Goal: Task Accomplishment & Management: Manage account settings

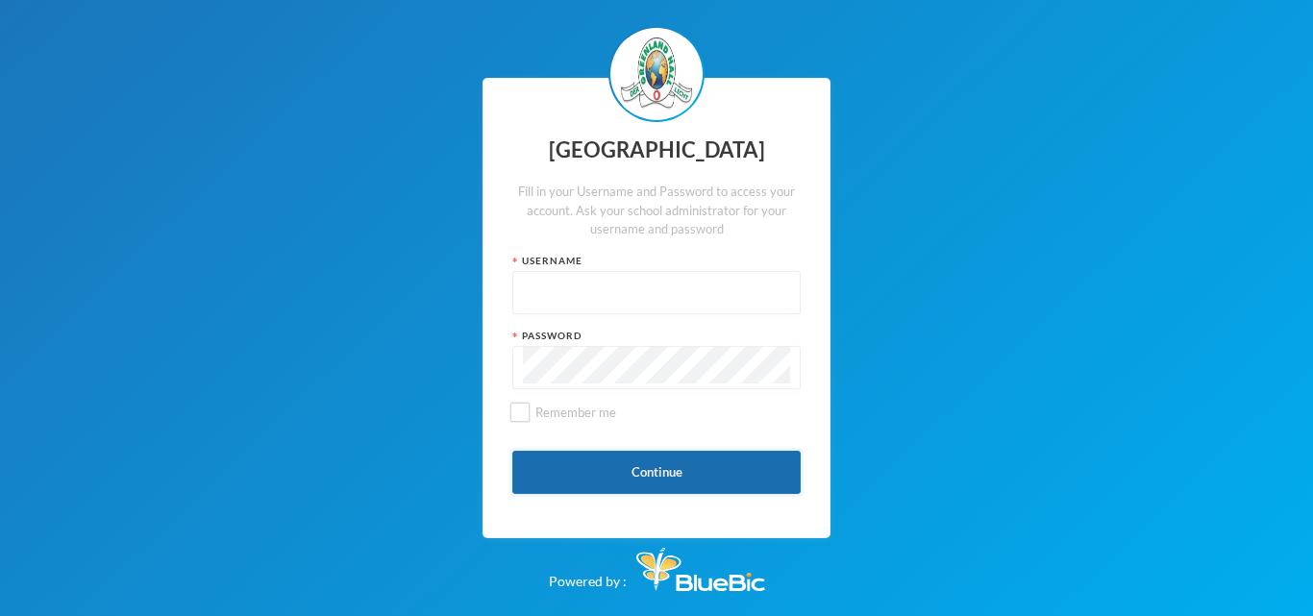
type input "glh24es84"
click at [664, 465] on button "Continue" at bounding box center [656, 472] width 288 height 43
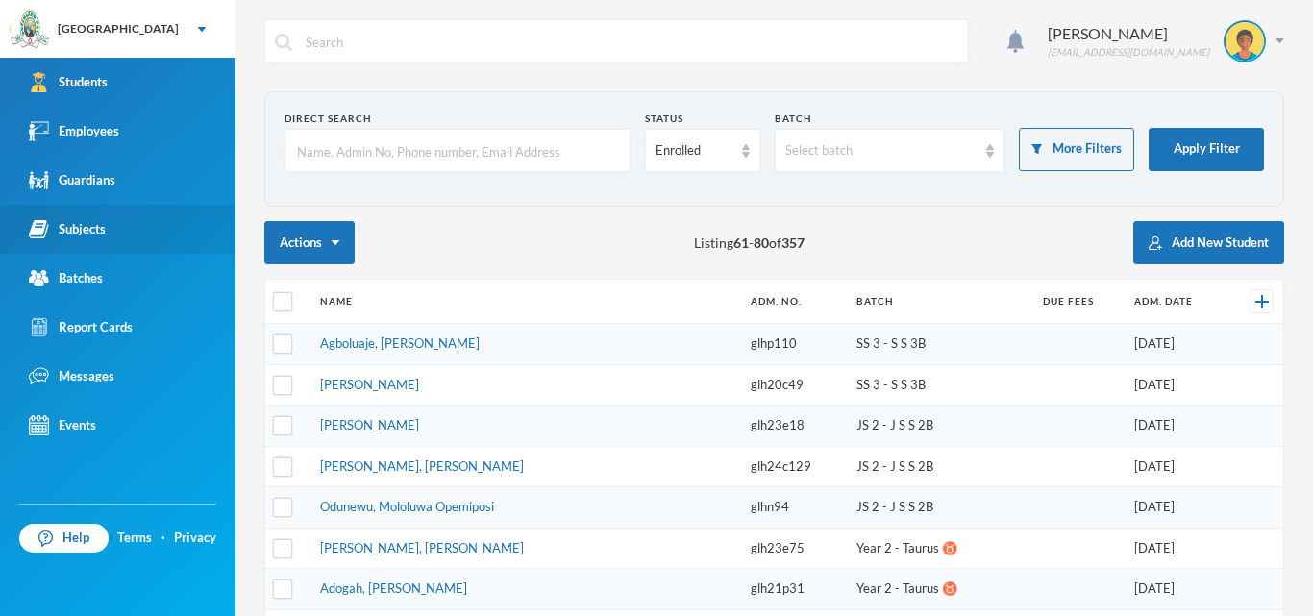
click at [45, 223] on img at bounding box center [39, 229] width 20 height 20
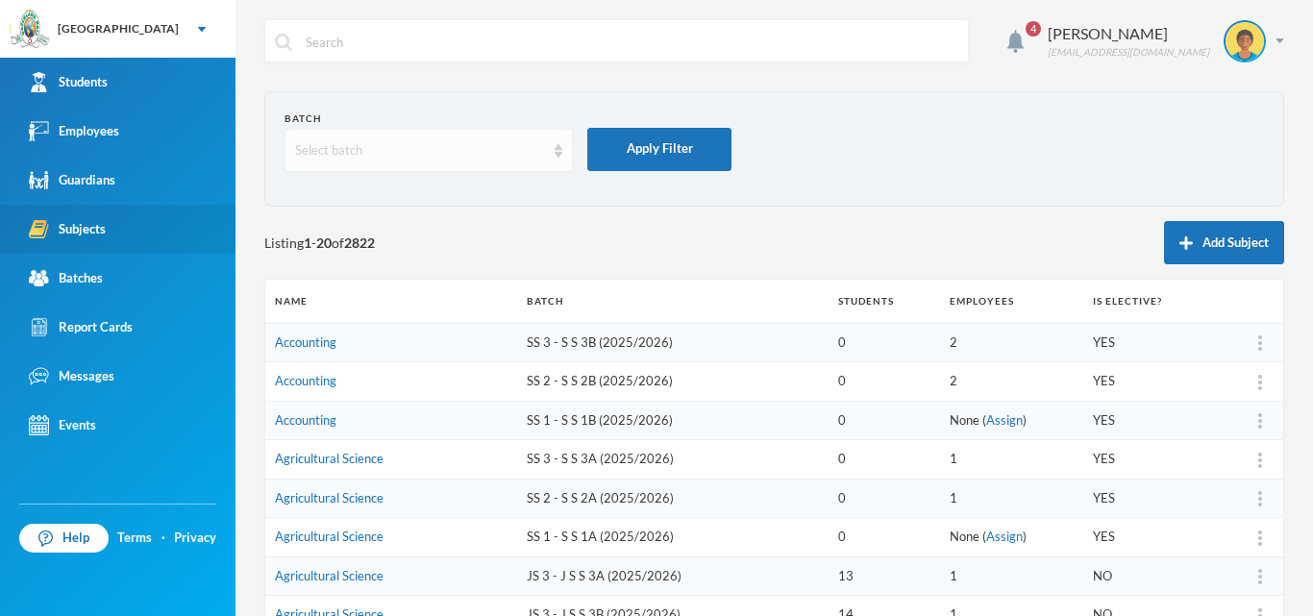
click at [540, 146] on div "Select batch" at bounding box center [420, 150] width 250 height 19
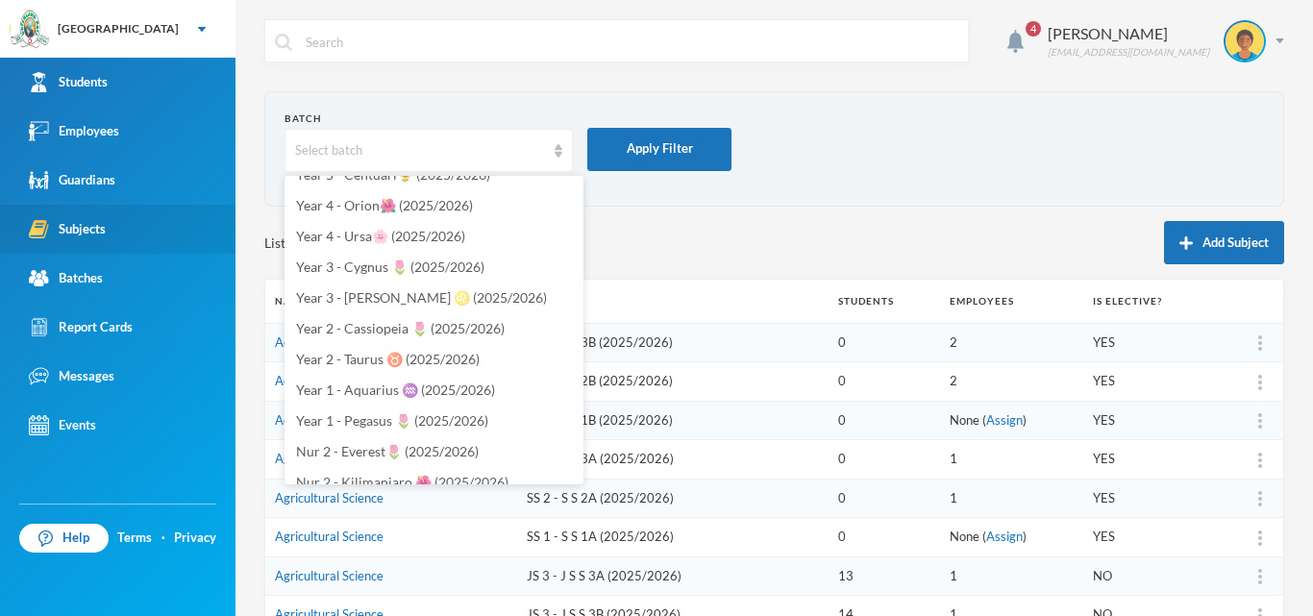
scroll to position [473, 0]
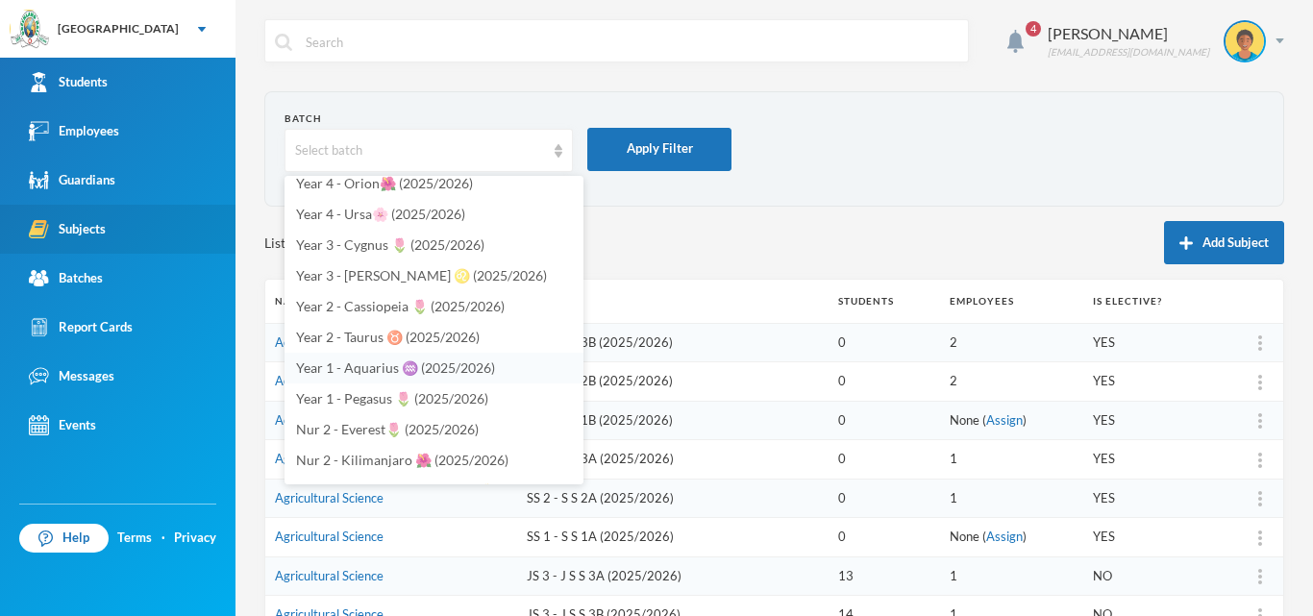
click at [392, 372] on span "Year 1 - Aquarius ♒️ (2025/2026)" at bounding box center [395, 368] width 199 height 16
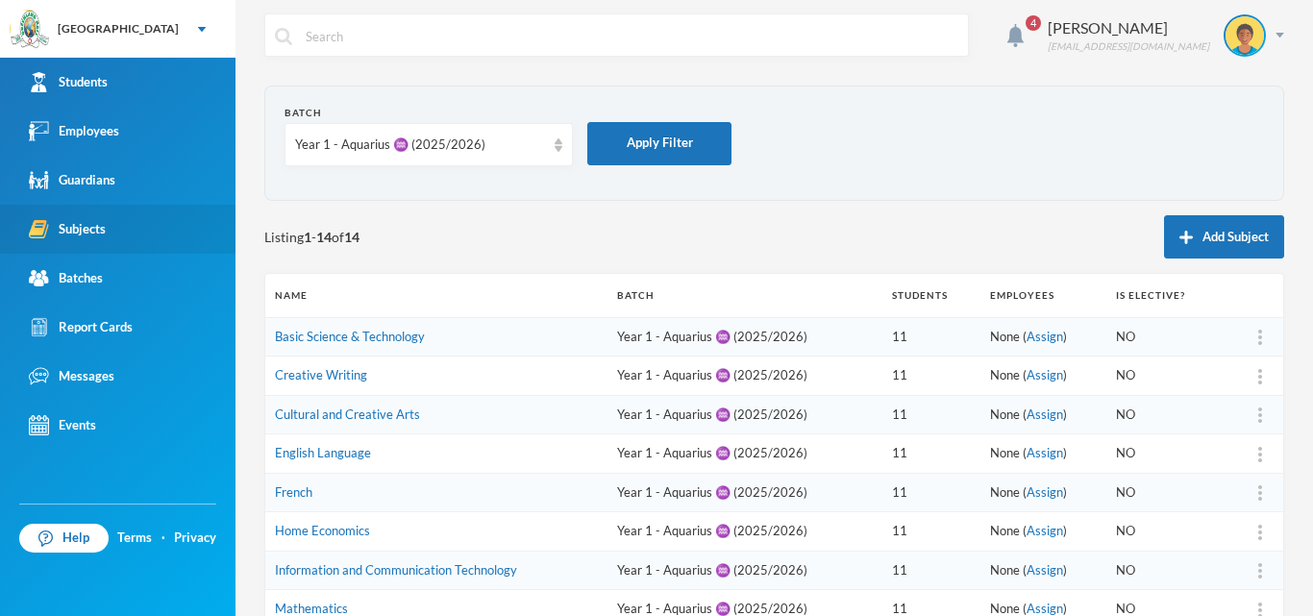
scroll to position [0, 0]
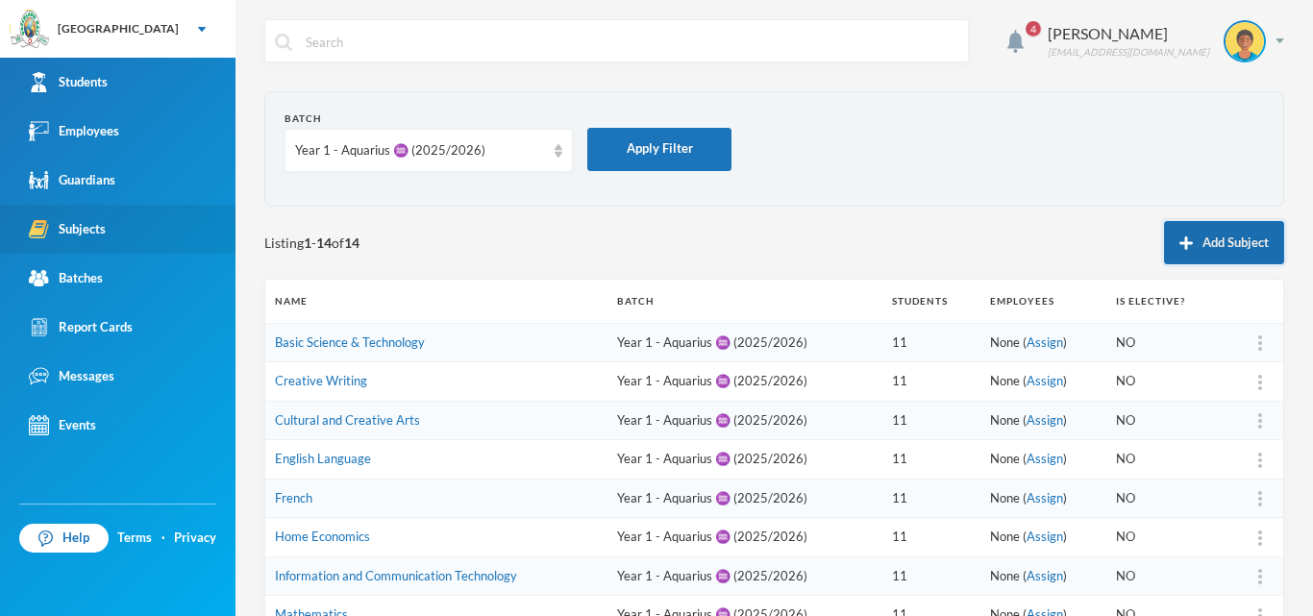
click at [1223, 232] on button "Add Subject" at bounding box center [1224, 242] width 120 height 43
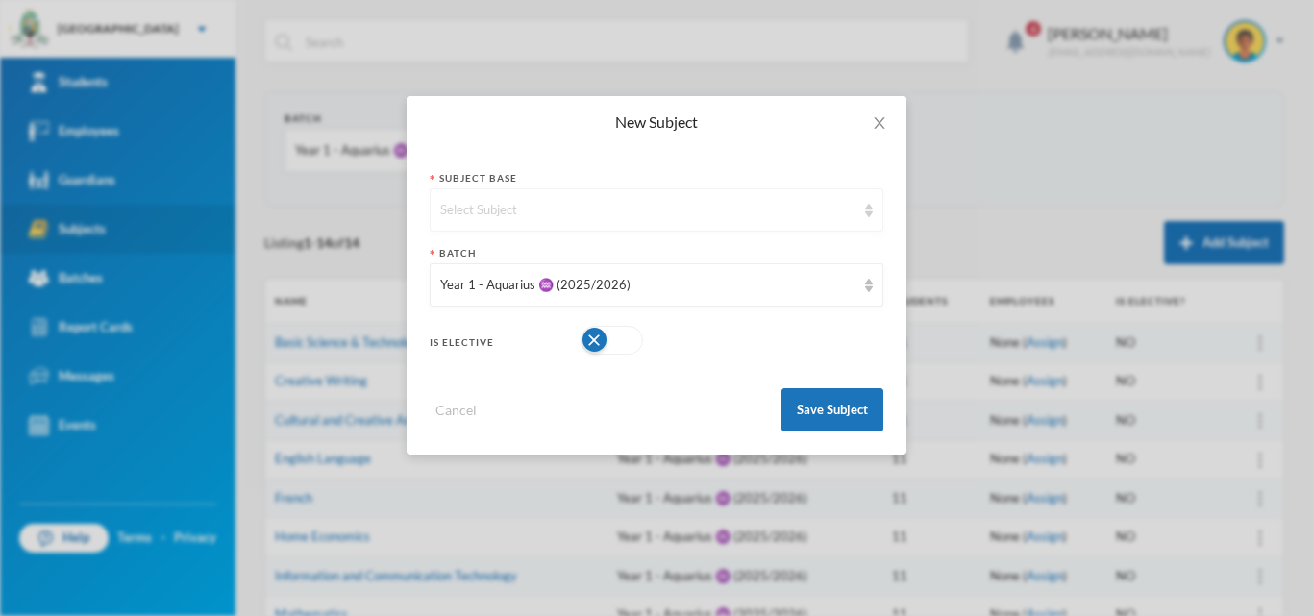
click at [591, 196] on div "Select Subject" at bounding box center [657, 209] width 454 height 43
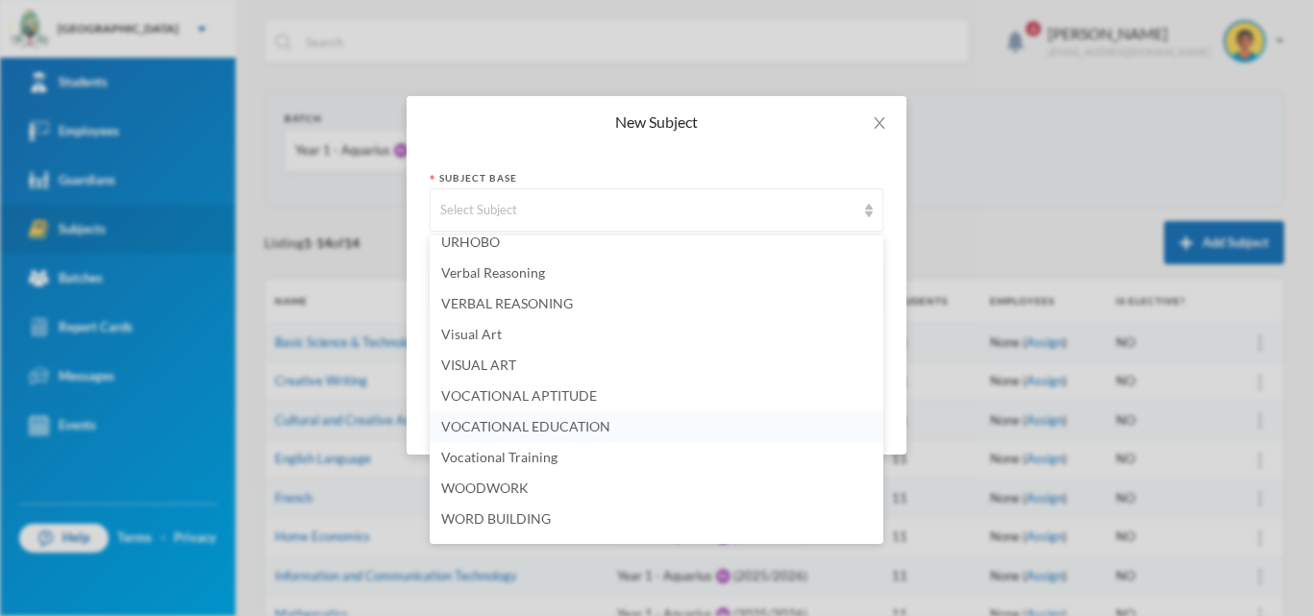
scroll to position [4807, 0]
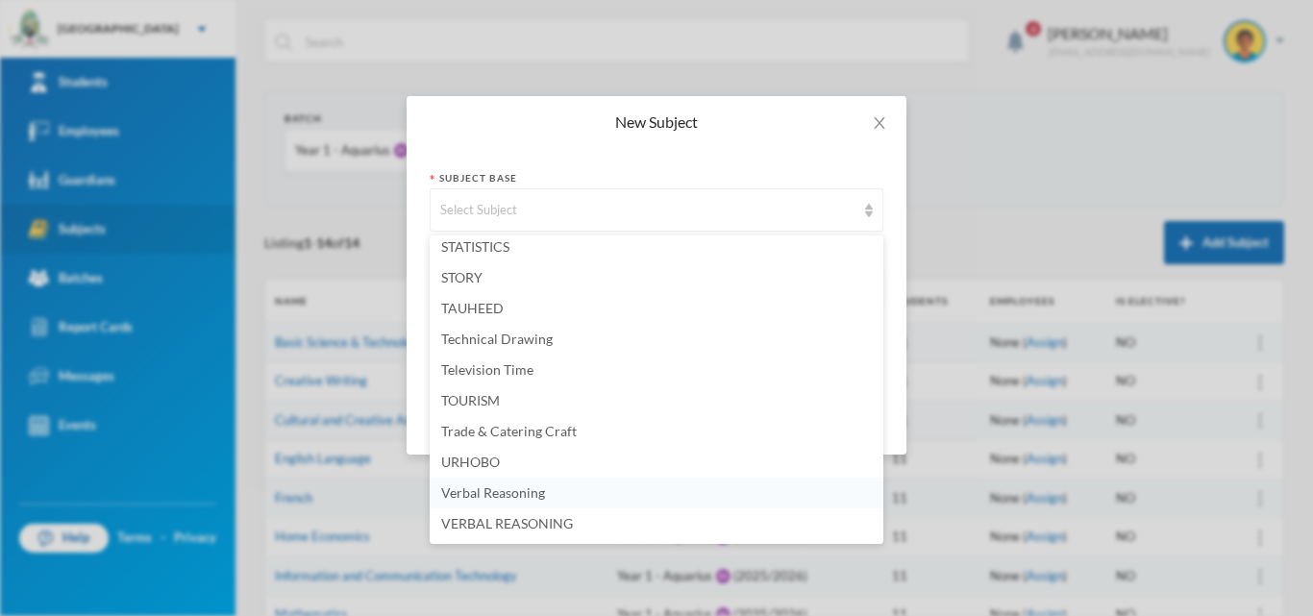
click at [479, 500] on span "Verbal Reasoning" at bounding box center [493, 493] width 104 height 16
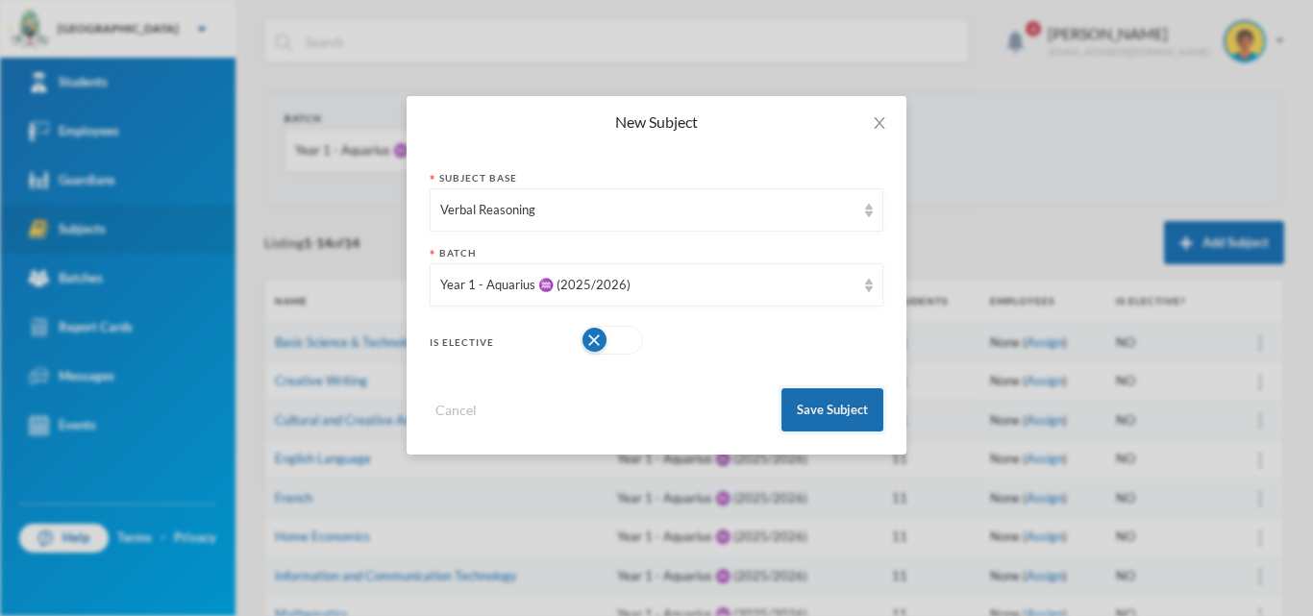
click at [802, 397] on button "Save Subject" at bounding box center [833, 409] width 102 height 43
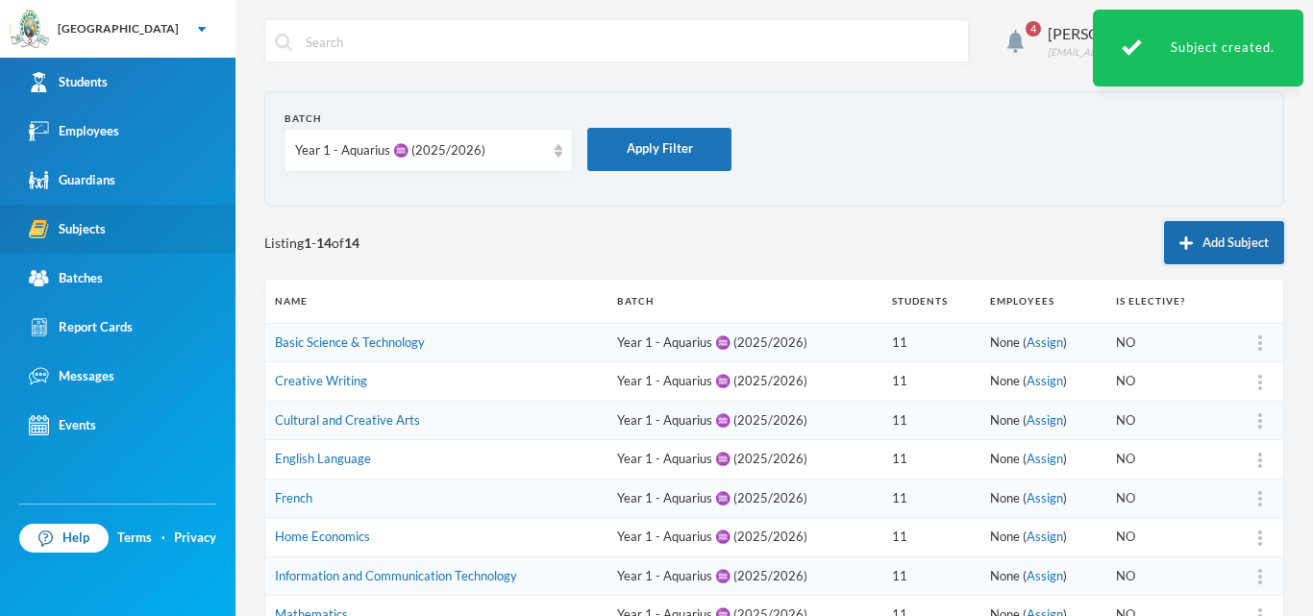
click at [1190, 234] on button "Add Subject" at bounding box center [1224, 242] width 120 height 43
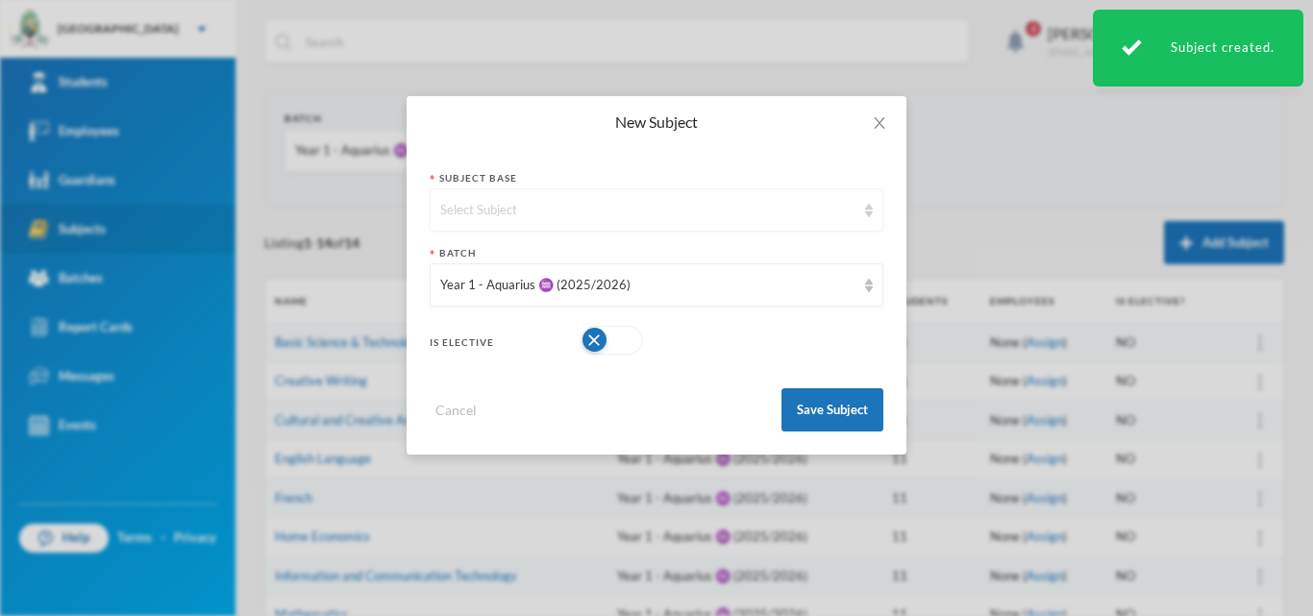
click at [538, 216] on div "Select Subject" at bounding box center [647, 210] width 415 height 19
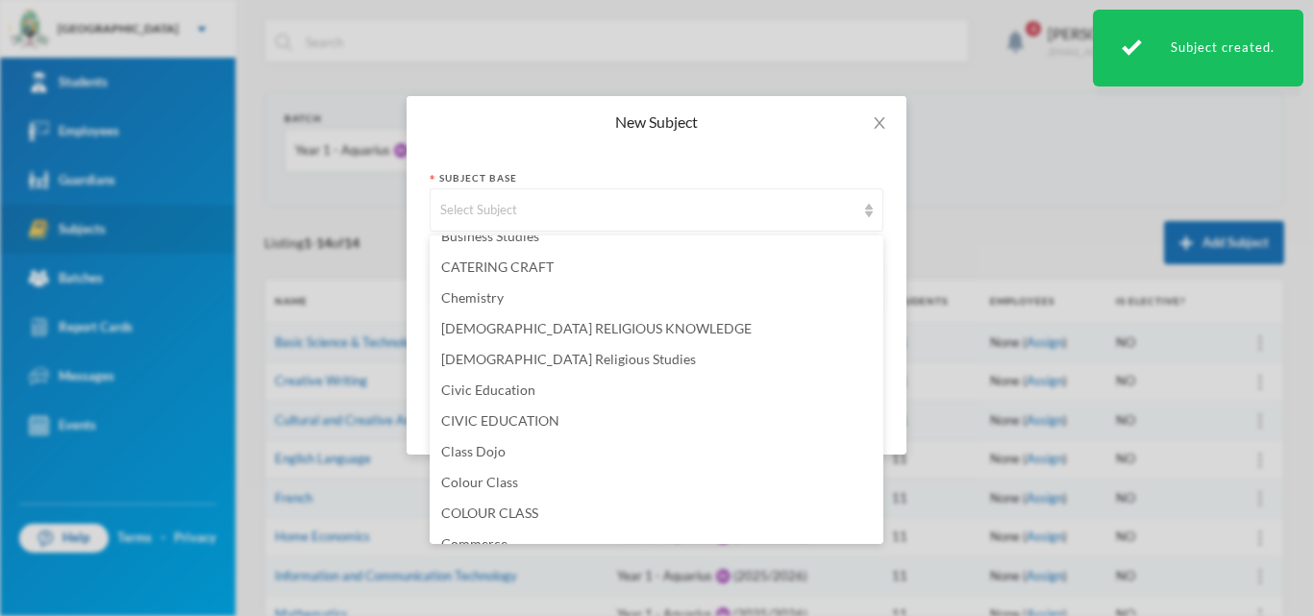
scroll to position [577, 0]
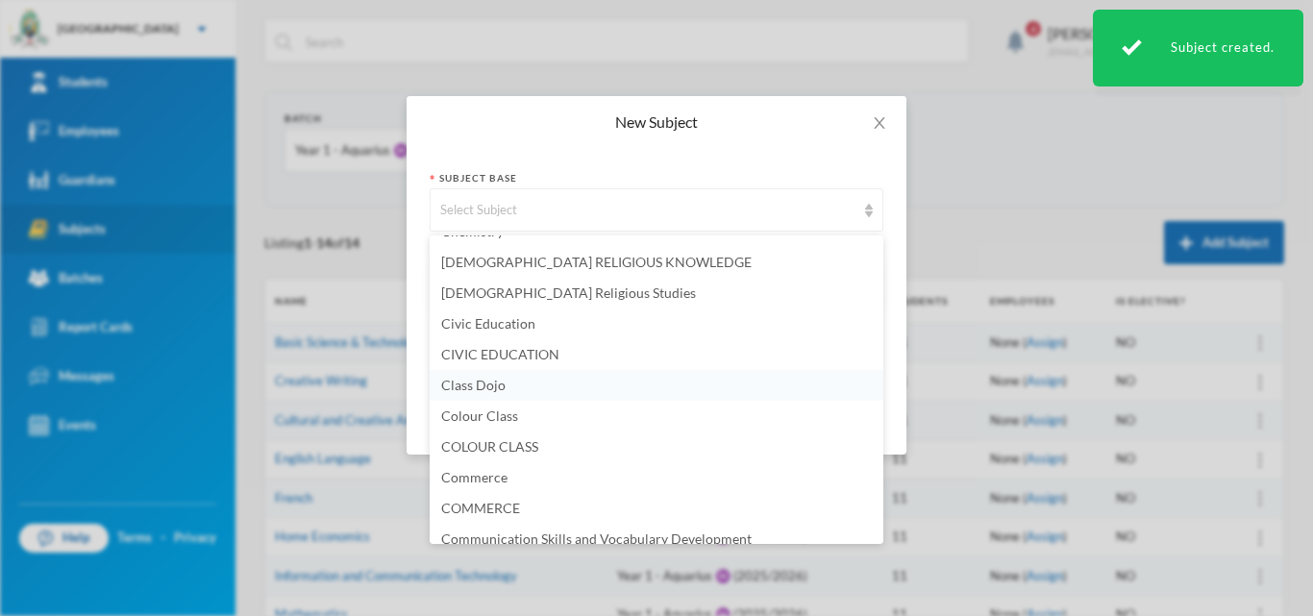
click at [495, 385] on span "Class Dojo" at bounding box center [473, 385] width 64 height 16
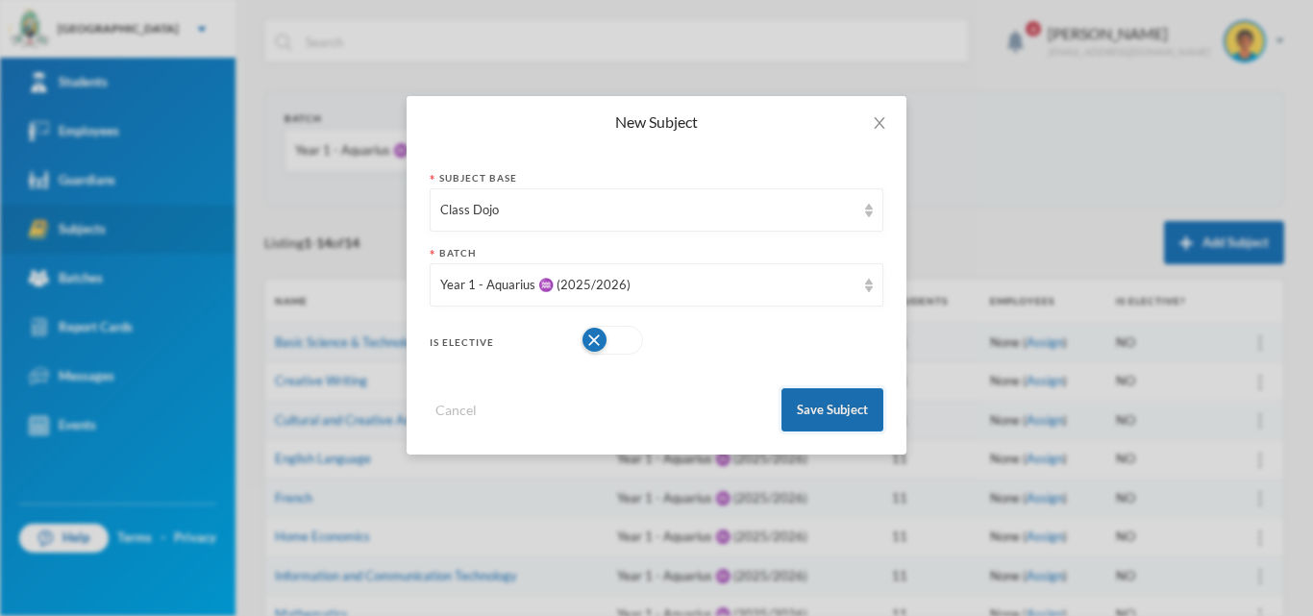
click at [855, 423] on button "Save Subject" at bounding box center [833, 409] width 102 height 43
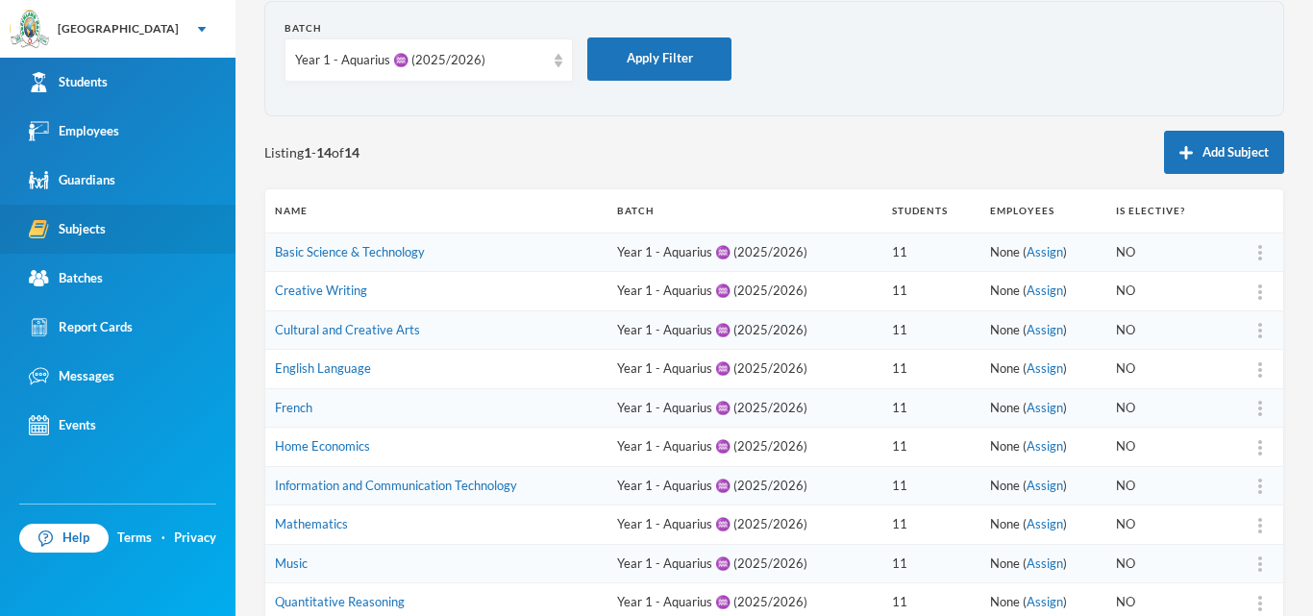
scroll to position [0, 0]
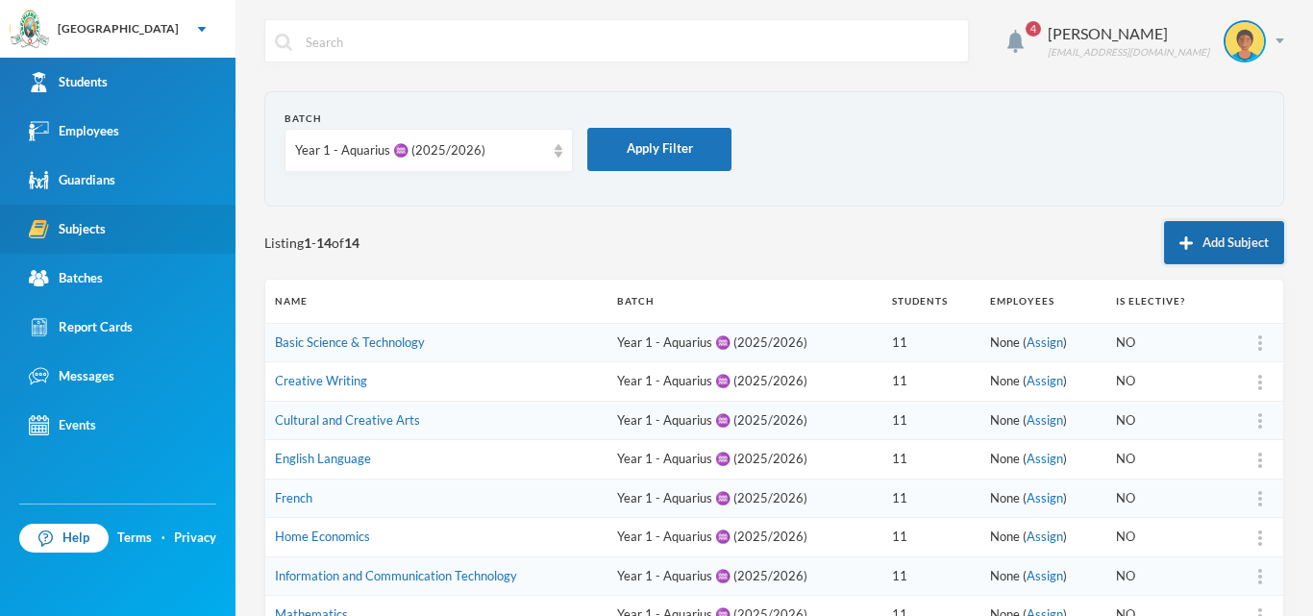
click at [1232, 245] on button "Add Subject" at bounding box center [1224, 242] width 120 height 43
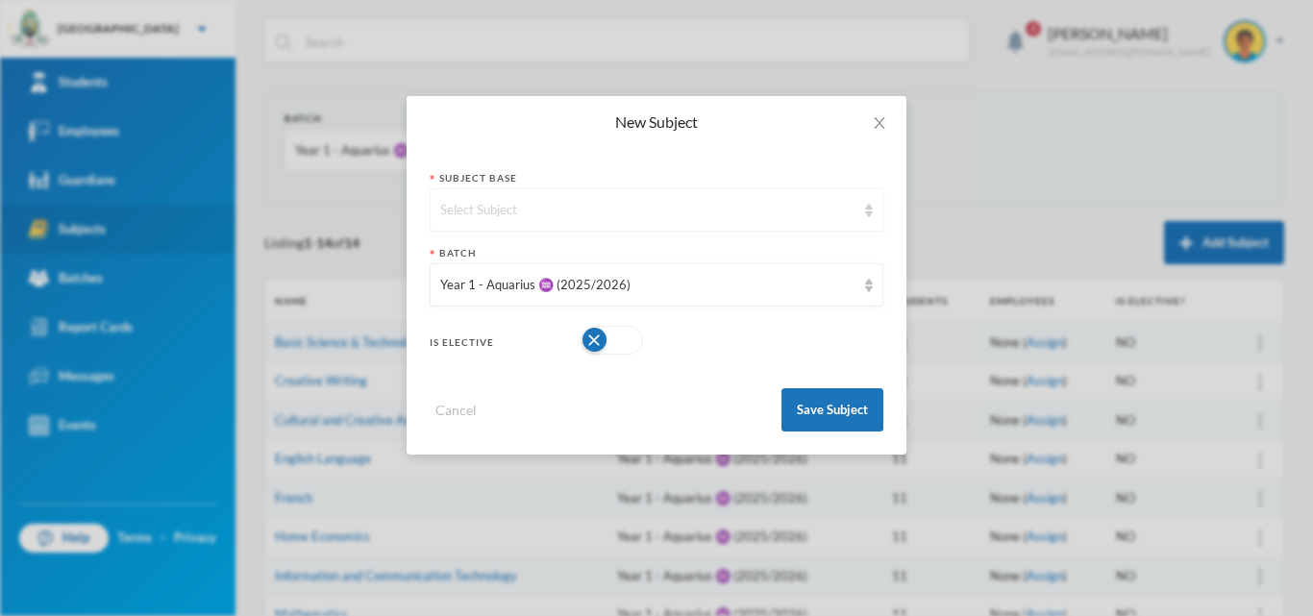
click at [486, 220] on div "Select Subject" at bounding box center [657, 209] width 454 height 43
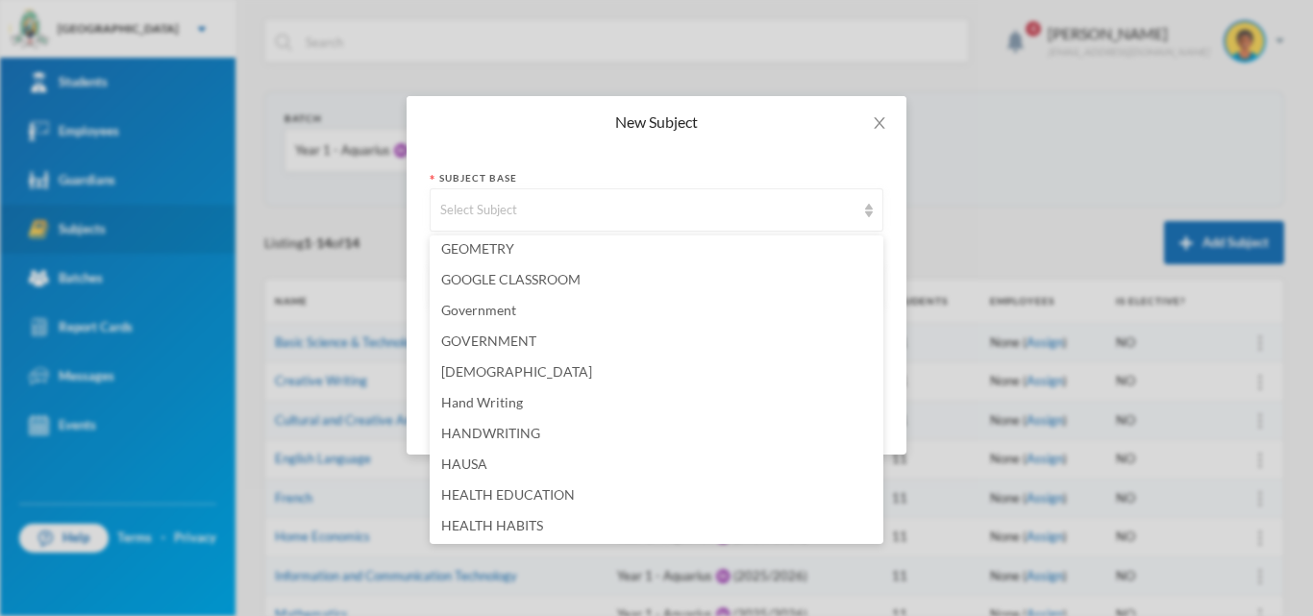
scroll to position [2115, 0]
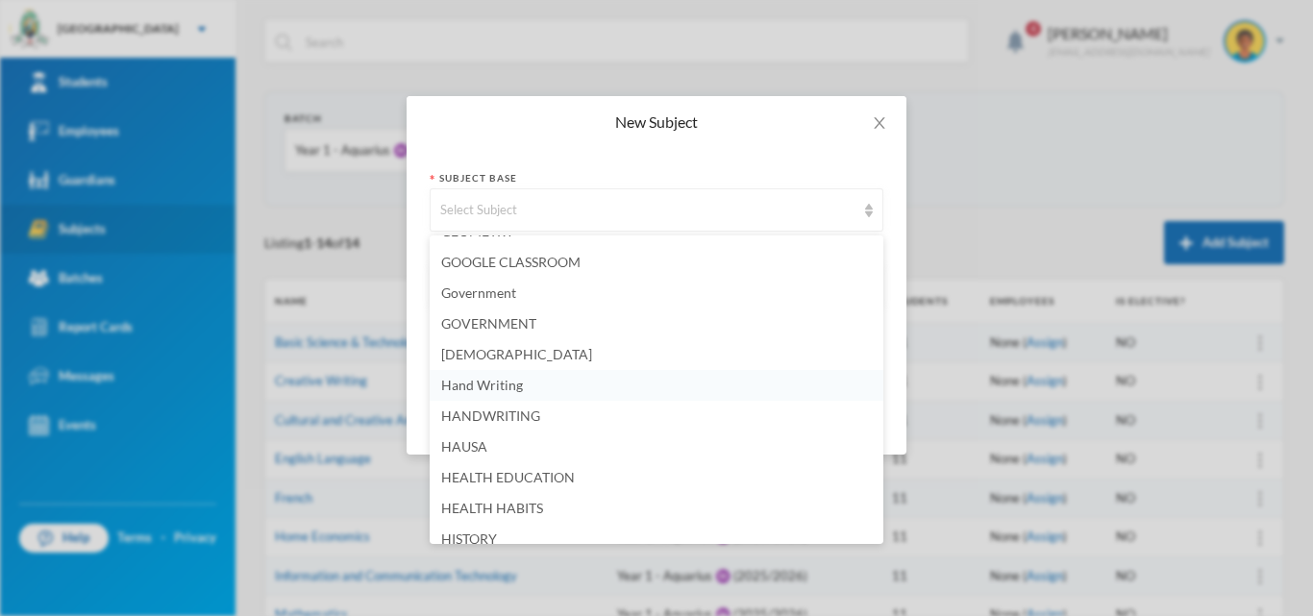
click at [485, 391] on span "Hand Writing" at bounding box center [482, 385] width 82 height 16
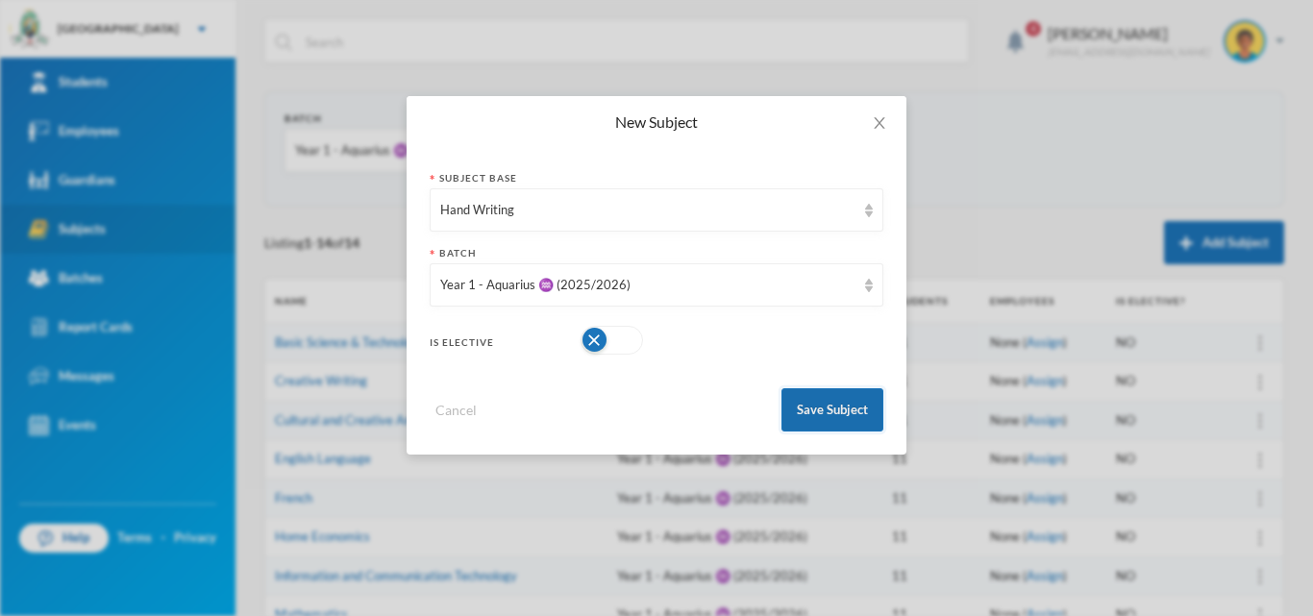
click at [817, 396] on button "Save Subject" at bounding box center [833, 409] width 102 height 43
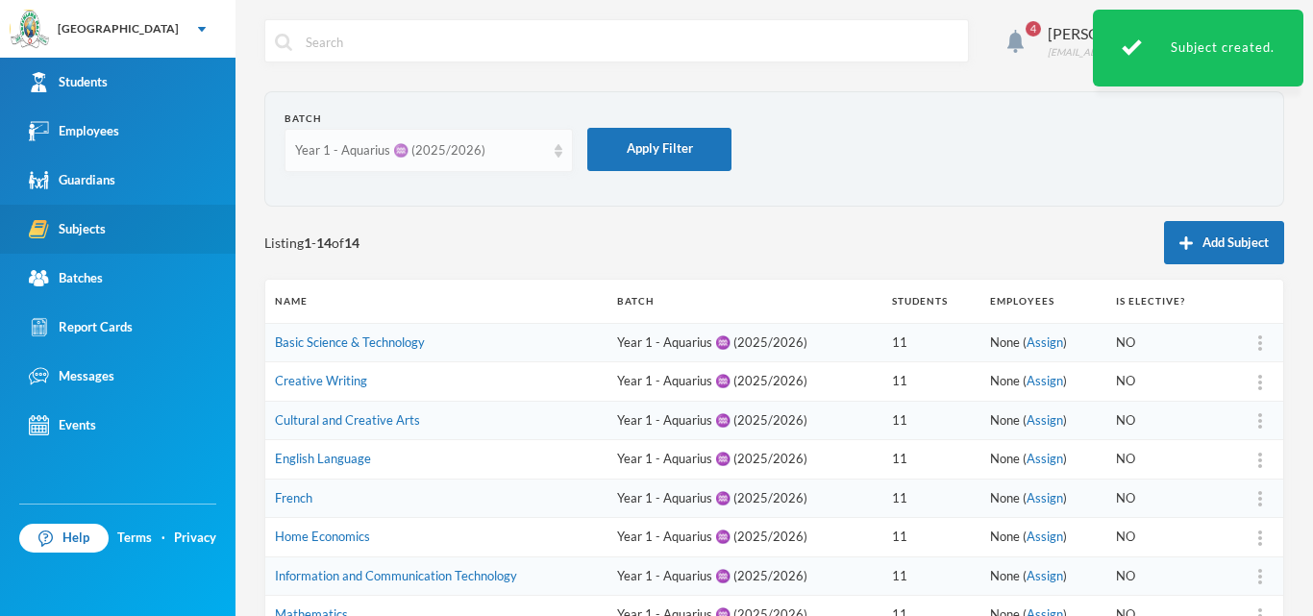
click at [541, 143] on div "Year 1 - Aquarius ♒️ (2025/2026)" at bounding box center [420, 150] width 250 height 19
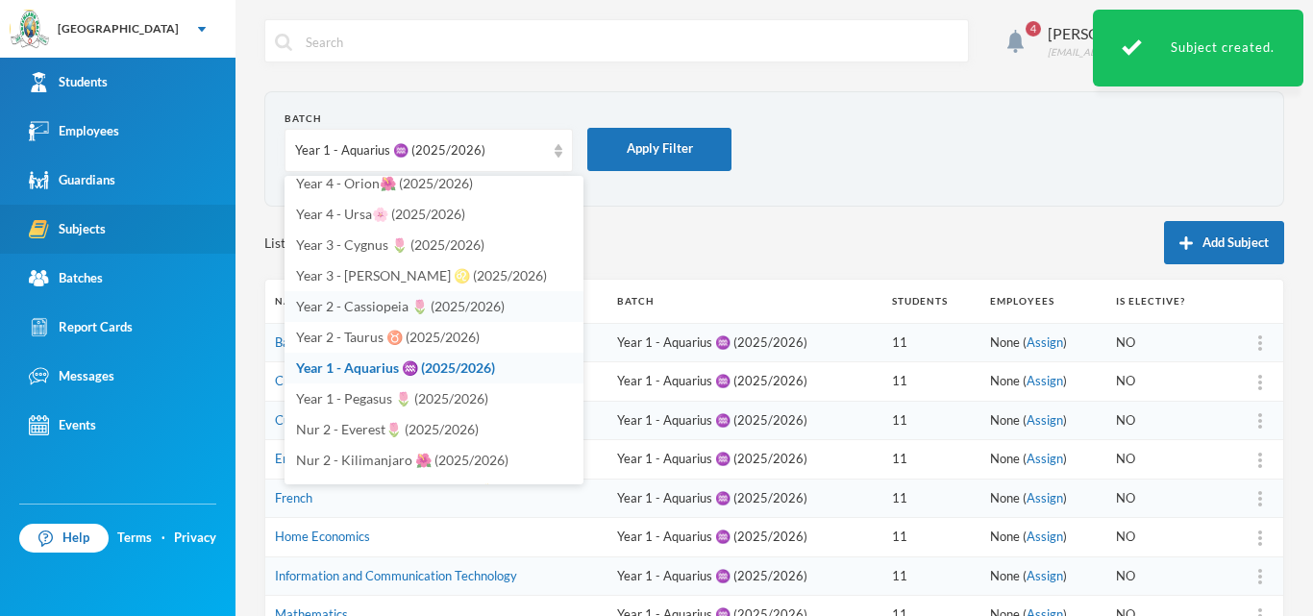
scroll to position [465, 0]
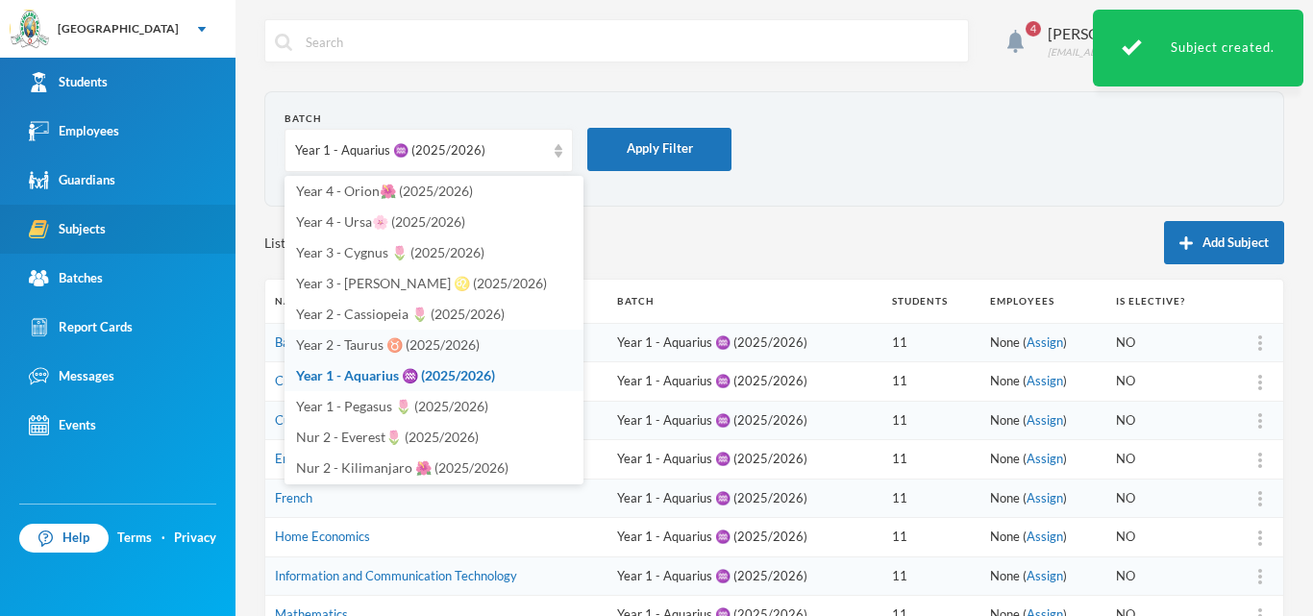
click at [411, 350] on span "Year 2 - Taurus ♉️ (2025/2026)" at bounding box center [388, 344] width 184 height 16
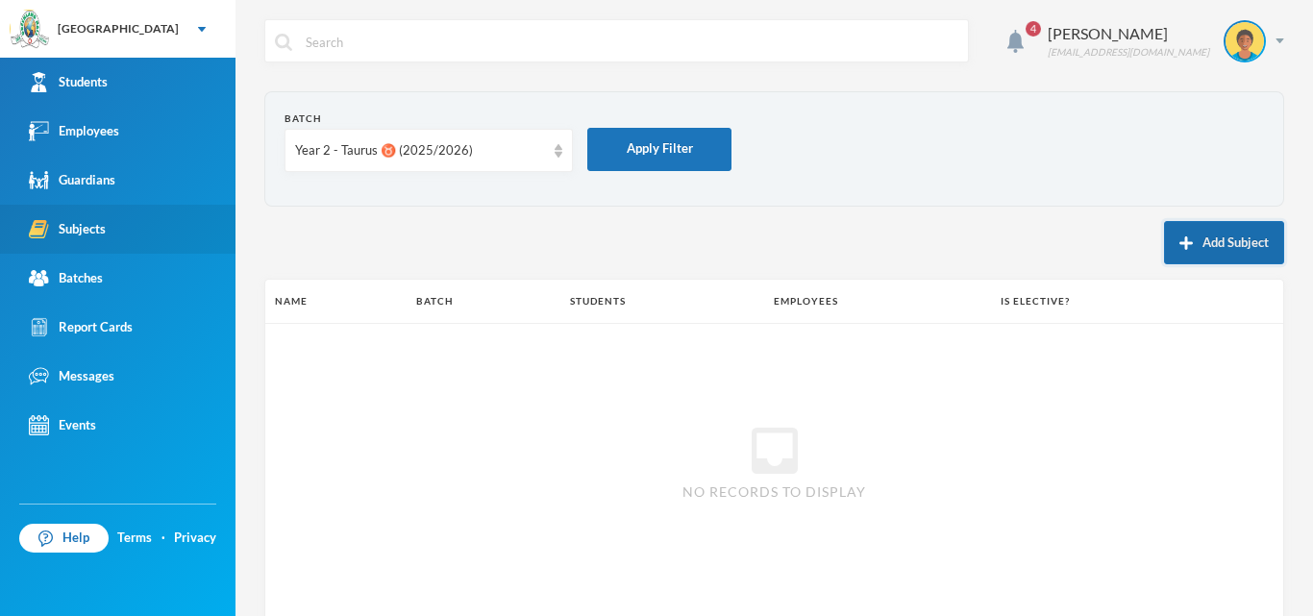
click at [1225, 246] on button "Add Subject" at bounding box center [1224, 242] width 120 height 43
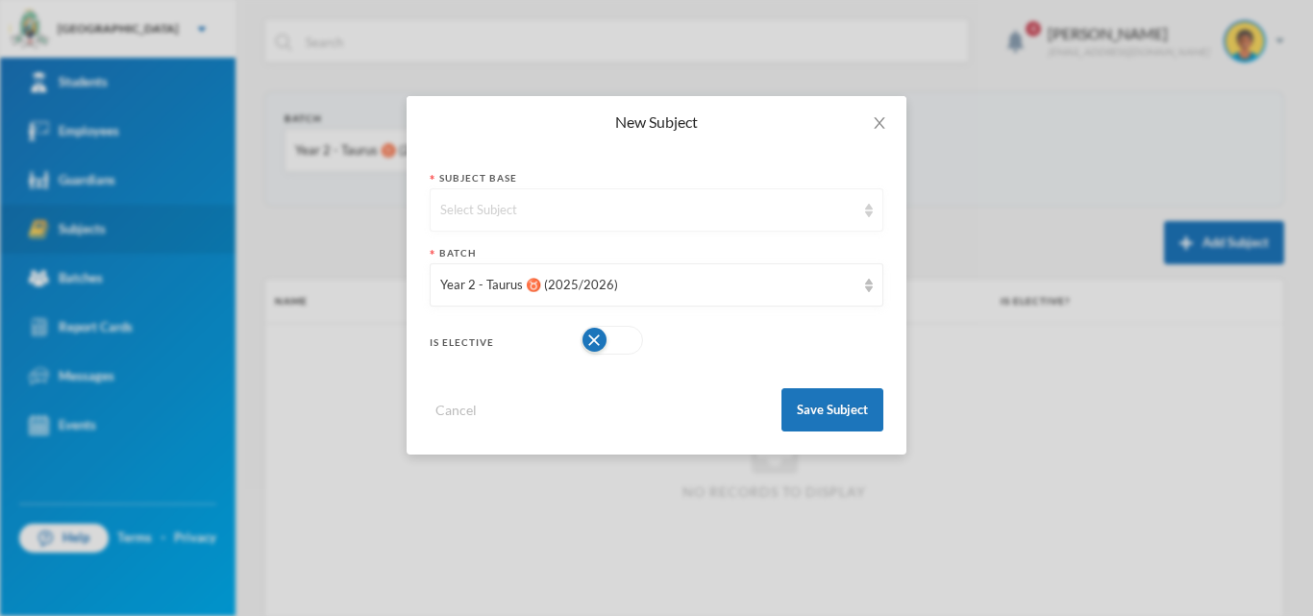
click at [741, 204] on div "Select Subject" at bounding box center [647, 210] width 415 height 19
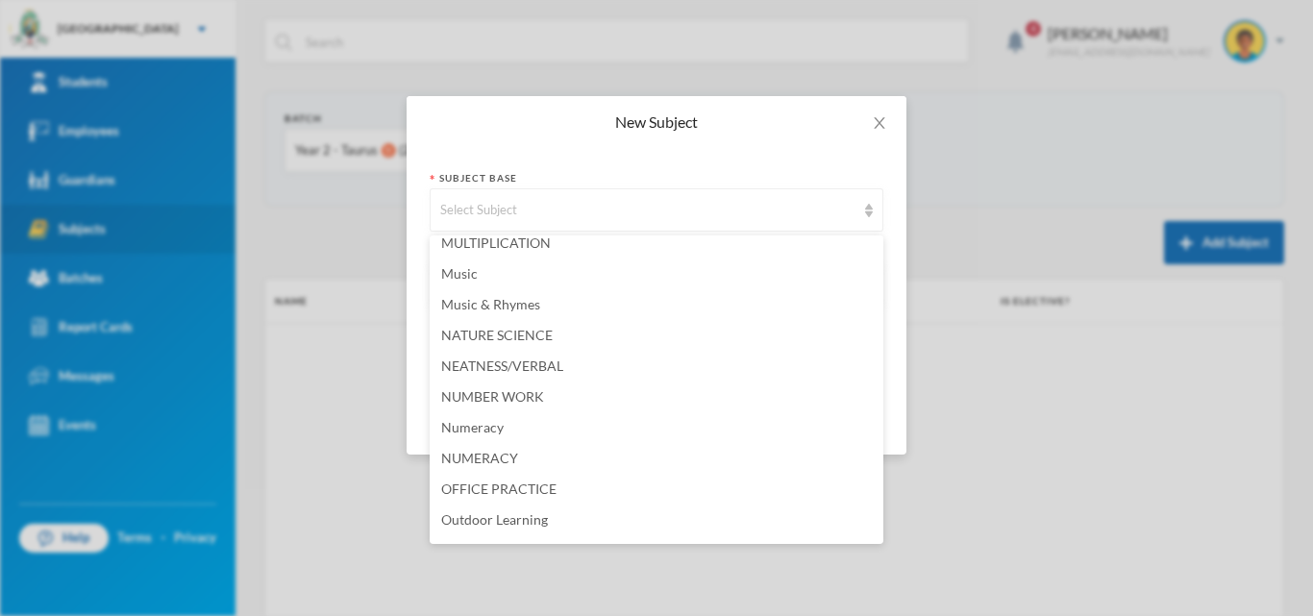
scroll to position [3077, 0]
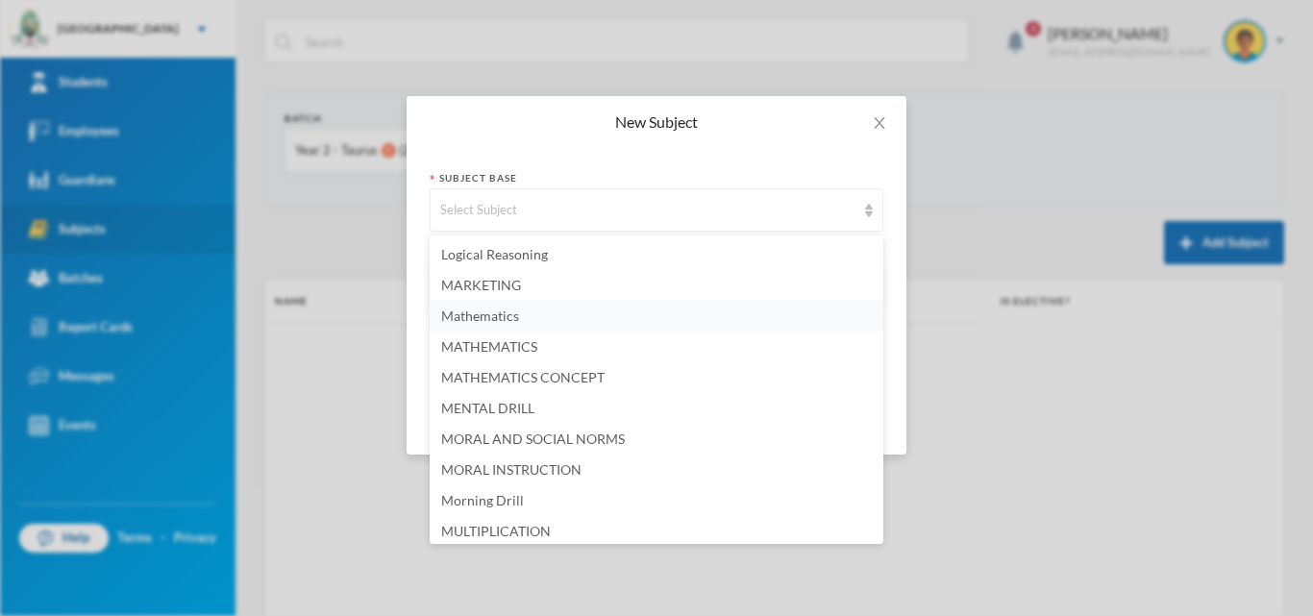
click at [476, 323] on span "Mathematics" at bounding box center [480, 316] width 78 height 16
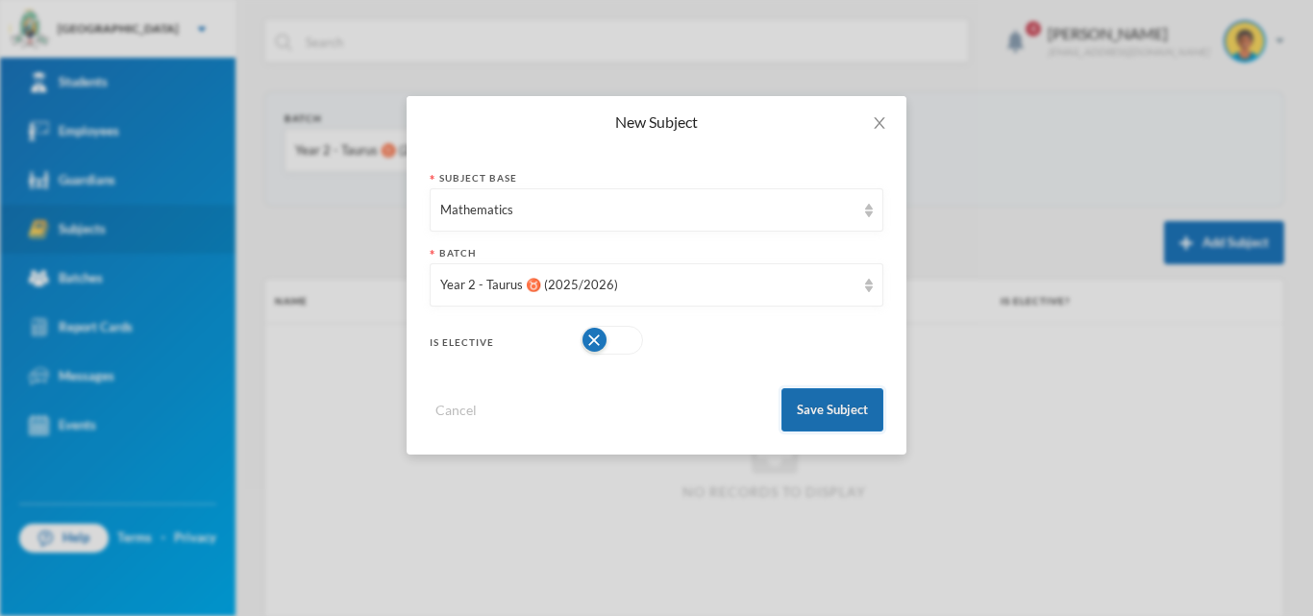
click at [868, 395] on button "Save Subject" at bounding box center [833, 409] width 102 height 43
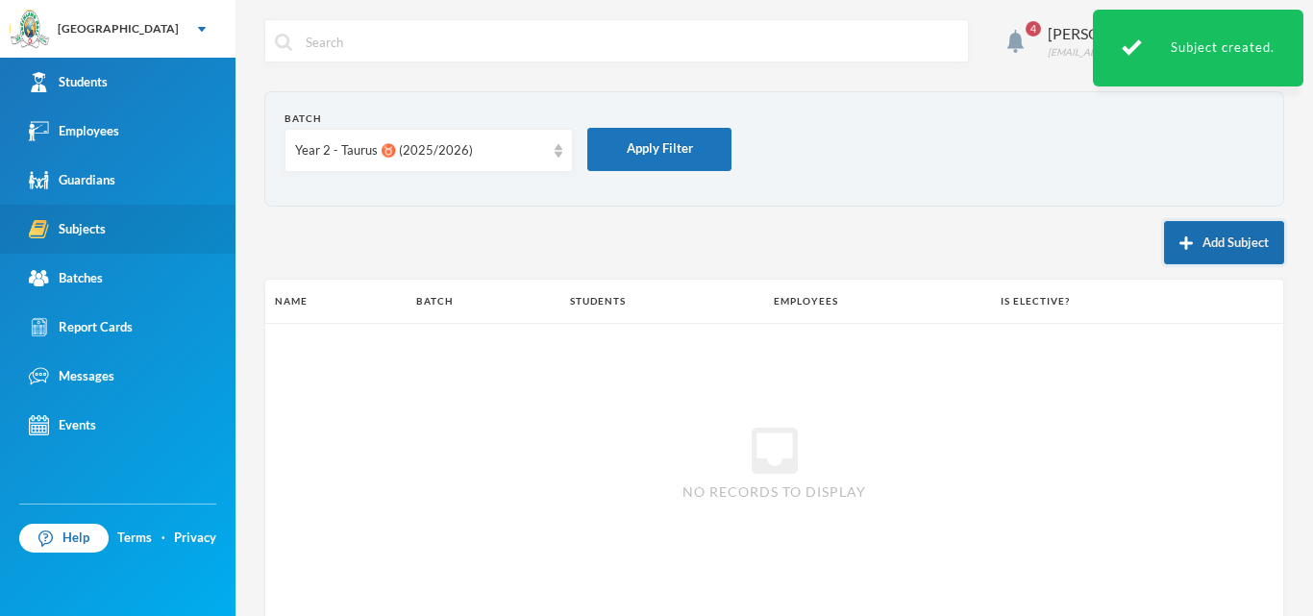
click at [1192, 242] on button "Add Subject" at bounding box center [1224, 242] width 120 height 43
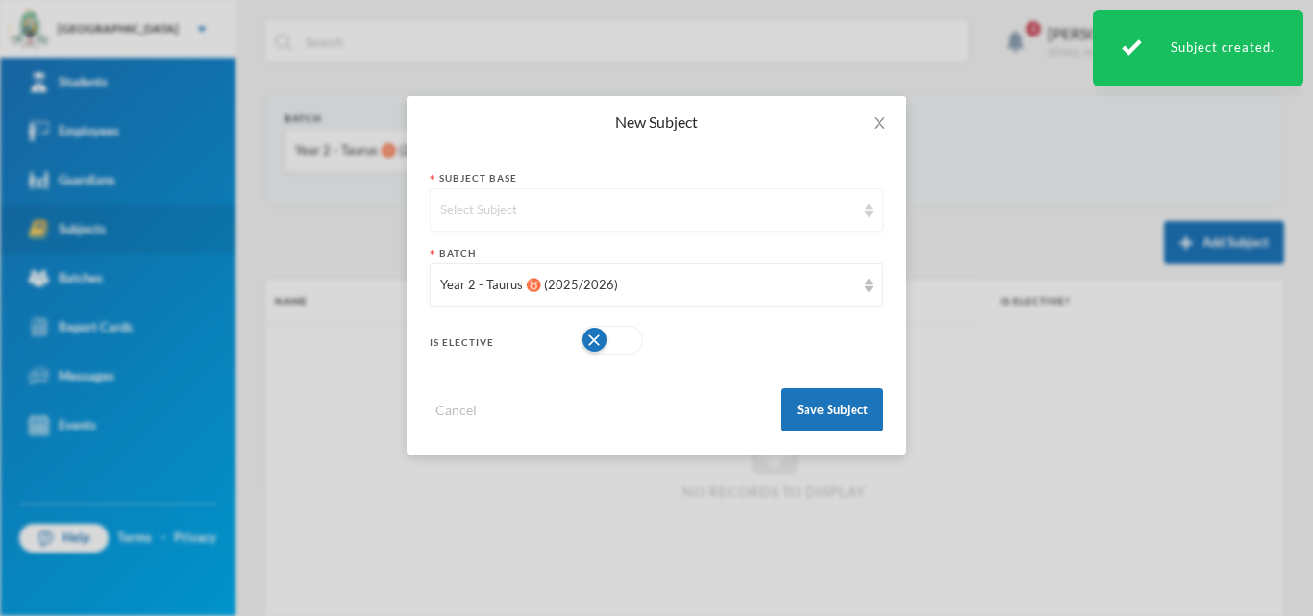
click at [523, 210] on div "Select Subject" at bounding box center [647, 210] width 415 height 19
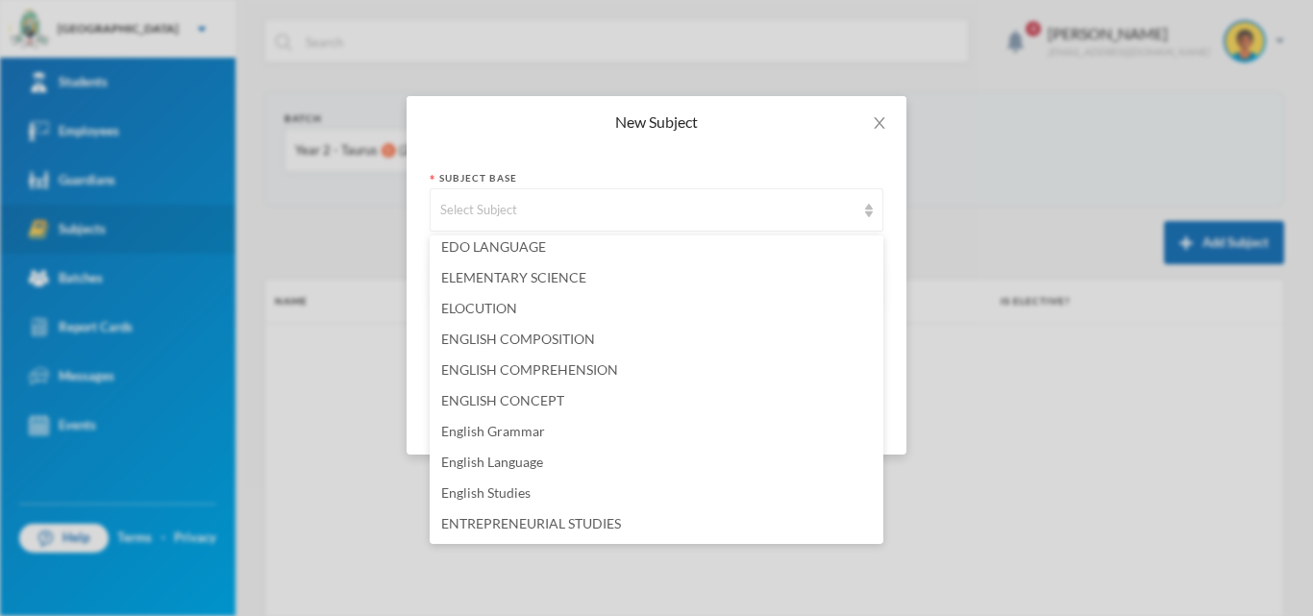
scroll to position [1346, 0]
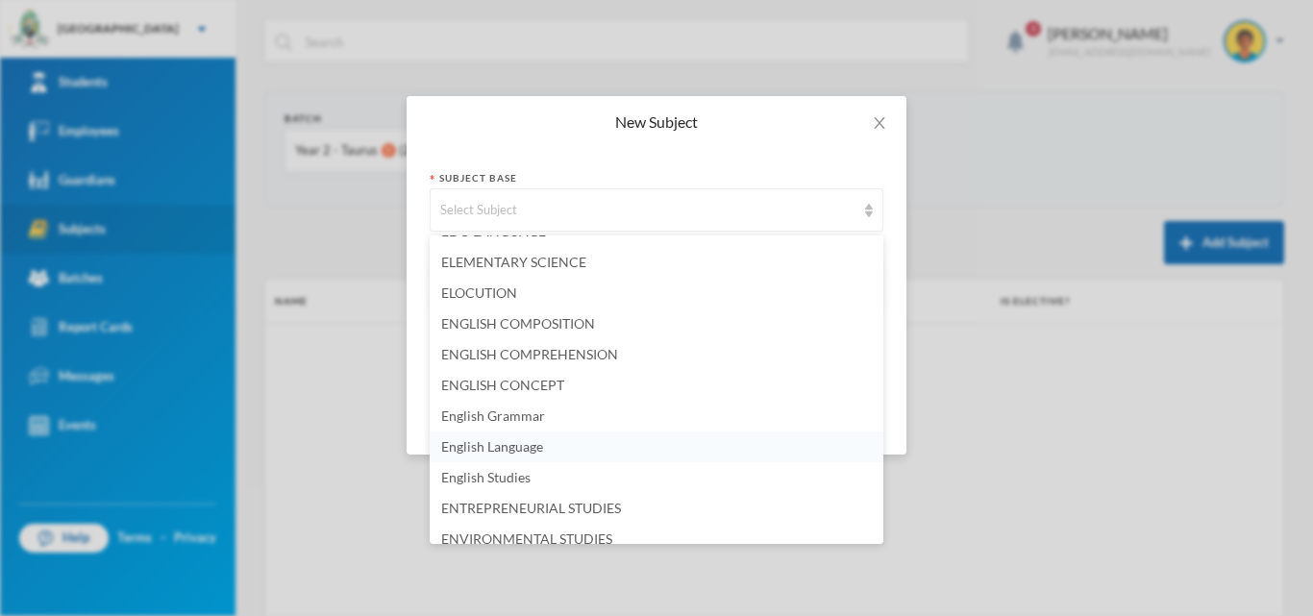
click at [512, 452] on span "English Language" at bounding box center [492, 446] width 102 height 16
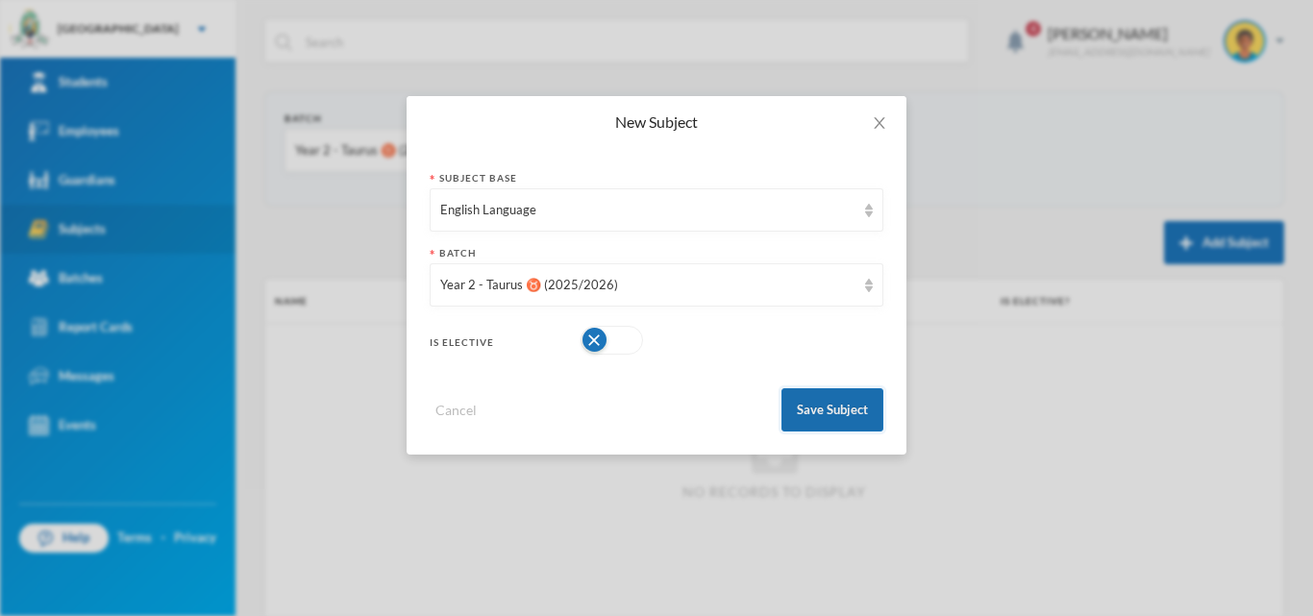
click at [867, 426] on button "Save Subject" at bounding box center [833, 409] width 102 height 43
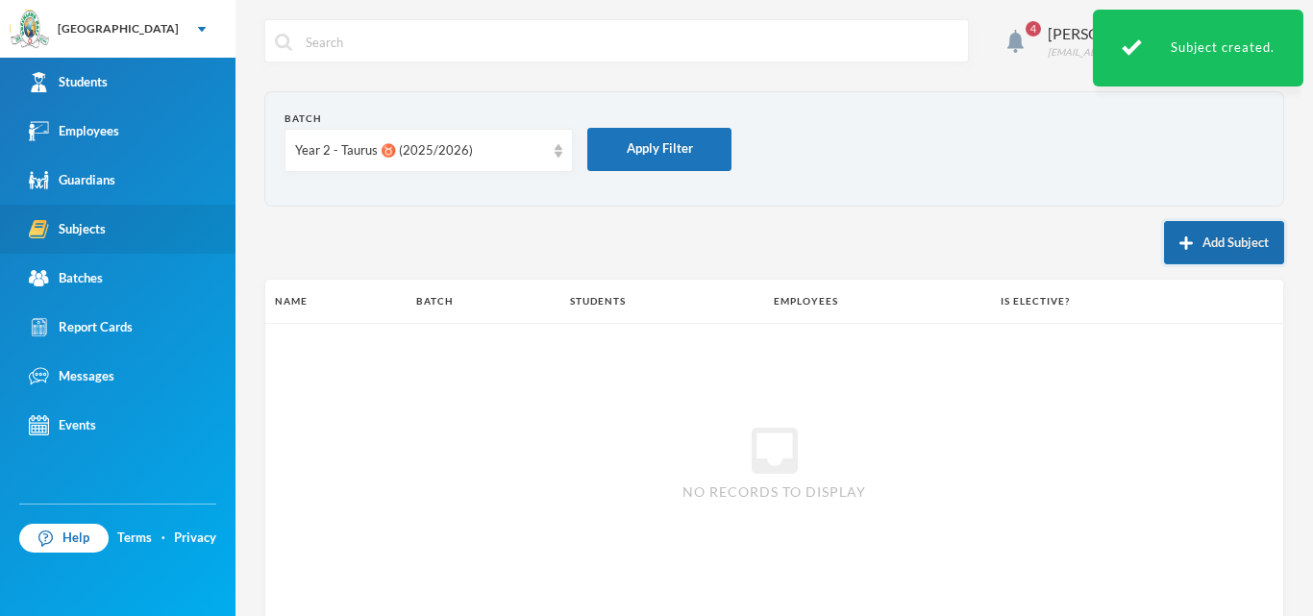
click at [1175, 250] on button "Add Subject" at bounding box center [1224, 242] width 120 height 43
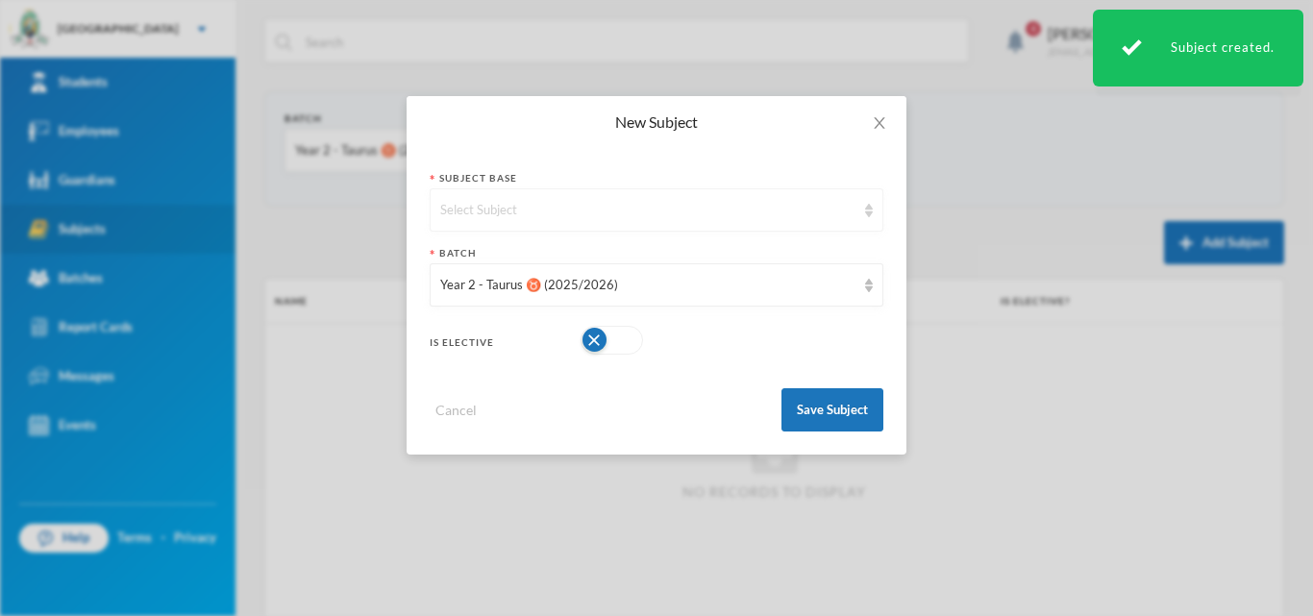
click at [634, 201] on div "Select Subject" at bounding box center [647, 210] width 415 height 19
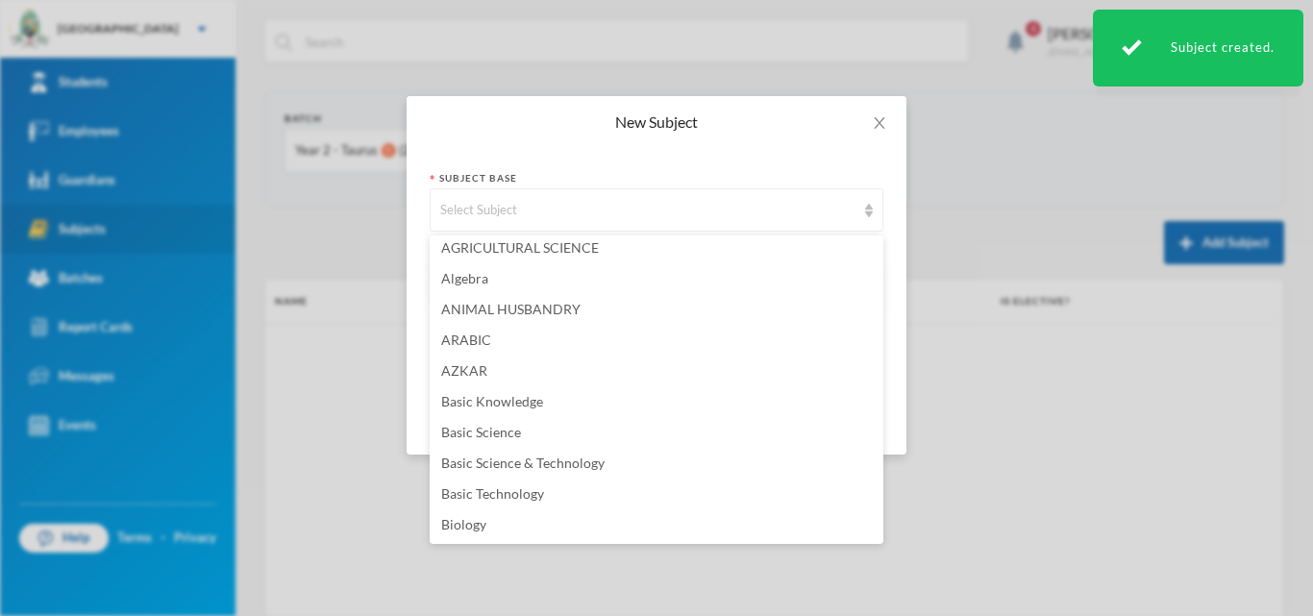
scroll to position [96, 0]
click at [530, 461] on span "Basic Science & Technology" at bounding box center [522, 466] width 163 height 16
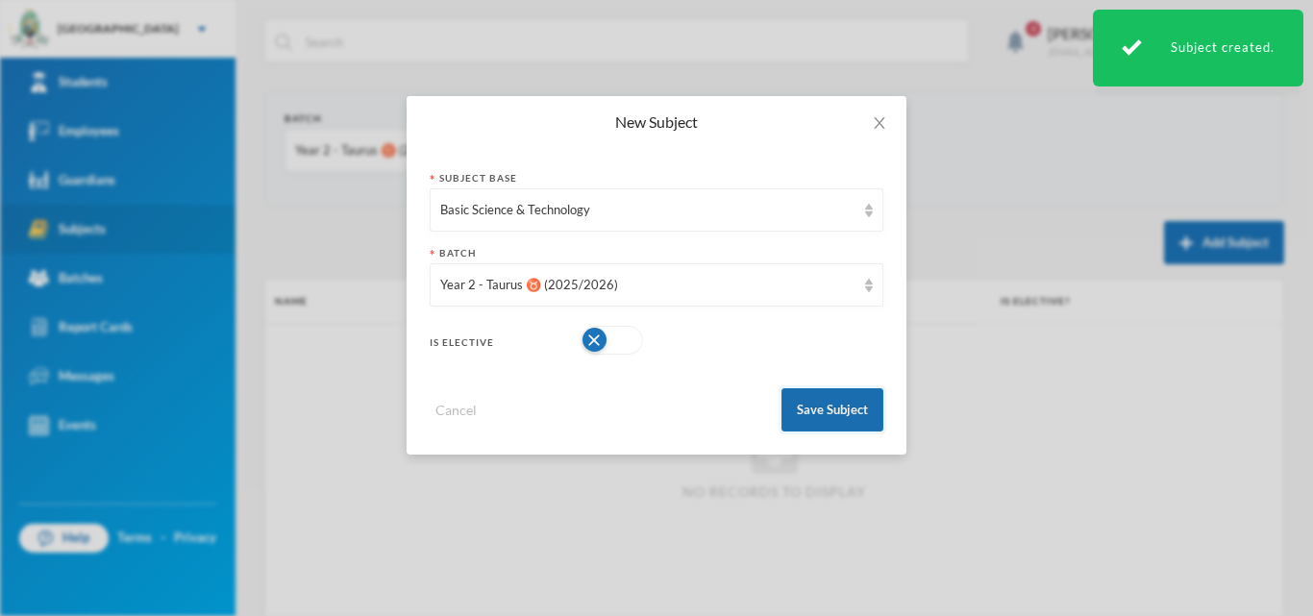
click at [869, 411] on button "Save Subject" at bounding box center [833, 409] width 102 height 43
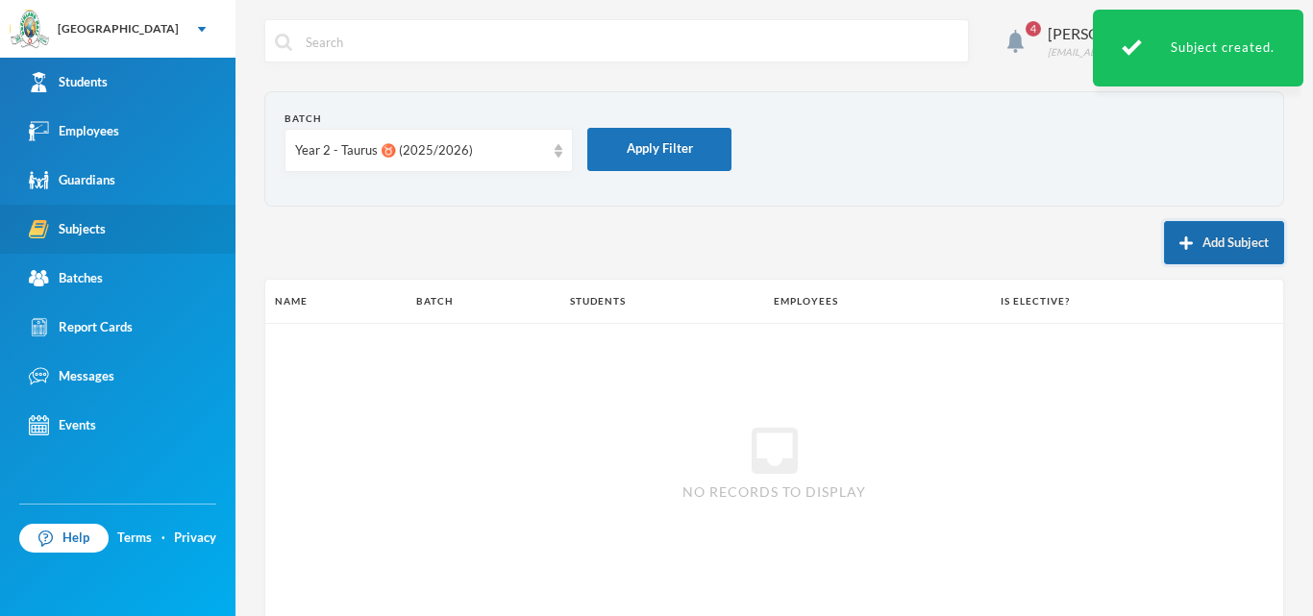
click at [1197, 246] on button "Add Subject" at bounding box center [1224, 242] width 120 height 43
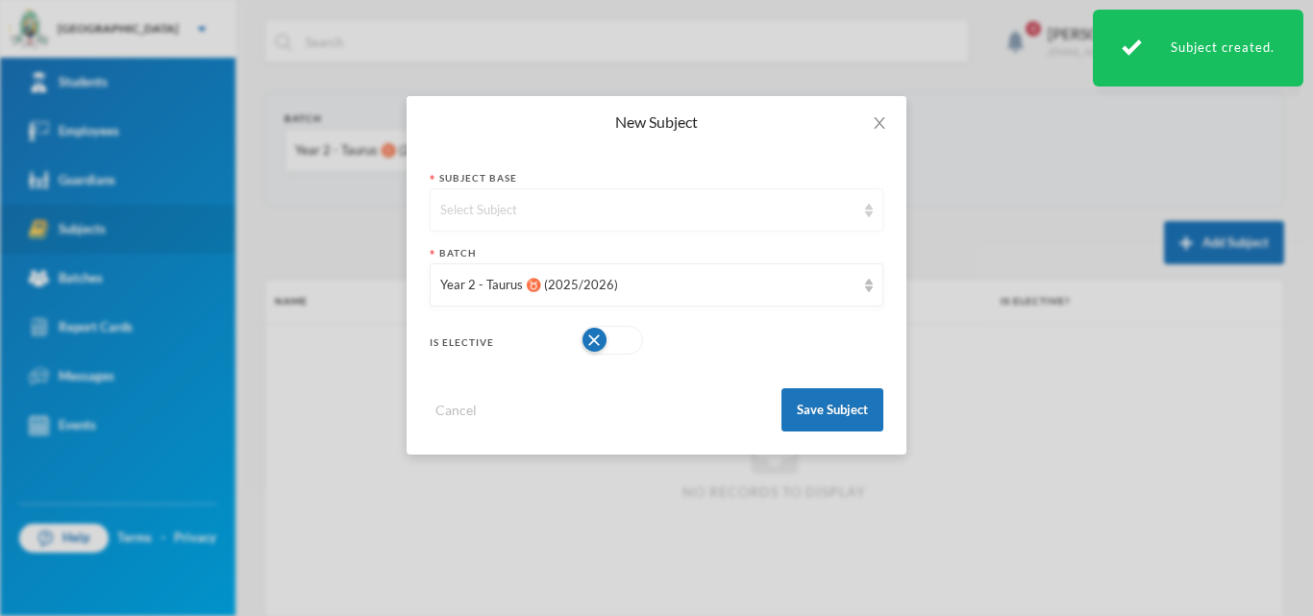
click at [526, 201] on div "Select Subject" at bounding box center [647, 210] width 415 height 19
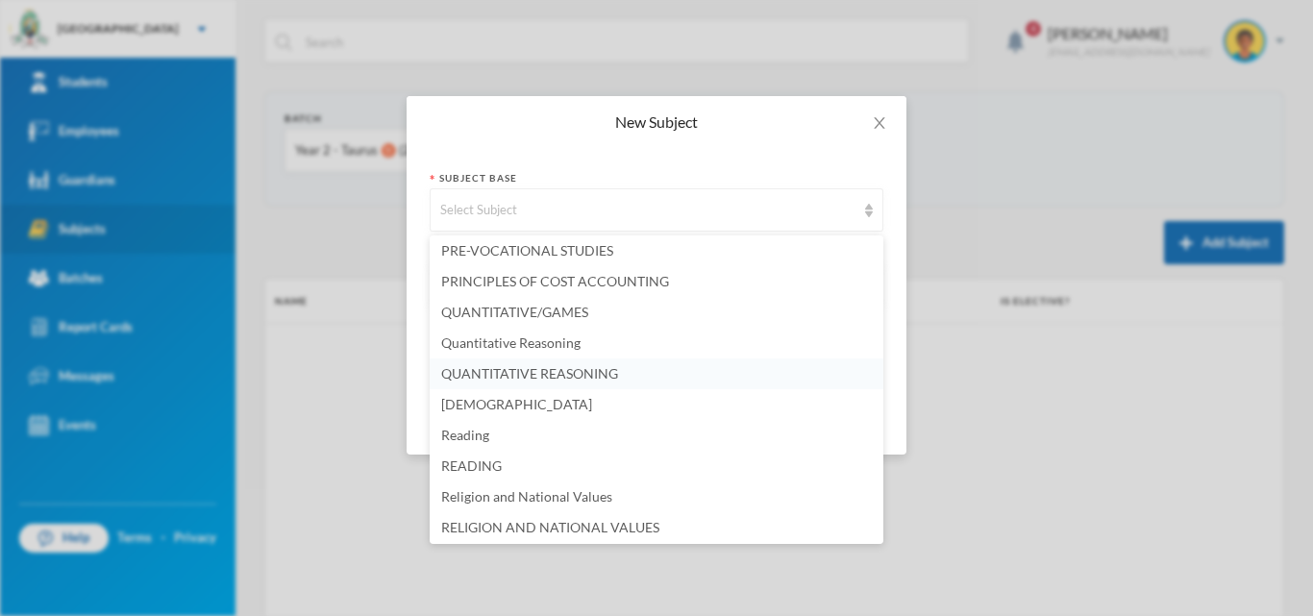
scroll to position [4038, 0]
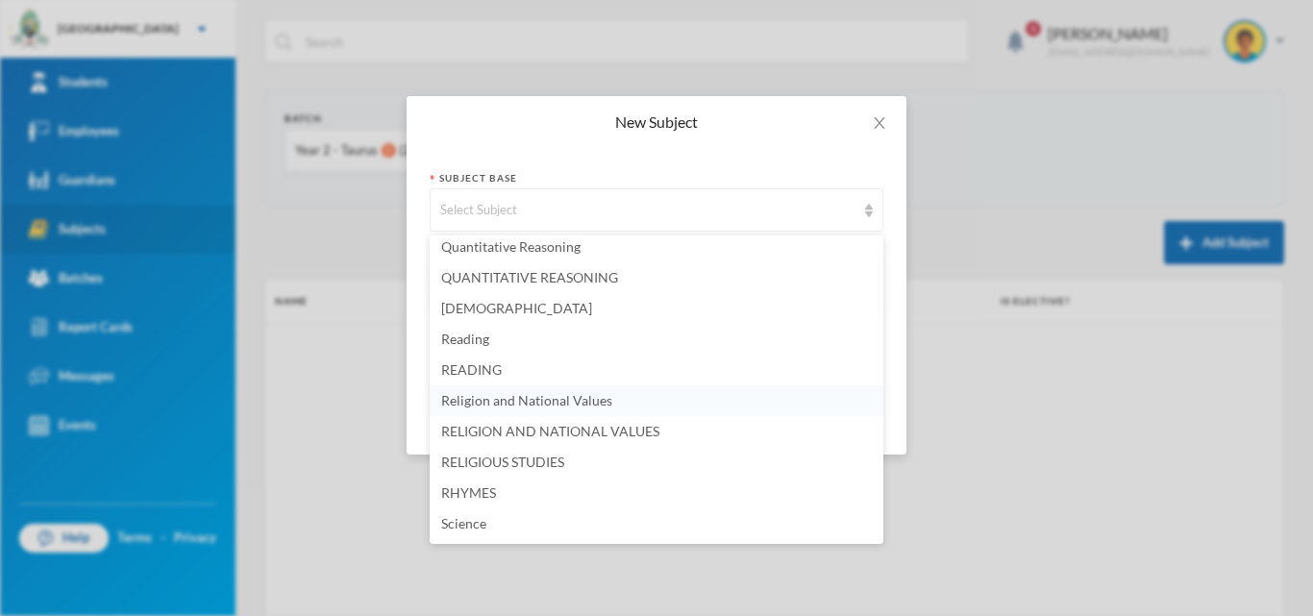
click at [521, 398] on span "Religion and National Values" at bounding box center [526, 400] width 171 height 16
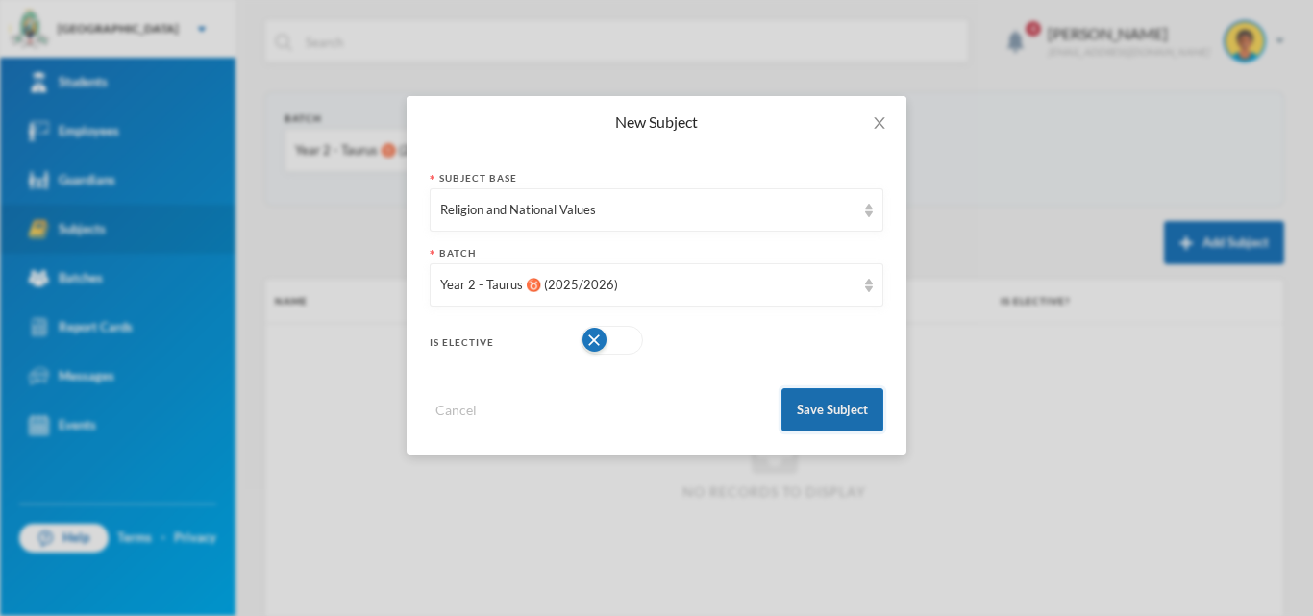
click at [813, 411] on button "Save Subject" at bounding box center [833, 409] width 102 height 43
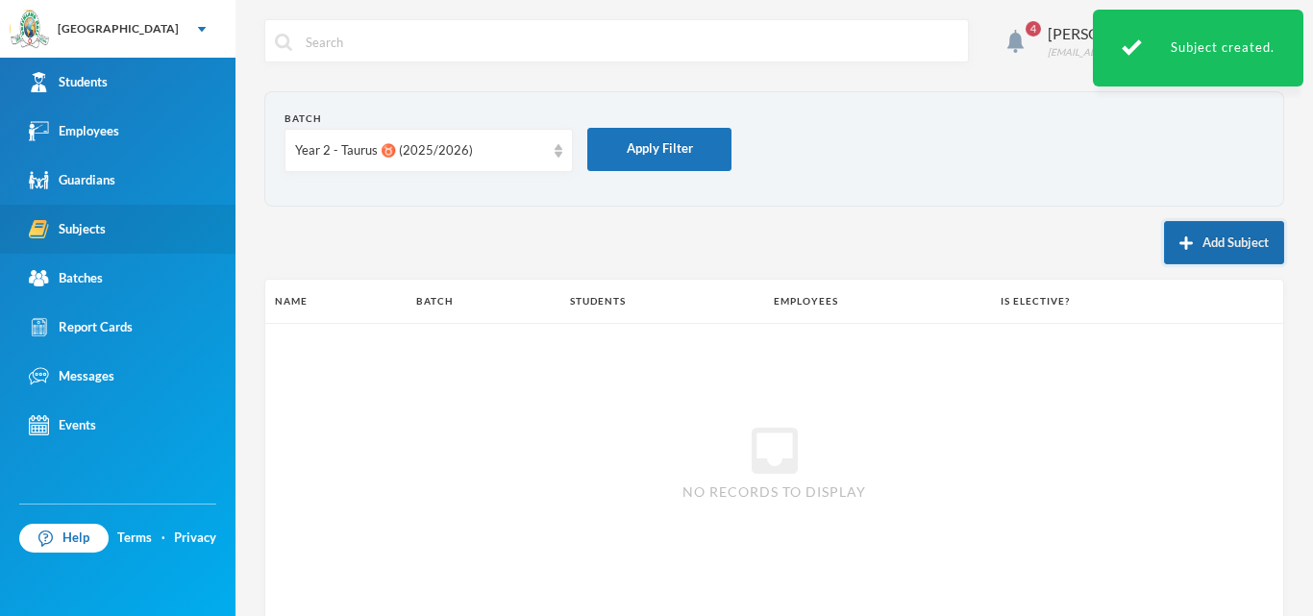
click at [1223, 245] on button "Add Subject" at bounding box center [1224, 242] width 120 height 43
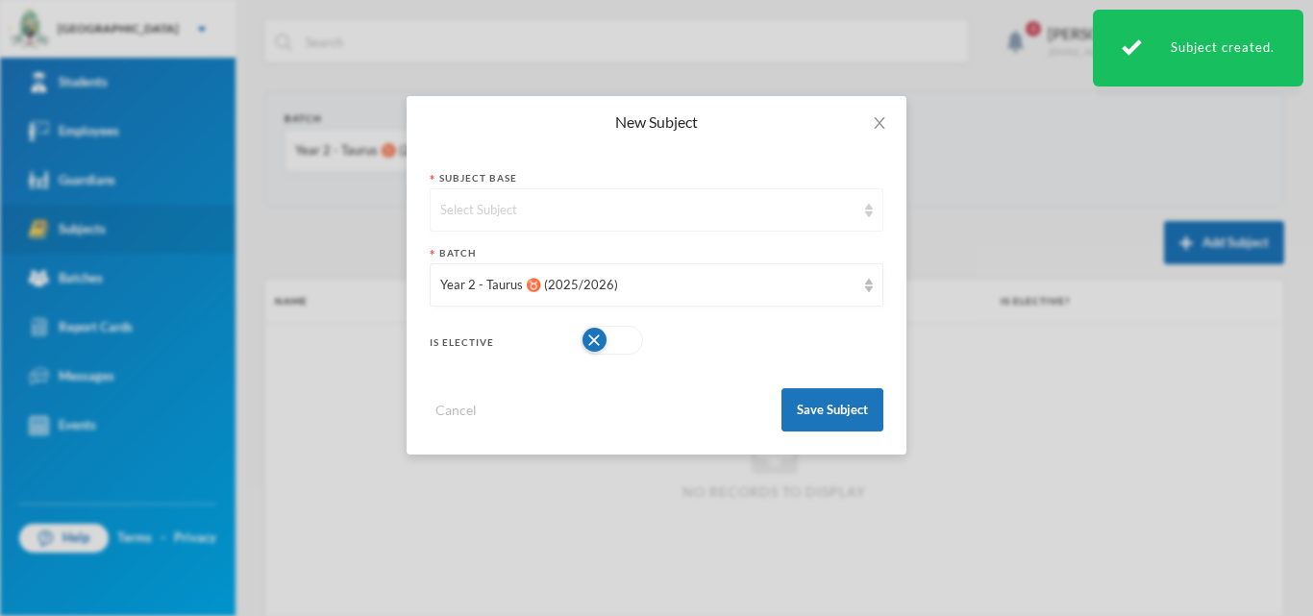
click at [823, 207] on div "Select Subject" at bounding box center [647, 210] width 415 height 19
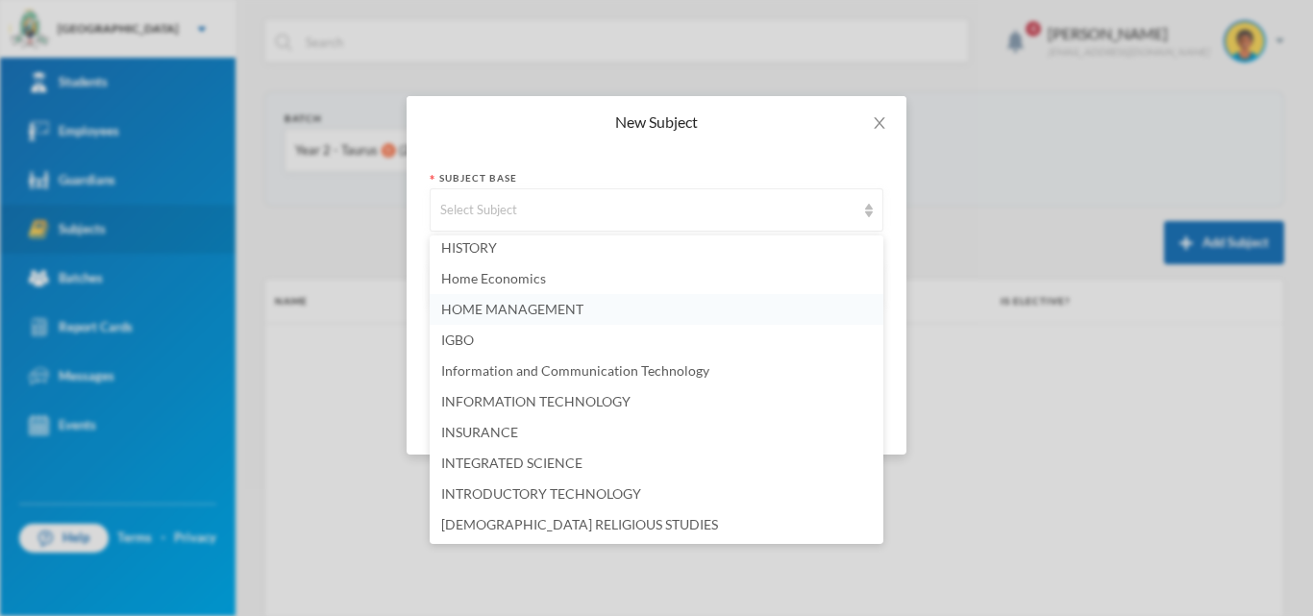
scroll to position [2500, 0]
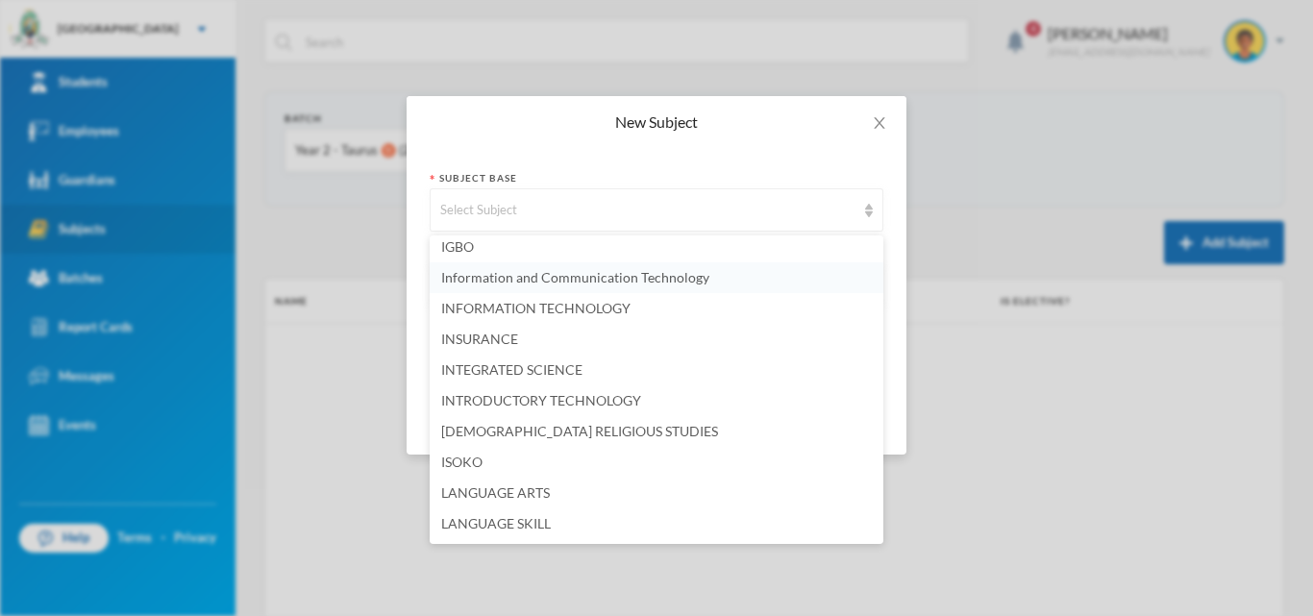
click at [570, 268] on li "Information and Communication Technology" at bounding box center [657, 277] width 454 height 31
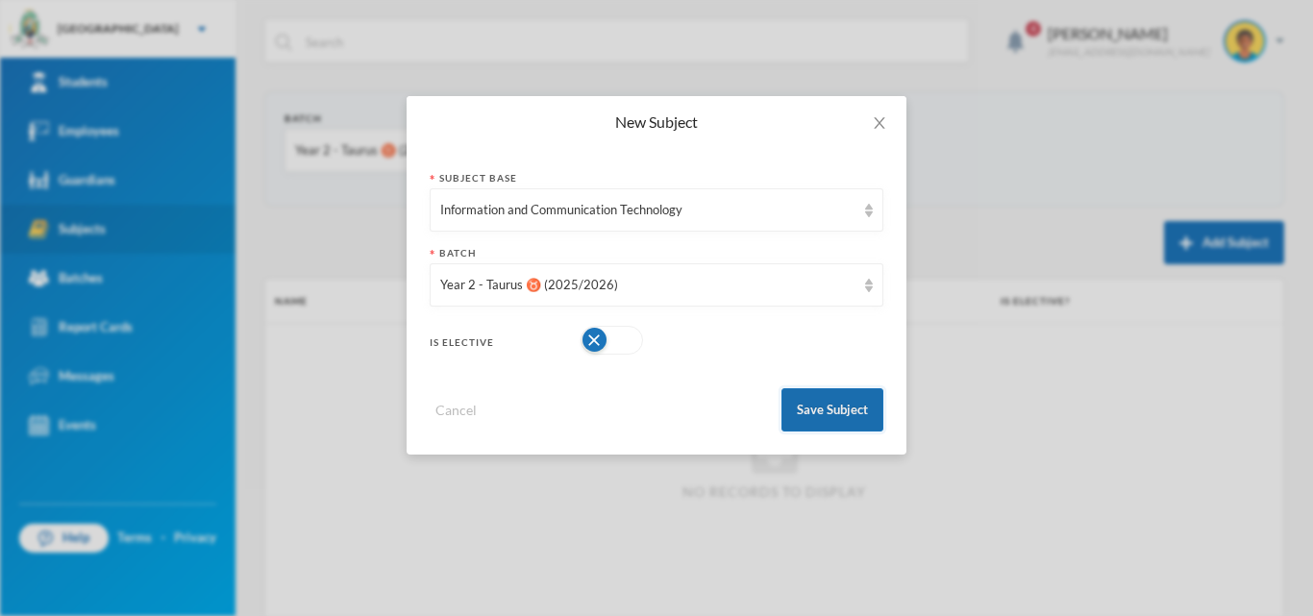
click at [814, 412] on button "Save Subject" at bounding box center [833, 409] width 102 height 43
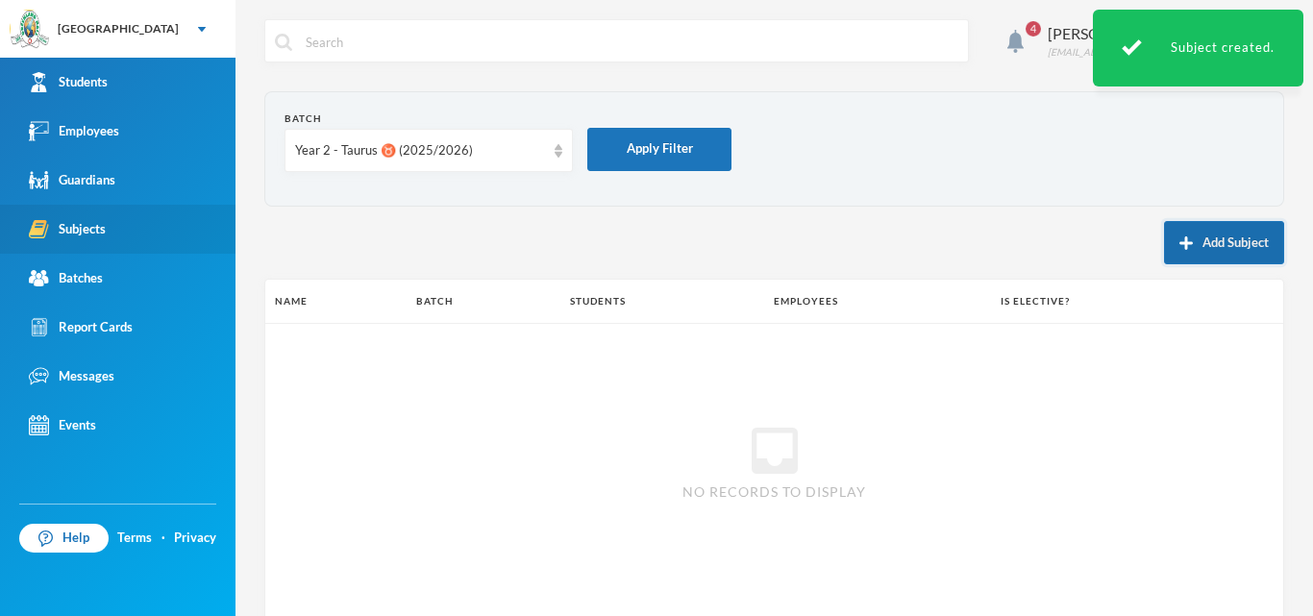
click at [1248, 242] on button "Add Subject" at bounding box center [1224, 242] width 120 height 43
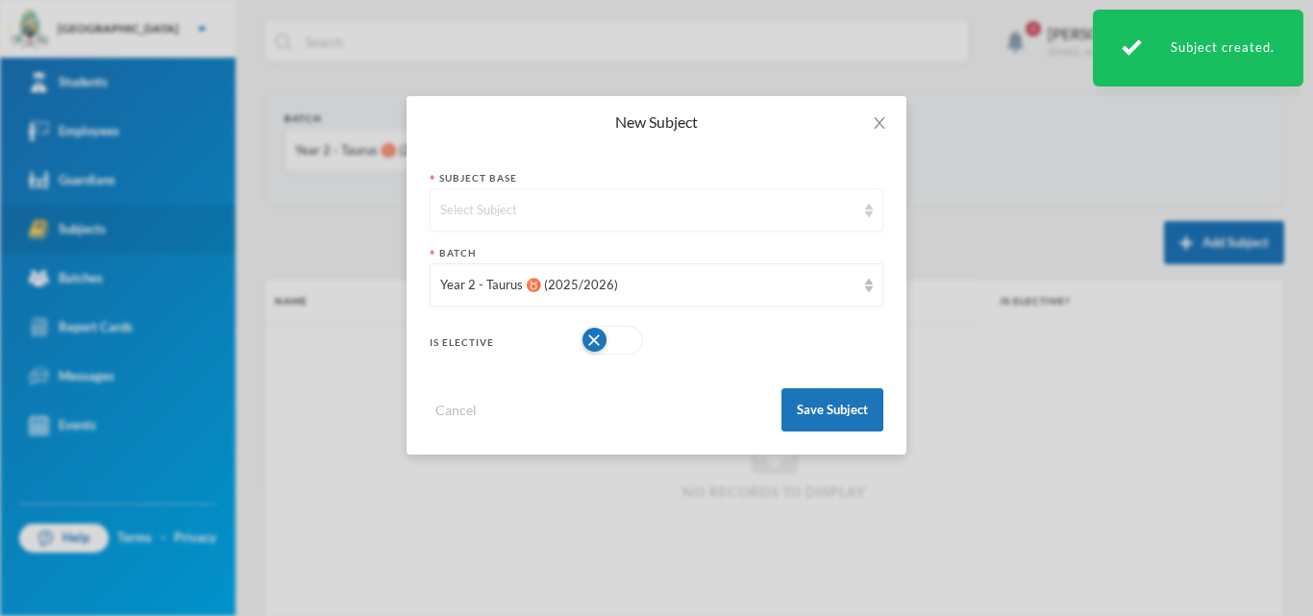
click at [617, 215] on div "Select Subject" at bounding box center [647, 210] width 415 height 19
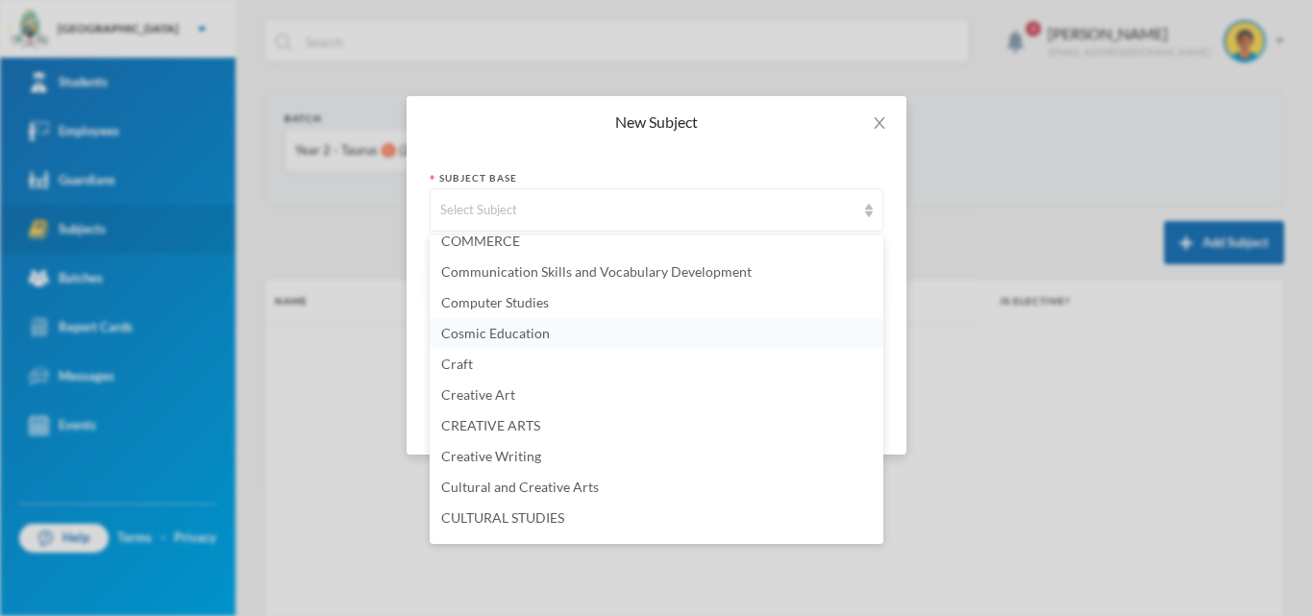
scroll to position [961, 0]
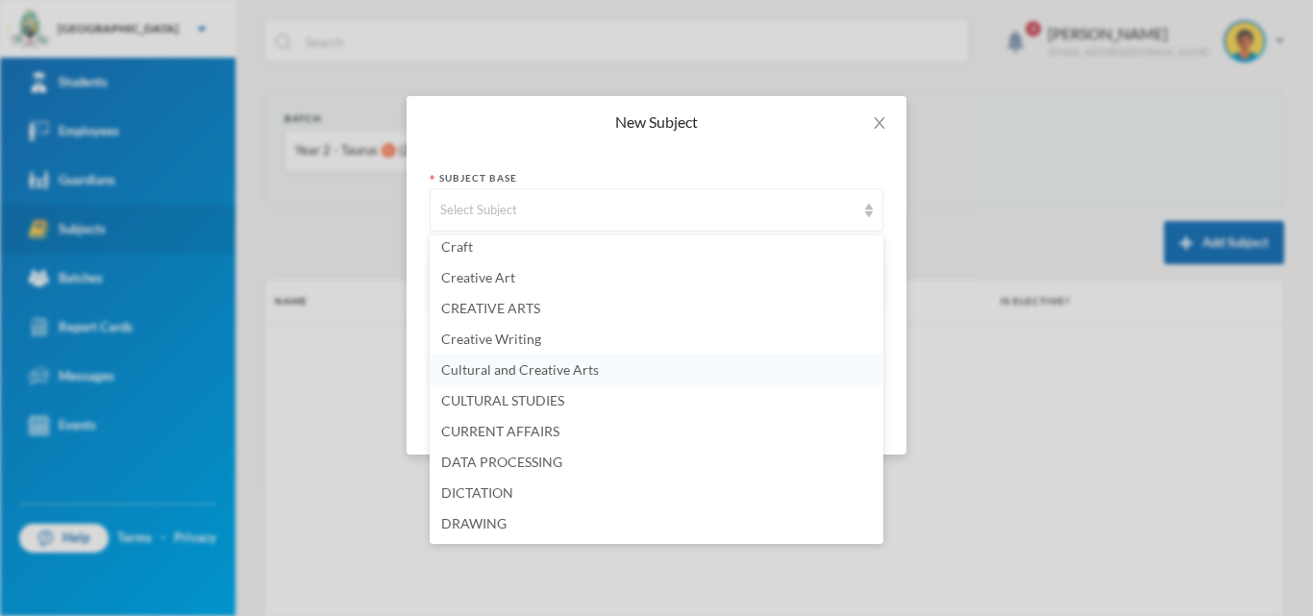
click at [505, 373] on span "Cultural and Creative Arts" at bounding box center [520, 369] width 158 height 16
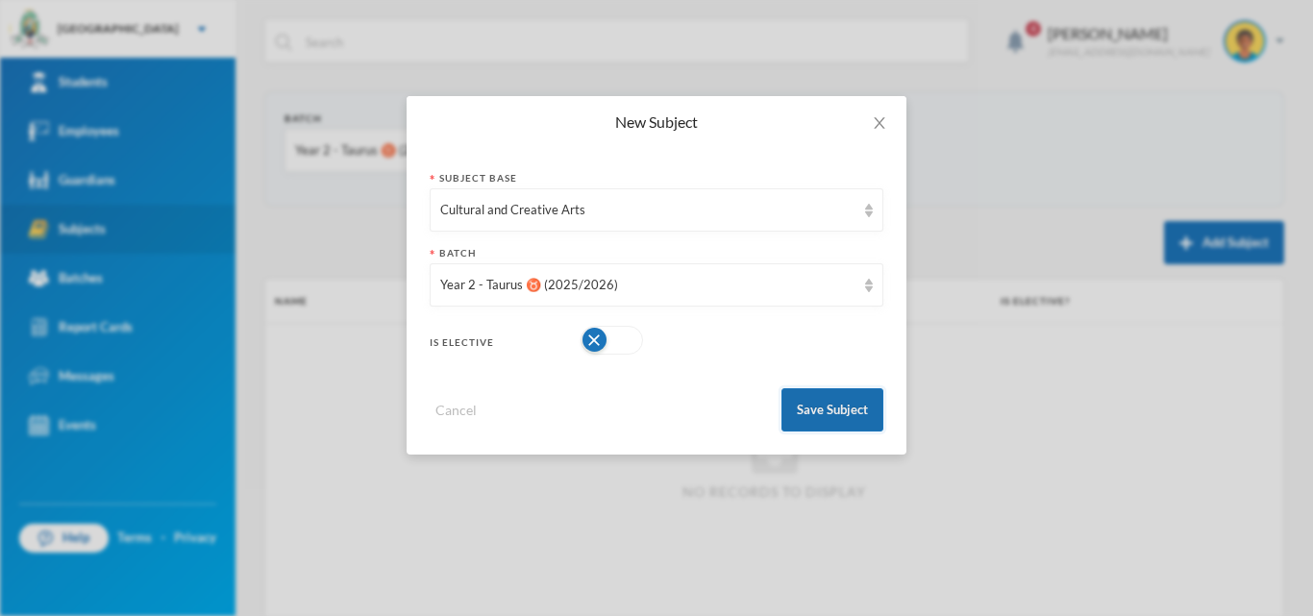
click at [846, 393] on button "Save Subject" at bounding box center [833, 409] width 102 height 43
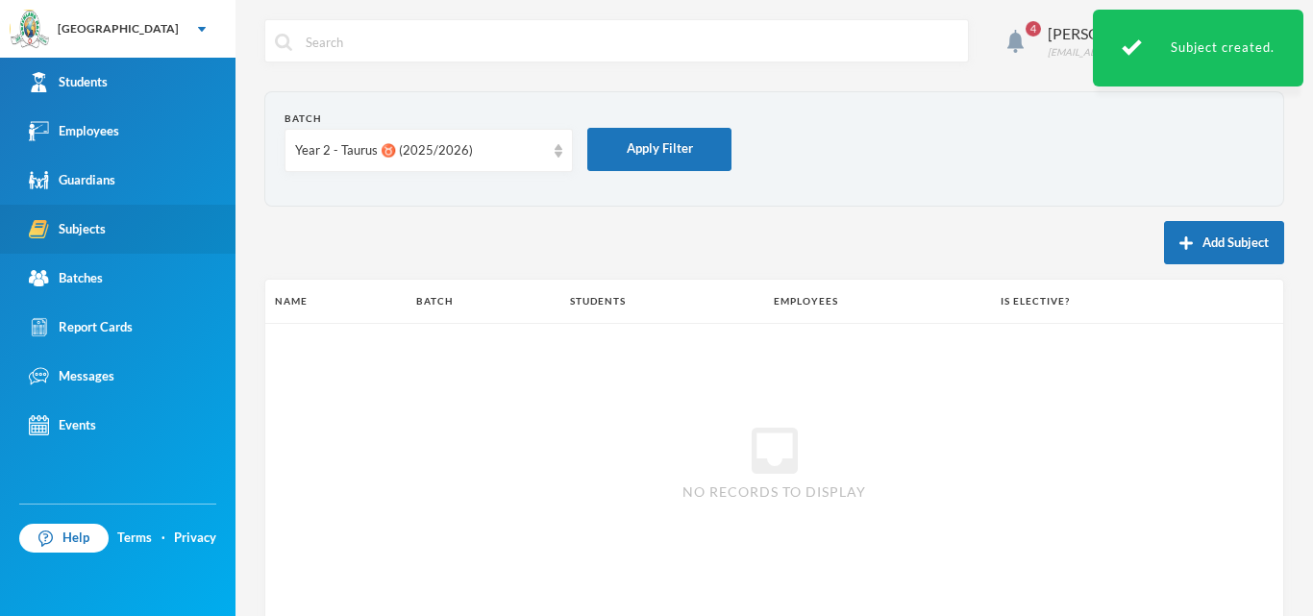
click at [1209, 237] on button "Add Subject" at bounding box center [1224, 242] width 120 height 43
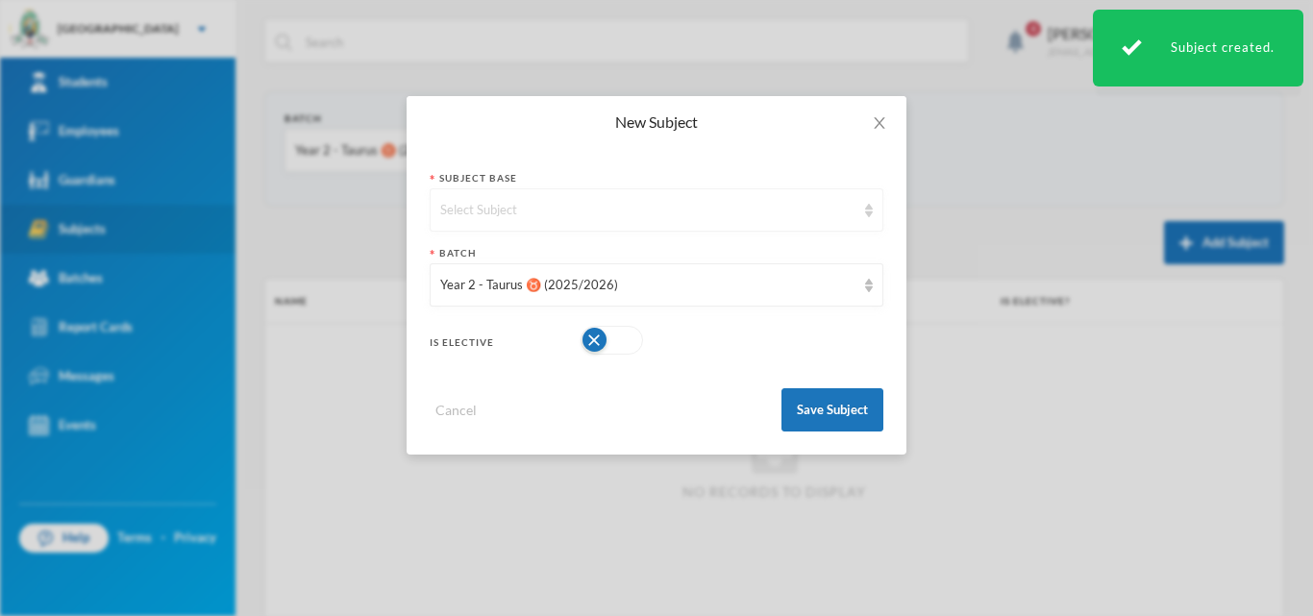
click at [596, 215] on div "Select Subject" at bounding box center [647, 210] width 415 height 19
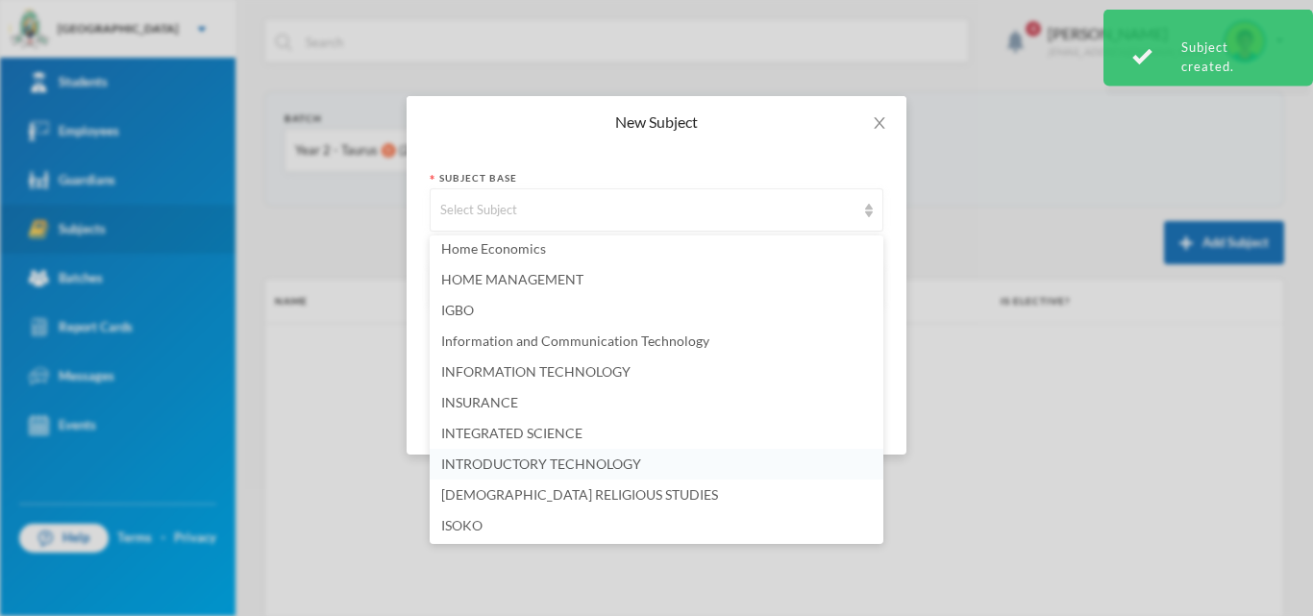
scroll to position [2211, 0]
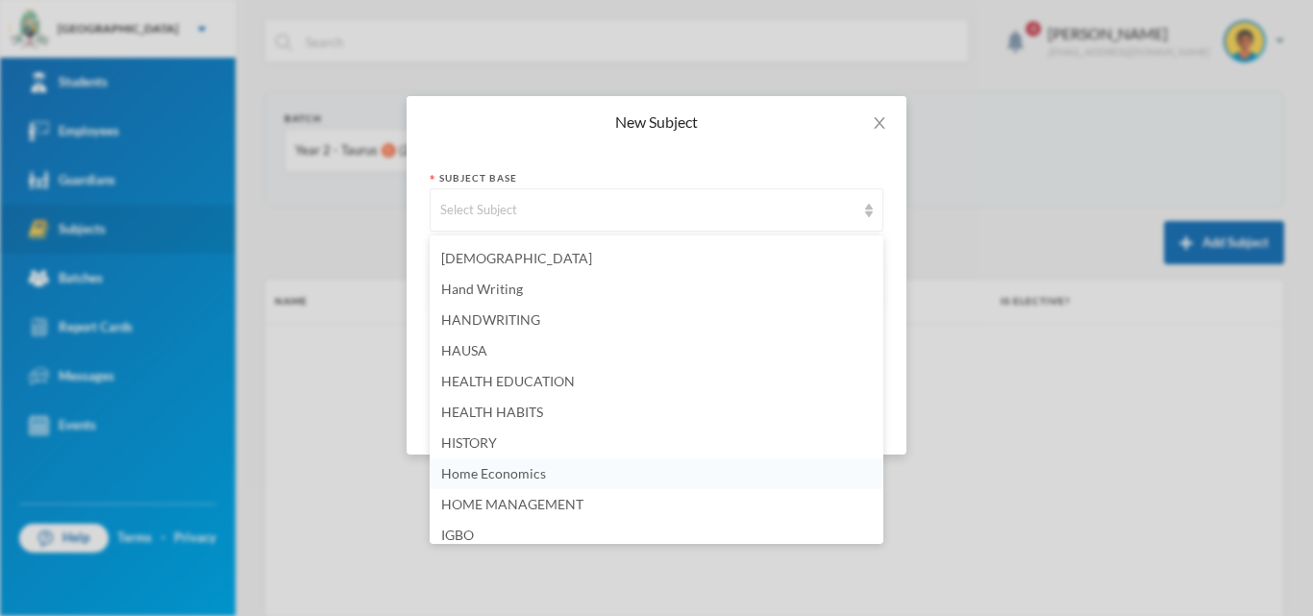
click at [515, 482] on li "Home Economics" at bounding box center [657, 474] width 454 height 31
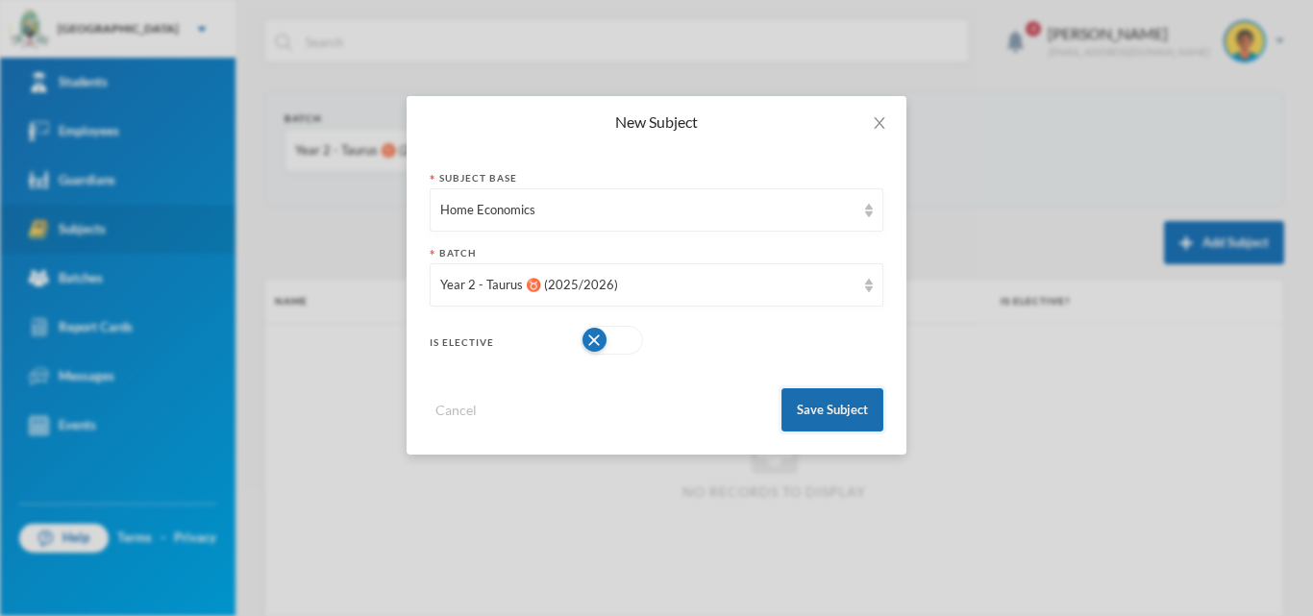
click at [826, 412] on button "Save Subject" at bounding box center [833, 409] width 102 height 43
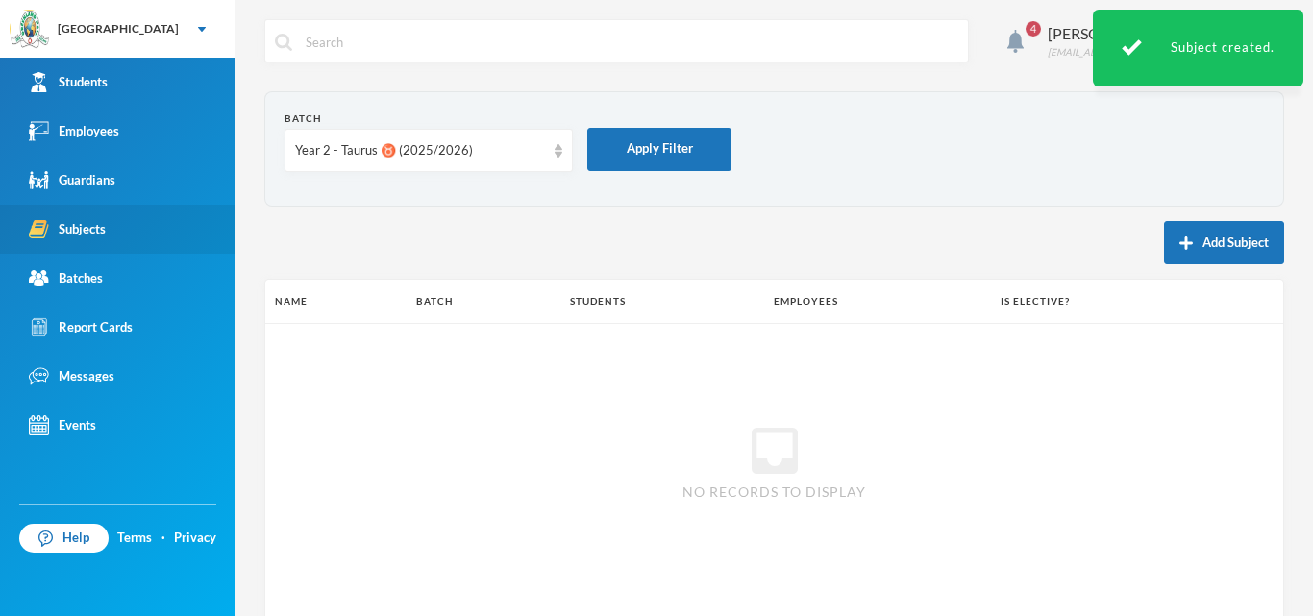
click at [1180, 244] on img "button" at bounding box center [1186, 243] width 13 height 13
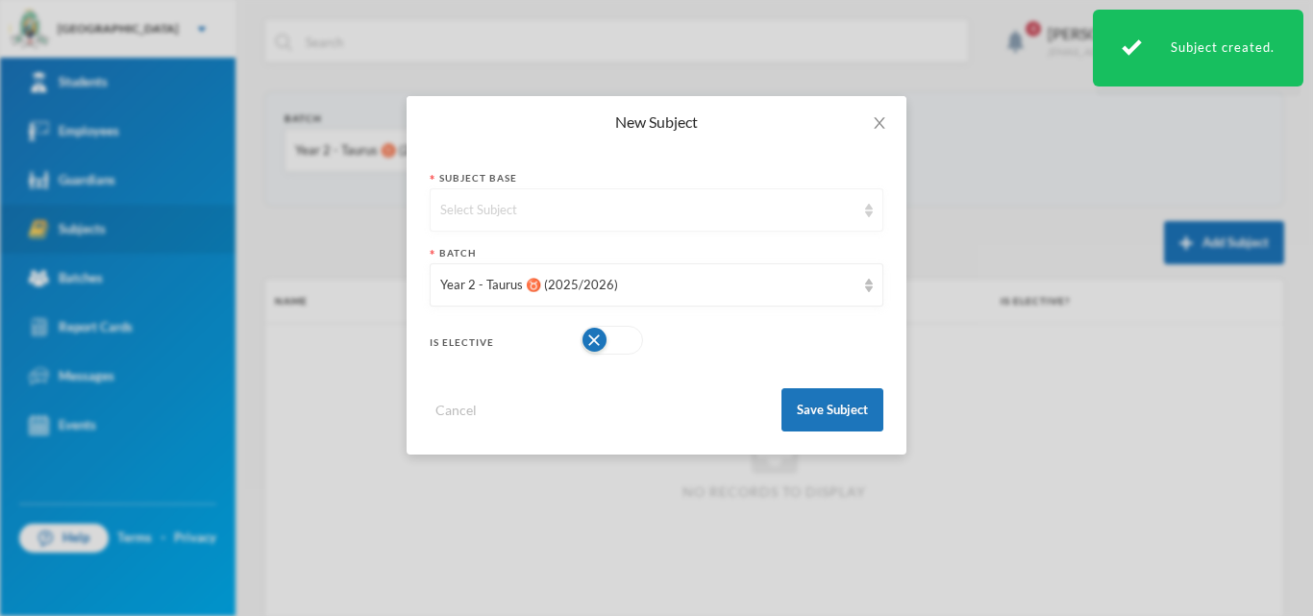
click at [722, 219] on div "Select Subject" at bounding box center [647, 210] width 415 height 19
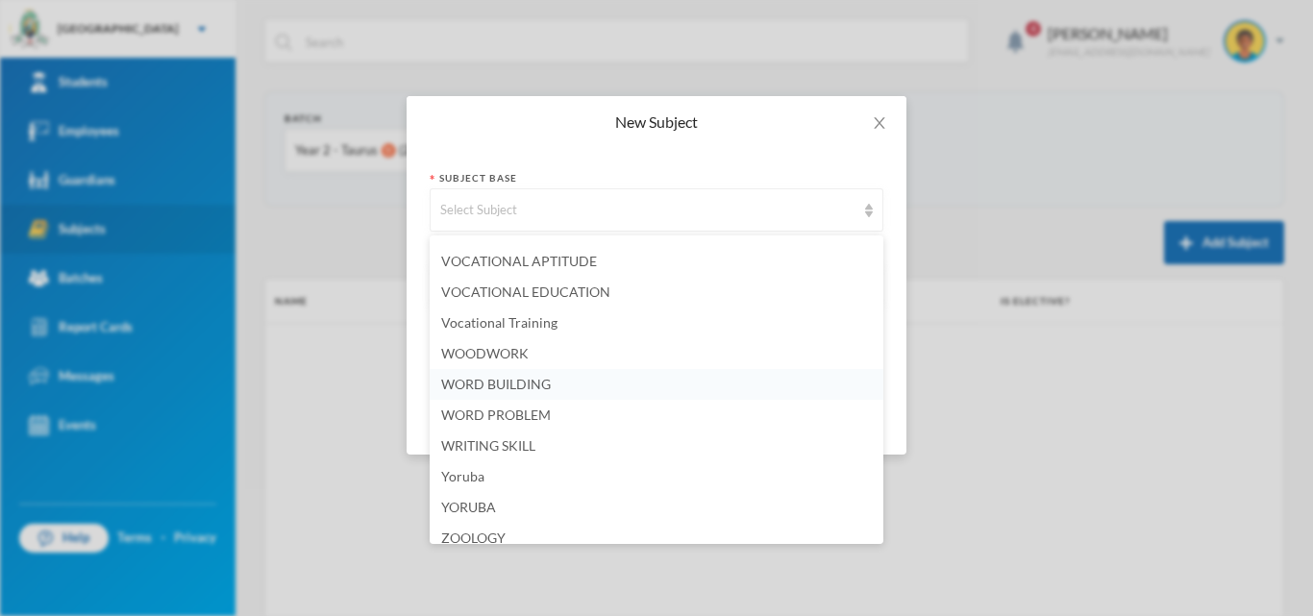
scroll to position [5175, 0]
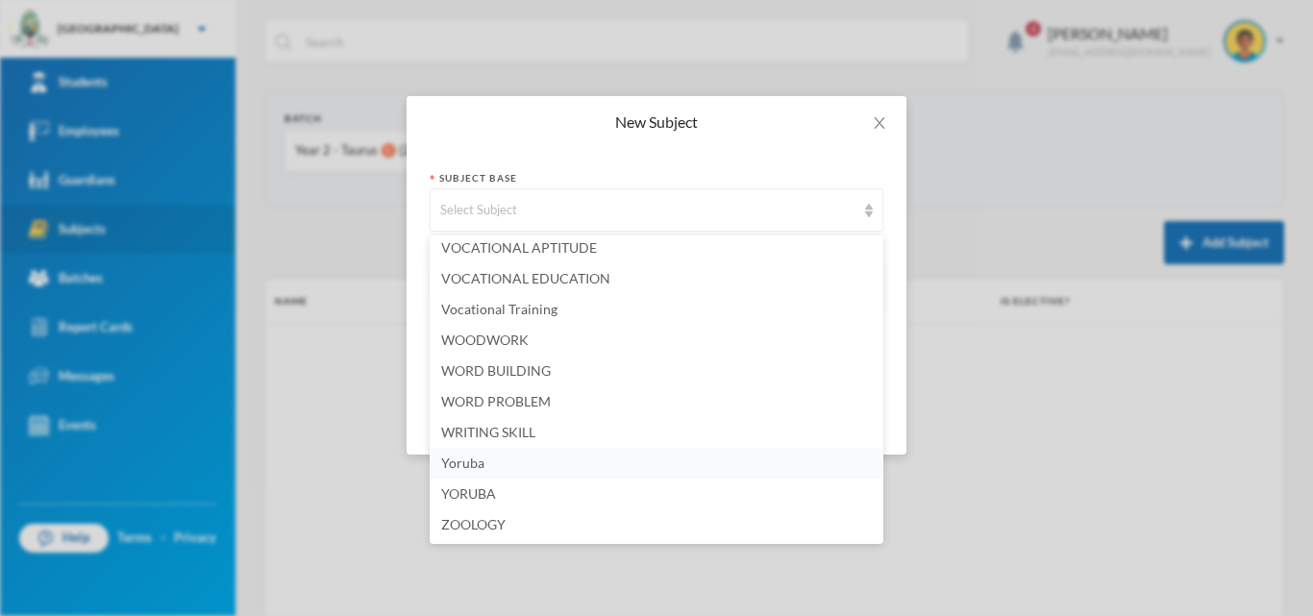
click at [520, 460] on li "Yoruba" at bounding box center [657, 463] width 454 height 31
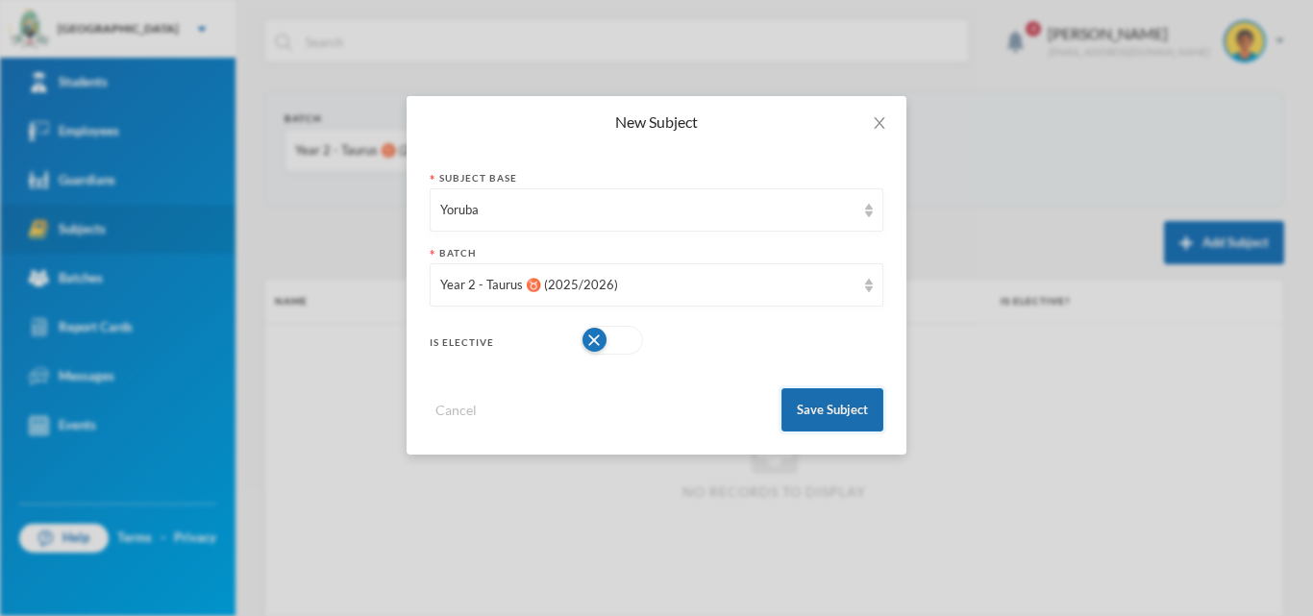
click at [844, 407] on button "Save Subject" at bounding box center [833, 409] width 102 height 43
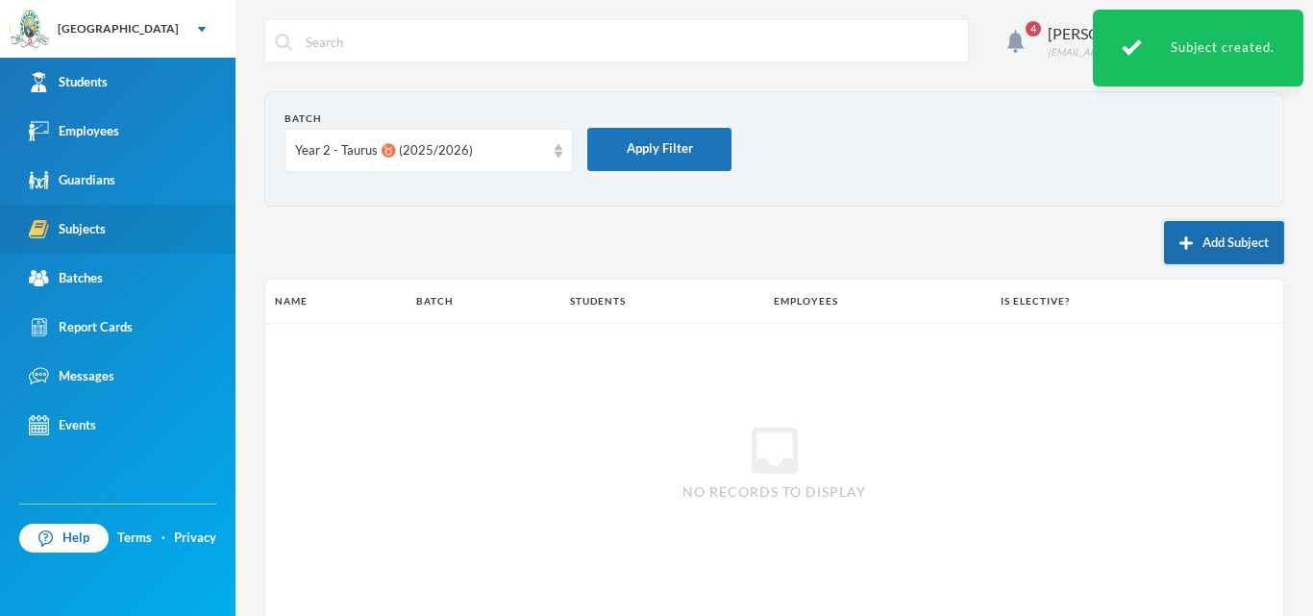
click at [1226, 243] on button "Add Subject" at bounding box center [1224, 242] width 120 height 43
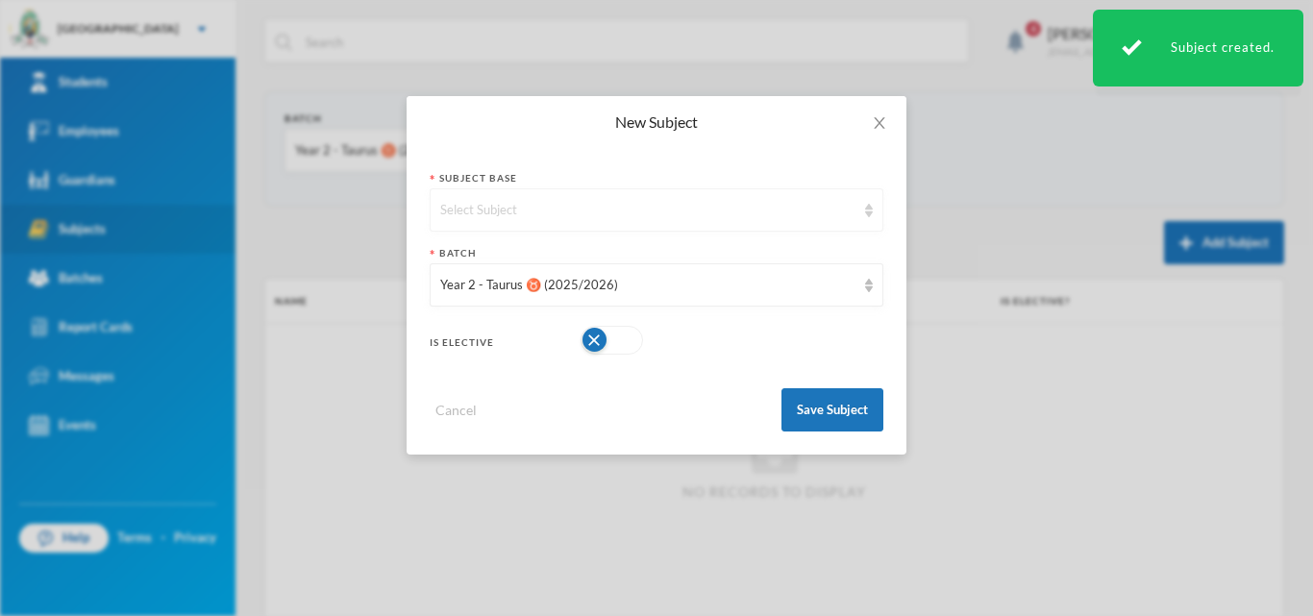
click at [623, 190] on div "Select Subject" at bounding box center [657, 209] width 454 height 43
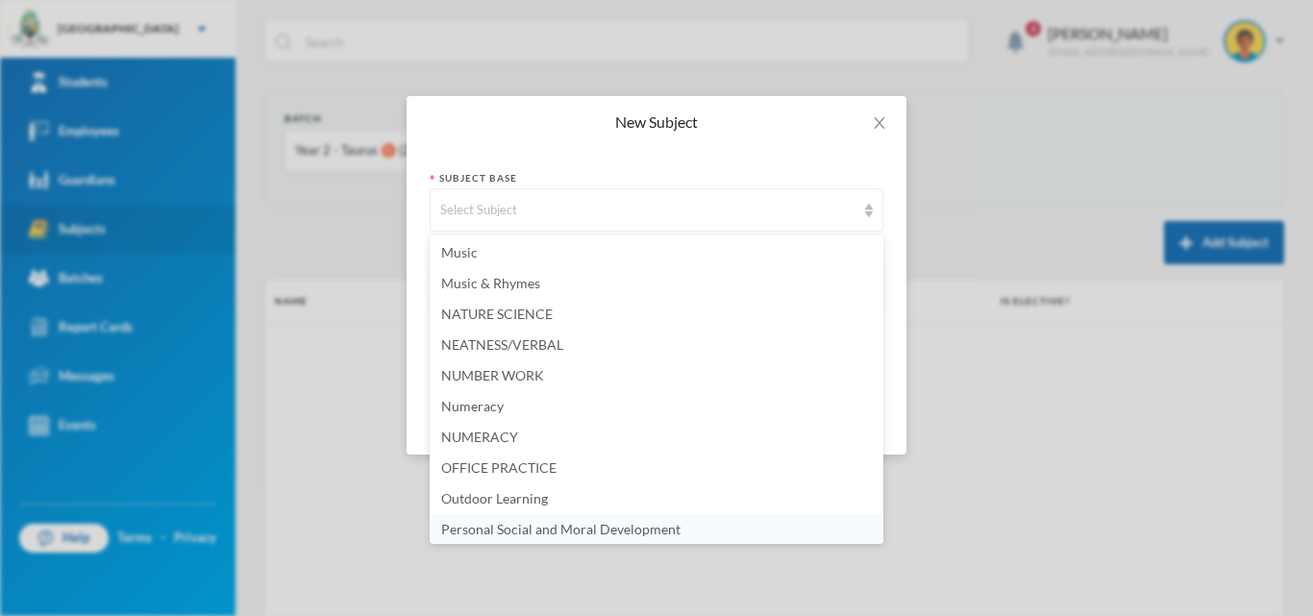
scroll to position [3269, 0]
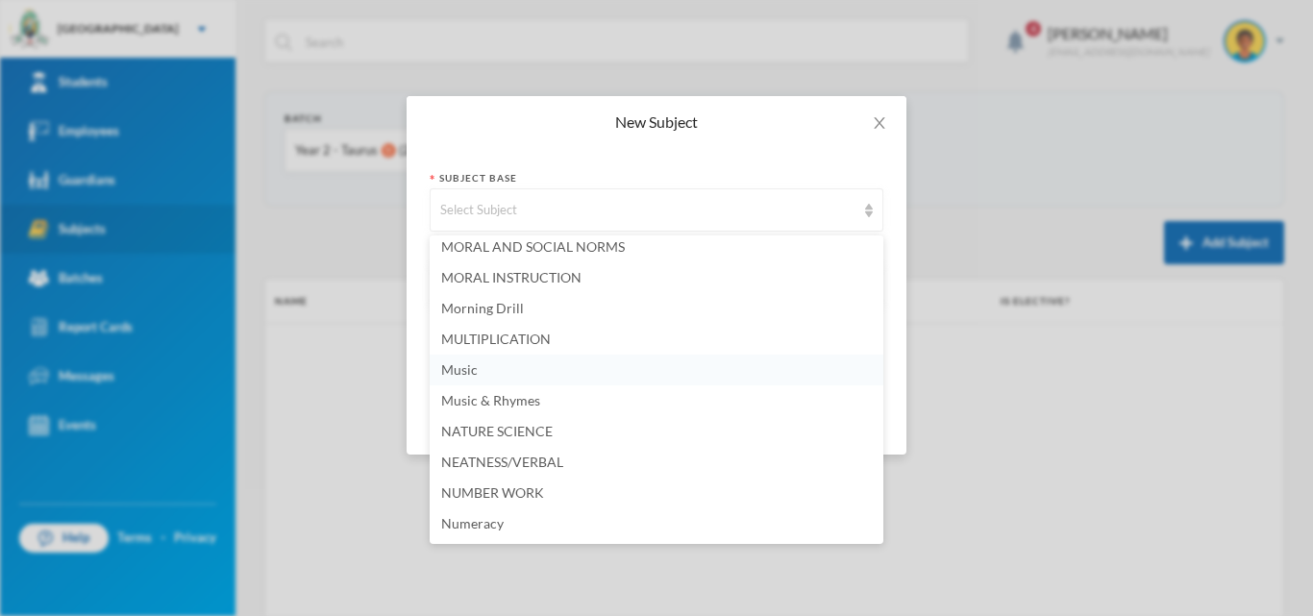
click at [558, 371] on li "Music" at bounding box center [657, 370] width 454 height 31
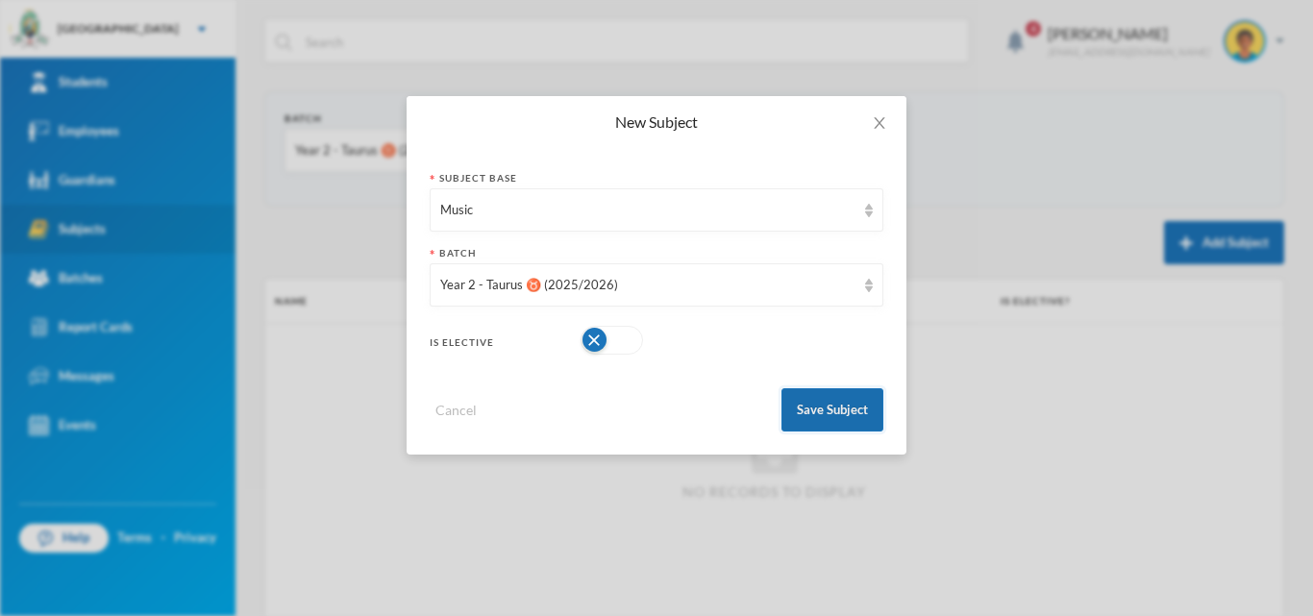
click at [852, 412] on button "Save Subject" at bounding box center [833, 409] width 102 height 43
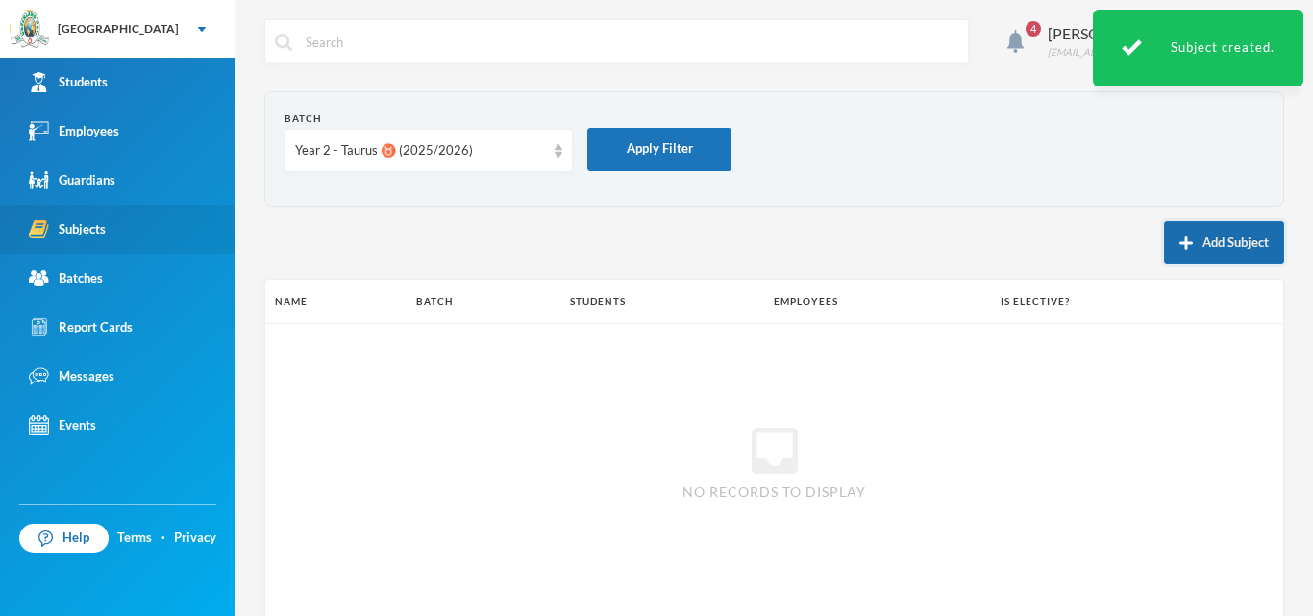
click at [1194, 238] on button "Add Subject" at bounding box center [1224, 242] width 120 height 43
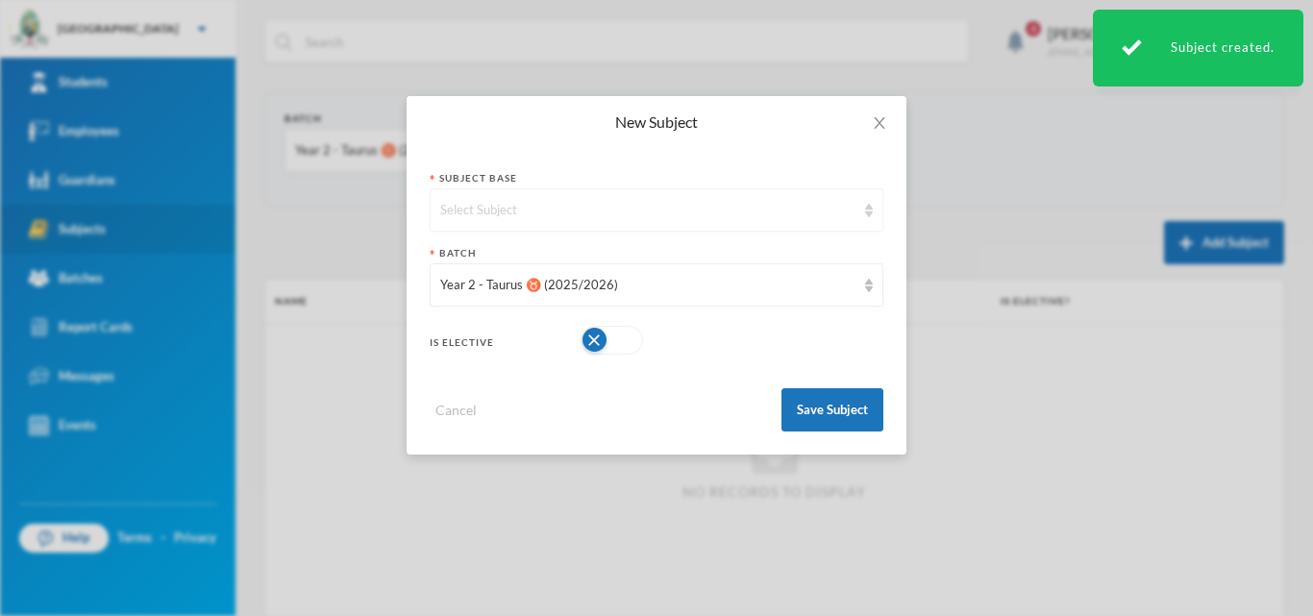
click at [590, 225] on div "Select Subject" at bounding box center [657, 209] width 454 height 43
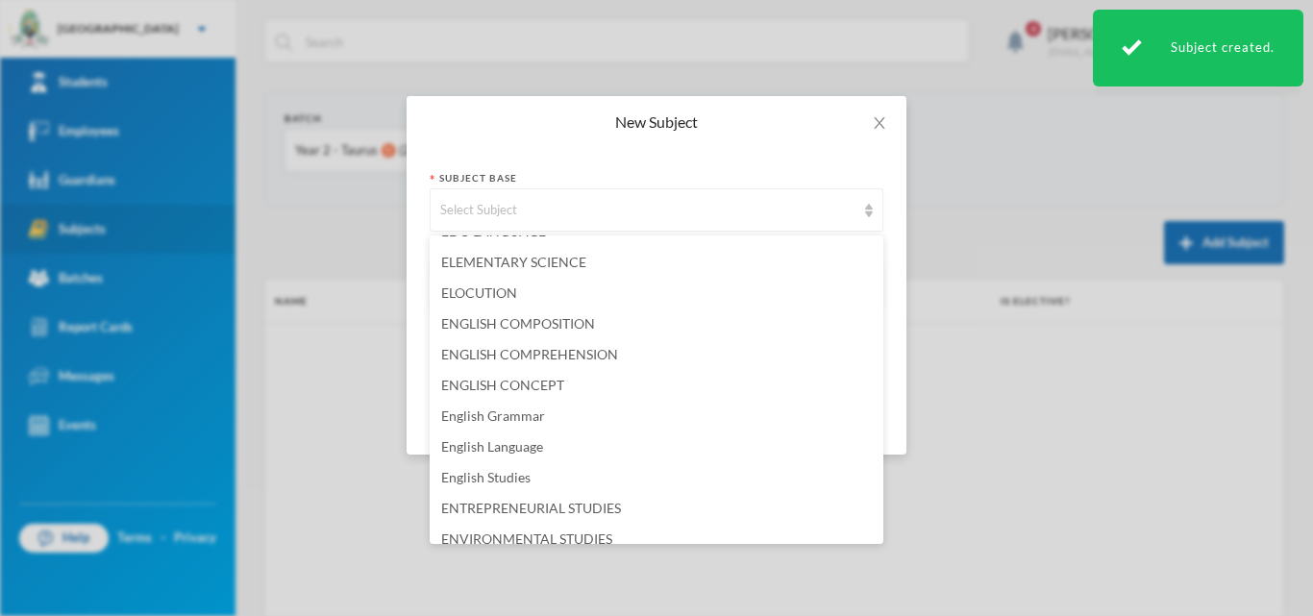
scroll to position [1731, 0]
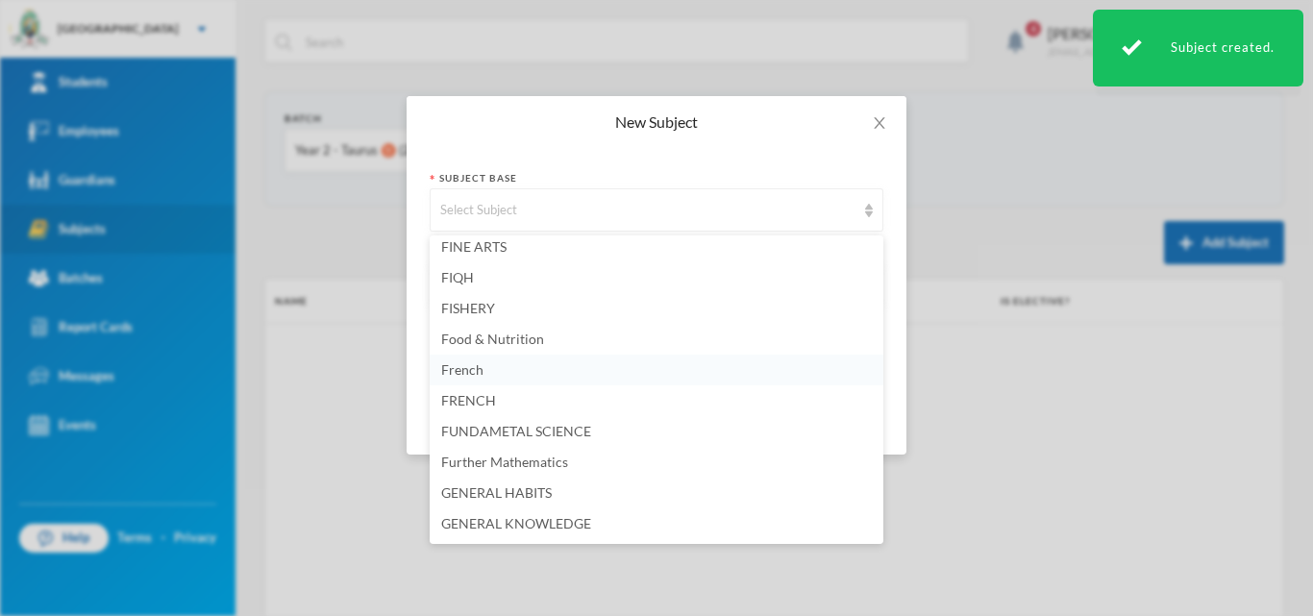
click at [543, 372] on li "French" at bounding box center [657, 370] width 454 height 31
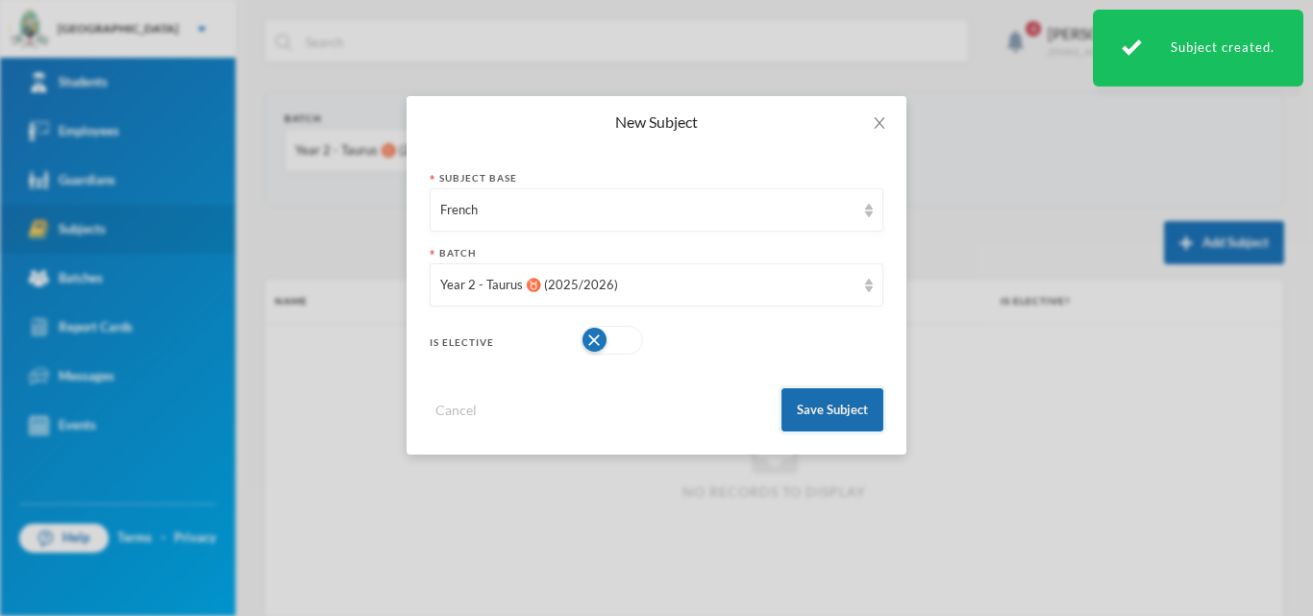
click at [852, 411] on button "Save Subject" at bounding box center [833, 409] width 102 height 43
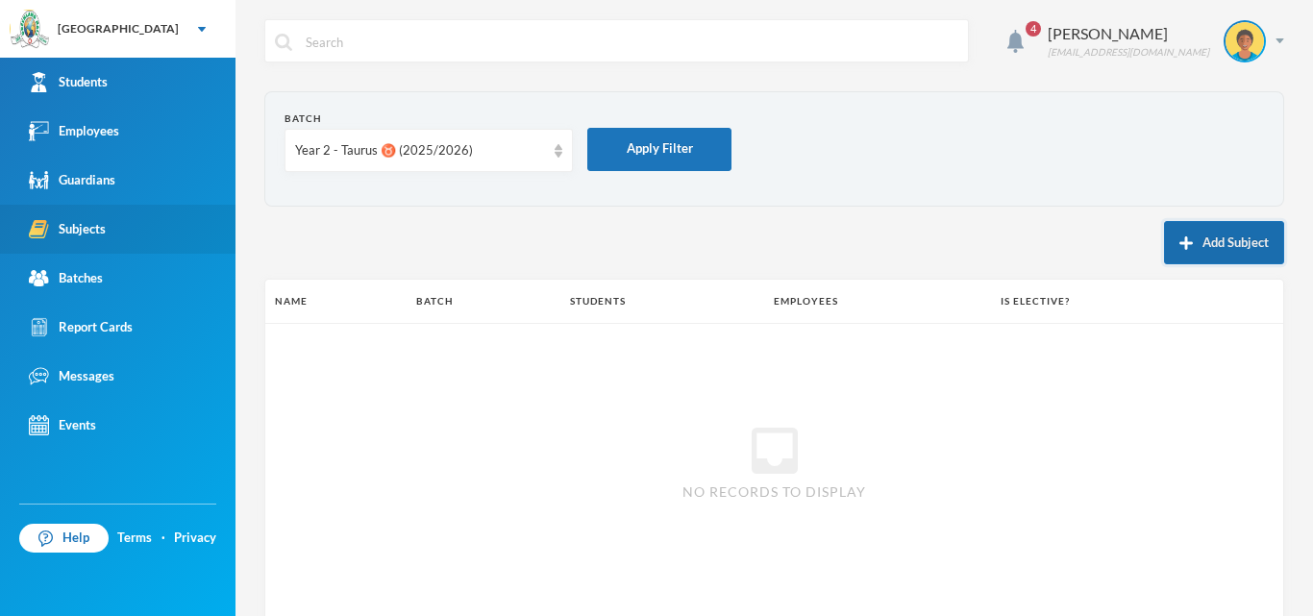
click at [1225, 243] on button "Add Subject" at bounding box center [1224, 242] width 120 height 43
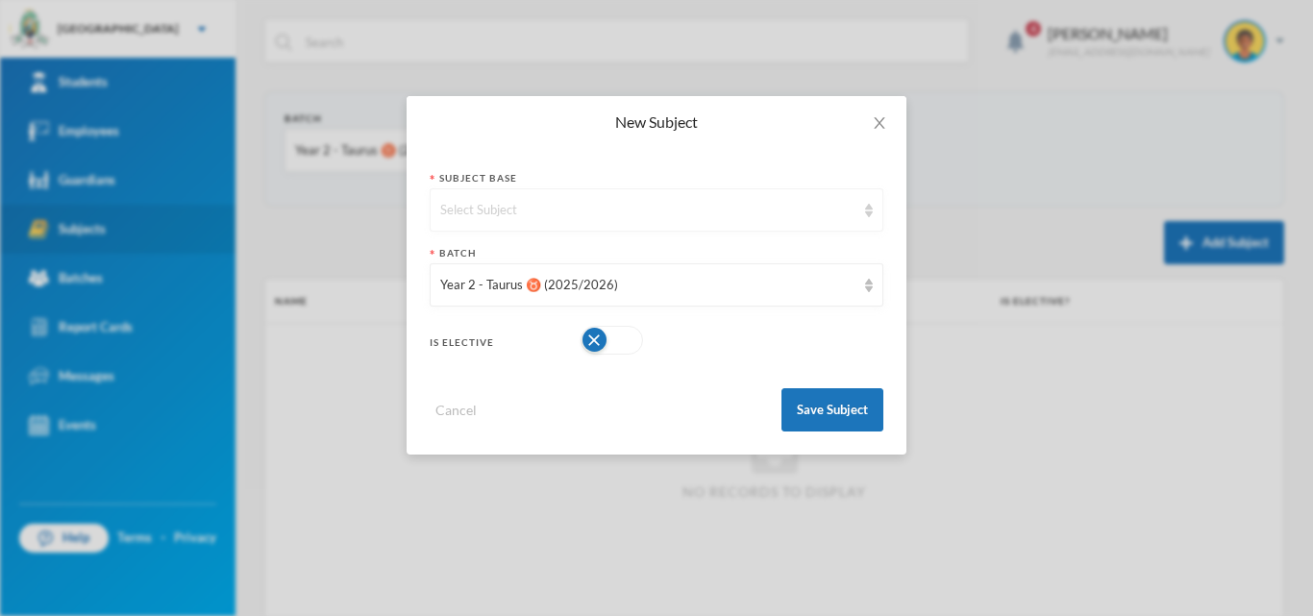
click at [536, 212] on div "Select Subject" at bounding box center [647, 210] width 415 height 19
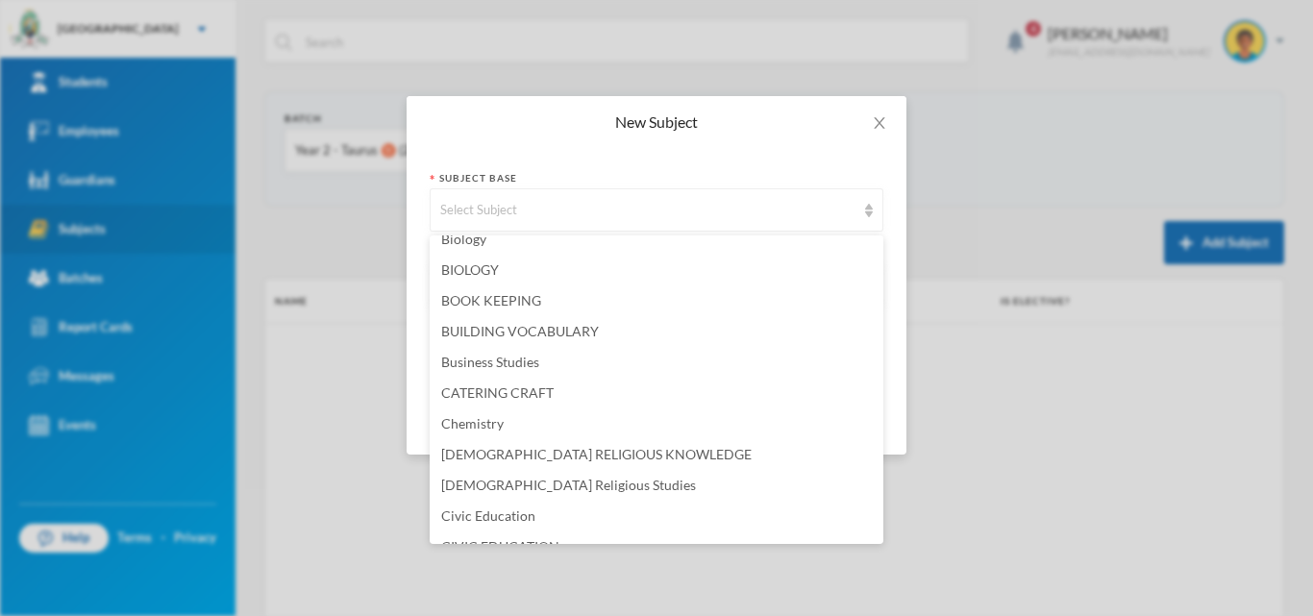
scroll to position [961, 0]
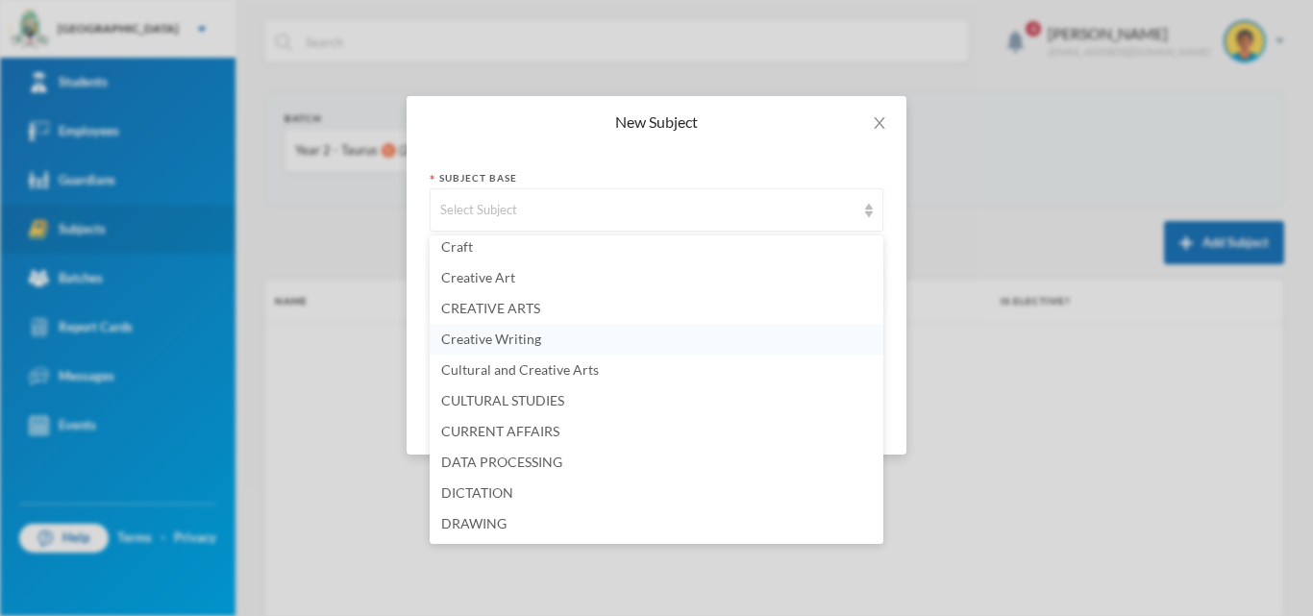
click at [473, 342] on span "Creative Writing" at bounding box center [491, 339] width 100 height 16
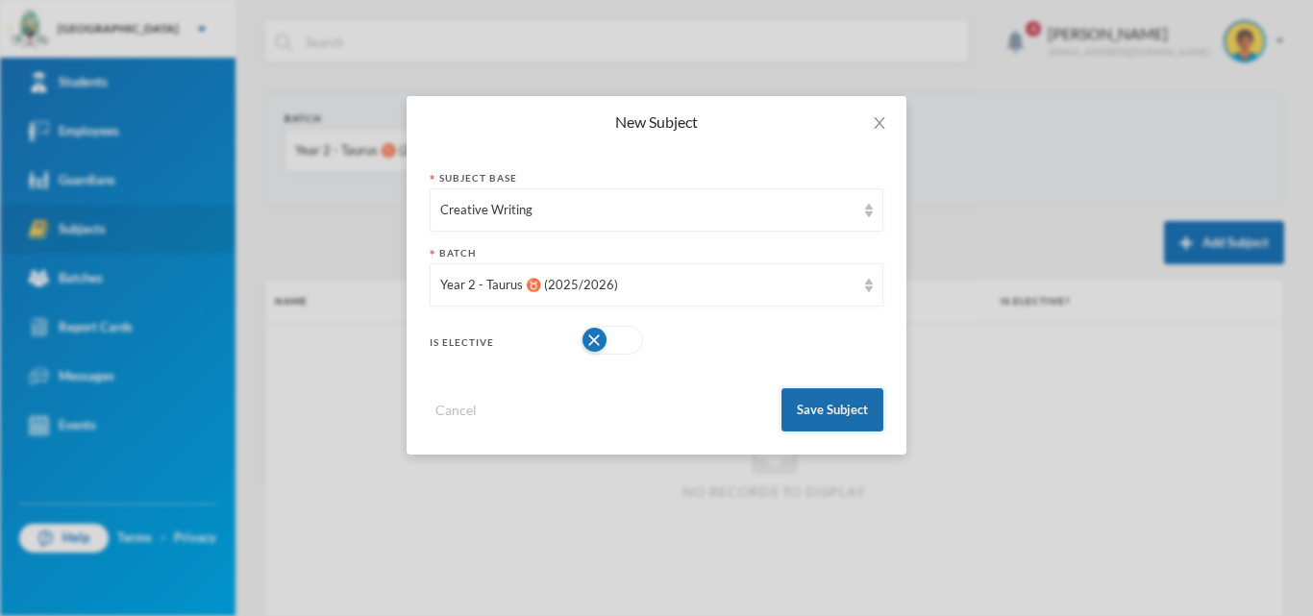
click at [815, 404] on button "Save Subject" at bounding box center [833, 409] width 102 height 43
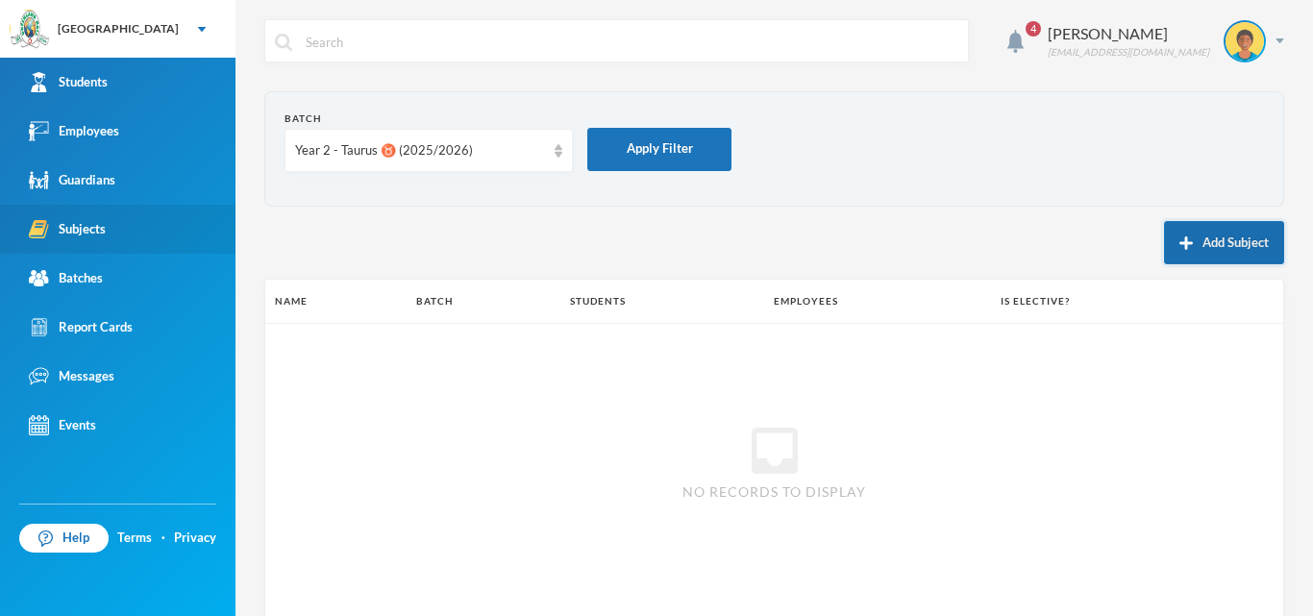
click at [1208, 246] on button "Add Subject" at bounding box center [1224, 242] width 120 height 43
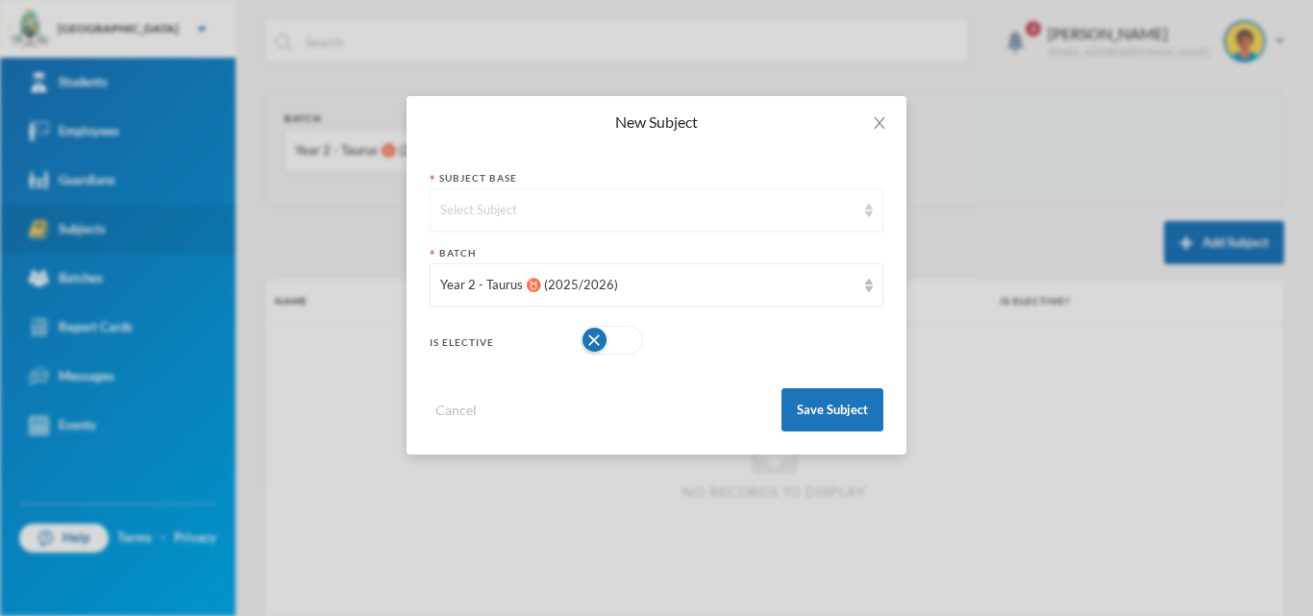
click at [642, 208] on div "Select Subject" at bounding box center [647, 210] width 415 height 19
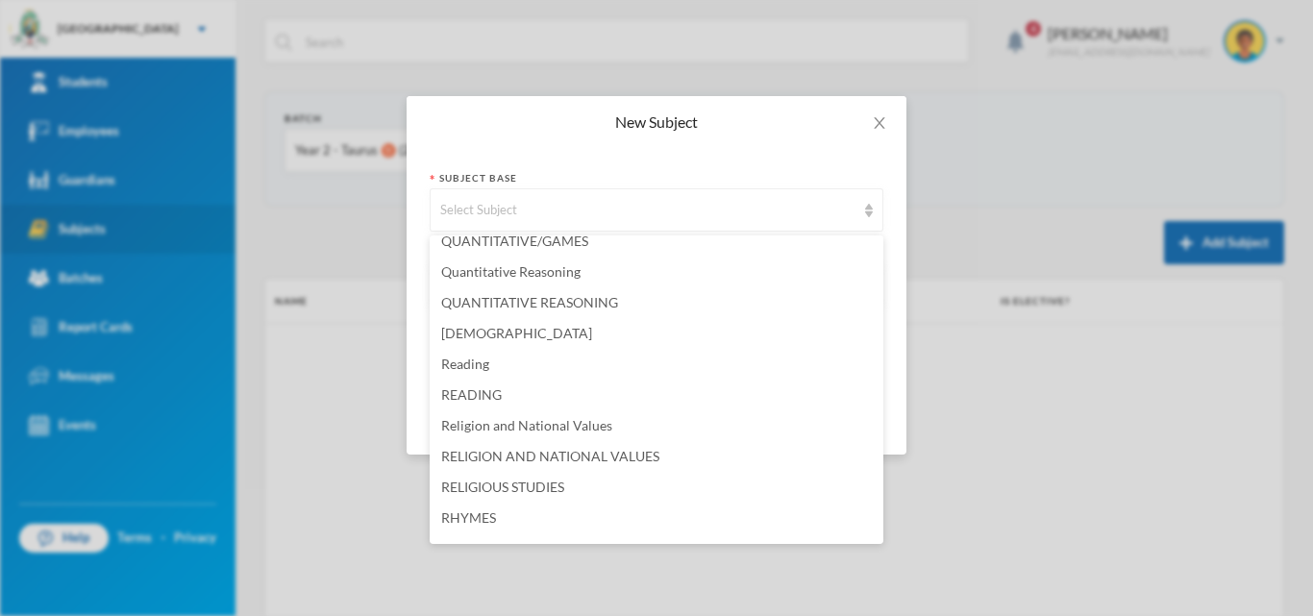
scroll to position [3942, 0]
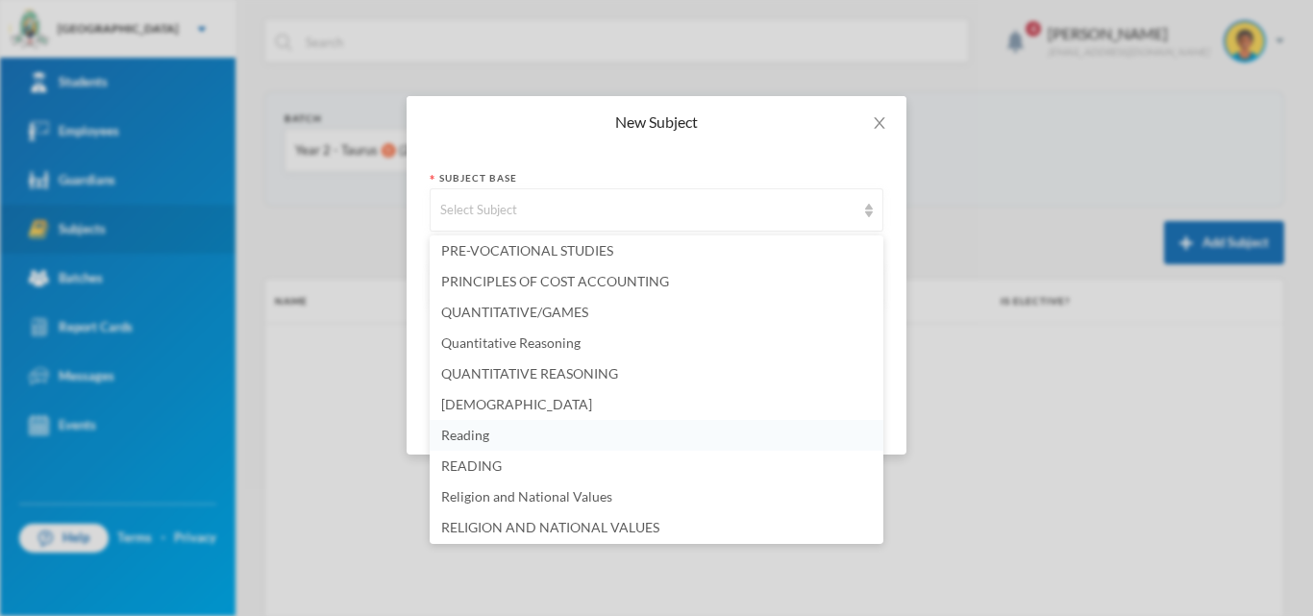
click at [518, 439] on li "Reading" at bounding box center [657, 435] width 454 height 31
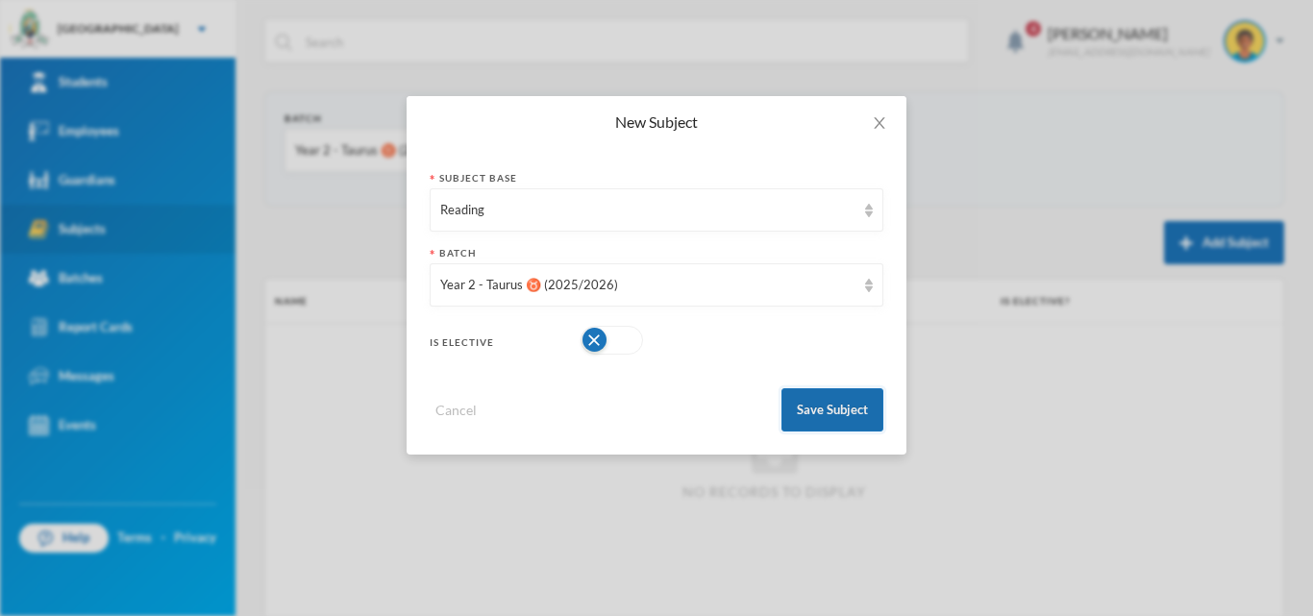
click at [804, 403] on button "Save Subject" at bounding box center [833, 409] width 102 height 43
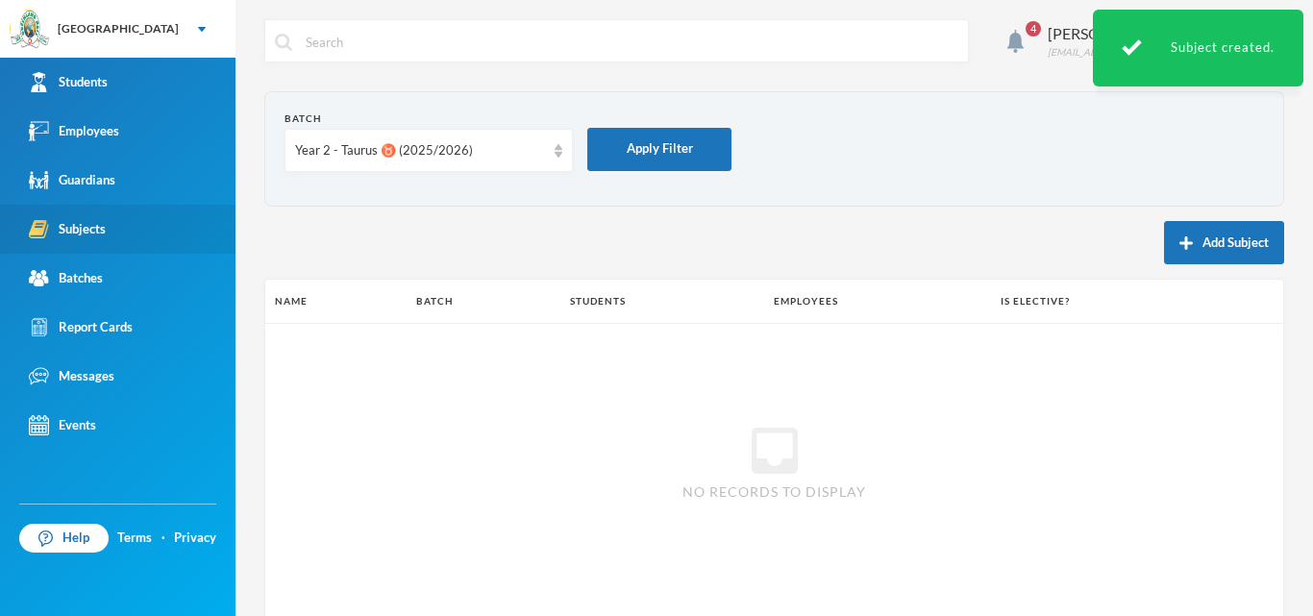
click at [1234, 238] on button "Add Subject" at bounding box center [1224, 242] width 120 height 43
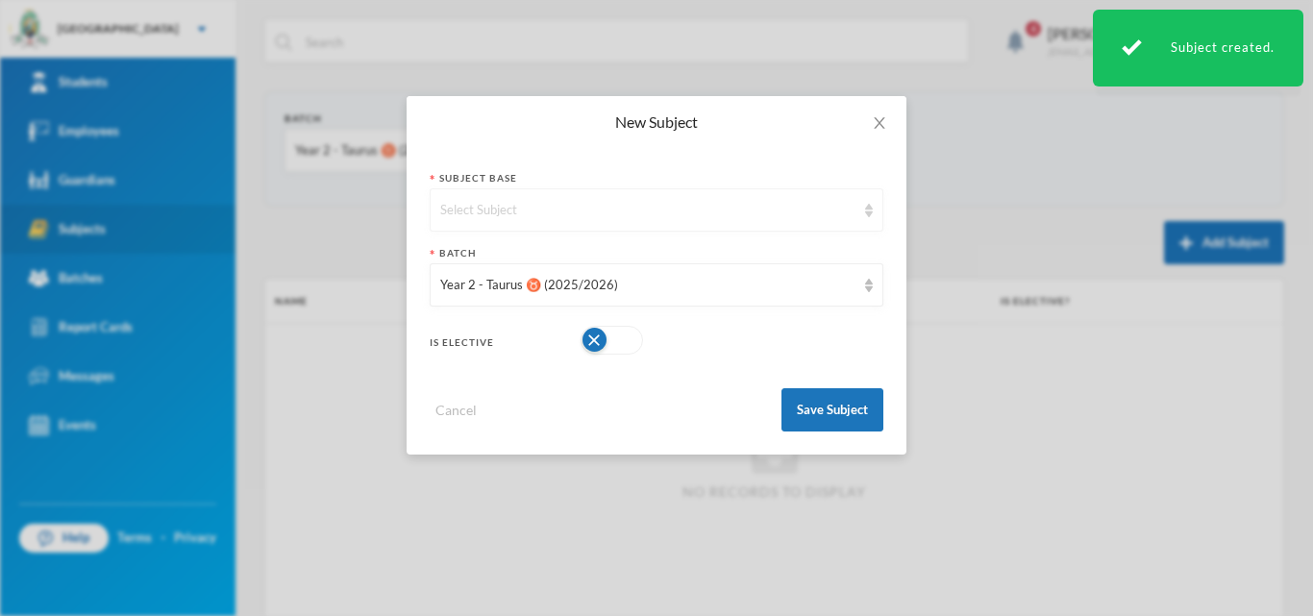
click at [748, 206] on div "Select Subject" at bounding box center [647, 210] width 415 height 19
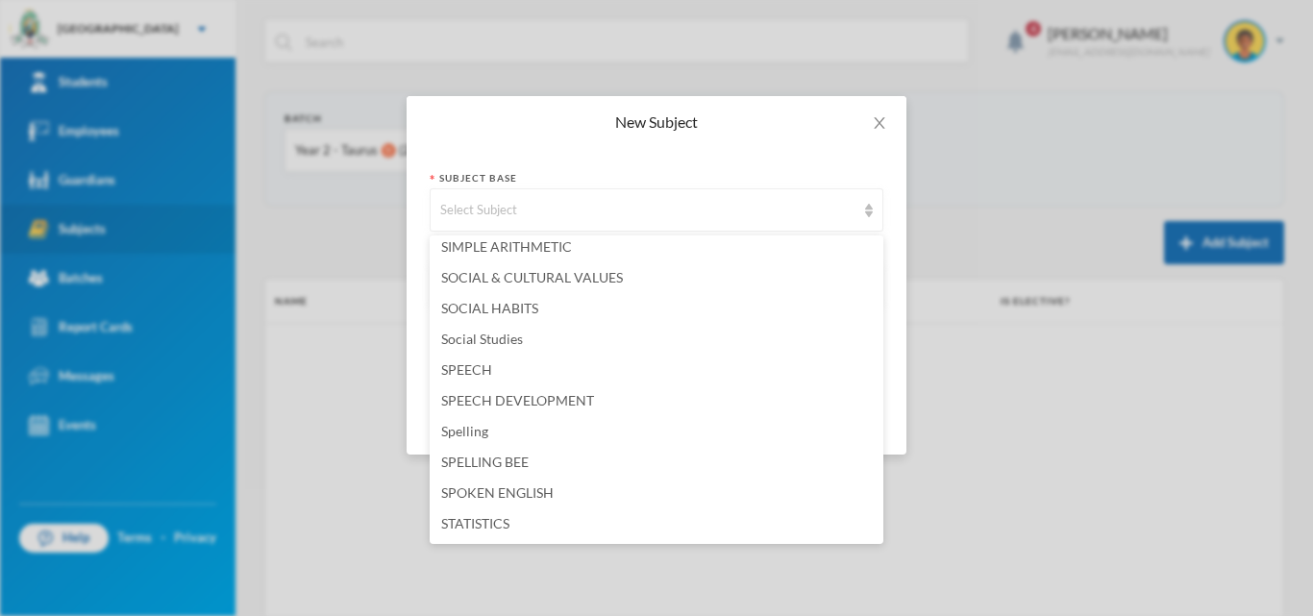
scroll to position [4519, 0]
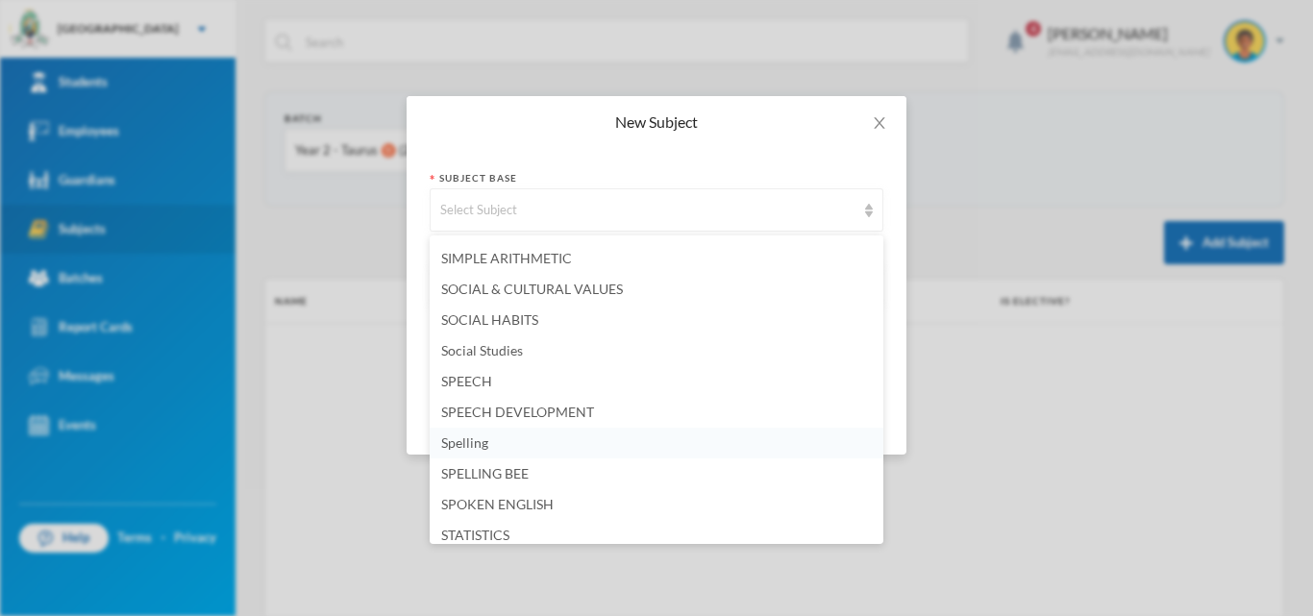
click at [489, 450] on li "Spelling" at bounding box center [657, 443] width 454 height 31
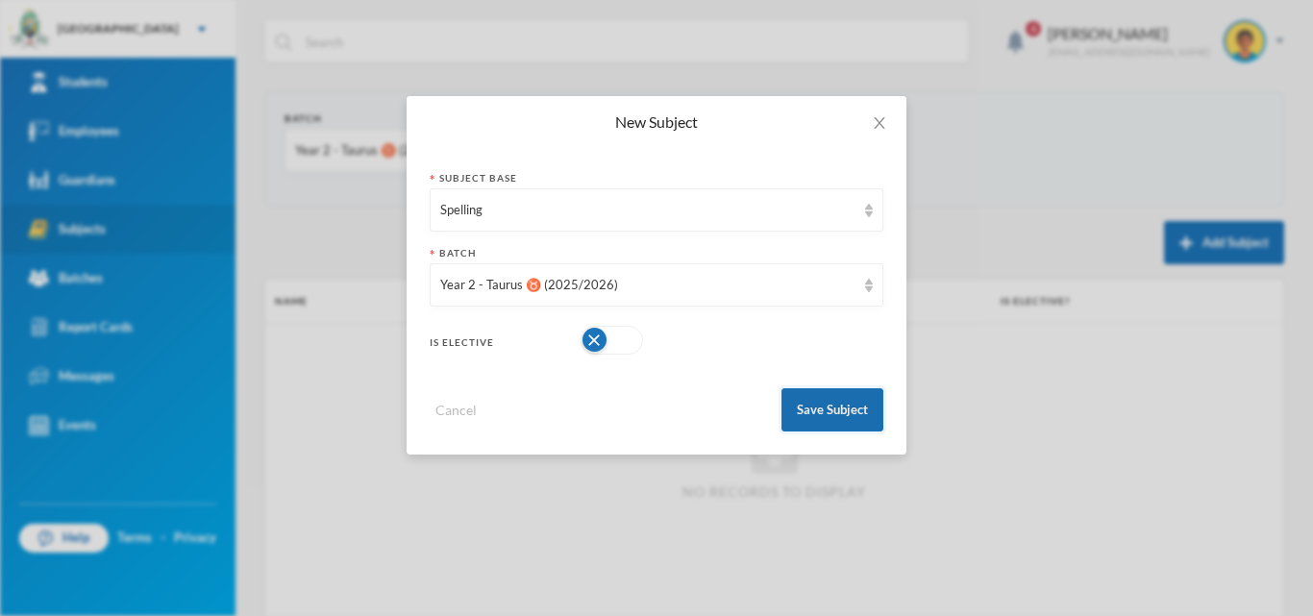
click at [805, 413] on button "Save Subject" at bounding box center [833, 409] width 102 height 43
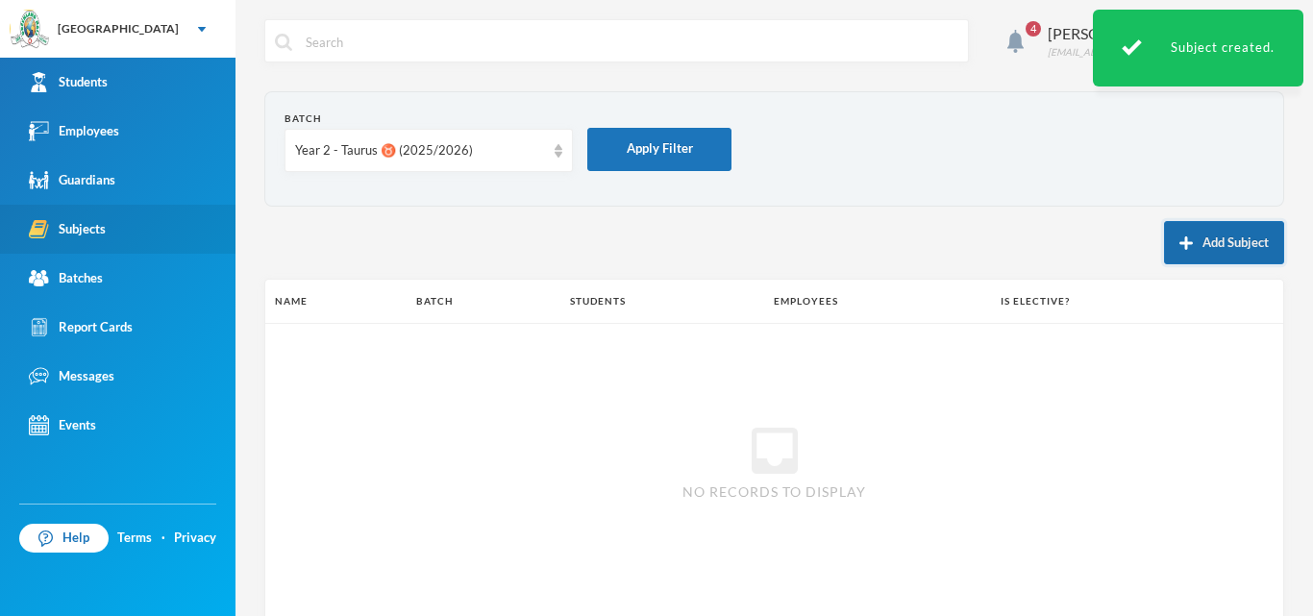
click at [1246, 242] on button "Add Subject" at bounding box center [1224, 242] width 120 height 43
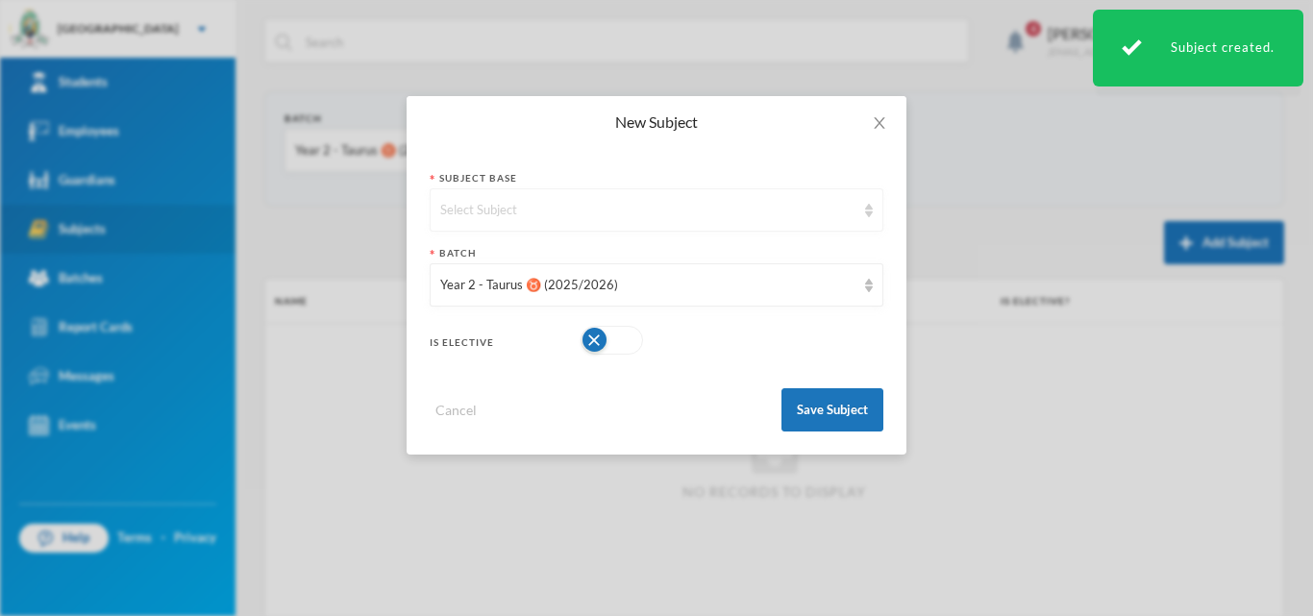
click at [657, 194] on div "Select Subject" at bounding box center [657, 209] width 454 height 43
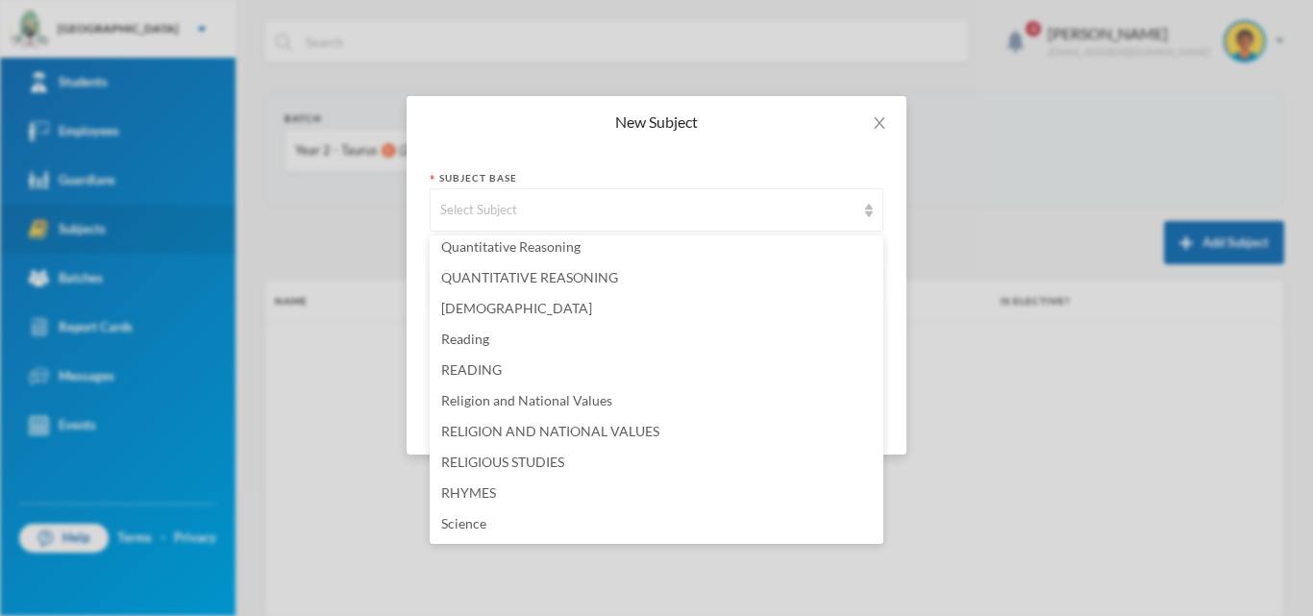
scroll to position [3942, 0]
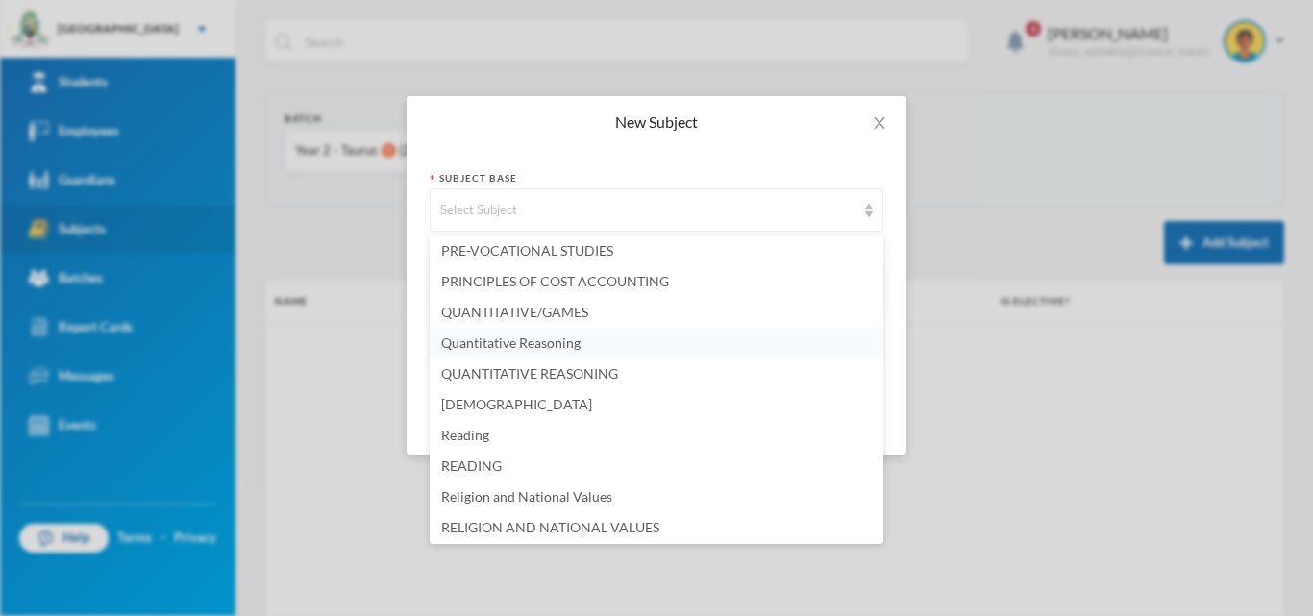
click at [537, 341] on span "Quantitative Reasoning" at bounding box center [510, 343] width 139 height 16
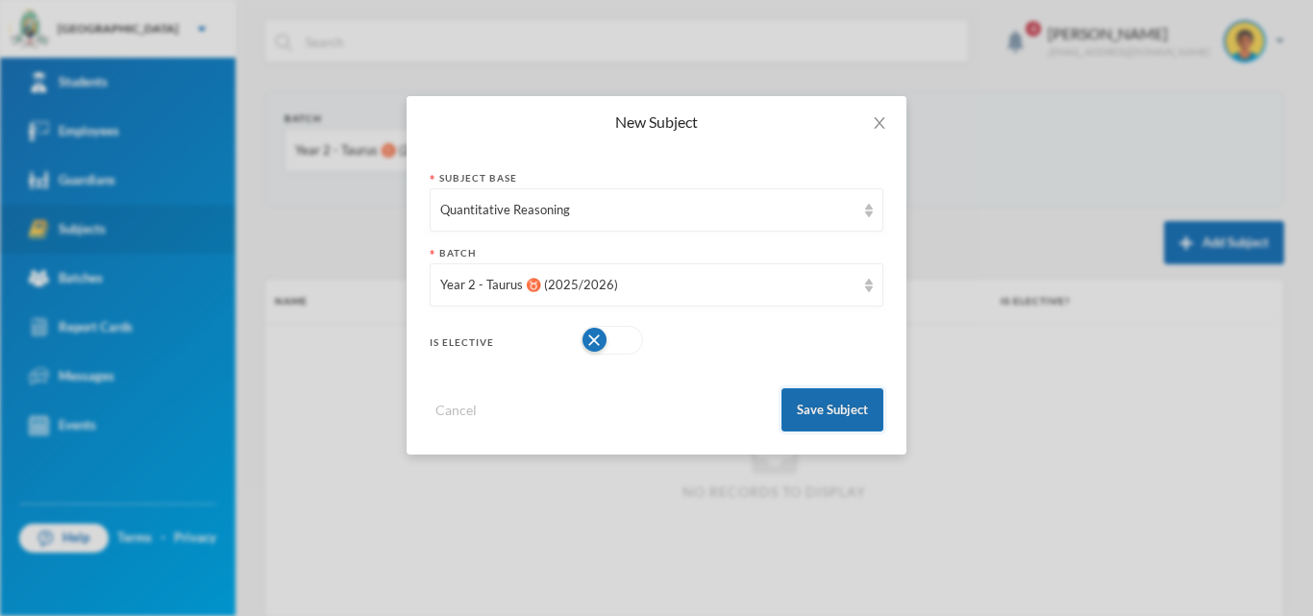
click at [839, 408] on button "Save Subject" at bounding box center [833, 409] width 102 height 43
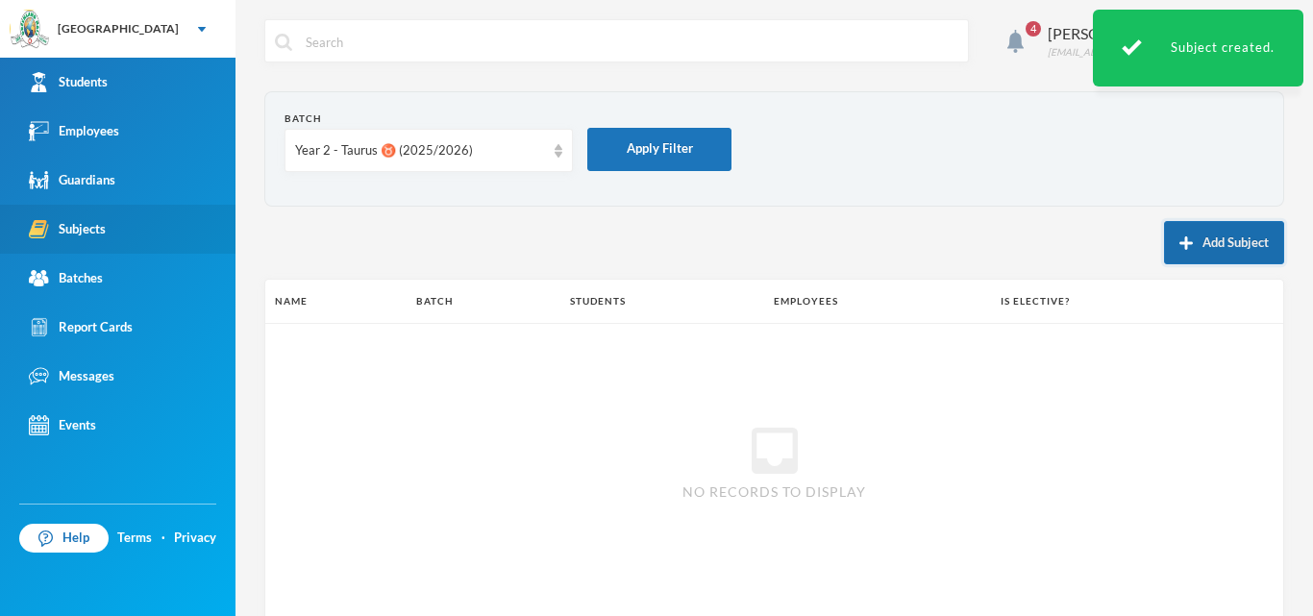
click at [1193, 245] on button "Add Subject" at bounding box center [1224, 242] width 120 height 43
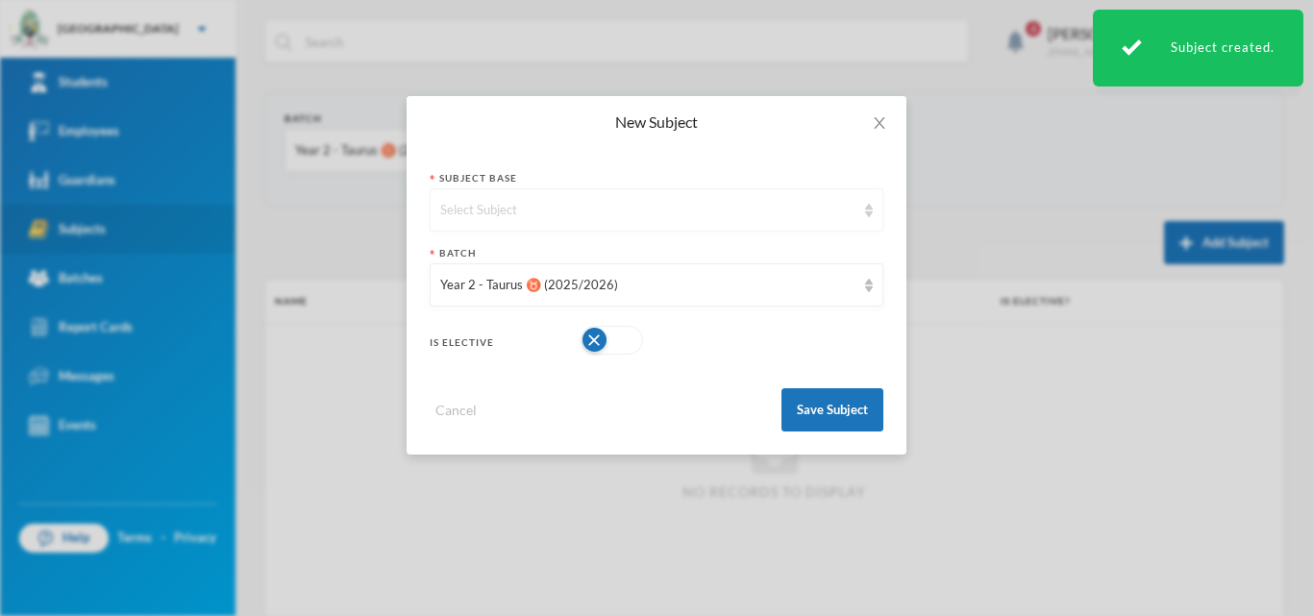
click at [825, 212] on div "Select Subject" at bounding box center [647, 210] width 415 height 19
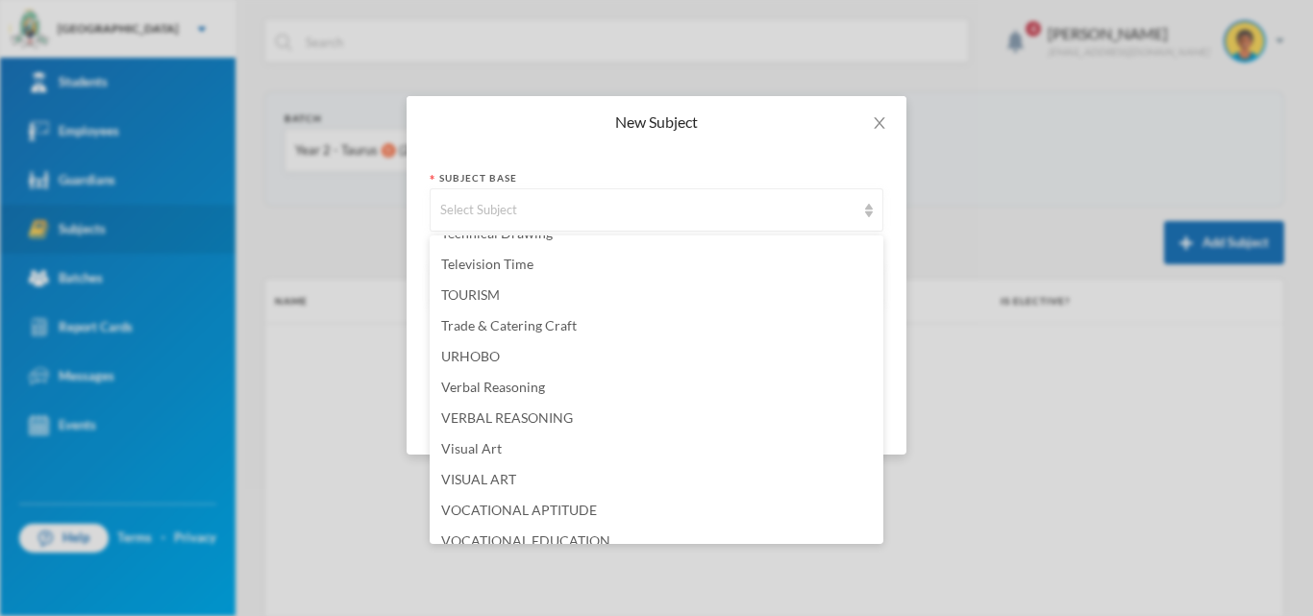
scroll to position [4887, 0]
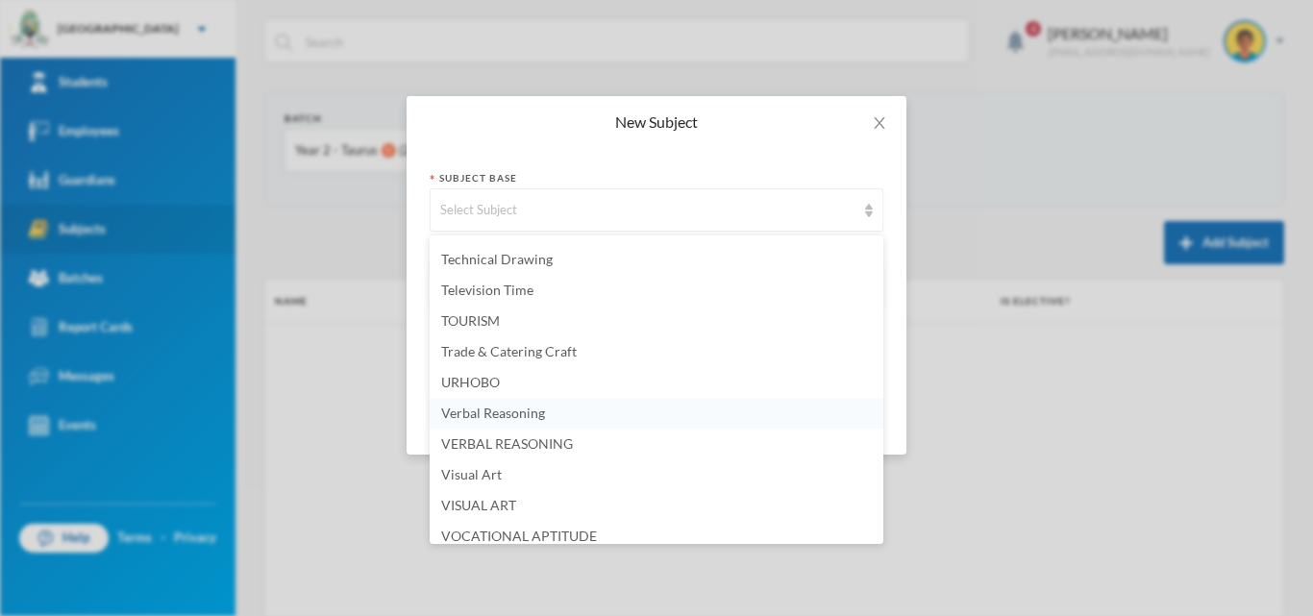
click at [508, 411] on span "Verbal Reasoning" at bounding box center [493, 413] width 104 height 16
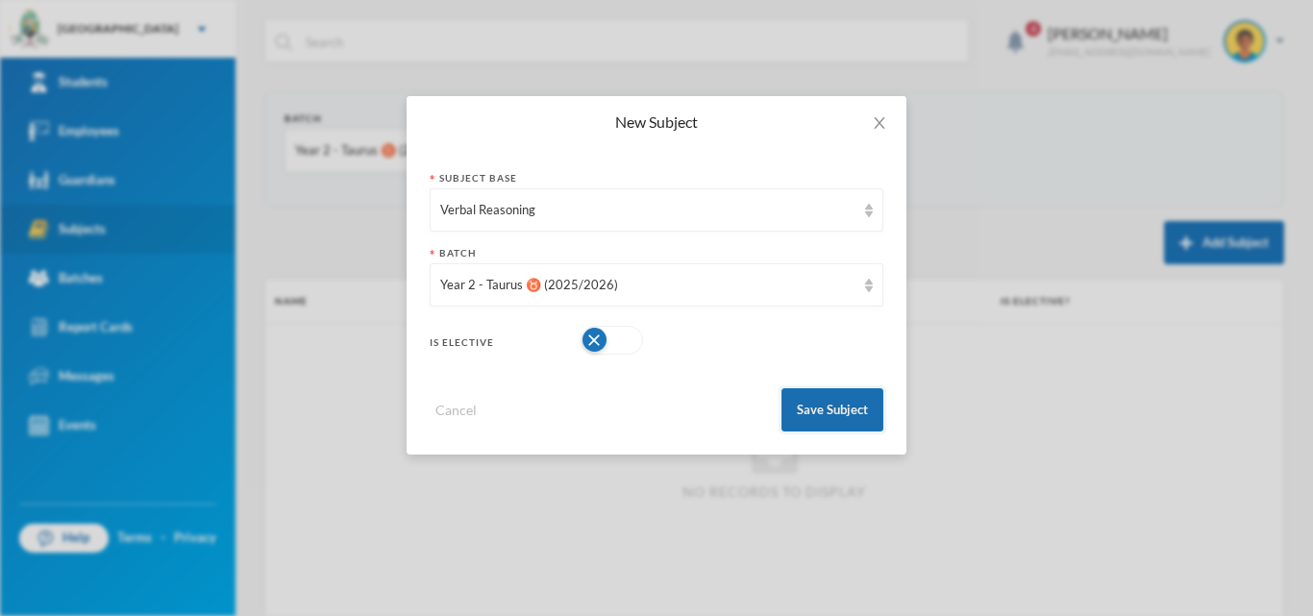
click at [829, 419] on button "Save Subject" at bounding box center [833, 409] width 102 height 43
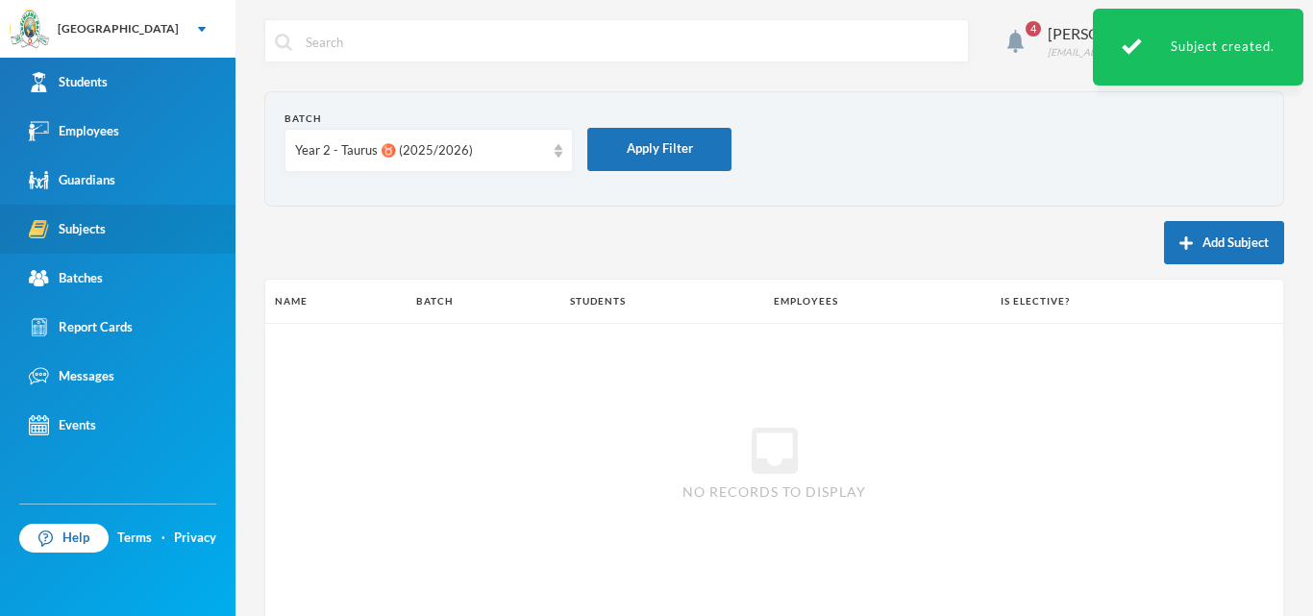
click at [1190, 244] on button "Add Subject" at bounding box center [1224, 242] width 120 height 43
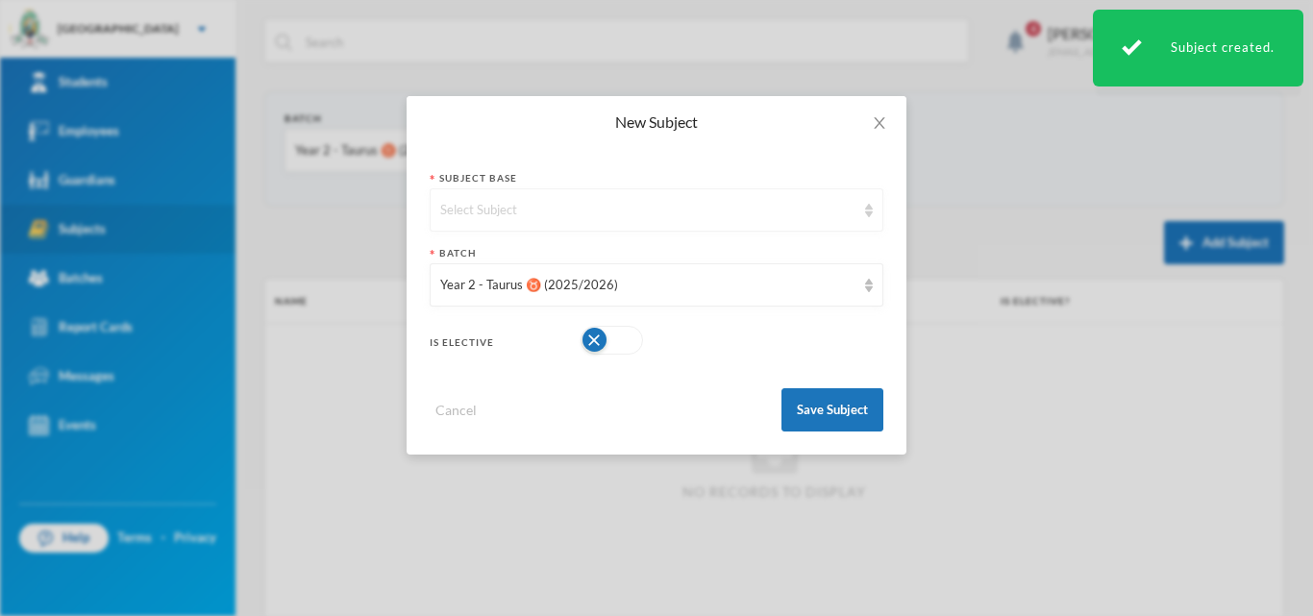
click at [622, 213] on div "Select Subject" at bounding box center [647, 210] width 415 height 19
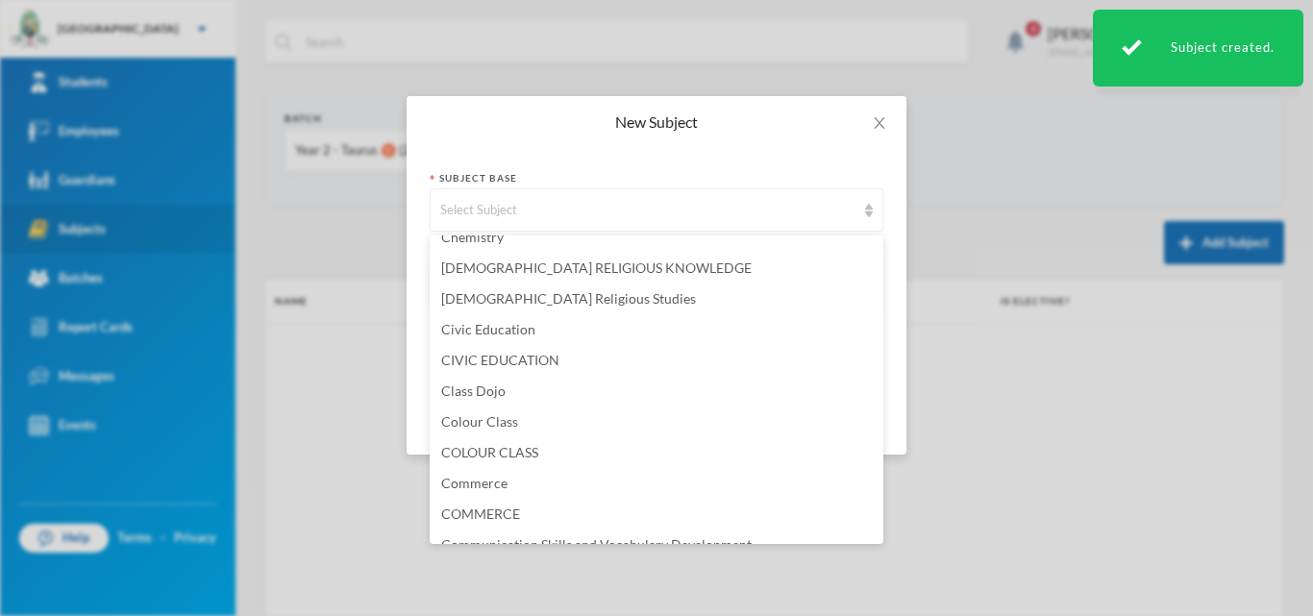
scroll to position [577, 0]
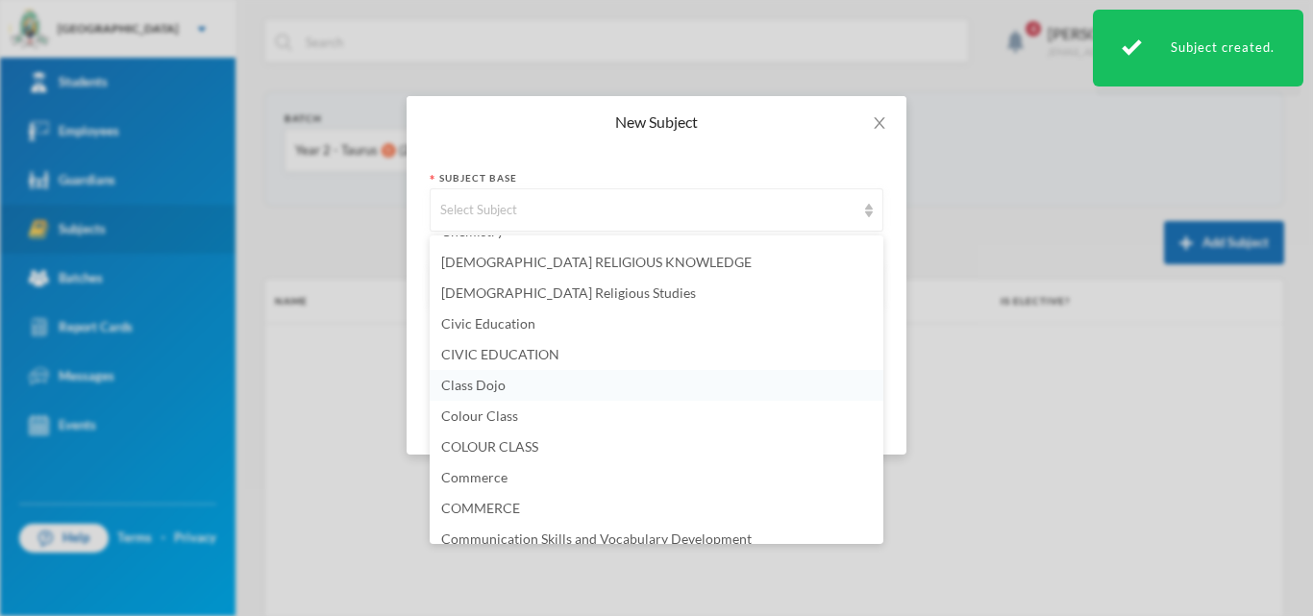
click at [487, 382] on span "Class Dojo" at bounding box center [473, 385] width 64 height 16
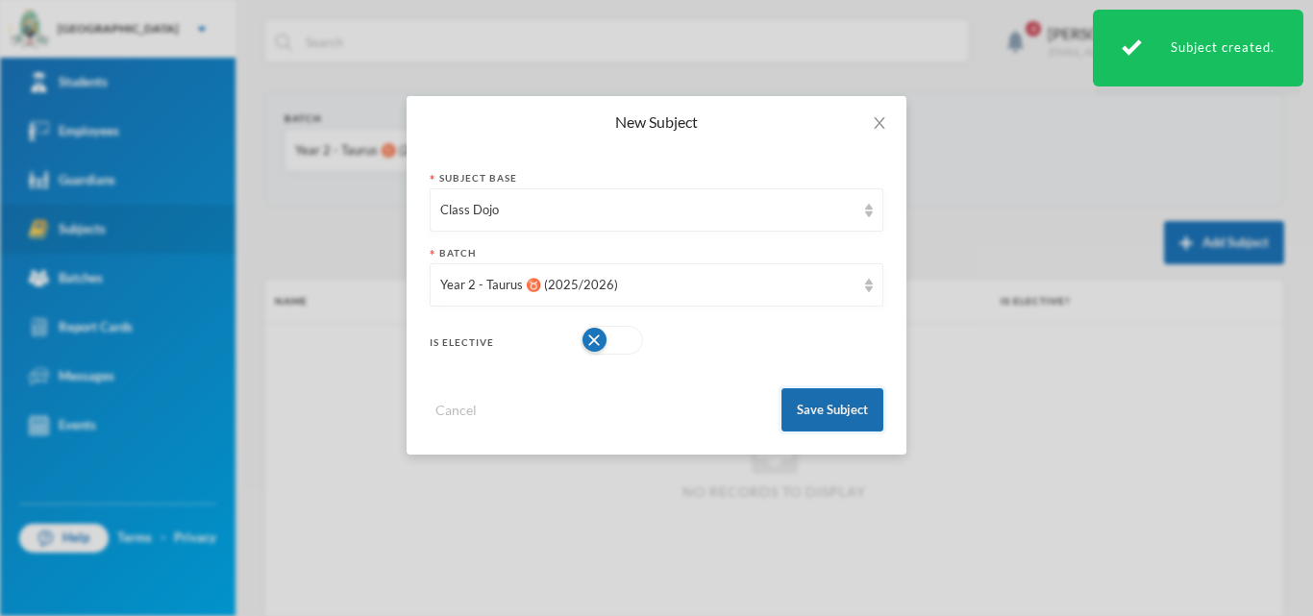
click at [808, 405] on button "Save Subject" at bounding box center [833, 409] width 102 height 43
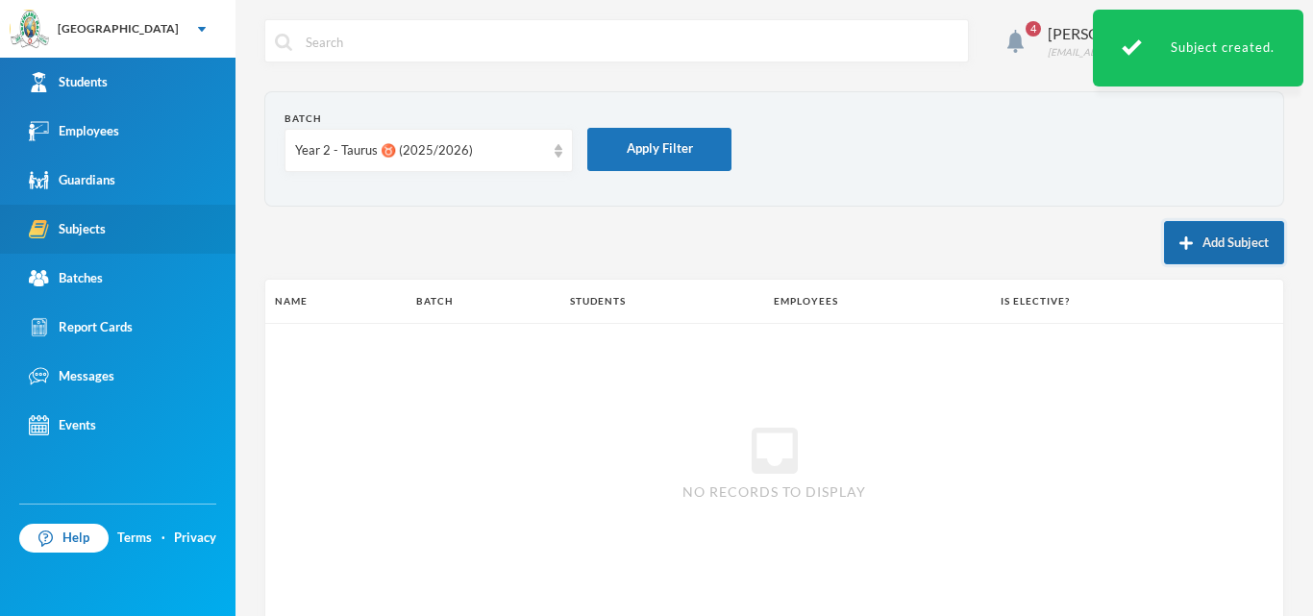
click at [1182, 237] on button "Add Subject" at bounding box center [1224, 242] width 120 height 43
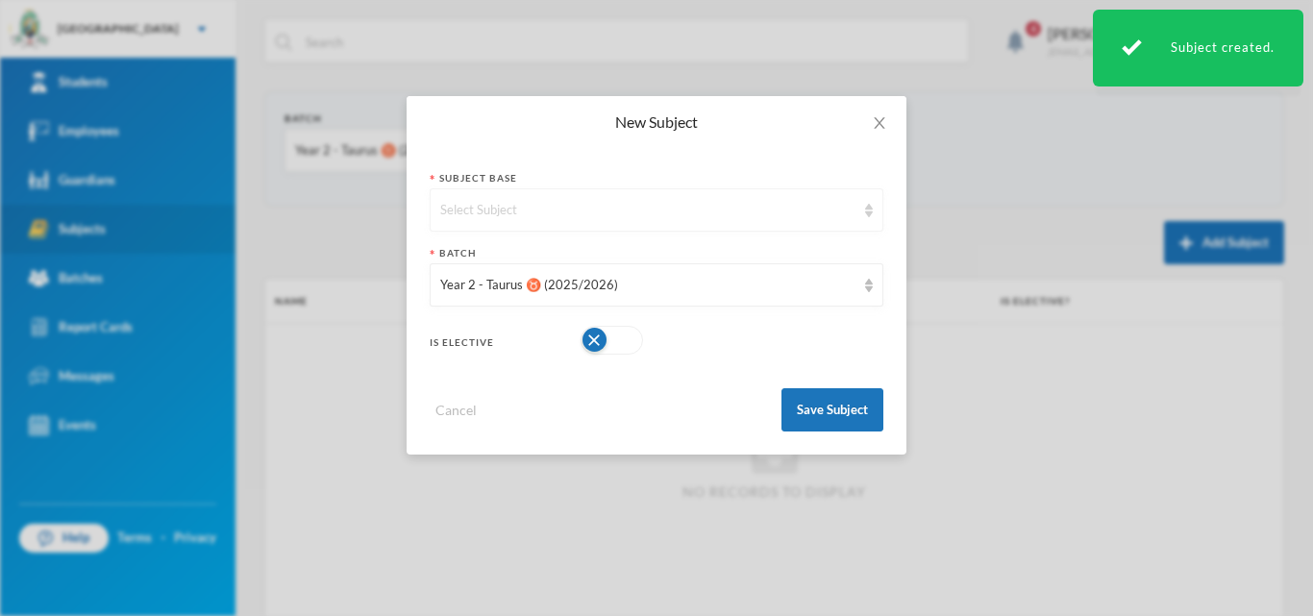
click at [545, 212] on div "Select Subject" at bounding box center [647, 210] width 415 height 19
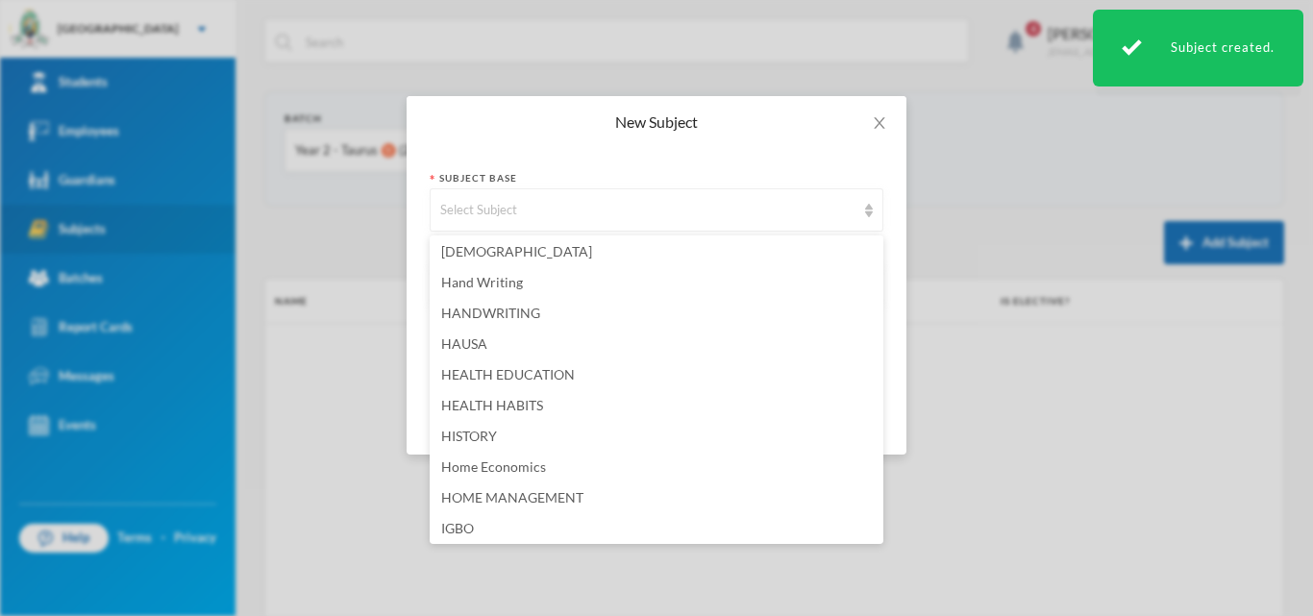
scroll to position [2211, 0]
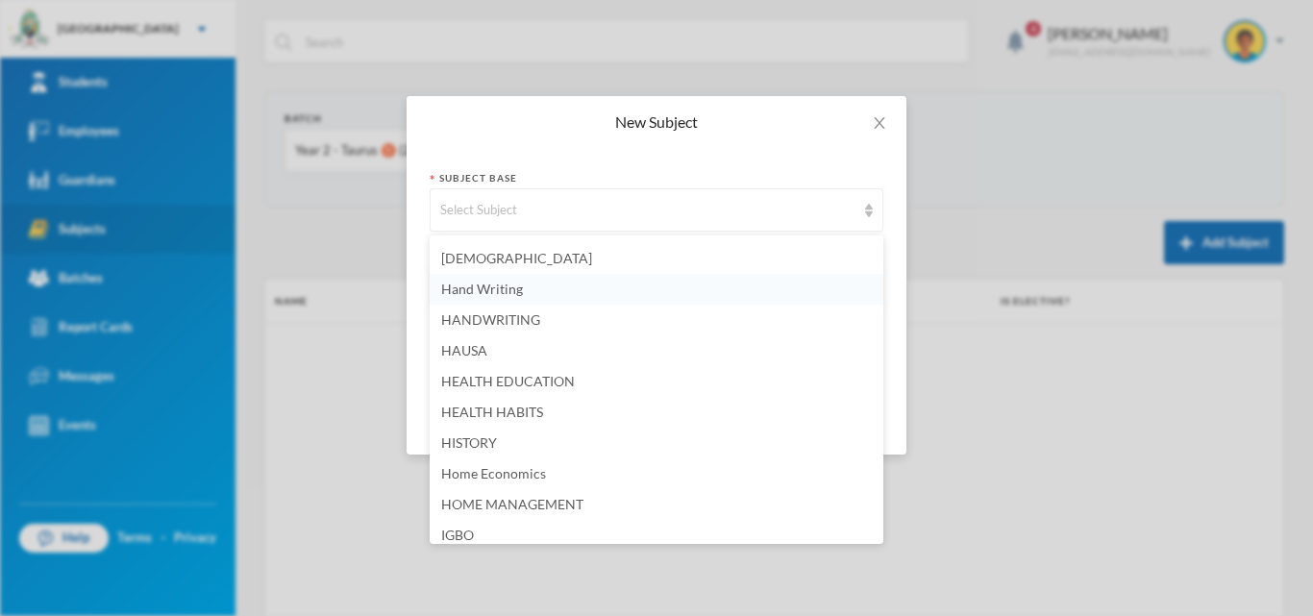
click at [547, 291] on li "Hand Writing" at bounding box center [657, 289] width 454 height 31
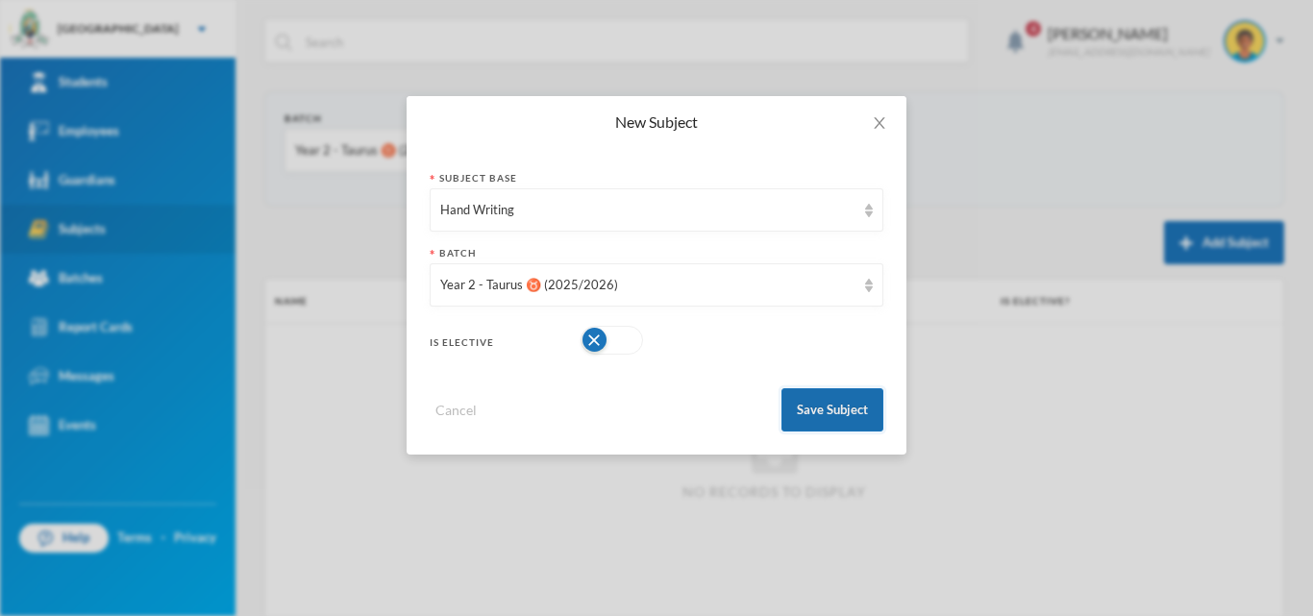
click at [820, 405] on button "Save Subject" at bounding box center [833, 409] width 102 height 43
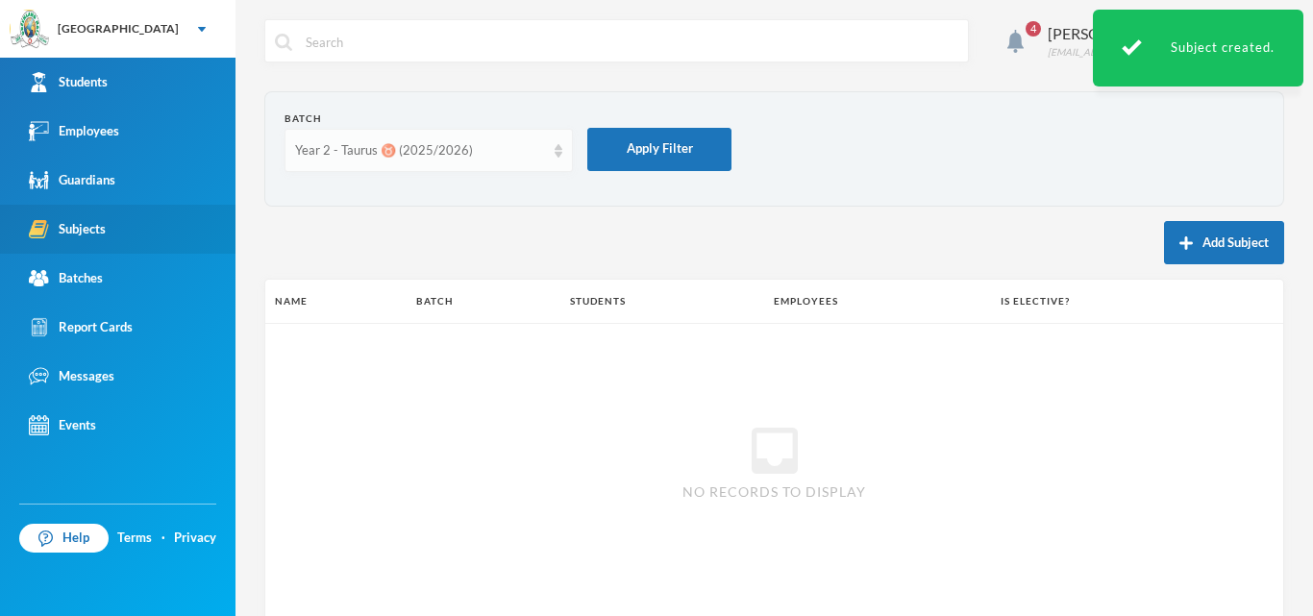
click at [536, 153] on div "Year 2 - Taurus ♉️ (2025/2026)" at bounding box center [420, 150] width 250 height 19
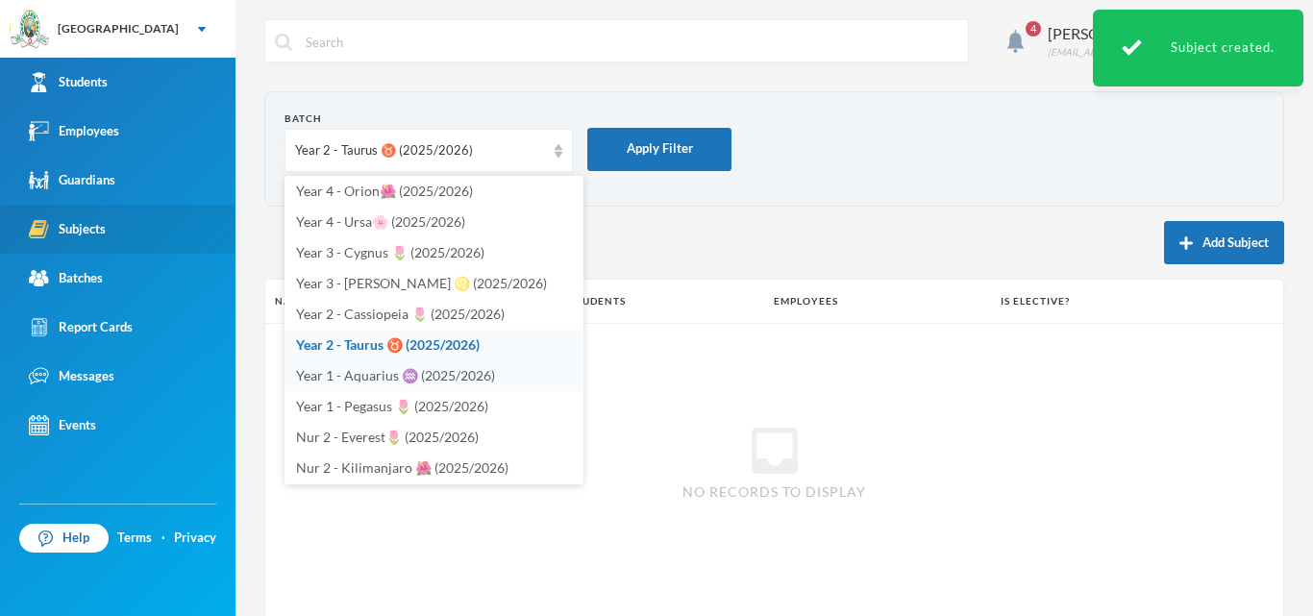
click at [417, 378] on span "Year 1 - Aquarius ♒️ (2025/2026)" at bounding box center [395, 375] width 199 height 16
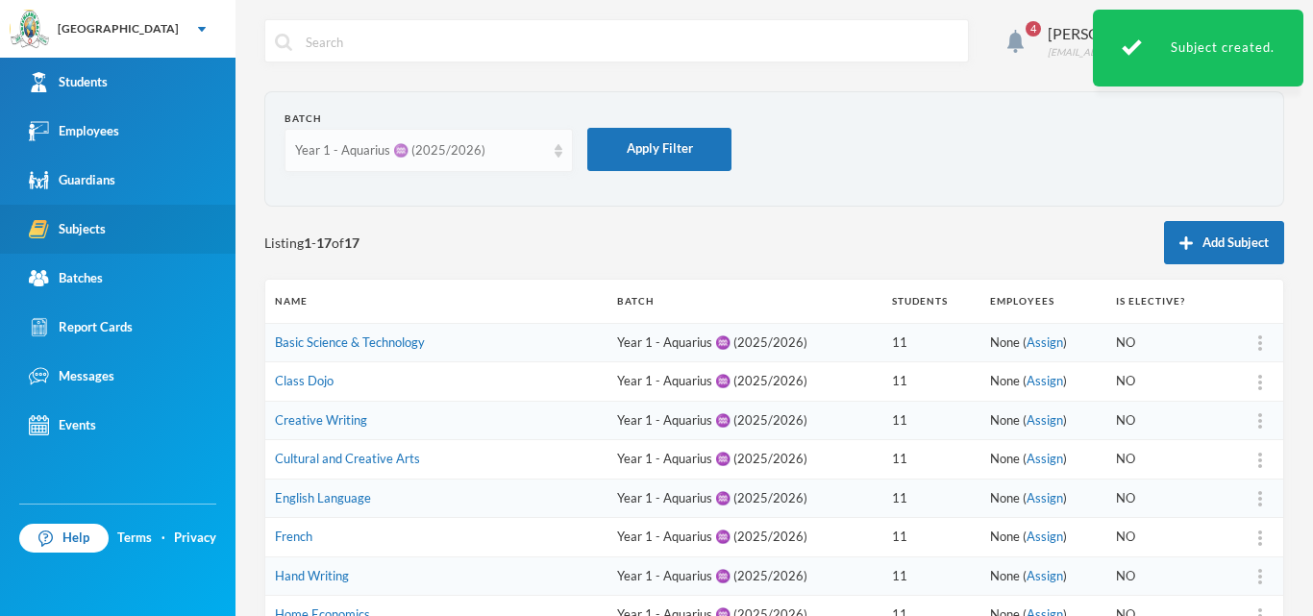
click at [460, 154] on div "Year 1 - Aquarius ♒️ (2025/2026)" at bounding box center [420, 150] width 250 height 19
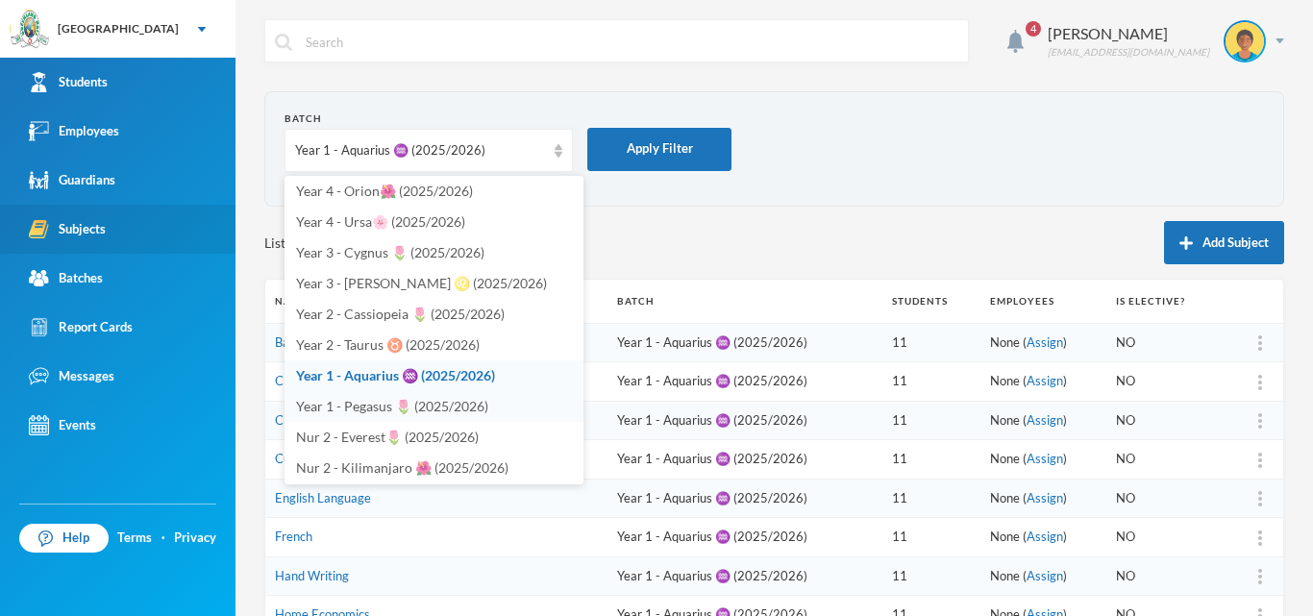
click at [385, 400] on span "Year 1 - Pegasus 🌷 (2025/2026)" at bounding box center [392, 406] width 192 height 16
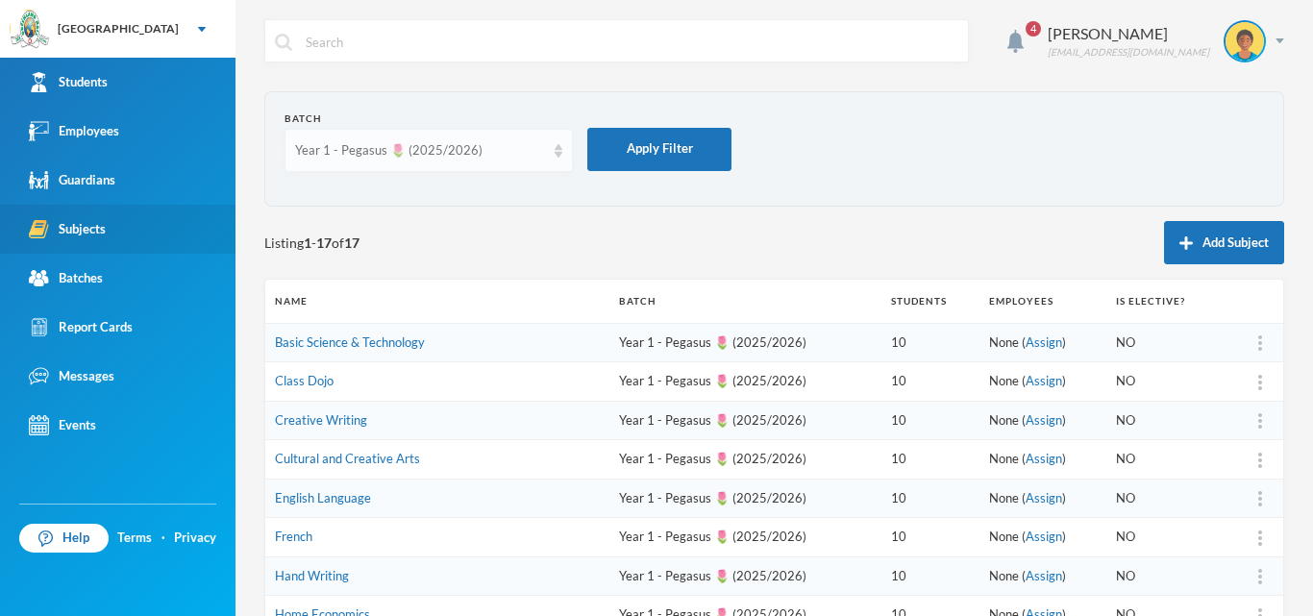
click at [518, 159] on div "Year 1 - Pegasus 🌷 (2025/2026)" at bounding box center [420, 150] width 250 height 19
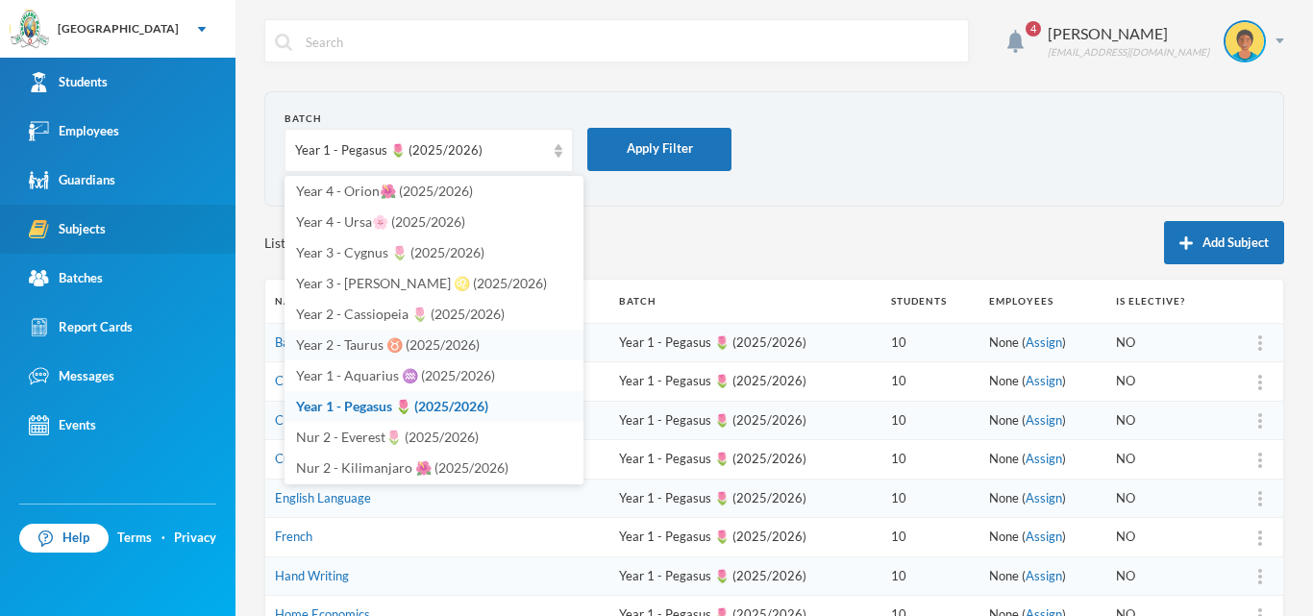
click at [385, 343] on span "Year 2 - Taurus ♉️ (2025/2026)" at bounding box center [388, 344] width 184 height 16
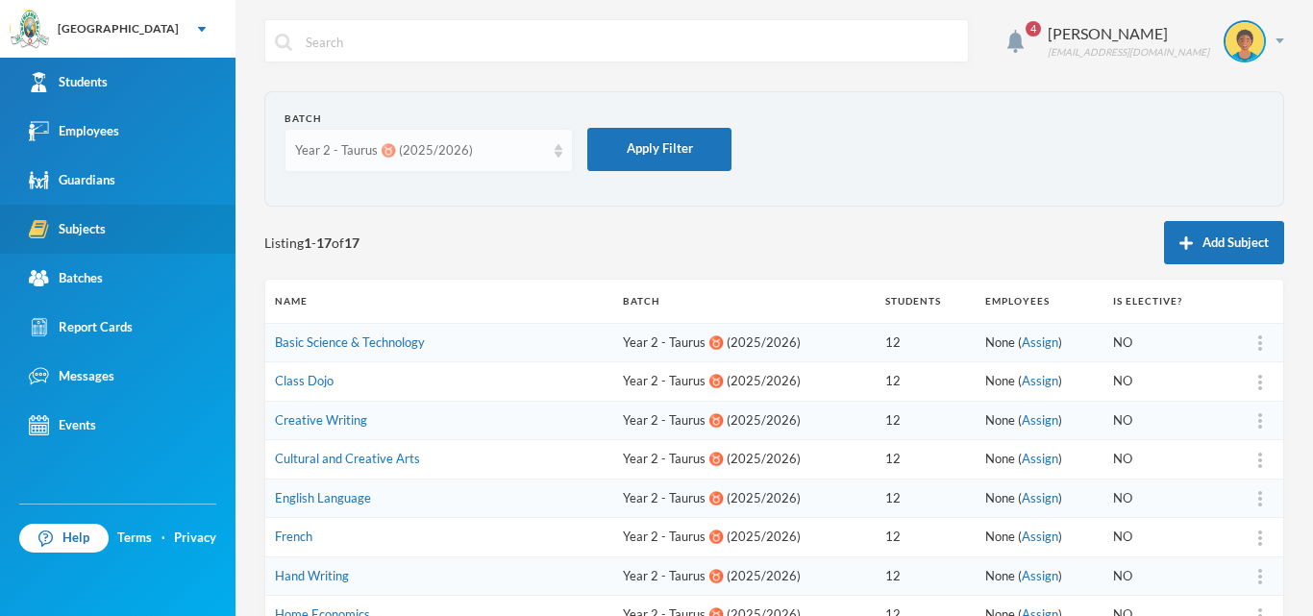
click at [539, 152] on div "Year 2 - Taurus ♉️ (2025/2026)" at bounding box center [420, 150] width 250 height 19
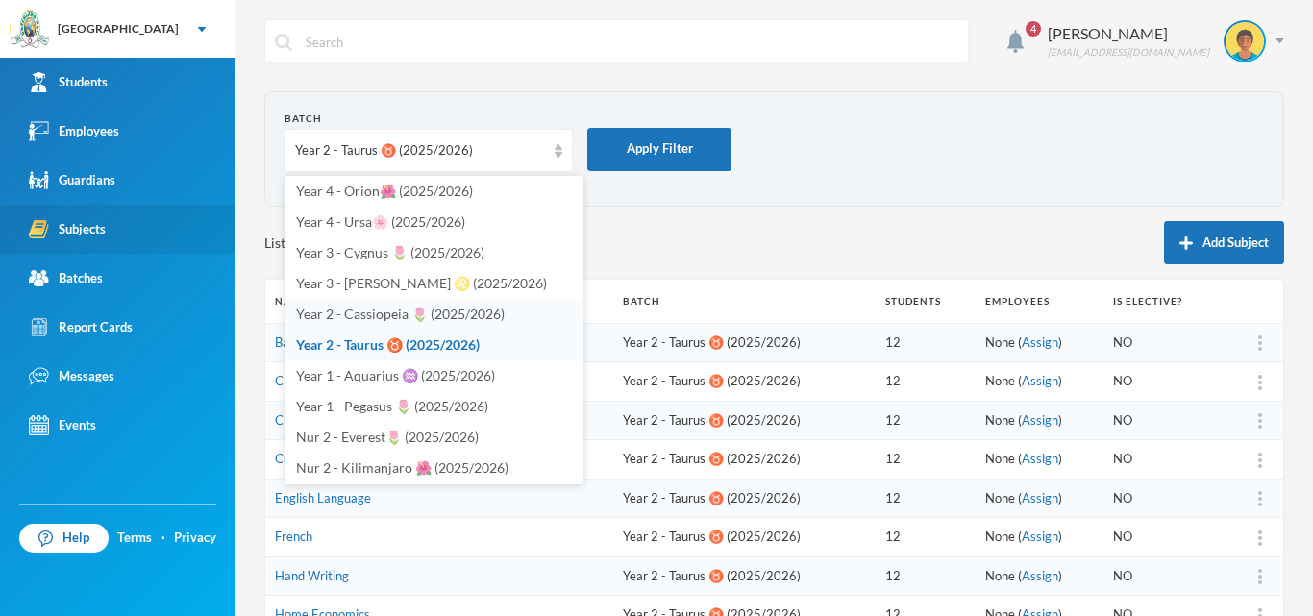
click at [486, 313] on span "Year 2 - Cassiopeia 🌷 (2025/2026)" at bounding box center [400, 314] width 209 height 16
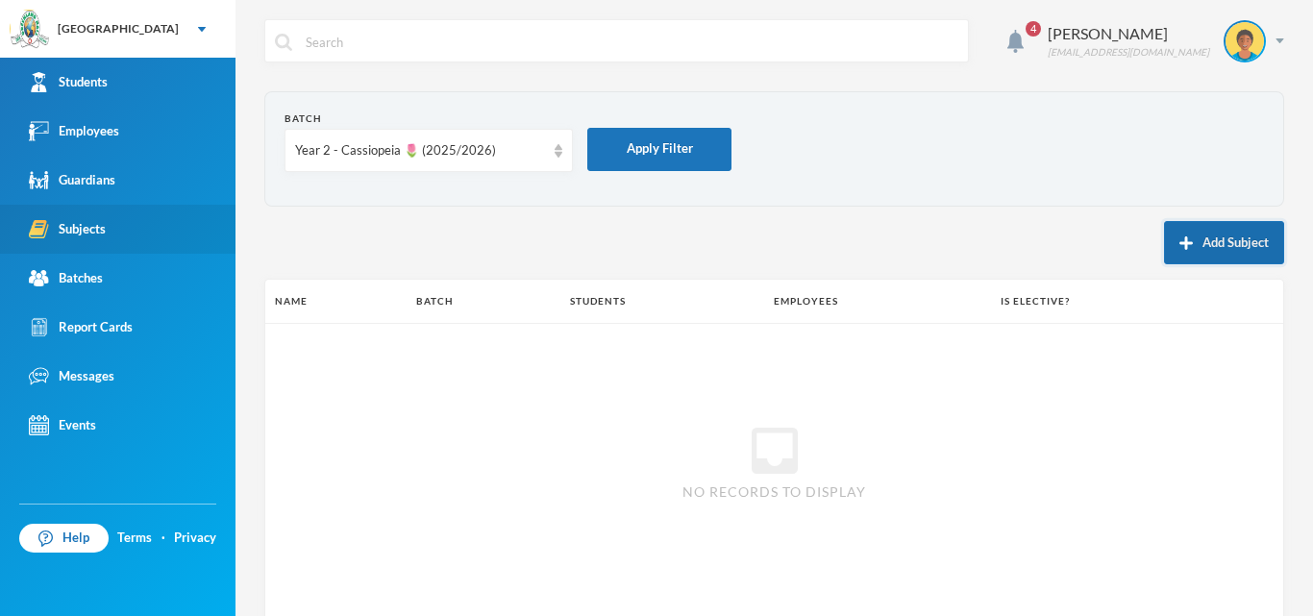
click at [1203, 231] on button "Add Subject" at bounding box center [1224, 242] width 120 height 43
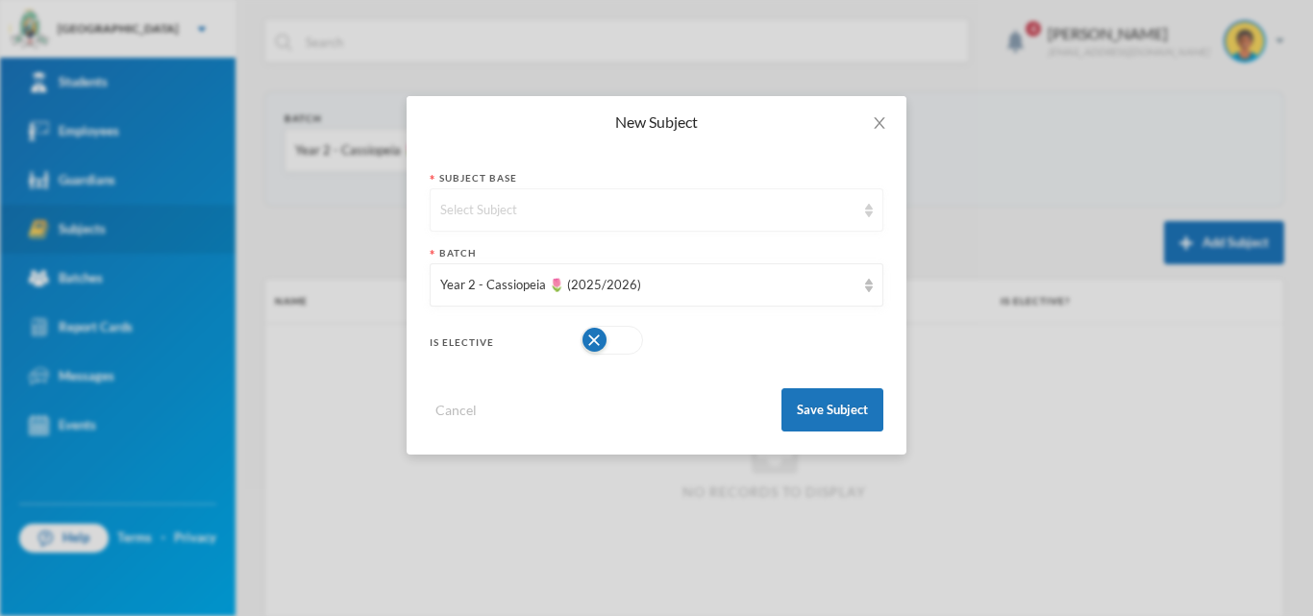
click at [690, 205] on div "Select Subject" at bounding box center [647, 210] width 415 height 19
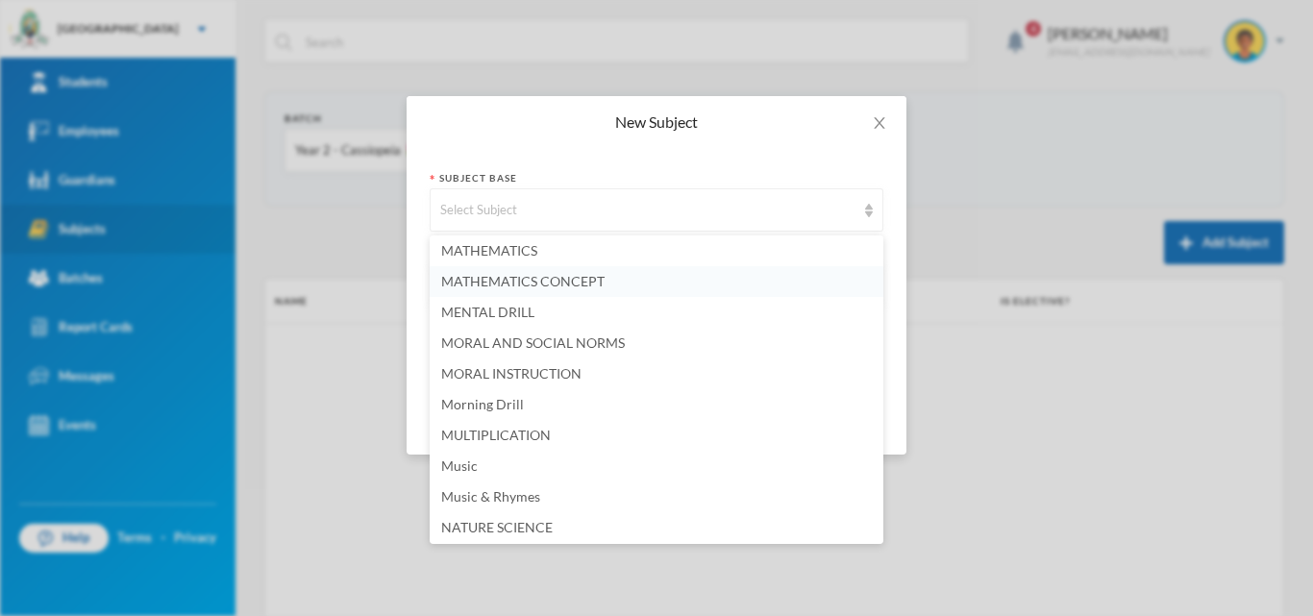
scroll to position [3077, 0]
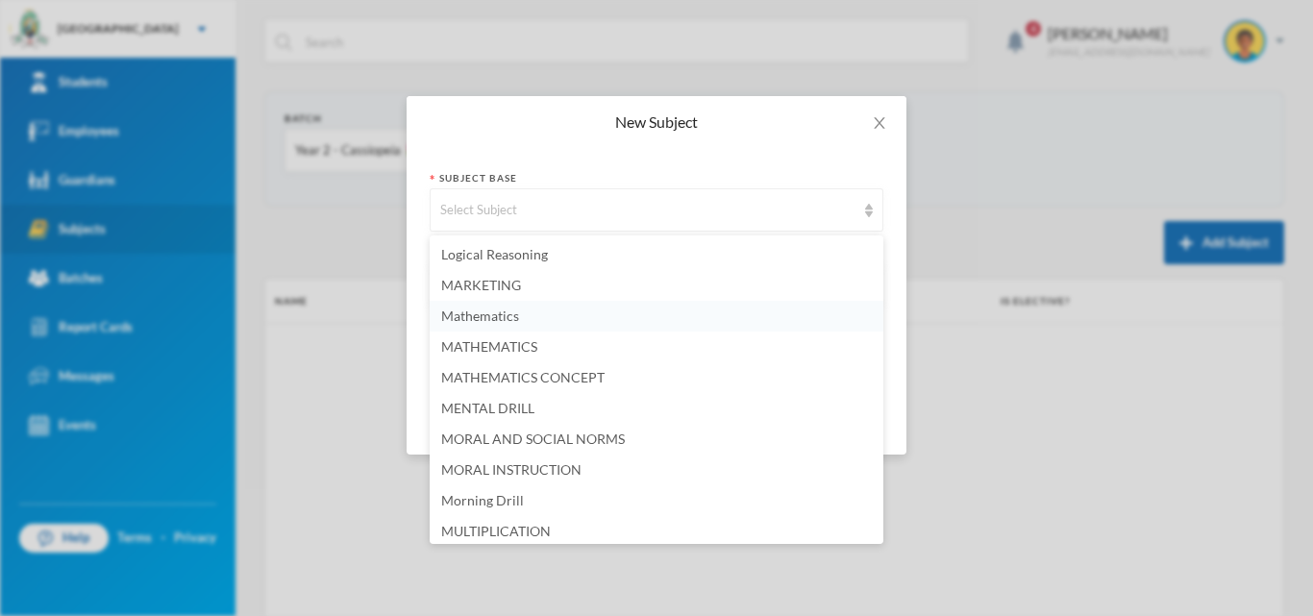
click at [490, 320] on span "Mathematics" at bounding box center [480, 316] width 78 height 16
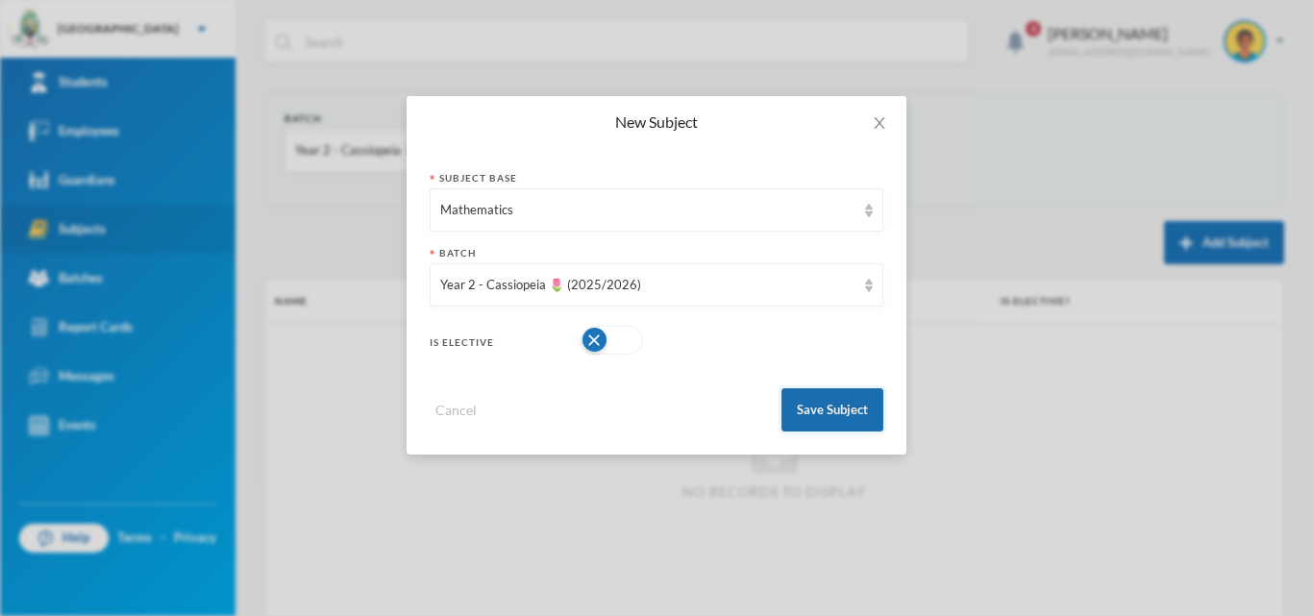
click at [827, 423] on button "Save Subject" at bounding box center [833, 409] width 102 height 43
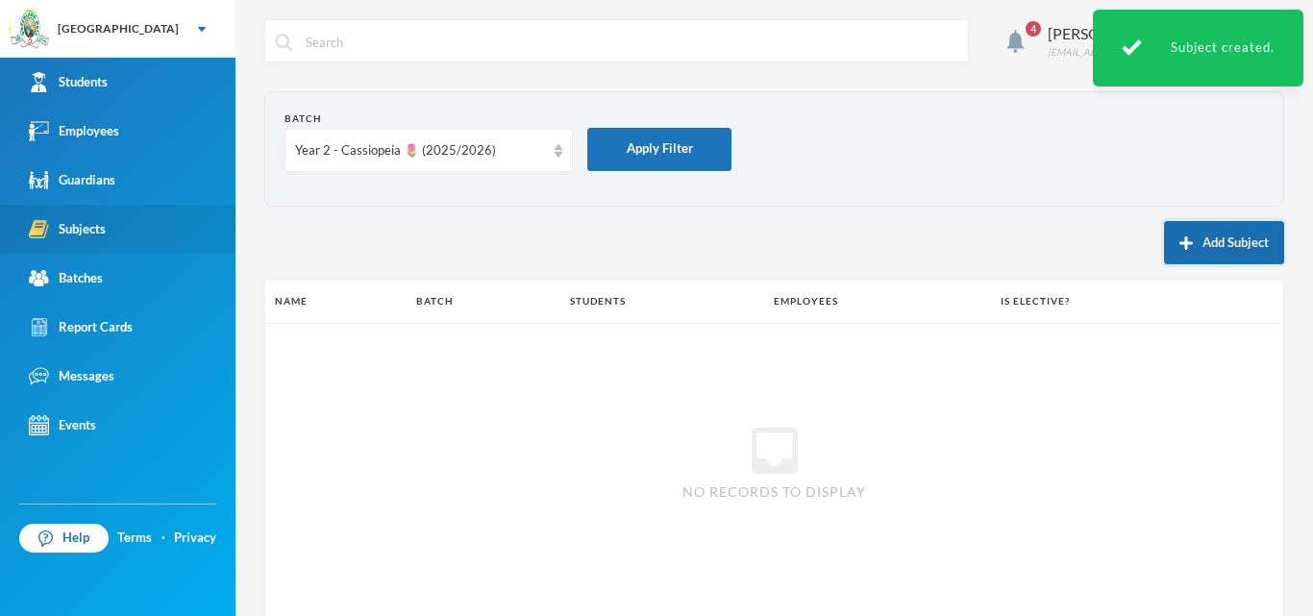
click at [1193, 241] on button "Add Subject" at bounding box center [1224, 242] width 120 height 43
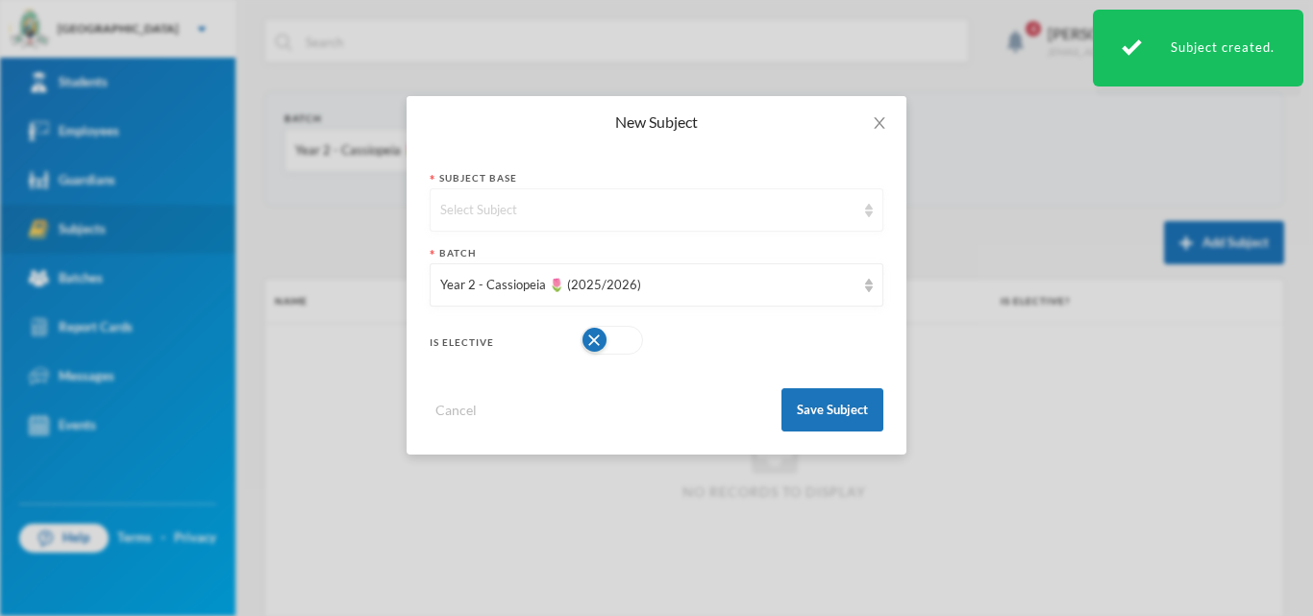
click at [726, 195] on div "Select Subject" at bounding box center [657, 209] width 454 height 43
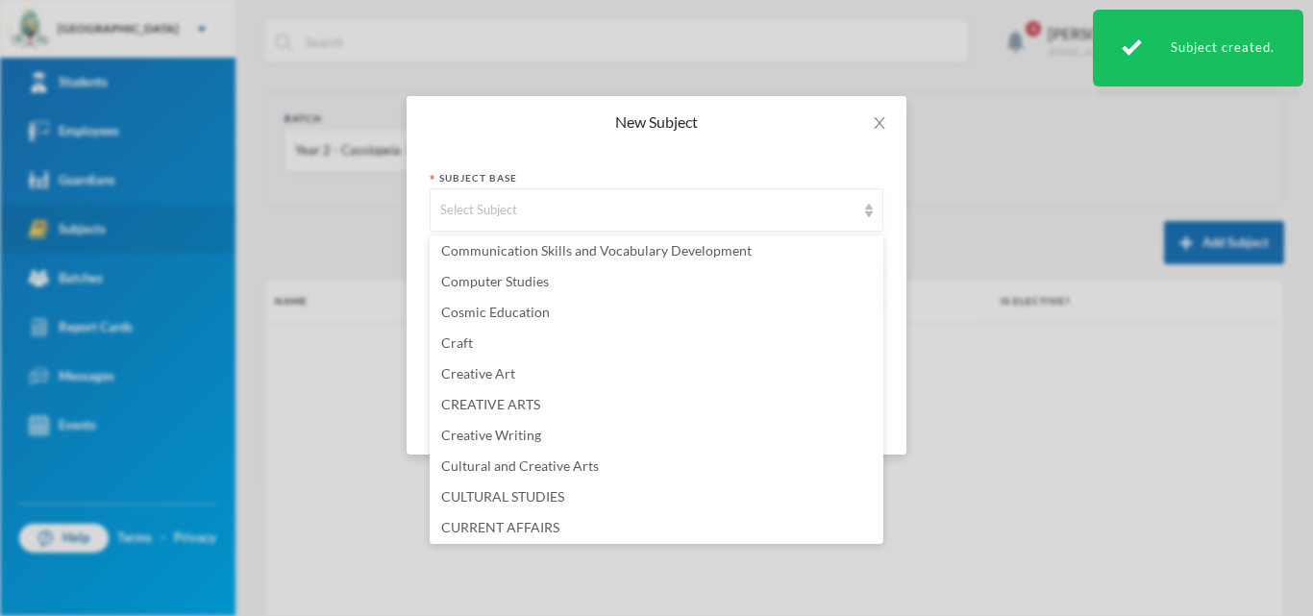
scroll to position [1346, 0]
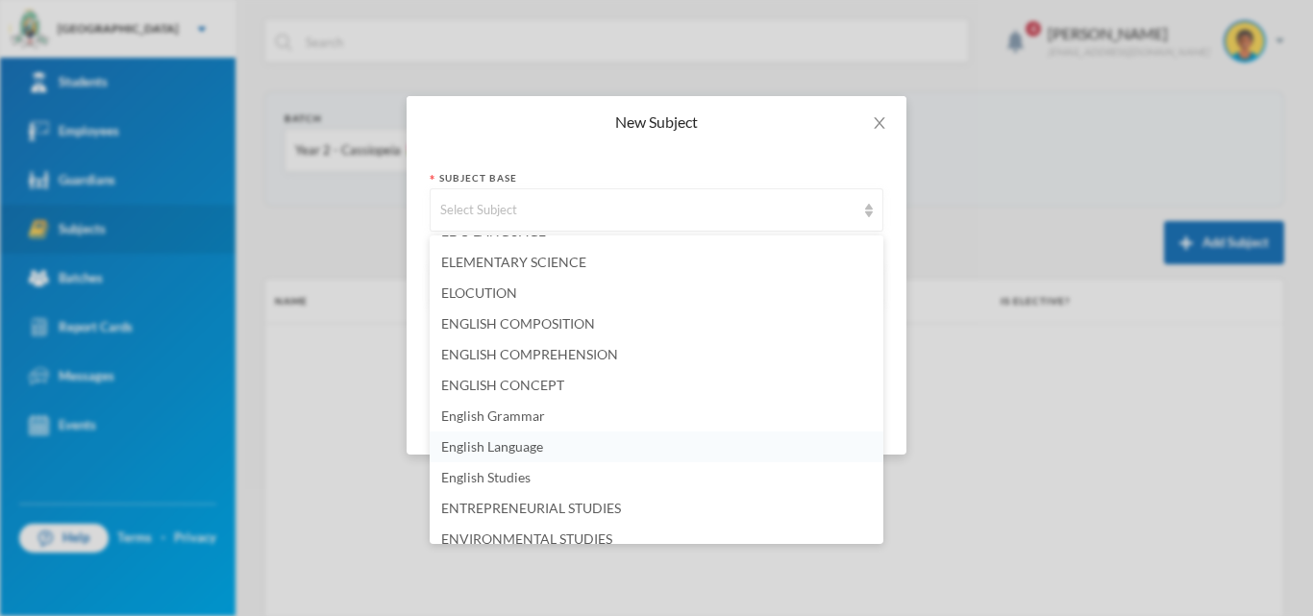
click at [541, 452] on span "English Language" at bounding box center [492, 446] width 102 height 16
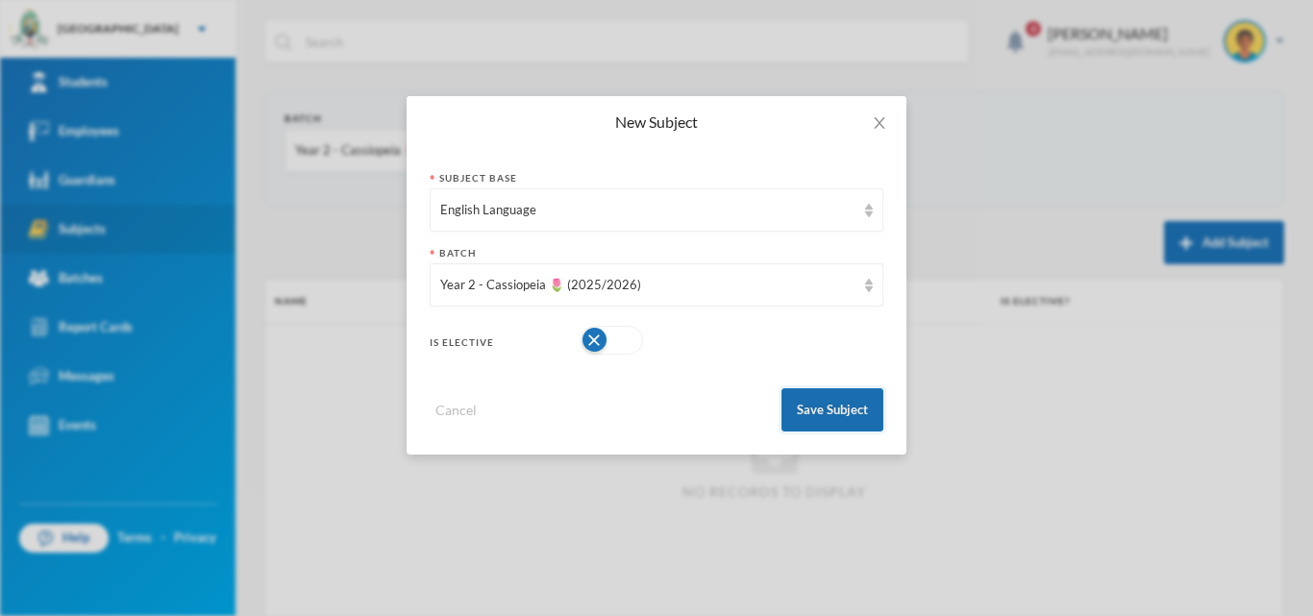
click at [861, 399] on button "Save Subject" at bounding box center [833, 409] width 102 height 43
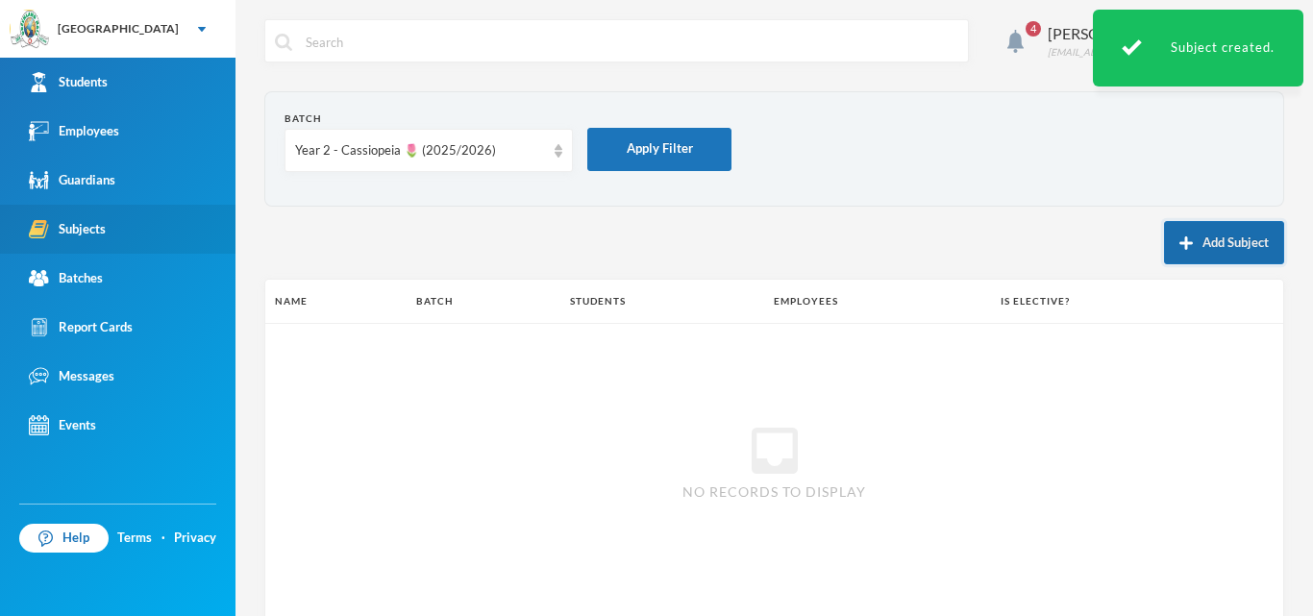
click at [1223, 240] on button "Add Subject" at bounding box center [1224, 242] width 120 height 43
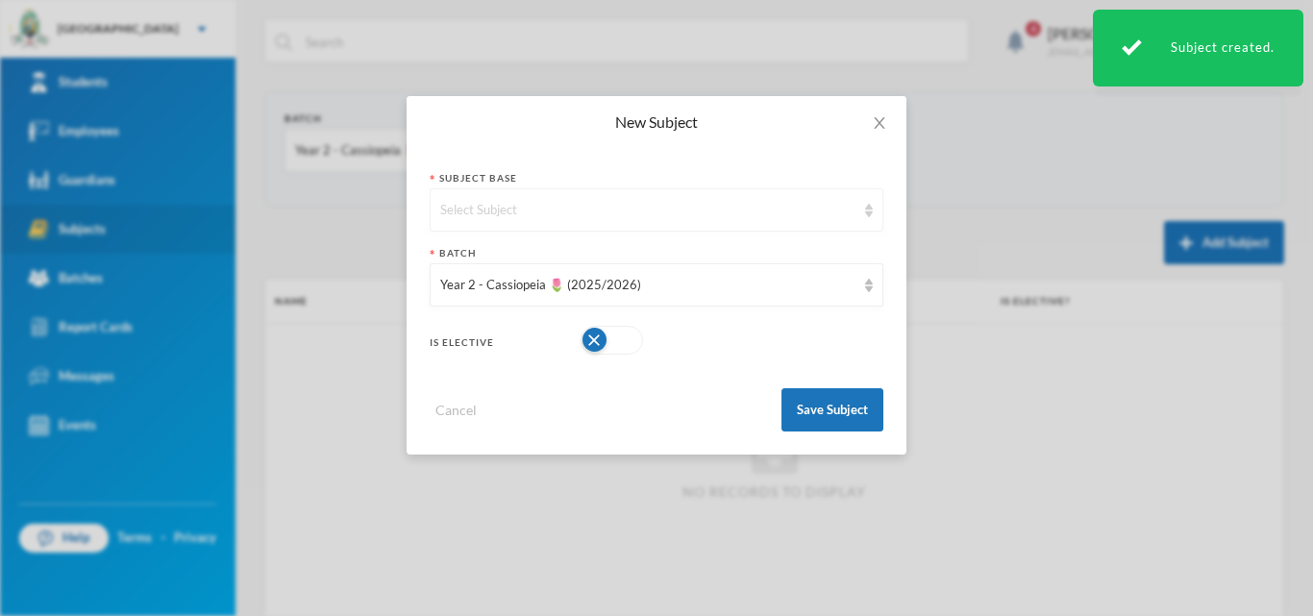
click at [589, 199] on div "Select Subject" at bounding box center [657, 209] width 454 height 43
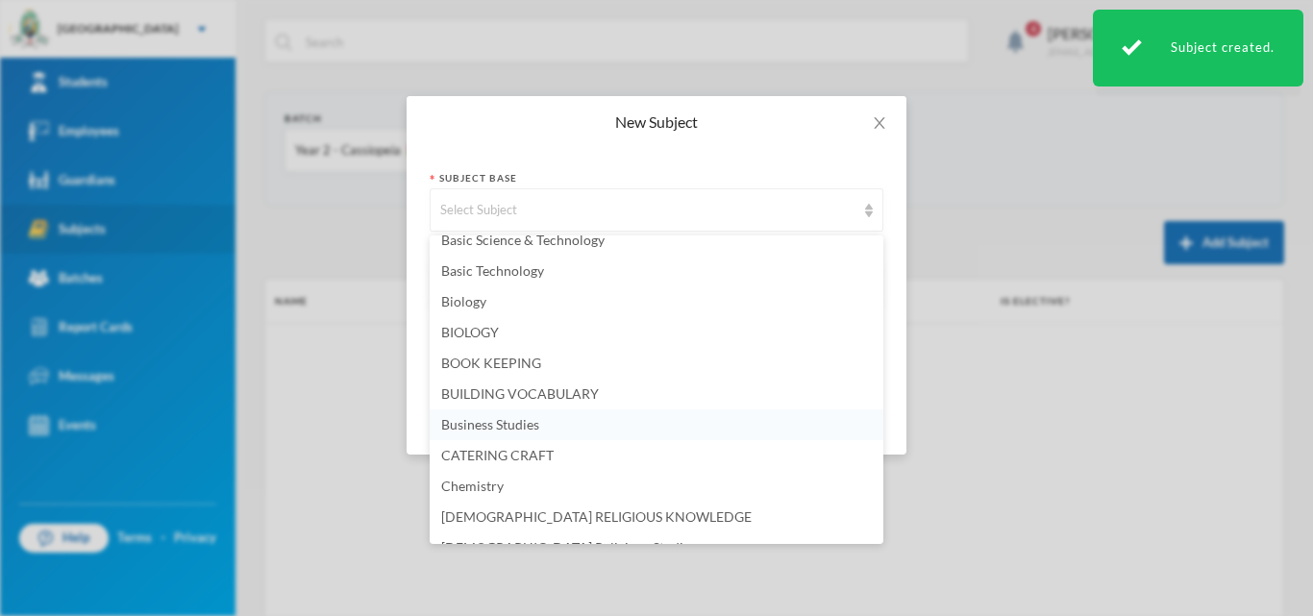
scroll to position [192, 0]
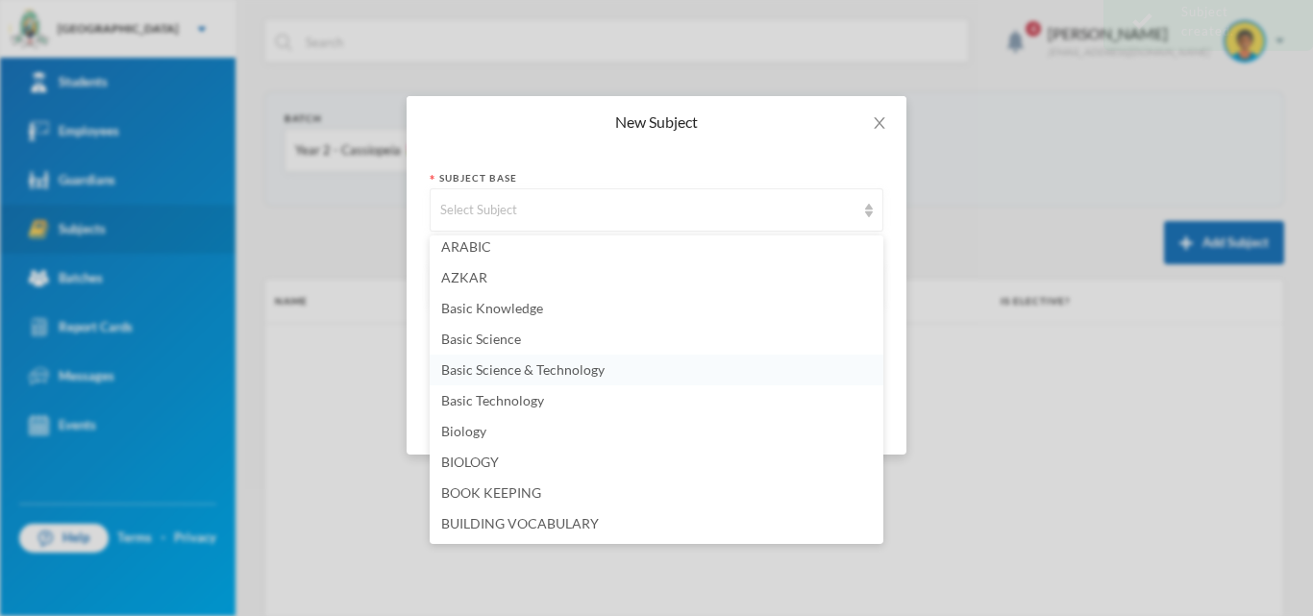
click at [536, 379] on li "Basic Science & Technology" at bounding box center [657, 370] width 454 height 31
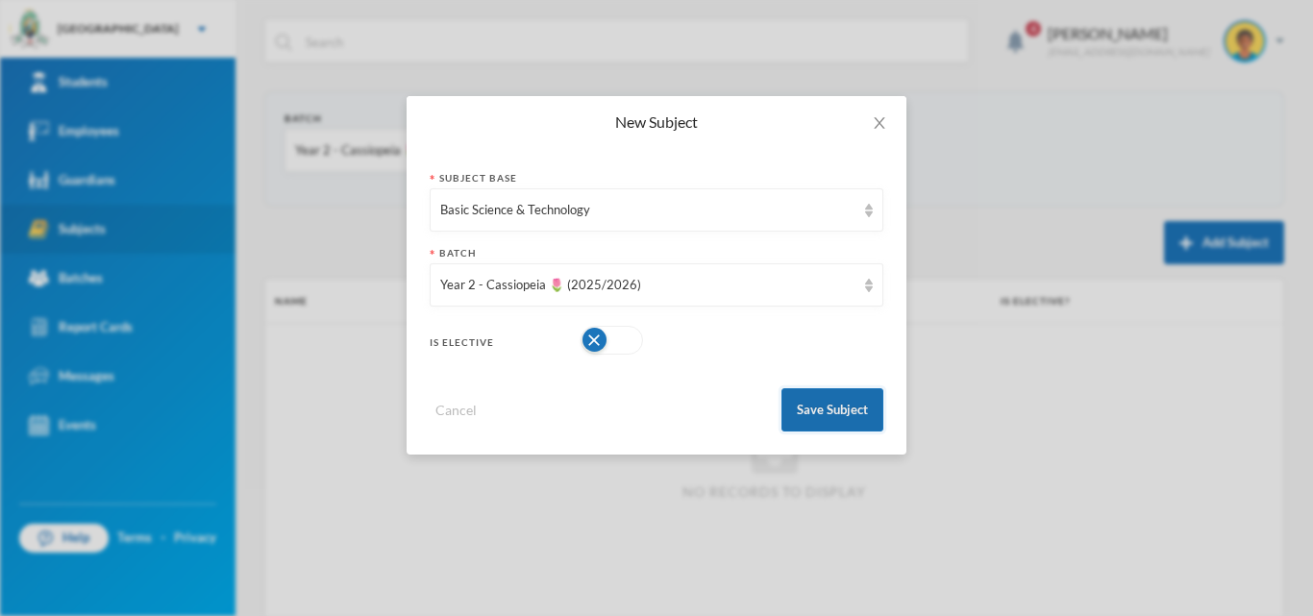
click at [836, 406] on button "Save Subject" at bounding box center [833, 409] width 102 height 43
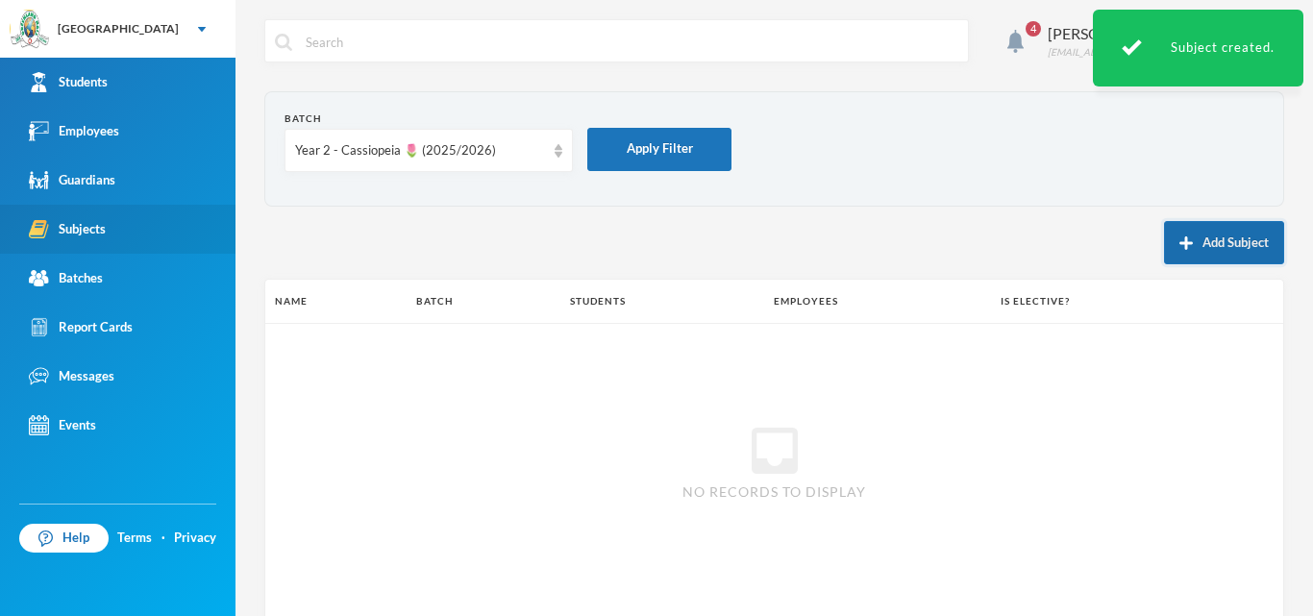
click at [1184, 240] on button "Add Subject" at bounding box center [1224, 242] width 120 height 43
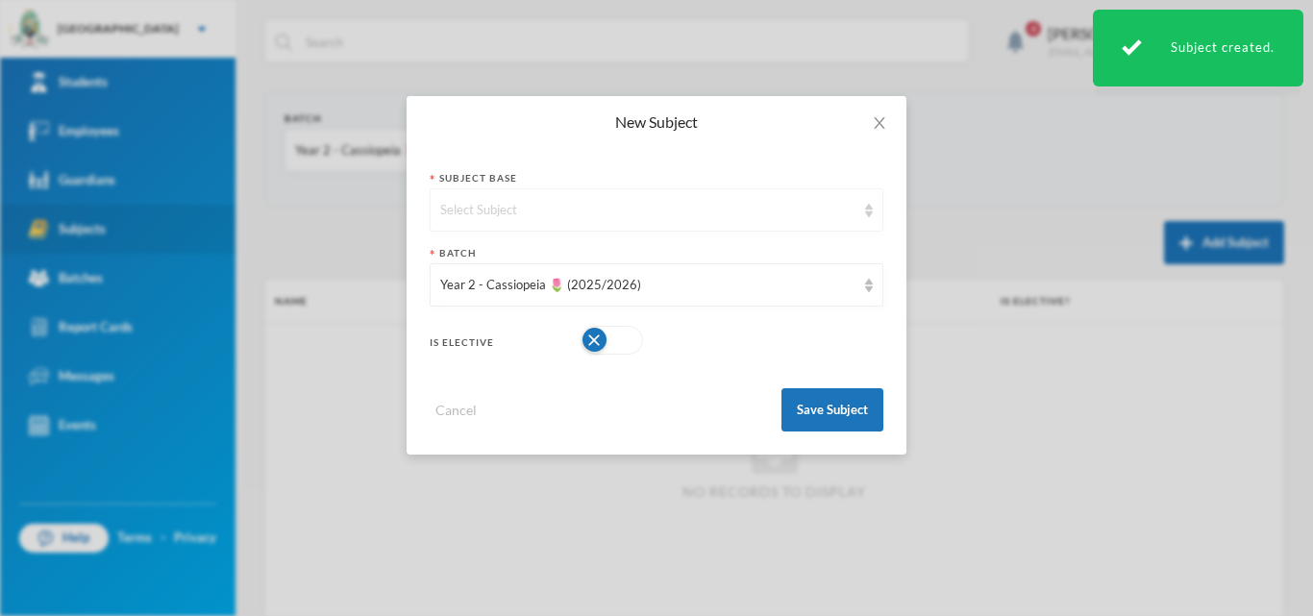
click at [685, 226] on div "Select Subject" at bounding box center [657, 209] width 454 height 43
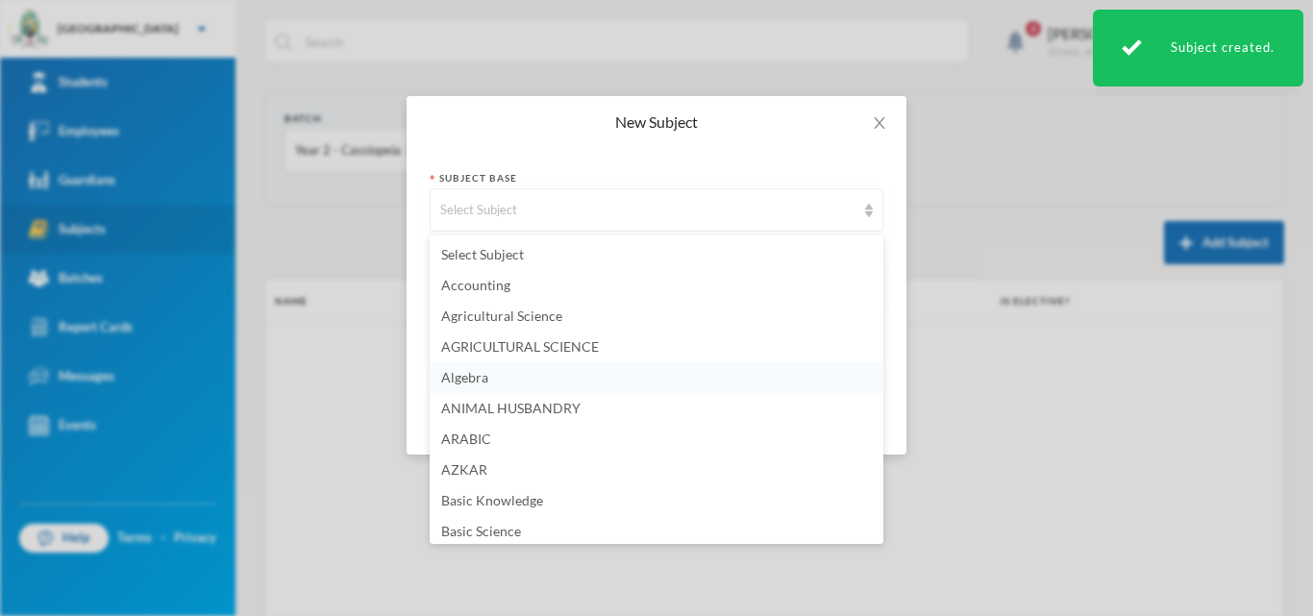
click at [538, 378] on li "Algebra" at bounding box center [657, 377] width 454 height 31
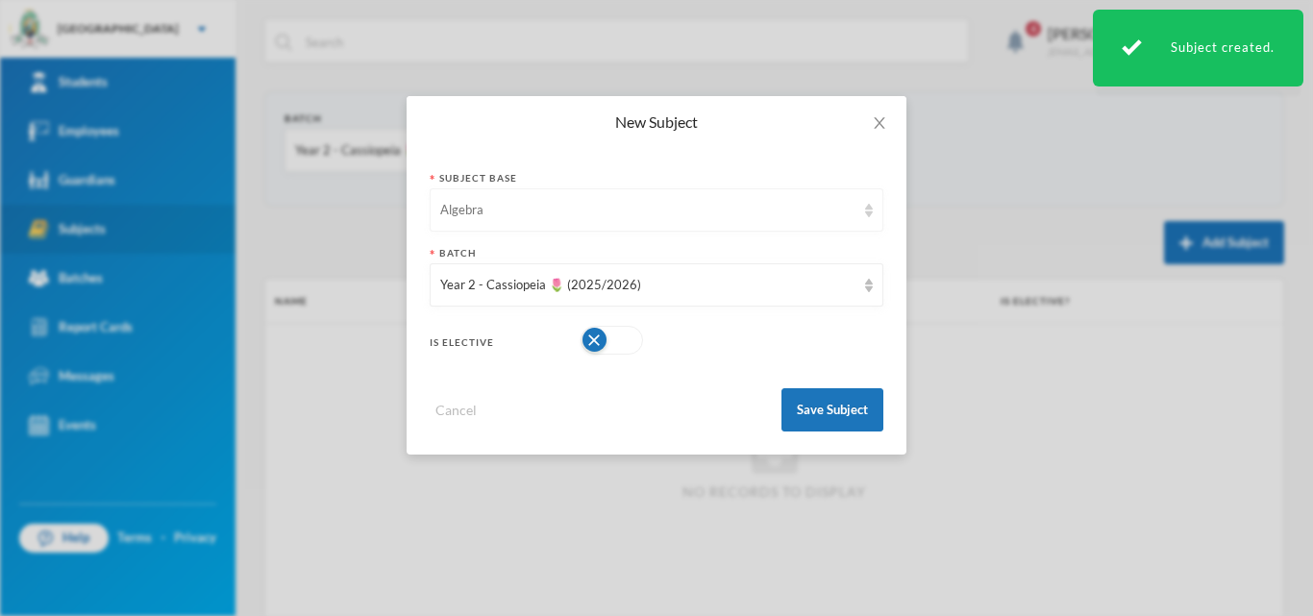
click at [837, 201] on div "Algebra" at bounding box center [647, 210] width 415 height 19
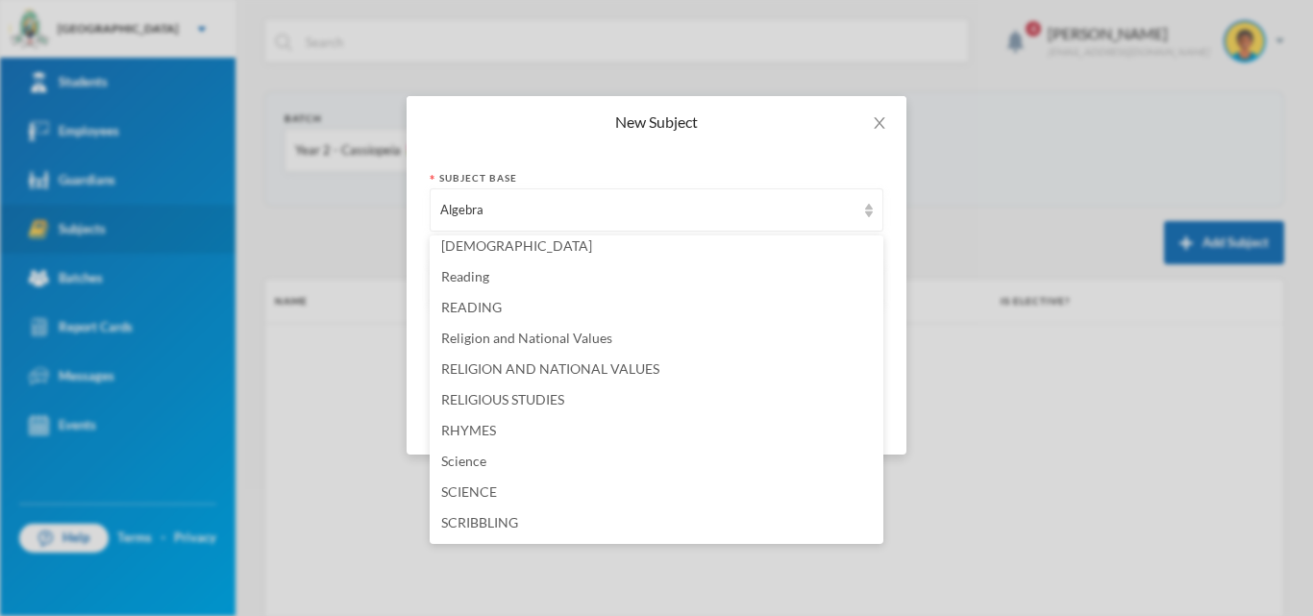
scroll to position [4134, 0]
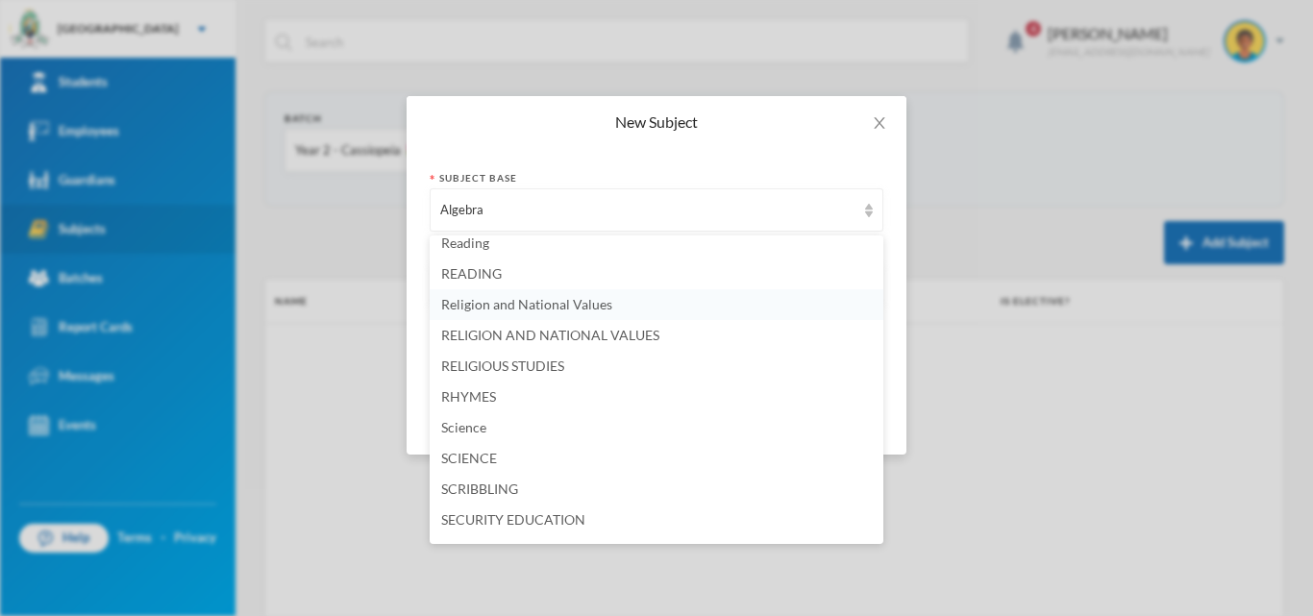
click at [554, 309] on span "Religion and National Values" at bounding box center [526, 304] width 171 height 16
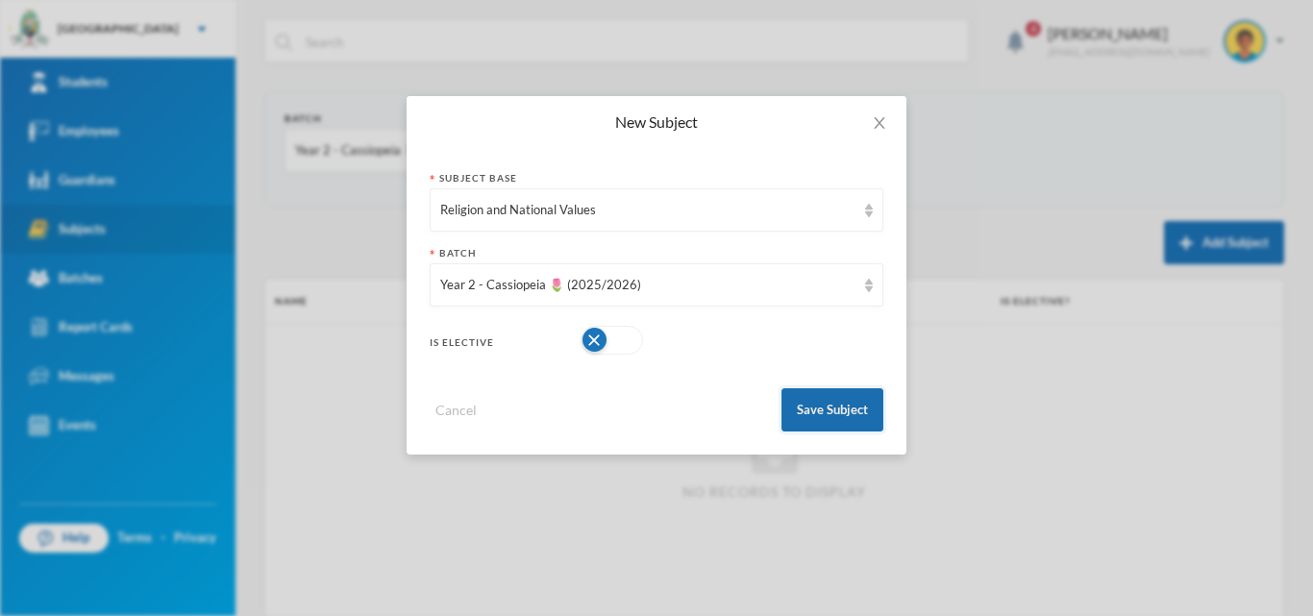
click at [810, 402] on button "Save Subject" at bounding box center [833, 409] width 102 height 43
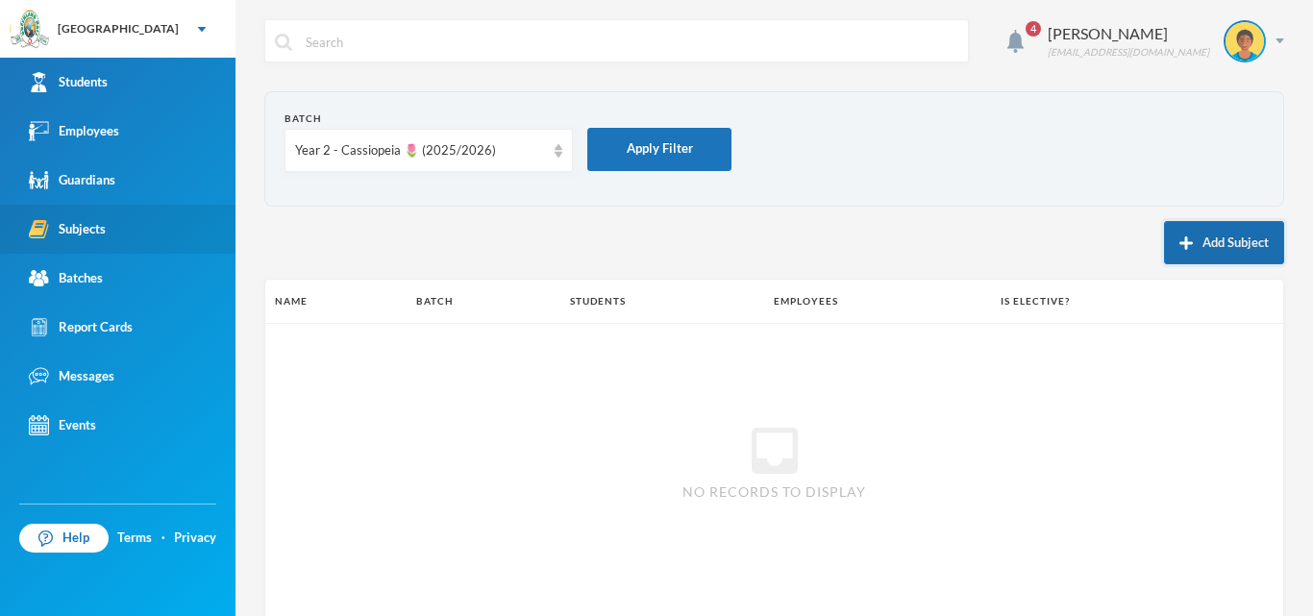
click at [1217, 254] on button "Add Subject" at bounding box center [1224, 242] width 120 height 43
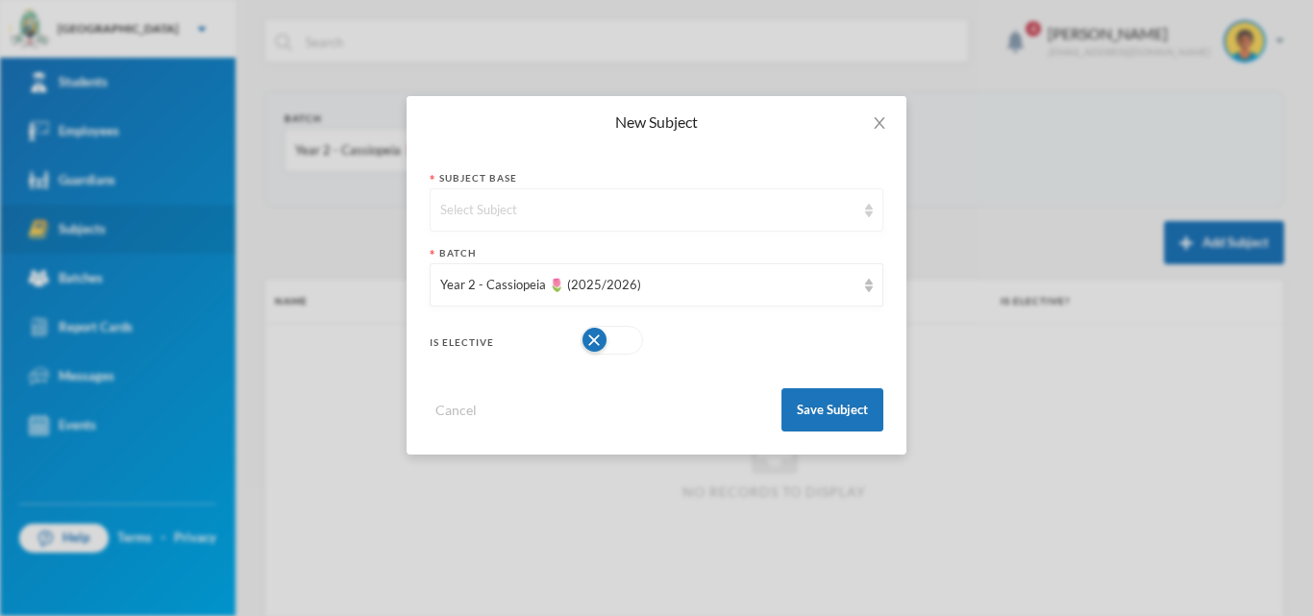
click at [585, 213] on div "Select Subject" at bounding box center [647, 210] width 415 height 19
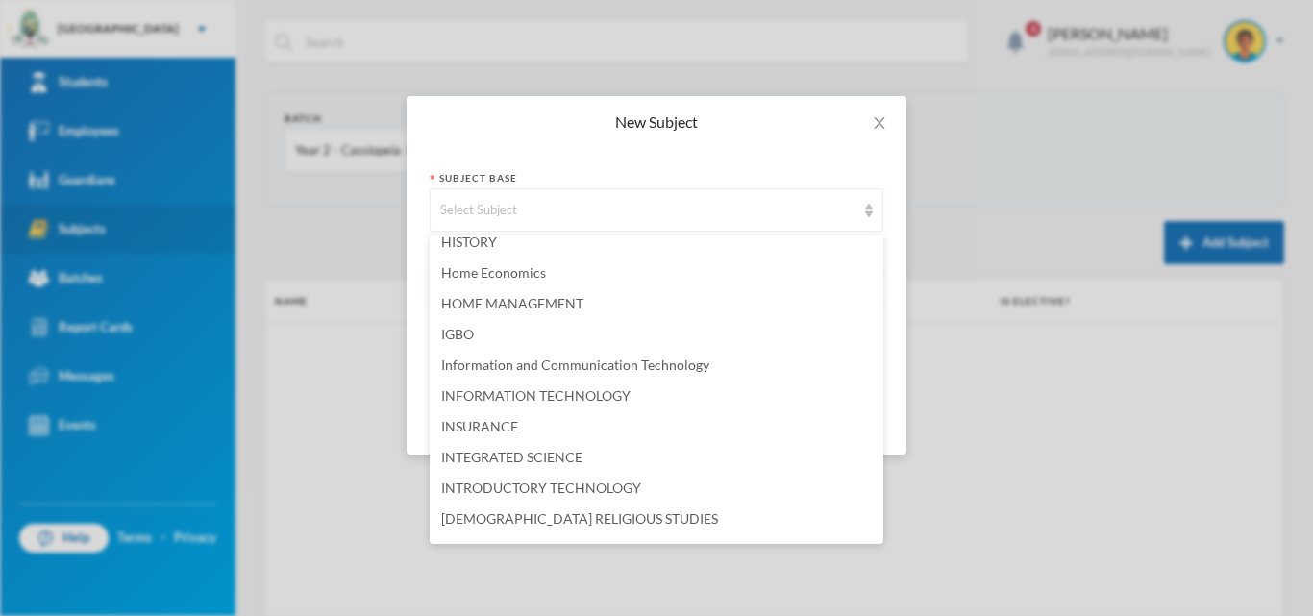
scroll to position [2404, 0]
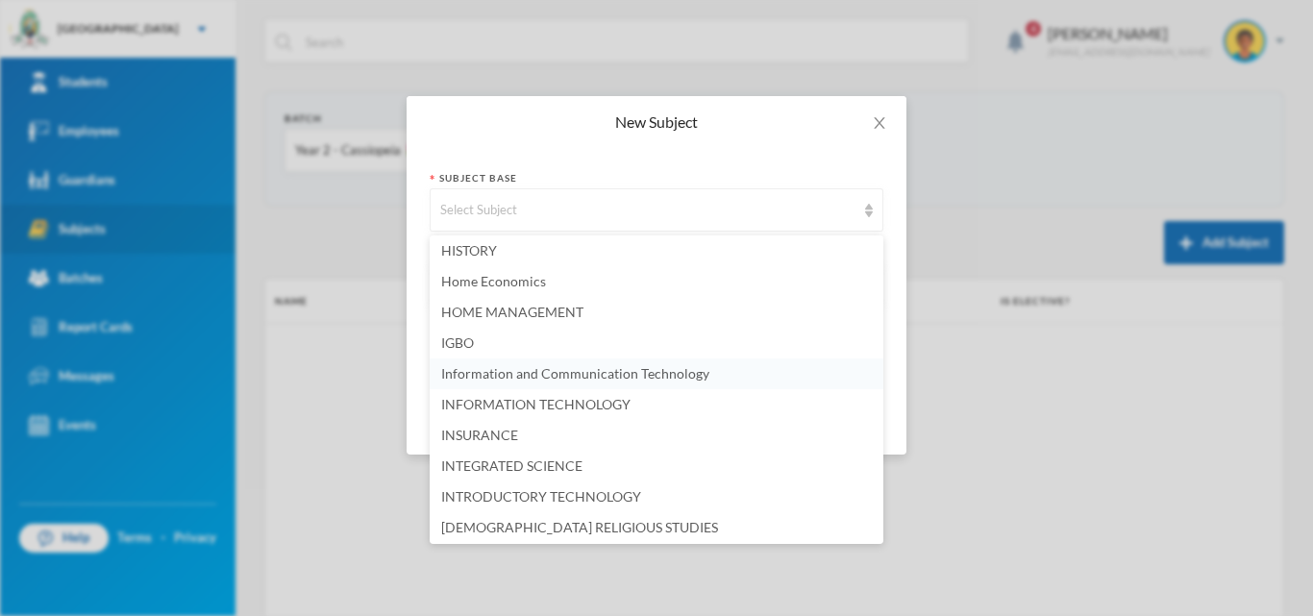
click at [528, 376] on span "Information and Communication Technology" at bounding box center [575, 373] width 268 height 16
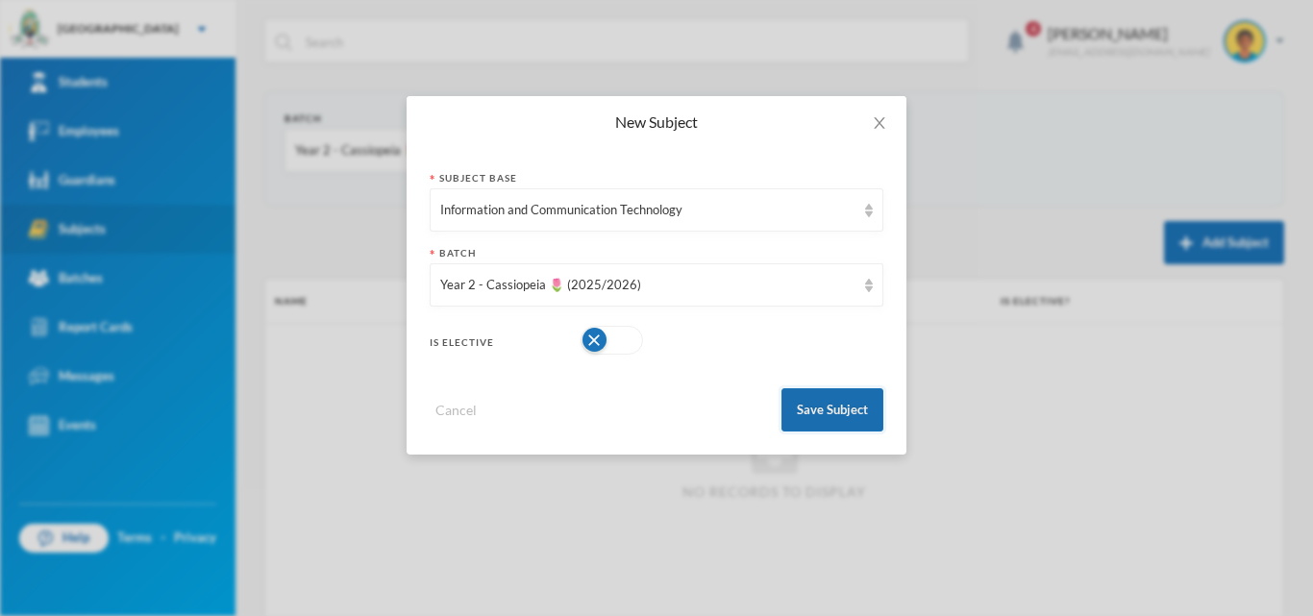
click at [822, 414] on button "Save Subject" at bounding box center [833, 409] width 102 height 43
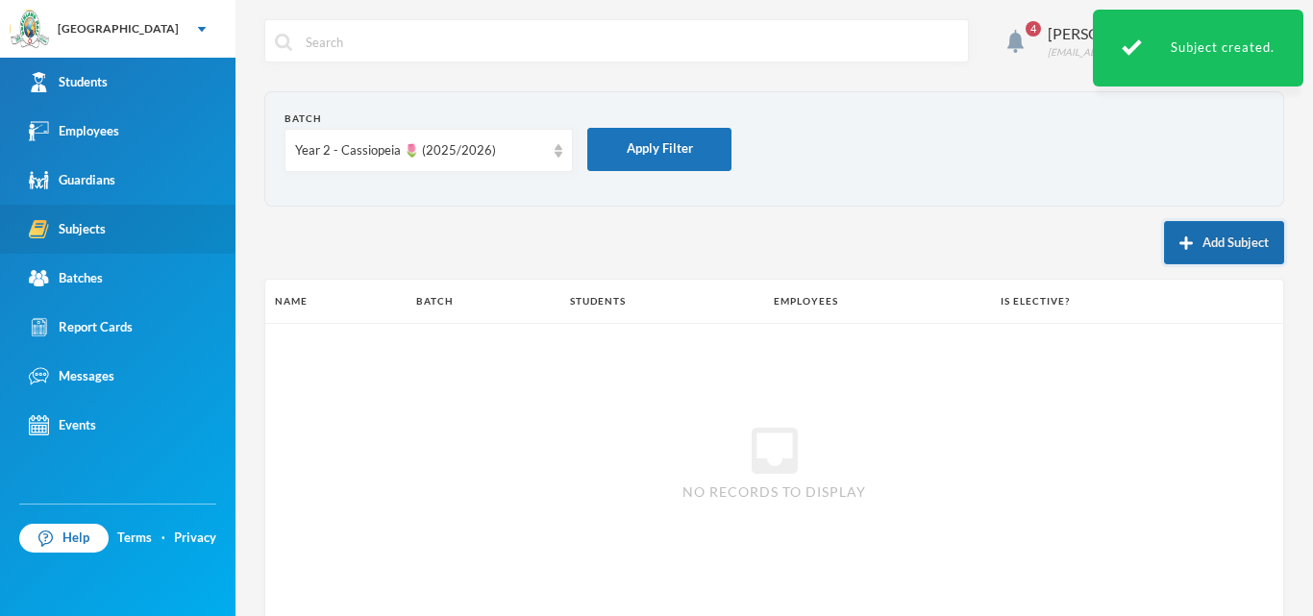
click at [1181, 241] on button "Add Subject" at bounding box center [1224, 242] width 120 height 43
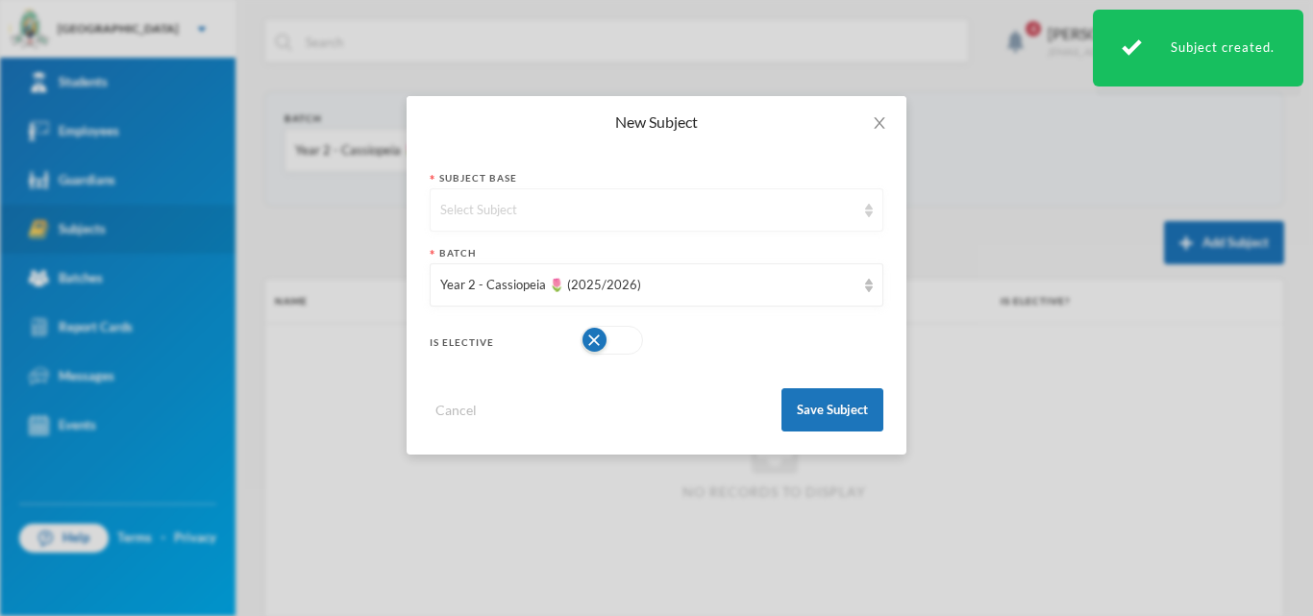
click at [709, 212] on div "Select Subject" at bounding box center [647, 210] width 415 height 19
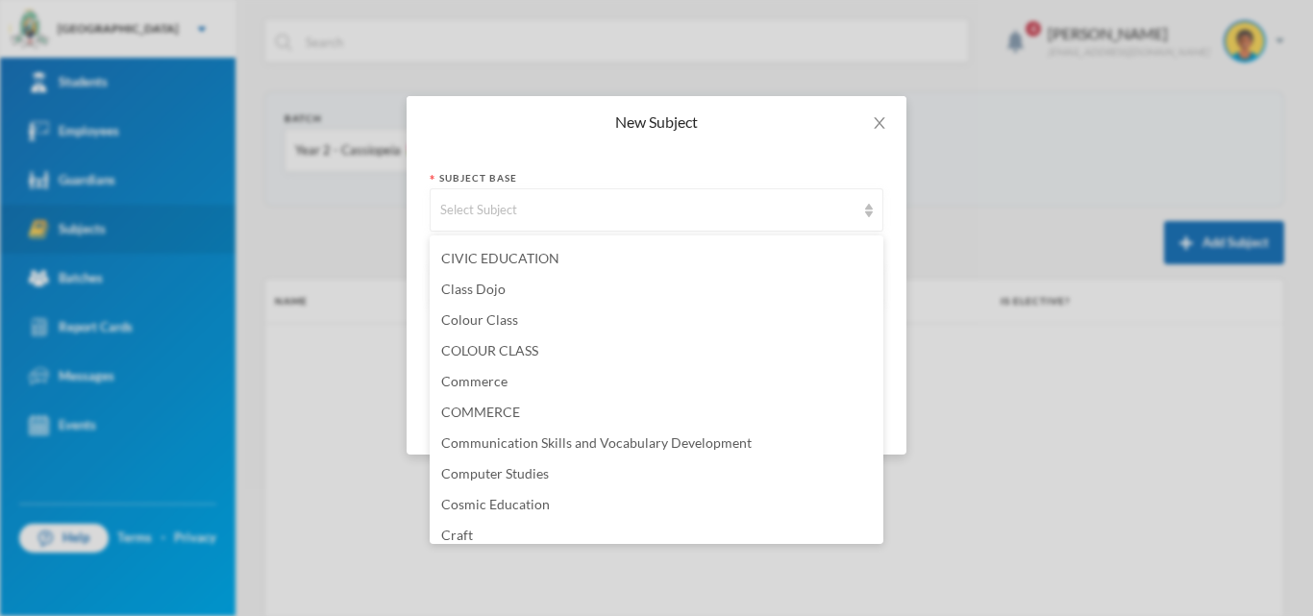
scroll to position [961, 0]
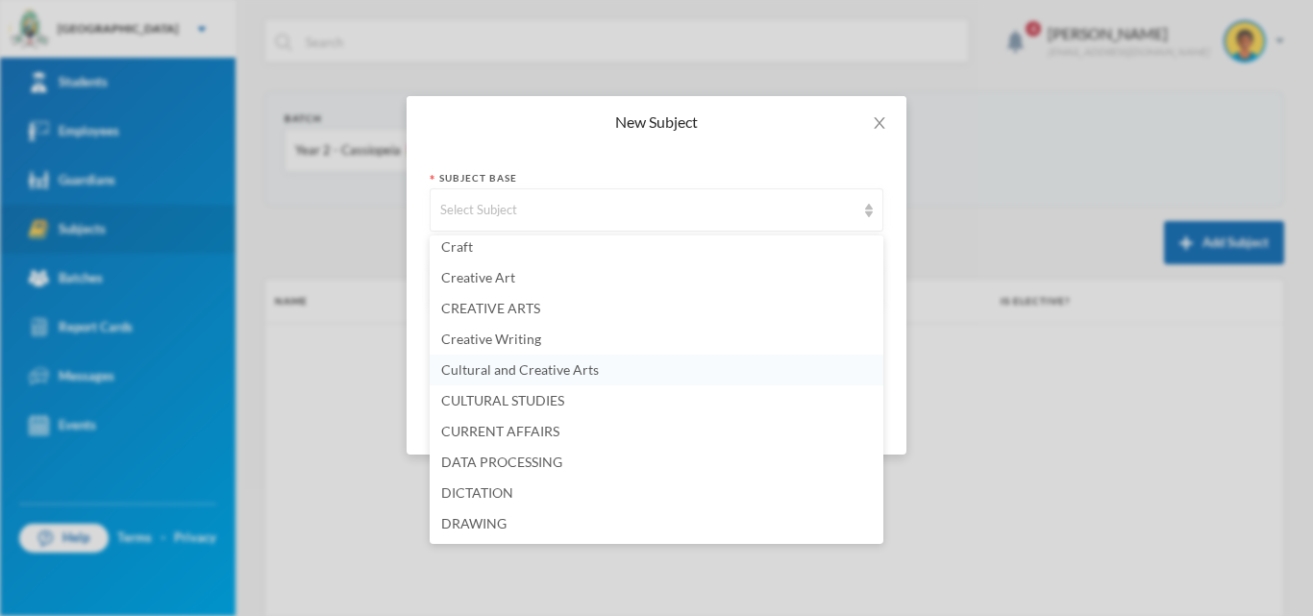
click at [523, 370] on span "Cultural and Creative Arts" at bounding box center [520, 369] width 158 height 16
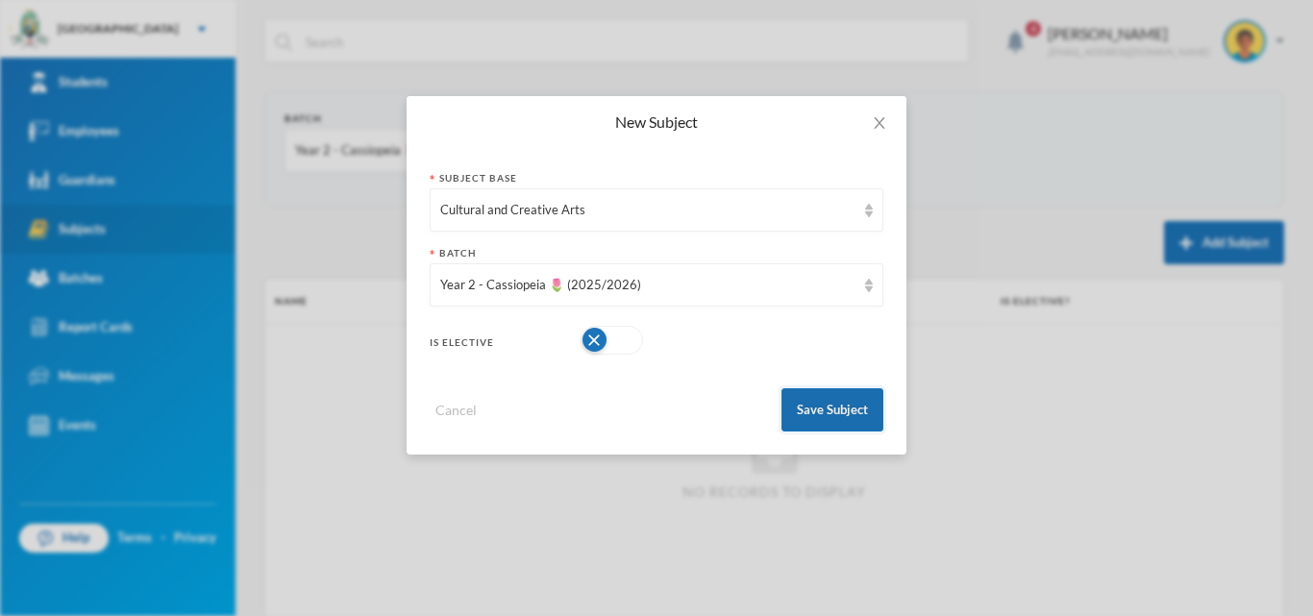
click at [863, 415] on button "Save Subject" at bounding box center [833, 409] width 102 height 43
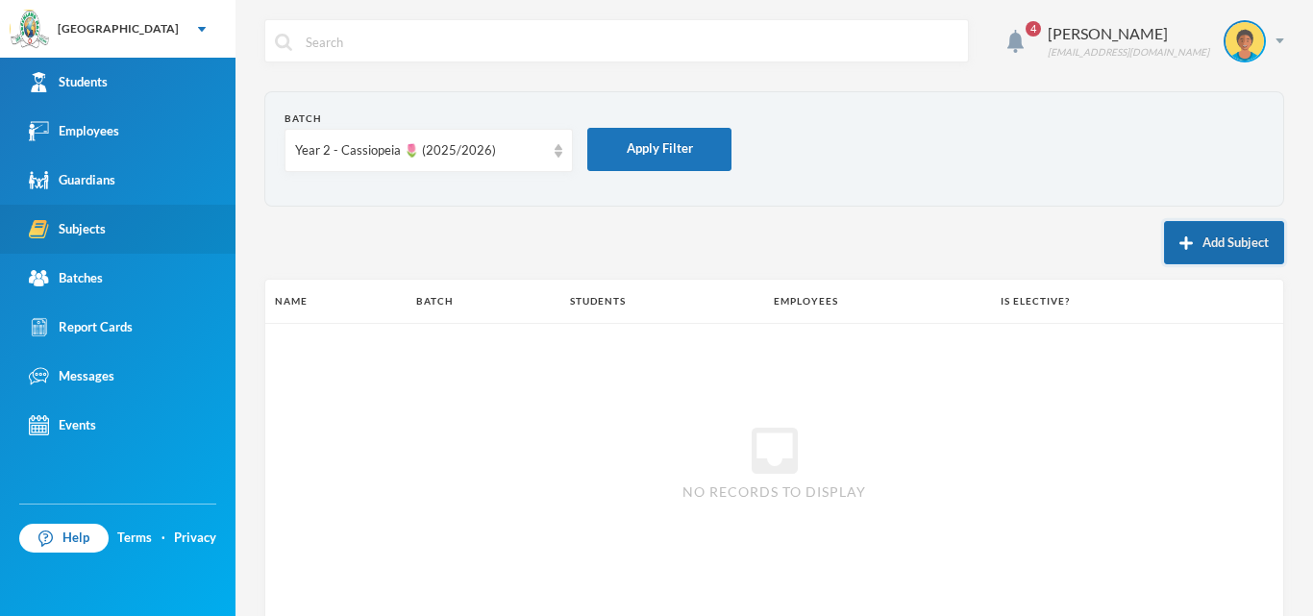
click at [1213, 239] on button "Add Subject" at bounding box center [1224, 242] width 120 height 43
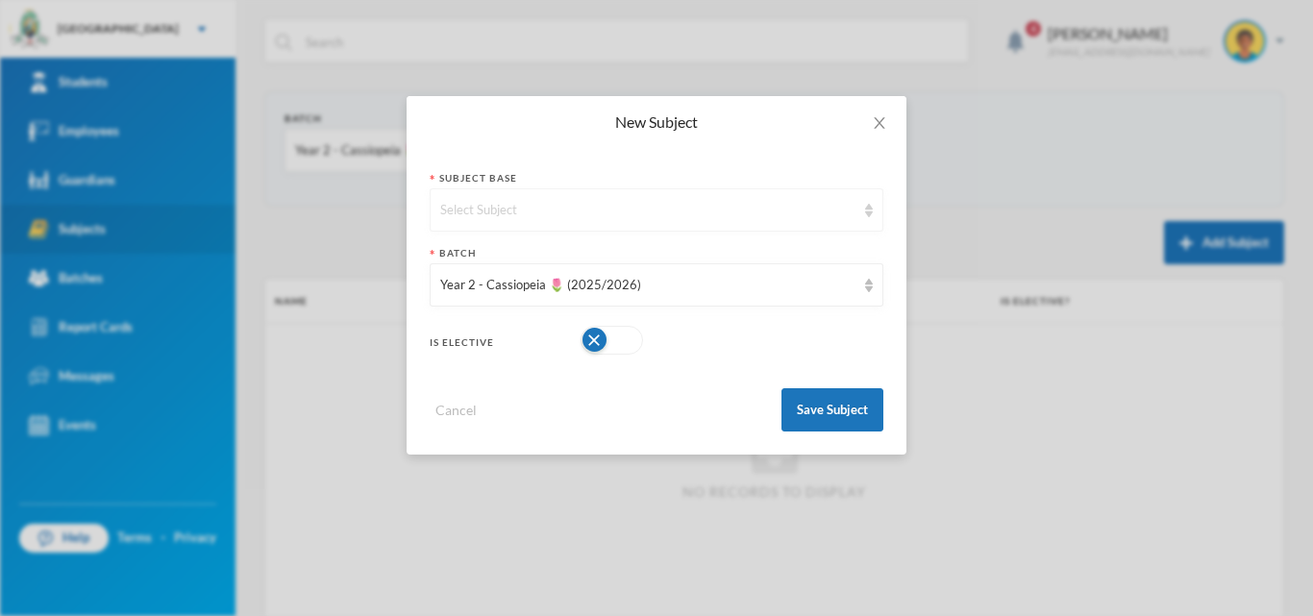
click at [707, 212] on div "Select Subject" at bounding box center [647, 210] width 415 height 19
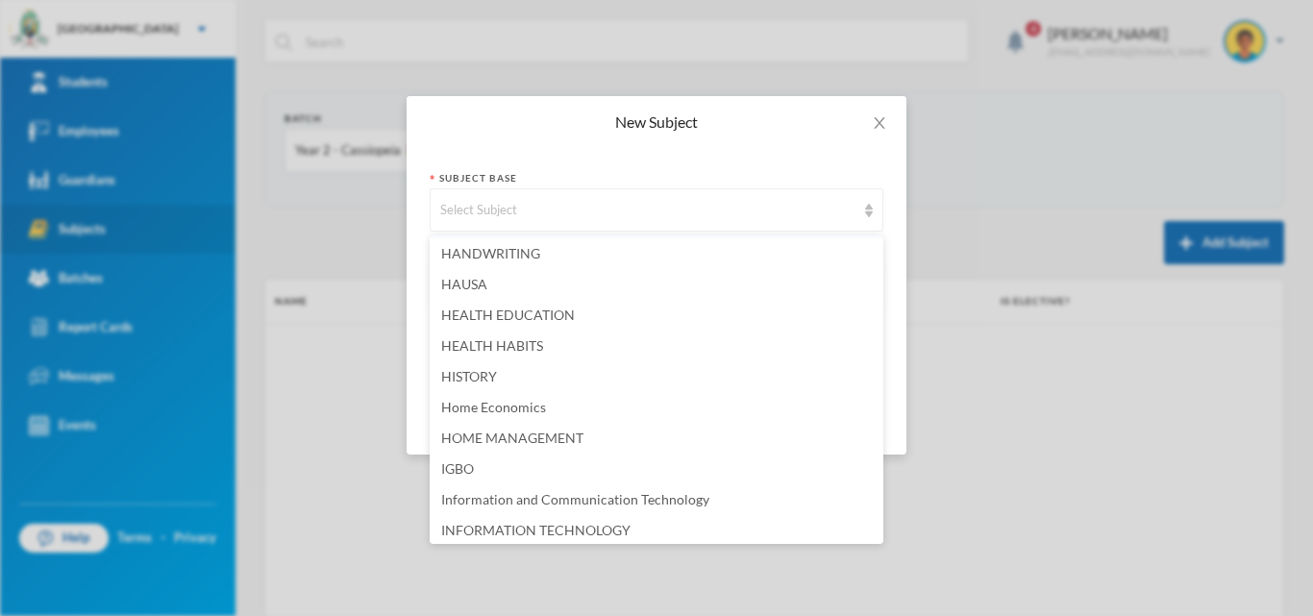
scroll to position [2404, 0]
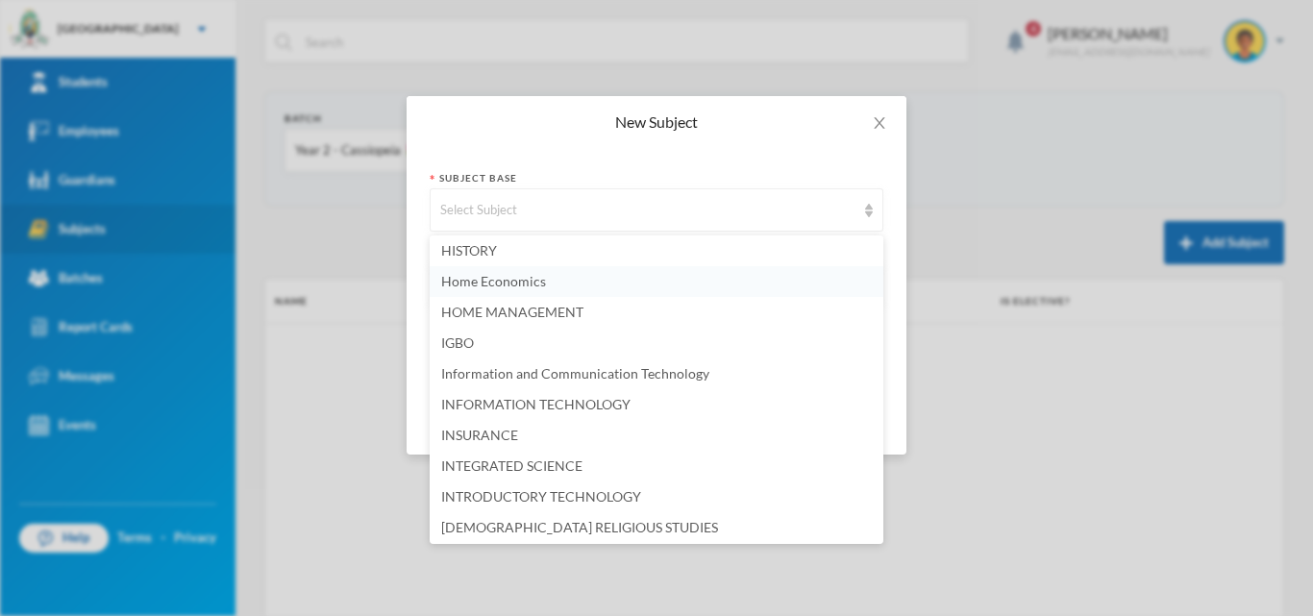
click at [517, 279] on span "Home Economics" at bounding box center [493, 281] width 105 height 16
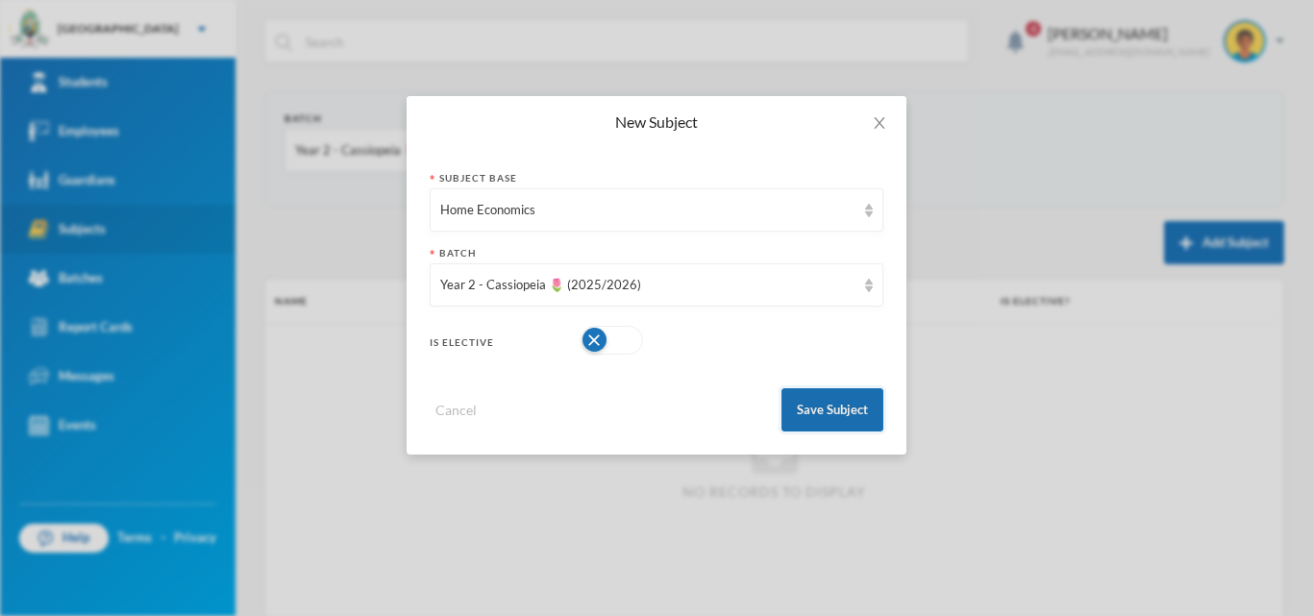
click at [821, 413] on button "Save Subject" at bounding box center [833, 409] width 102 height 43
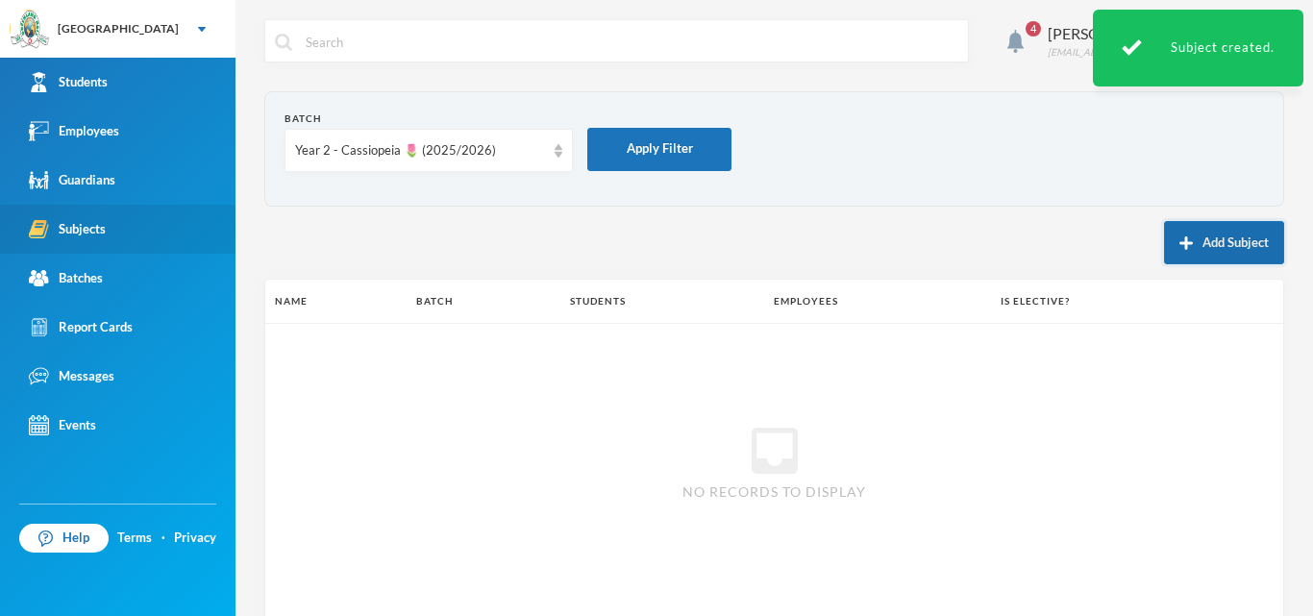
click at [1182, 244] on button "Add Subject" at bounding box center [1224, 242] width 120 height 43
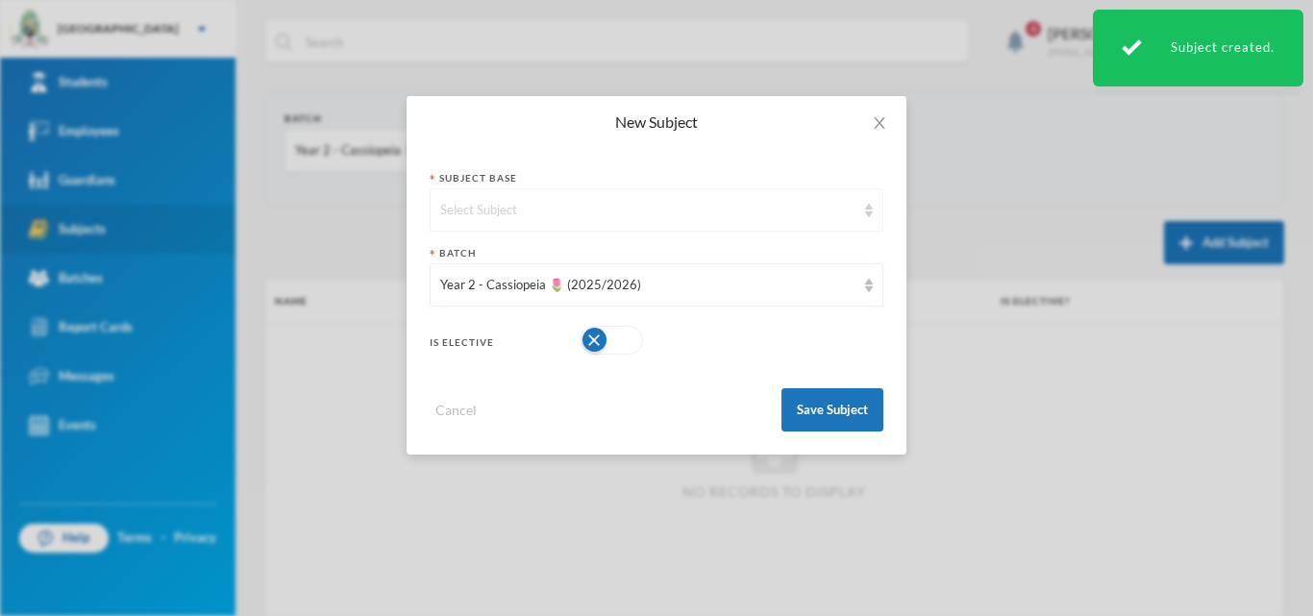
click at [627, 197] on div "Select Subject" at bounding box center [657, 209] width 454 height 43
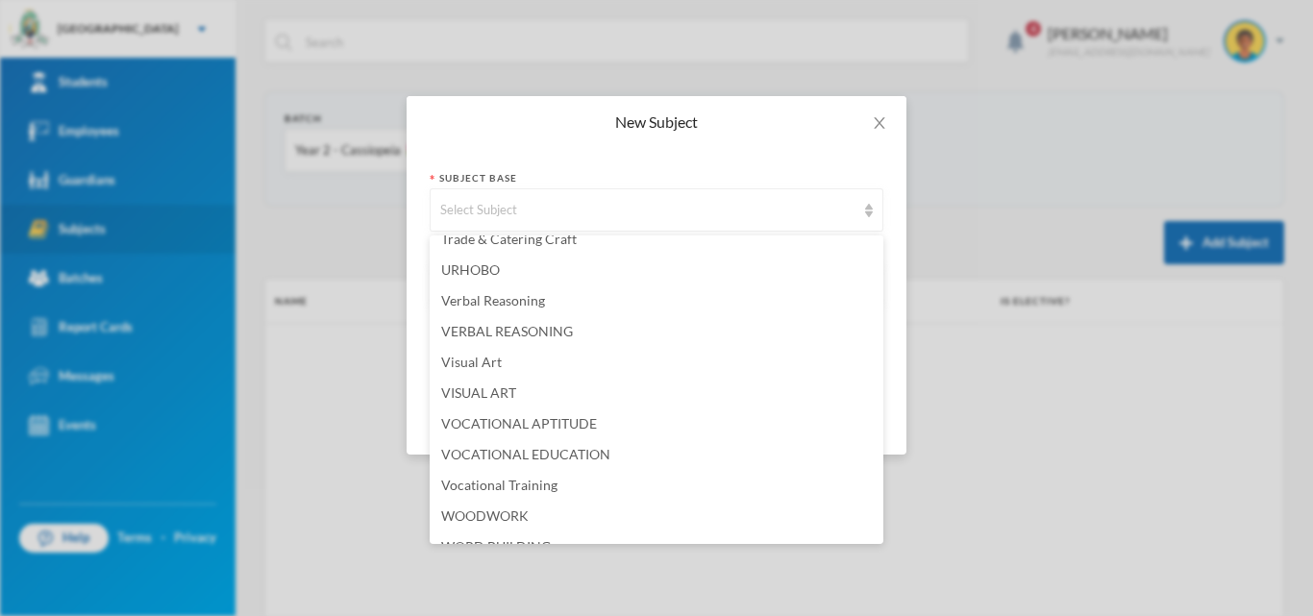
scroll to position [5175, 0]
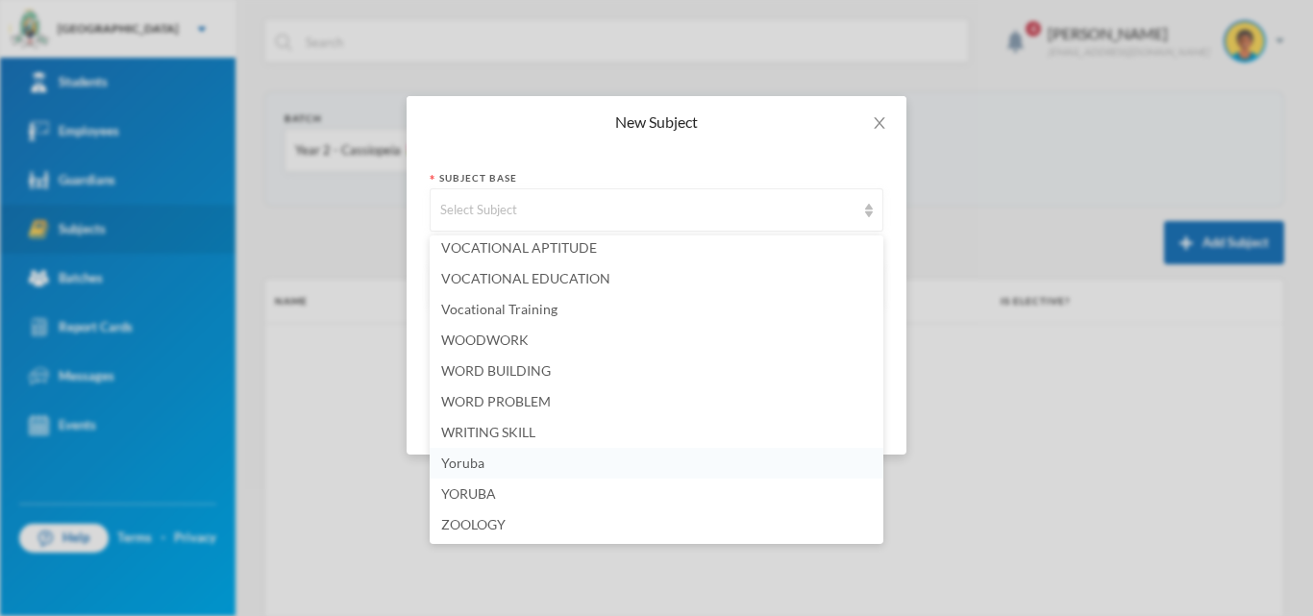
click at [475, 469] on span "Yoruba" at bounding box center [462, 463] width 43 height 16
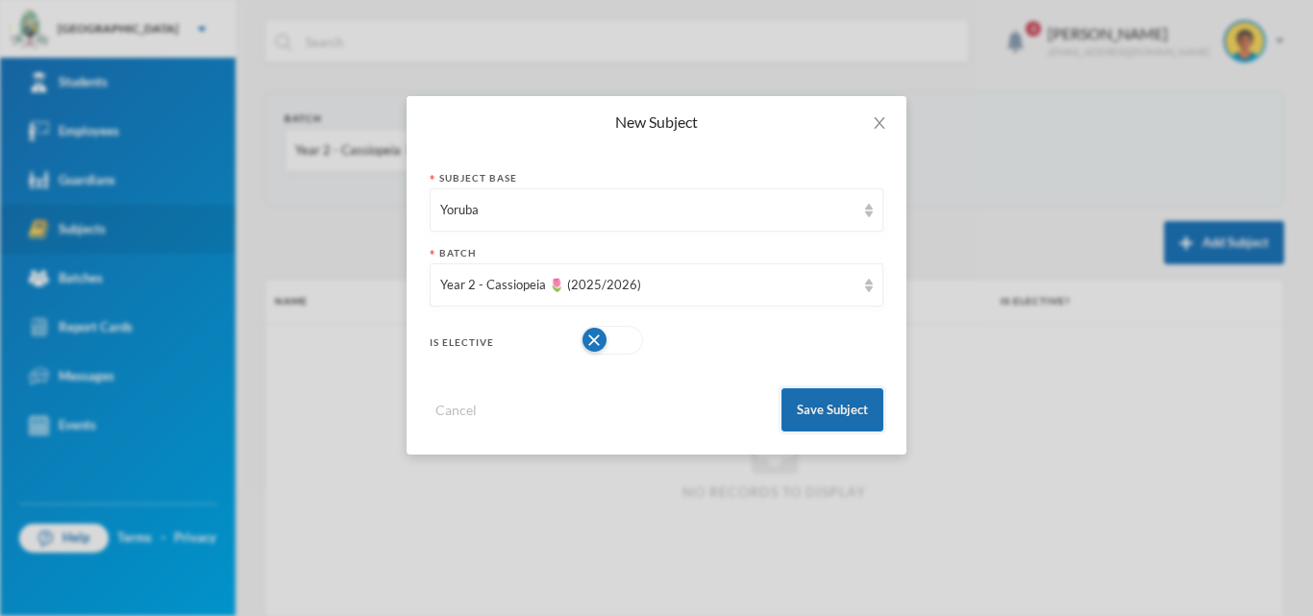
click at [856, 410] on button "Save Subject" at bounding box center [833, 409] width 102 height 43
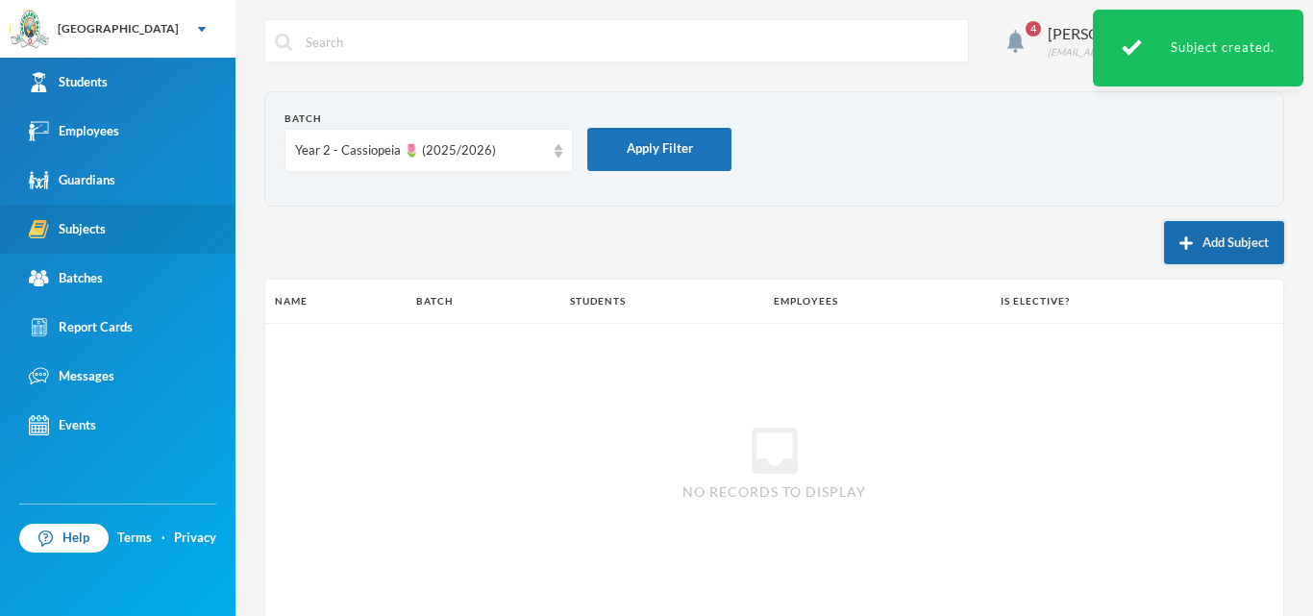
click at [1188, 245] on button "Add Subject" at bounding box center [1224, 242] width 120 height 43
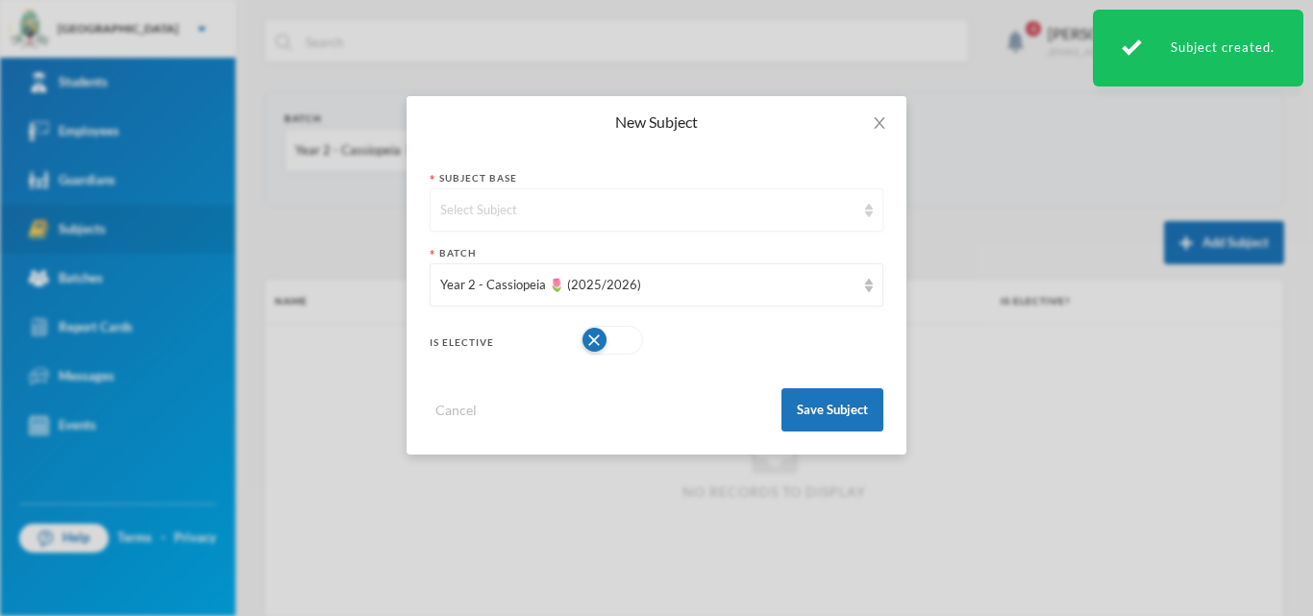
click at [711, 214] on div "Select Subject" at bounding box center [647, 210] width 415 height 19
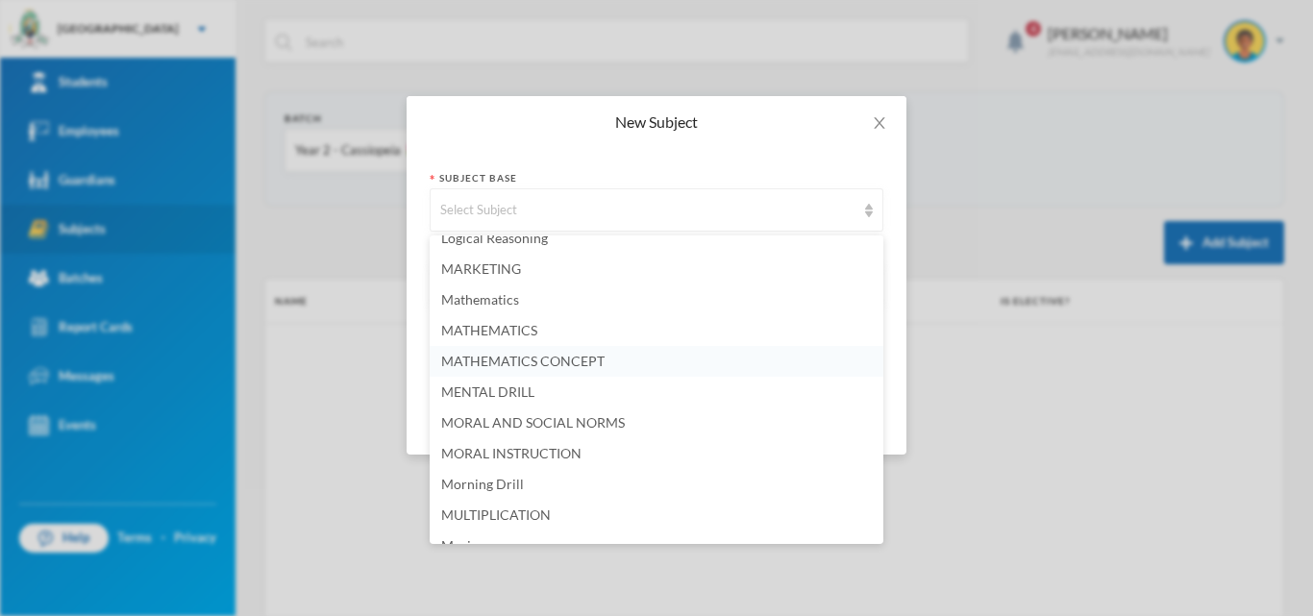
scroll to position [3269, 0]
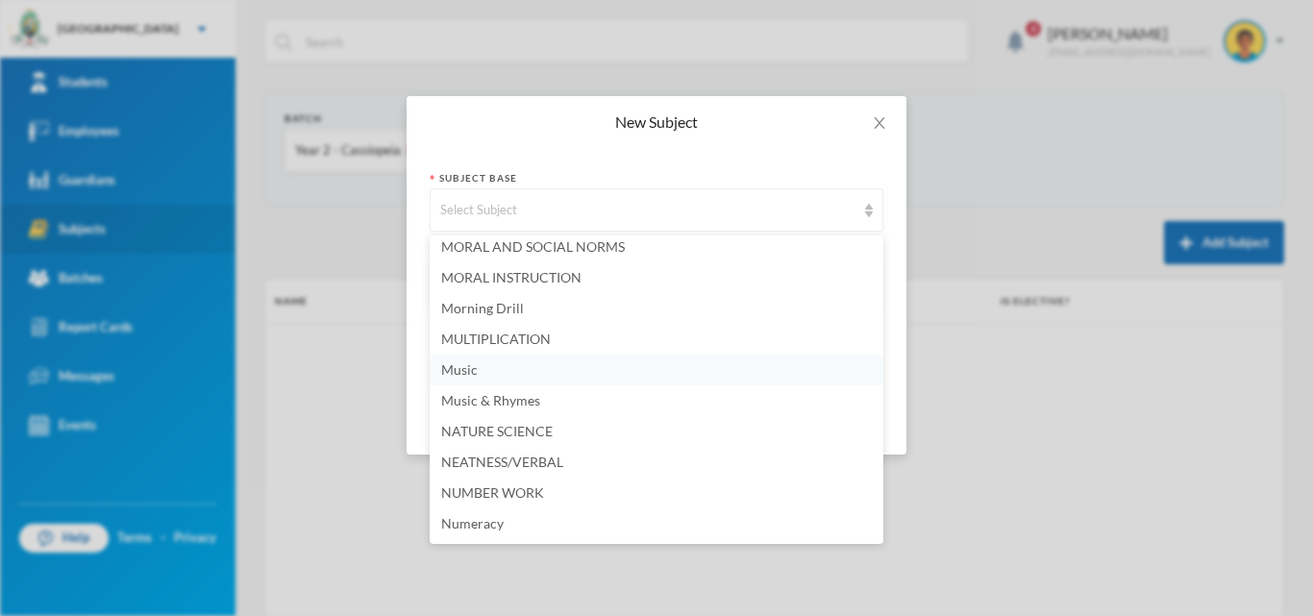
click at [492, 380] on li "Music" at bounding box center [657, 370] width 454 height 31
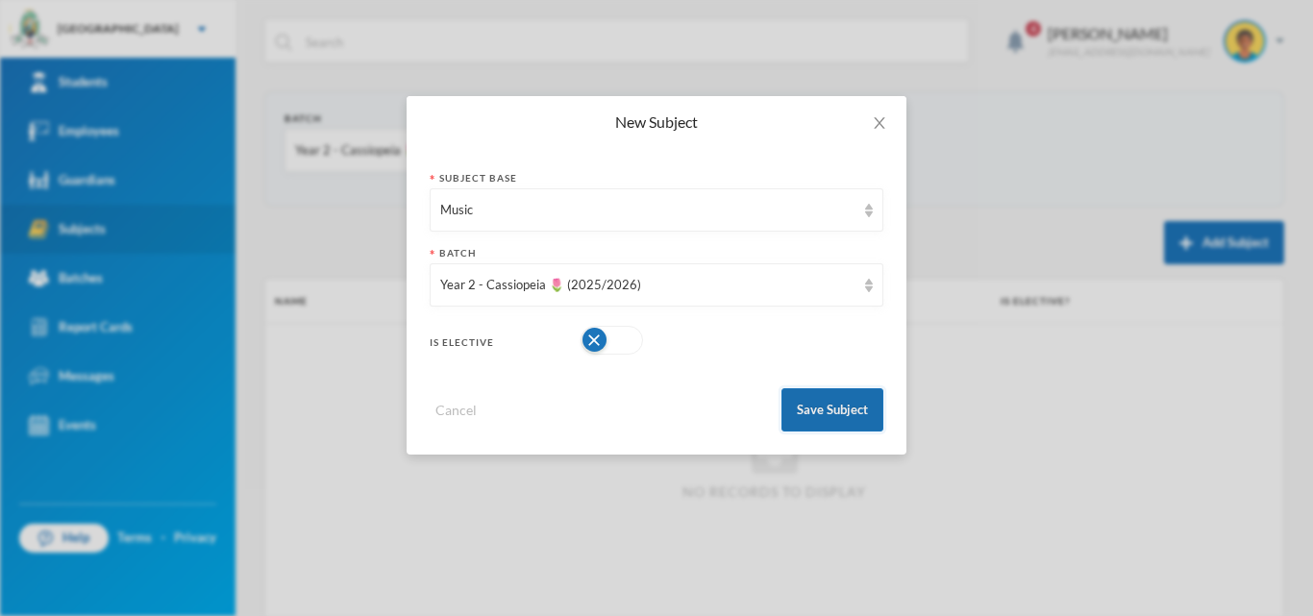
click at [860, 417] on button "Save Subject" at bounding box center [833, 409] width 102 height 43
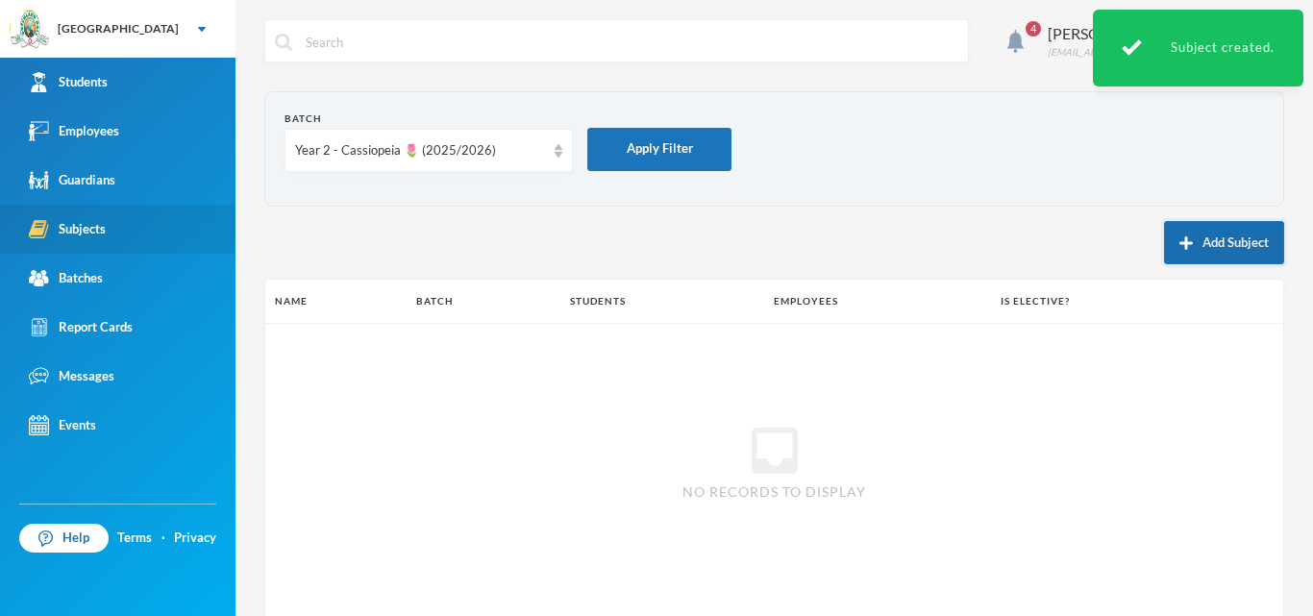
click at [1241, 236] on button "Add Subject" at bounding box center [1224, 242] width 120 height 43
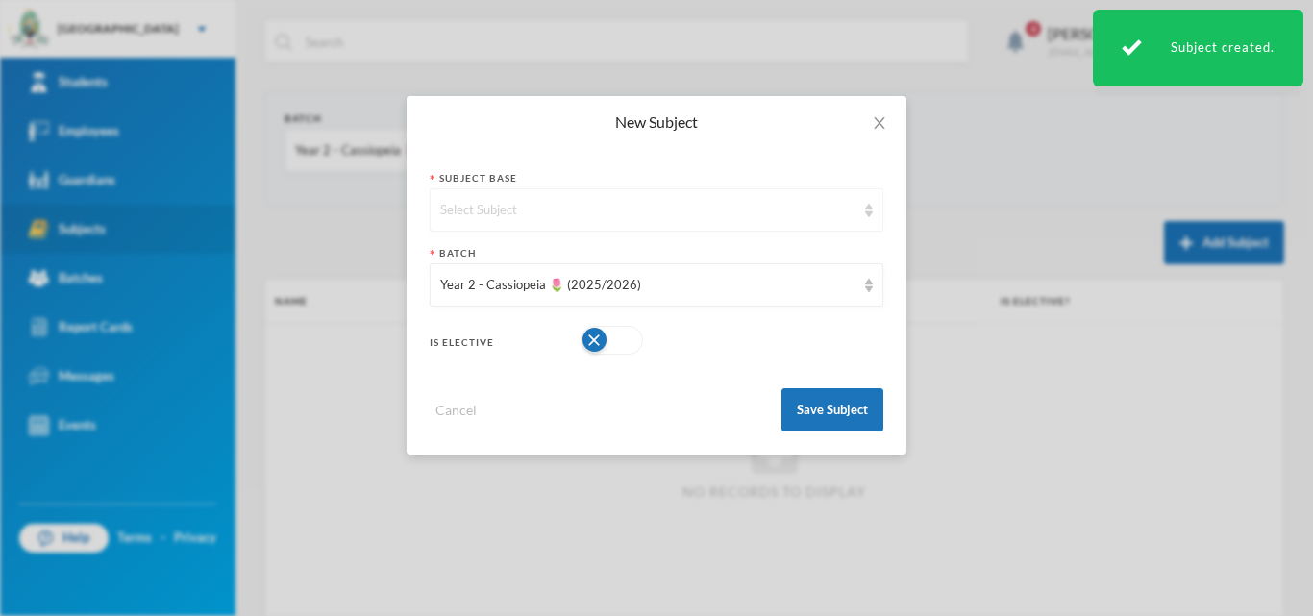
click at [495, 201] on div "Select Subject" at bounding box center [647, 210] width 415 height 19
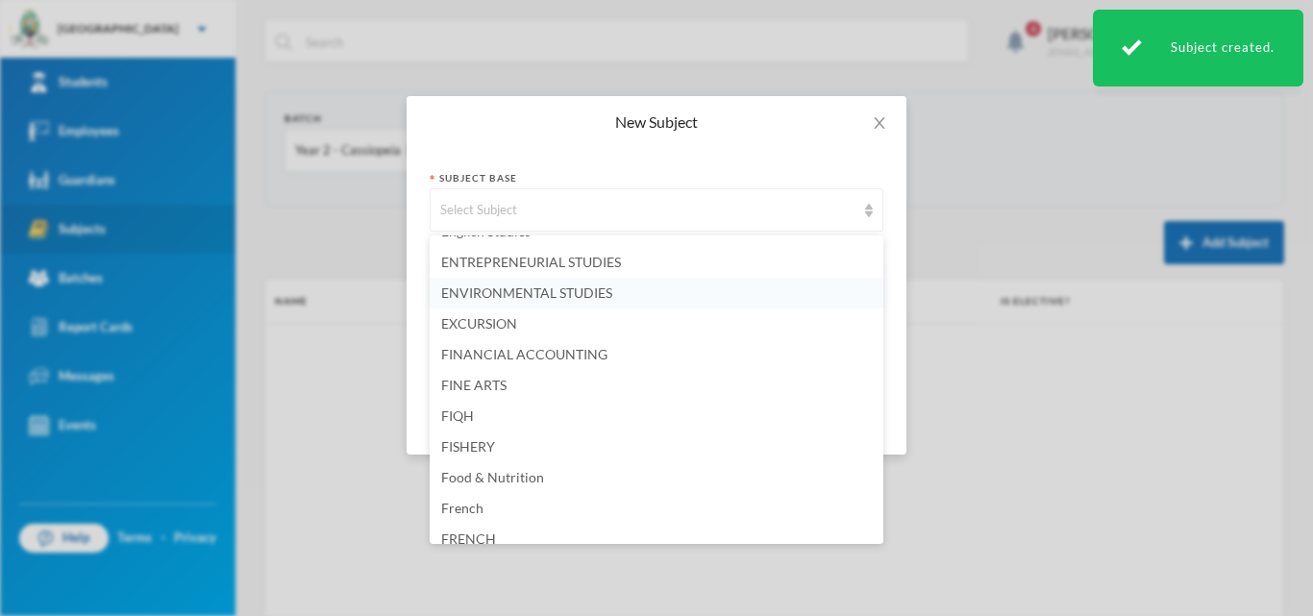
scroll to position [1634, 0]
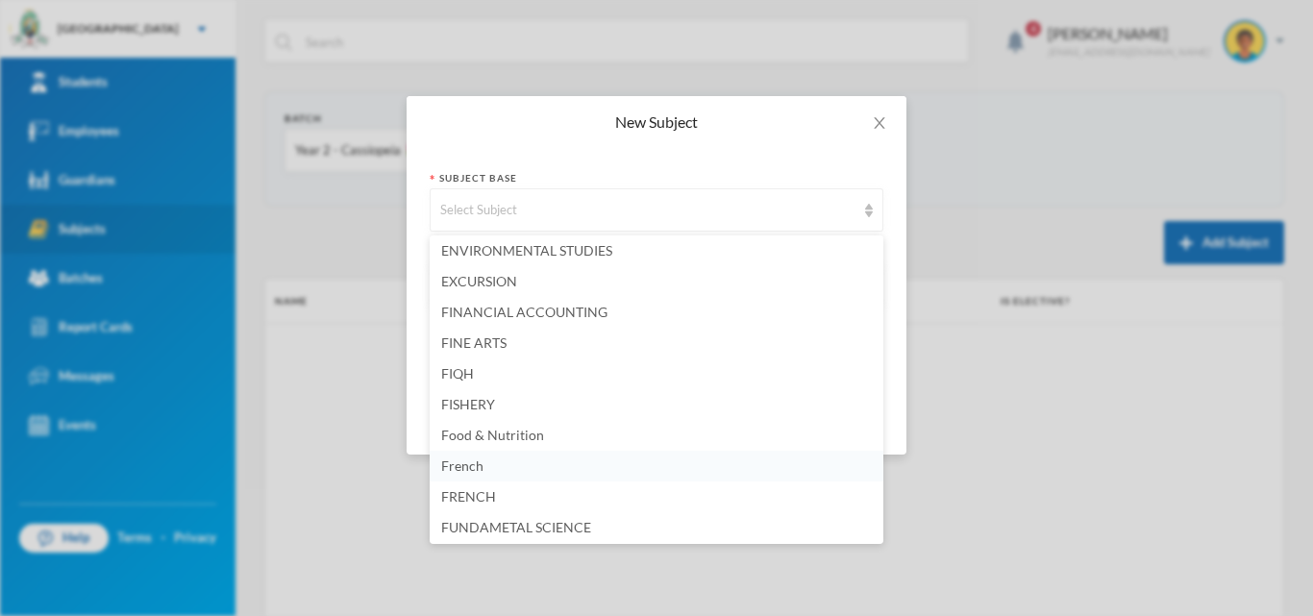
click at [468, 466] on span "French" at bounding box center [462, 466] width 42 height 16
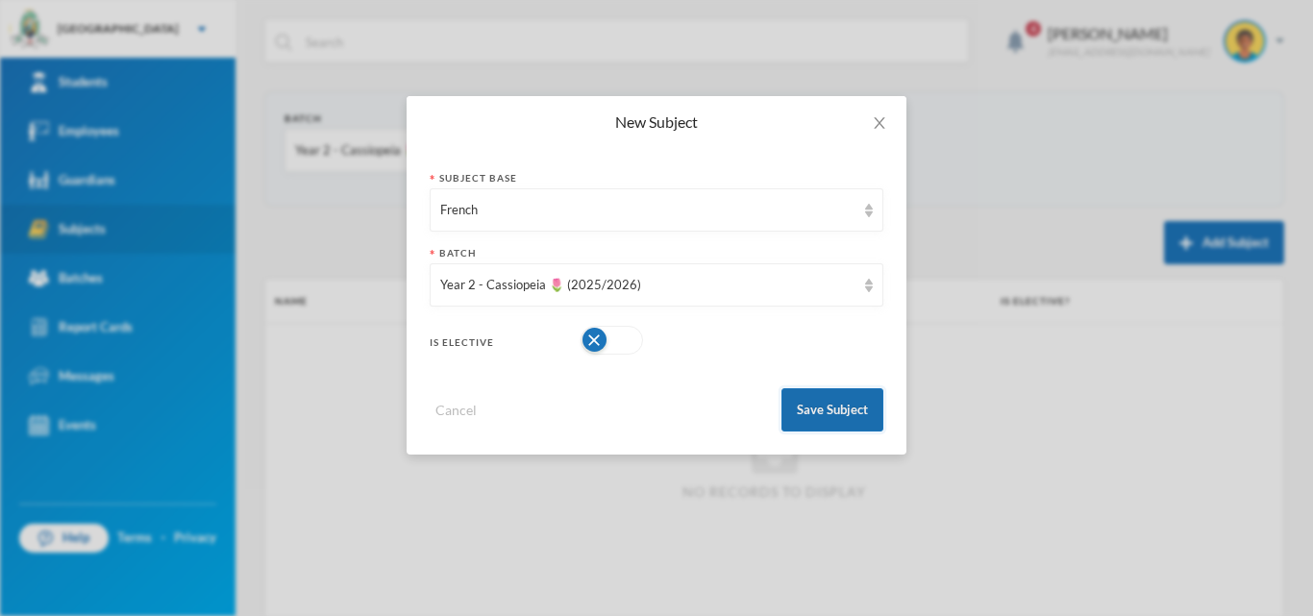
click at [823, 414] on button "Save Subject" at bounding box center [833, 409] width 102 height 43
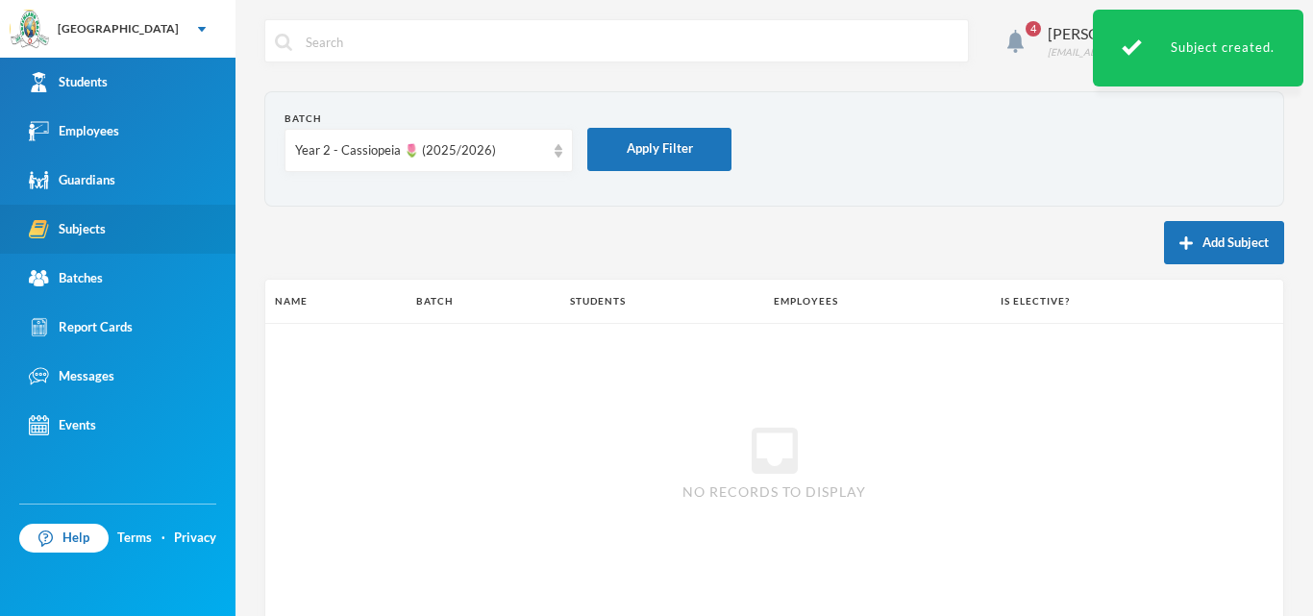
click at [1192, 250] on button "Add Subject" at bounding box center [1224, 242] width 120 height 43
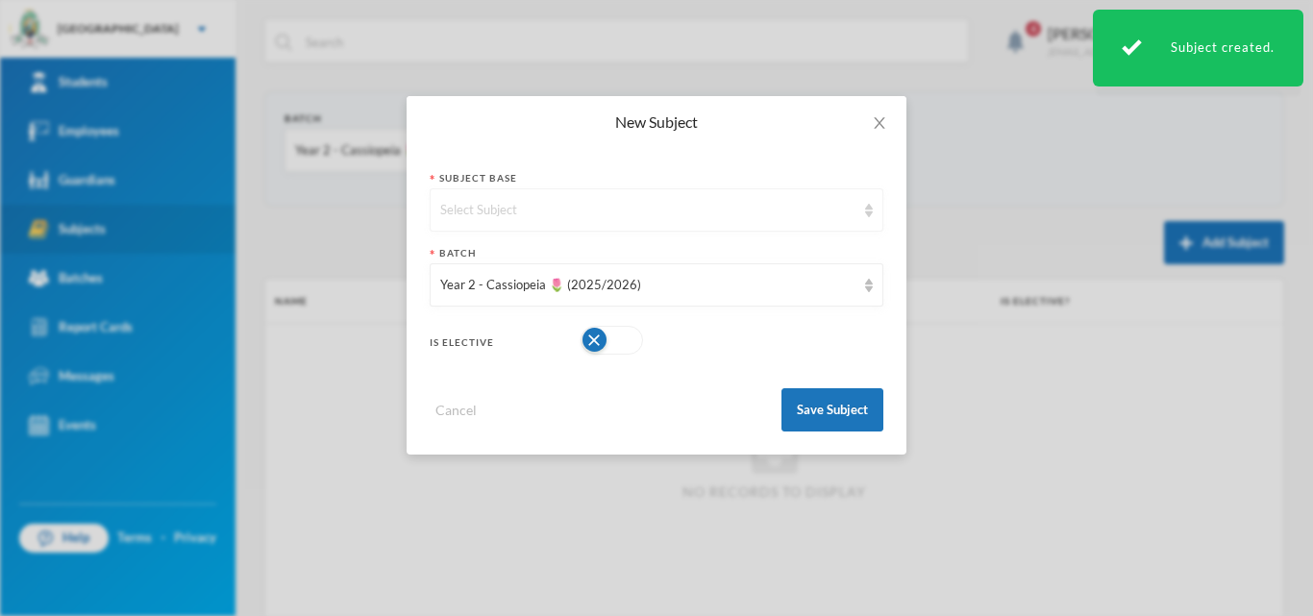
click at [471, 204] on div "Select Subject" at bounding box center [647, 210] width 415 height 19
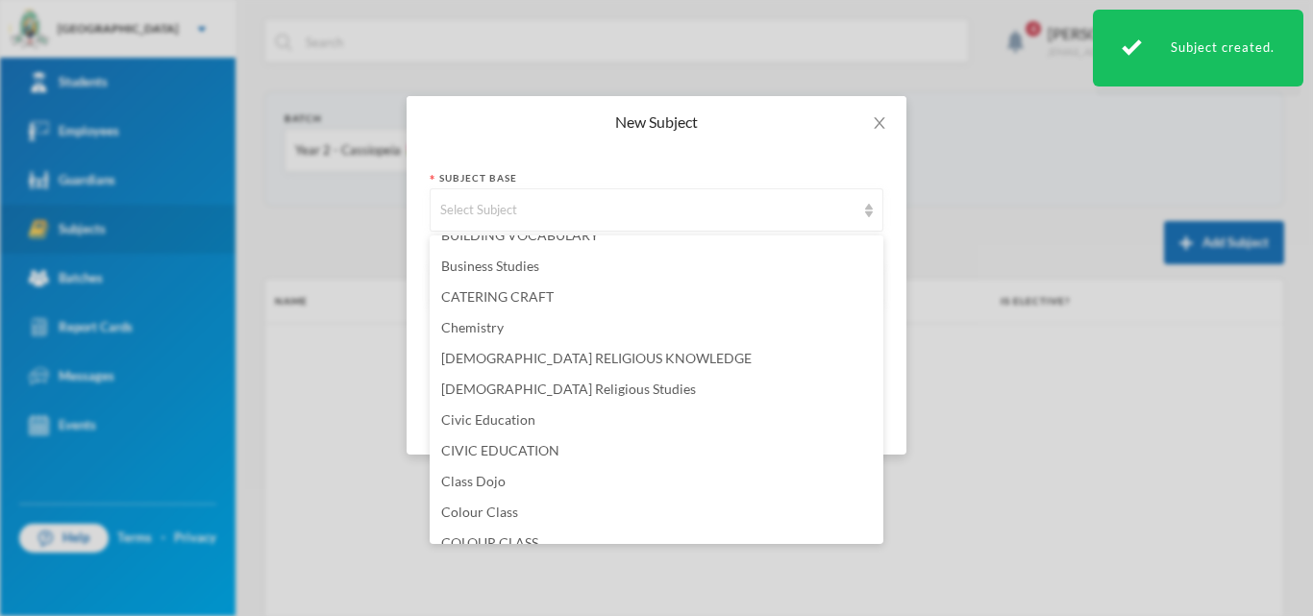
scroll to position [865, 0]
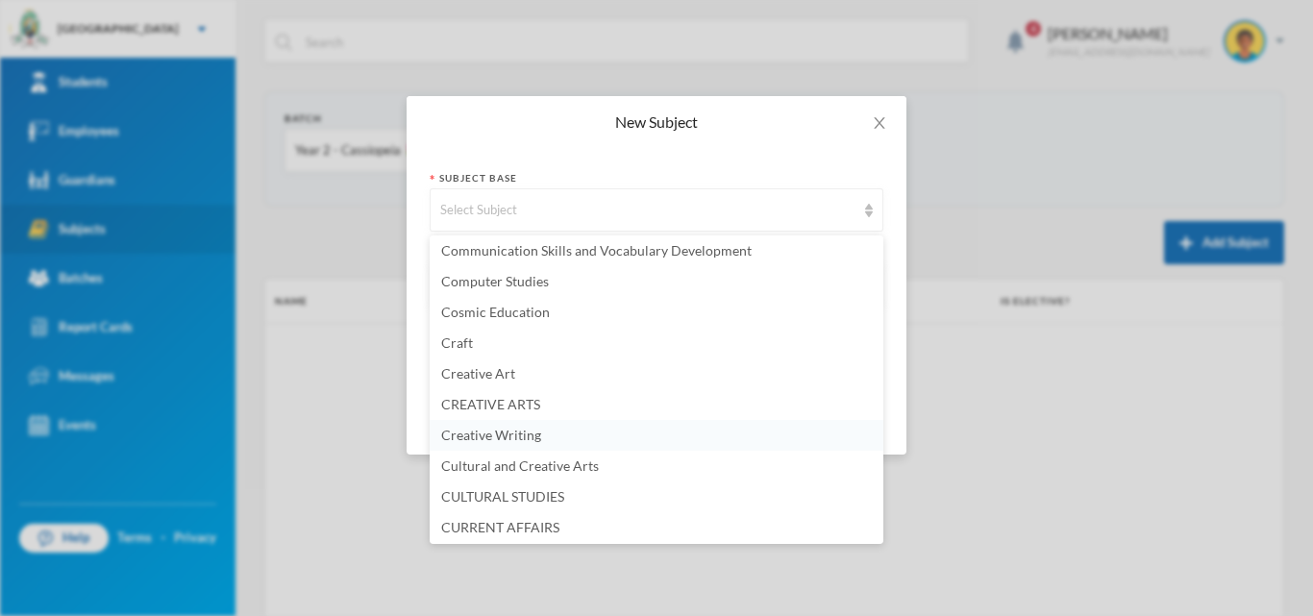
click at [505, 442] on span "Creative Writing" at bounding box center [491, 435] width 100 height 16
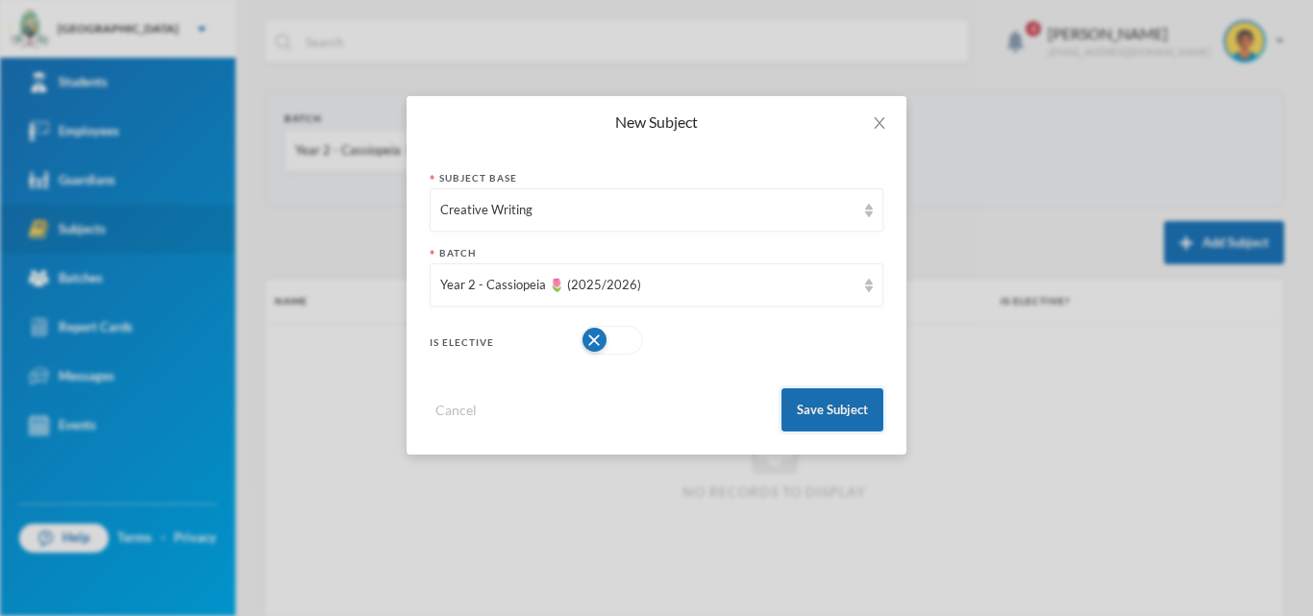
click at [798, 415] on button "Save Subject" at bounding box center [833, 409] width 102 height 43
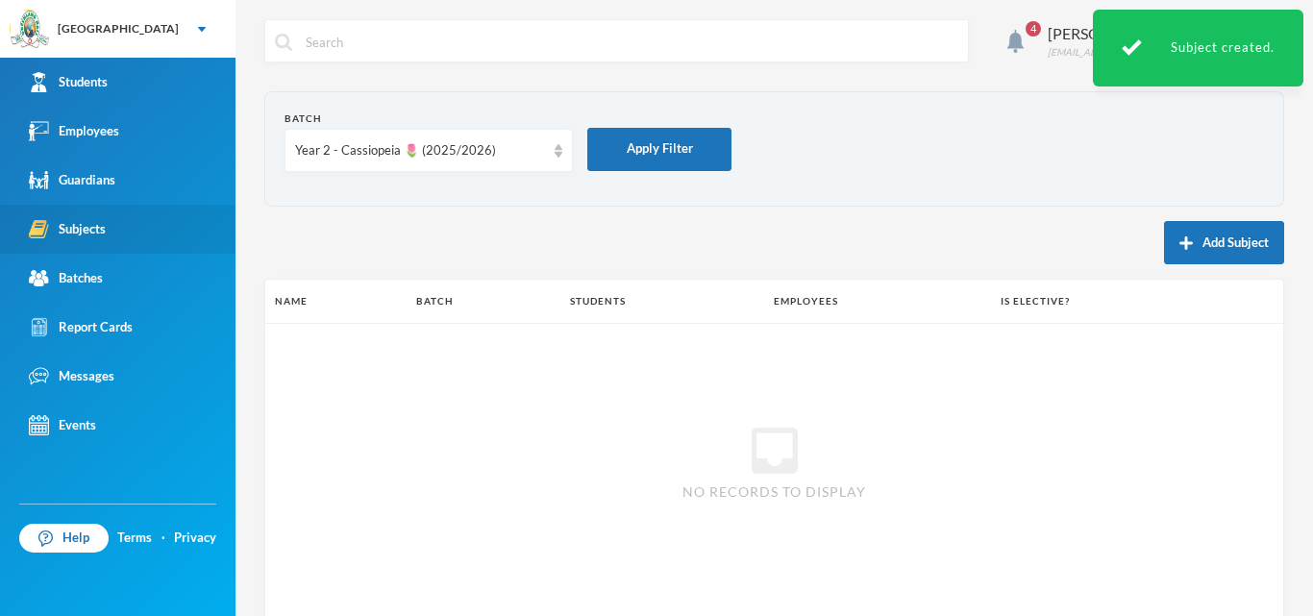
click at [1180, 242] on img "button" at bounding box center [1186, 243] width 13 height 13
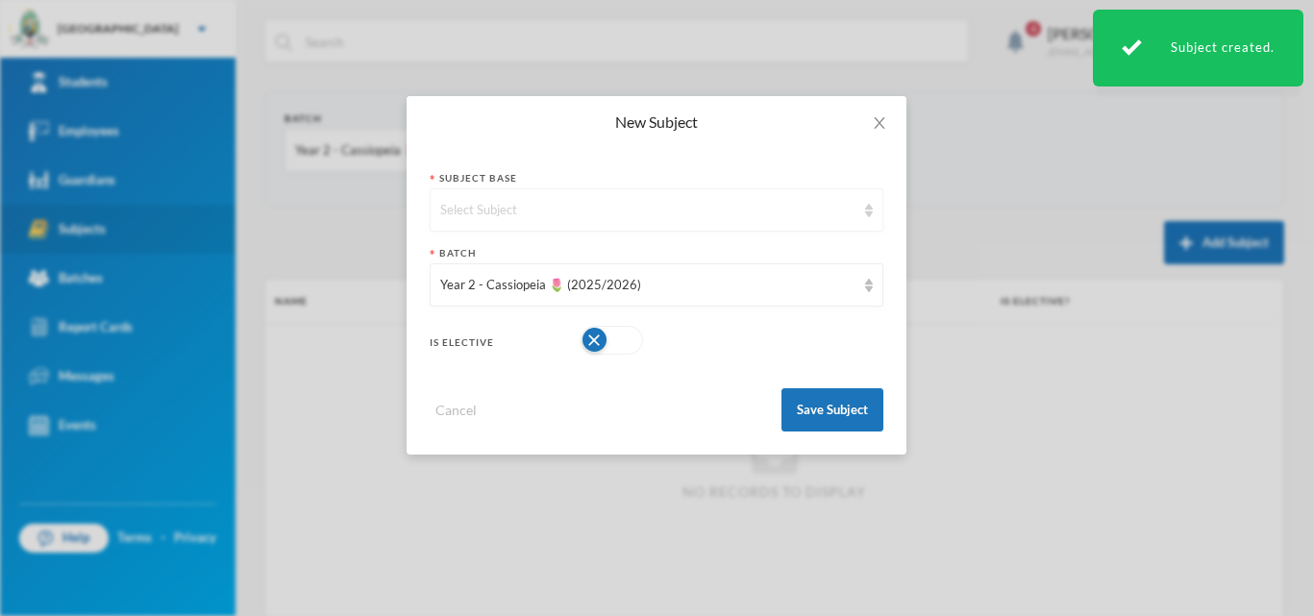
click at [762, 197] on div "Select Subject" at bounding box center [657, 209] width 454 height 43
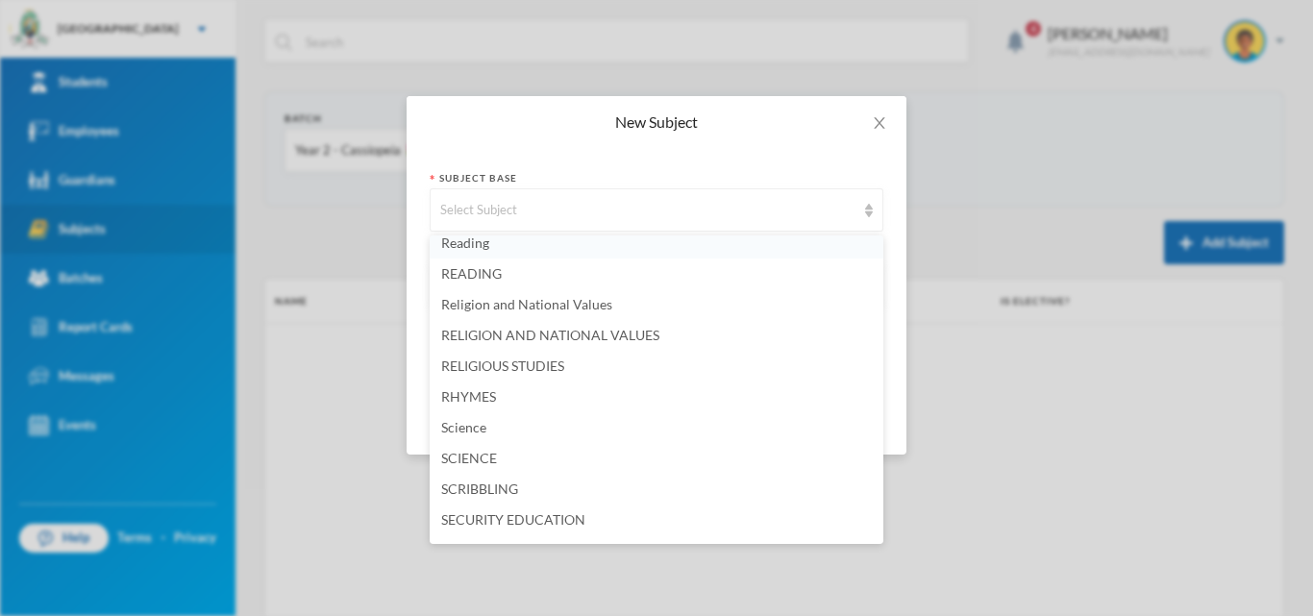
scroll to position [4126, 0]
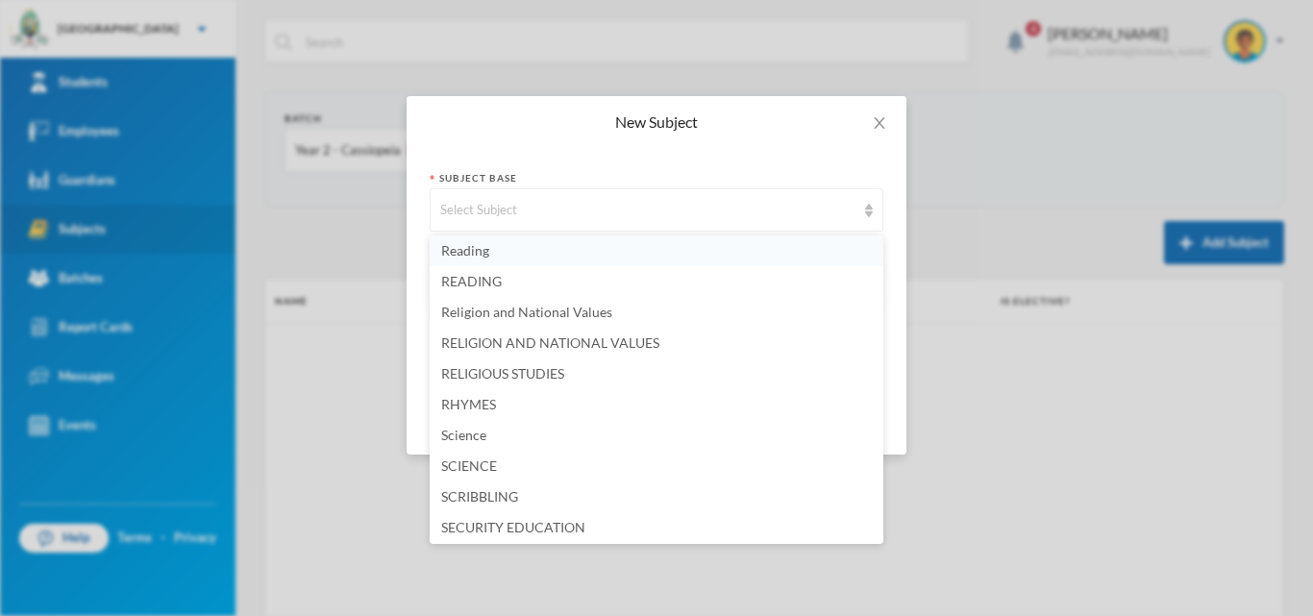
click at [481, 254] on span "Reading" at bounding box center [465, 250] width 48 height 16
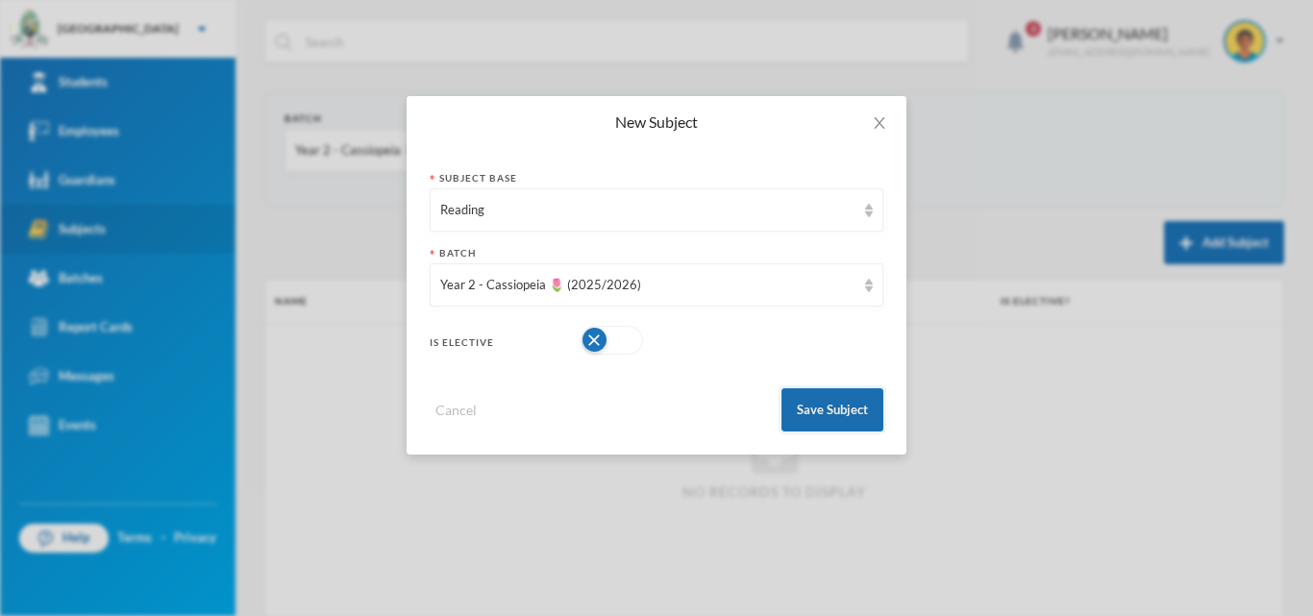
click at [828, 406] on button "Save Subject" at bounding box center [833, 409] width 102 height 43
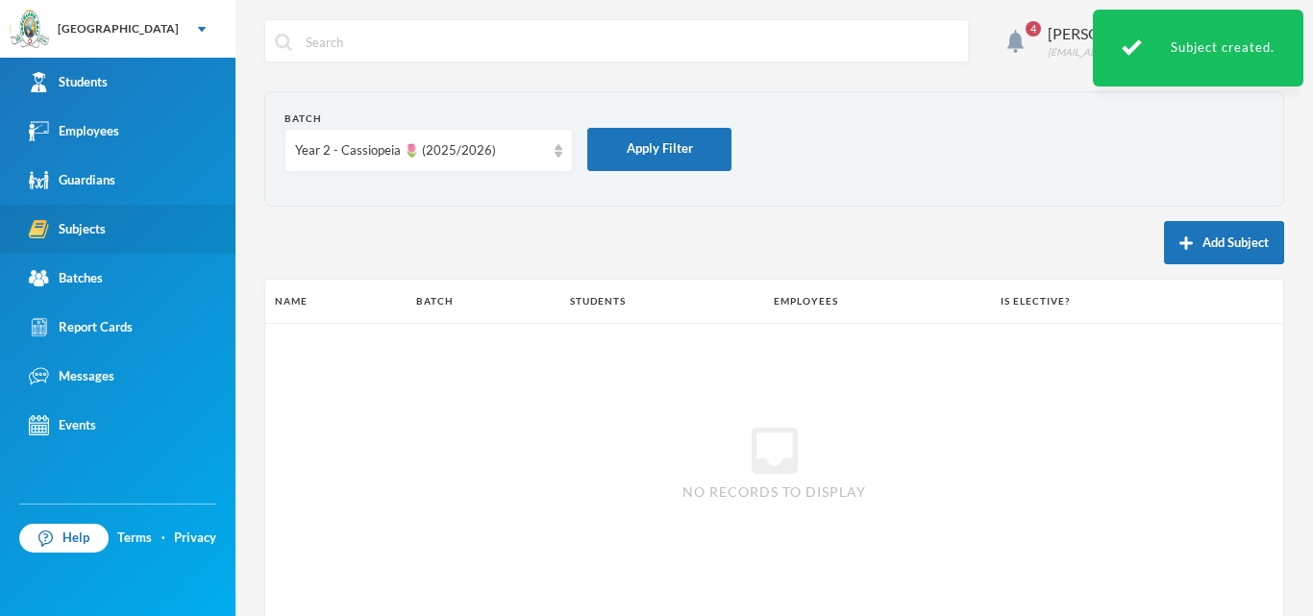
click at [1244, 239] on button "Add Subject" at bounding box center [1224, 242] width 120 height 43
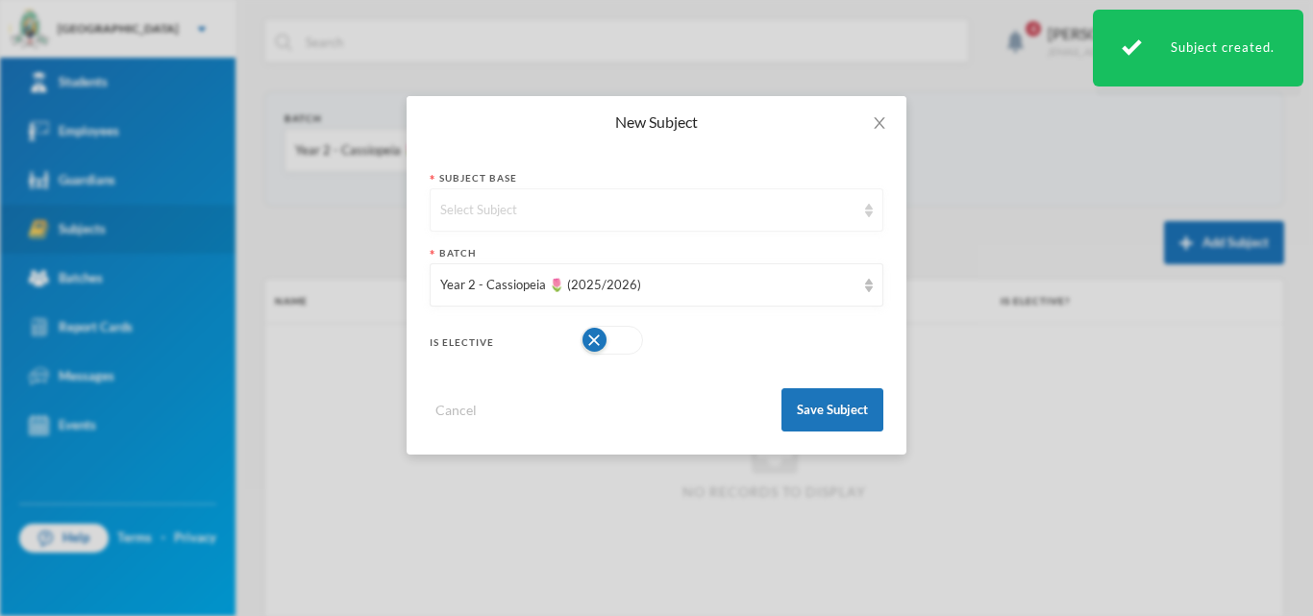
click at [542, 216] on div "Select Subject" at bounding box center [647, 210] width 415 height 19
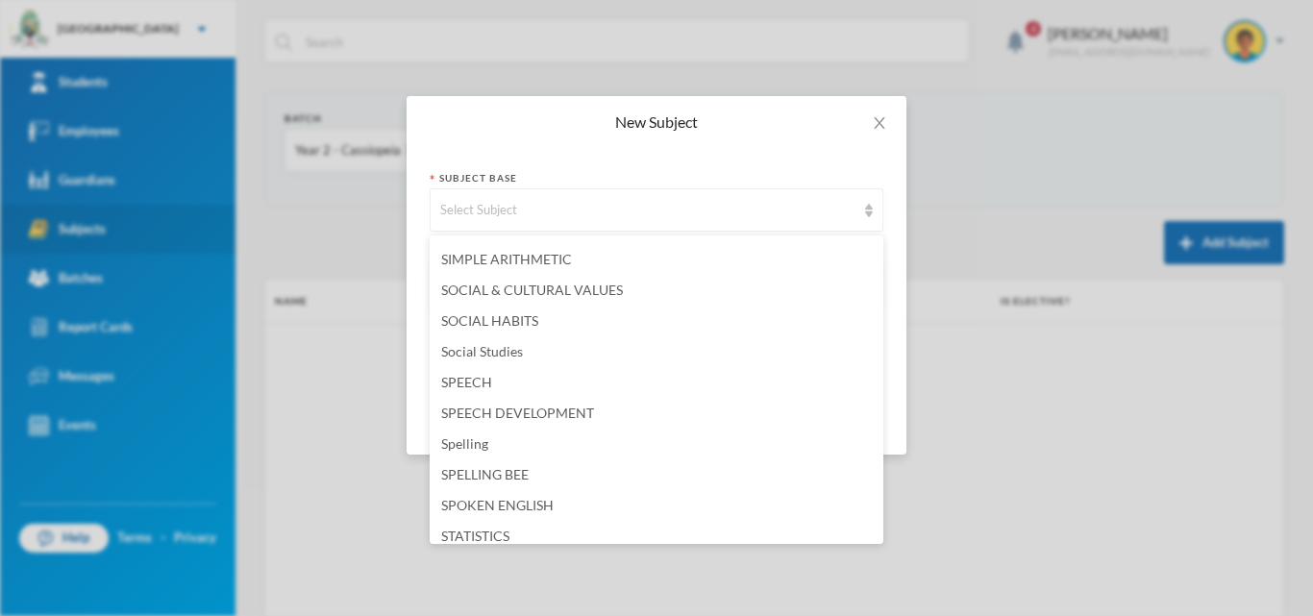
scroll to position [4519, 0]
click at [470, 445] on span "Spelling" at bounding box center [464, 443] width 47 height 16
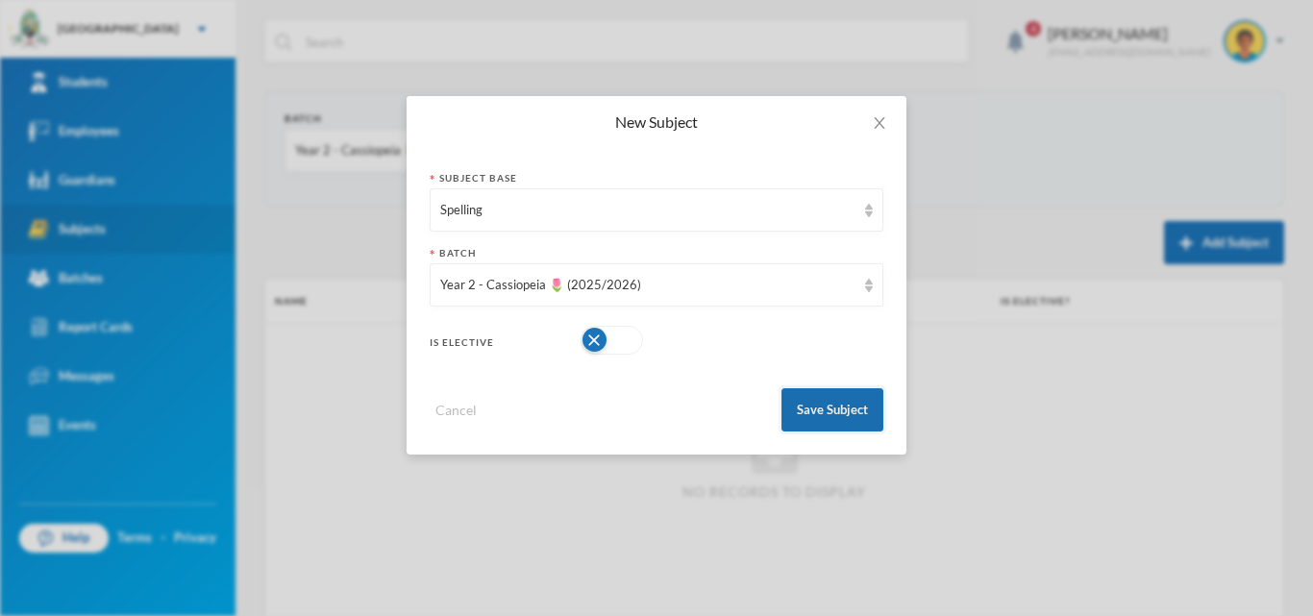
click at [849, 400] on button "Save Subject" at bounding box center [833, 409] width 102 height 43
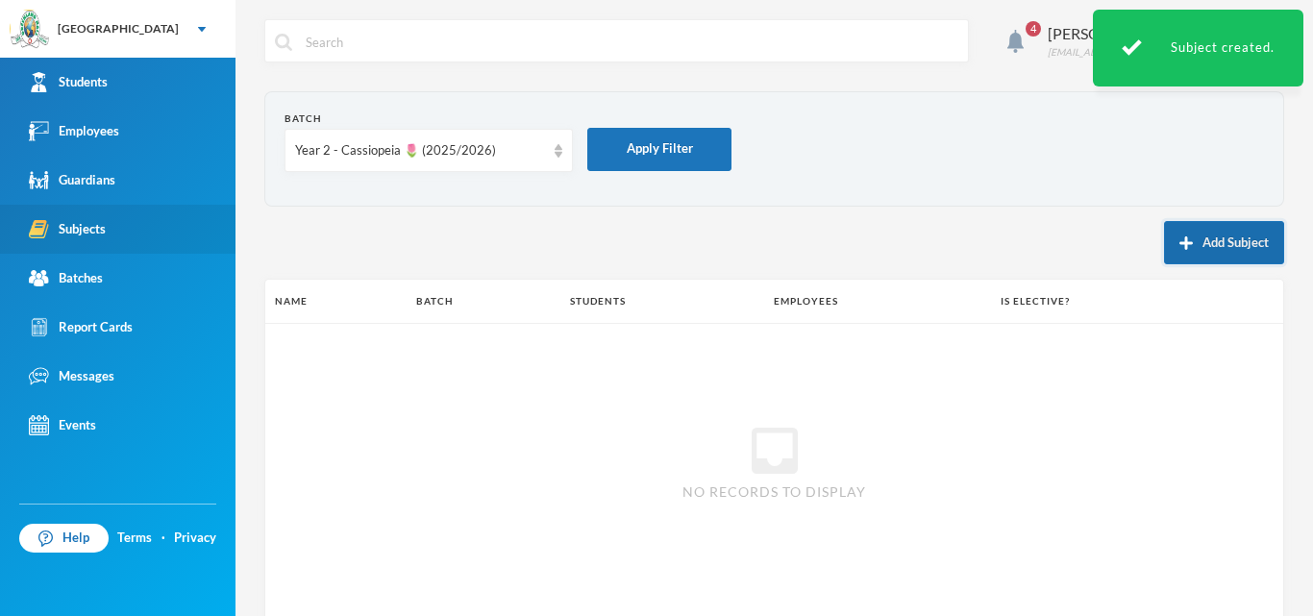
click at [1180, 243] on img "button" at bounding box center [1186, 243] width 13 height 13
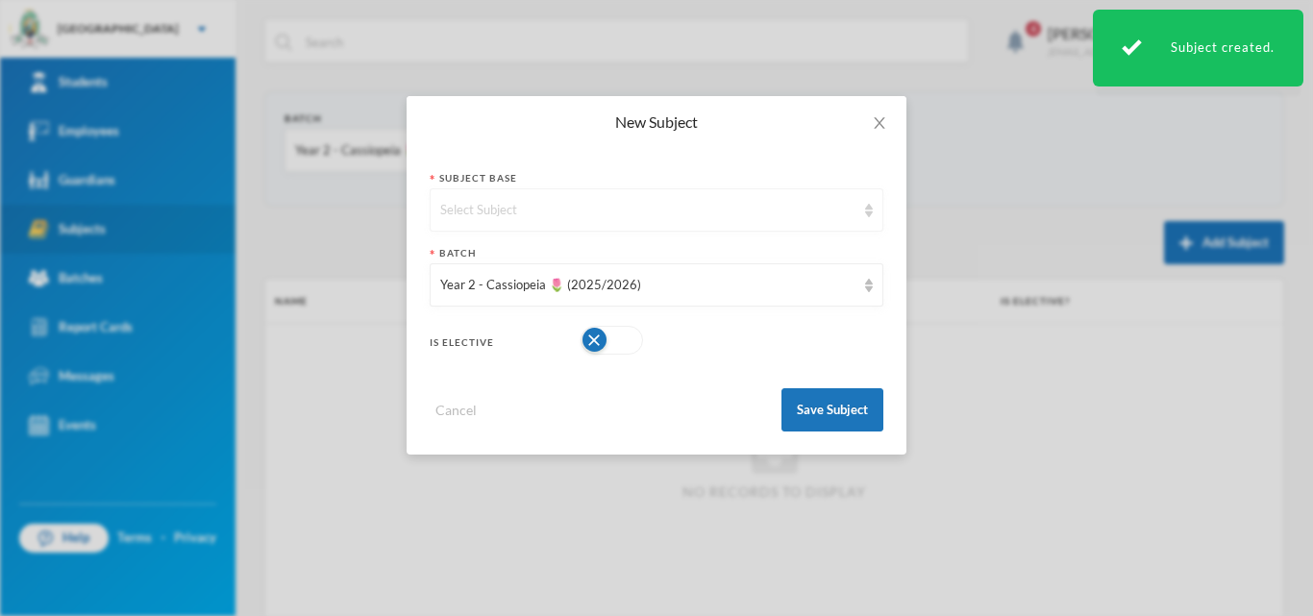
click at [641, 208] on div "Select Subject" at bounding box center [647, 210] width 415 height 19
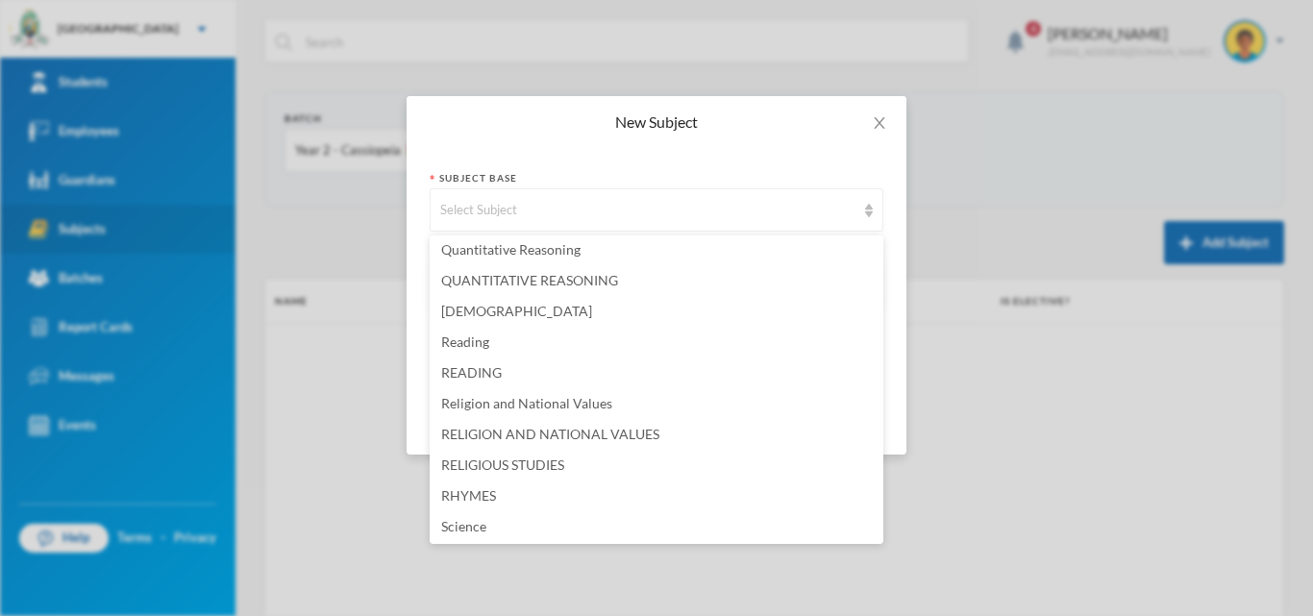
scroll to position [3942, 0]
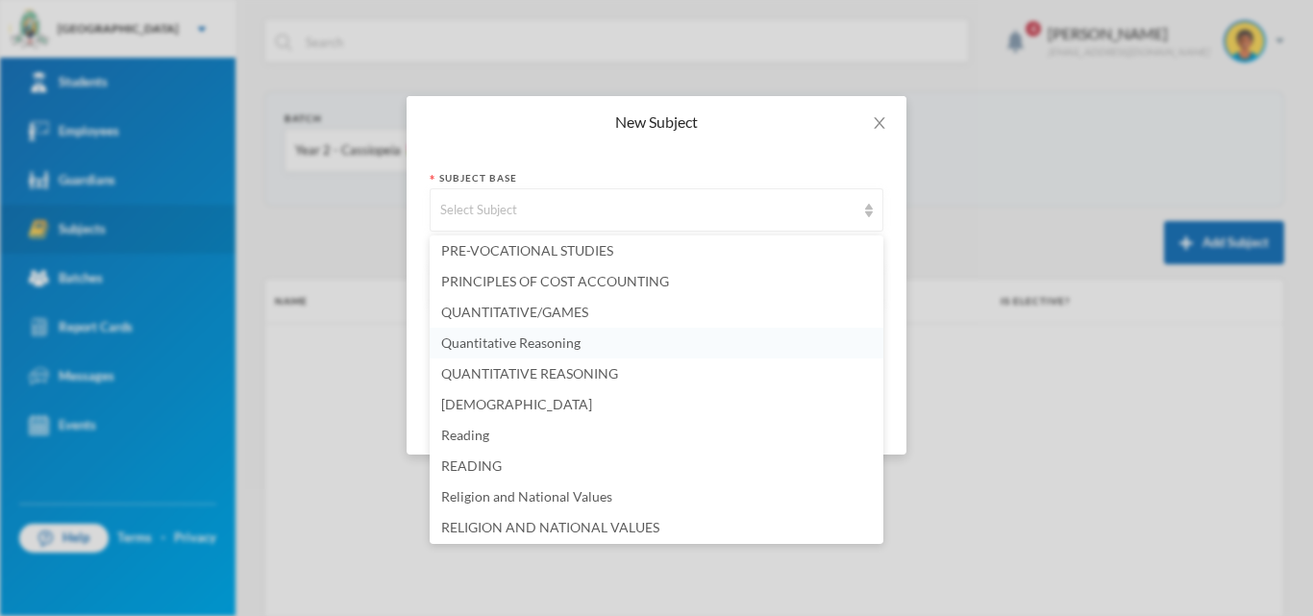
click at [486, 337] on span "Quantitative Reasoning" at bounding box center [510, 343] width 139 height 16
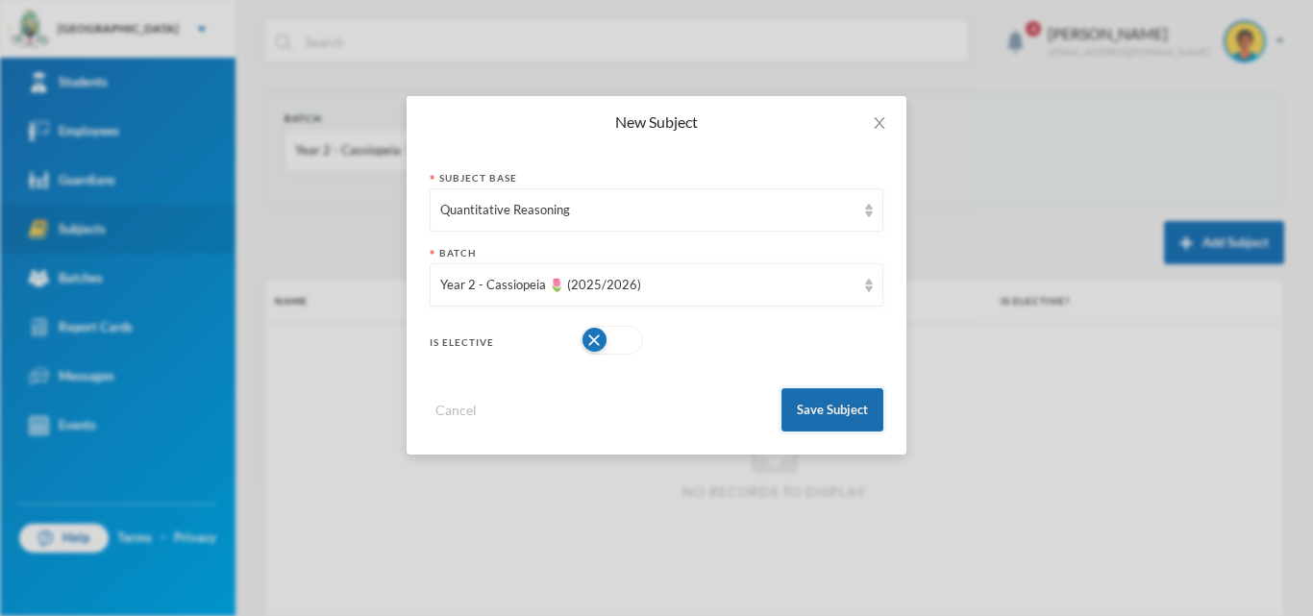
click at [828, 412] on button "Save Subject" at bounding box center [833, 409] width 102 height 43
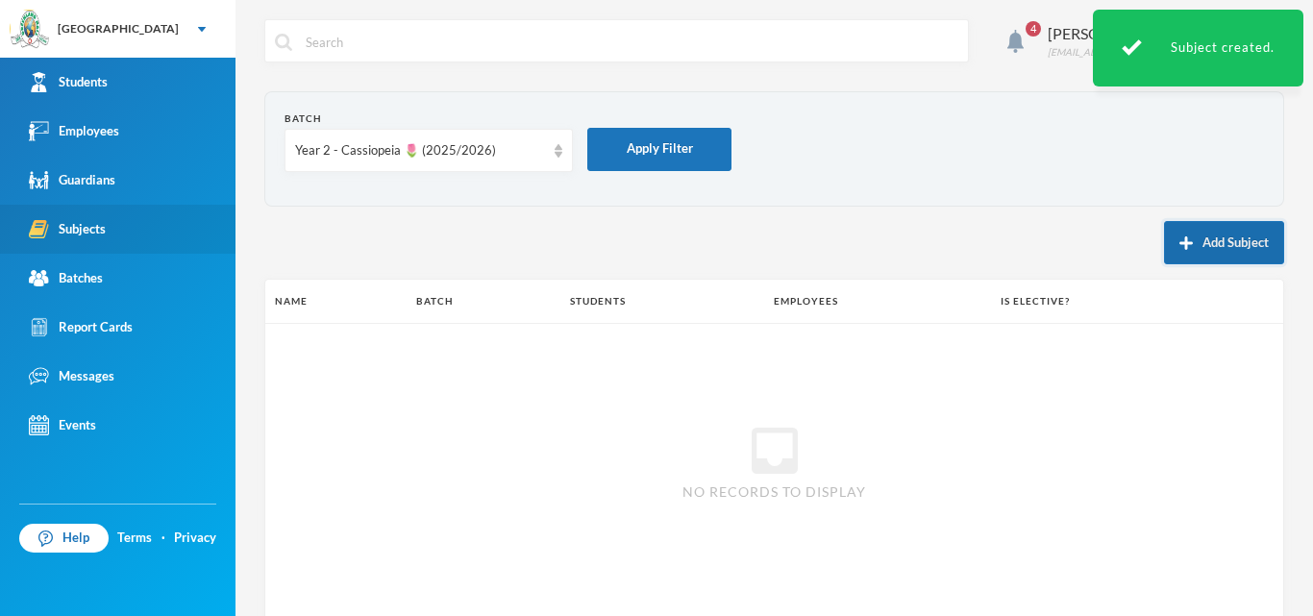
click at [1209, 255] on button "Add Subject" at bounding box center [1224, 242] width 120 height 43
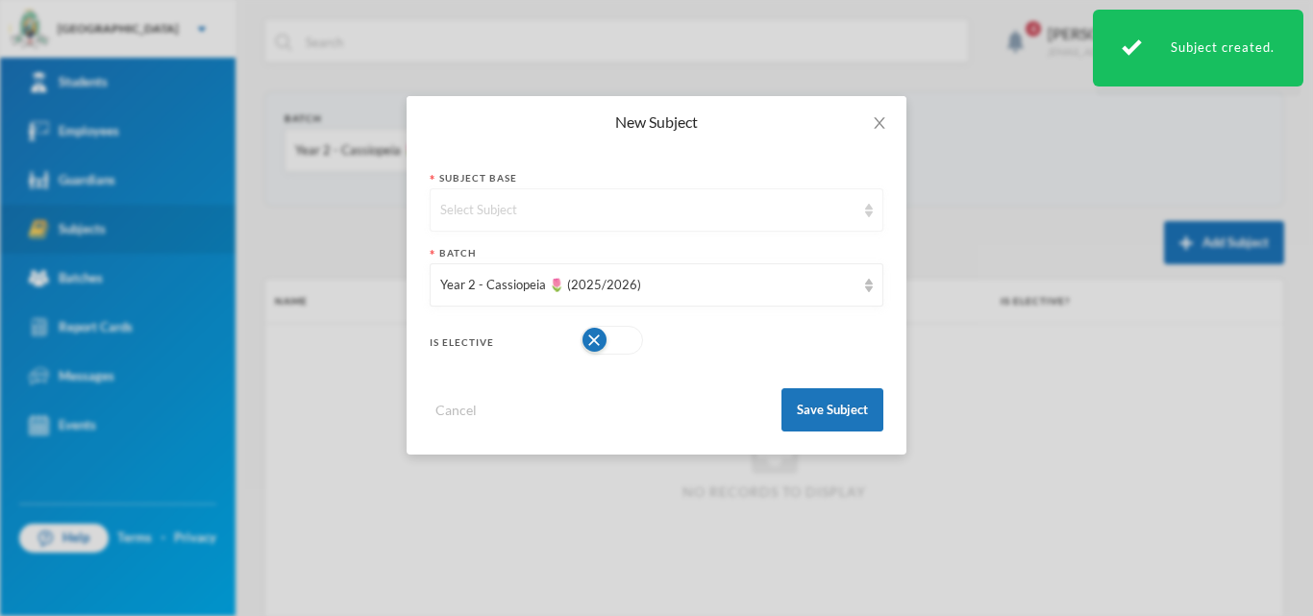
click at [725, 209] on div "Select Subject" at bounding box center [647, 210] width 415 height 19
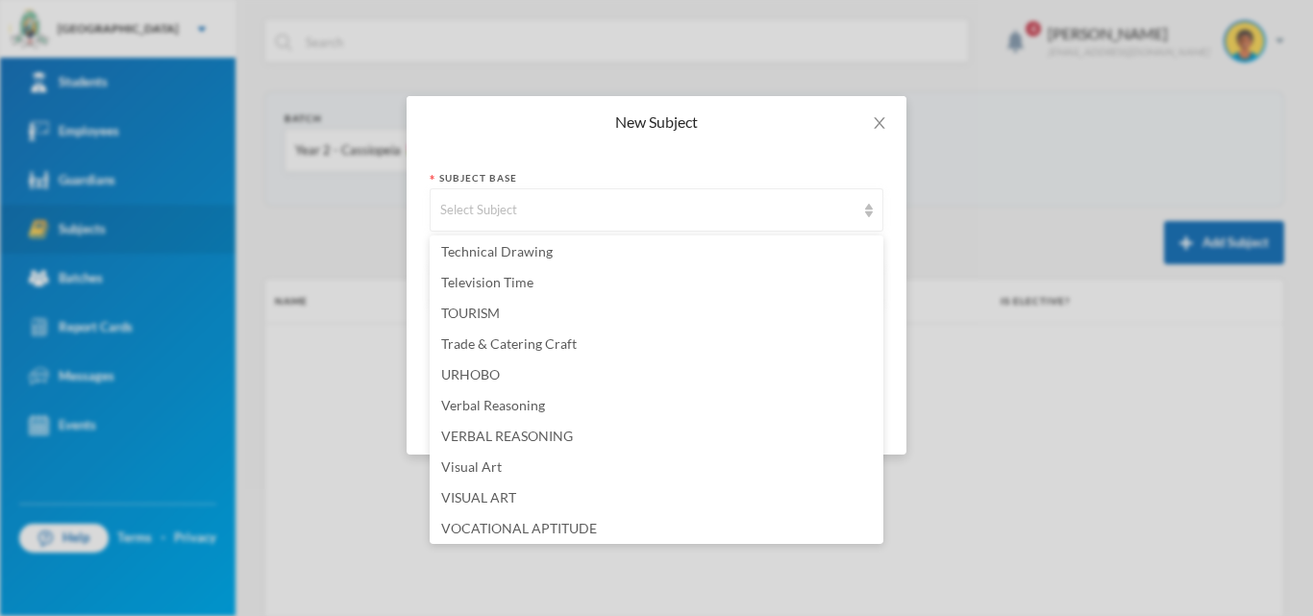
scroll to position [4887, 0]
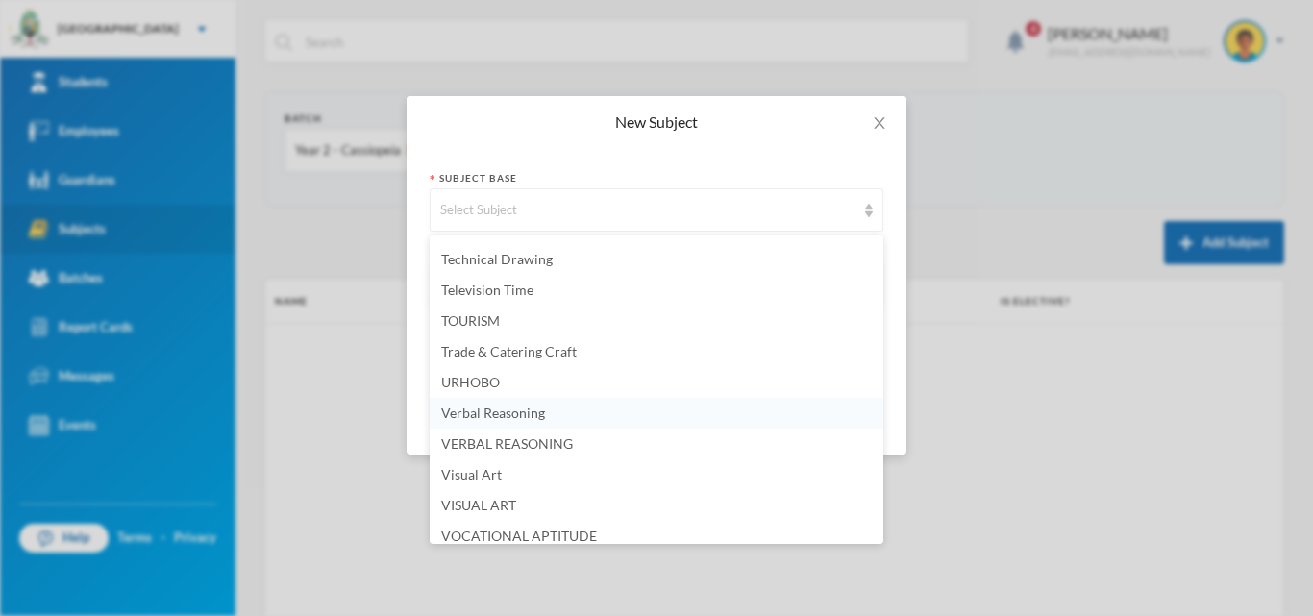
click at [491, 419] on span "Verbal Reasoning" at bounding box center [493, 413] width 104 height 16
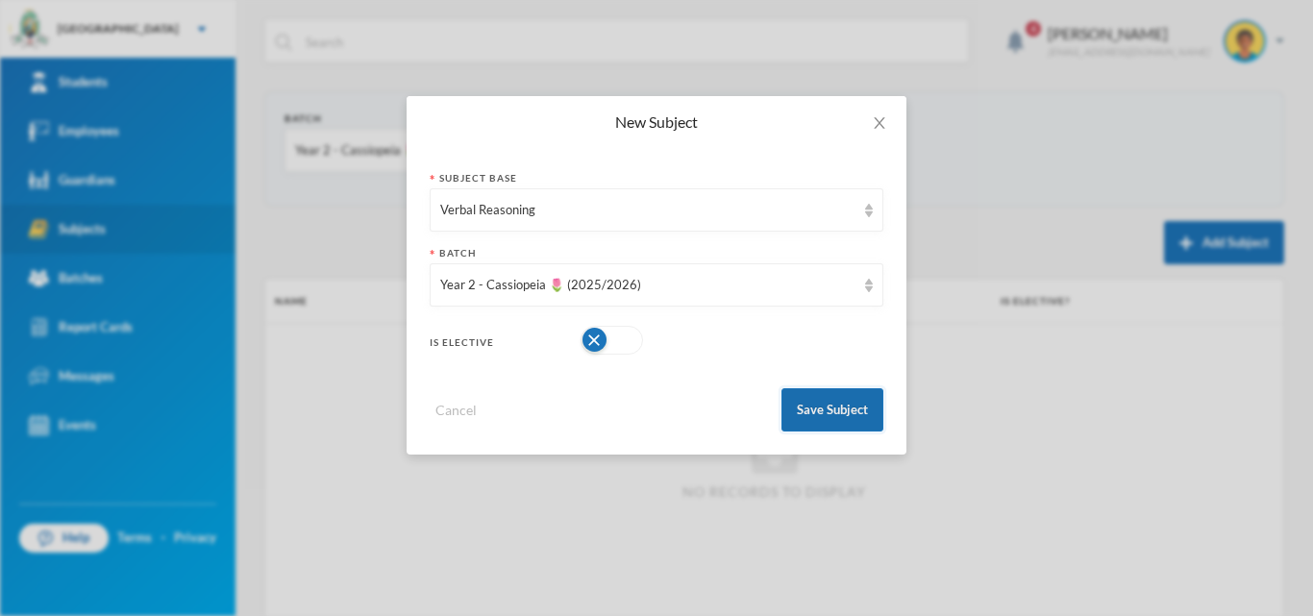
click at [849, 417] on button "Save Subject" at bounding box center [833, 409] width 102 height 43
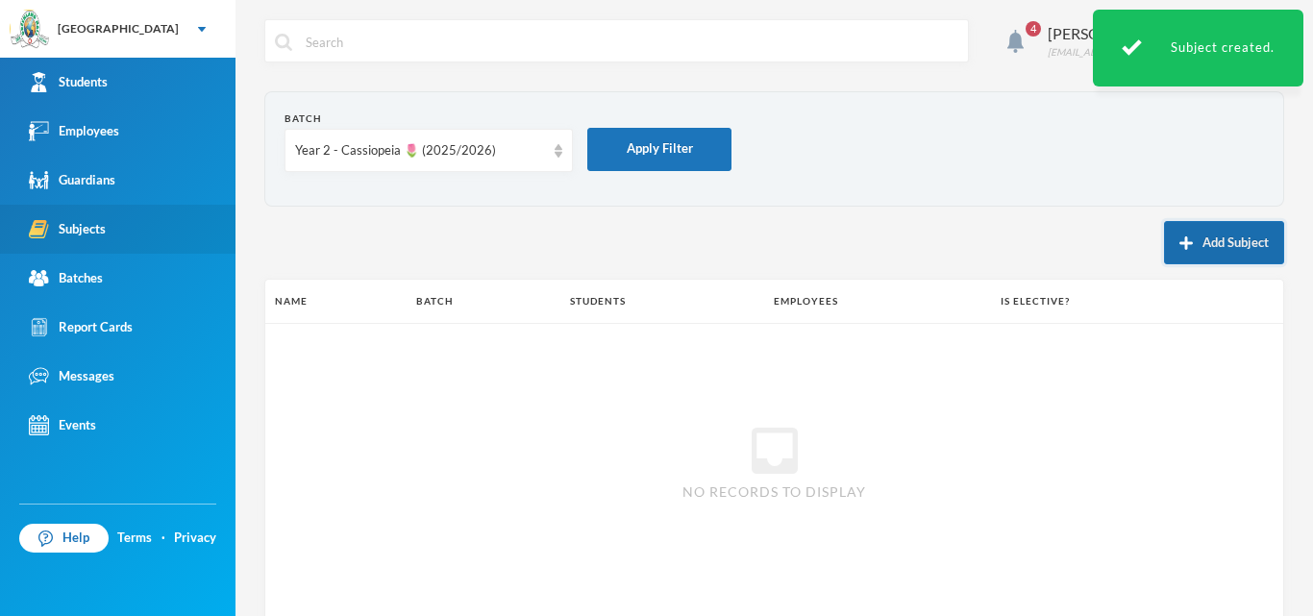
click at [1251, 237] on button "Add Subject" at bounding box center [1224, 242] width 120 height 43
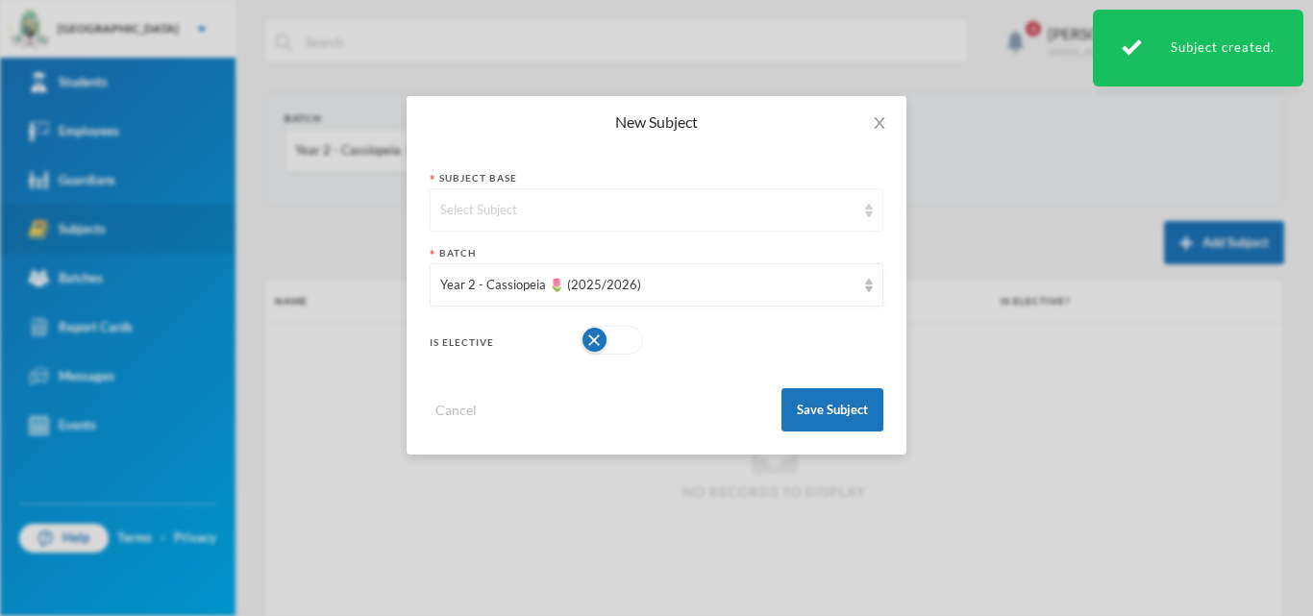
click at [637, 221] on div "Select Subject" at bounding box center [657, 209] width 454 height 43
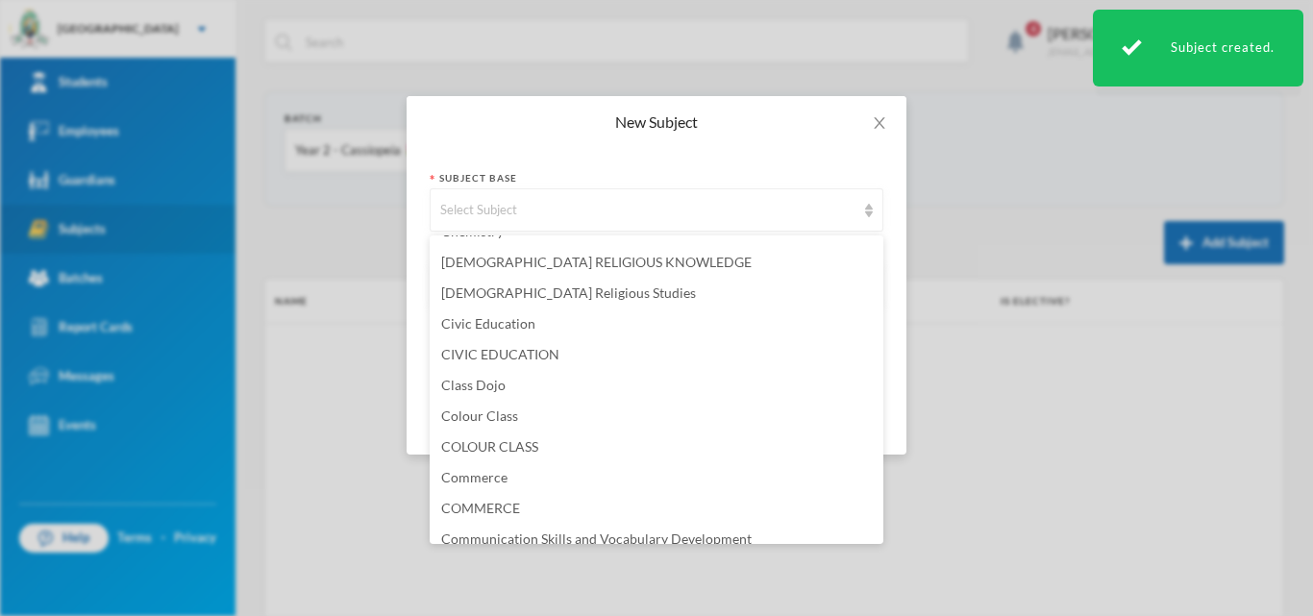
scroll to position [673, 0]
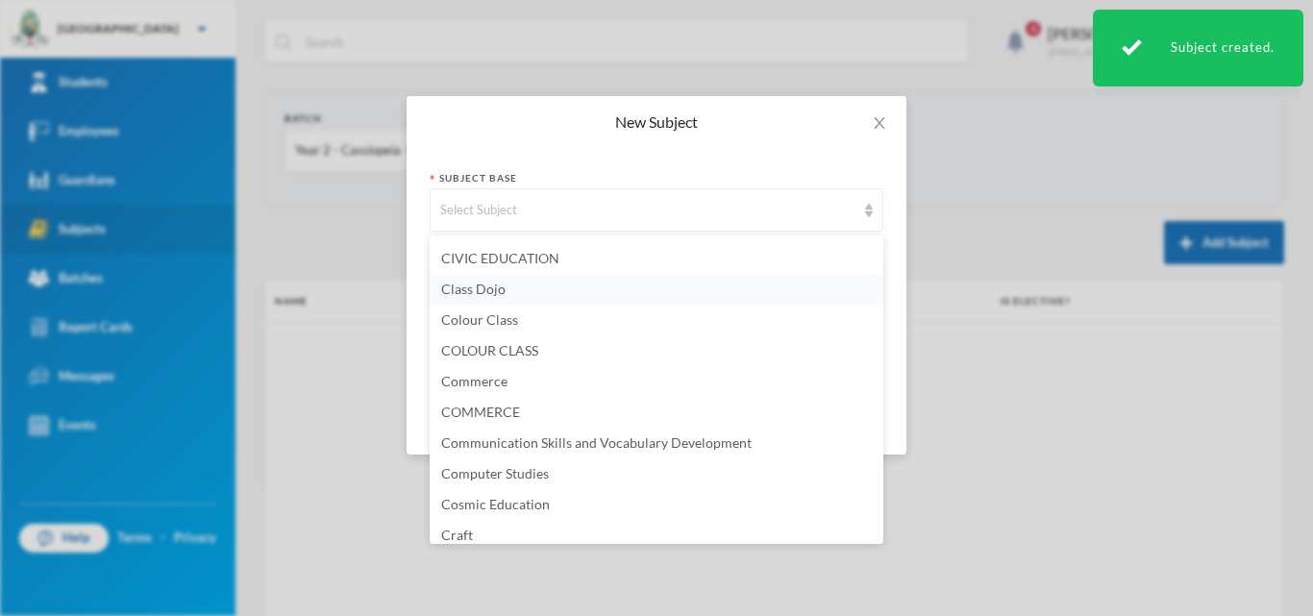
click at [517, 295] on li "Class Dojo" at bounding box center [657, 289] width 454 height 31
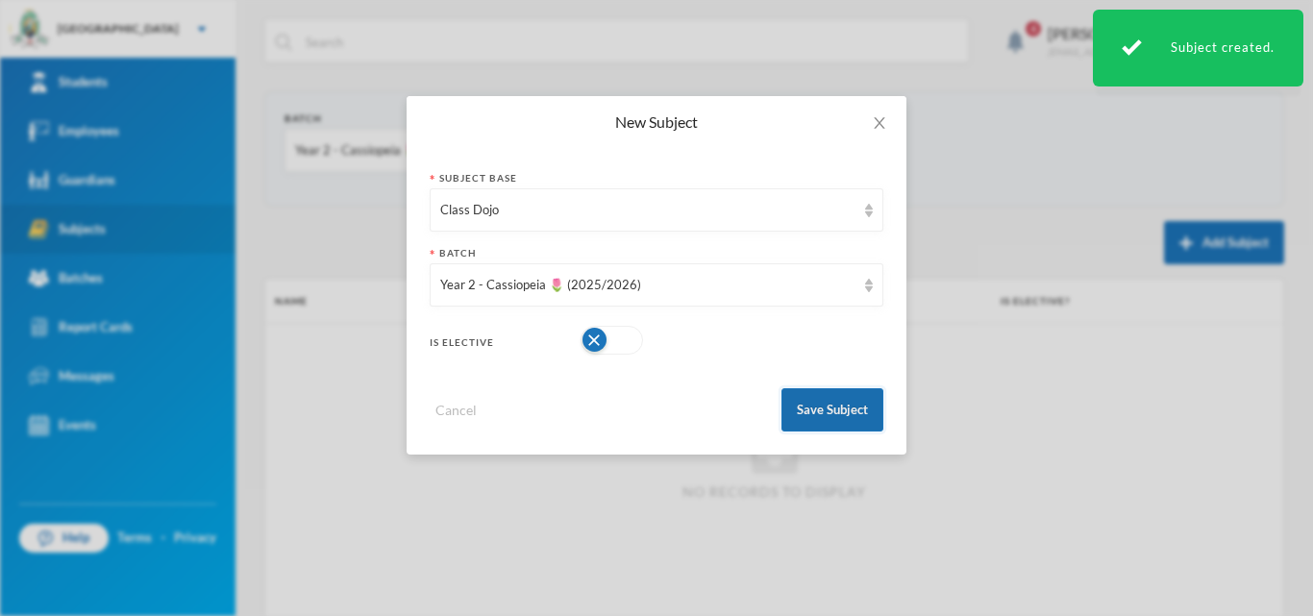
click at [825, 401] on button "Save Subject" at bounding box center [833, 409] width 102 height 43
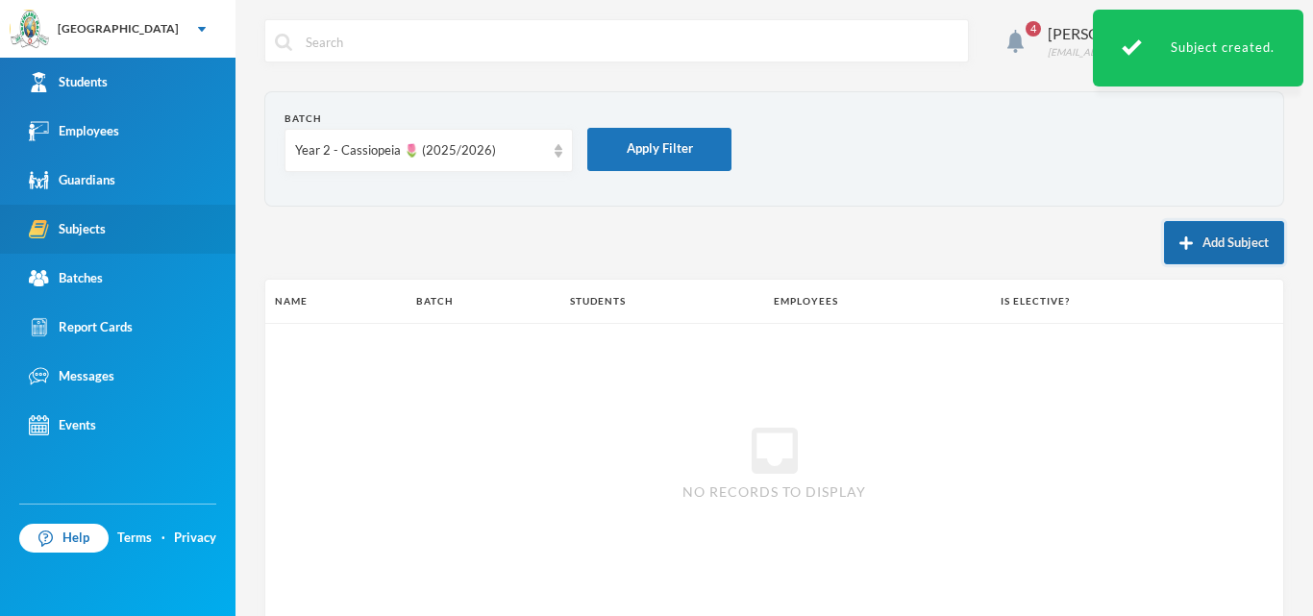
click at [1210, 246] on button "Add Subject" at bounding box center [1224, 242] width 120 height 43
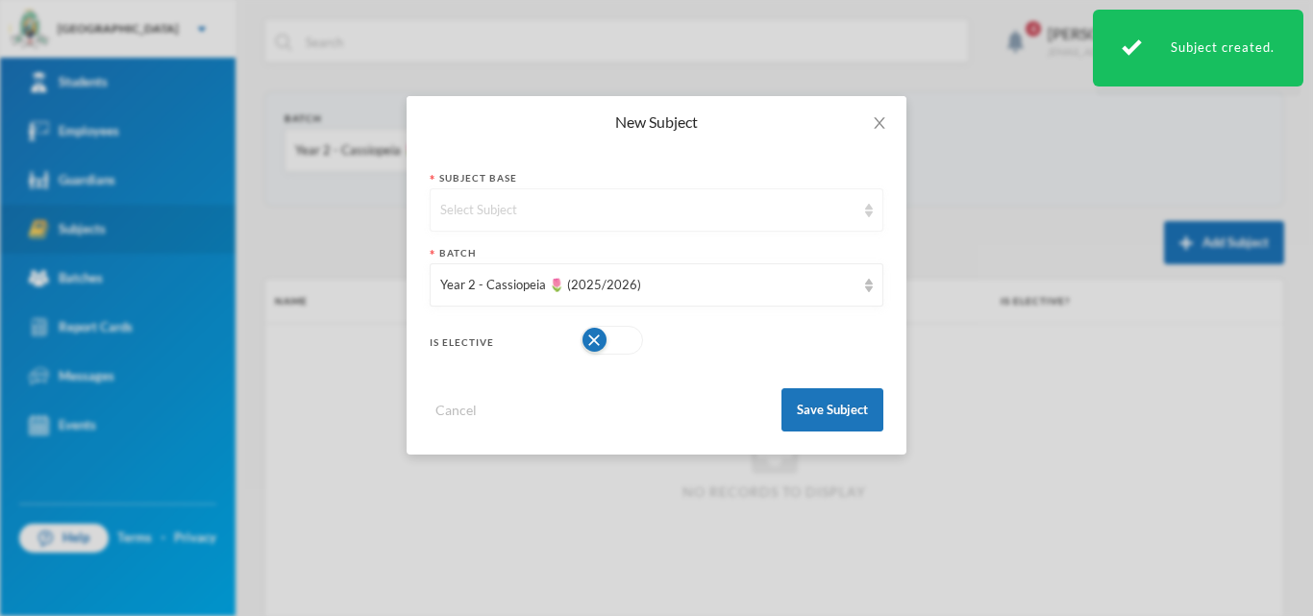
click at [483, 208] on div "Select Subject" at bounding box center [647, 210] width 415 height 19
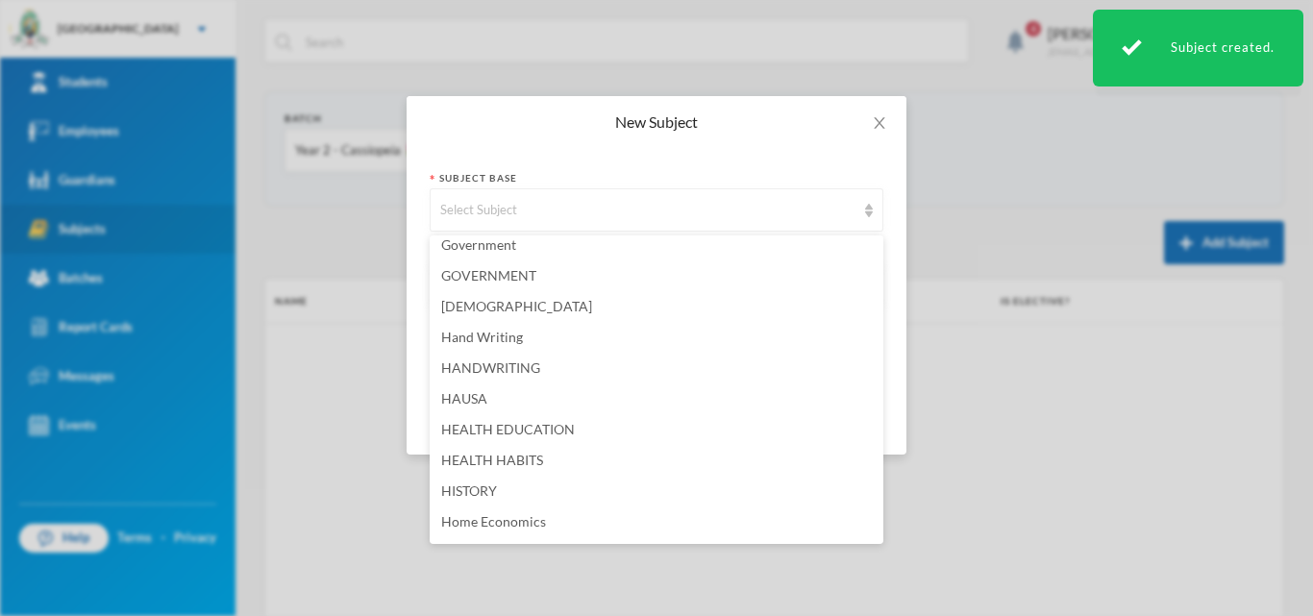
scroll to position [2115, 0]
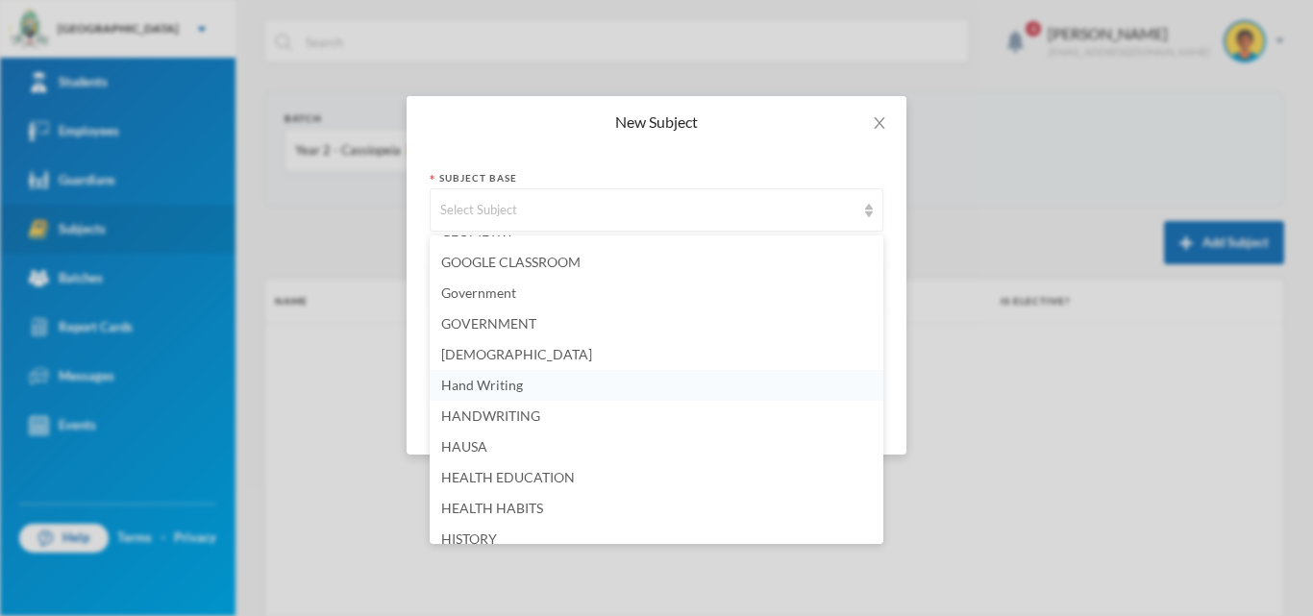
click at [508, 379] on span "Hand Writing" at bounding box center [482, 385] width 82 height 16
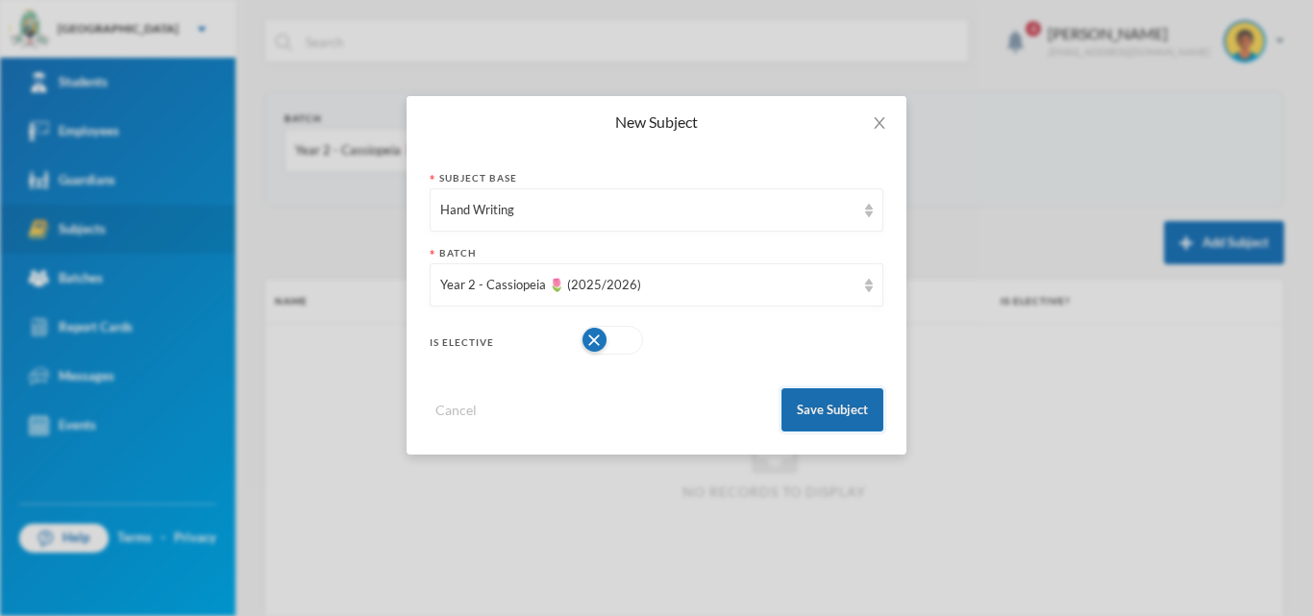
click at [867, 410] on button "Save Subject" at bounding box center [833, 409] width 102 height 43
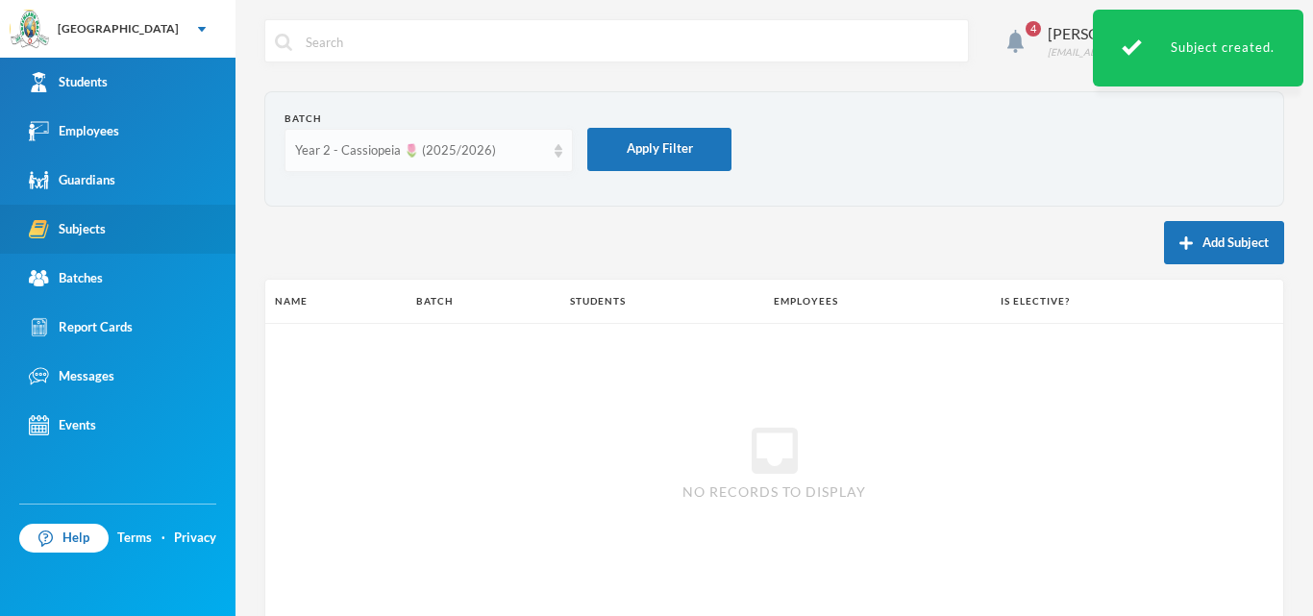
click at [541, 157] on div "Year 2 - Cassiopeia 🌷 (2025/2026)" at bounding box center [420, 150] width 250 height 19
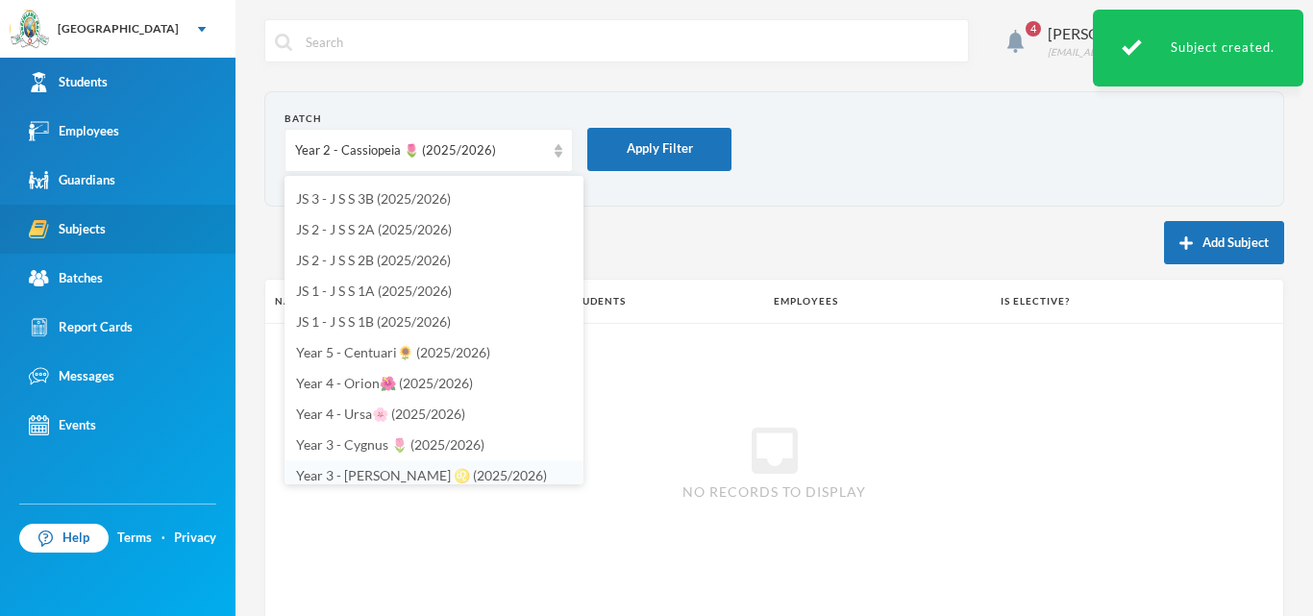
scroll to position [369, 0]
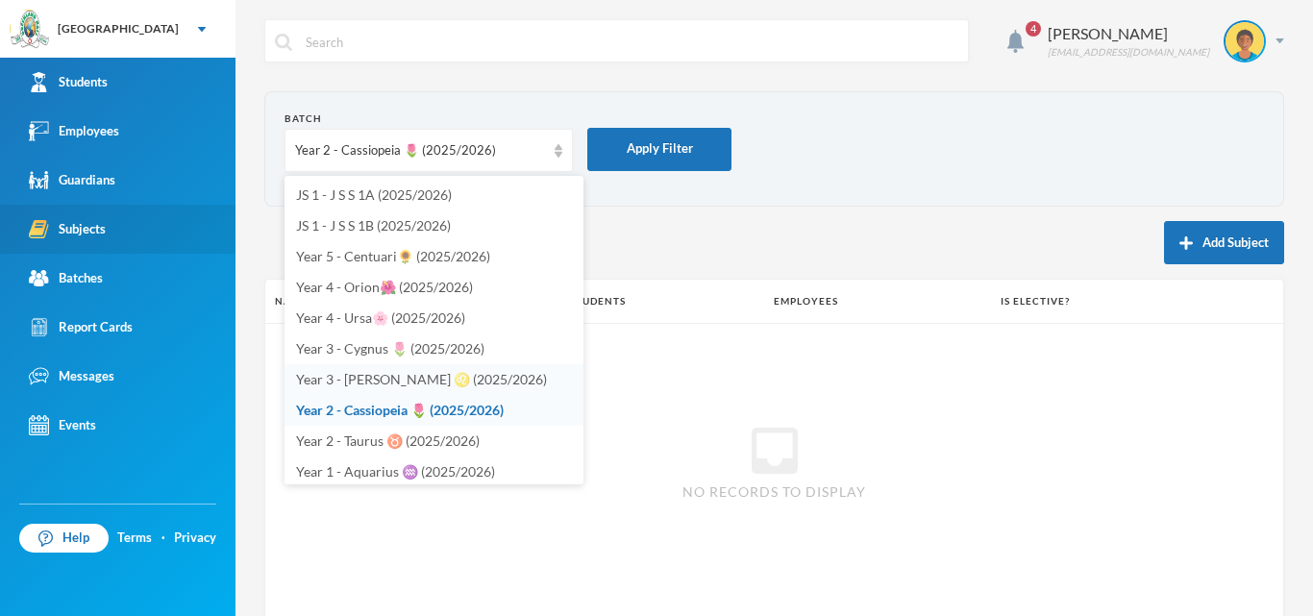
click at [407, 375] on span "Year 3 - [PERSON_NAME] ♌️ (2025/2026)" at bounding box center [421, 379] width 251 height 16
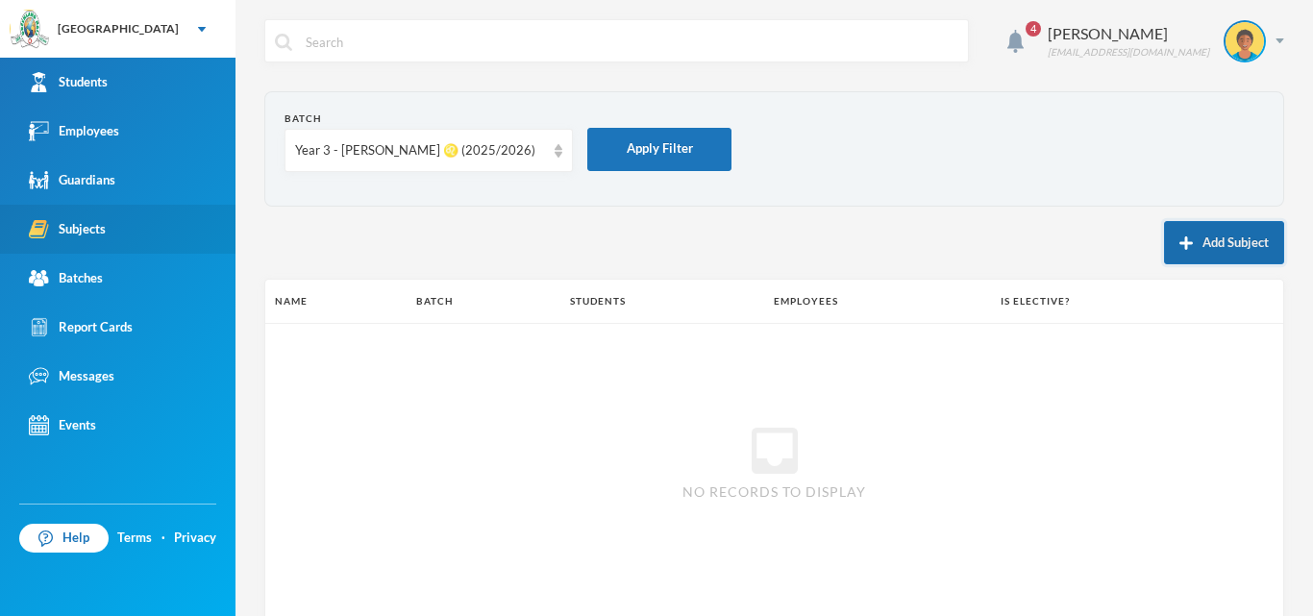
click at [1188, 243] on button "Add Subject" at bounding box center [1224, 242] width 120 height 43
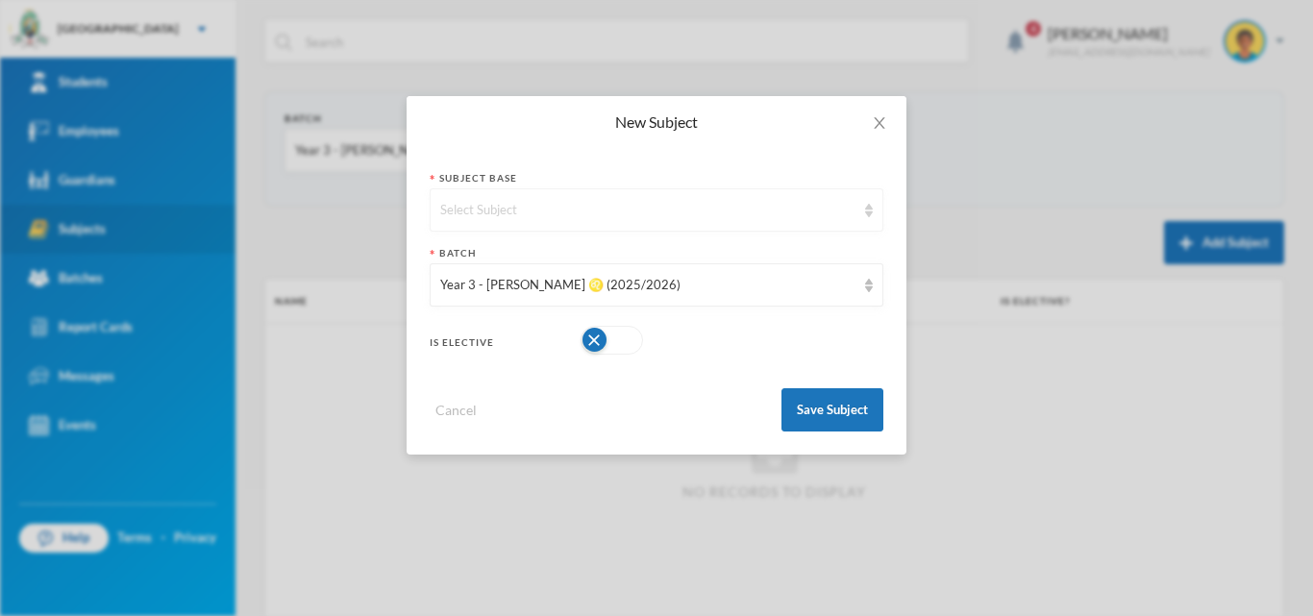
click at [714, 220] on div "Select Subject" at bounding box center [657, 209] width 454 height 43
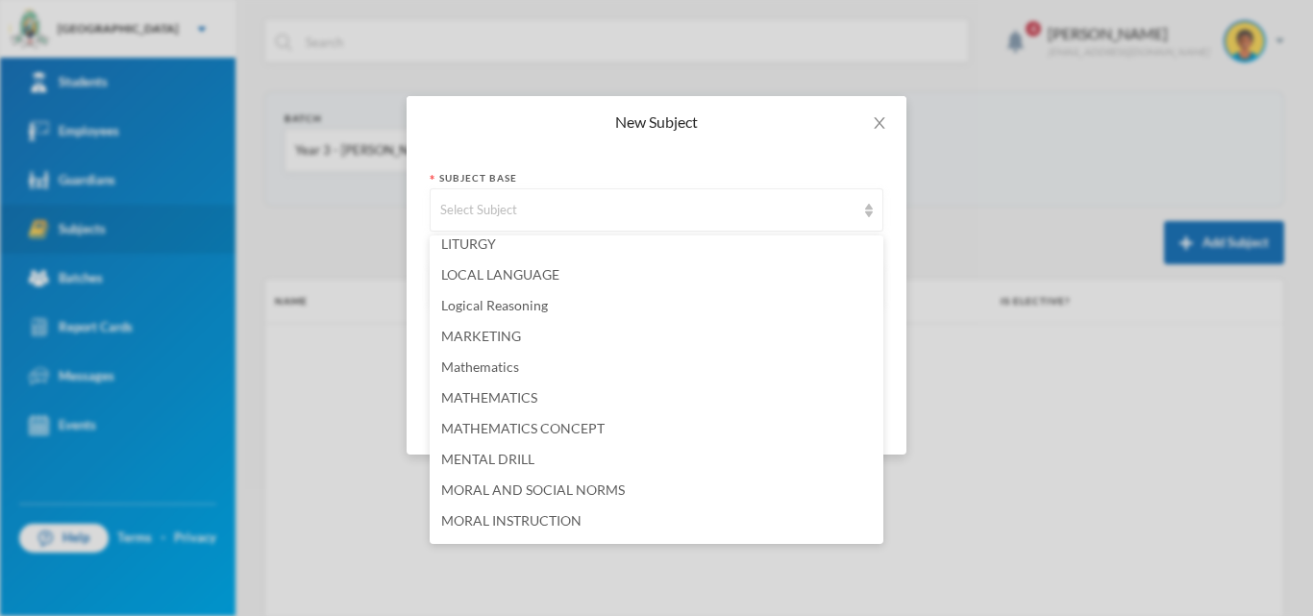
scroll to position [3077, 0]
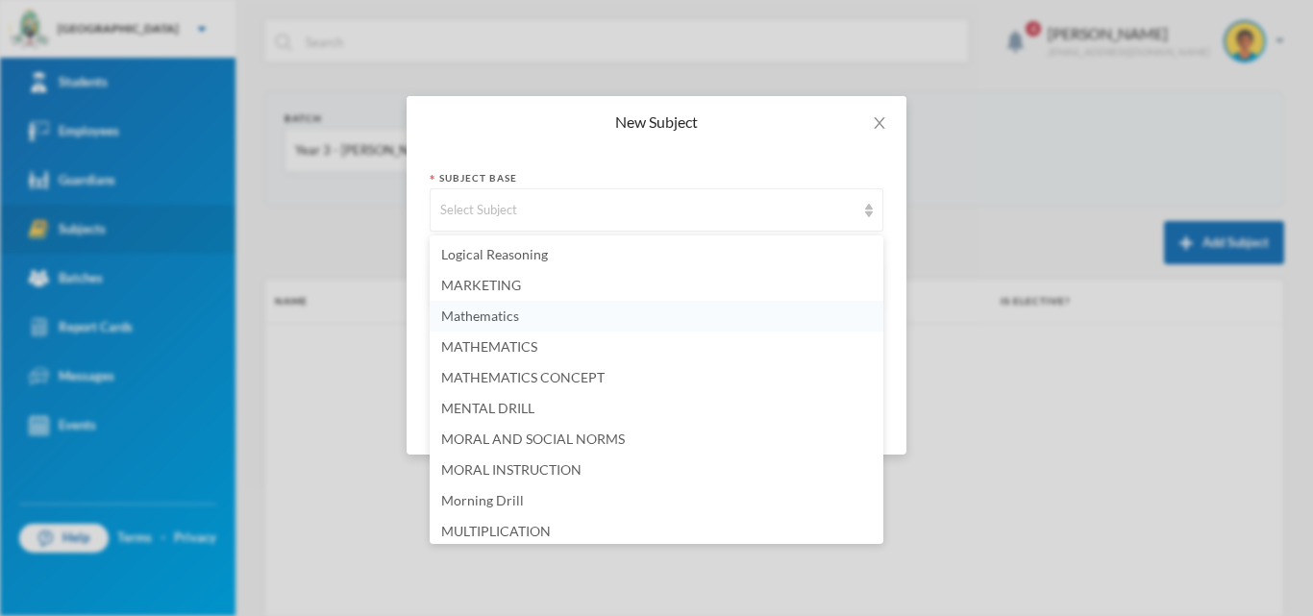
click at [574, 314] on li "Mathematics" at bounding box center [657, 316] width 454 height 31
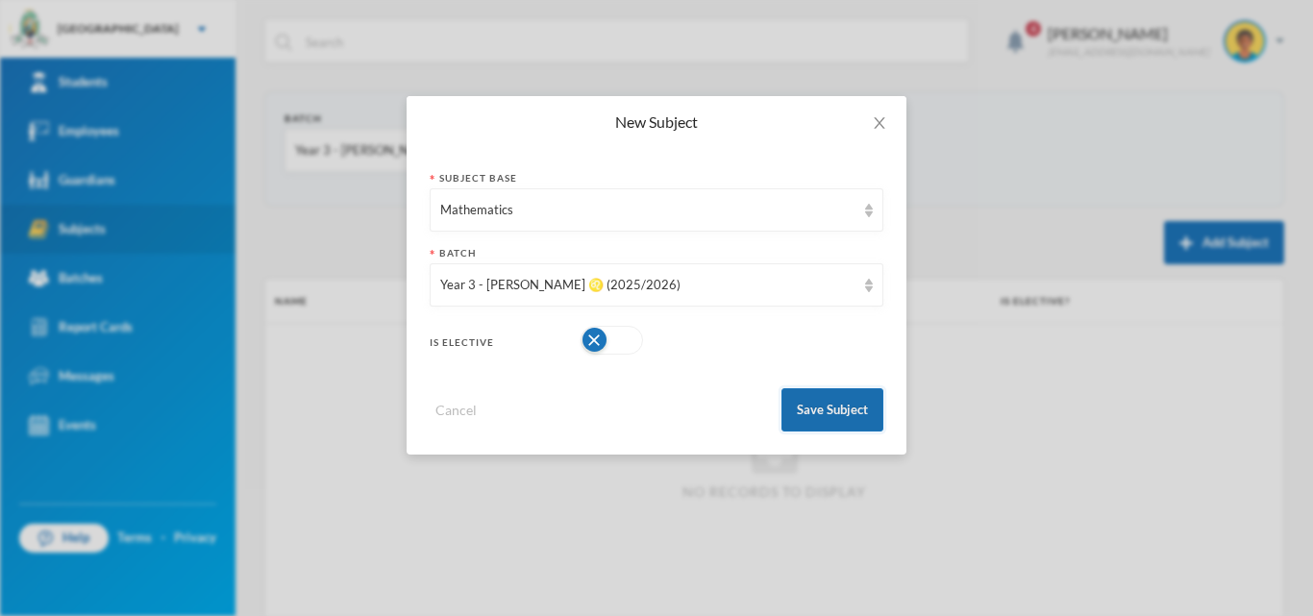
click at [822, 407] on button "Save Subject" at bounding box center [833, 409] width 102 height 43
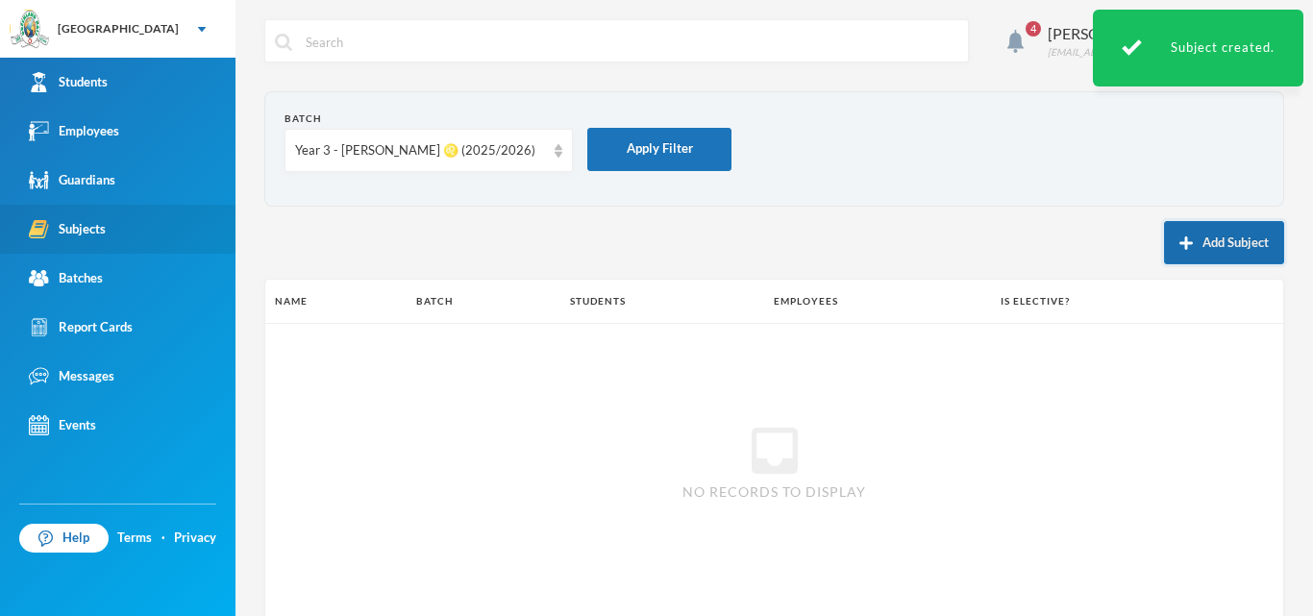
click at [1218, 242] on button "Add Subject" at bounding box center [1224, 242] width 120 height 43
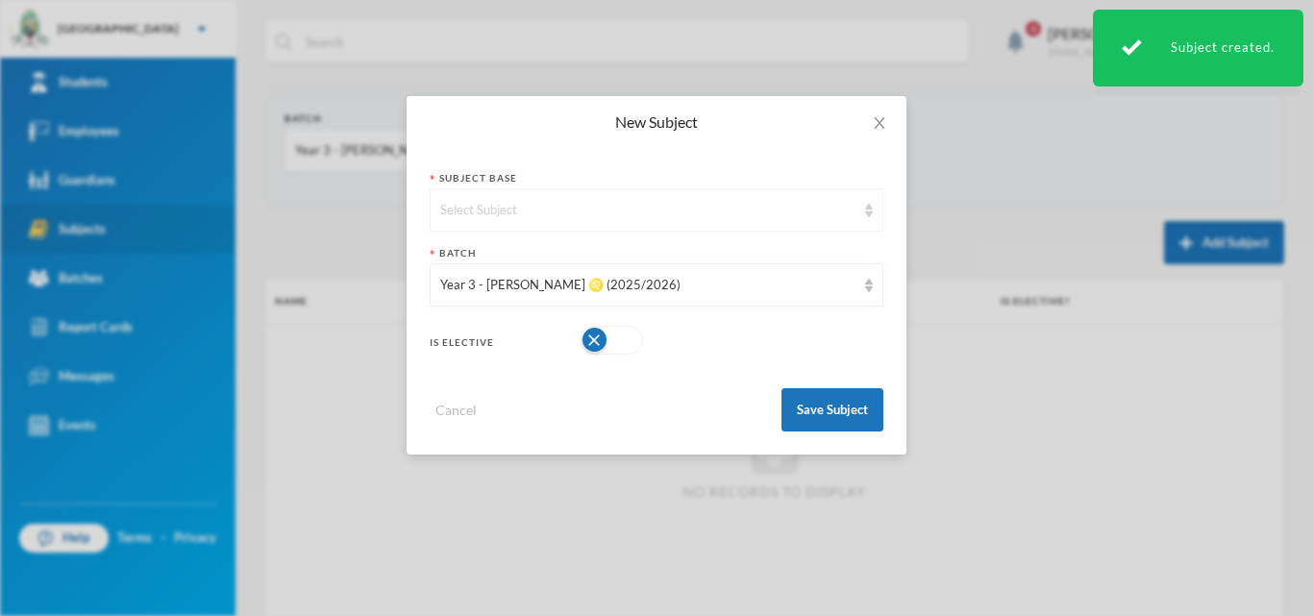
click at [511, 215] on div "Select Subject" at bounding box center [647, 210] width 415 height 19
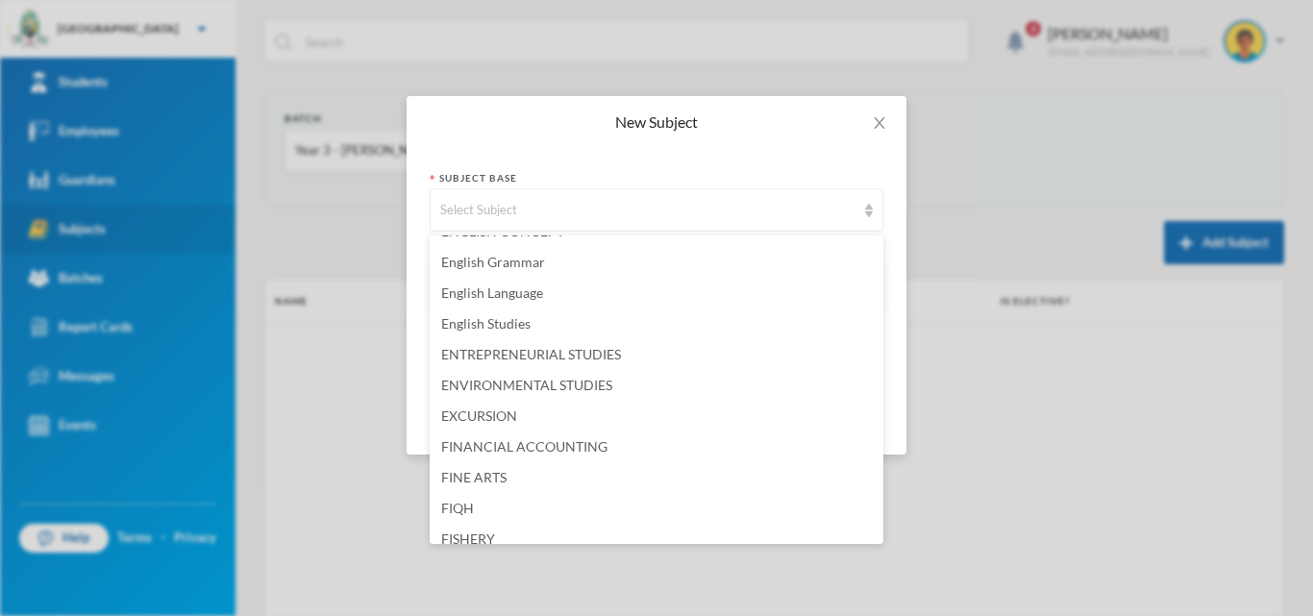
scroll to position [1538, 0]
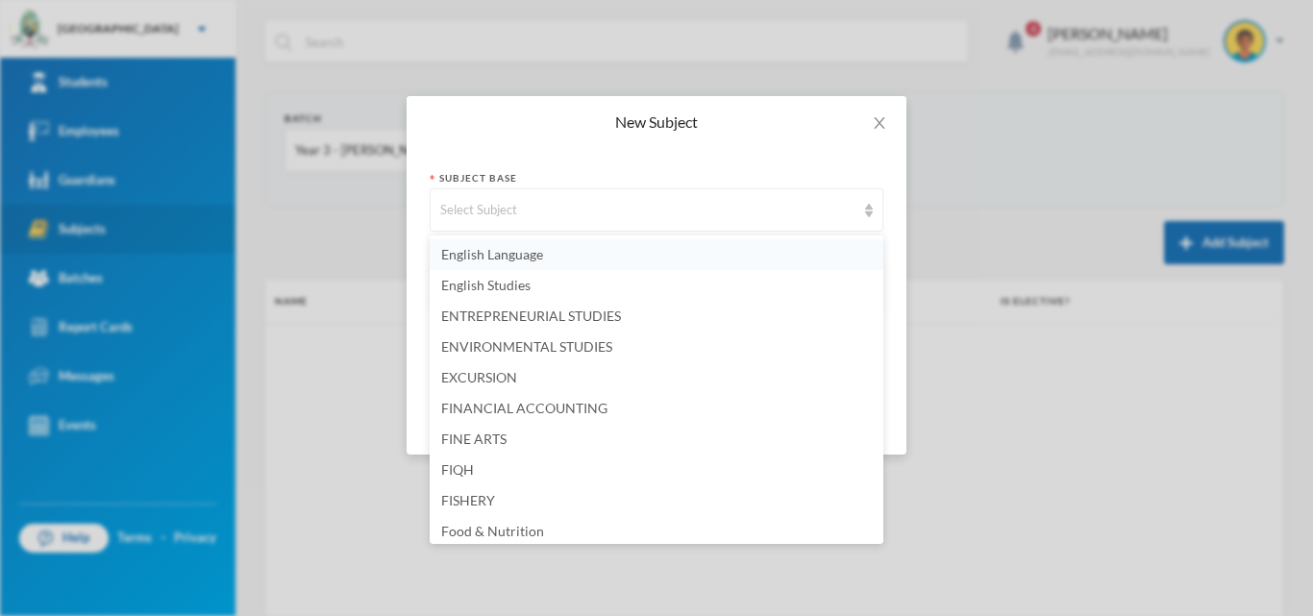
click at [454, 265] on li "English Language" at bounding box center [657, 254] width 454 height 31
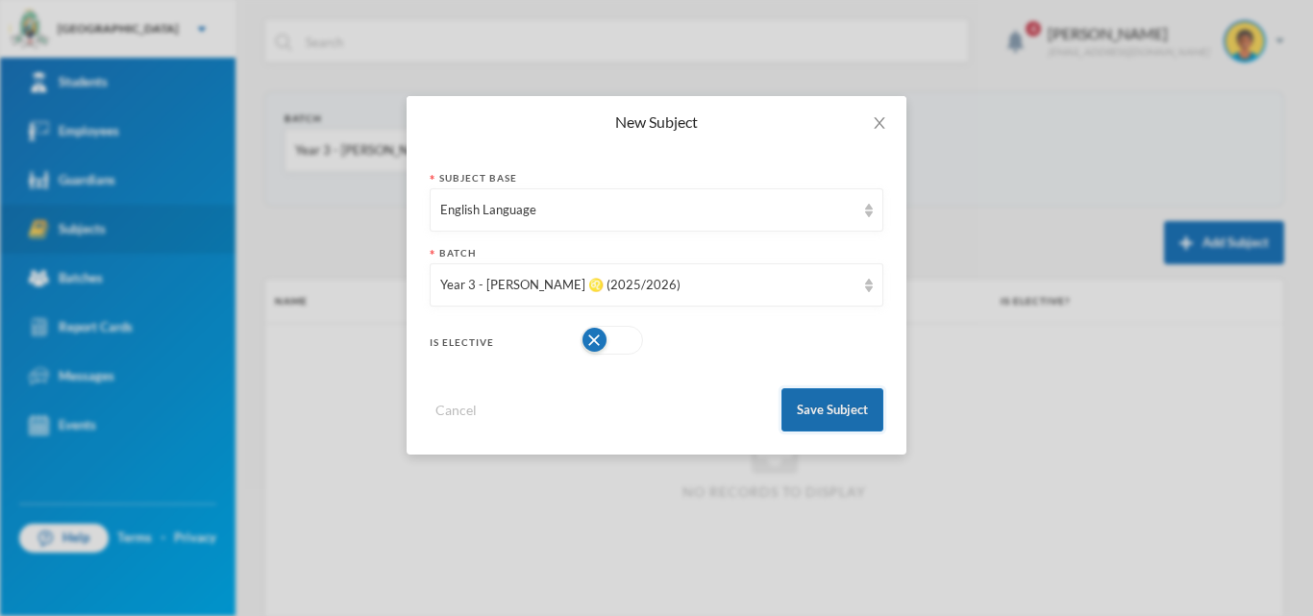
click at [806, 422] on button "Save Subject" at bounding box center [833, 409] width 102 height 43
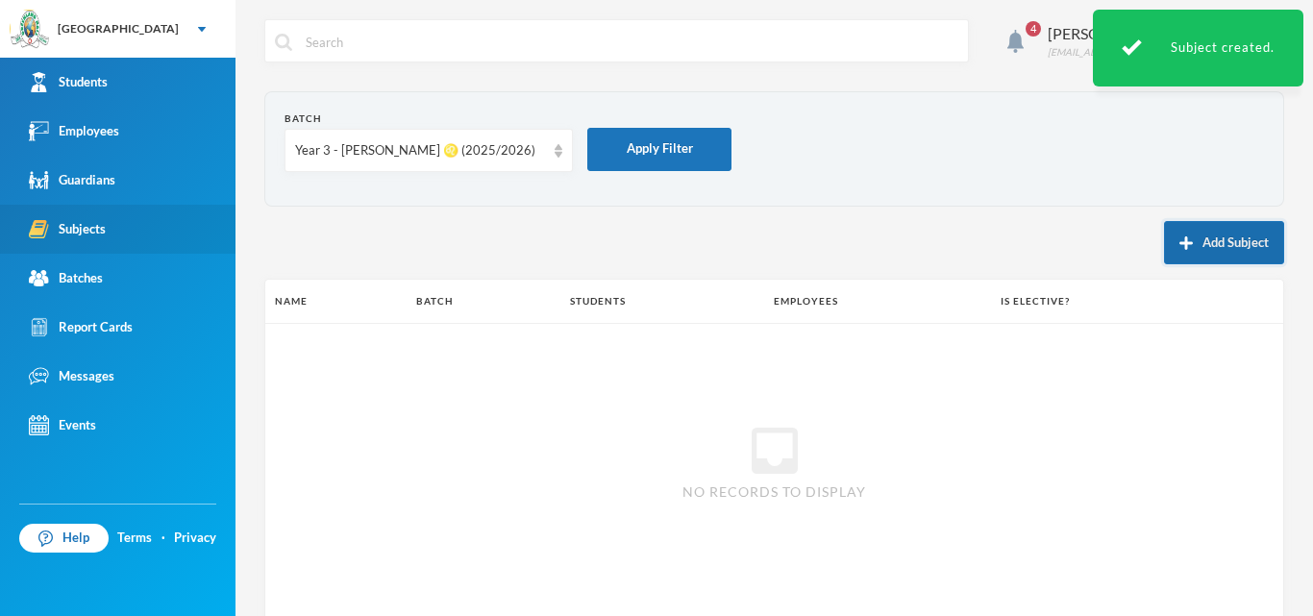
click at [1183, 232] on button "Add Subject" at bounding box center [1224, 242] width 120 height 43
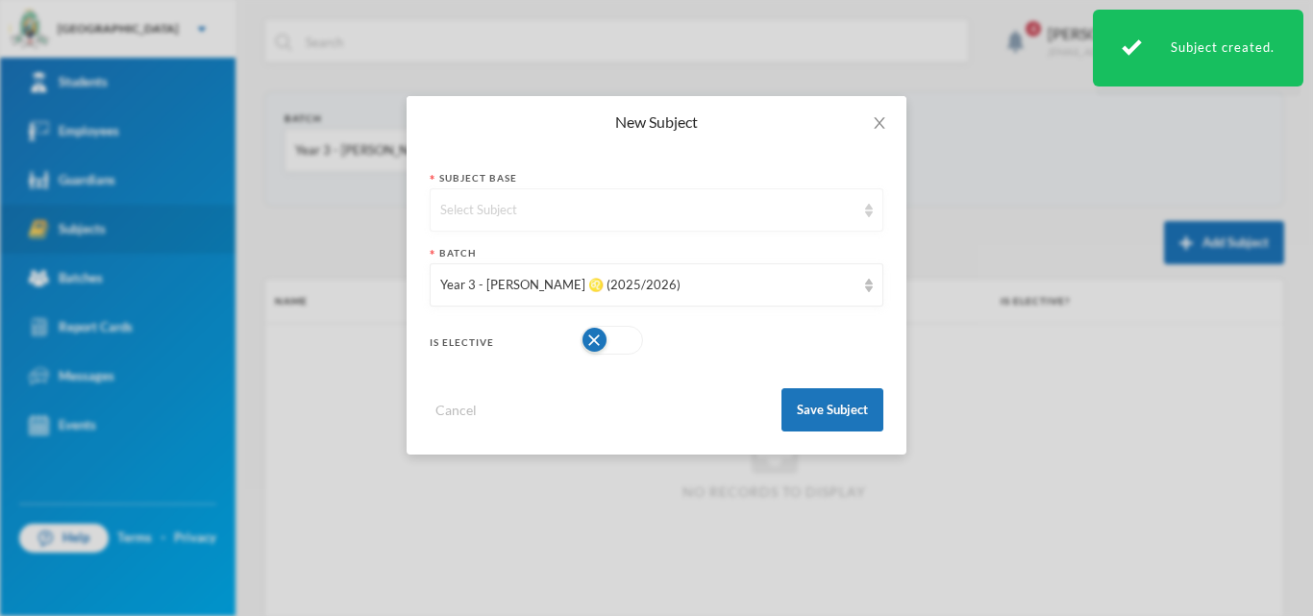
click at [691, 204] on div "Select Subject" at bounding box center [647, 210] width 415 height 19
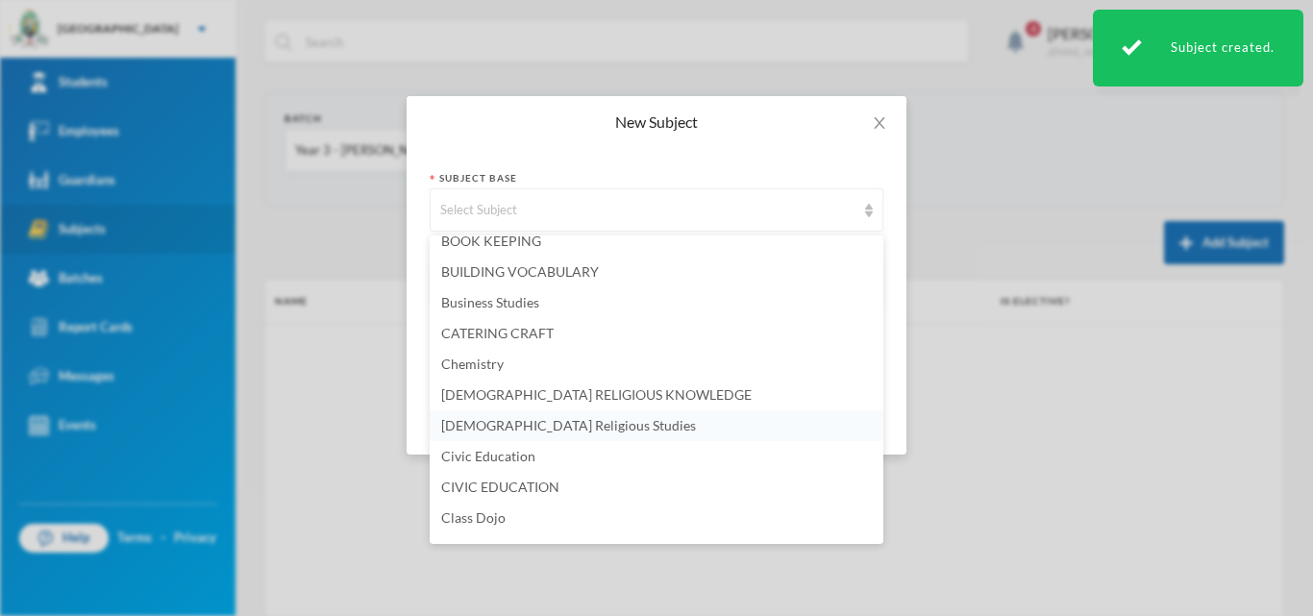
scroll to position [288, 0]
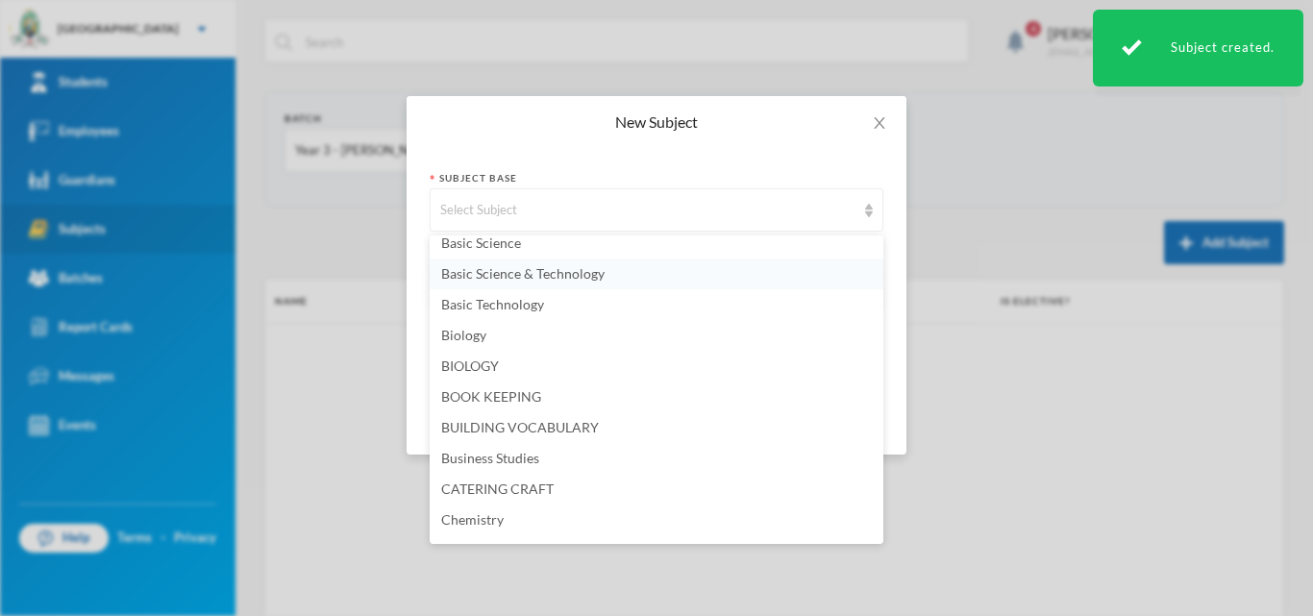
click at [500, 273] on span "Basic Science & Technology" at bounding box center [522, 273] width 163 height 16
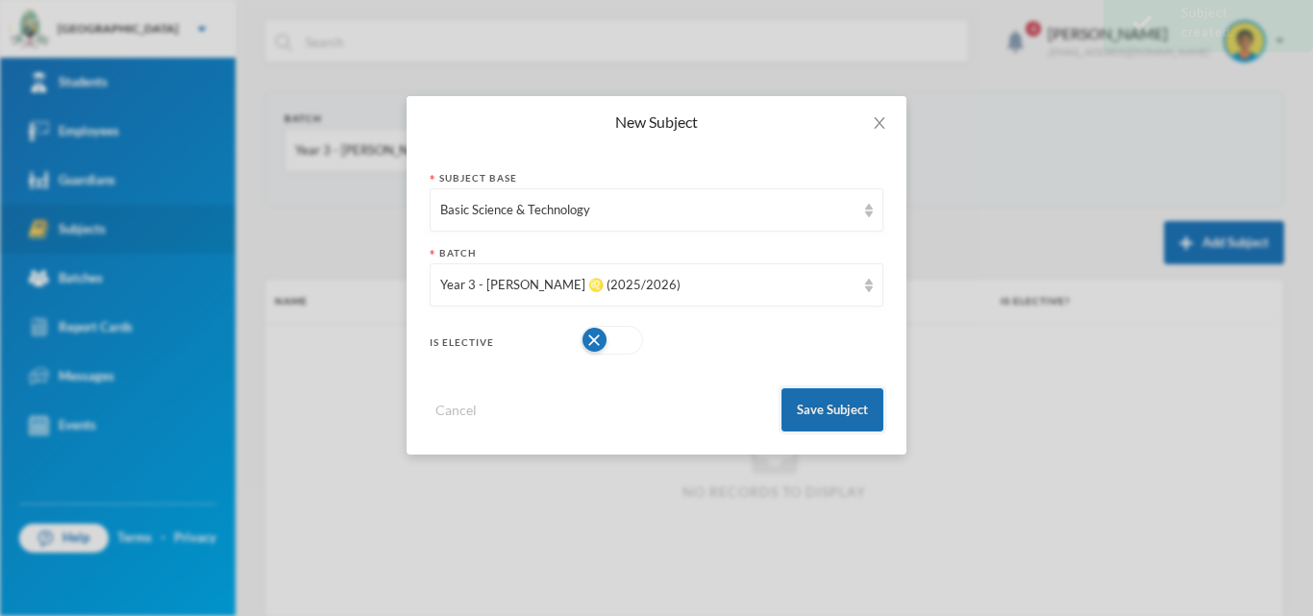
click at [815, 408] on button "Save Subject" at bounding box center [833, 409] width 102 height 43
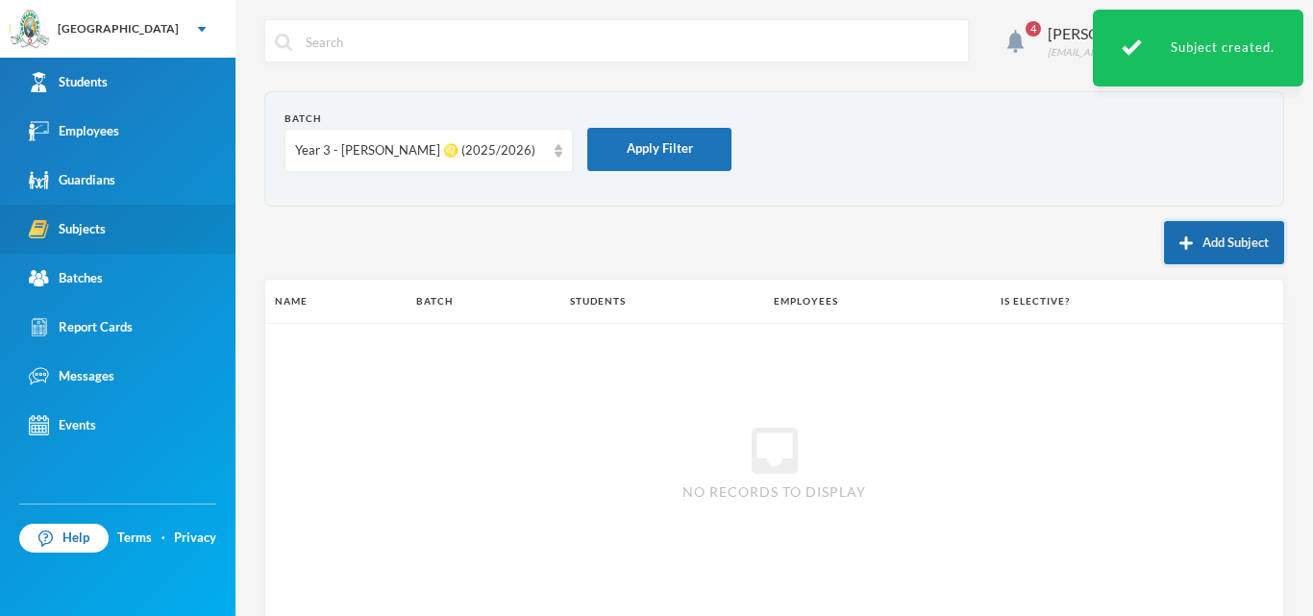
click at [1193, 240] on button "Add Subject" at bounding box center [1224, 242] width 120 height 43
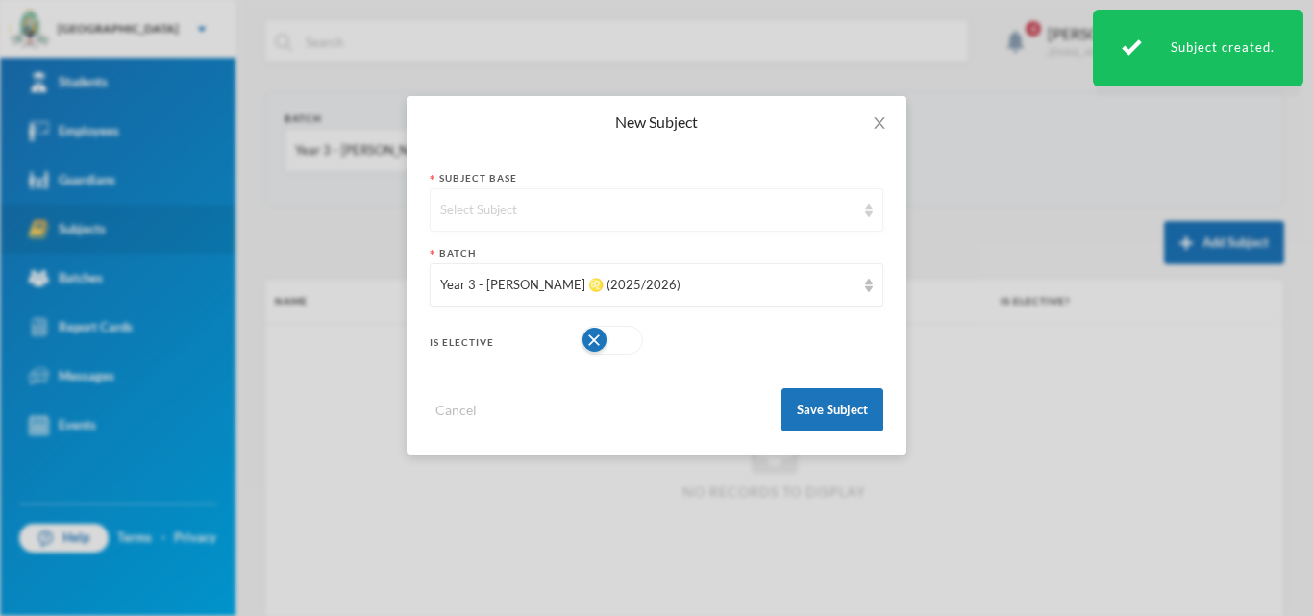
click at [639, 224] on div "Select Subject" at bounding box center [657, 209] width 454 height 43
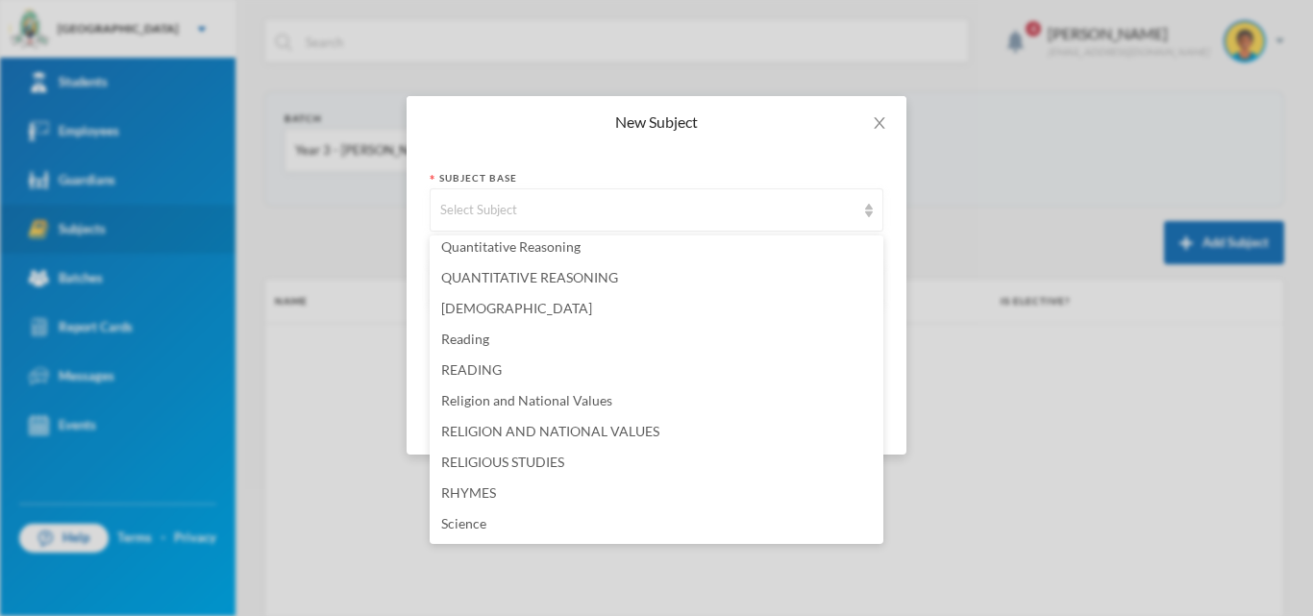
scroll to position [3942, 0]
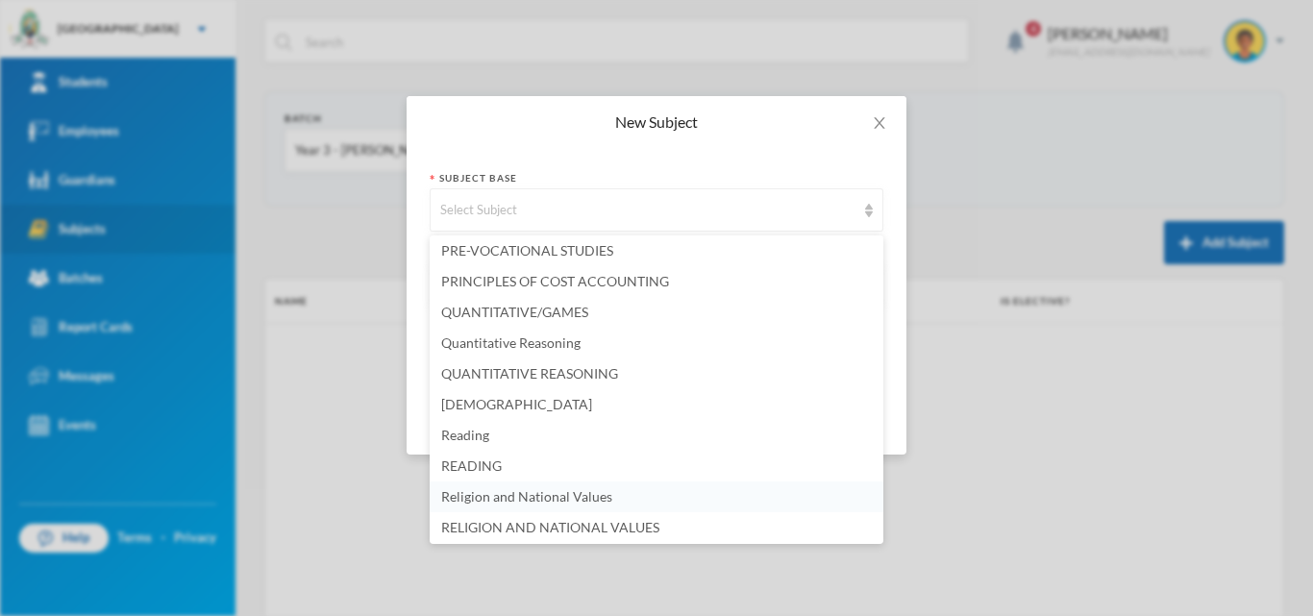
click at [561, 498] on span "Religion and National Values" at bounding box center [526, 496] width 171 height 16
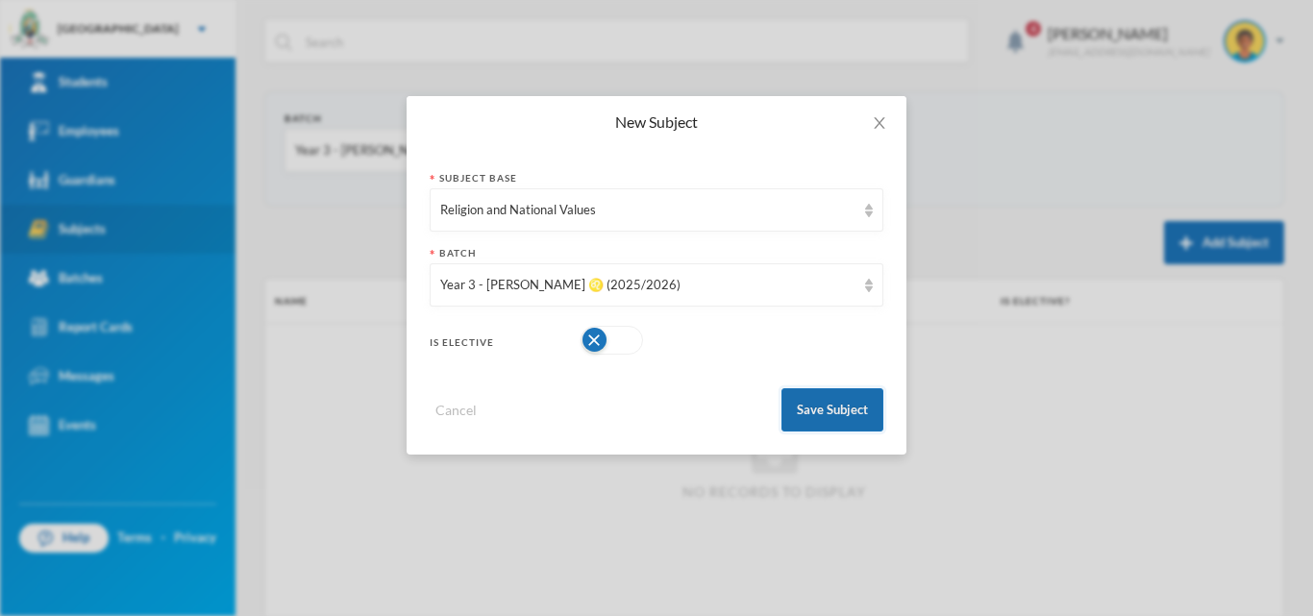
click at [816, 411] on button "Save Subject" at bounding box center [833, 409] width 102 height 43
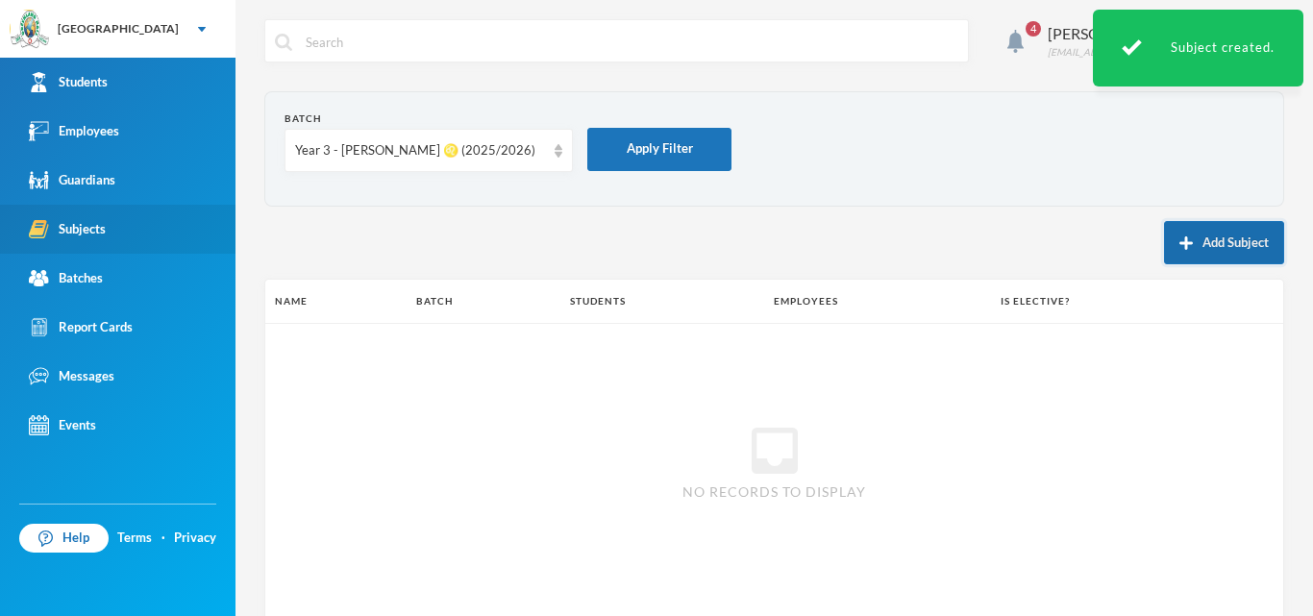
click at [1242, 242] on button "Add Subject" at bounding box center [1224, 242] width 120 height 43
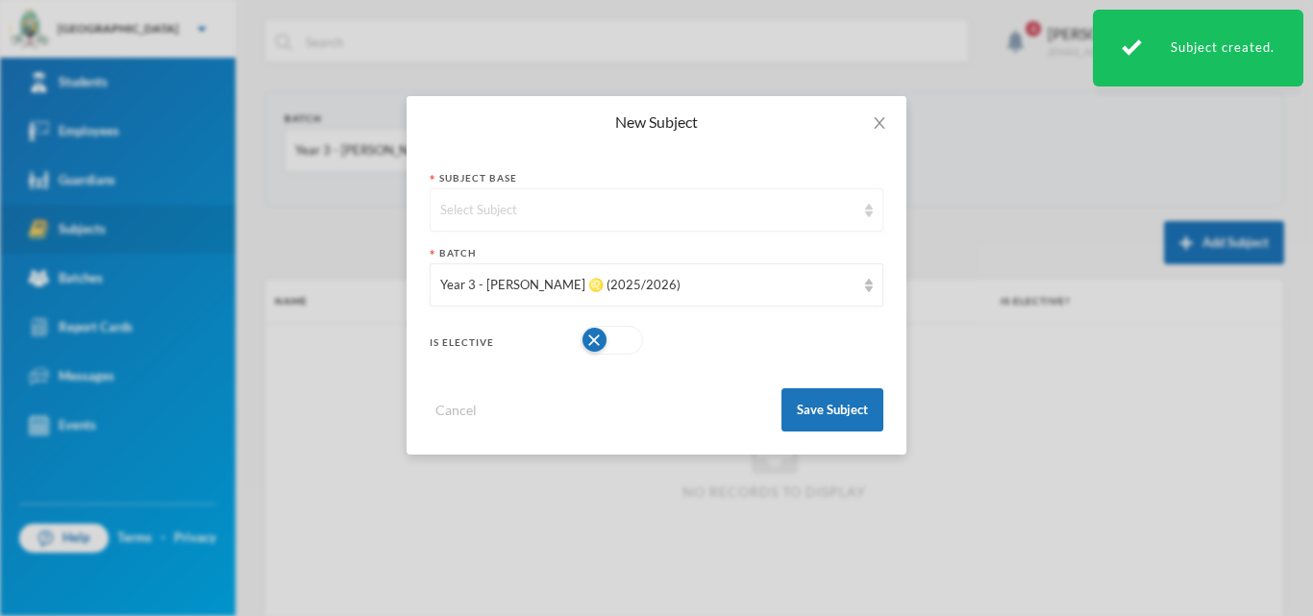
click at [670, 203] on div "Select Subject" at bounding box center [647, 210] width 415 height 19
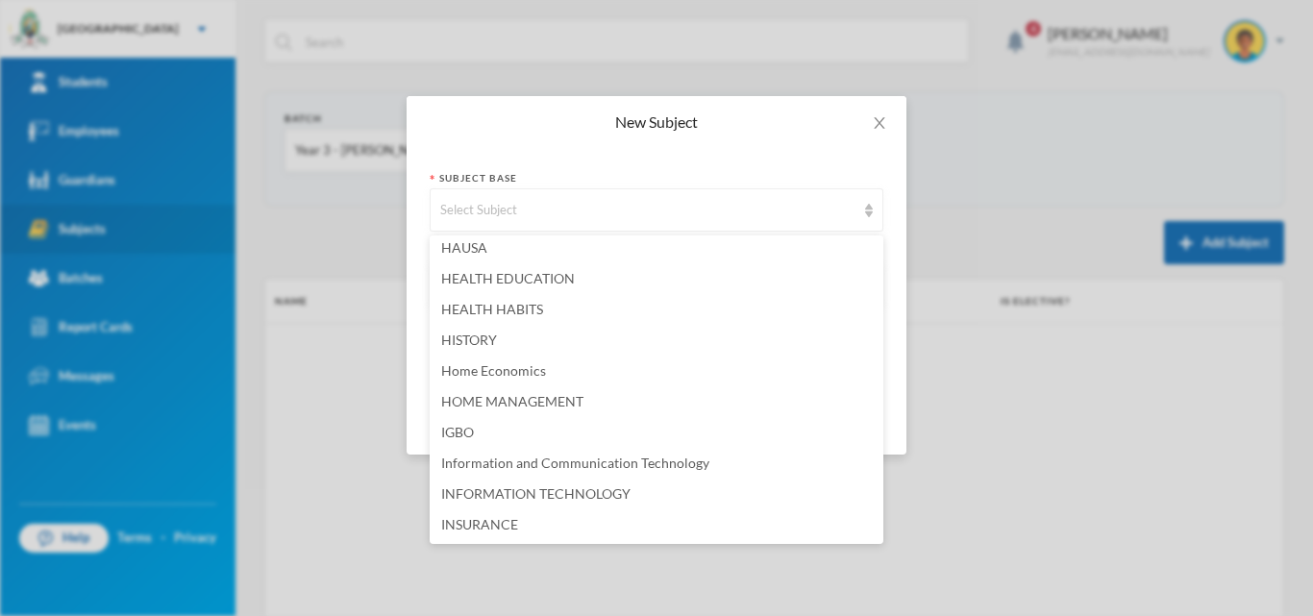
scroll to position [2404, 0]
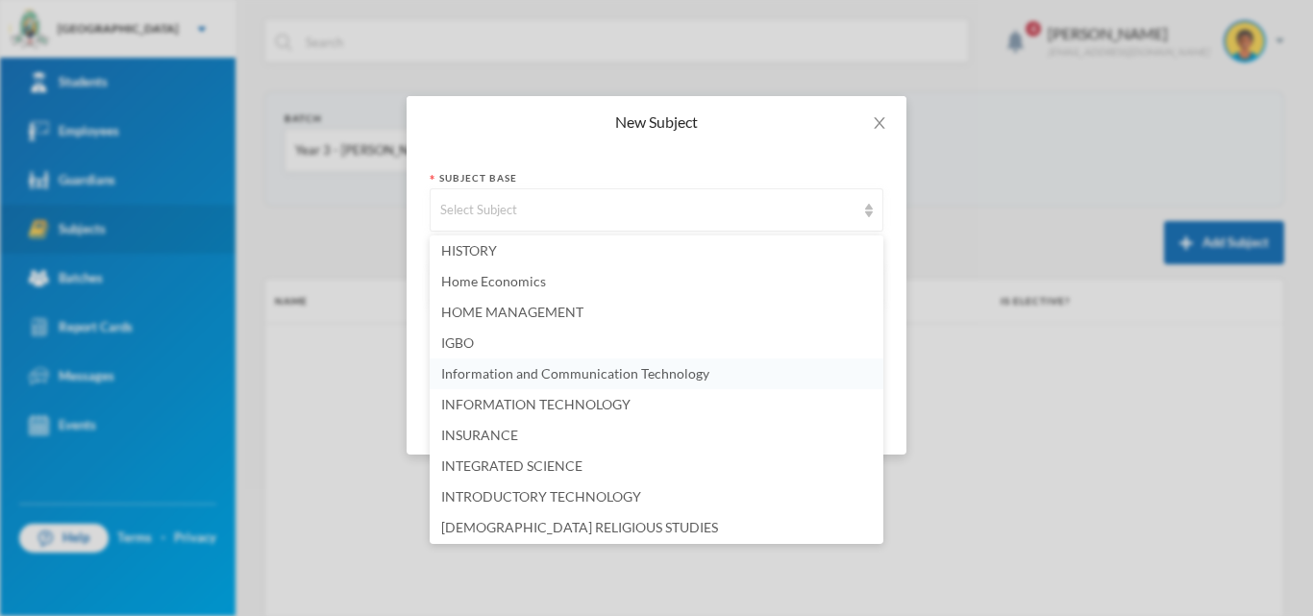
click at [597, 368] on span "Information and Communication Technology" at bounding box center [575, 373] width 268 height 16
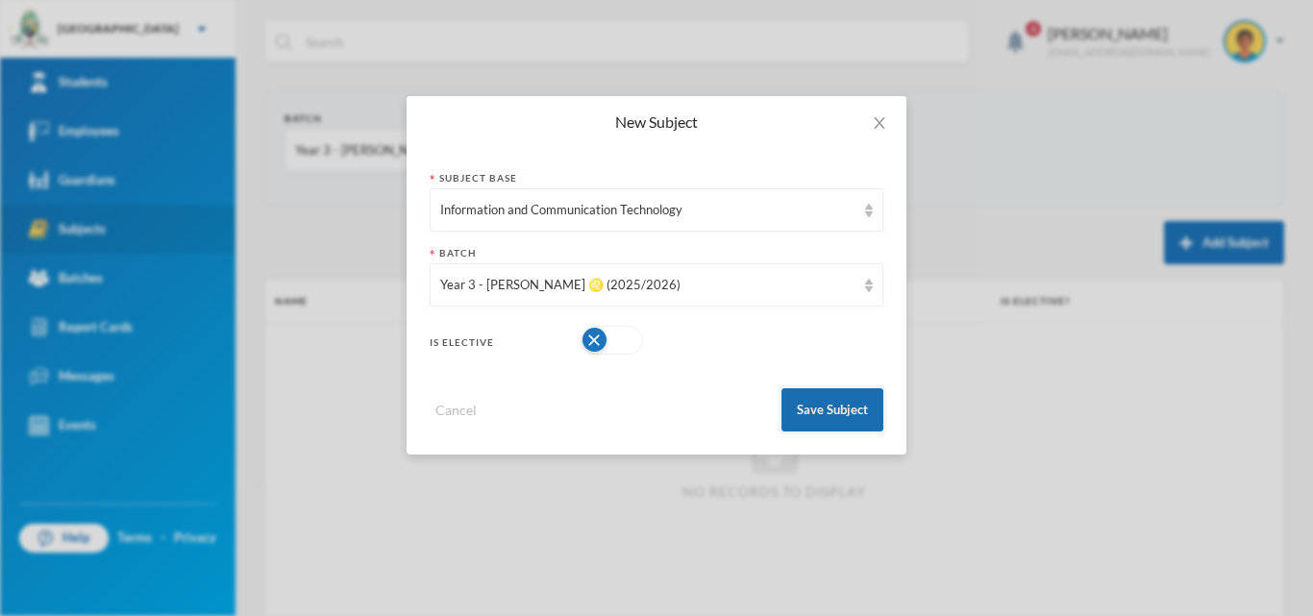
click at [864, 403] on button "Save Subject" at bounding box center [833, 409] width 102 height 43
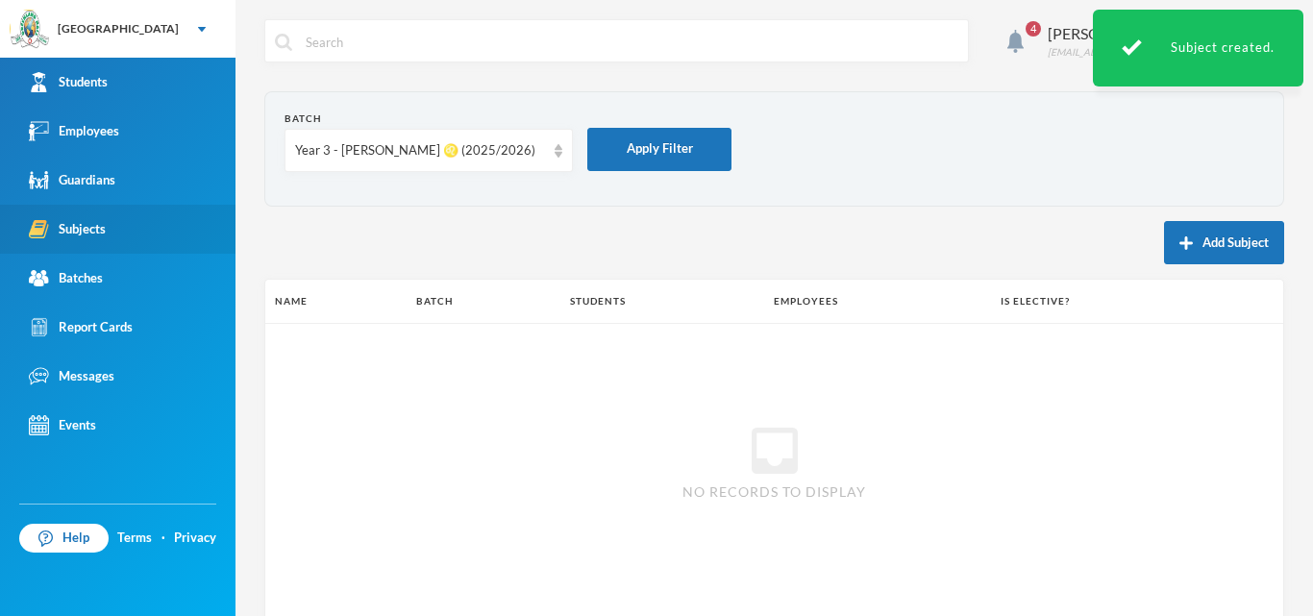
click at [1180, 242] on img "button" at bounding box center [1186, 243] width 13 height 13
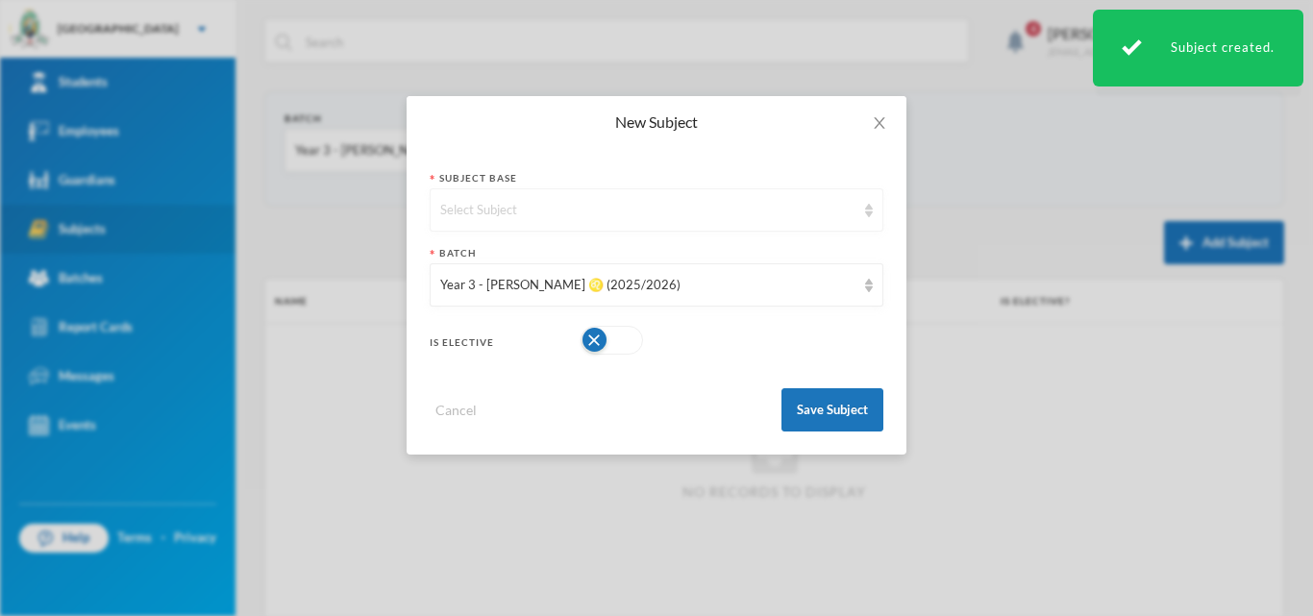
click at [648, 215] on div "Select Subject" at bounding box center [647, 210] width 415 height 19
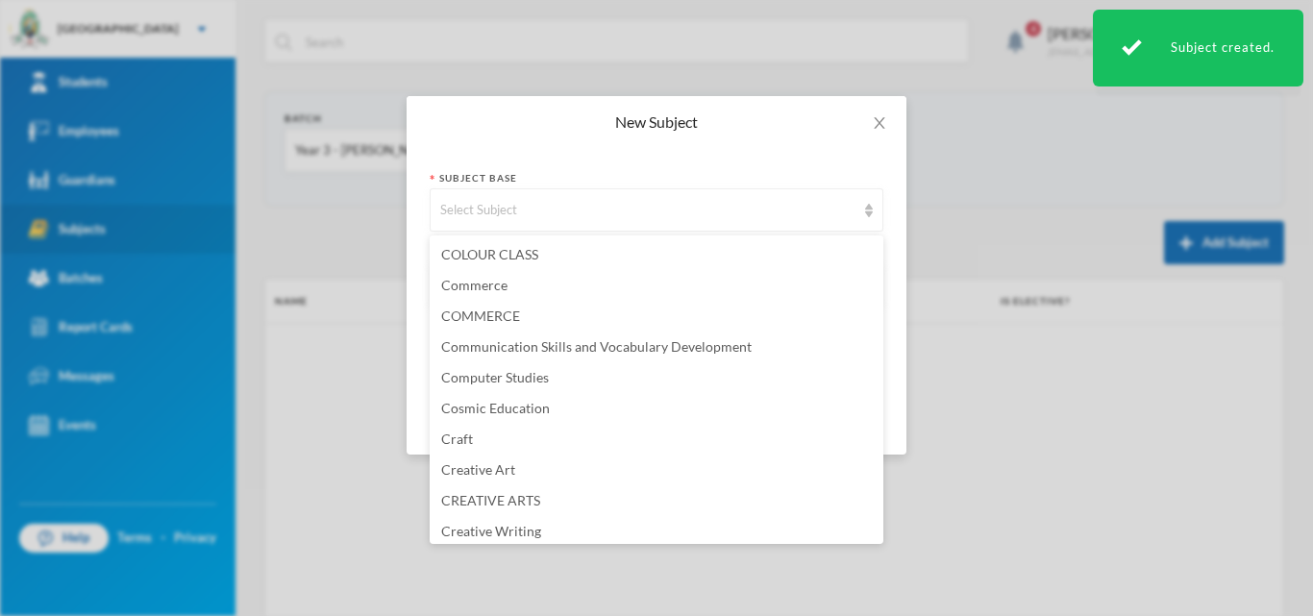
scroll to position [961, 0]
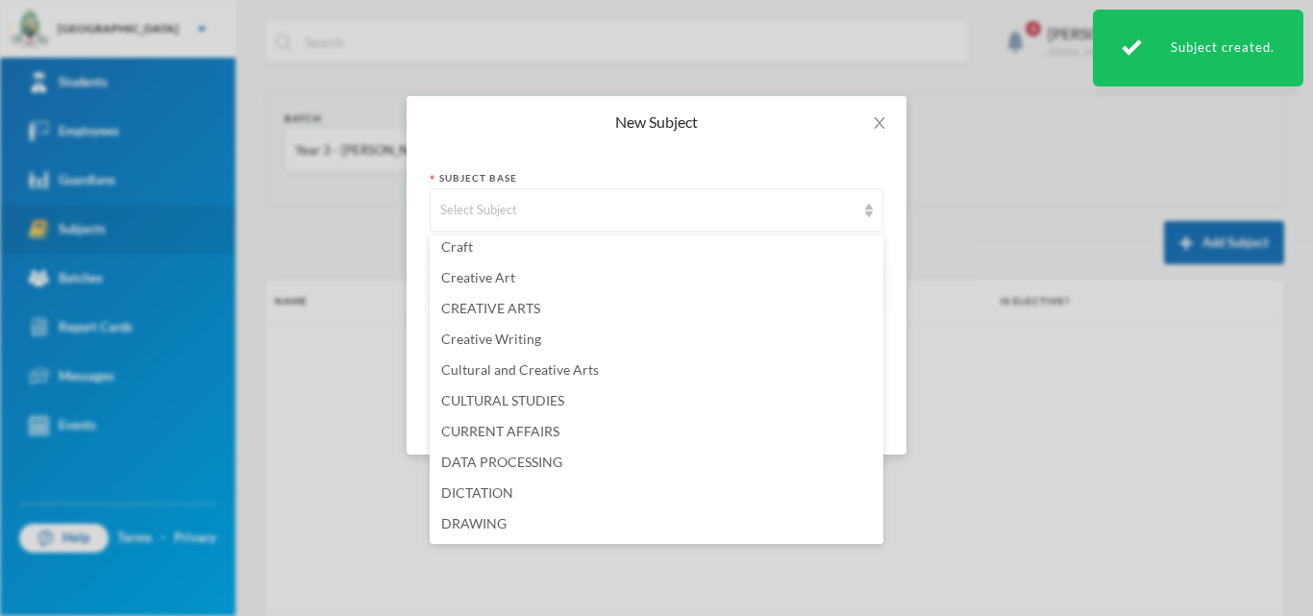
click at [547, 363] on span "Cultural and Creative Arts" at bounding box center [520, 369] width 158 height 16
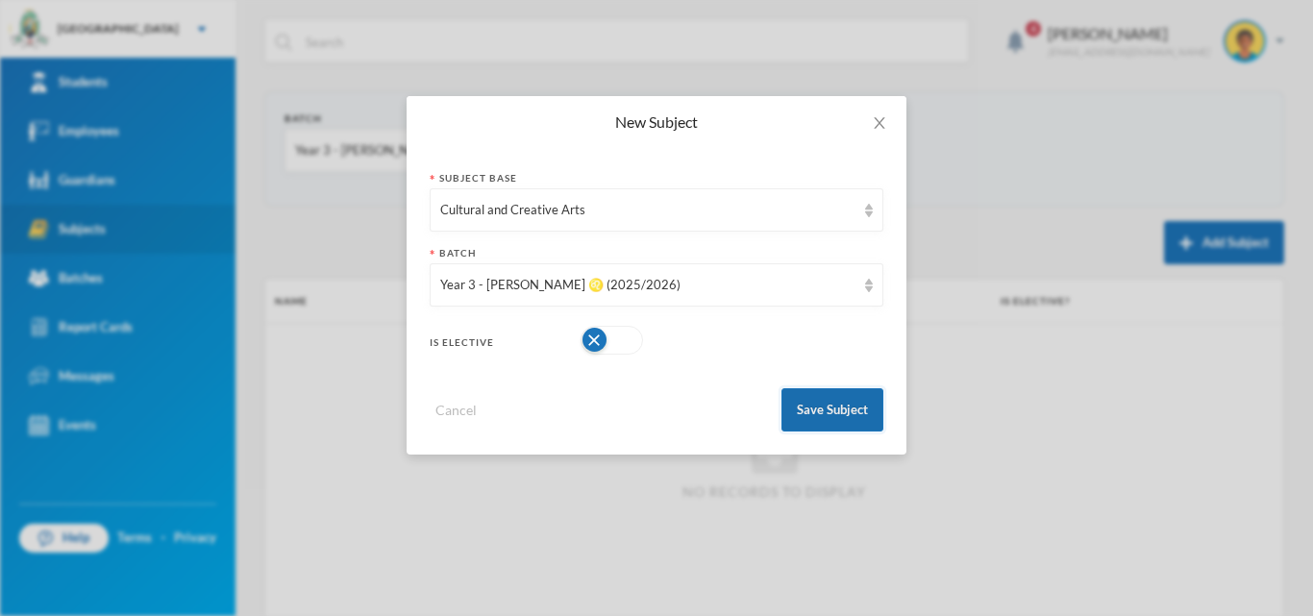
click at [832, 413] on button "Save Subject" at bounding box center [833, 409] width 102 height 43
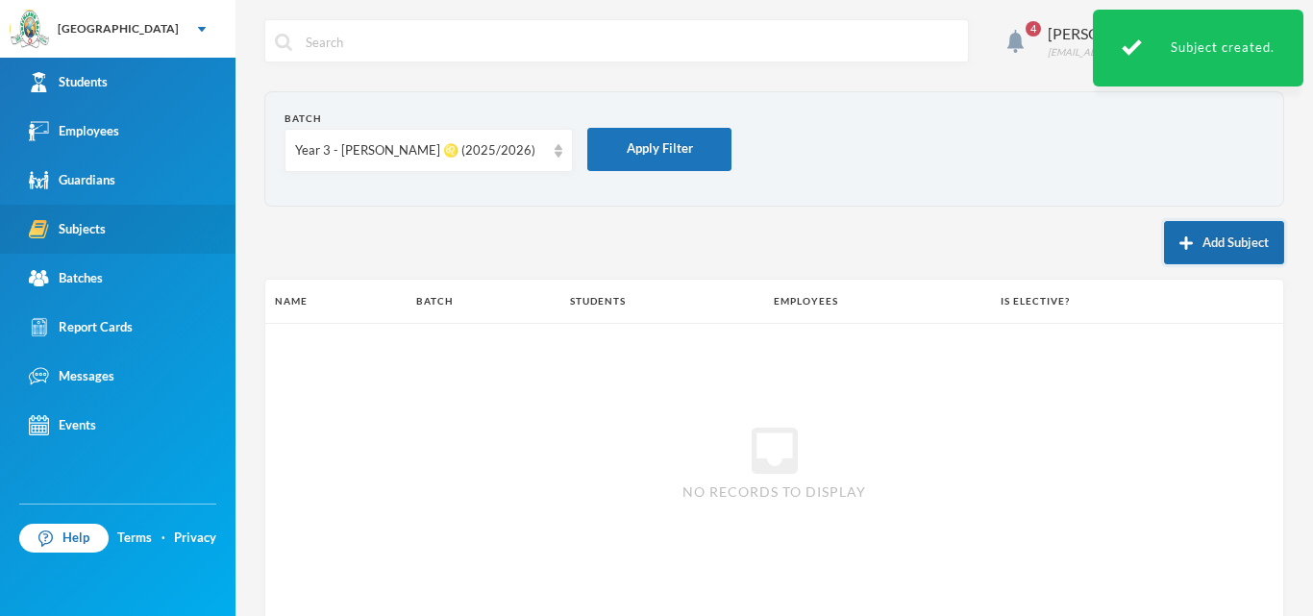
click at [1221, 243] on button "Add Subject" at bounding box center [1224, 242] width 120 height 43
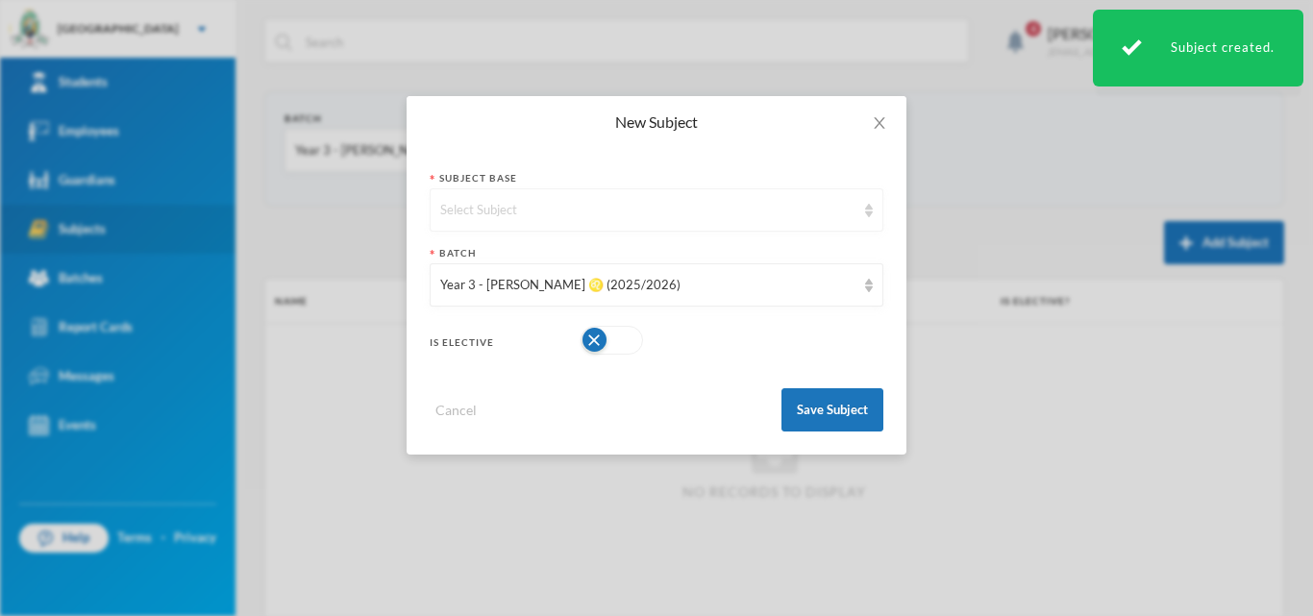
click at [557, 214] on div "Select Subject" at bounding box center [647, 210] width 415 height 19
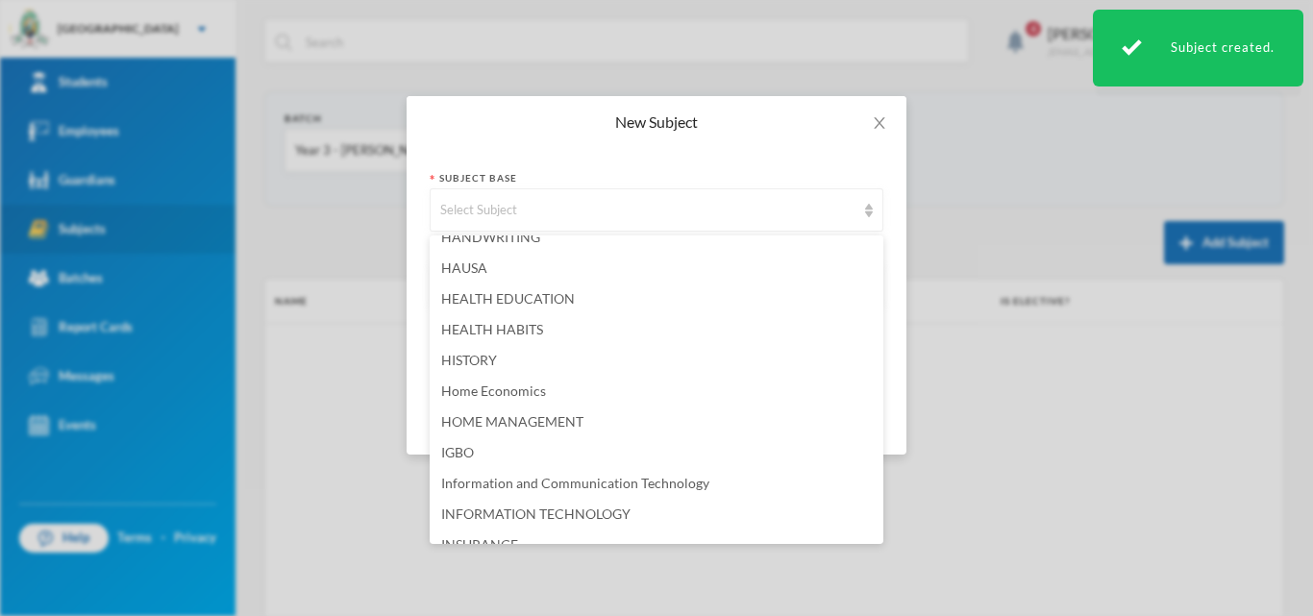
scroll to position [2307, 0]
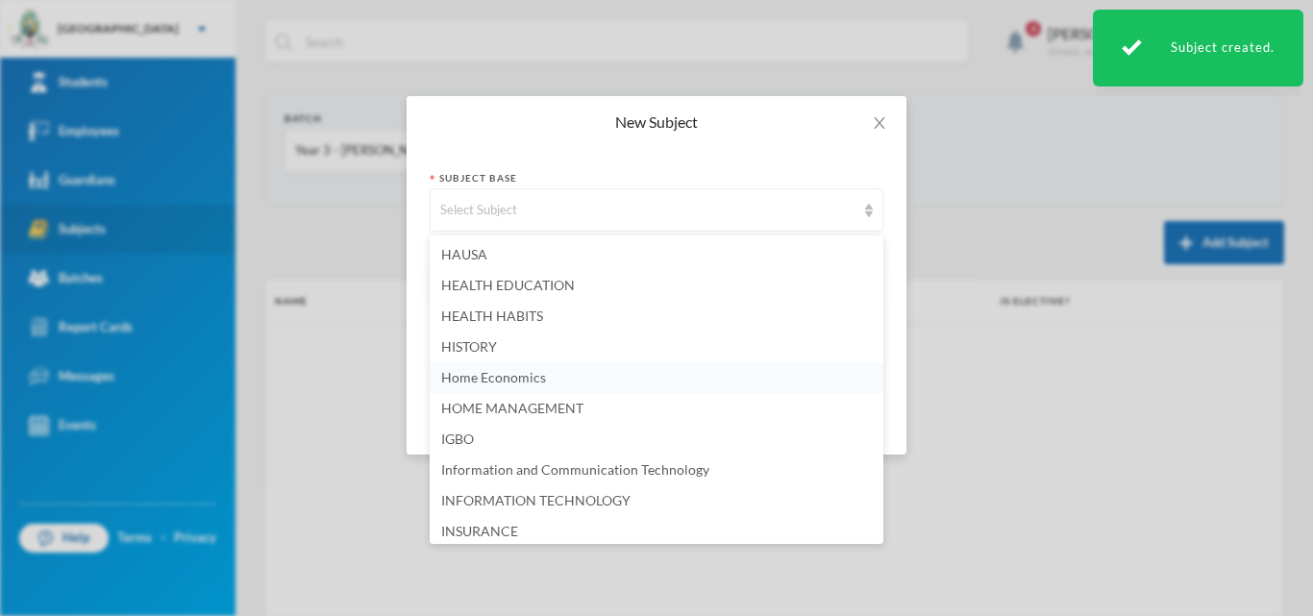
click at [504, 373] on span "Home Economics" at bounding box center [493, 377] width 105 height 16
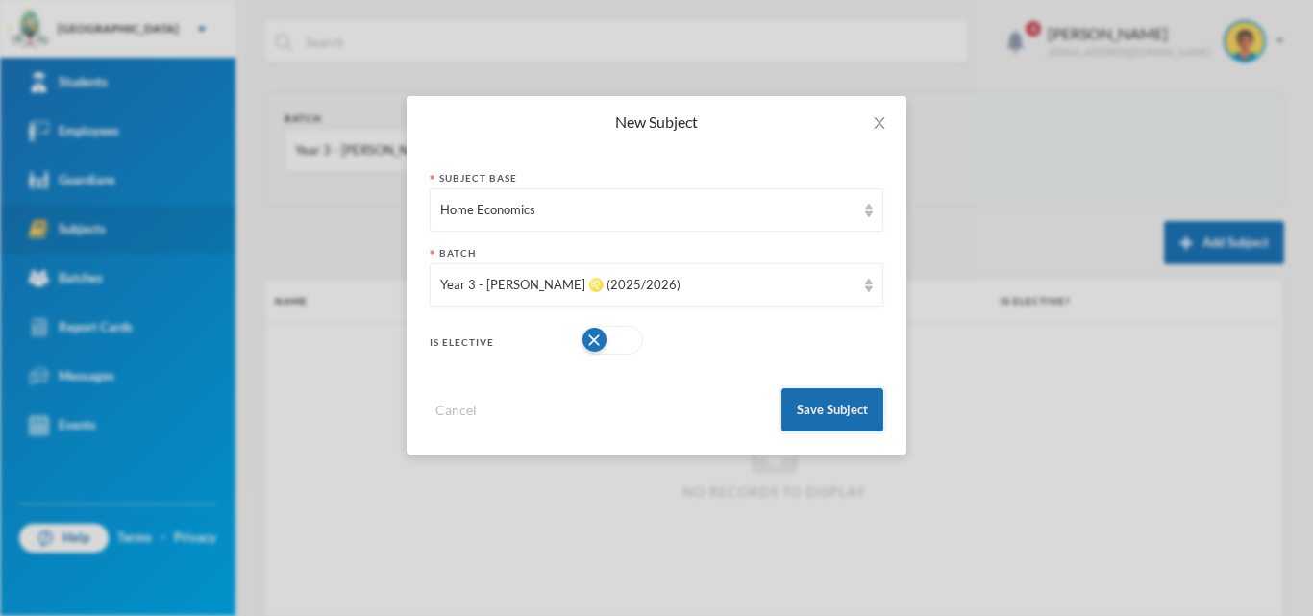
click at [800, 404] on button "Save Subject" at bounding box center [833, 409] width 102 height 43
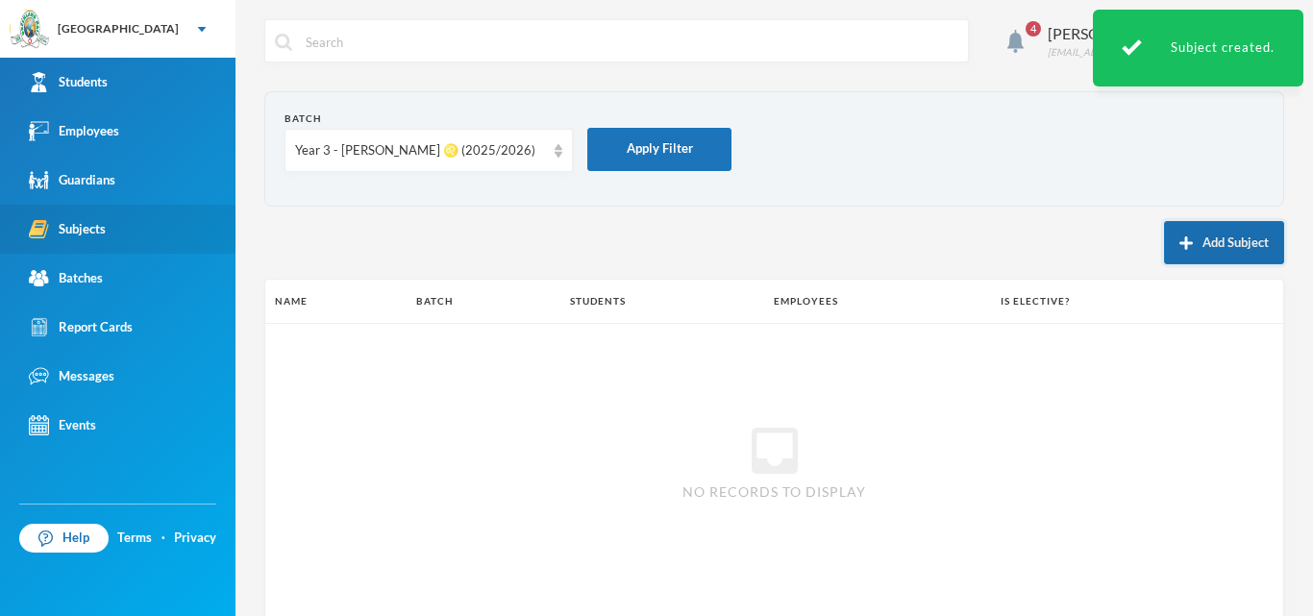
click at [1200, 230] on button "Add Subject" at bounding box center [1224, 242] width 120 height 43
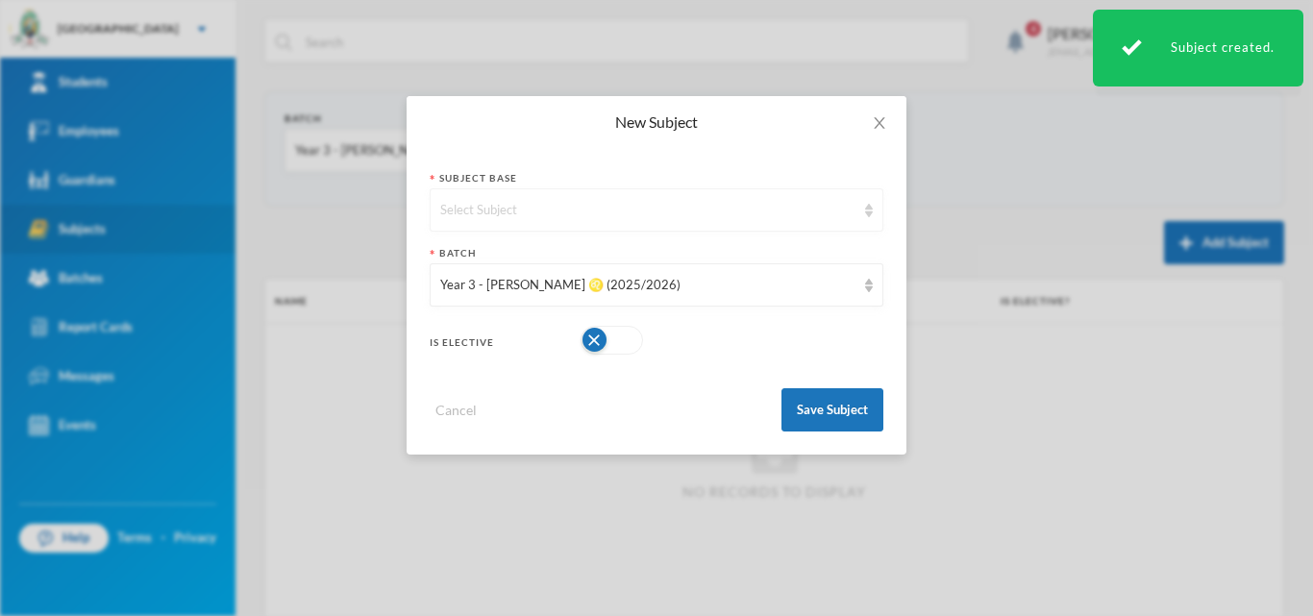
click at [529, 216] on div "Select Subject" at bounding box center [647, 210] width 415 height 19
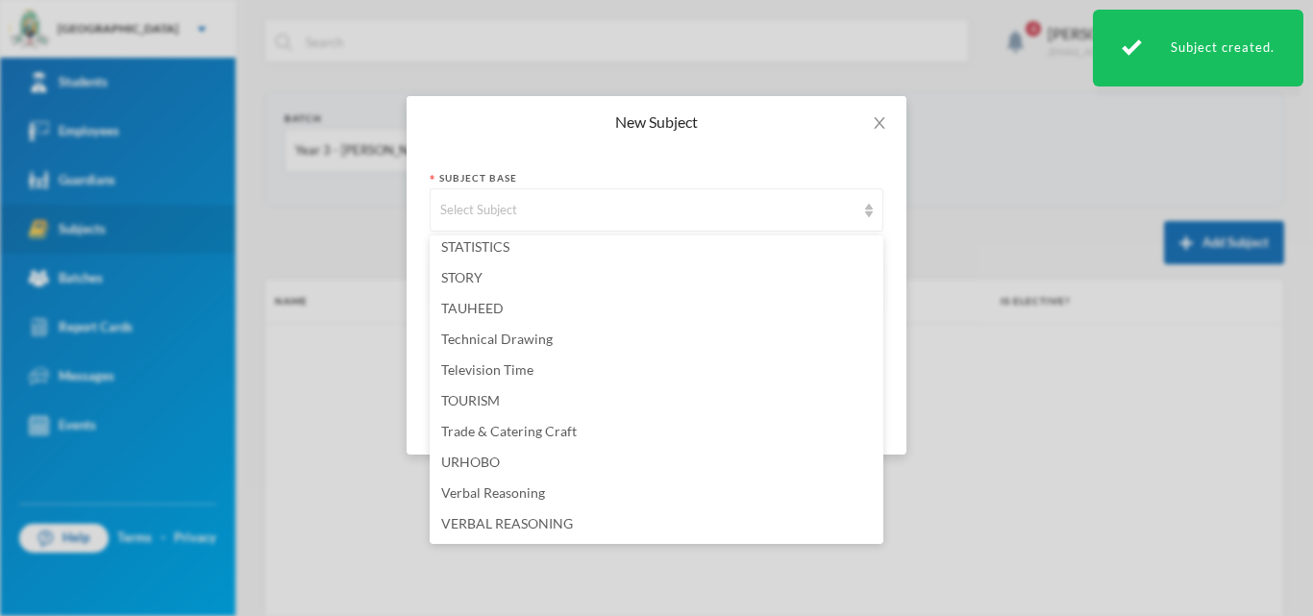
scroll to position [5175, 0]
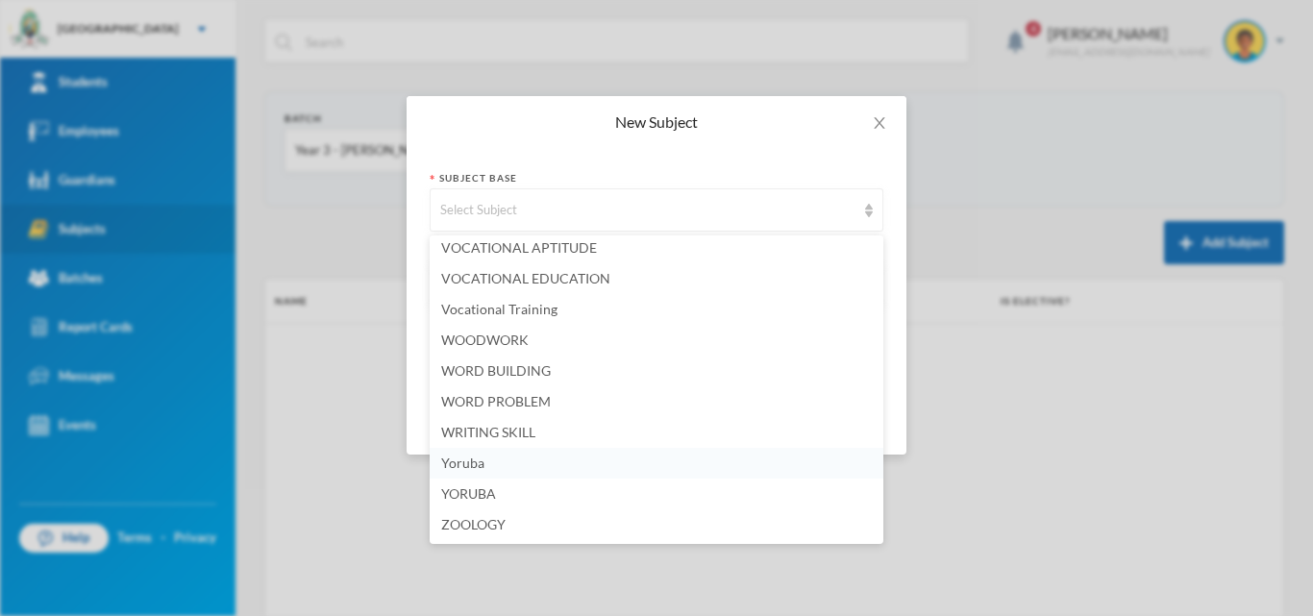
click at [566, 468] on li "Yoruba" at bounding box center [657, 463] width 454 height 31
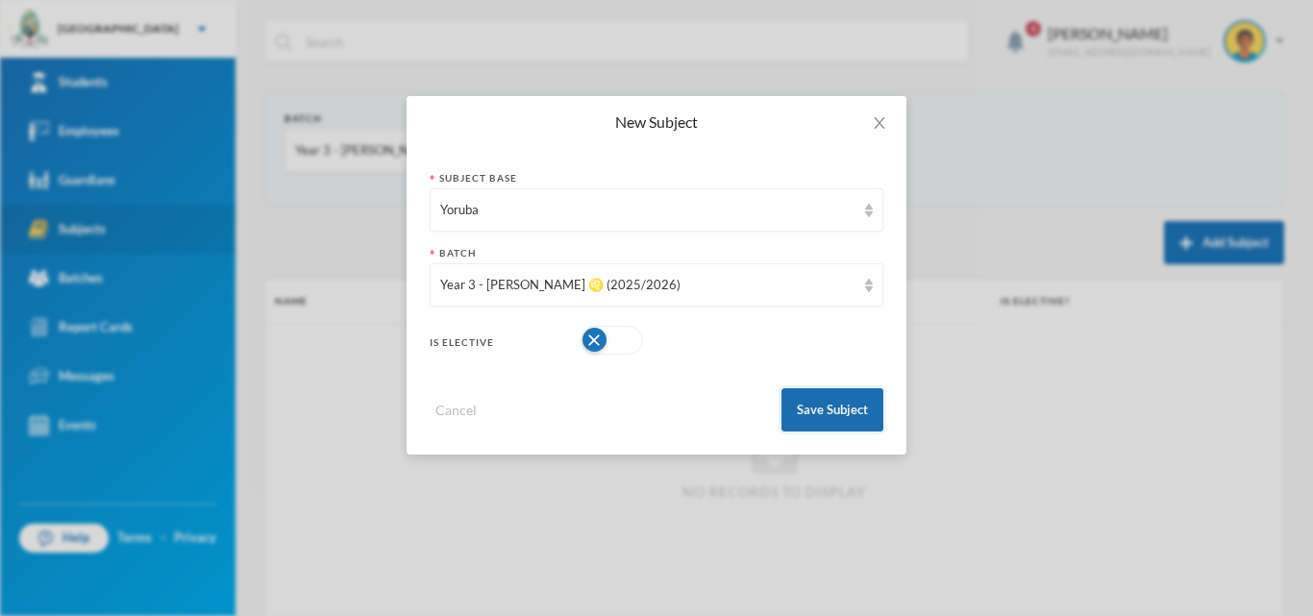
click at [846, 403] on button "Save Subject" at bounding box center [833, 409] width 102 height 43
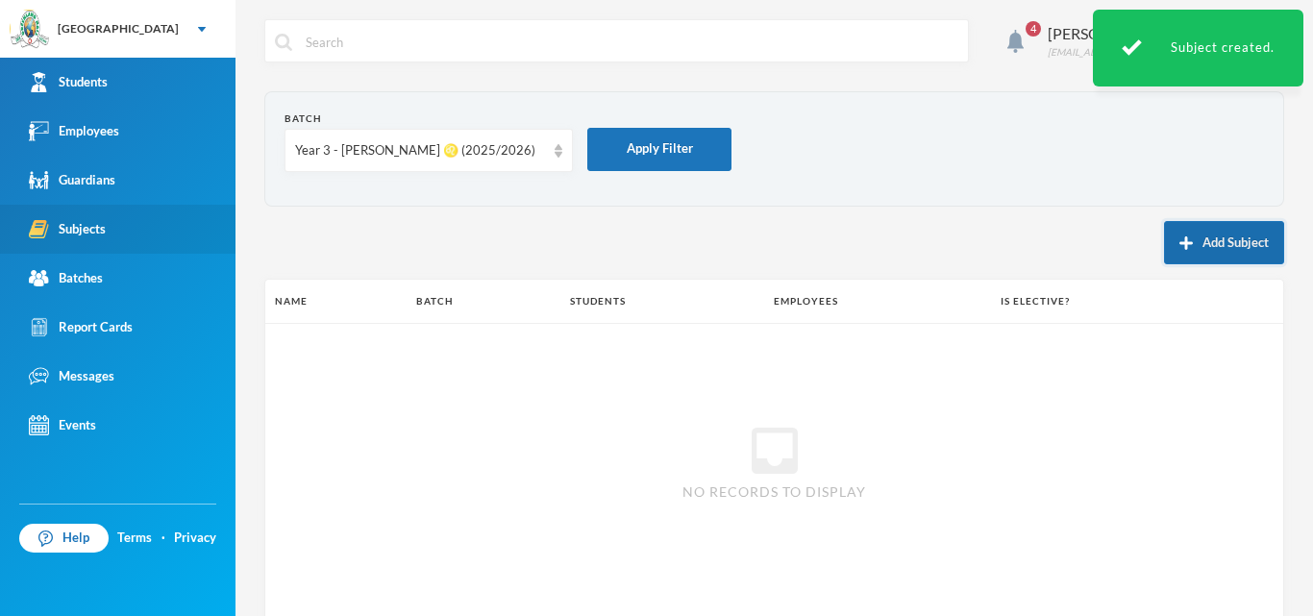
click at [1193, 241] on button "Add Subject" at bounding box center [1224, 242] width 120 height 43
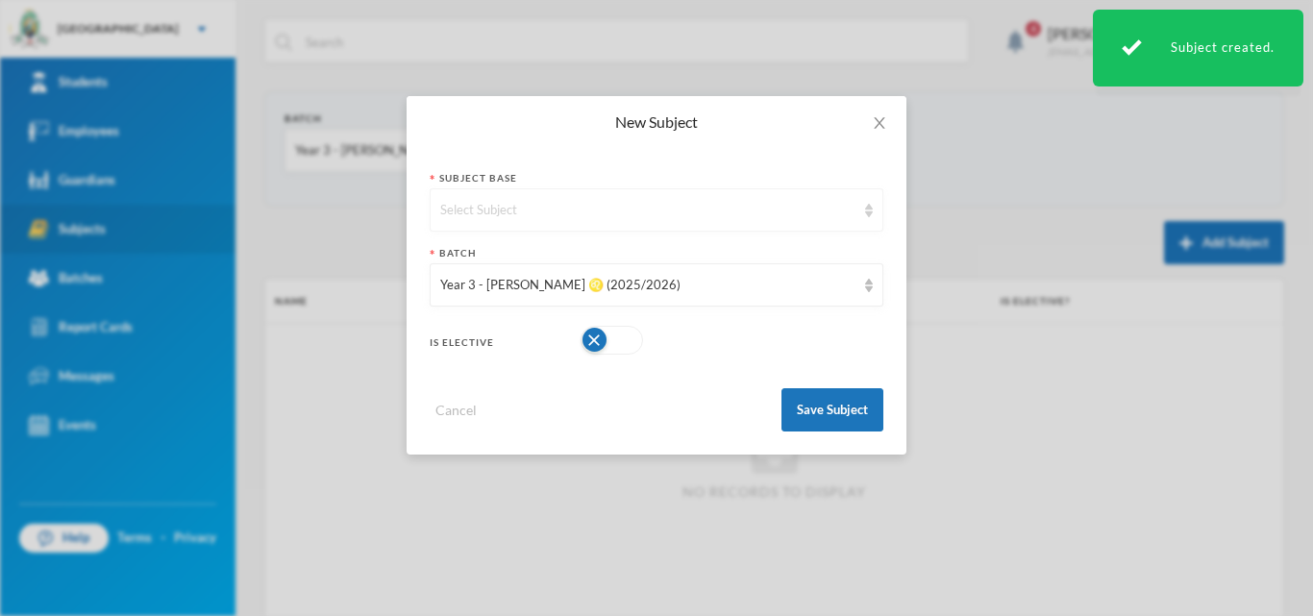
click at [668, 203] on div "Select Subject" at bounding box center [647, 210] width 415 height 19
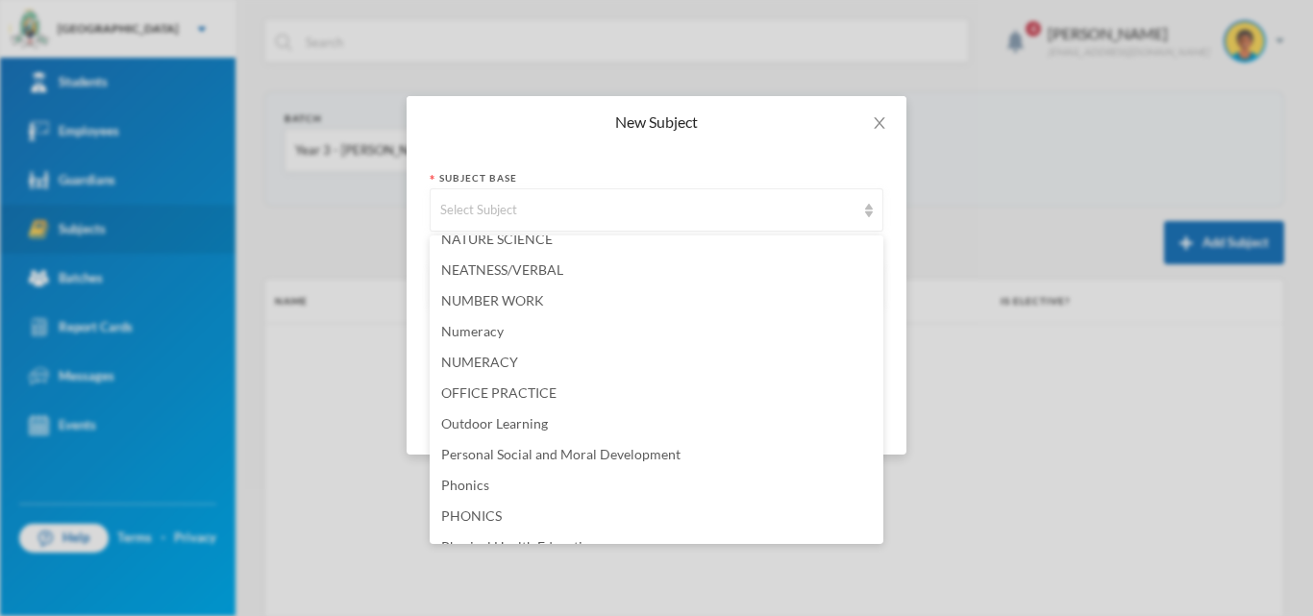
scroll to position [3365, 0]
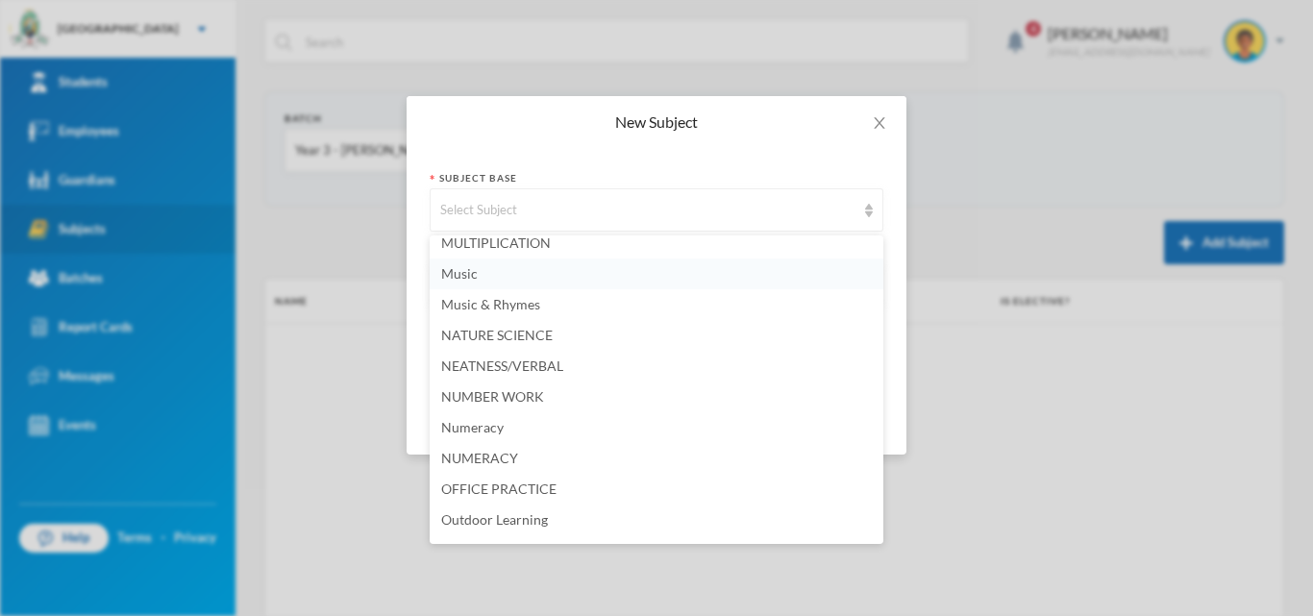
click at [543, 273] on li "Music" at bounding box center [657, 274] width 454 height 31
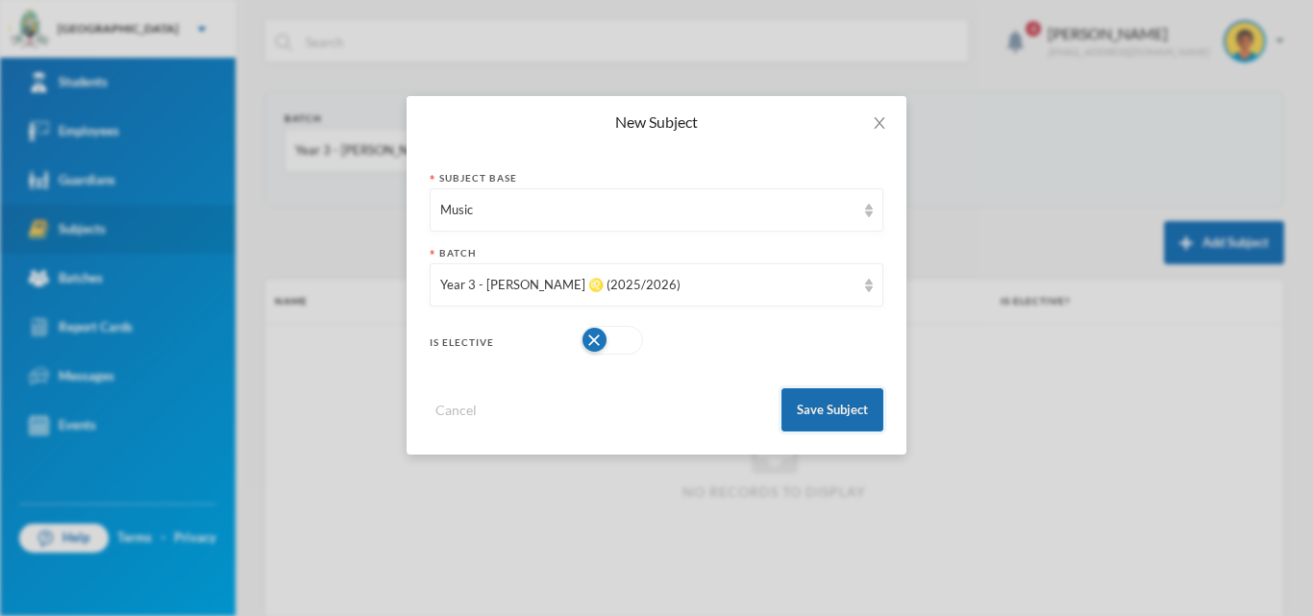
click at [844, 411] on button "Save Subject" at bounding box center [833, 409] width 102 height 43
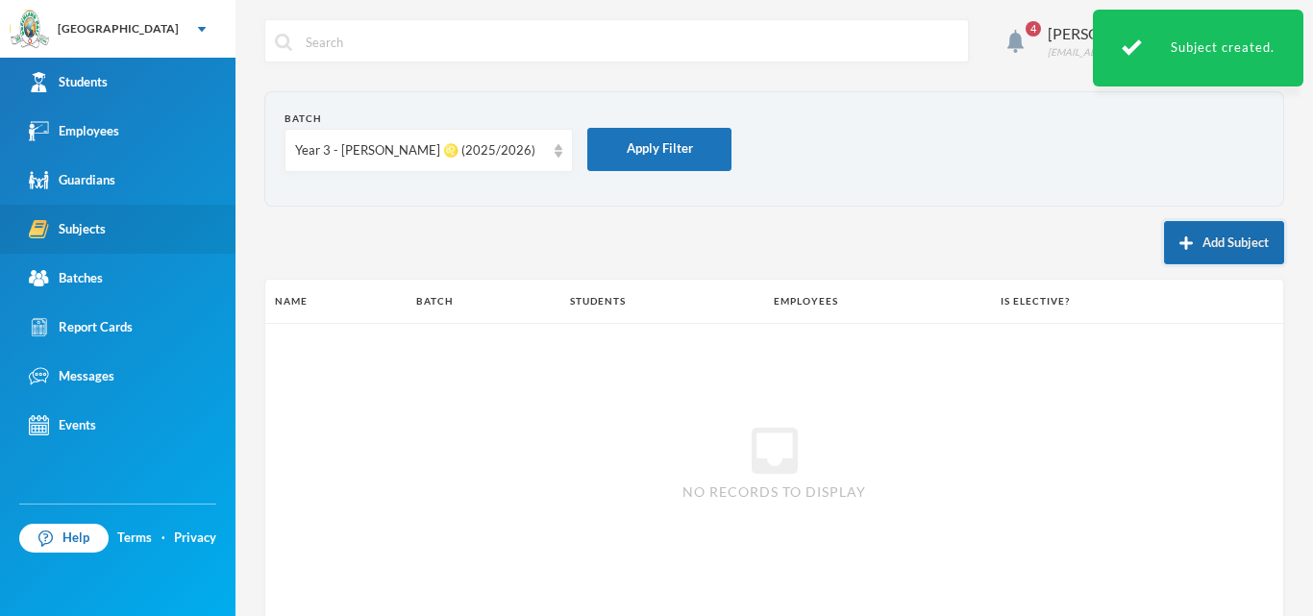
click at [1194, 245] on button "Add Subject" at bounding box center [1224, 242] width 120 height 43
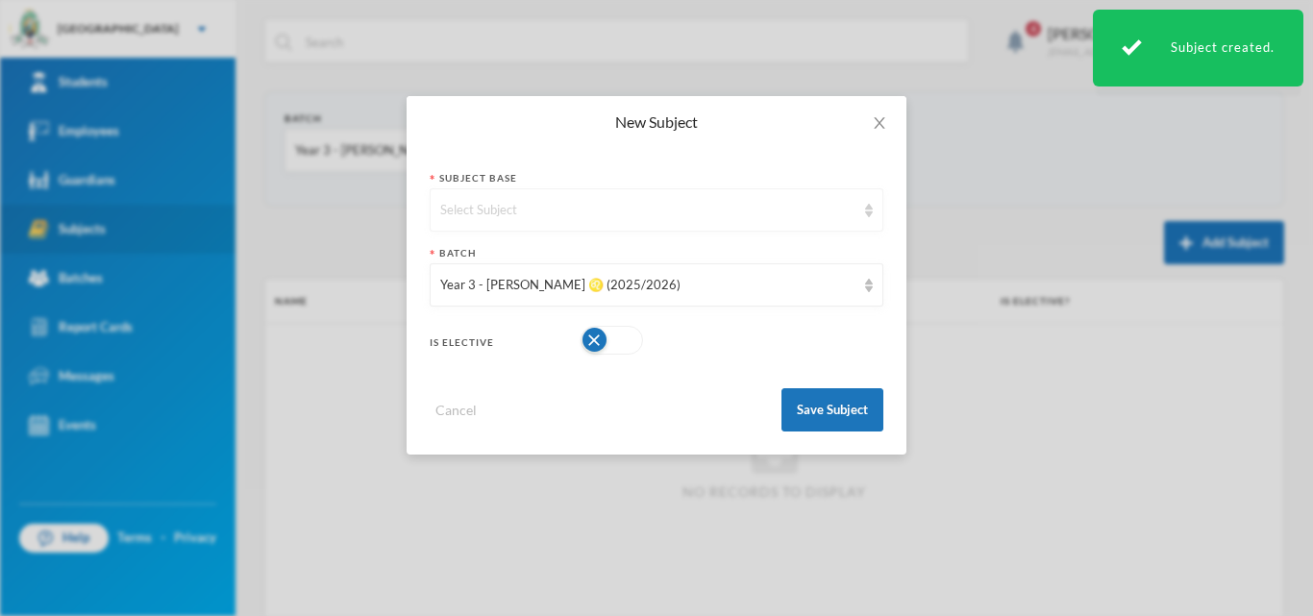
click at [644, 225] on div "Select Subject" at bounding box center [657, 209] width 454 height 43
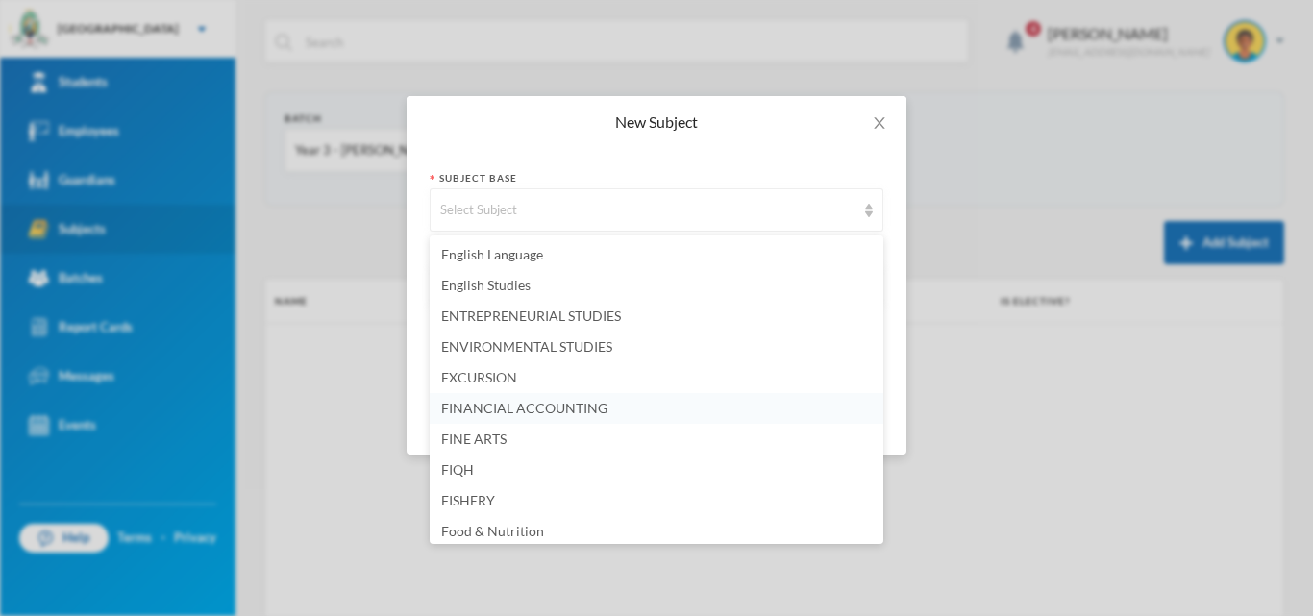
scroll to position [1731, 0]
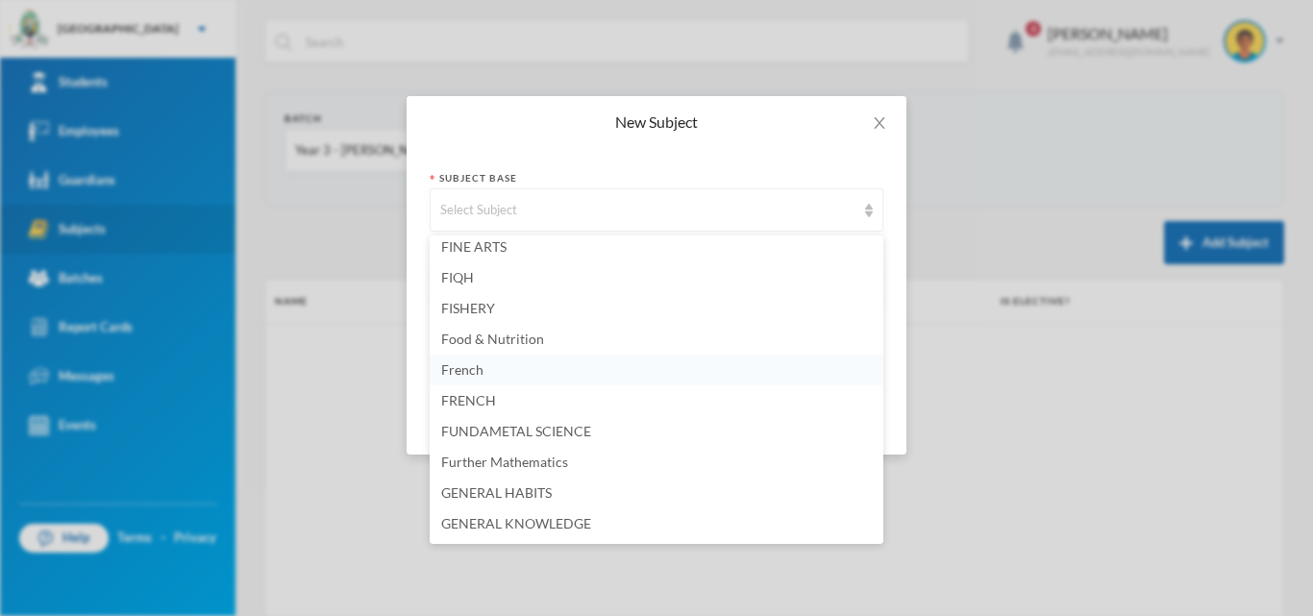
click at [541, 383] on li "French" at bounding box center [657, 370] width 454 height 31
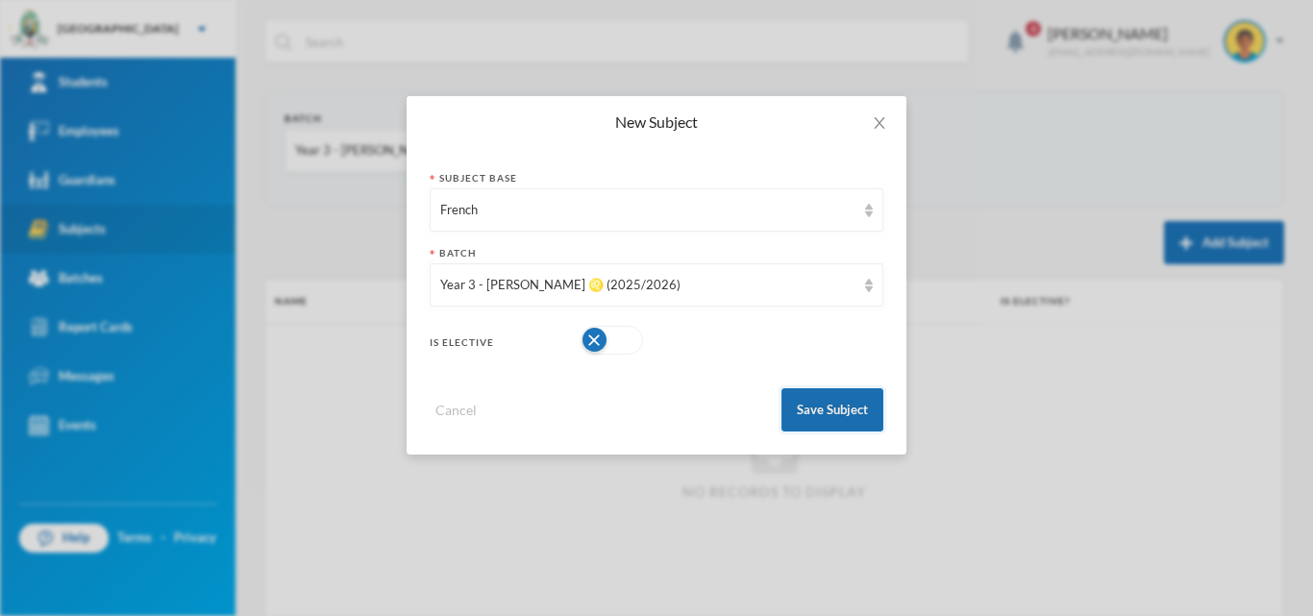
click at [841, 412] on button "Save Subject" at bounding box center [833, 409] width 102 height 43
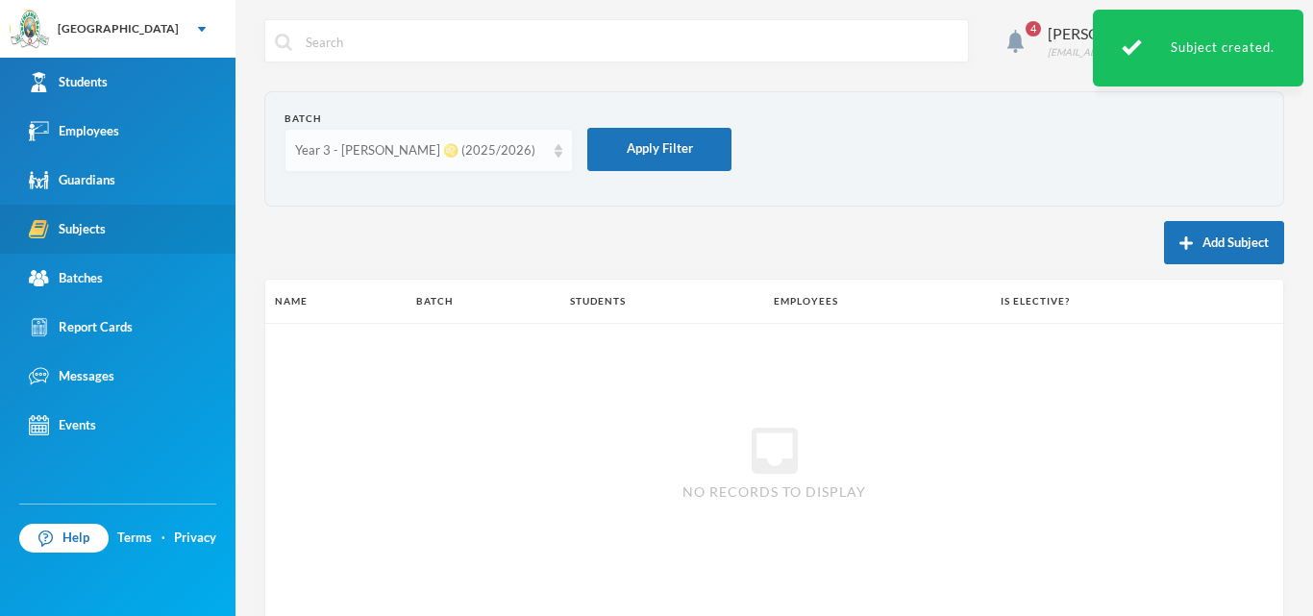
click at [560, 162] on div "Year 3 - [PERSON_NAME] ♌️ (2025/2026)" at bounding box center [429, 150] width 288 height 43
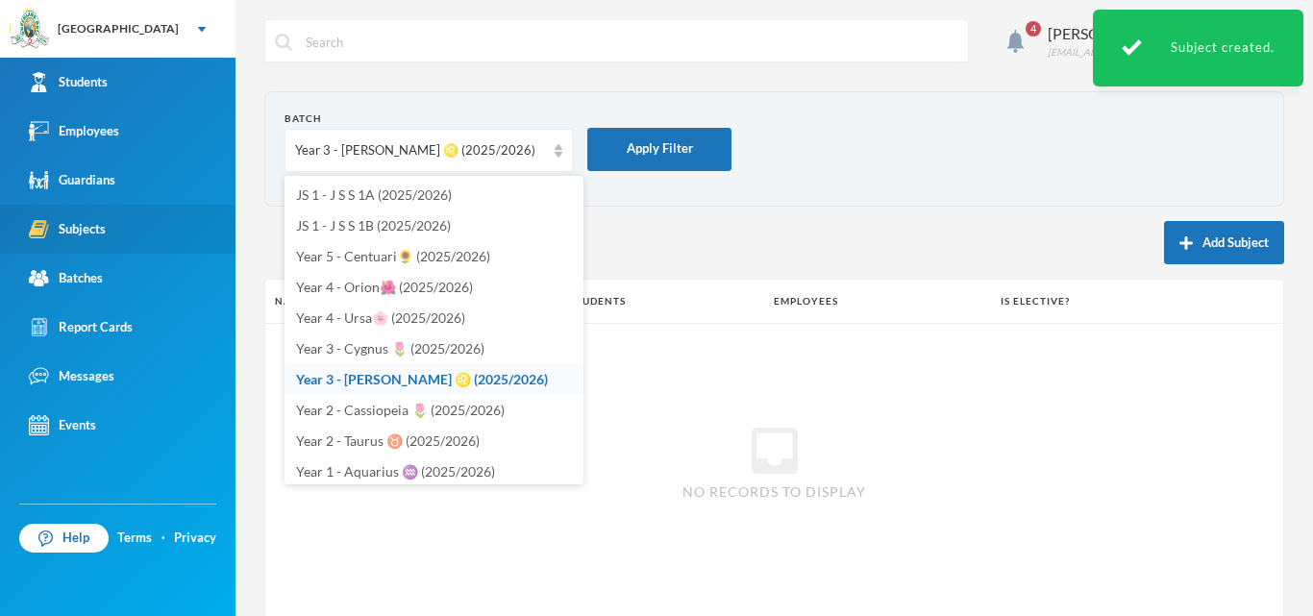
scroll to position [342, 0]
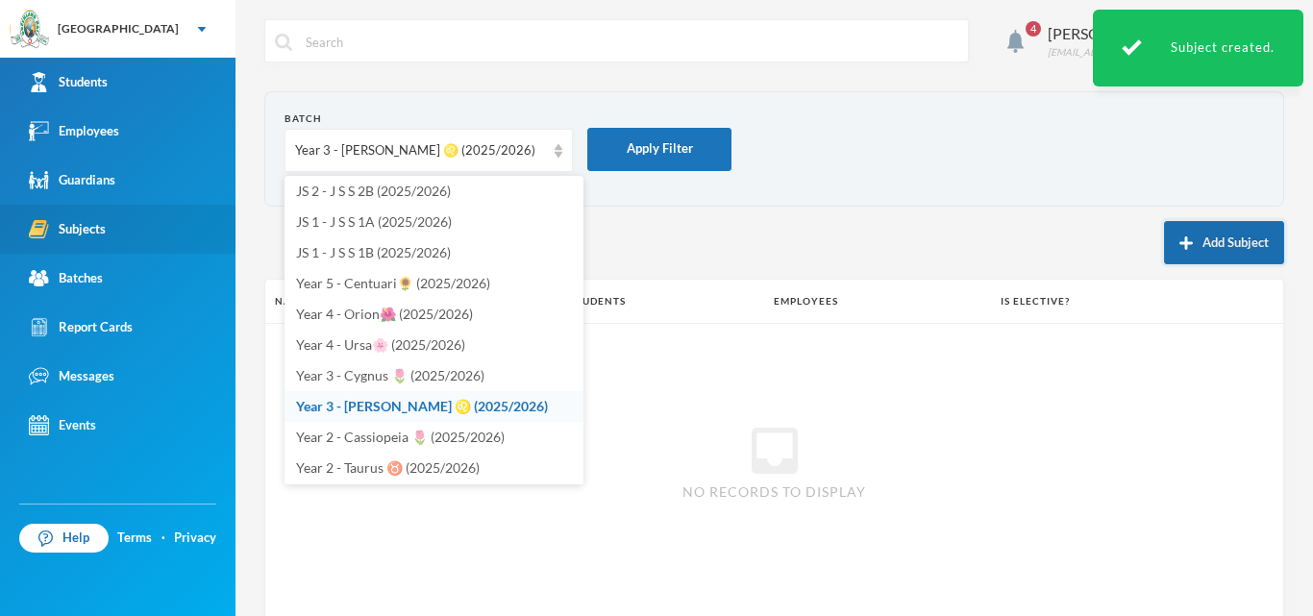
click at [1180, 245] on img "button" at bounding box center [1186, 243] width 13 height 13
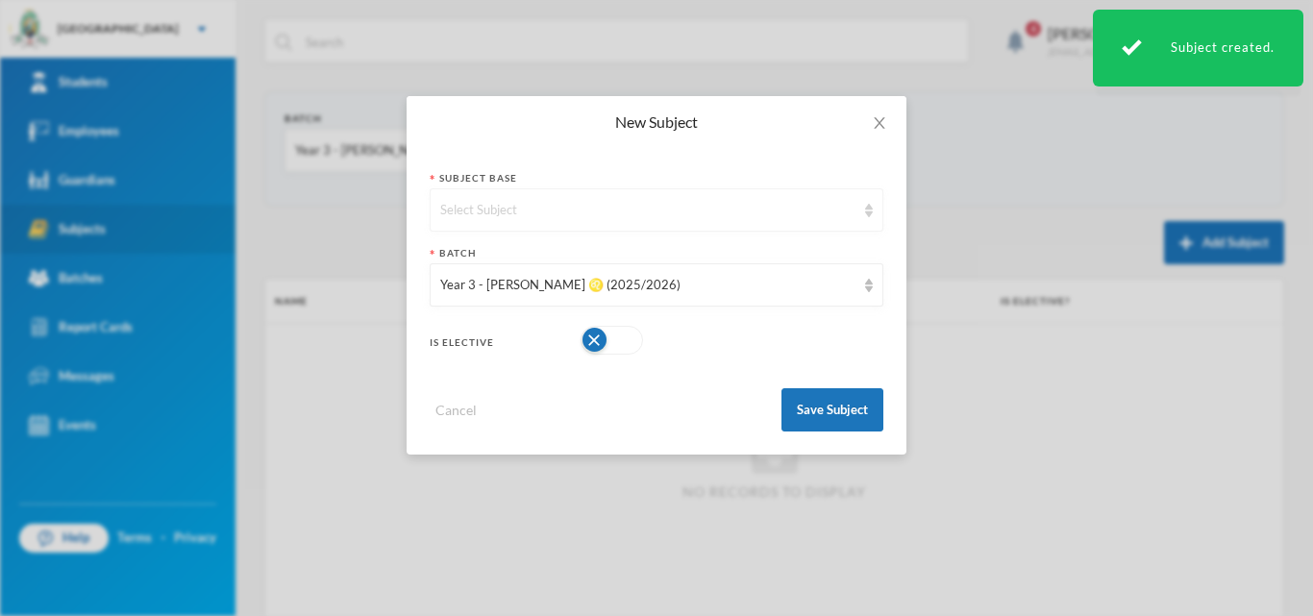
click at [636, 210] on div "Select Subject" at bounding box center [647, 210] width 415 height 19
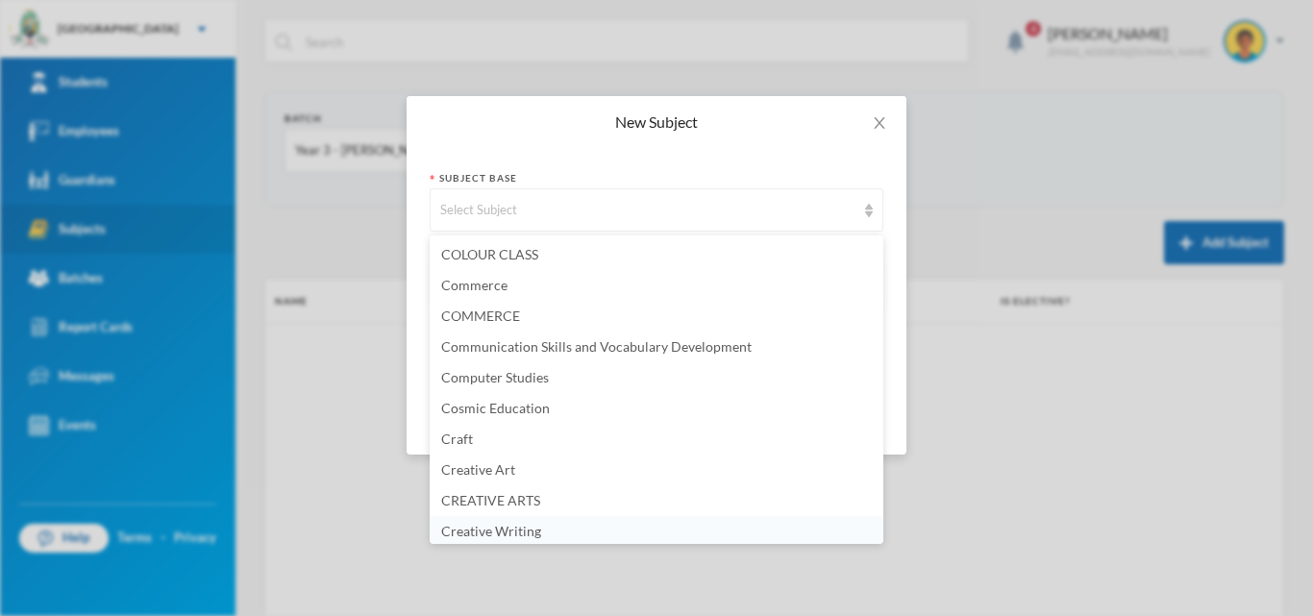
scroll to position [772, 0]
click at [522, 528] on span "Creative Writing" at bounding box center [491, 528] width 100 height 16
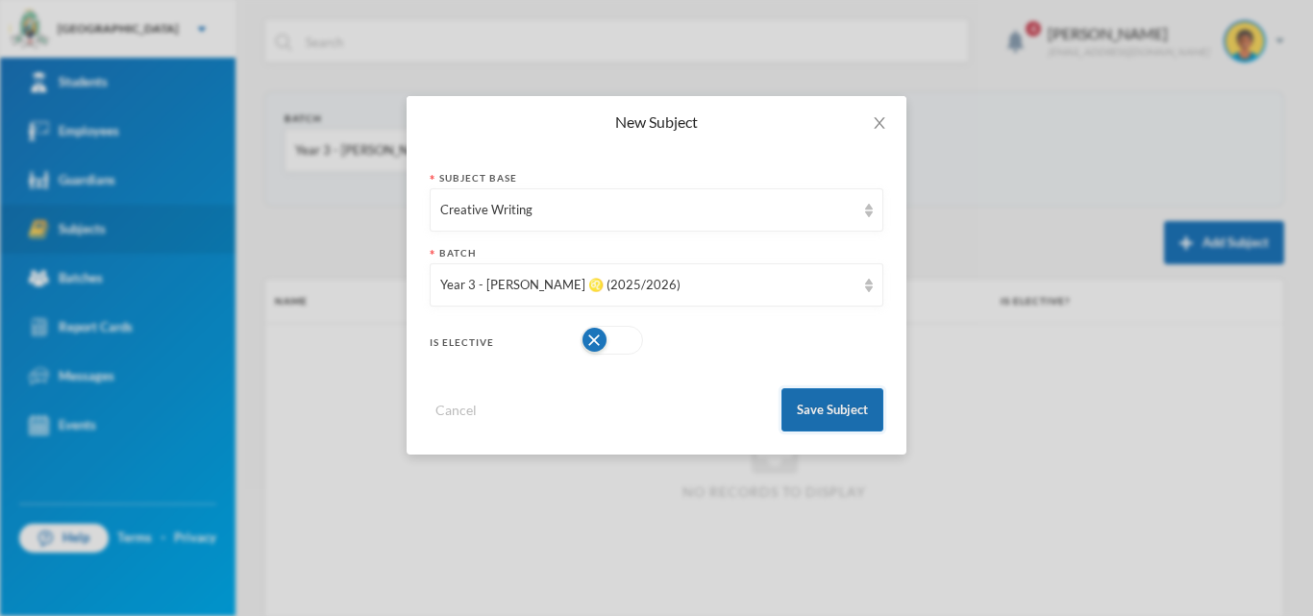
click at [863, 406] on button "Save Subject" at bounding box center [833, 409] width 102 height 43
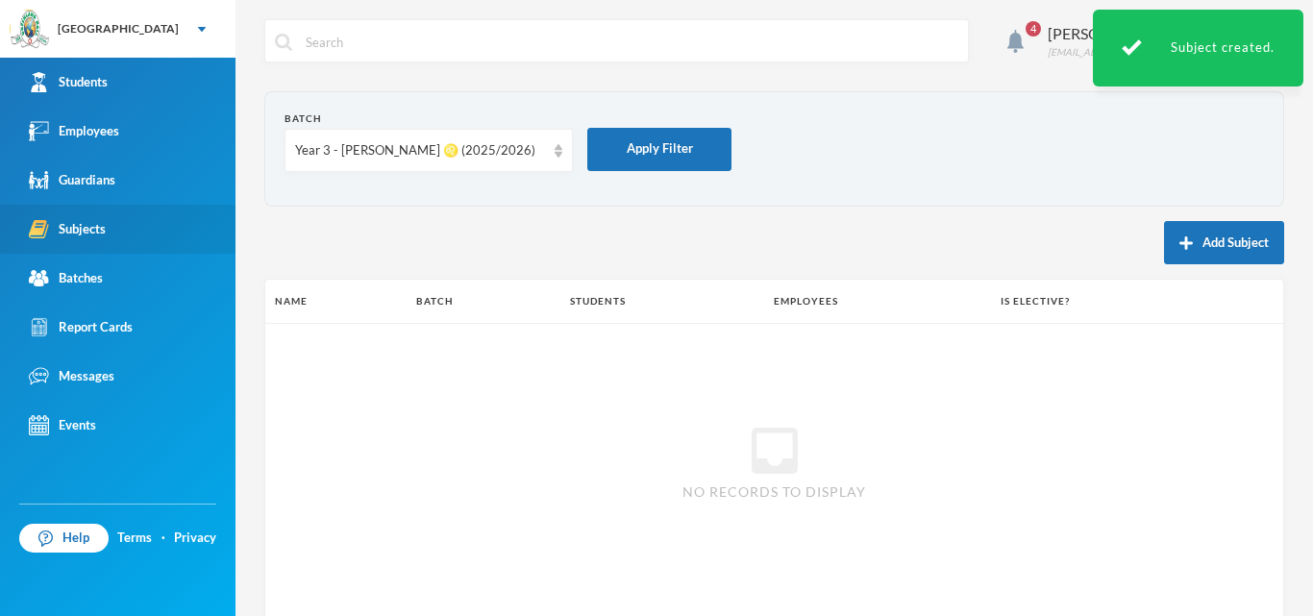
click at [1145, 243] on div "Add Subject" at bounding box center [774, 242] width 1020 height 43
click at [1164, 244] on button "Add Subject" at bounding box center [1224, 242] width 120 height 43
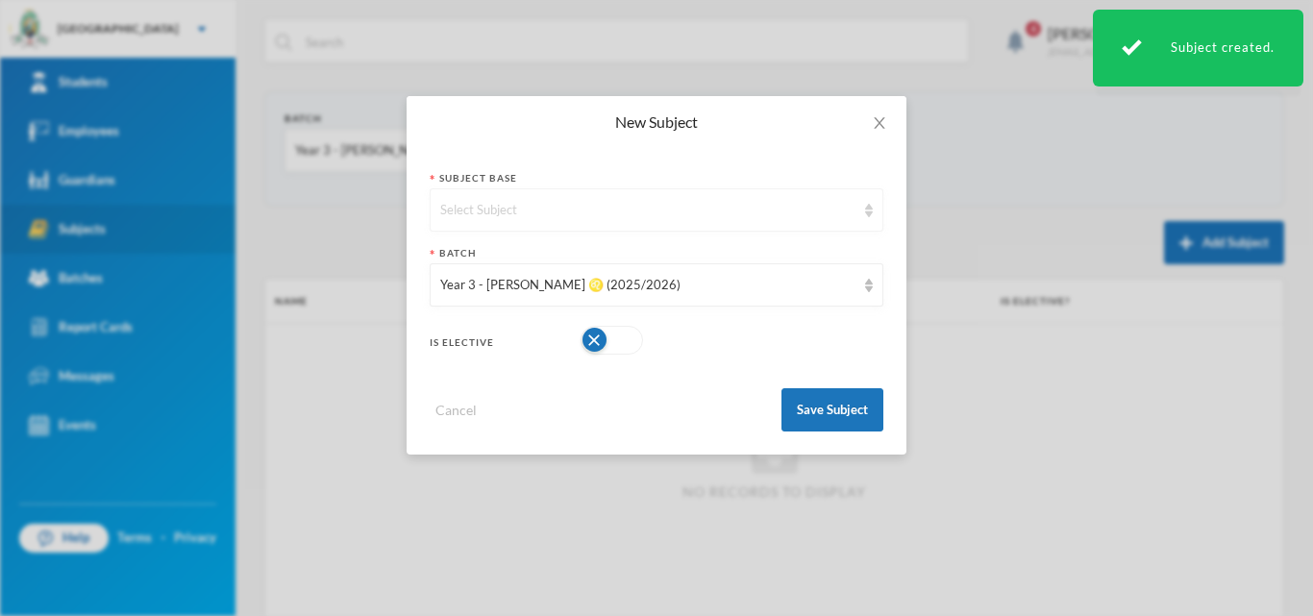
click at [558, 212] on div "Select Subject" at bounding box center [647, 210] width 415 height 19
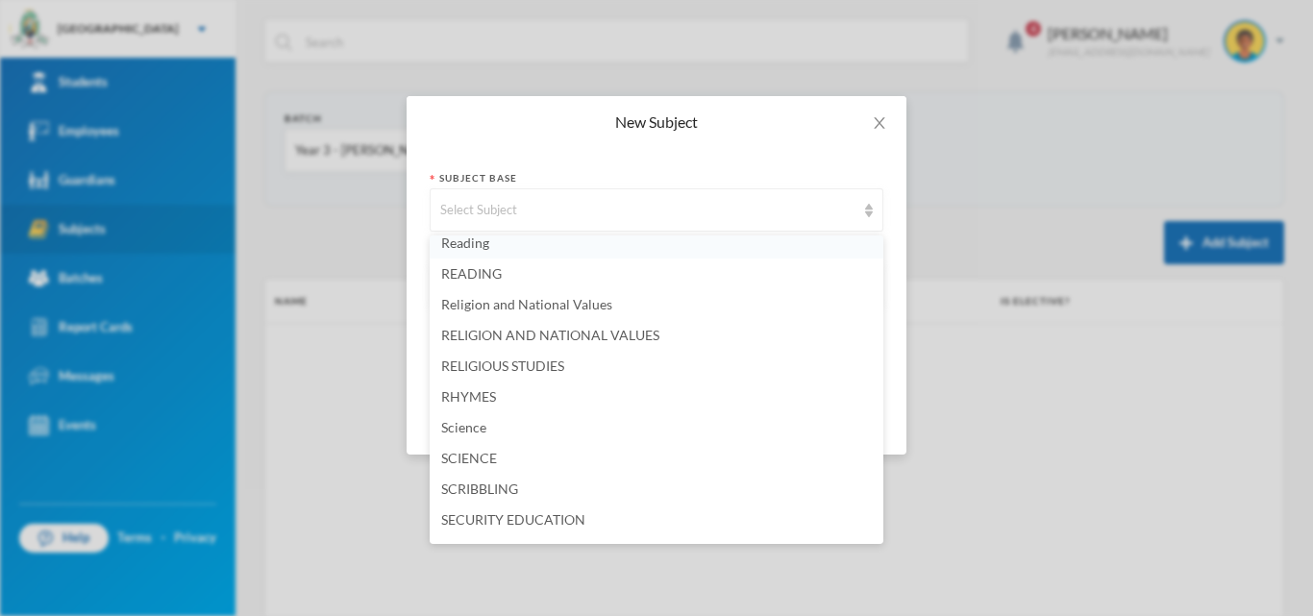
scroll to position [4126, 0]
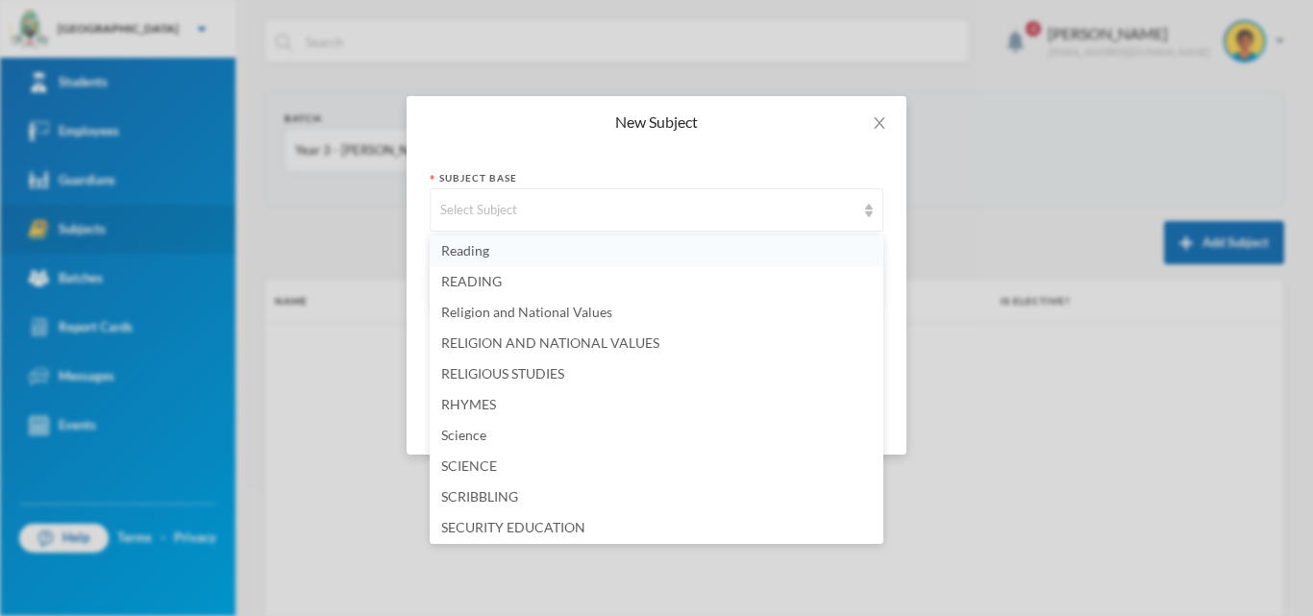
click at [482, 246] on span "Reading" at bounding box center [465, 250] width 48 height 16
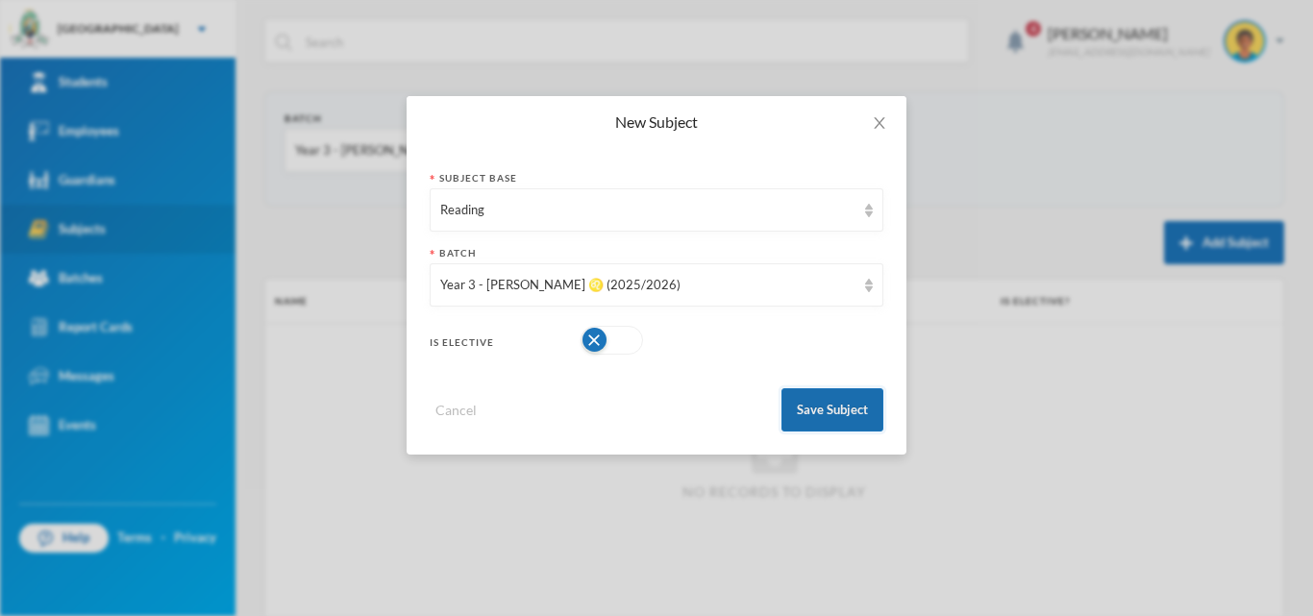
click at [798, 408] on button "Save Subject" at bounding box center [833, 409] width 102 height 43
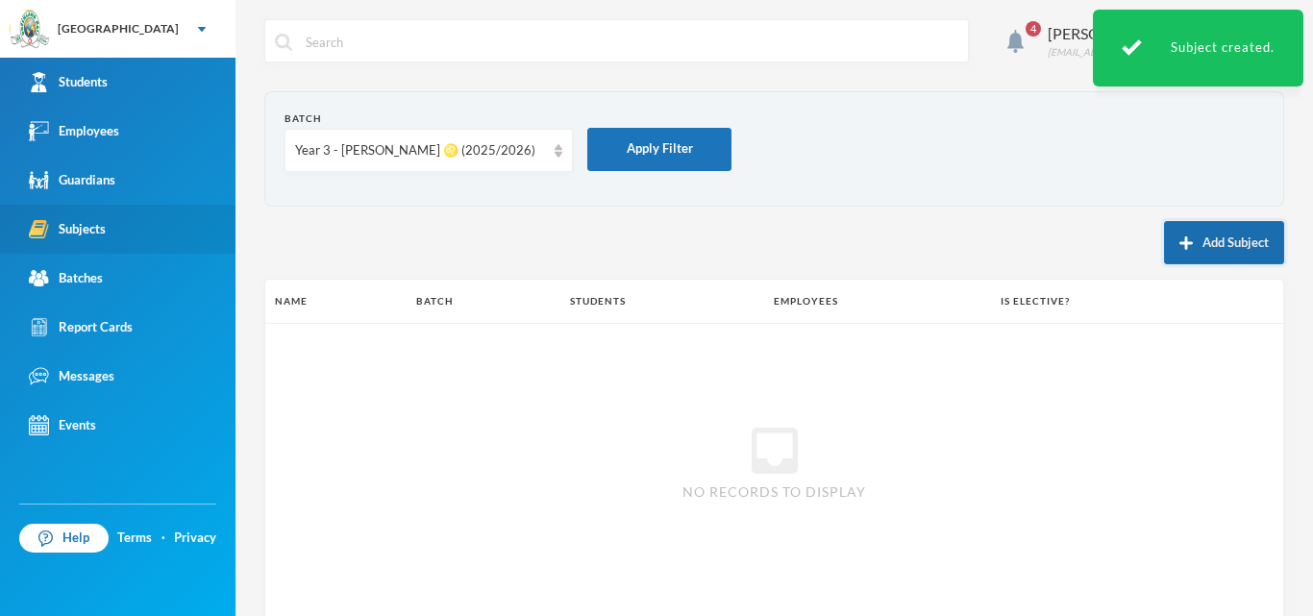
click at [1180, 239] on img "button" at bounding box center [1186, 243] width 13 height 13
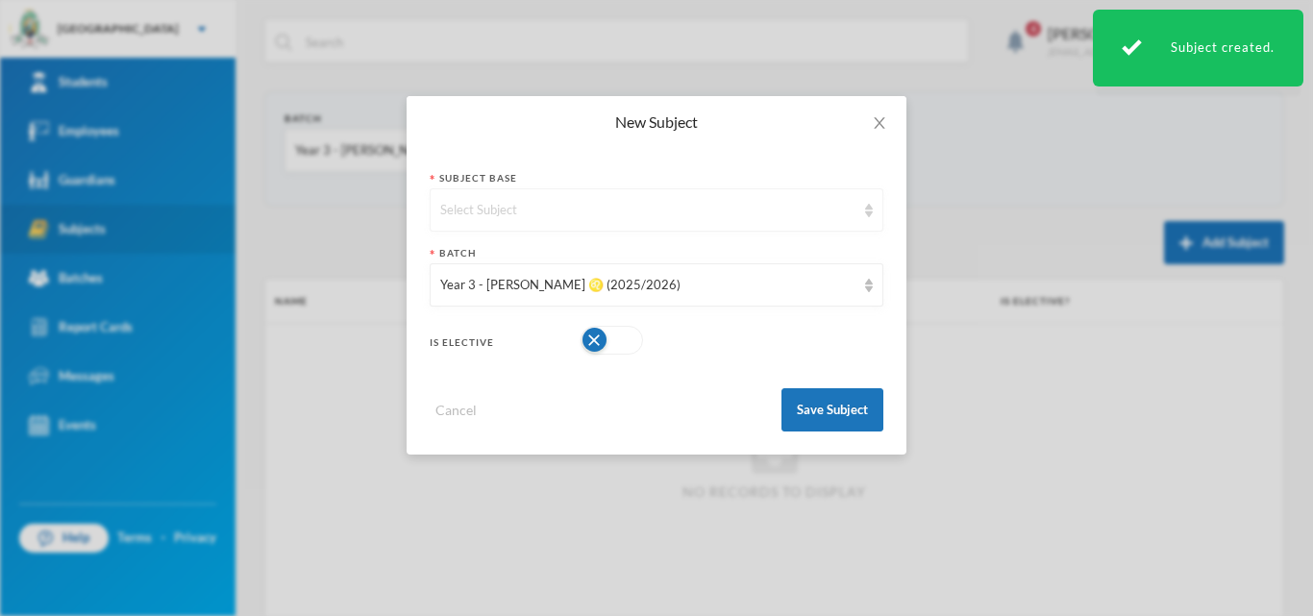
click at [783, 215] on div "Select Subject" at bounding box center [647, 210] width 415 height 19
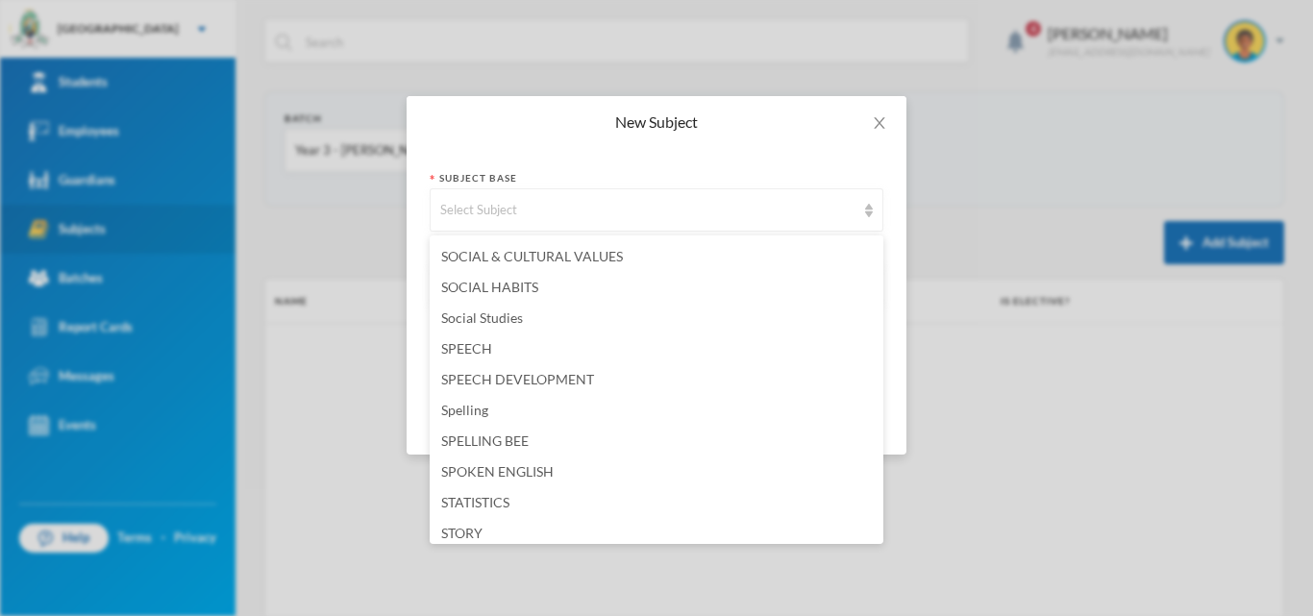
scroll to position [4615, 0]
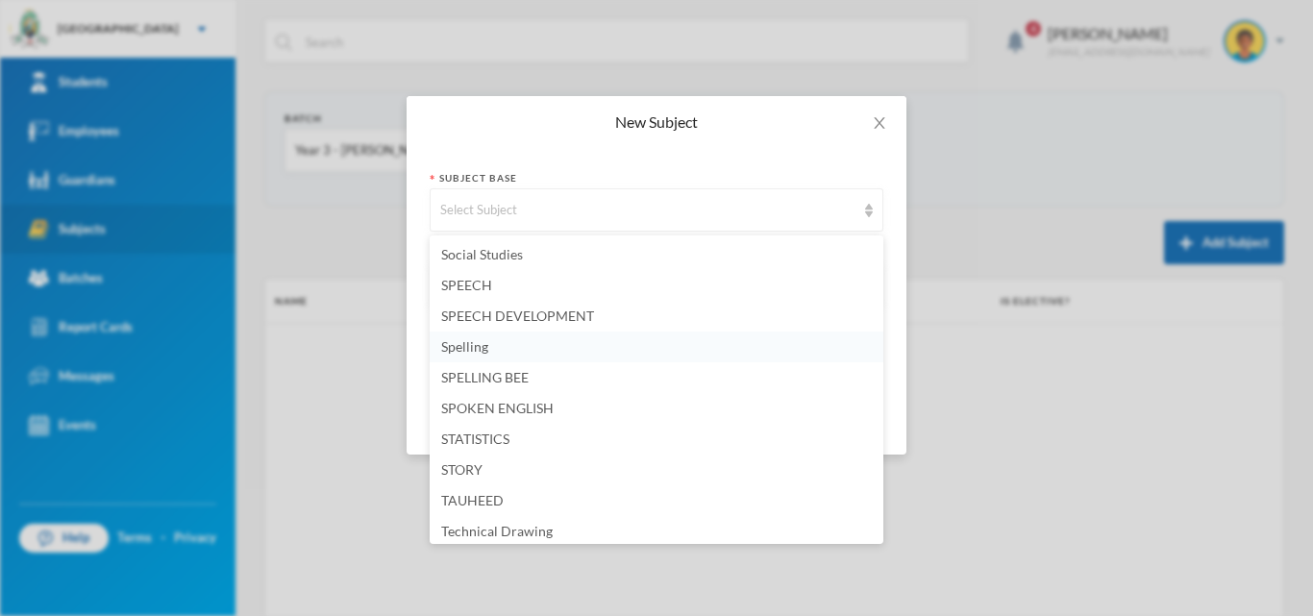
click at [589, 343] on li "Spelling" at bounding box center [657, 347] width 454 height 31
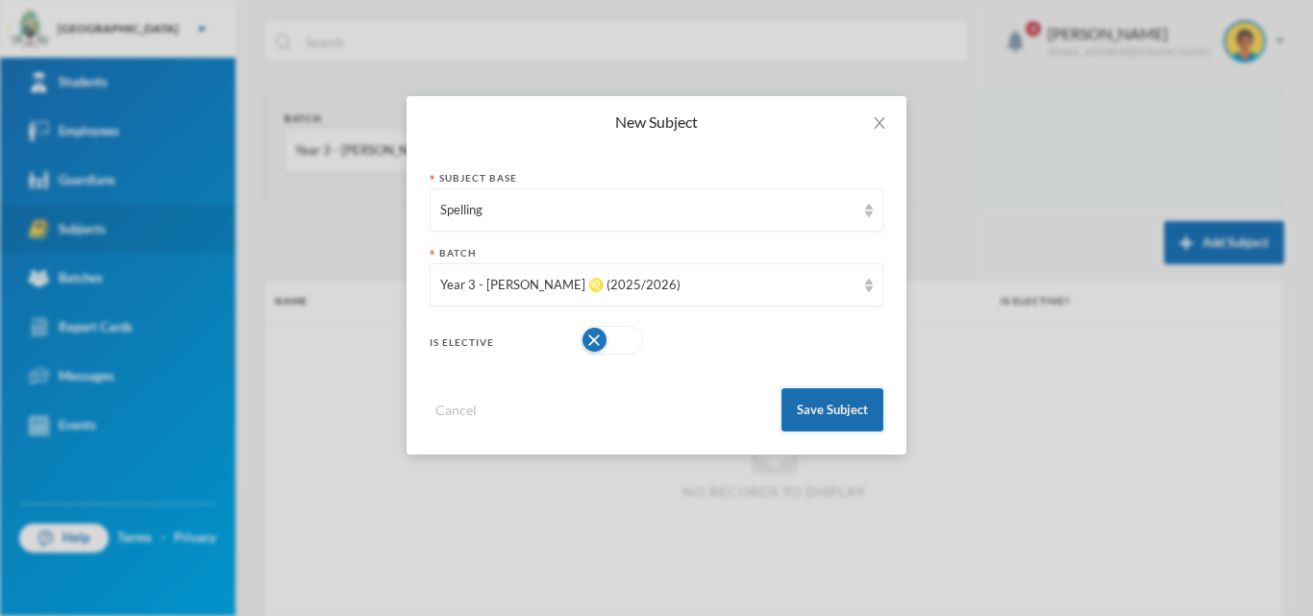
click at [851, 410] on button "Save Subject" at bounding box center [833, 409] width 102 height 43
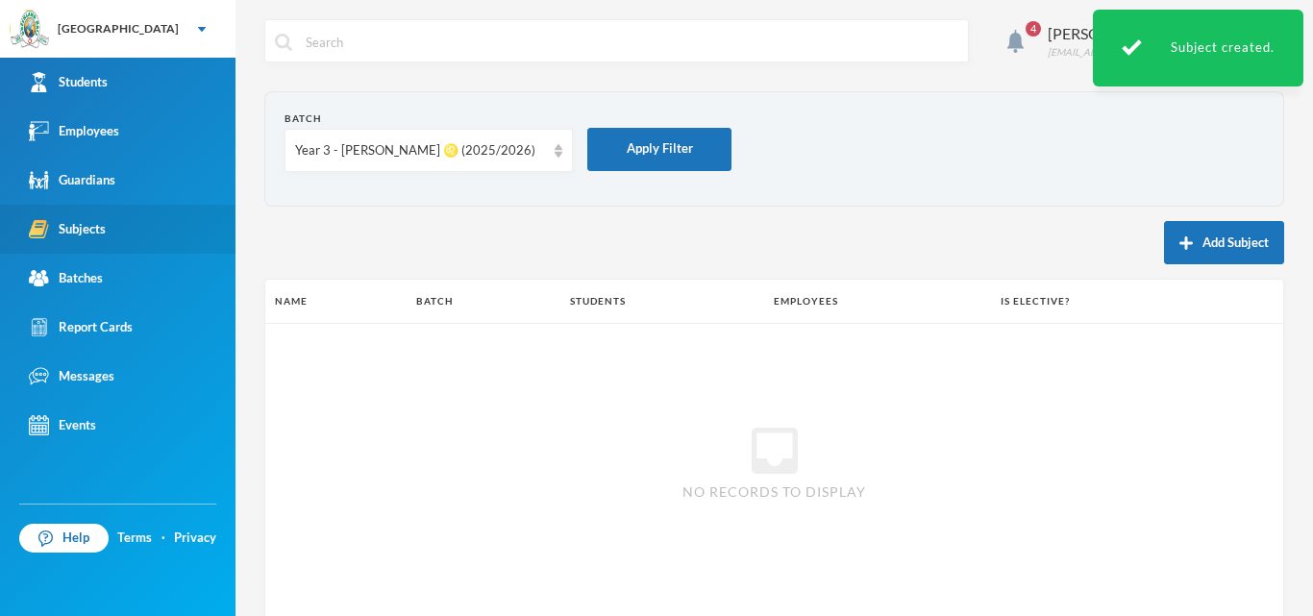
click at [1229, 252] on button "Add Subject" at bounding box center [1224, 242] width 120 height 43
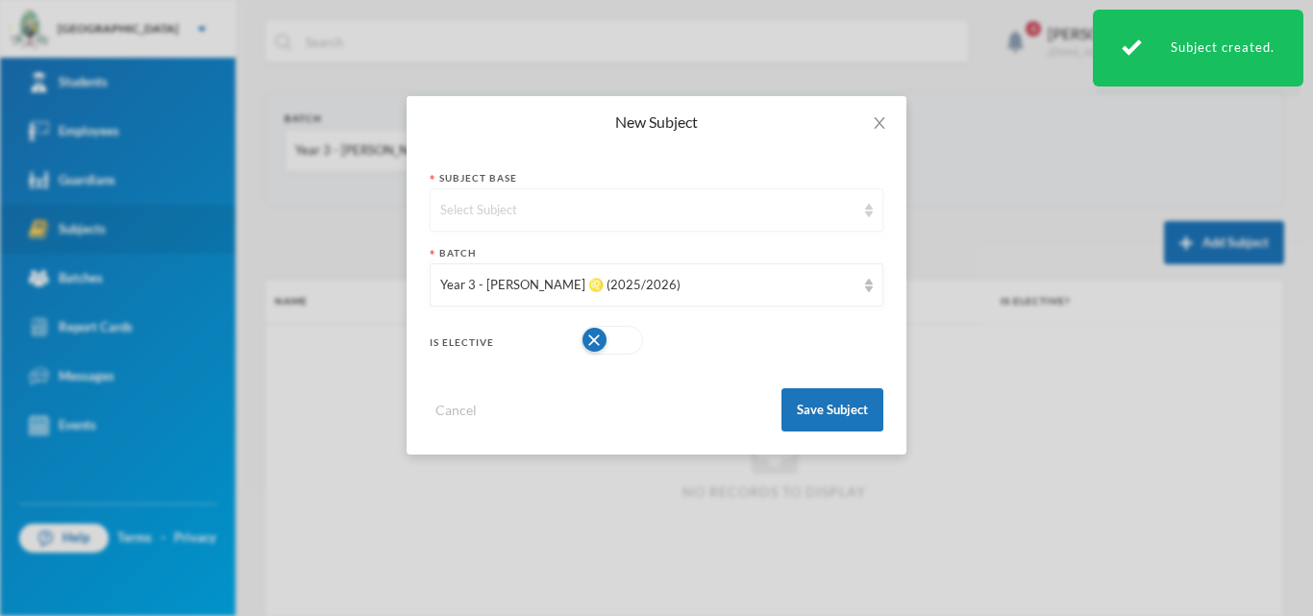
click at [598, 212] on div "Select Subject" at bounding box center [647, 210] width 415 height 19
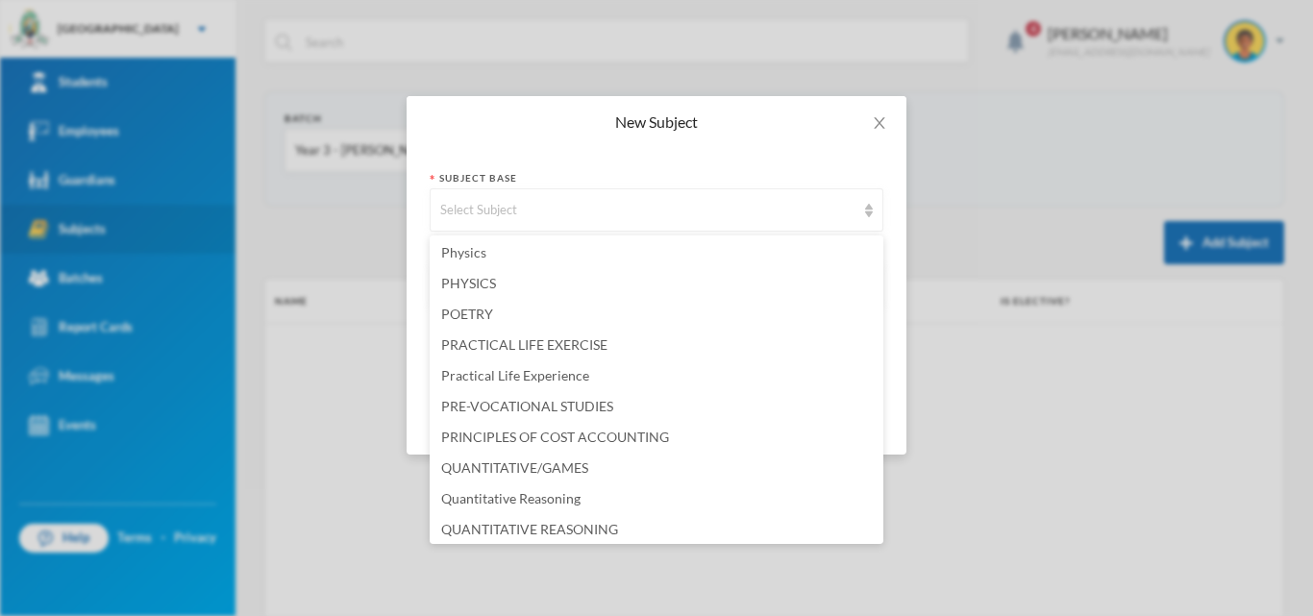
scroll to position [3829, 0]
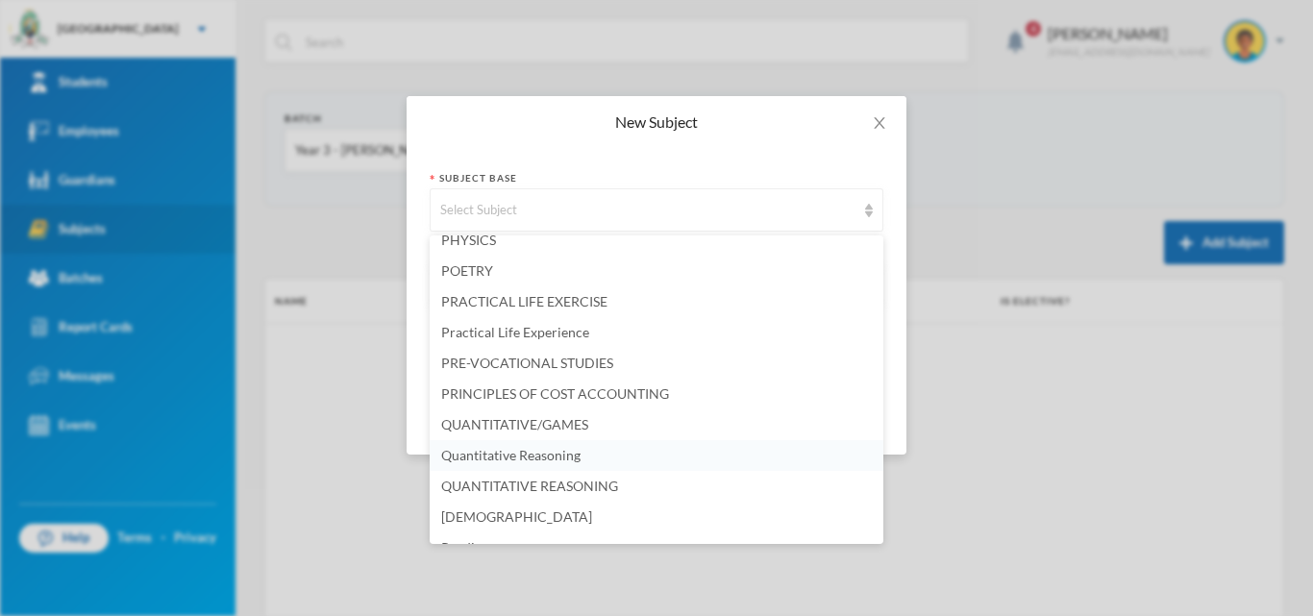
click at [549, 450] on span "Quantitative Reasoning" at bounding box center [510, 455] width 139 height 16
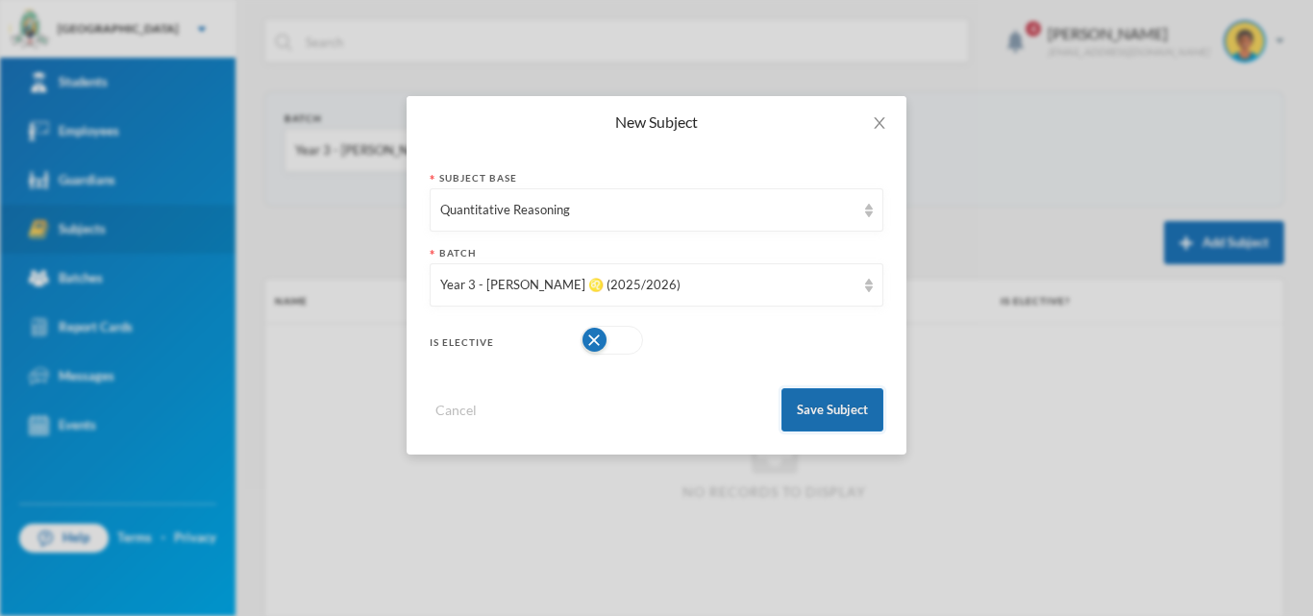
click at [800, 411] on button "Save Subject" at bounding box center [833, 409] width 102 height 43
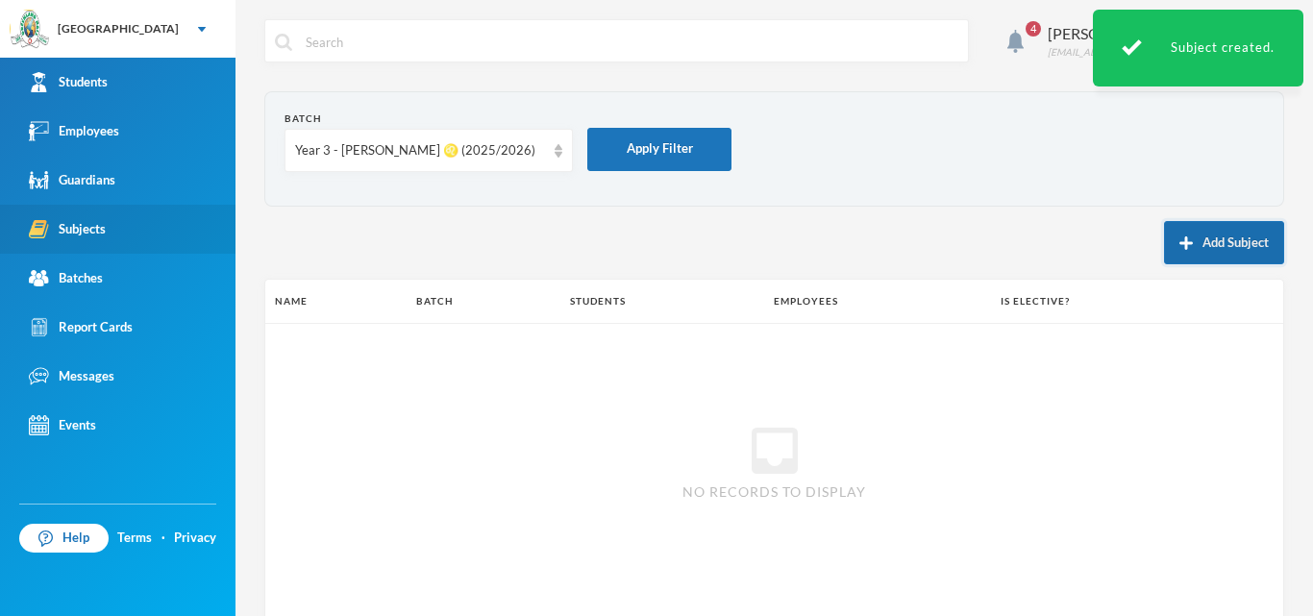
click at [1194, 247] on button "Add Subject" at bounding box center [1224, 242] width 120 height 43
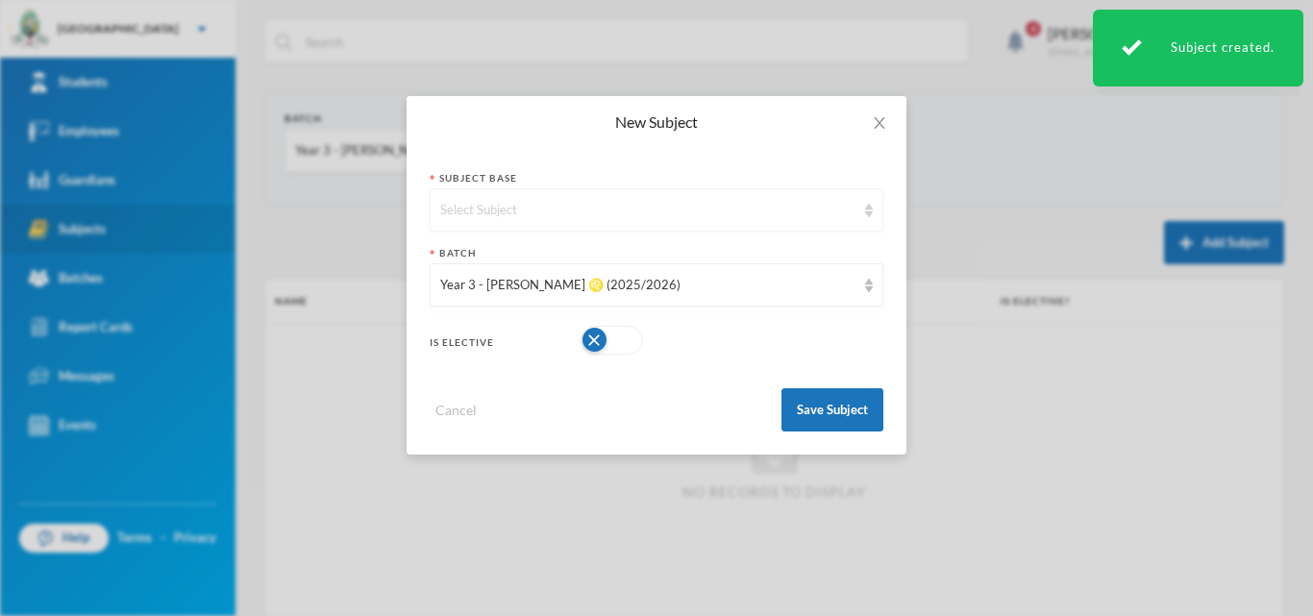
click at [451, 202] on div "Select Subject" at bounding box center [647, 210] width 415 height 19
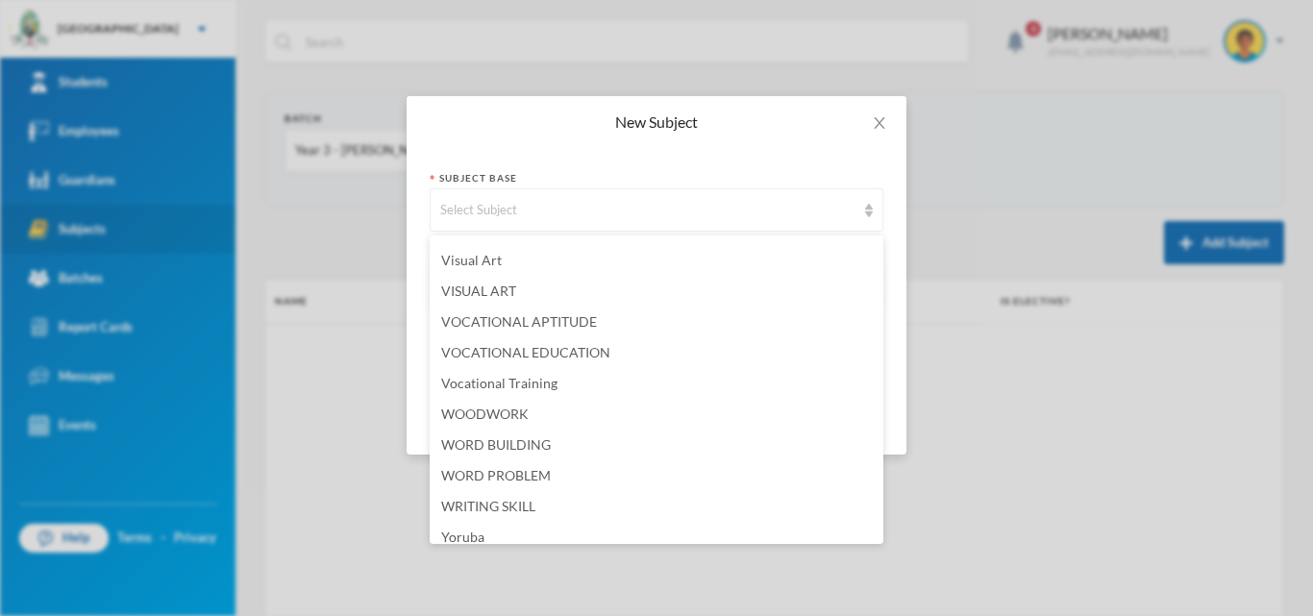
scroll to position [4887, 0]
click at [448, 419] on span "Verbal Reasoning" at bounding box center [493, 413] width 104 height 16
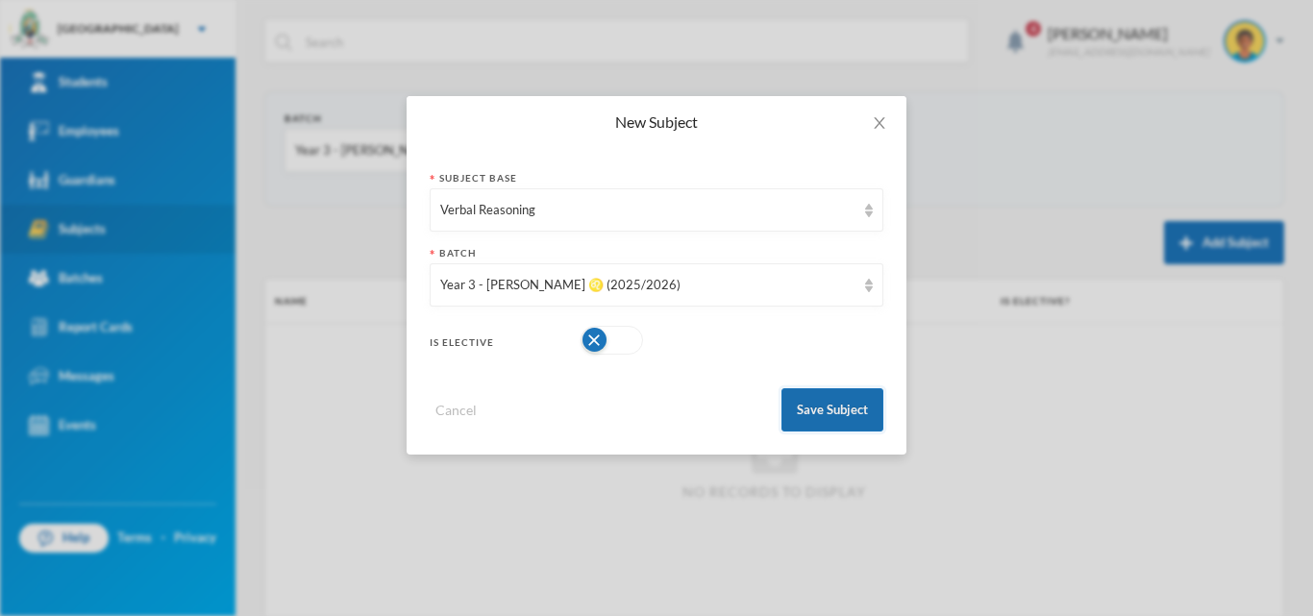
click at [791, 422] on button "Save Subject" at bounding box center [833, 409] width 102 height 43
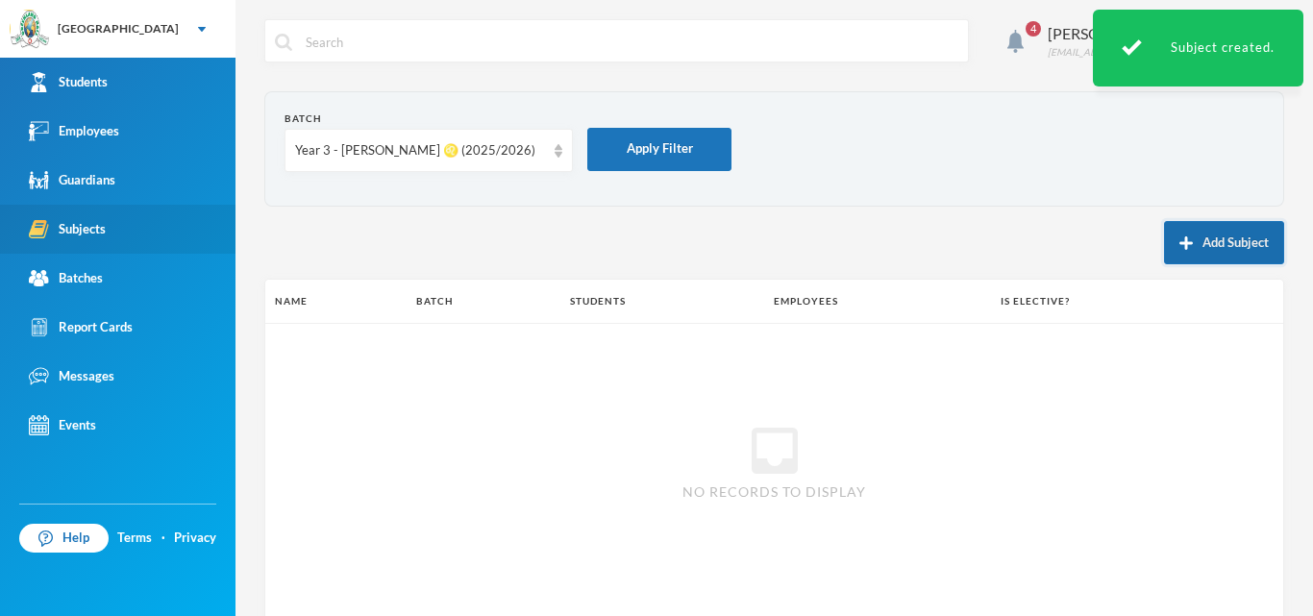
click at [1228, 247] on button "Add Subject" at bounding box center [1224, 242] width 120 height 43
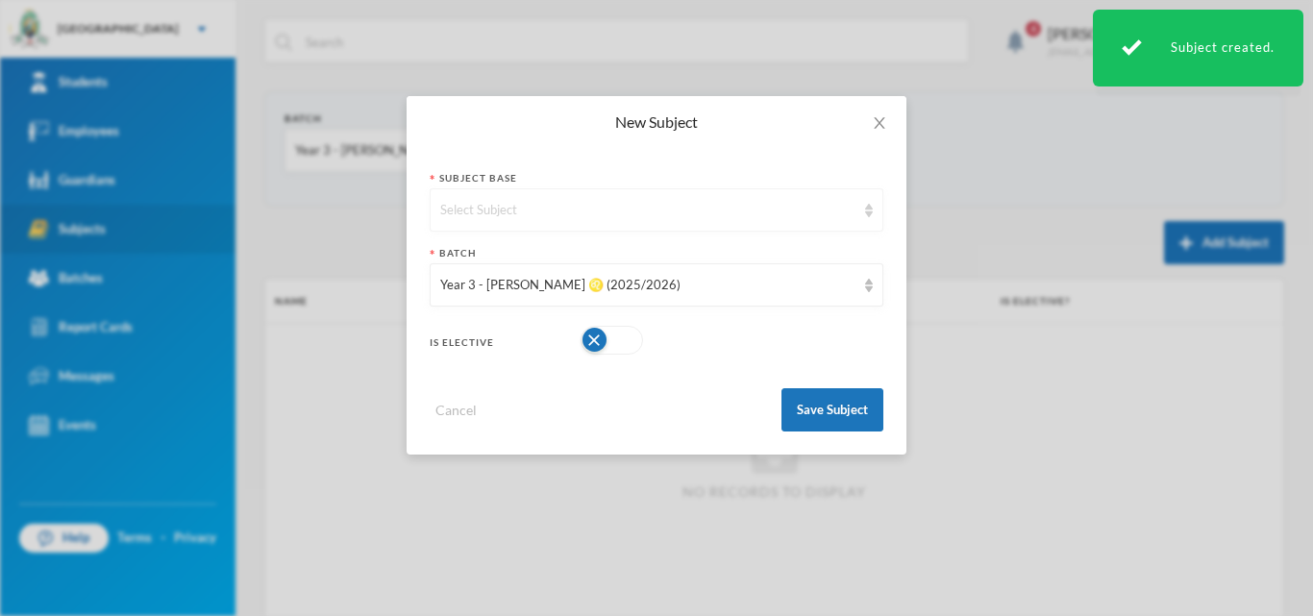
click at [632, 198] on div "Select Subject" at bounding box center [657, 209] width 454 height 43
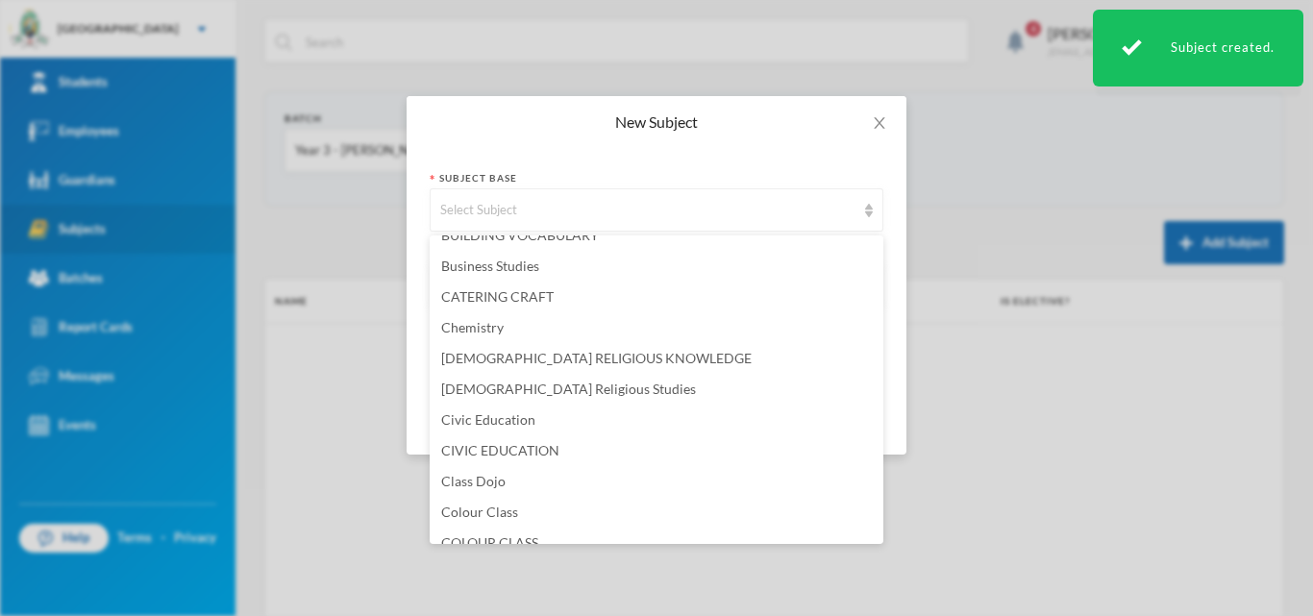
scroll to position [577, 0]
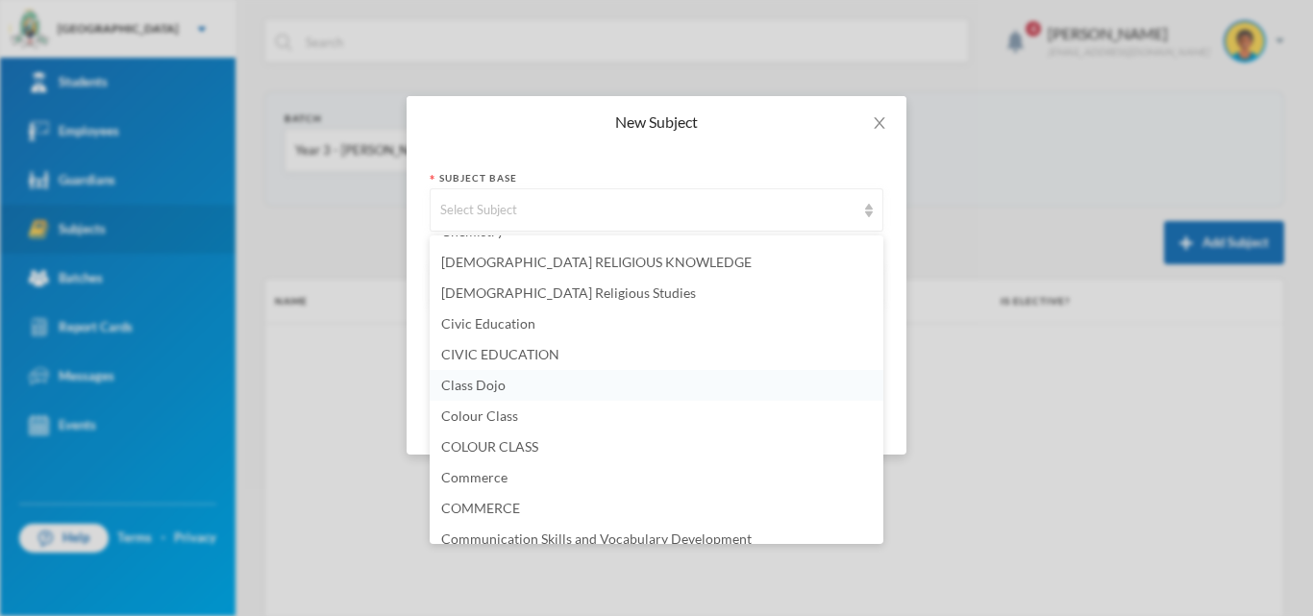
click at [503, 382] on span "Class Dojo" at bounding box center [473, 385] width 64 height 16
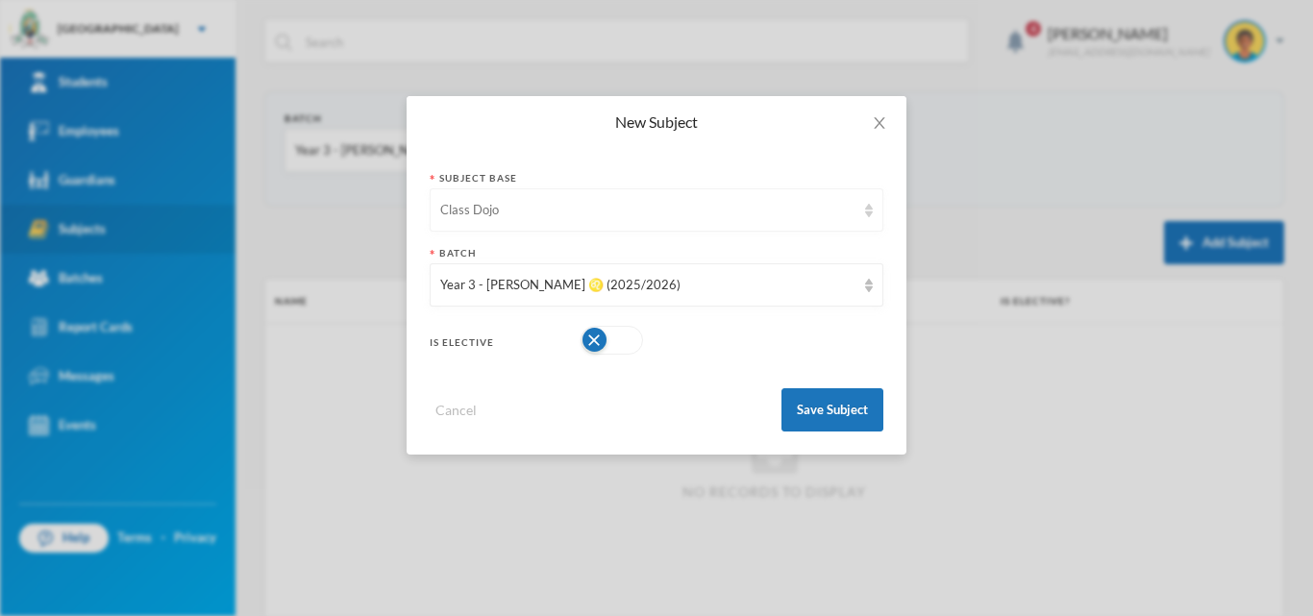
click at [512, 215] on div "Class Dojo" at bounding box center [647, 210] width 415 height 19
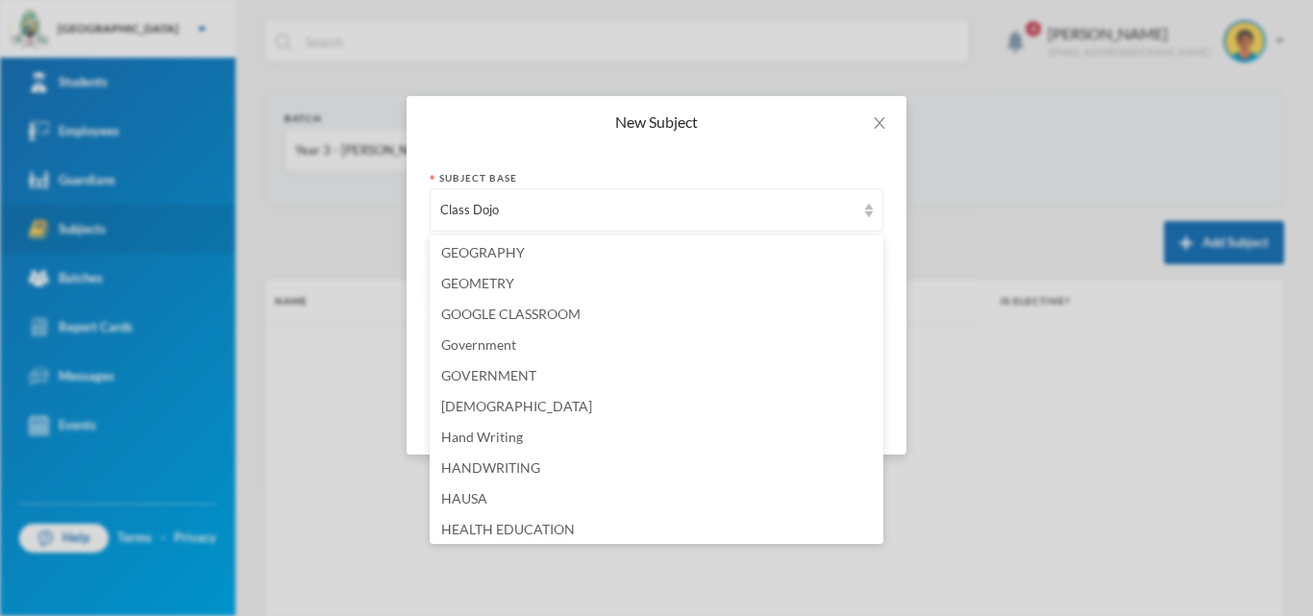
scroll to position [2096, 0]
click at [487, 403] on span "Hand Writing" at bounding box center [482, 404] width 82 height 16
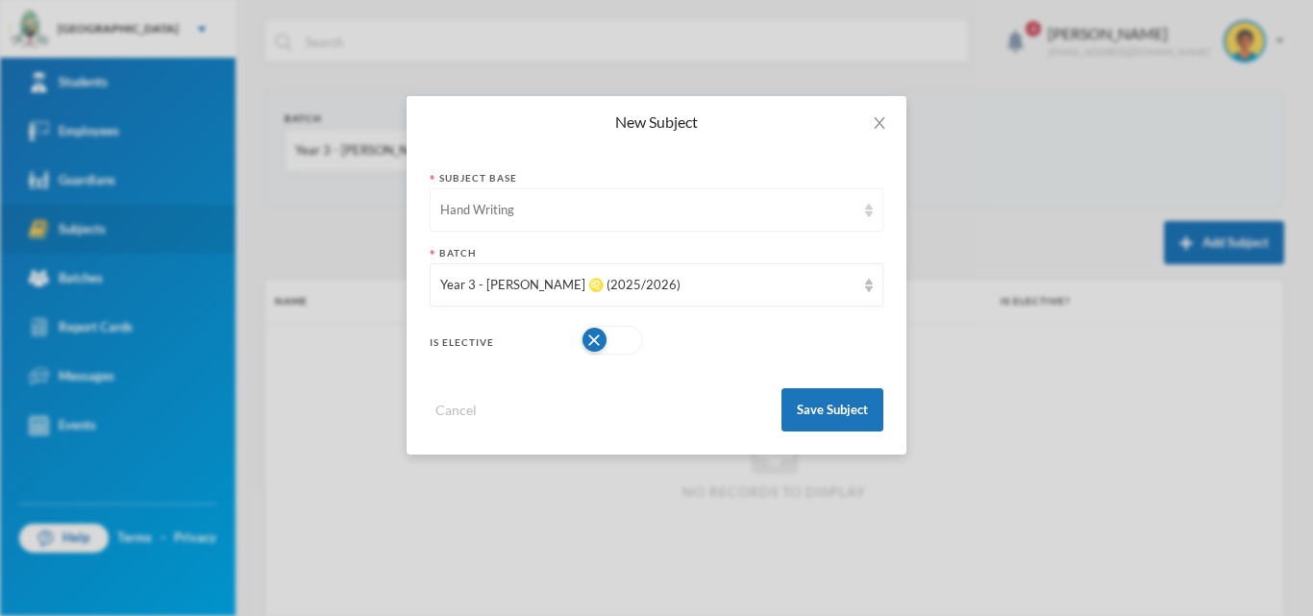
click at [582, 212] on div "Hand Writing" at bounding box center [647, 210] width 415 height 19
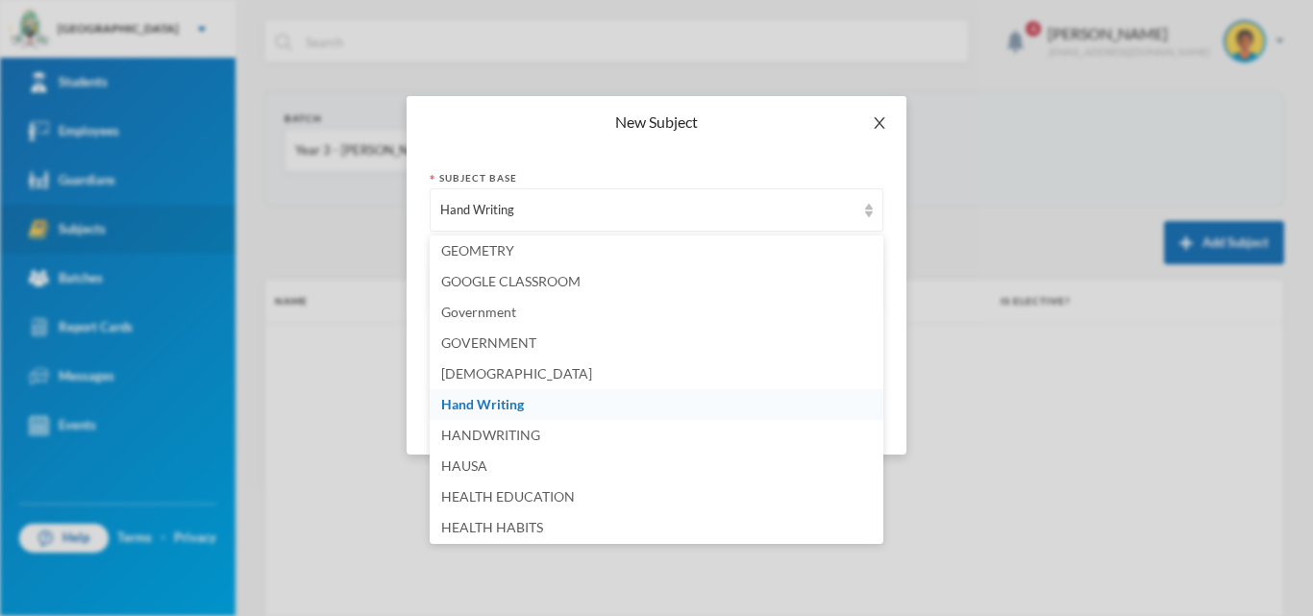
click at [882, 123] on icon "icon: close" at bounding box center [879, 122] width 15 height 15
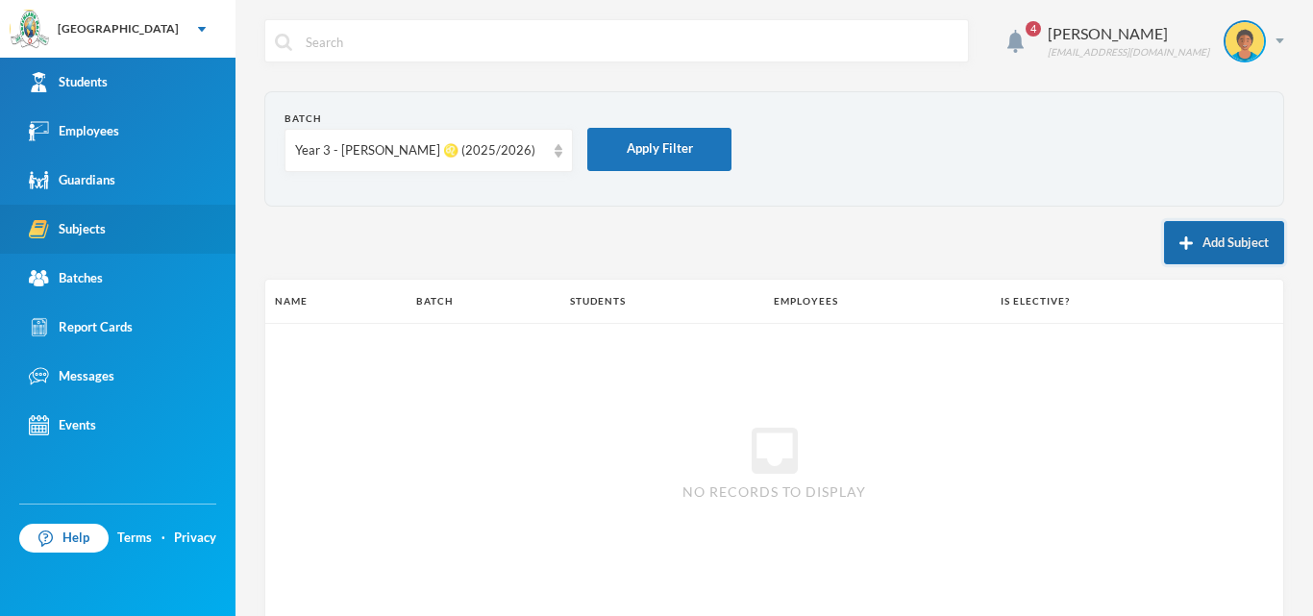
click at [1227, 240] on button "Add Subject" at bounding box center [1224, 242] width 120 height 43
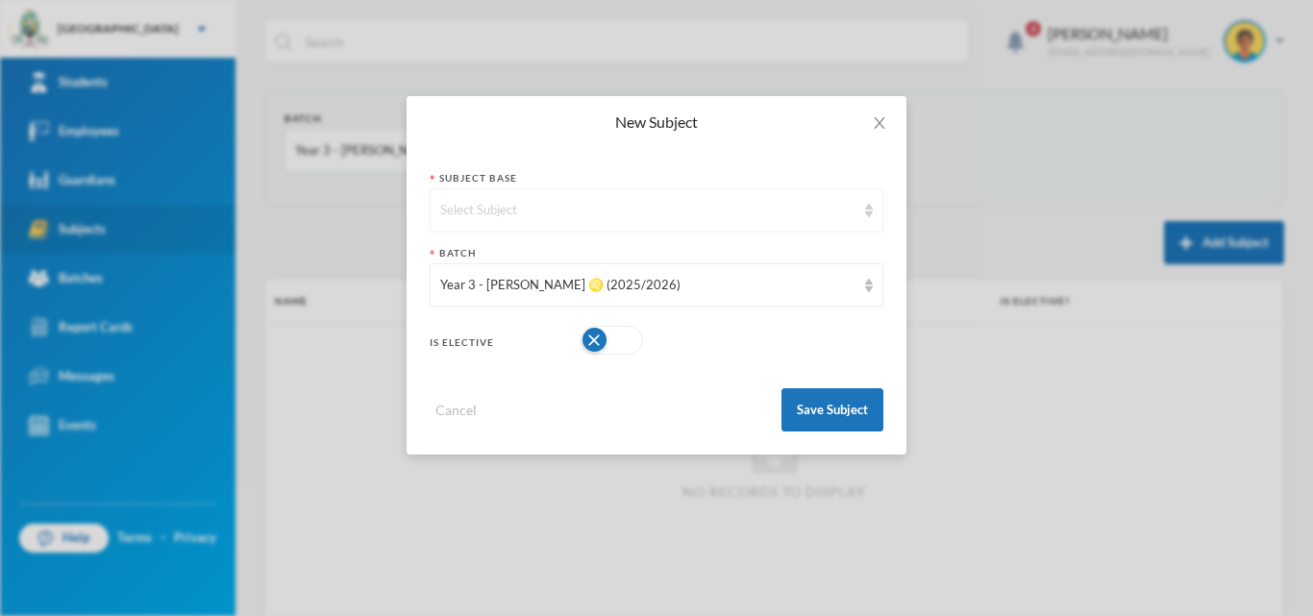
click at [616, 209] on div "Select Subject" at bounding box center [647, 210] width 415 height 19
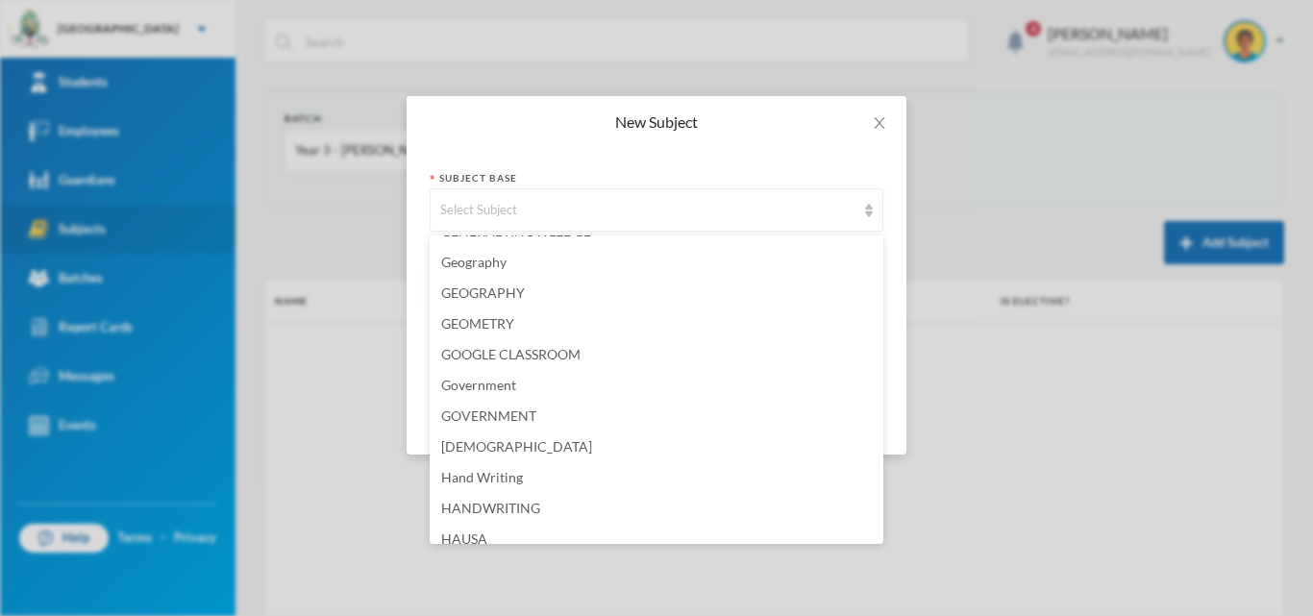
scroll to position [2019, 0]
click at [468, 348] on li "GOOGLE CLASSROOM" at bounding box center [657, 358] width 454 height 31
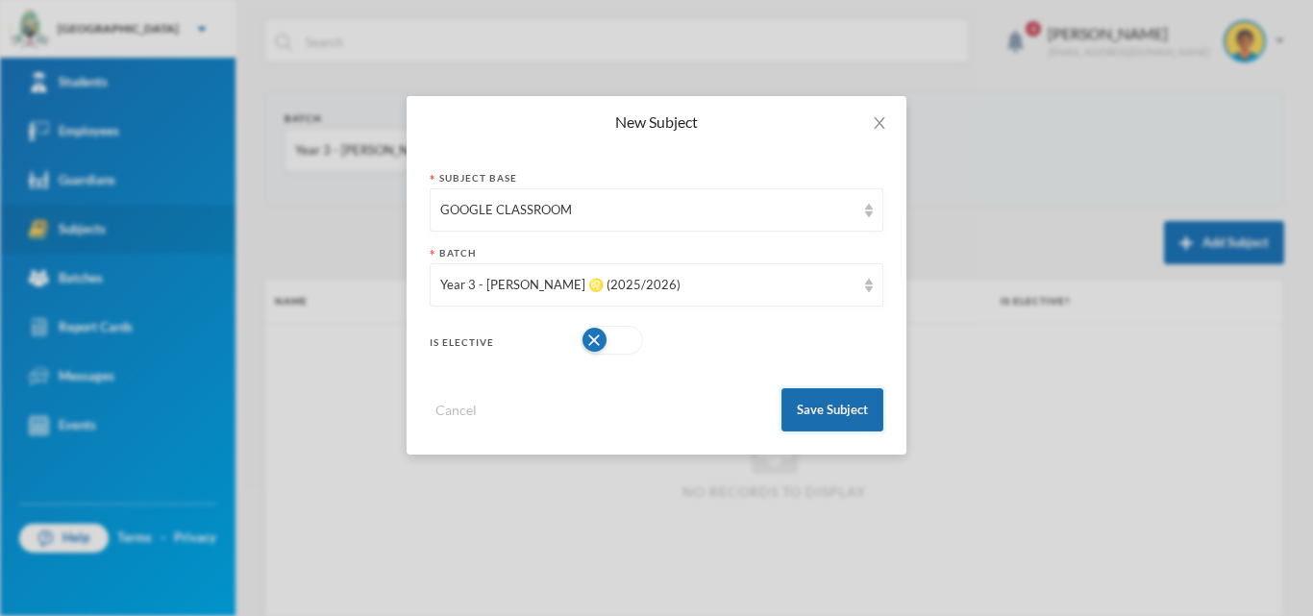
click at [820, 405] on button "Save Subject" at bounding box center [833, 409] width 102 height 43
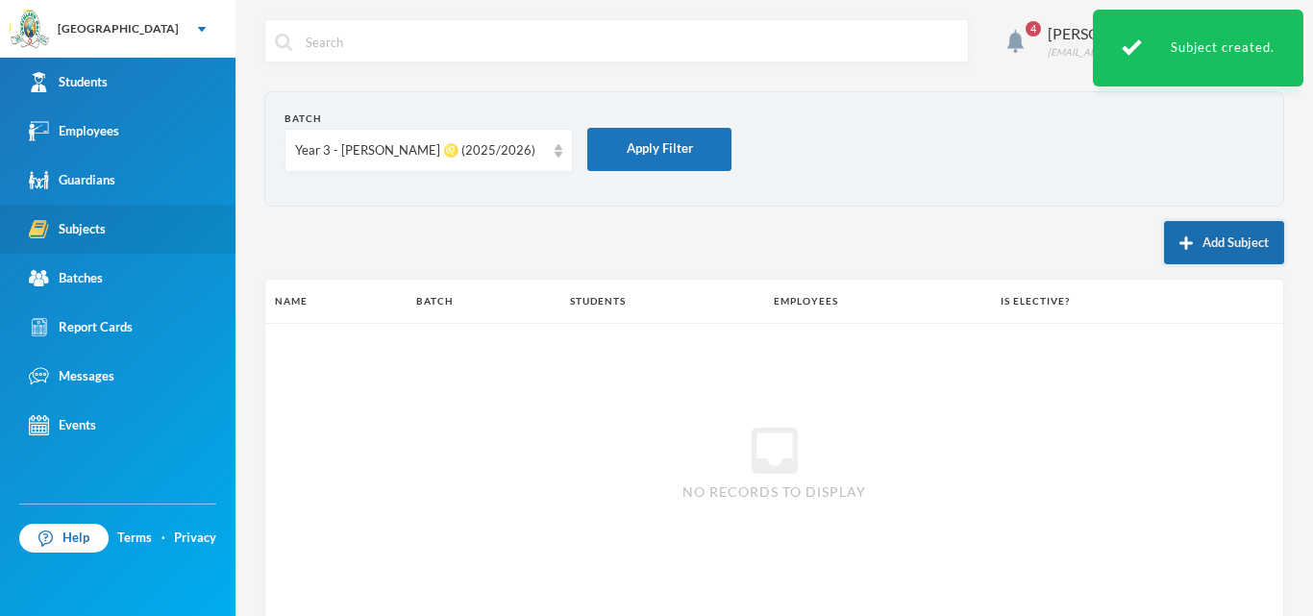
click at [1181, 247] on button "Add Subject" at bounding box center [1224, 242] width 120 height 43
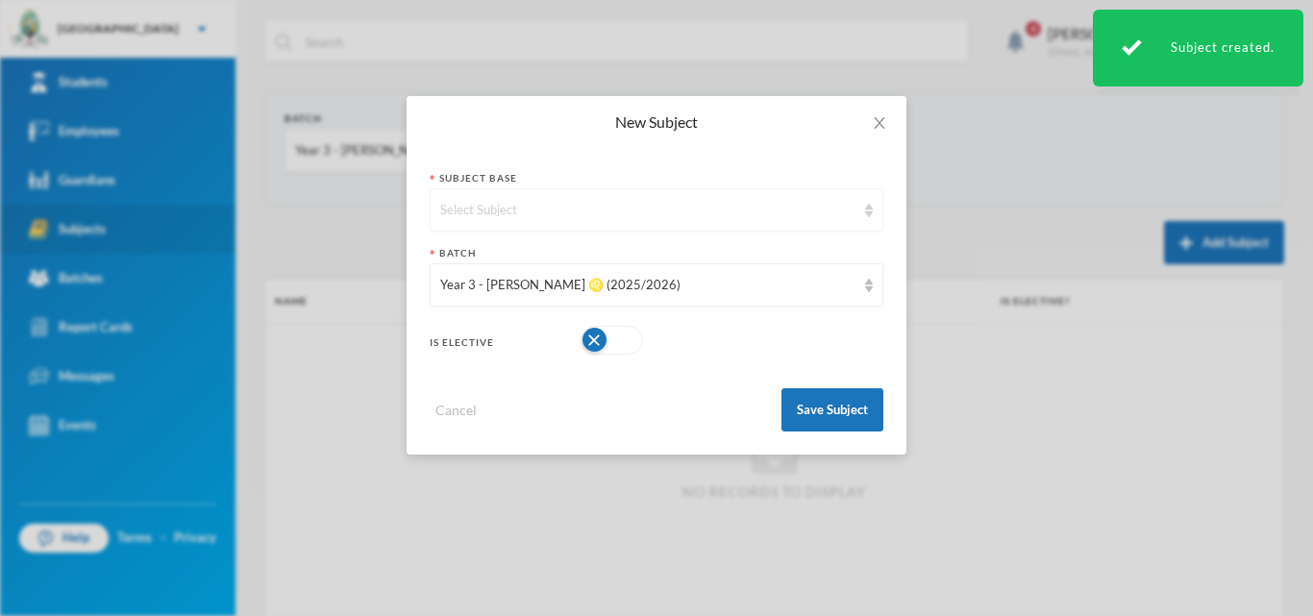
click at [743, 199] on div "Select Subject" at bounding box center [657, 209] width 454 height 43
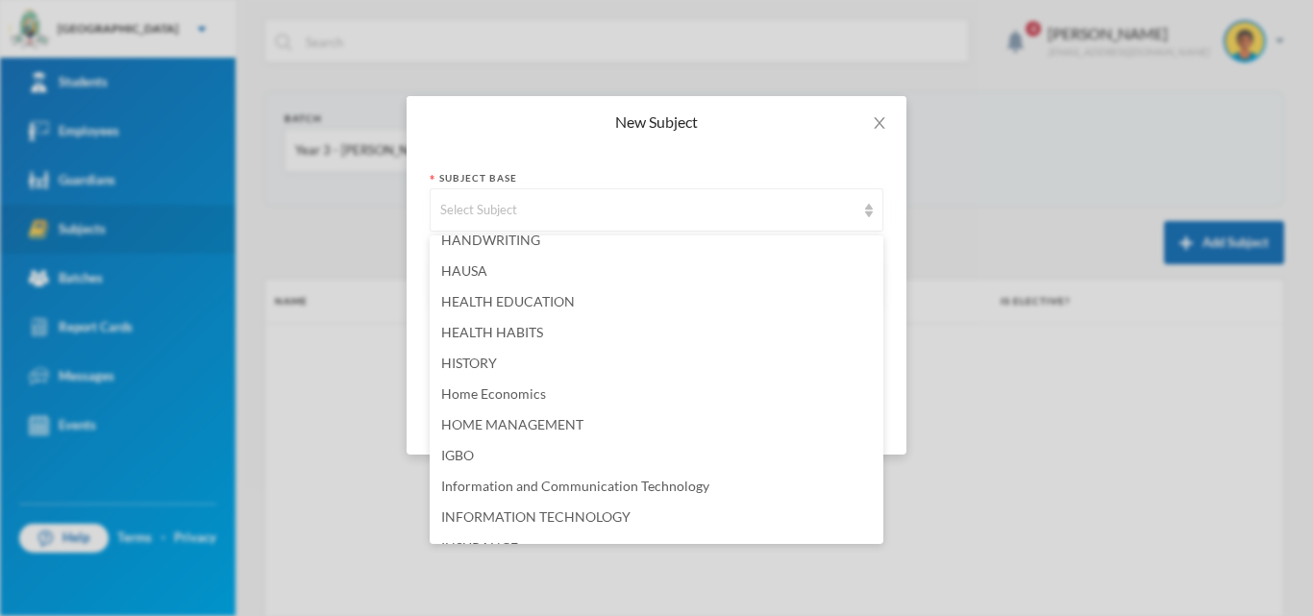
scroll to position [2280, 0]
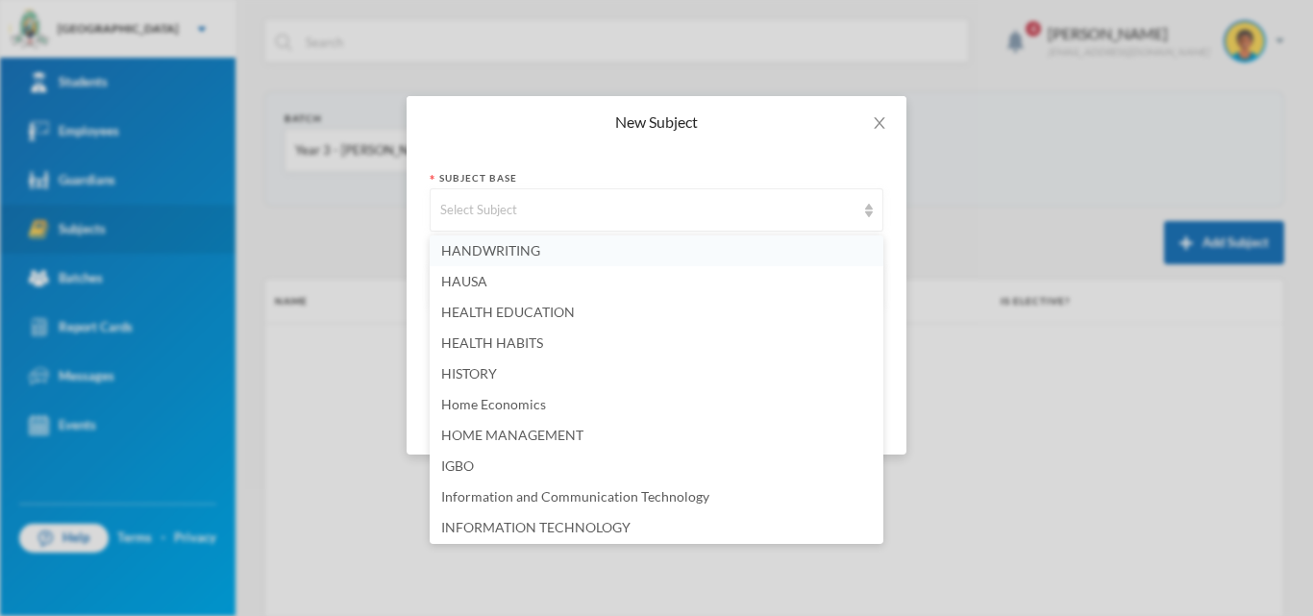
click at [596, 257] on li "HANDWRITING" at bounding box center [657, 251] width 454 height 31
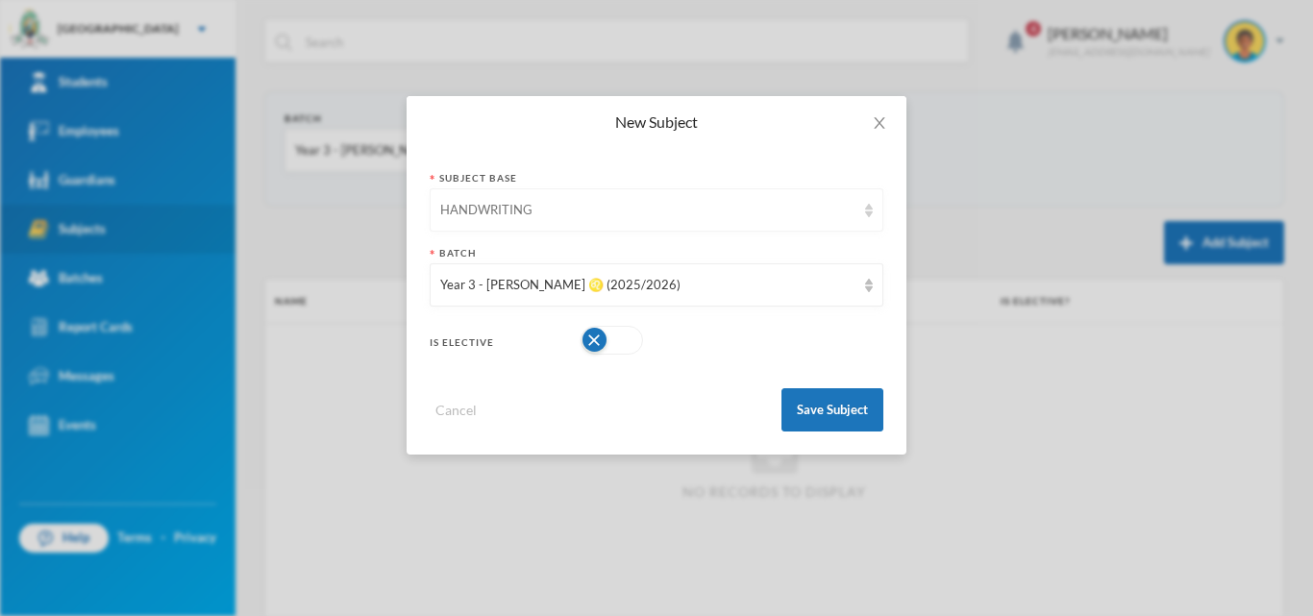
click at [854, 219] on div "HANDWRITING" at bounding box center [647, 210] width 415 height 19
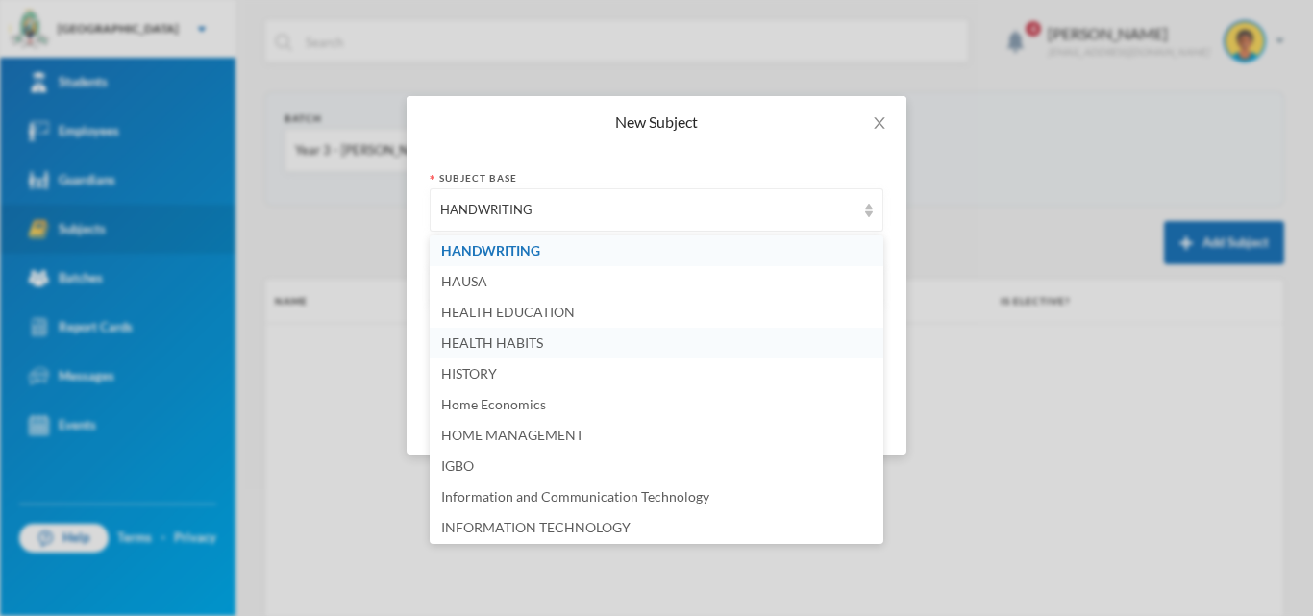
scroll to position [2184, 0]
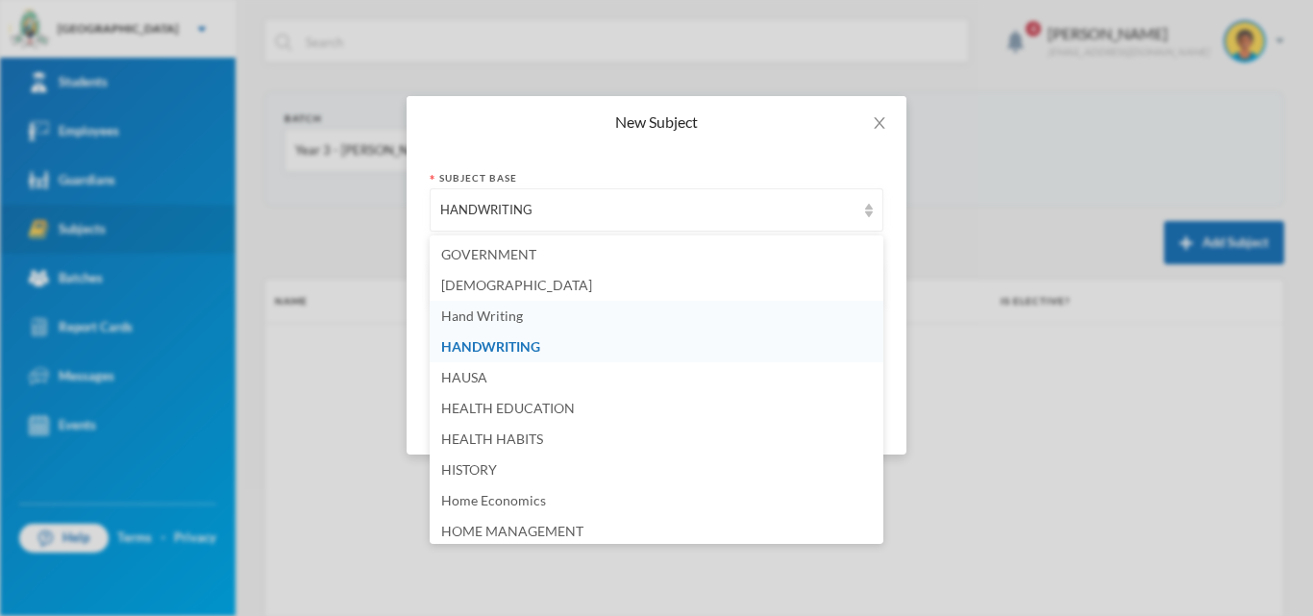
click at [563, 312] on li "Hand Writing" at bounding box center [657, 316] width 454 height 31
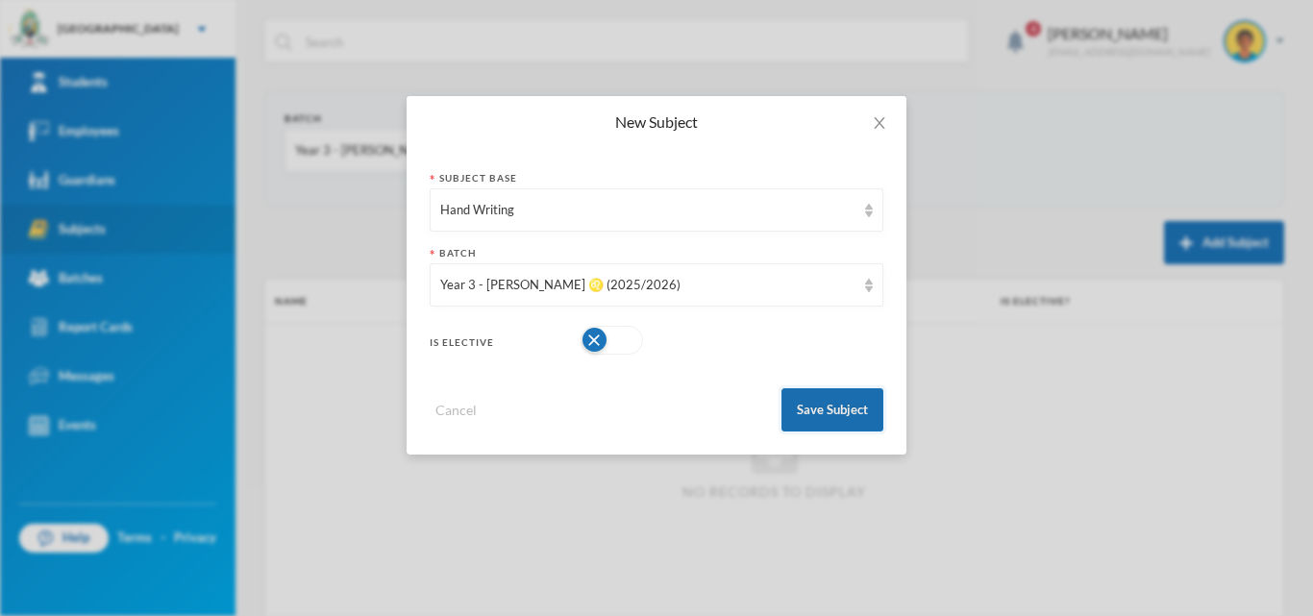
click at [807, 408] on button "Save Subject" at bounding box center [833, 409] width 102 height 43
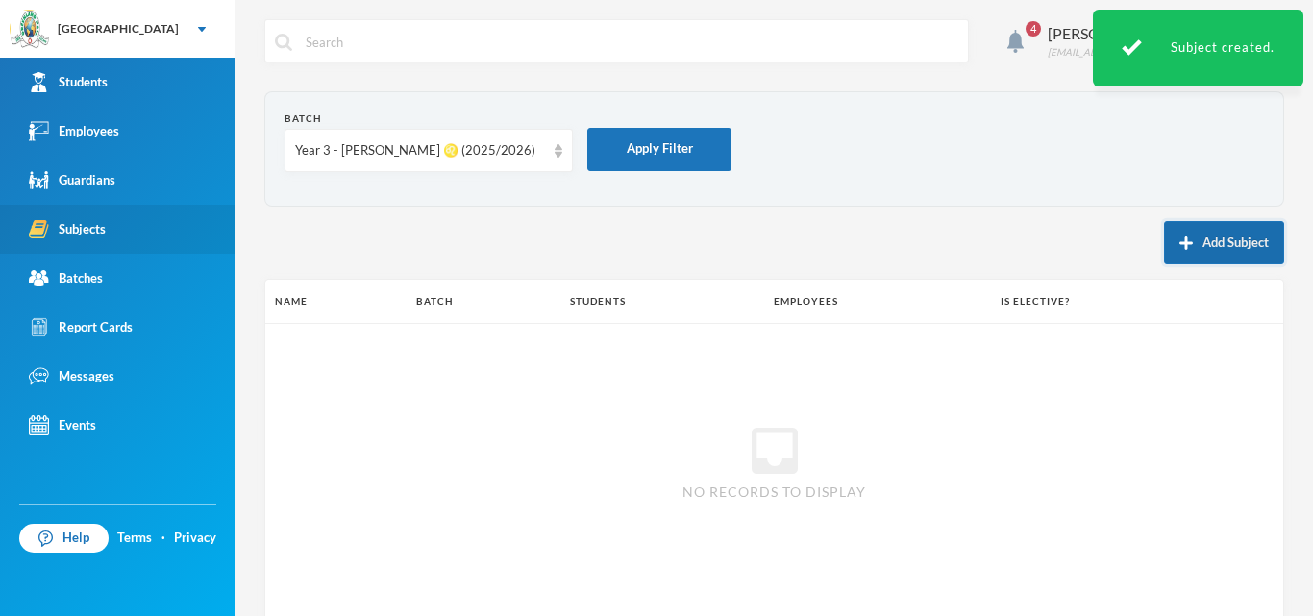
click at [1190, 236] on button "Add Subject" at bounding box center [1224, 242] width 120 height 43
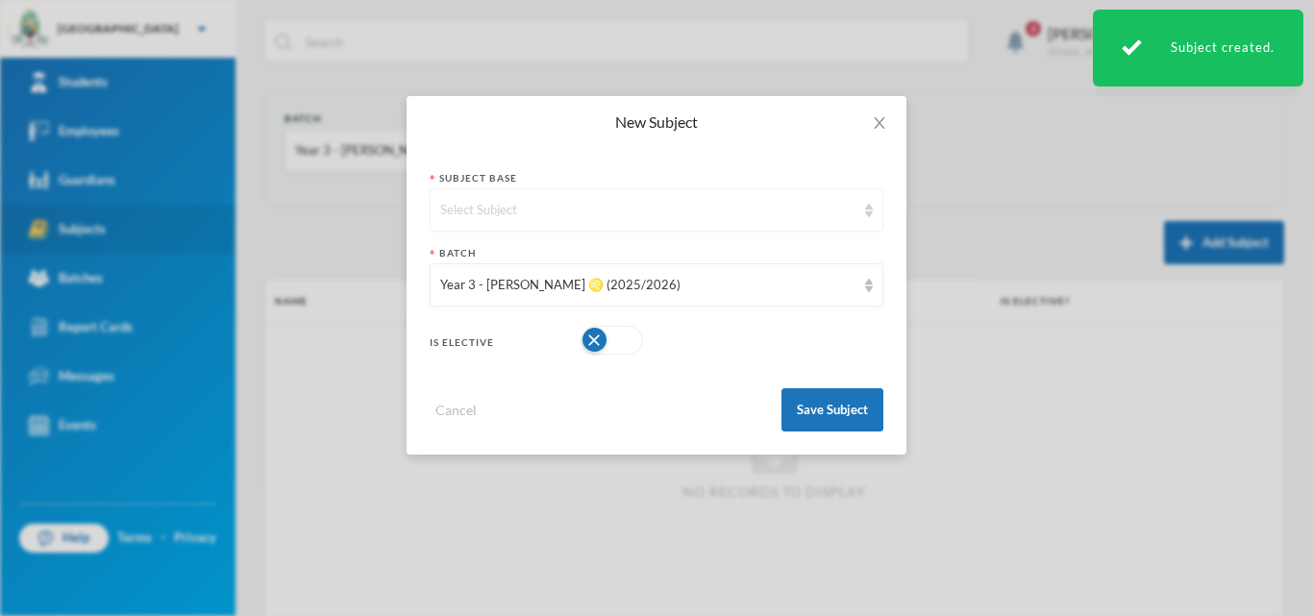
click at [831, 209] on div "Select Subject" at bounding box center [647, 210] width 415 height 19
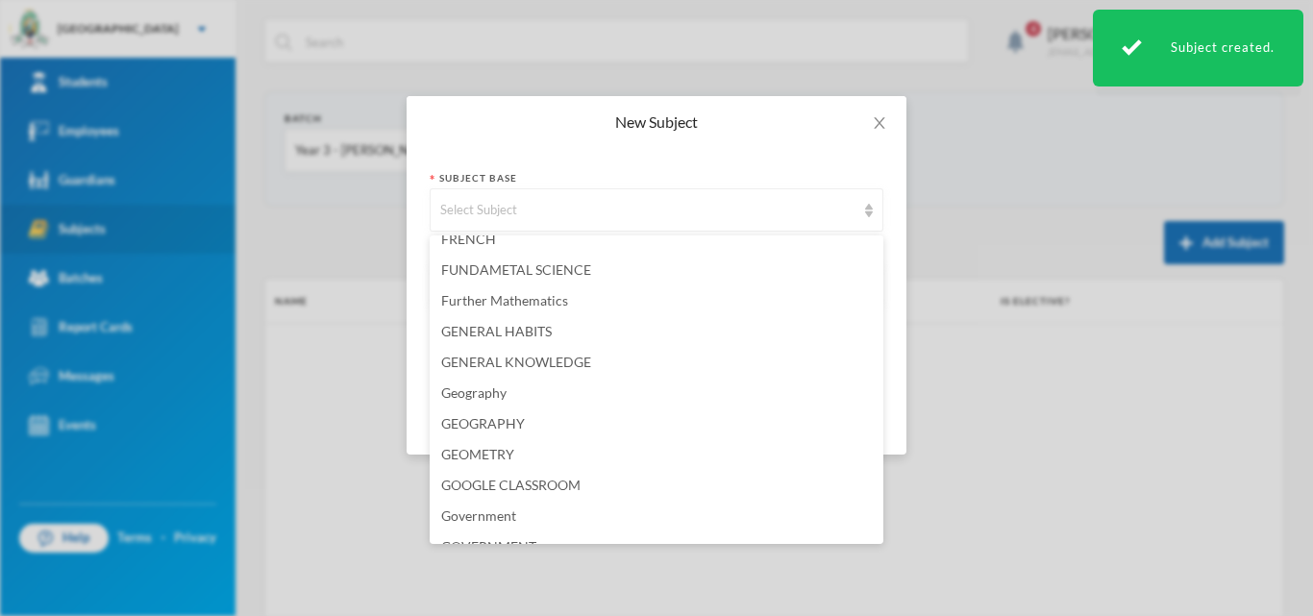
scroll to position [2019, 0]
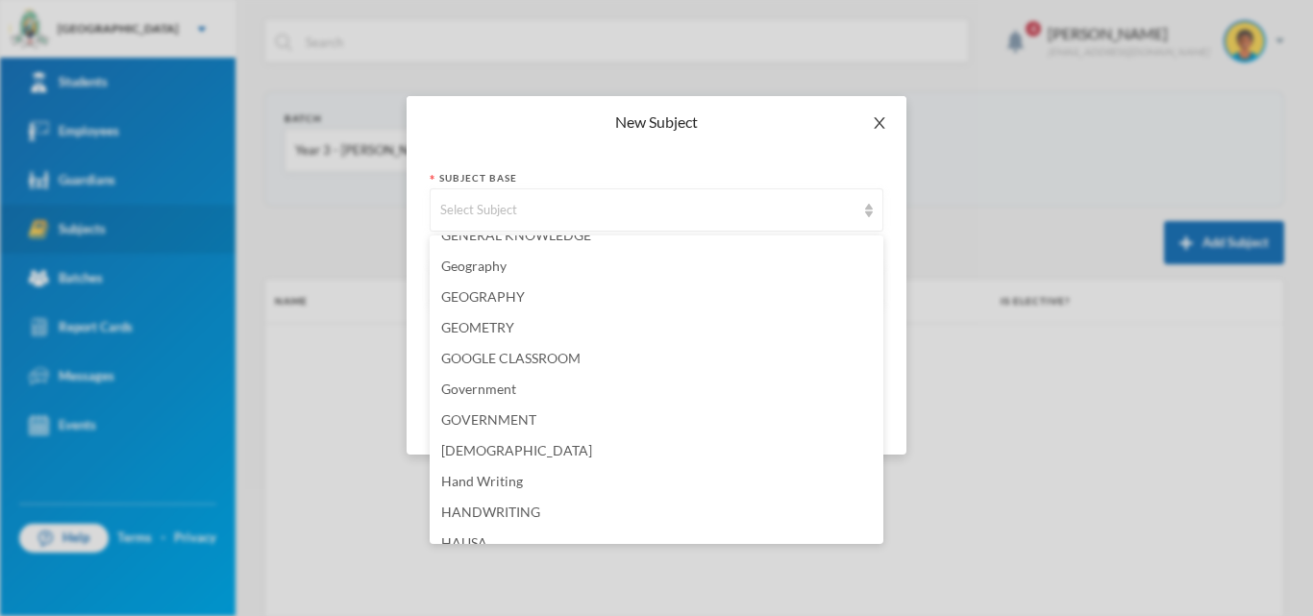
click at [884, 120] on icon "icon: close" at bounding box center [879, 122] width 15 height 15
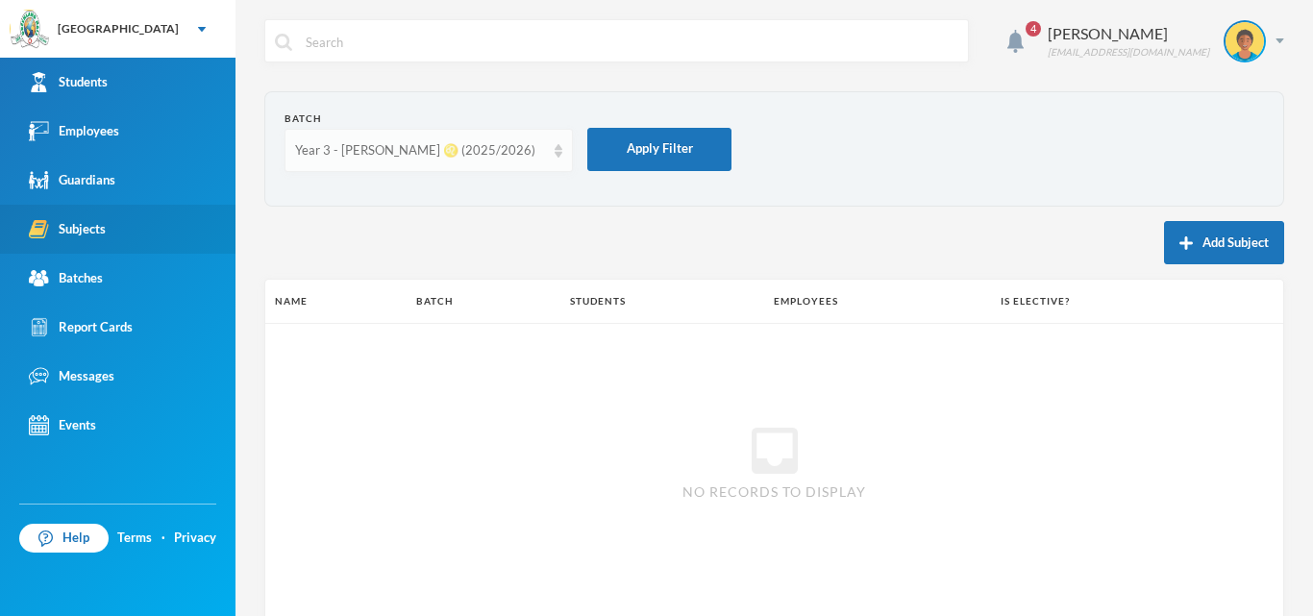
click at [521, 145] on div "Year 3 - [PERSON_NAME] ♌️ (2025/2026)" at bounding box center [420, 150] width 250 height 19
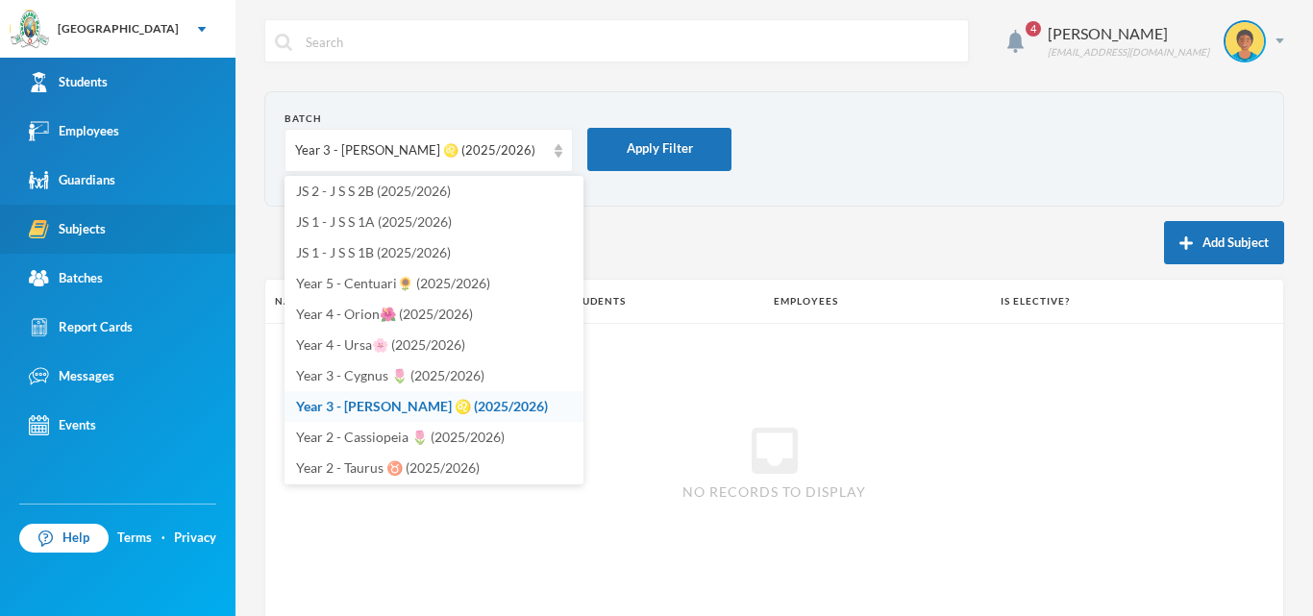
click at [626, 225] on div "Add Subject" at bounding box center [774, 242] width 1020 height 43
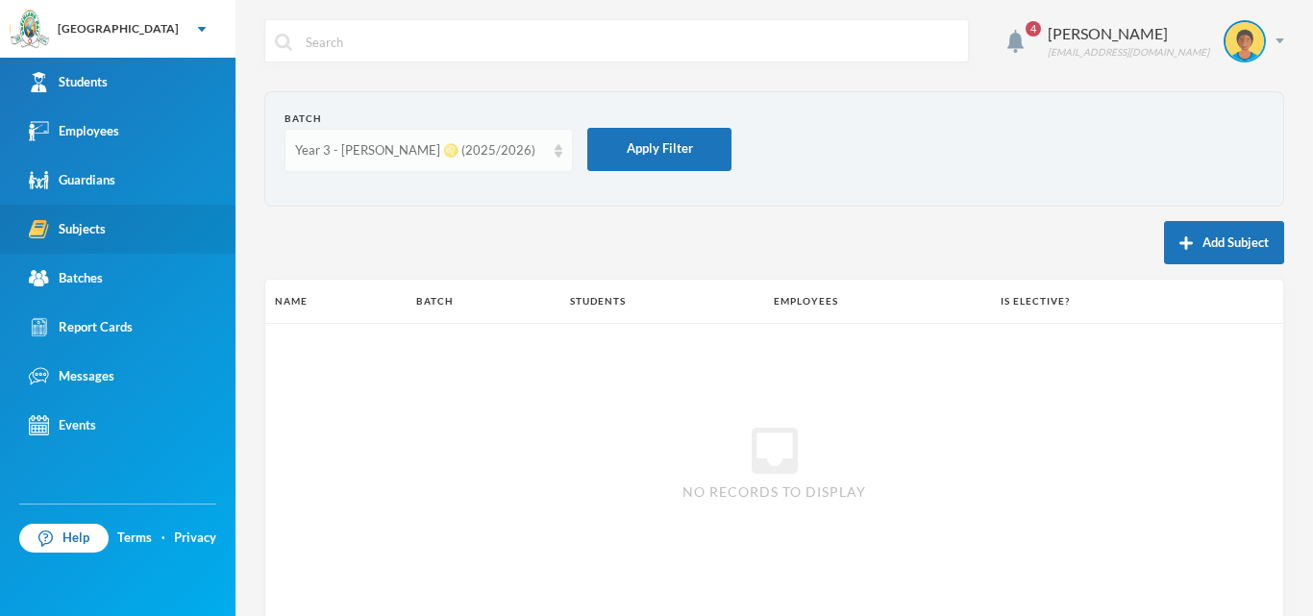
click at [434, 156] on div "Year 3 - [PERSON_NAME] ♌️ (2025/2026)" at bounding box center [420, 150] width 250 height 19
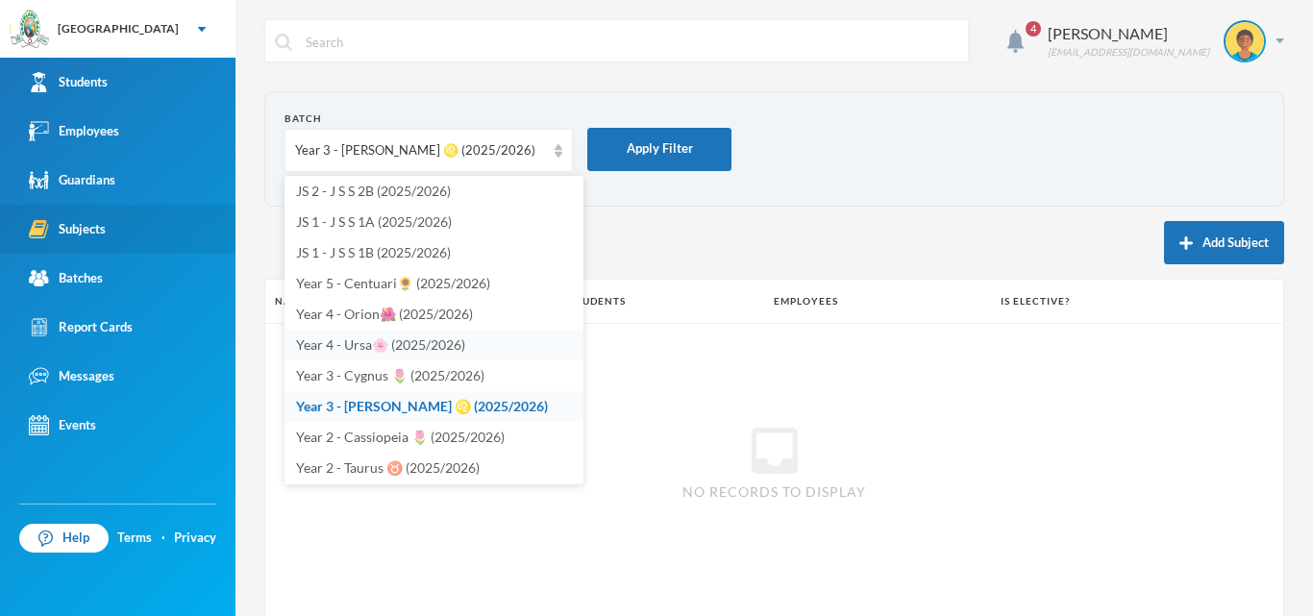
click at [364, 341] on span "Year 4 - Ursa🌸 (2025/2026)" at bounding box center [380, 344] width 169 height 16
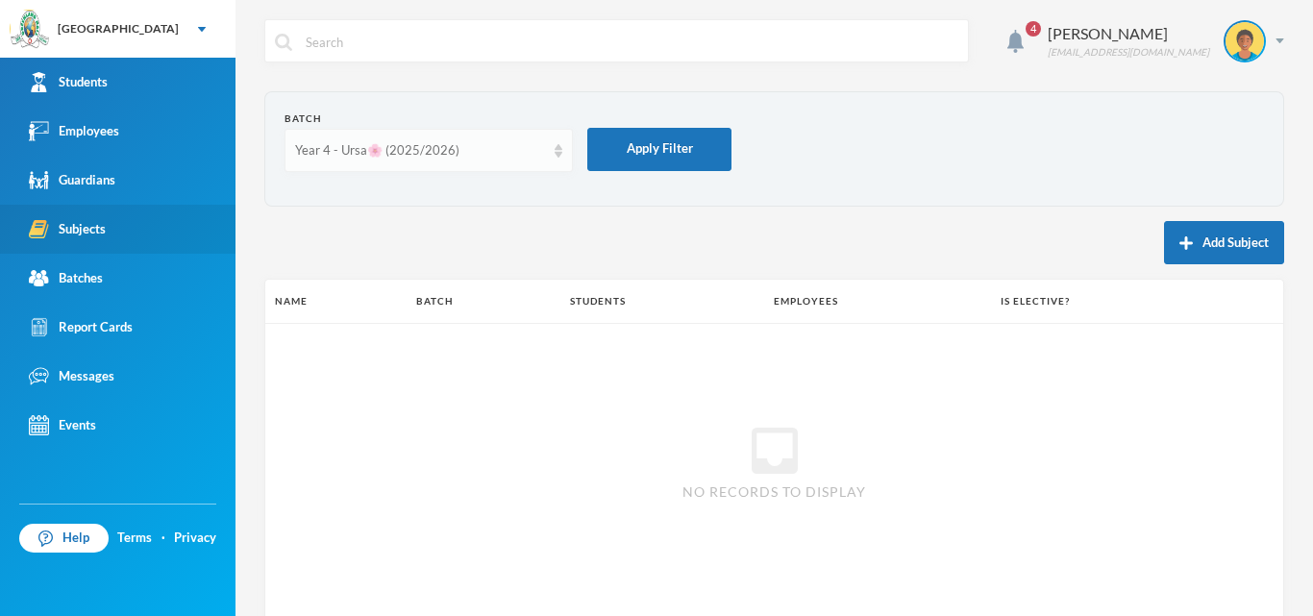
click at [517, 162] on div "Year 4 - Ursa🌸 (2025/2026)" at bounding box center [429, 150] width 288 height 43
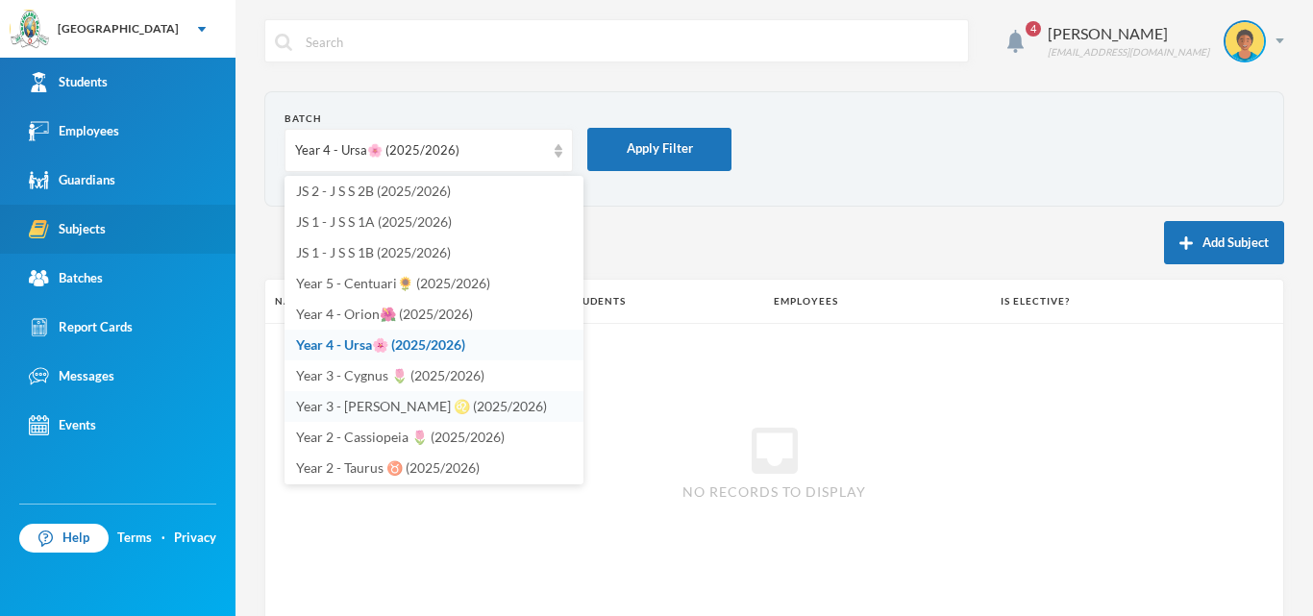
click at [436, 396] on li "Year 3 - [PERSON_NAME] ♌️ (2025/2026)" at bounding box center [434, 406] width 299 height 31
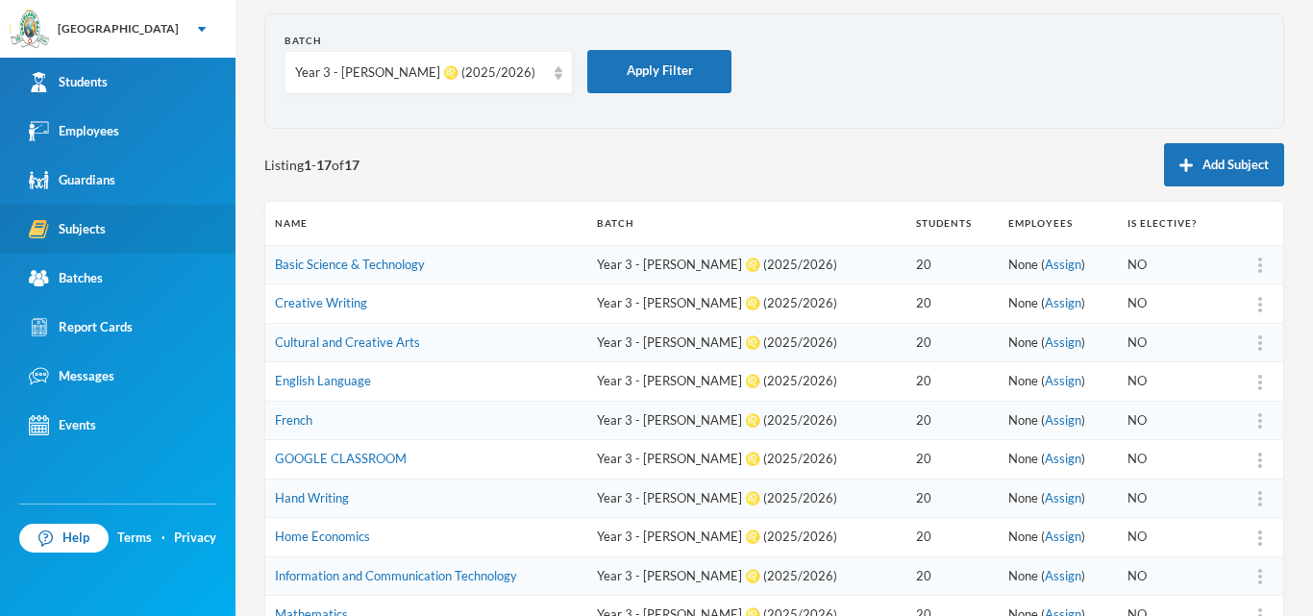
scroll to position [0, 0]
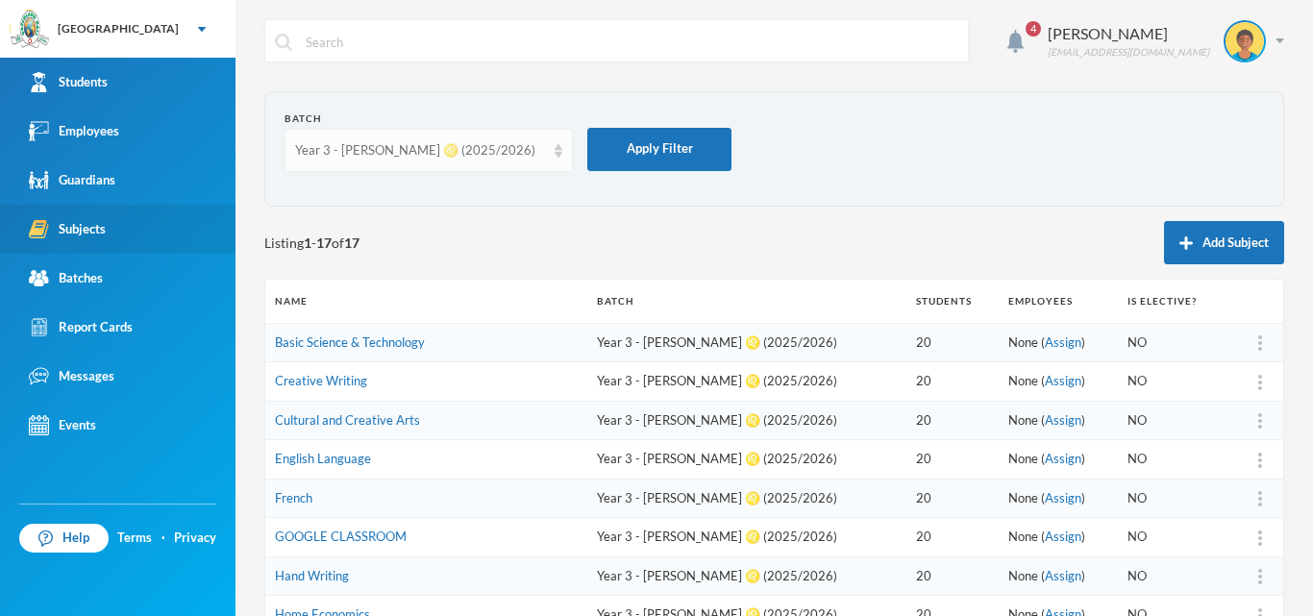
click at [544, 157] on div "Year 3 - [PERSON_NAME] ♌️ (2025/2026)" at bounding box center [420, 150] width 250 height 19
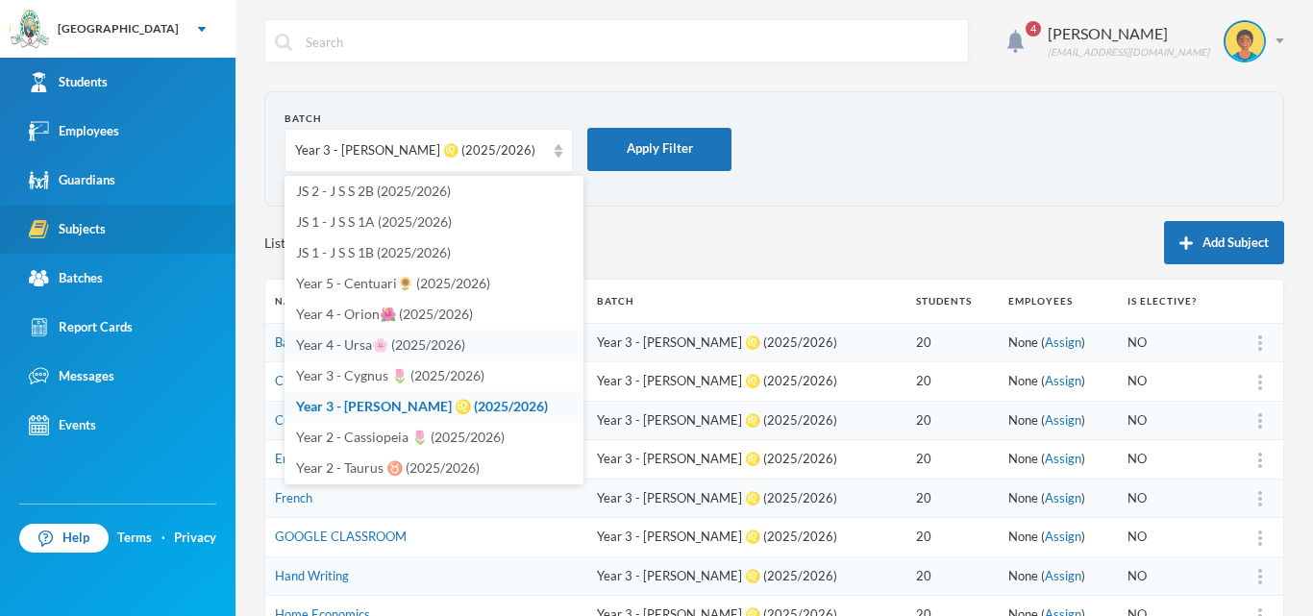
click at [355, 341] on span "Year 4 - Ursa🌸 (2025/2026)" at bounding box center [380, 344] width 169 height 16
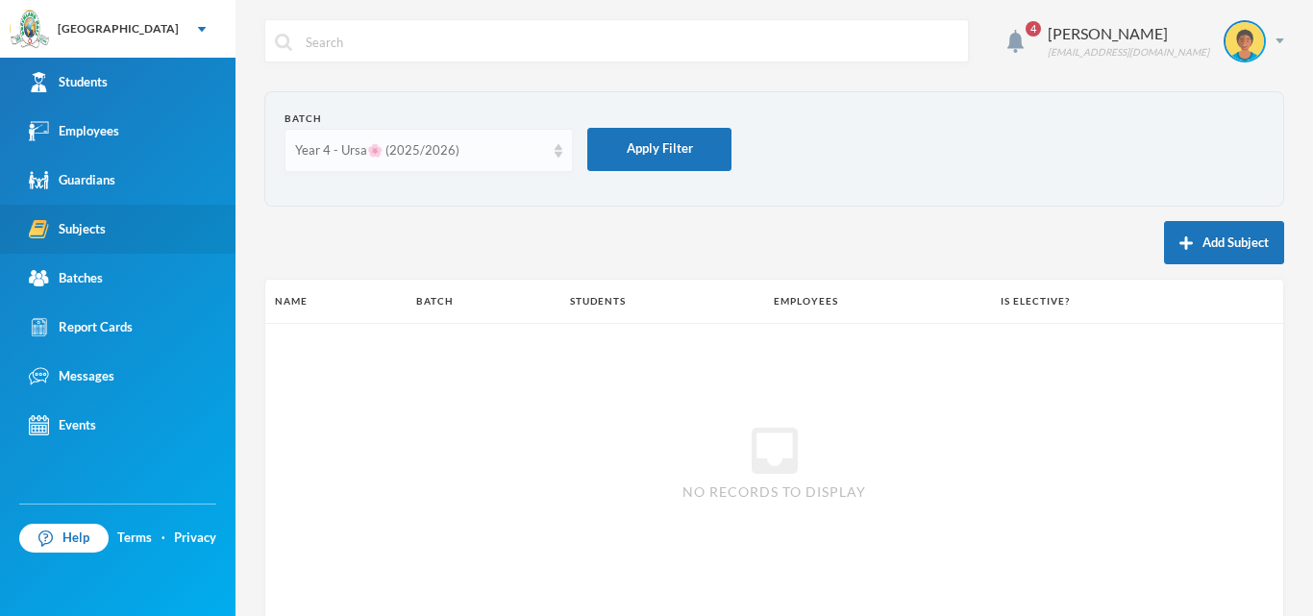
click at [543, 144] on div "Year 4 - Ursa🌸 (2025/2026)" at bounding box center [420, 150] width 250 height 19
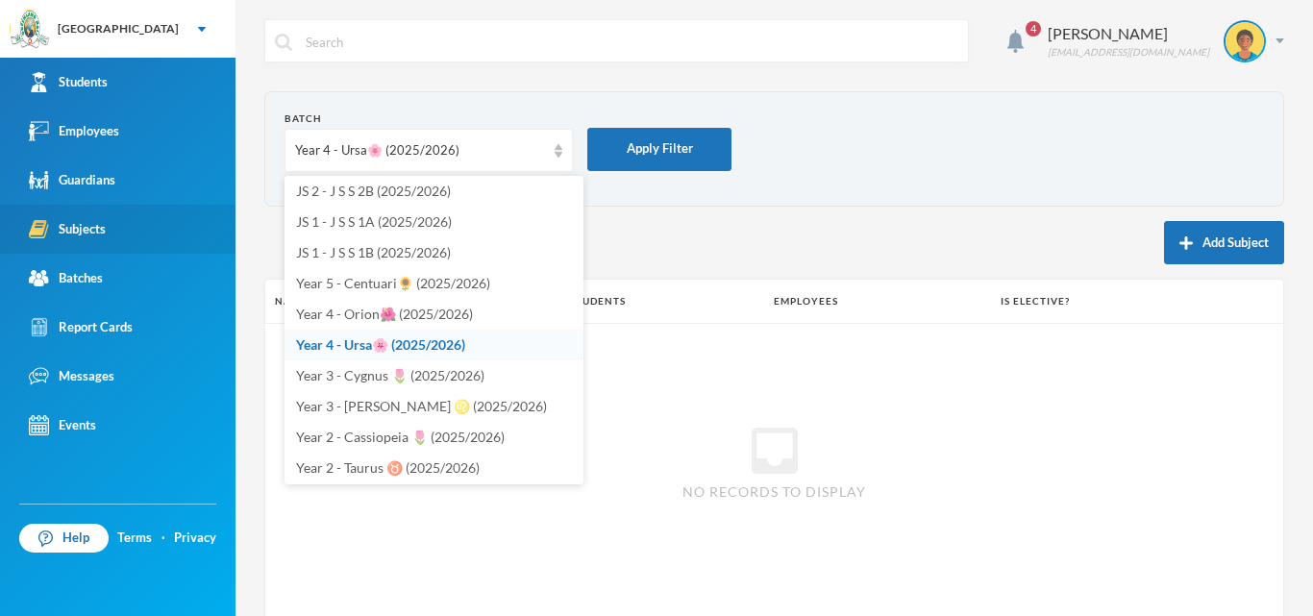
click at [1192, 237] on button "Add Subject" at bounding box center [1224, 242] width 120 height 43
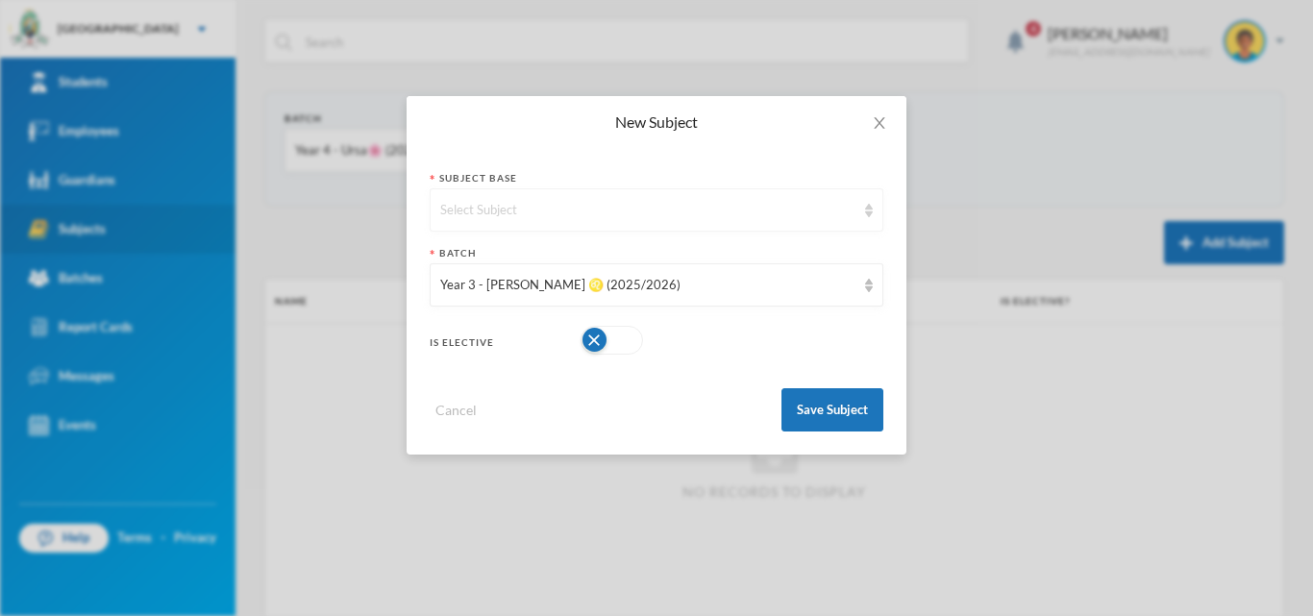
click at [763, 203] on div "Select Subject" at bounding box center [647, 210] width 415 height 19
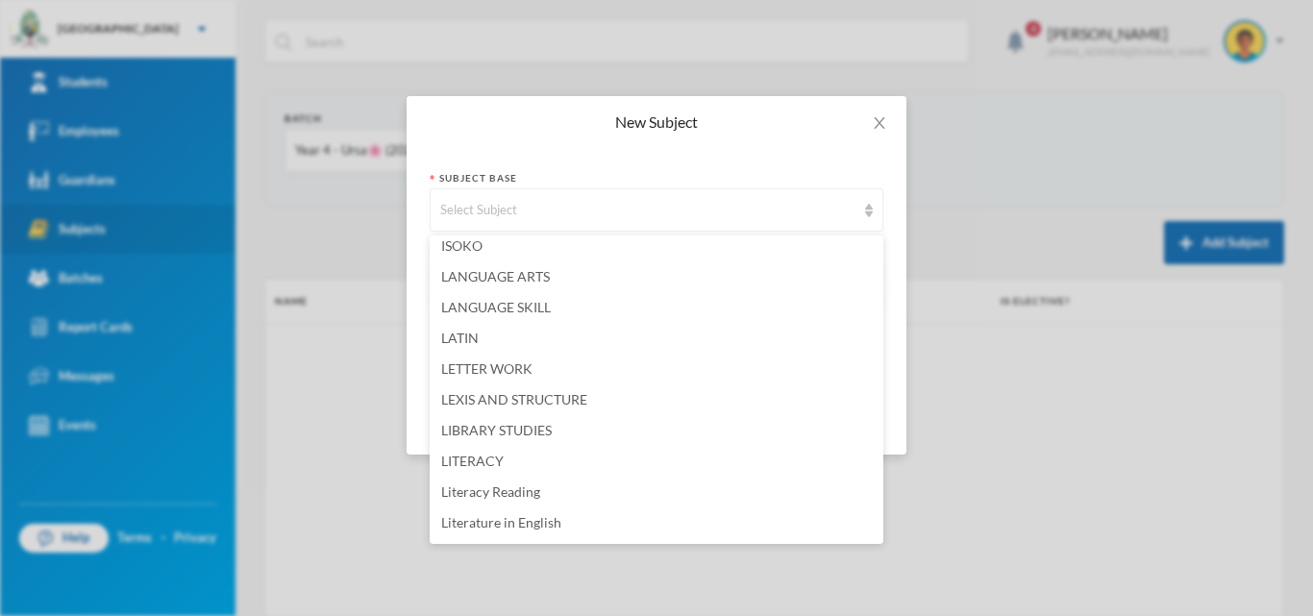
scroll to position [2884, 0]
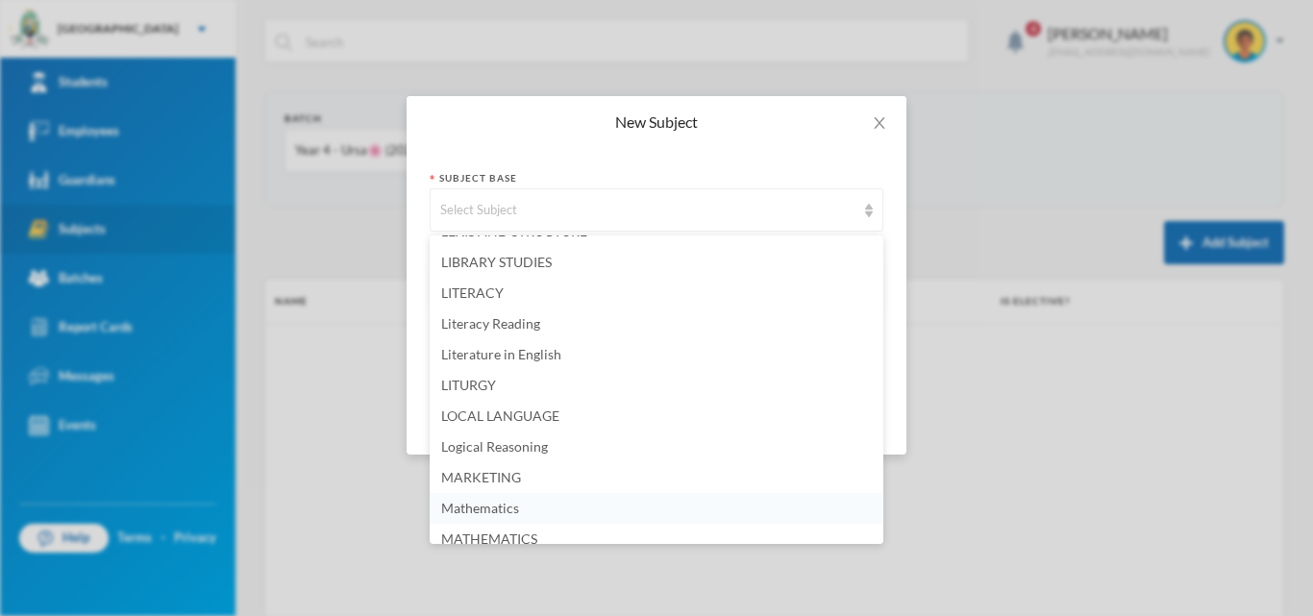
click at [590, 499] on li "Mathematics" at bounding box center [657, 508] width 454 height 31
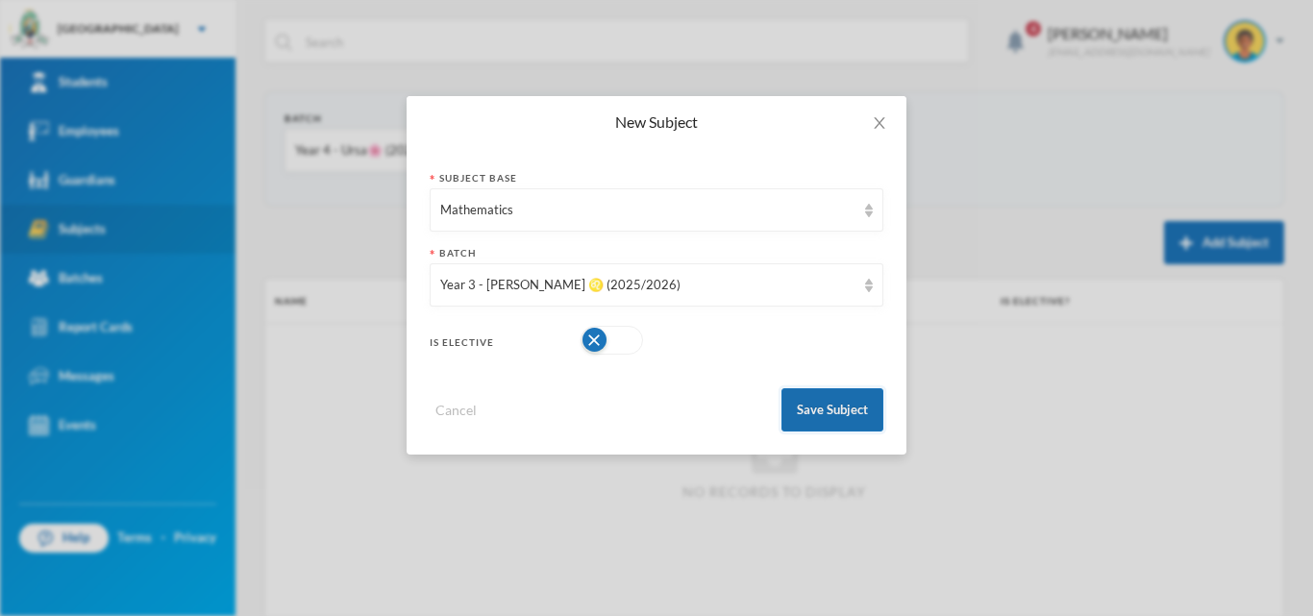
click at [830, 409] on button "Save Subject" at bounding box center [833, 409] width 102 height 43
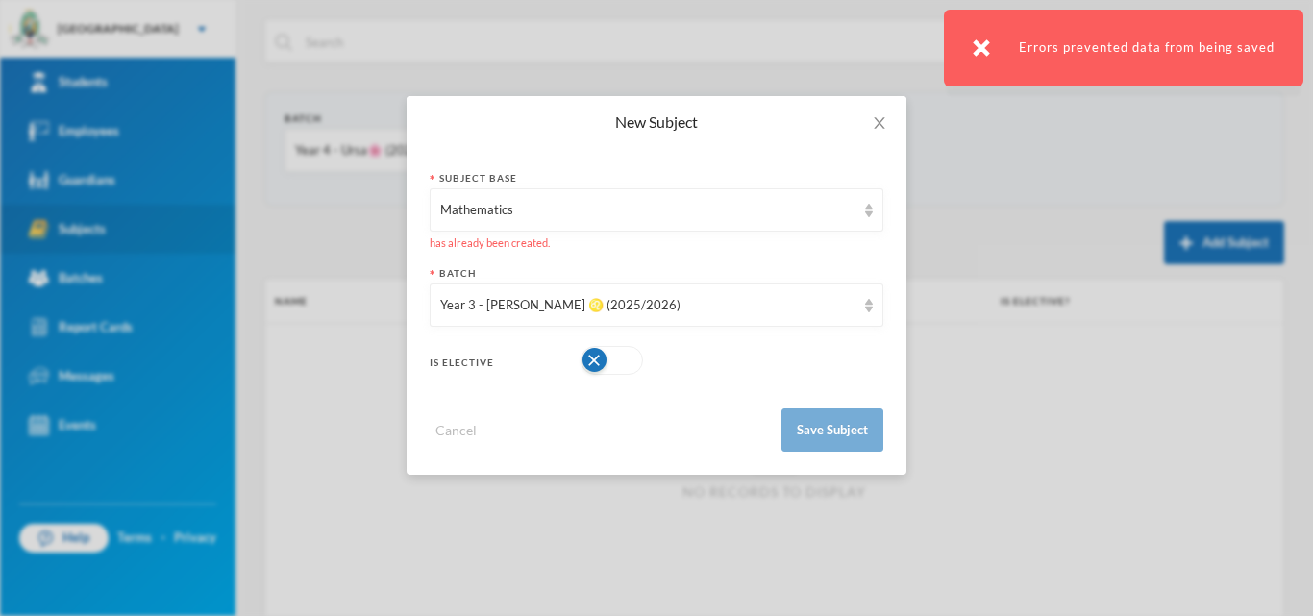
click at [980, 50] on img at bounding box center [981, 47] width 17 height 17
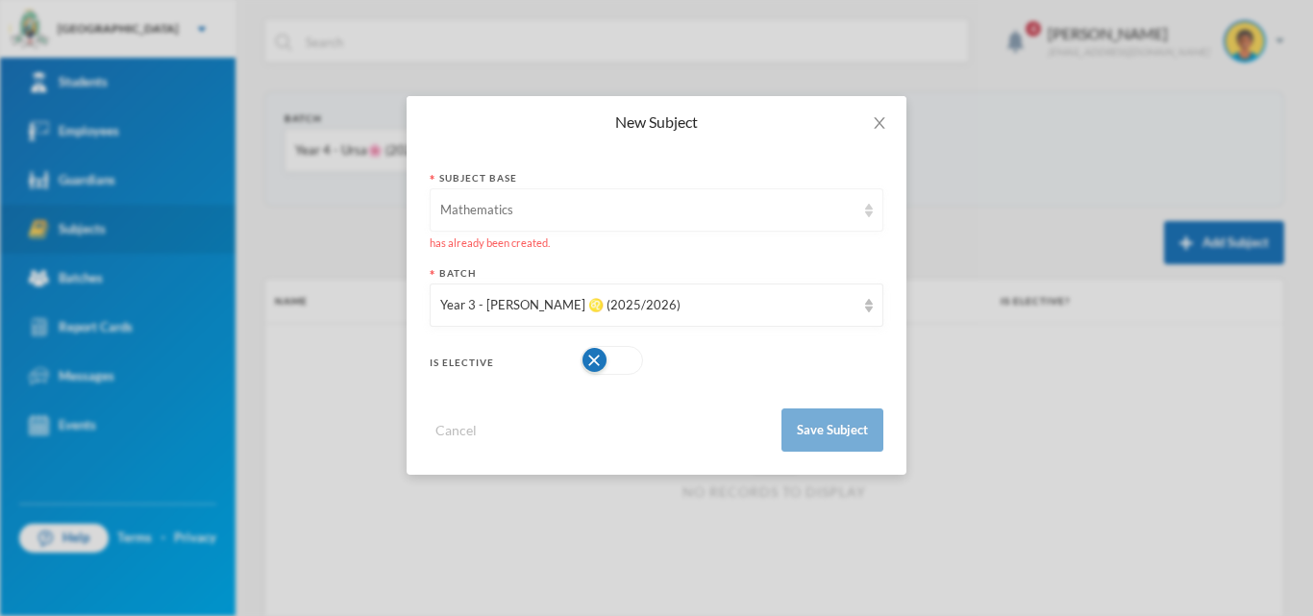
click at [758, 214] on div "Mathematics" at bounding box center [647, 210] width 415 height 19
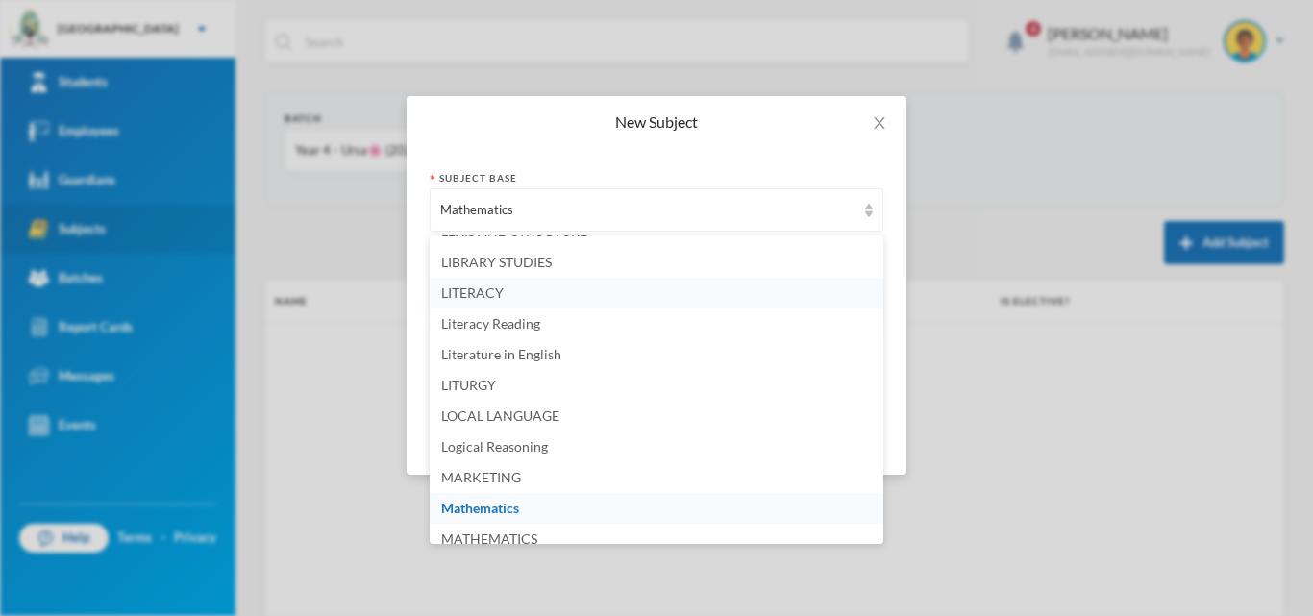
scroll to position [2865, 0]
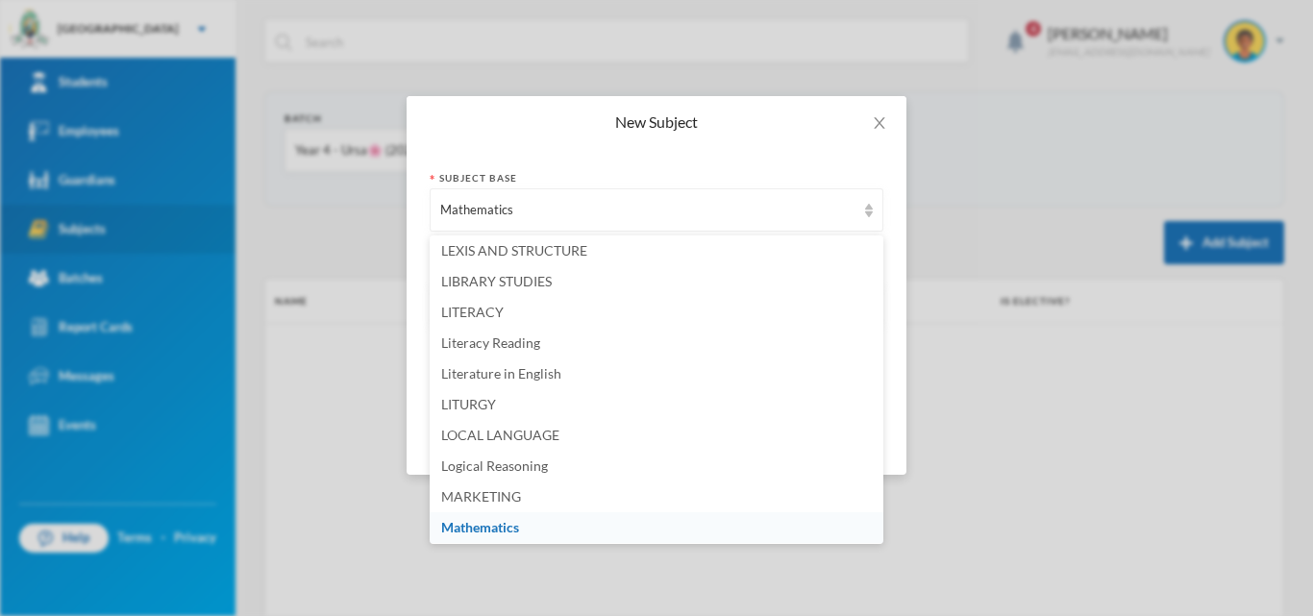
click at [491, 527] on span "Mathematics" at bounding box center [480, 527] width 78 height 16
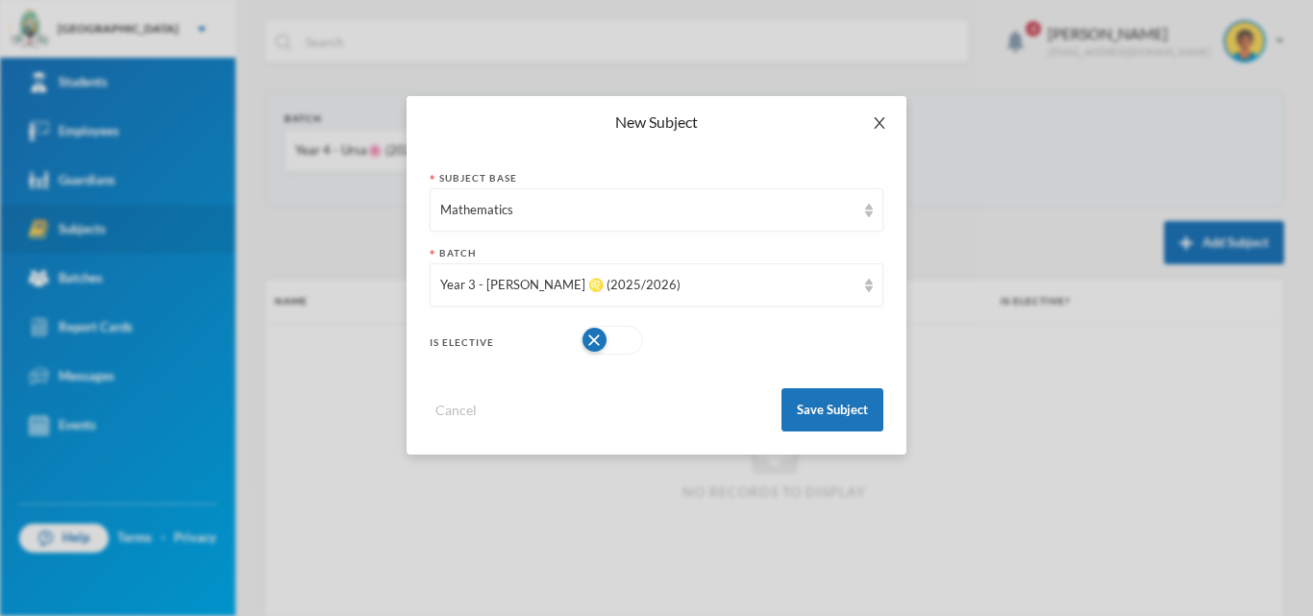
click at [884, 119] on icon "icon: close" at bounding box center [879, 123] width 11 height 12
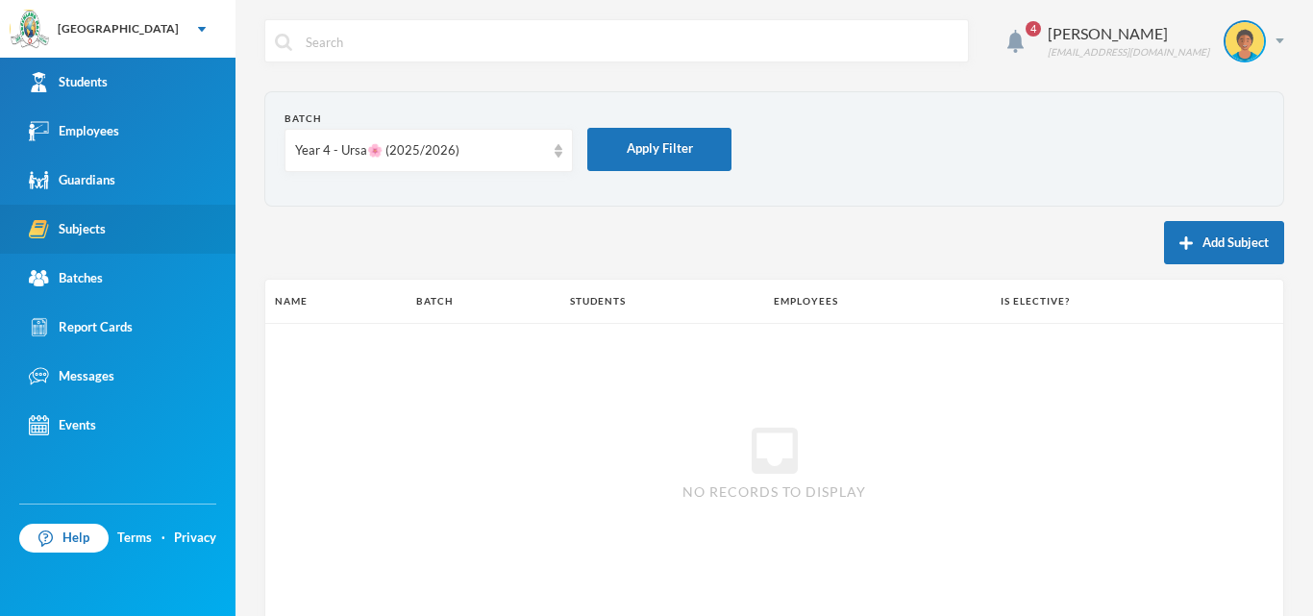
click at [1184, 242] on button "Add Subject" at bounding box center [1224, 242] width 120 height 43
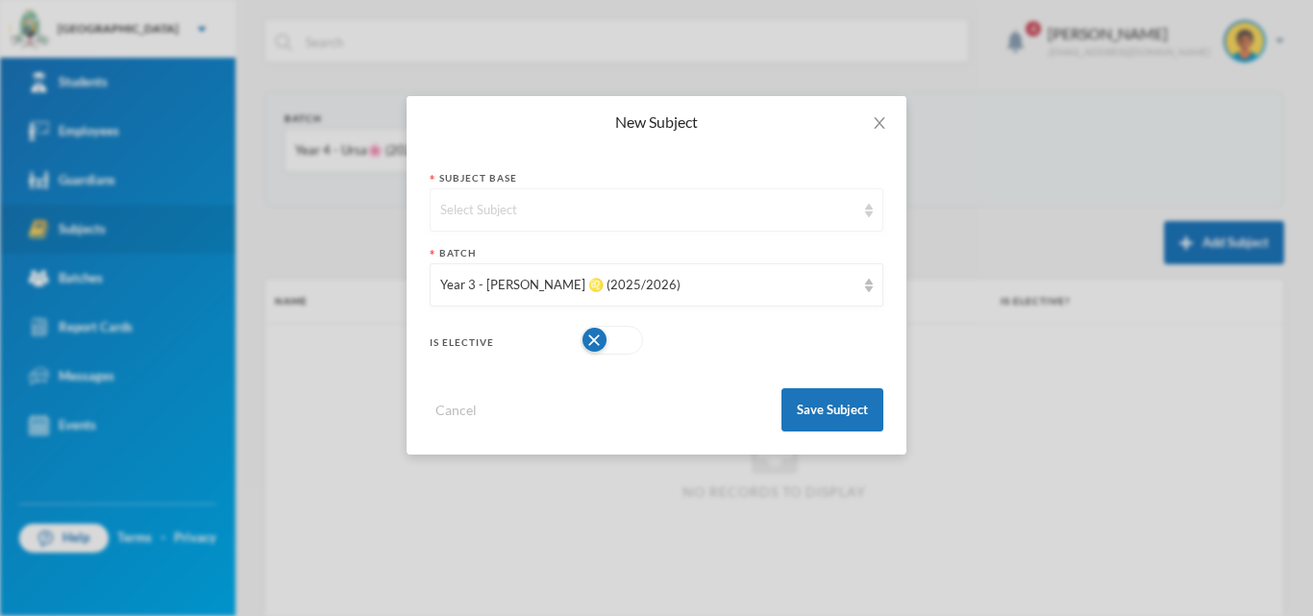
click at [648, 204] on div "Select Subject" at bounding box center [647, 210] width 415 height 19
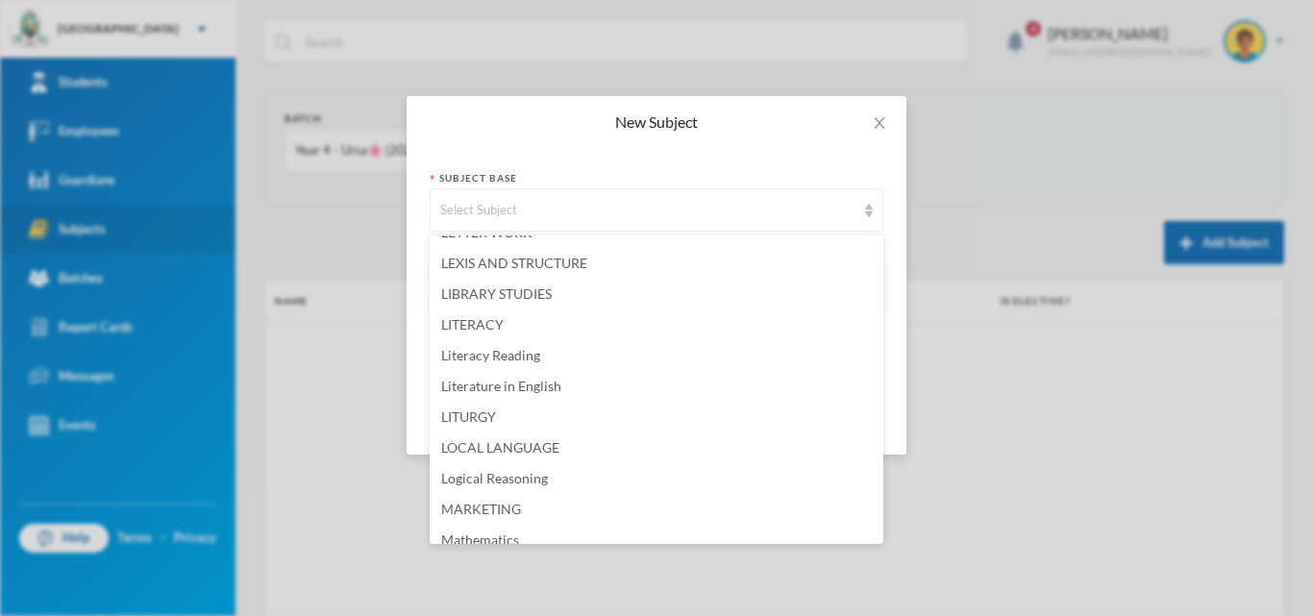
scroll to position [2884, 0]
click at [517, 516] on li "Mathematics" at bounding box center [657, 508] width 454 height 31
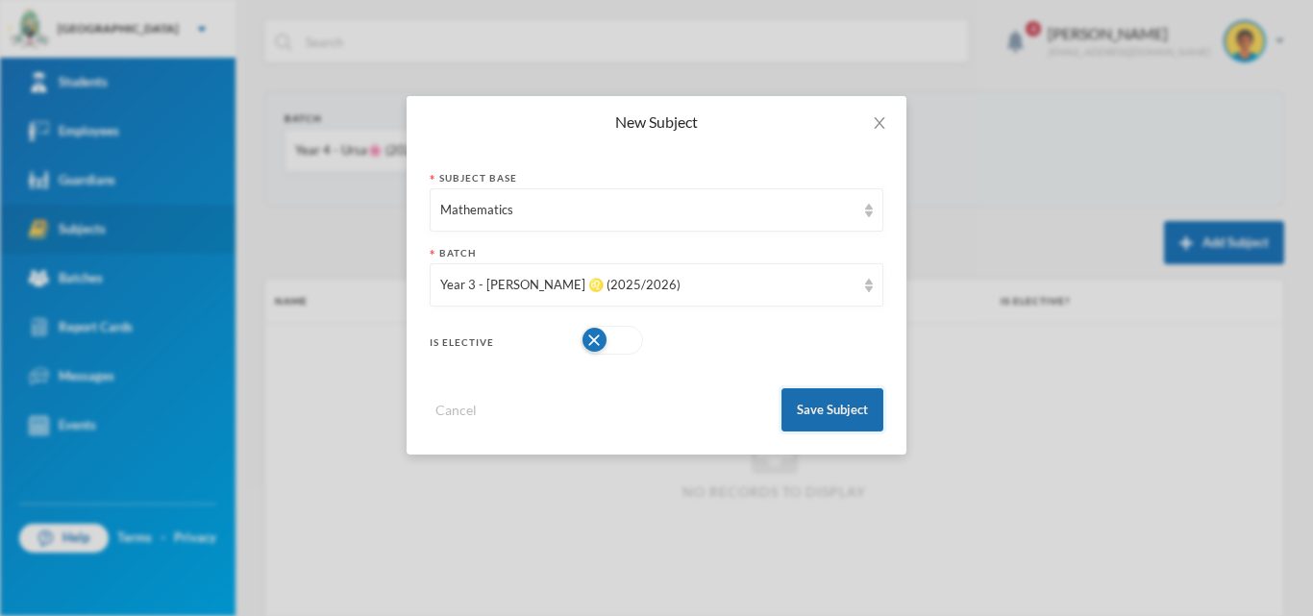
click at [863, 409] on button "Save Subject" at bounding box center [833, 409] width 102 height 43
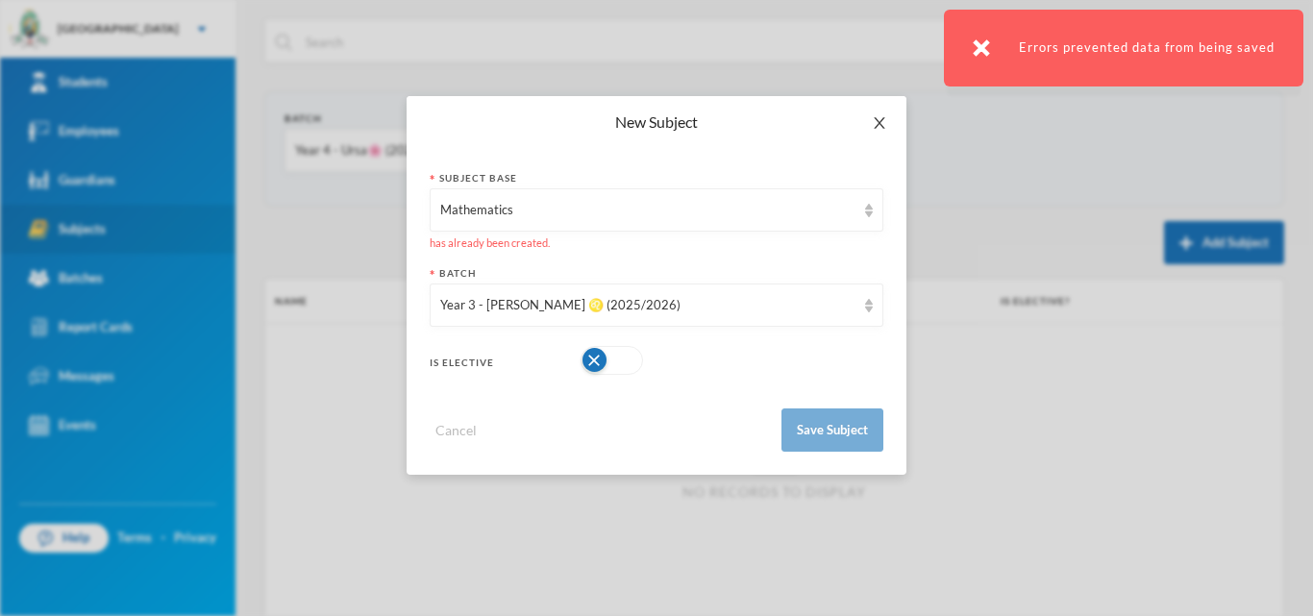
click at [875, 123] on icon "icon: close" at bounding box center [879, 122] width 15 height 15
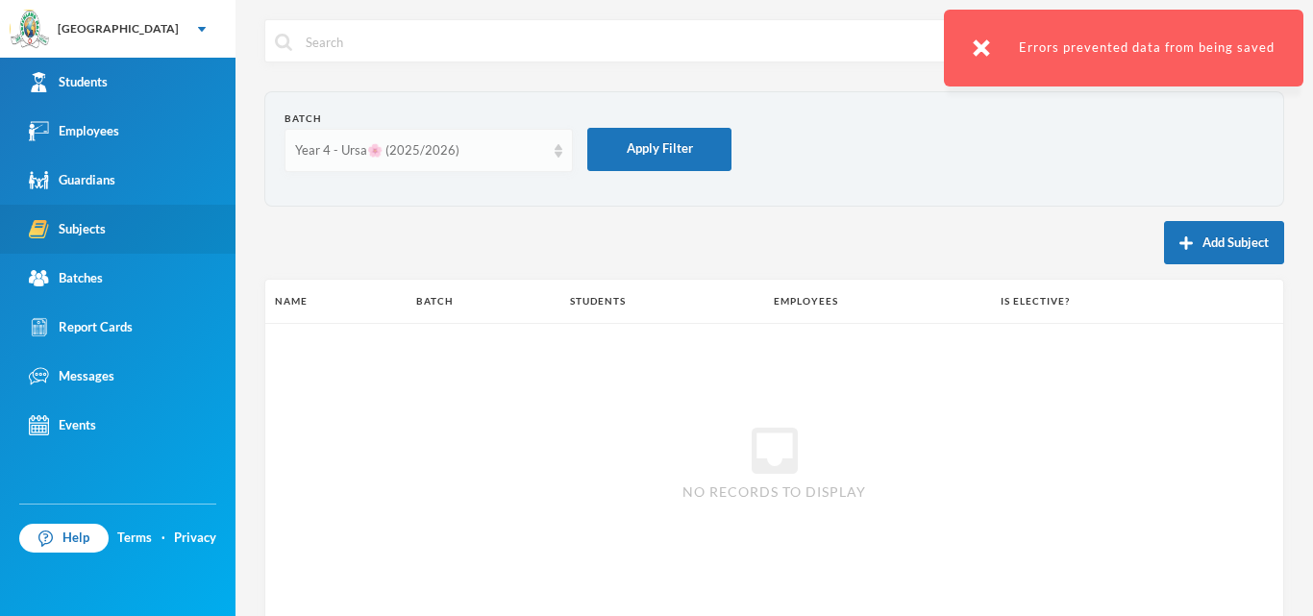
click at [555, 144] on img at bounding box center [559, 150] width 8 height 13
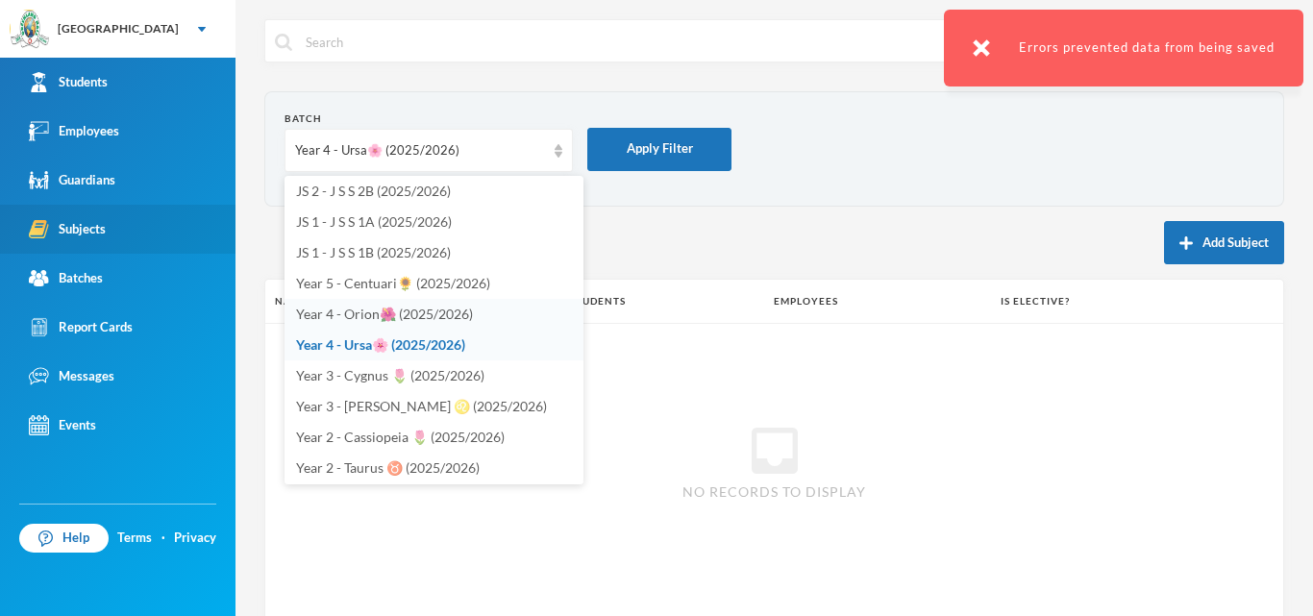
click at [456, 316] on span "Year 4 - Orion🌺 (2025/2026)" at bounding box center [384, 314] width 177 height 16
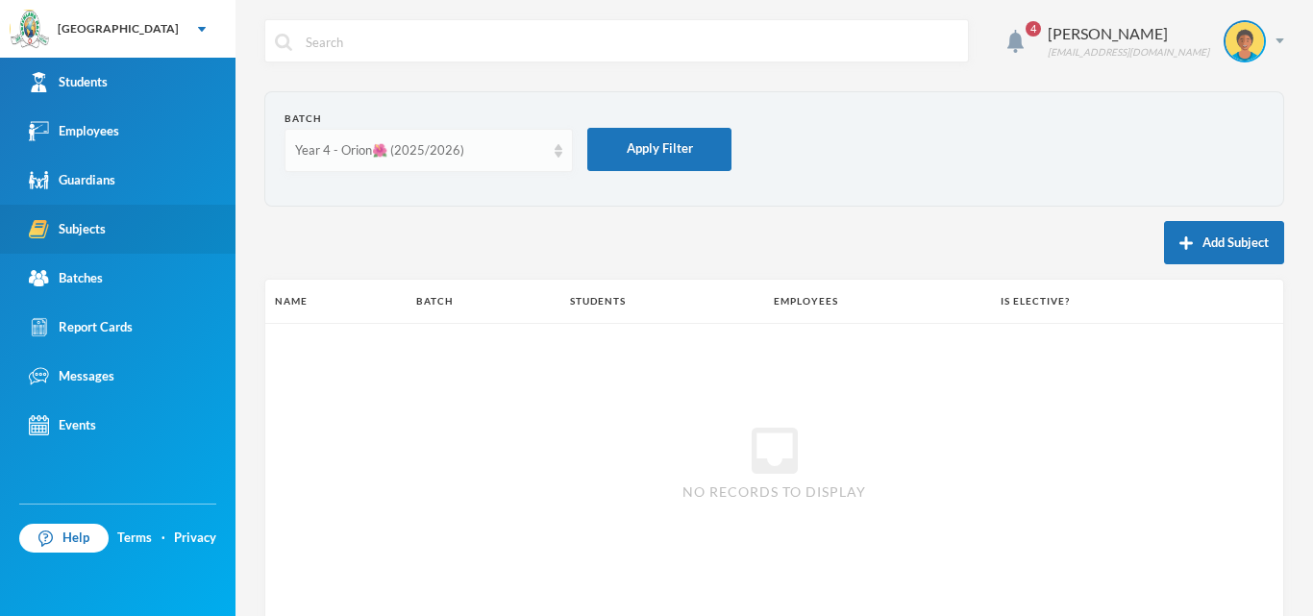
click at [540, 151] on div "Year 4 - Orion🌺 (2025/2026)" at bounding box center [420, 150] width 250 height 19
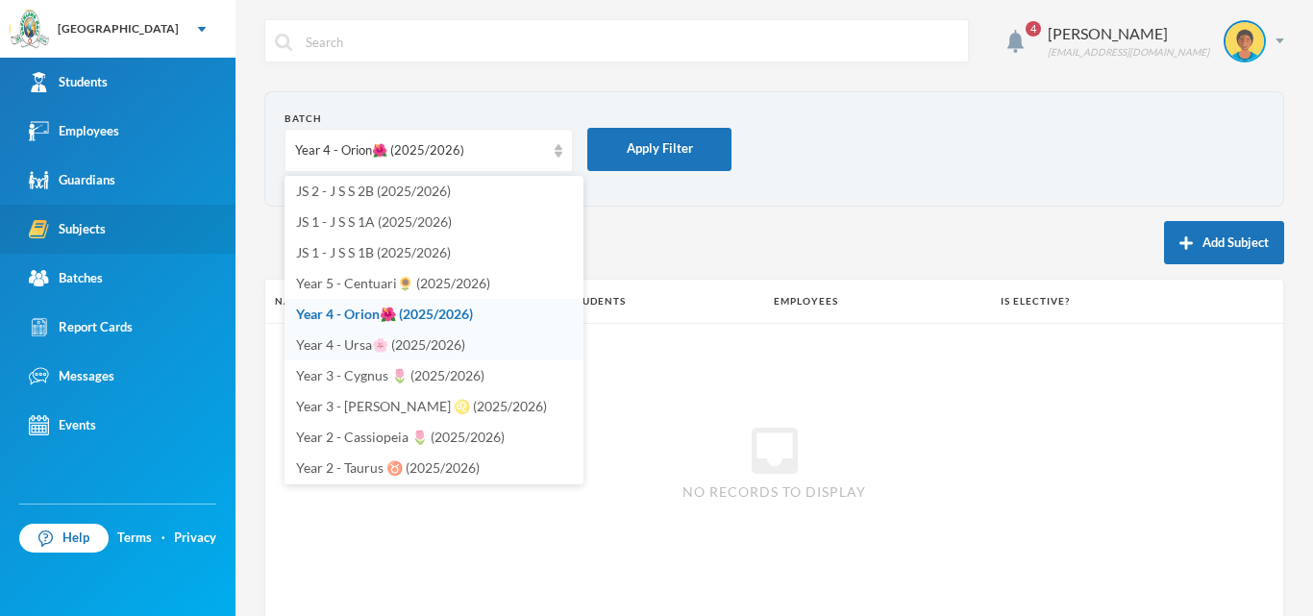
click at [444, 344] on span "Year 4 - Ursa🌸 (2025/2026)" at bounding box center [380, 344] width 169 height 16
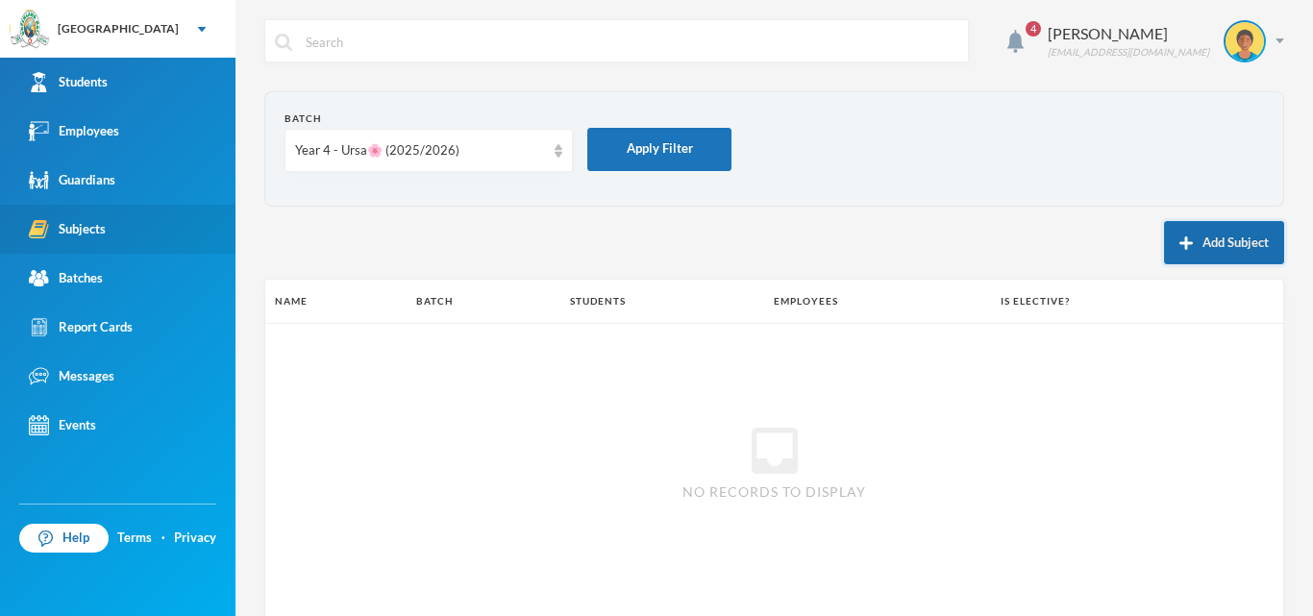
click at [1210, 249] on button "Add Subject" at bounding box center [1224, 242] width 120 height 43
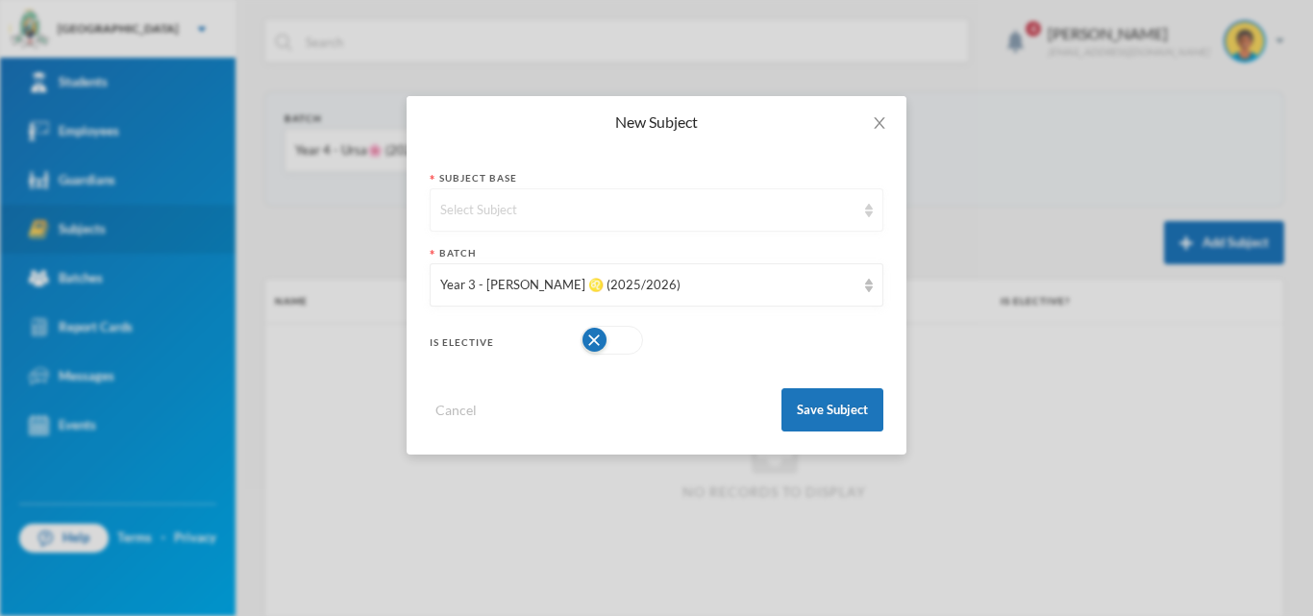
click at [784, 214] on div "Select Subject" at bounding box center [647, 210] width 415 height 19
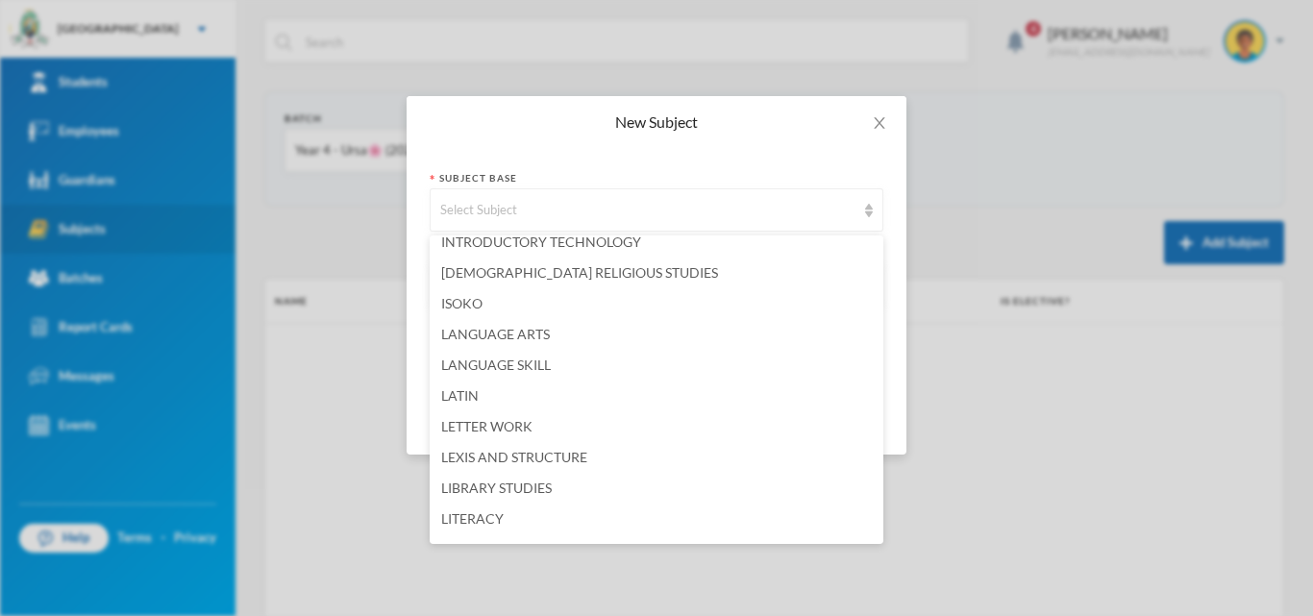
scroll to position [2980, 0]
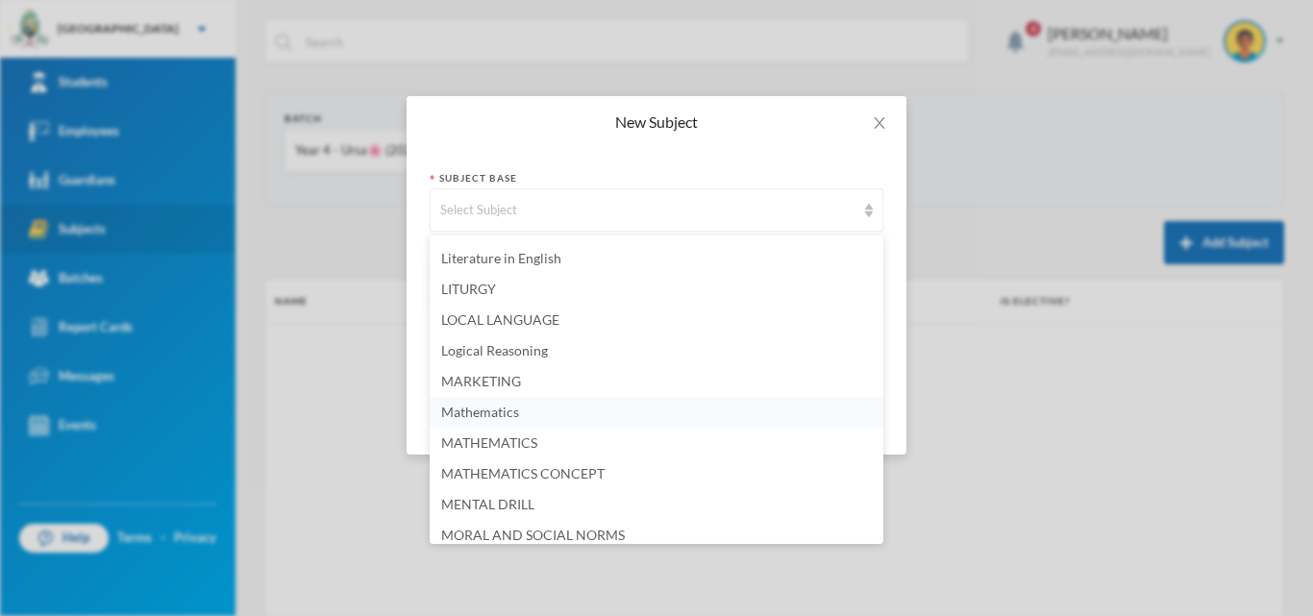
click at [530, 414] on li "Mathematics" at bounding box center [657, 412] width 454 height 31
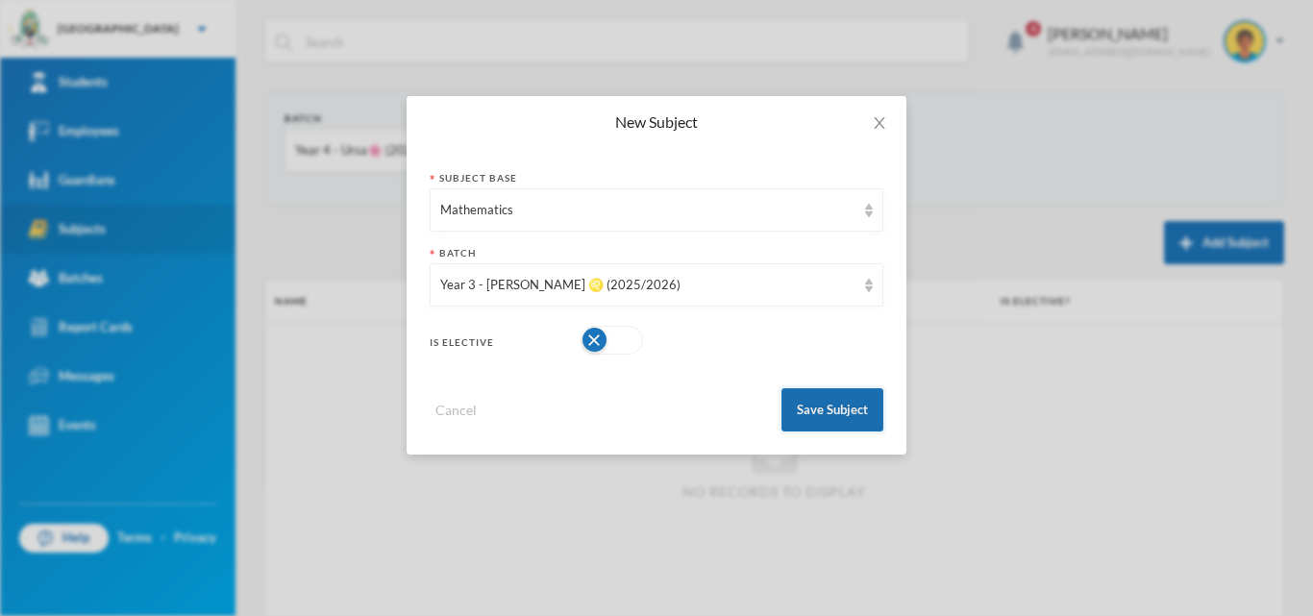
click at [843, 419] on button "Save Subject" at bounding box center [833, 409] width 102 height 43
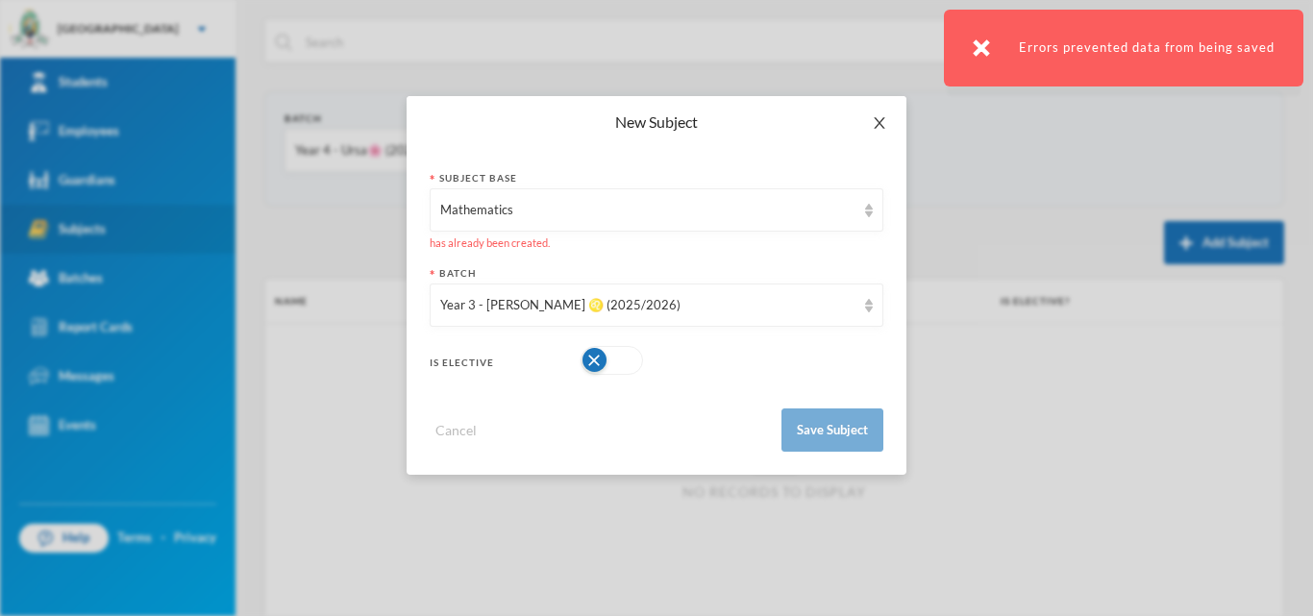
click at [884, 123] on icon "icon: close" at bounding box center [879, 122] width 15 height 15
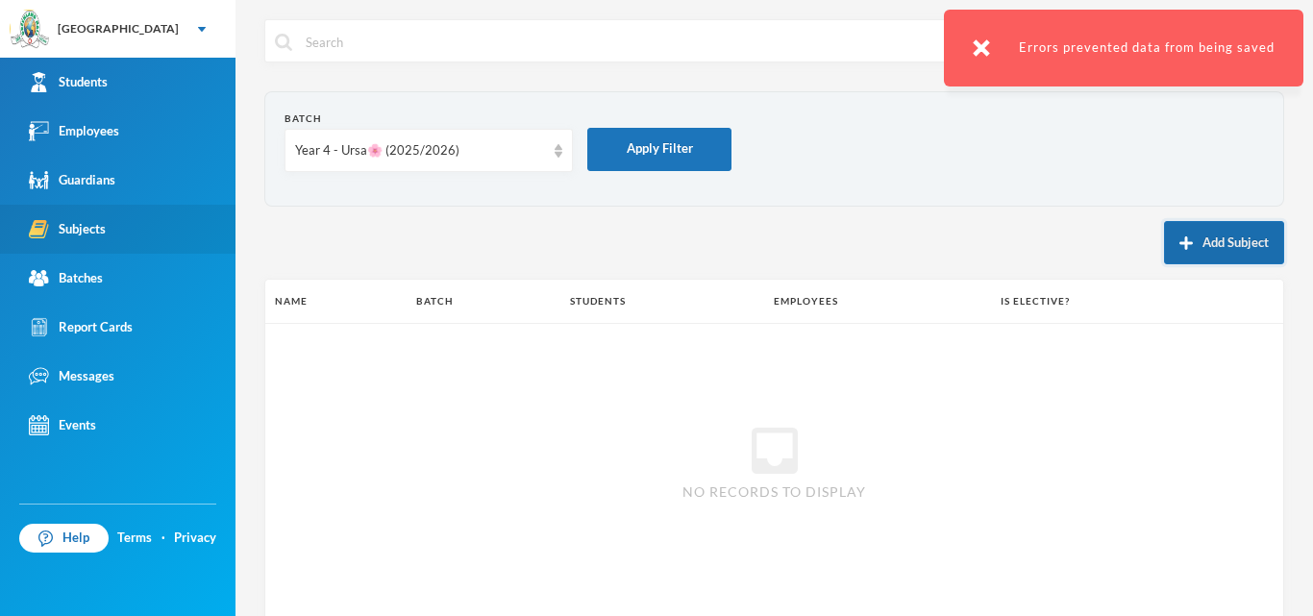
click at [1178, 232] on button "Add Subject" at bounding box center [1224, 242] width 120 height 43
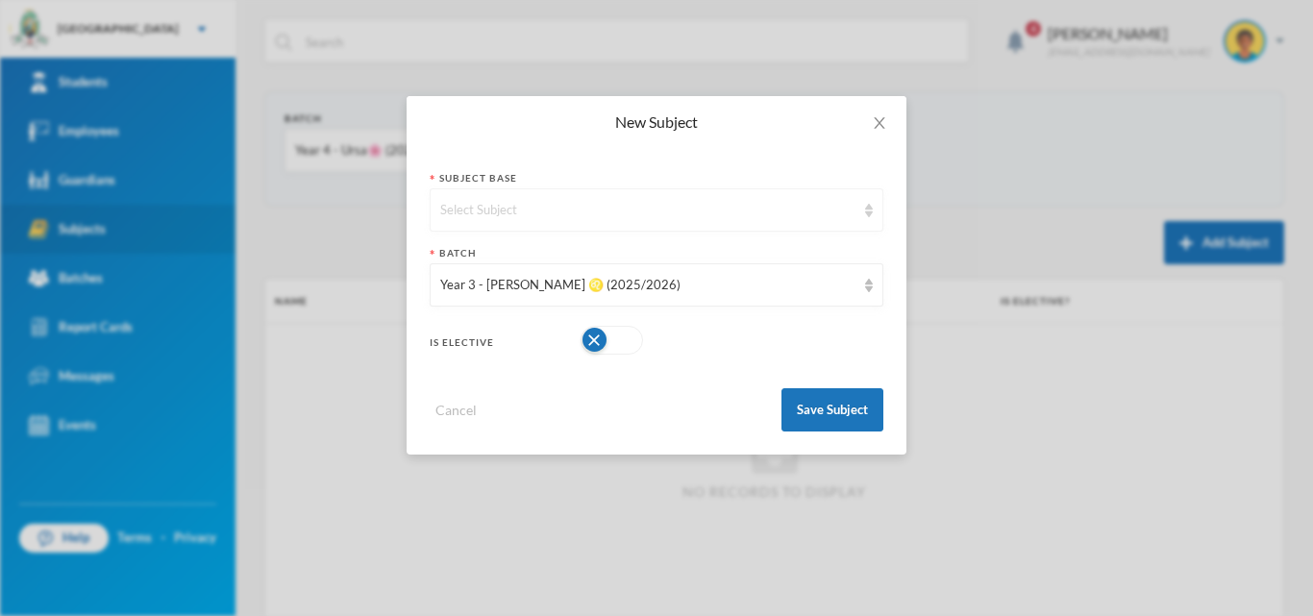
click at [699, 196] on div "Select Subject" at bounding box center [657, 209] width 454 height 43
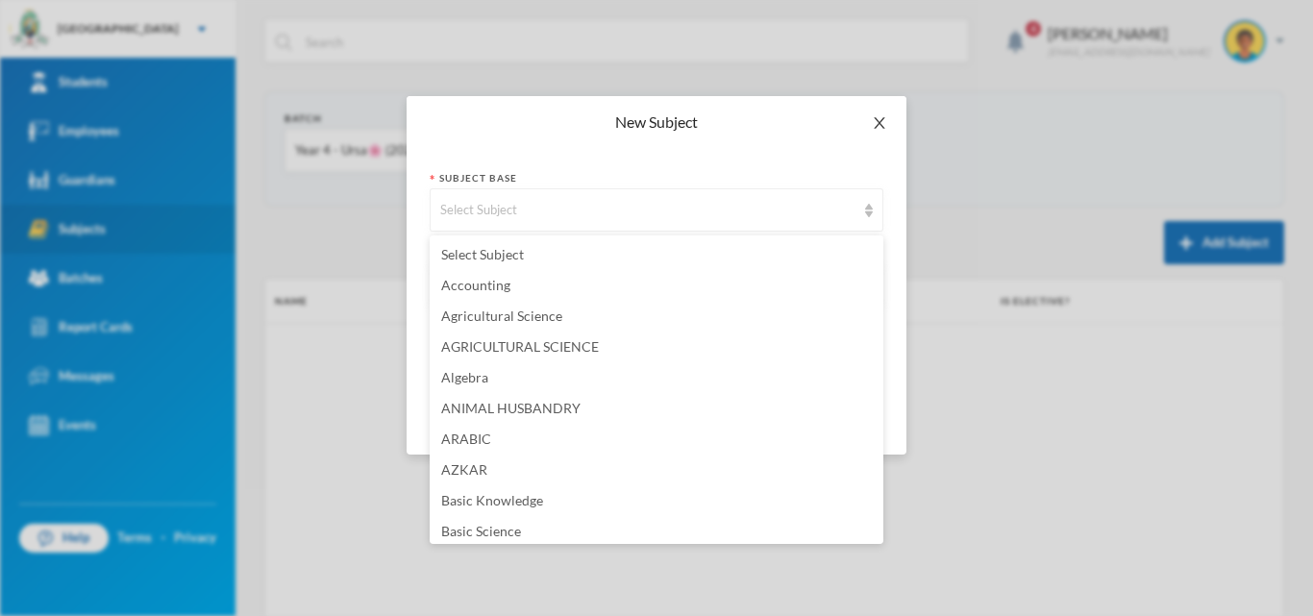
click at [887, 132] on span "Close" at bounding box center [880, 123] width 54 height 54
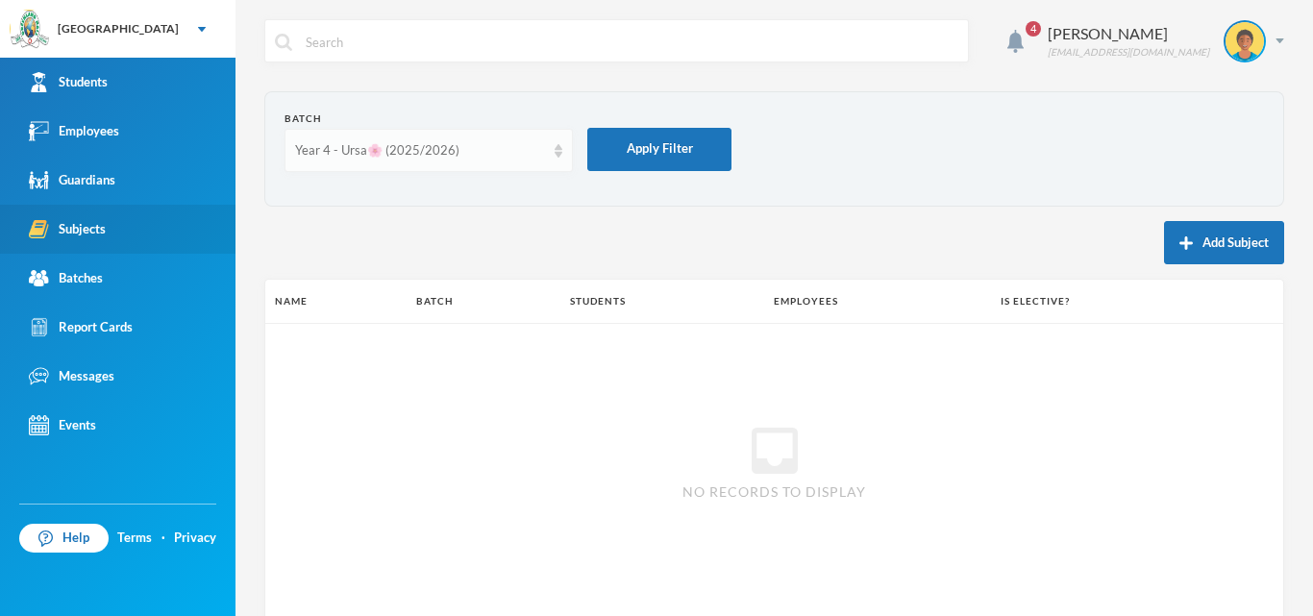
click at [533, 148] on div "Year 4 - Ursa🌸 (2025/2026)" at bounding box center [420, 150] width 250 height 19
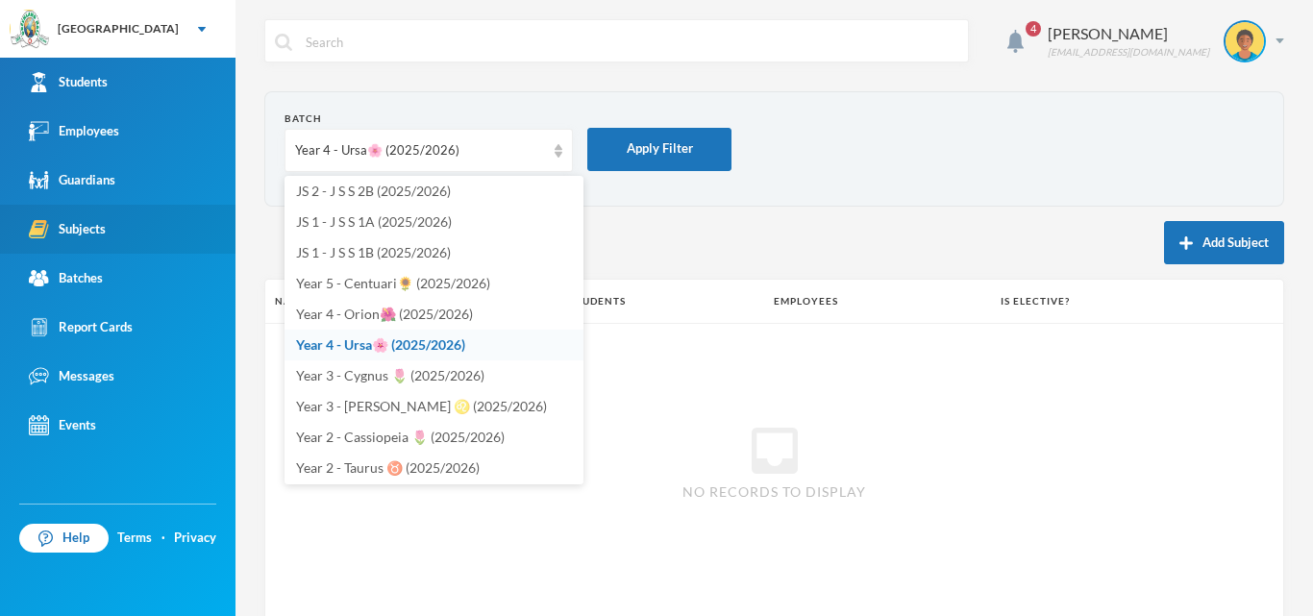
click at [461, 339] on span "Year 4 - Ursa🌸 (2025/2026)" at bounding box center [380, 344] width 169 height 16
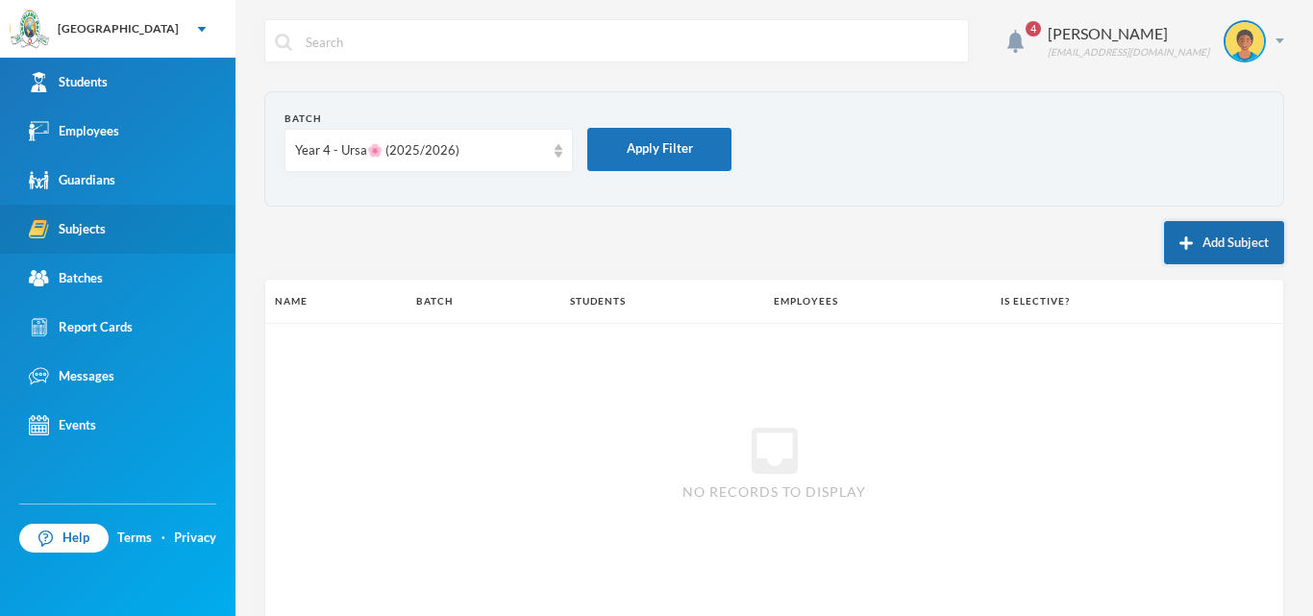
click at [1203, 246] on button "Add Subject" at bounding box center [1224, 242] width 120 height 43
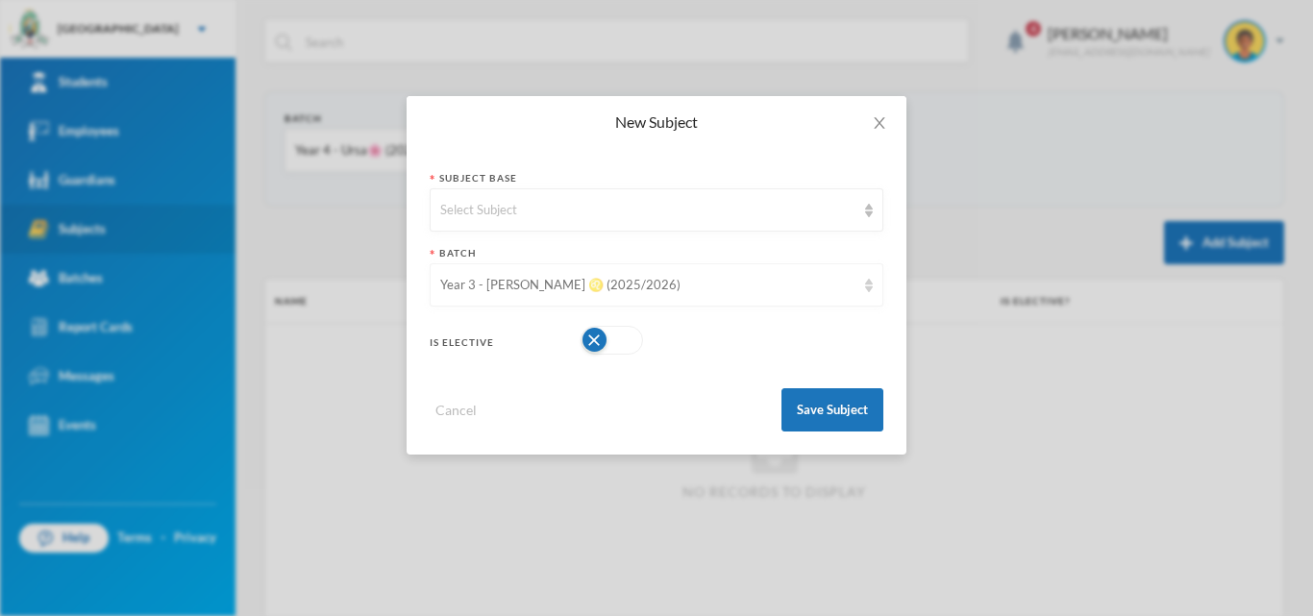
click at [743, 279] on div "Year 3 - [PERSON_NAME] ♌️ (2025/2026)" at bounding box center [647, 285] width 415 height 19
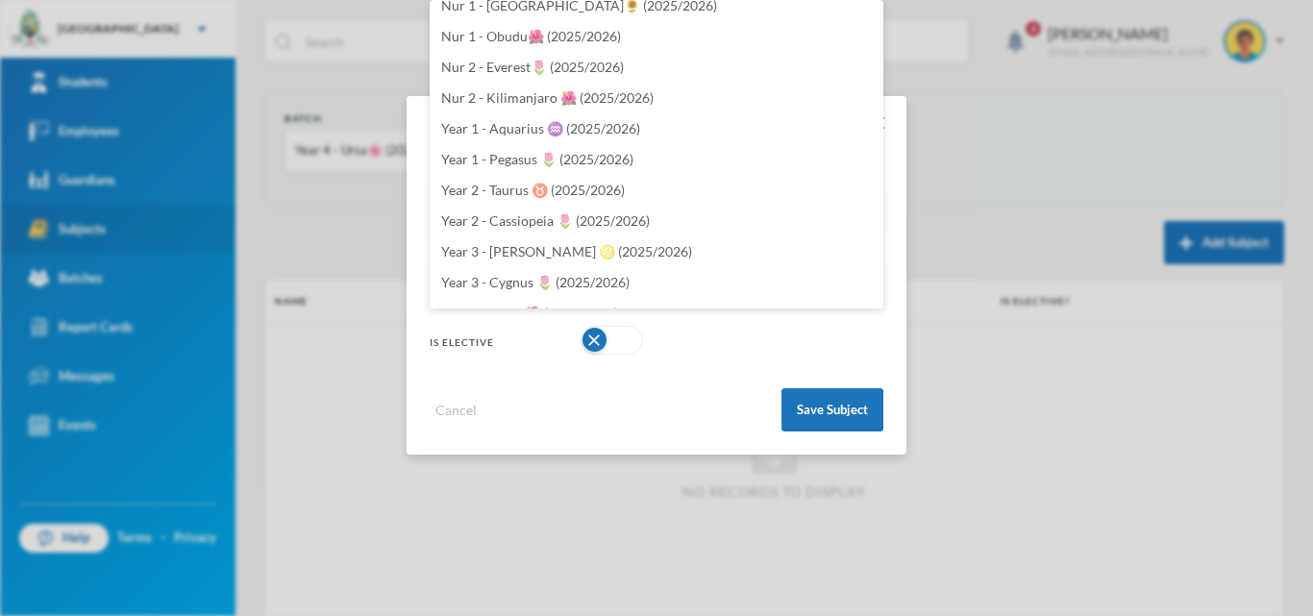
scroll to position [6037, 0]
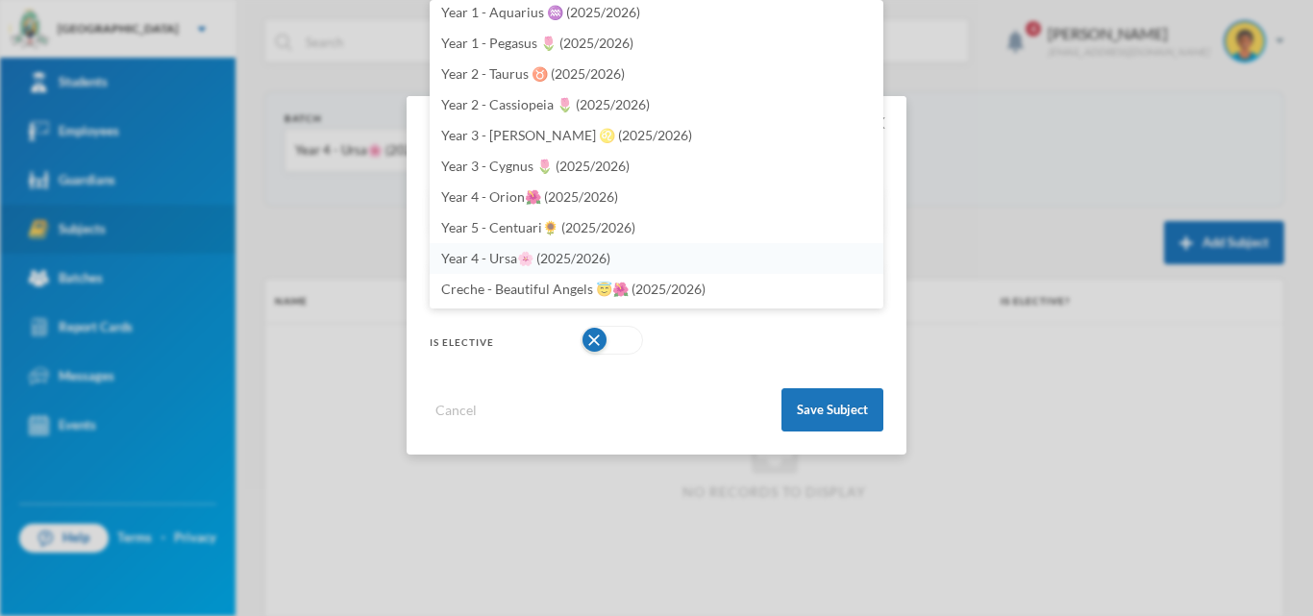
click at [499, 255] on span "Year 4 - Ursa🌸 (2025/2026)" at bounding box center [525, 258] width 169 height 16
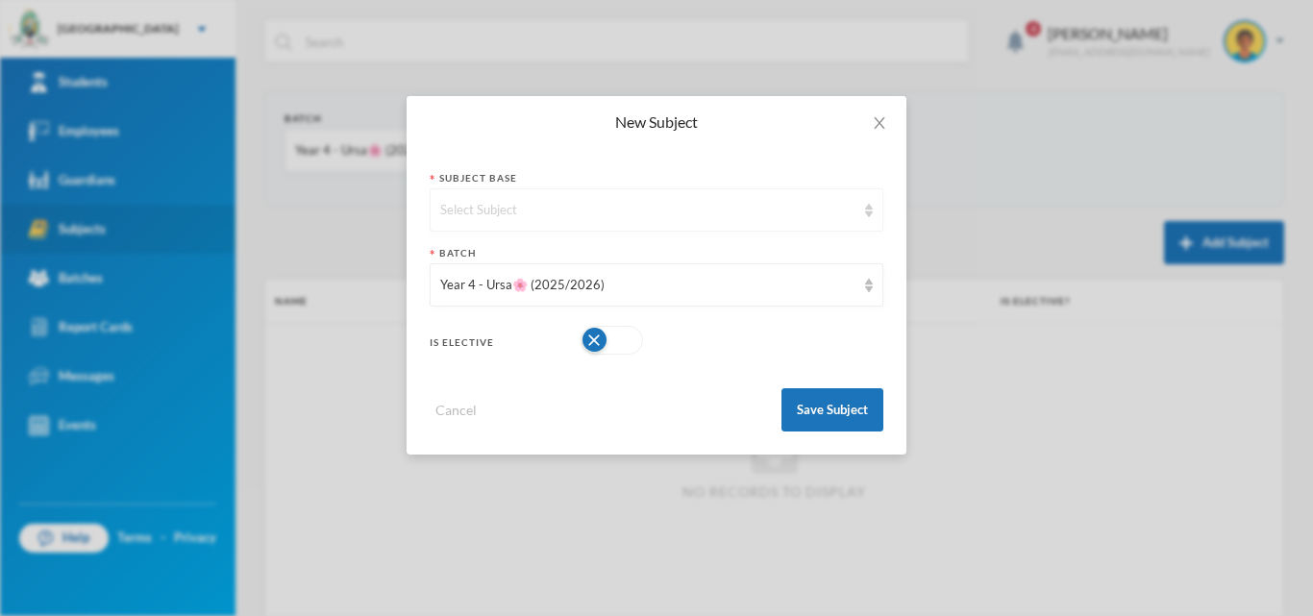
click at [681, 211] on div "Select Subject" at bounding box center [647, 210] width 415 height 19
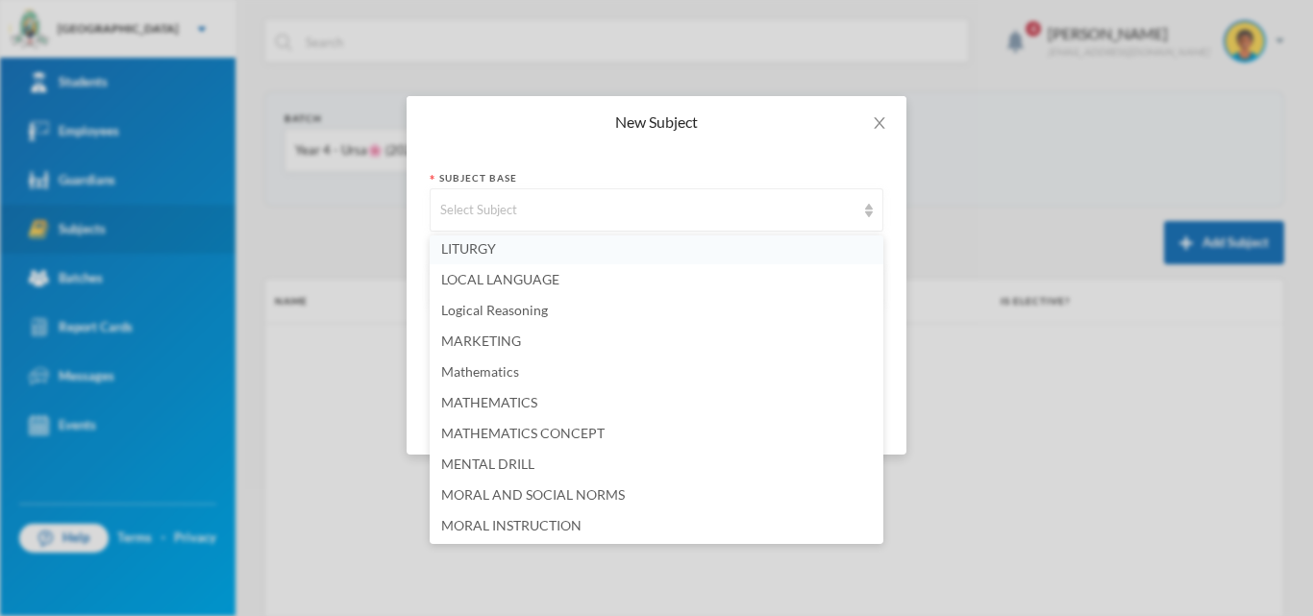
scroll to position [2980, 0]
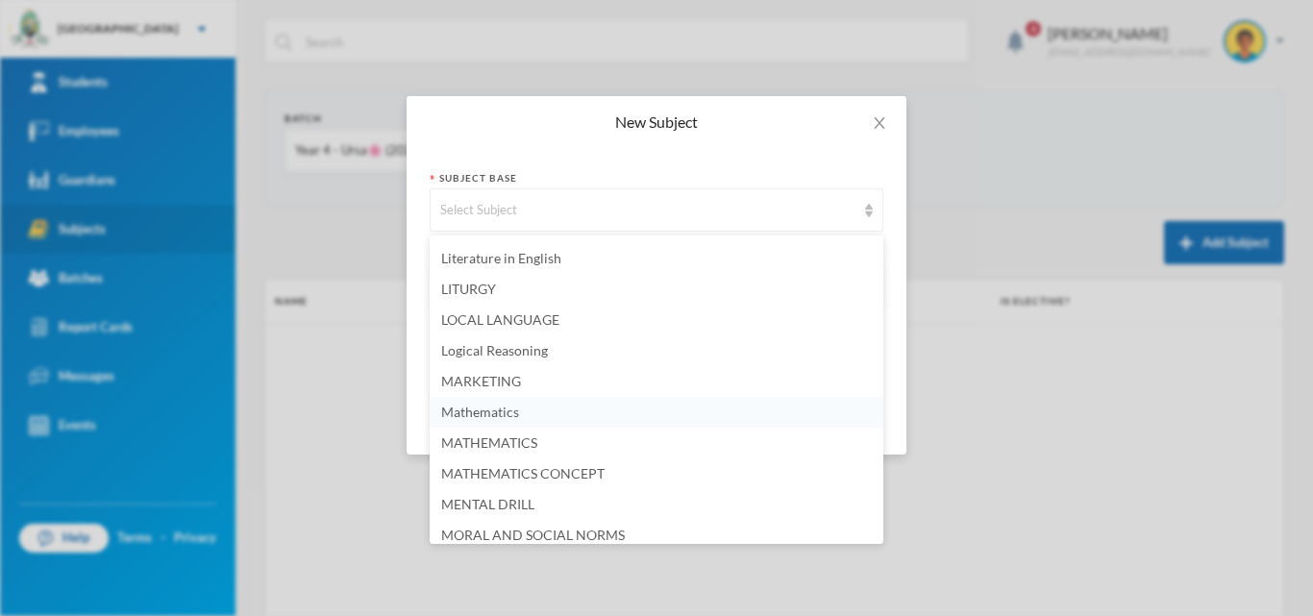
click at [501, 408] on span "Mathematics" at bounding box center [480, 412] width 78 height 16
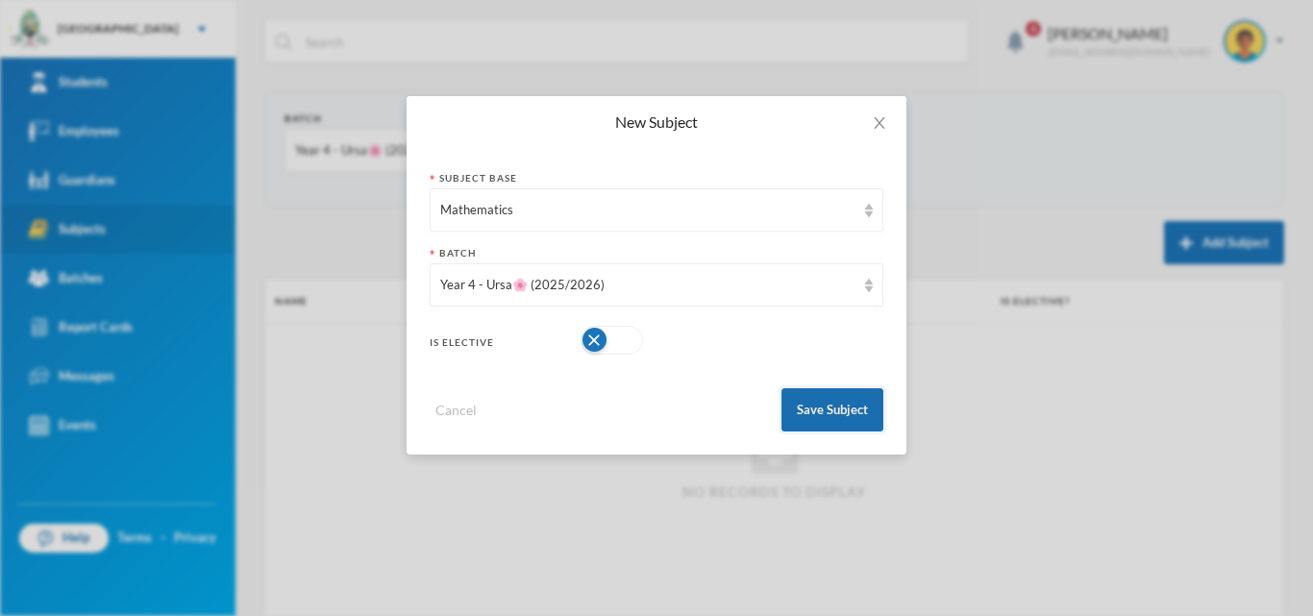
click at [800, 415] on button "Save Subject" at bounding box center [833, 409] width 102 height 43
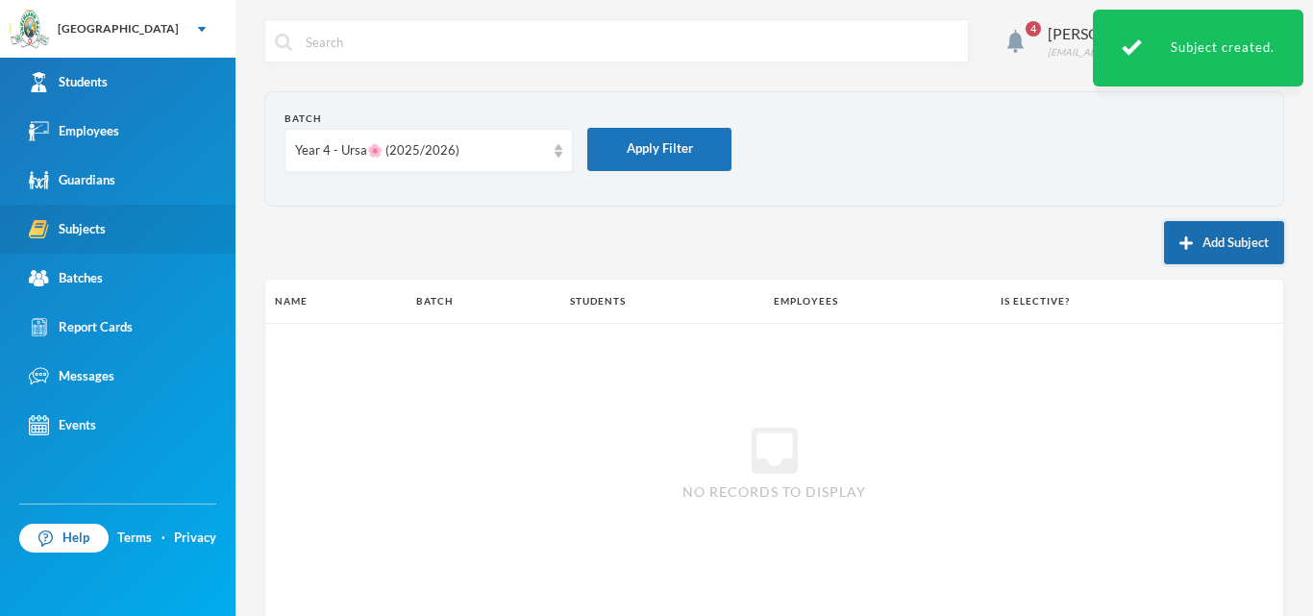
click at [1189, 254] on button "Add Subject" at bounding box center [1224, 242] width 120 height 43
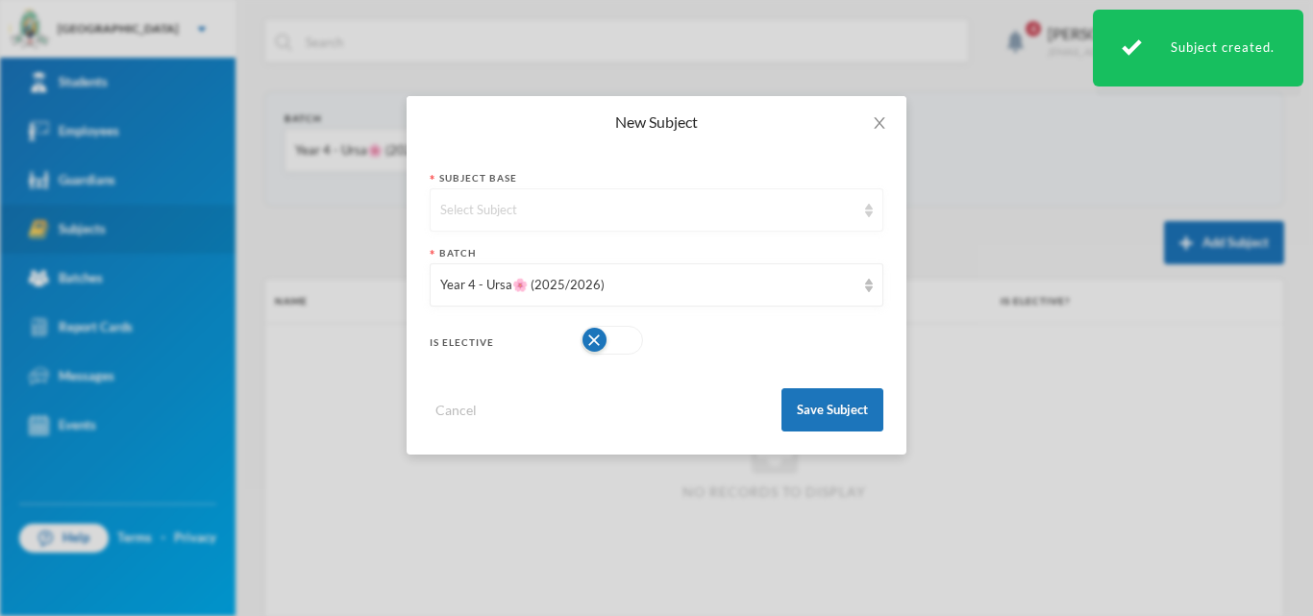
click at [506, 202] on div "Select Subject" at bounding box center [647, 210] width 415 height 19
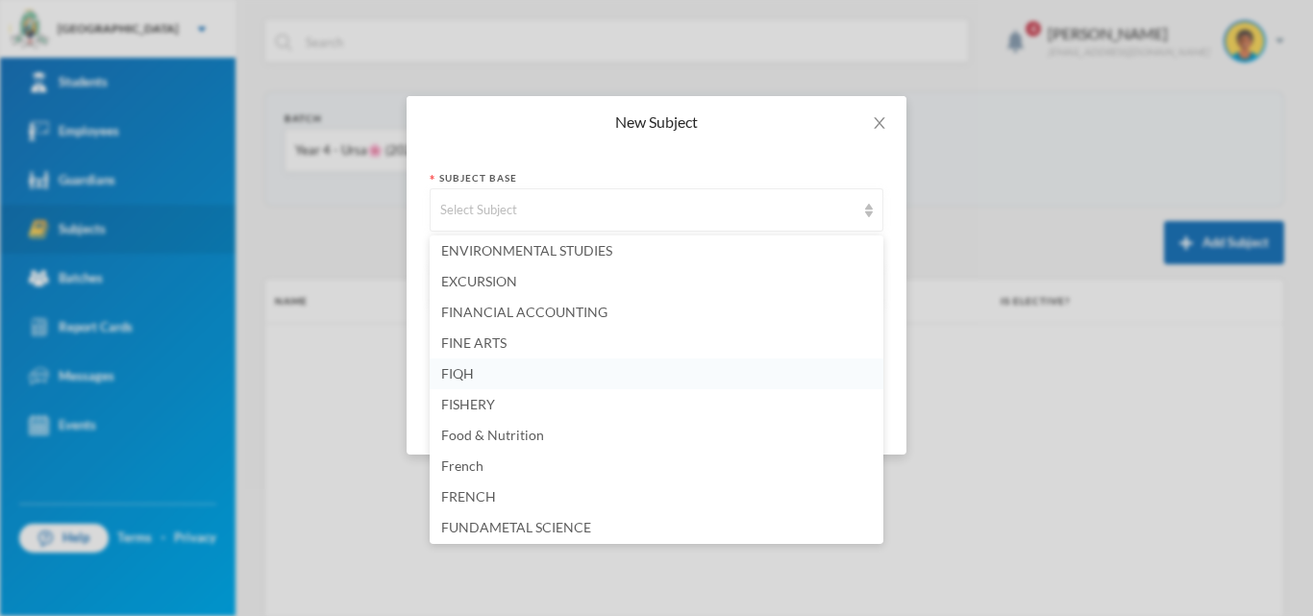
scroll to position [1538, 0]
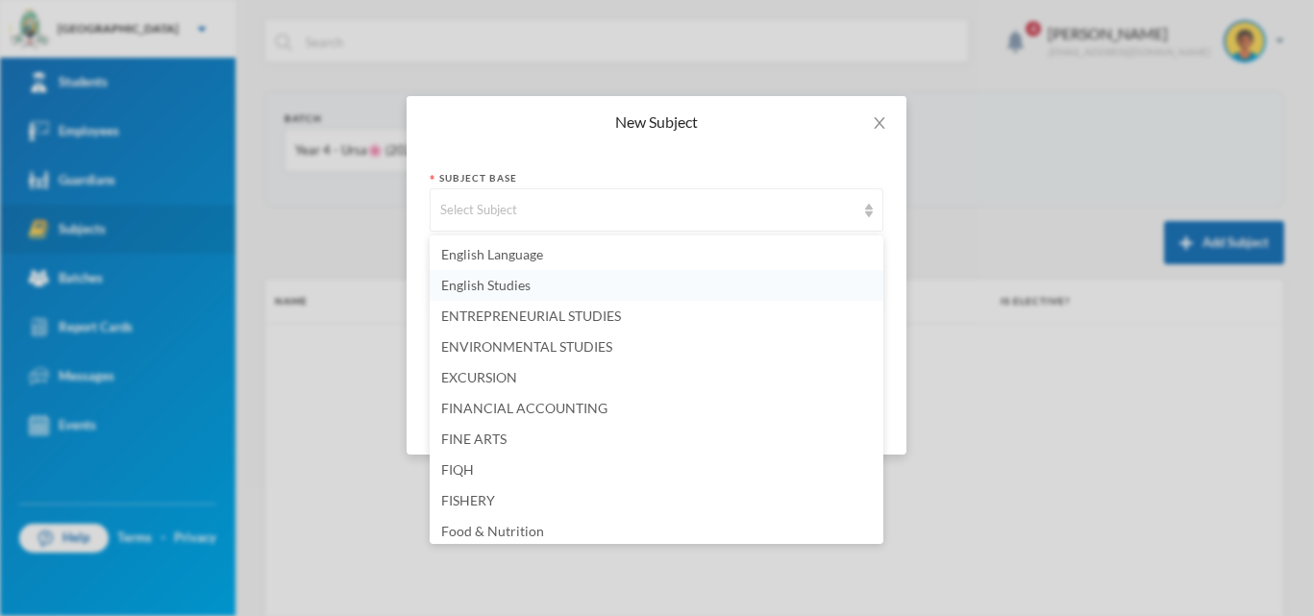
click at [508, 282] on span "English Studies" at bounding box center [485, 285] width 89 height 16
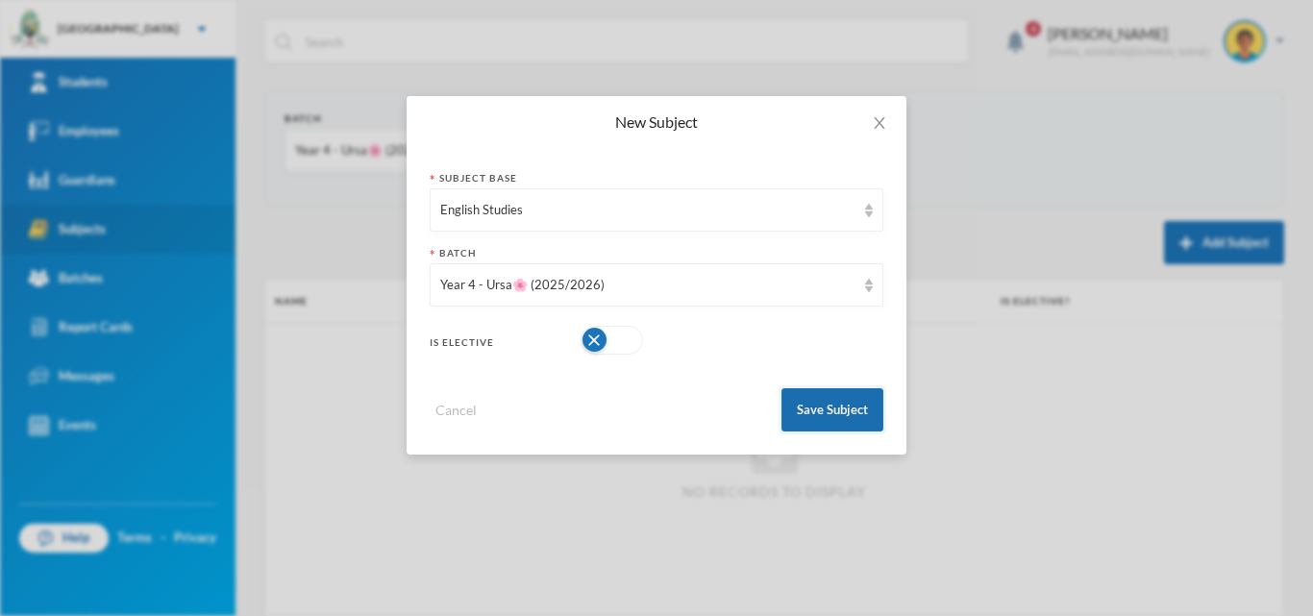
click at [821, 400] on button "Save Subject" at bounding box center [833, 409] width 102 height 43
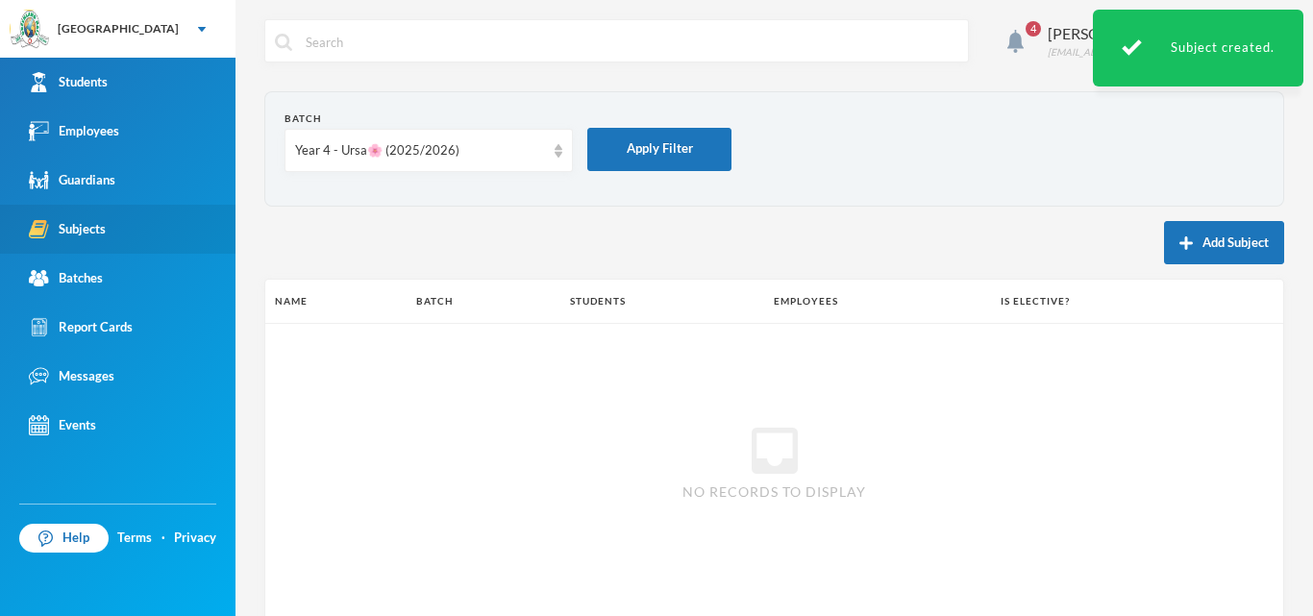
click at [1215, 240] on button "Add Subject" at bounding box center [1224, 242] width 120 height 43
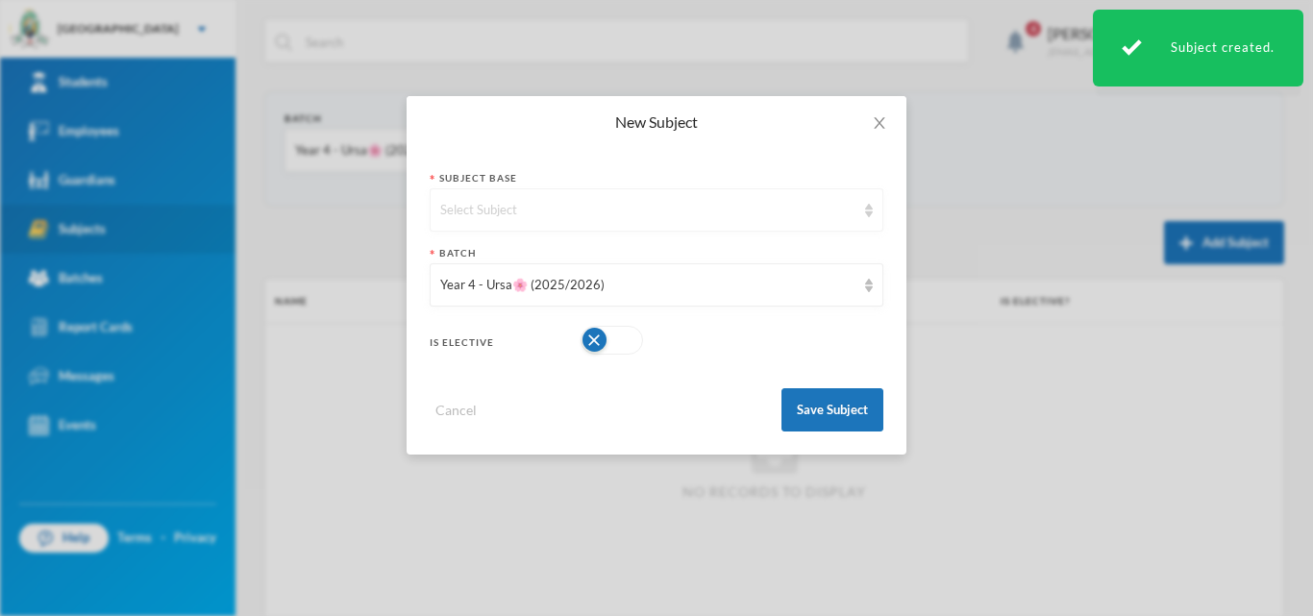
click at [553, 218] on div "Select Subject" at bounding box center [647, 210] width 415 height 19
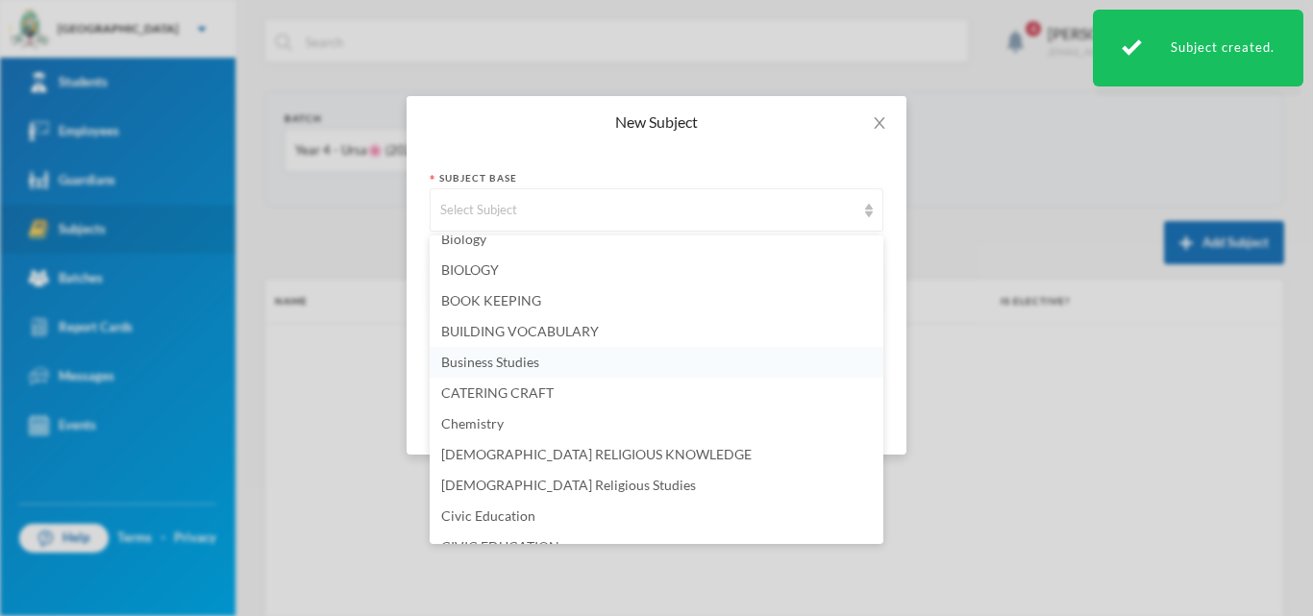
scroll to position [288, 0]
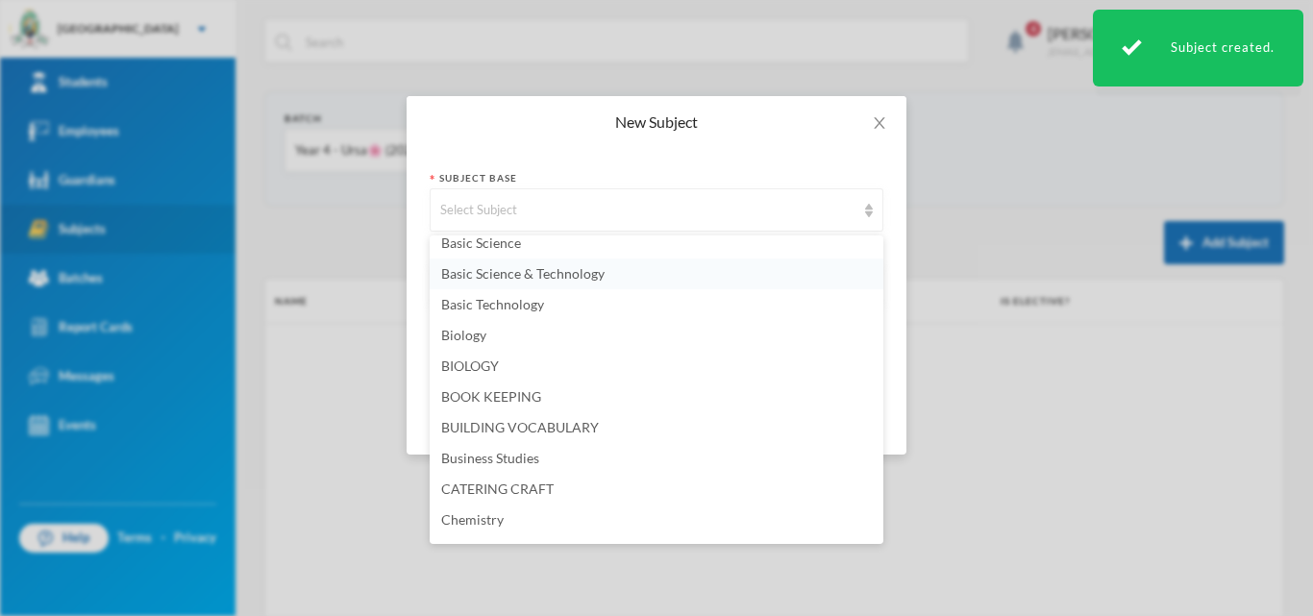
click at [539, 277] on span "Basic Science & Technology" at bounding box center [522, 273] width 163 height 16
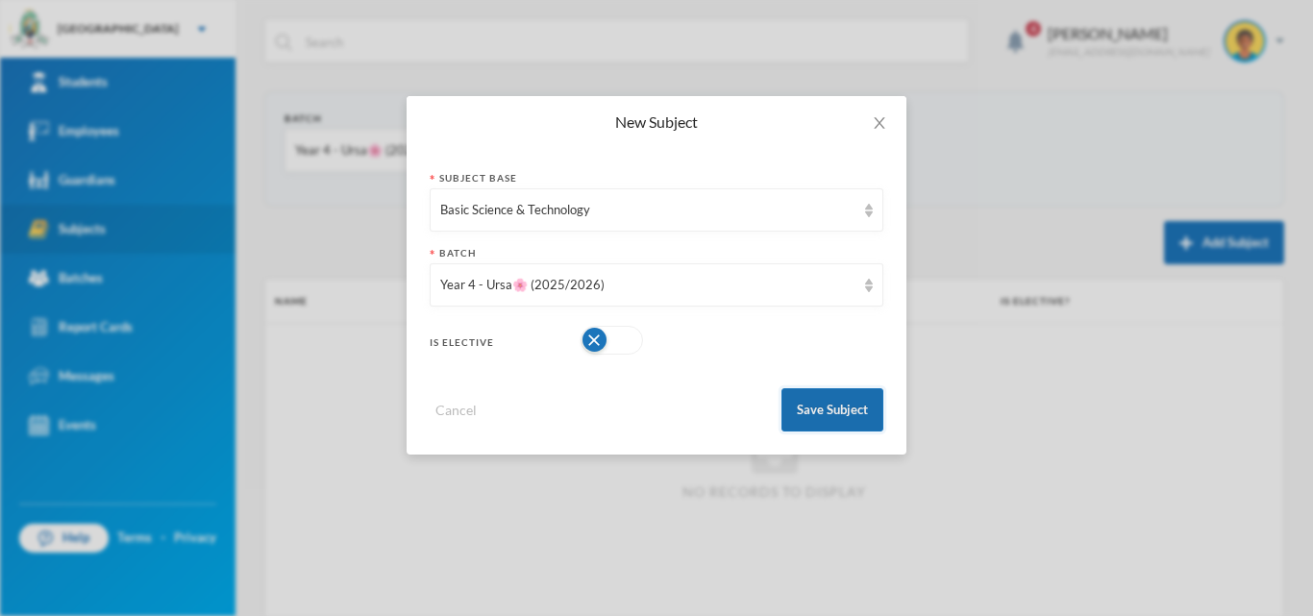
click at [808, 411] on button "Save Subject" at bounding box center [833, 409] width 102 height 43
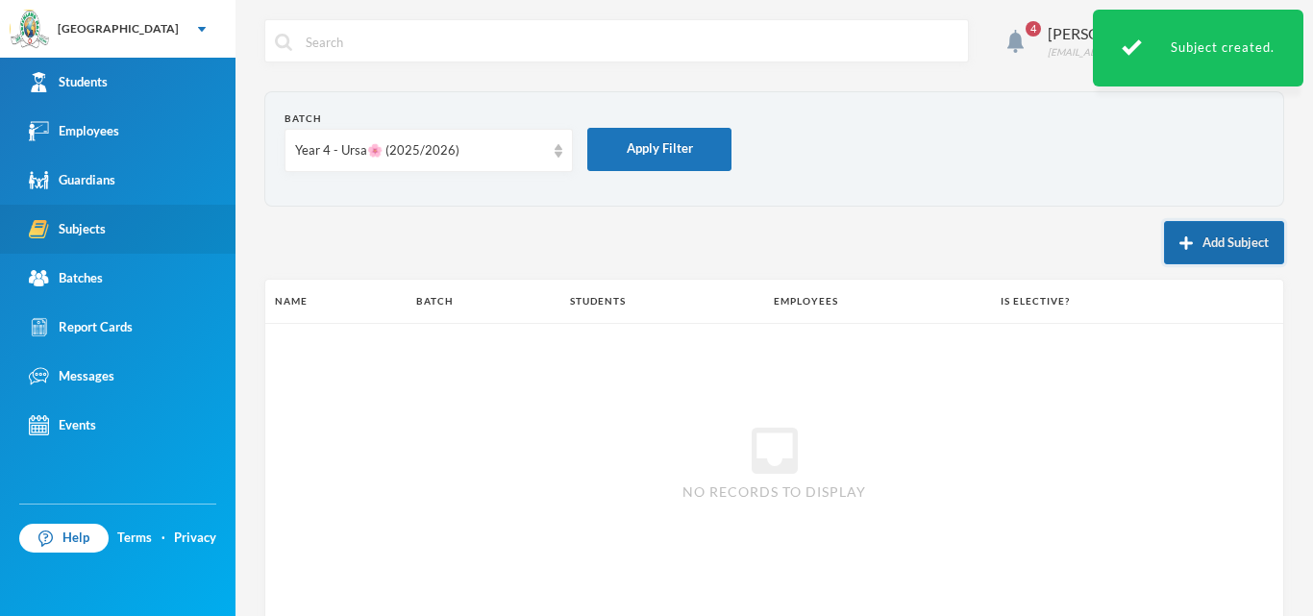
click at [1252, 241] on button "Add Subject" at bounding box center [1224, 242] width 120 height 43
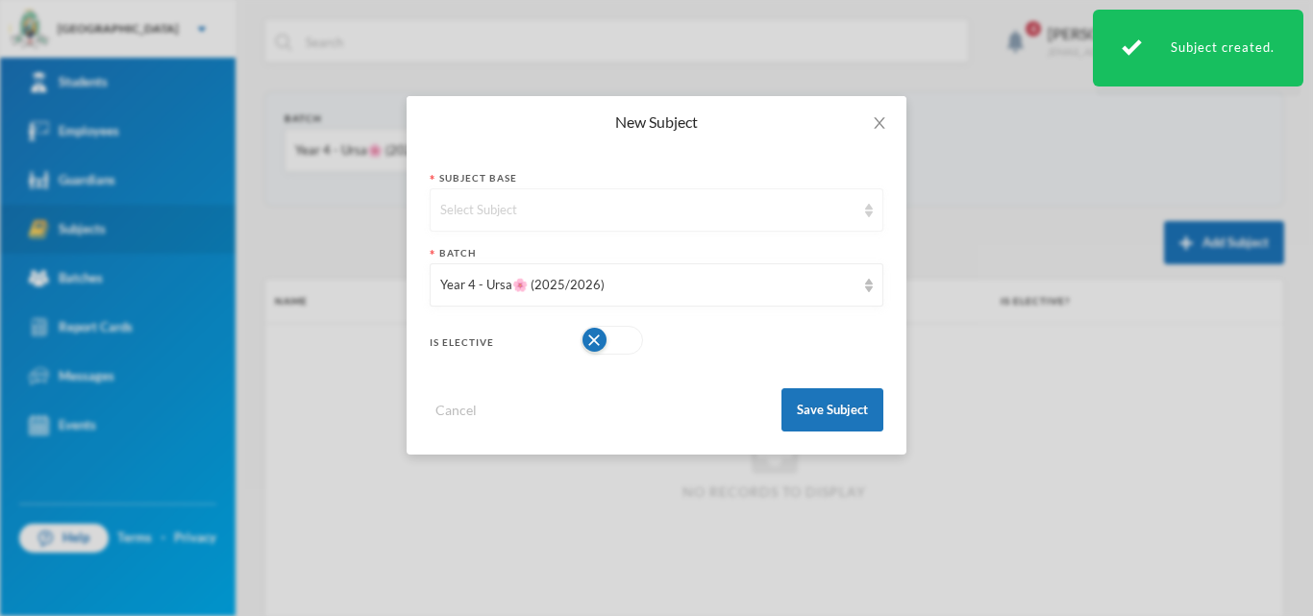
click at [801, 209] on div "Select Subject" at bounding box center [647, 210] width 415 height 19
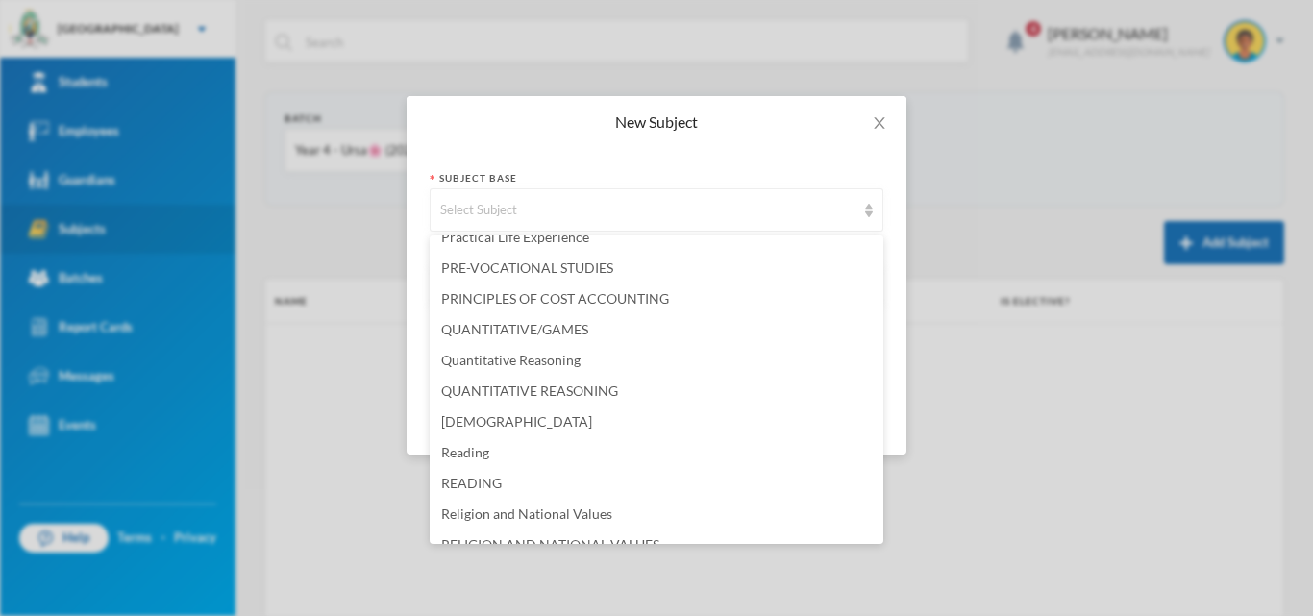
scroll to position [3942, 0]
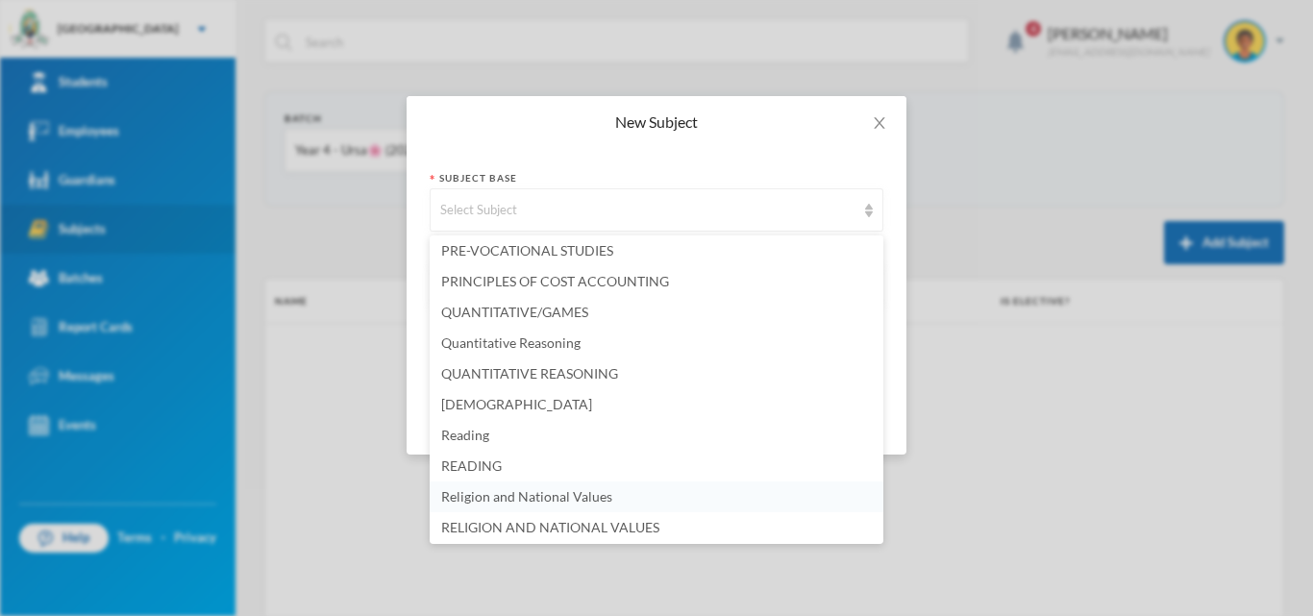
click at [587, 499] on span "Religion and National Values" at bounding box center [526, 496] width 171 height 16
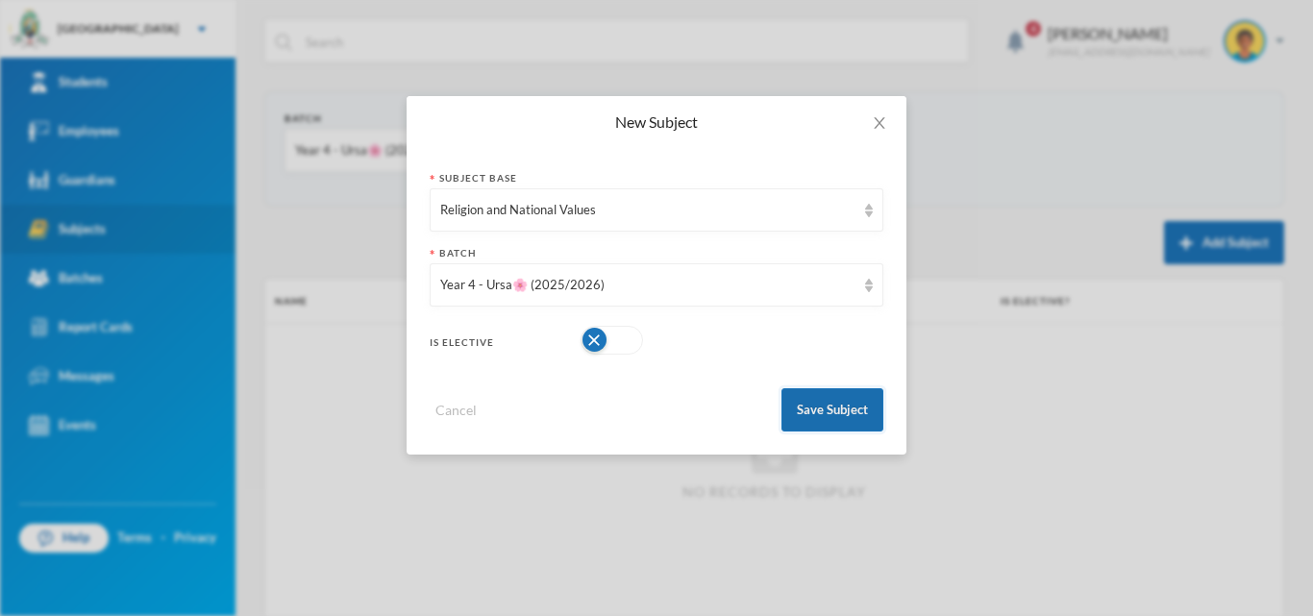
click at [845, 396] on button "Save Subject" at bounding box center [833, 409] width 102 height 43
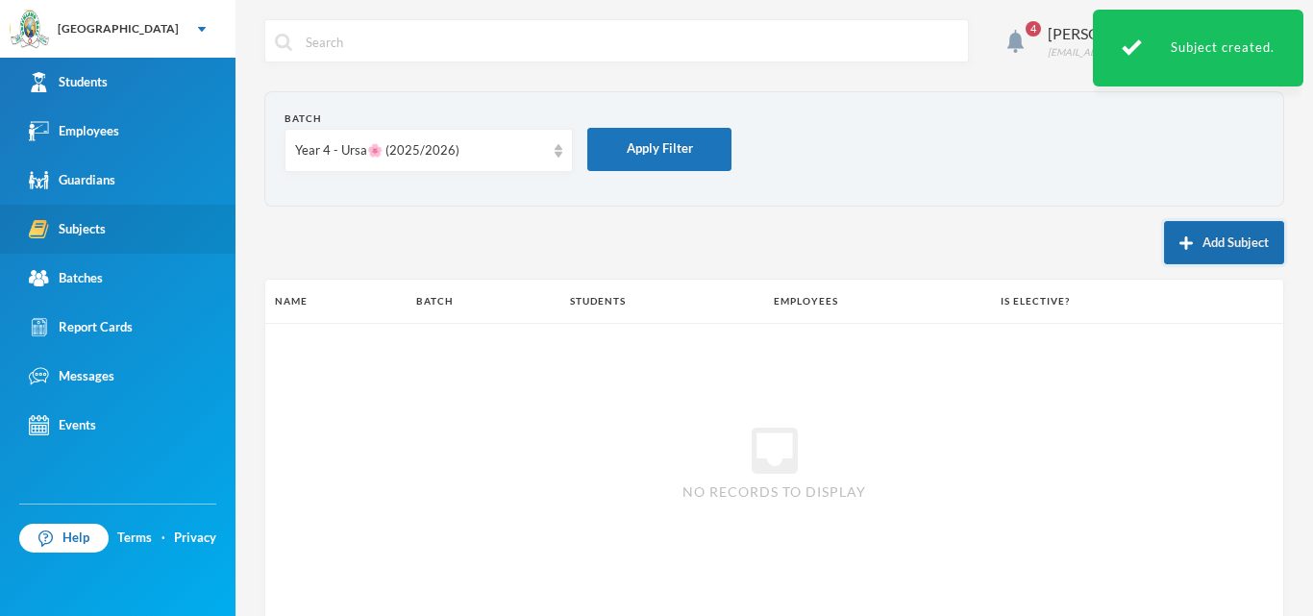
click at [1194, 242] on button "Add Subject" at bounding box center [1224, 242] width 120 height 43
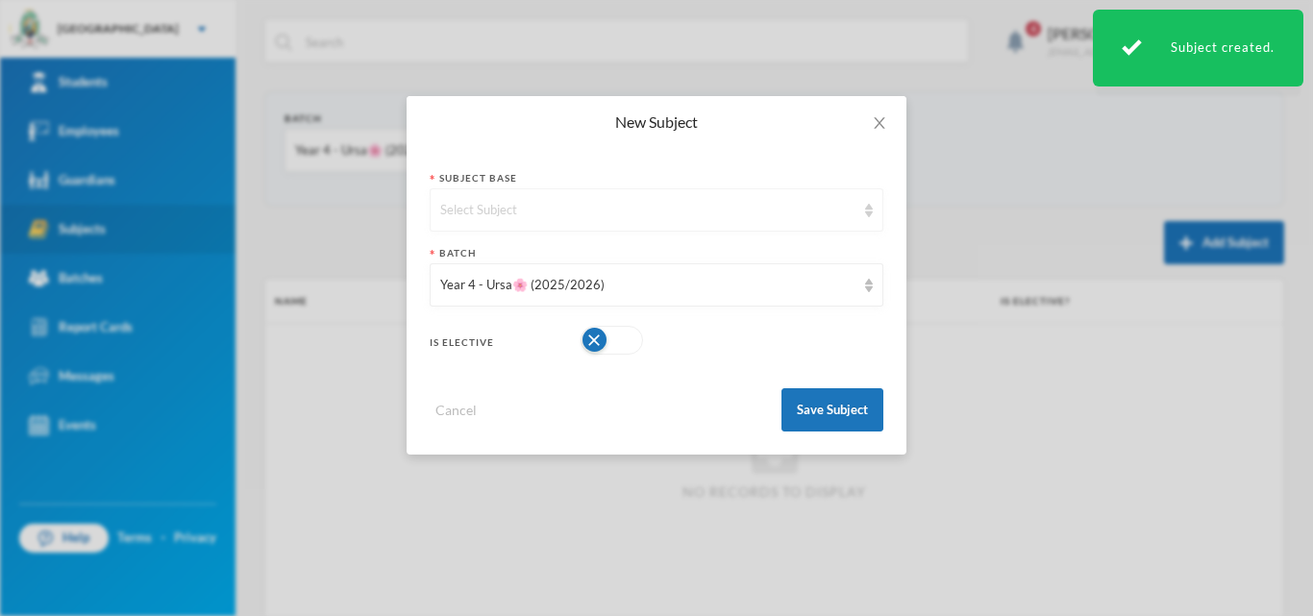
click at [697, 212] on div "Select Subject" at bounding box center [647, 210] width 415 height 19
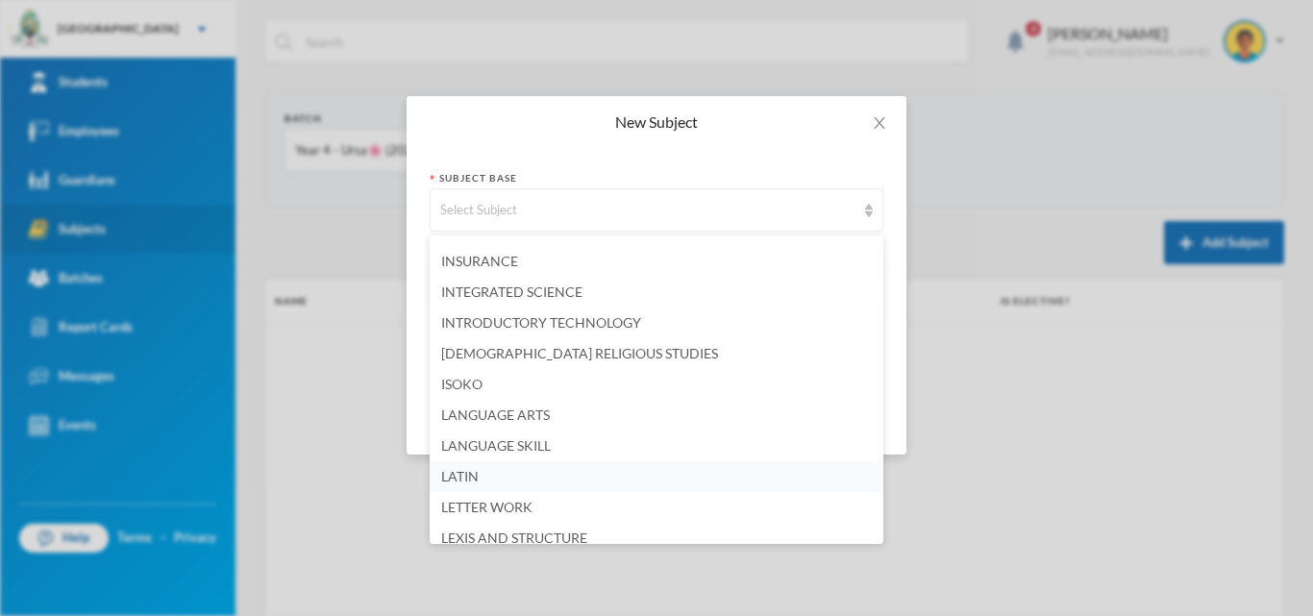
scroll to position [2500, 0]
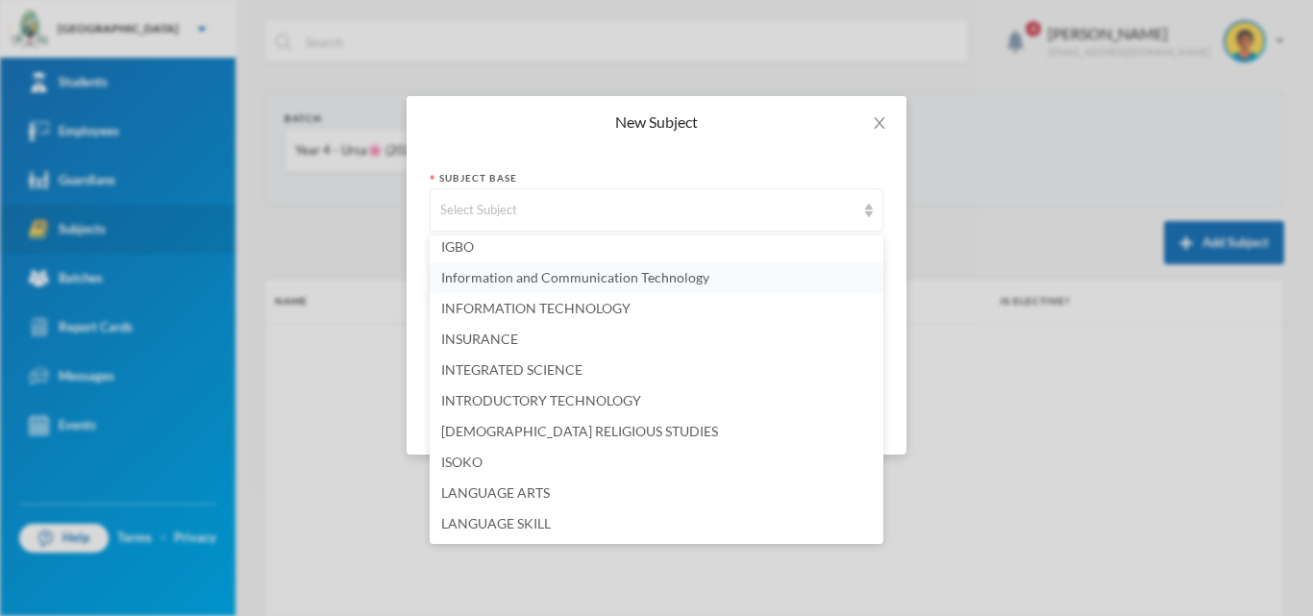
click at [556, 281] on span "Information and Communication Technology" at bounding box center [575, 277] width 268 height 16
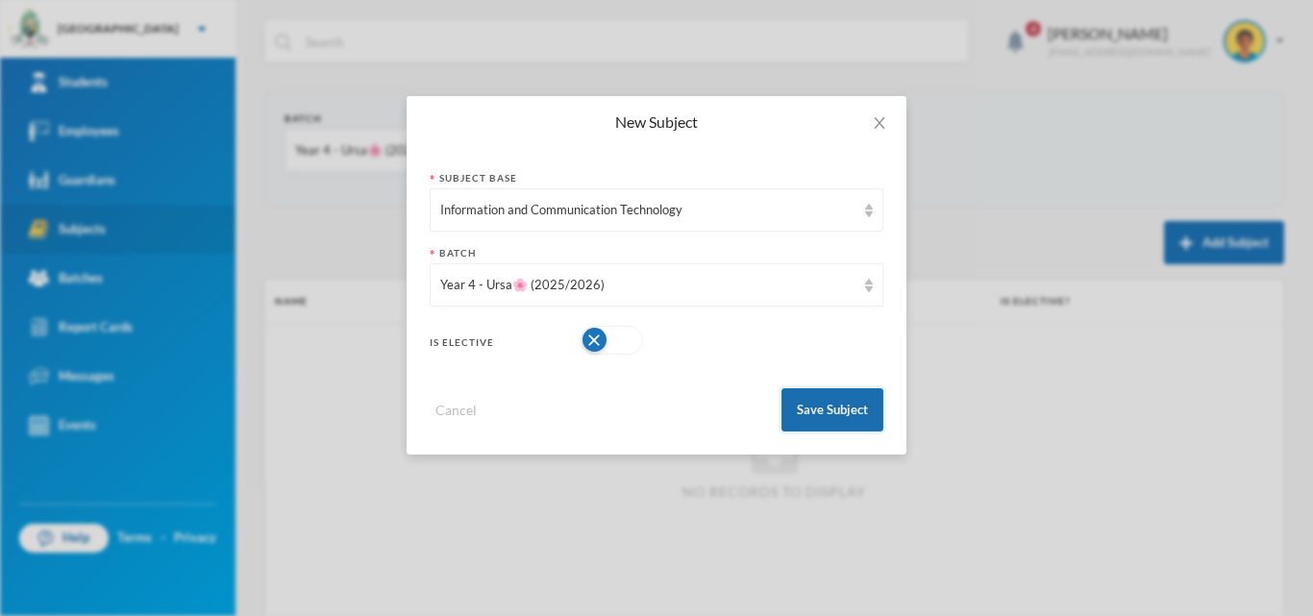
click at [802, 414] on button "Save Subject" at bounding box center [833, 409] width 102 height 43
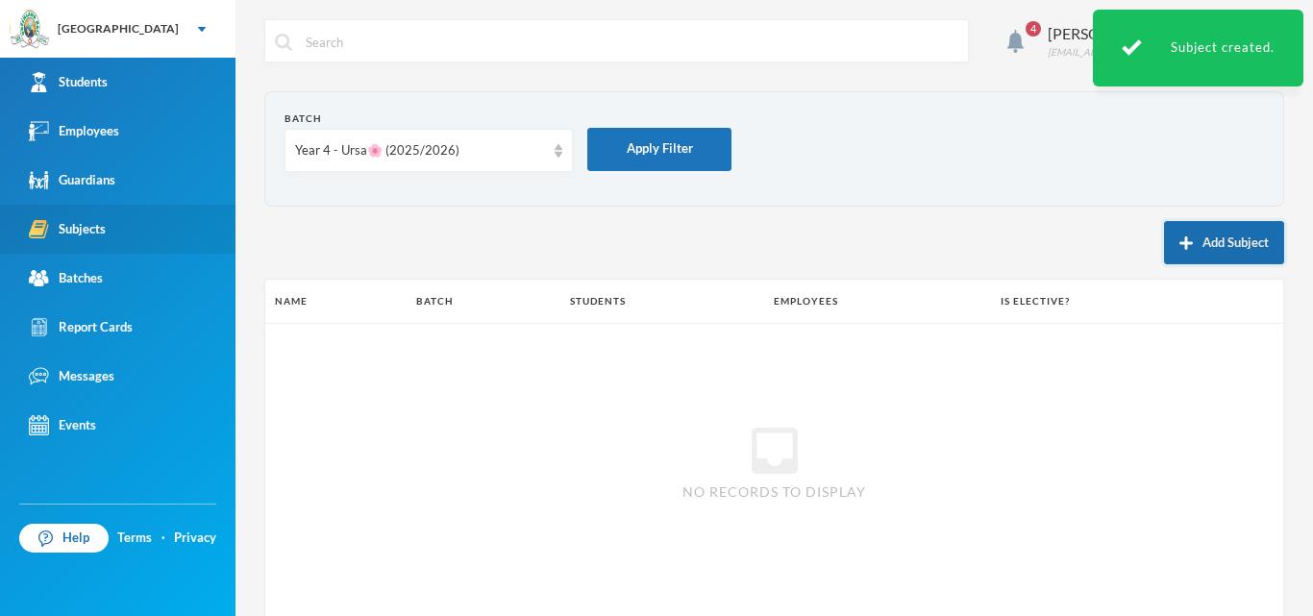
click at [1233, 247] on button "Add Subject" at bounding box center [1224, 242] width 120 height 43
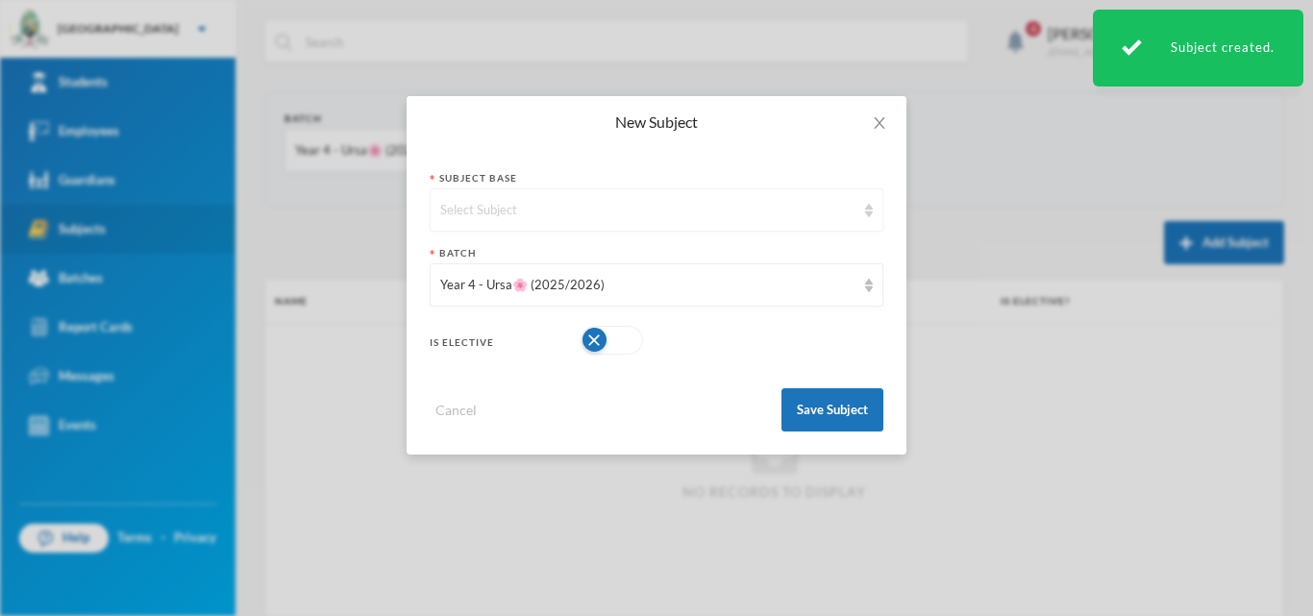
click at [758, 205] on div "Select Subject" at bounding box center [647, 210] width 415 height 19
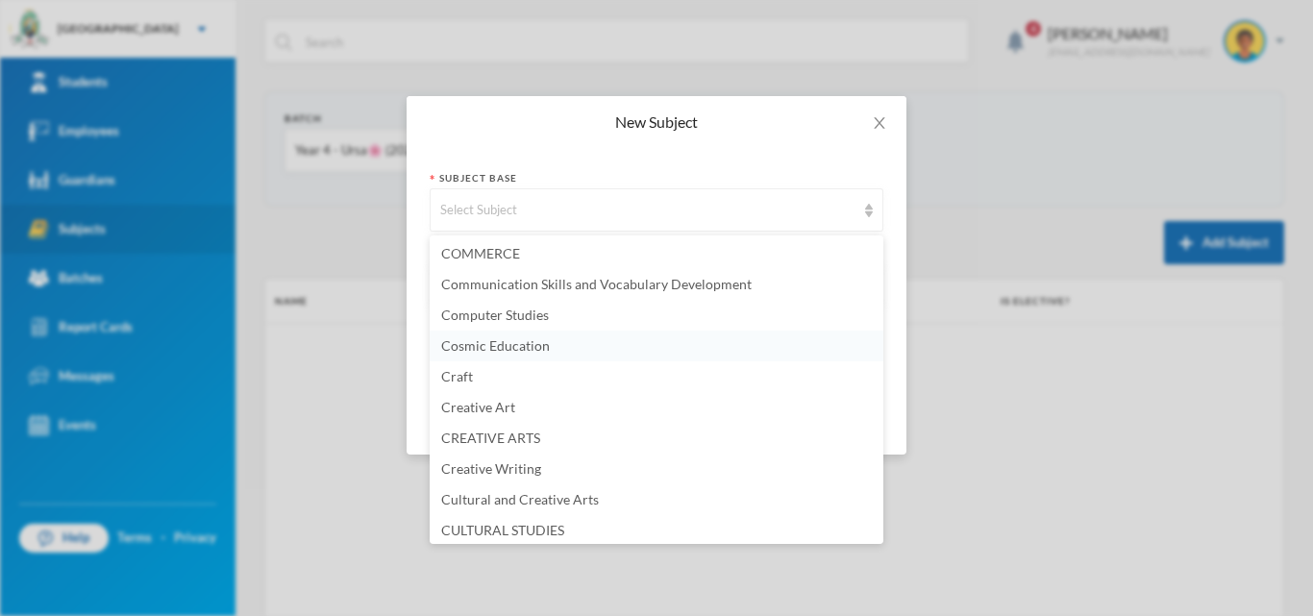
scroll to position [865, 0]
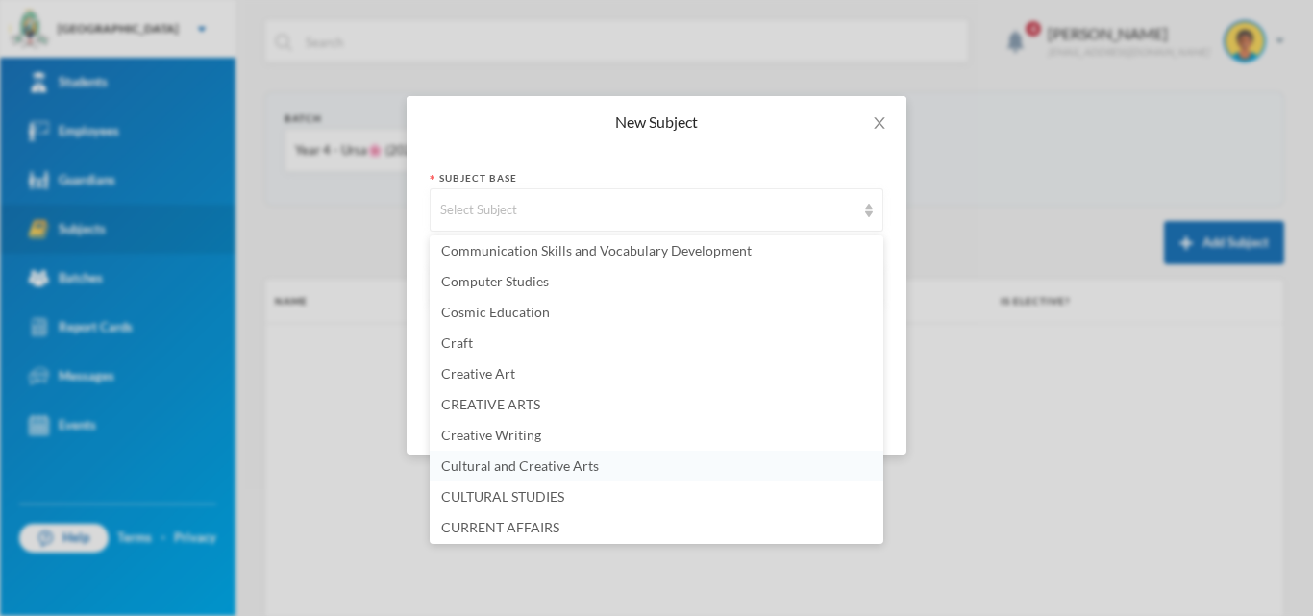
click at [513, 471] on span "Cultural and Creative Arts" at bounding box center [520, 466] width 158 height 16
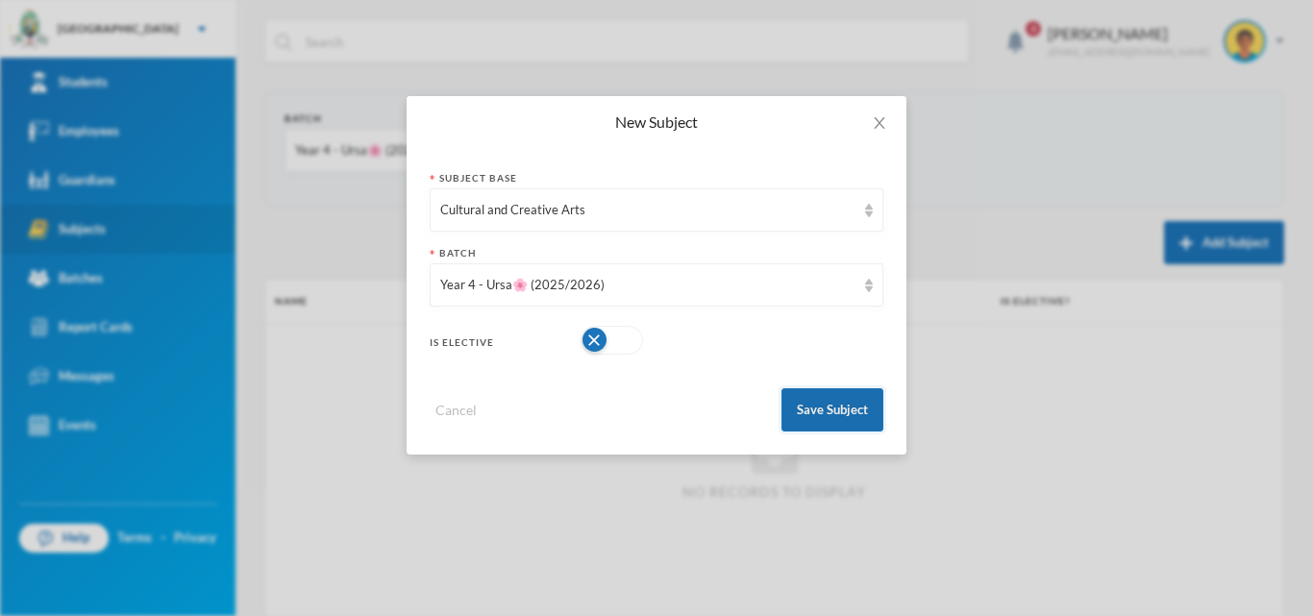
click at [796, 414] on button "Save Subject" at bounding box center [833, 409] width 102 height 43
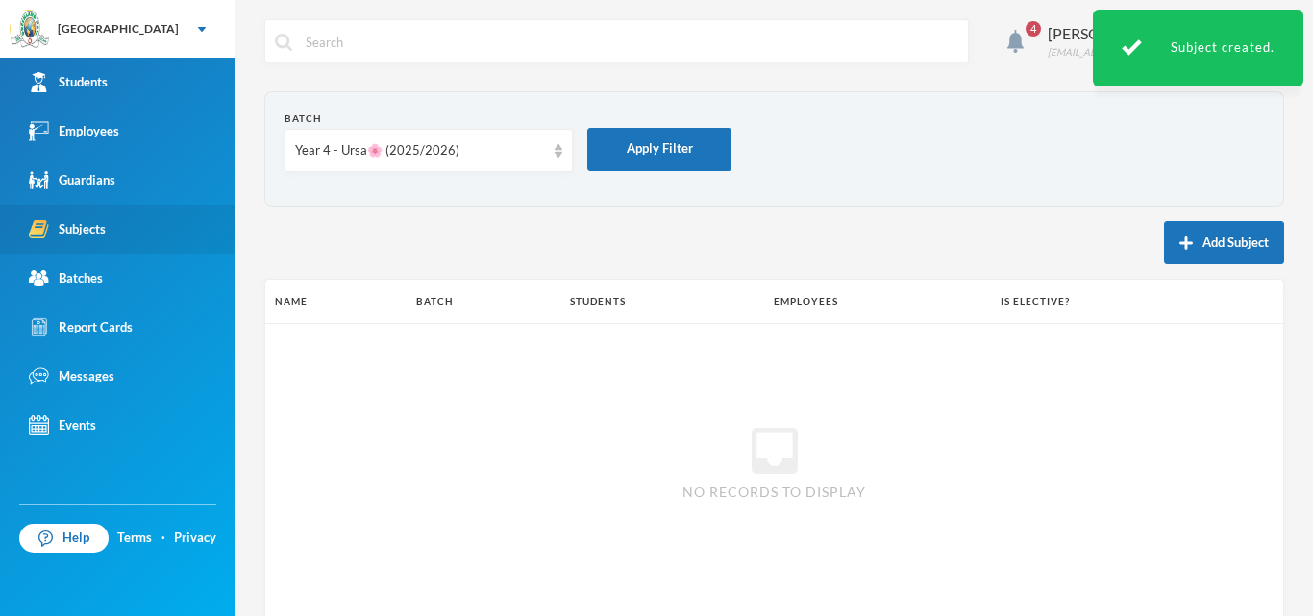
click at [1199, 248] on button "Add Subject" at bounding box center [1224, 242] width 120 height 43
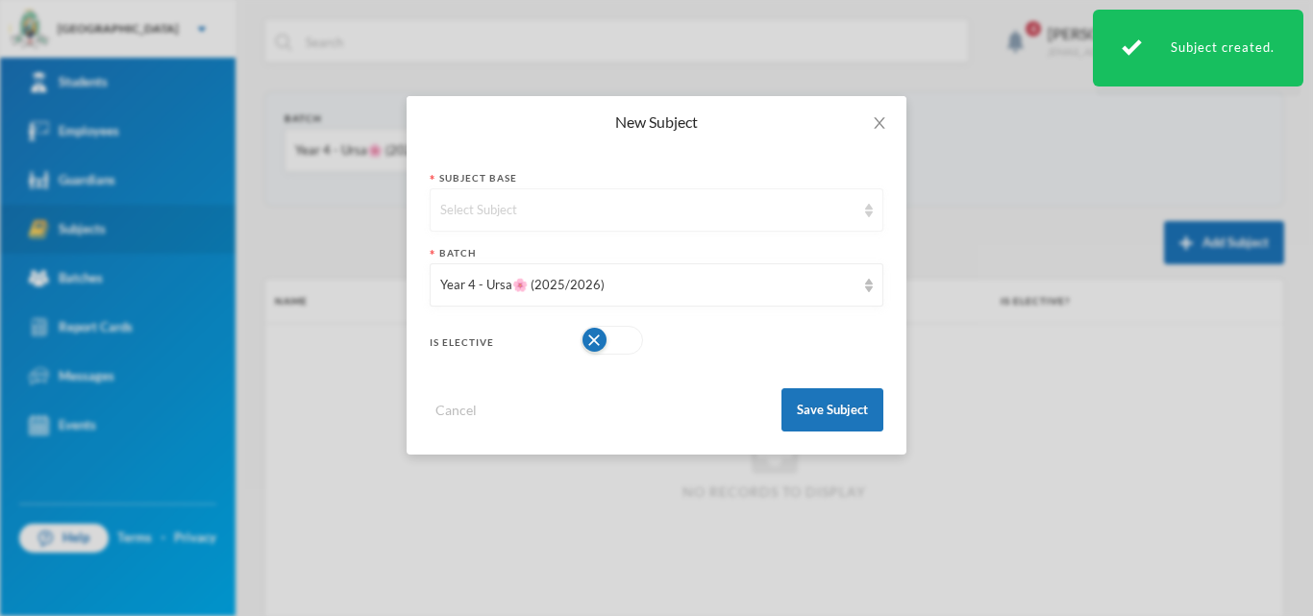
click at [648, 225] on div "Select Subject" at bounding box center [657, 209] width 454 height 43
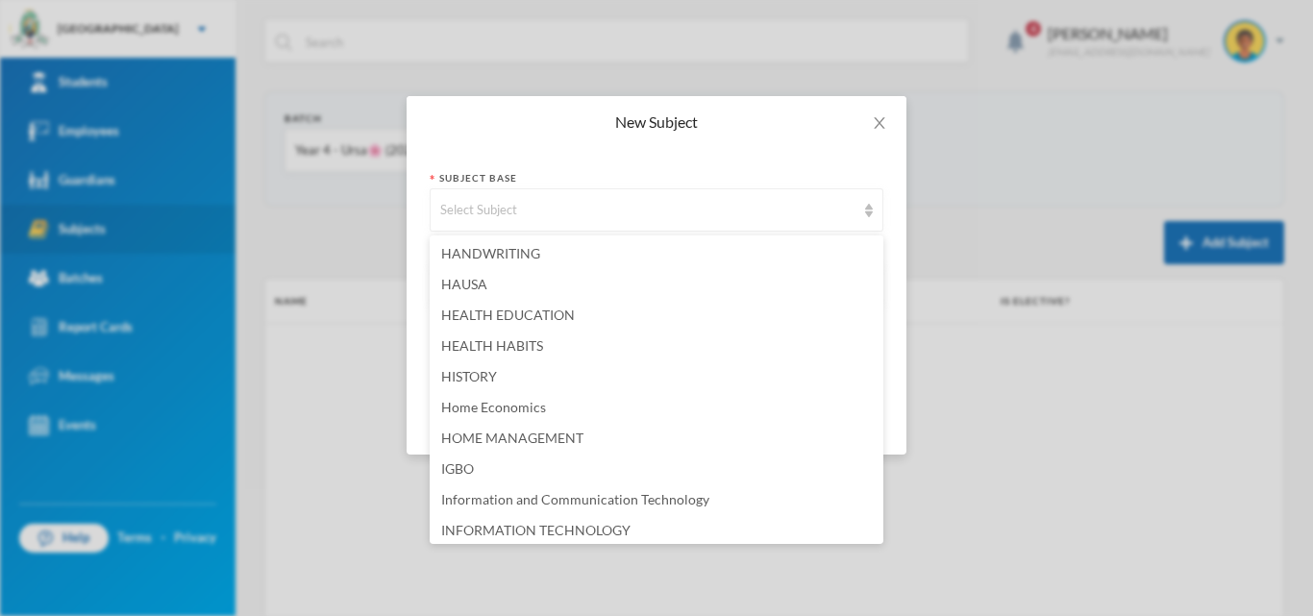
scroll to position [2404, 0]
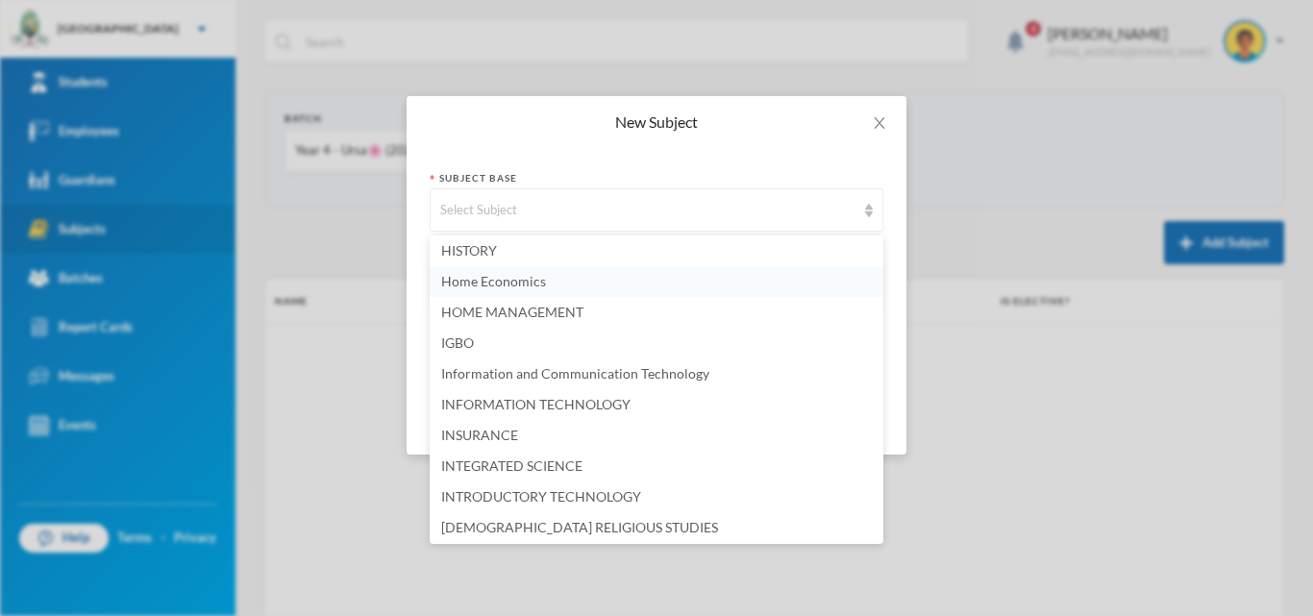
click at [555, 284] on li "Home Economics" at bounding box center [657, 281] width 454 height 31
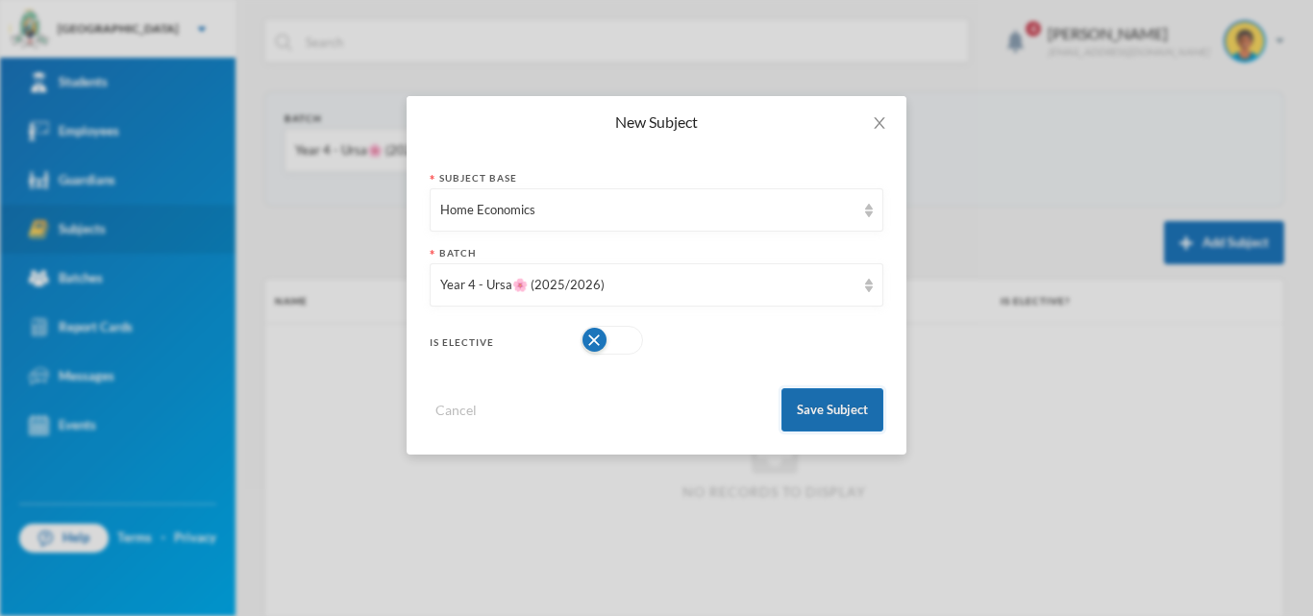
click at [841, 416] on button "Save Subject" at bounding box center [833, 409] width 102 height 43
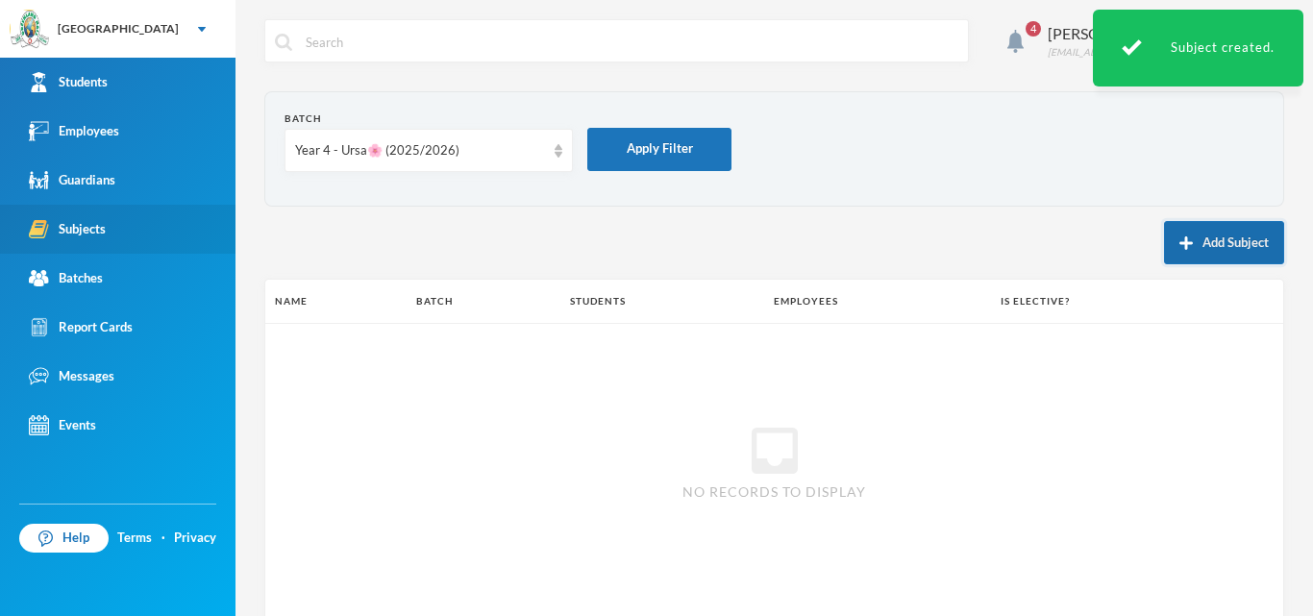
click at [1176, 254] on button "Add Subject" at bounding box center [1224, 242] width 120 height 43
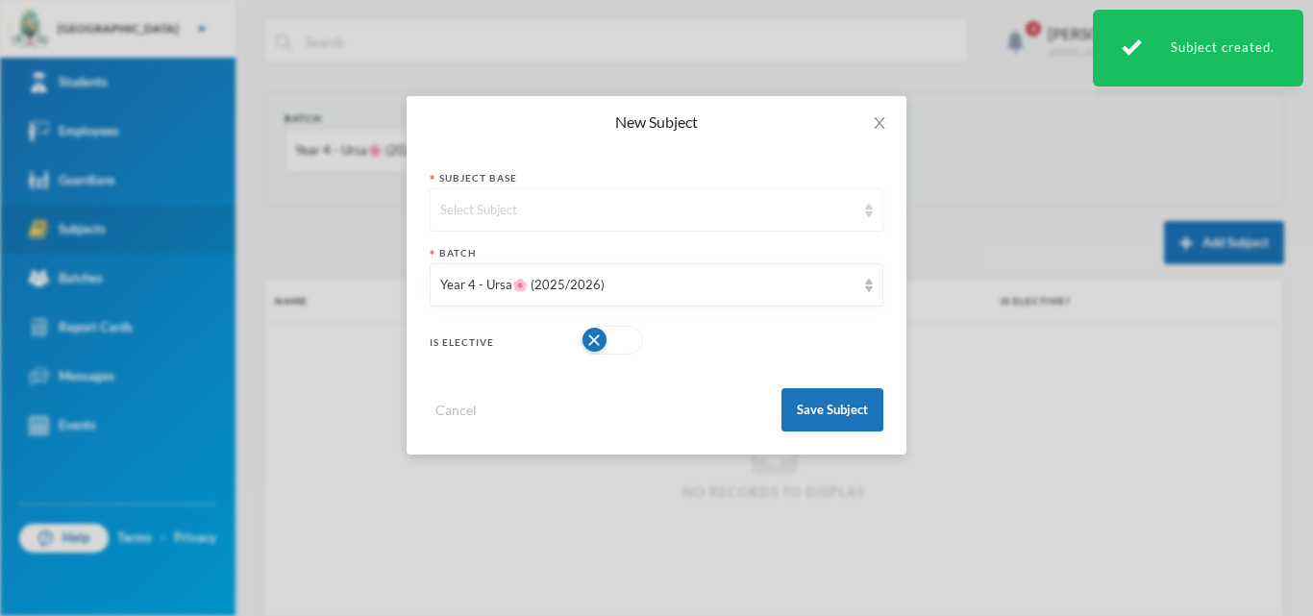
click at [530, 191] on div "Select Subject" at bounding box center [657, 209] width 454 height 43
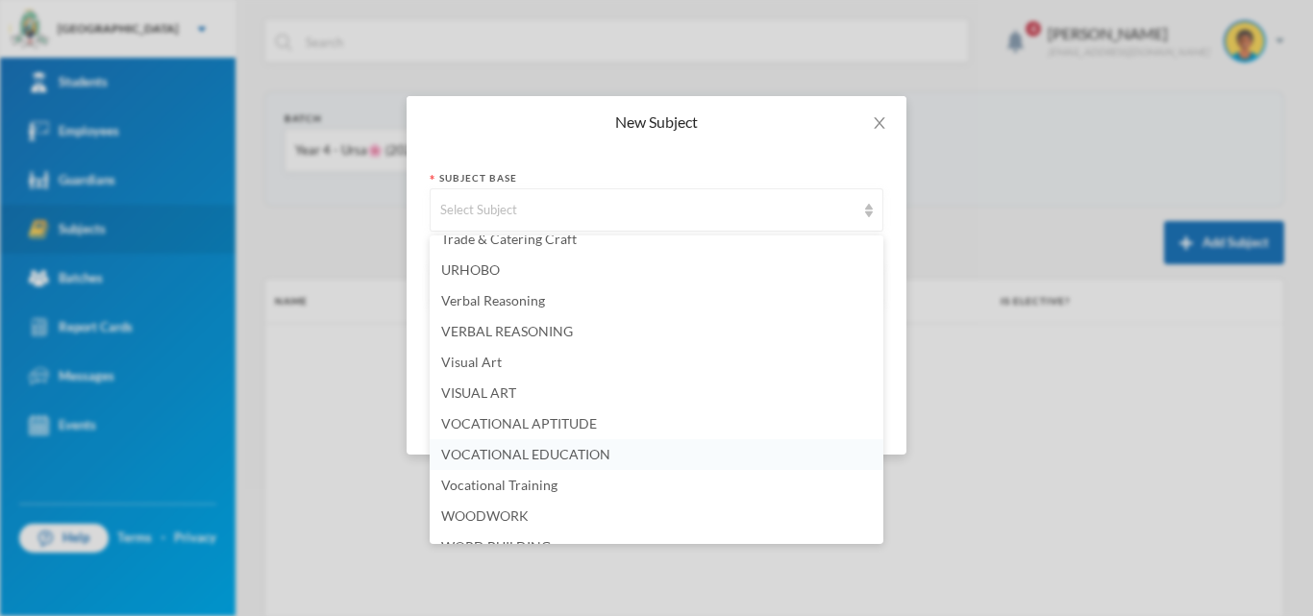
scroll to position [5175, 0]
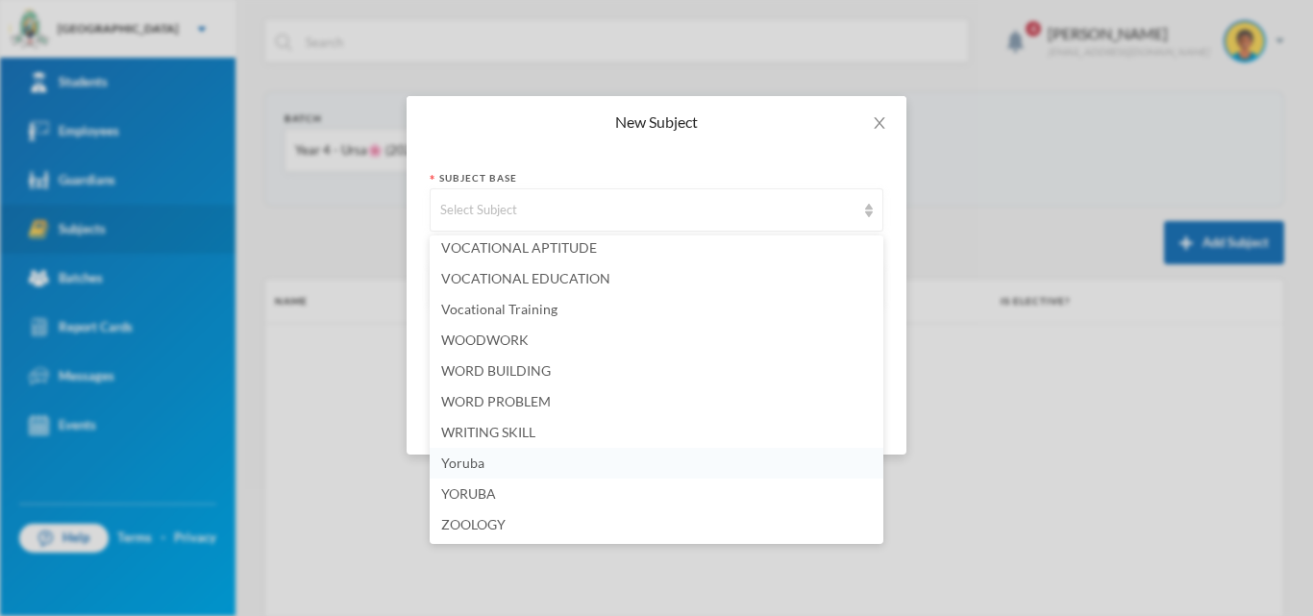
click at [524, 467] on li "Yoruba" at bounding box center [657, 463] width 454 height 31
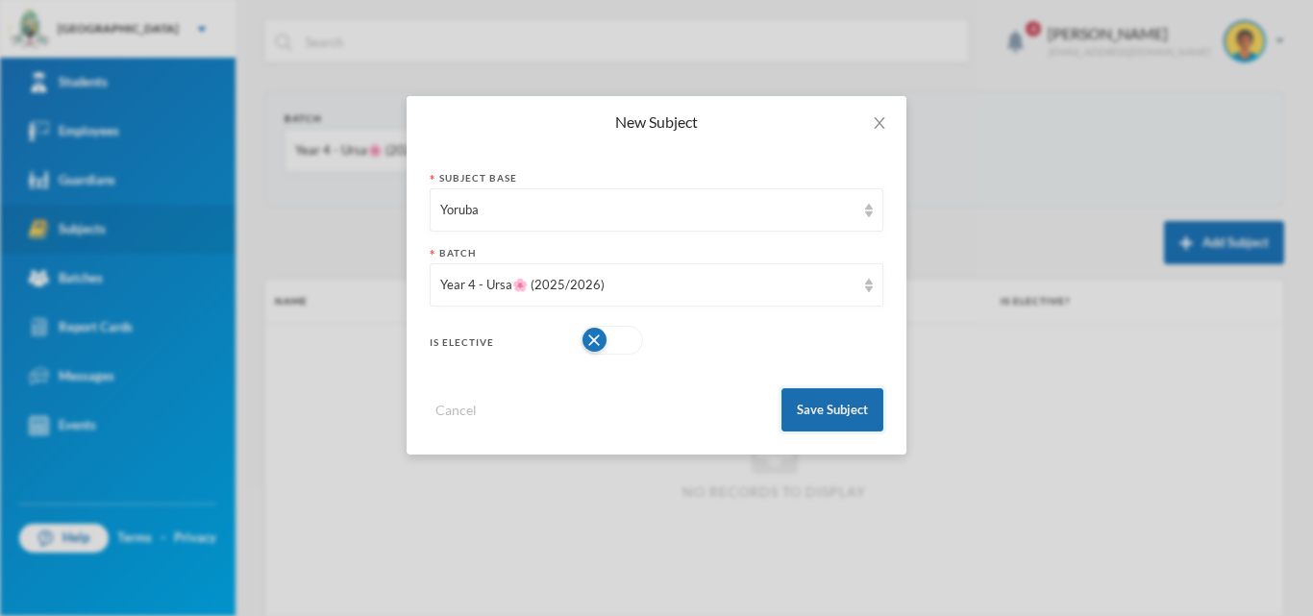
click at [817, 424] on button "Save Subject" at bounding box center [833, 409] width 102 height 43
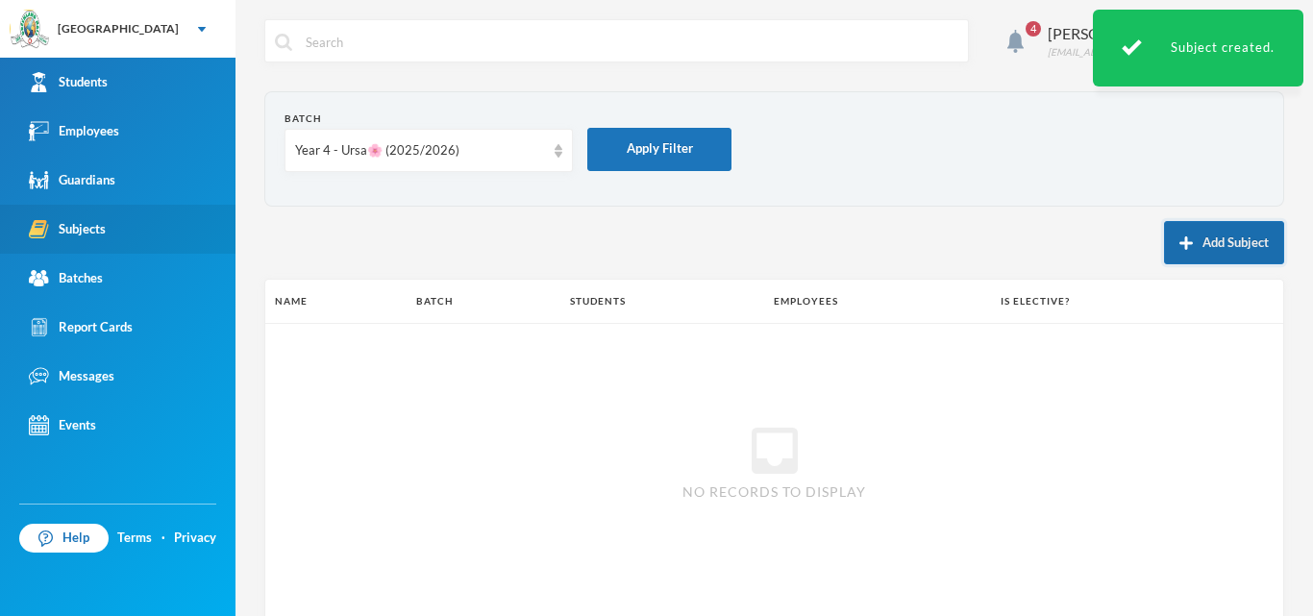
click at [1185, 238] on button "Add Subject" at bounding box center [1224, 242] width 120 height 43
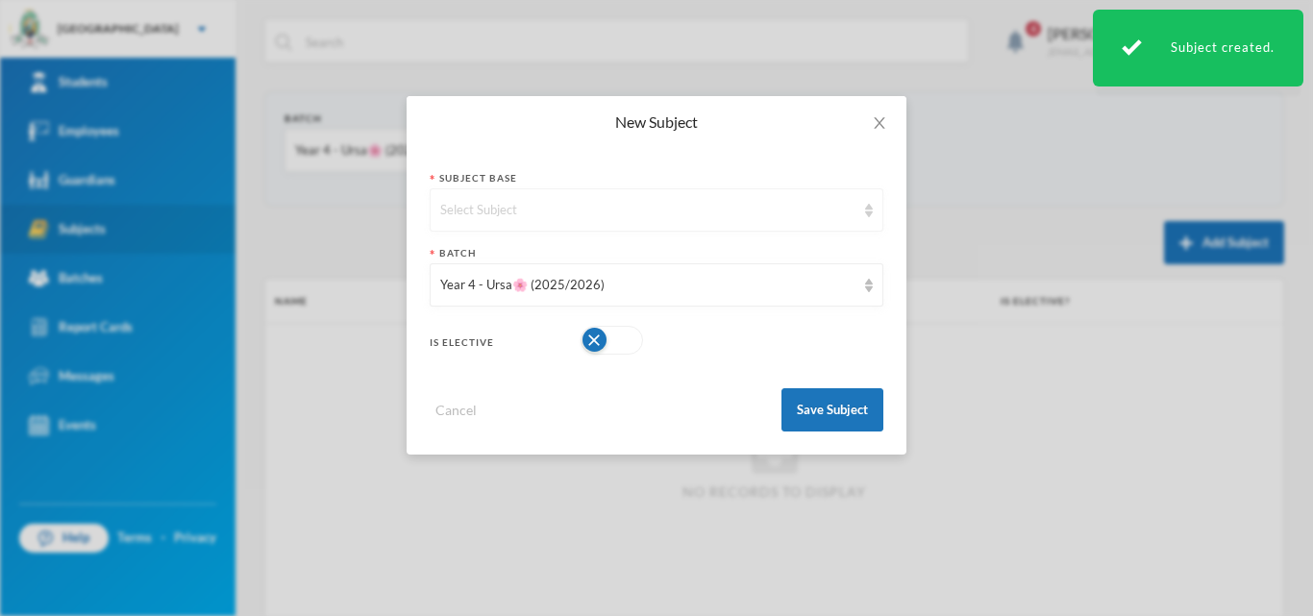
click at [792, 211] on div "Select Subject" at bounding box center [647, 210] width 415 height 19
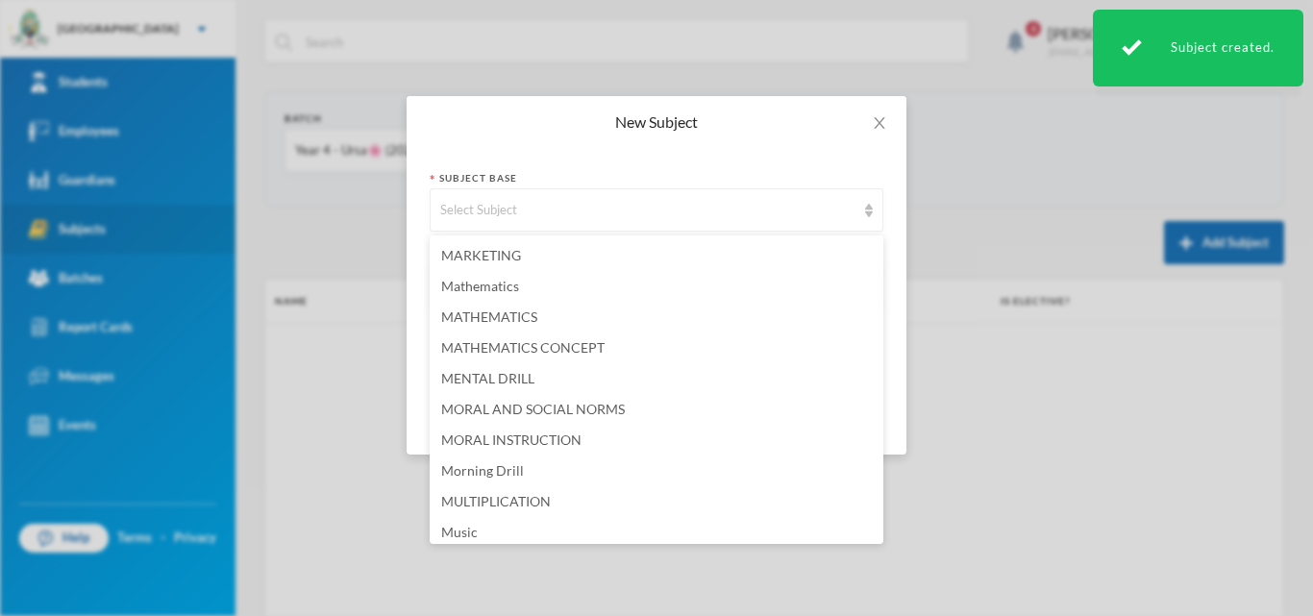
scroll to position [3365, 0]
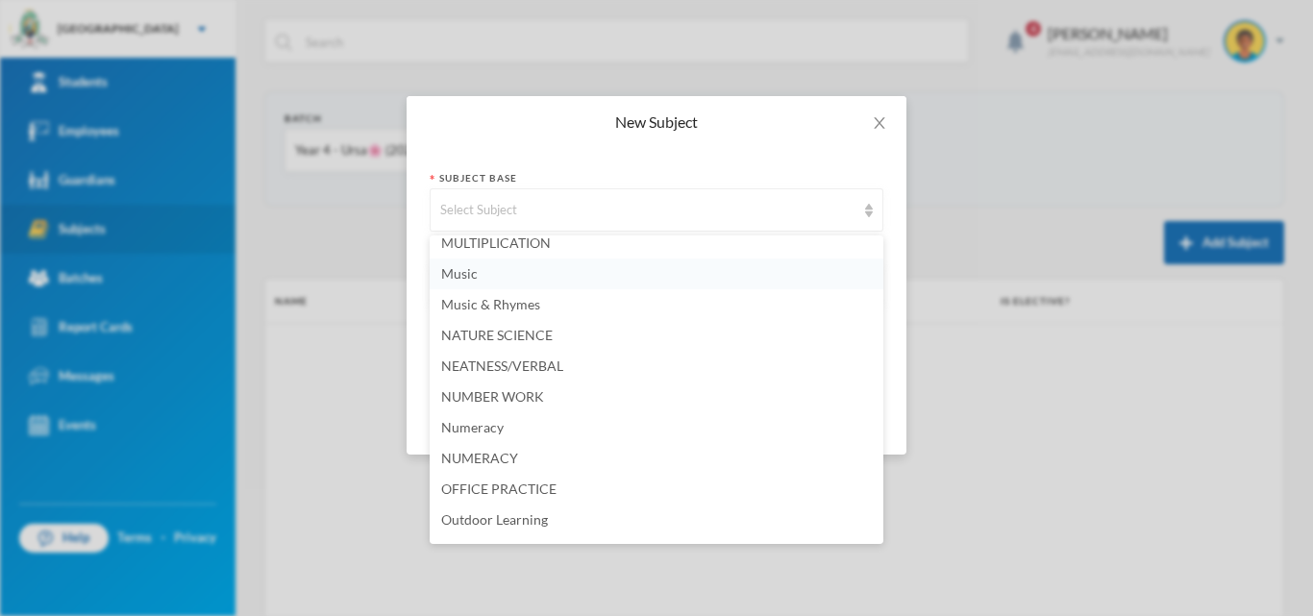
click at [573, 265] on li "Music" at bounding box center [657, 274] width 454 height 31
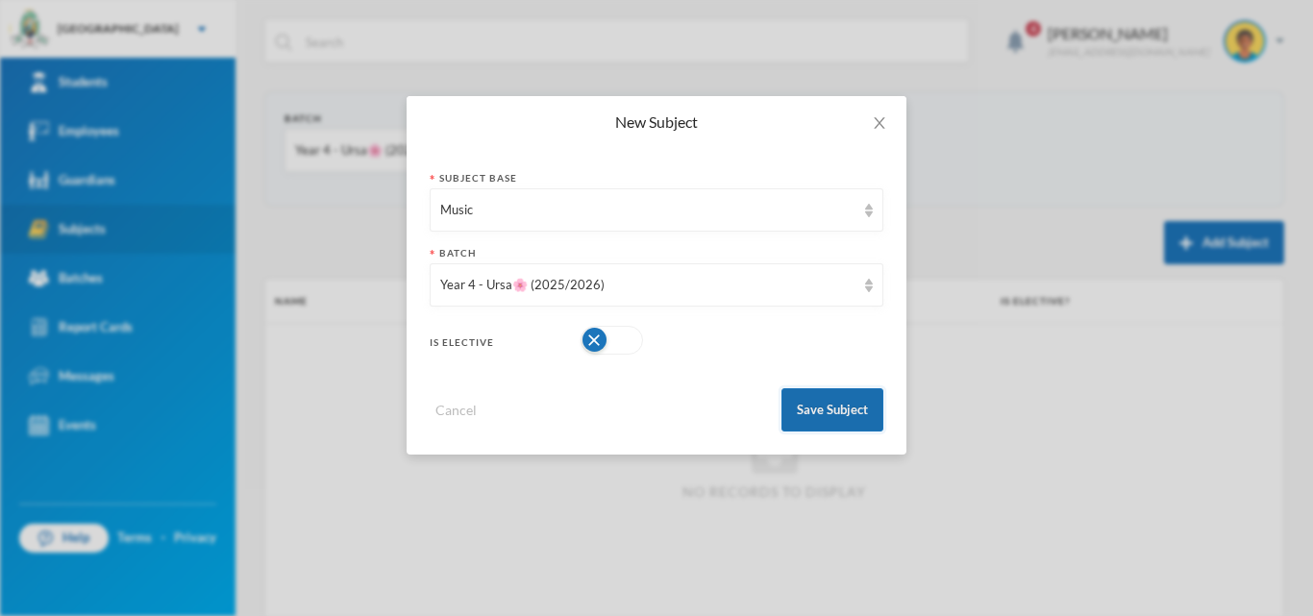
click at [832, 404] on button "Save Subject" at bounding box center [833, 409] width 102 height 43
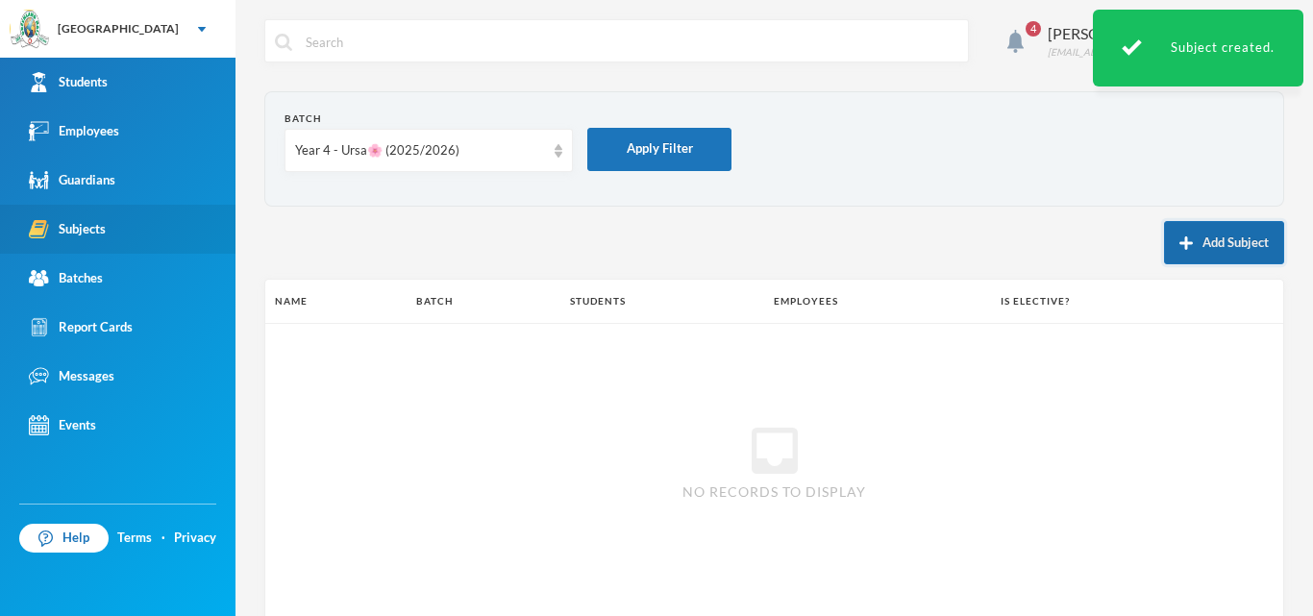
click at [1181, 234] on button "Add Subject" at bounding box center [1224, 242] width 120 height 43
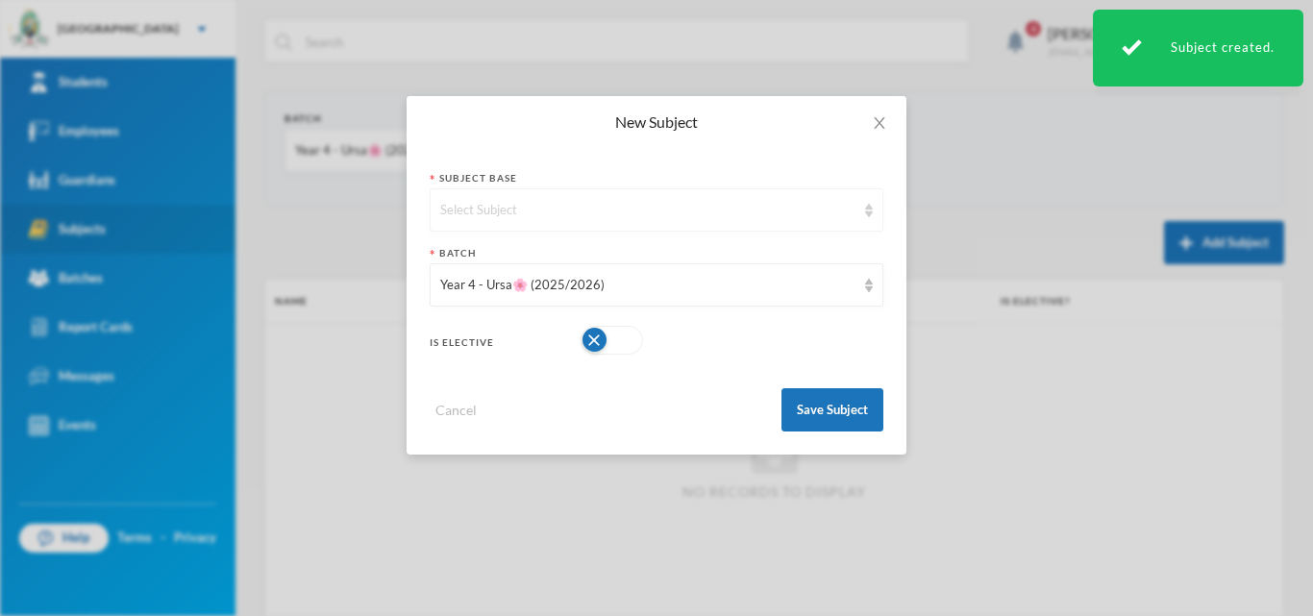
click at [725, 203] on div "Select Subject" at bounding box center [647, 210] width 415 height 19
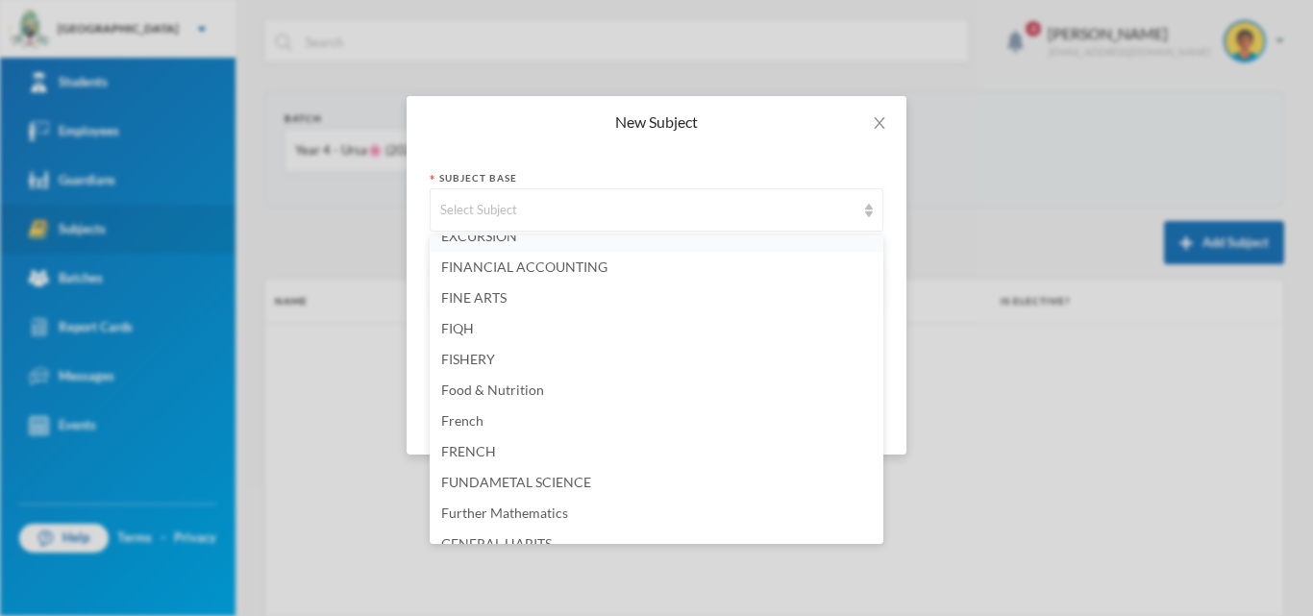
scroll to position [1731, 0]
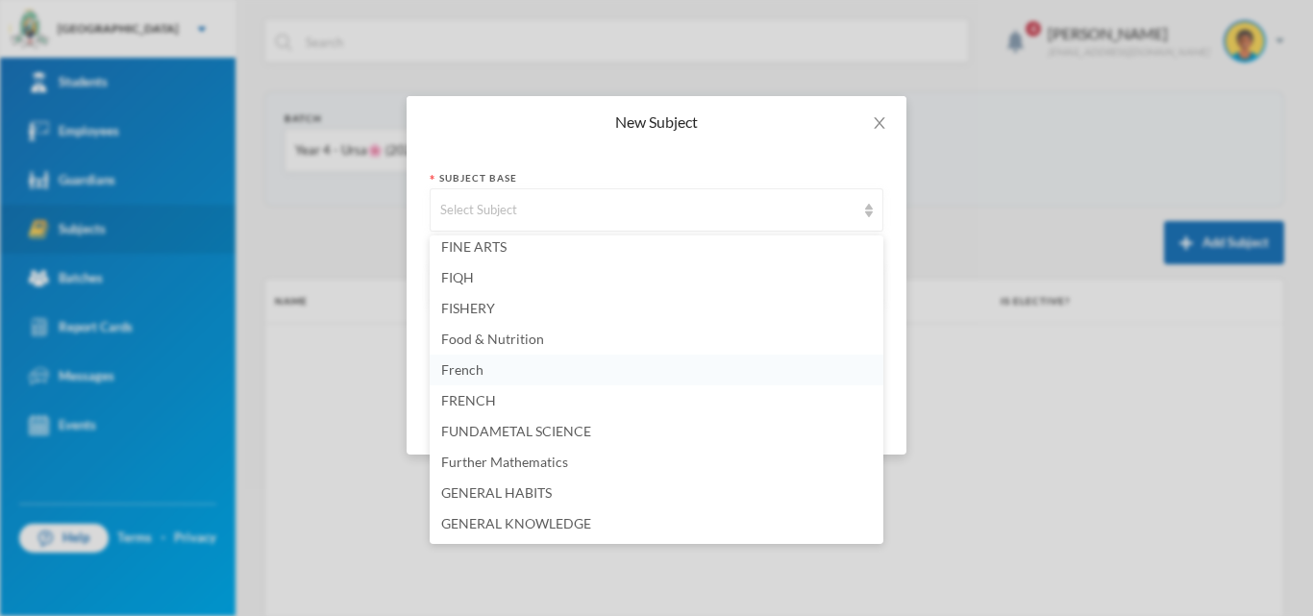
click at [477, 377] on span "French" at bounding box center [462, 369] width 42 height 16
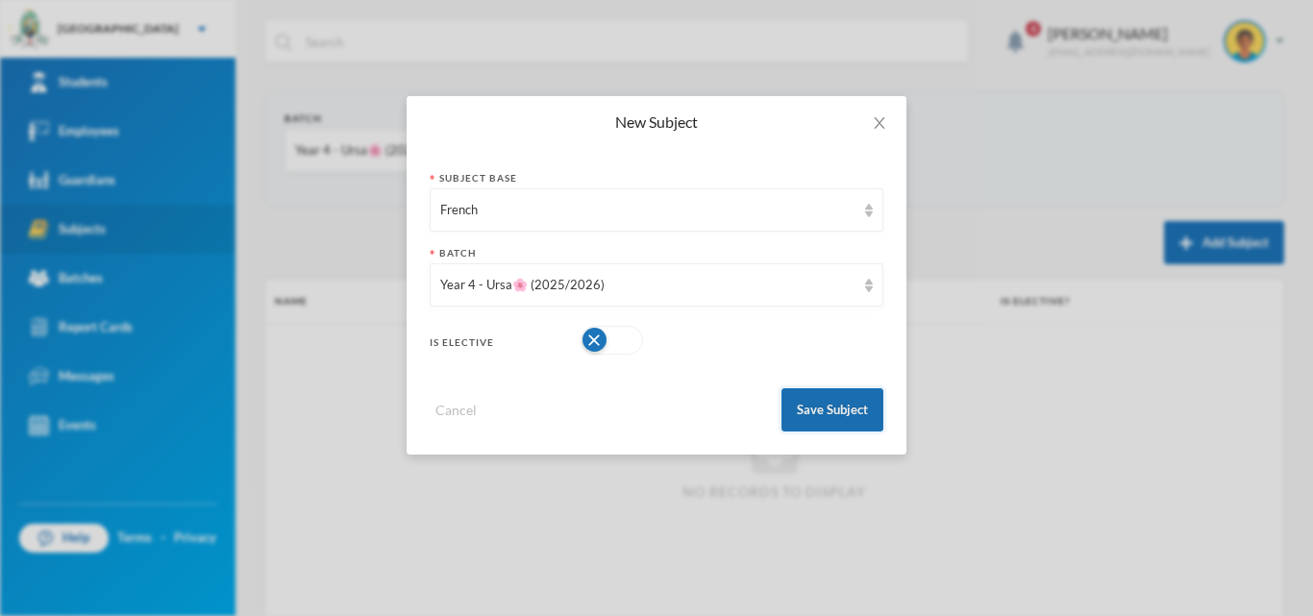
click at [838, 407] on button "Save Subject" at bounding box center [833, 409] width 102 height 43
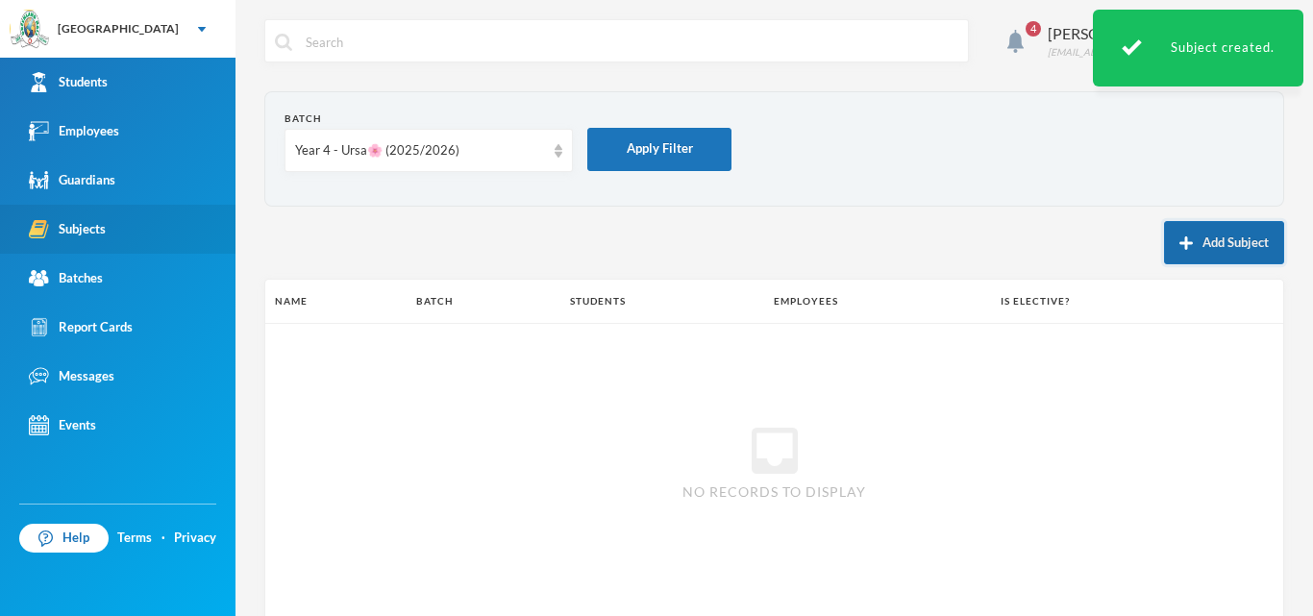
click at [1191, 237] on button "Add Subject" at bounding box center [1224, 242] width 120 height 43
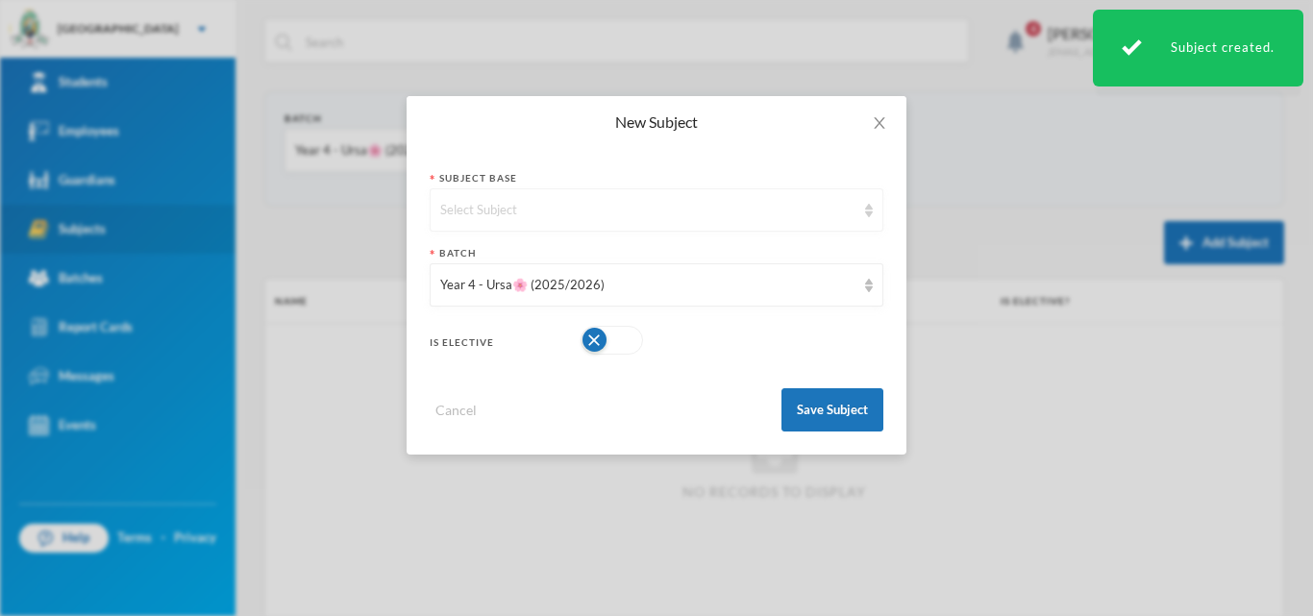
click at [836, 213] on div "Select Subject" at bounding box center [647, 210] width 415 height 19
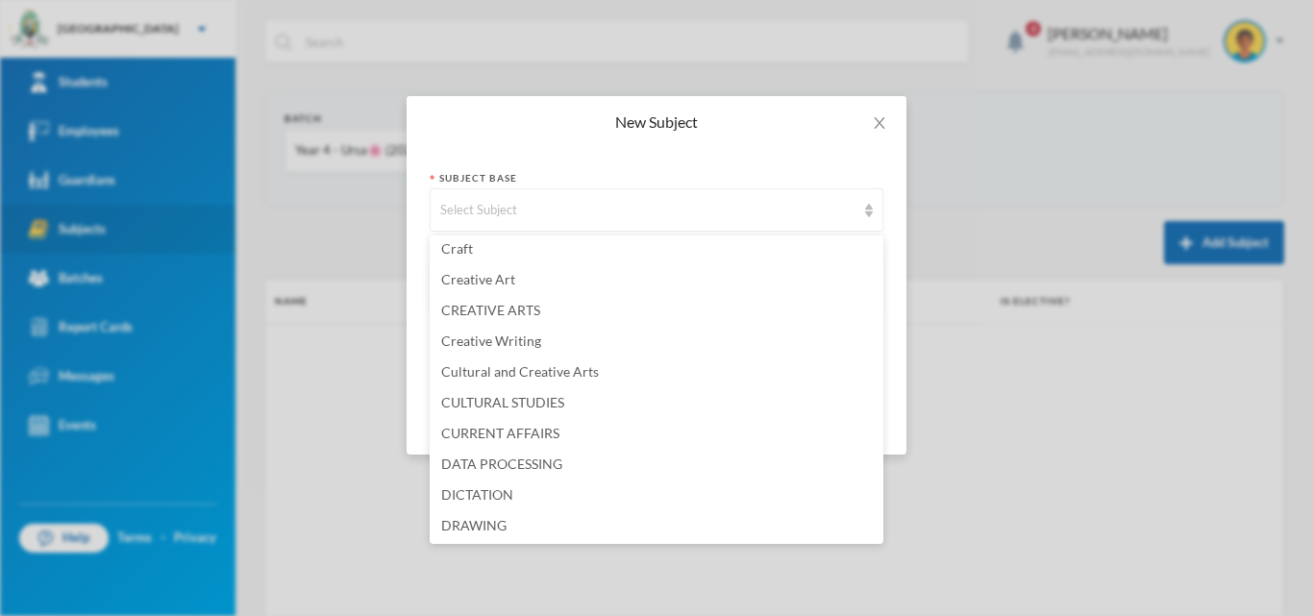
scroll to position [961, 0]
click at [522, 364] on span "Cultural and Creative Arts" at bounding box center [520, 369] width 158 height 16
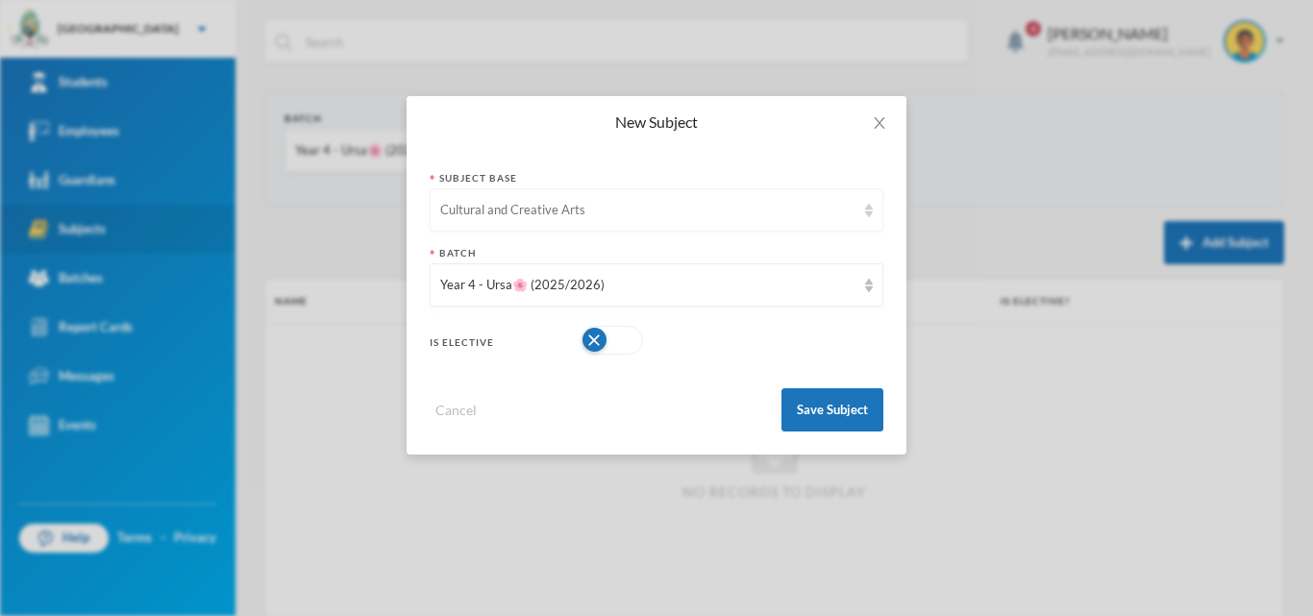
click at [564, 219] on div "Cultural and Creative Arts" at bounding box center [647, 210] width 415 height 19
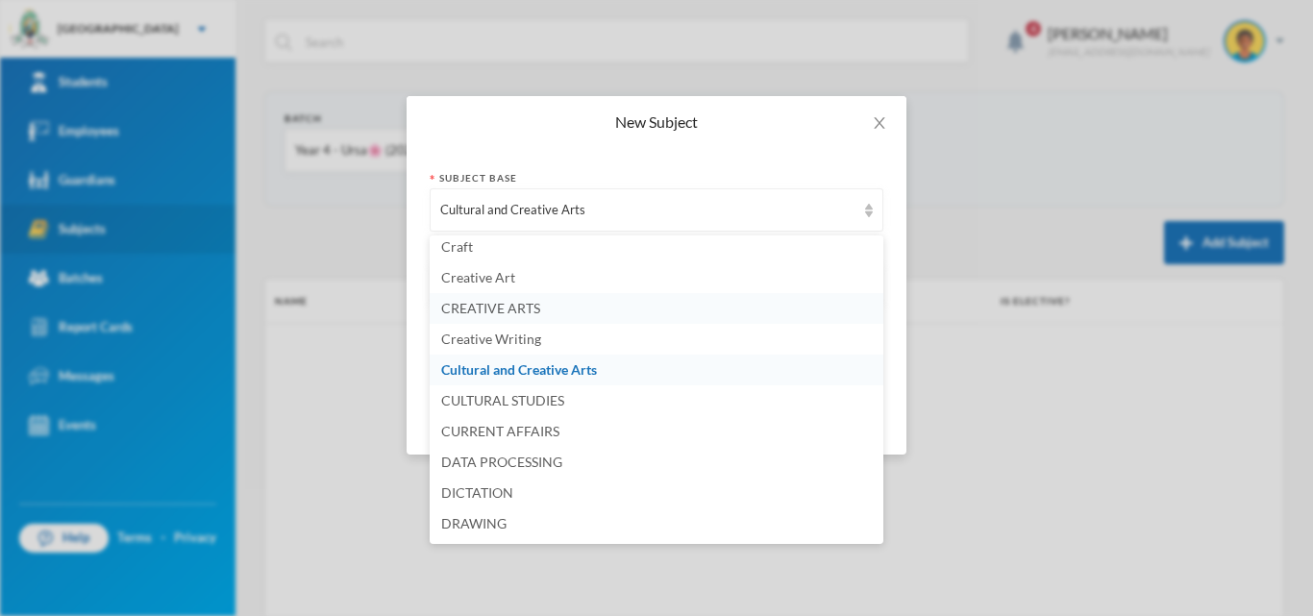
scroll to position [958, 0]
click at [514, 346] on span "Creative Writing" at bounding box center [491, 343] width 100 height 16
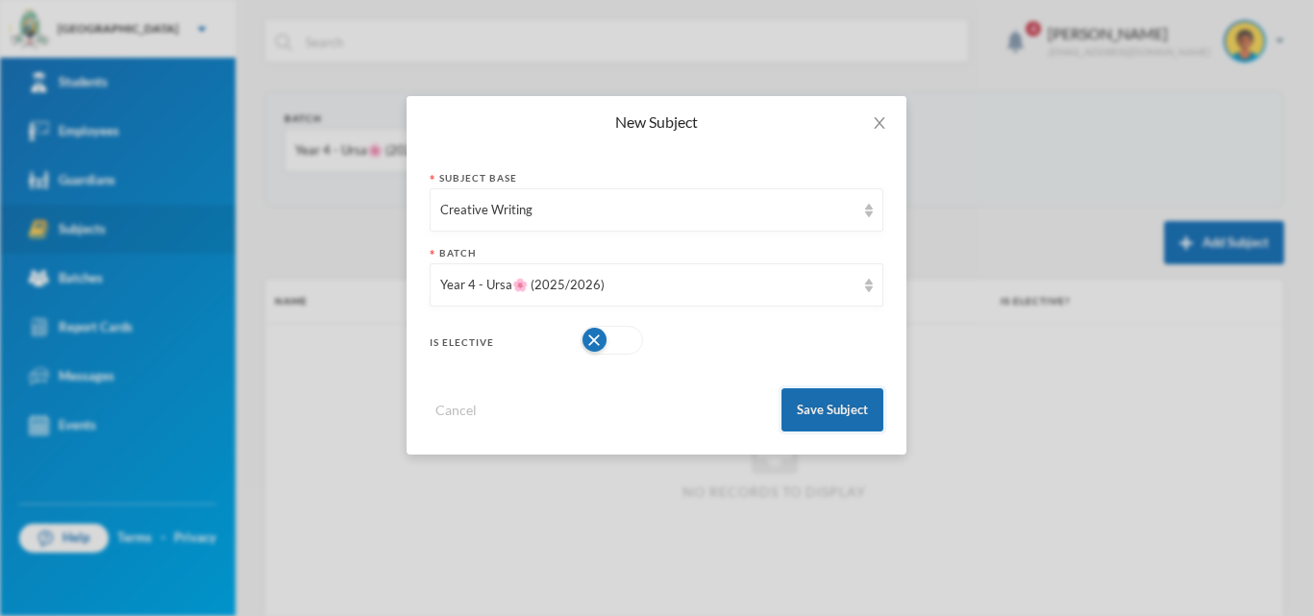
click at [856, 410] on button "Save Subject" at bounding box center [833, 409] width 102 height 43
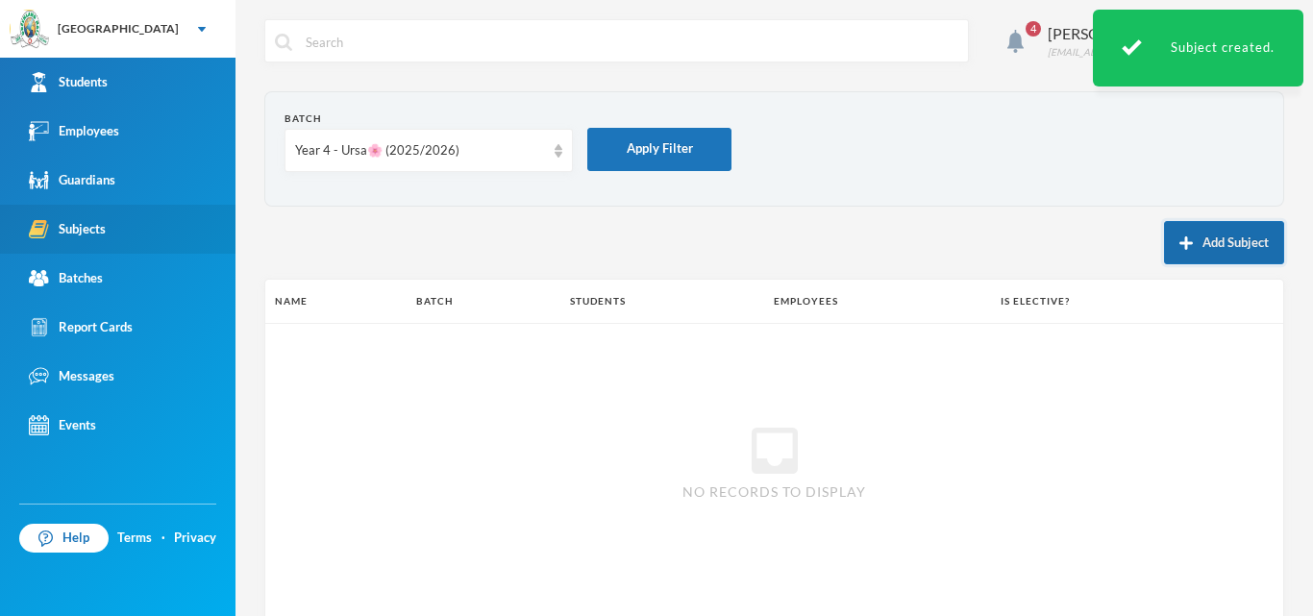
click at [1185, 256] on button "Add Subject" at bounding box center [1224, 242] width 120 height 43
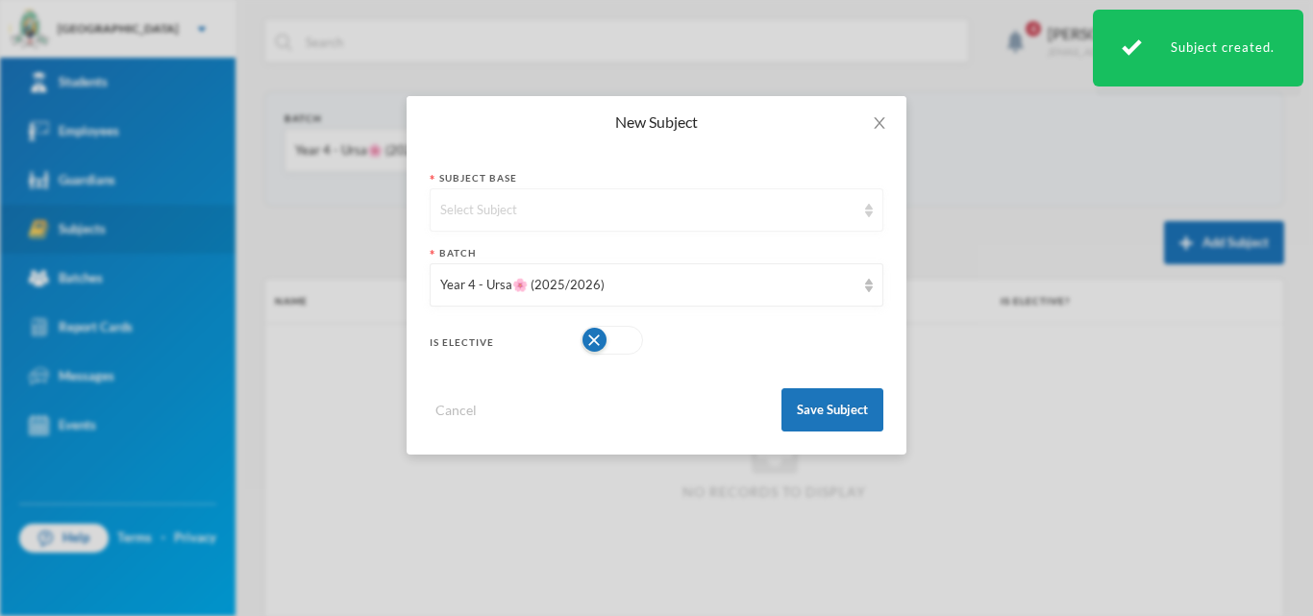
click at [782, 209] on div "Select Subject" at bounding box center [647, 210] width 415 height 19
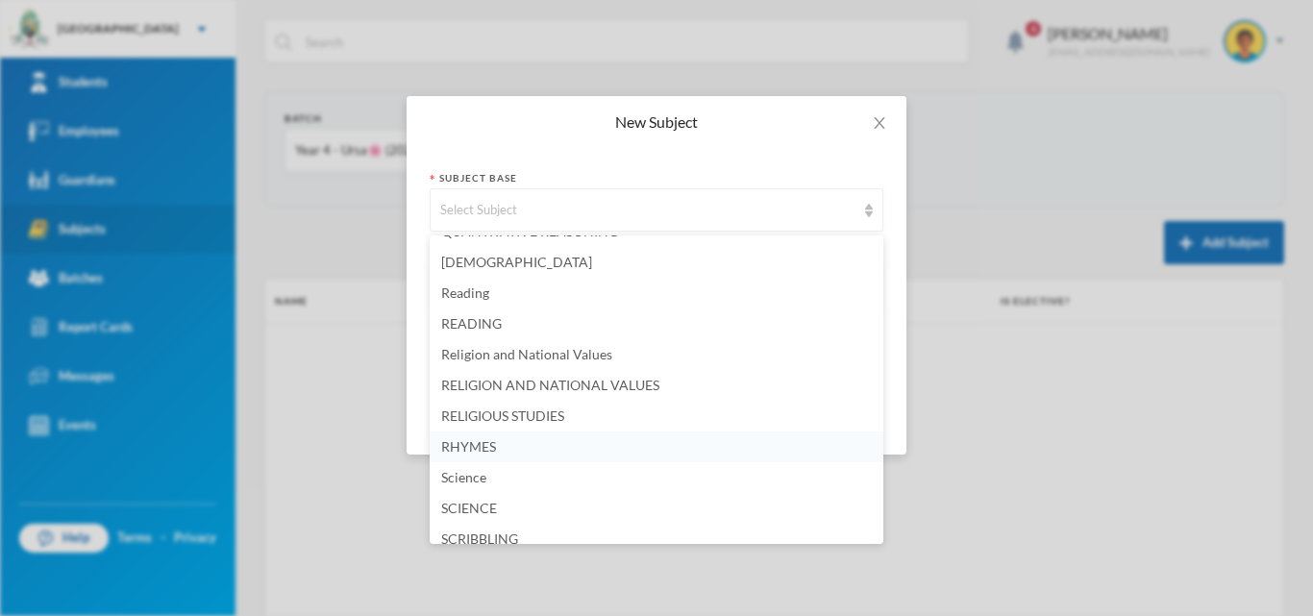
scroll to position [4026, 0]
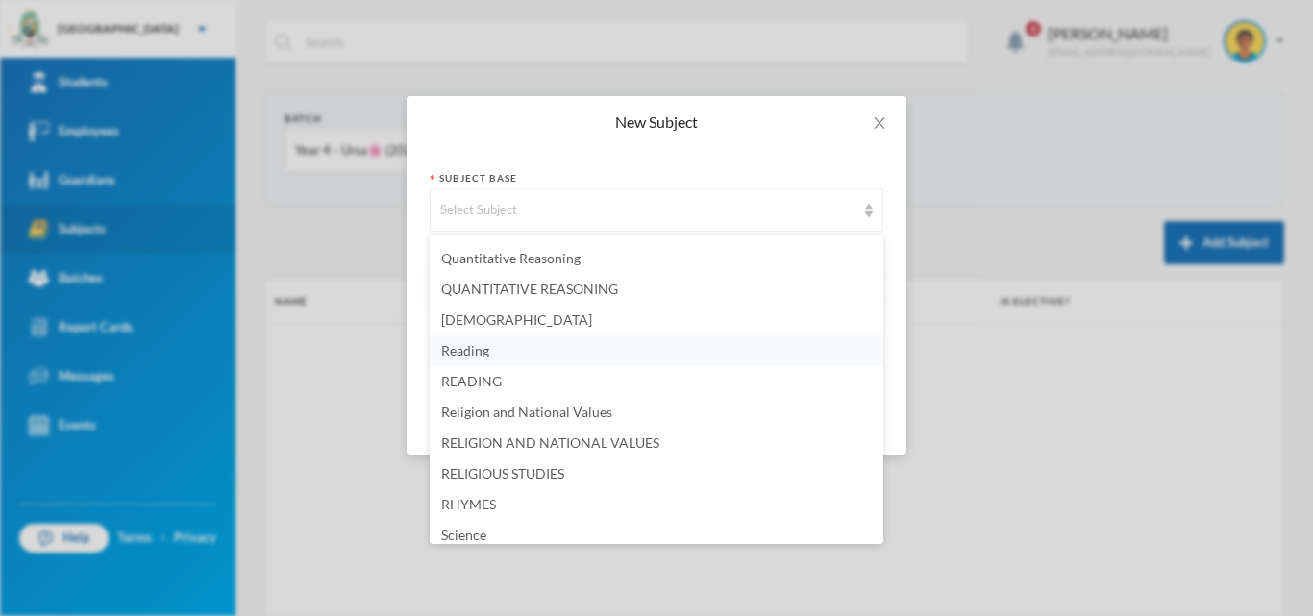
click at [463, 355] on span "Reading" at bounding box center [465, 350] width 48 height 16
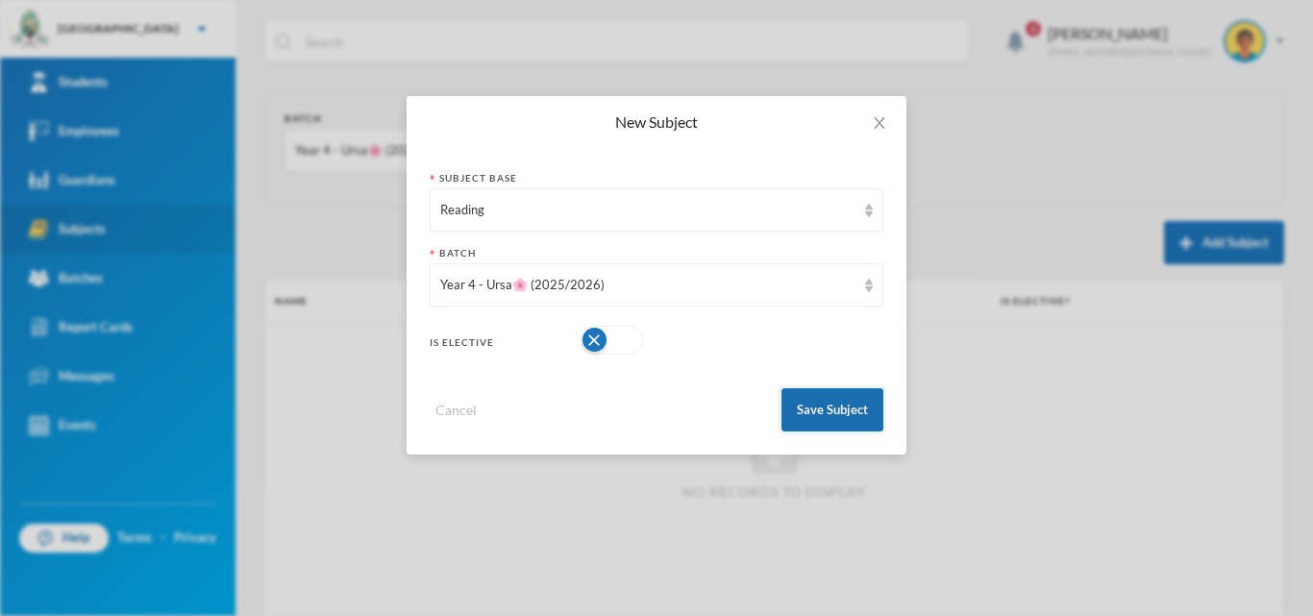
click at [864, 415] on button "Save Subject" at bounding box center [833, 409] width 102 height 43
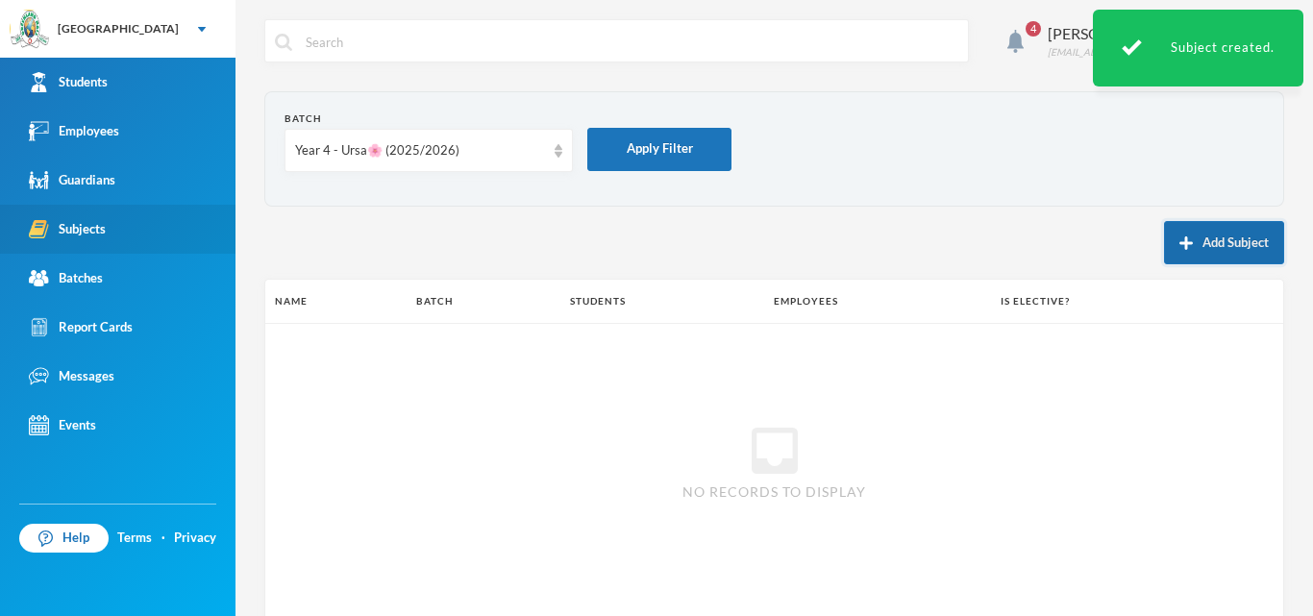
click at [1206, 237] on button "Add Subject" at bounding box center [1224, 242] width 120 height 43
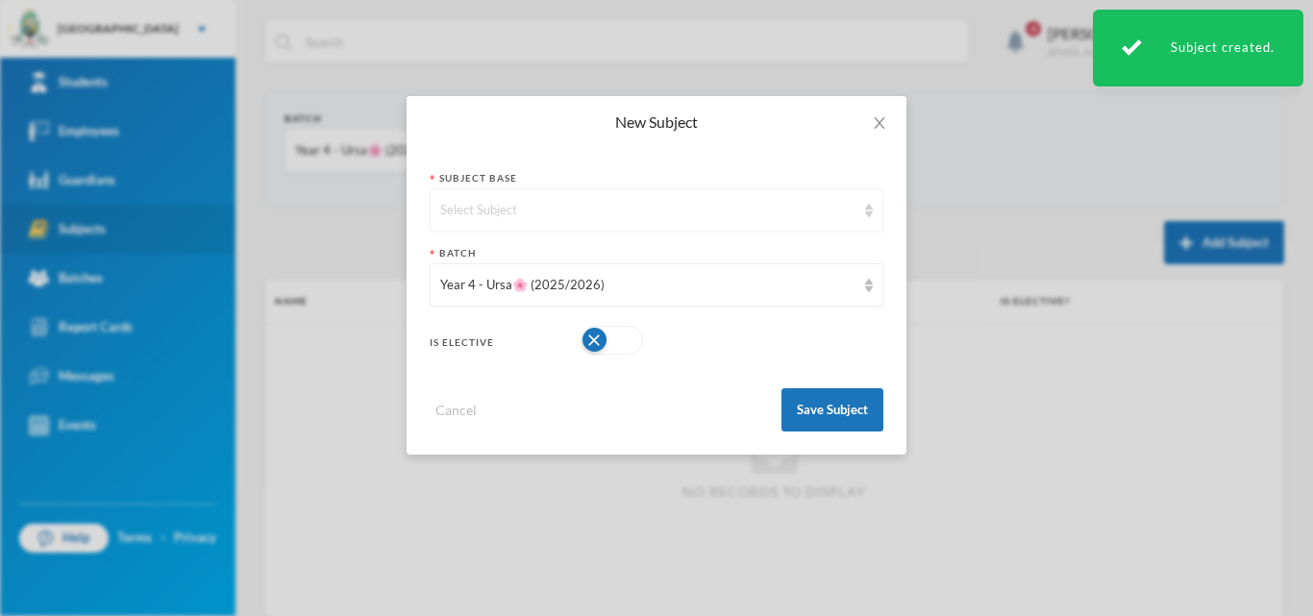
click at [576, 208] on div "Select Subject" at bounding box center [647, 210] width 415 height 19
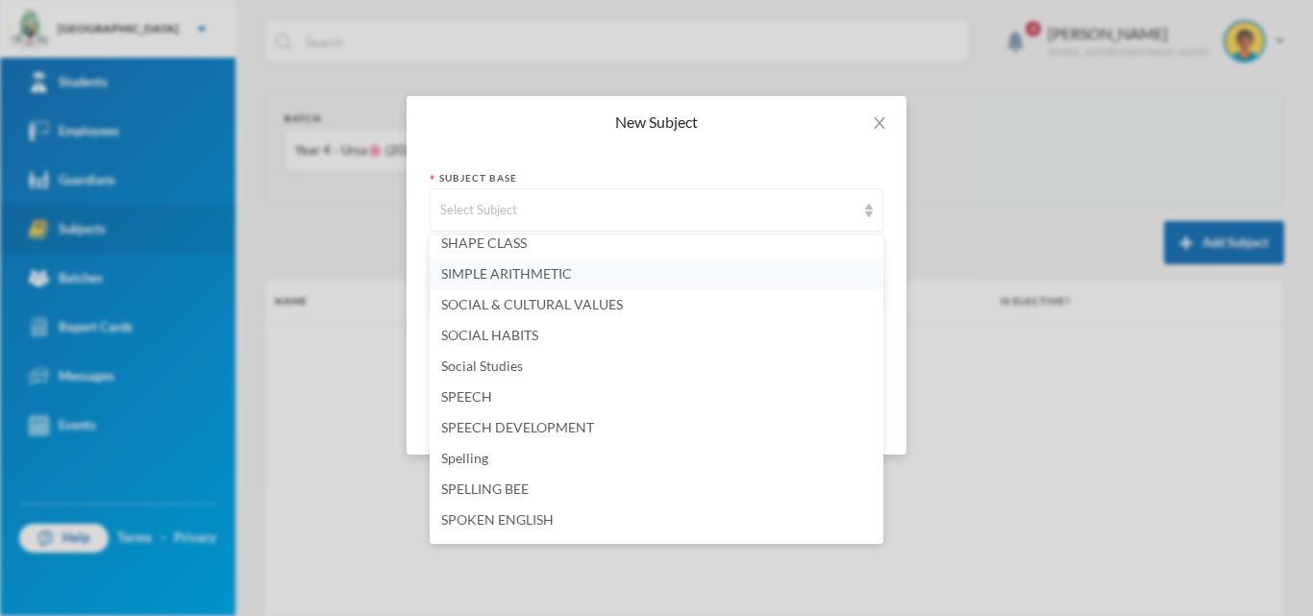
scroll to position [4615, 0]
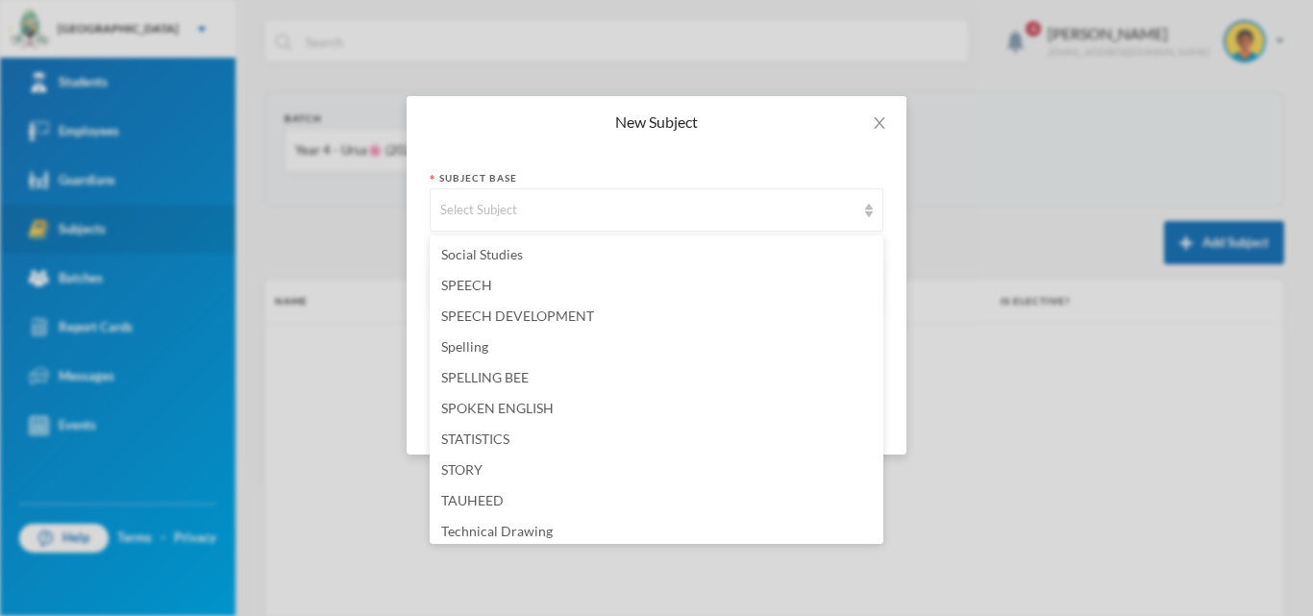
click at [532, 352] on li "Spelling" at bounding box center [657, 347] width 454 height 31
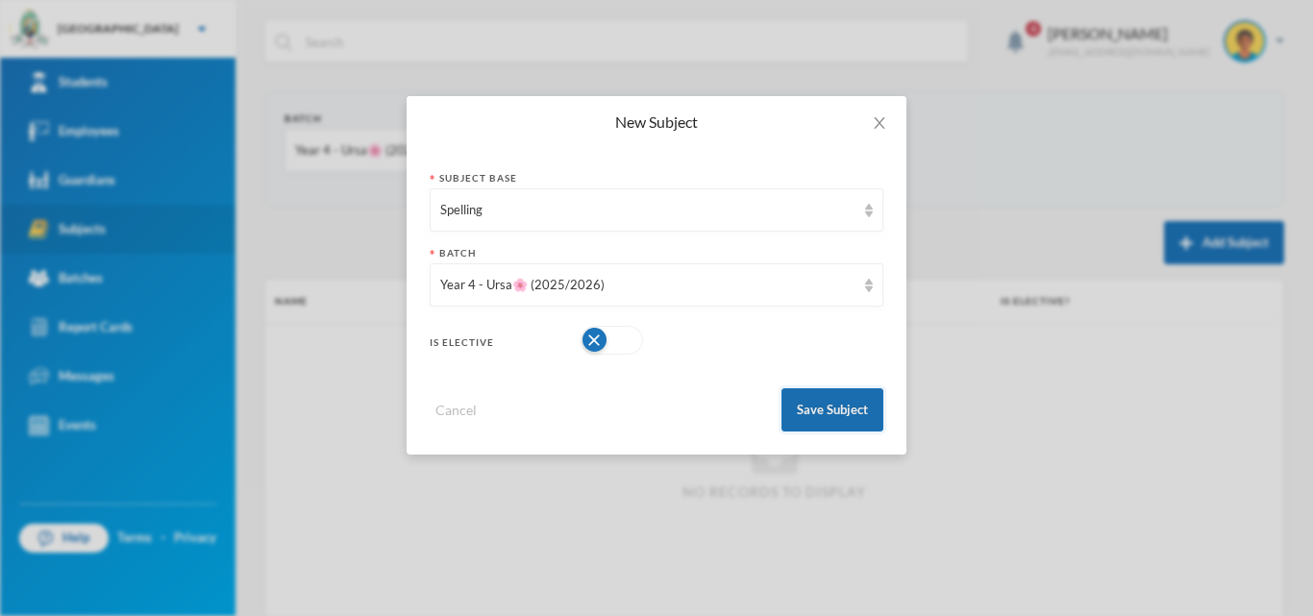
click at [833, 408] on button "Save Subject" at bounding box center [833, 409] width 102 height 43
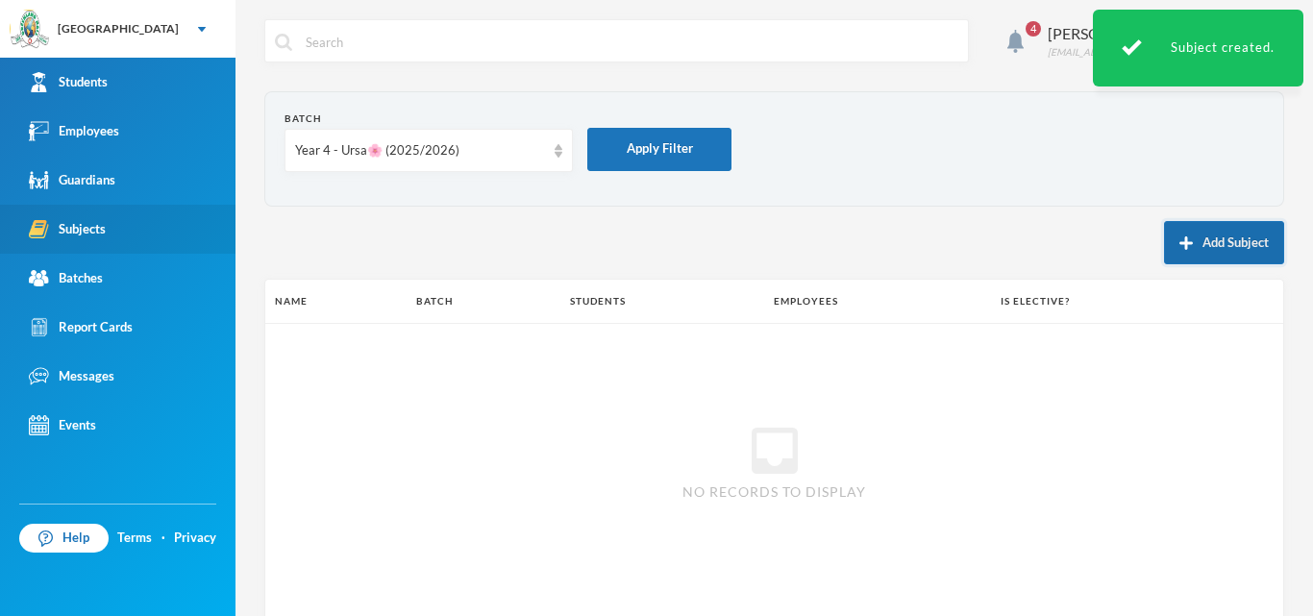
click at [1216, 237] on button "Add Subject" at bounding box center [1224, 242] width 120 height 43
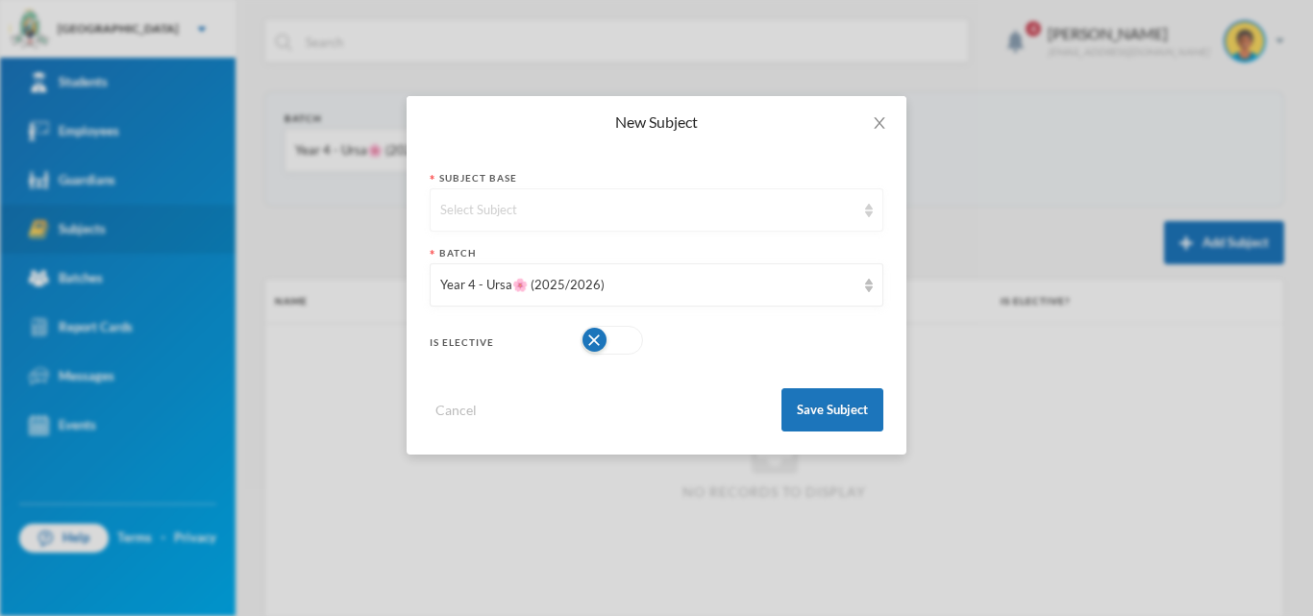
click at [501, 207] on div "Select Subject" at bounding box center [647, 210] width 415 height 19
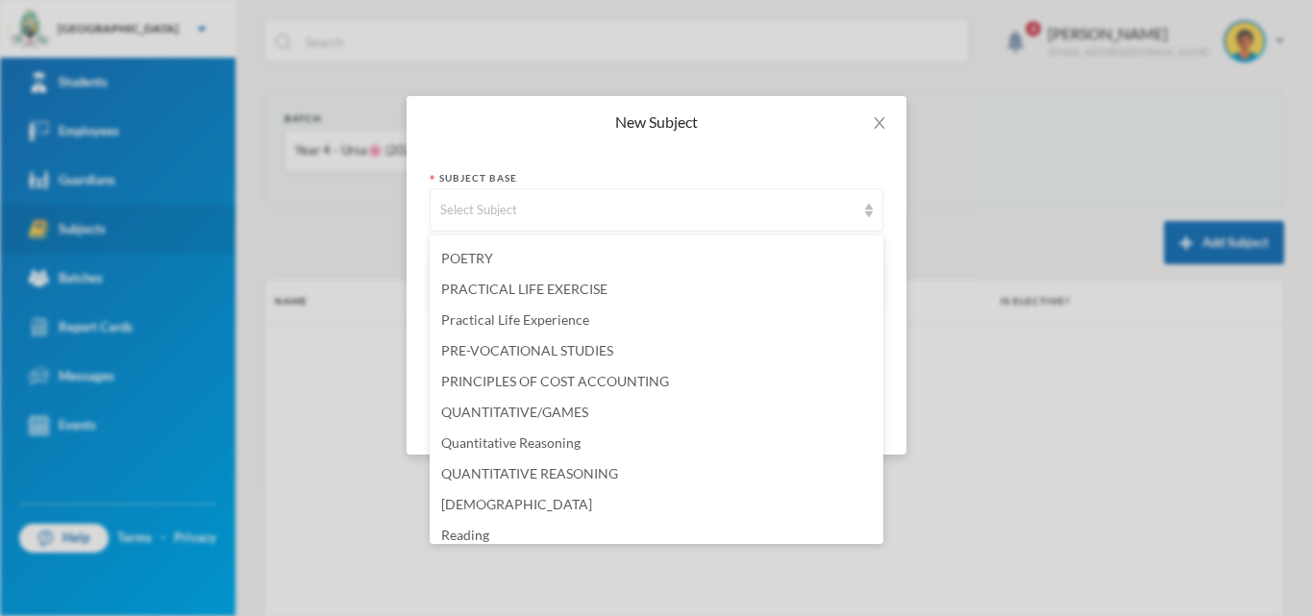
scroll to position [3829, 0]
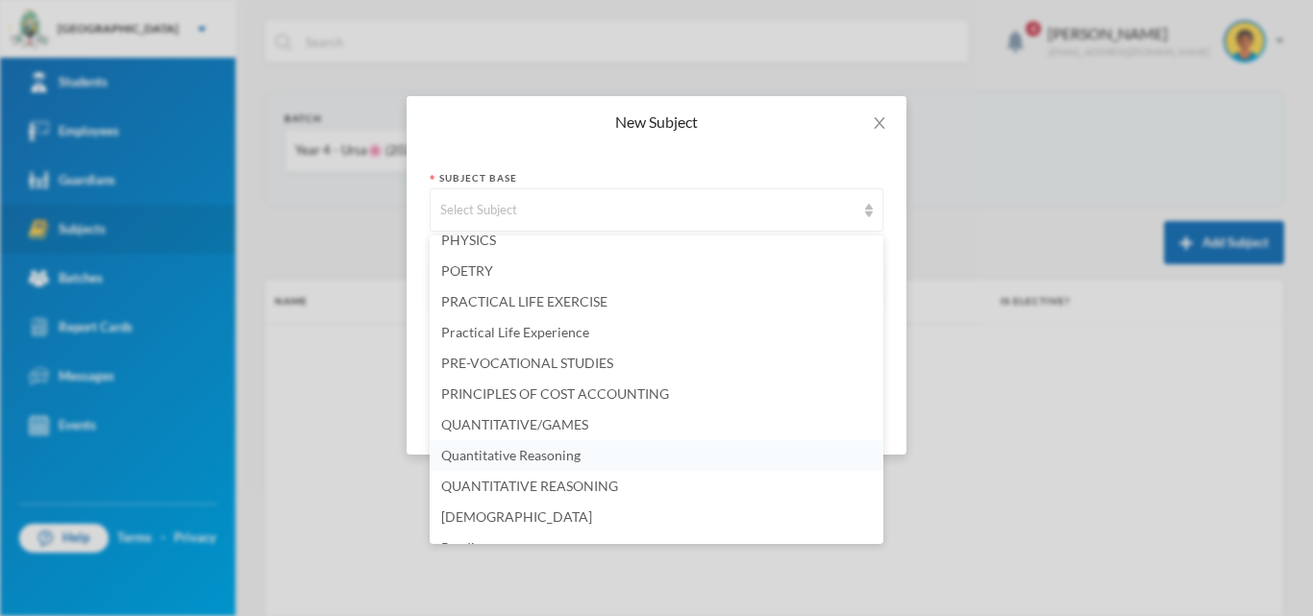
click at [530, 459] on span "Quantitative Reasoning" at bounding box center [510, 455] width 139 height 16
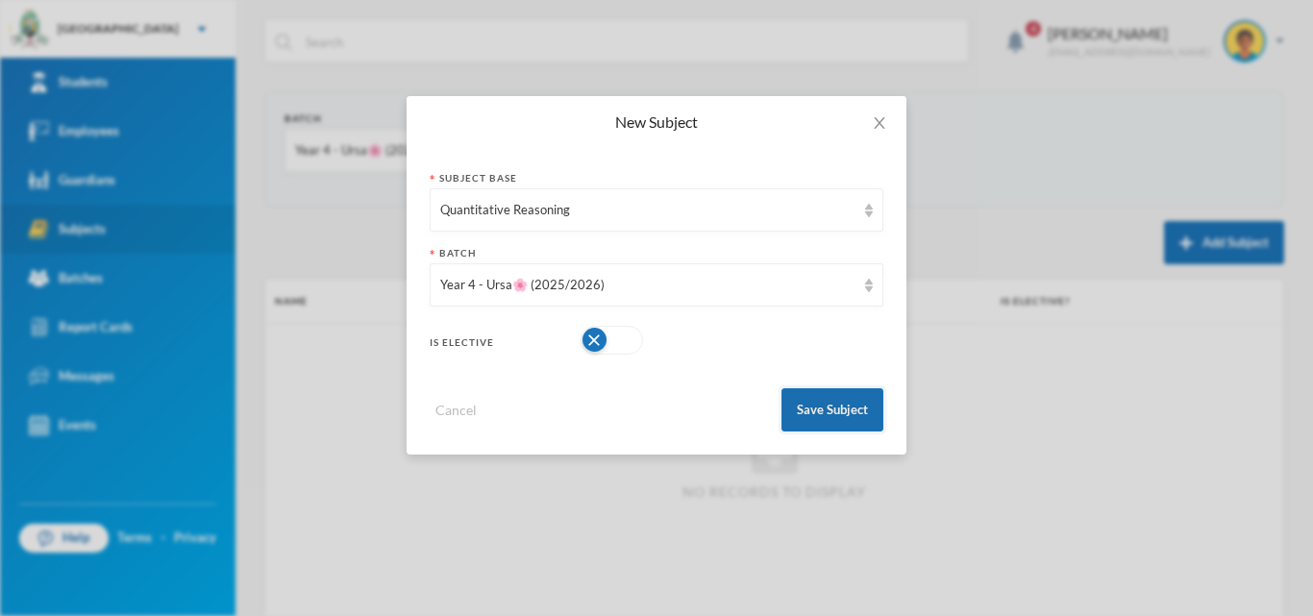
click at [841, 414] on button "Save Subject" at bounding box center [833, 409] width 102 height 43
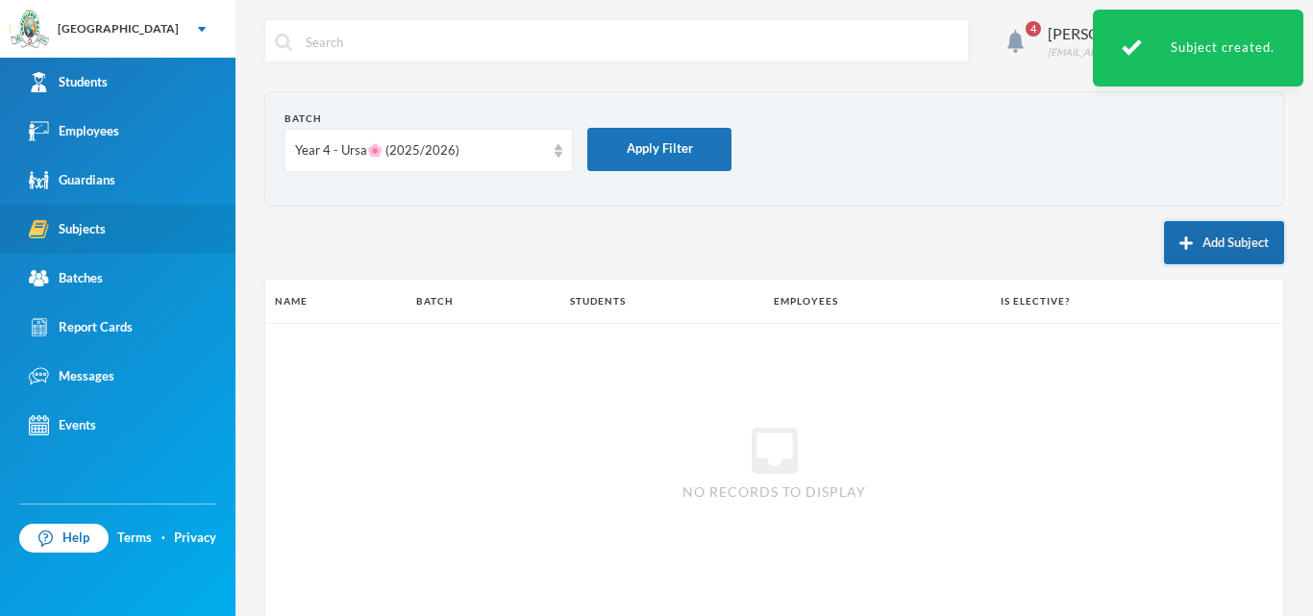
click at [1177, 251] on button "Add Subject" at bounding box center [1224, 242] width 120 height 43
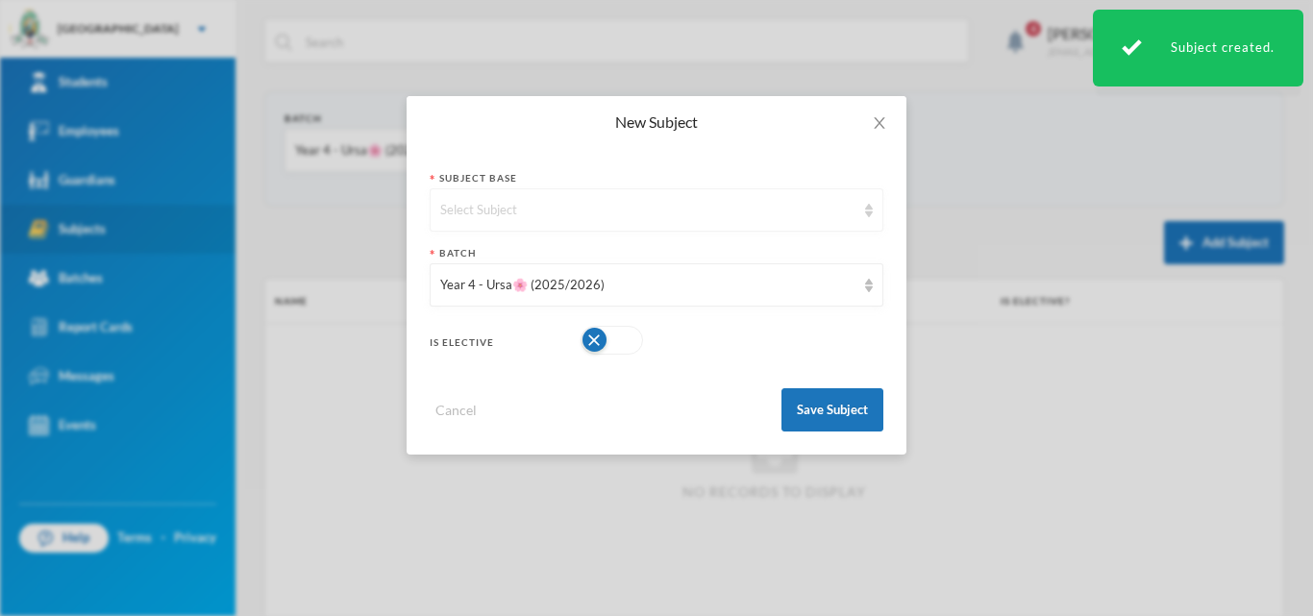
click at [526, 226] on div "Select Subject" at bounding box center [657, 209] width 454 height 43
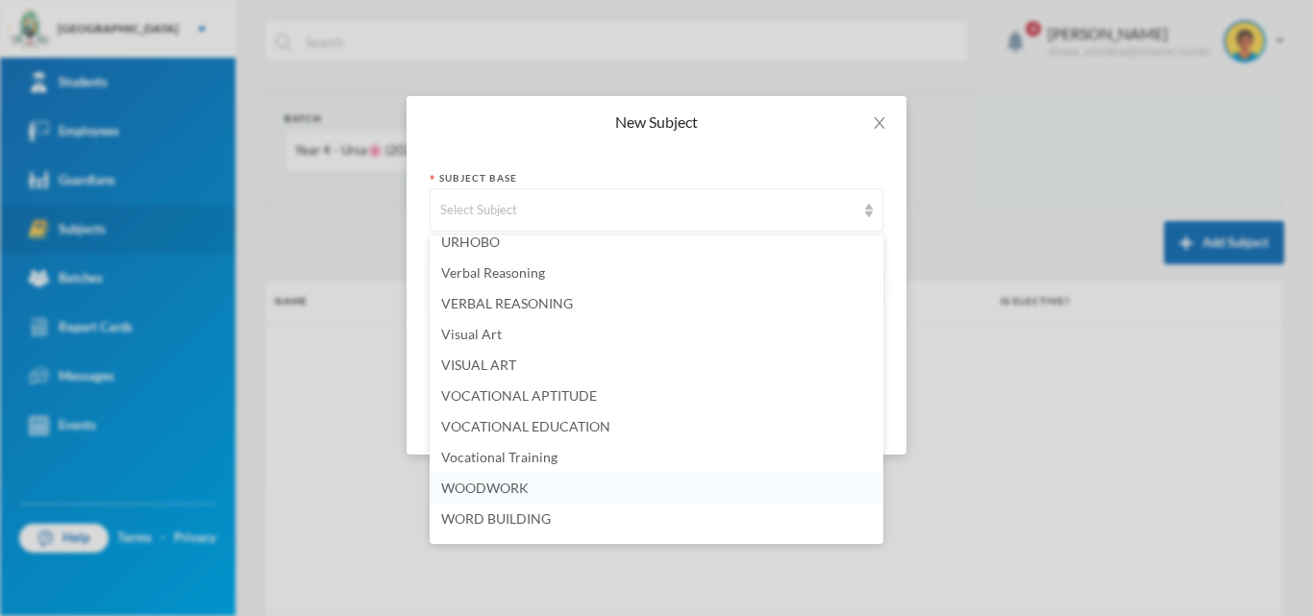
scroll to position [4983, 0]
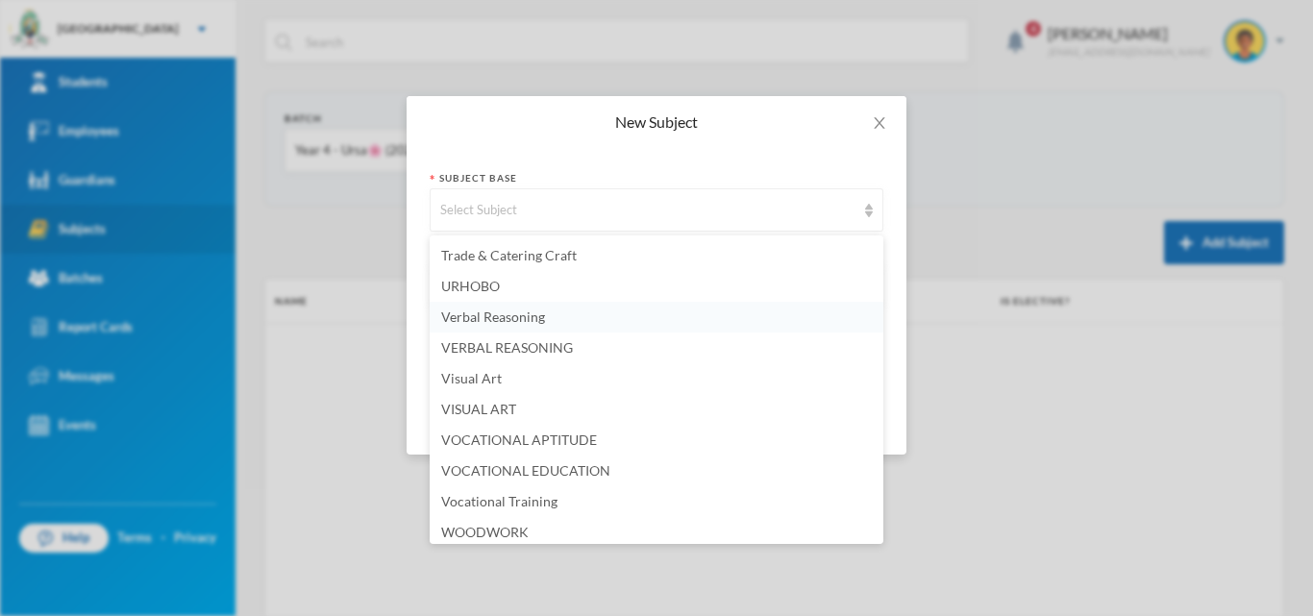
click at [513, 316] on span "Verbal Reasoning" at bounding box center [493, 317] width 104 height 16
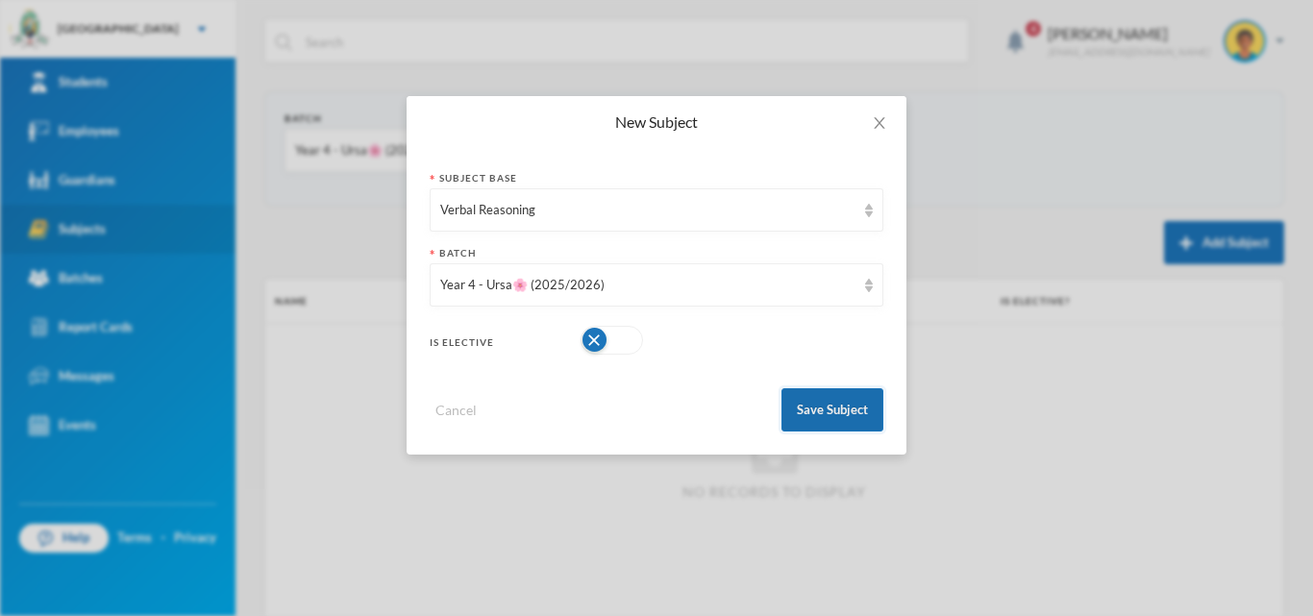
click at [817, 409] on button "Save Subject" at bounding box center [833, 409] width 102 height 43
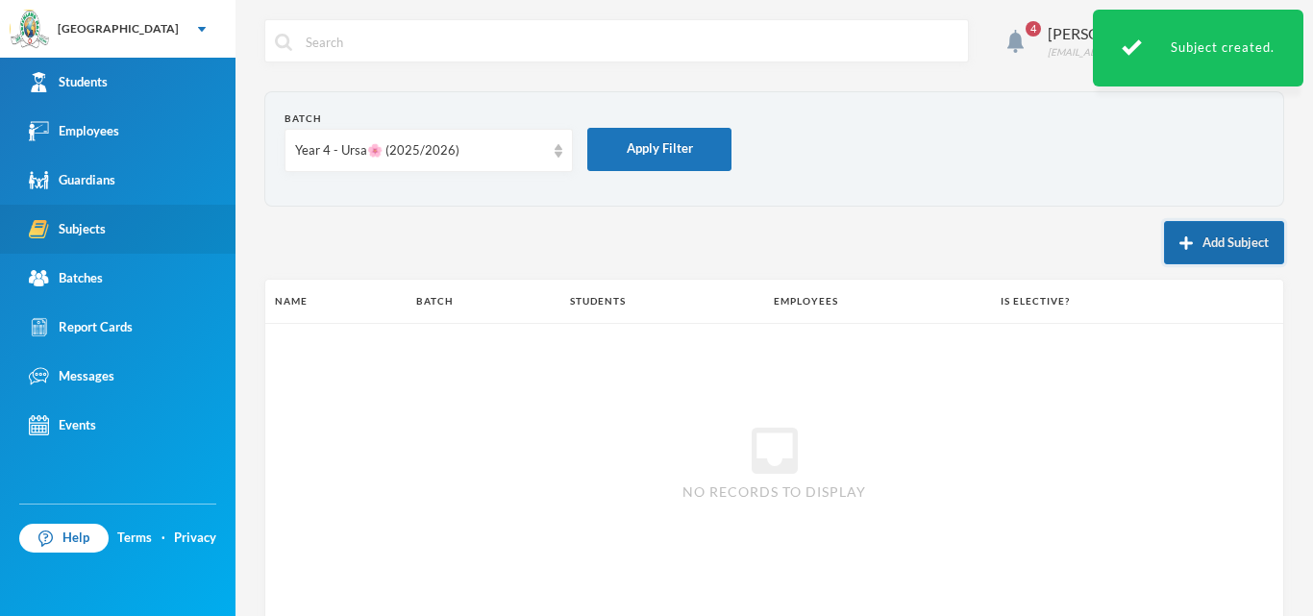
click at [1187, 230] on button "Add Subject" at bounding box center [1224, 242] width 120 height 43
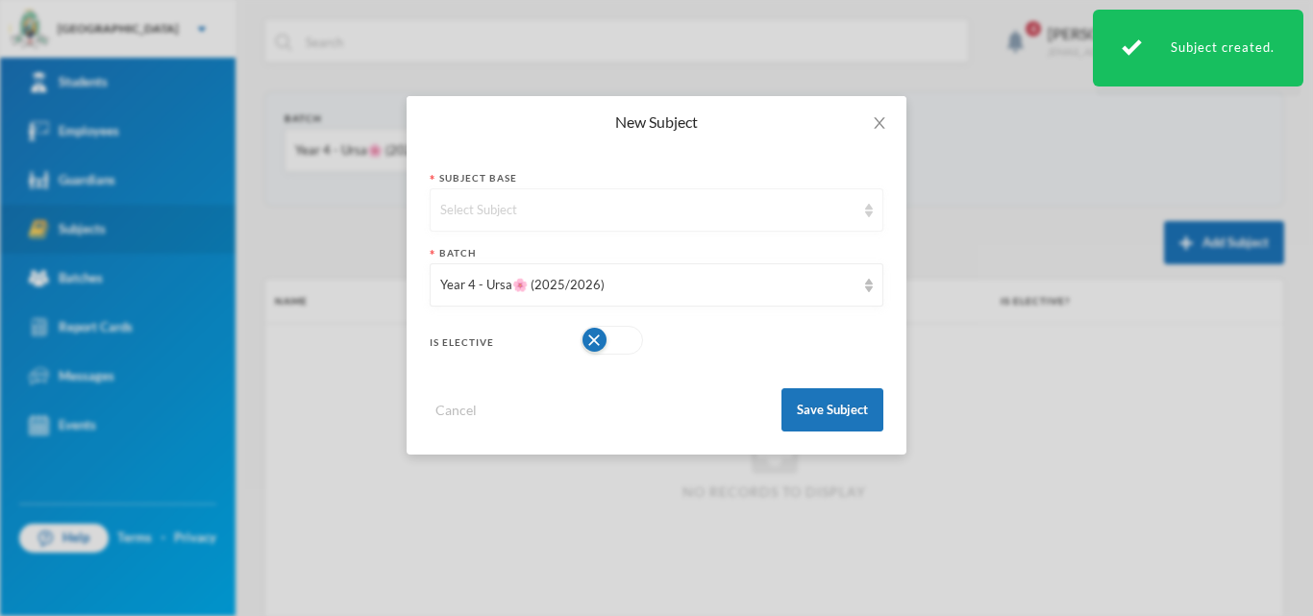
click at [679, 208] on div "Select Subject" at bounding box center [647, 210] width 415 height 19
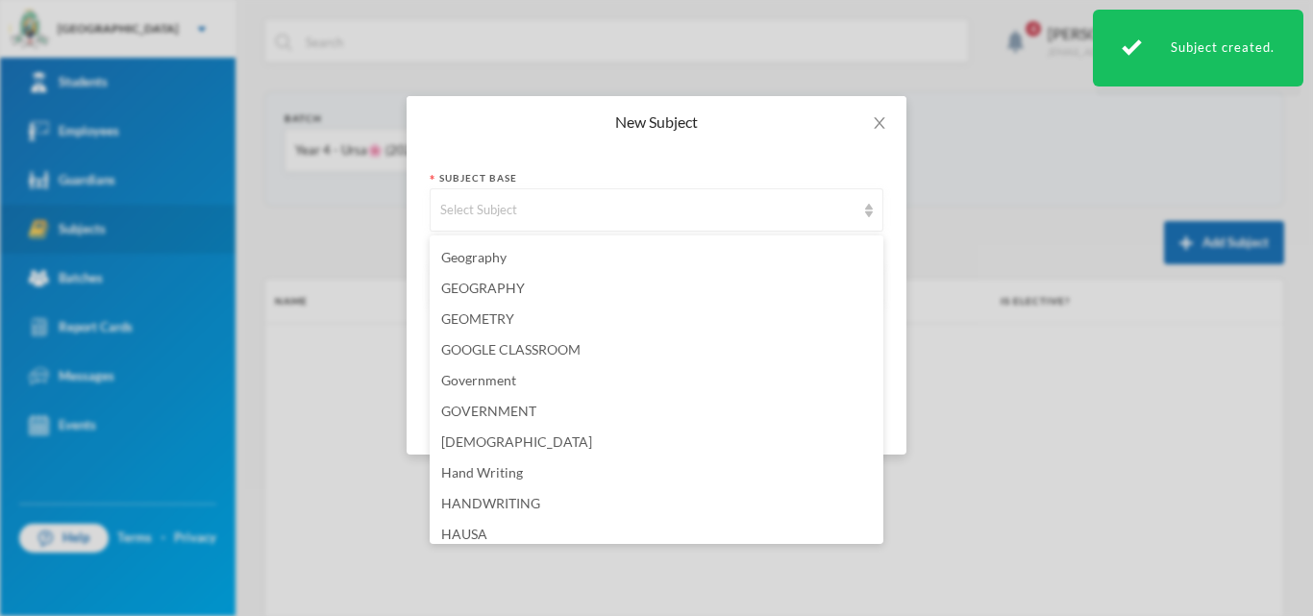
scroll to position [2019, 0]
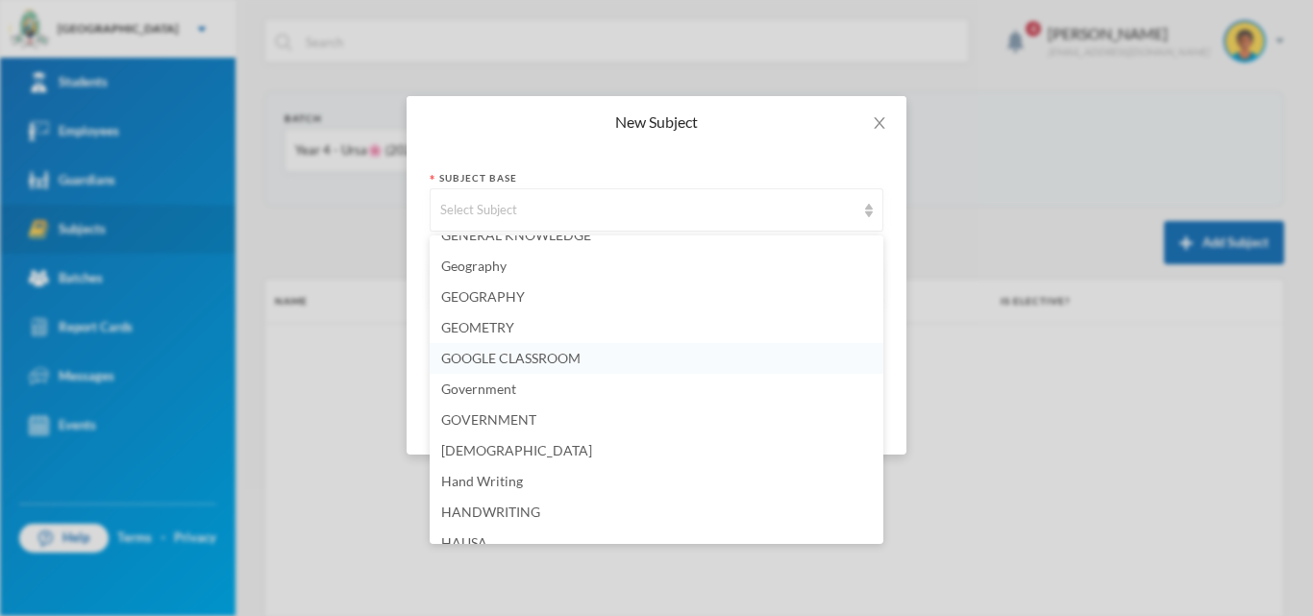
click at [513, 358] on span "GOOGLE CLASSROOM" at bounding box center [510, 358] width 139 height 16
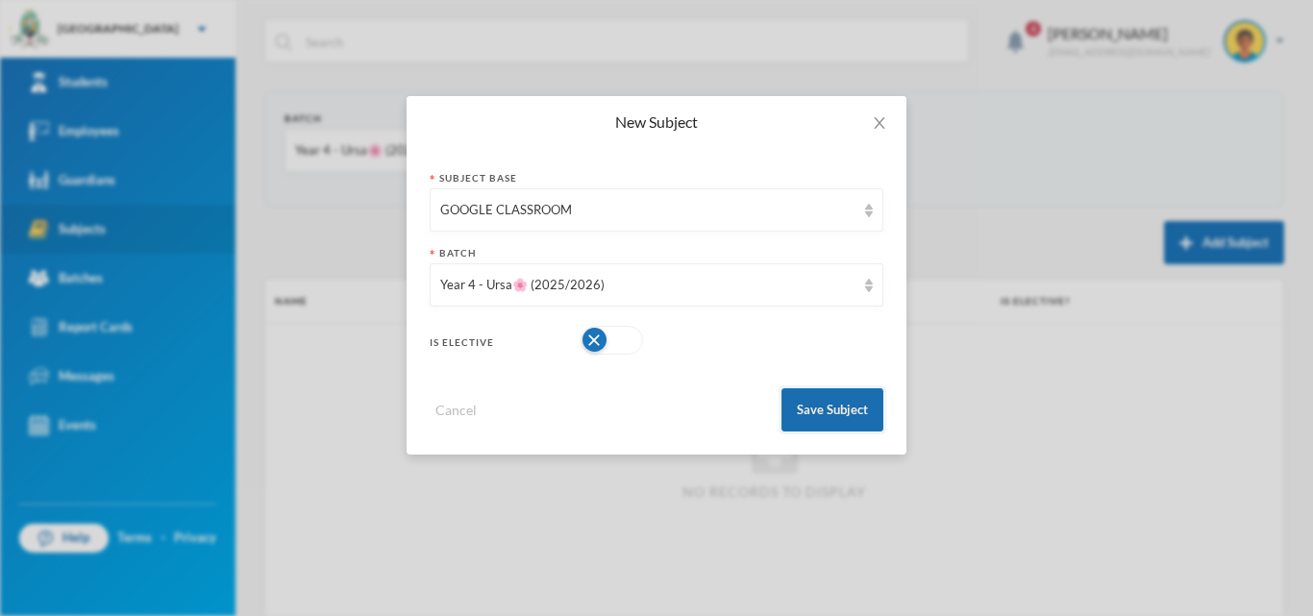
click at [840, 413] on button "Save Subject" at bounding box center [833, 409] width 102 height 43
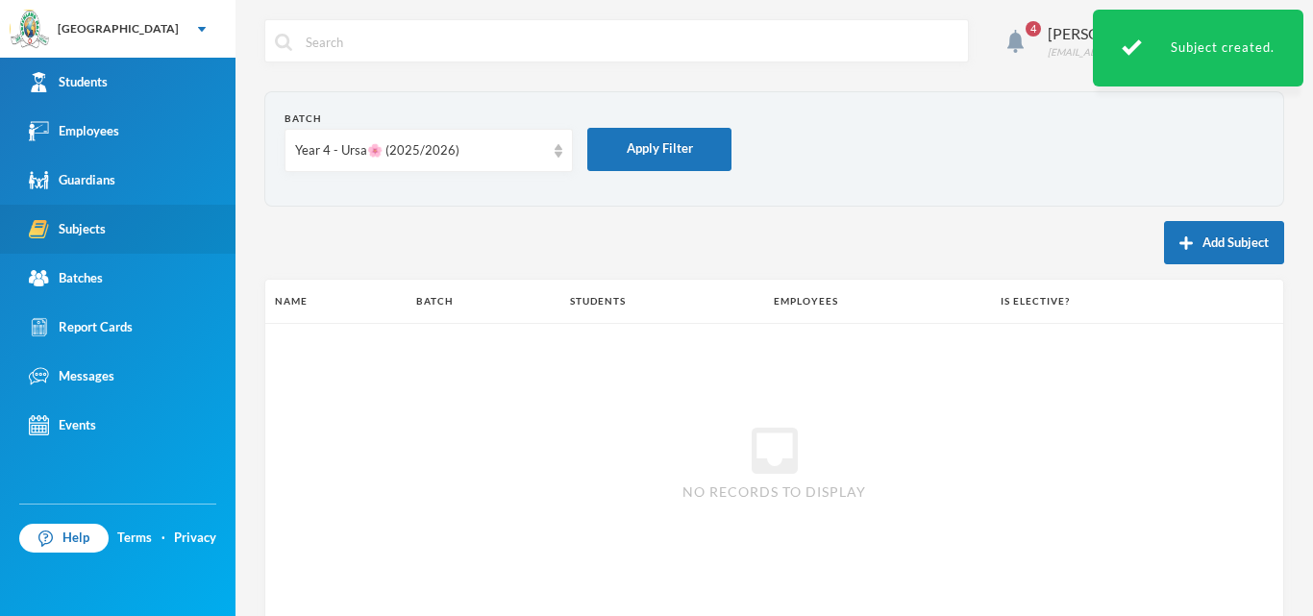
click at [1164, 251] on button "Add Subject" at bounding box center [1224, 242] width 120 height 43
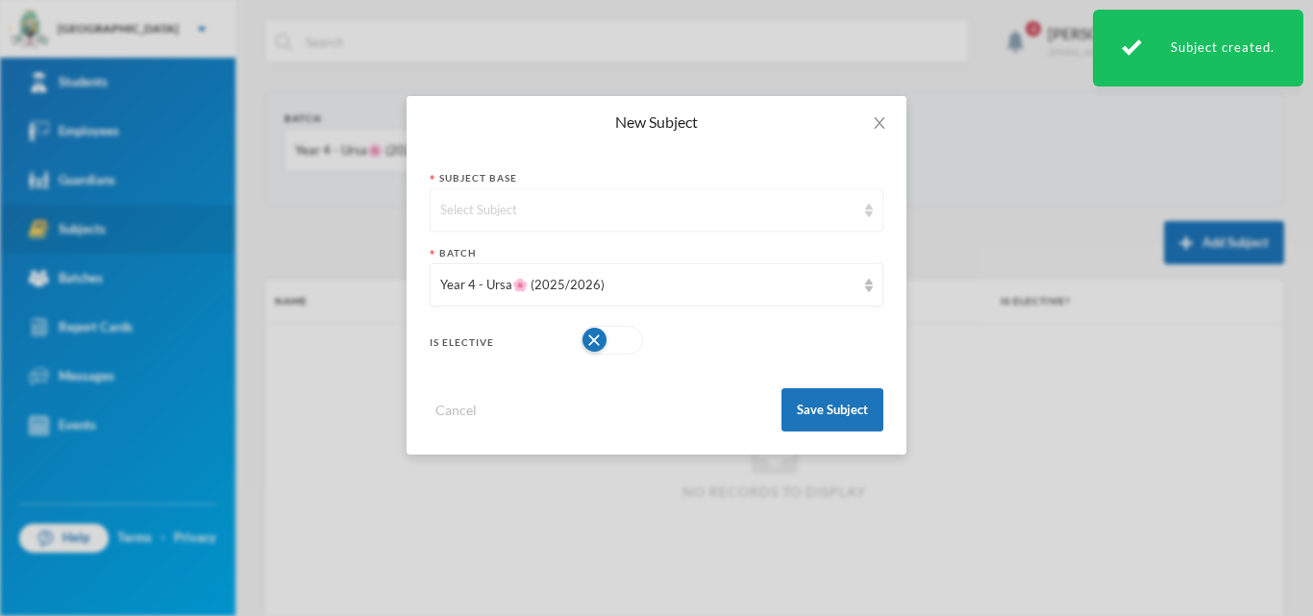
click at [475, 205] on div "Select Subject" at bounding box center [647, 210] width 415 height 19
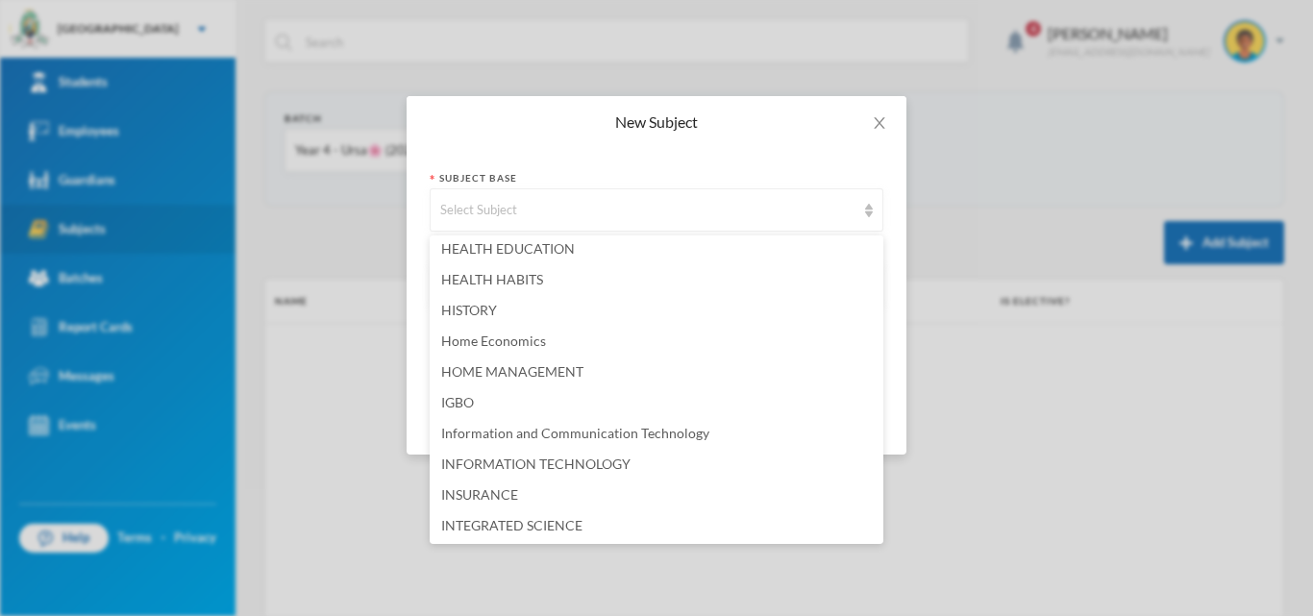
scroll to position [2195, 0]
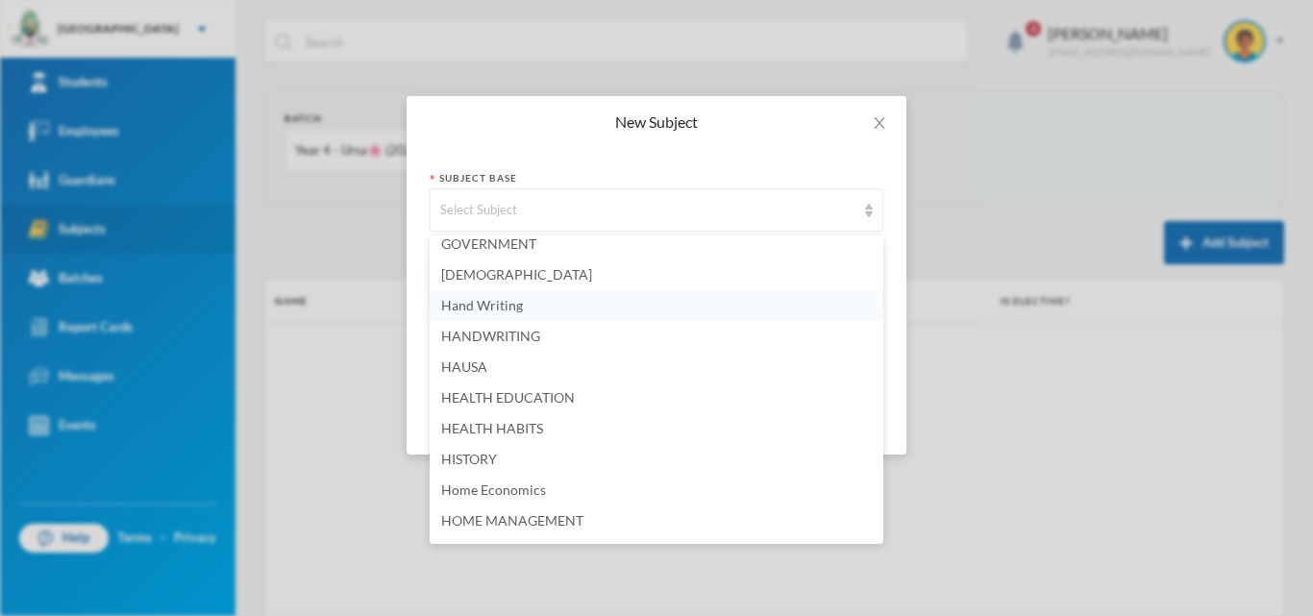
click at [606, 311] on li "Hand Writing" at bounding box center [657, 305] width 454 height 31
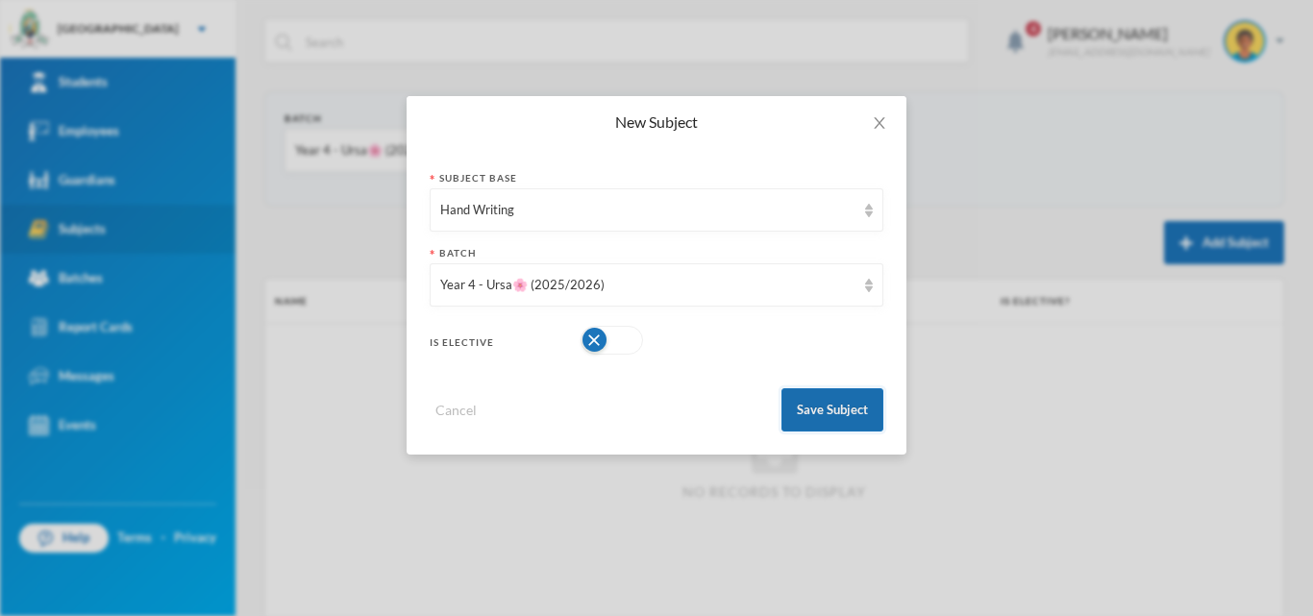
click at [837, 401] on button "Save Subject" at bounding box center [833, 409] width 102 height 43
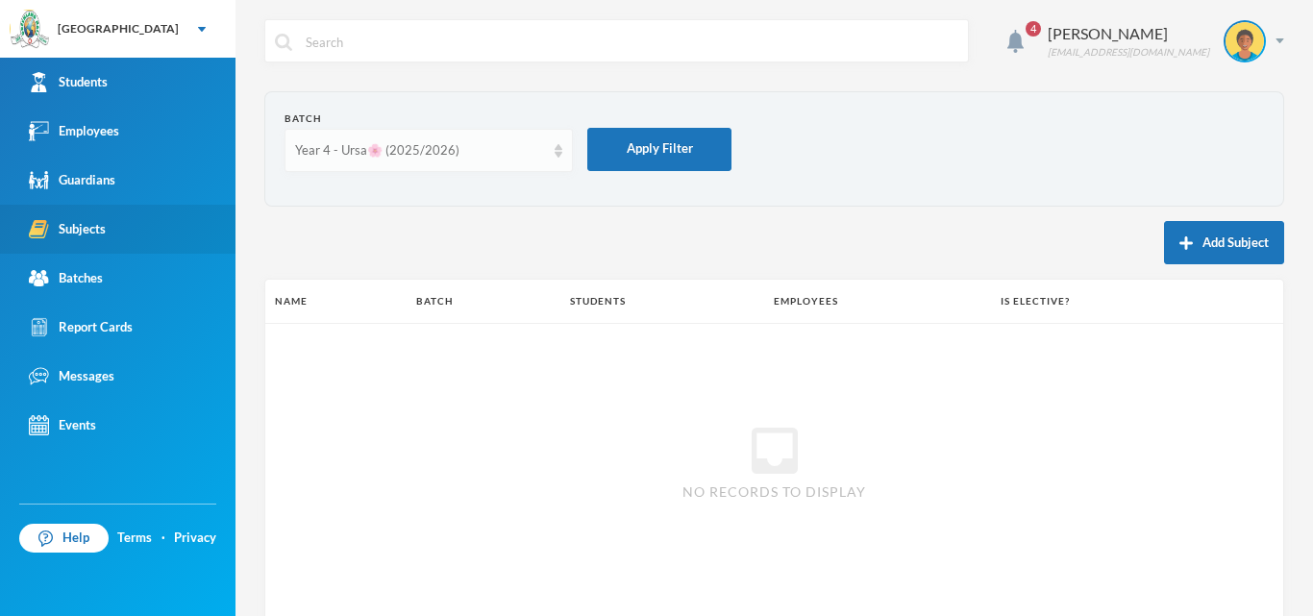
click at [482, 147] on div "Year 4 - Ursa🌸 (2025/2026)" at bounding box center [420, 150] width 250 height 19
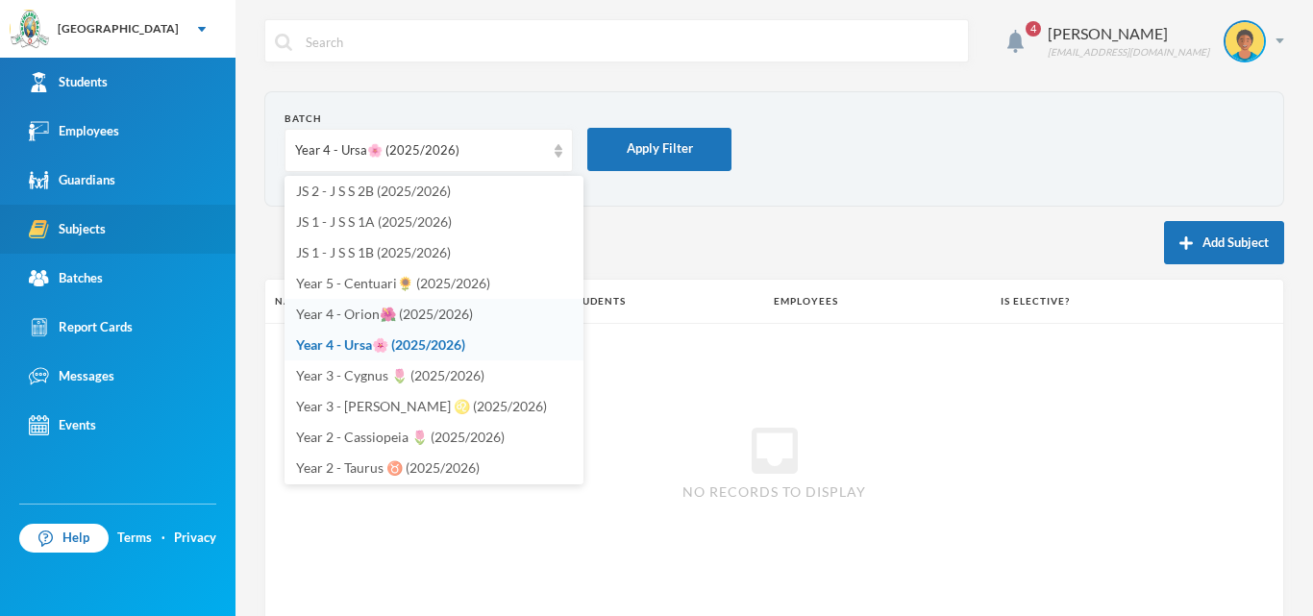
click at [390, 316] on span "Year 4 - Orion🌺 (2025/2026)" at bounding box center [384, 314] width 177 height 16
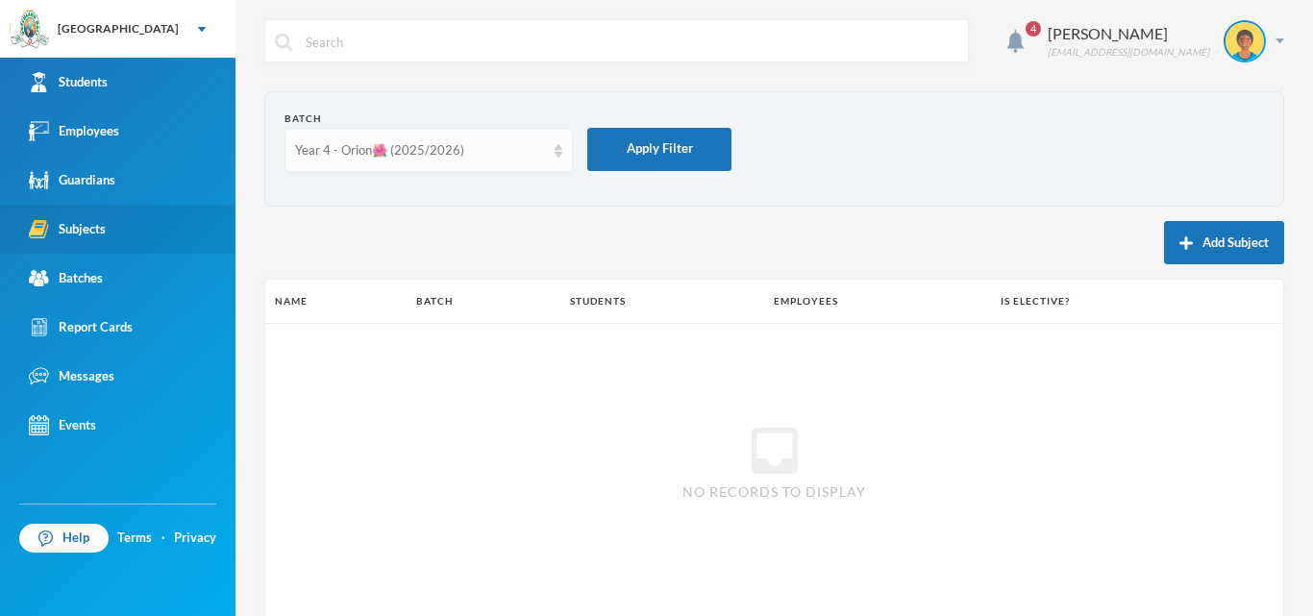
click at [459, 152] on div "Year 4 - Orion🌺 (2025/2026)" at bounding box center [420, 150] width 250 height 19
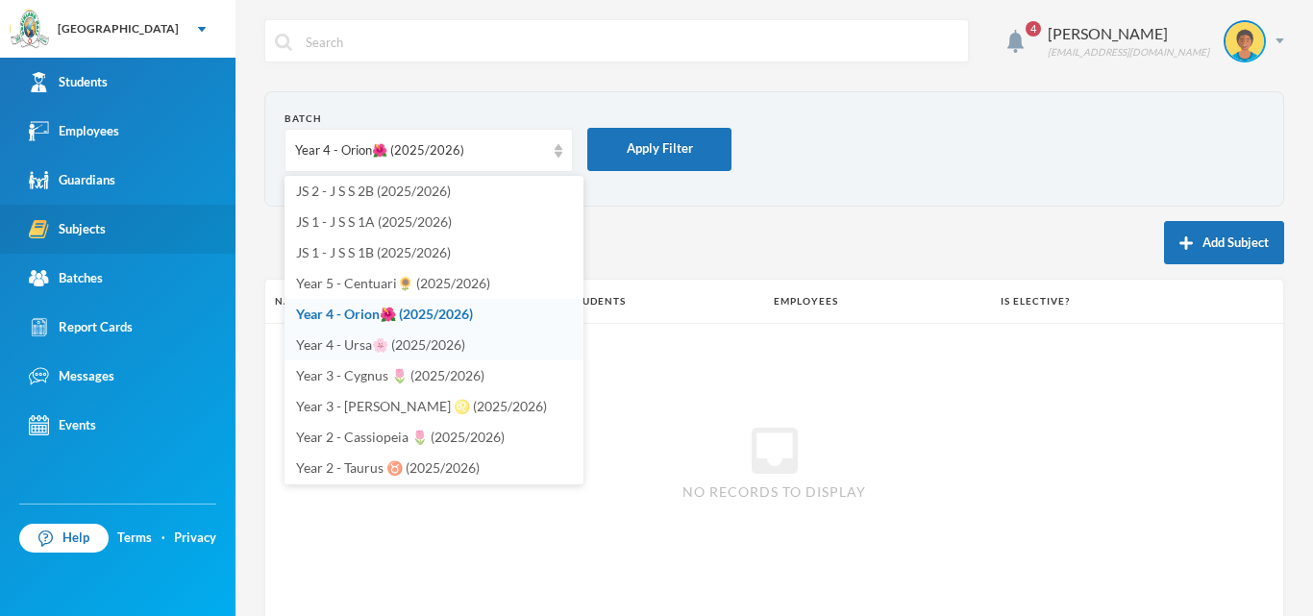
click at [410, 348] on span "Year 4 - Ursa🌸 (2025/2026)" at bounding box center [380, 344] width 169 height 16
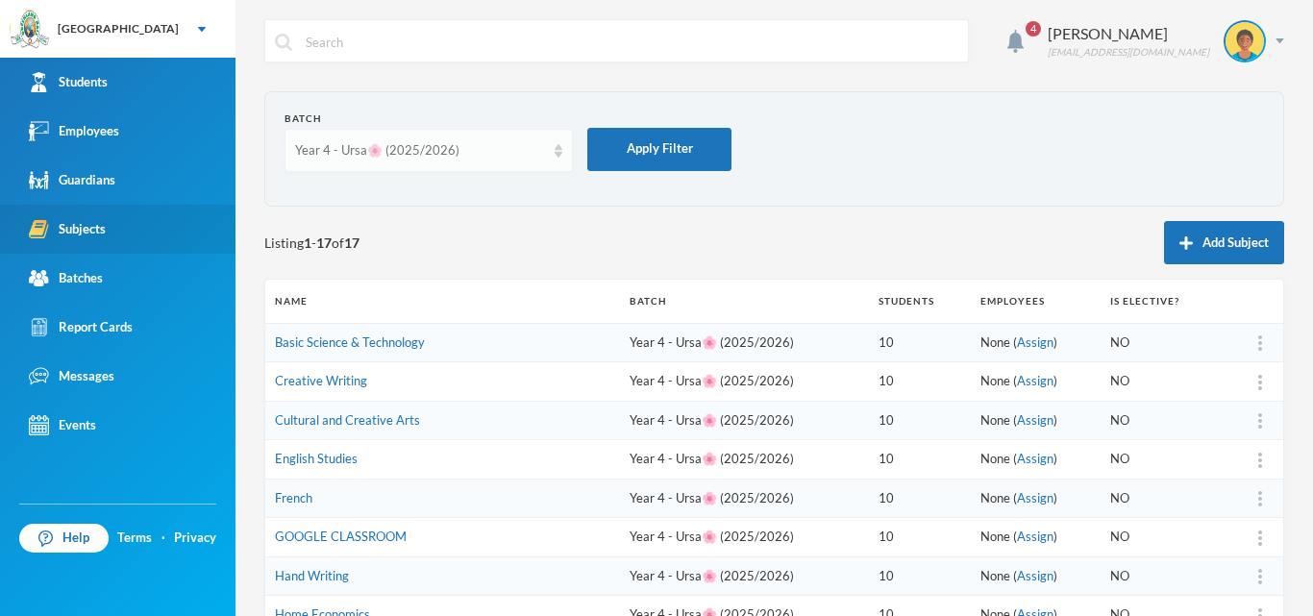
click at [488, 148] on div "Year 4 - Ursa🌸 (2025/2026)" at bounding box center [420, 150] width 250 height 19
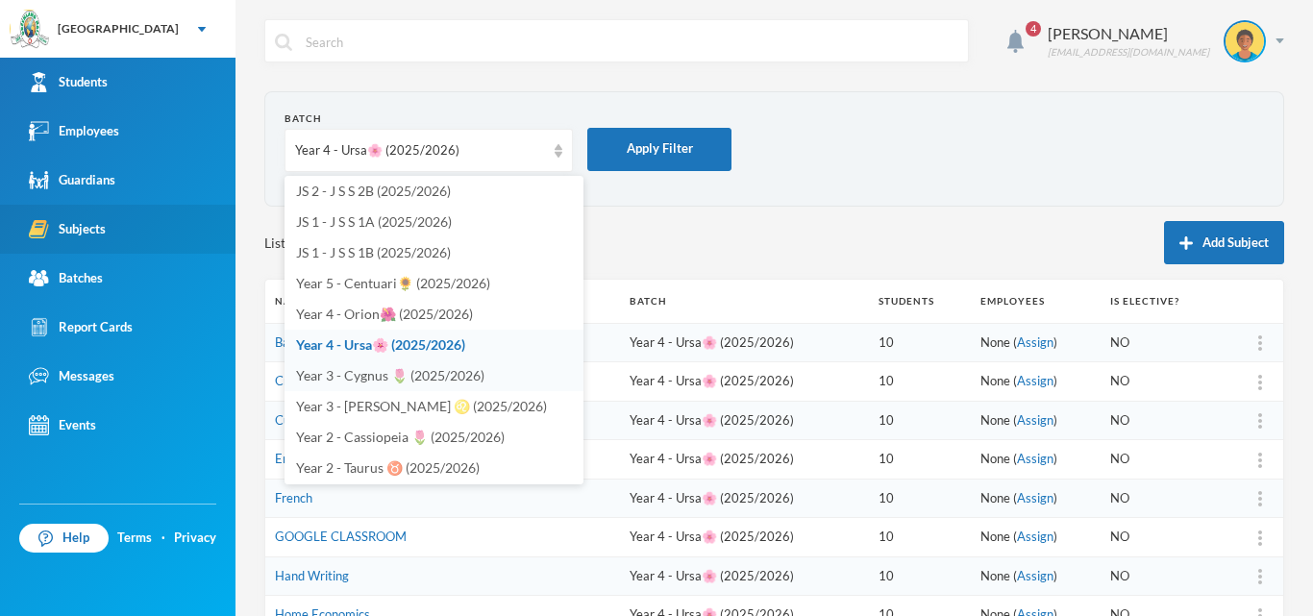
click at [391, 374] on span "Year 3 - Cygnus 🌷 (2025/2026)" at bounding box center [390, 375] width 188 height 16
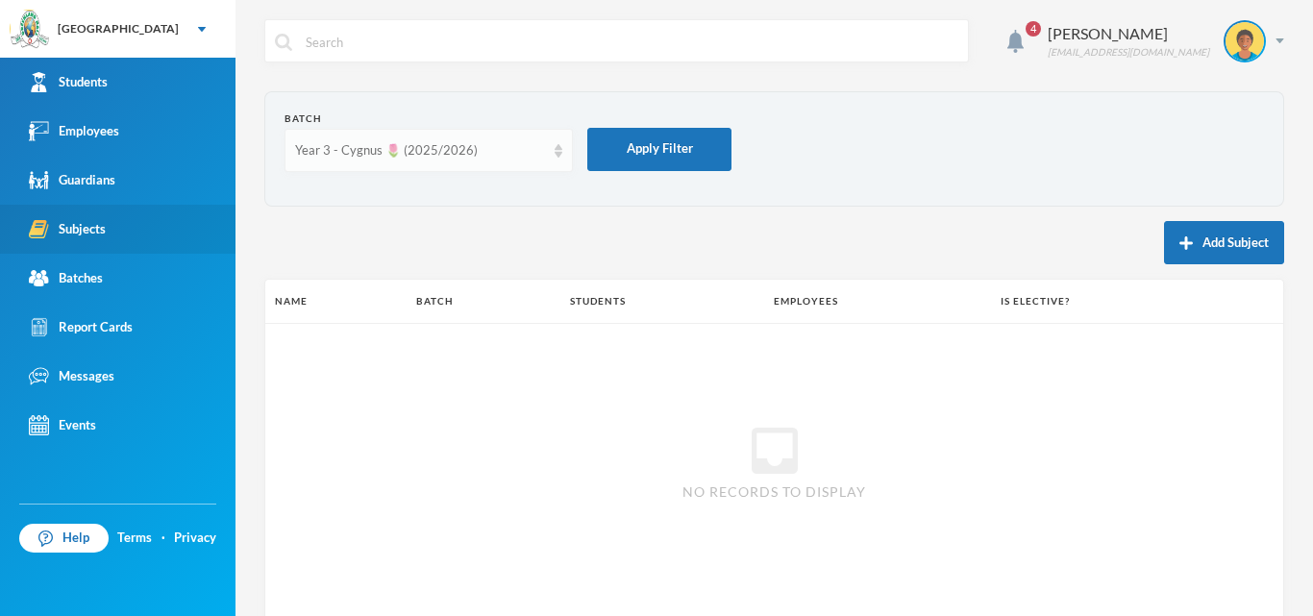
click at [501, 163] on div "Year 3 - Cygnus 🌷 (2025/2026)" at bounding box center [429, 150] width 288 height 43
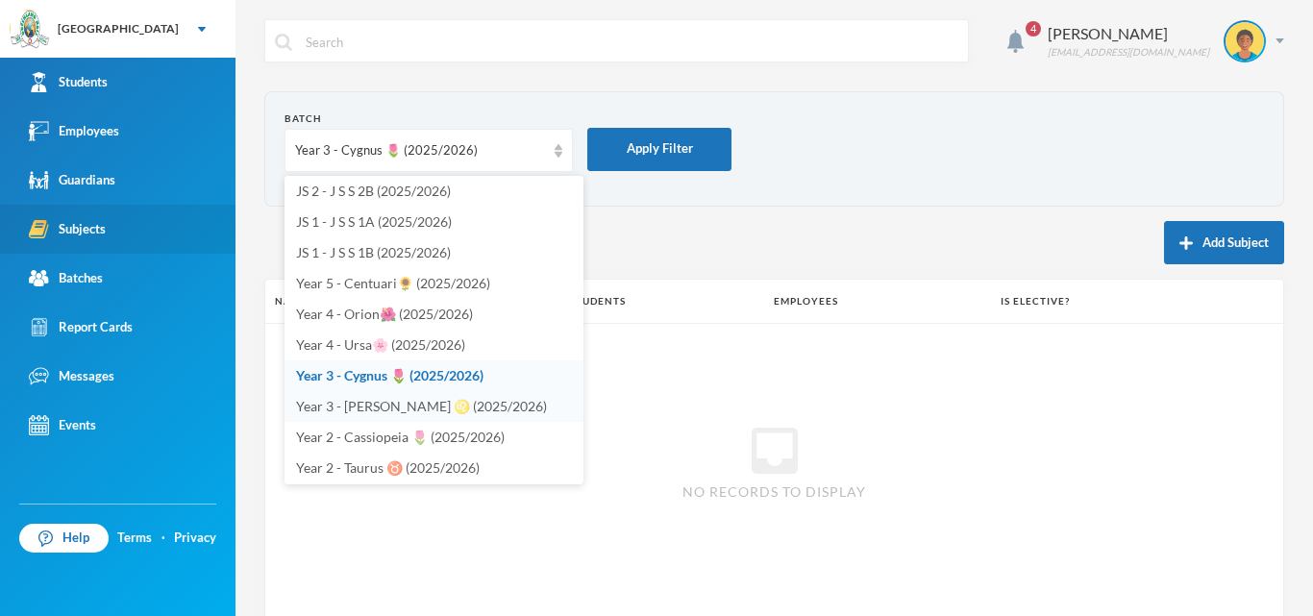
click at [358, 415] on li "Year 3 - [PERSON_NAME] ♌️ (2025/2026)" at bounding box center [434, 406] width 299 height 31
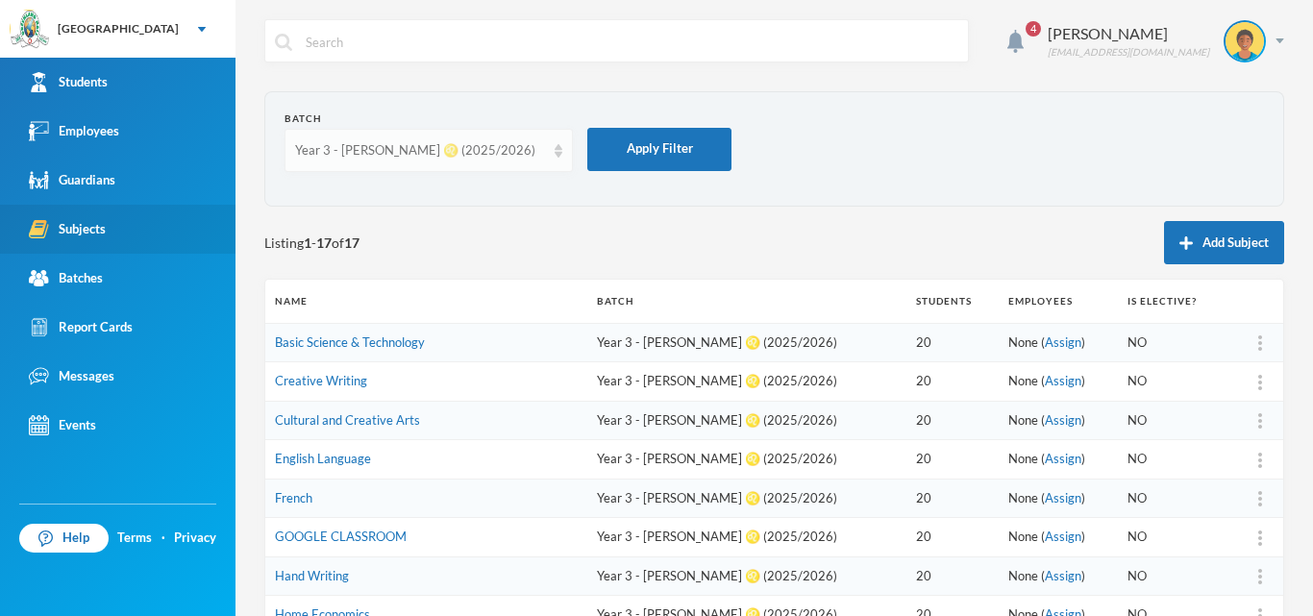
click at [530, 161] on div "Year 3 - [PERSON_NAME] ♌️ (2025/2026)" at bounding box center [429, 150] width 288 height 43
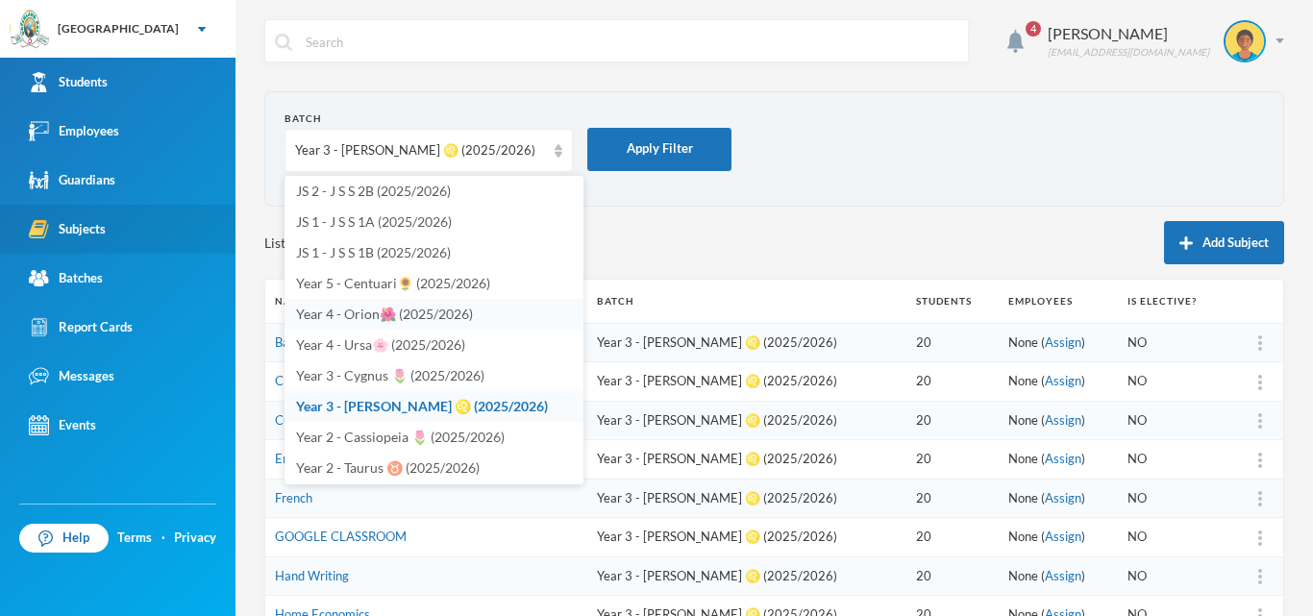
click at [397, 319] on span "Year 4 - Orion🌺 (2025/2026)" at bounding box center [384, 314] width 177 height 16
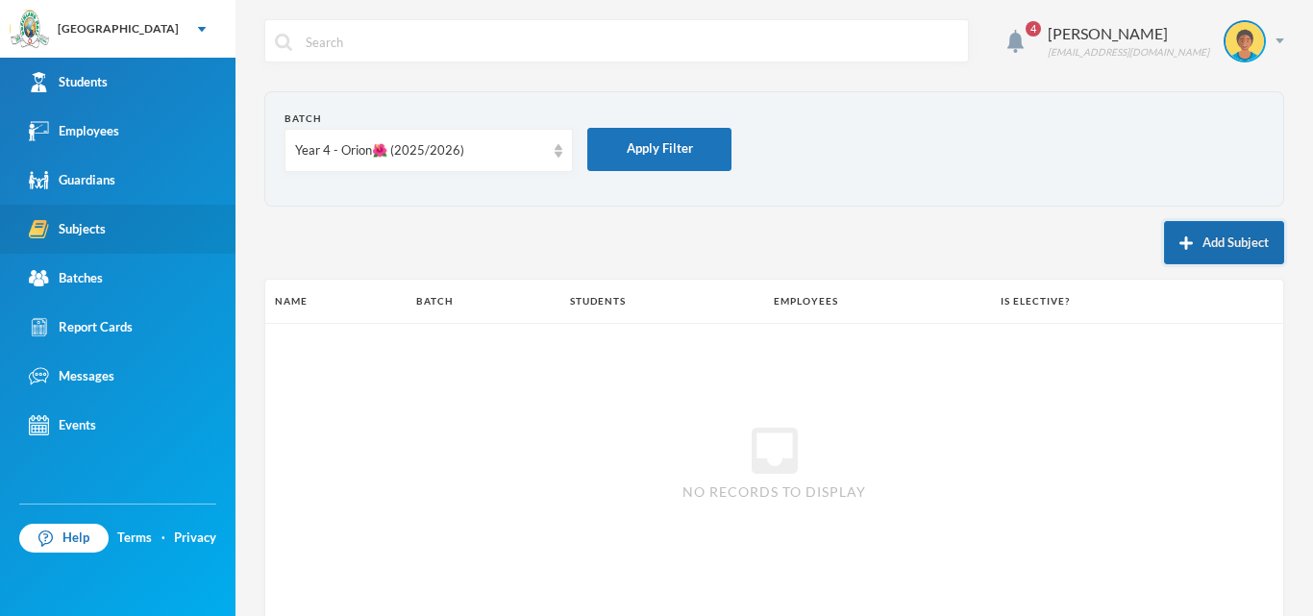
click at [1194, 243] on button "Add Subject" at bounding box center [1224, 242] width 120 height 43
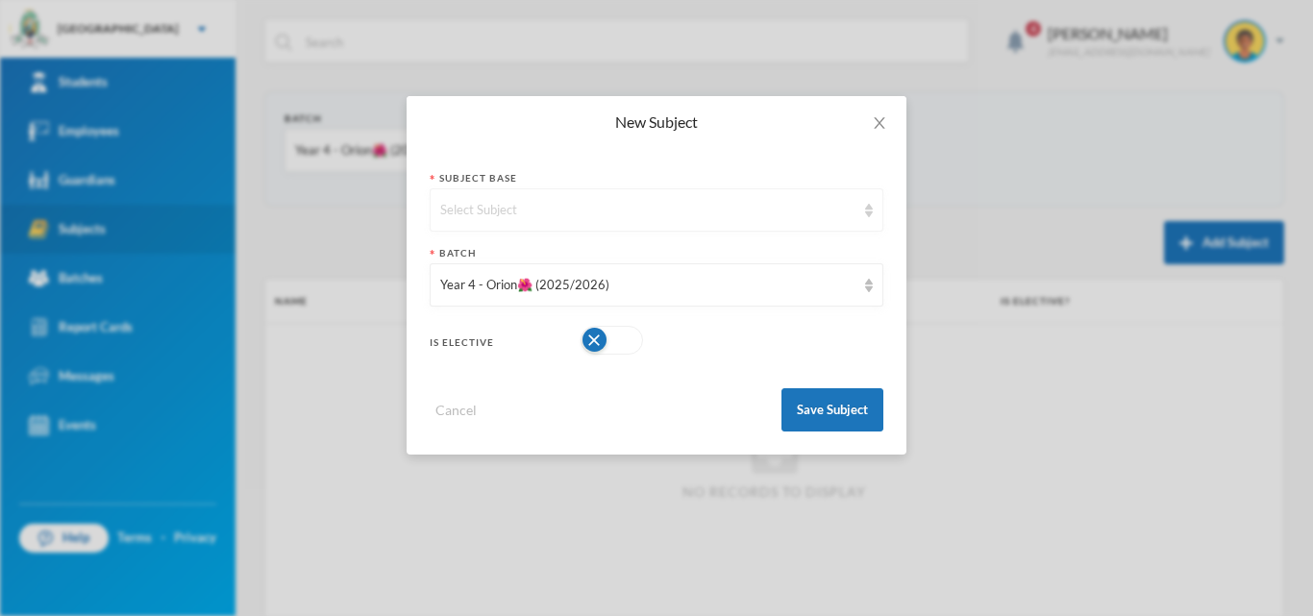
click at [613, 218] on div "Select Subject" at bounding box center [647, 210] width 415 height 19
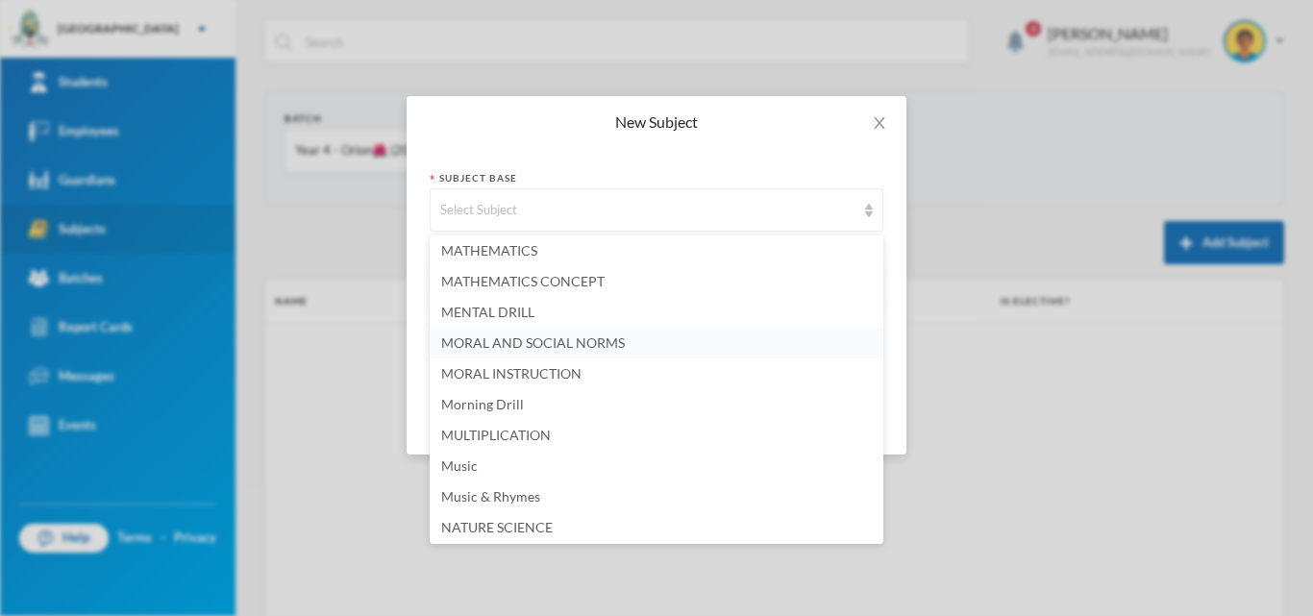
scroll to position [3077, 0]
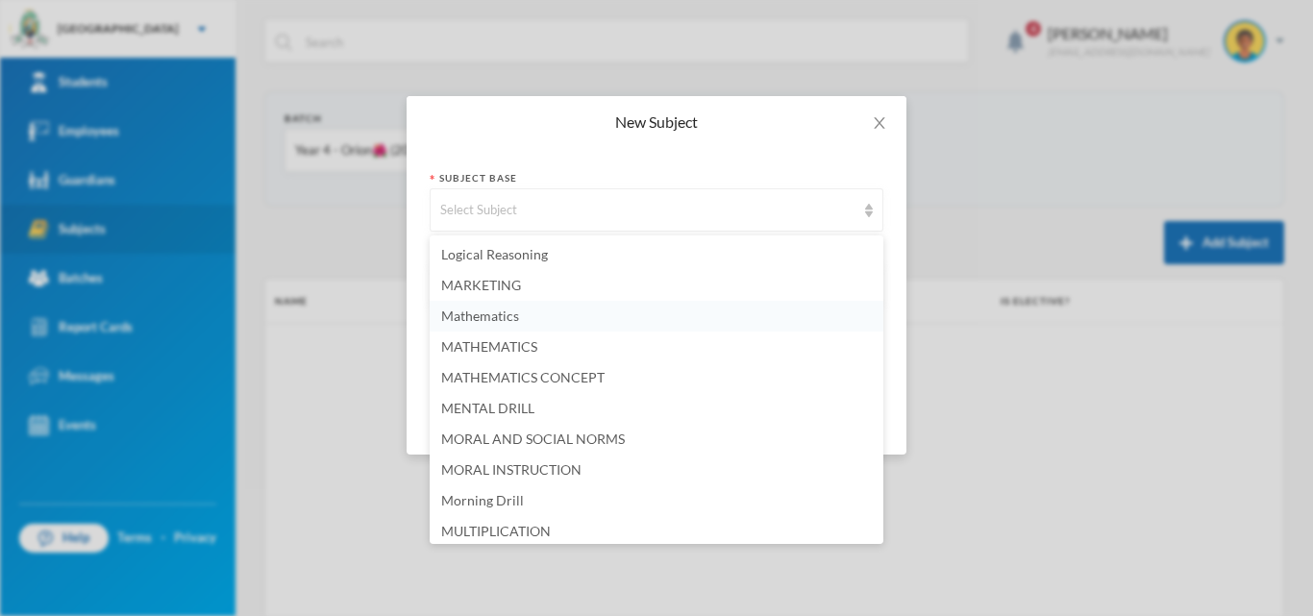
click at [495, 324] on li "Mathematics" at bounding box center [657, 316] width 454 height 31
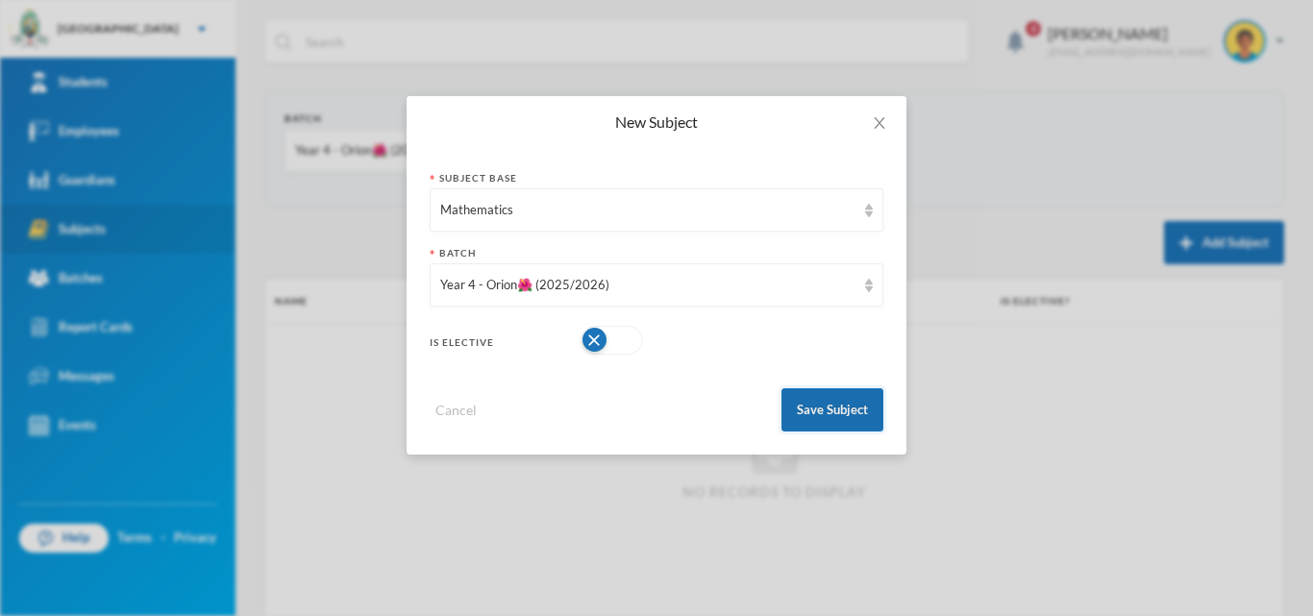
click at [795, 413] on button "Save Subject" at bounding box center [833, 409] width 102 height 43
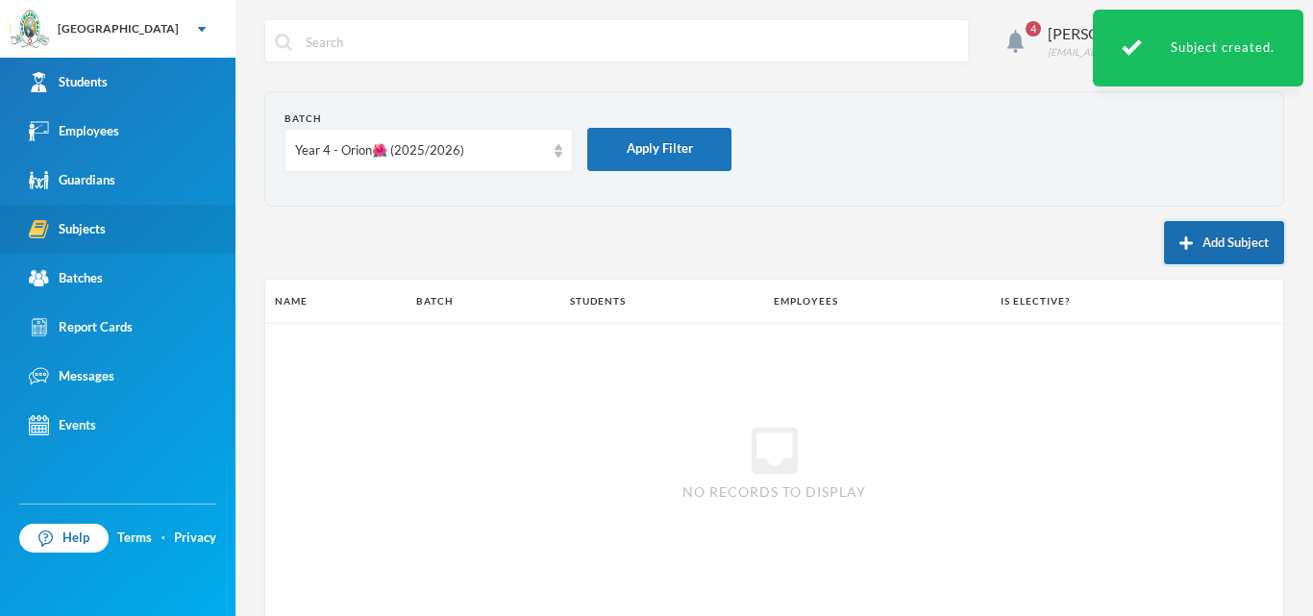
click at [1214, 252] on button "Add Subject" at bounding box center [1224, 242] width 120 height 43
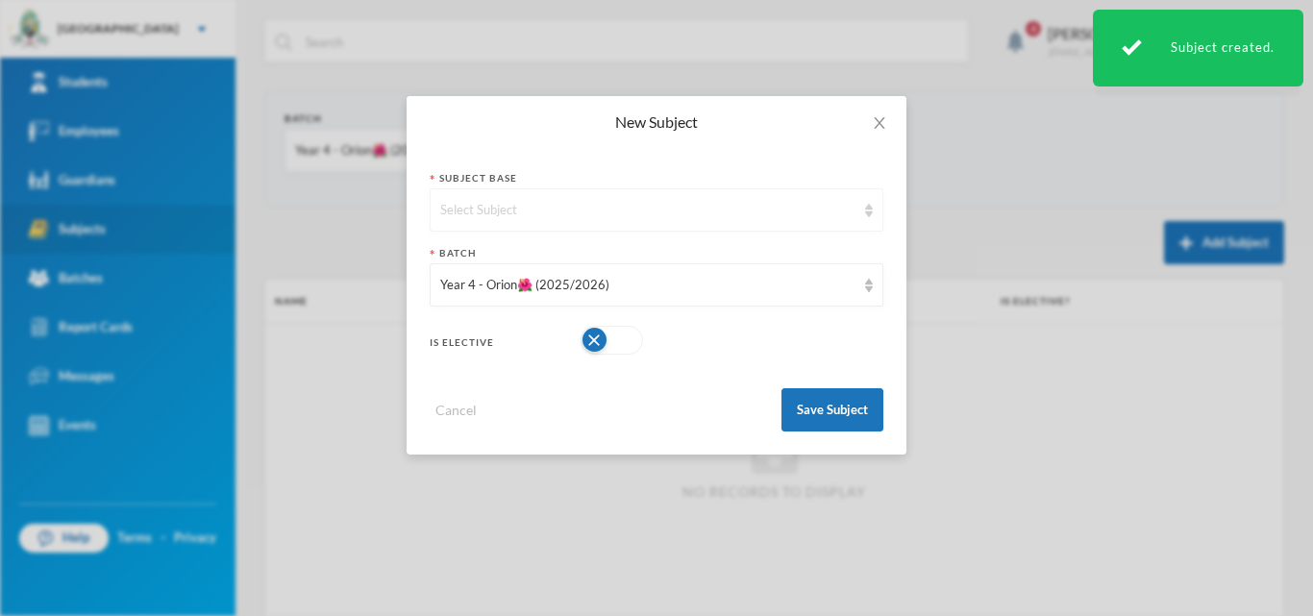
click at [563, 209] on div "Select Subject" at bounding box center [647, 210] width 415 height 19
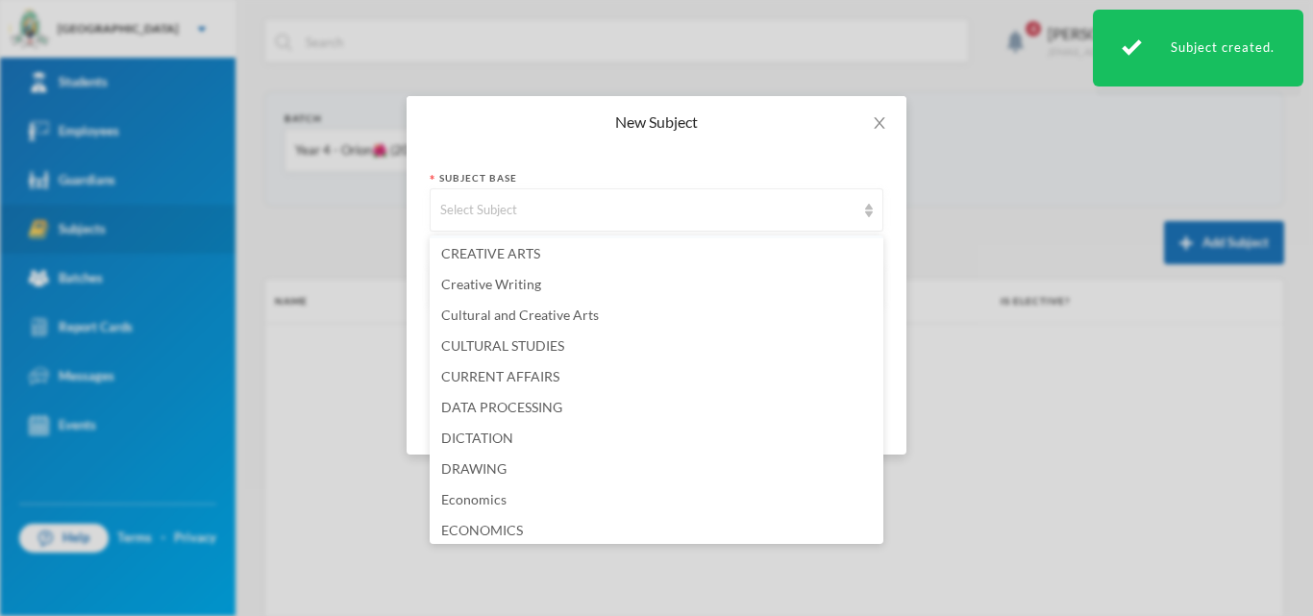
scroll to position [1442, 0]
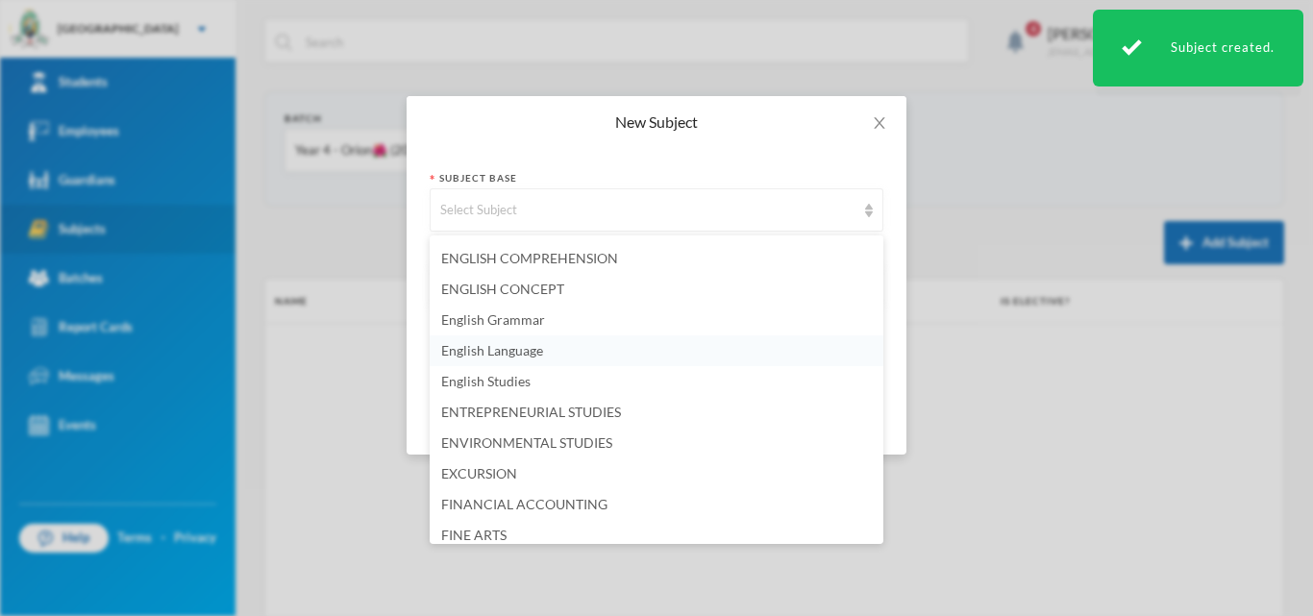
click at [513, 351] on span "English Language" at bounding box center [492, 350] width 102 height 16
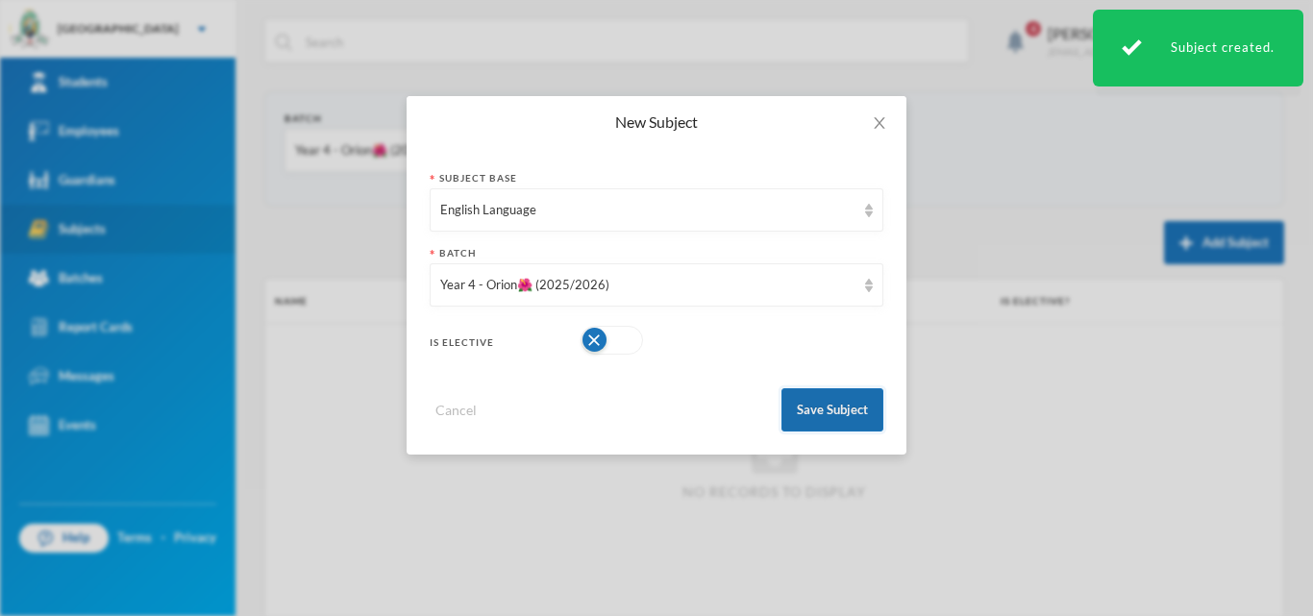
click at [867, 408] on button "Save Subject" at bounding box center [833, 409] width 102 height 43
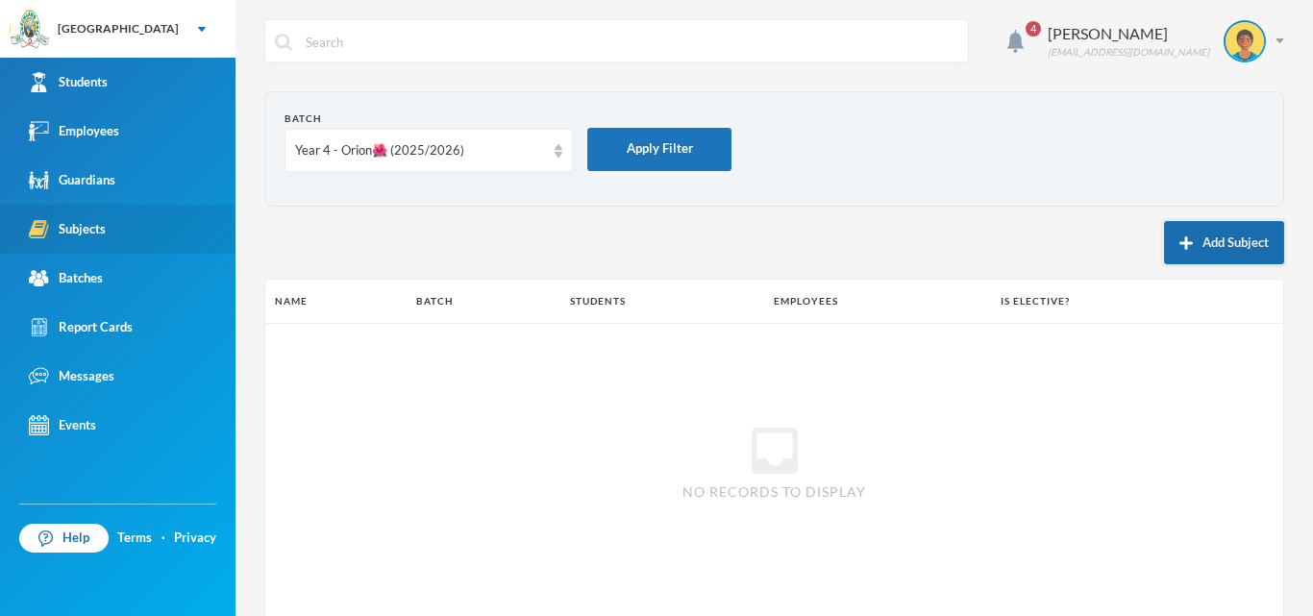
click at [1204, 251] on button "Add Subject" at bounding box center [1224, 242] width 120 height 43
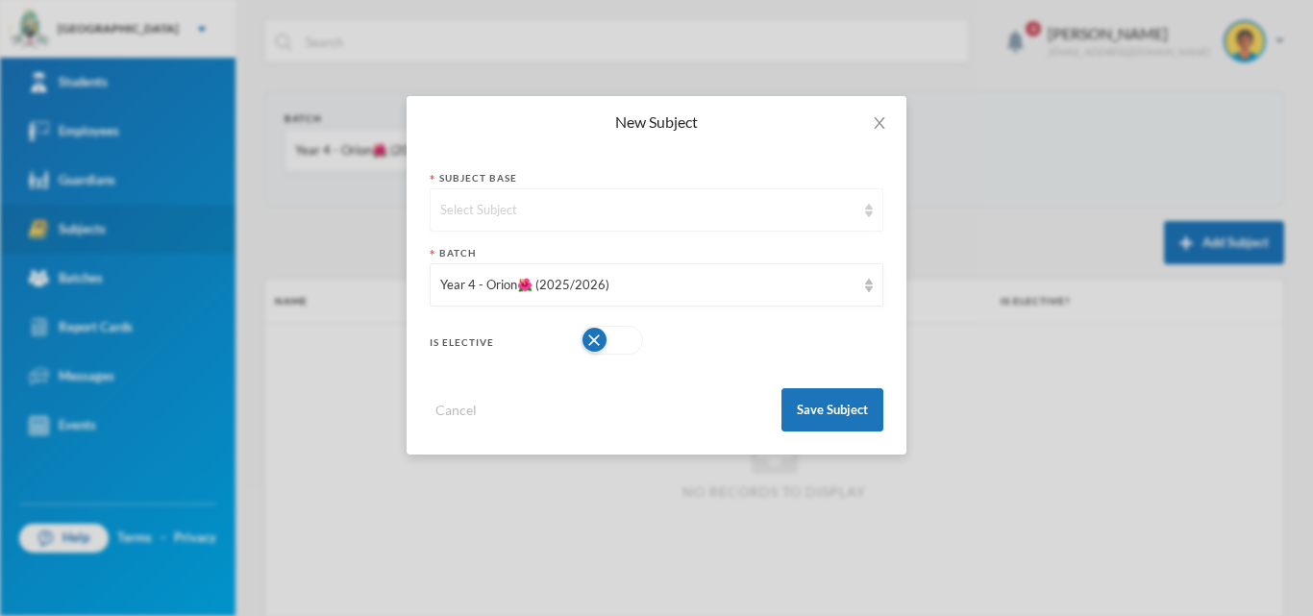
click at [659, 209] on div "Select Subject" at bounding box center [647, 210] width 415 height 19
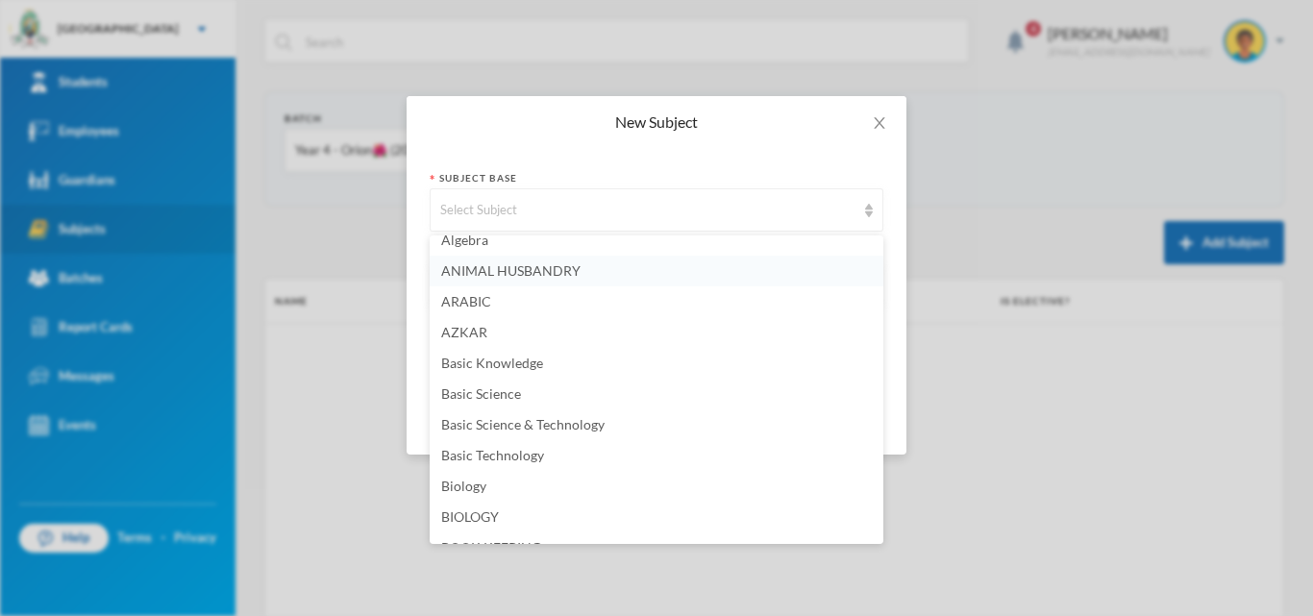
scroll to position [288, 0]
click at [524, 277] on span "Basic Science & Technology" at bounding box center [522, 273] width 163 height 16
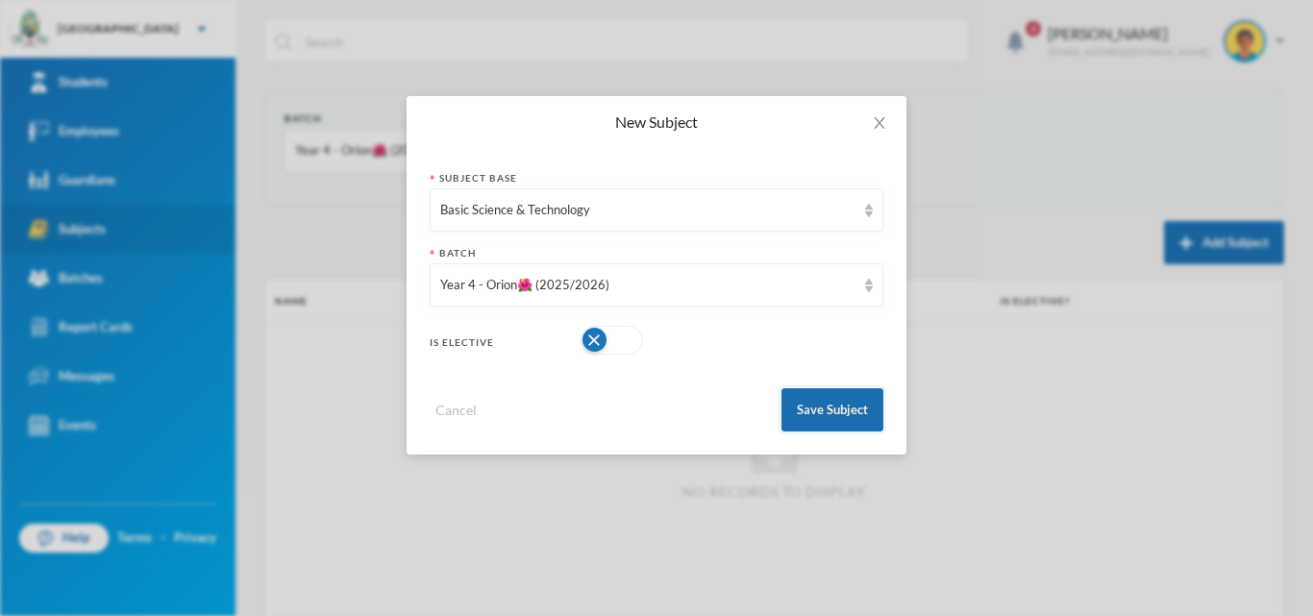
click at [850, 403] on button "Save Subject" at bounding box center [833, 409] width 102 height 43
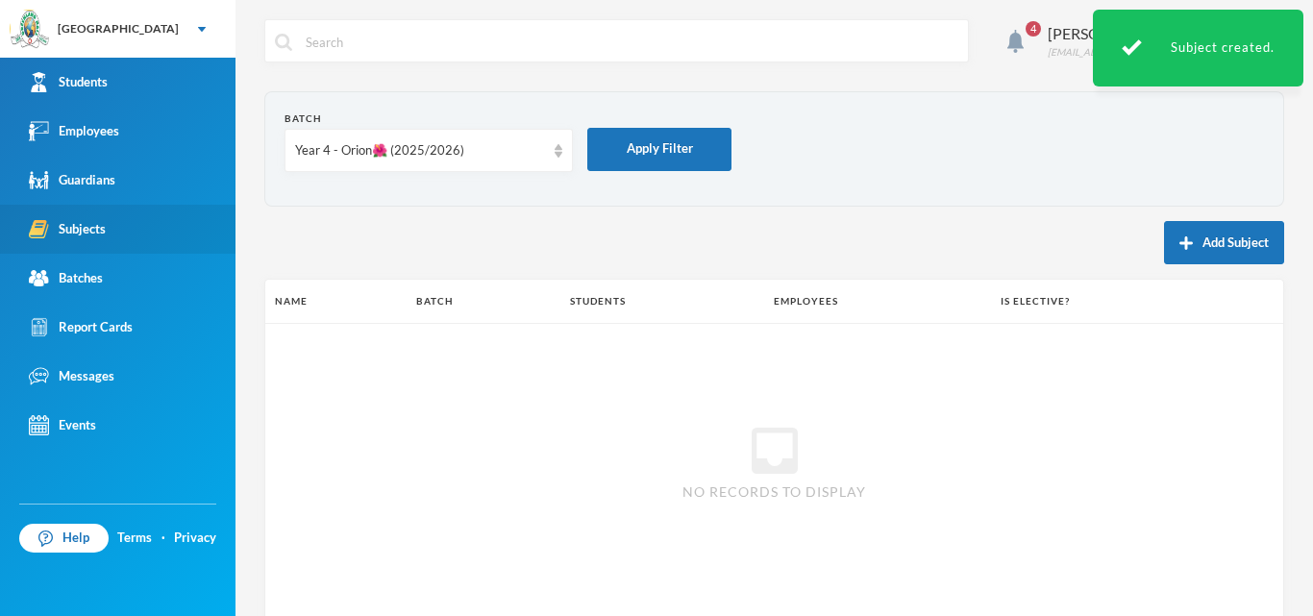
click at [1164, 247] on button "Add Subject" at bounding box center [1224, 242] width 120 height 43
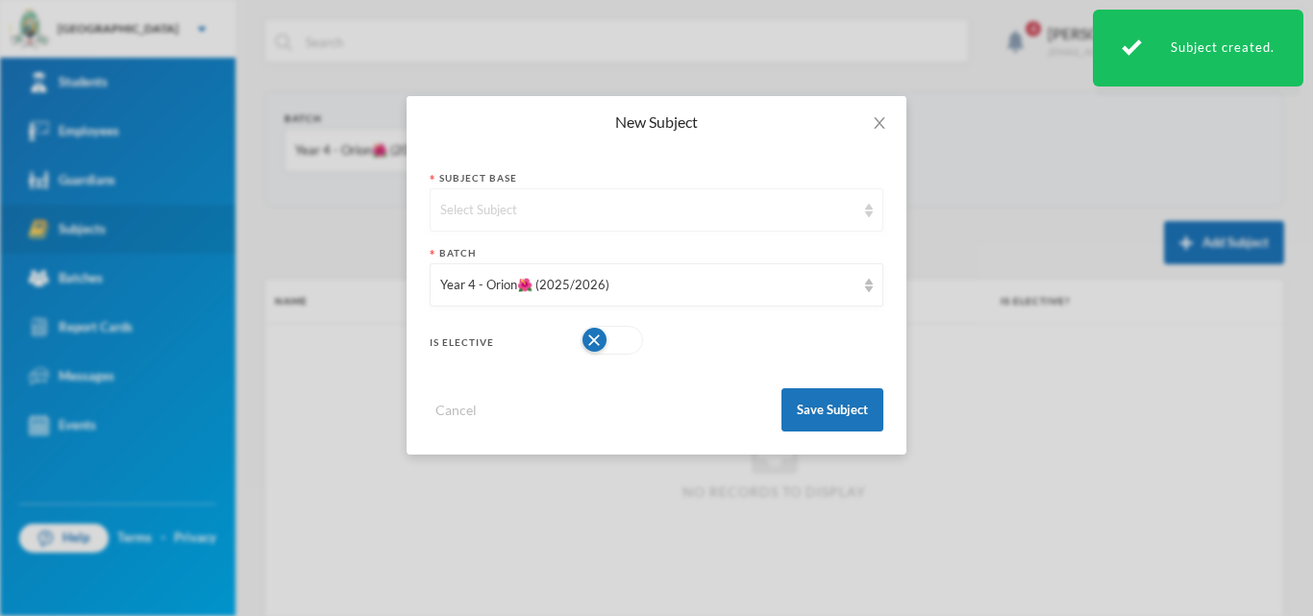
click at [584, 206] on div "Select Subject" at bounding box center [647, 210] width 415 height 19
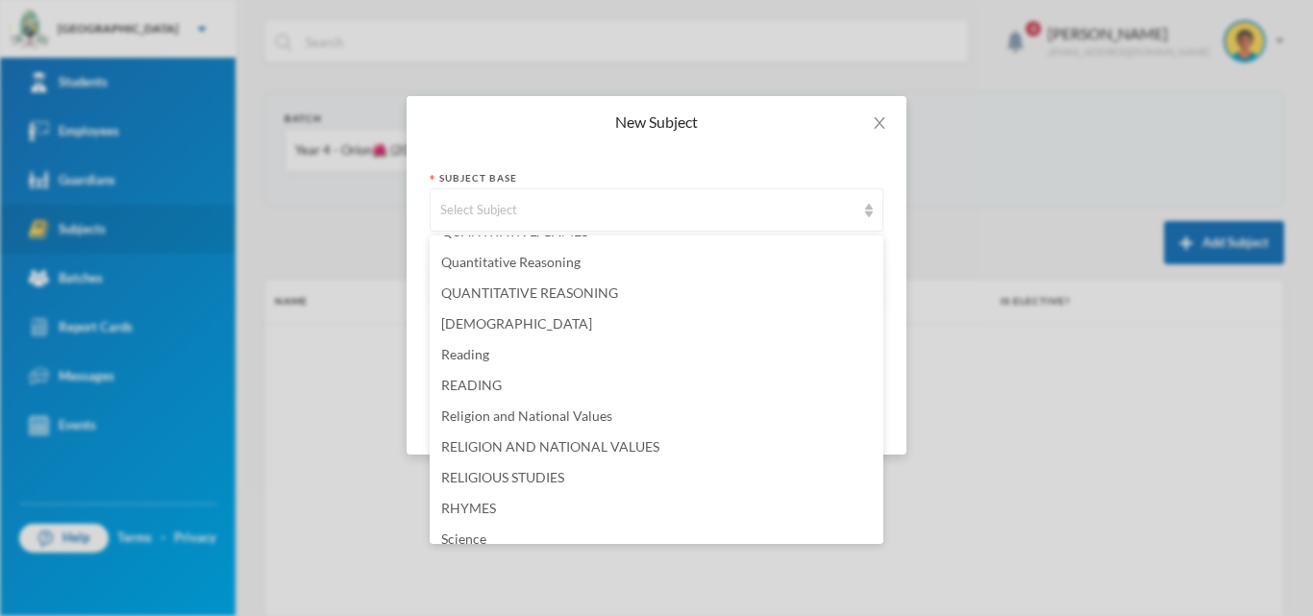
scroll to position [4038, 0]
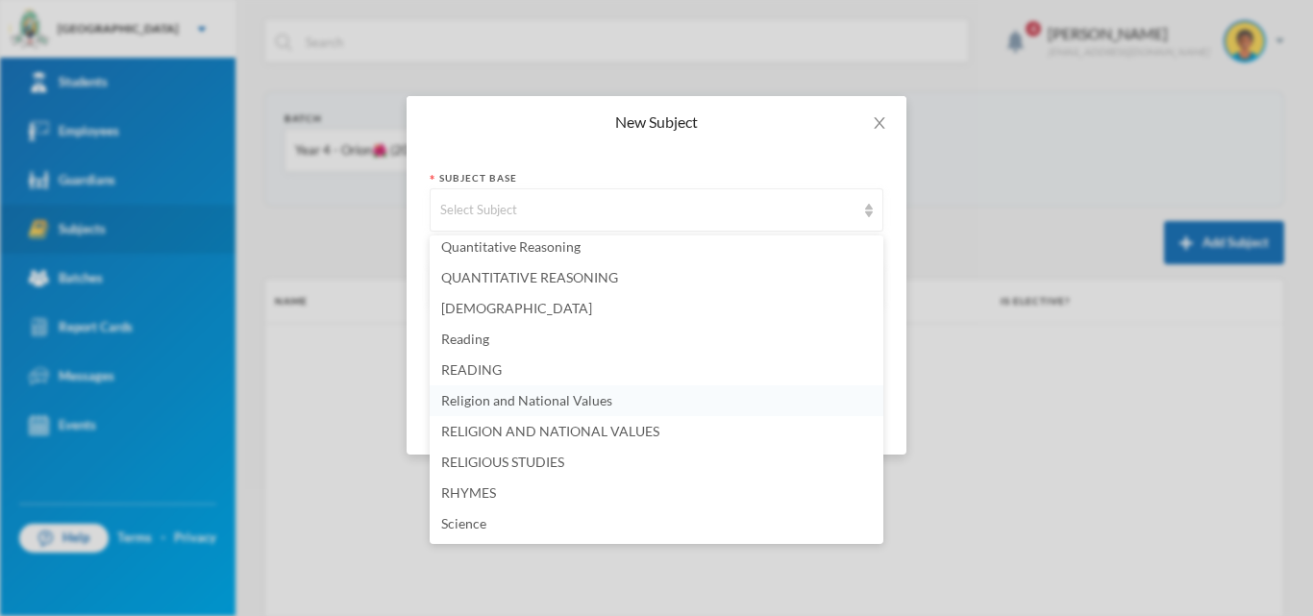
click at [506, 403] on span "Religion and National Values" at bounding box center [526, 400] width 171 height 16
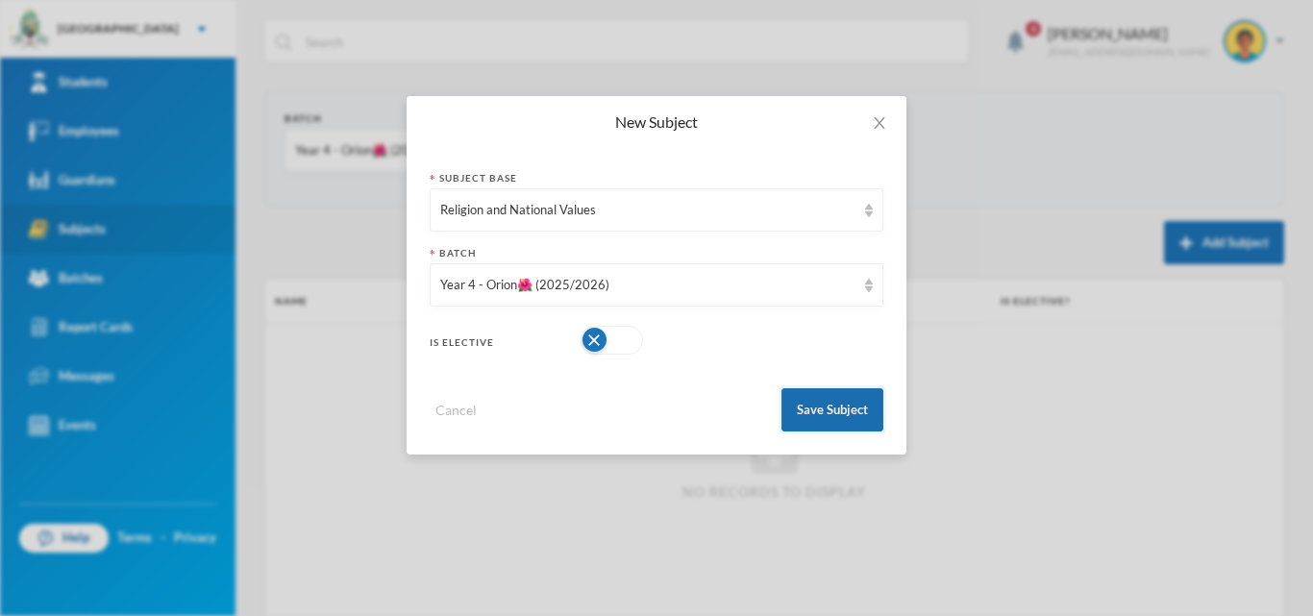
click at [816, 401] on button "Save Subject" at bounding box center [833, 409] width 102 height 43
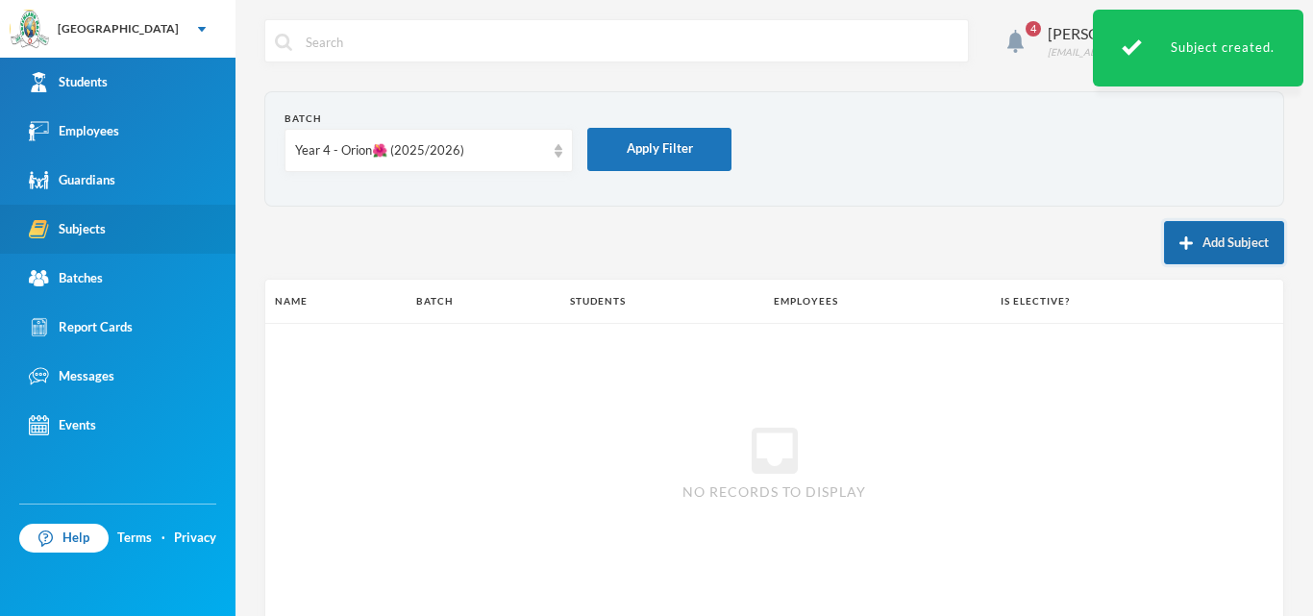
click at [1237, 230] on button "Add Subject" at bounding box center [1224, 242] width 120 height 43
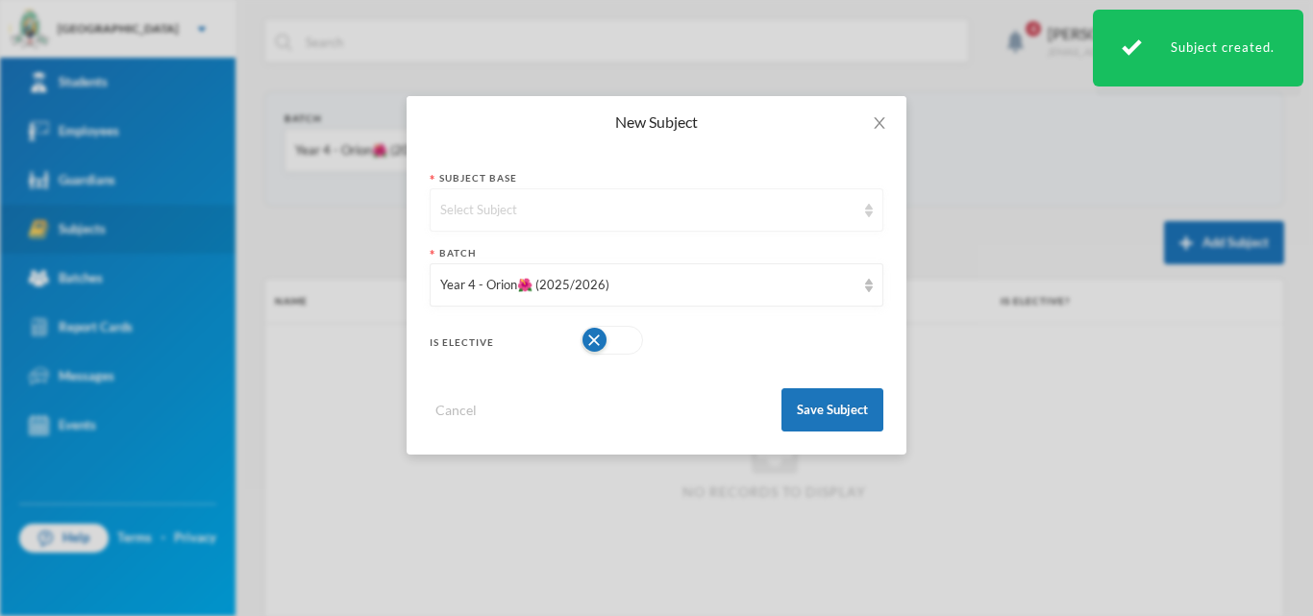
click at [807, 214] on div "Select Subject" at bounding box center [647, 210] width 415 height 19
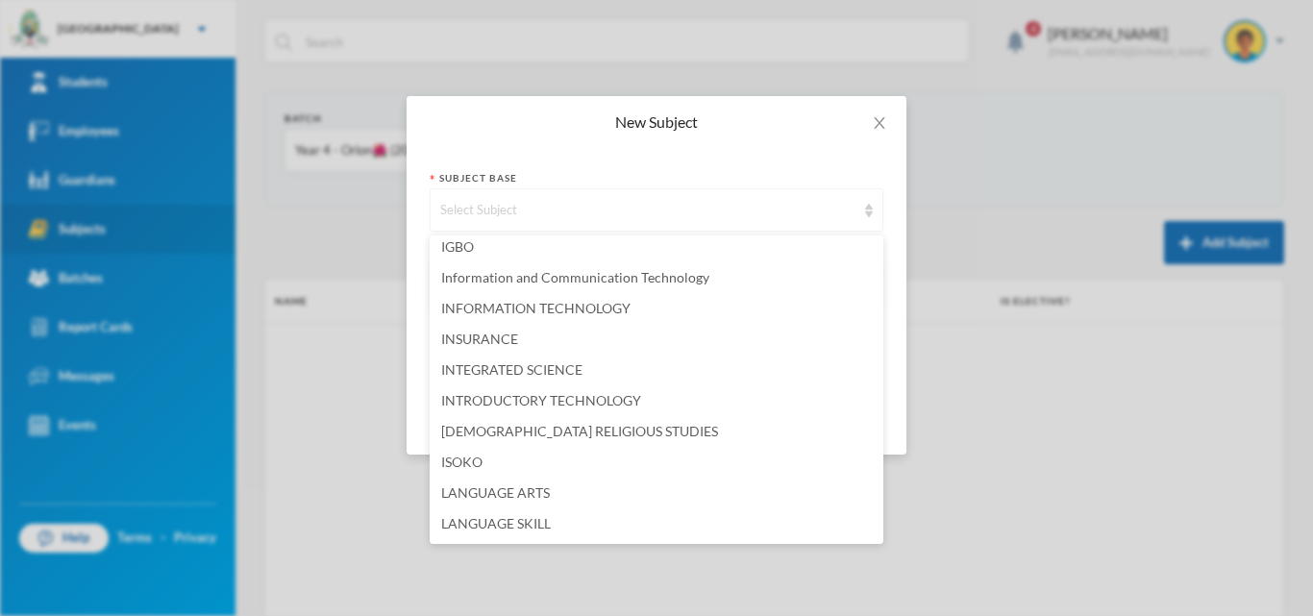
scroll to position [2496, 0]
click at [713, 280] on li "Information and Communication Technology" at bounding box center [657, 281] width 454 height 31
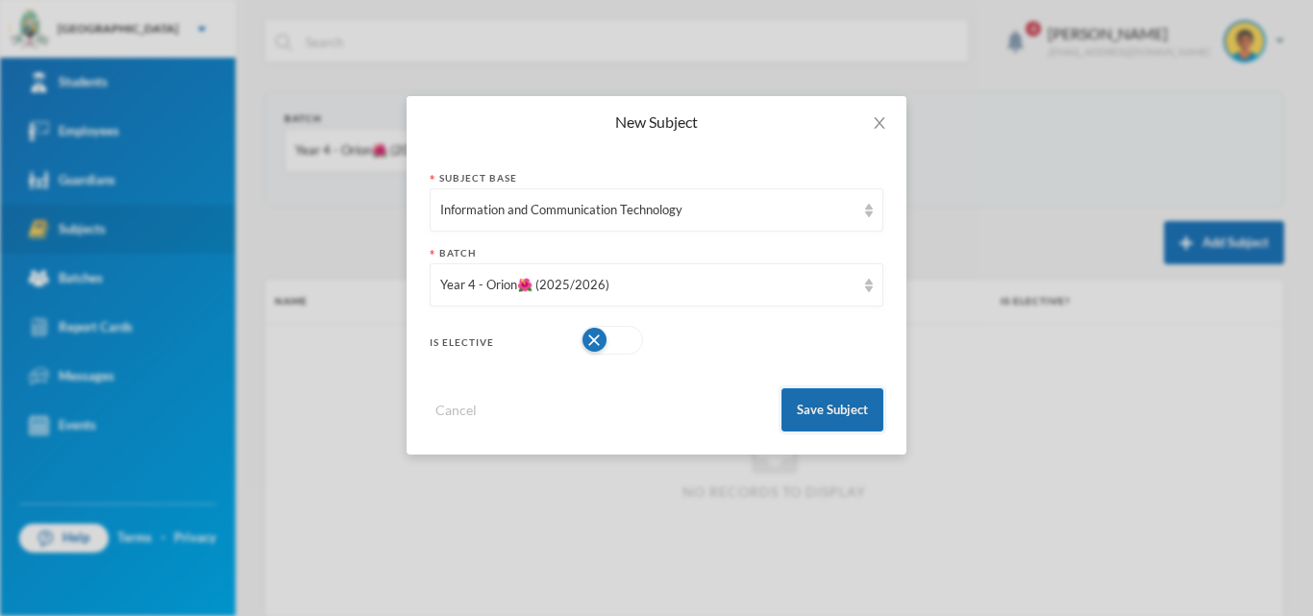
click at [818, 401] on button "Save Subject" at bounding box center [833, 409] width 102 height 43
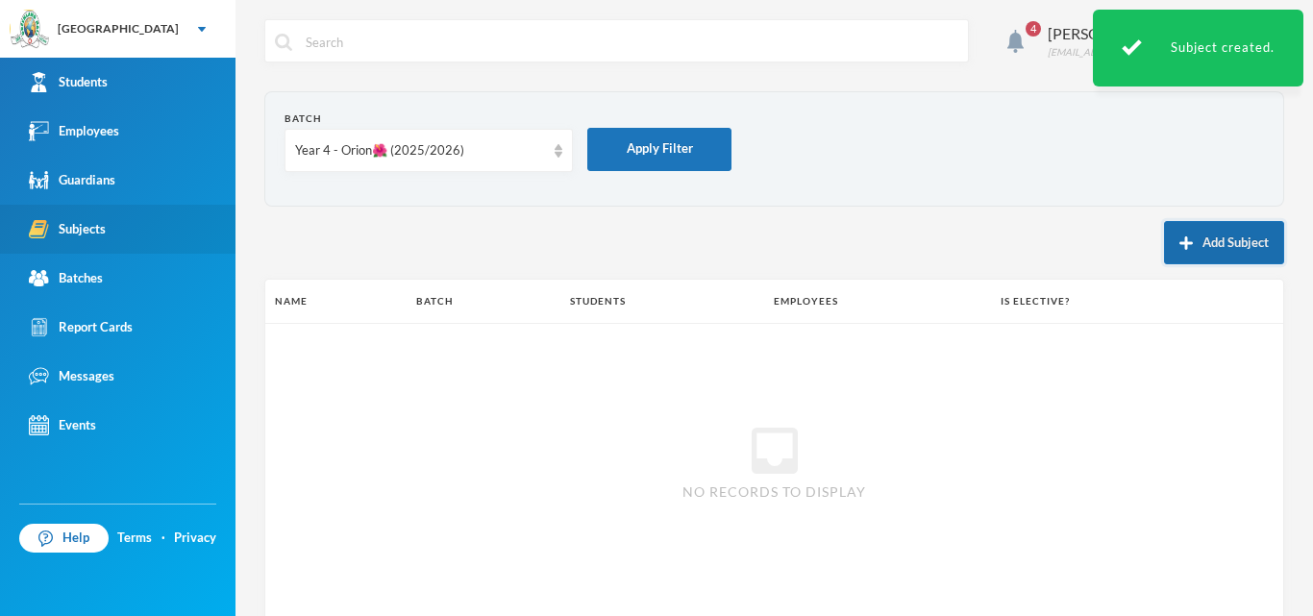
click at [1244, 248] on button "Add Subject" at bounding box center [1224, 242] width 120 height 43
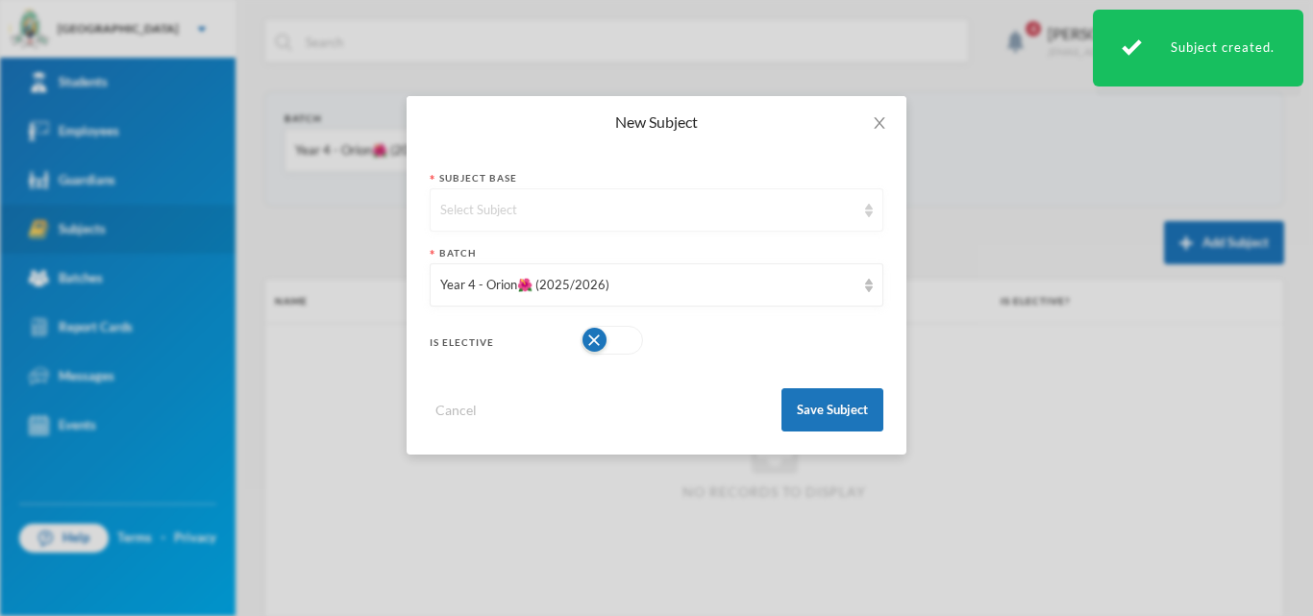
click at [635, 213] on div "Select Subject" at bounding box center [647, 210] width 415 height 19
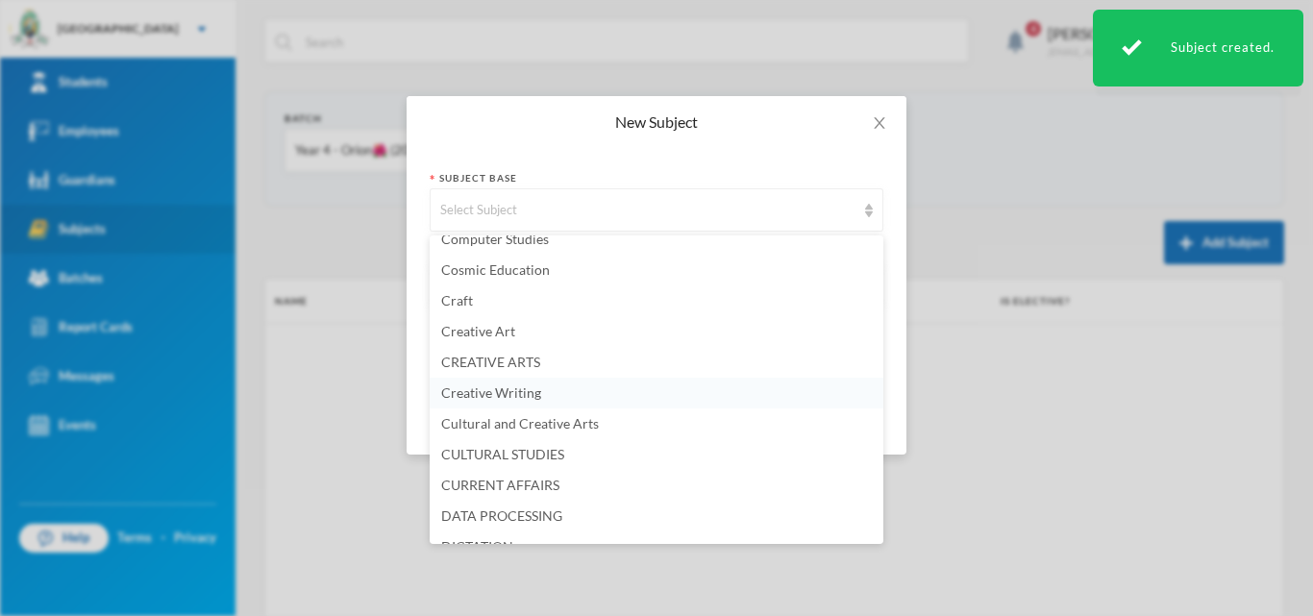
scroll to position [961, 0]
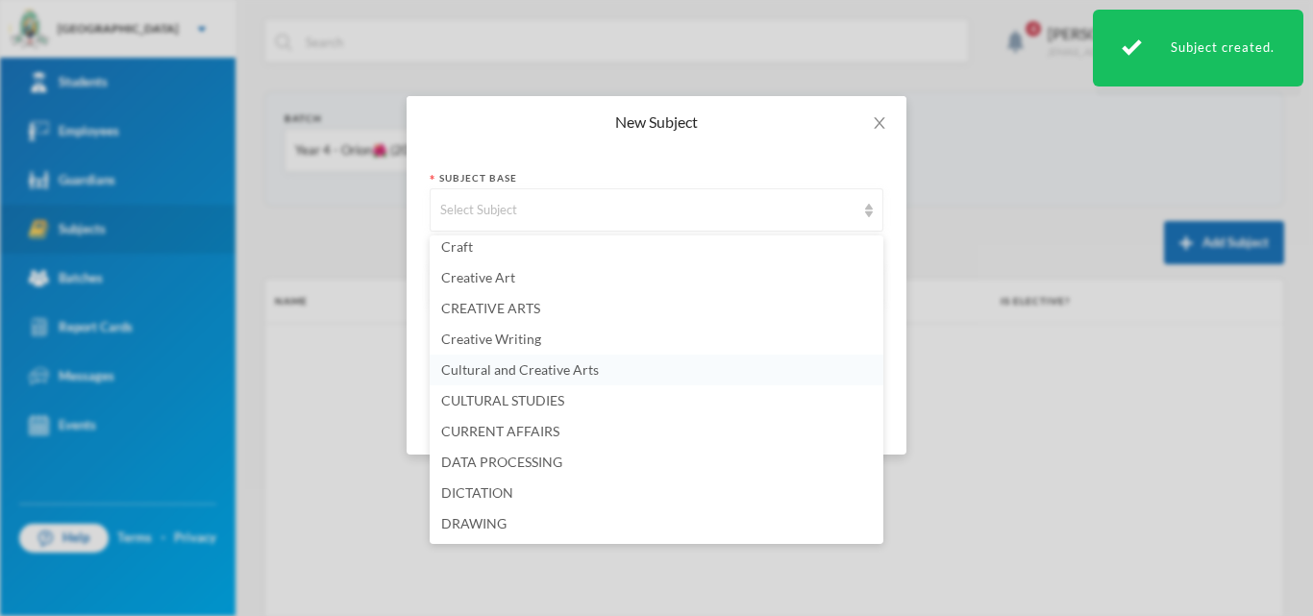
click at [603, 372] on li "Cultural and Creative Arts" at bounding box center [657, 370] width 454 height 31
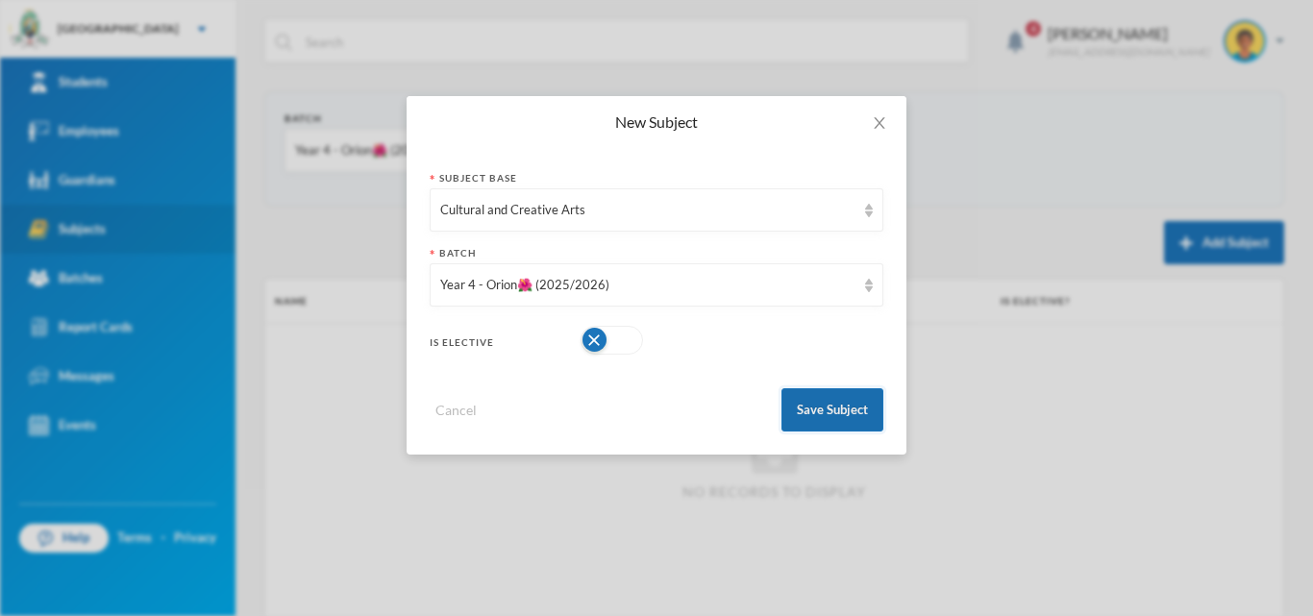
click at [839, 404] on button "Save Subject" at bounding box center [833, 409] width 102 height 43
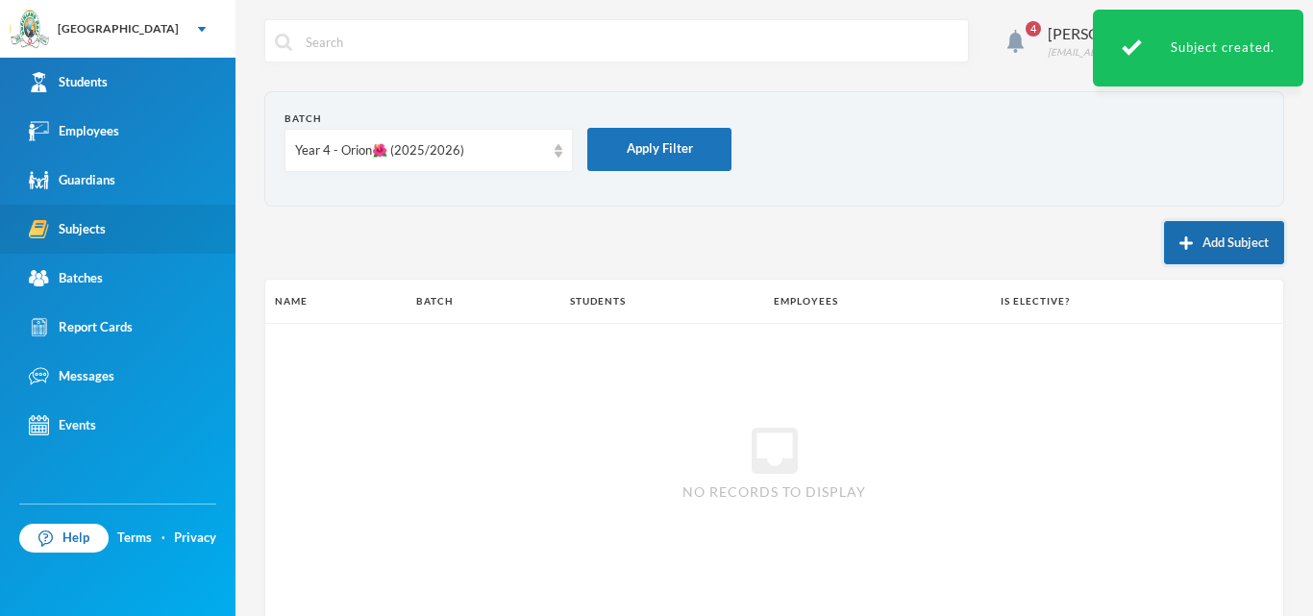
click at [1228, 245] on button "Add Subject" at bounding box center [1224, 242] width 120 height 43
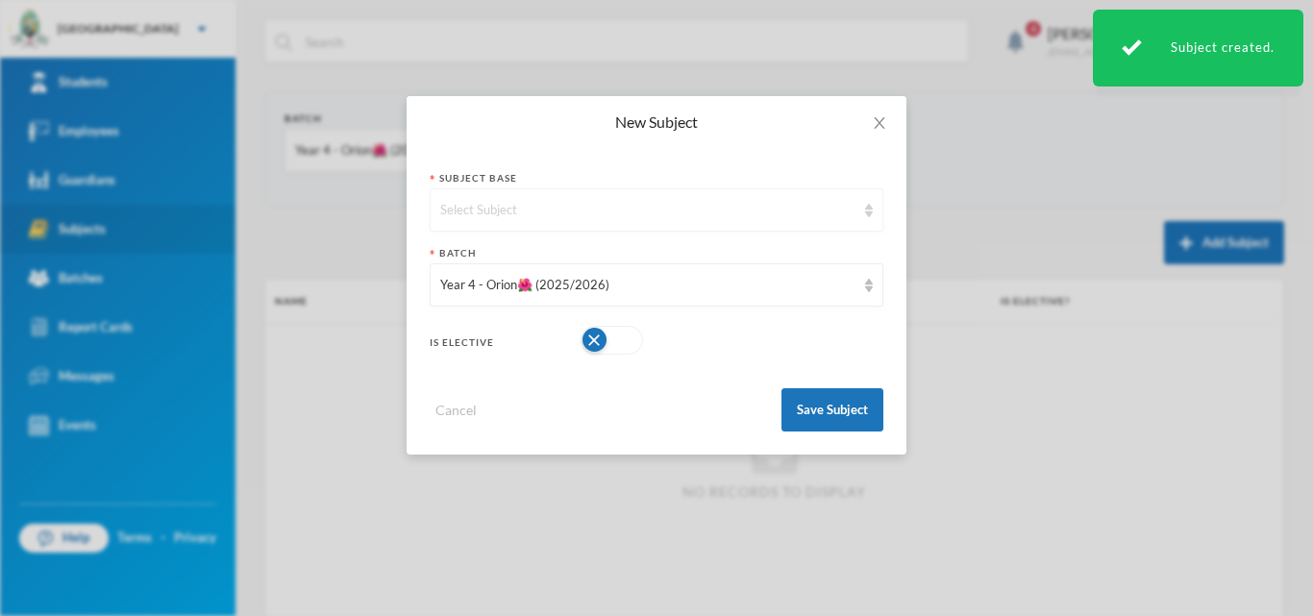
click at [840, 210] on div "Select Subject" at bounding box center [647, 210] width 415 height 19
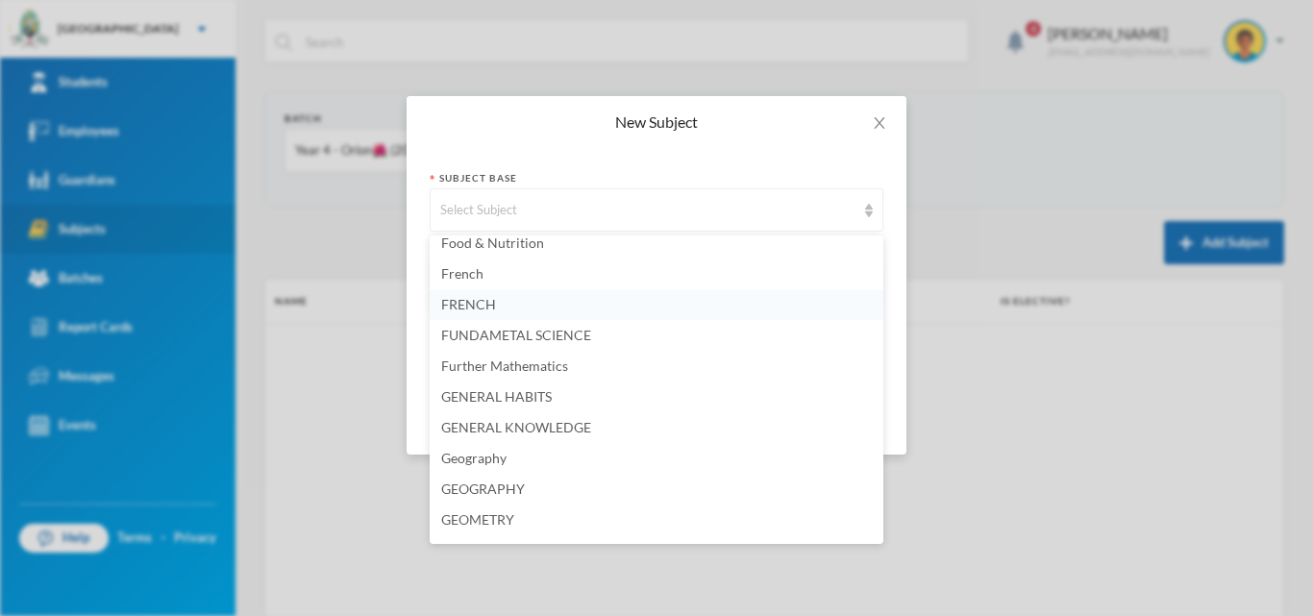
scroll to position [2211, 0]
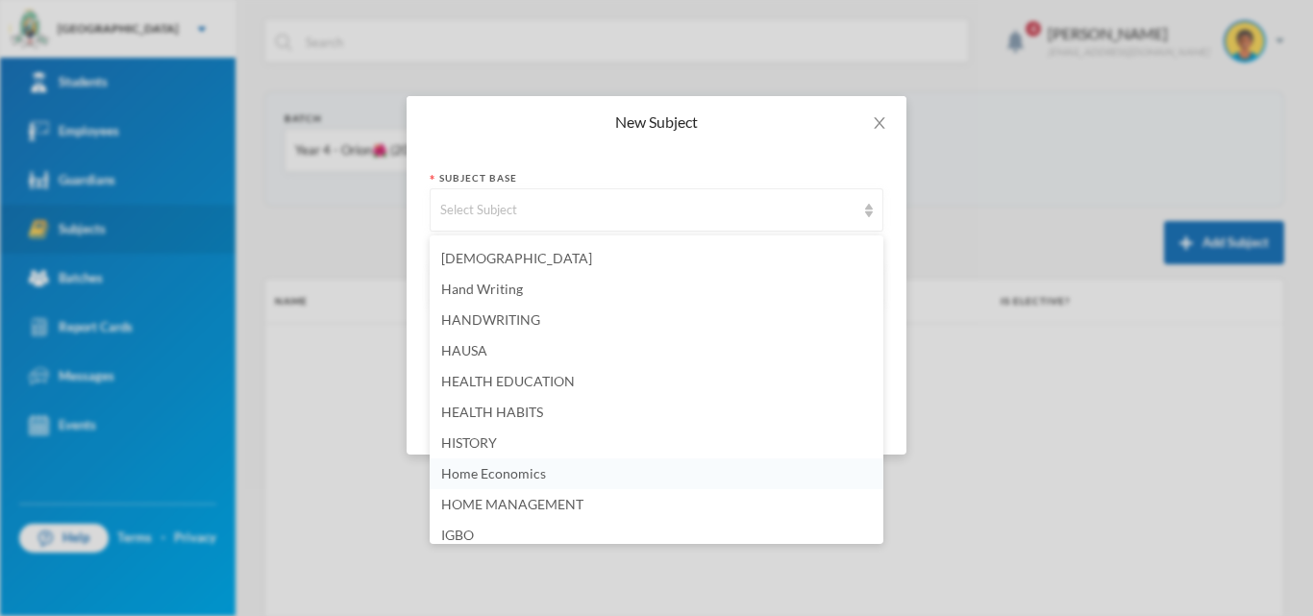
click at [533, 479] on span "Home Economics" at bounding box center [493, 473] width 105 height 16
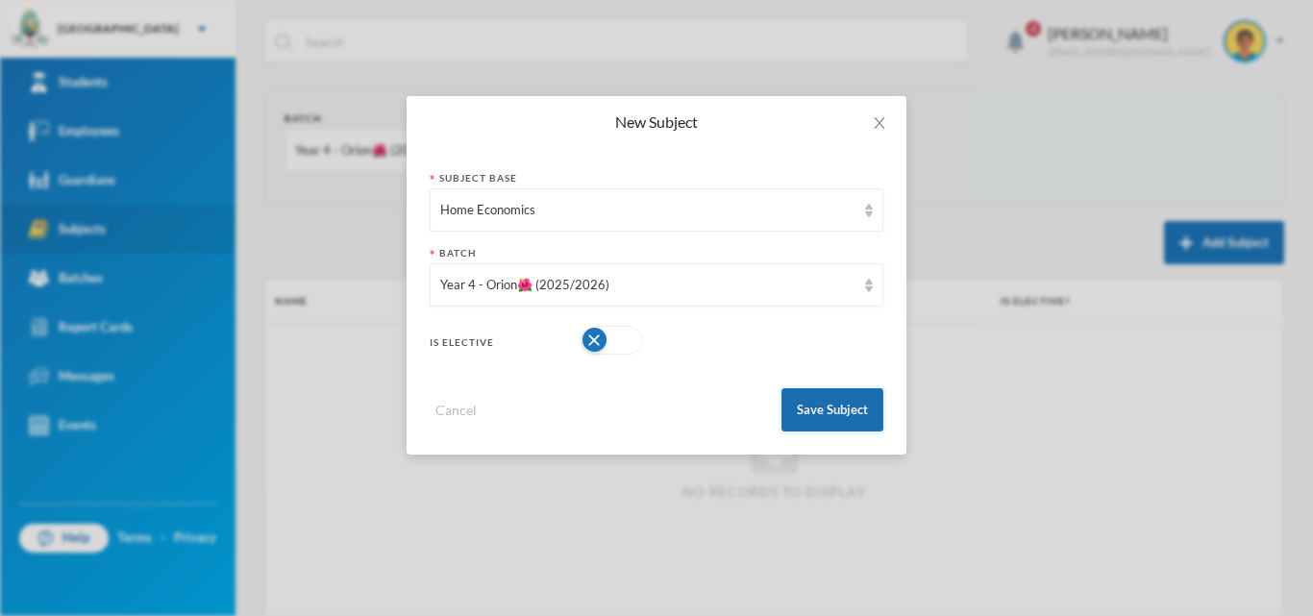
click at [826, 408] on button "Save Subject" at bounding box center [833, 409] width 102 height 43
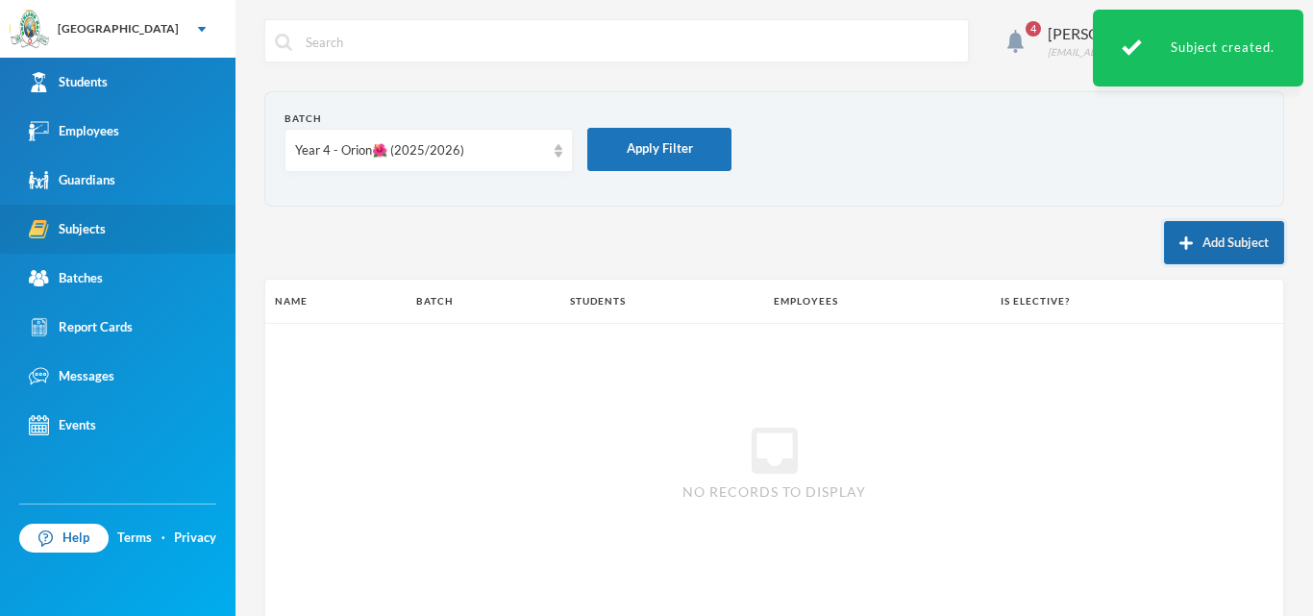
click at [1197, 236] on button "Add Subject" at bounding box center [1224, 242] width 120 height 43
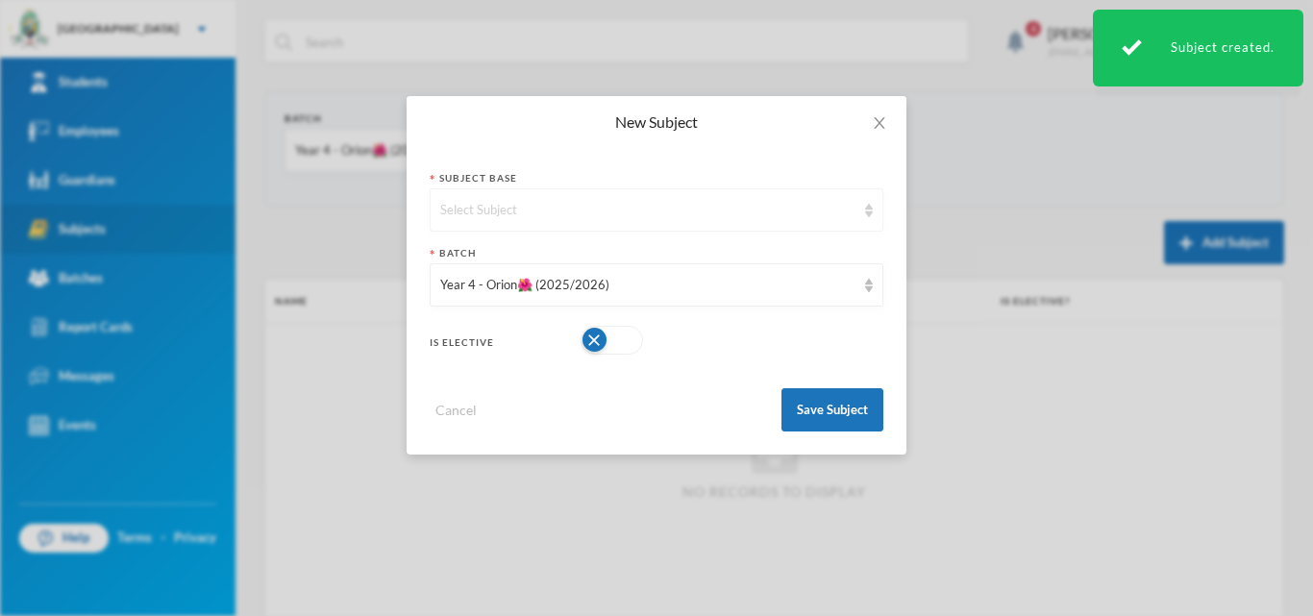
click at [821, 212] on div "Select Subject" at bounding box center [647, 210] width 415 height 19
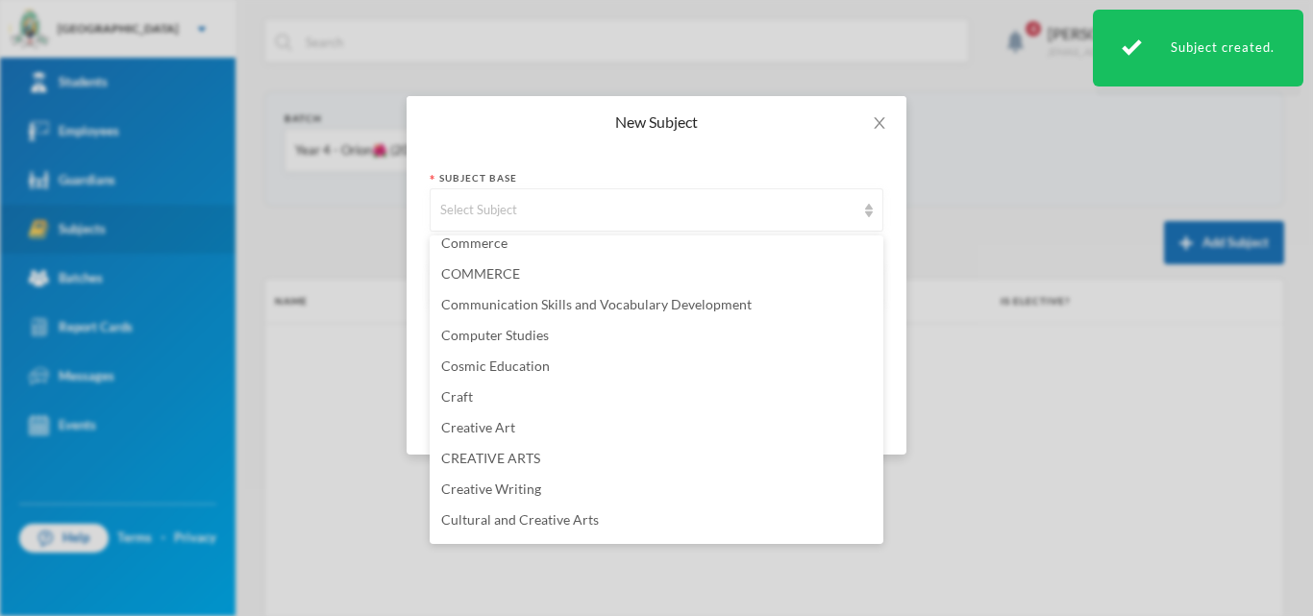
scroll to position [5175, 0]
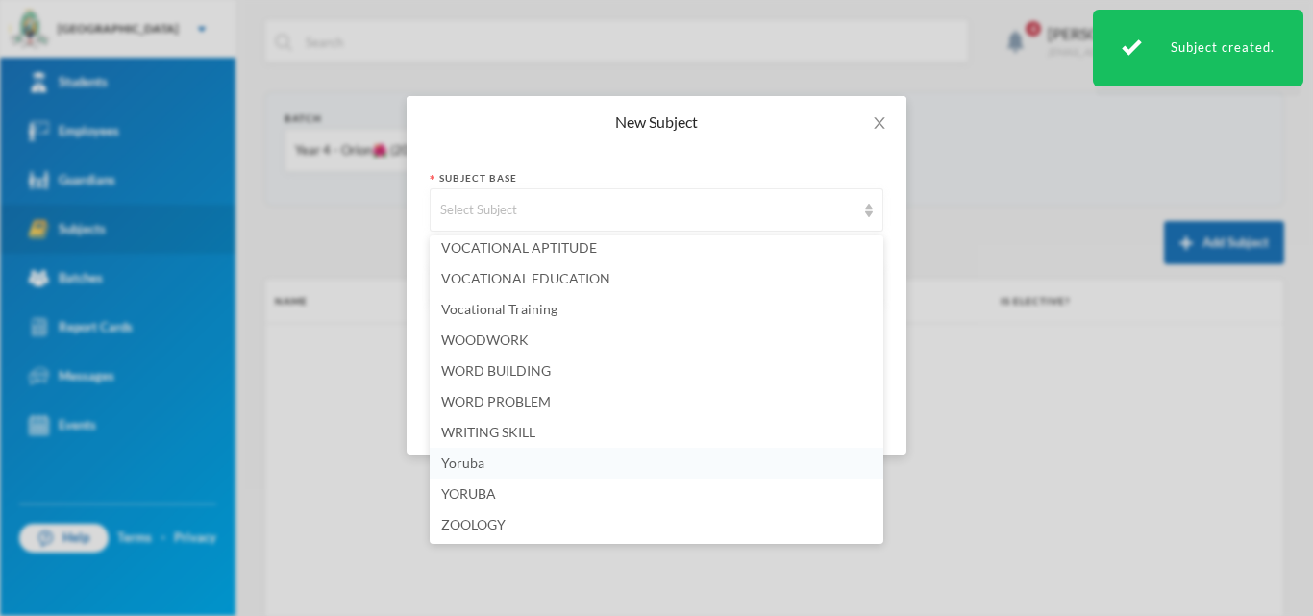
click at [580, 469] on li "Yoruba" at bounding box center [657, 463] width 454 height 31
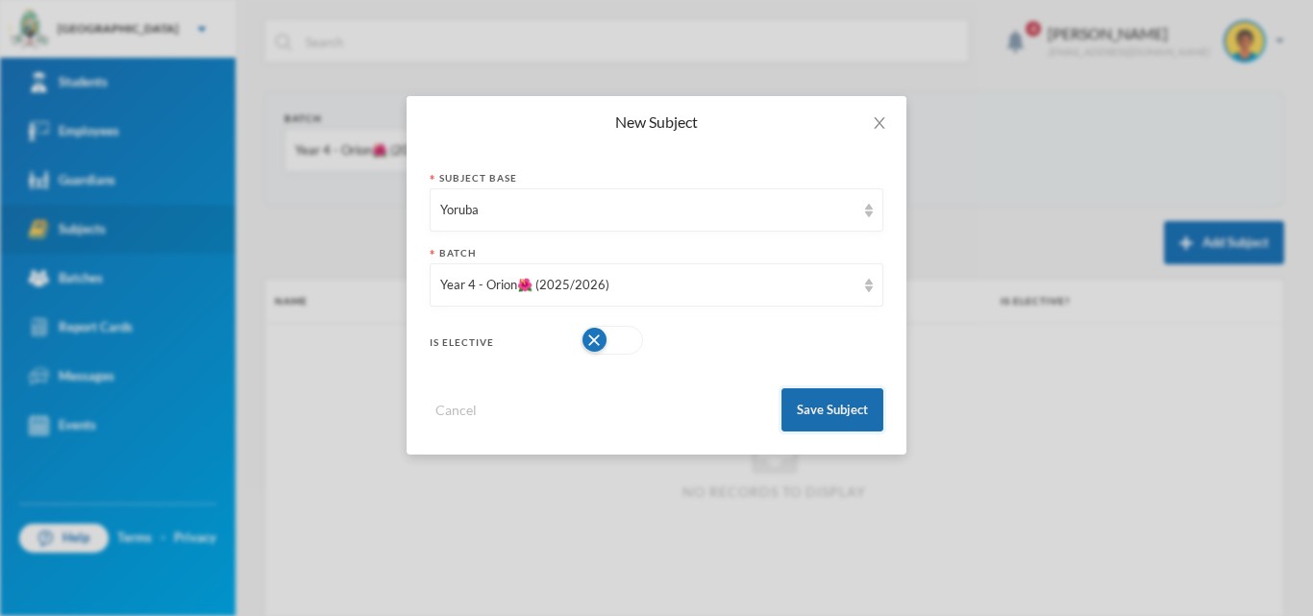
click at [859, 406] on button "Save Subject" at bounding box center [833, 409] width 102 height 43
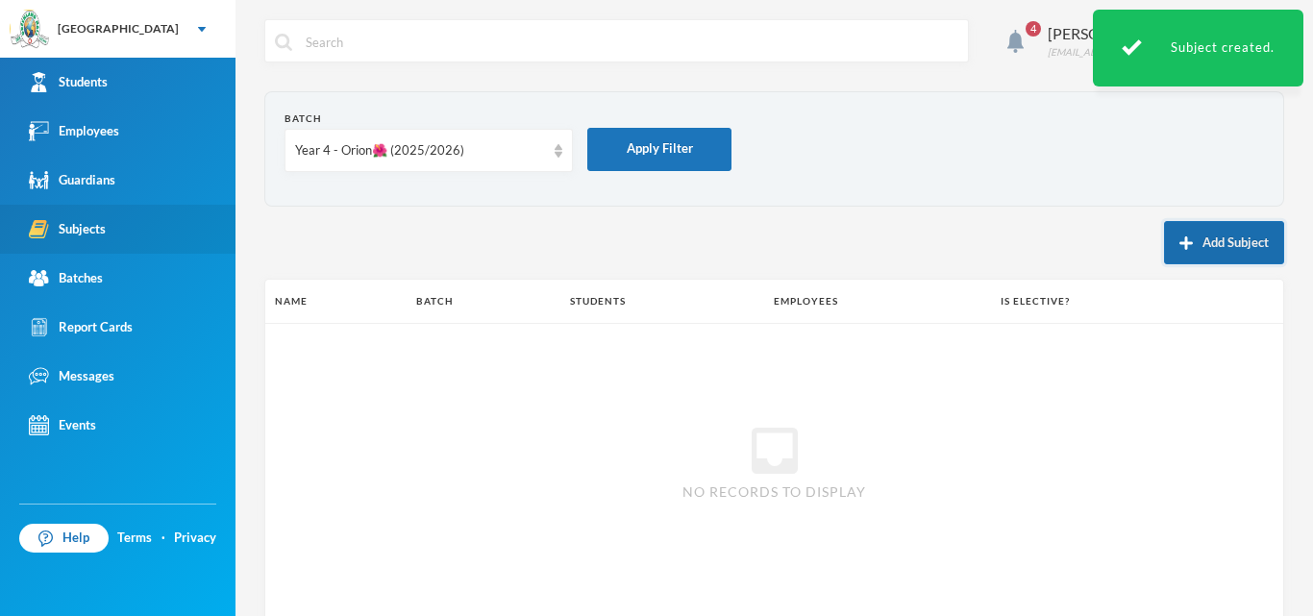
click at [1180, 237] on img "button" at bounding box center [1186, 243] width 13 height 13
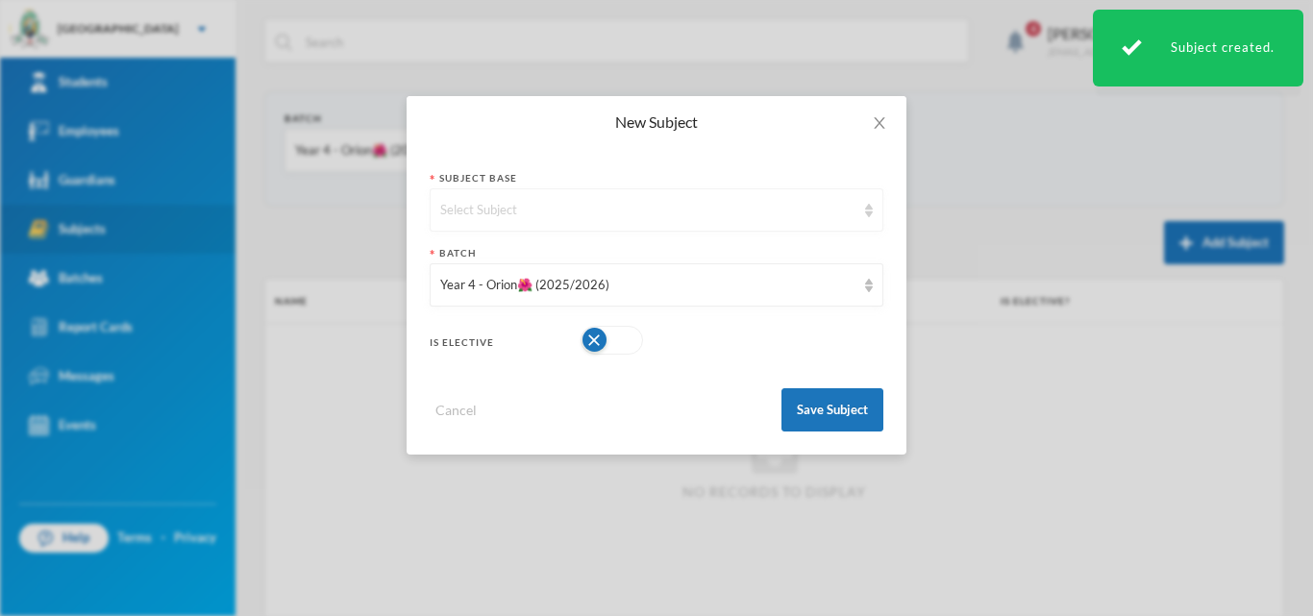
click at [493, 218] on div "Select Subject" at bounding box center [647, 210] width 415 height 19
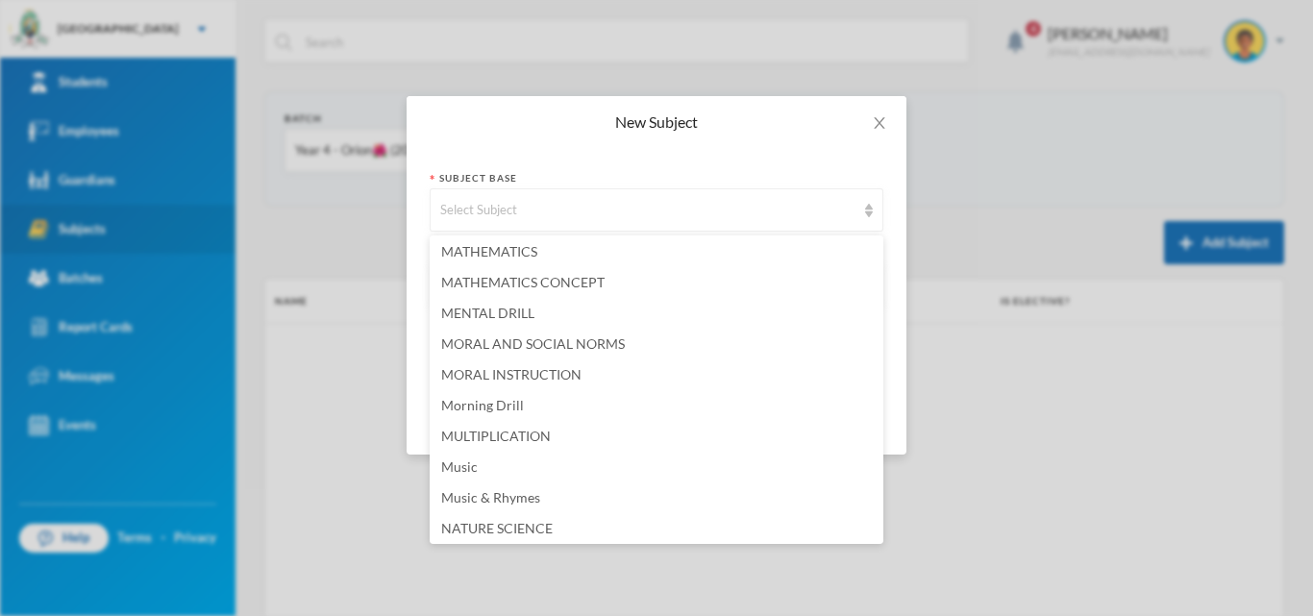
scroll to position [3173, 0]
click at [485, 466] on li "Music" at bounding box center [657, 466] width 454 height 31
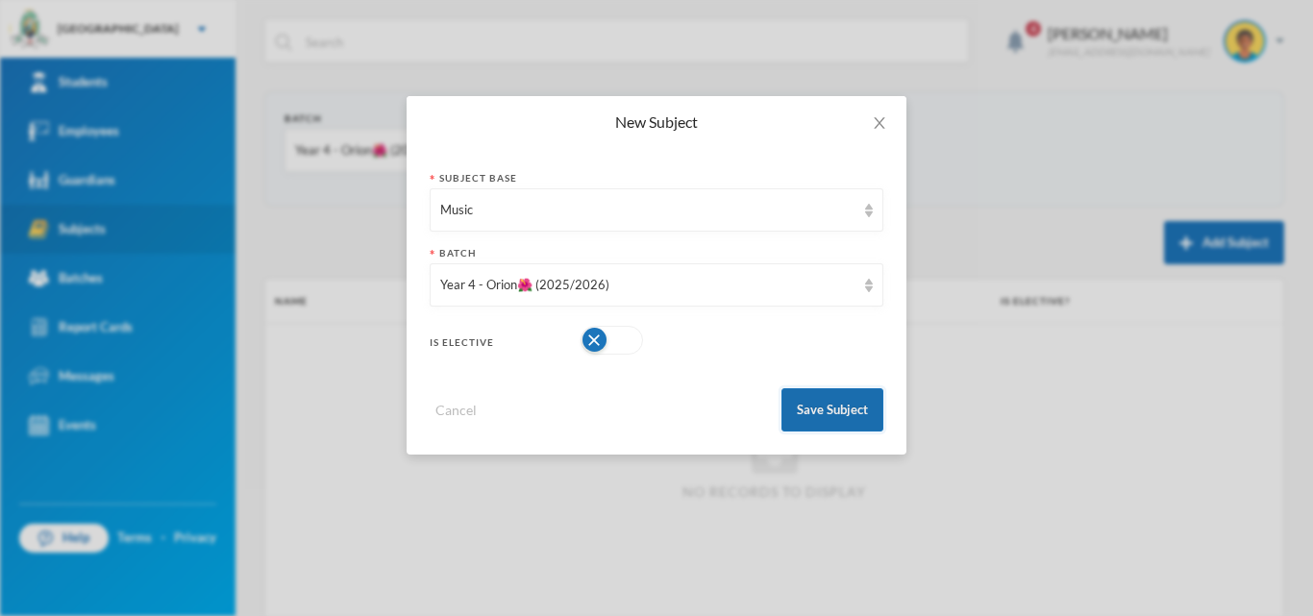
click at [849, 411] on button "Save Subject" at bounding box center [833, 409] width 102 height 43
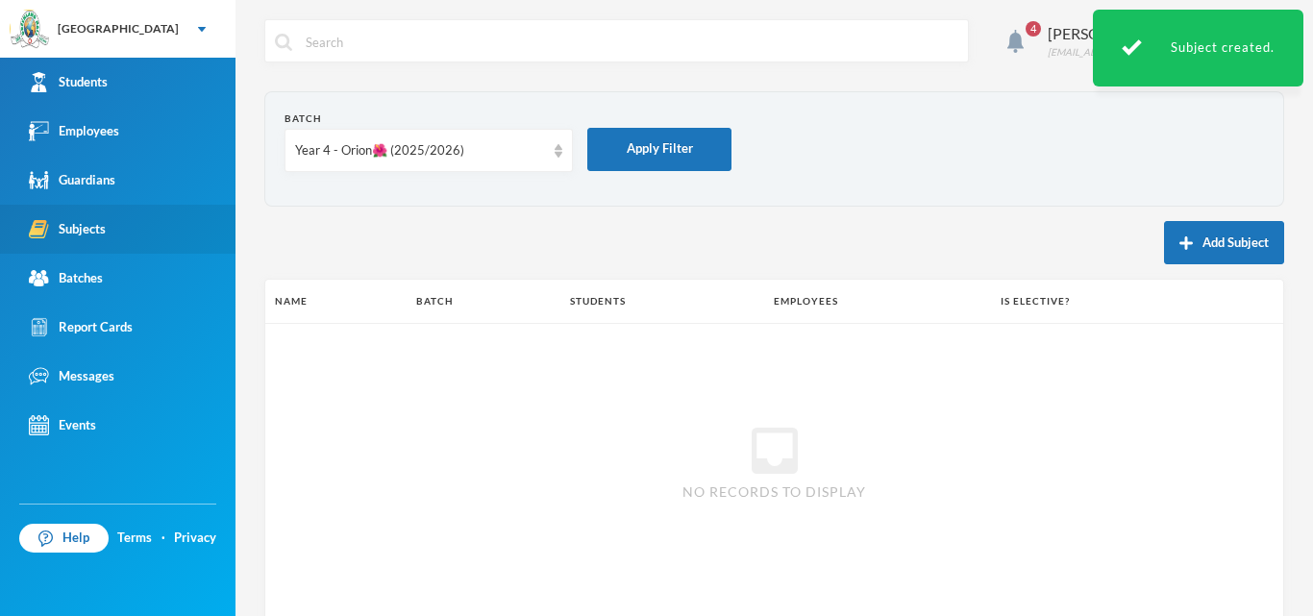
click at [1199, 239] on button "Add Subject" at bounding box center [1224, 242] width 120 height 43
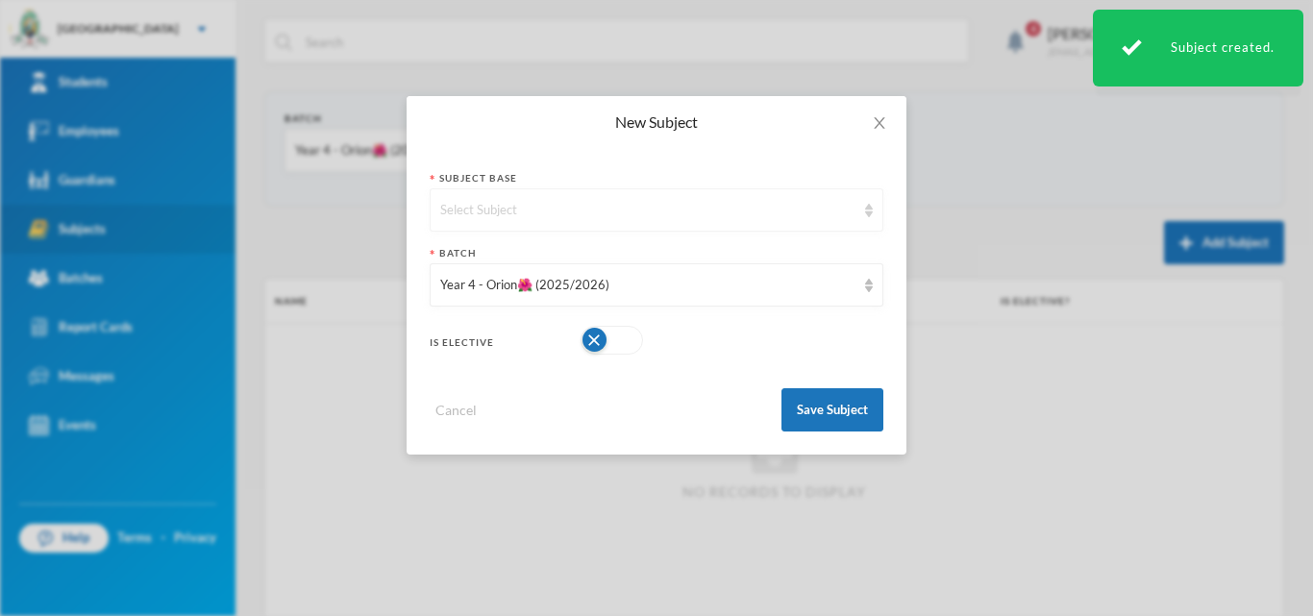
click at [645, 220] on div "Select Subject" at bounding box center [657, 209] width 454 height 43
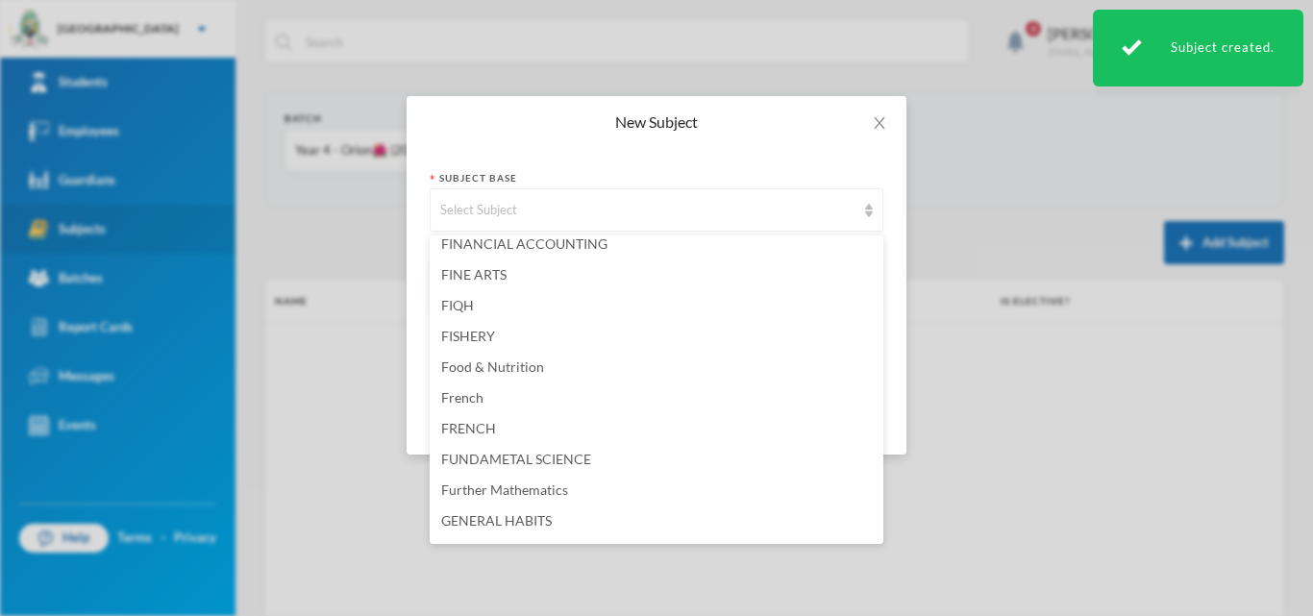
scroll to position [1731, 0]
click at [482, 374] on span "French" at bounding box center [462, 369] width 42 height 16
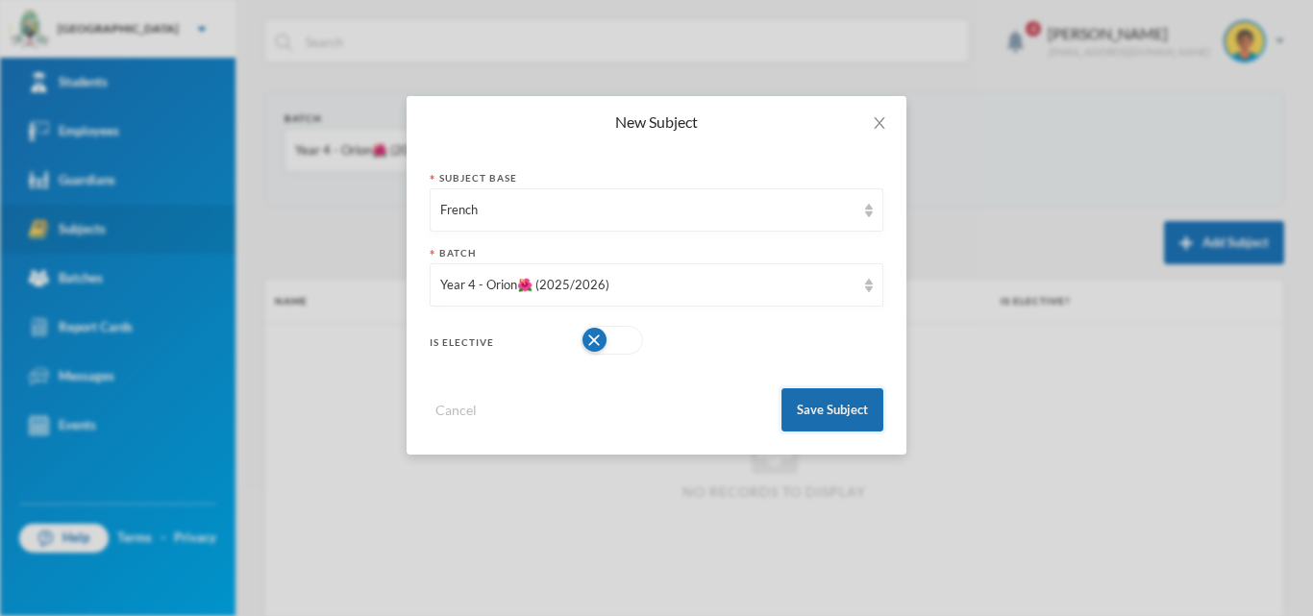
click at [875, 399] on button "Save Subject" at bounding box center [833, 409] width 102 height 43
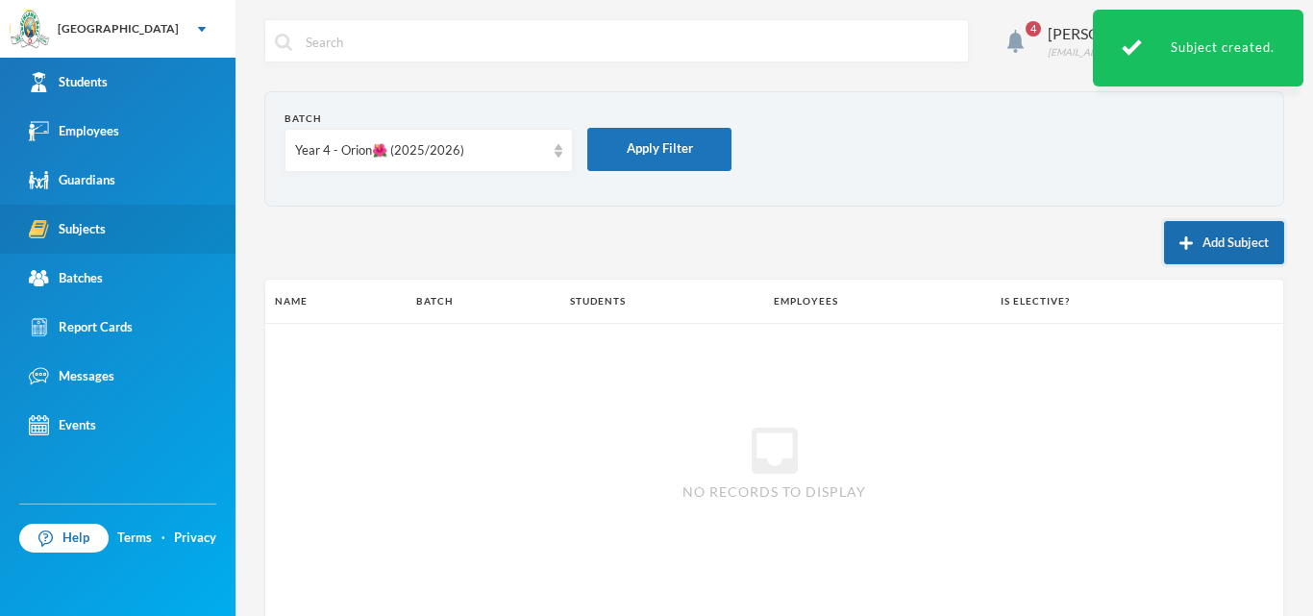
click at [1205, 241] on button "Add Subject" at bounding box center [1224, 242] width 120 height 43
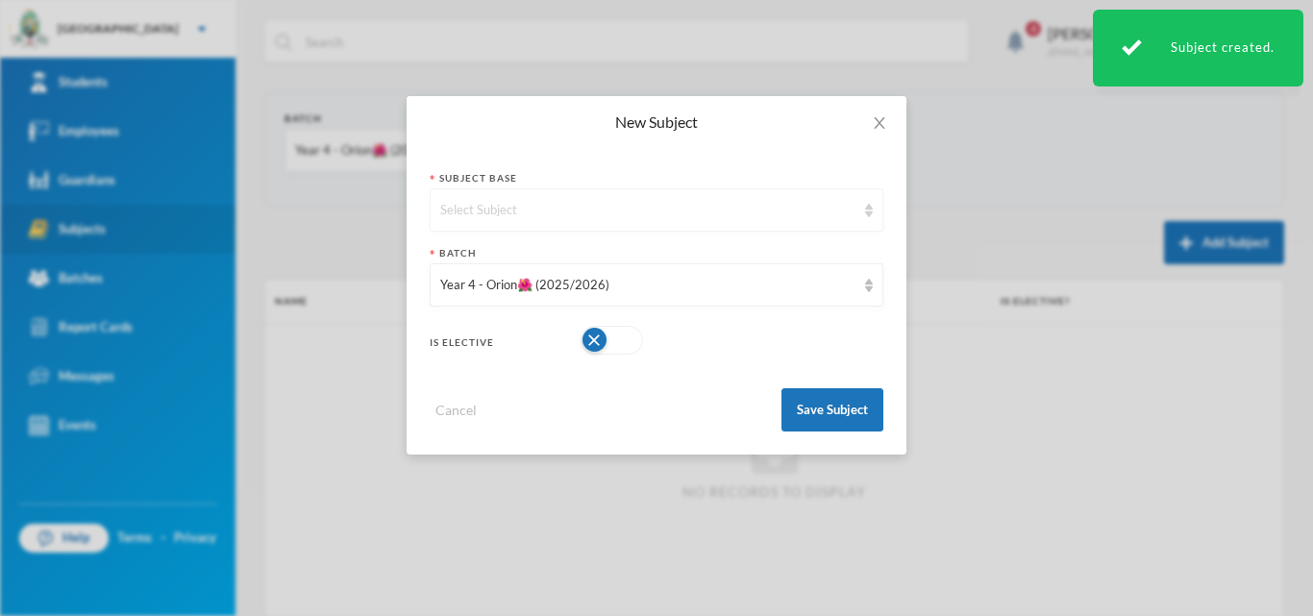
click at [687, 215] on div "Select Subject" at bounding box center [647, 210] width 415 height 19
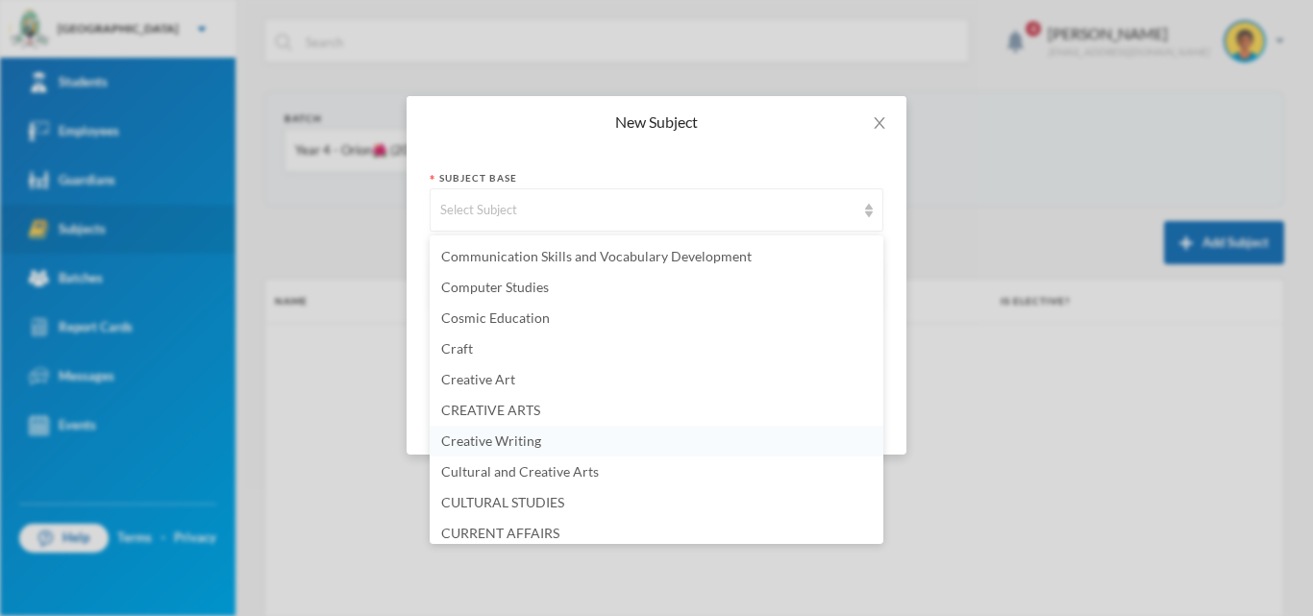
scroll to position [865, 0]
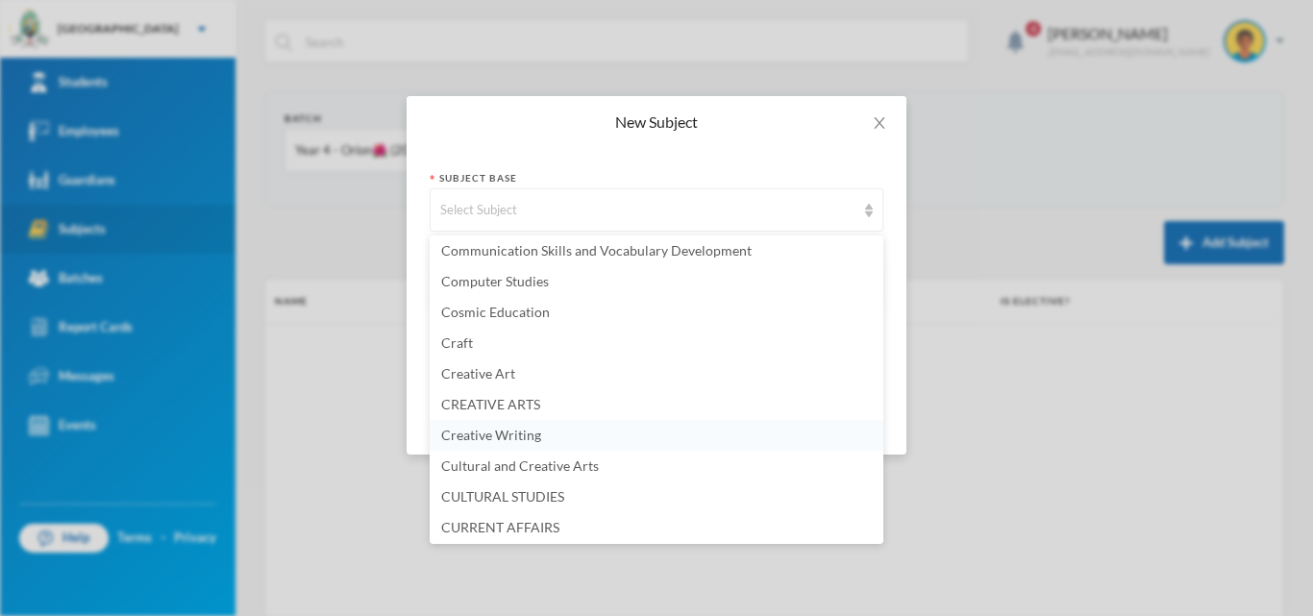
click at [528, 436] on span "Creative Writing" at bounding box center [491, 435] width 100 height 16
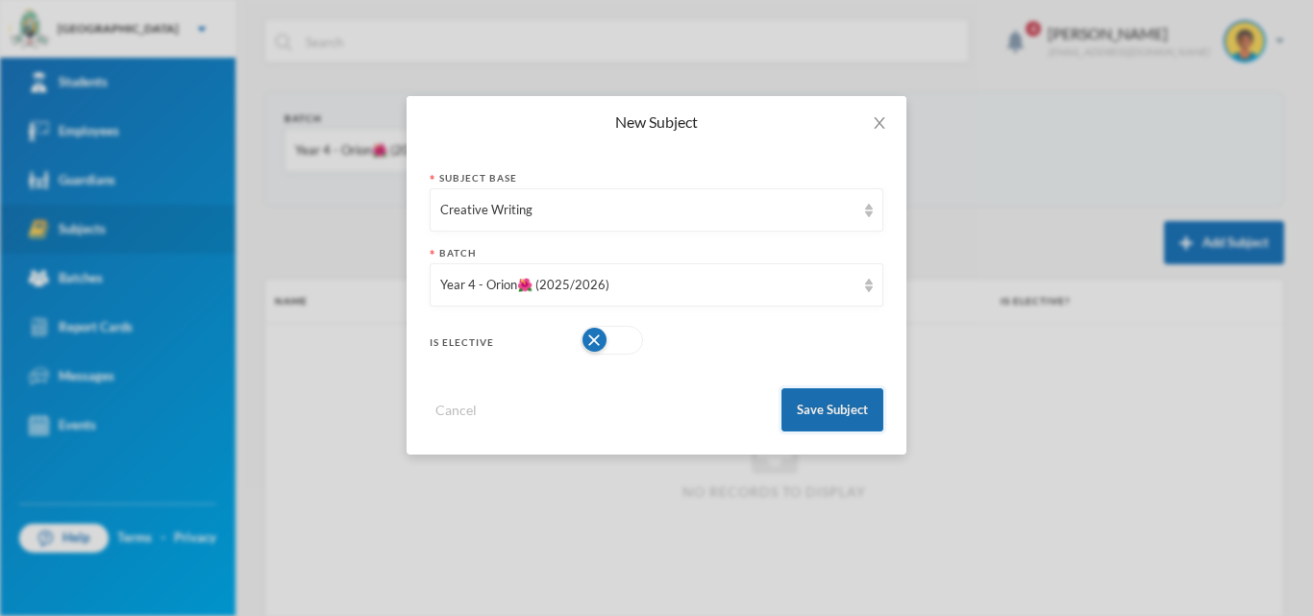
click at [859, 421] on button "Save Subject" at bounding box center [833, 409] width 102 height 43
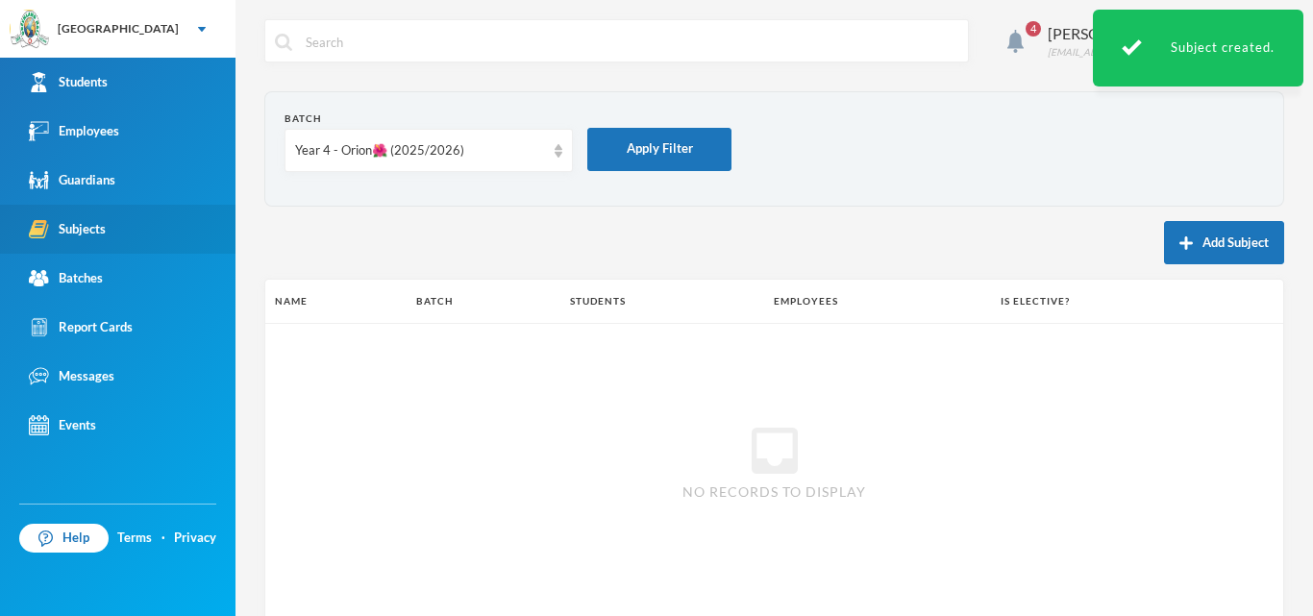
click at [1193, 237] on button "Add Subject" at bounding box center [1224, 242] width 120 height 43
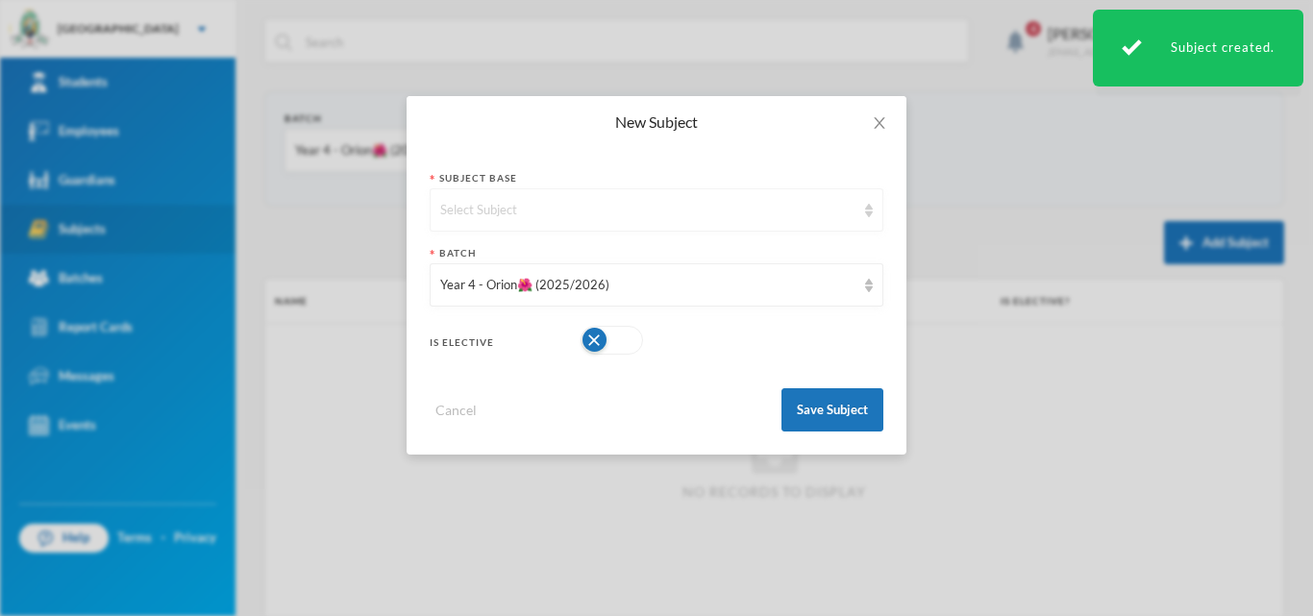
click at [529, 212] on div "Select Subject" at bounding box center [647, 210] width 415 height 19
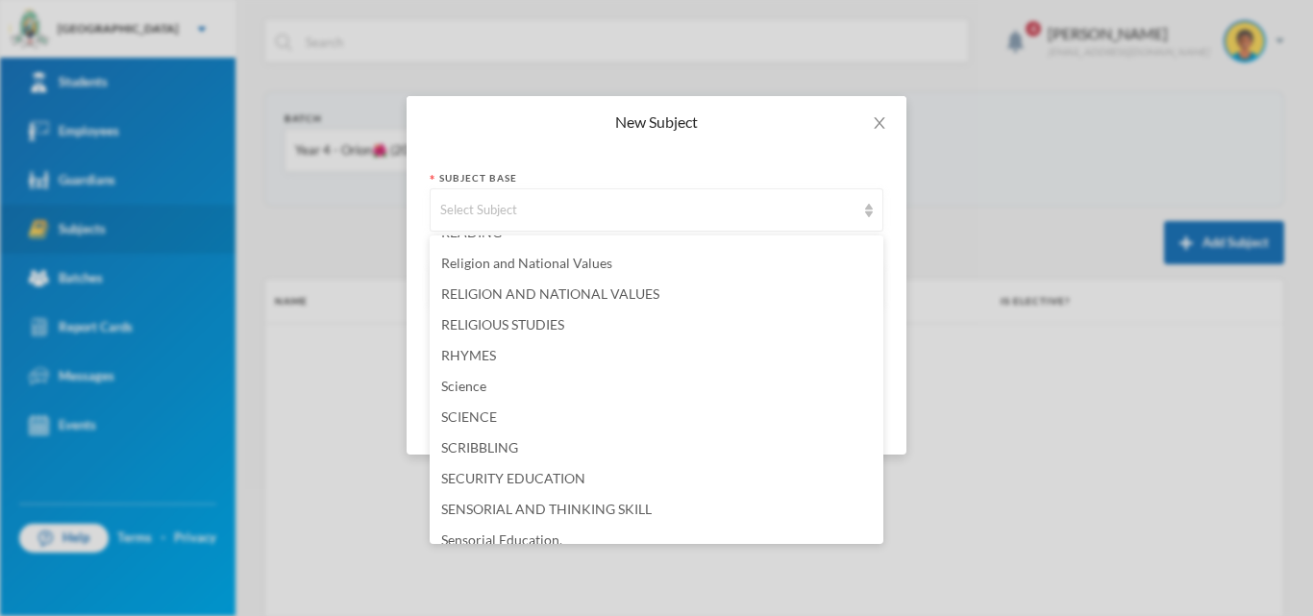
scroll to position [4038, 0]
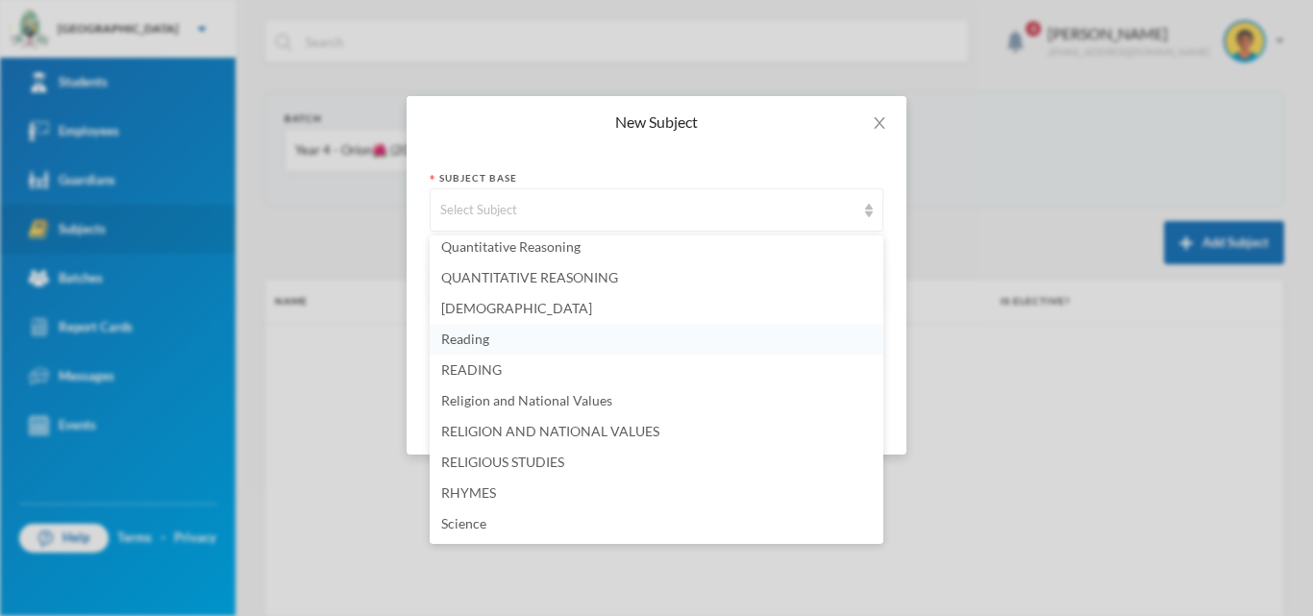
click at [499, 332] on li "Reading" at bounding box center [657, 339] width 454 height 31
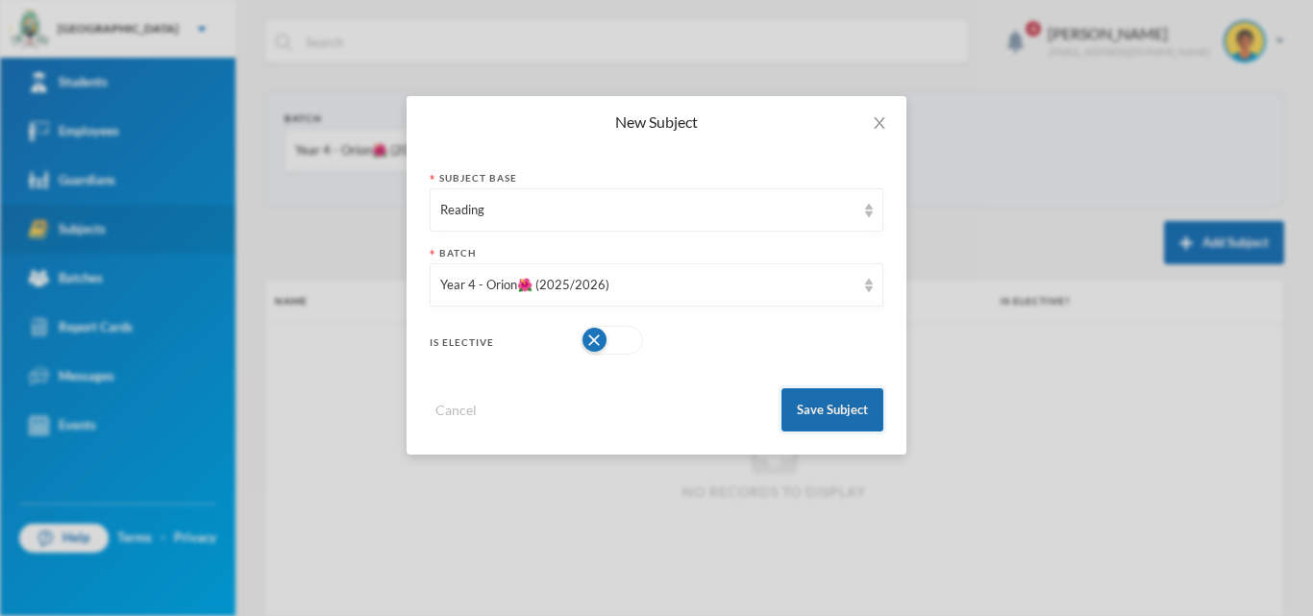
click at [836, 407] on button "Save Subject" at bounding box center [833, 409] width 102 height 43
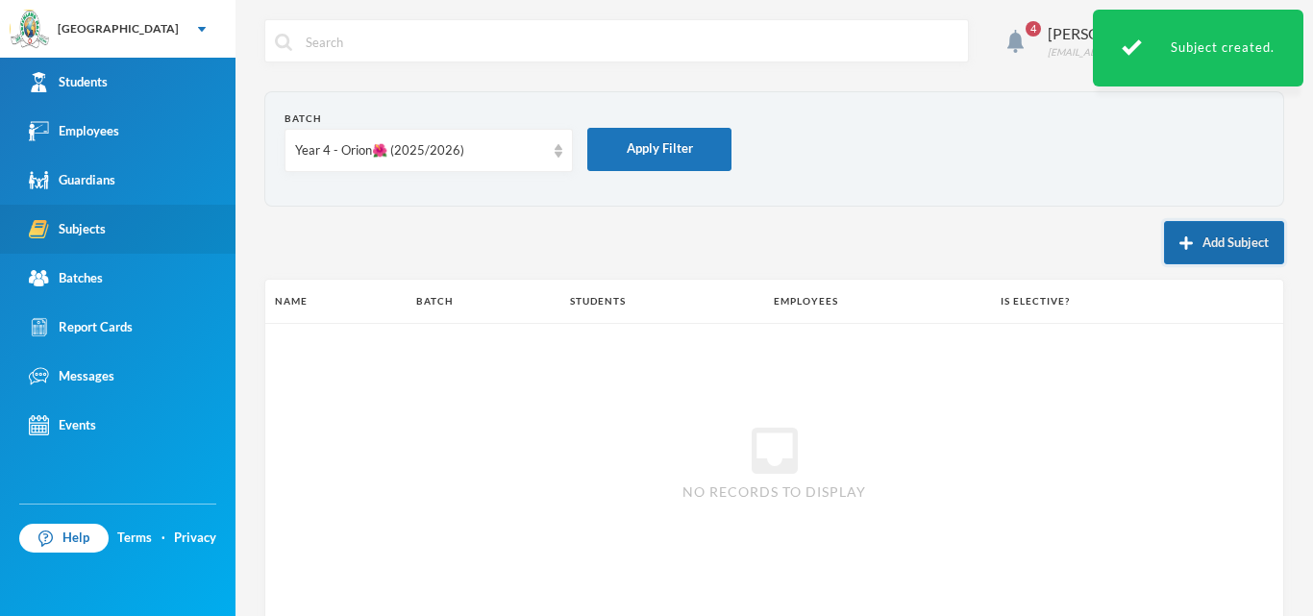
click at [1180, 247] on img "button" at bounding box center [1186, 243] width 13 height 13
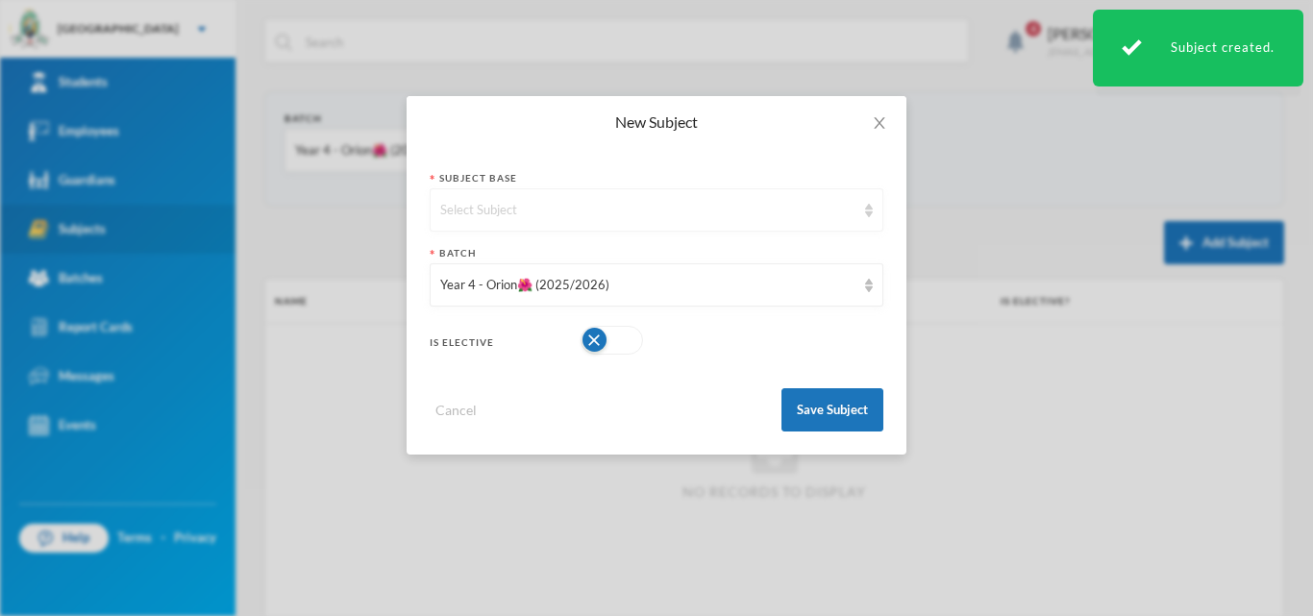
click at [731, 218] on div "Select Subject" at bounding box center [647, 210] width 415 height 19
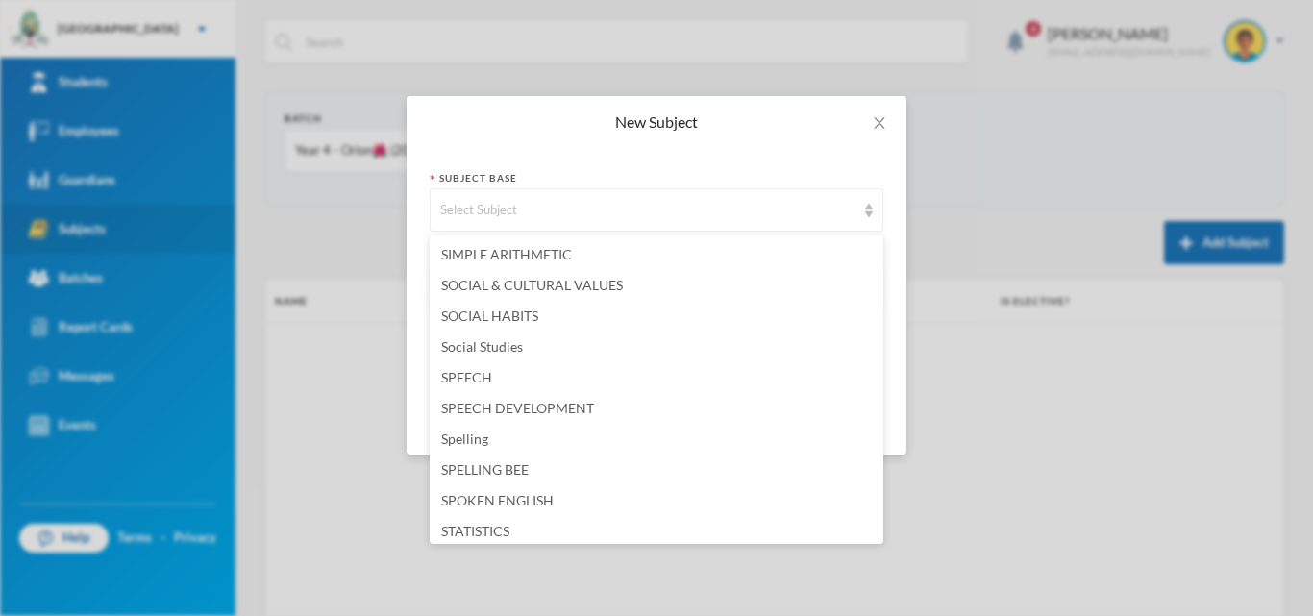
scroll to position [4519, 0]
click at [475, 454] on li "Spelling" at bounding box center [657, 443] width 454 height 31
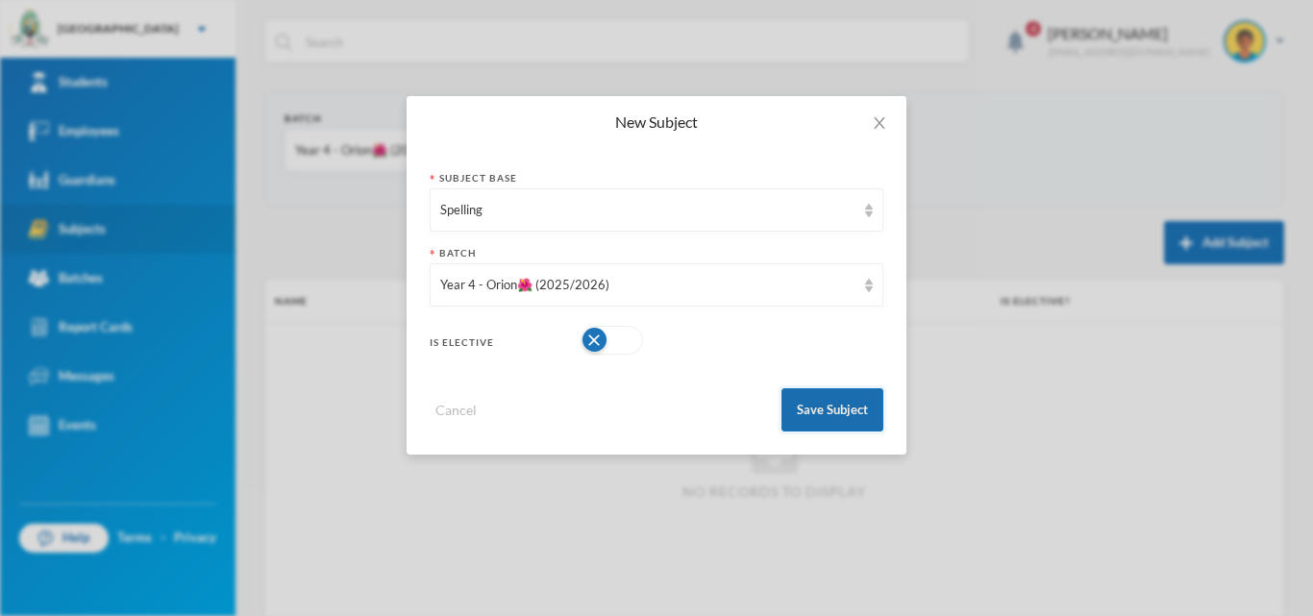
click at [797, 421] on button "Save Subject" at bounding box center [833, 409] width 102 height 43
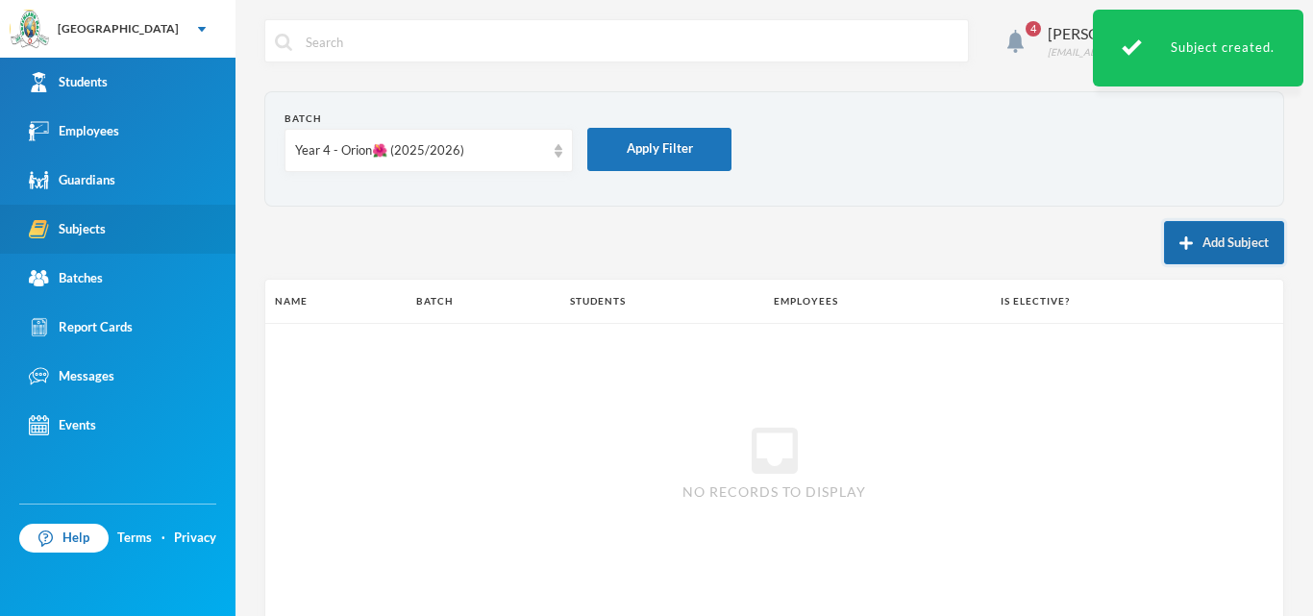
click at [1196, 244] on button "Add Subject" at bounding box center [1224, 242] width 120 height 43
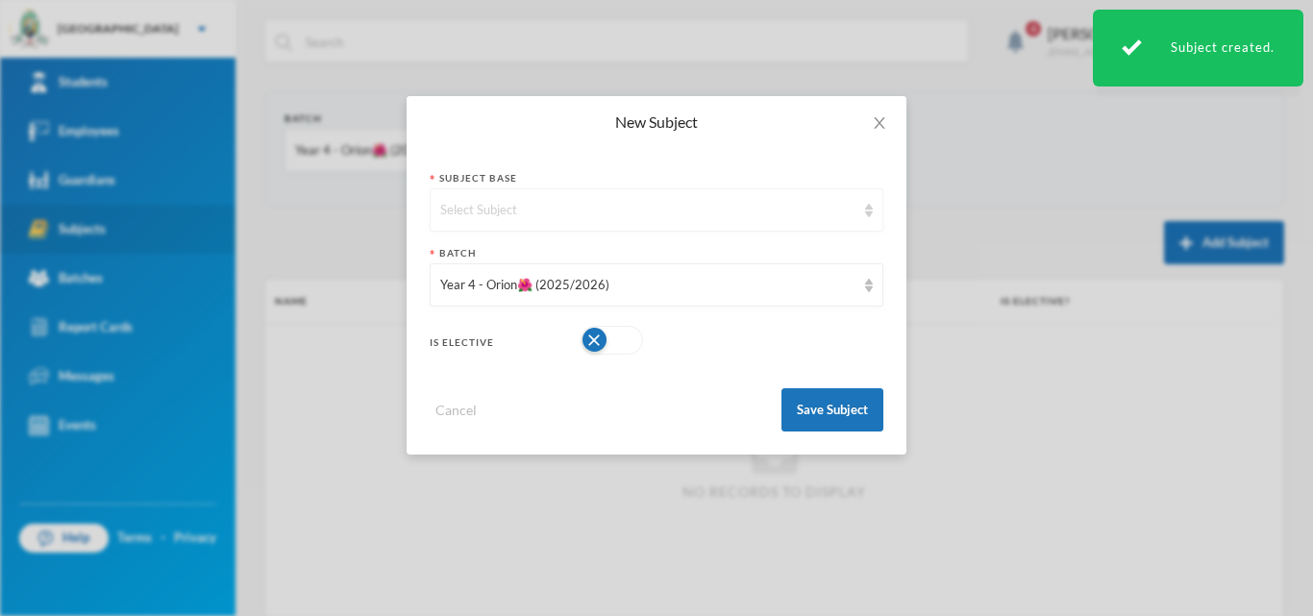
click at [742, 204] on div "Select Subject" at bounding box center [647, 210] width 415 height 19
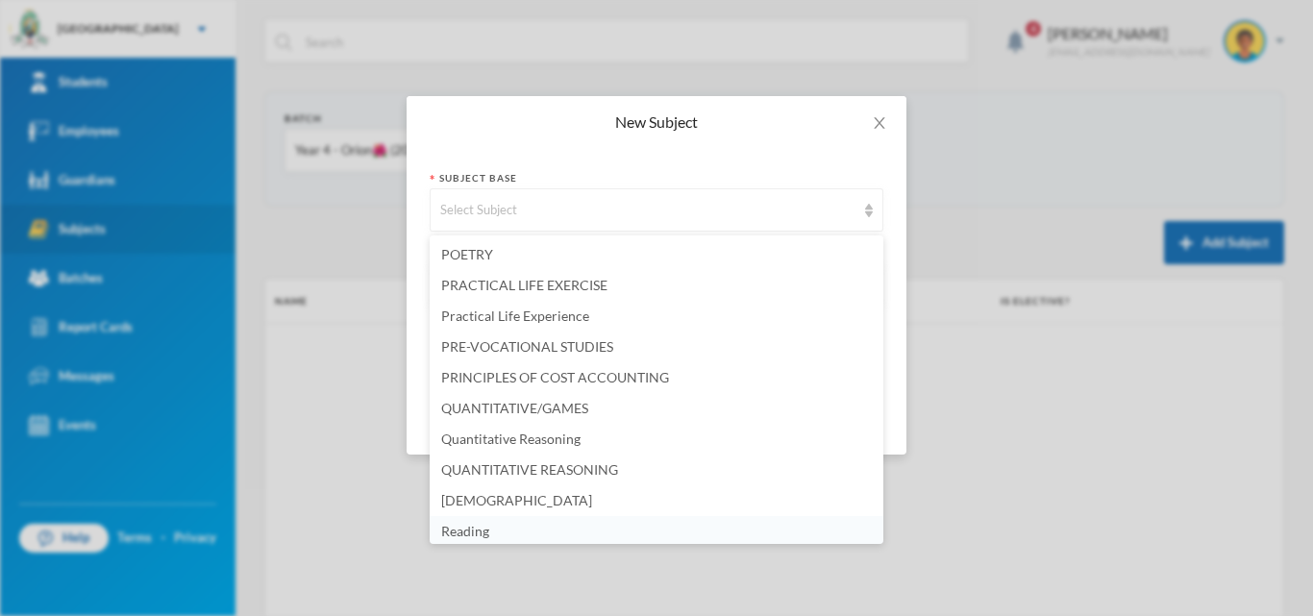
scroll to position [3849, 0]
click at [468, 440] on span "Quantitative Reasoning" at bounding box center [510, 436] width 139 height 16
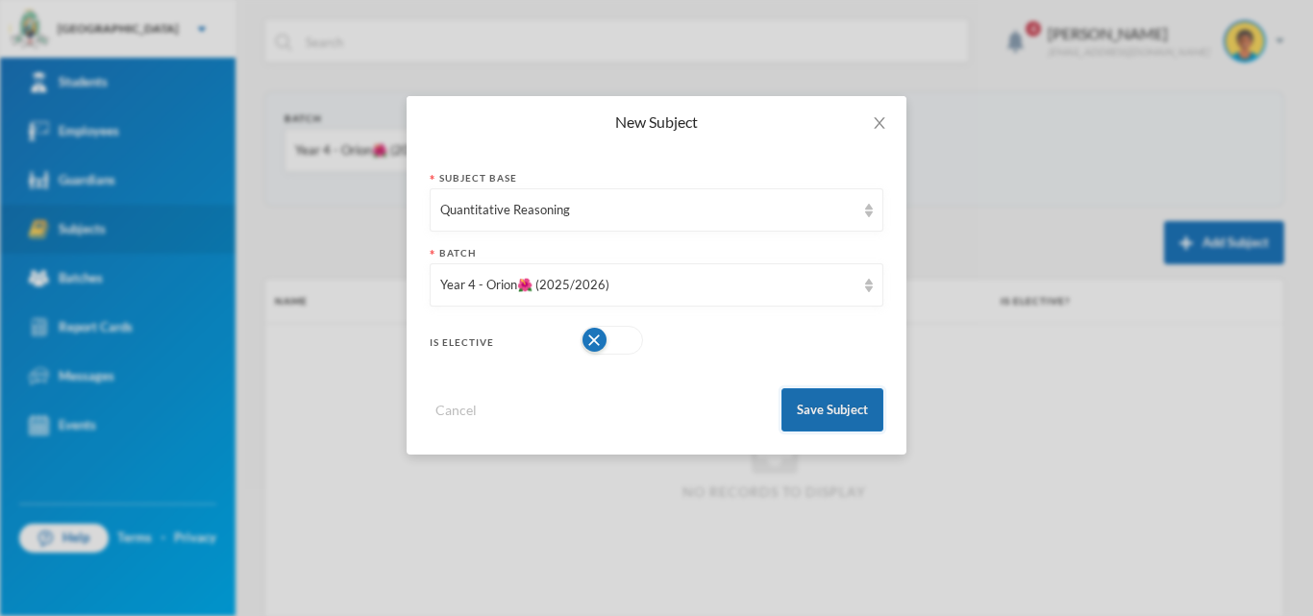
click at [868, 406] on button "Save Subject" at bounding box center [833, 409] width 102 height 43
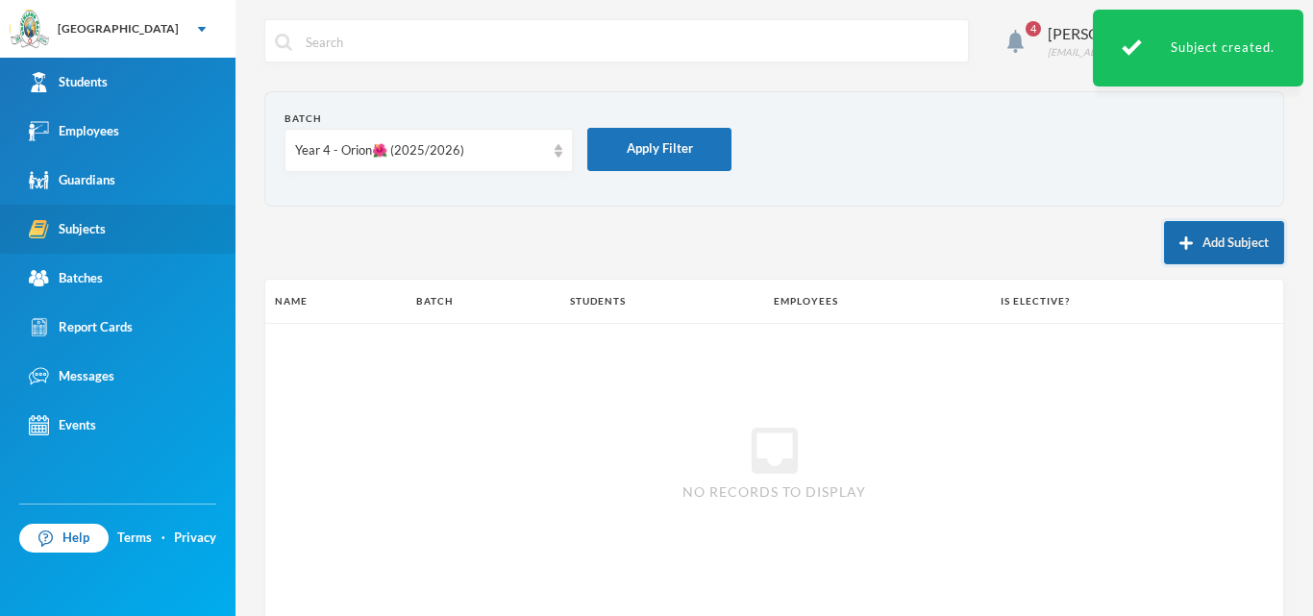
click at [1222, 241] on button "Add Subject" at bounding box center [1224, 242] width 120 height 43
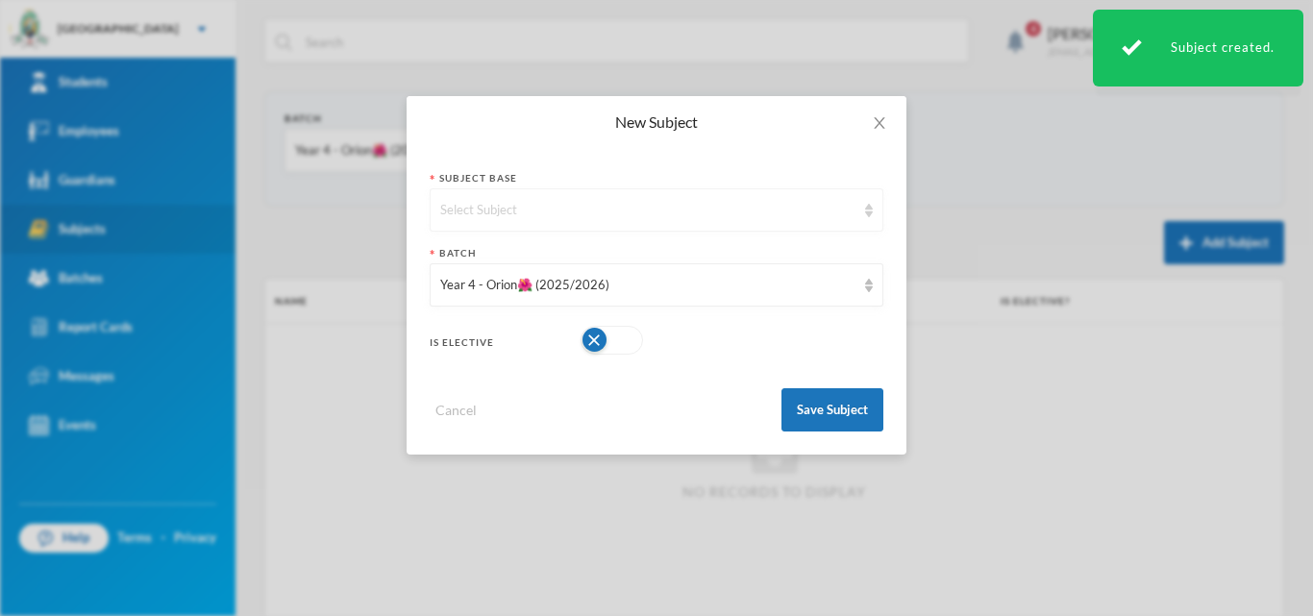
click at [518, 212] on div "Select Subject" at bounding box center [647, 210] width 415 height 19
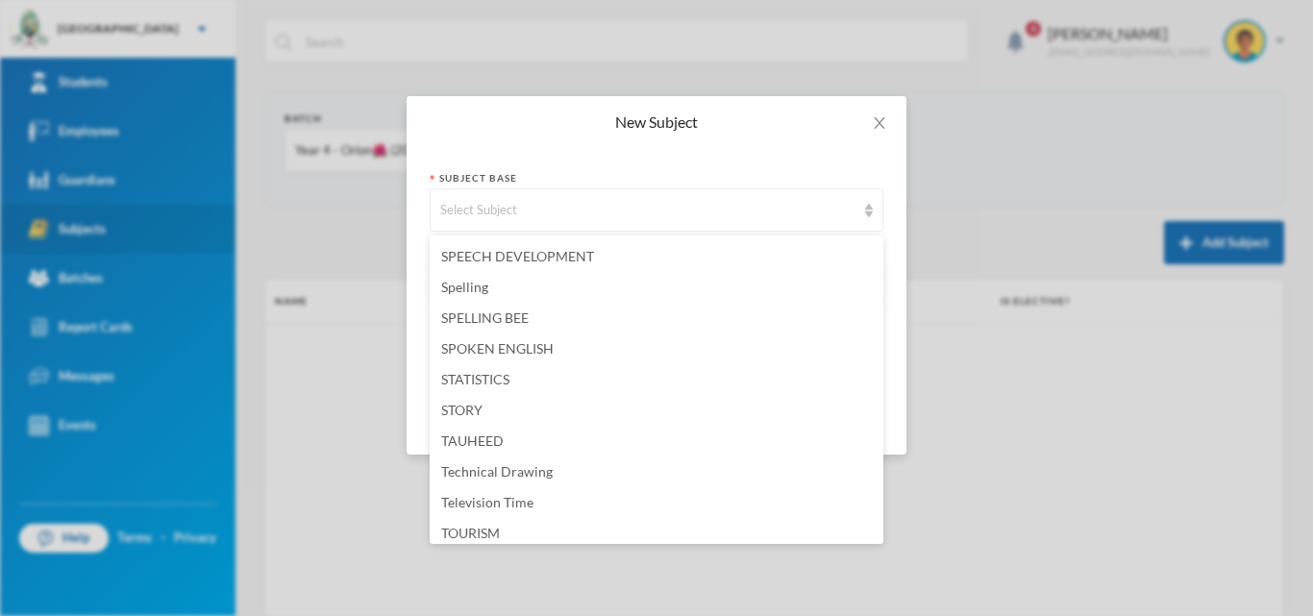
scroll to position [4807, 0]
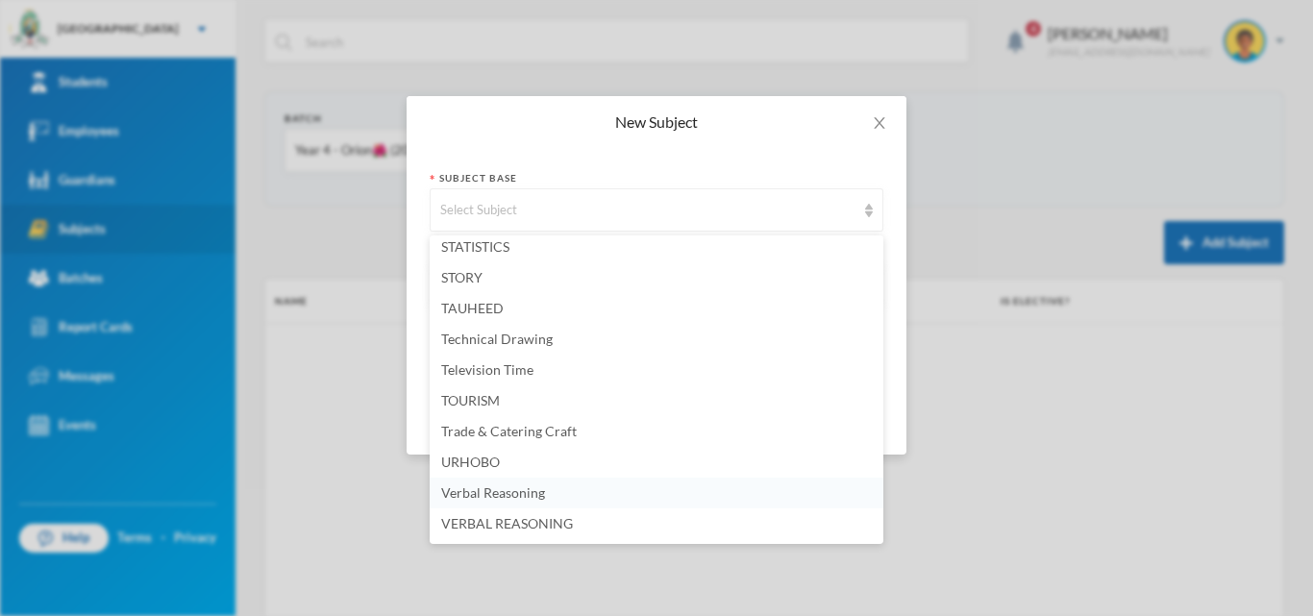
click at [555, 494] on li "Verbal Reasoning" at bounding box center [657, 493] width 454 height 31
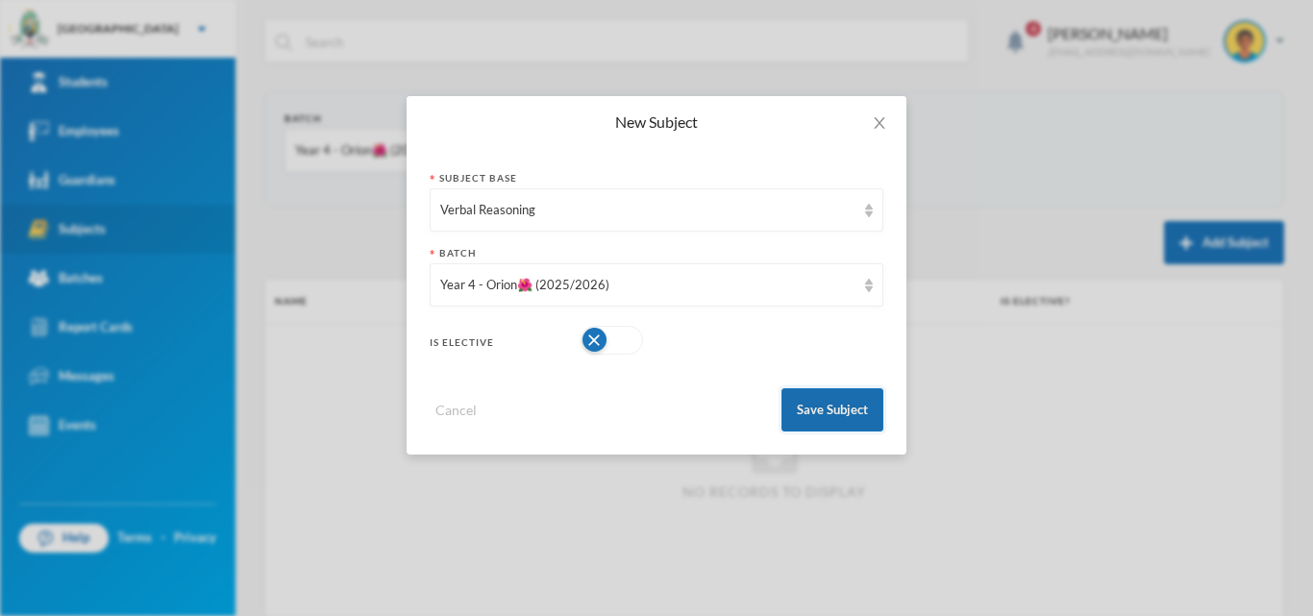
click at [831, 402] on button "Save Subject" at bounding box center [833, 409] width 102 height 43
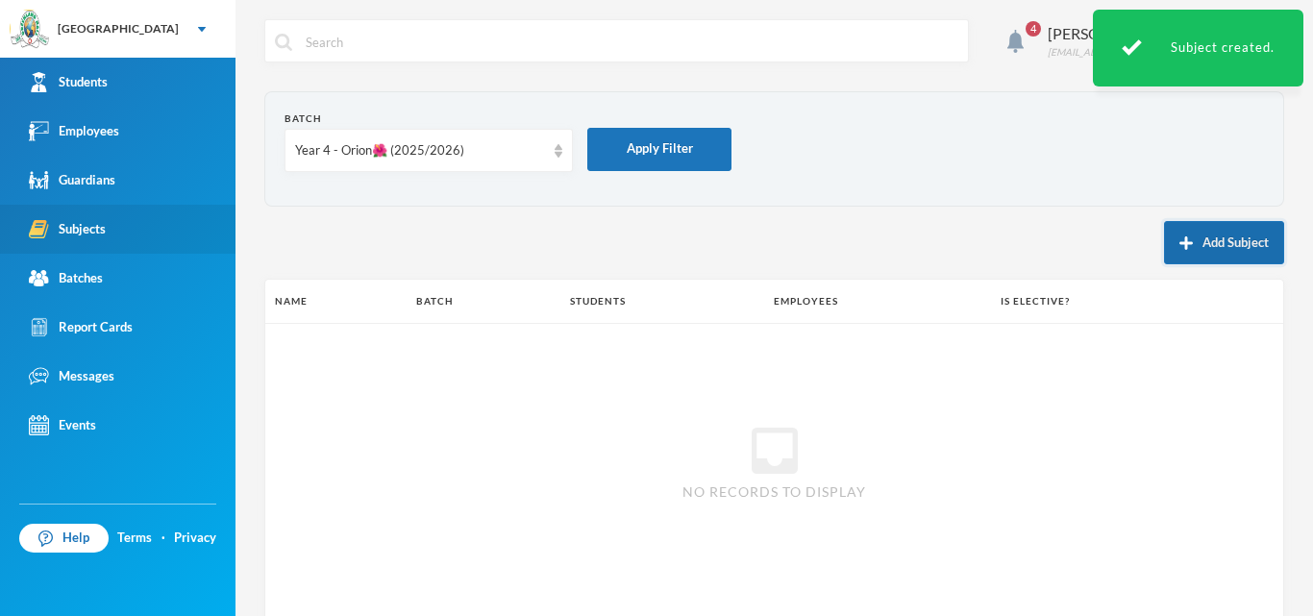
click at [1180, 244] on img "button" at bounding box center [1186, 243] width 13 height 13
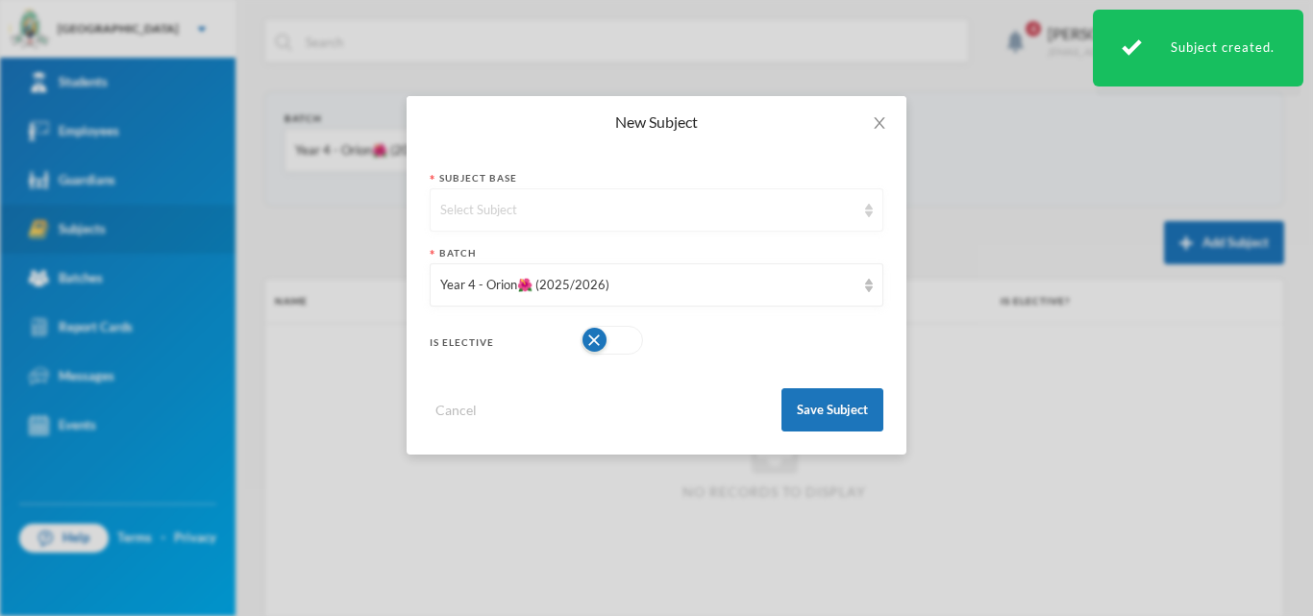
click at [701, 219] on div "Select Subject" at bounding box center [647, 210] width 415 height 19
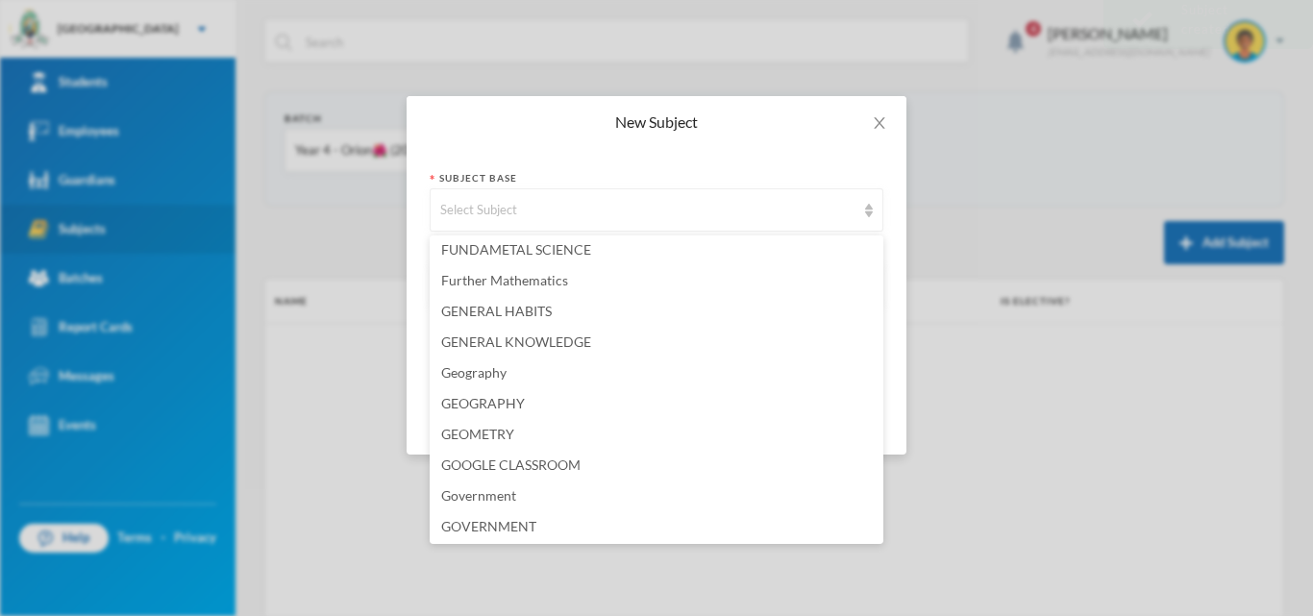
scroll to position [1923, 0]
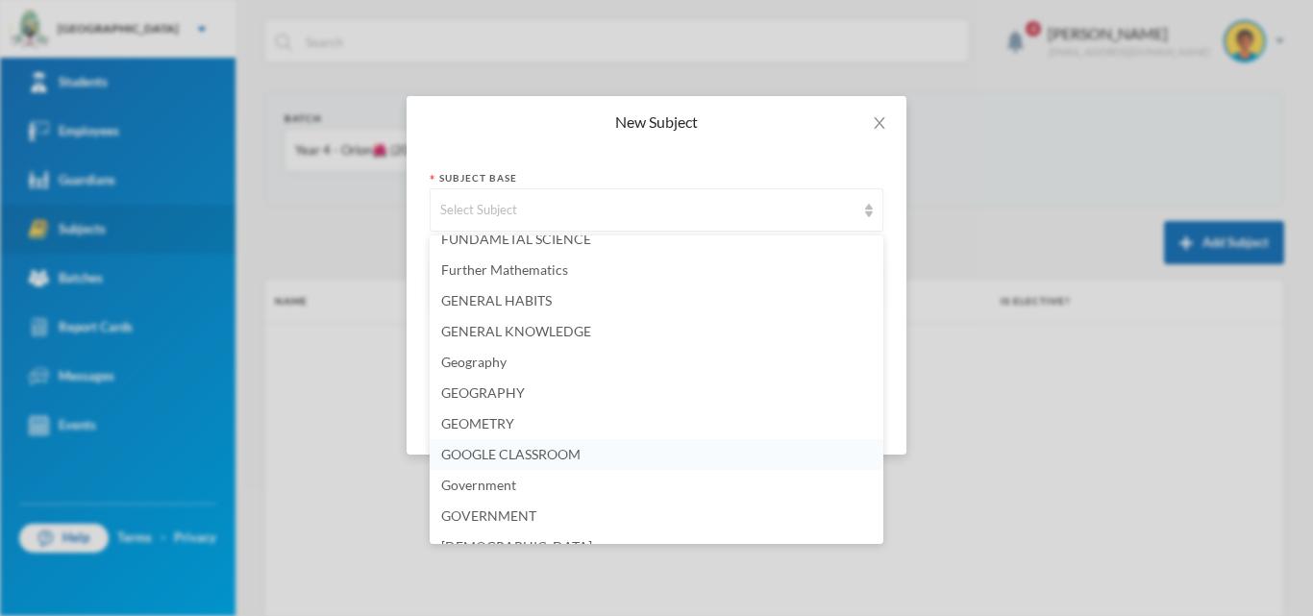
click at [567, 451] on span "GOOGLE CLASSROOM" at bounding box center [510, 454] width 139 height 16
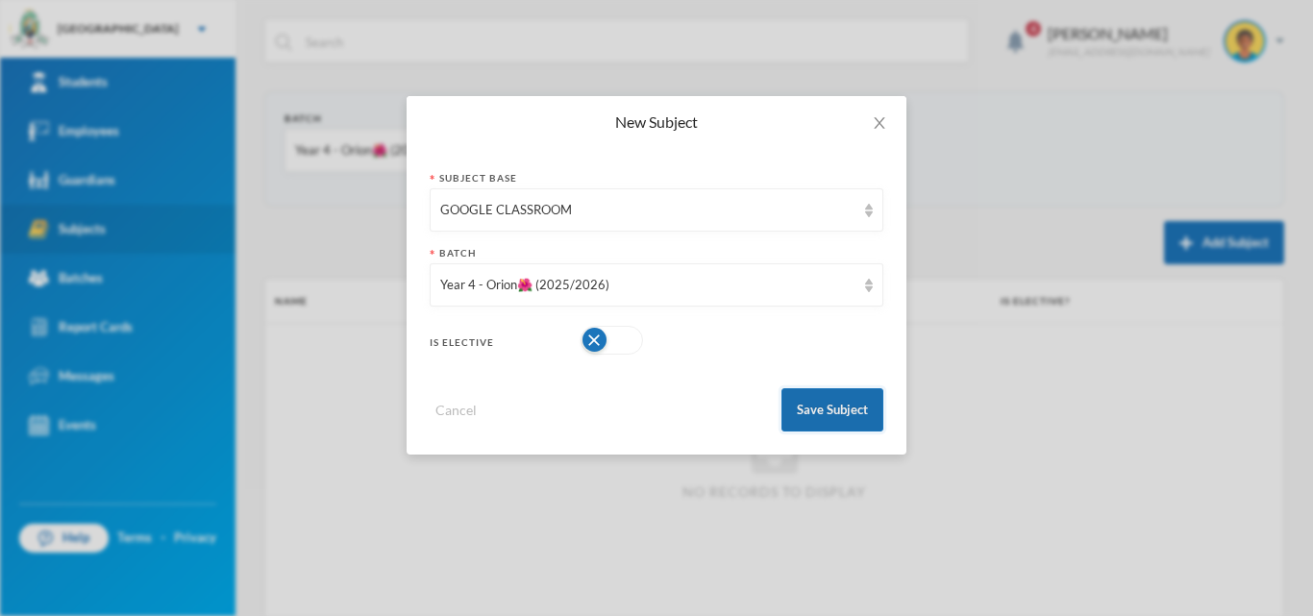
click at [820, 416] on button "Save Subject" at bounding box center [833, 409] width 102 height 43
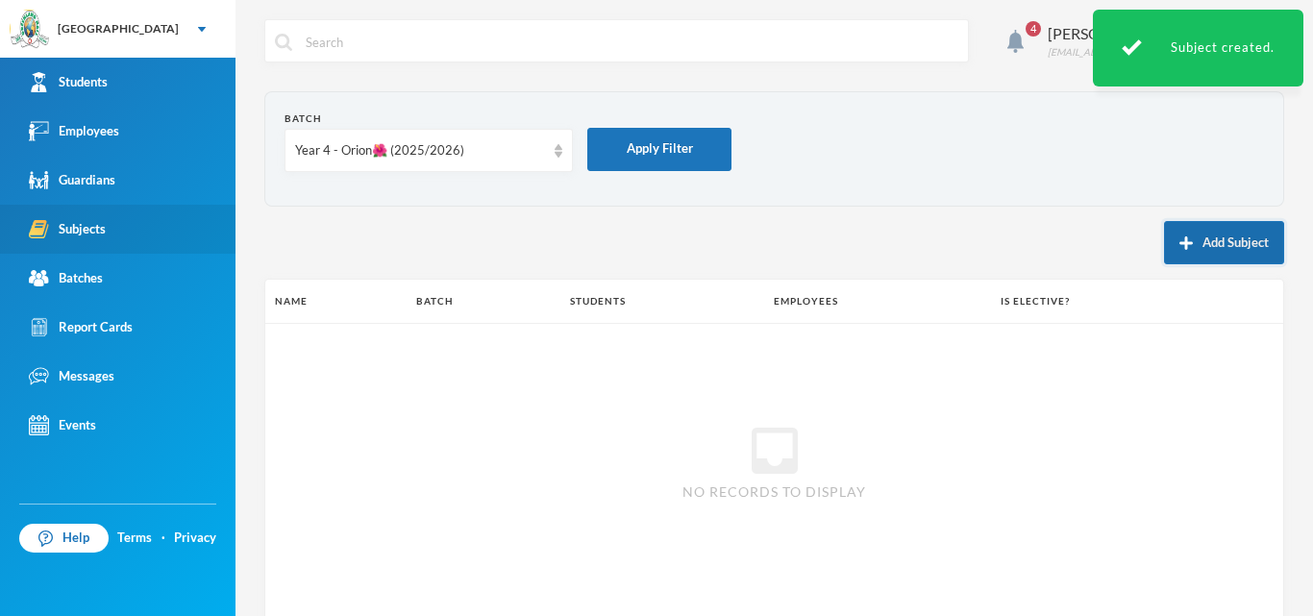
click at [1185, 242] on button "Add Subject" at bounding box center [1224, 242] width 120 height 43
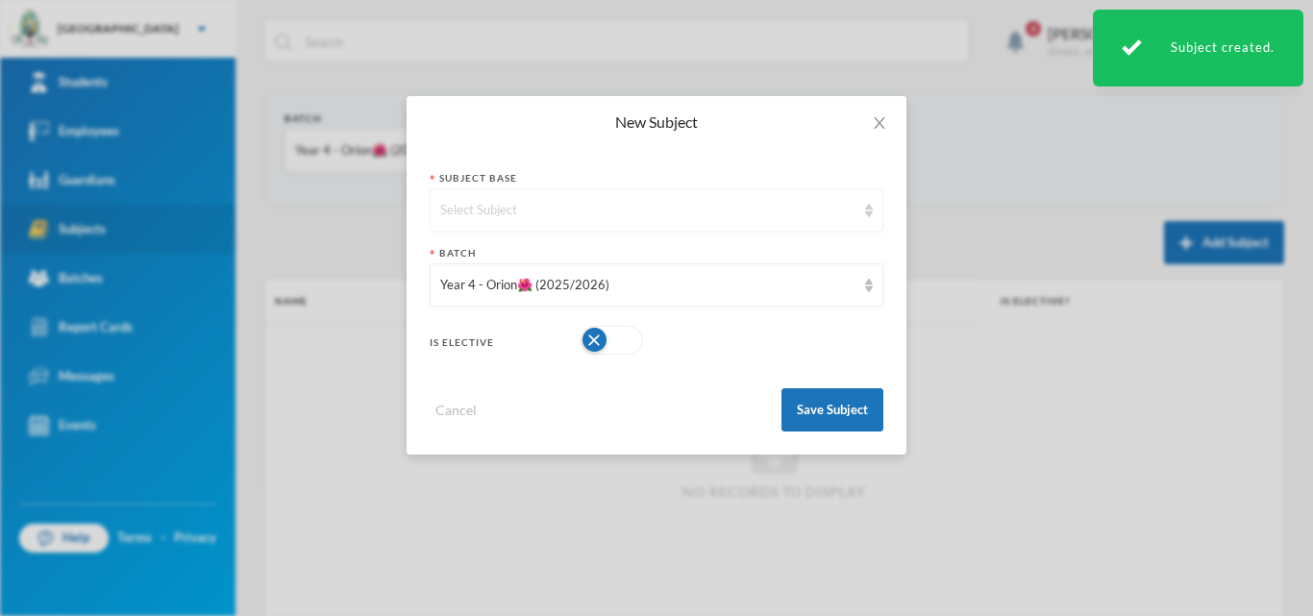
click at [805, 222] on div "Select Subject" at bounding box center [657, 209] width 454 height 43
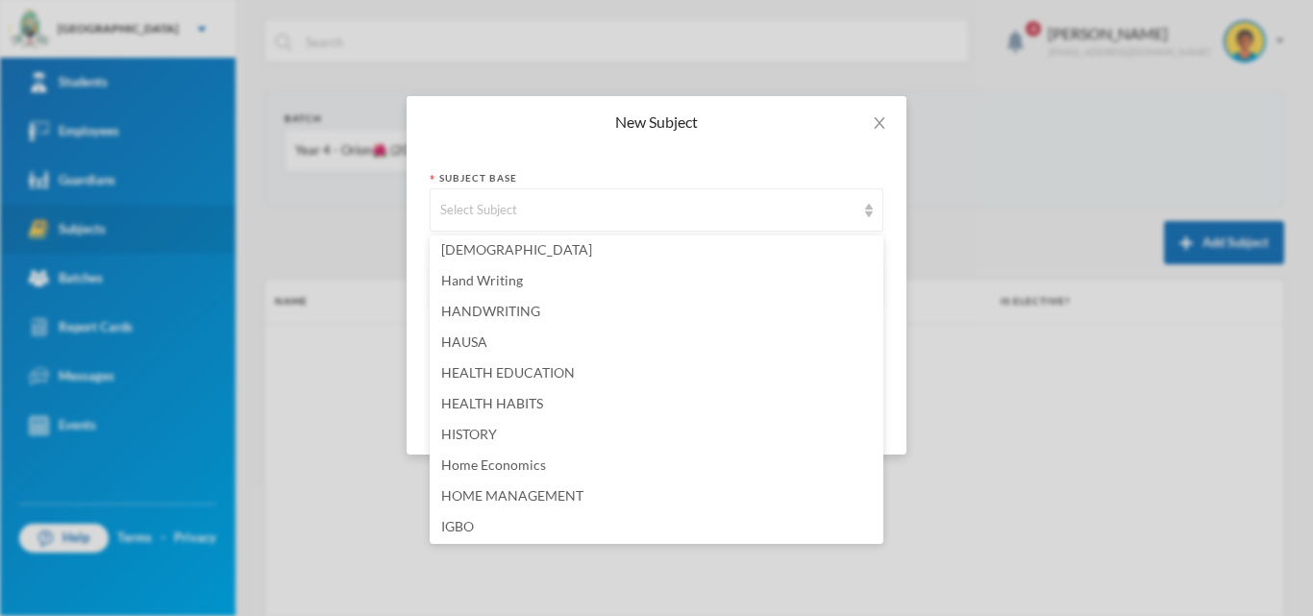
scroll to position [2115, 0]
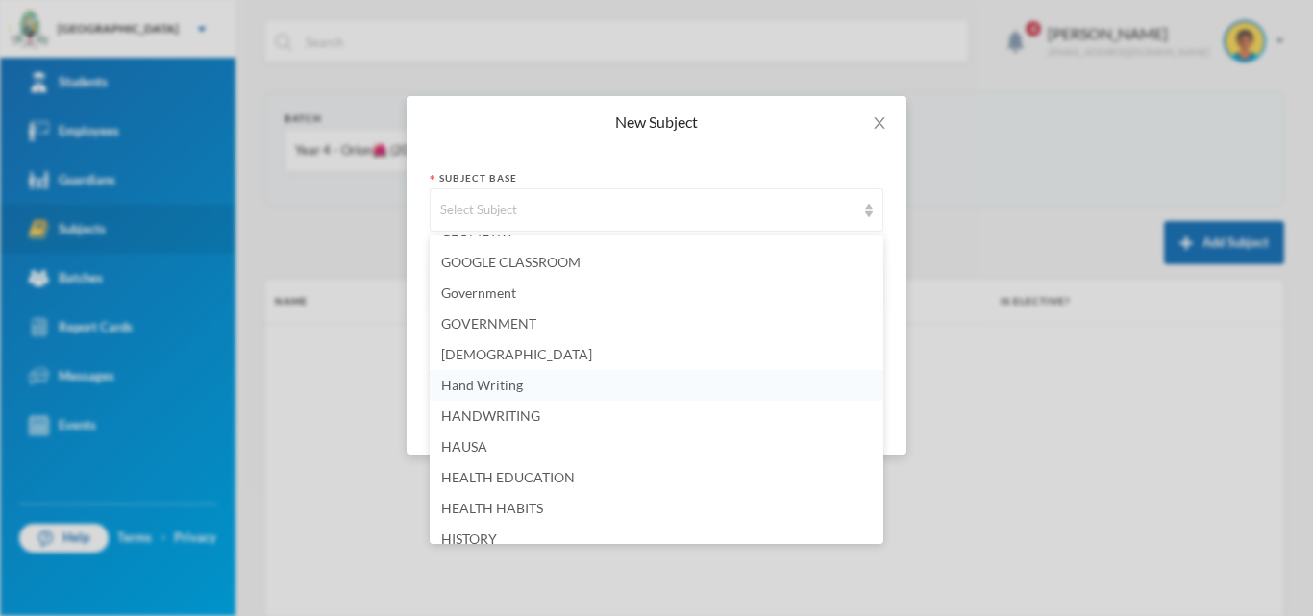
click at [526, 385] on li "Hand Writing" at bounding box center [657, 385] width 454 height 31
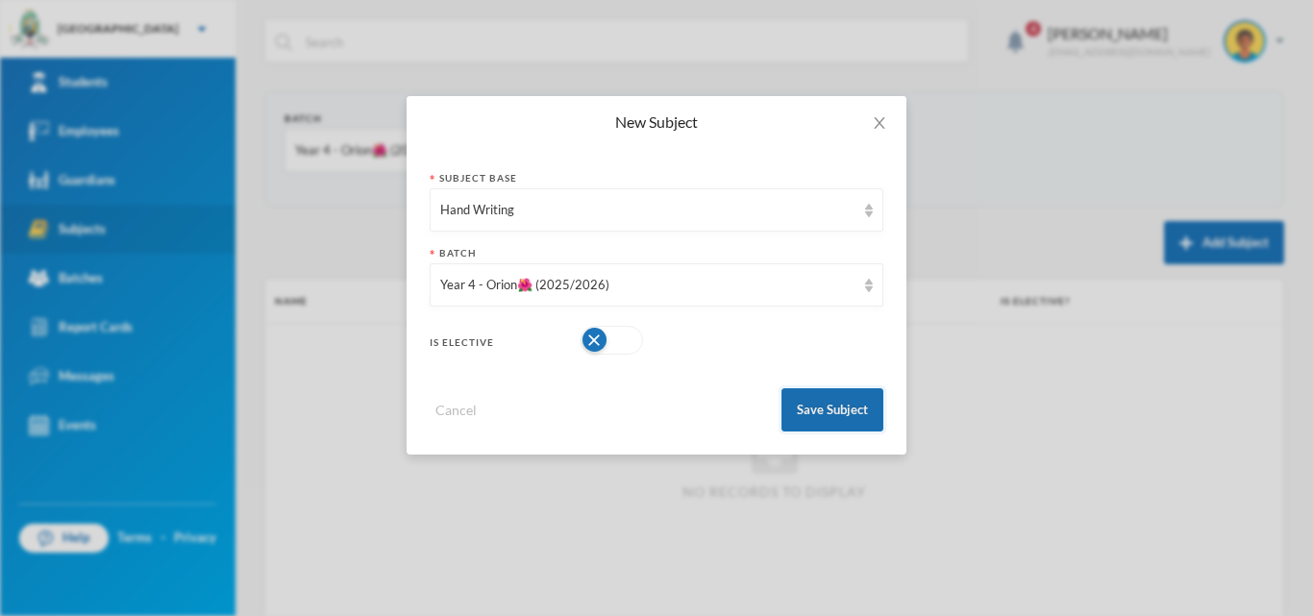
click at [816, 407] on button "Save Subject" at bounding box center [833, 409] width 102 height 43
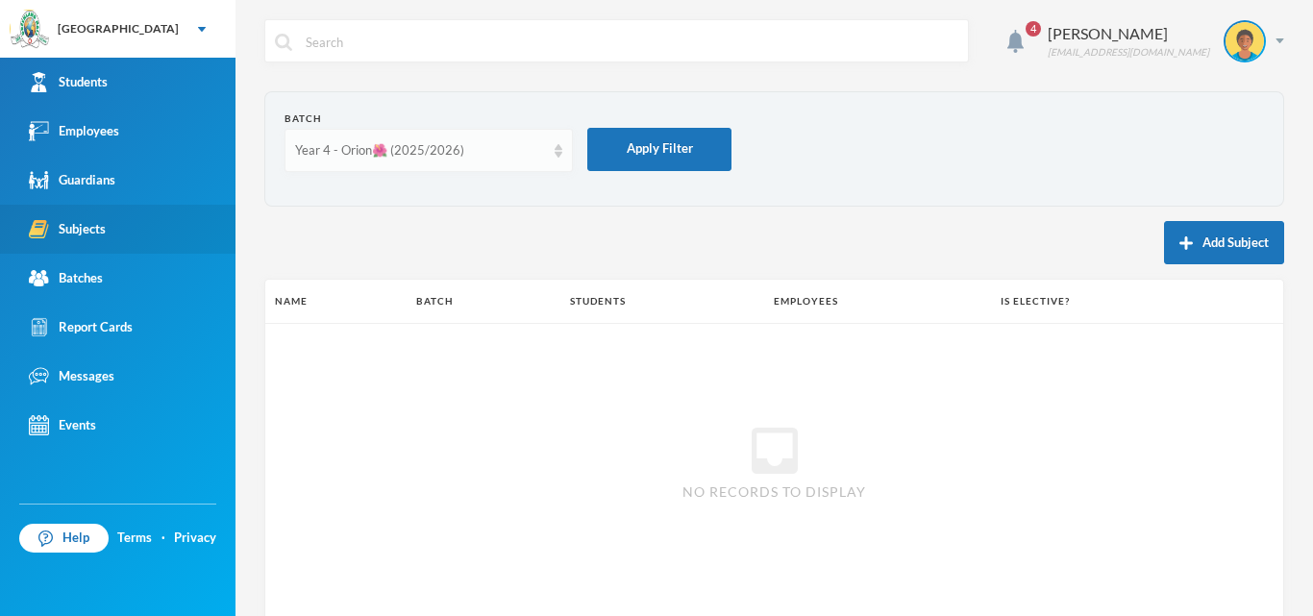
click at [532, 163] on div "Year 4 - Orion🌺 (2025/2026)" at bounding box center [429, 150] width 288 height 43
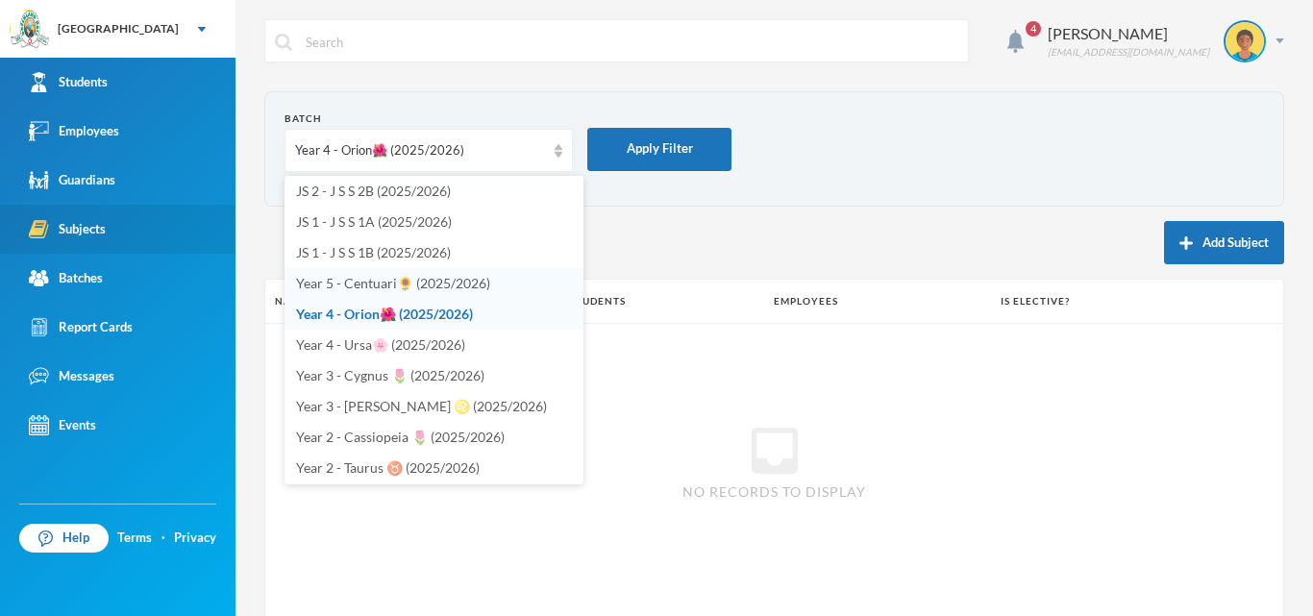
click at [472, 289] on span "Year 5 - Centuari🌻 (2025/2026)" at bounding box center [393, 283] width 194 height 16
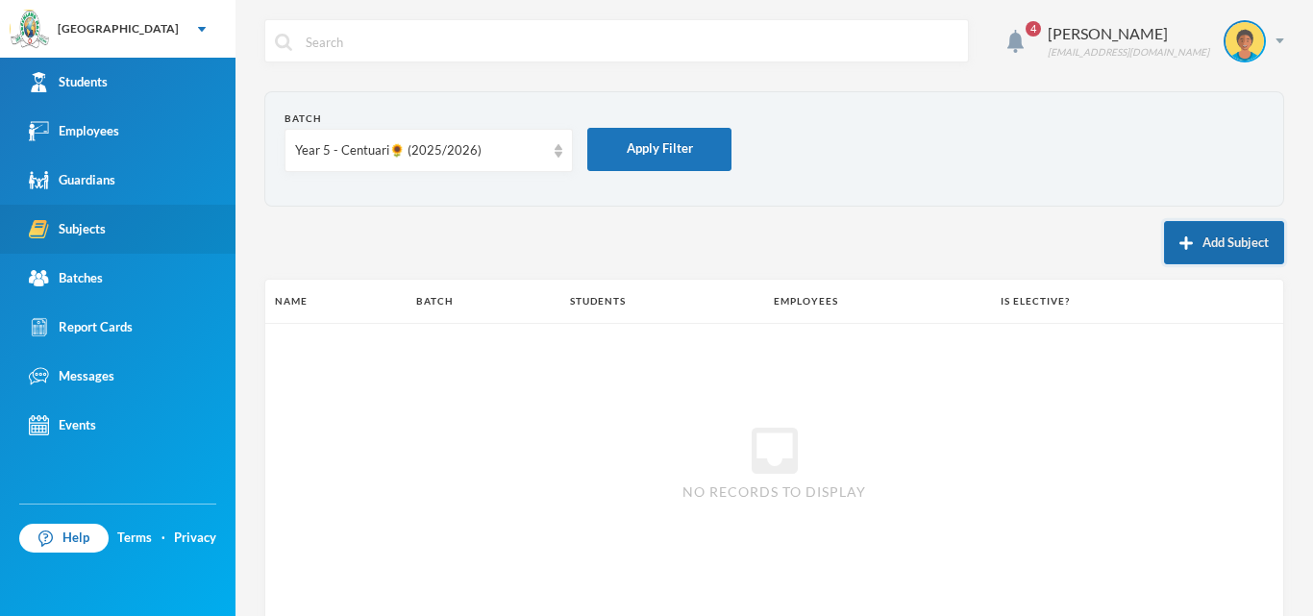
click at [1178, 237] on button "Add Subject" at bounding box center [1224, 242] width 120 height 43
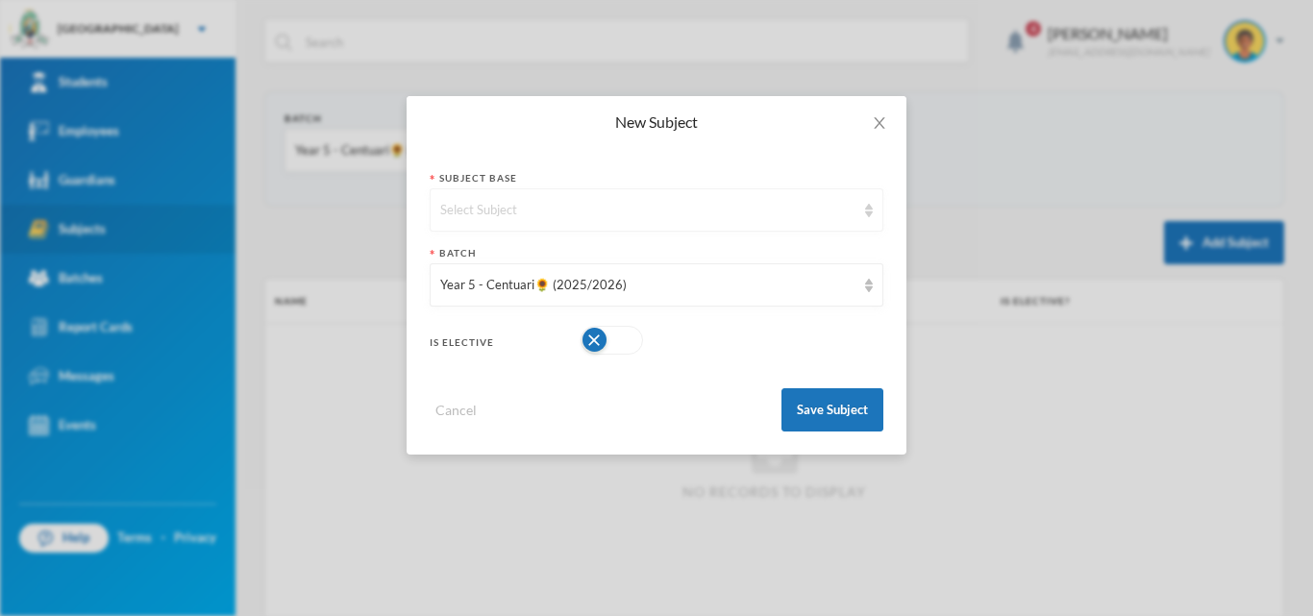
click at [785, 218] on div "Select Subject" at bounding box center [647, 210] width 415 height 19
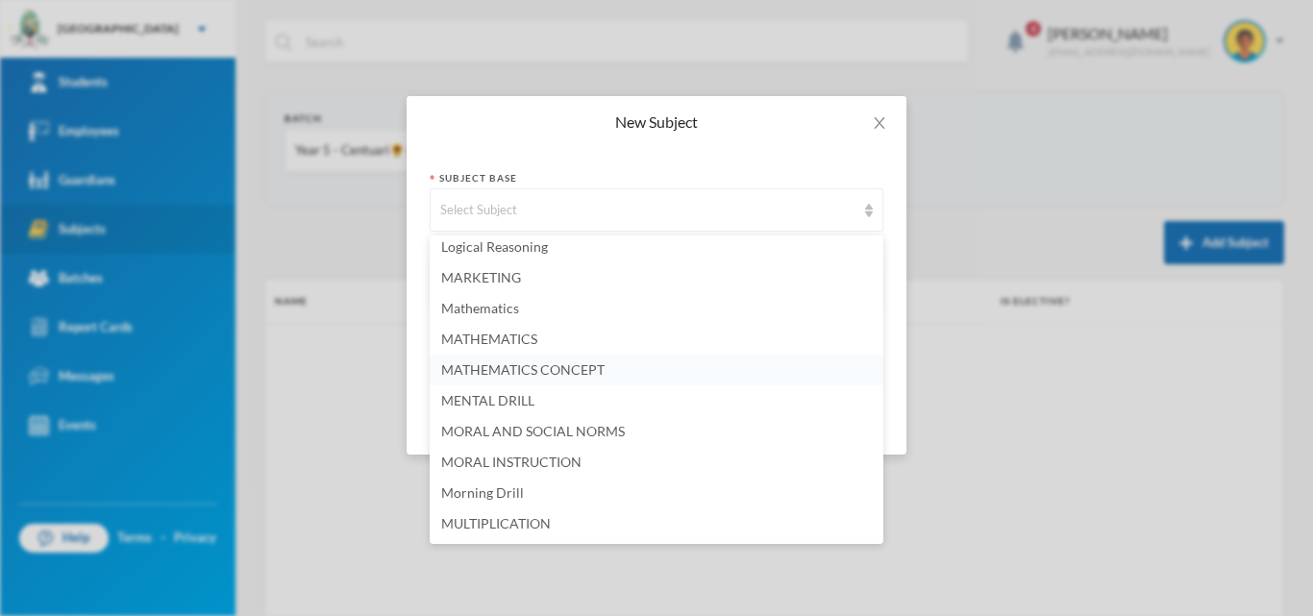
scroll to position [3077, 0]
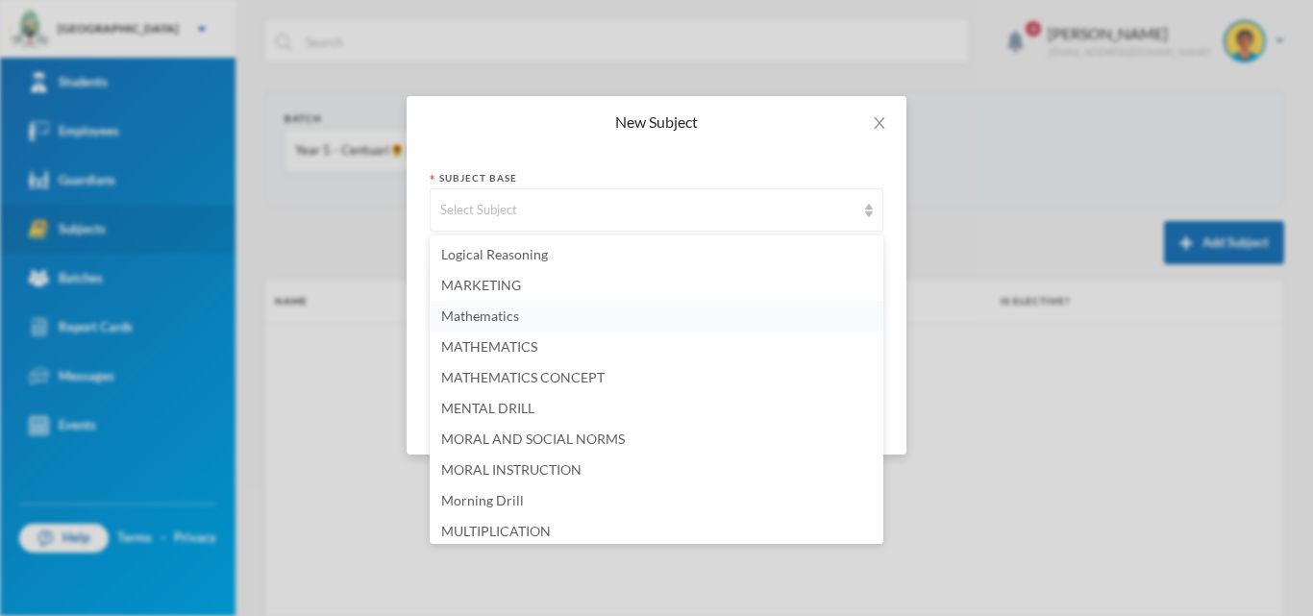
click at [485, 311] on span "Mathematics" at bounding box center [480, 316] width 78 height 16
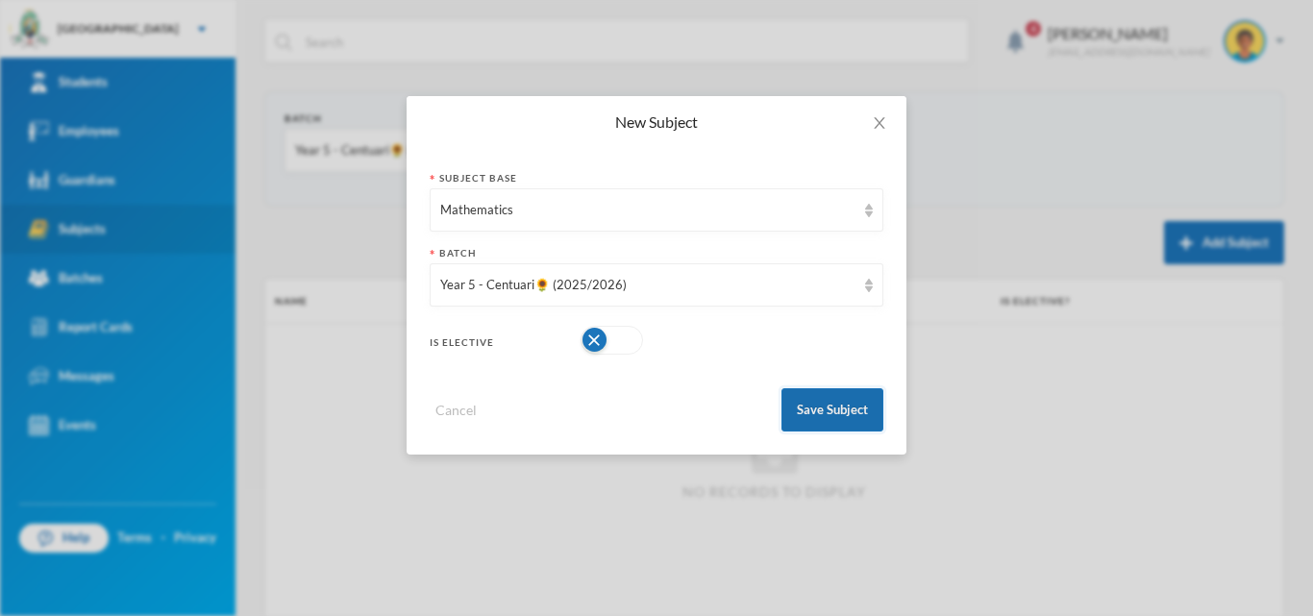
click at [859, 413] on button "Save Subject" at bounding box center [833, 409] width 102 height 43
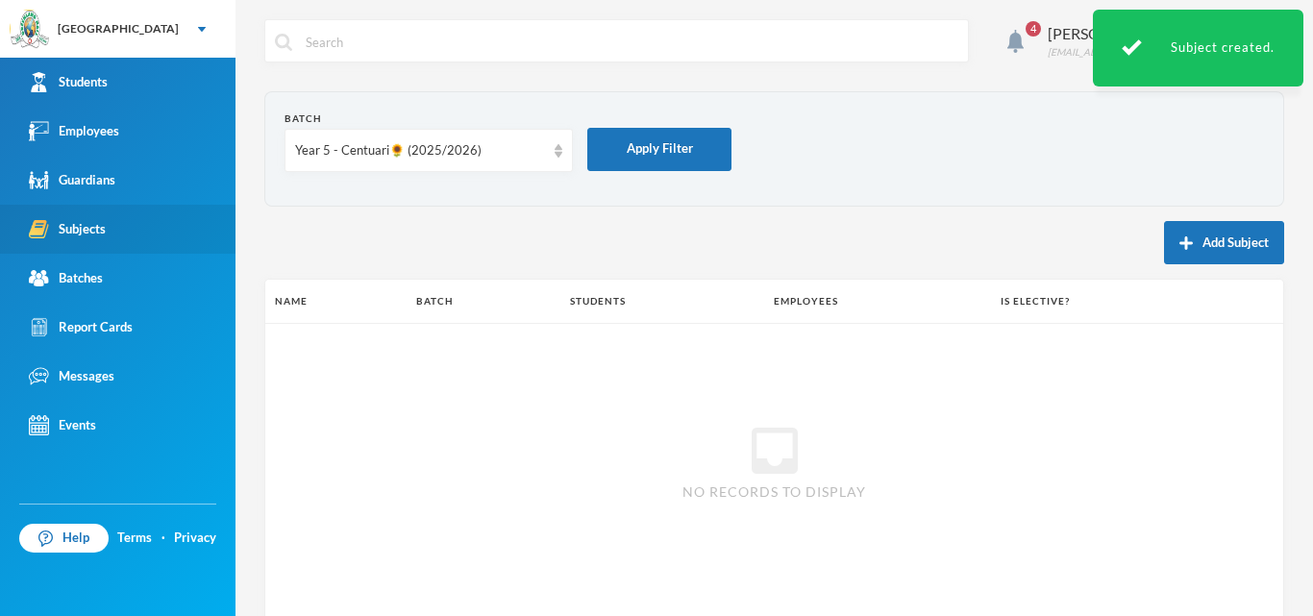
click at [1230, 241] on button "Add Subject" at bounding box center [1224, 242] width 120 height 43
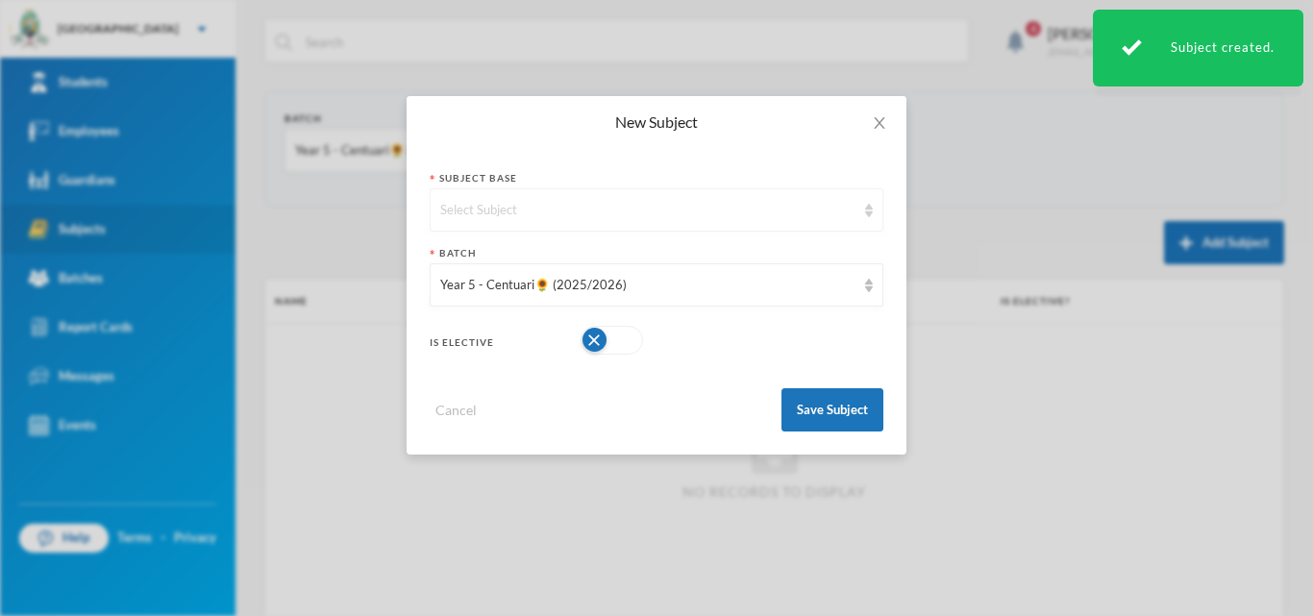
click at [493, 216] on div "Select Subject" at bounding box center [647, 210] width 415 height 19
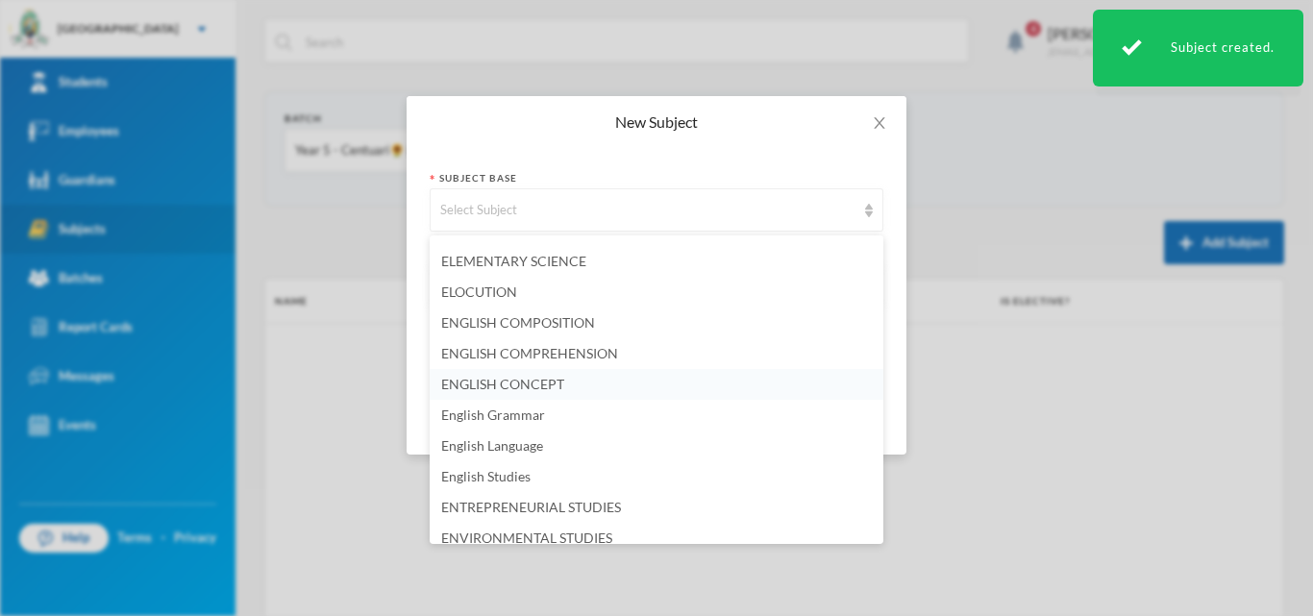
scroll to position [1346, 0]
click at [512, 455] on li "English Language" at bounding box center [657, 447] width 454 height 31
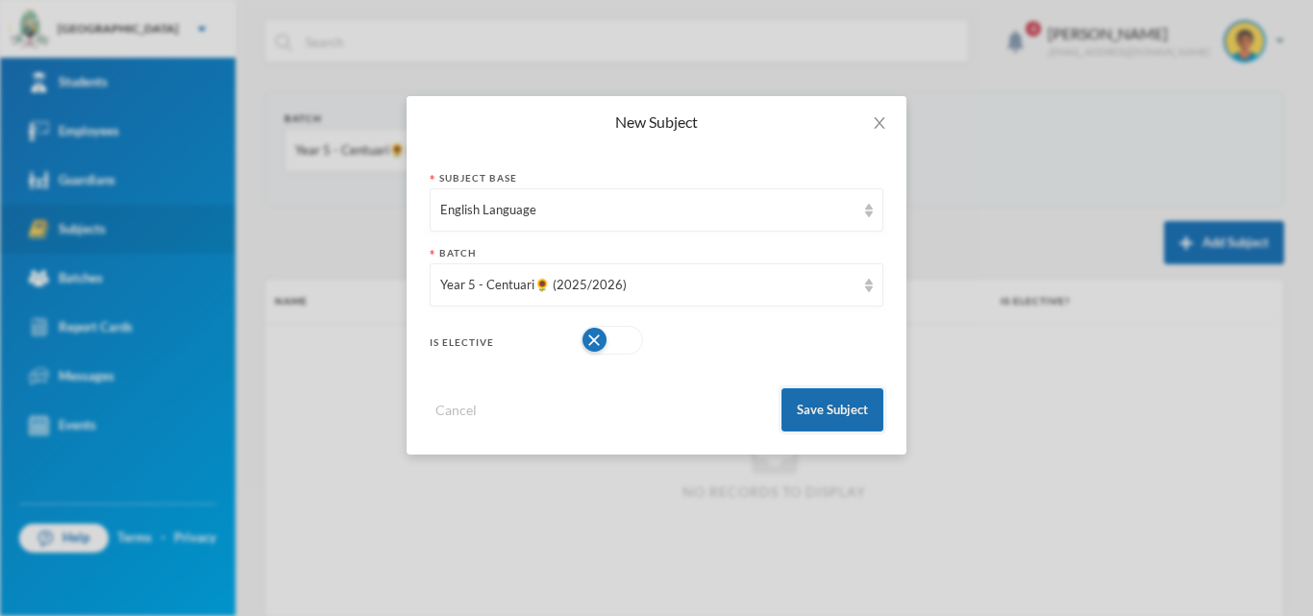
click at [806, 411] on button "Save Subject" at bounding box center [833, 409] width 102 height 43
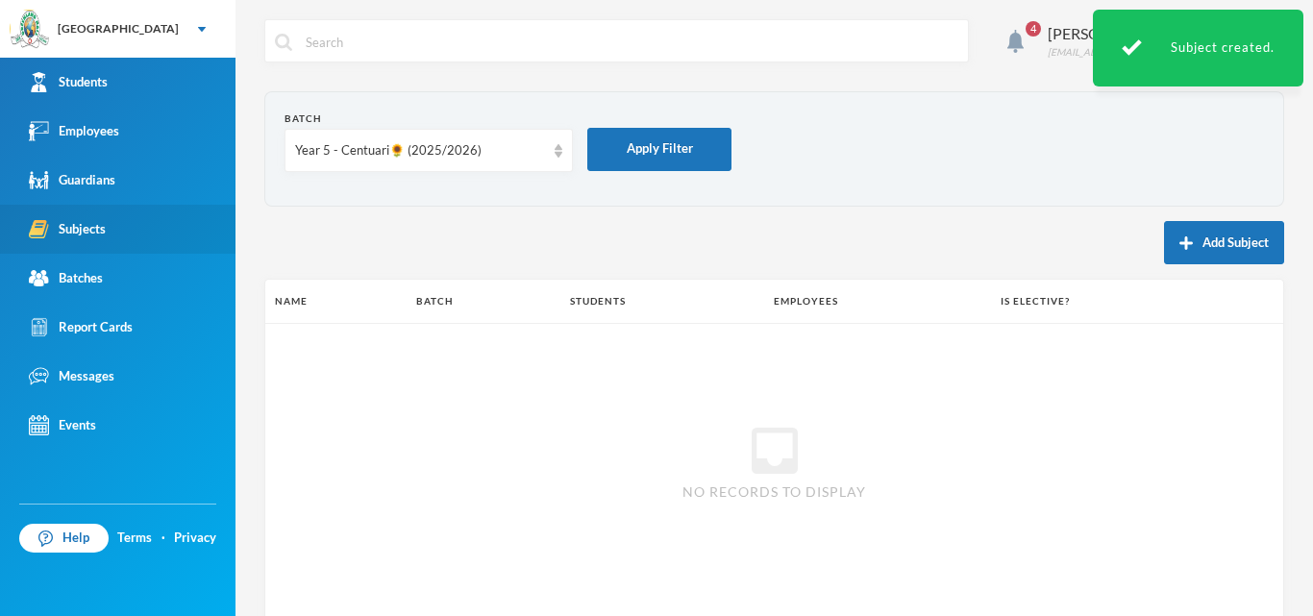
click at [1174, 256] on button "Add Subject" at bounding box center [1224, 242] width 120 height 43
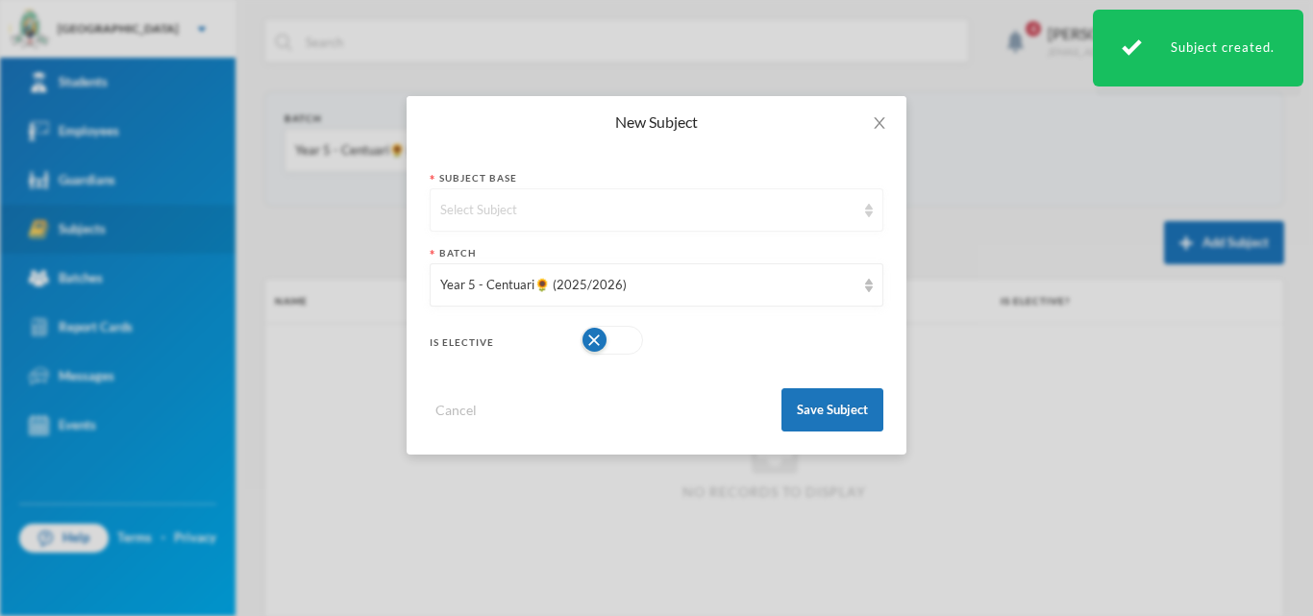
click at [571, 211] on div "Select Subject" at bounding box center [647, 210] width 415 height 19
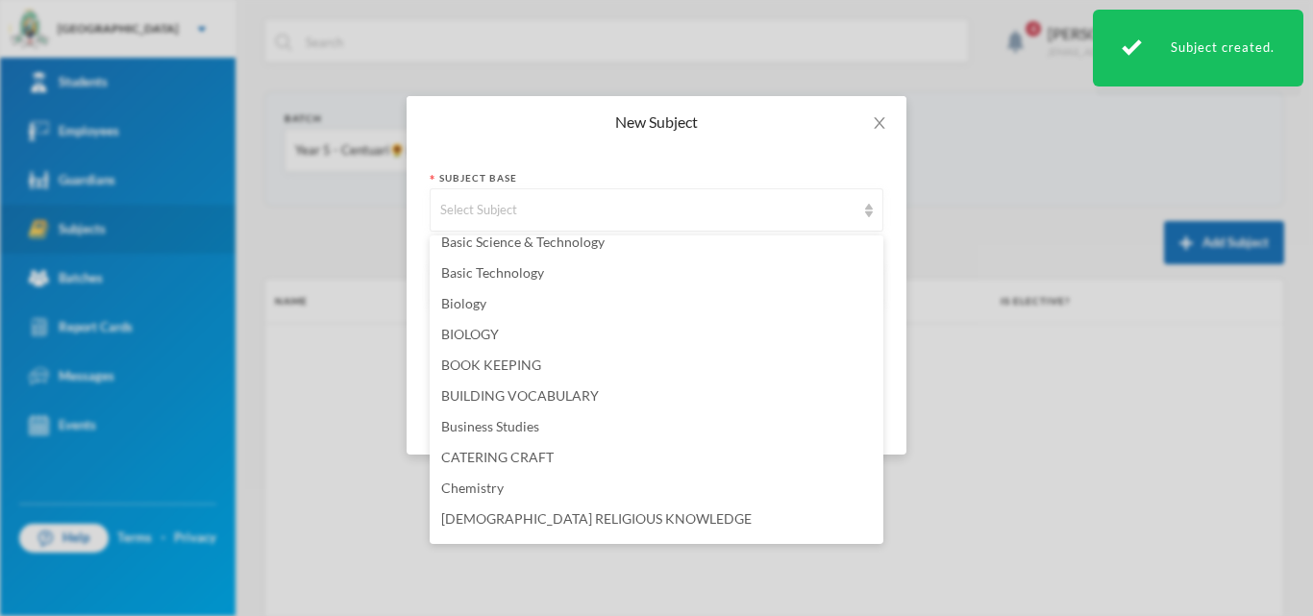
scroll to position [288, 0]
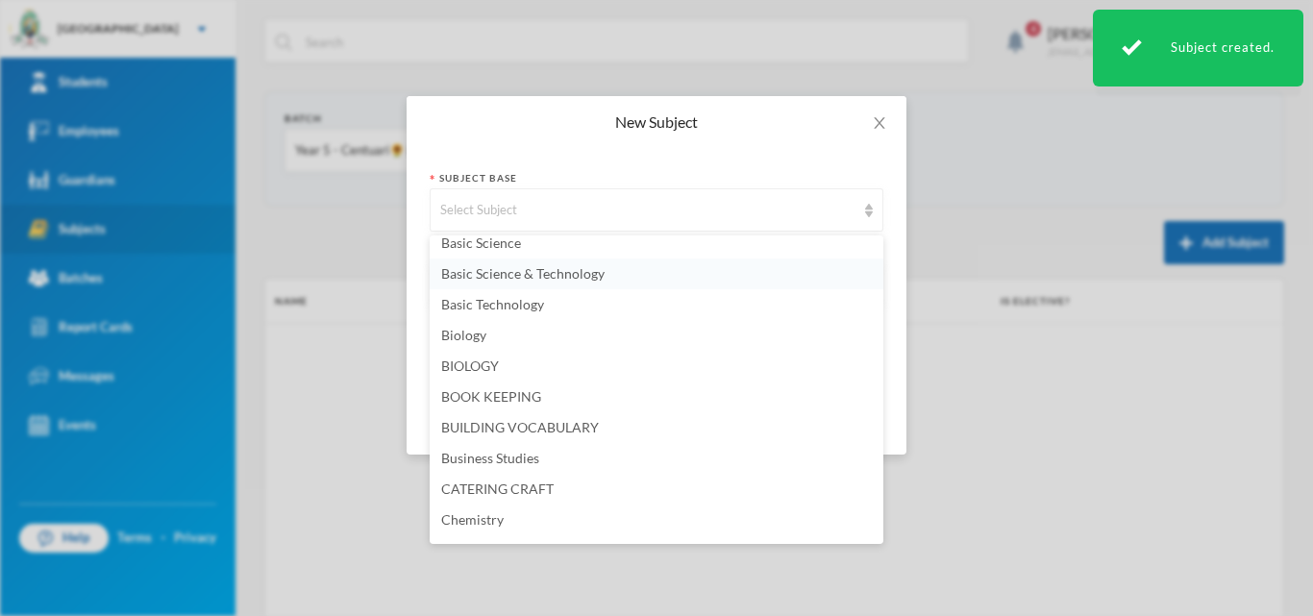
click at [541, 274] on span "Basic Science & Technology" at bounding box center [522, 273] width 163 height 16
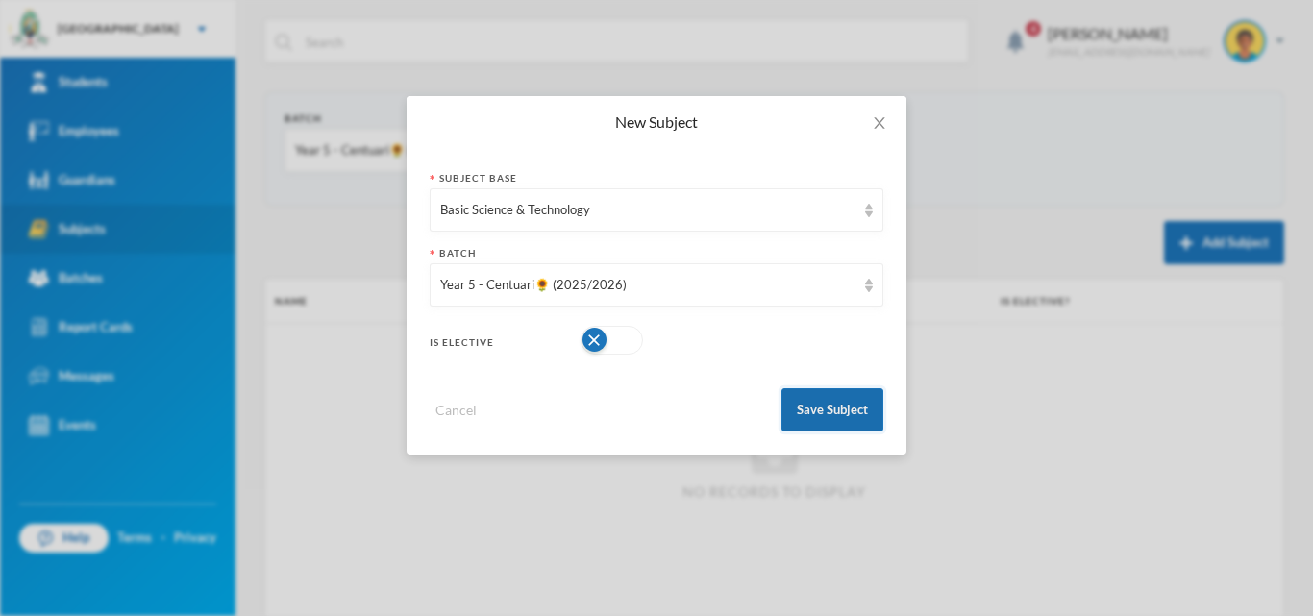
click at [821, 399] on button "Save Subject" at bounding box center [833, 409] width 102 height 43
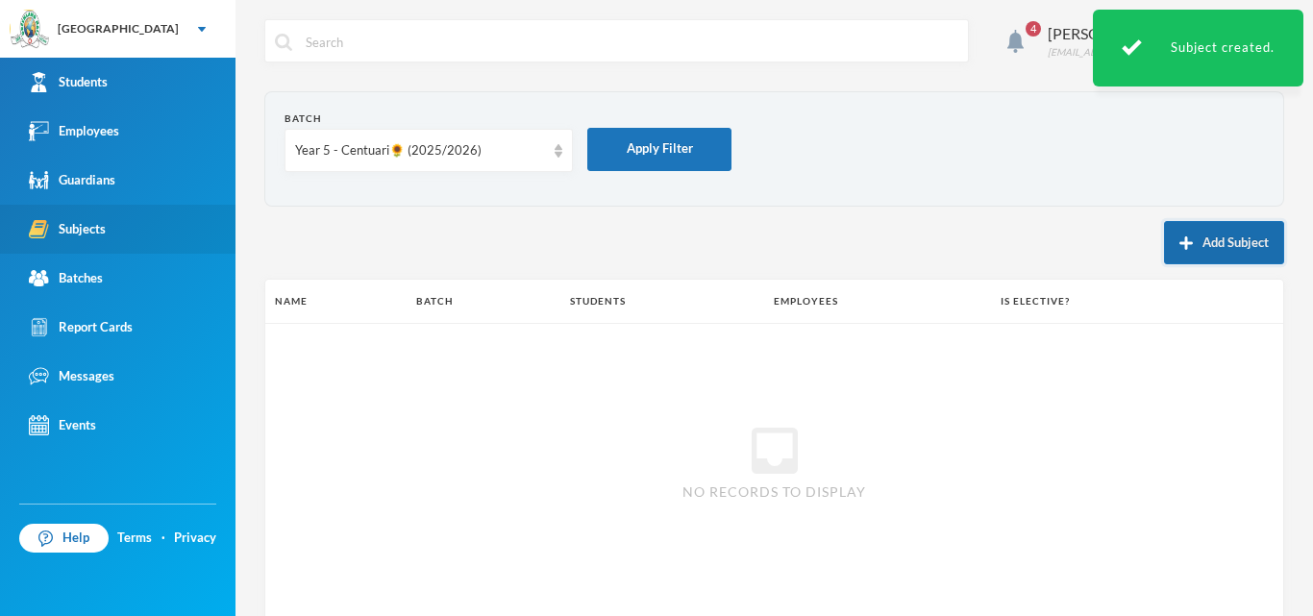
click at [1201, 230] on button "Add Subject" at bounding box center [1224, 242] width 120 height 43
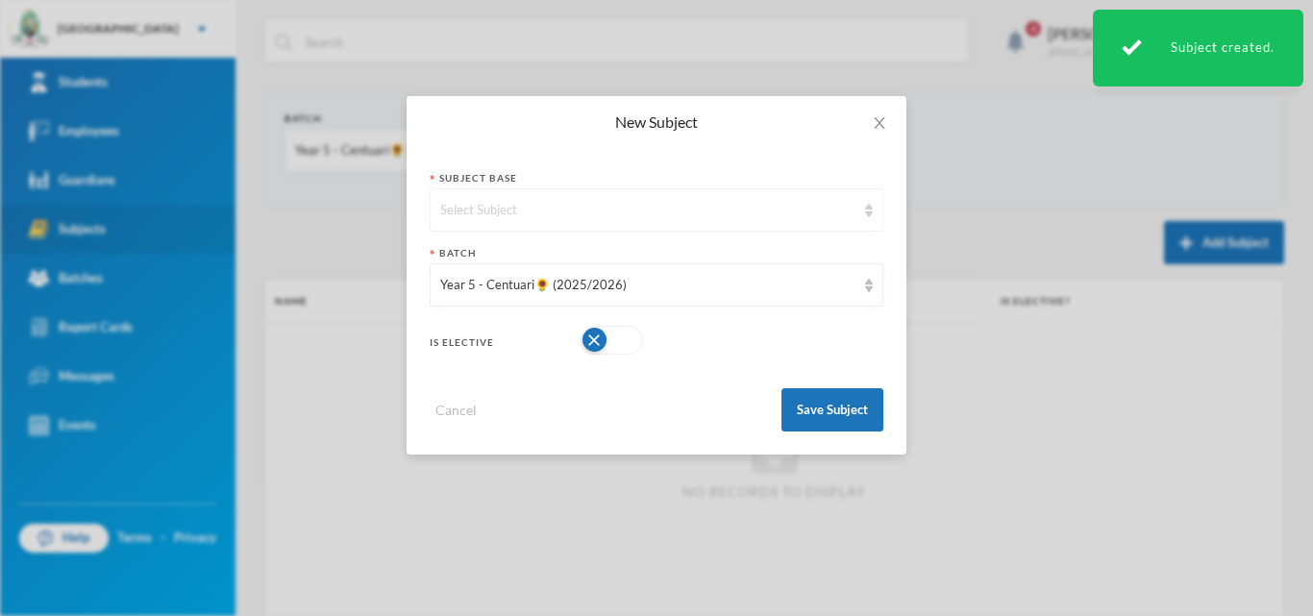
click at [635, 214] on div "Select Subject" at bounding box center [647, 210] width 415 height 19
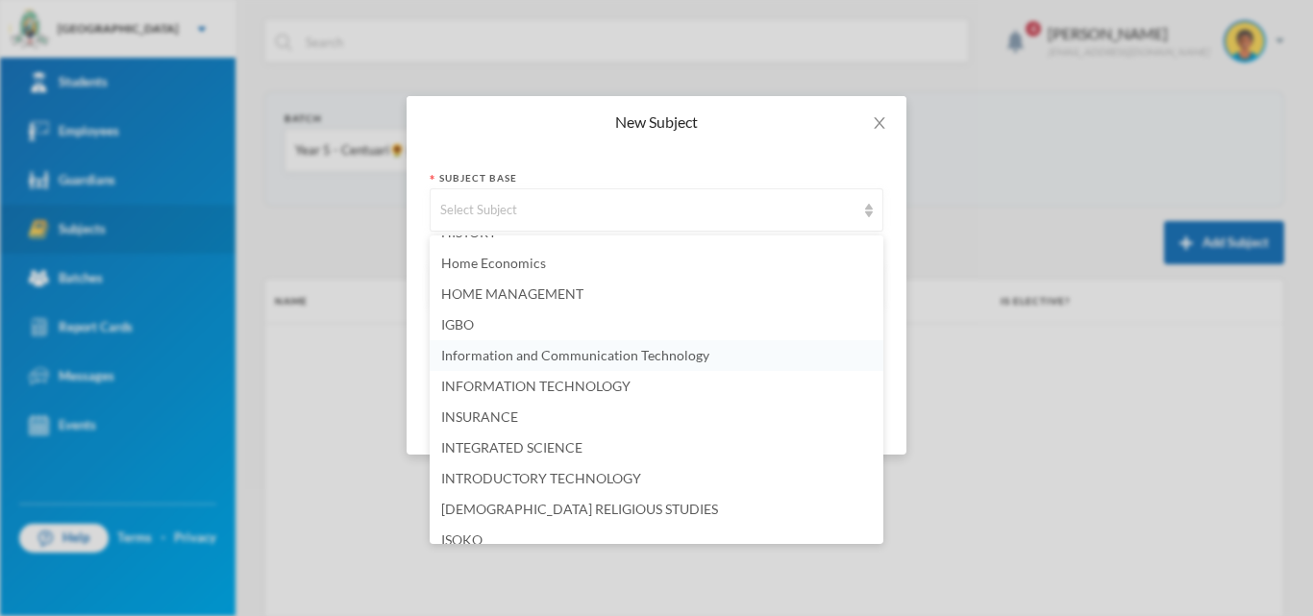
scroll to position [2500, 0]
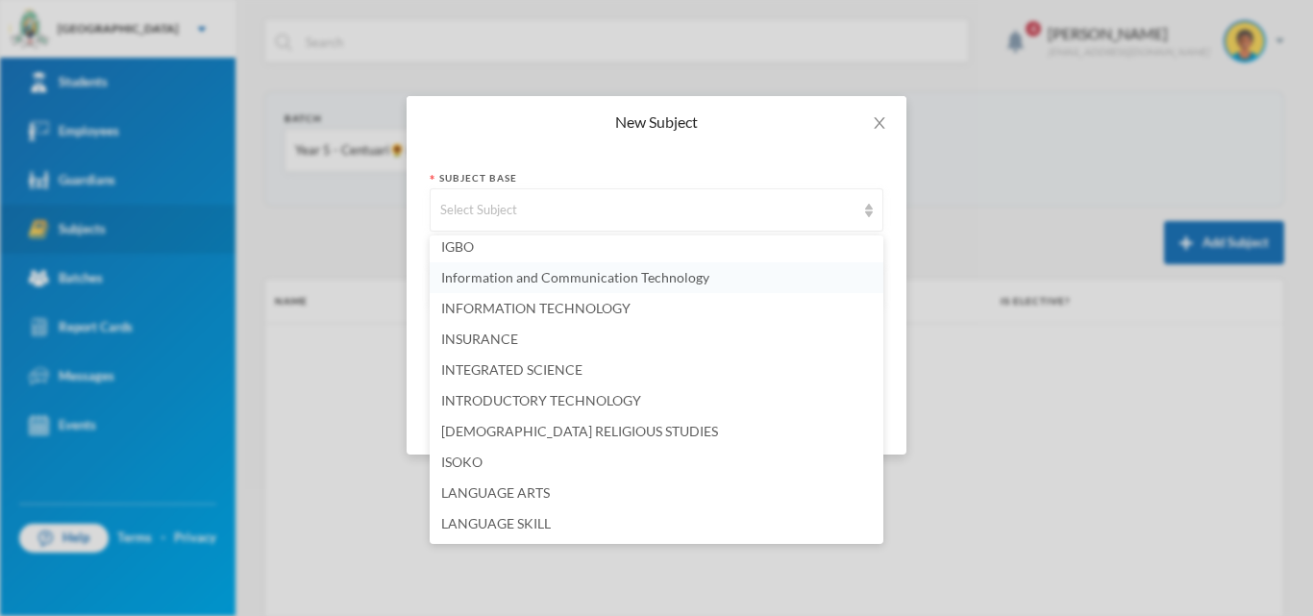
click at [561, 284] on span "Information and Communication Technology" at bounding box center [575, 277] width 268 height 16
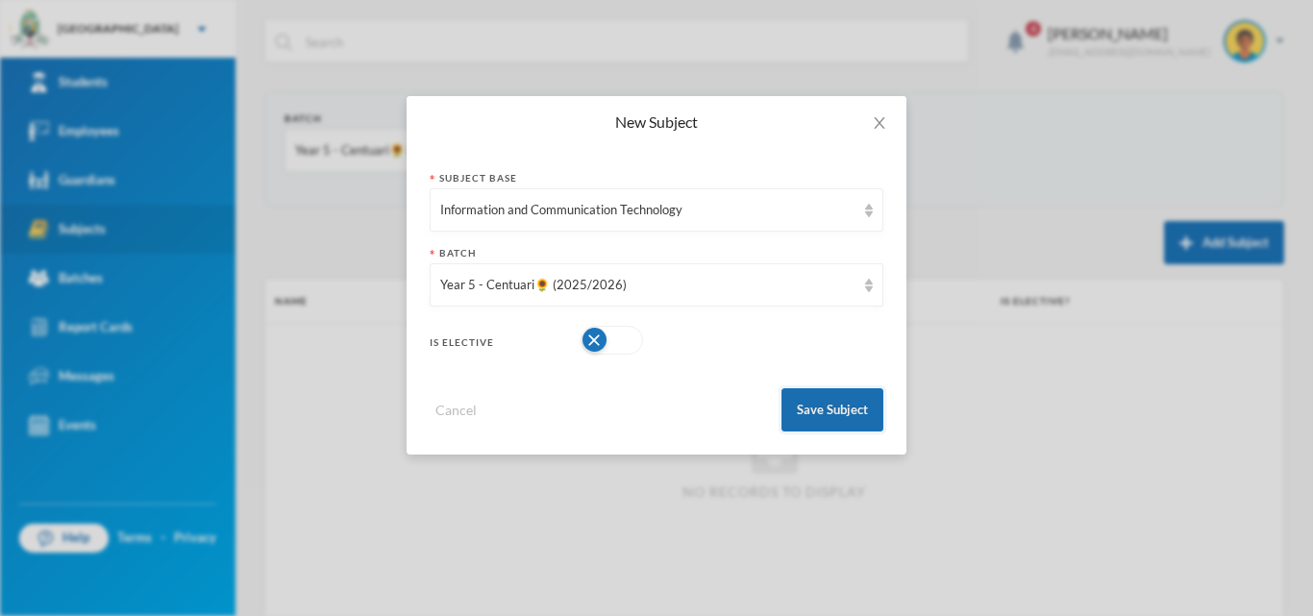
click at [824, 411] on button "Save Subject" at bounding box center [833, 409] width 102 height 43
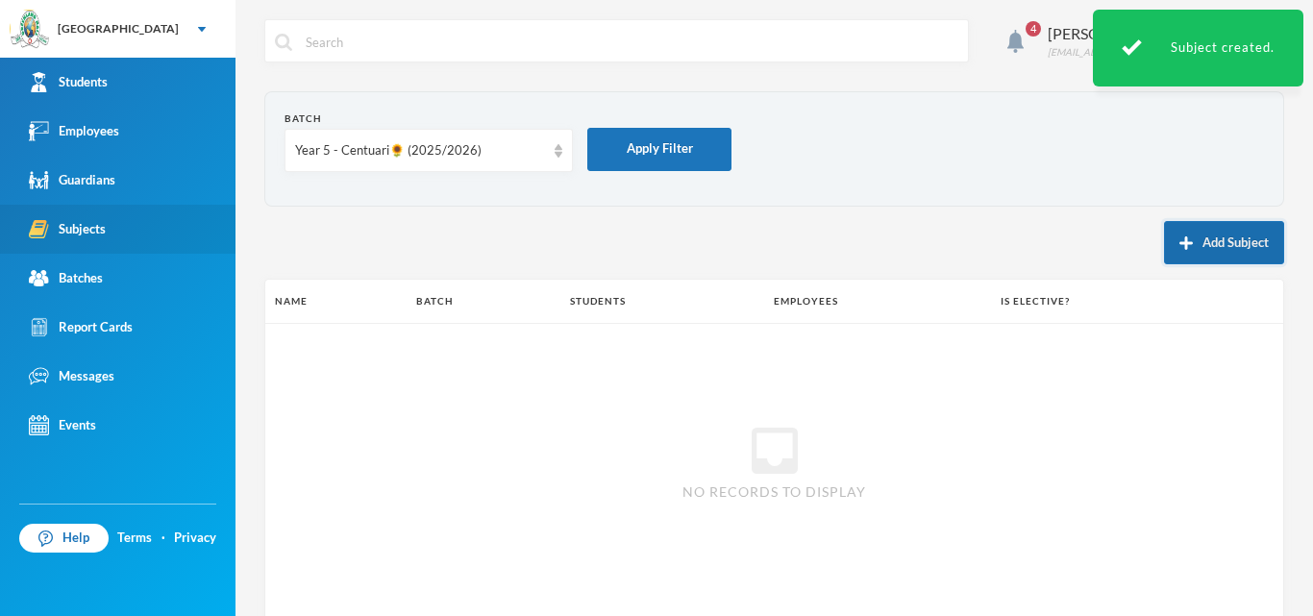
click at [1207, 234] on button "Add Subject" at bounding box center [1224, 242] width 120 height 43
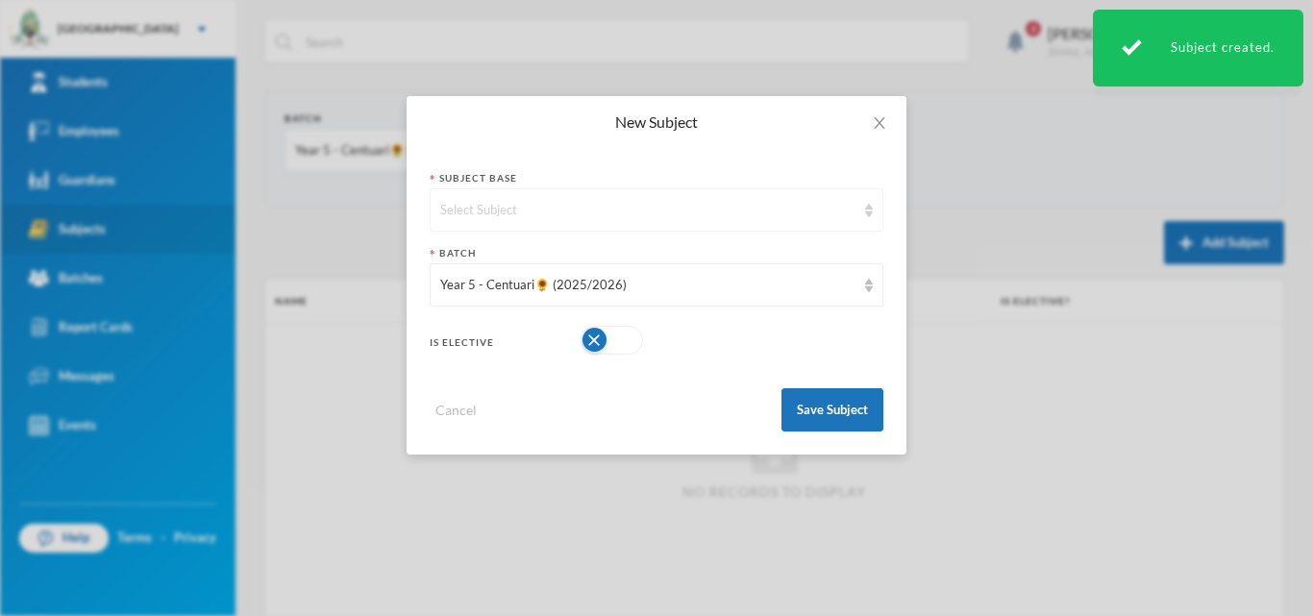
click at [518, 212] on div "Select Subject" at bounding box center [647, 210] width 415 height 19
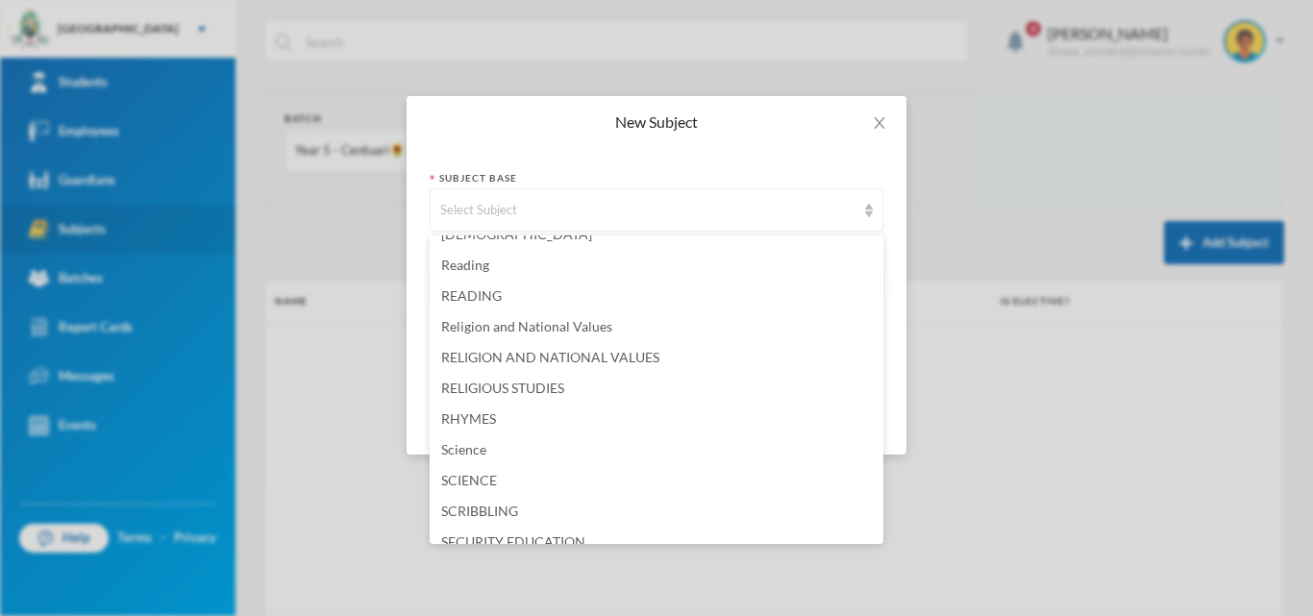
scroll to position [4134, 0]
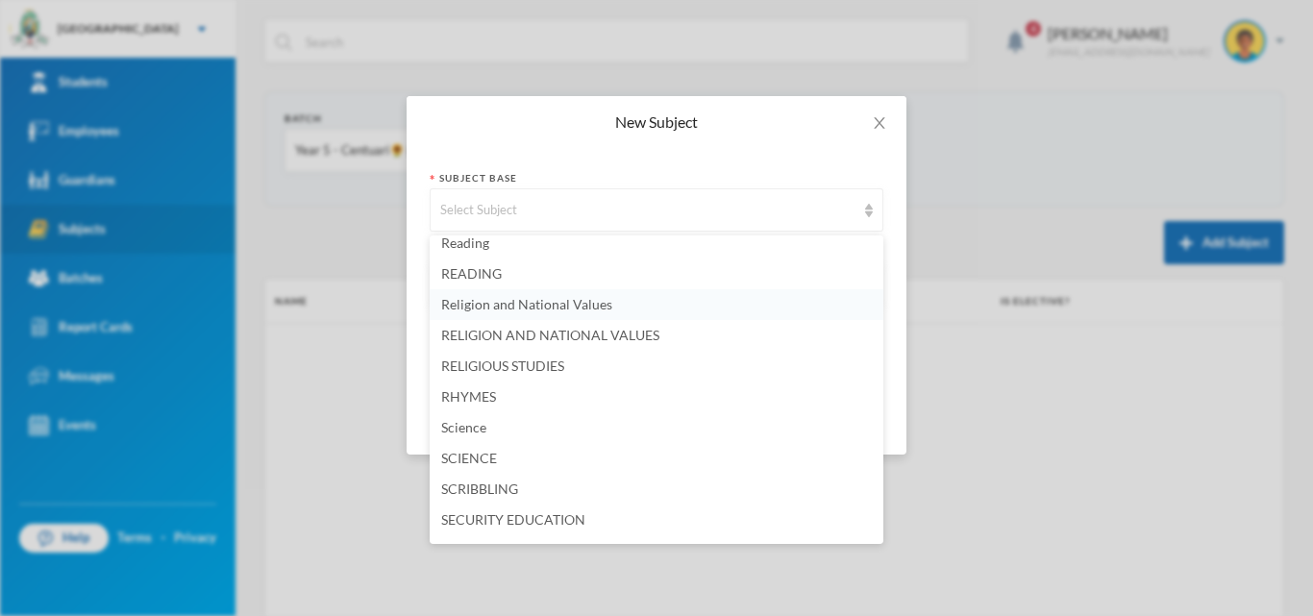
click at [537, 303] on span "Religion and National Values" at bounding box center [526, 304] width 171 height 16
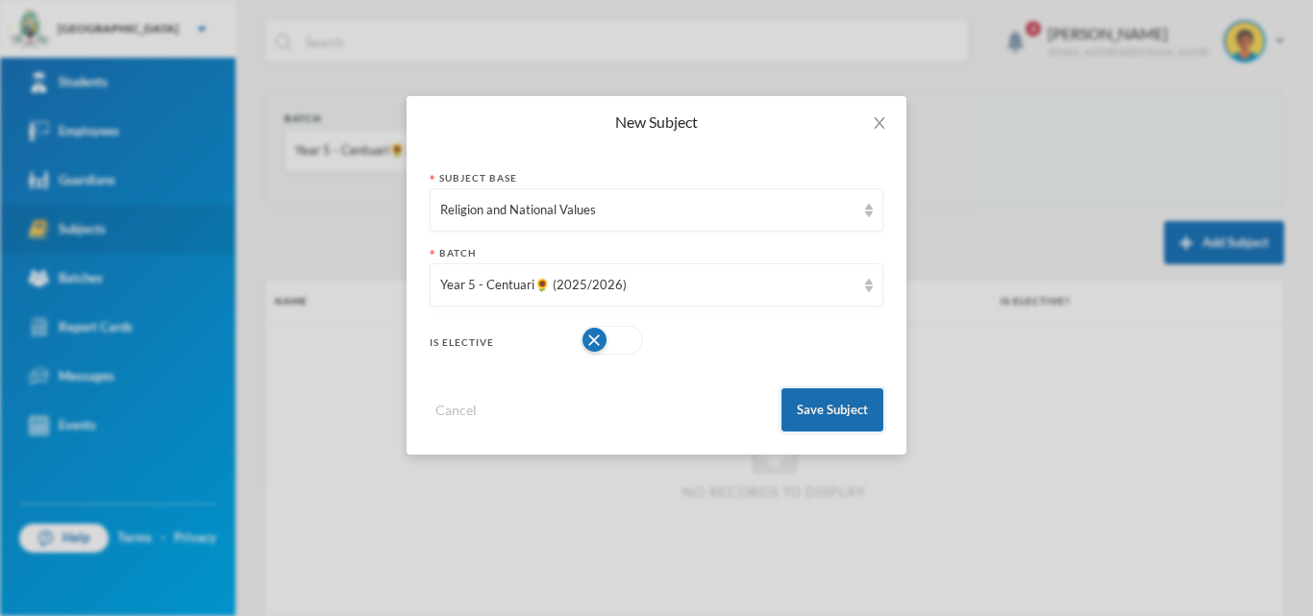
click at [833, 407] on button "Save Subject" at bounding box center [833, 409] width 102 height 43
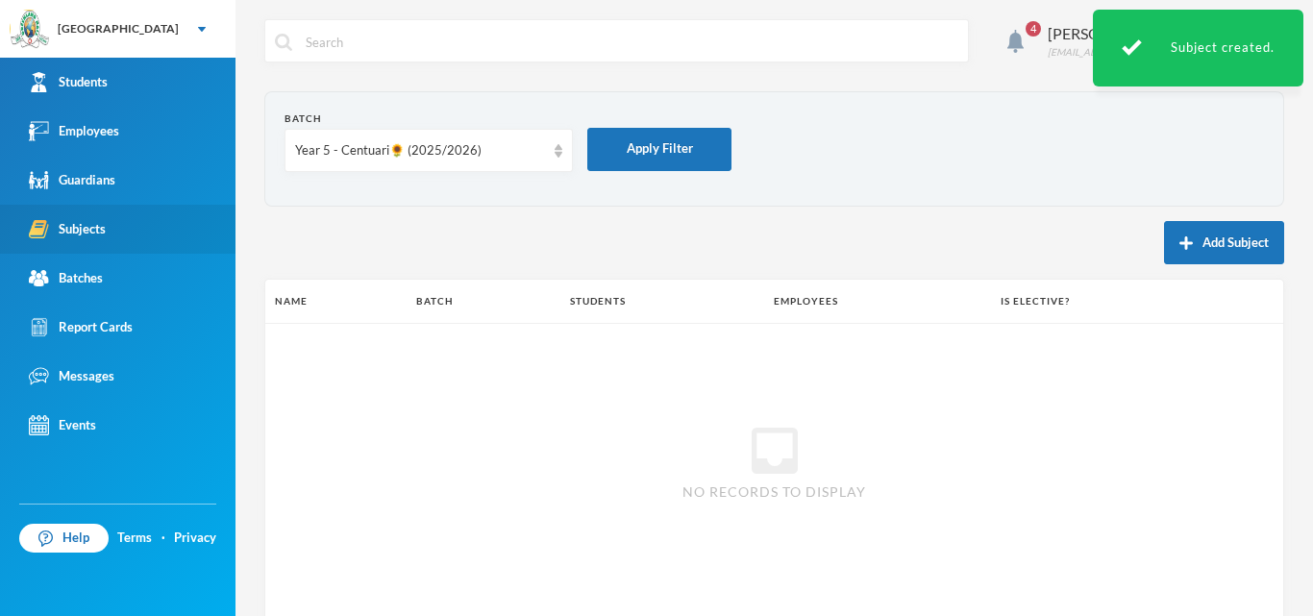
click at [1184, 242] on button "Add Subject" at bounding box center [1224, 242] width 120 height 43
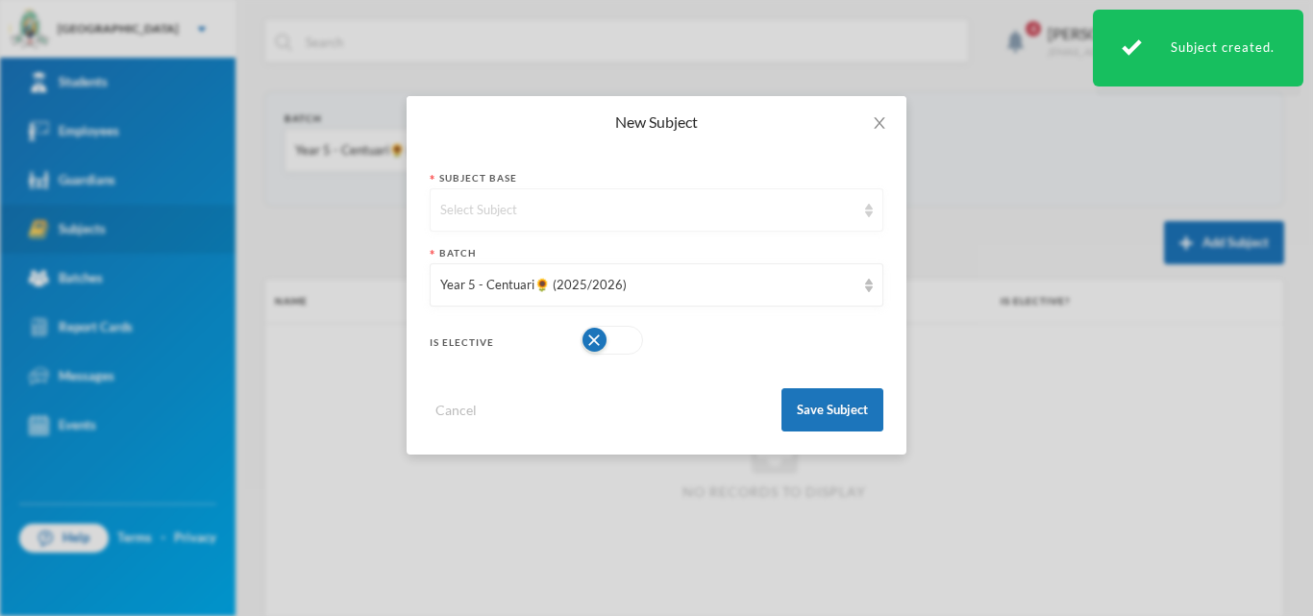
click at [727, 212] on div "Select Subject" at bounding box center [647, 210] width 415 height 19
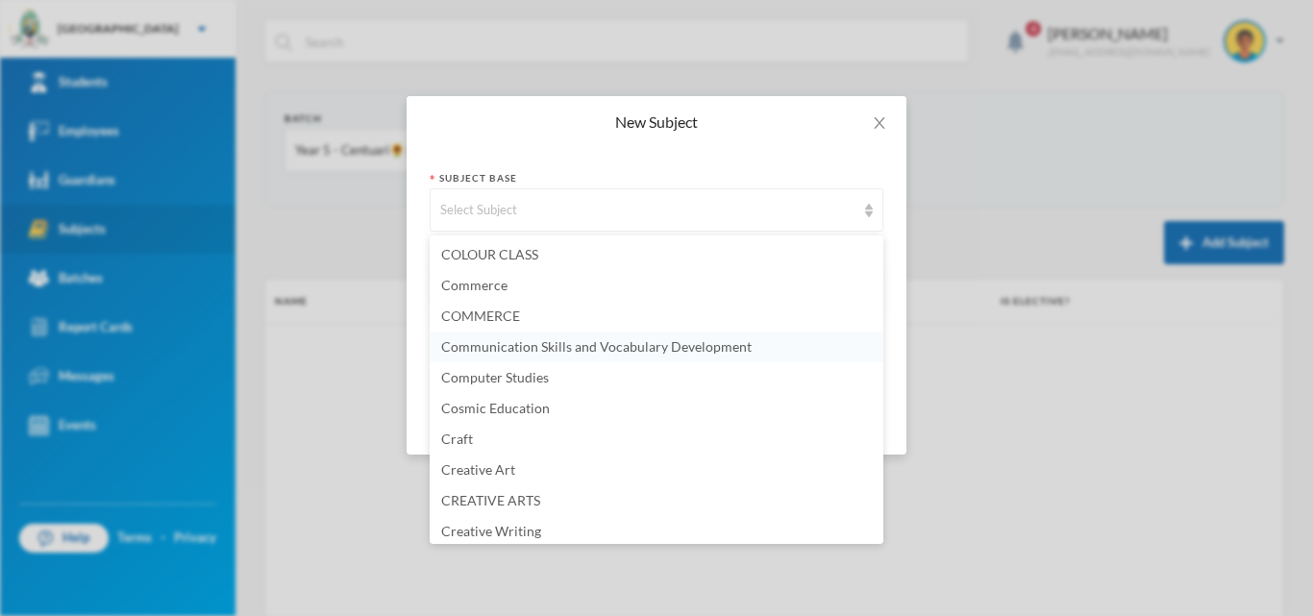
scroll to position [865, 0]
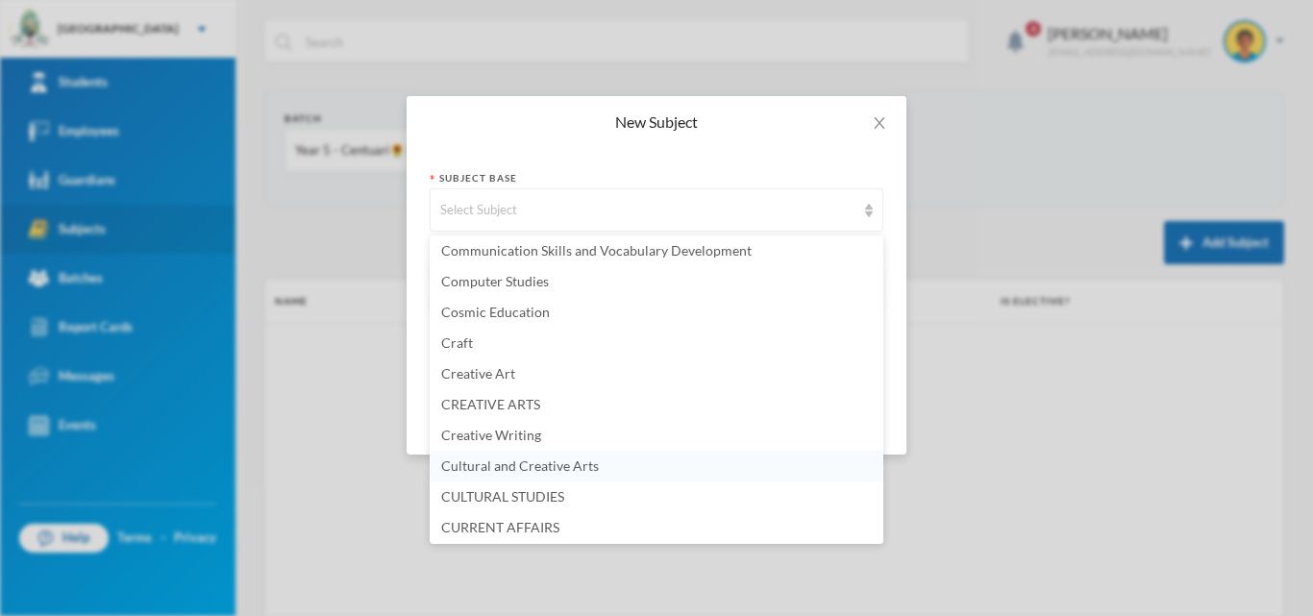
click at [488, 472] on span "Cultural and Creative Arts" at bounding box center [520, 466] width 158 height 16
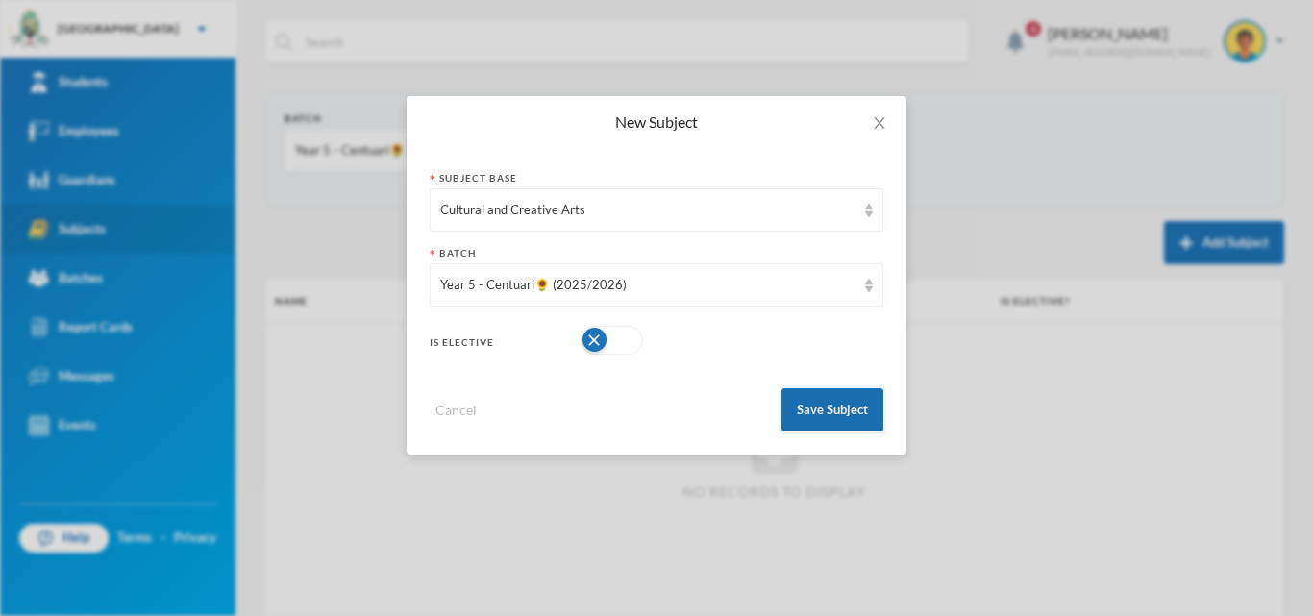
click at [806, 409] on button "Save Subject" at bounding box center [833, 409] width 102 height 43
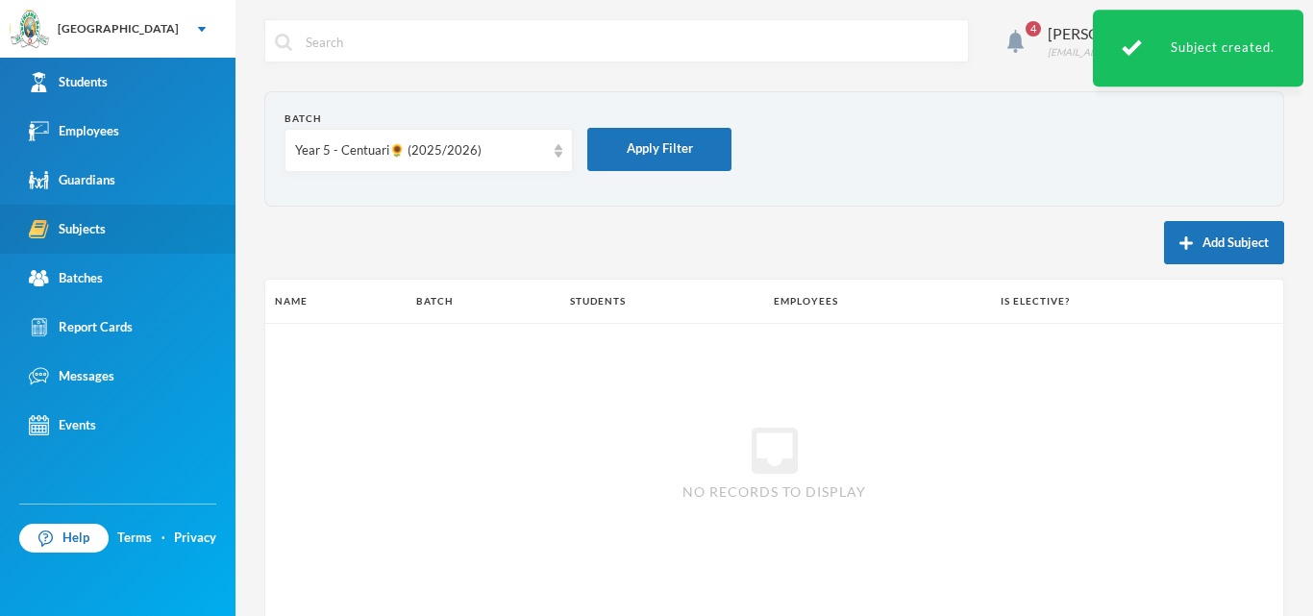
click at [1195, 240] on button "Add Subject" at bounding box center [1224, 242] width 120 height 43
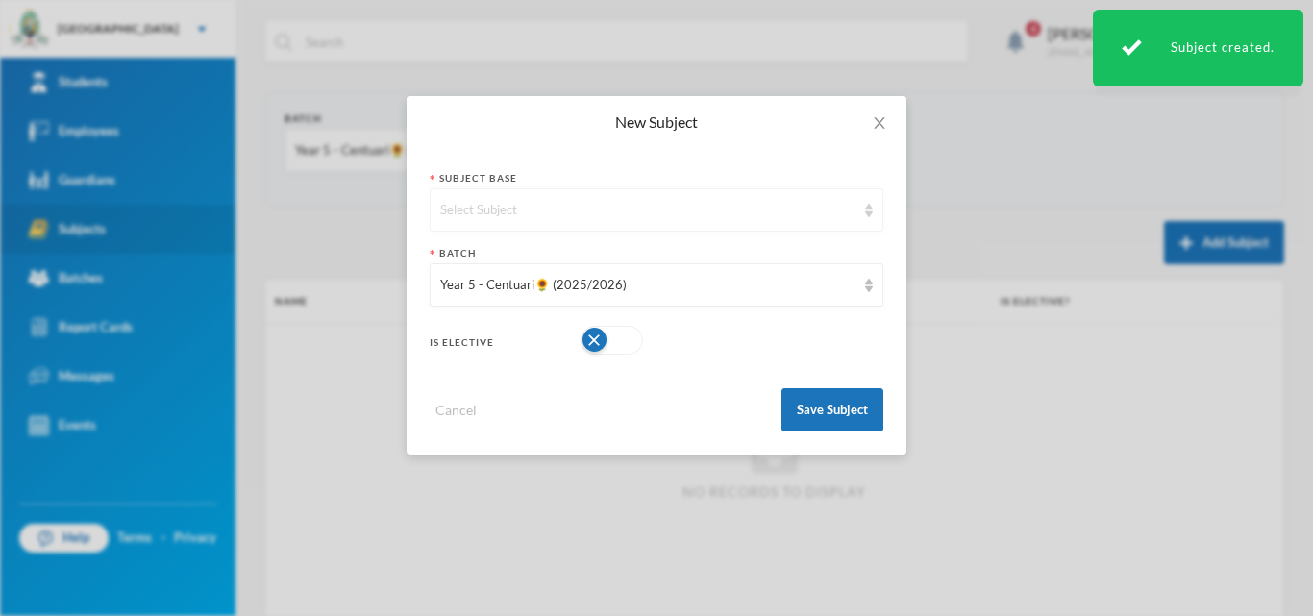
click at [733, 223] on div "Select Subject" at bounding box center [657, 209] width 454 height 43
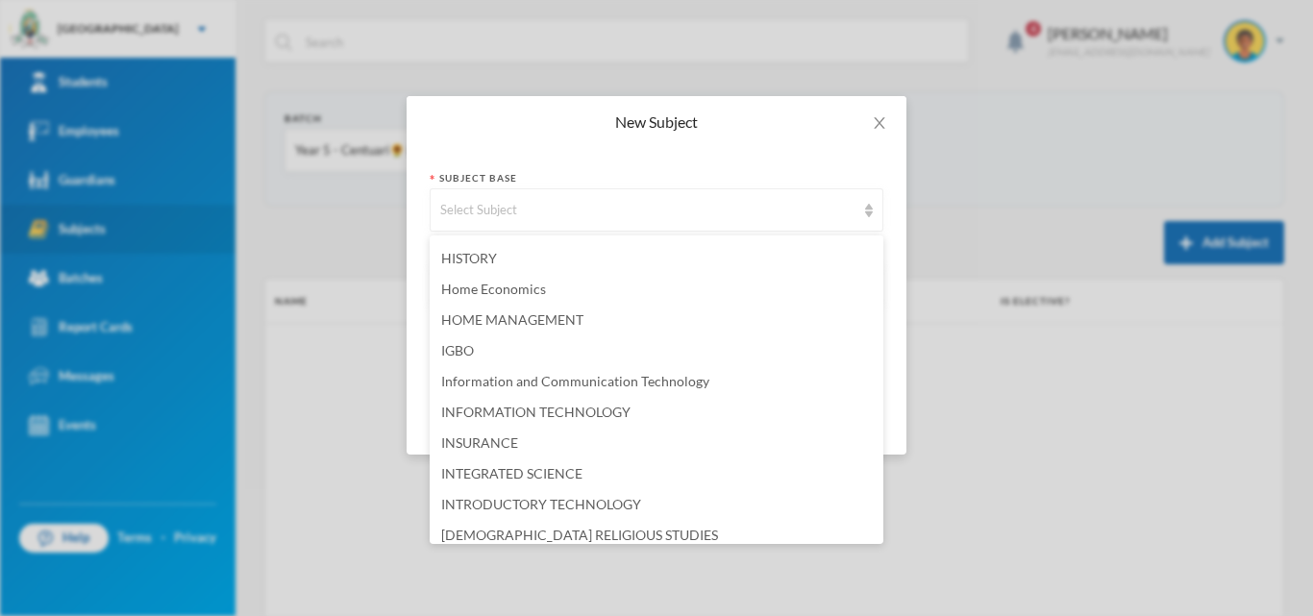
scroll to position [2195, 0]
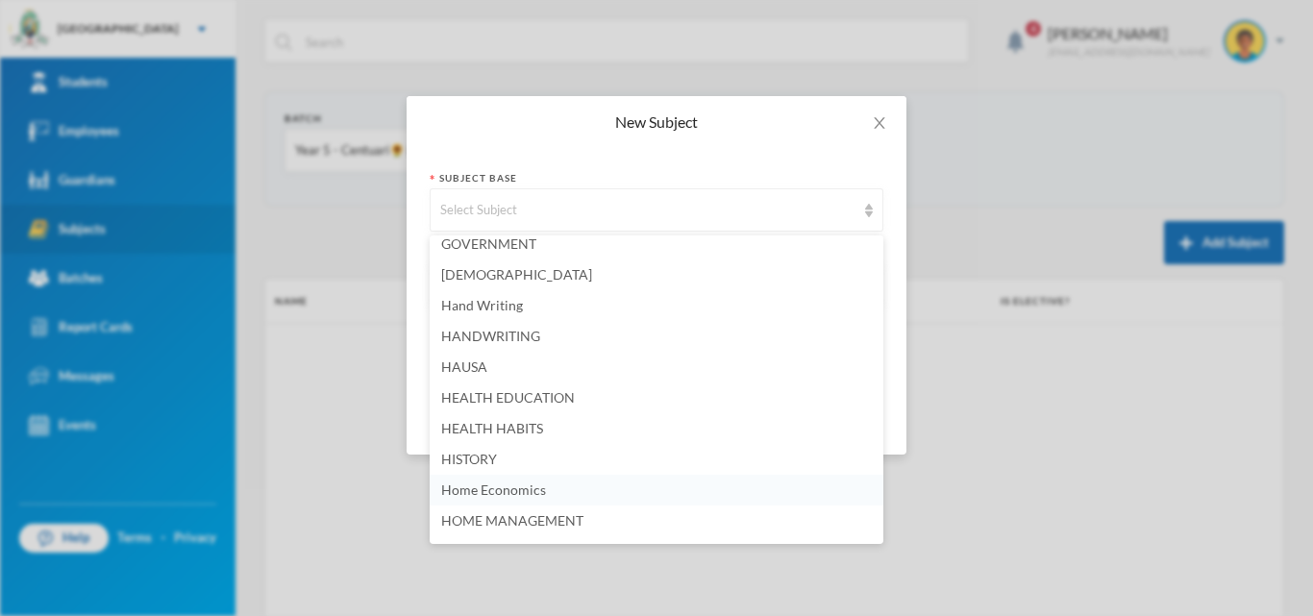
click at [490, 491] on span "Home Economics" at bounding box center [493, 490] width 105 height 16
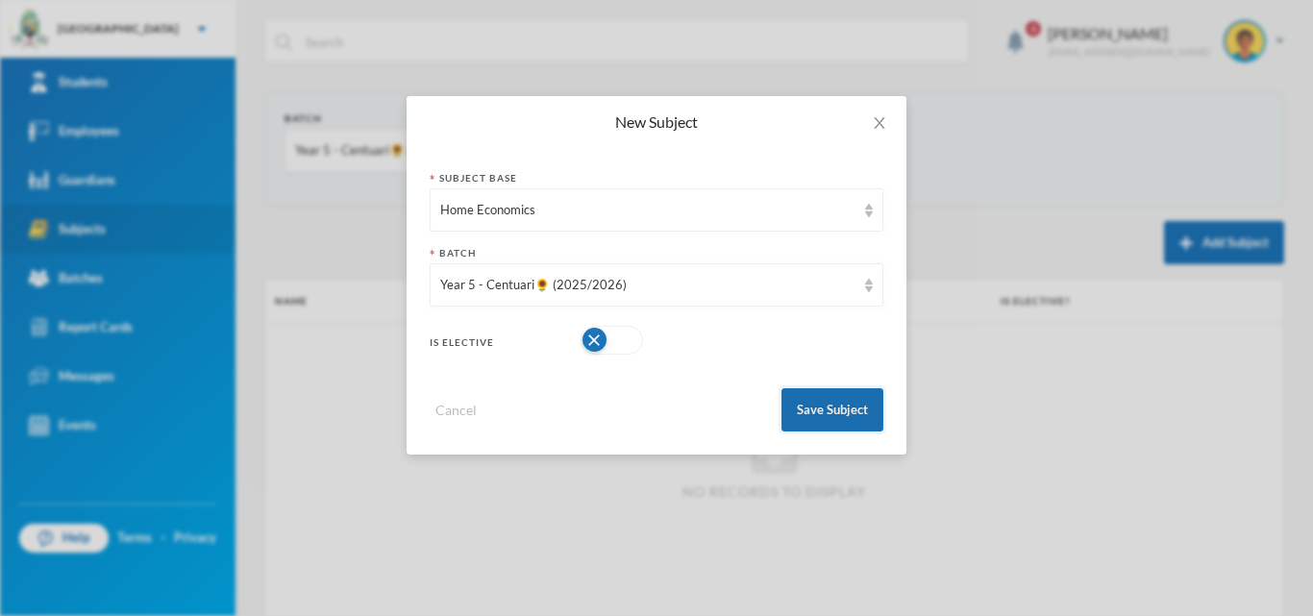
click at [835, 402] on button "Save Subject" at bounding box center [833, 409] width 102 height 43
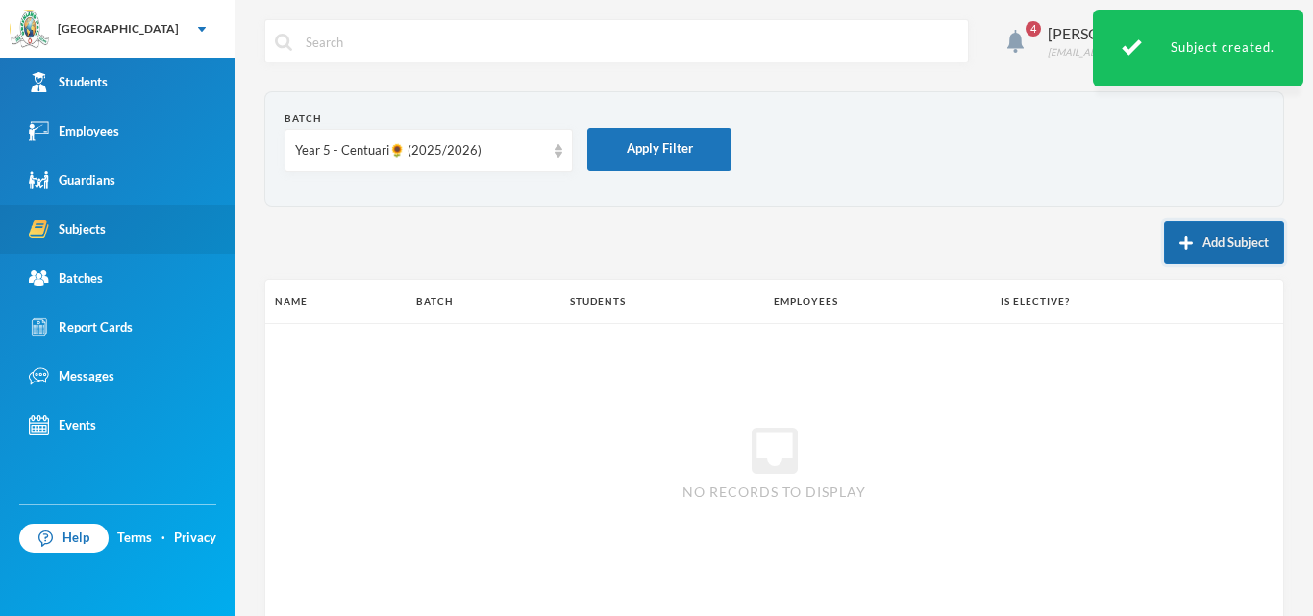
click at [1215, 242] on button "Add Subject" at bounding box center [1224, 242] width 120 height 43
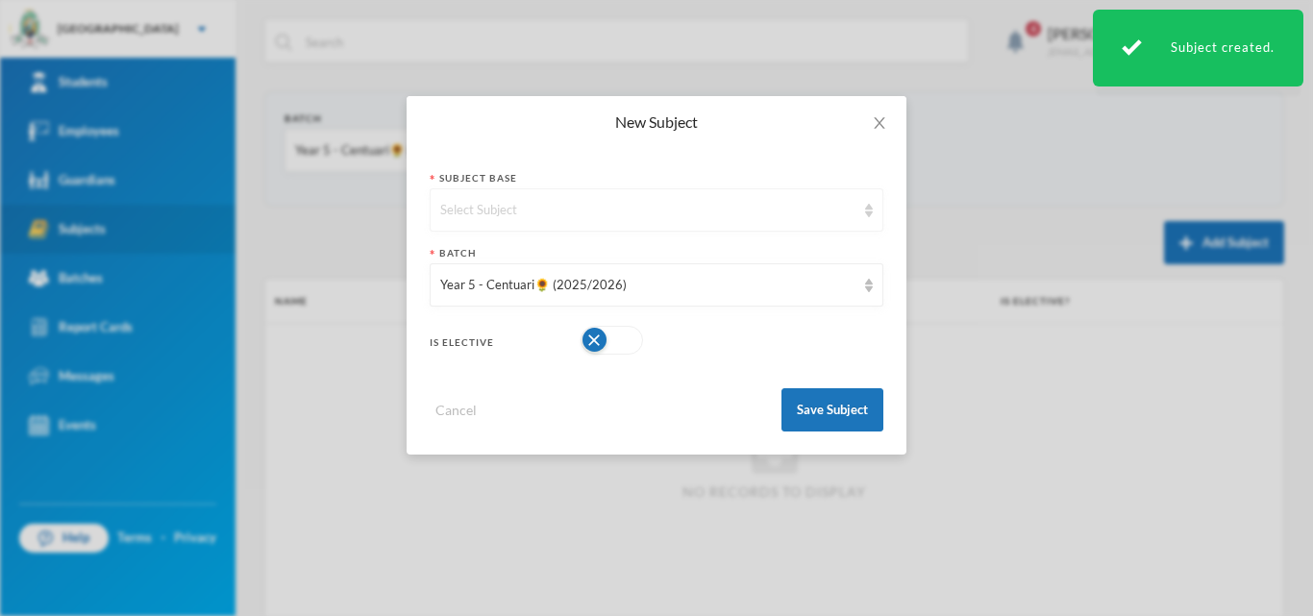
click at [567, 205] on div "Select Subject" at bounding box center [647, 210] width 415 height 19
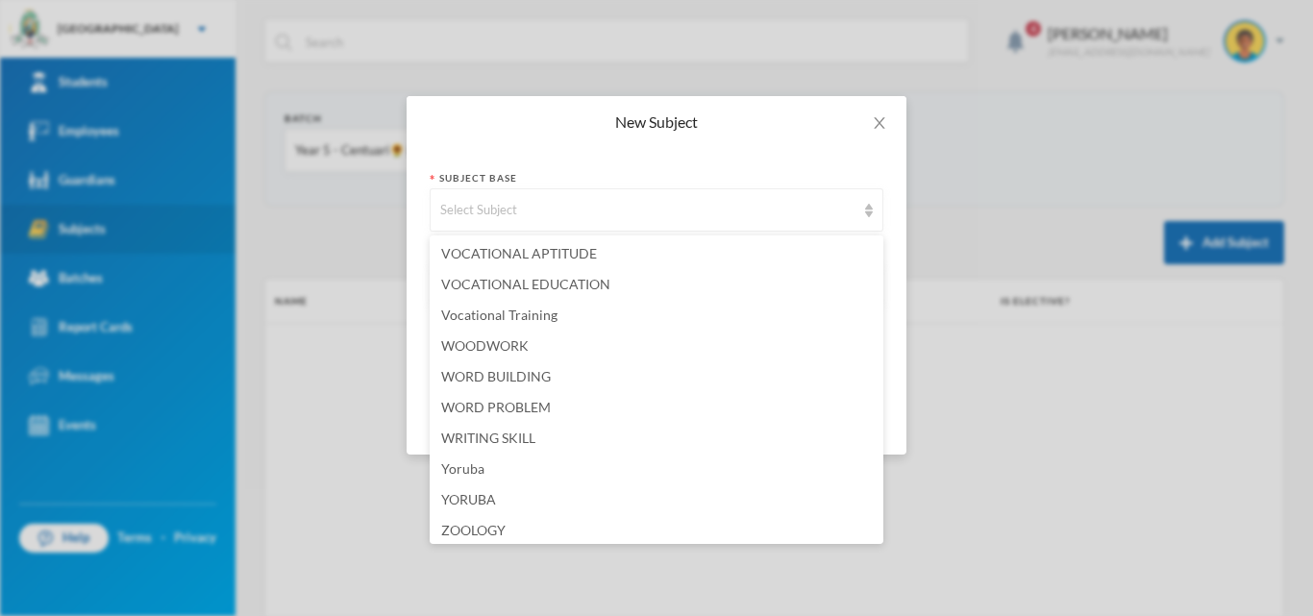
scroll to position [5175, 0]
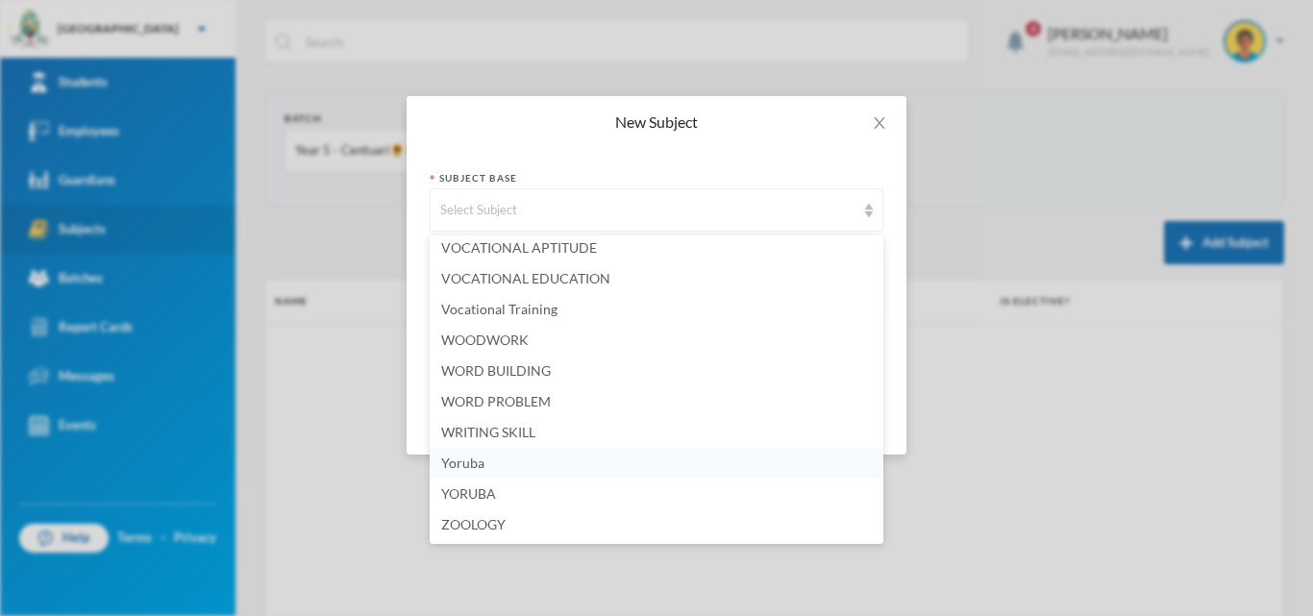
click at [490, 468] on li "Yoruba" at bounding box center [657, 463] width 454 height 31
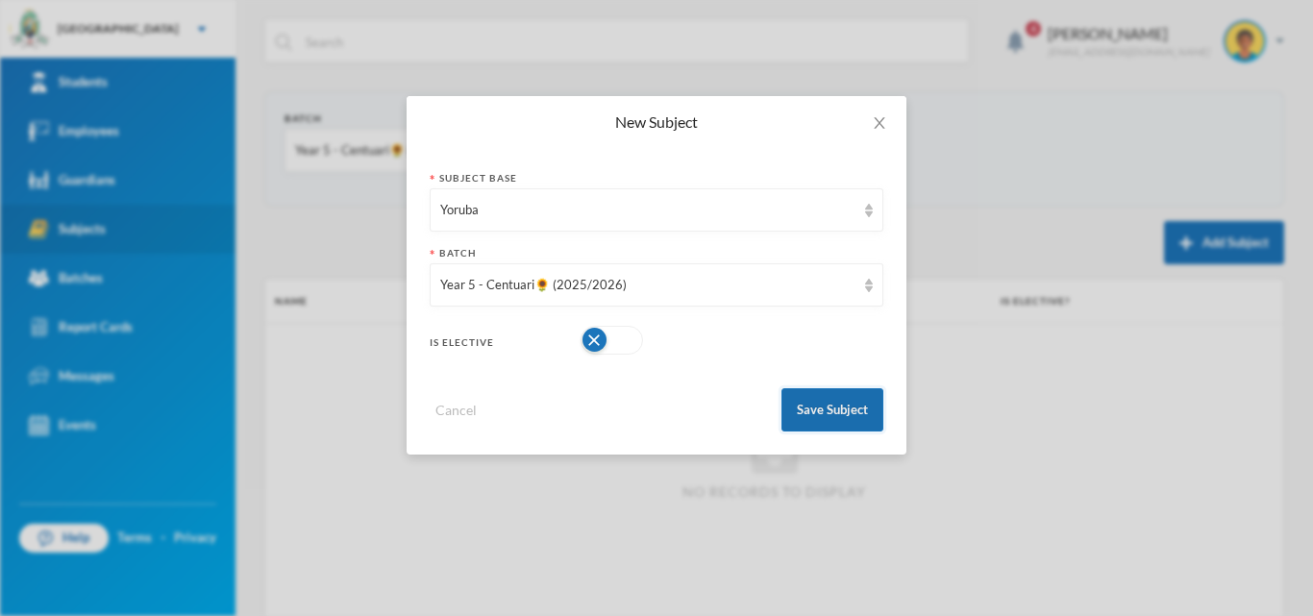
click at [865, 415] on button "Save Subject" at bounding box center [833, 409] width 102 height 43
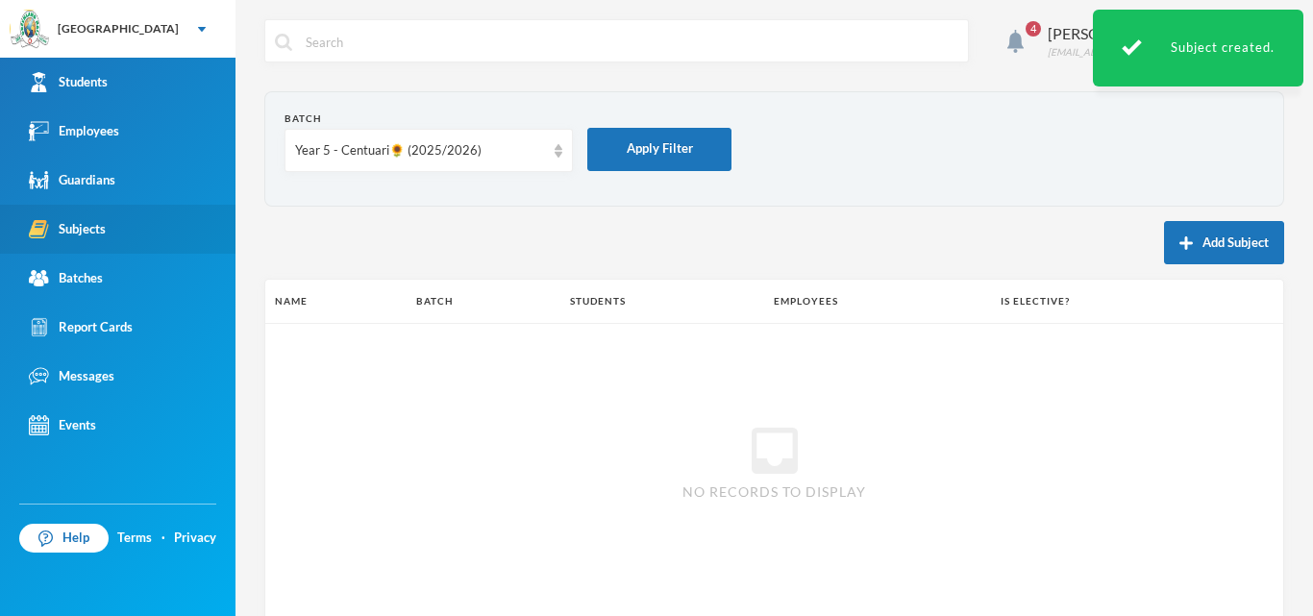
click at [1180, 242] on img "button" at bounding box center [1186, 243] width 13 height 13
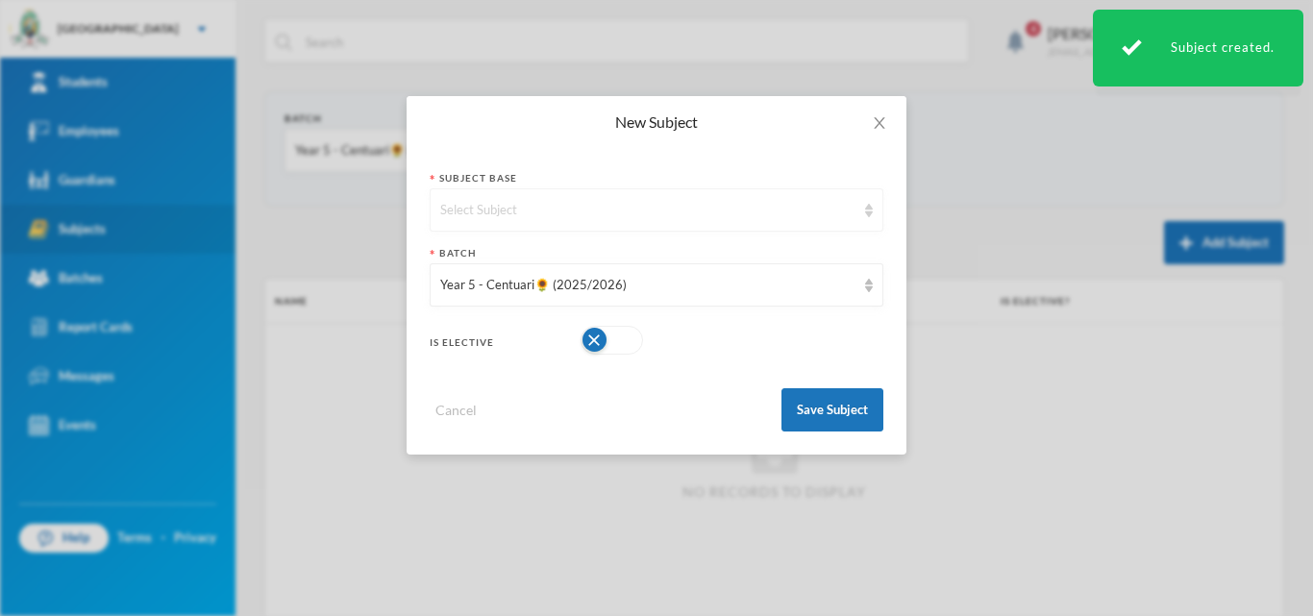
click at [740, 203] on div "Select Subject" at bounding box center [647, 210] width 415 height 19
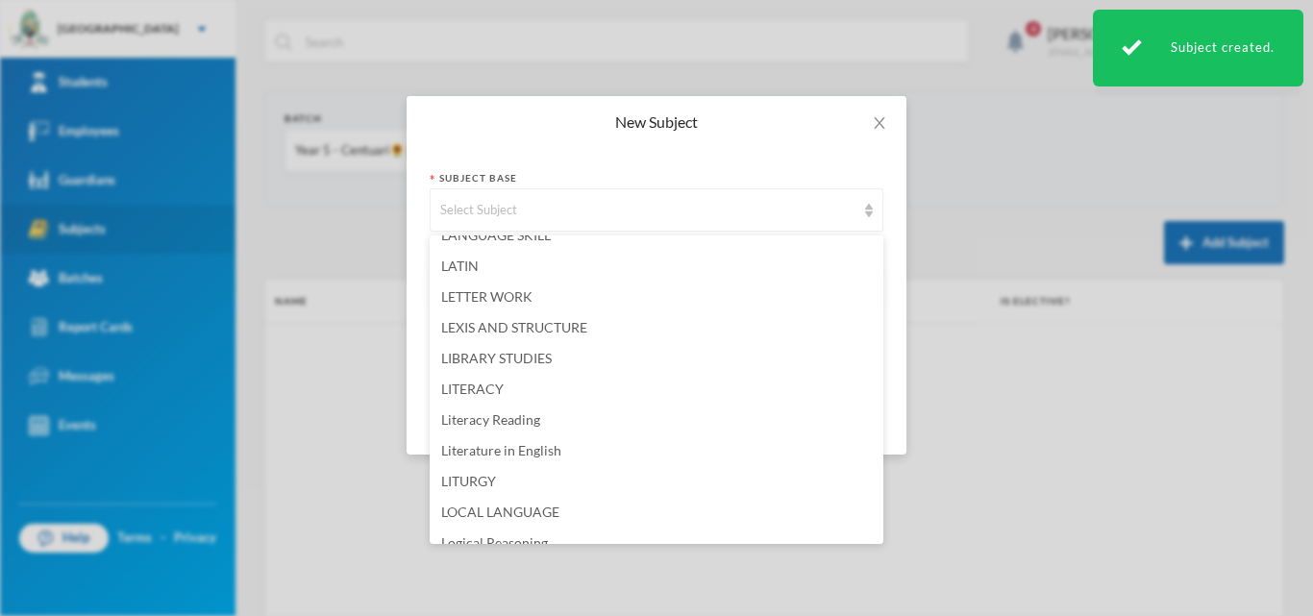
scroll to position [3269, 0]
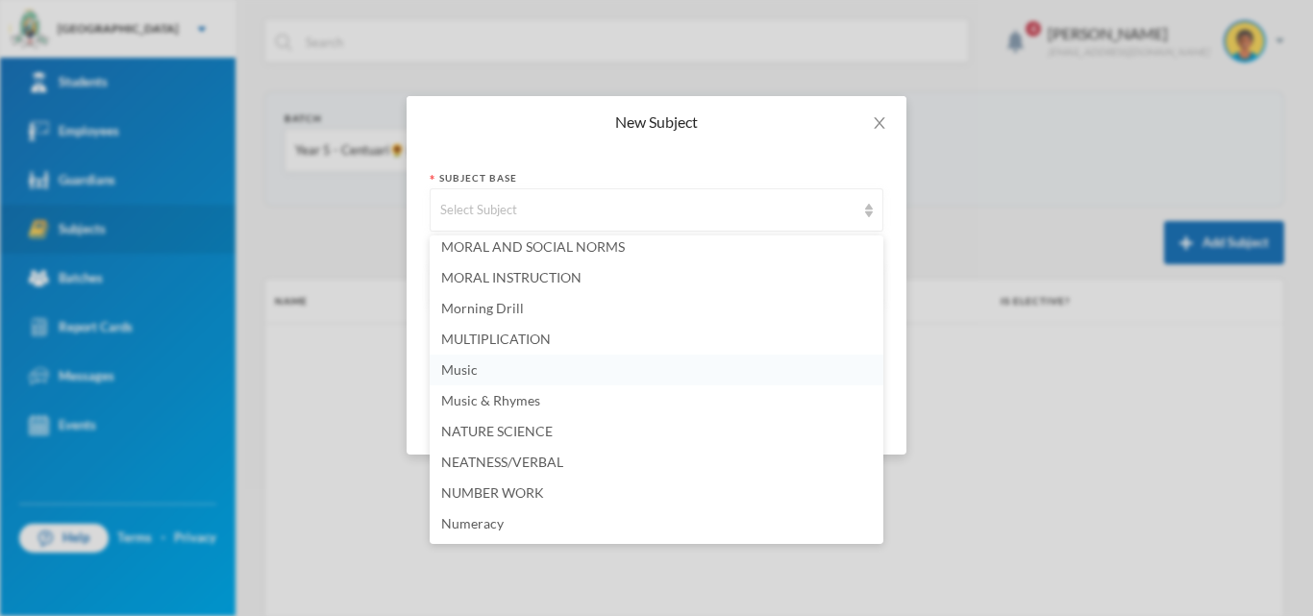
drag, startPoint x: 528, startPoint y: 378, endPoint x: 755, endPoint y: 375, distance: 226.9
click at [528, 378] on li "Music" at bounding box center [657, 370] width 454 height 31
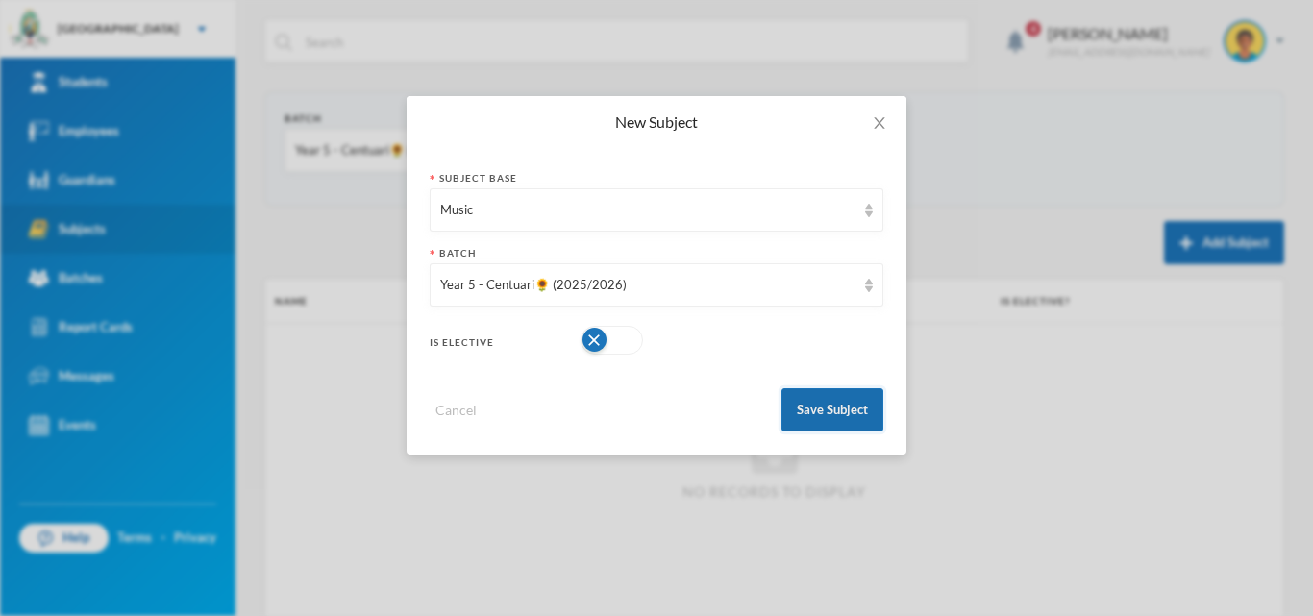
click at [807, 420] on button "Save Subject" at bounding box center [833, 409] width 102 height 43
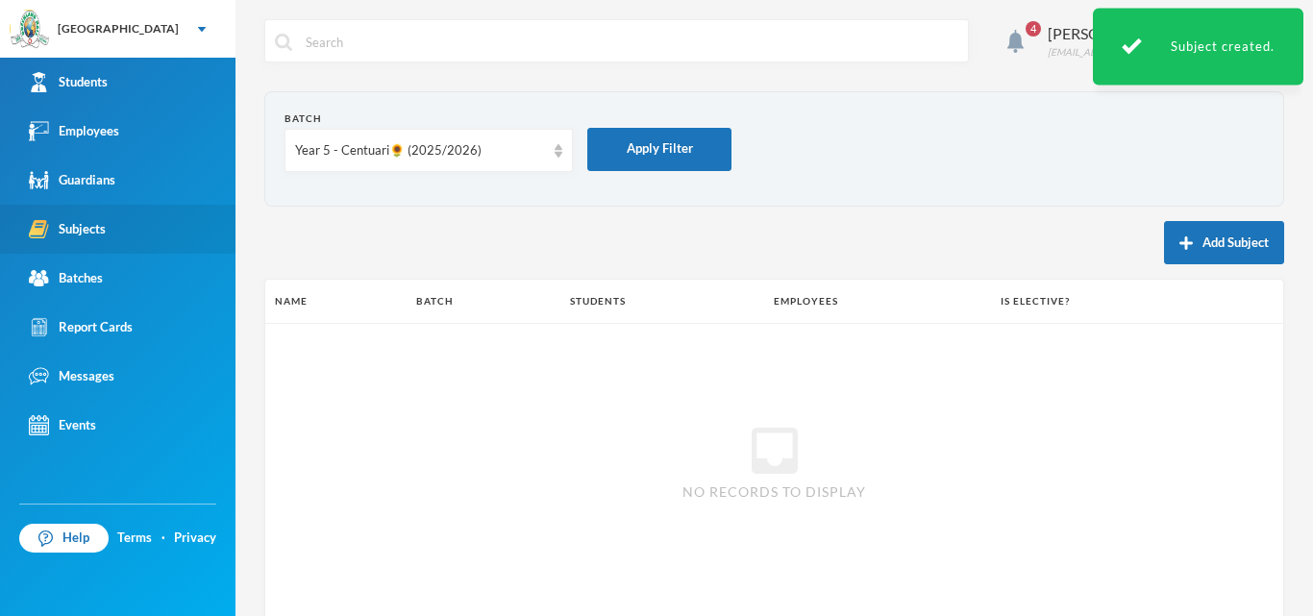
click at [1187, 250] on button "Add Subject" at bounding box center [1224, 242] width 120 height 43
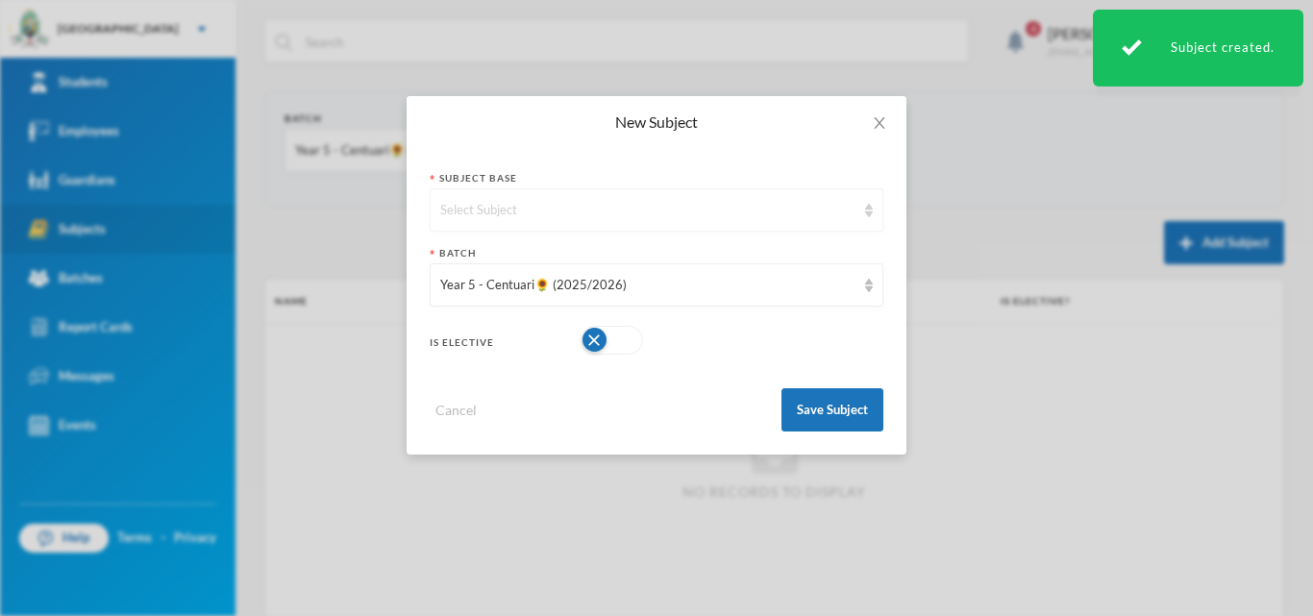
click at [664, 206] on div "Select Subject" at bounding box center [647, 210] width 415 height 19
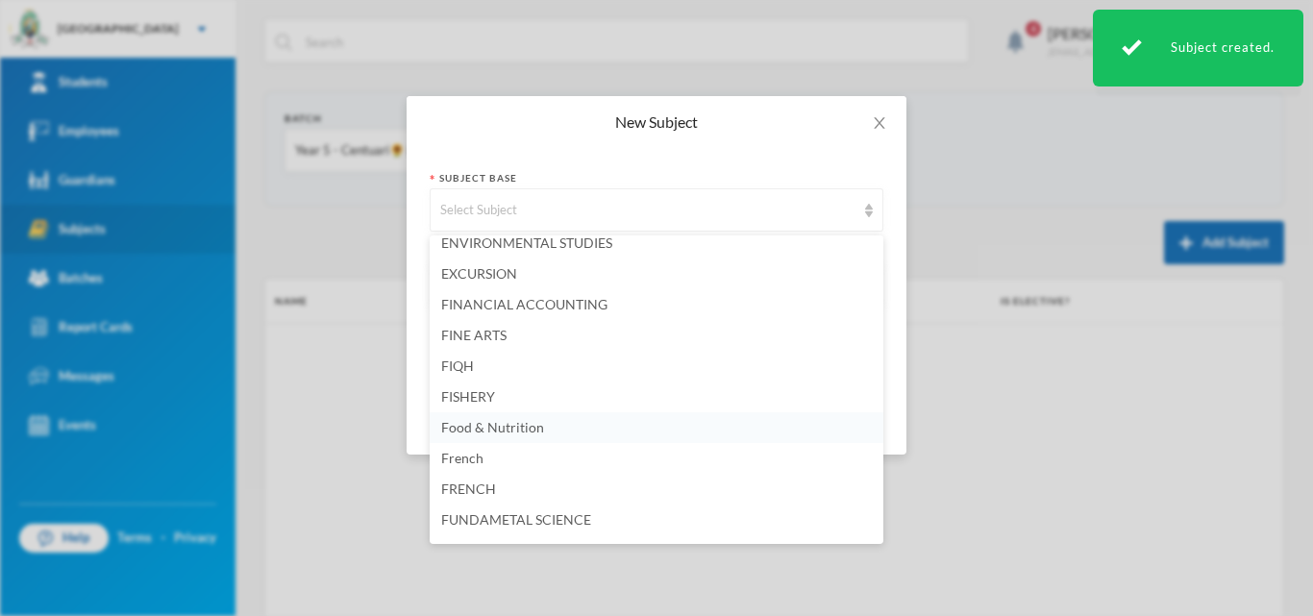
scroll to position [1731, 0]
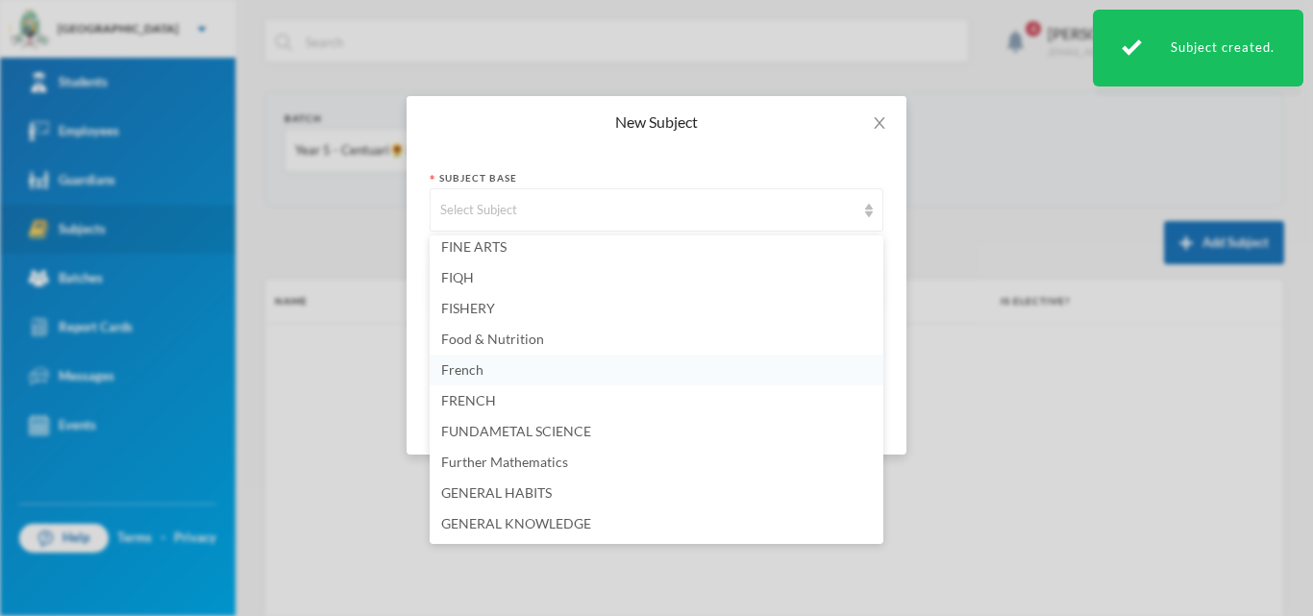
click at [578, 382] on li "French" at bounding box center [657, 370] width 454 height 31
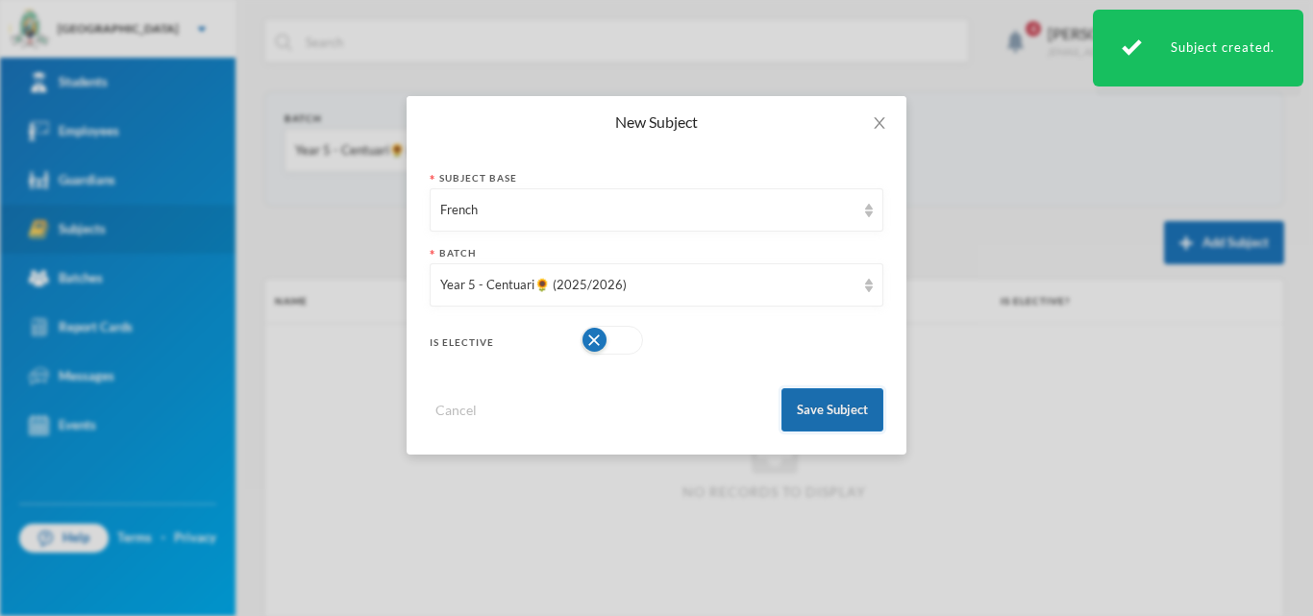
click at [839, 414] on button "Save Subject" at bounding box center [833, 409] width 102 height 43
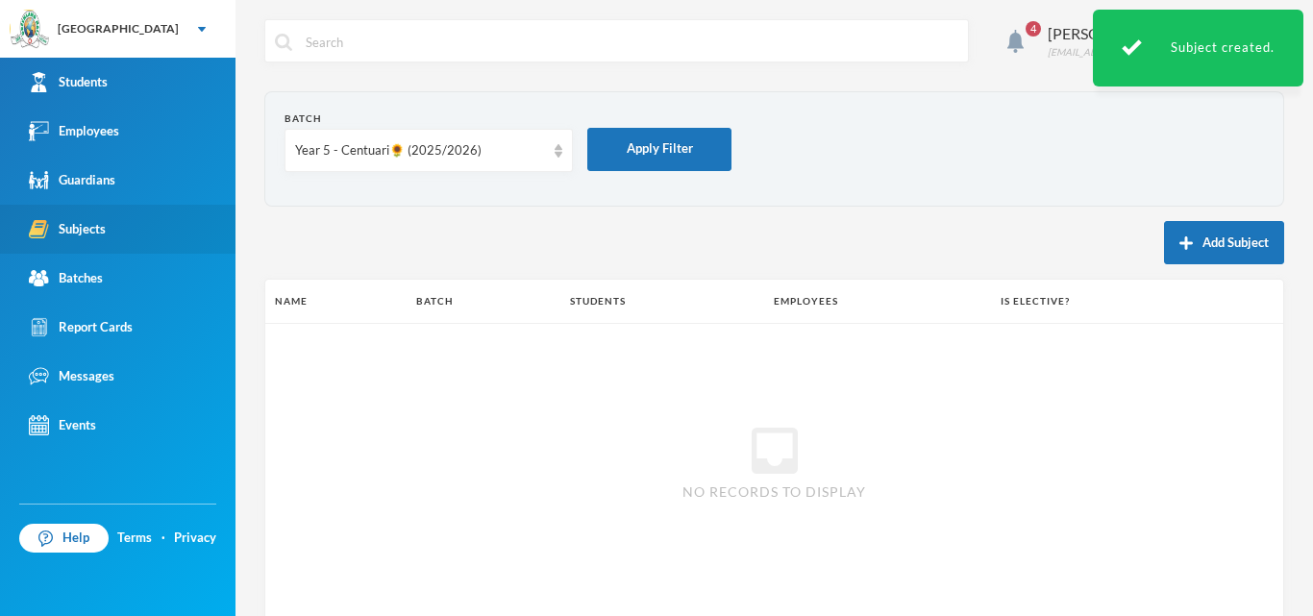
click at [1164, 239] on button "Add Subject" at bounding box center [1224, 242] width 120 height 43
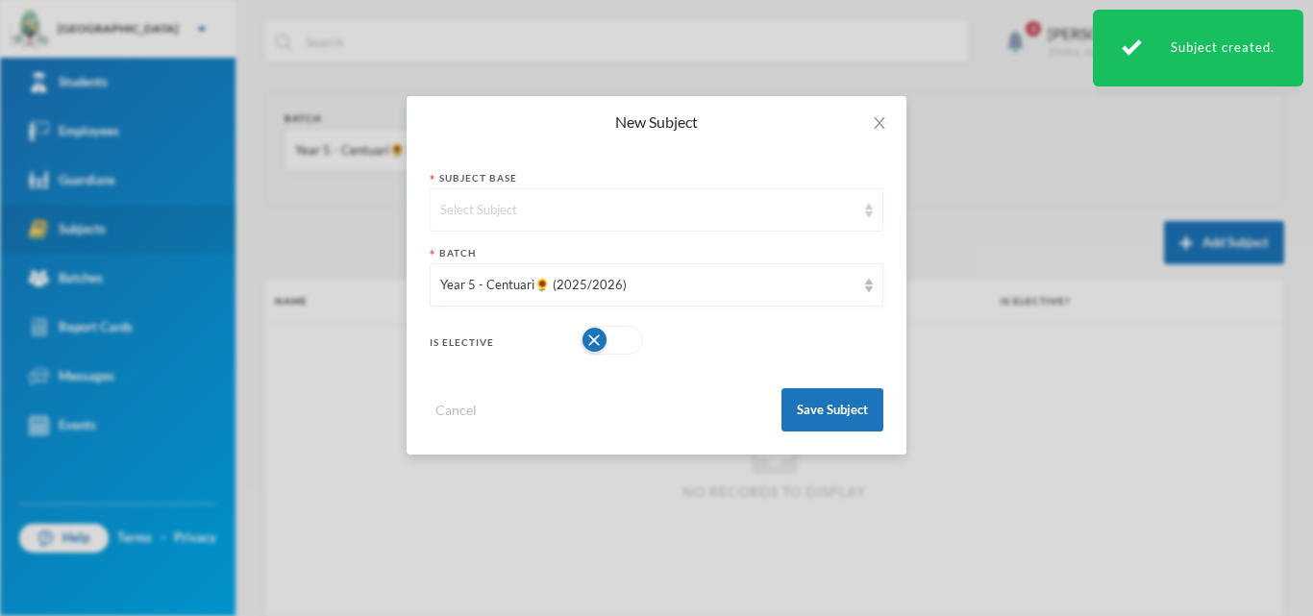
click at [766, 214] on div "Select Subject" at bounding box center [647, 210] width 415 height 19
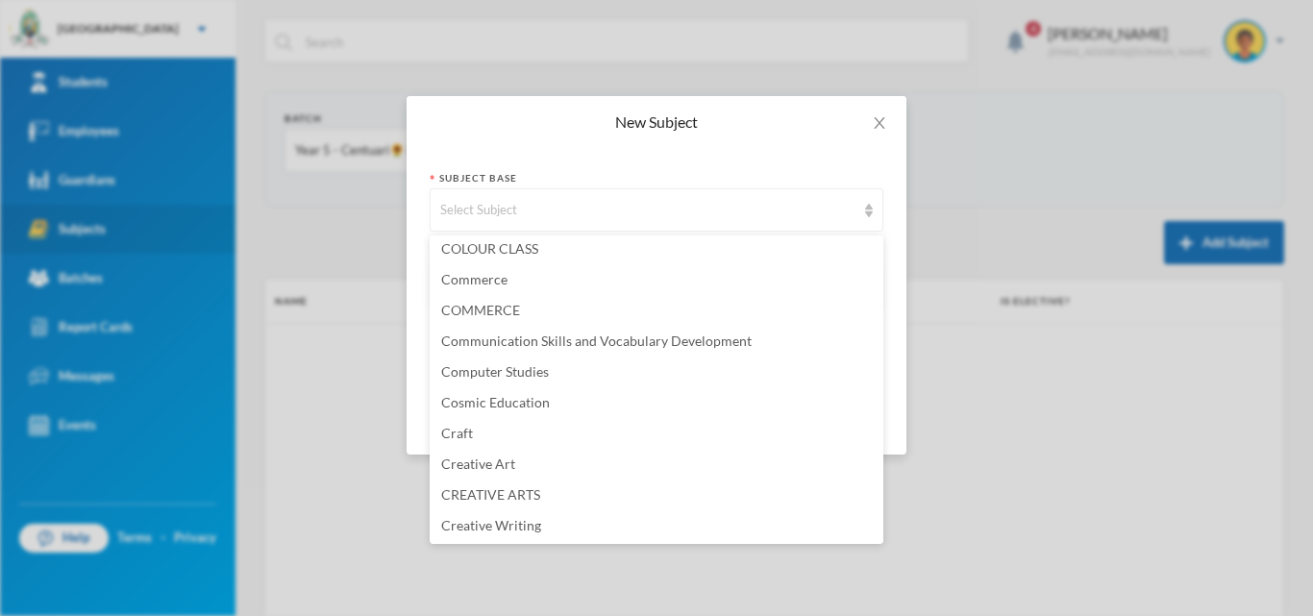
scroll to position [865, 0]
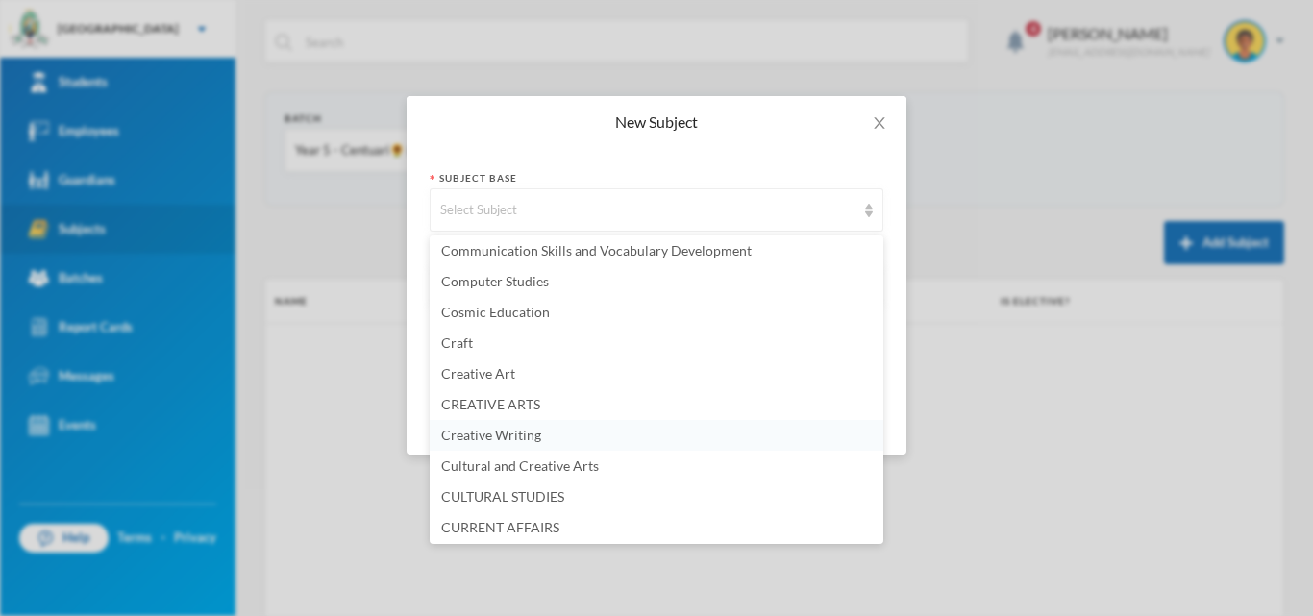
click at [504, 442] on span "Creative Writing" at bounding box center [491, 435] width 100 height 16
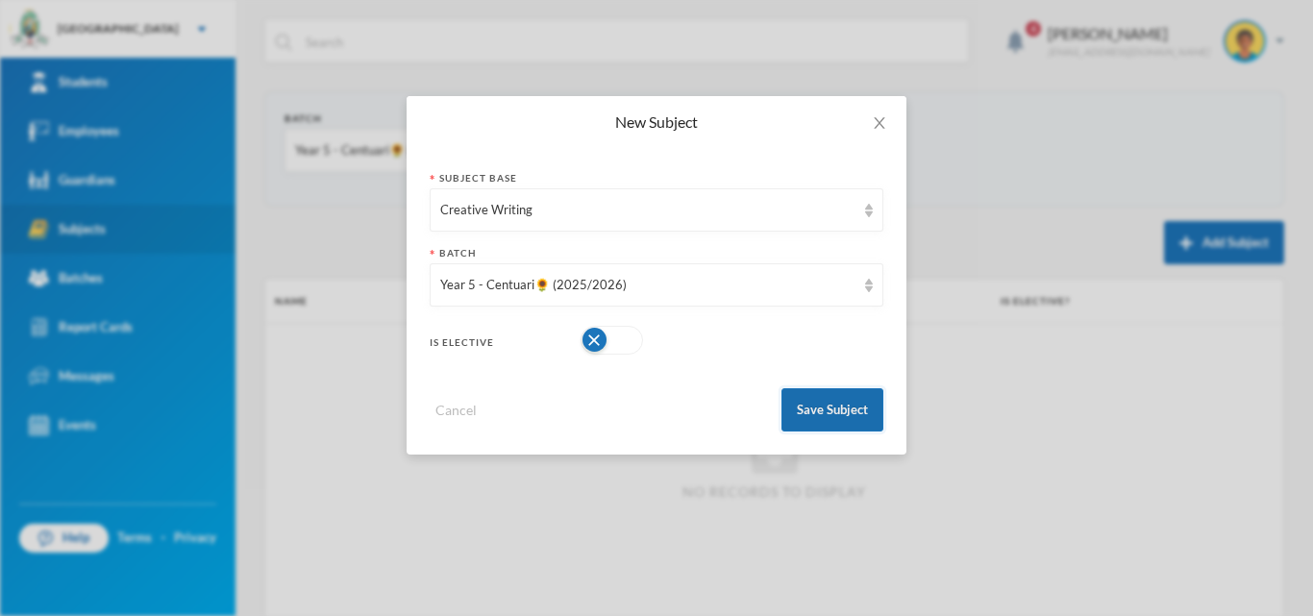
click at [827, 404] on button "Save Subject" at bounding box center [833, 409] width 102 height 43
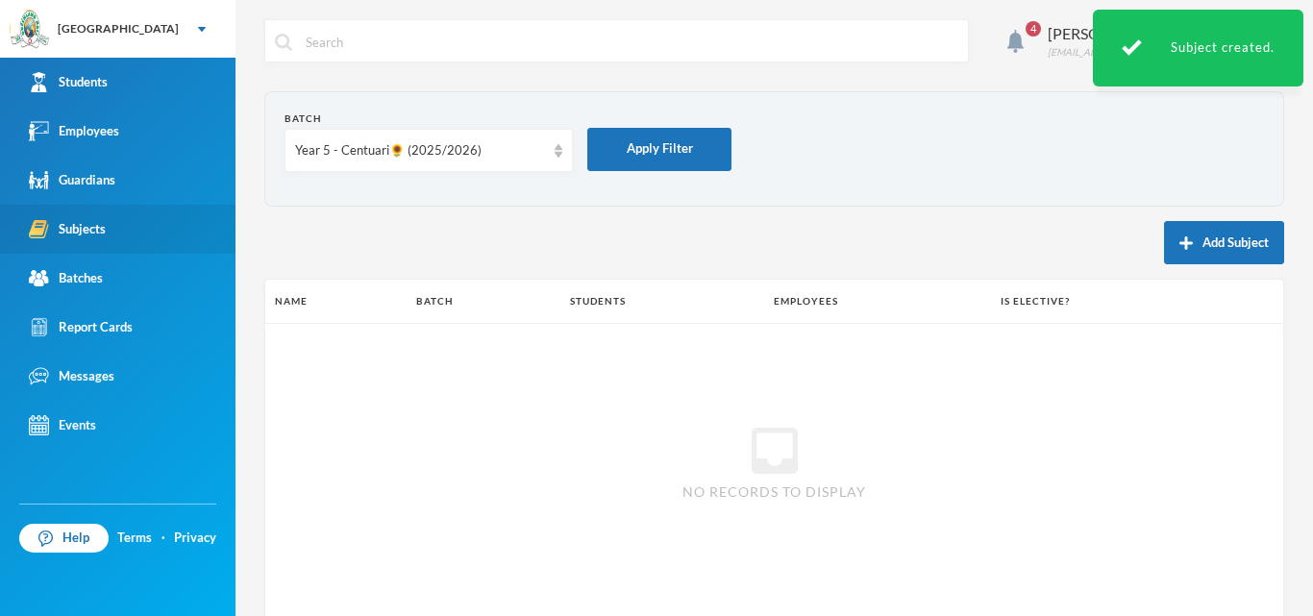
click at [1180, 241] on img "button" at bounding box center [1186, 243] width 13 height 13
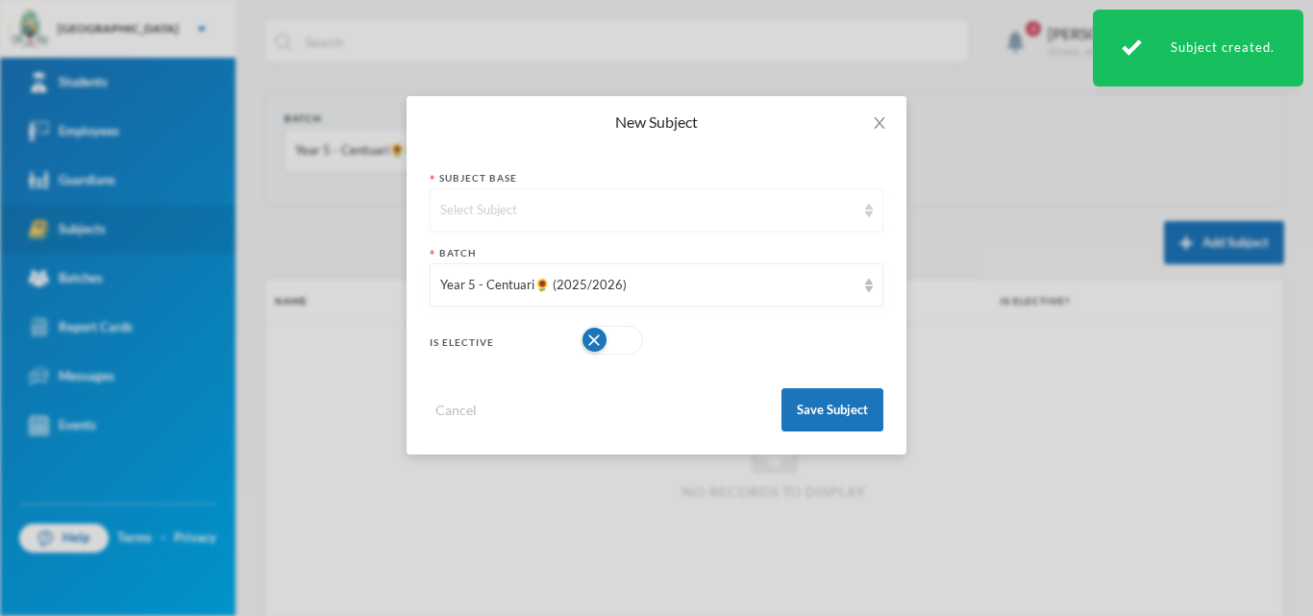
click at [705, 192] on div "Select Subject" at bounding box center [657, 209] width 454 height 43
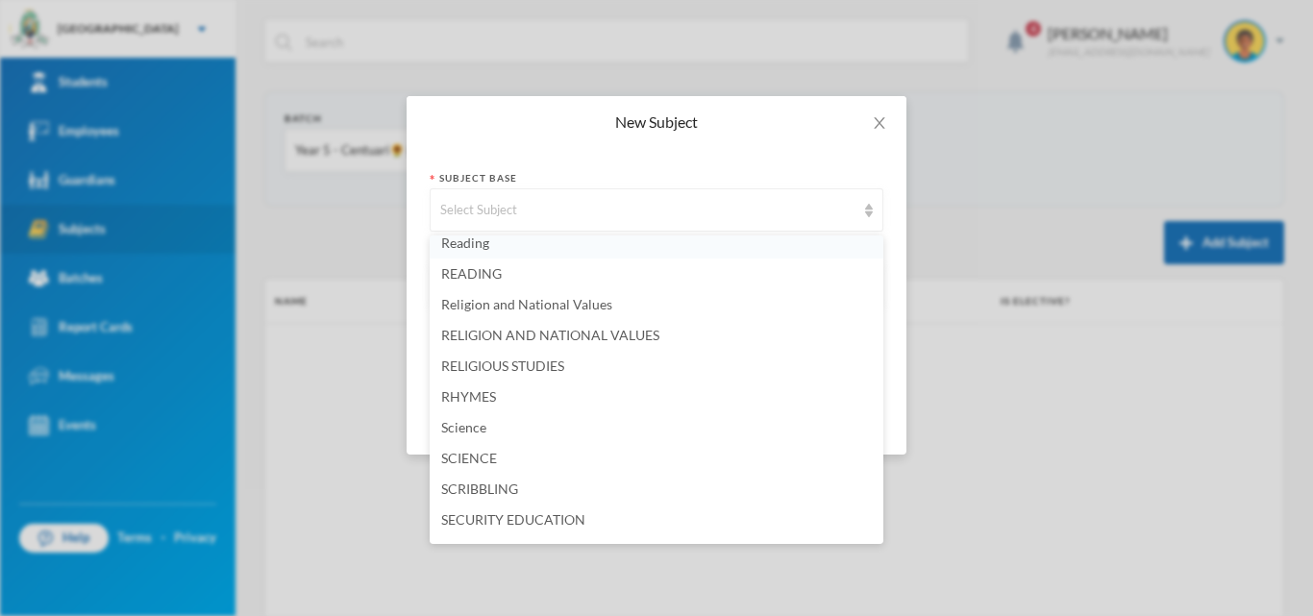
scroll to position [4126, 0]
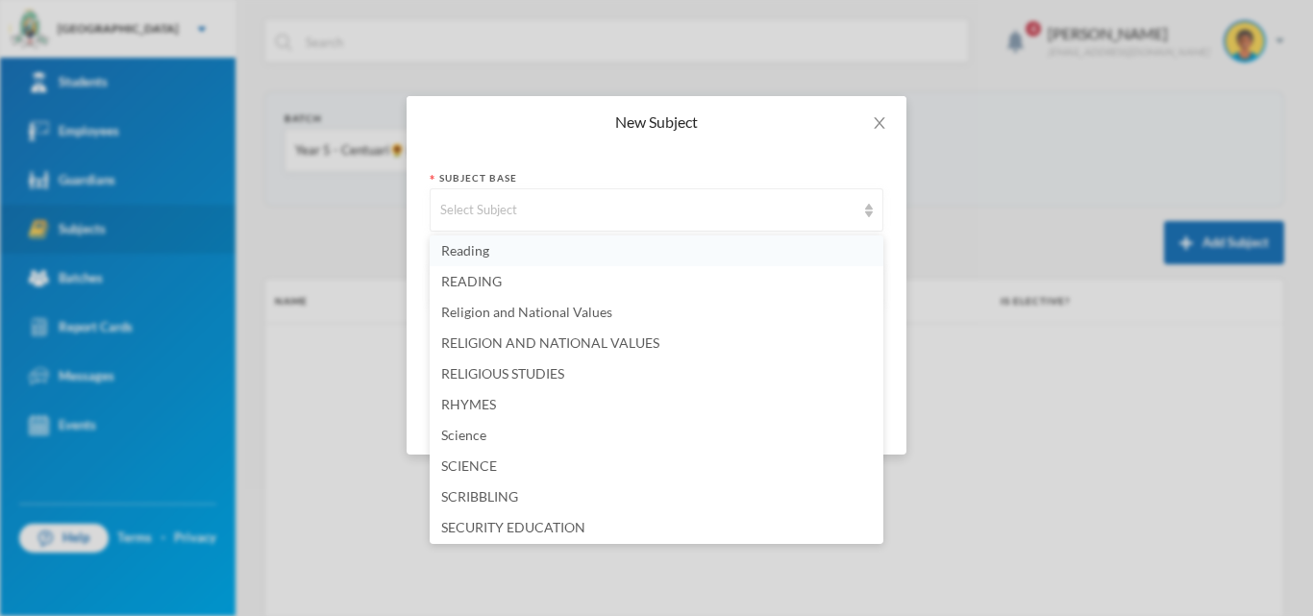
click at [507, 257] on li "Reading" at bounding box center [657, 251] width 454 height 31
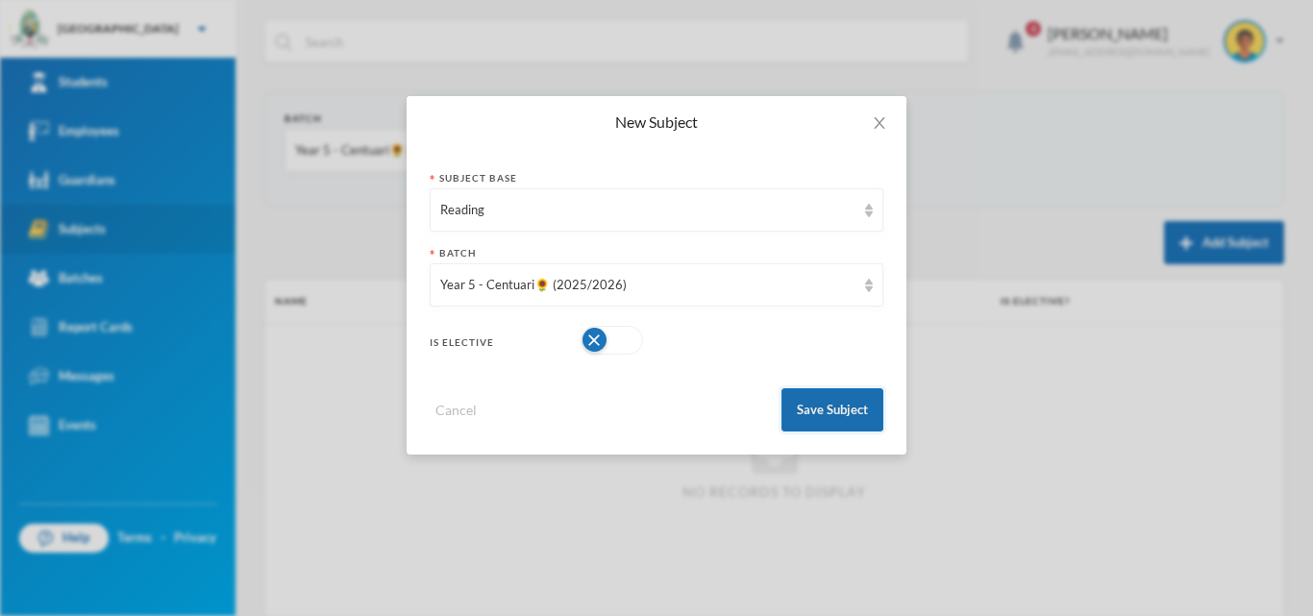
click at [836, 406] on button "Save Subject" at bounding box center [833, 409] width 102 height 43
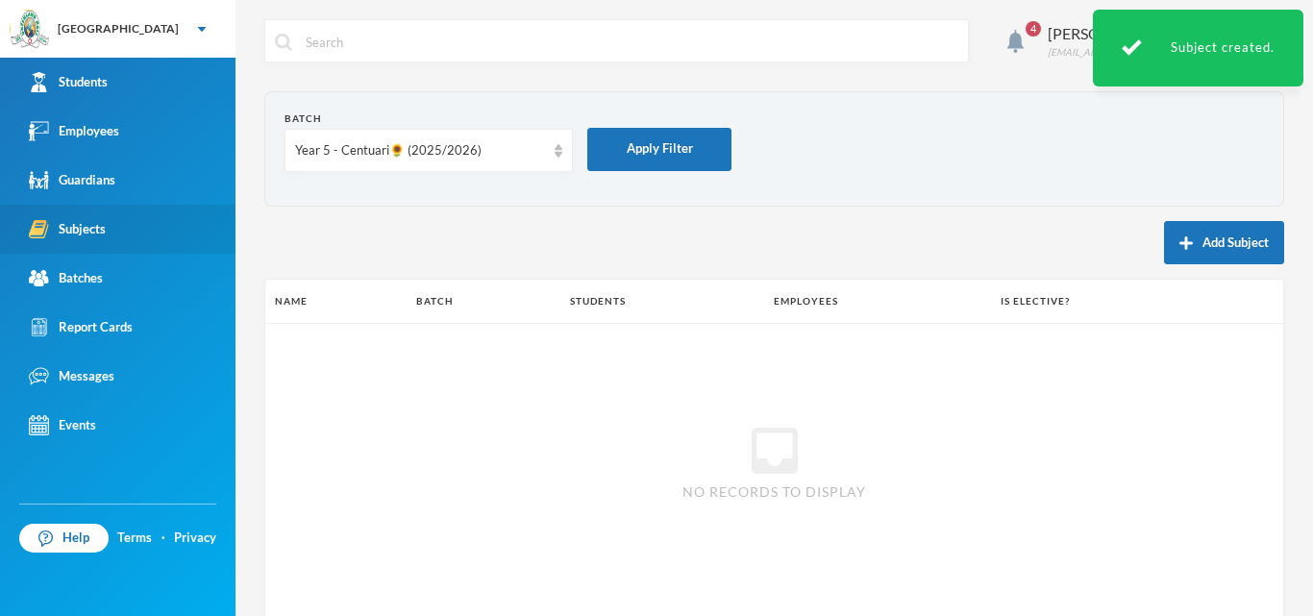
click at [1190, 246] on button "Add Subject" at bounding box center [1224, 242] width 120 height 43
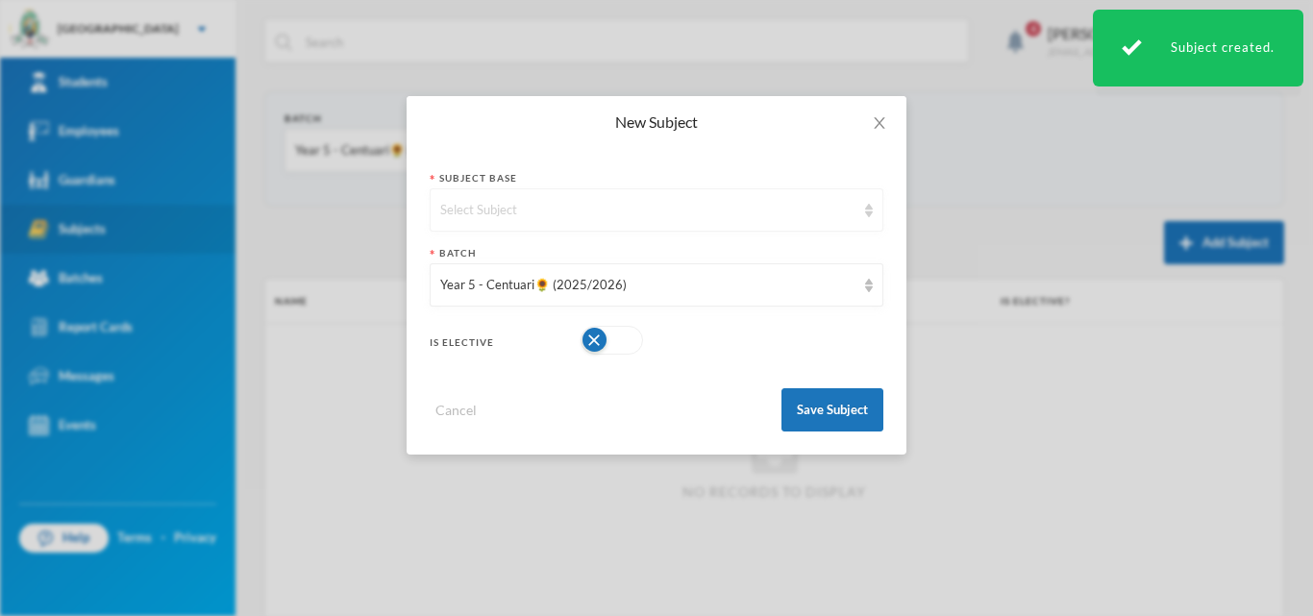
click at [486, 205] on div "Select Subject" at bounding box center [647, 210] width 415 height 19
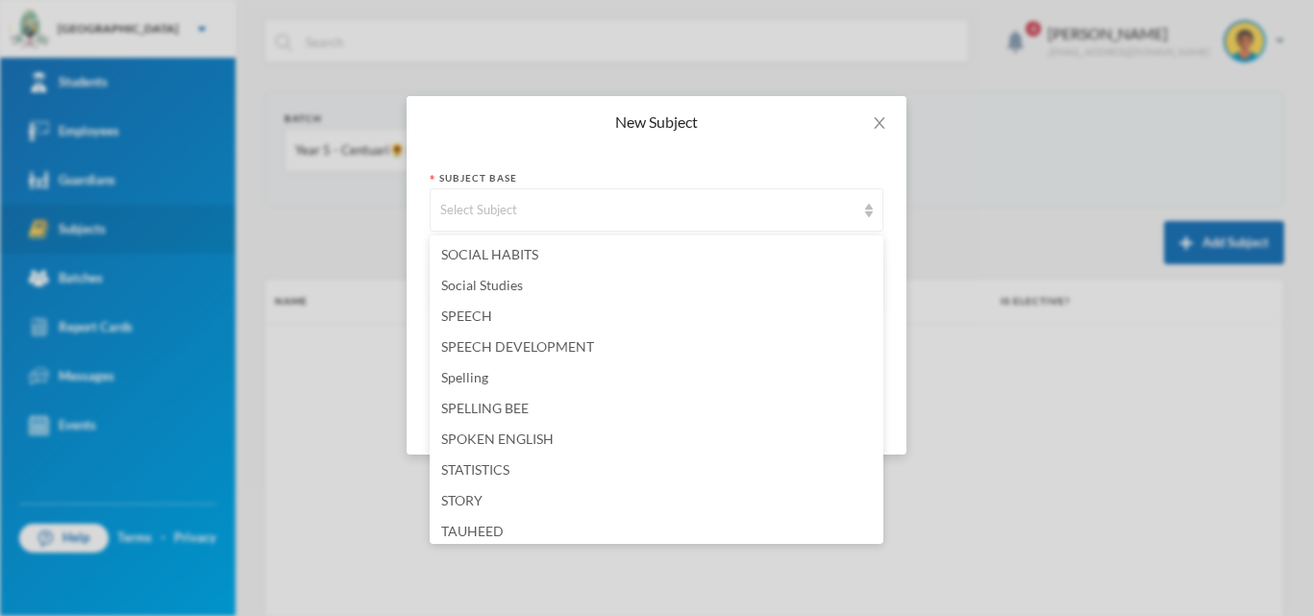
scroll to position [4615, 0]
click at [473, 353] on span "Spelling" at bounding box center [464, 346] width 47 height 16
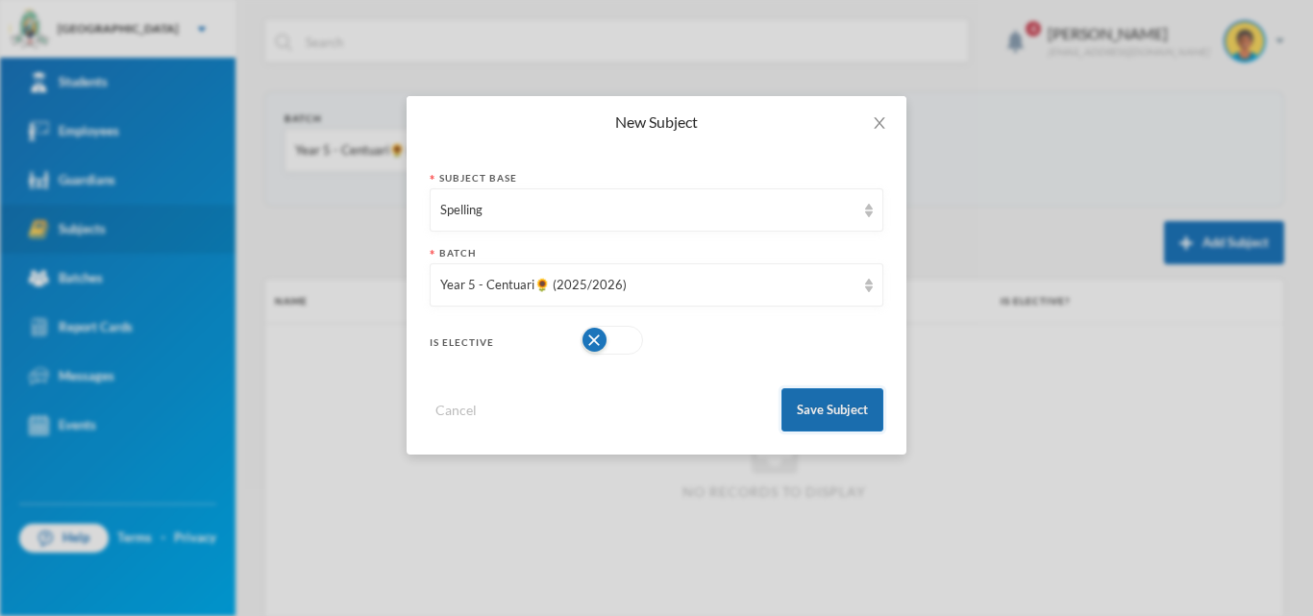
click at [810, 417] on button "Save Subject" at bounding box center [833, 409] width 102 height 43
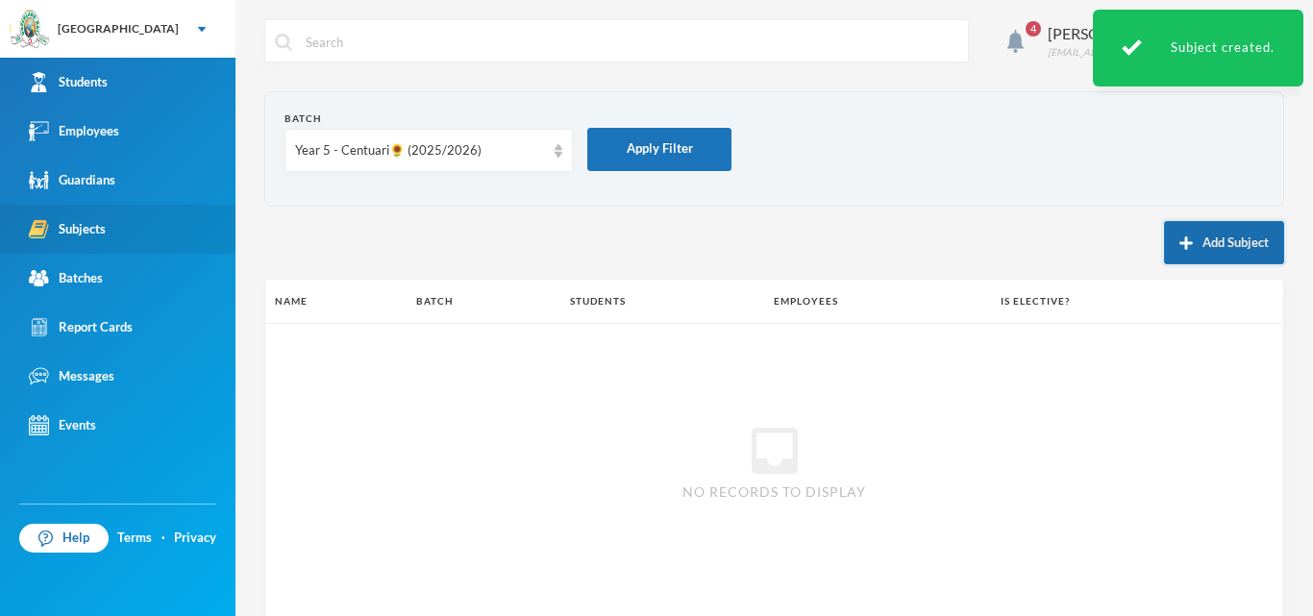
click at [1217, 241] on button "Add Subject" at bounding box center [1224, 242] width 120 height 43
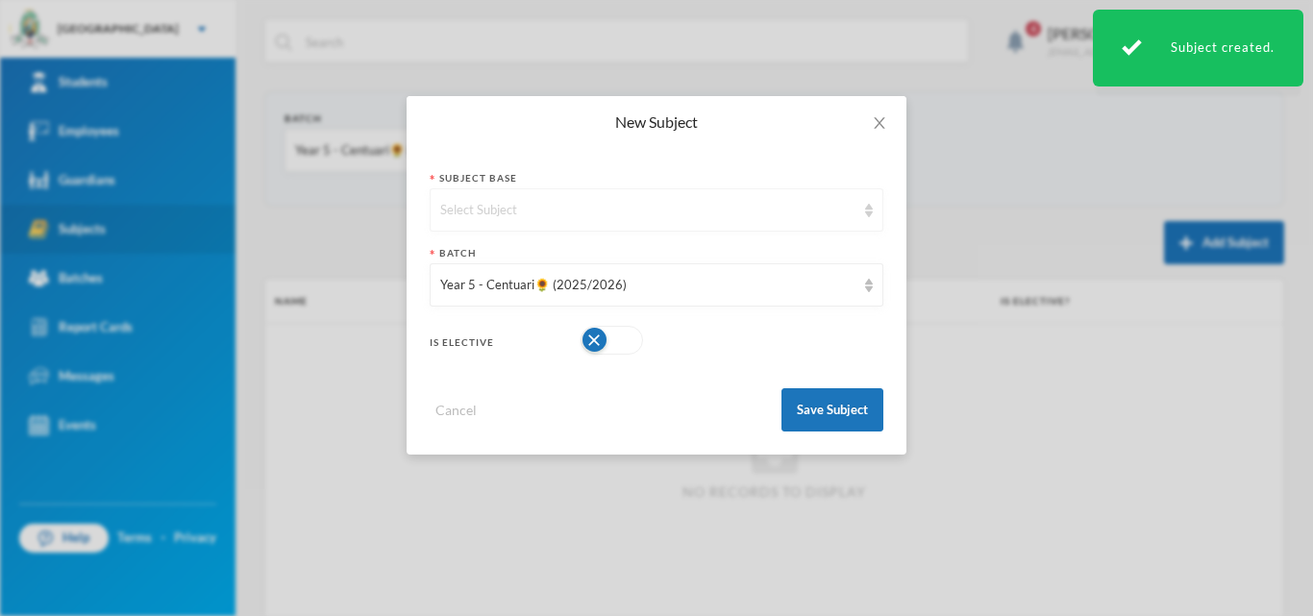
click at [624, 221] on div "Select Subject" at bounding box center [657, 209] width 454 height 43
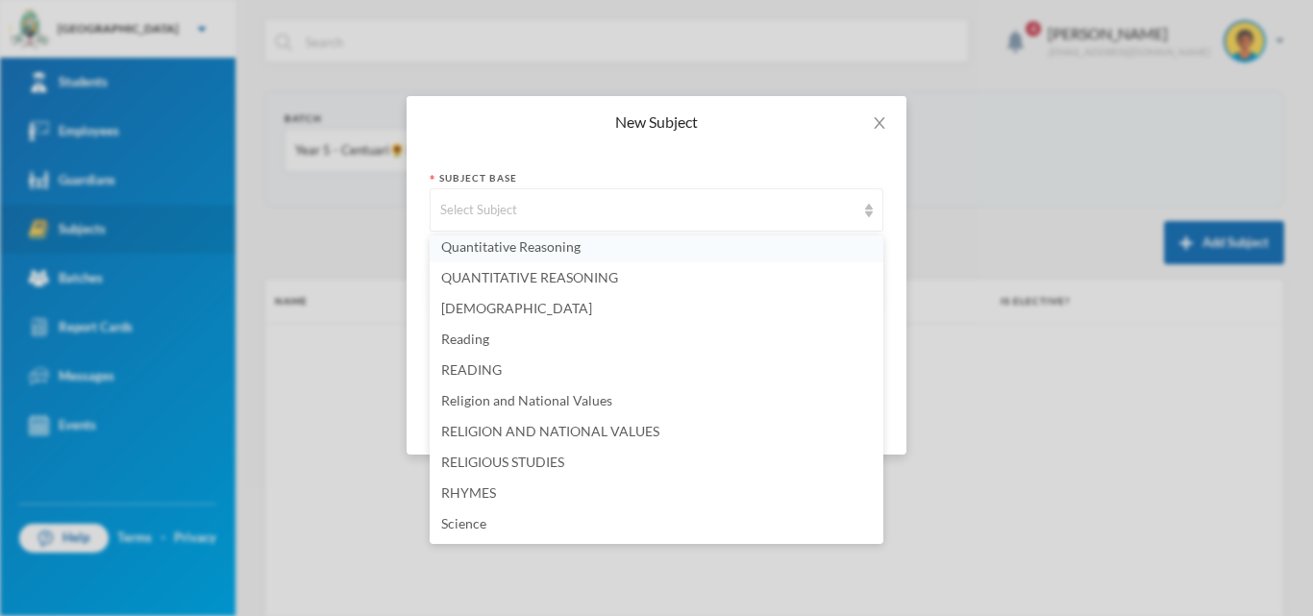
scroll to position [4034, 0]
click at [521, 251] on span "Quantitative Reasoning" at bounding box center [510, 250] width 139 height 16
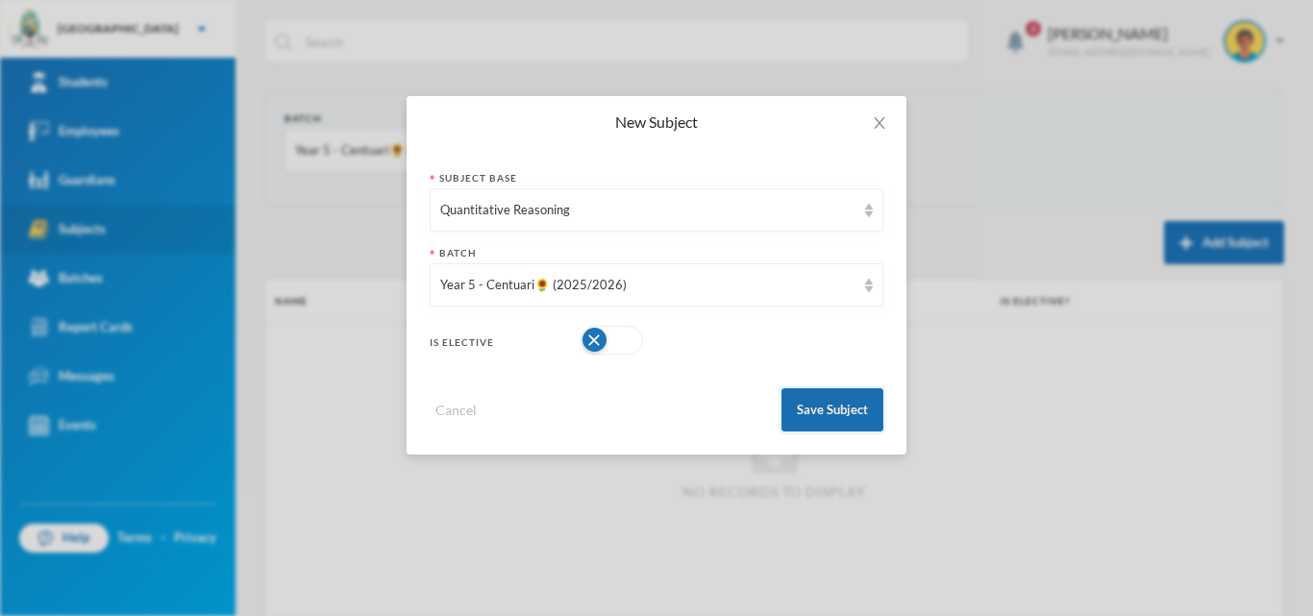
click at [810, 402] on button "Save Subject" at bounding box center [833, 409] width 102 height 43
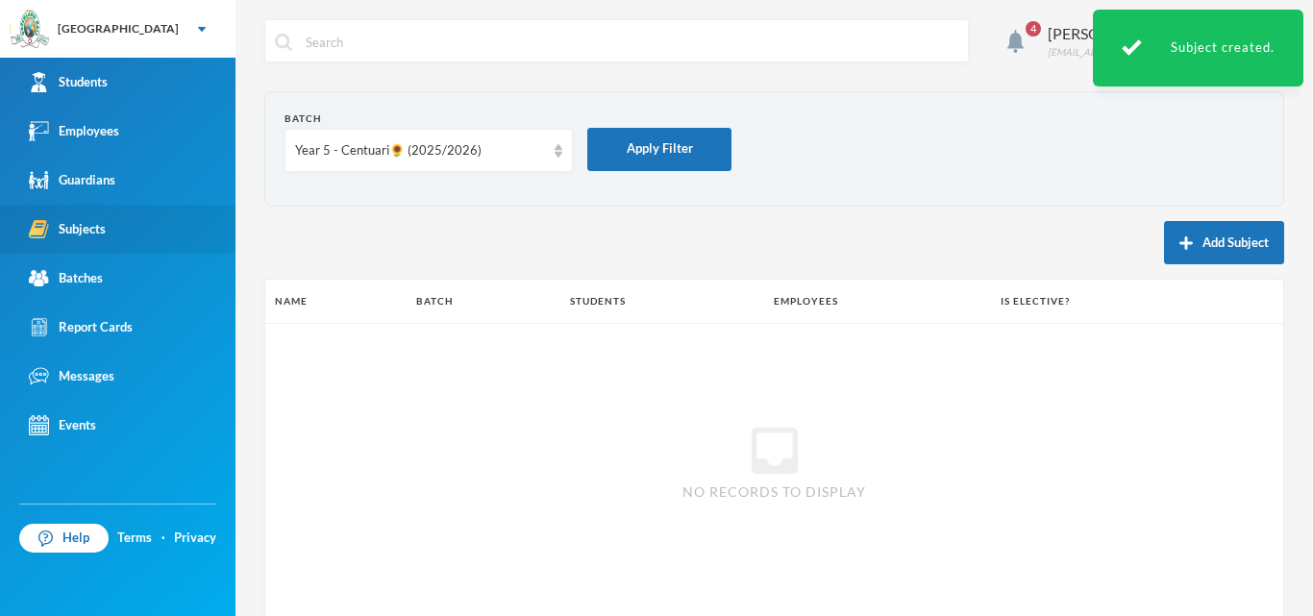
click at [1164, 231] on button "Add Subject" at bounding box center [1224, 242] width 120 height 43
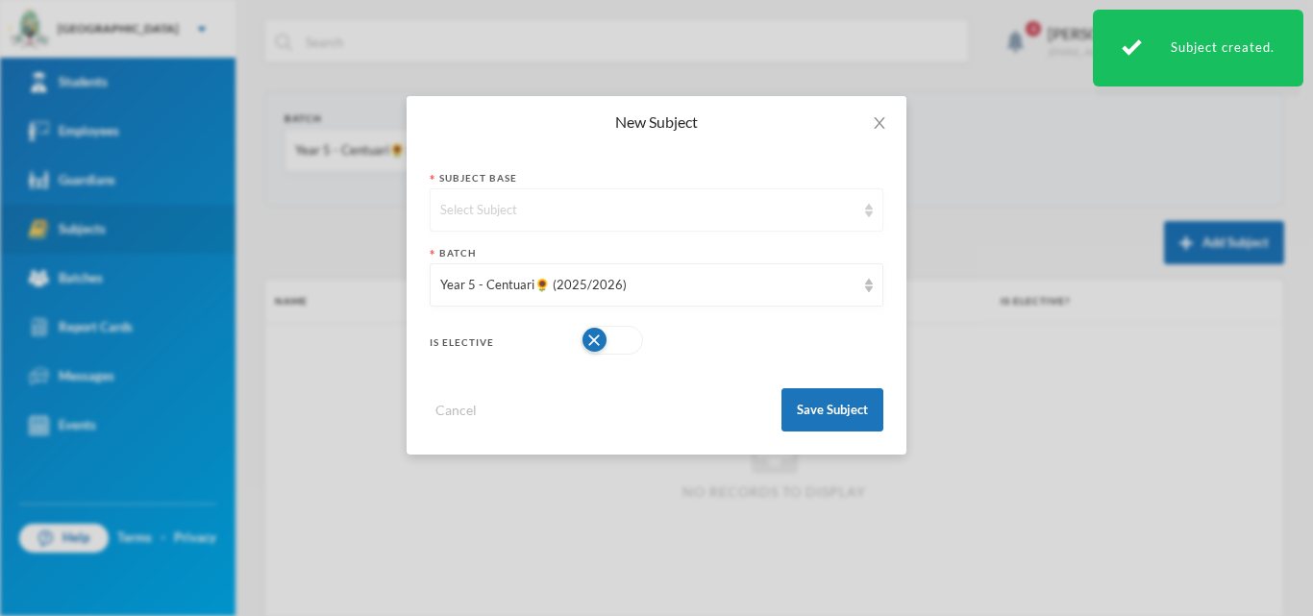
click at [623, 209] on div "Select Subject" at bounding box center [647, 210] width 415 height 19
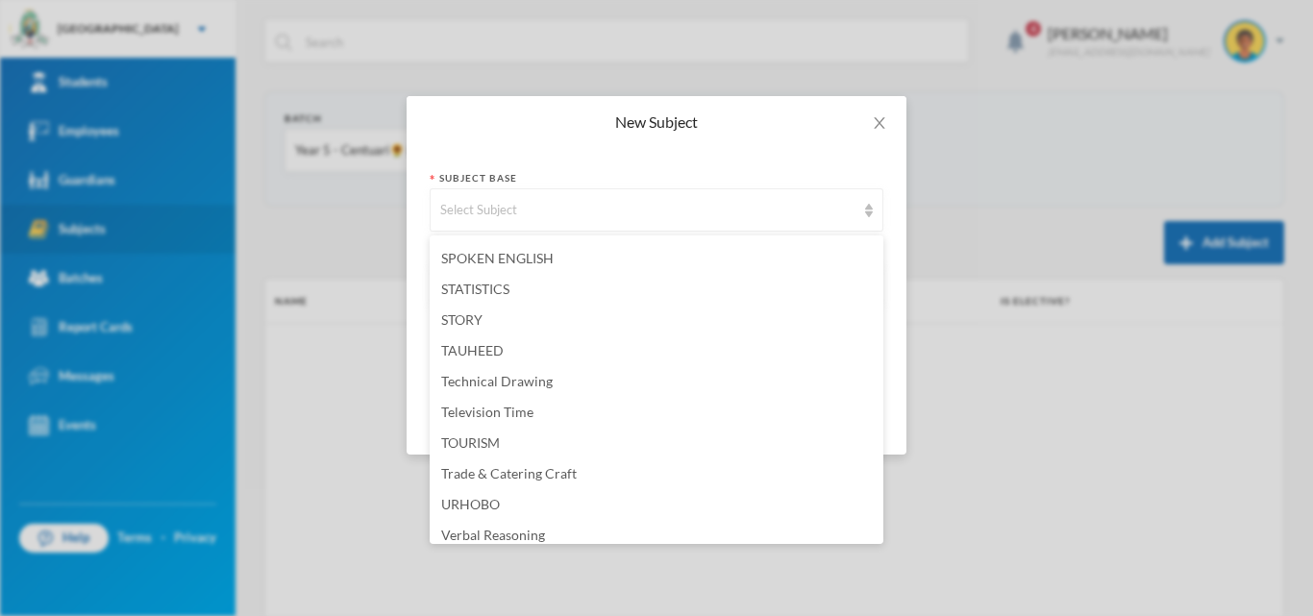
scroll to position [4807, 0]
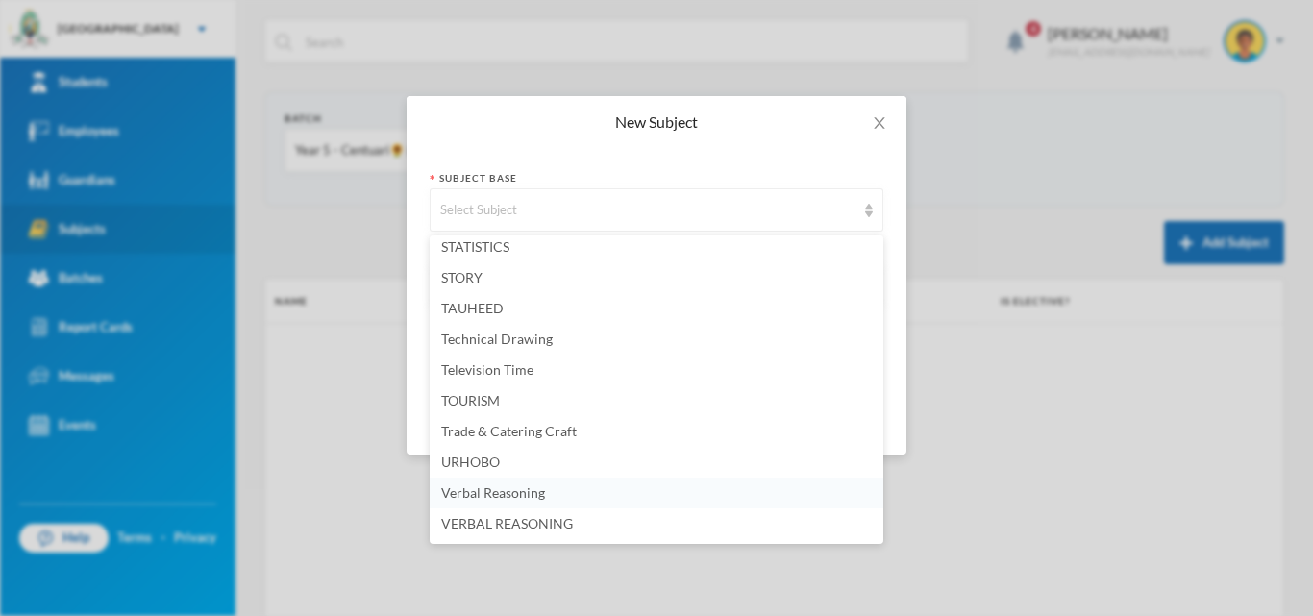
click at [464, 495] on span "Verbal Reasoning" at bounding box center [493, 493] width 104 height 16
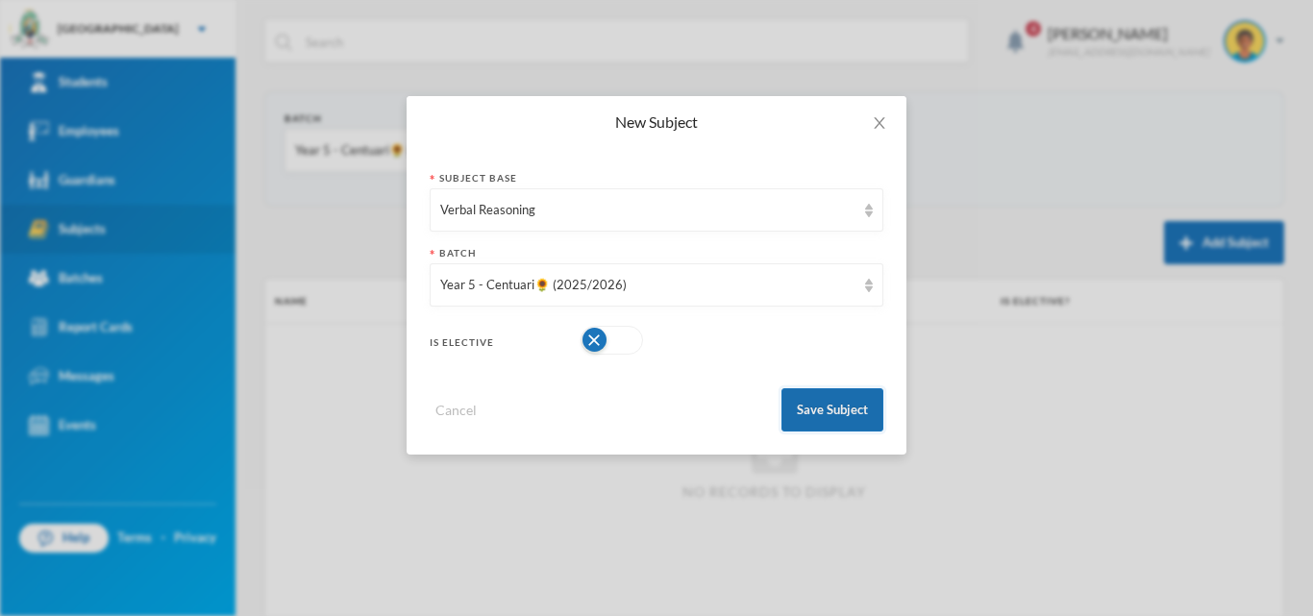
click at [867, 421] on button "Save Subject" at bounding box center [833, 409] width 102 height 43
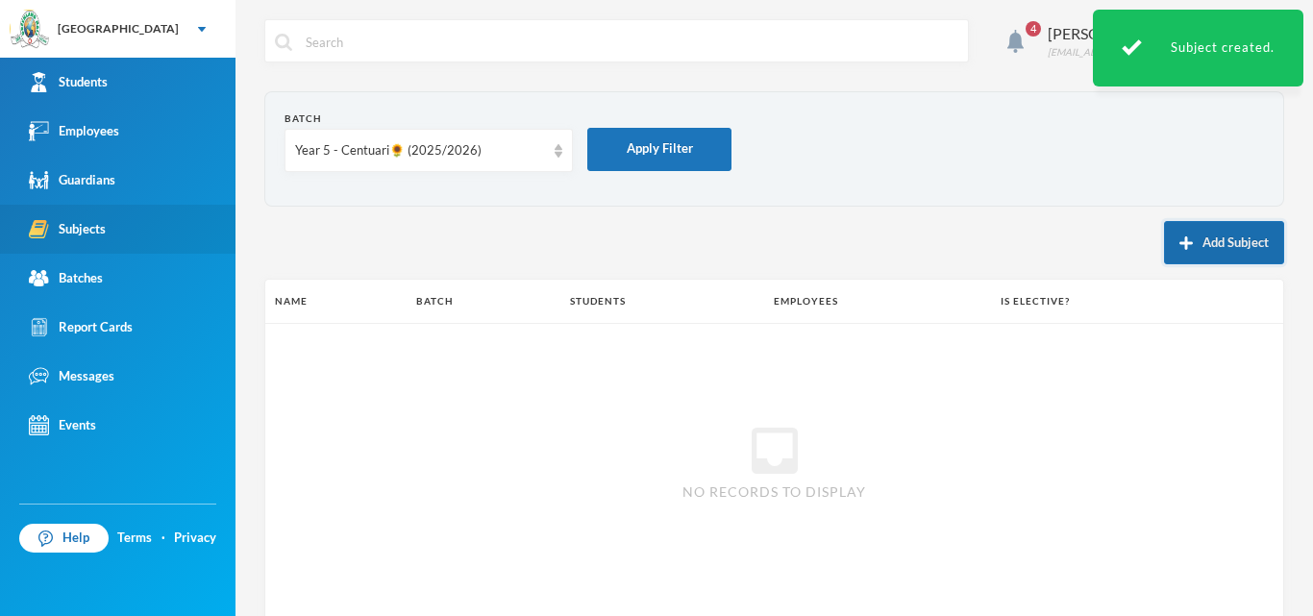
click at [1184, 240] on button "Add Subject" at bounding box center [1224, 242] width 120 height 43
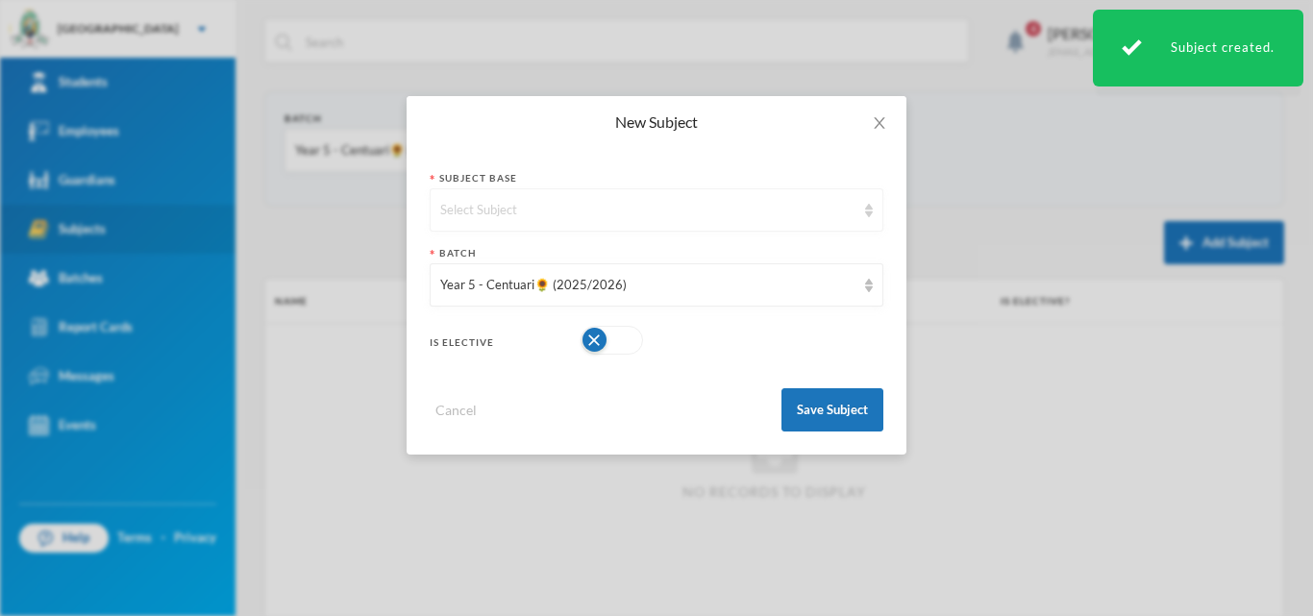
click at [785, 208] on div "Select Subject" at bounding box center [647, 210] width 415 height 19
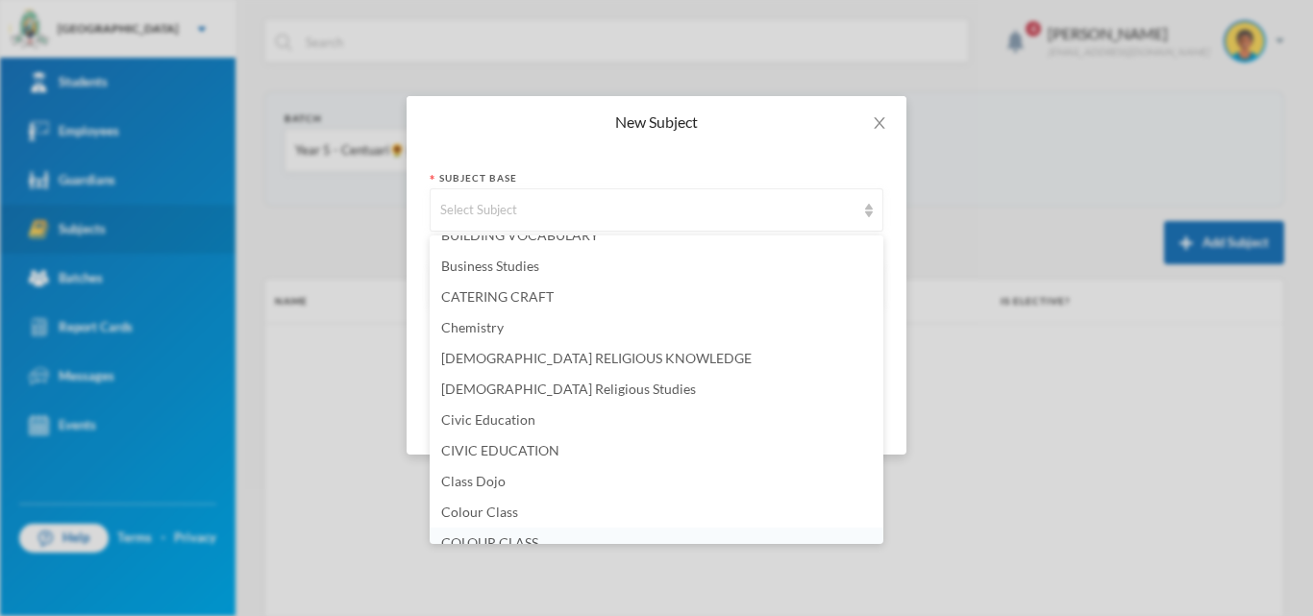
scroll to position [495, 0]
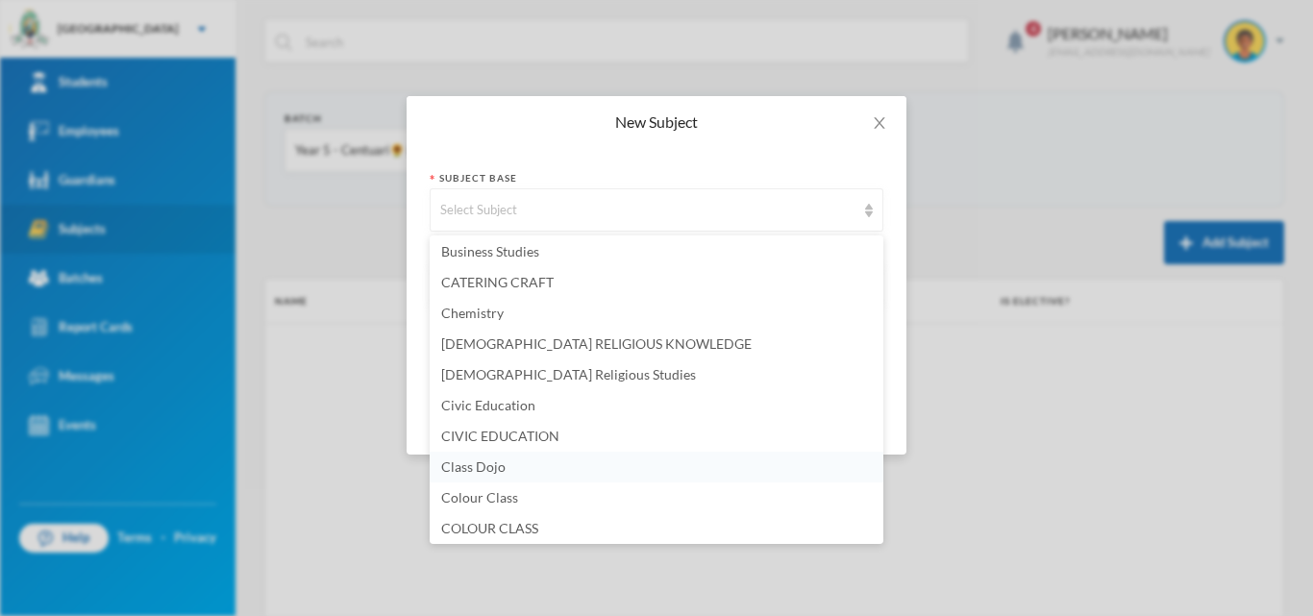
click at [494, 467] on span "Class Dojo" at bounding box center [473, 467] width 64 height 16
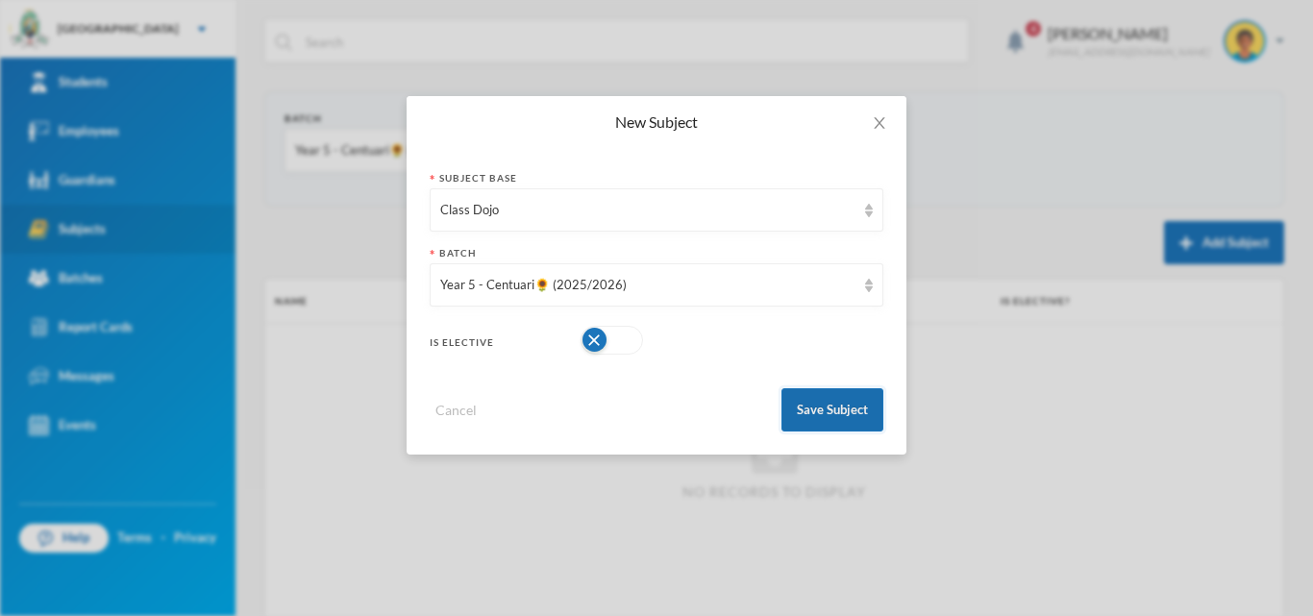
click at [865, 403] on button "Save Subject" at bounding box center [833, 409] width 102 height 43
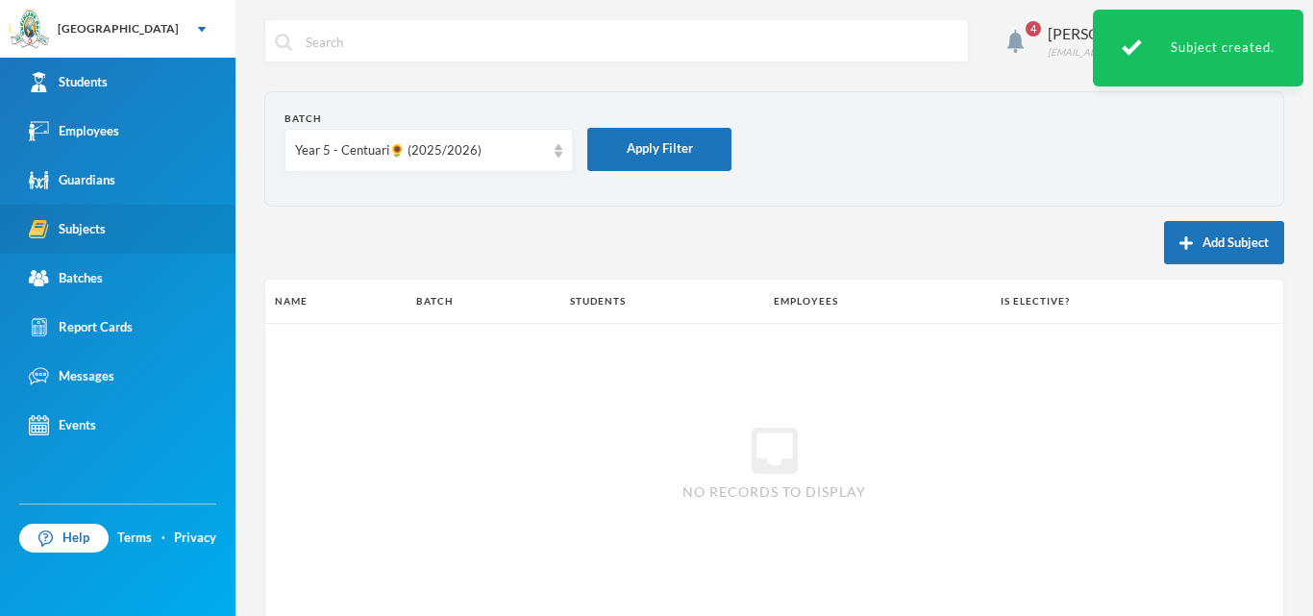
click at [1180, 241] on img "button" at bounding box center [1186, 243] width 13 height 13
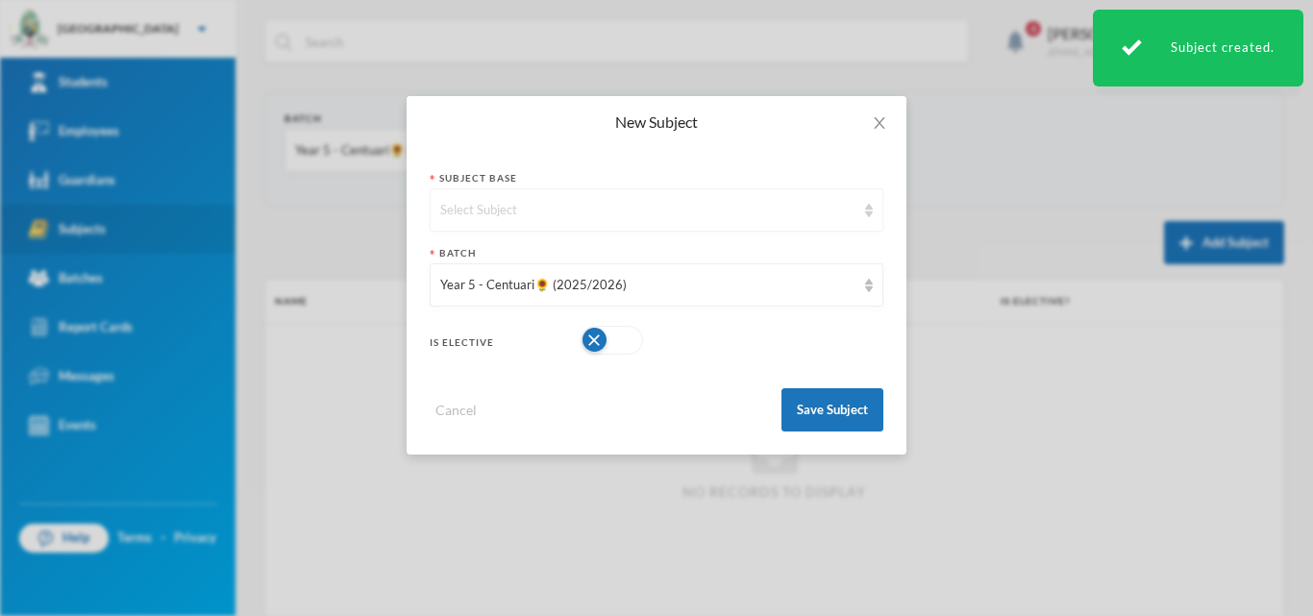
click at [772, 228] on div "Select Subject" at bounding box center [657, 209] width 454 height 43
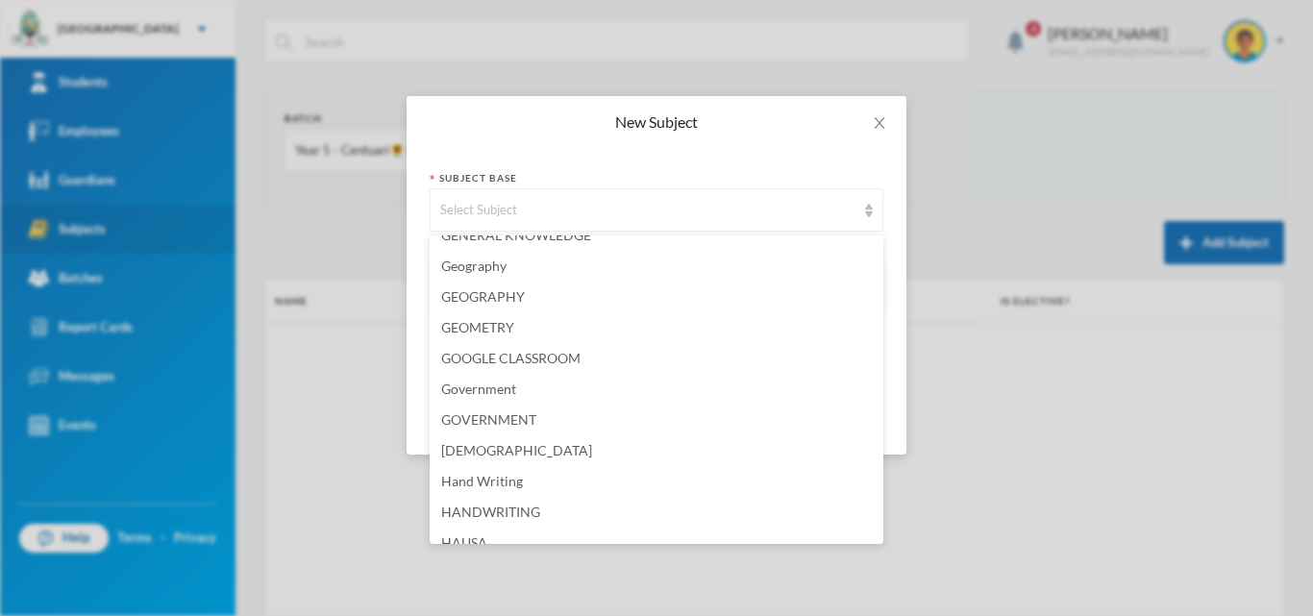
scroll to position [2115, 0]
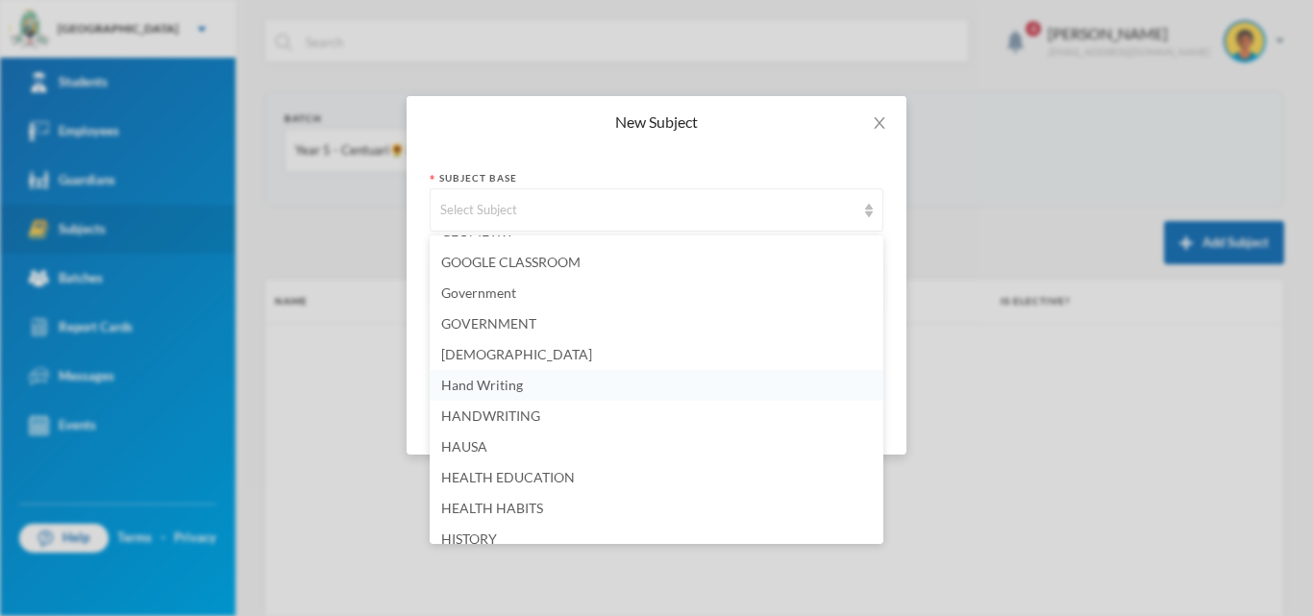
click at [563, 388] on li "Hand Writing" at bounding box center [657, 385] width 454 height 31
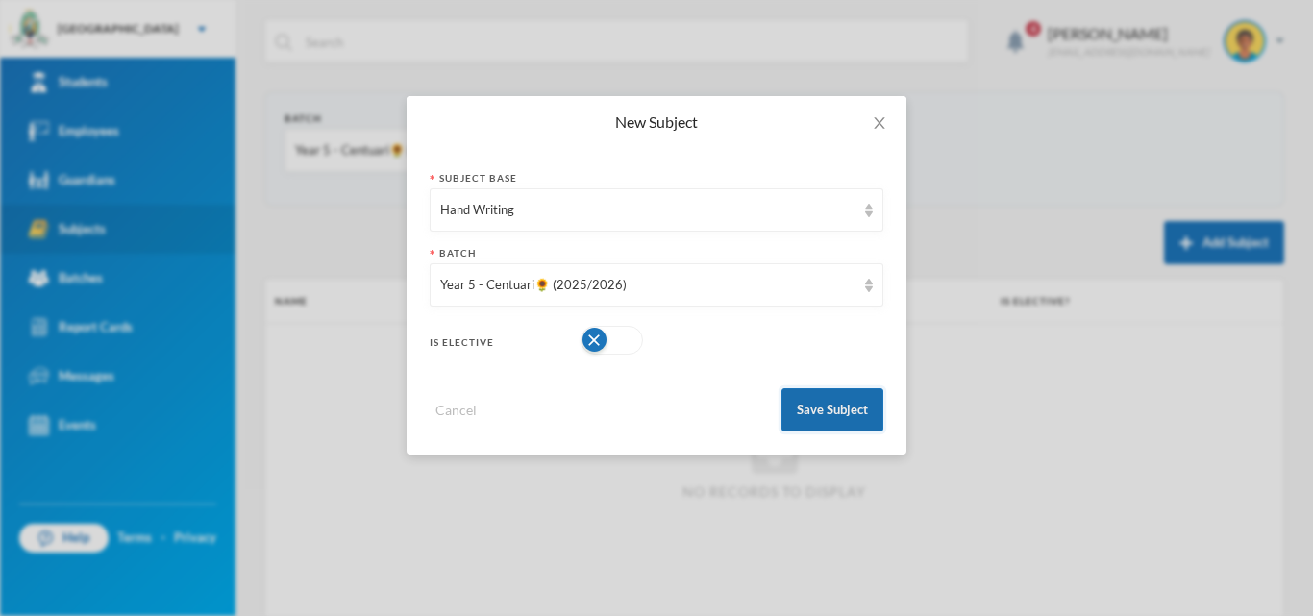
click at [861, 415] on button "Save Subject" at bounding box center [833, 409] width 102 height 43
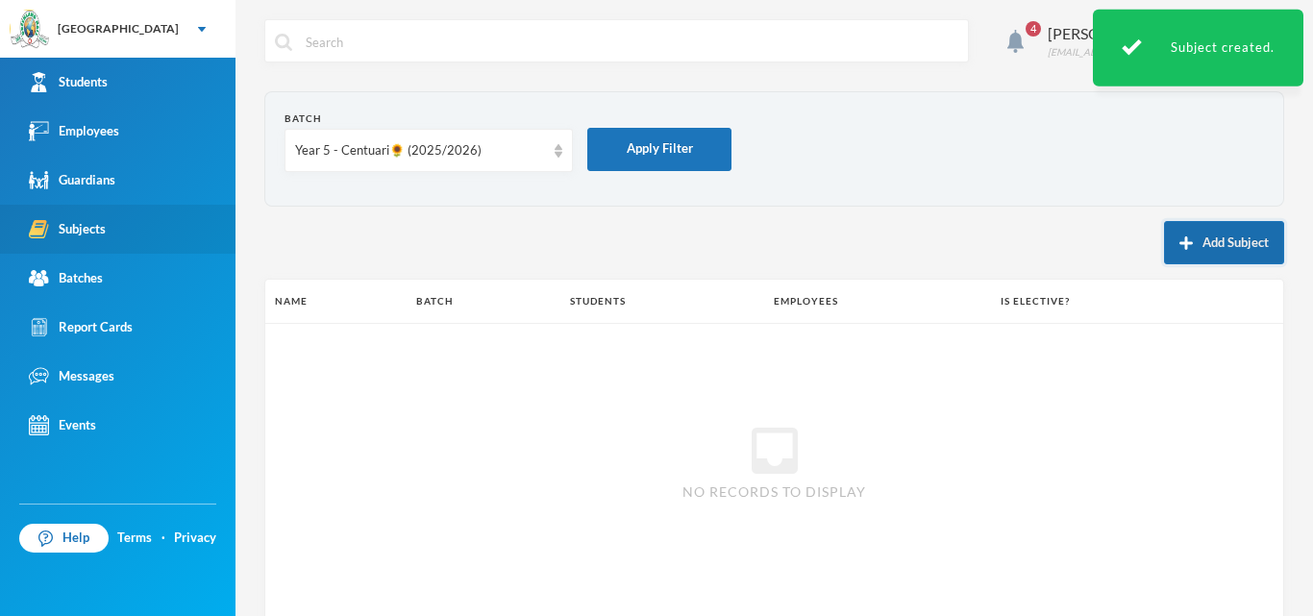
click at [1167, 235] on button "Add Subject" at bounding box center [1224, 242] width 120 height 43
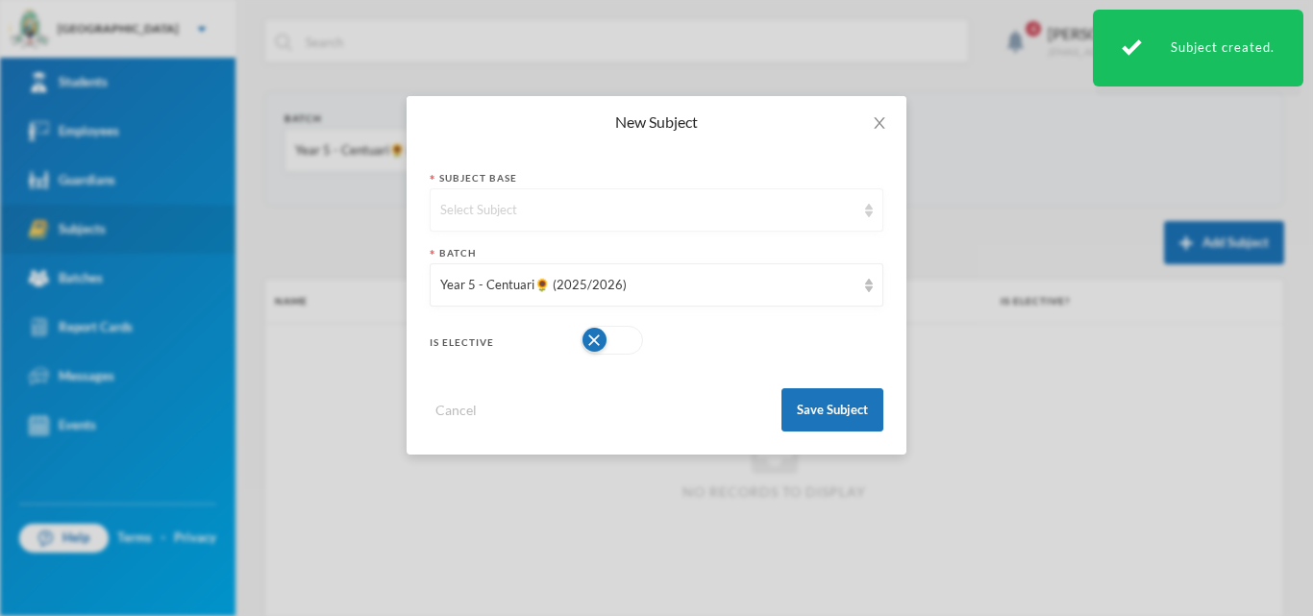
click at [633, 218] on div "Select Subject" at bounding box center [647, 210] width 415 height 19
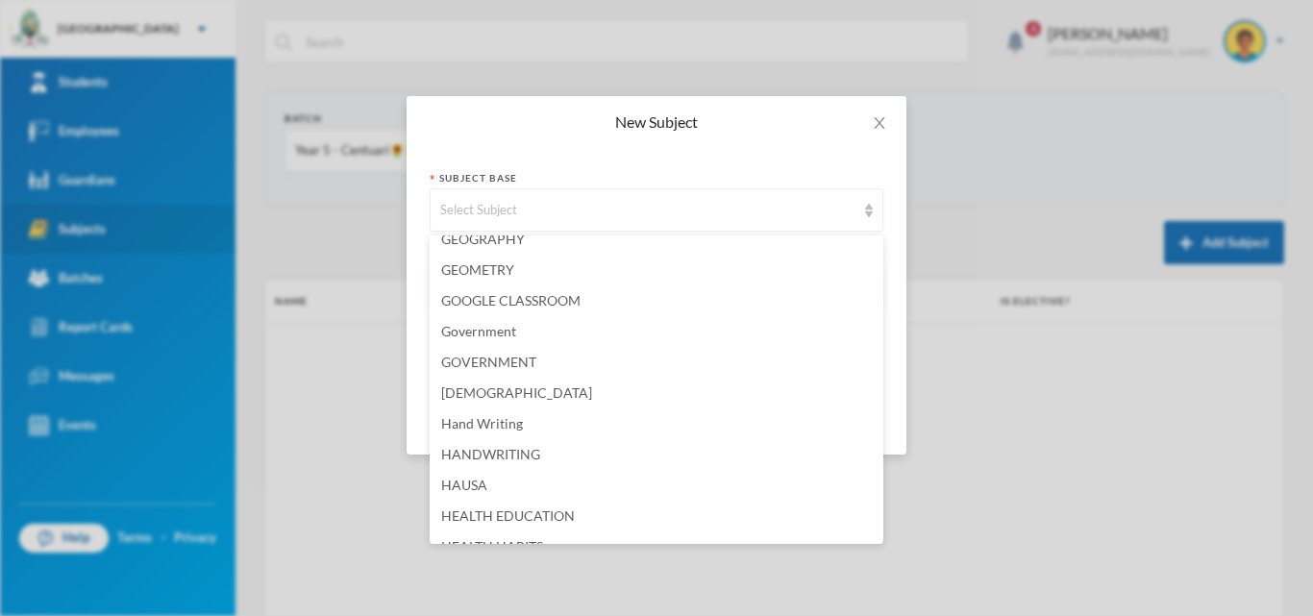
scroll to position [2099, 0]
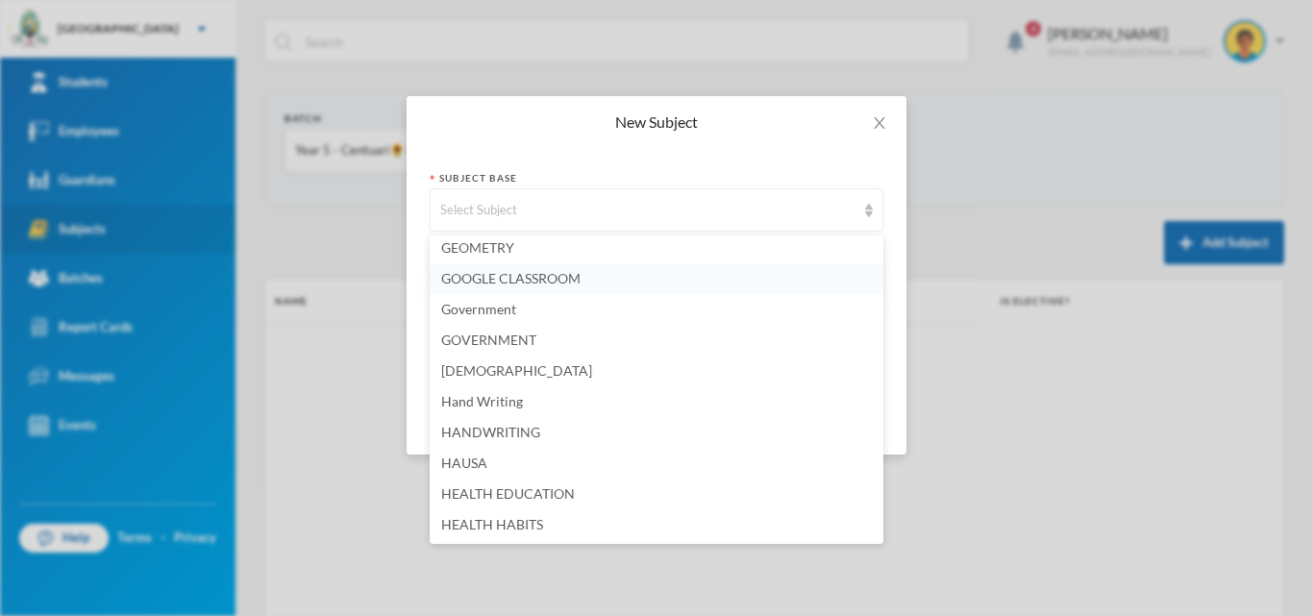
click at [521, 282] on span "GOOGLE CLASSROOM" at bounding box center [510, 278] width 139 height 16
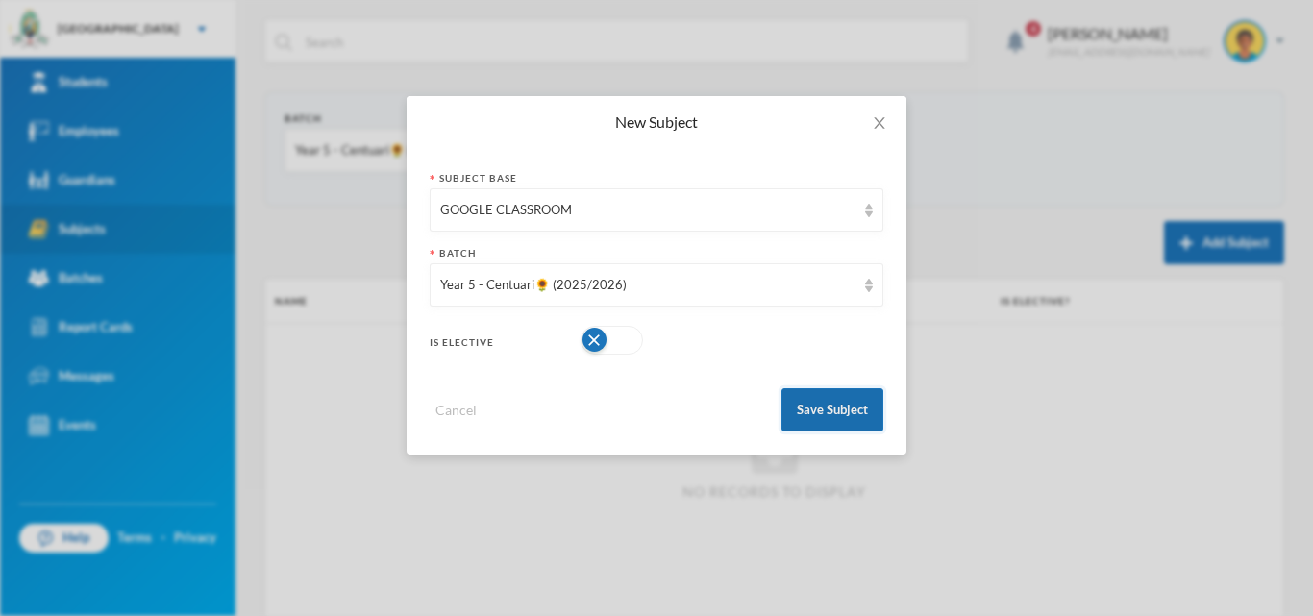
click at [813, 411] on button "Save Subject" at bounding box center [833, 409] width 102 height 43
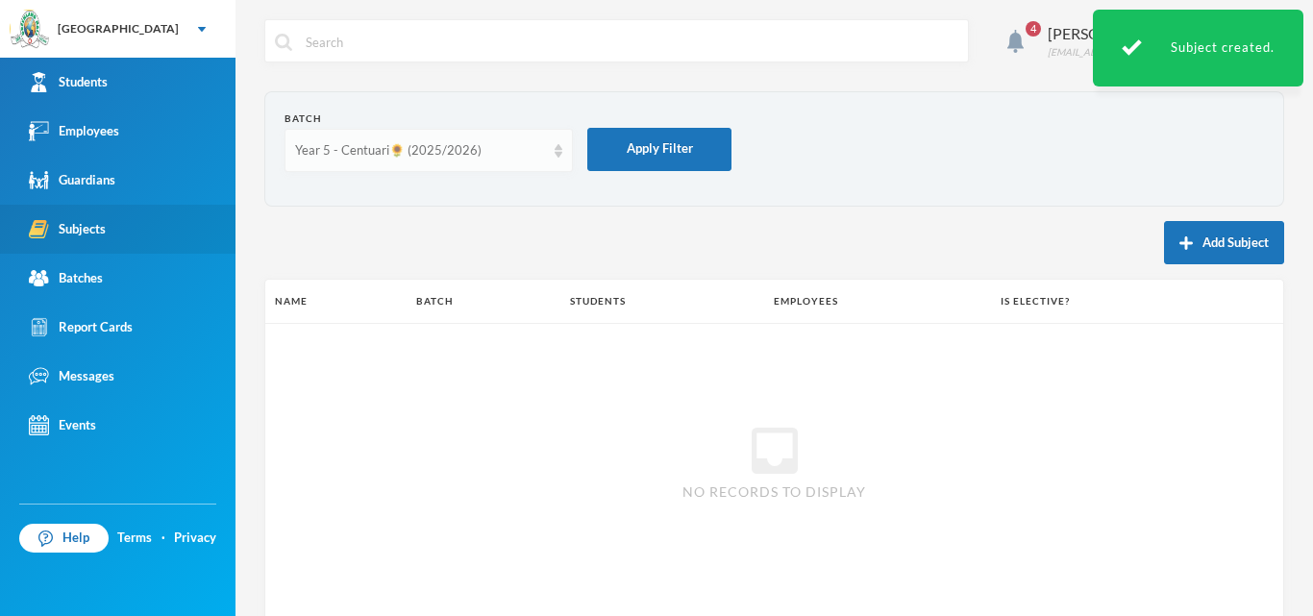
click at [536, 152] on div "Year 5 - Centuari🌻 (2025/2026)" at bounding box center [420, 150] width 250 height 19
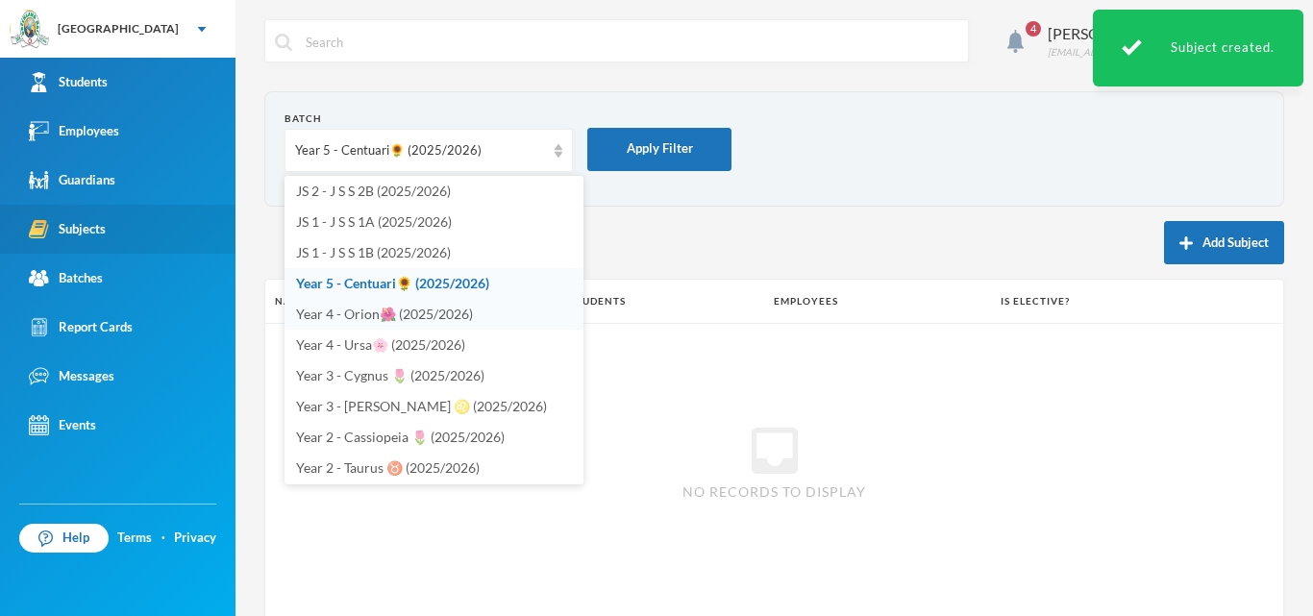
click at [387, 306] on span "Year 4 - Orion🌺 (2025/2026)" at bounding box center [384, 314] width 177 height 16
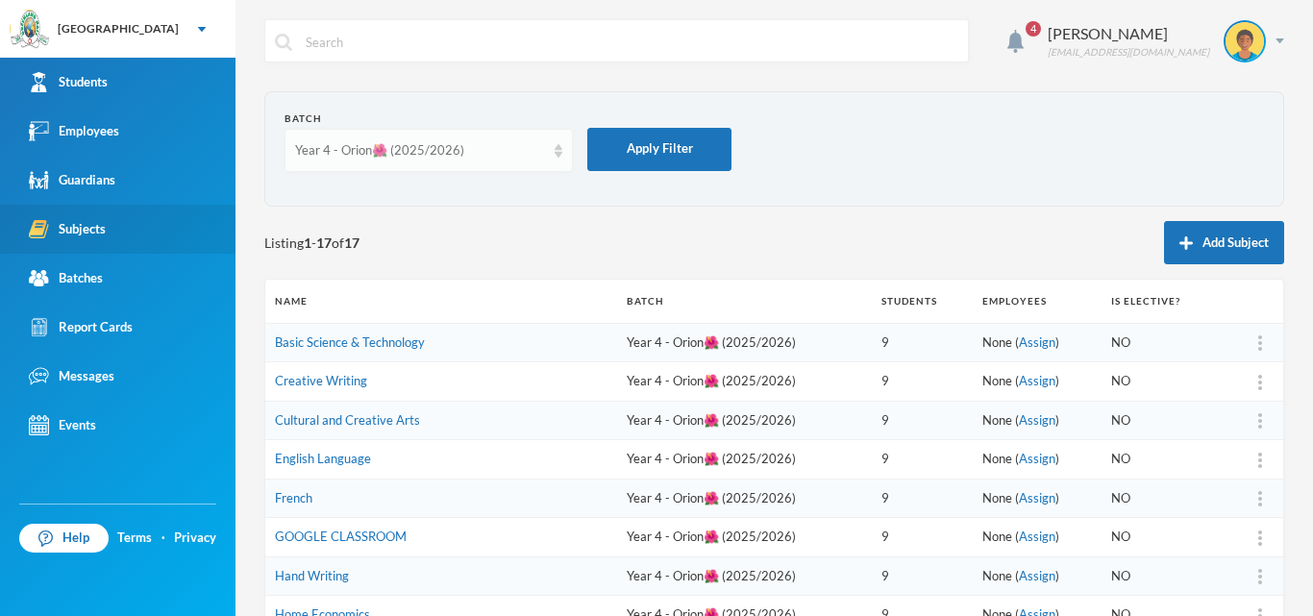
click at [500, 146] on div "Year 4 - Orion🌺 (2025/2026)" at bounding box center [420, 150] width 250 height 19
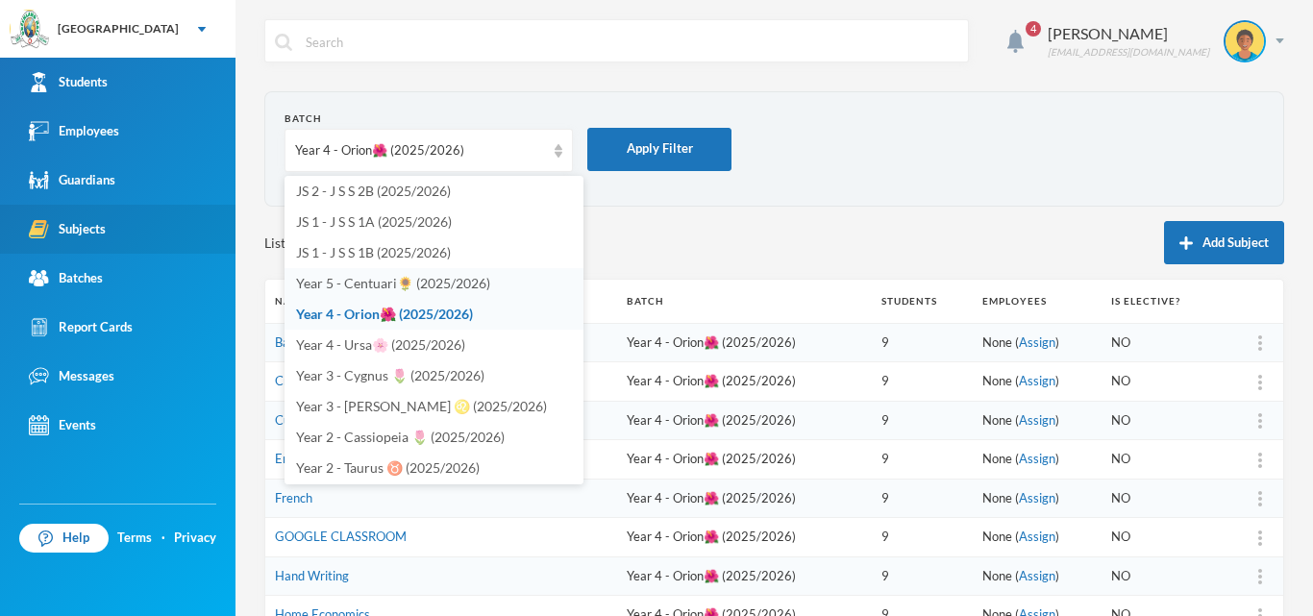
click at [361, 292] on li "Year 5 - Centuari🌻 (2025/2026)" at bounding box center [434, 283] width 299 height 31
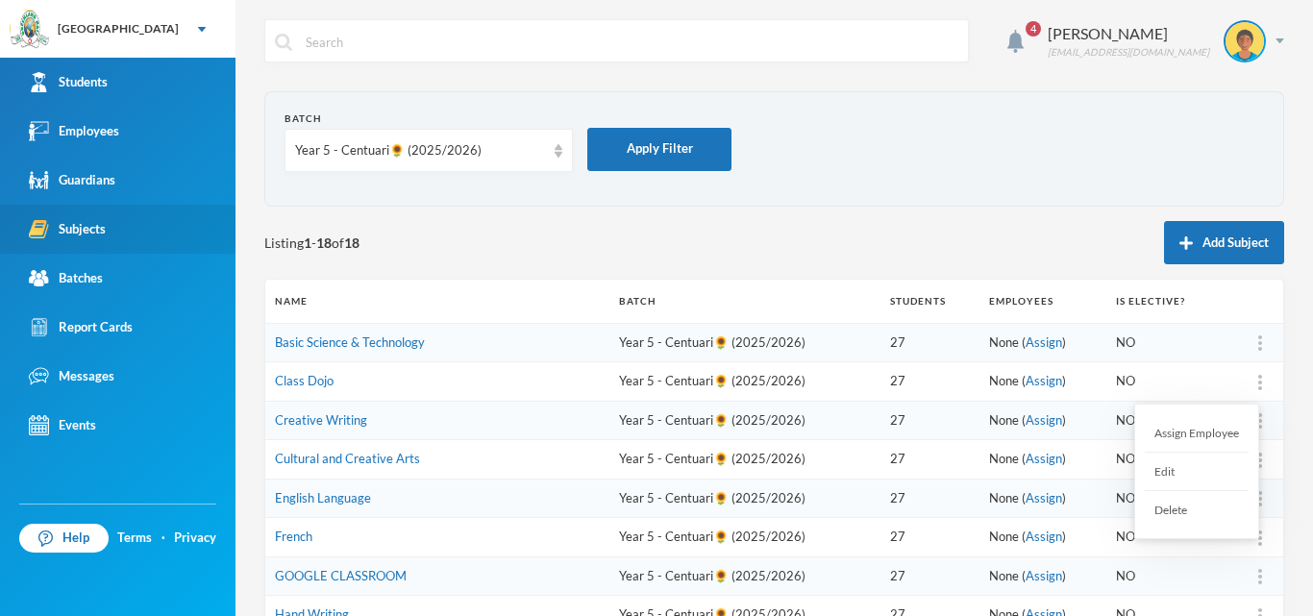
click at [1251, 384] on div at bounding box center [1260, 381] width 27 height 19
click at [1161, 518] on div "Delete" at bounding box center [1197, 509] width 104 height 37
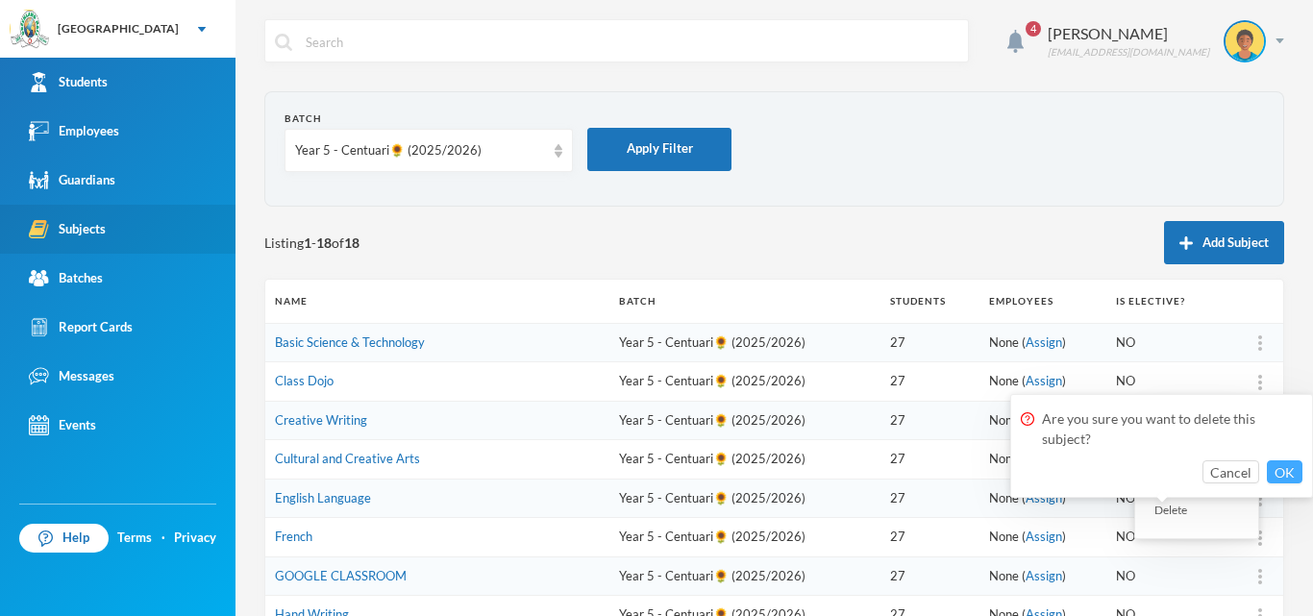
click at [1288, 468] on button "OK" at bounding box center [1285, 472] width 36 height 23
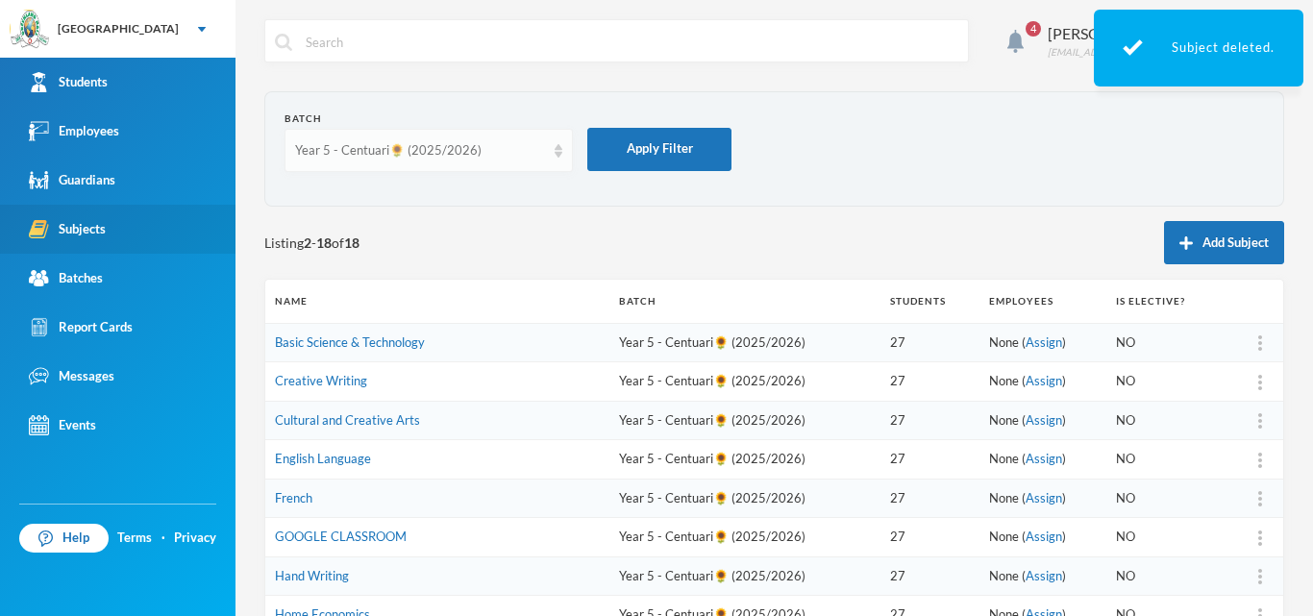
click at [529, 168] on div "Year 5 - Centuari🌻 (2025/2026)" at bounding box center [429, 150] width 288 height 43
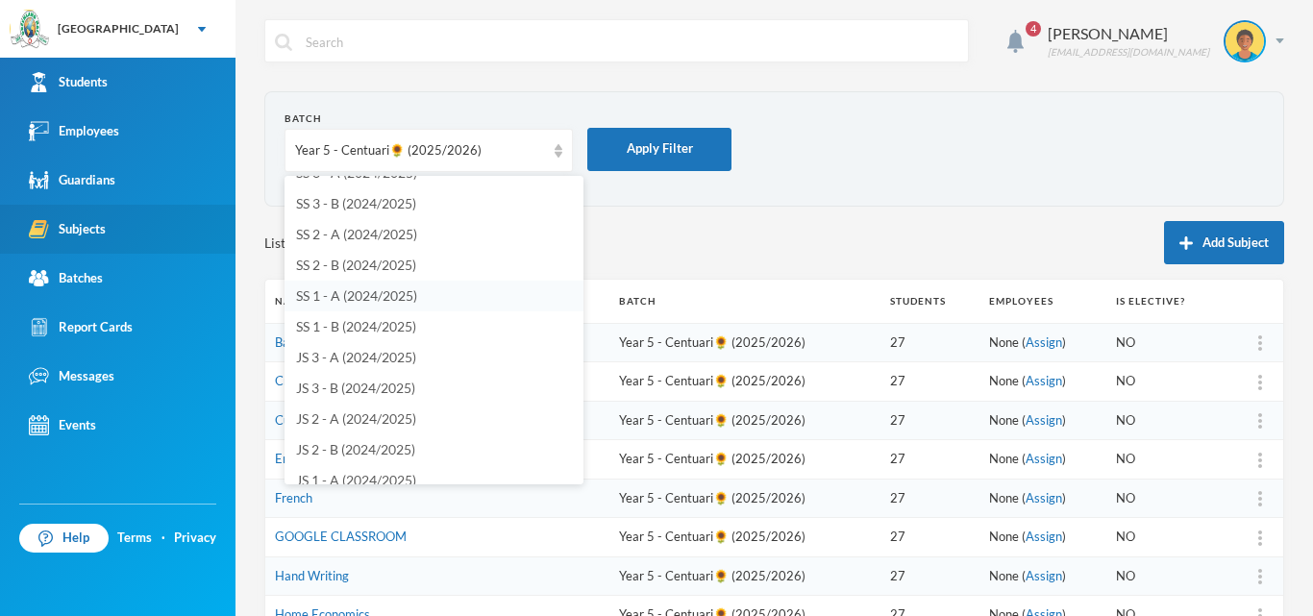
scroll to position [784, 0]
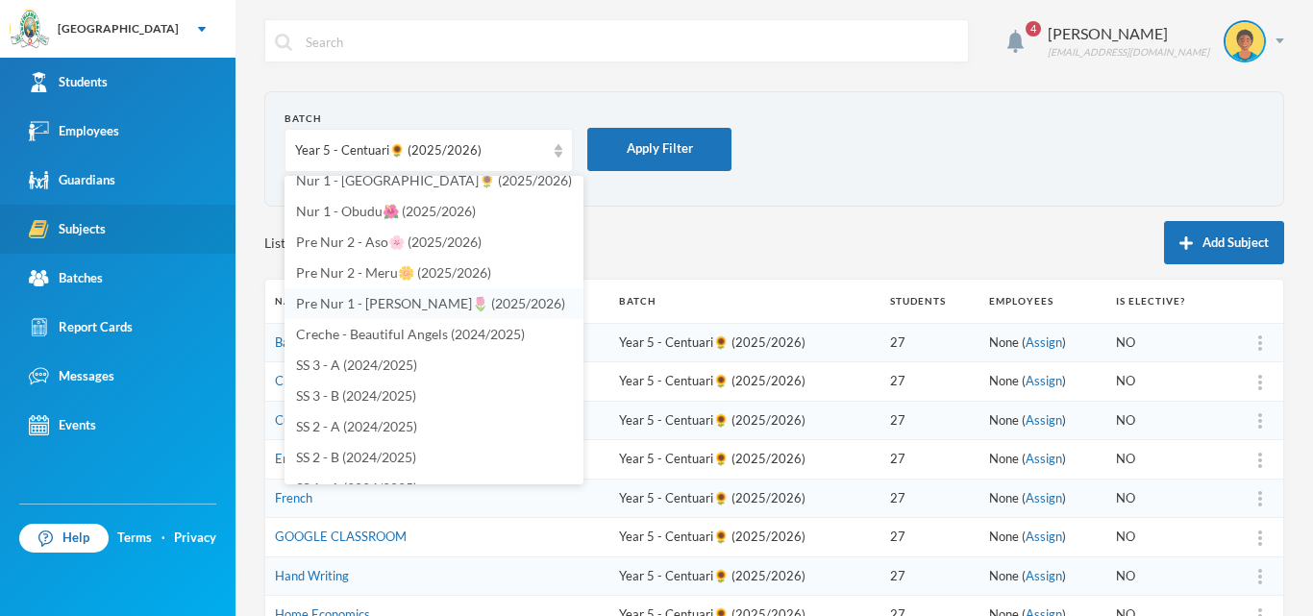
click at [365, 310] on span "Pre Nur 1 - [PERSON_NAME]🌷 (2025/2026)" at bounding box center [430, 303] width 269 height 16
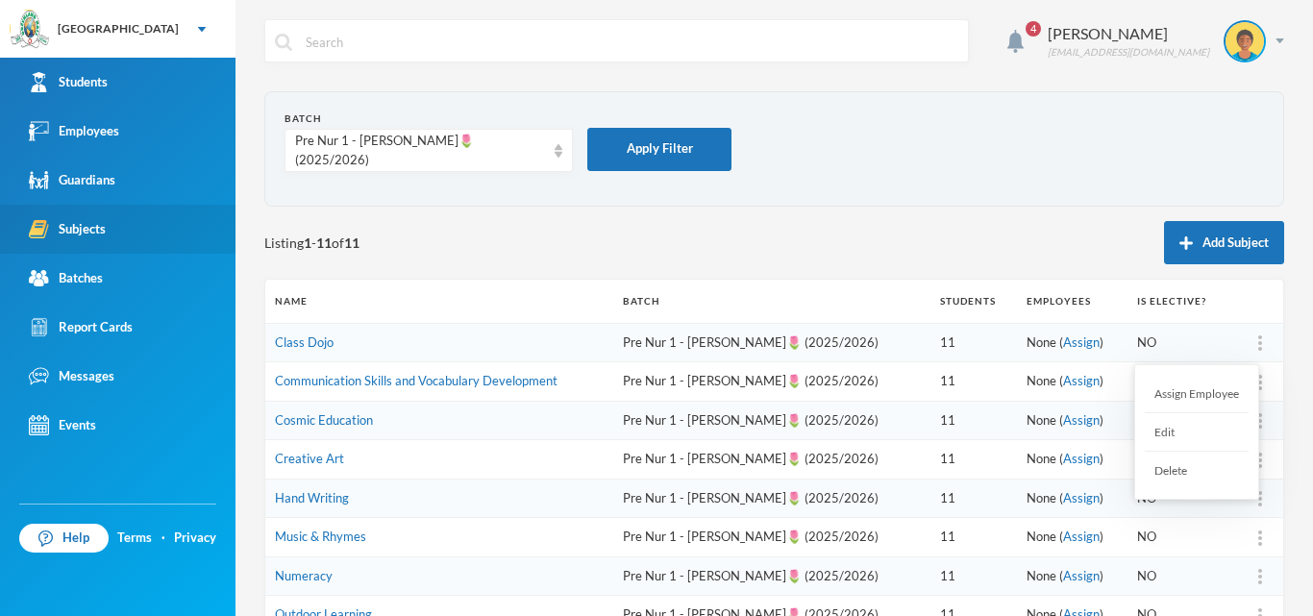
click at [1249, 339] on div at bounding box center [1260, 343] width 27 height 19
click at [1216, 388] on div "Assign Employee" at bounding box center [1197, 394] width 104 height 38
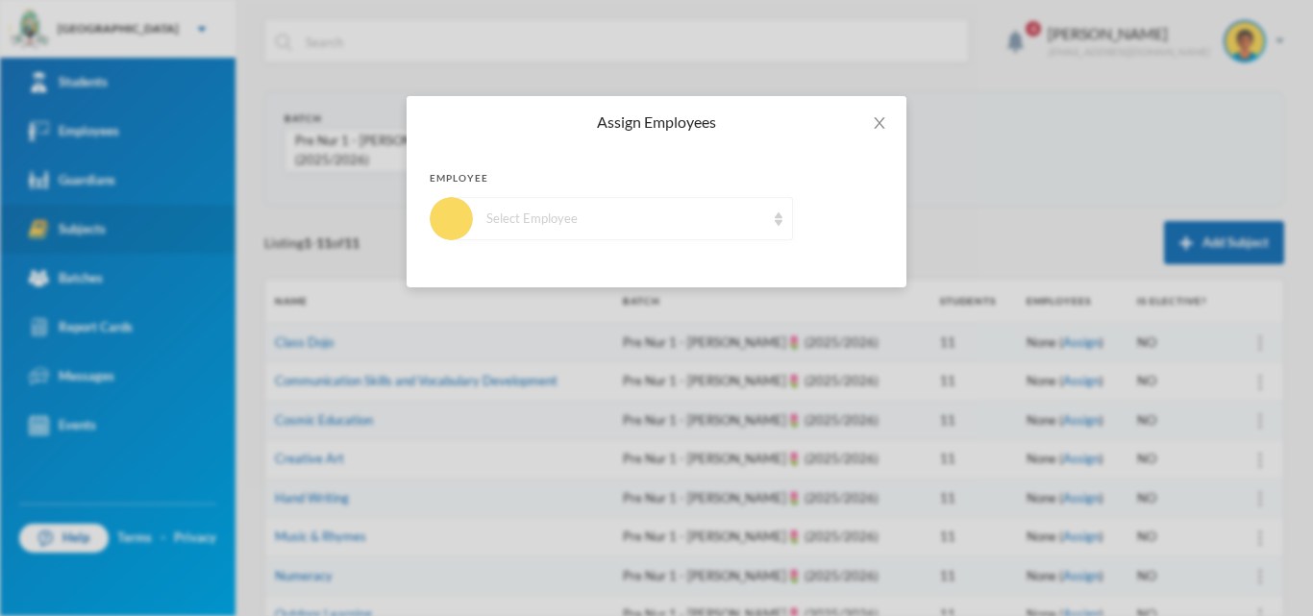
click at [653, 221] on div "Select Employee" at bounding box center [625, 219] width 279 height 19
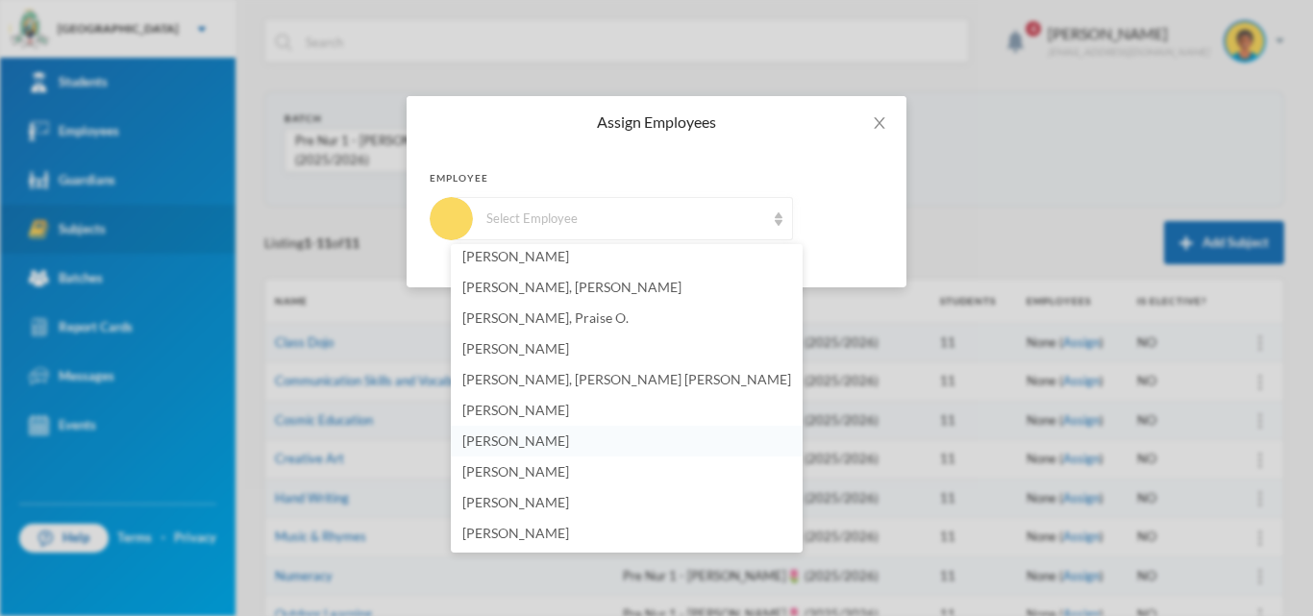
scroll to position [1264, 0]
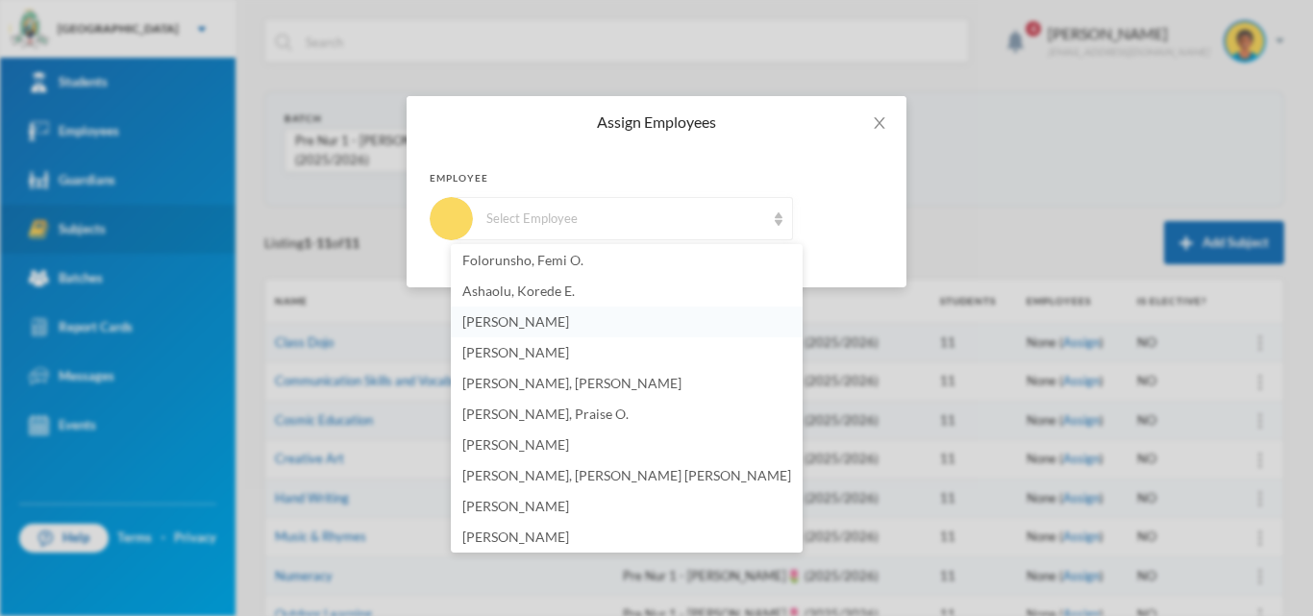
click at [620, 319] on li "[PERSON_NAME]" at bounding box center [627, 322] width 352 height 31
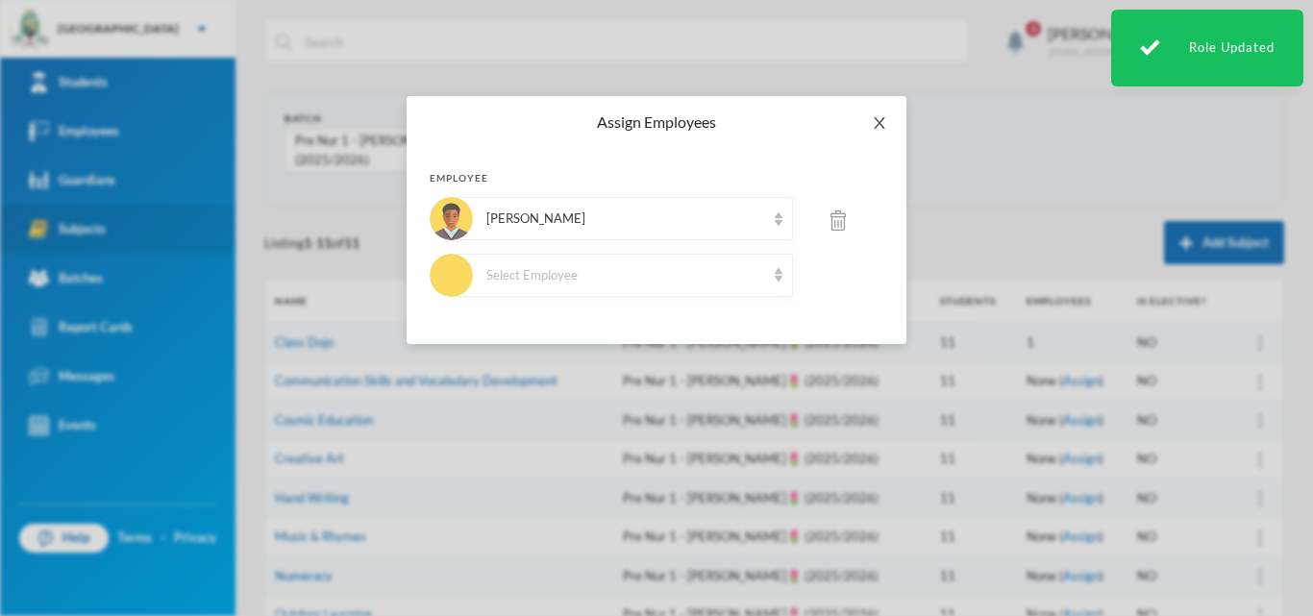
click at [877, 121] on icon "icon: close" at bounding box center [879, 122] width 15 height 15
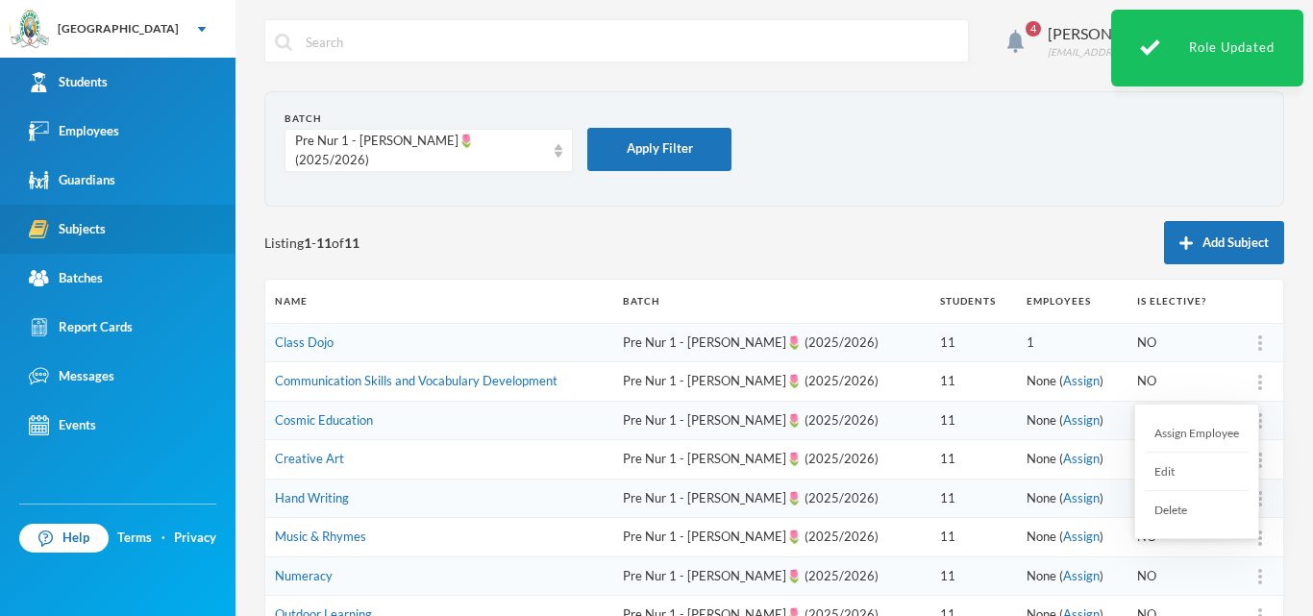
click at [1258, 378] on img at bounding box center [1260, 382] width 4 height 15
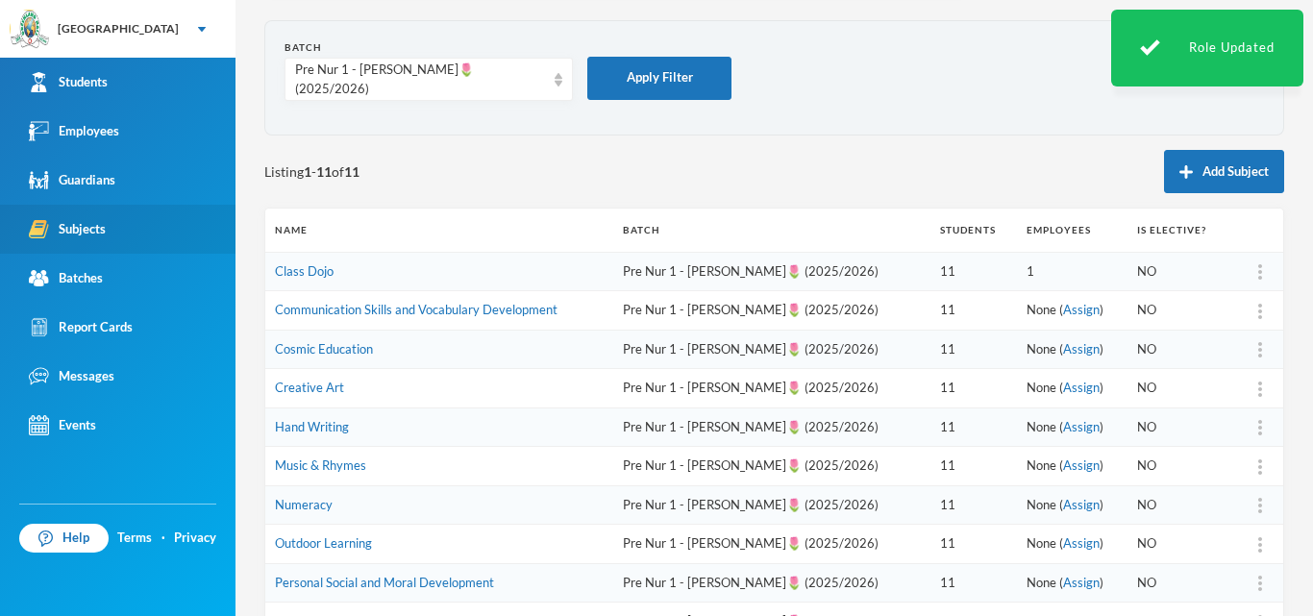
scroll to position [96, 0]
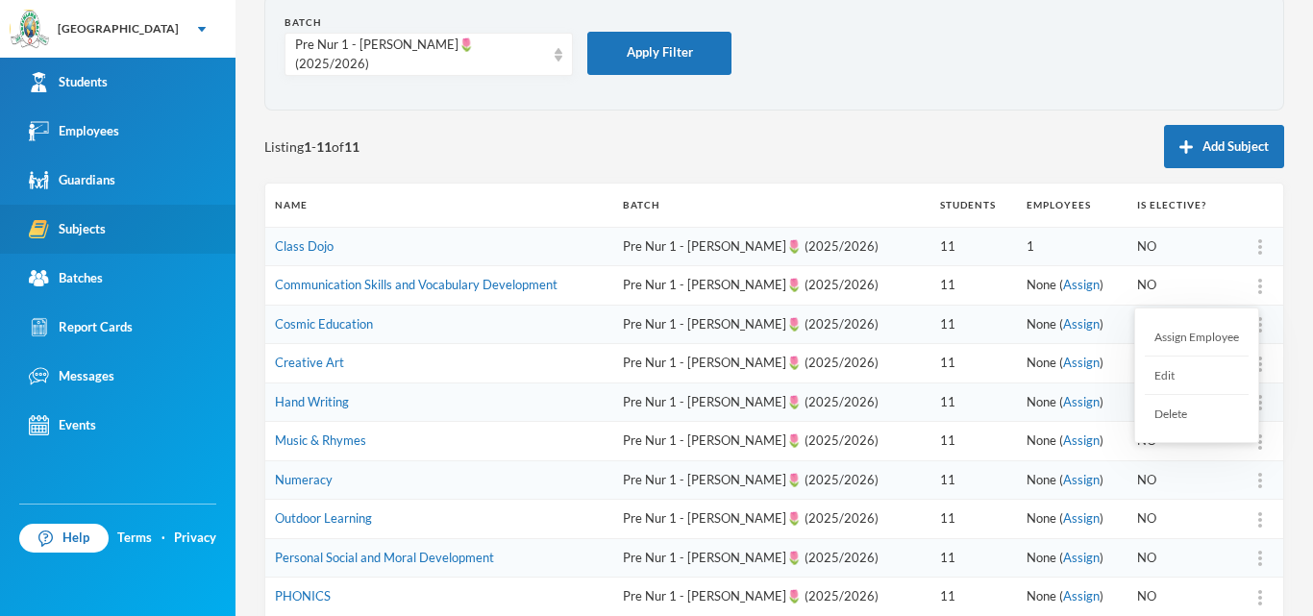
click at [1215, 337] on div "Assign Employee" at bounding box center [1197, 337] width 104 height 38
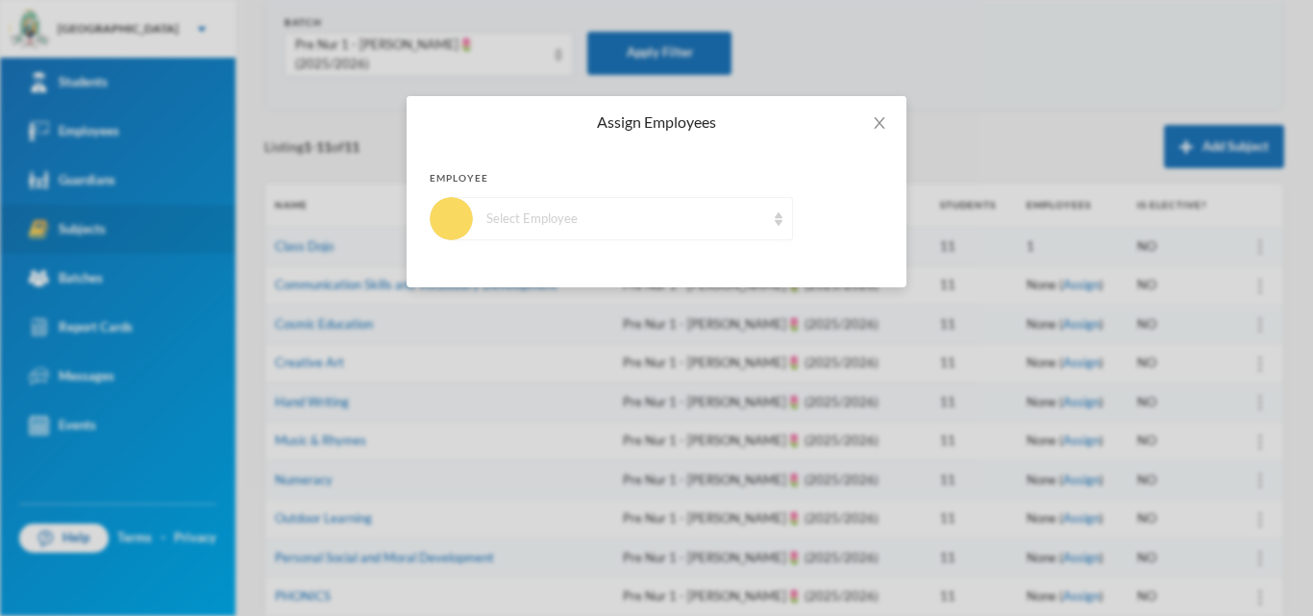
click at [731, 223] on div "Select Employee" at bounding box center [625, 219] width 279 height 19
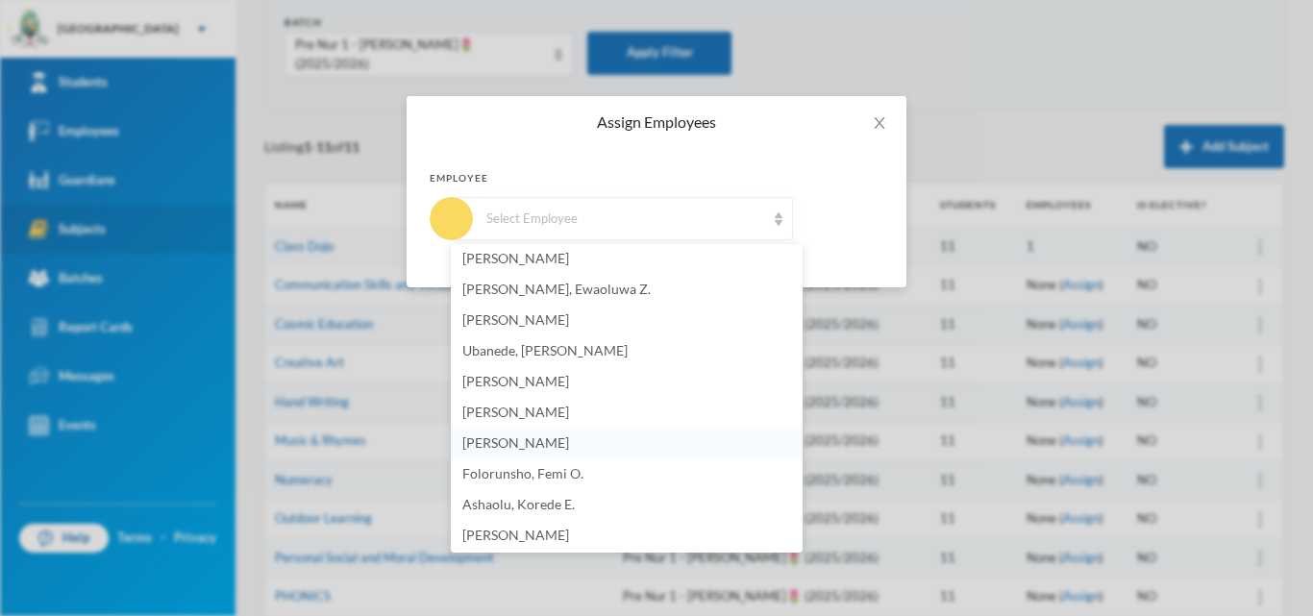
scroll to position [1058, 0]
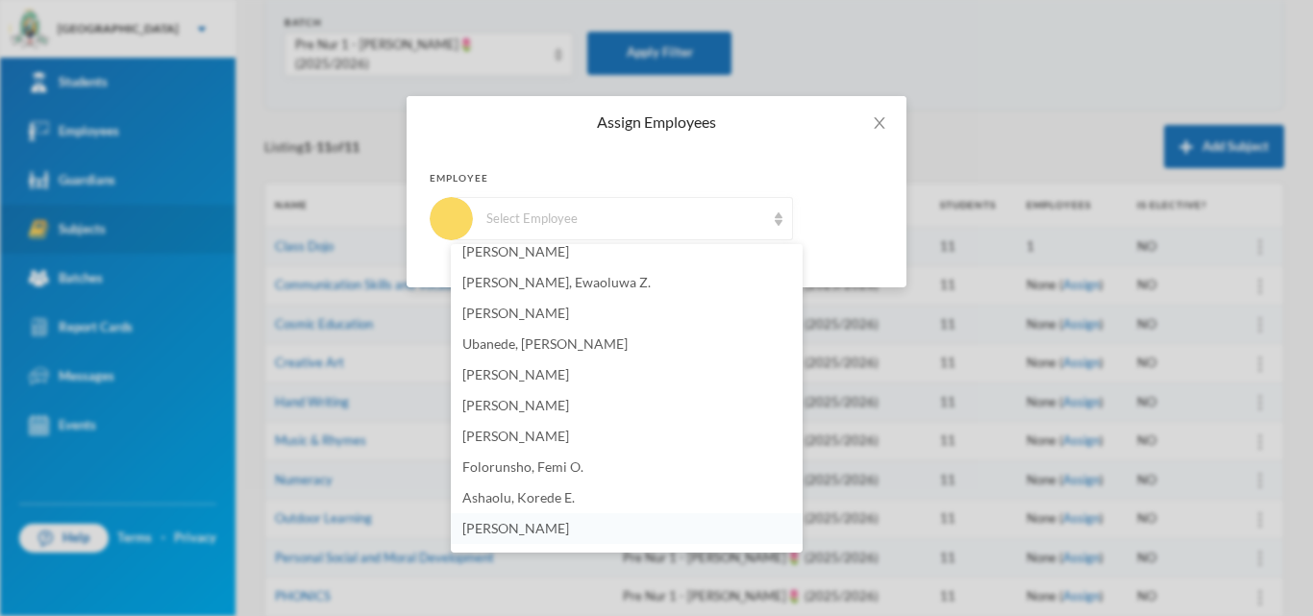
click at [521, 533] on span "[PERSON_NAME]" at bounding box center [515, 528] width 107 height 16
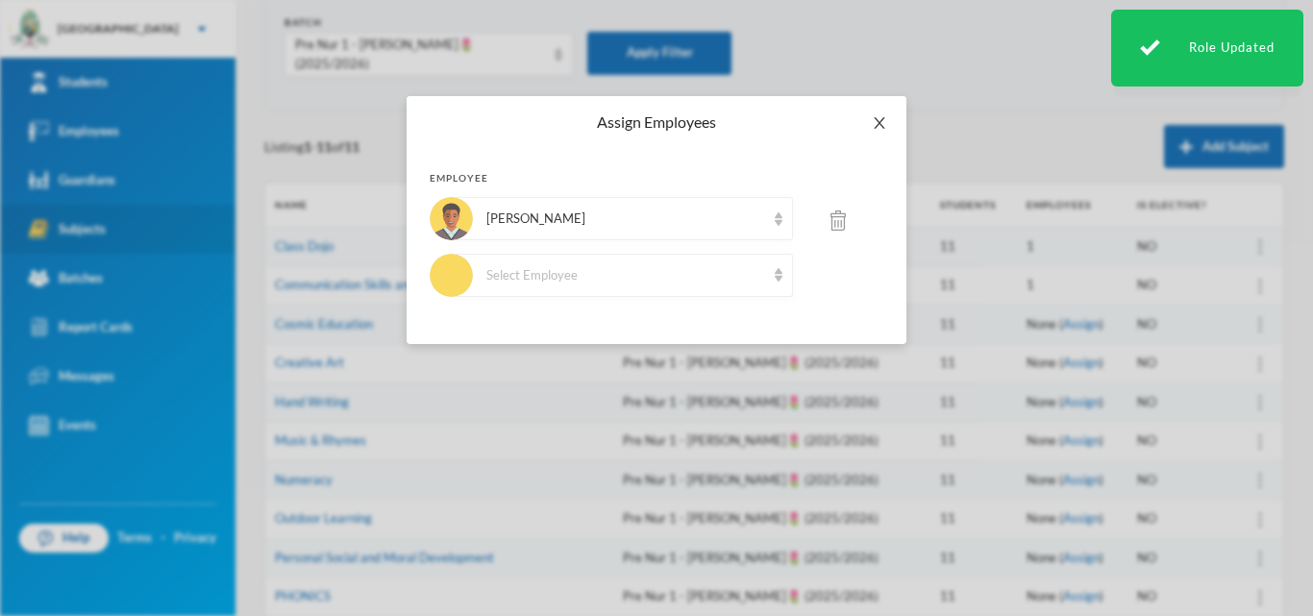
click at [880, 119] on icon "icon: close" at bounding box center [879, 122] width 15 height 15
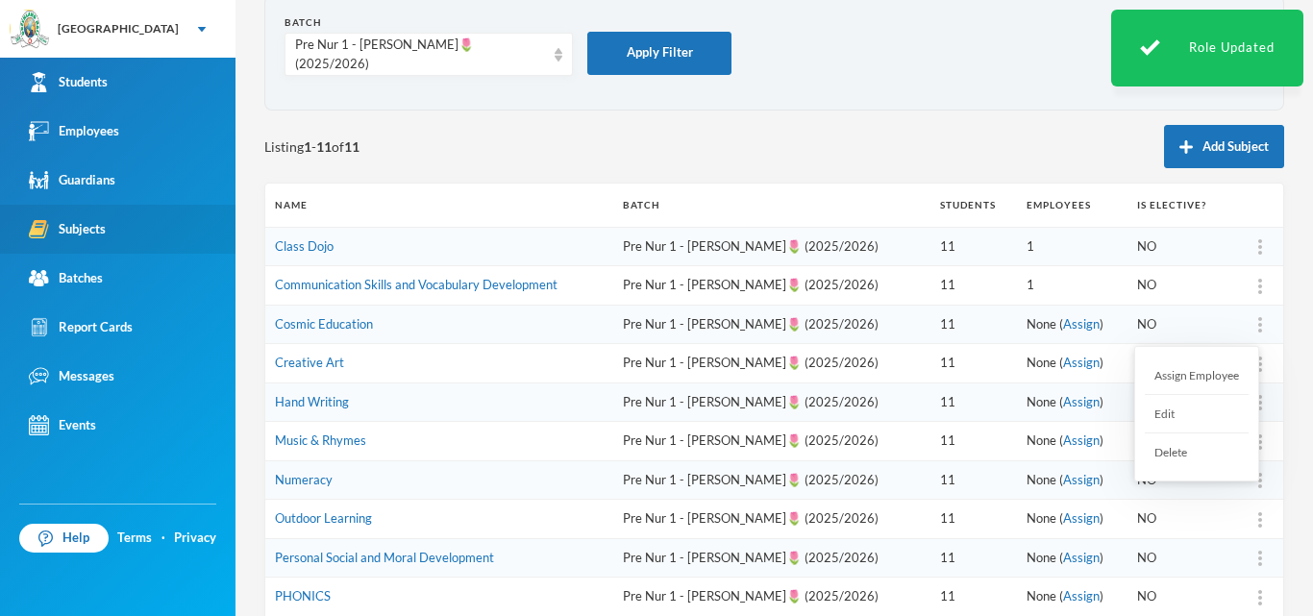
click at [1251, 325] on div at bounding box center [1260, 324] width 27 height 19
click at [1218, 378] on div "Assign Employee" at bounding box center [1197, 376] width 104 height 38
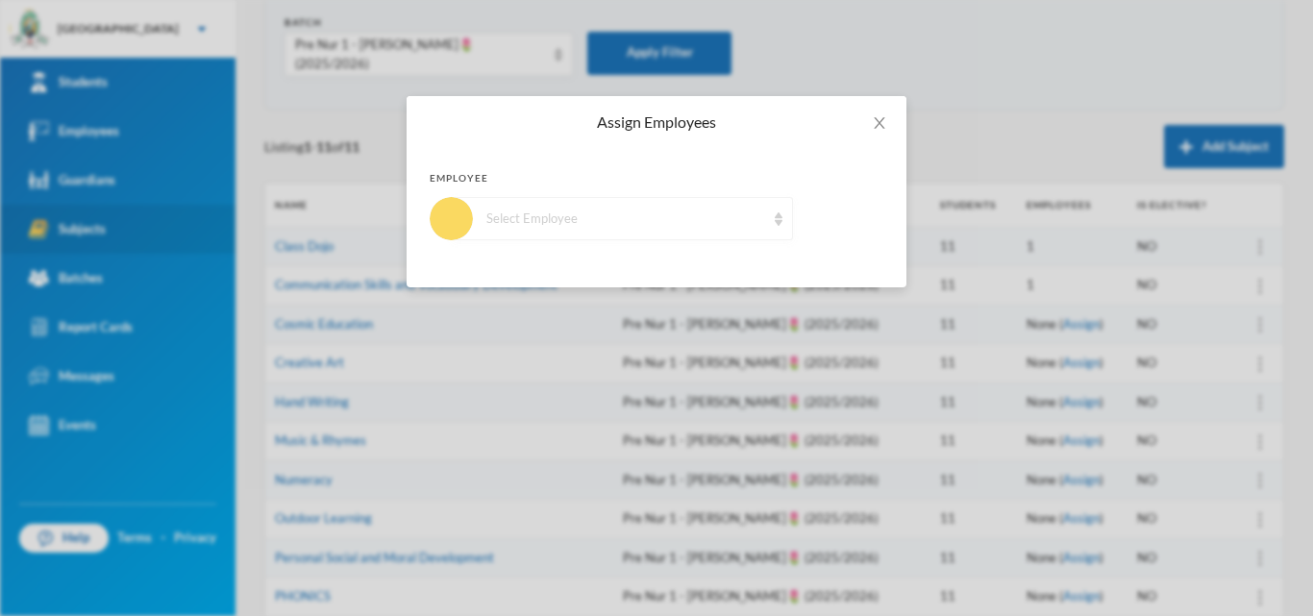
click at [691, 220] on div "Select Employee" at bounding box center [625, 219] width 279 height 19
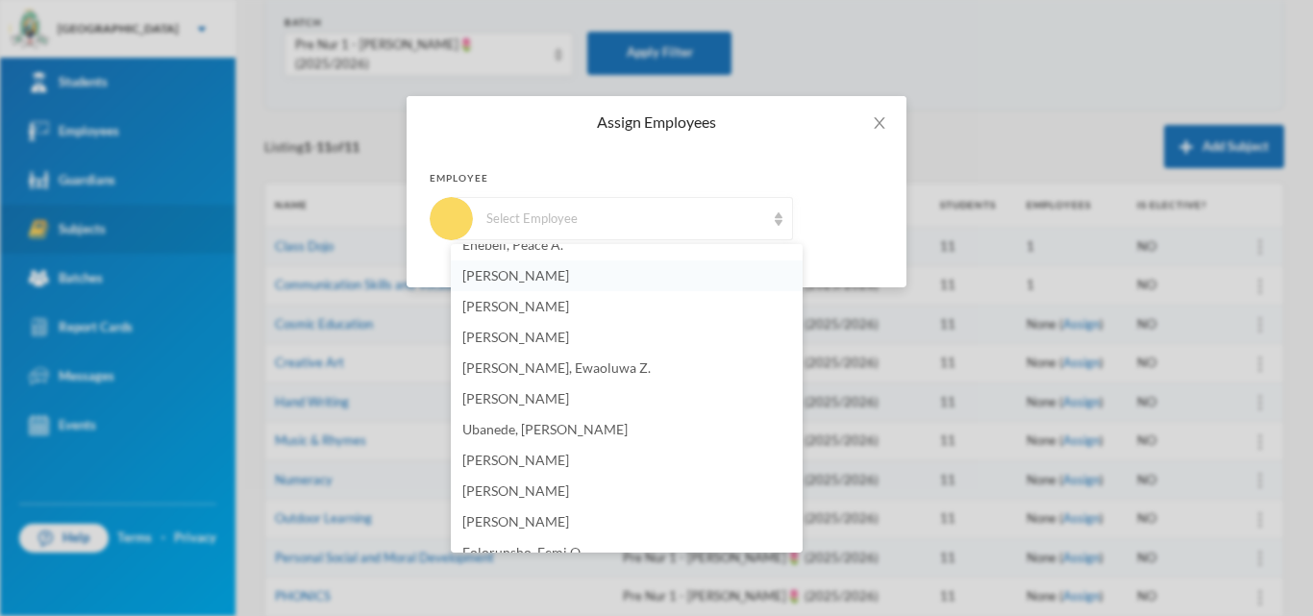
scroll to position [1250, 0]
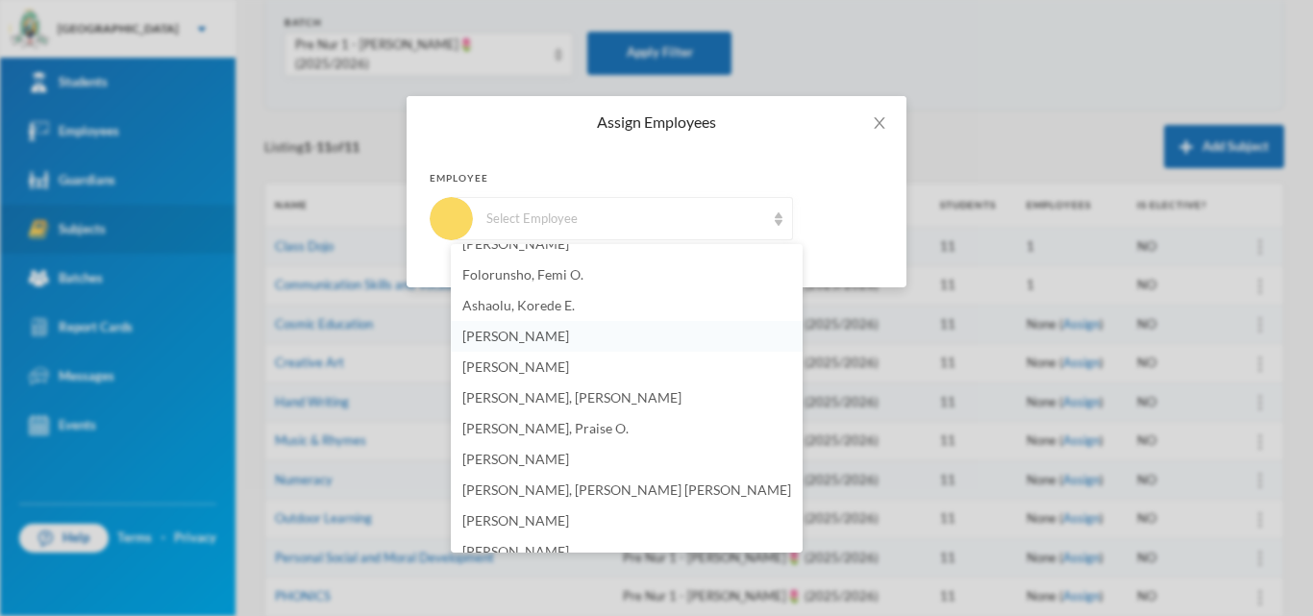
click at [569, 333] on span "[PERSON_NAME]" at bounding box center [515, 336] width 107 height 16
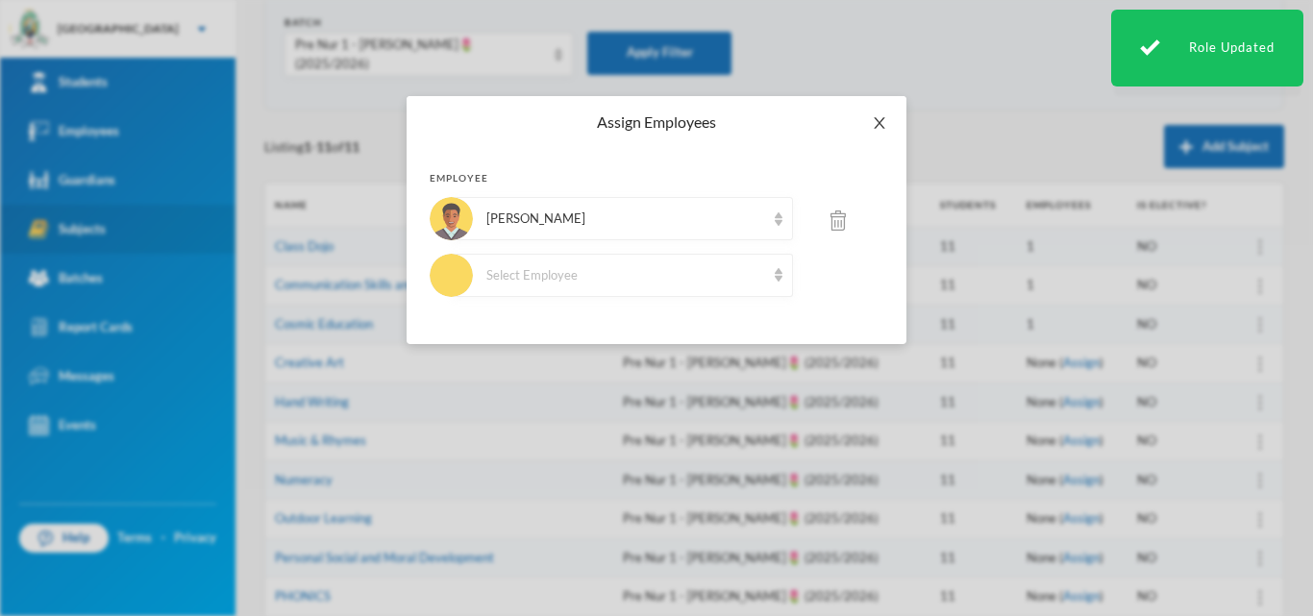
click at [874, 122] on icon "icon: close" at bounding box center [879, 122] width 15 height 15
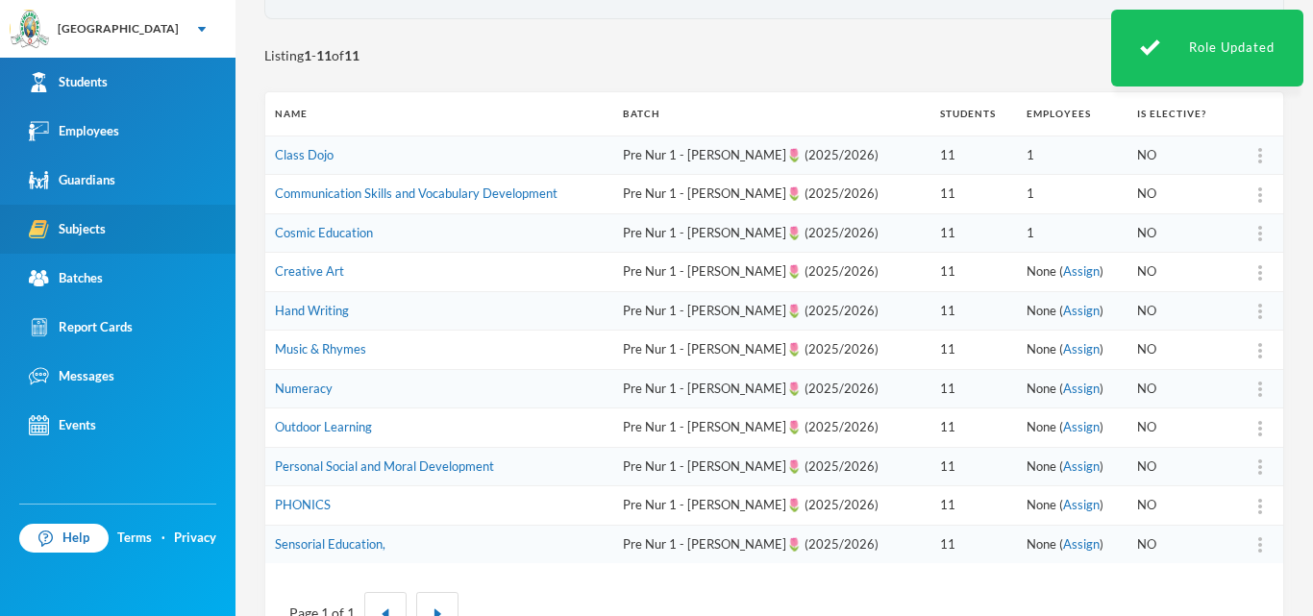
scroll to position [254, 0]
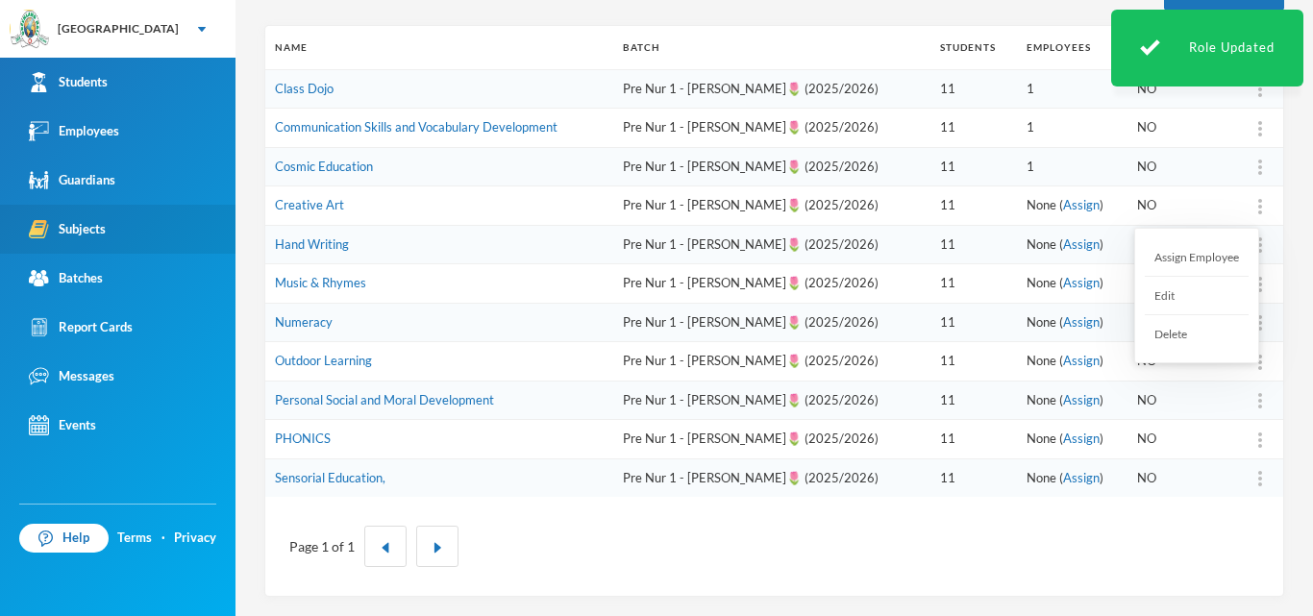
click at [1258, 202] on img at bounding box center [1260, 206] width 4 height 15
click at [1208, 261] on div "Assign Employee" at bounding box center [1197, 257] width 104 height 38
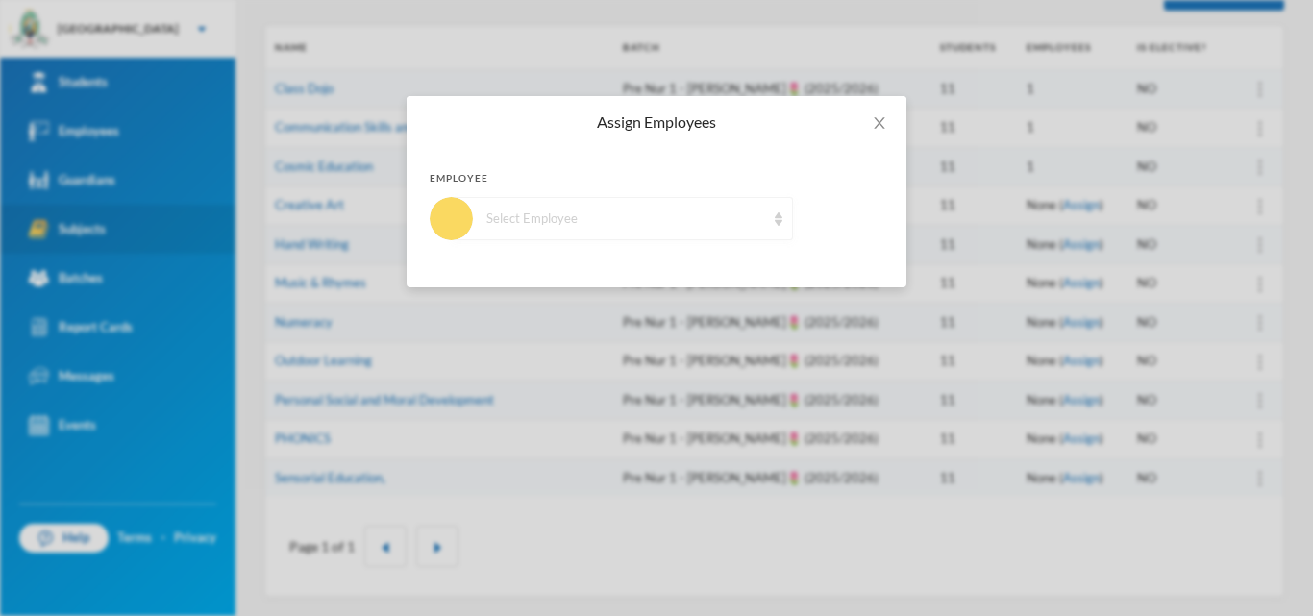
click at [704, 216] on div "Select Employee" at bounding box center [625, 219] width 279 height 19
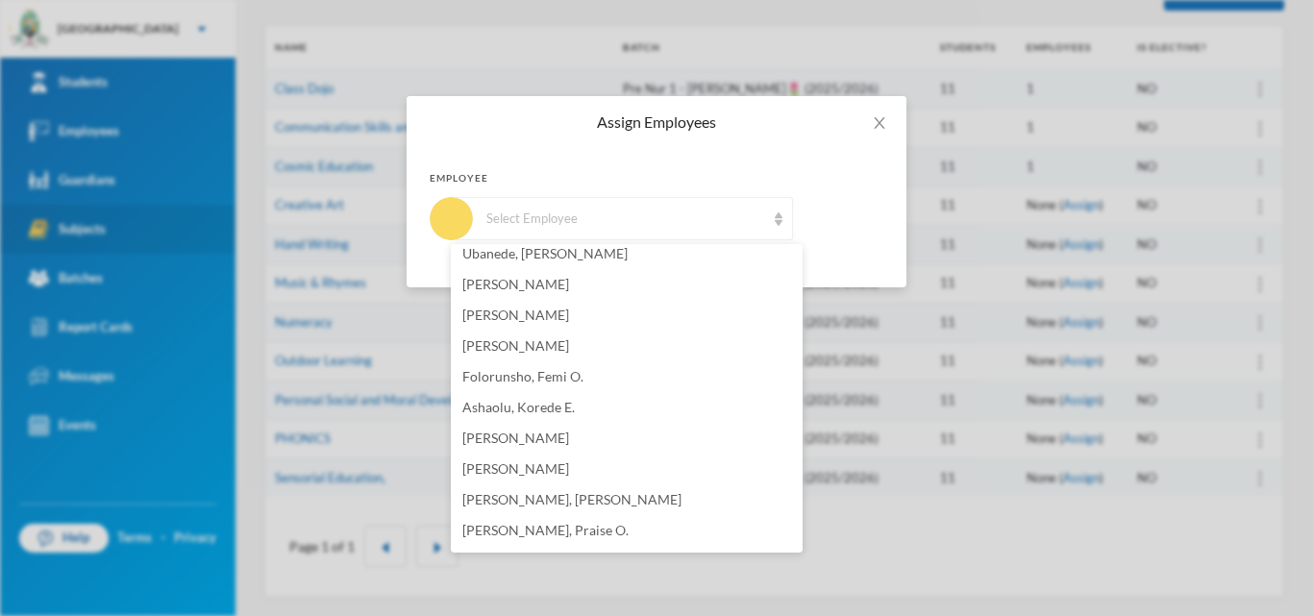
scroll to position [1250, 0]
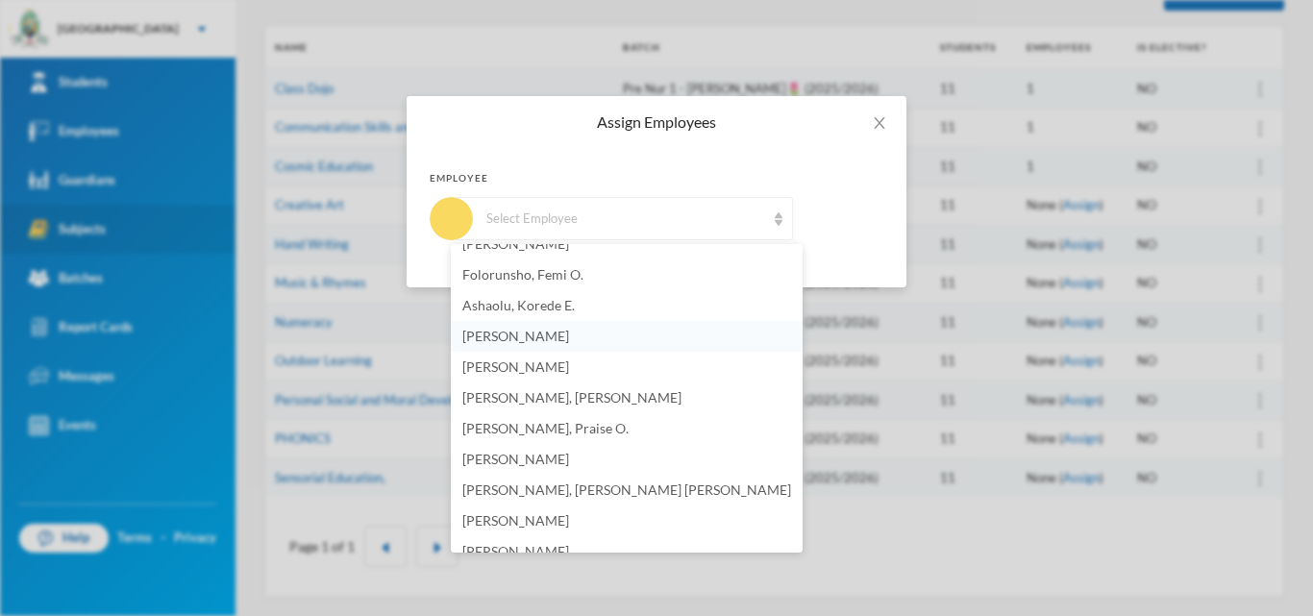
click at [543, 336] on span "[PERSON_NAME]" at bounding box center [515, 336] width 107 height 16
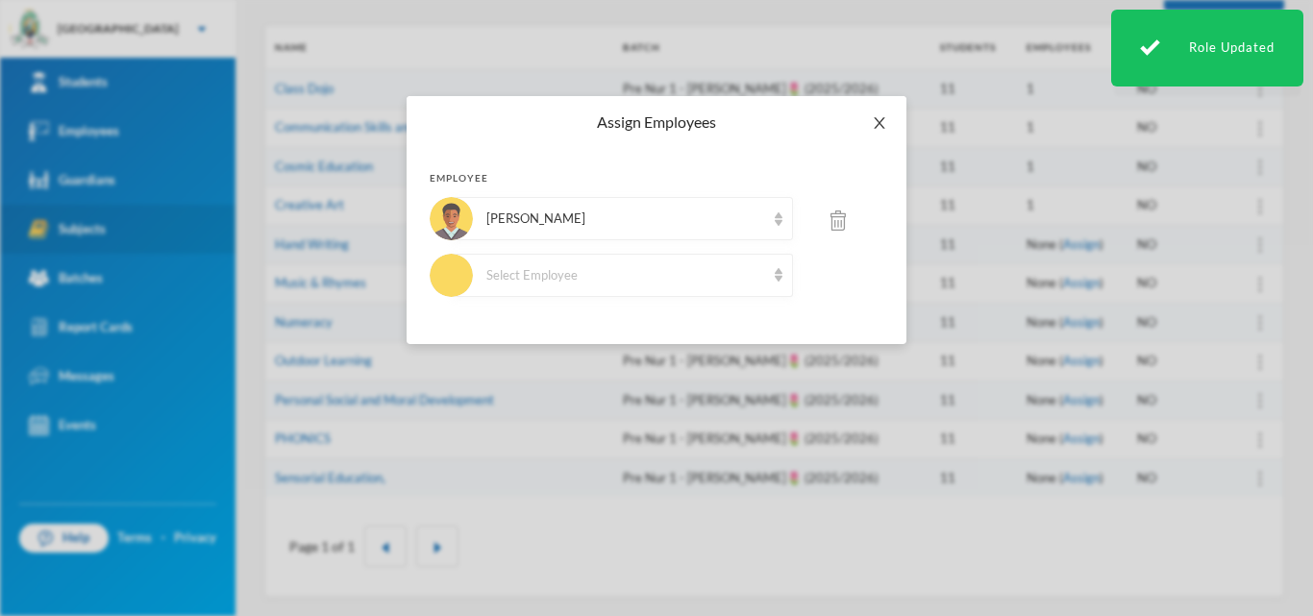
click at [886, 126] on icon "icon: close" at bounding box center [879, 122] width 15 height 15
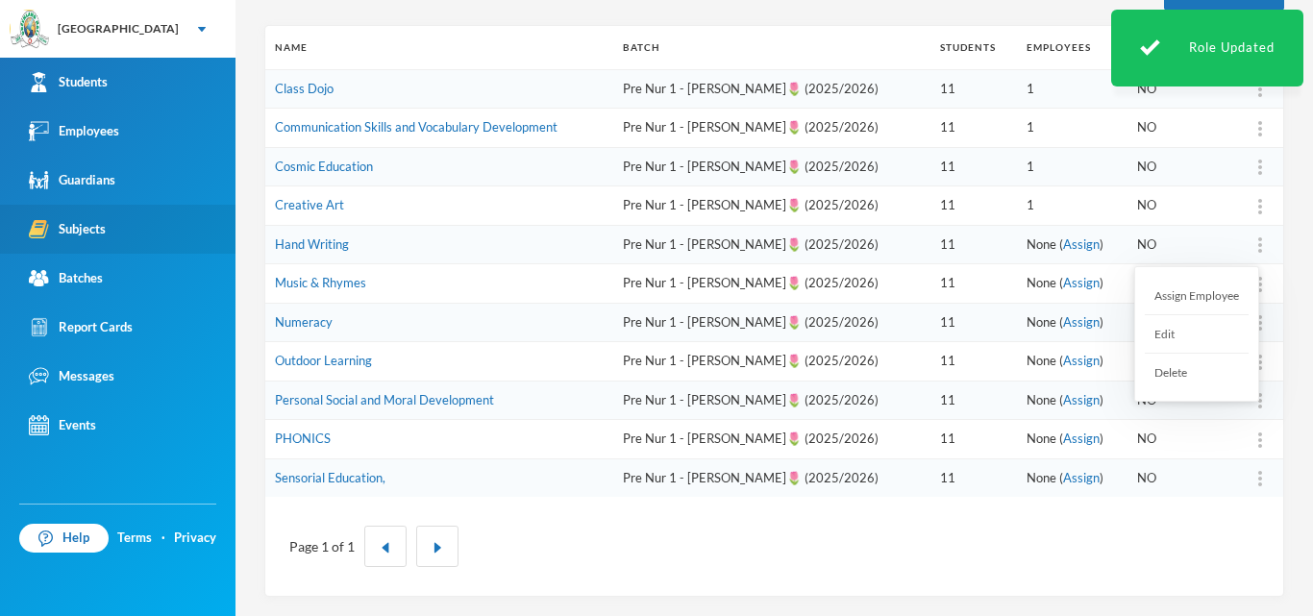
click at [1247, 245] on div at bounding box center [1260, 245] width 27 height 19
click at [1215, 301] on div "Assign Employee" at bounding box center [1197, 296] width 104 height 38
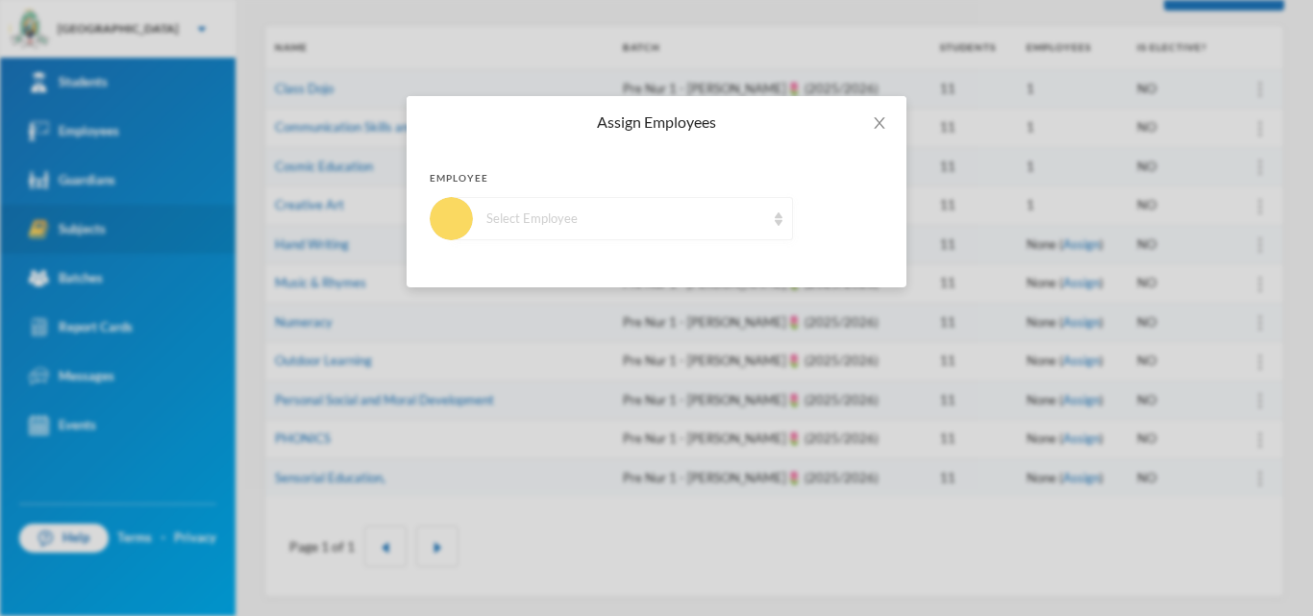
click at [709, 215] on div "Select Employee" at bounding box center [625, 219] width 279 height 19
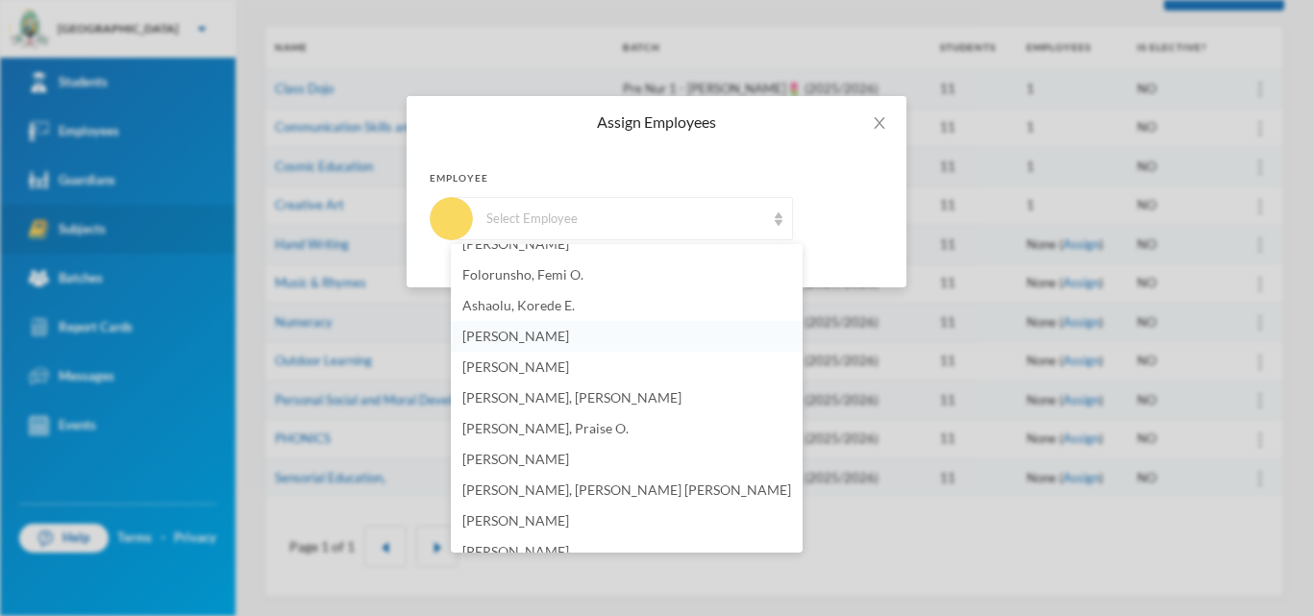
click at [551, 332] on span "[PERSON_NAME]" at bounding box center [515, 336] width 107 height 16
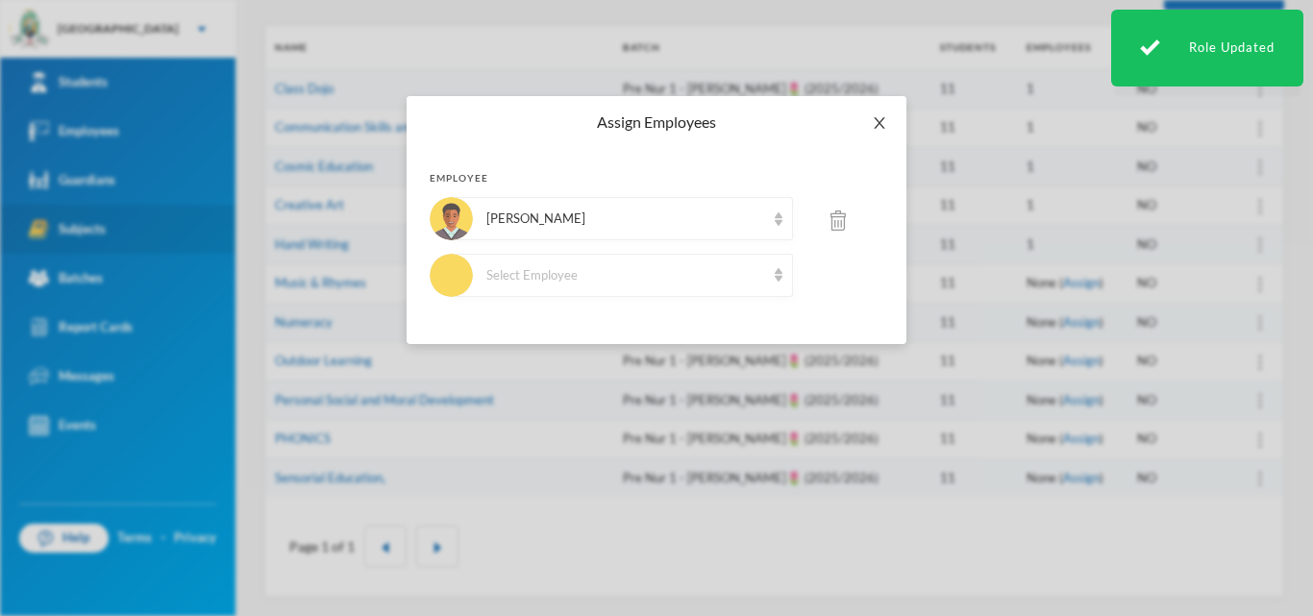
click at [881, 121] on icon "icon: close" at bounding box center [879, 123] width 11 height 12
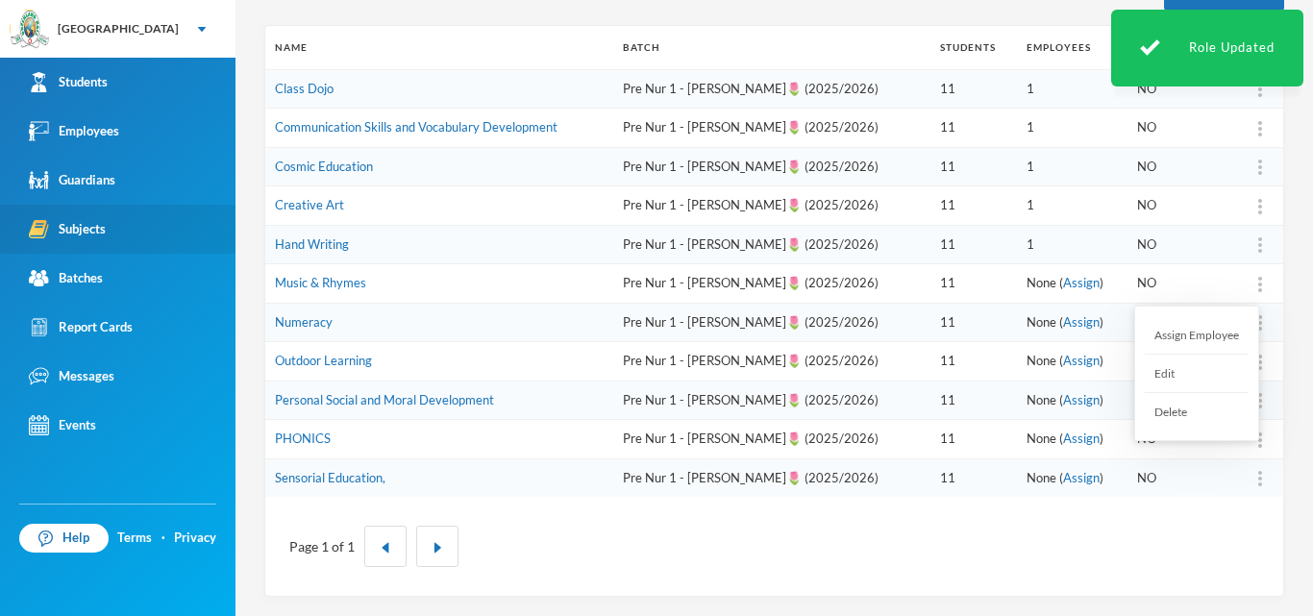
click at [1227, 334] on div "Assign Employee" at bounding box center [1197, 335] width 104 height 38
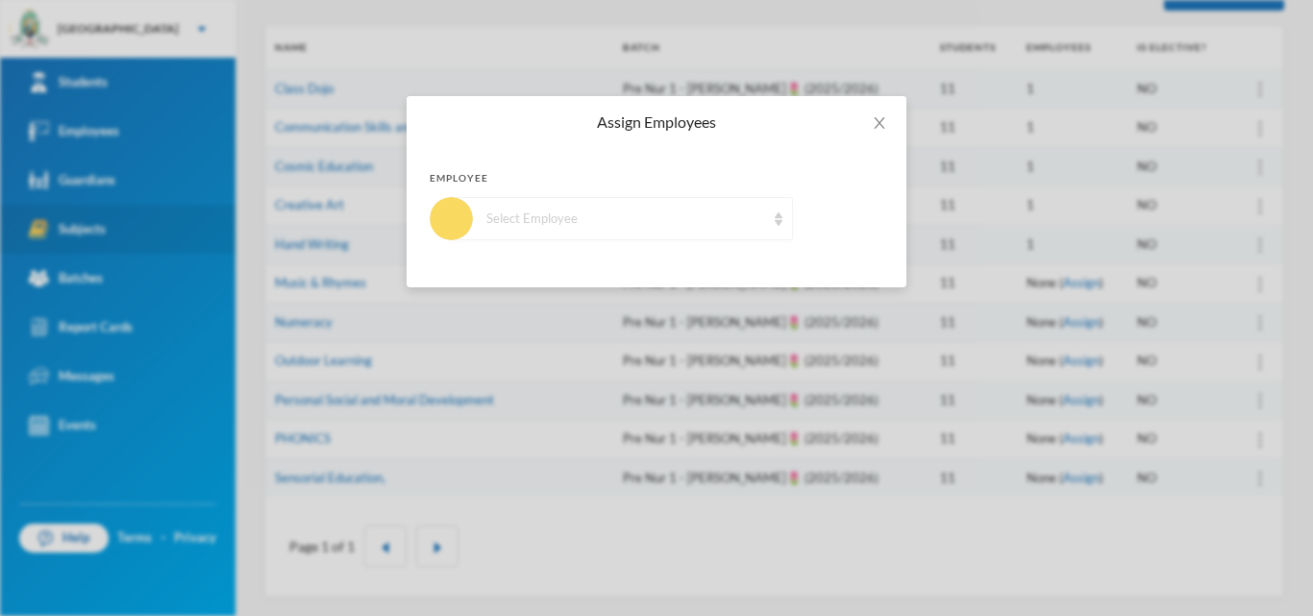
click at [636, 226] on div "Select Employee" at bounding box center [625, 219] width 279 height 19
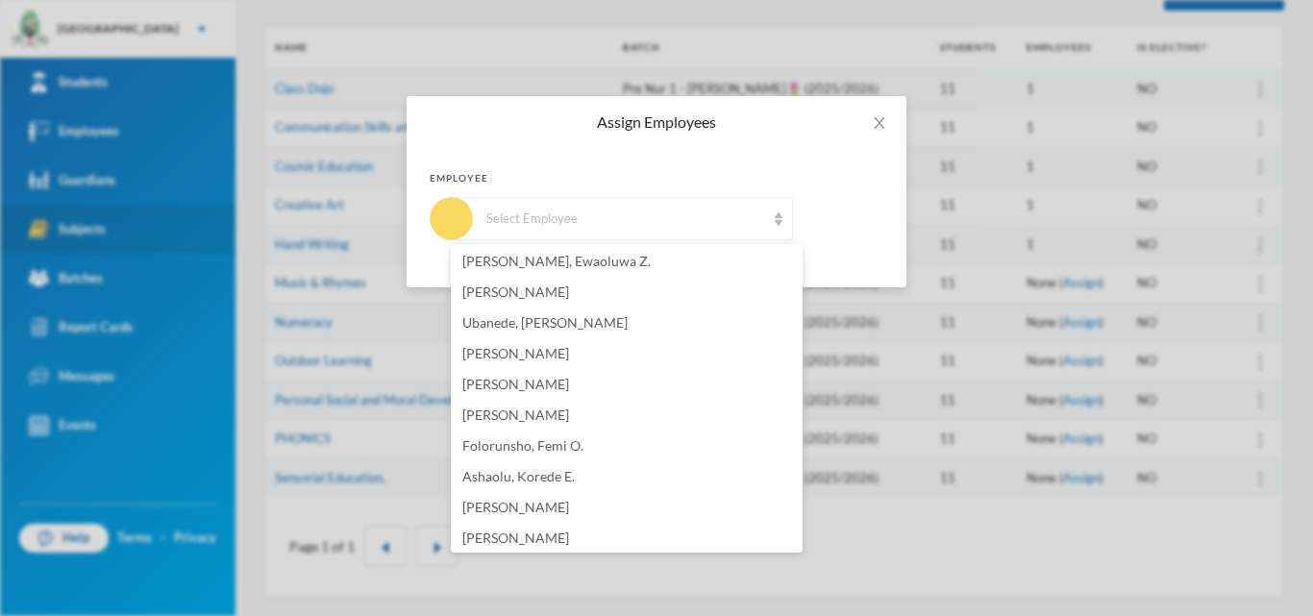
scroll to position [1084, 0]
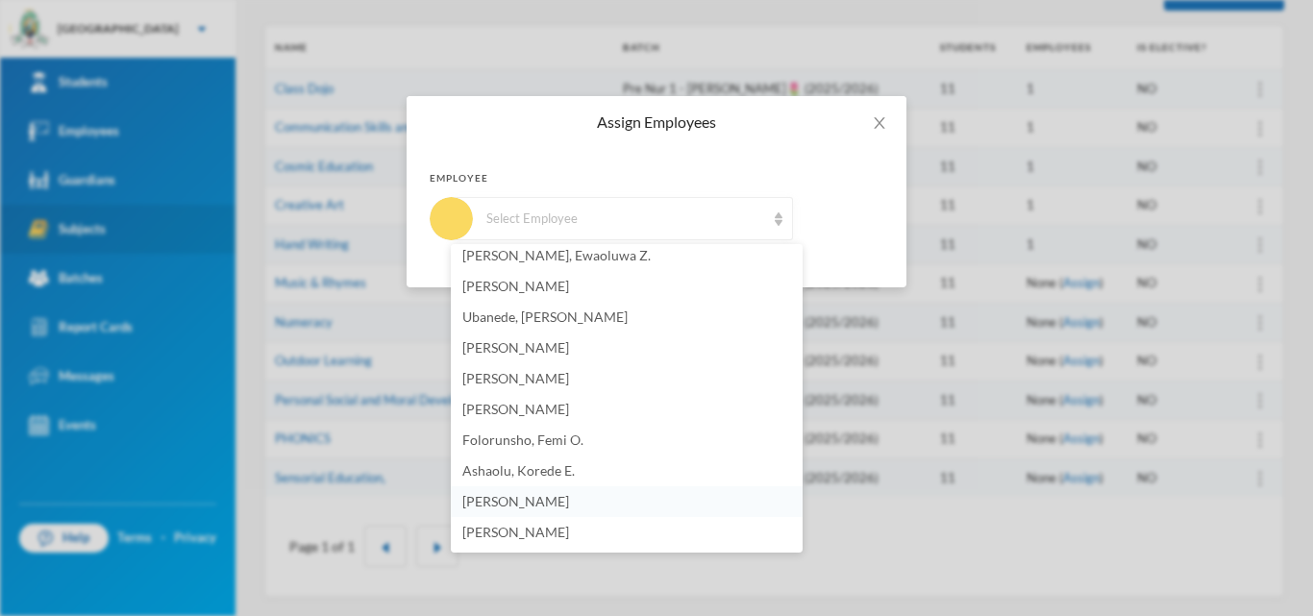
click at [601, 512] on li "[PERSON_NAME]" at bounding box center [627, 501] width 352 height 31
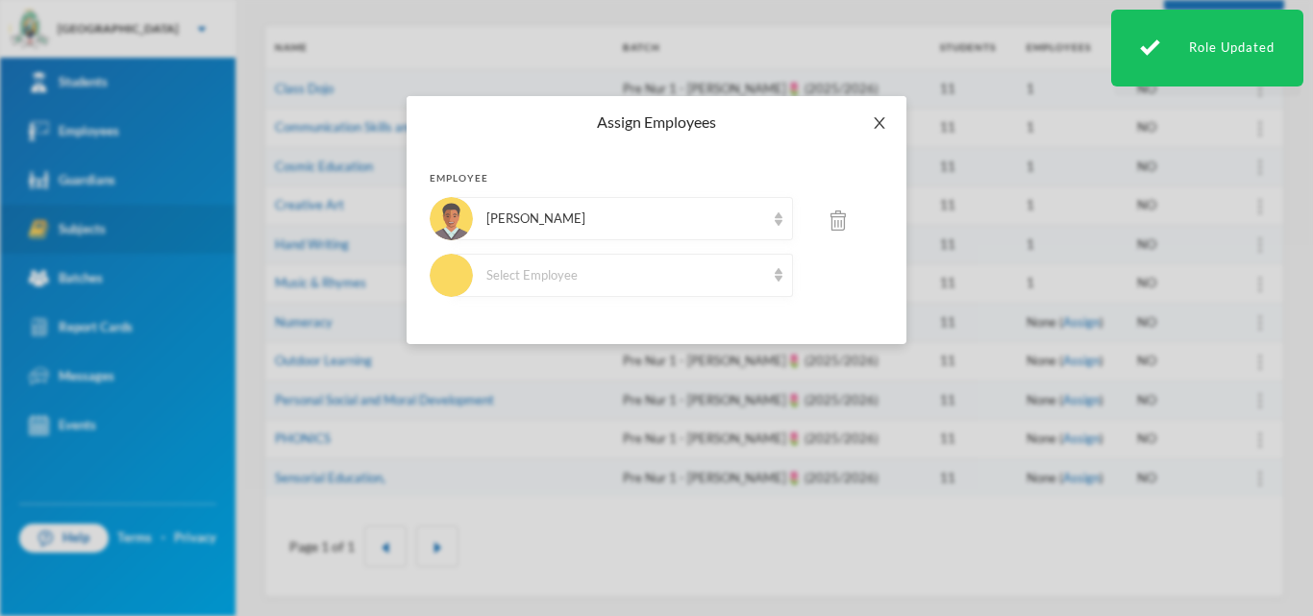
click at [873, 132] on span "Close" at bounding box center [880, 123] width 54 height 54
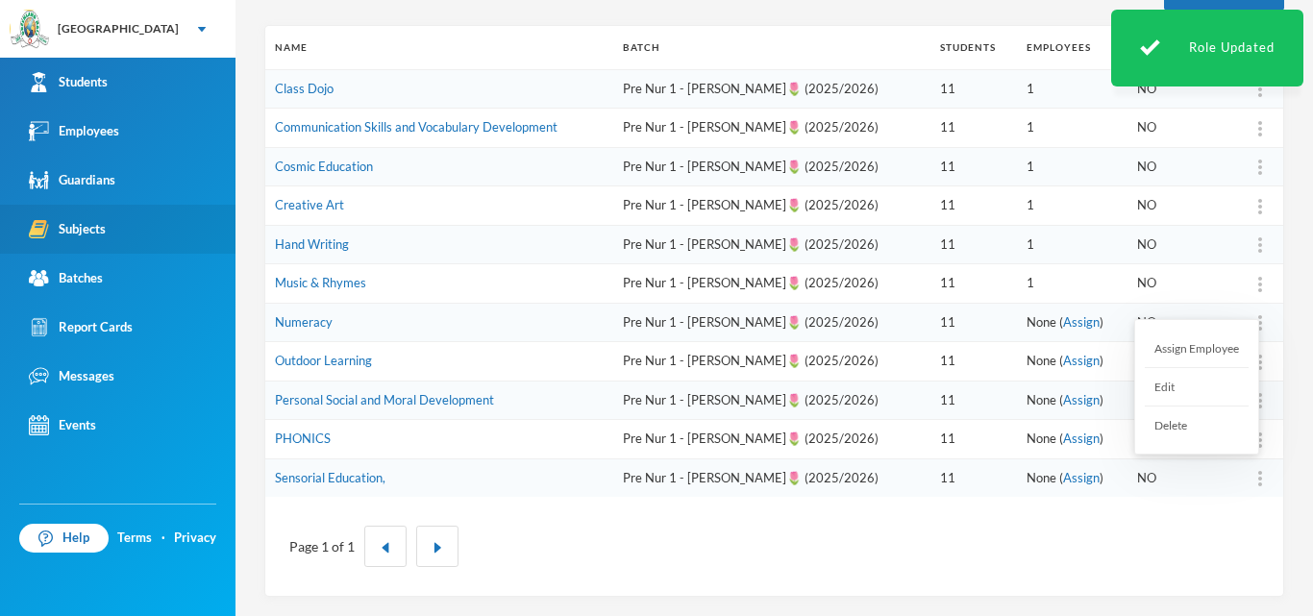
click at [1250, 482] on div at bounding box center [1260, 478] width 27 height 19
click at [1217, 345] on div "Assign Employee" at bounding box center [1197, 349] width 104 height 38
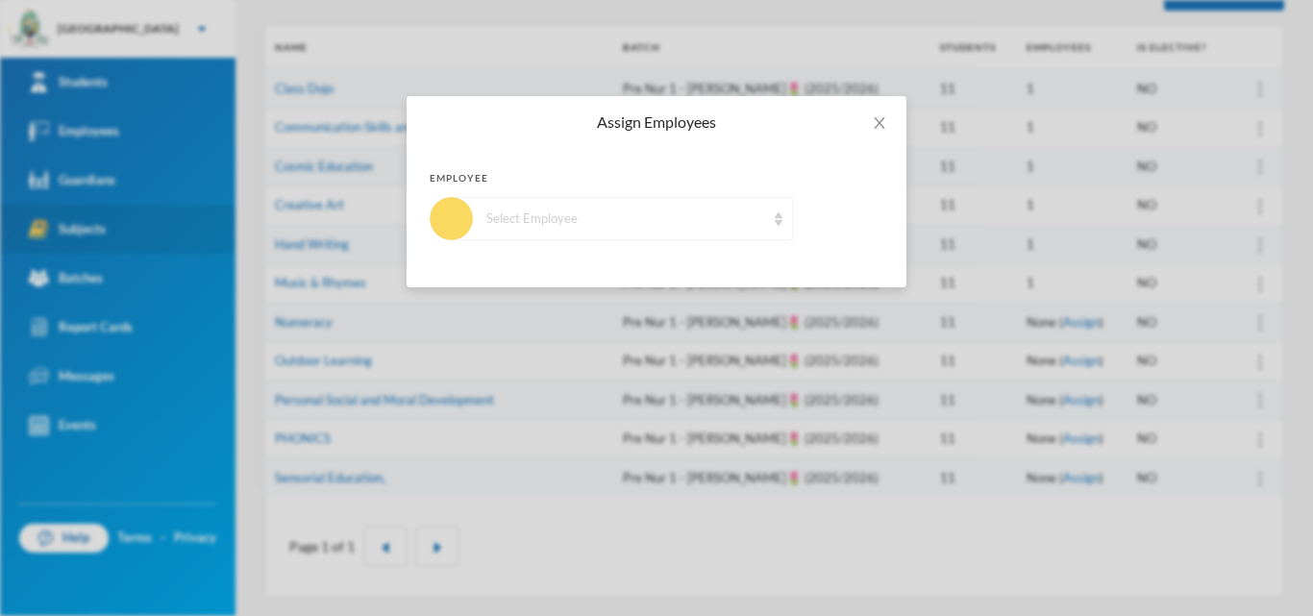
click at [751, 229] on div "Select Employee" at bounding box center [622, 218] width 341 height 43
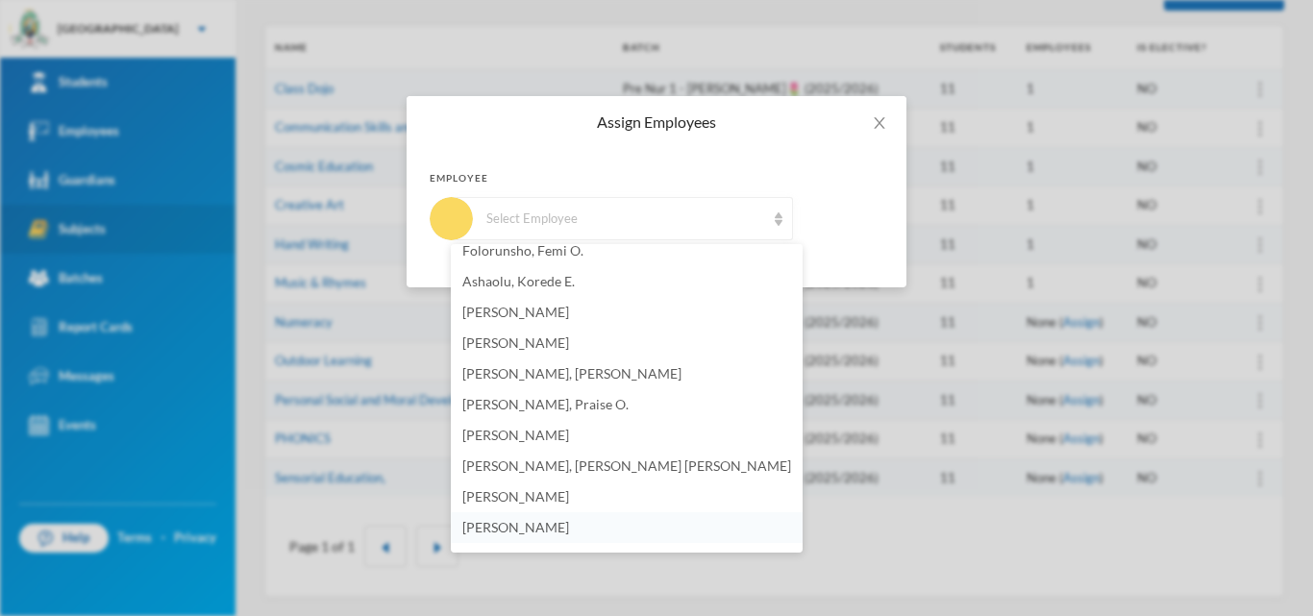
scroll to position [1264, 0]
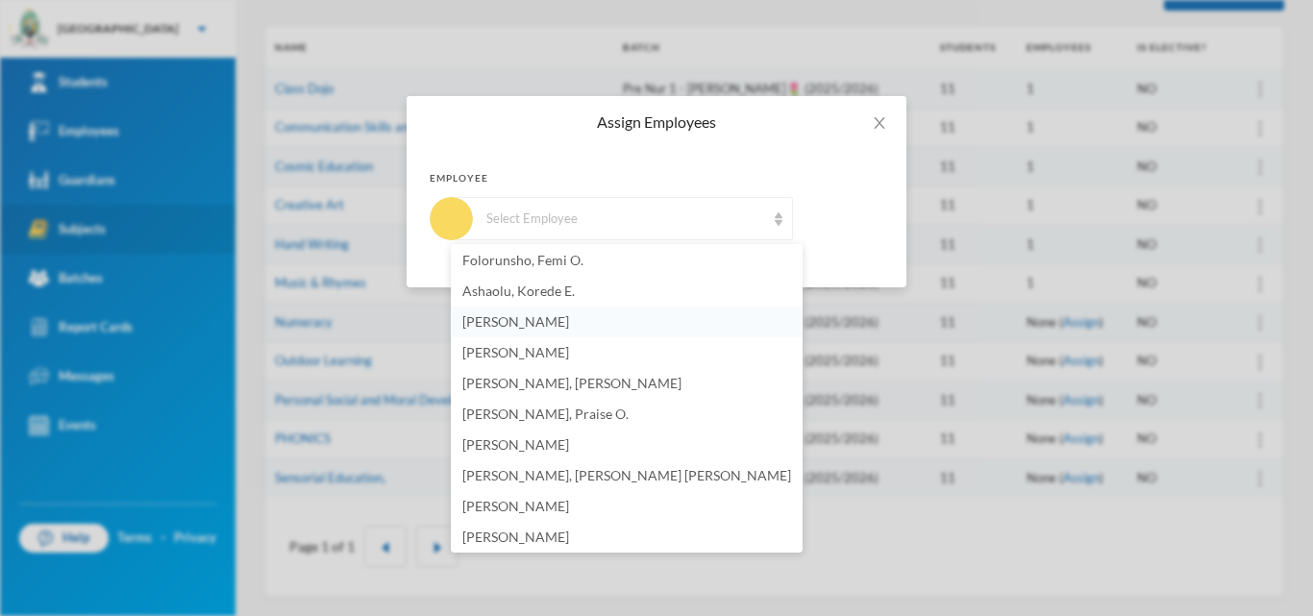
click at [526, 323] on span "[PERSON_NAME]" at bounding box center [515, 321] width 107 height 16
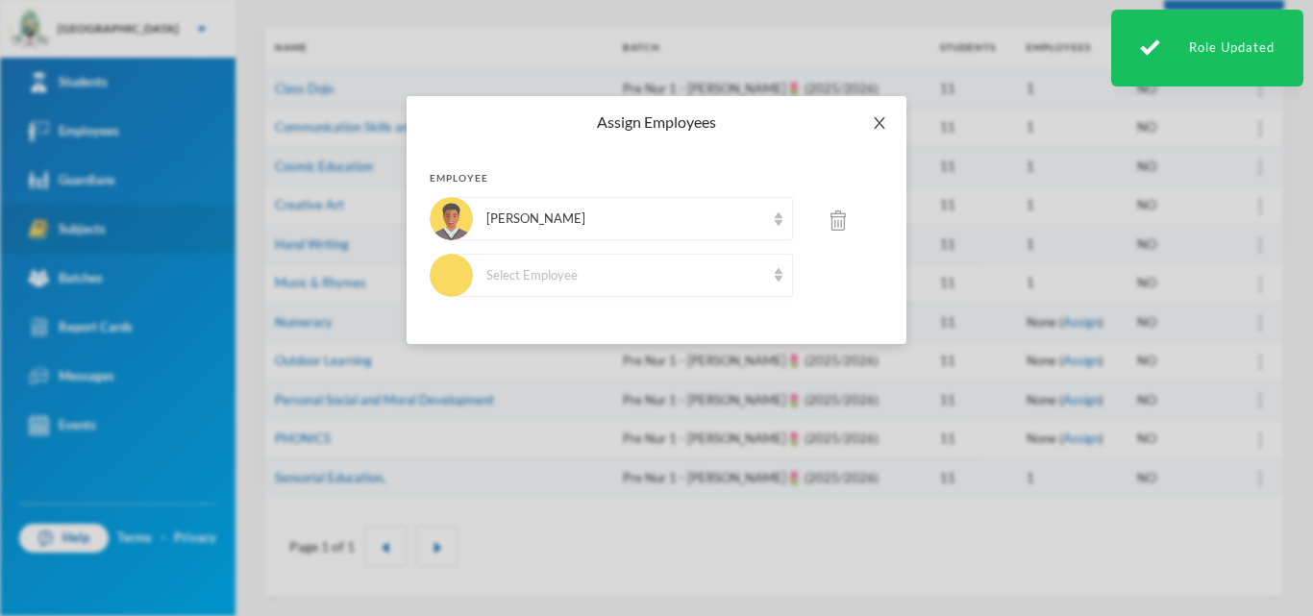
click at [873, 123] on icon "icon: close" at bounding box center [879, 122] width 15 height 15
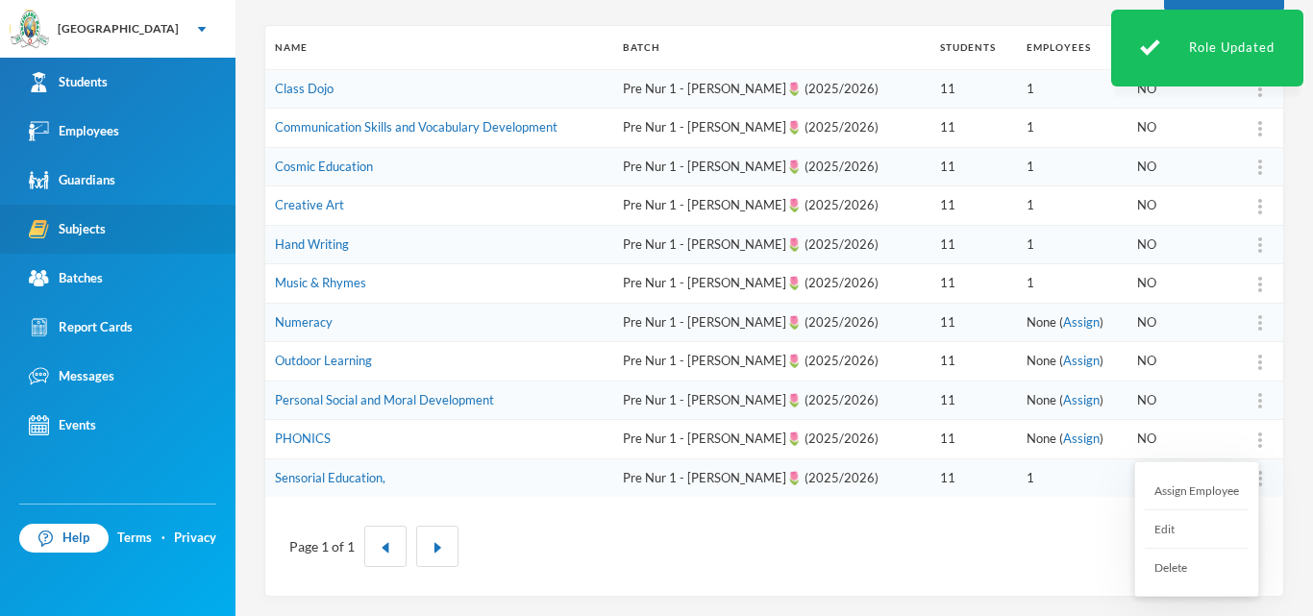
click at [1247, 438] on div at bounding box center [1260, 439] width 27 height 19
click at [1221, 477] on div "Assign Employee" at bounding box center [1197, 491] width 104 height 38
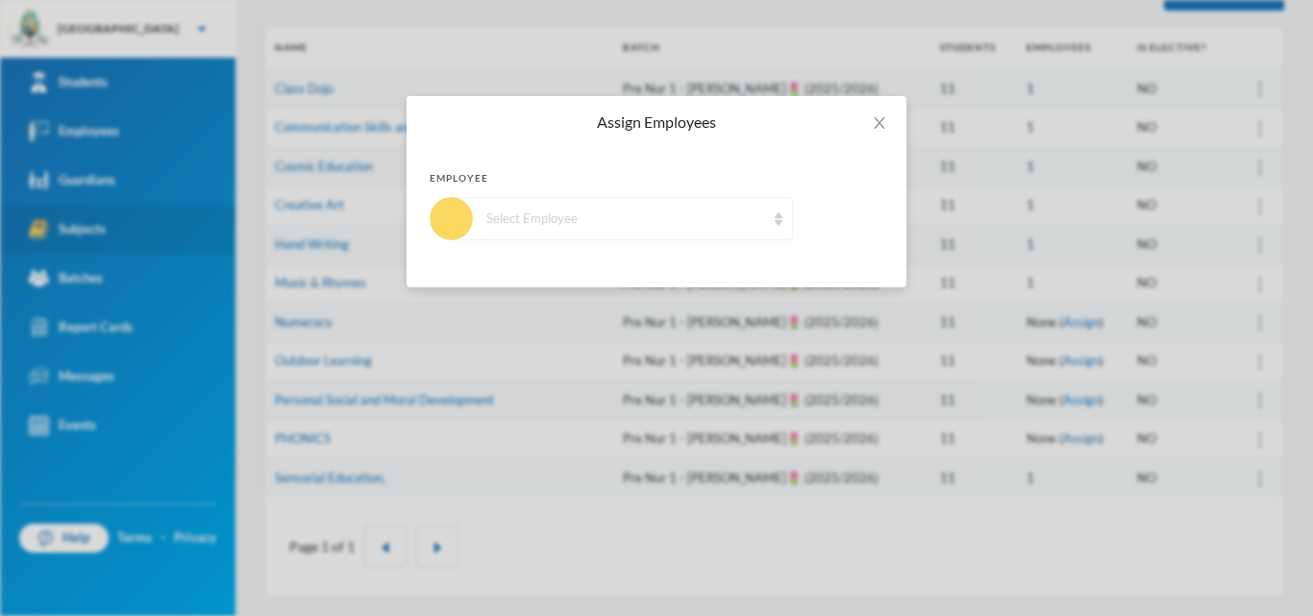
click at [767, 213] on div "Select Employee" at bounding box center [622, 218] width 341 height 43
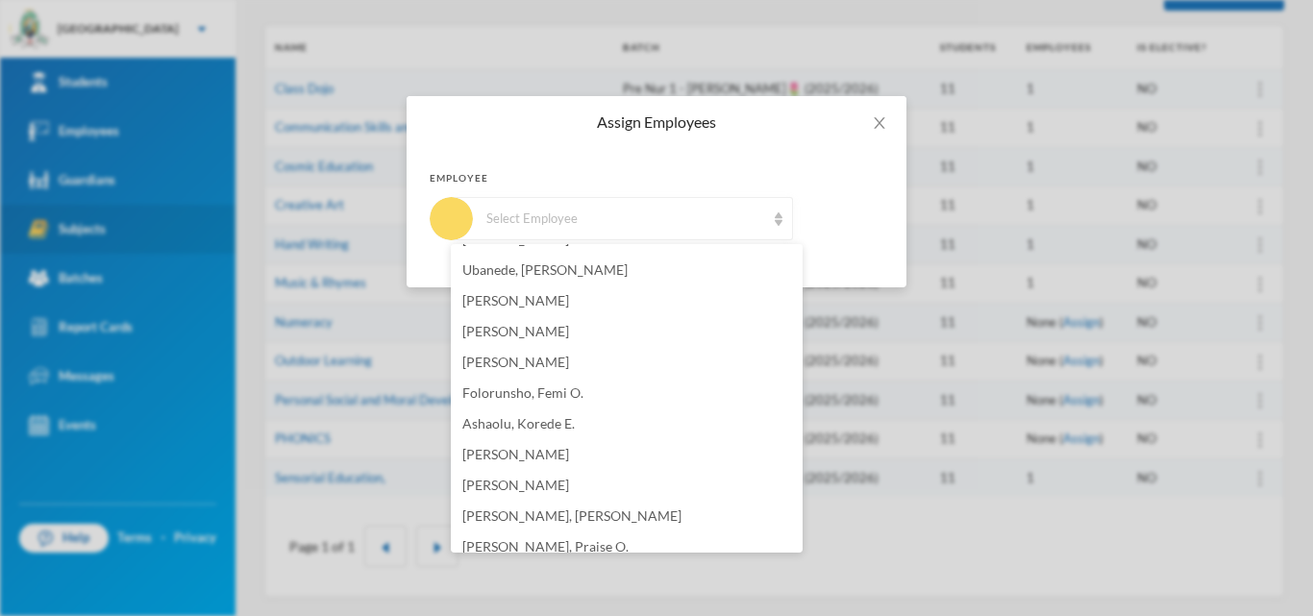
scroll to position [1137, 0]
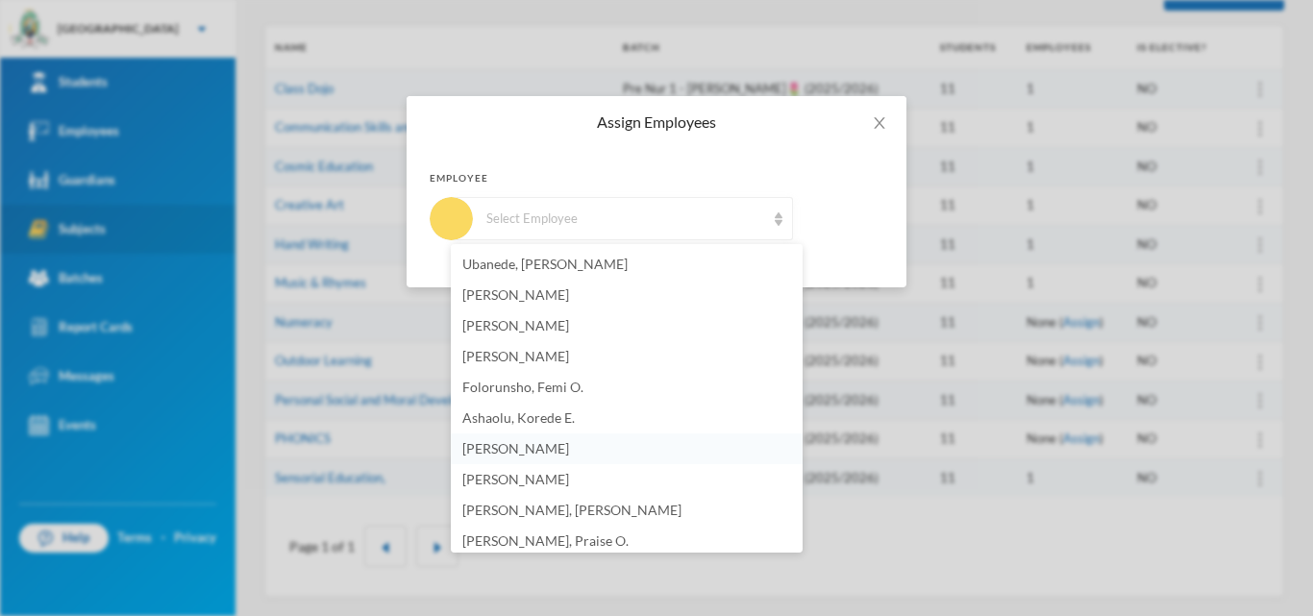
click at [637, 456] on li "[PERSON_NAME]" at bounding box center [627, 449] width 352 height 31
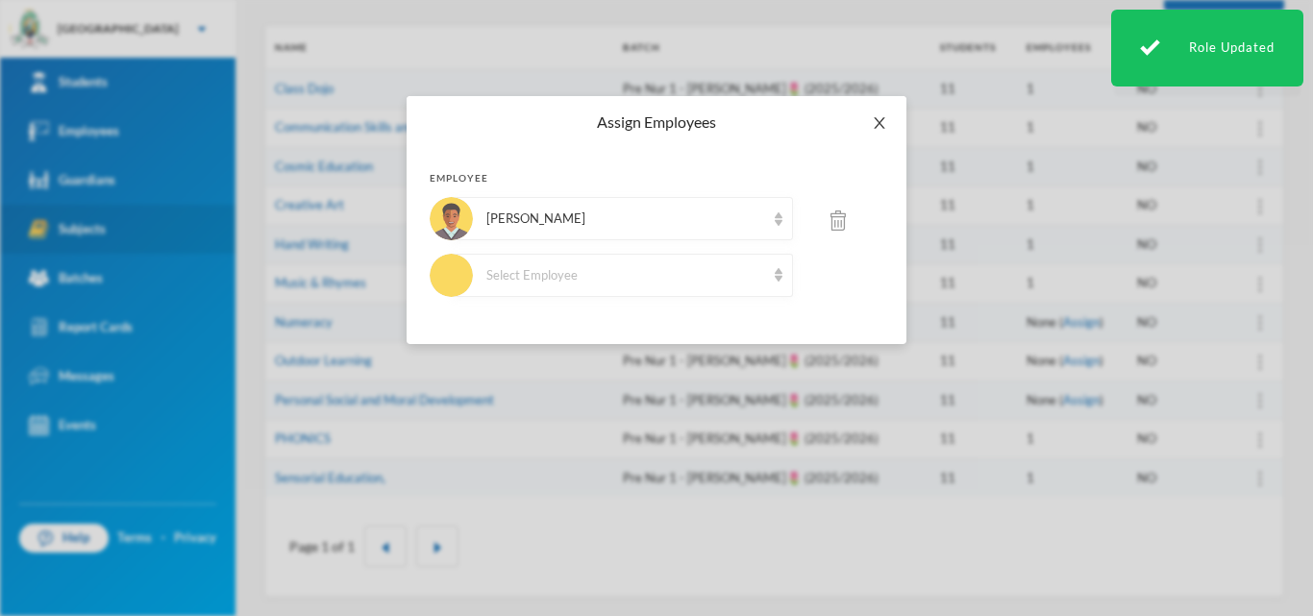
click at [884, 119] on icon "icon: close" at bounding box center [879, 123] width 11 height 12
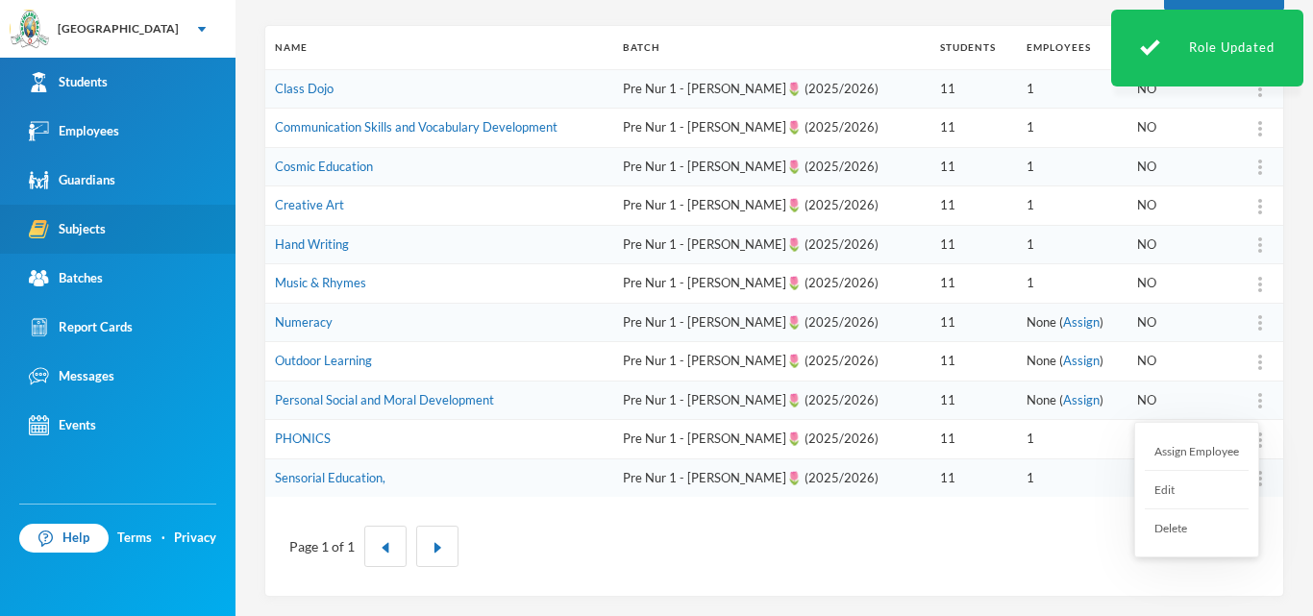
click at [1258, 403] on img at bounding box center [1260, 400] width 4 height 15
click at [1194, 460] on div "Assign Employee" at bounding box center [1197, 452] width 104 height 38
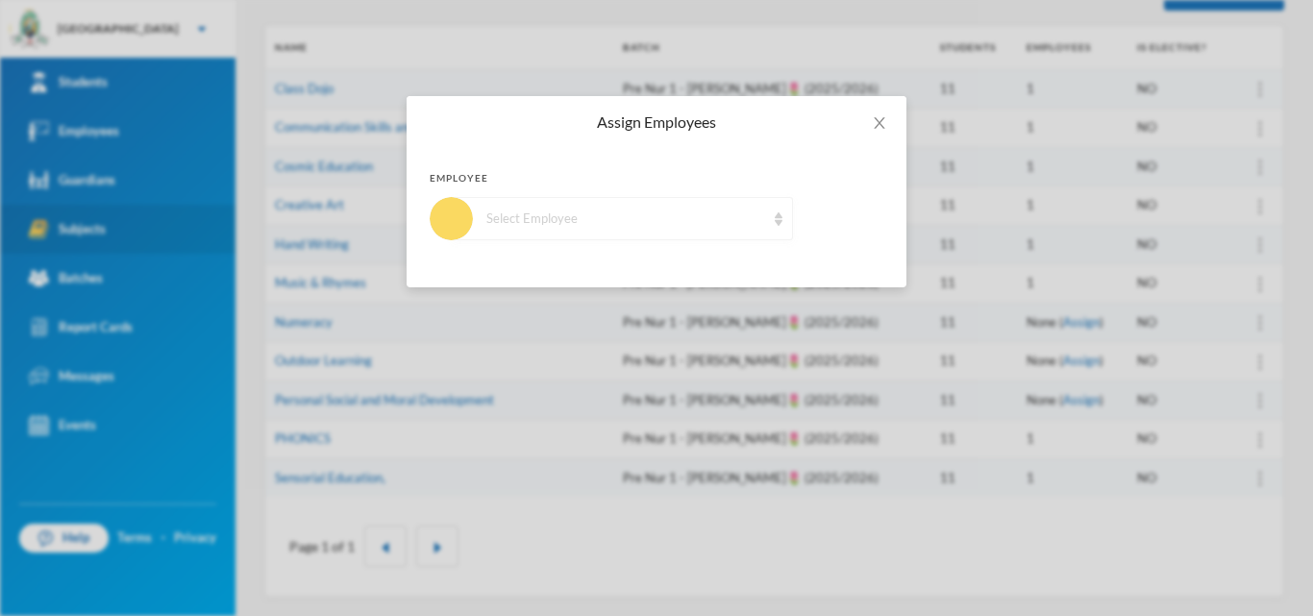
click at [769, 218] on div "Select Employee" at bounding box center [622, 218] width 341 height 43
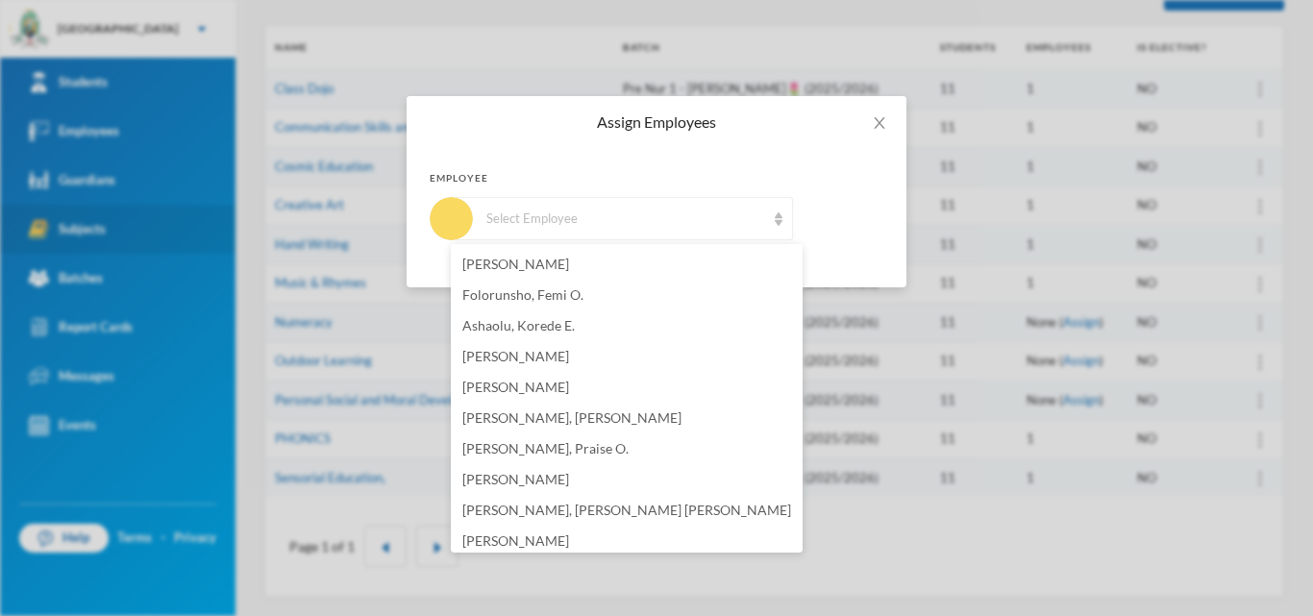
scroll to position [1250, 0]
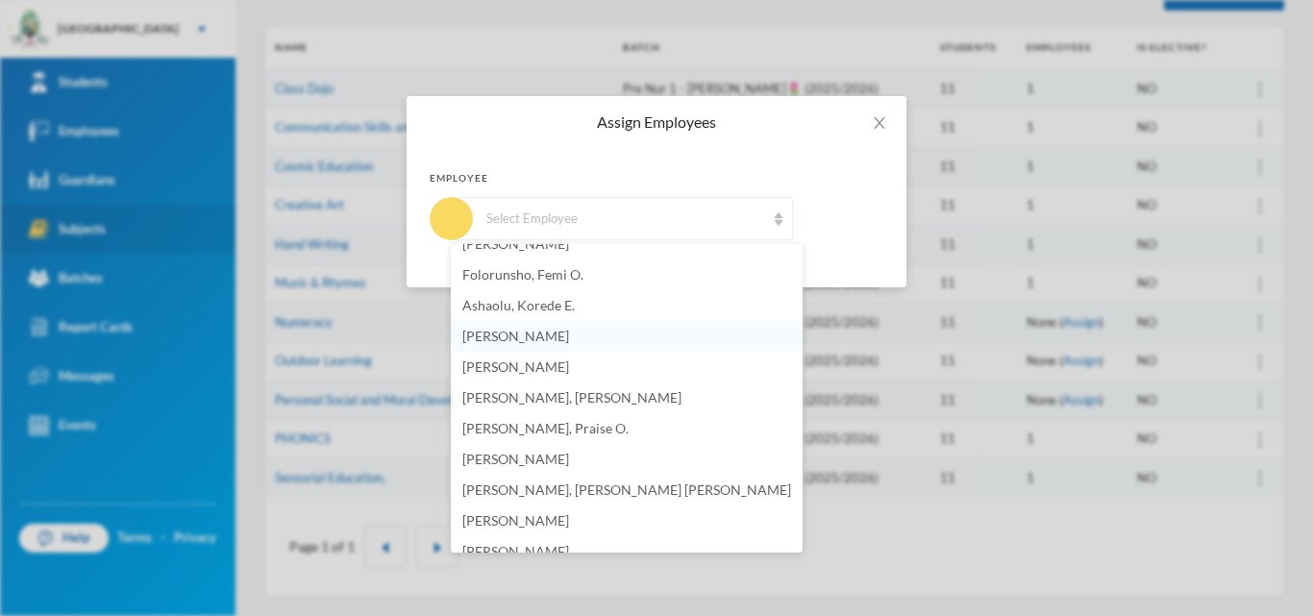
click at [511, 341] on span "[PERSON_NAME]" at bounding box center [515, 336] width 107 height 16
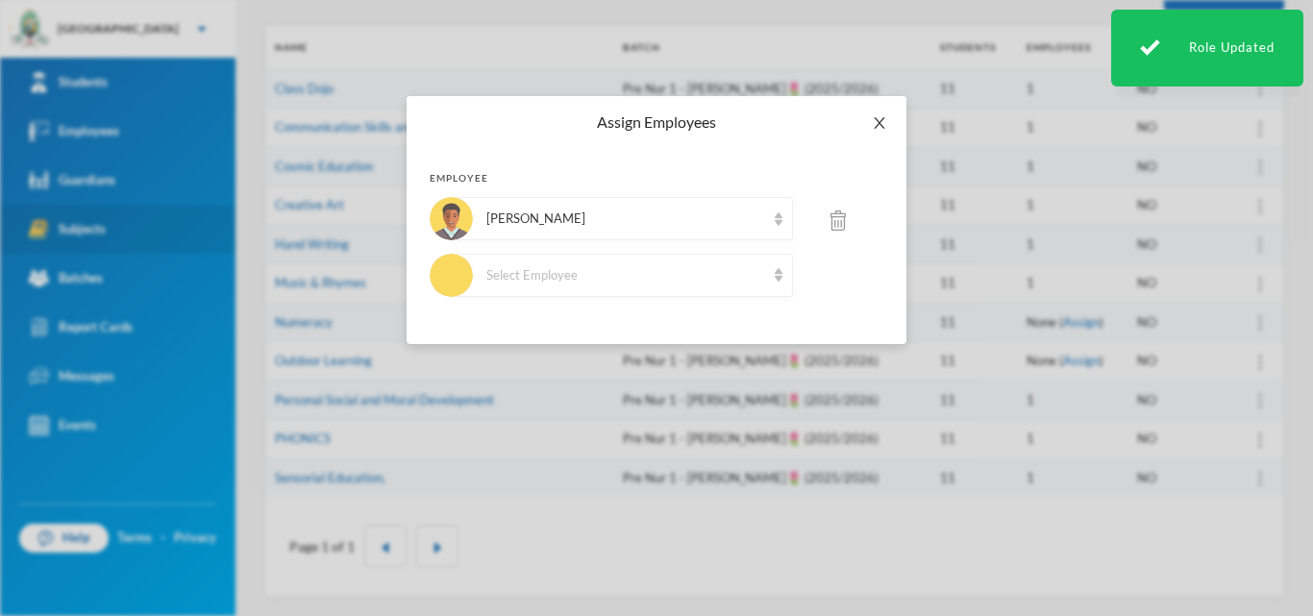
click at [879, 124] on icon "icon: close" at bounding box center [879, 123] width 11 height 12
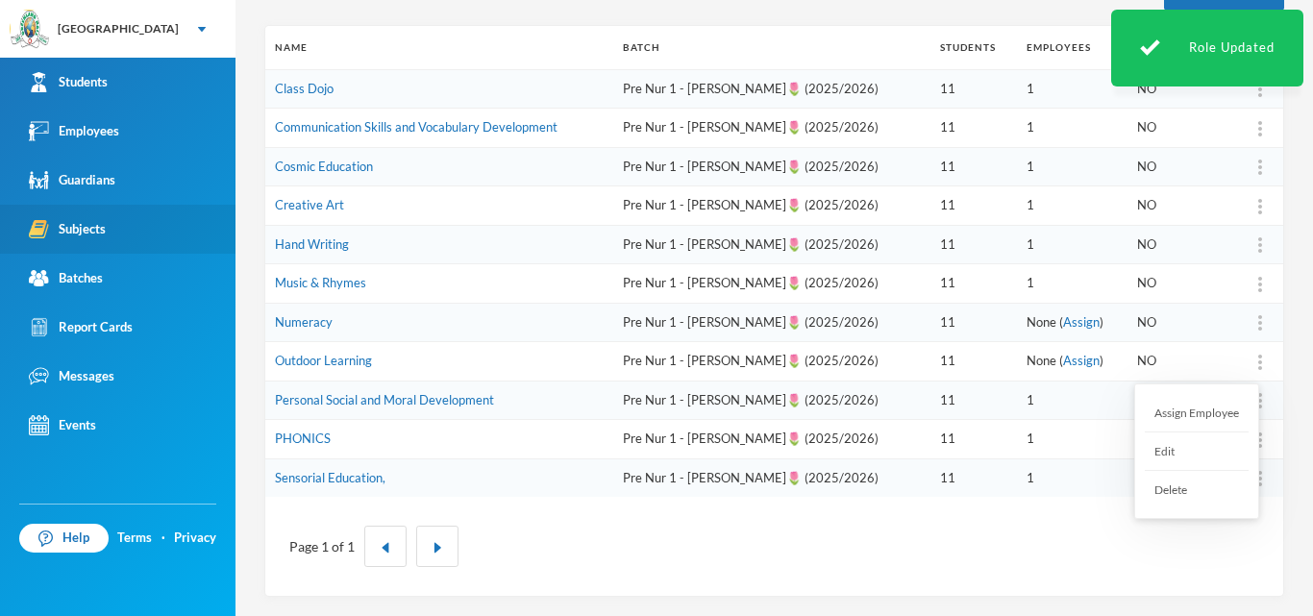
click at [1247, 365] on div at bounding box center [1260, 361] width 27 height 19
click at [1203, 408] on div "Assign Employee" at bounding box center [1197, 413] width 104 height 38
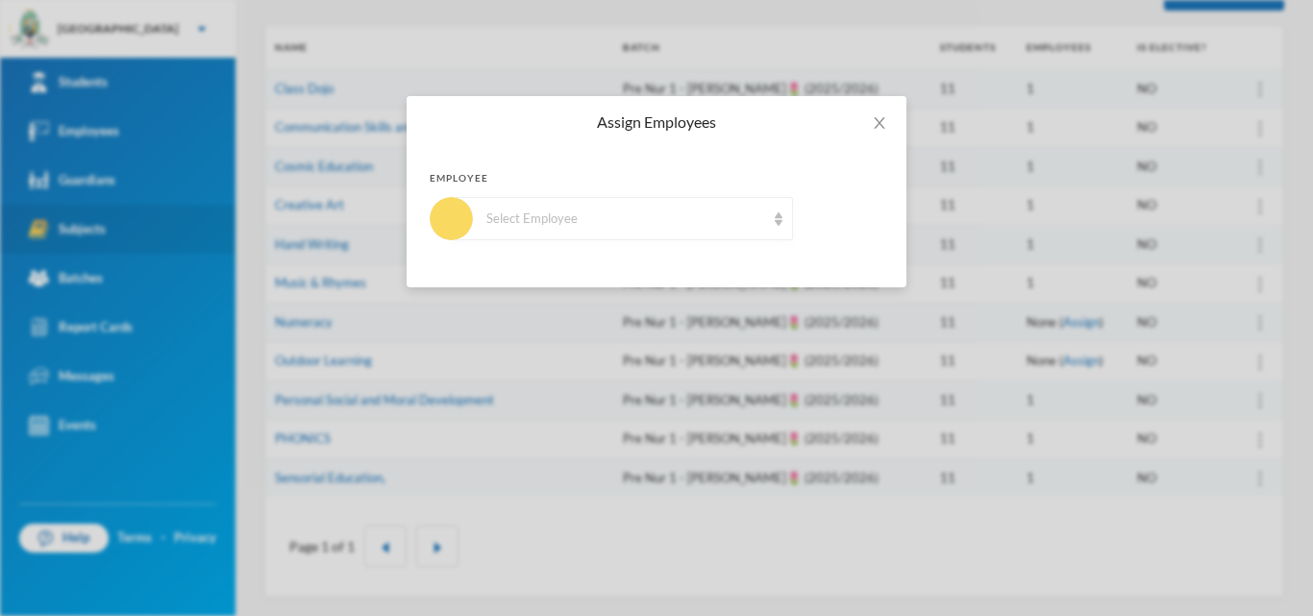
click at [700, 215] on div "Select Employee" at bounding box center [625, 219] width 279 height 19
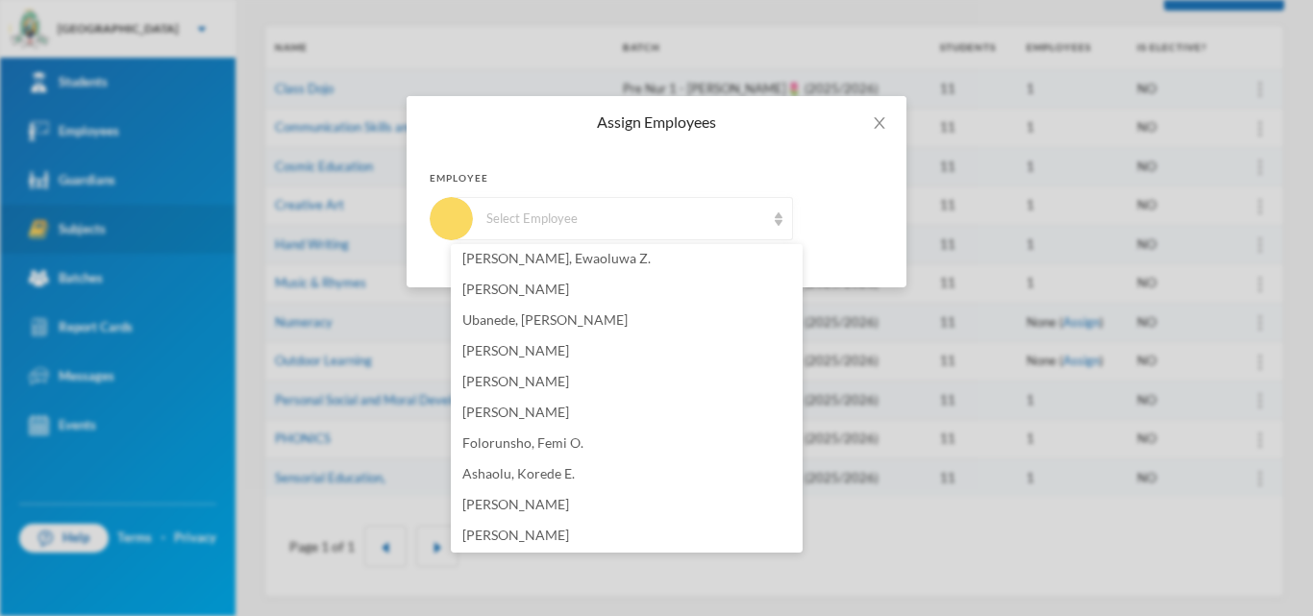
scroll to position [1154, 0]
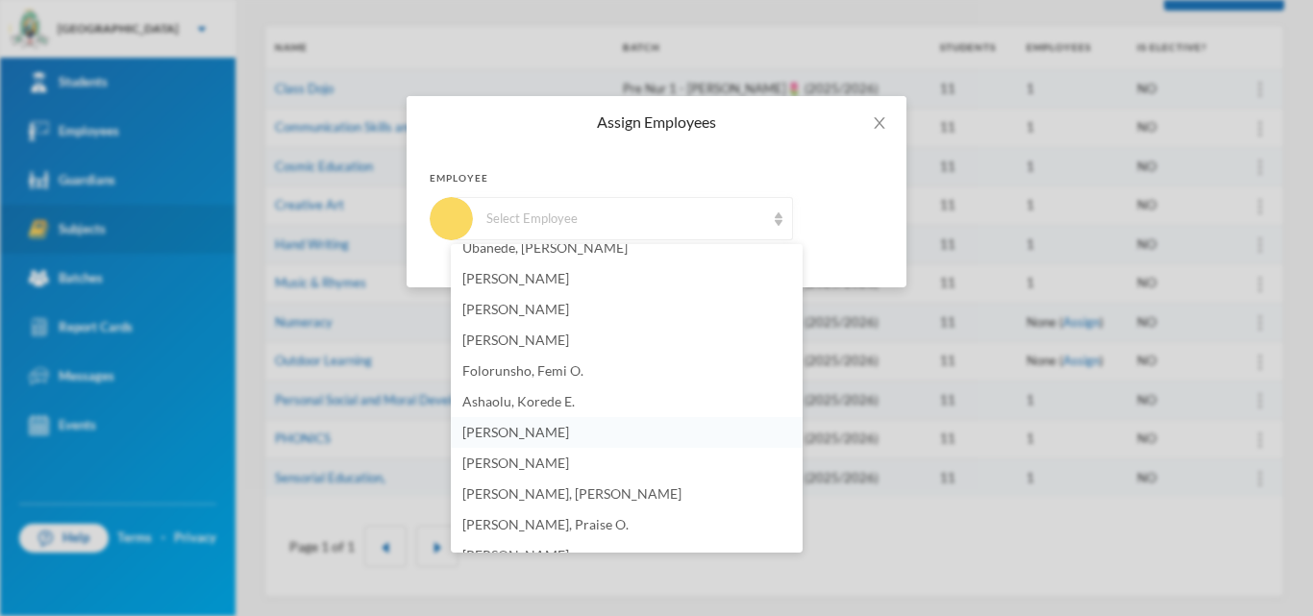
click at [569, 432] on span "[PERSON_NAME]" at bounding box center [515, 432] width 107 height 16
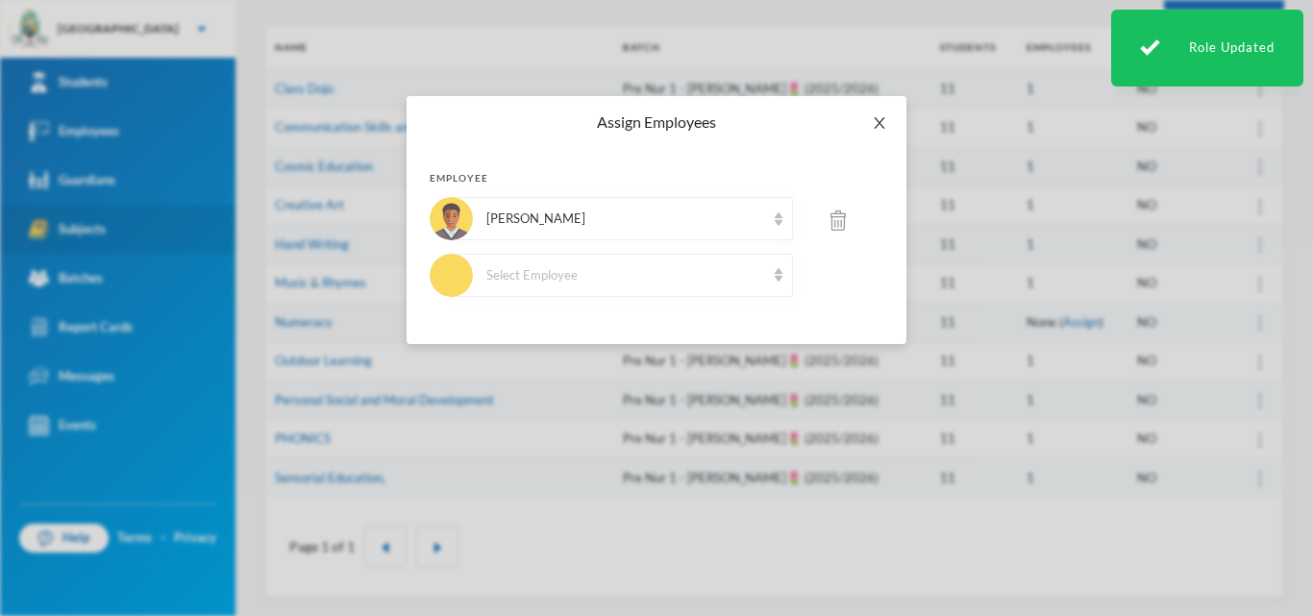
click at [871, 126] on span "Close" at bounding box center [880, 123] width 54 height 54
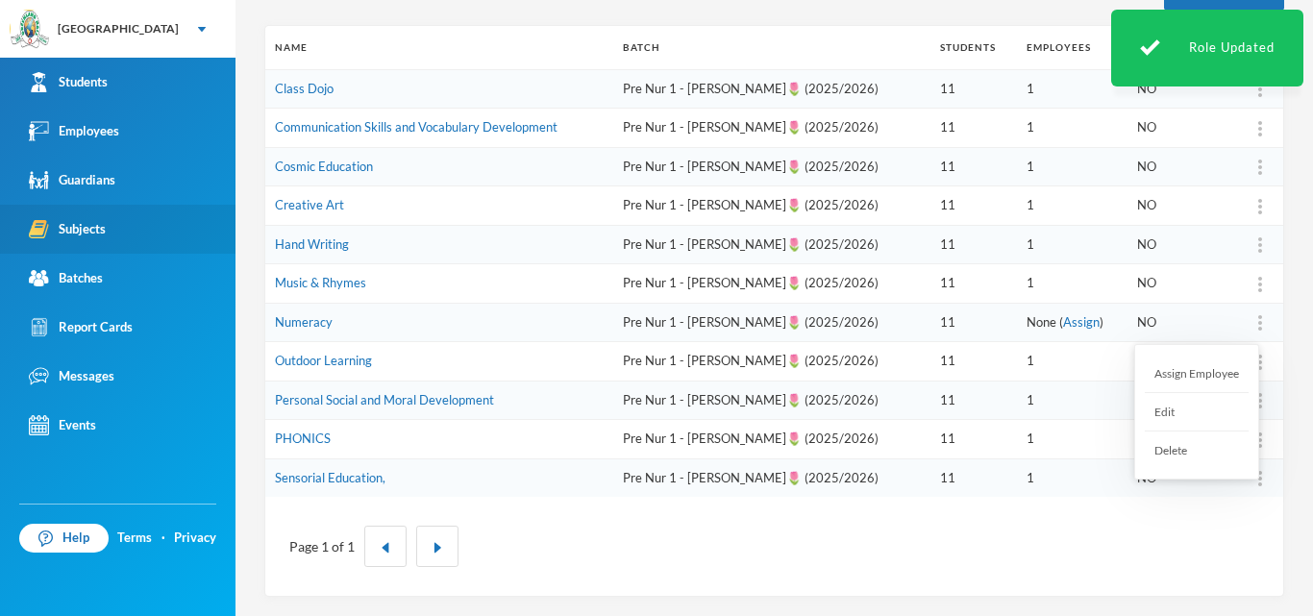
click at [1258, 317] on img at bounding box center [1260, 322] width 4 height 15
click at [1212, 381] on div "Assign Employee" at bounding box center [1197, 374] width 104 height 38
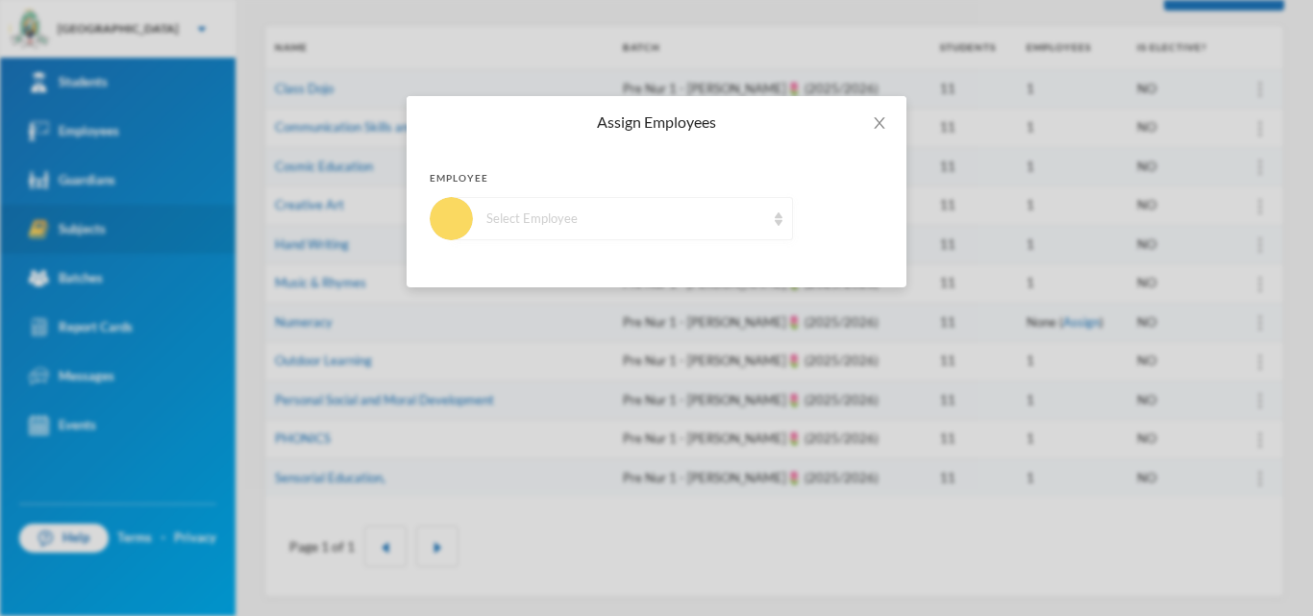
click at [596, 232] on div "Select Employee" at bounding box center [622, 218] width 341 height 43
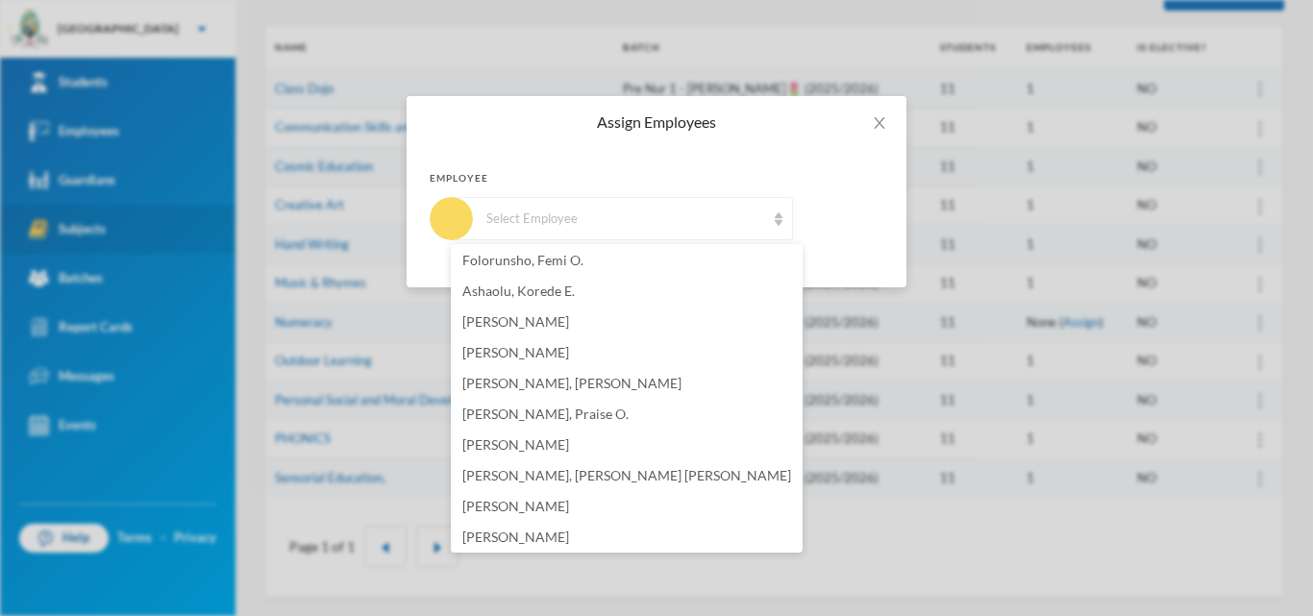
scroll to position [1168, 0]
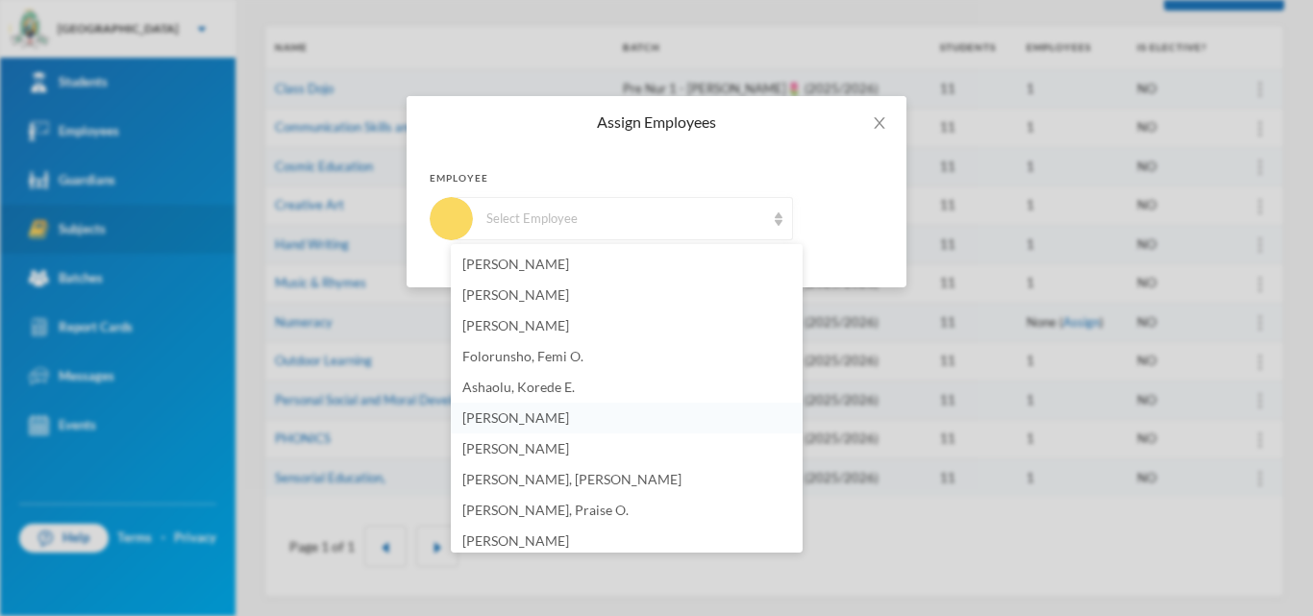
click at [547, 417] on span "[PERSON_NAME]" at bounding box center [515, 418] width 107 height 16
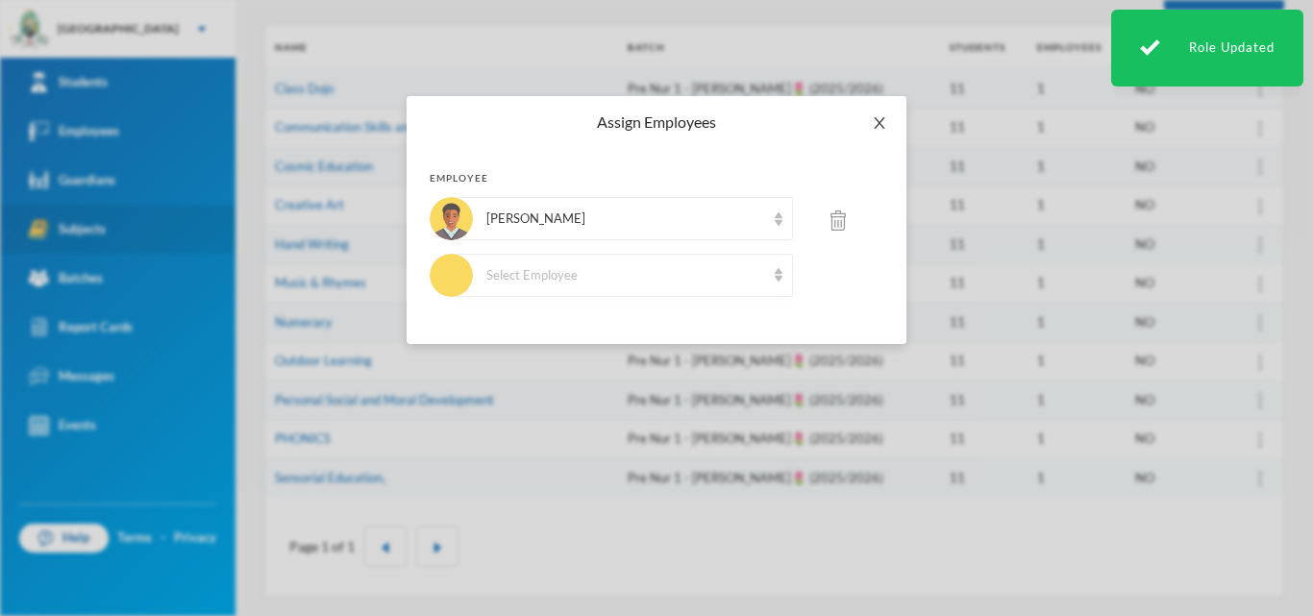
click at [887, 116] on span "Close" at bounding box center [880, 123] width 54 height 54
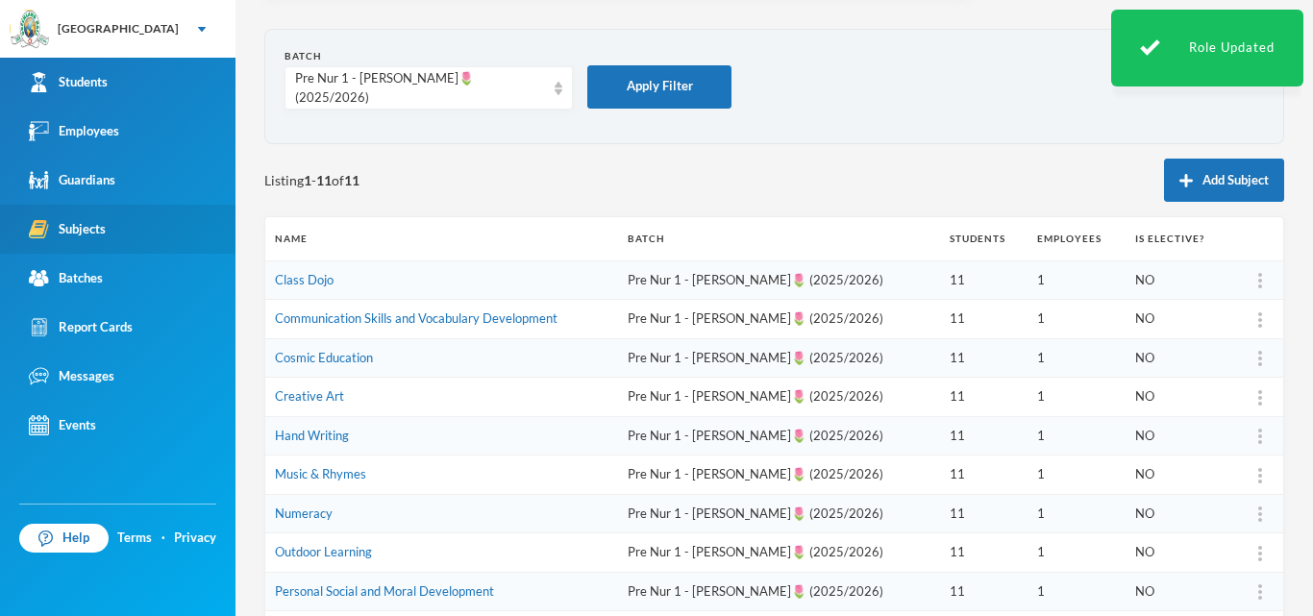
scroll to position [62, 0]
click at [515, 96] on div "Pre Nur 1 - [PERSON_NAME]🌷 (2025/2026)" at bounding box center [420, 88] width 250 height 37
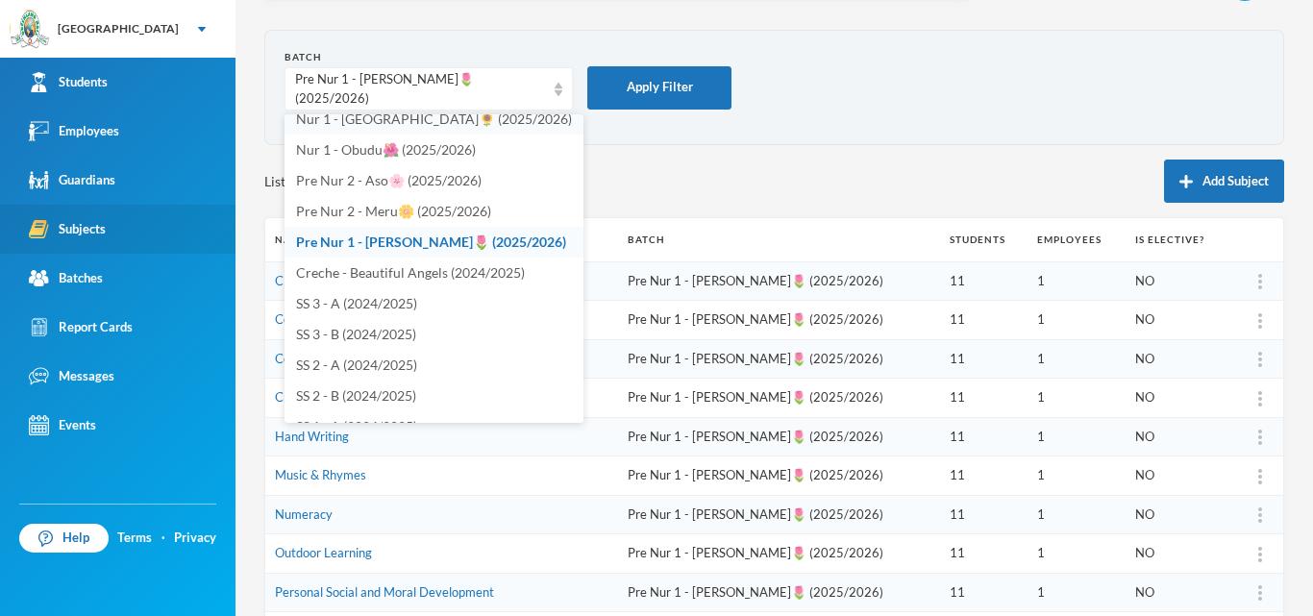
scroll to position [773, 0]
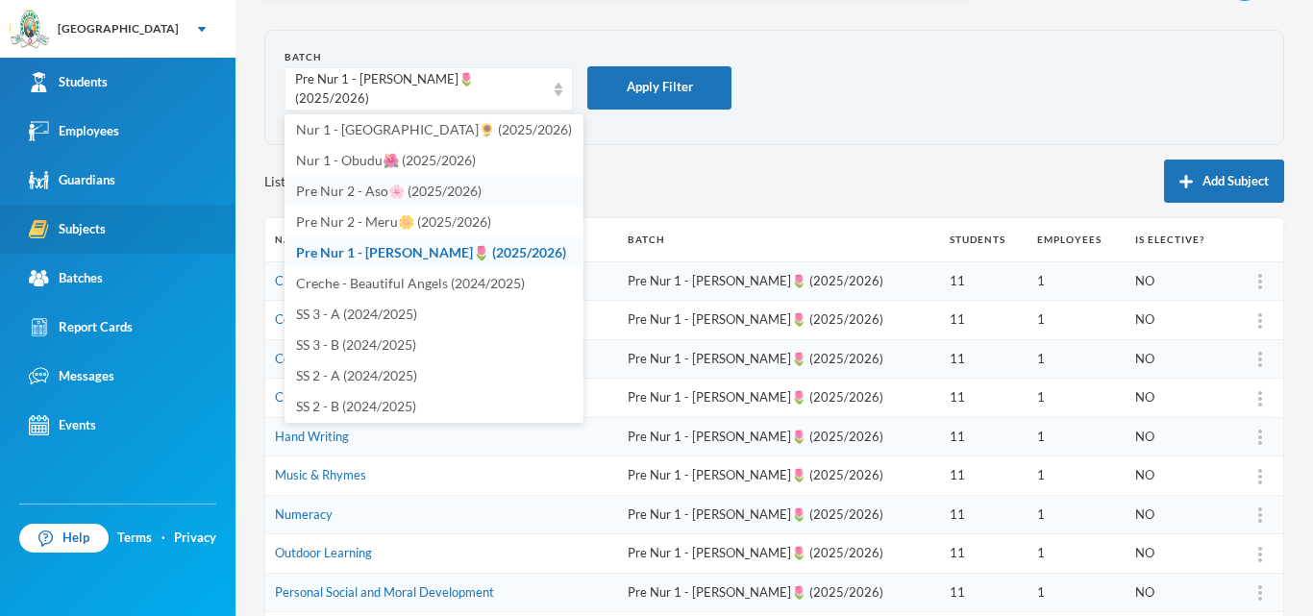
click at [463, 189] on span "Pre Nur 2 - Aso🌸 (2025/2026)" at bounding box center [389, 191] width 186 height 16
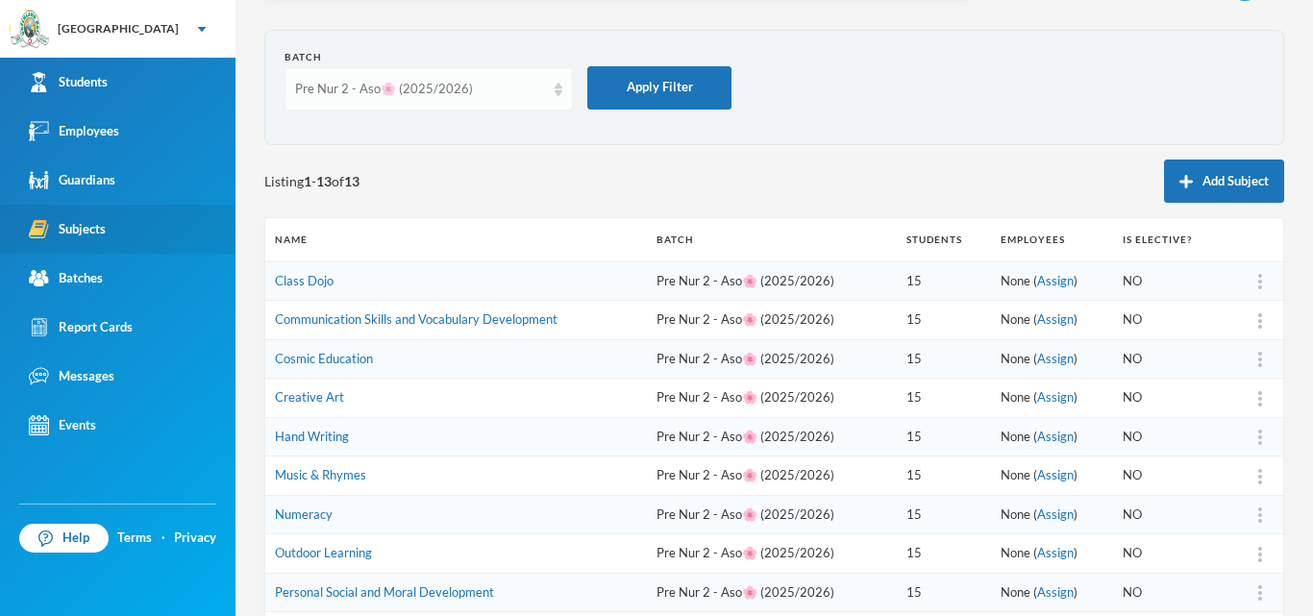
click at [401, 100] on div "Pre Nur 2 - Aso🌸 (2025/2026)" at bounding box center [429, 88] width 288 height 43
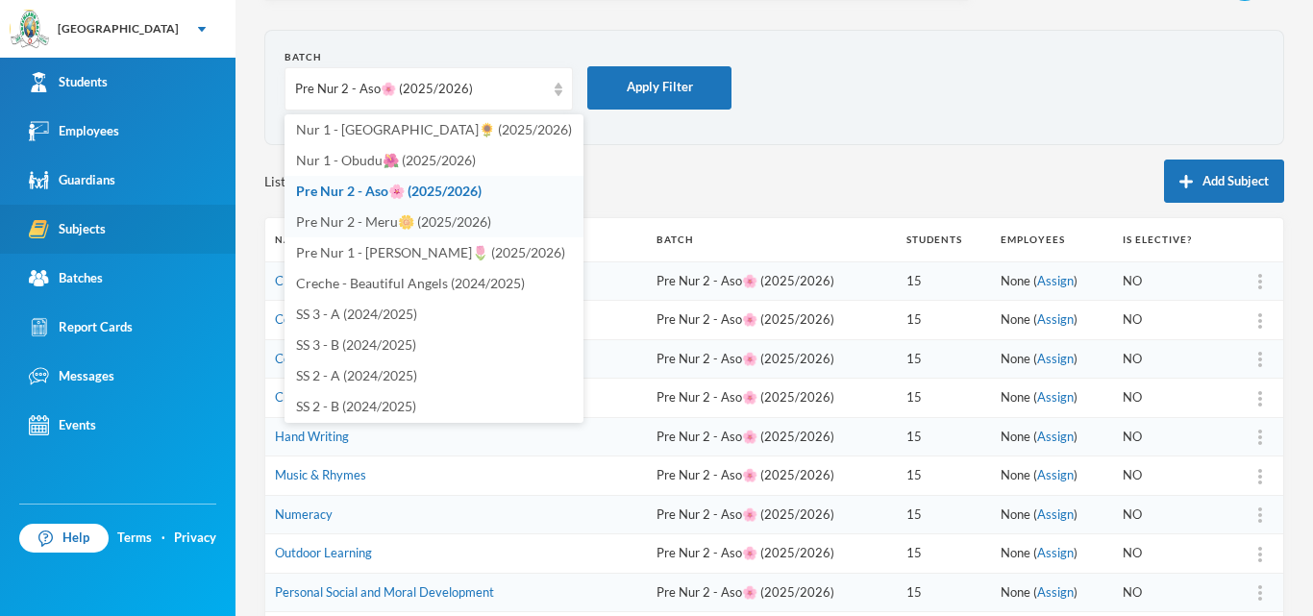
click at [400, 221] on span "Pre Nur 2 - Meru🌼 (2025/2026)" at bounding box center [393, 221] width 195 height 16
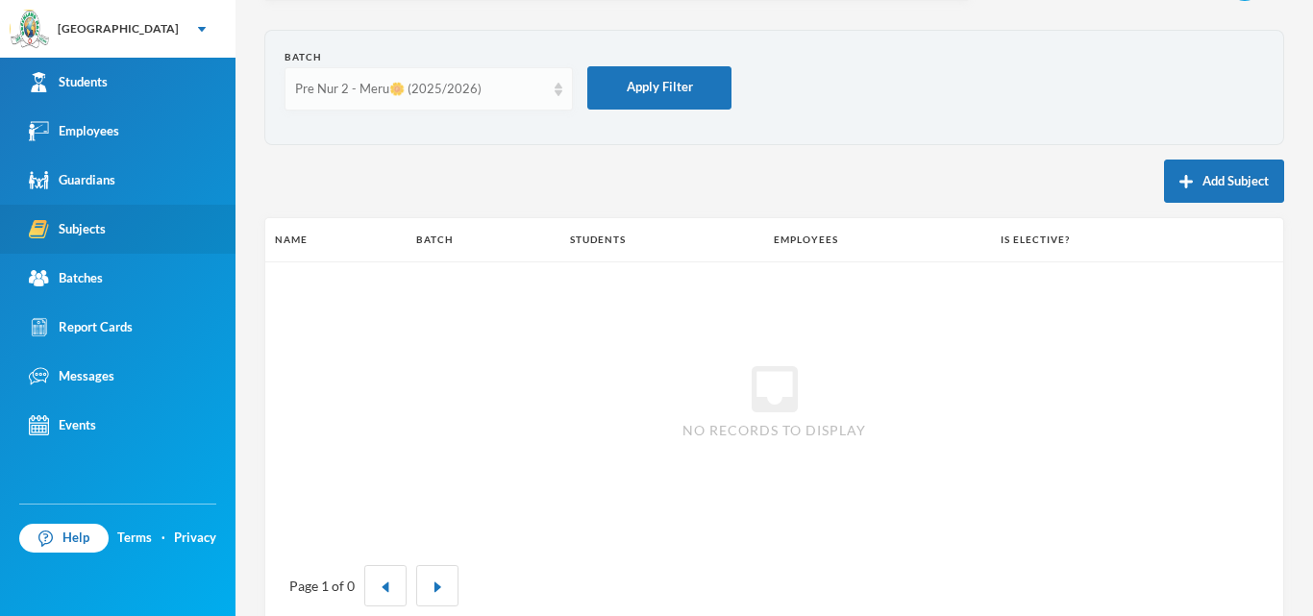
click at [436, 92] on div "Pre Nur 2 - Meru🌼 (2025/2026)" at bounding box center [420, 89] width 250 height 19
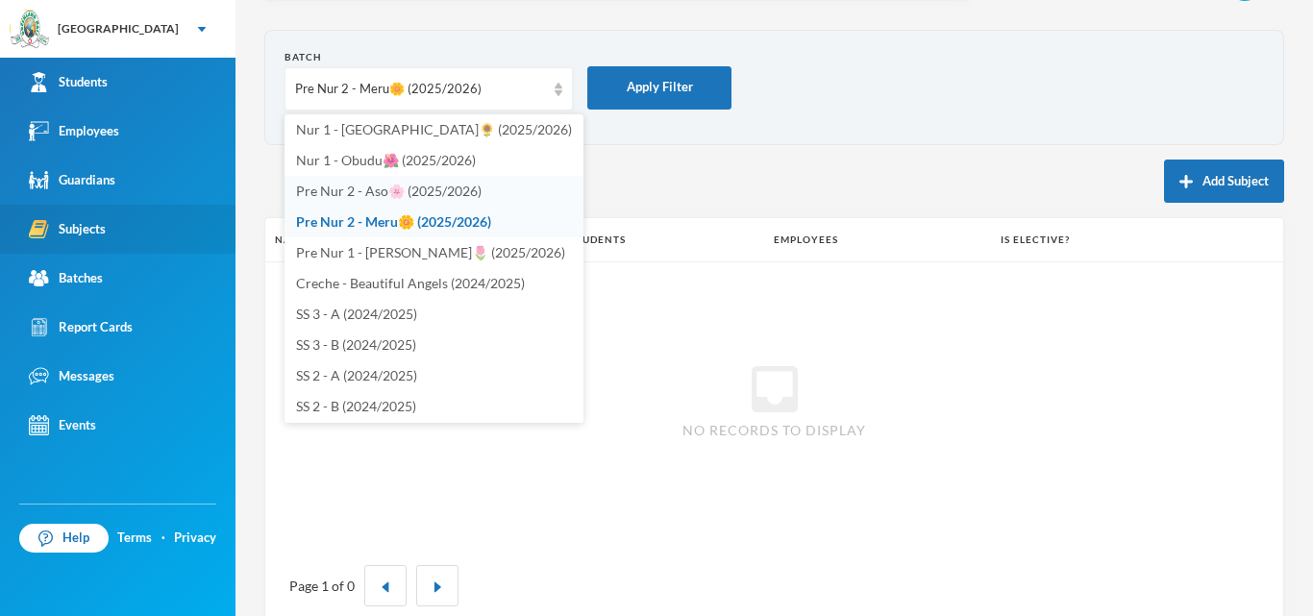
click at [424, 192] on span "Pre Nur 2 - Aso🌸 (2025/2026)" at bounding box center [389, 191] width 186 height 16
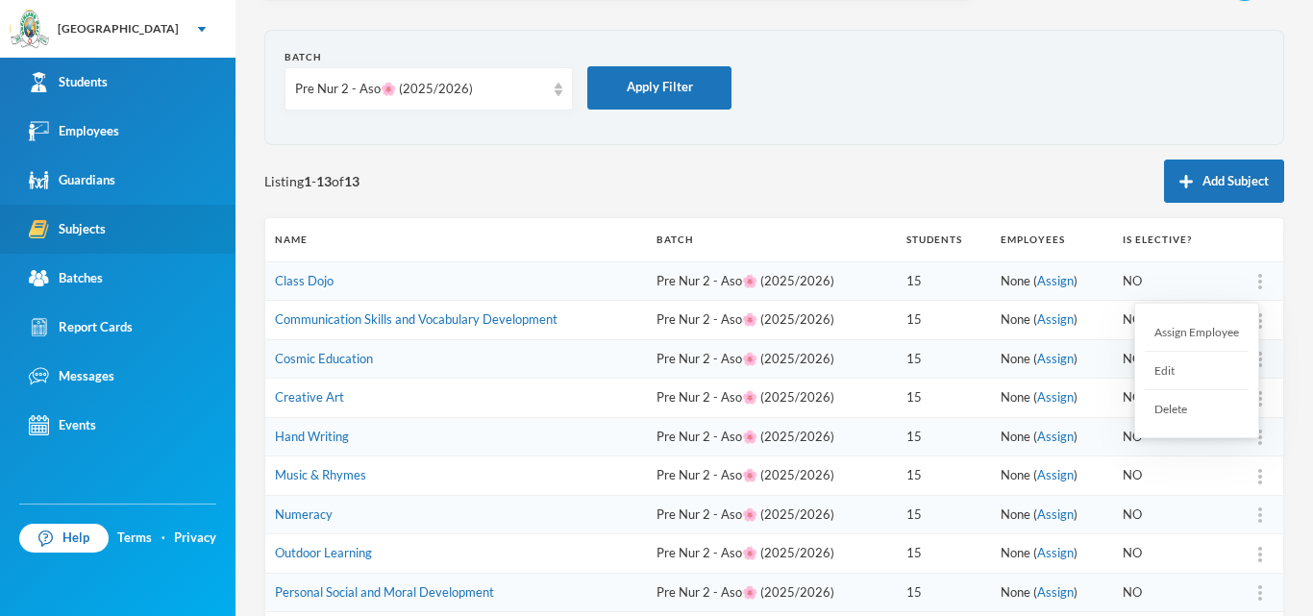
click at [1224, 322] on div "Assign Employee" at bounding box center [1197, 332] width 104 height 38
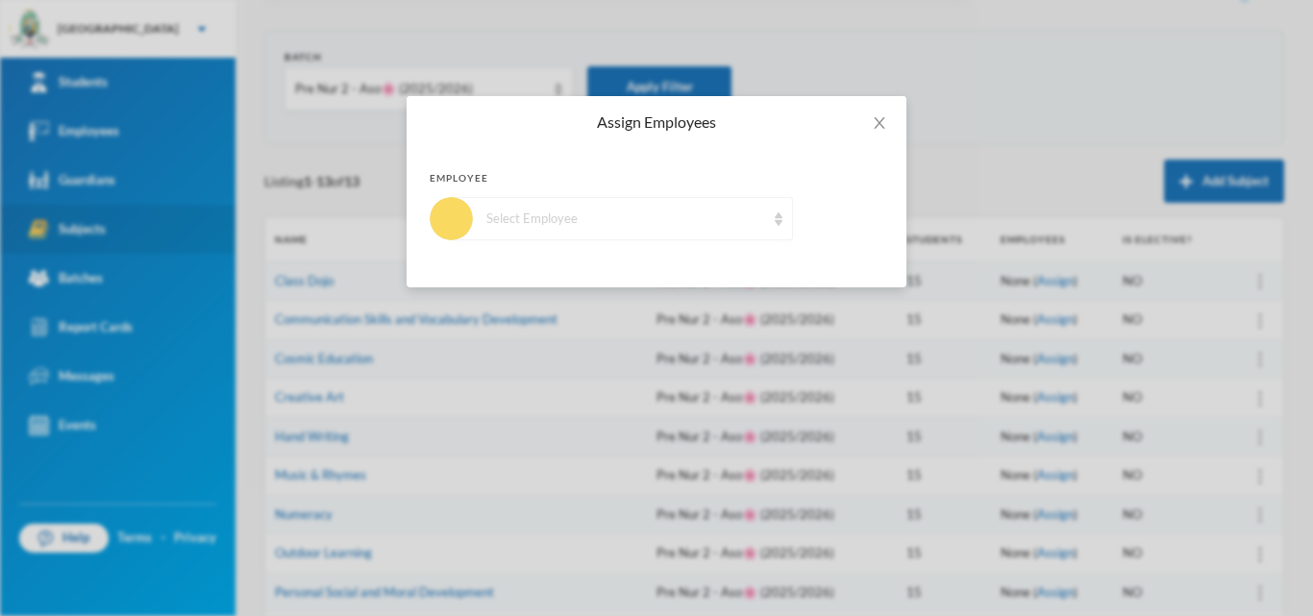
click at [749, 207] on div "Select Employee" at bounding box center [622, 218] width 341 height 43
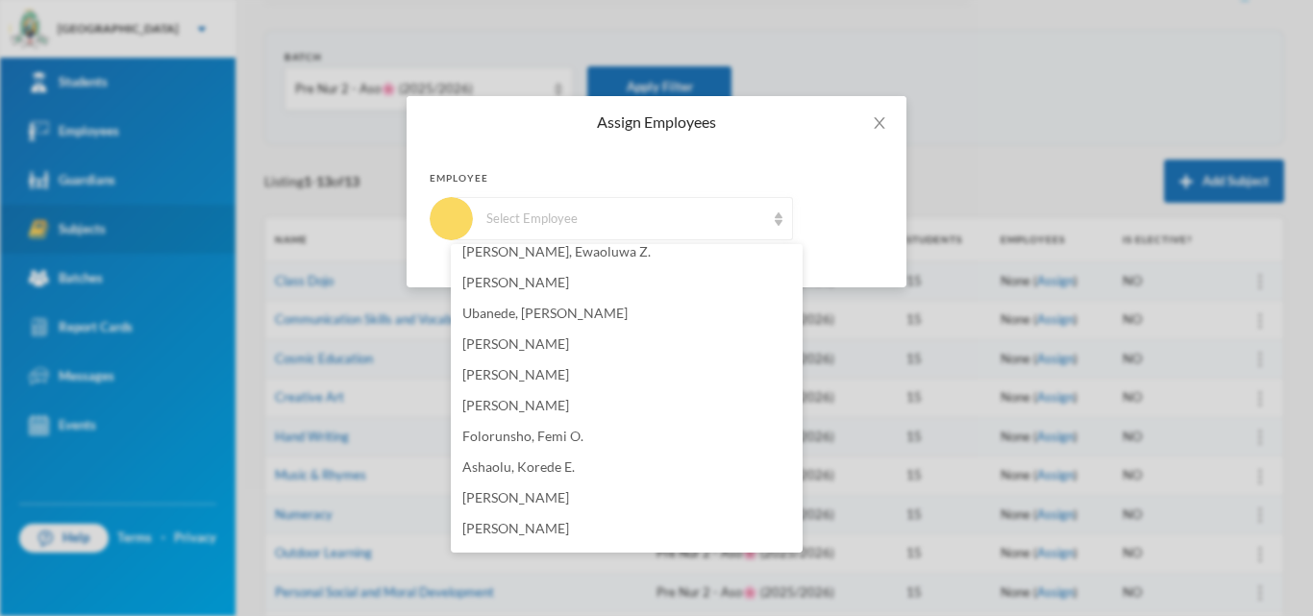
scroll to position [976, 0]
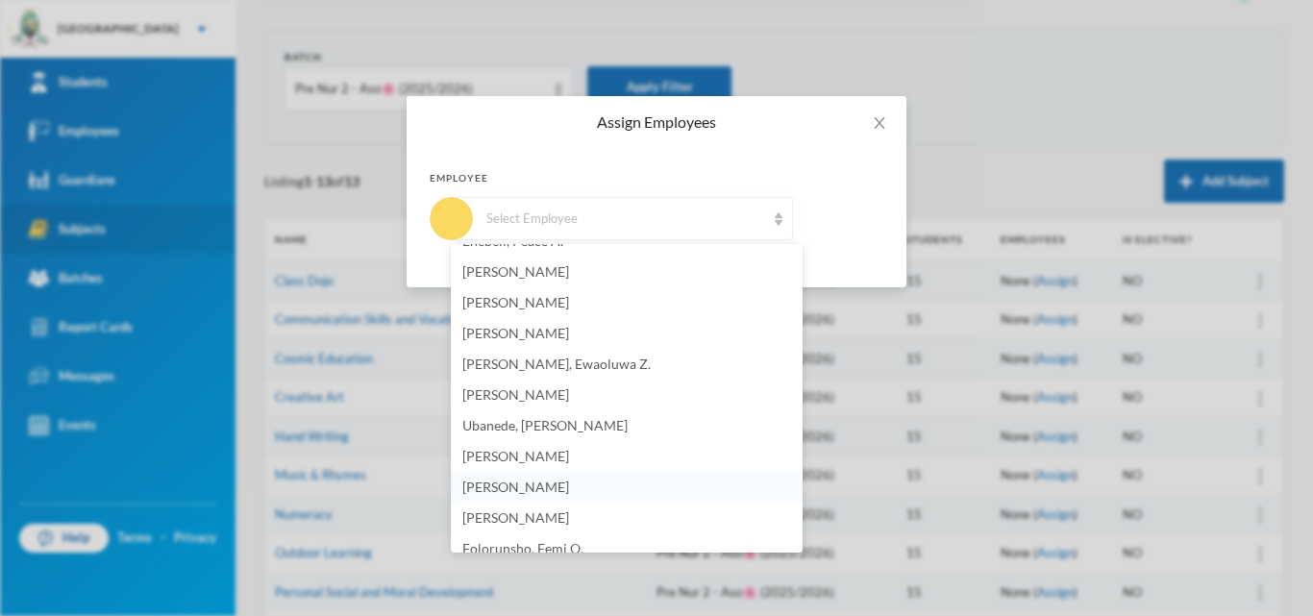
click at [518, 485] on span "[PERSON_NAME]" at bounding box center [515, 487] width 107 height 16
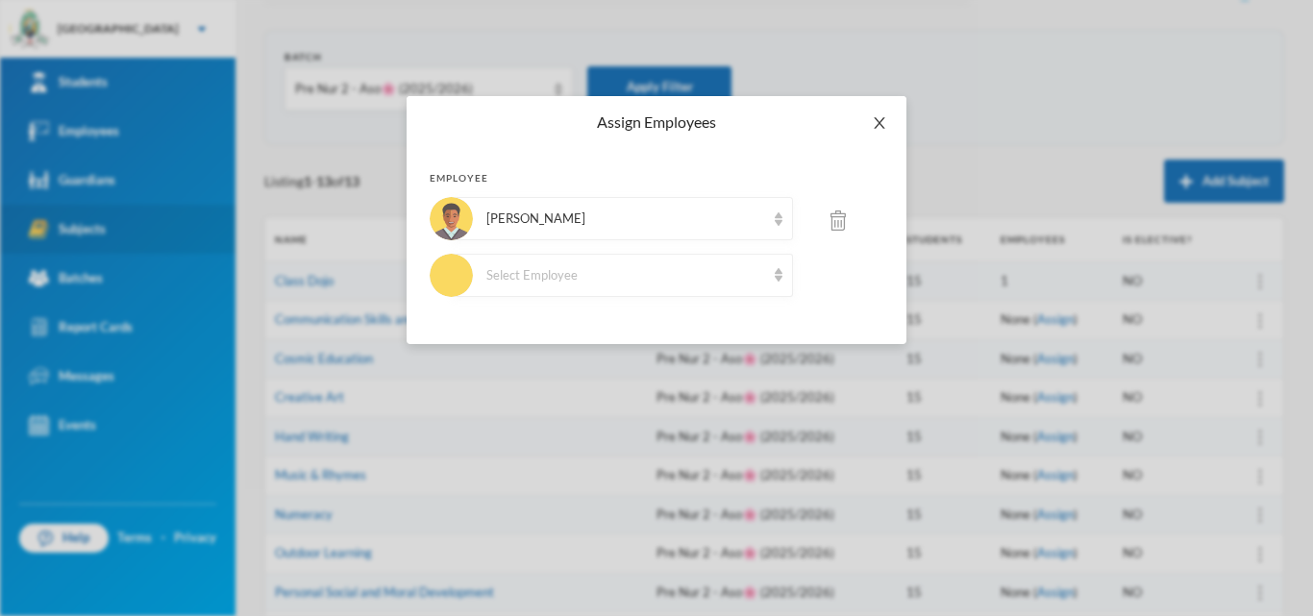
click at [888, 128] on span "Close" at bounding box center [880, 123] width 54 height 54
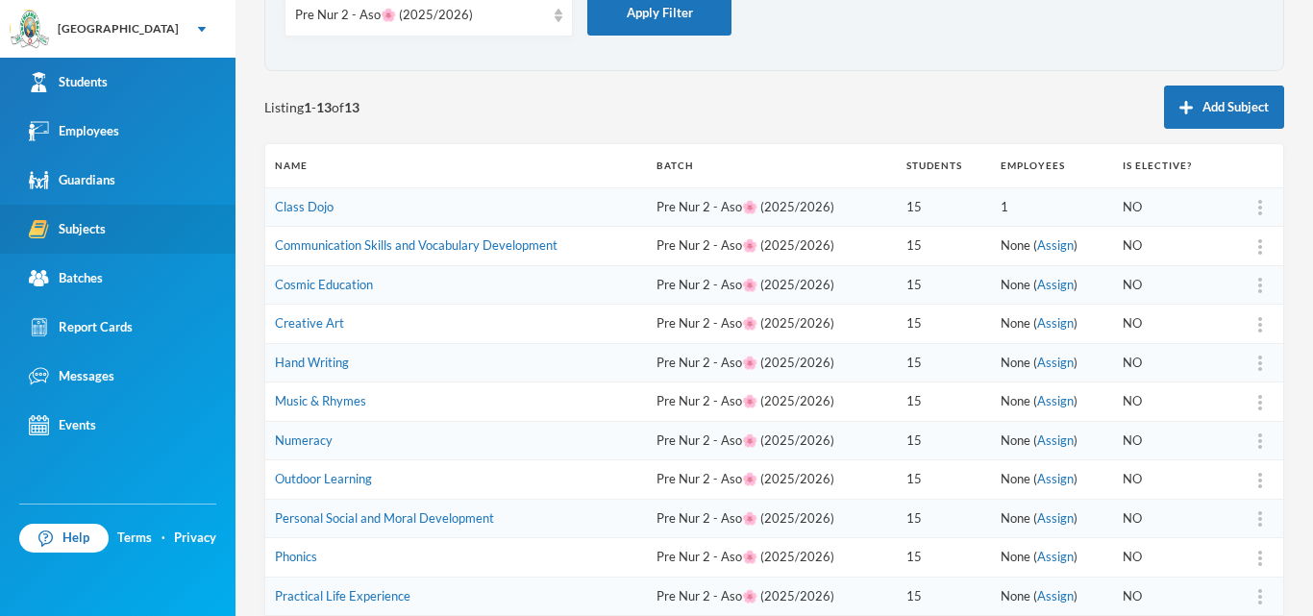
scroll to position [332, 0]
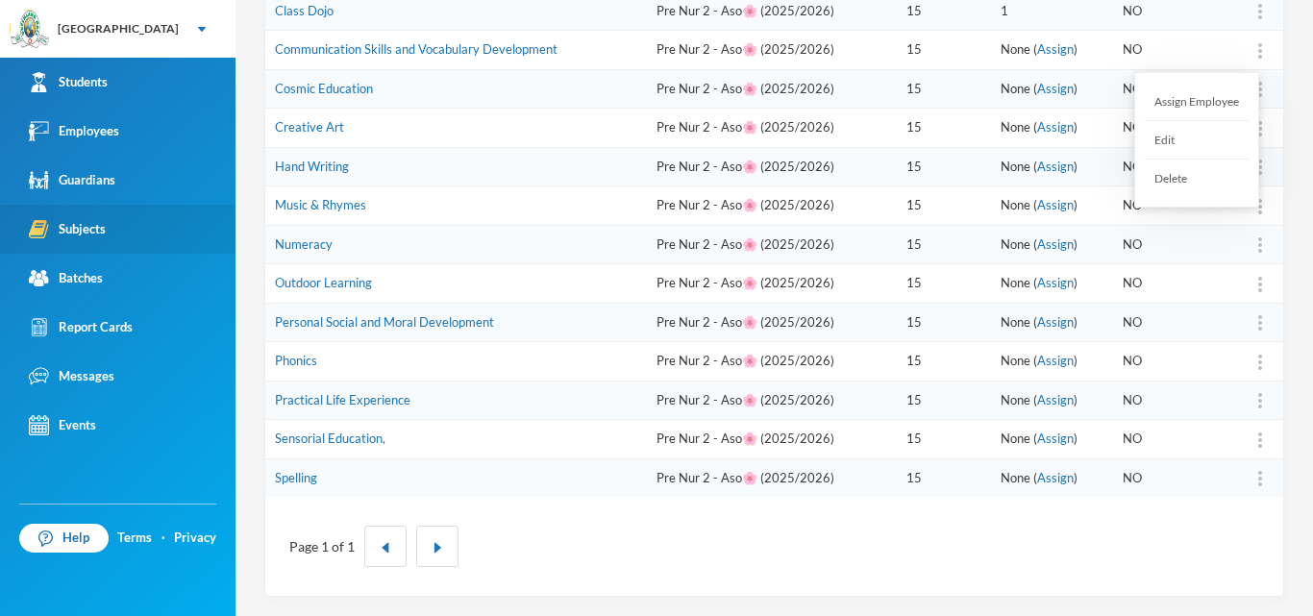
click at [1247, 46] on div at bounding box center [1260, 49] width 27 height 19
click at [1203, 103] on div "Assign Employee" at bounding box center [1197, 102] width 104 height 38
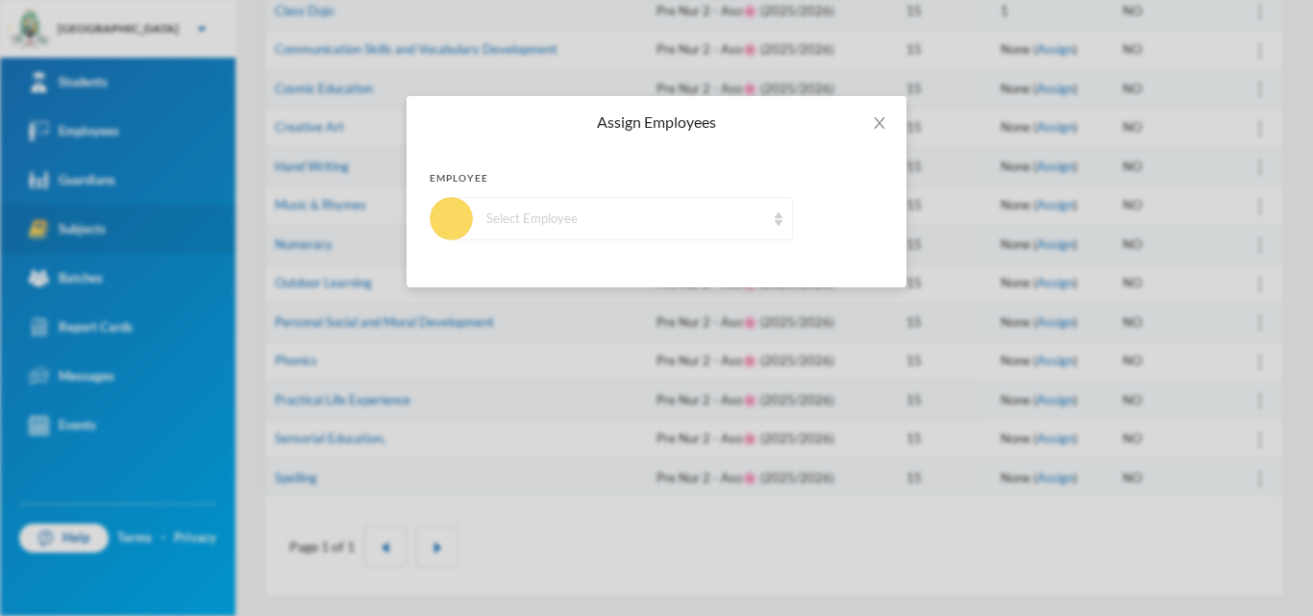
click at [728, 224] on div "Select Employee" at bounding box center [625, 219] width 279 height 19
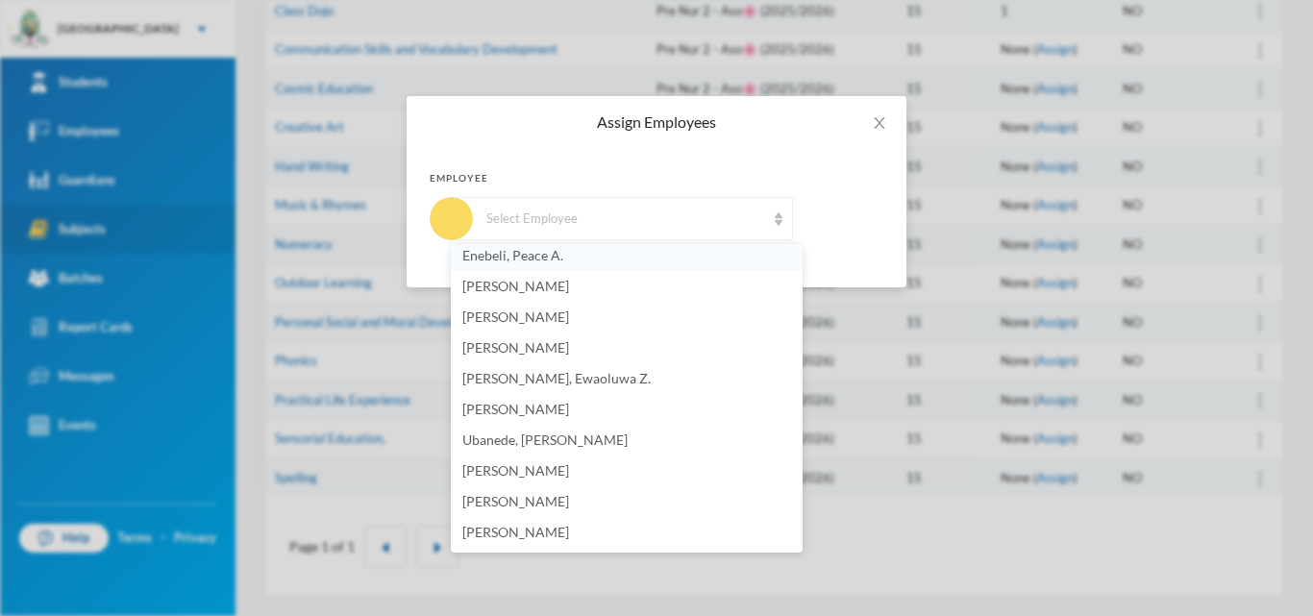
scroll to position [1058, 0]
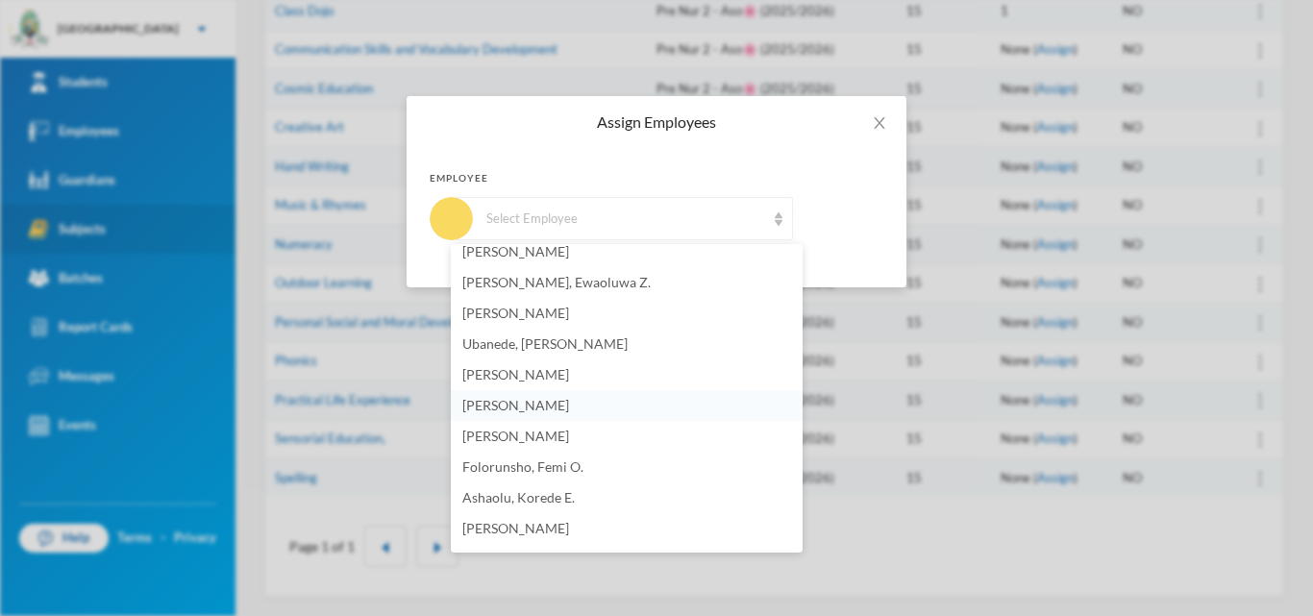
click at [507, 412] on span "[PERSON_NAME]" at bounding box center [515, 405] width 107 height 16
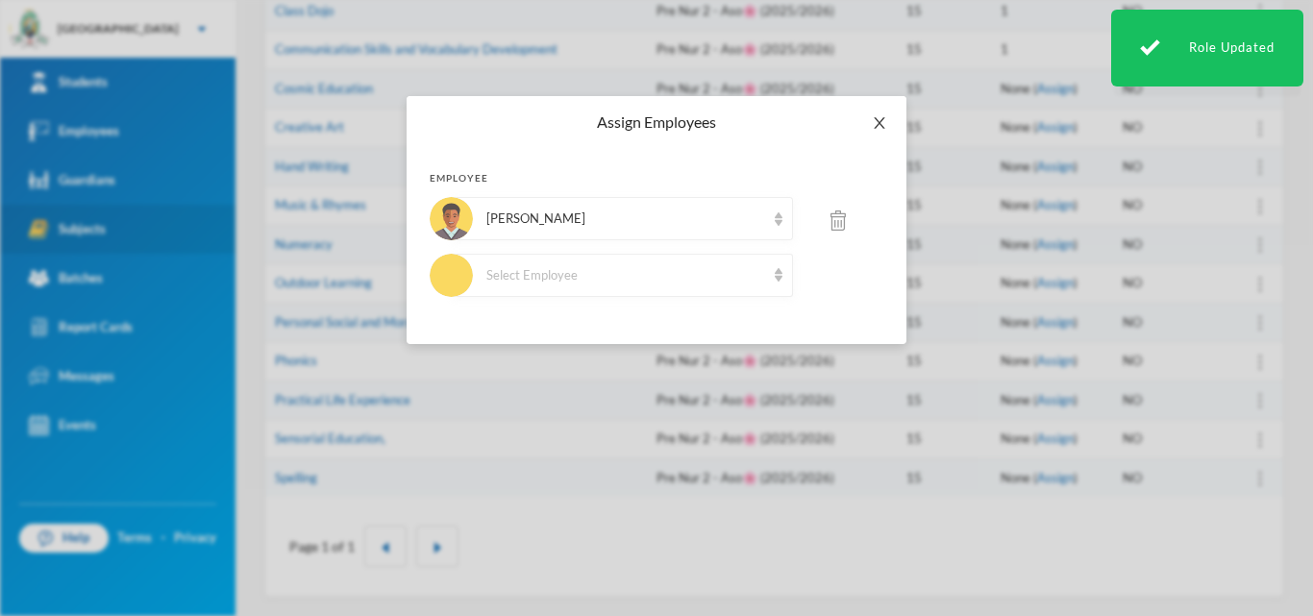
click at [884, 118] on icon "icon: close" at bounding box center [879, 122] width 15 height 15
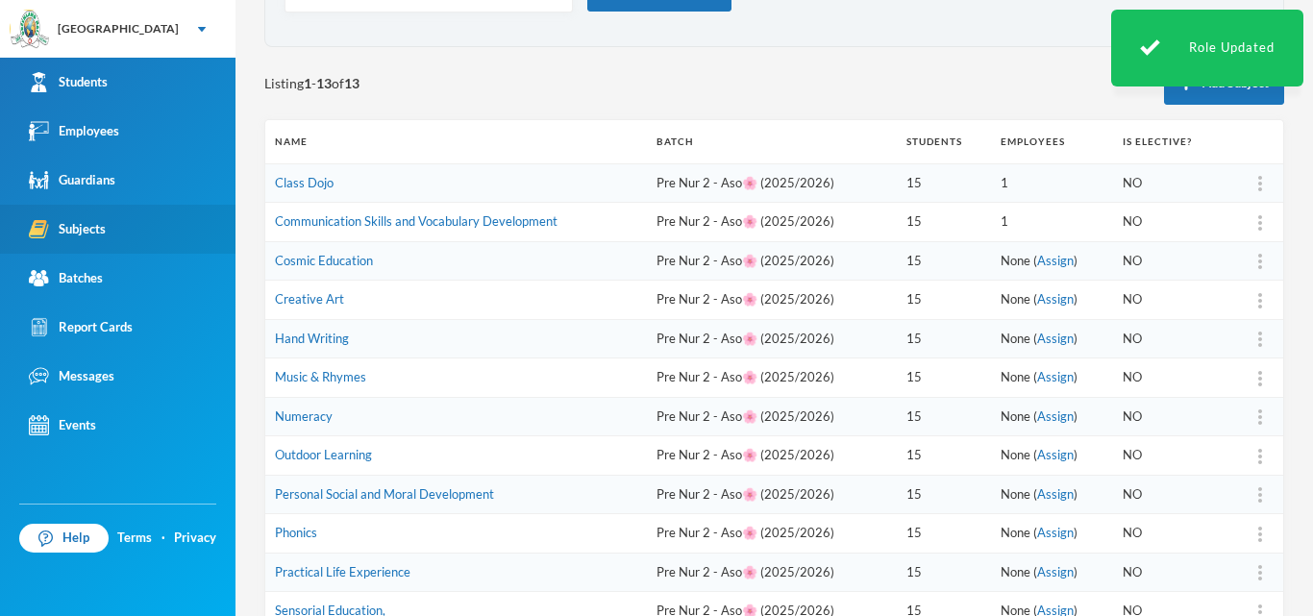
scroll to position [139, 0]
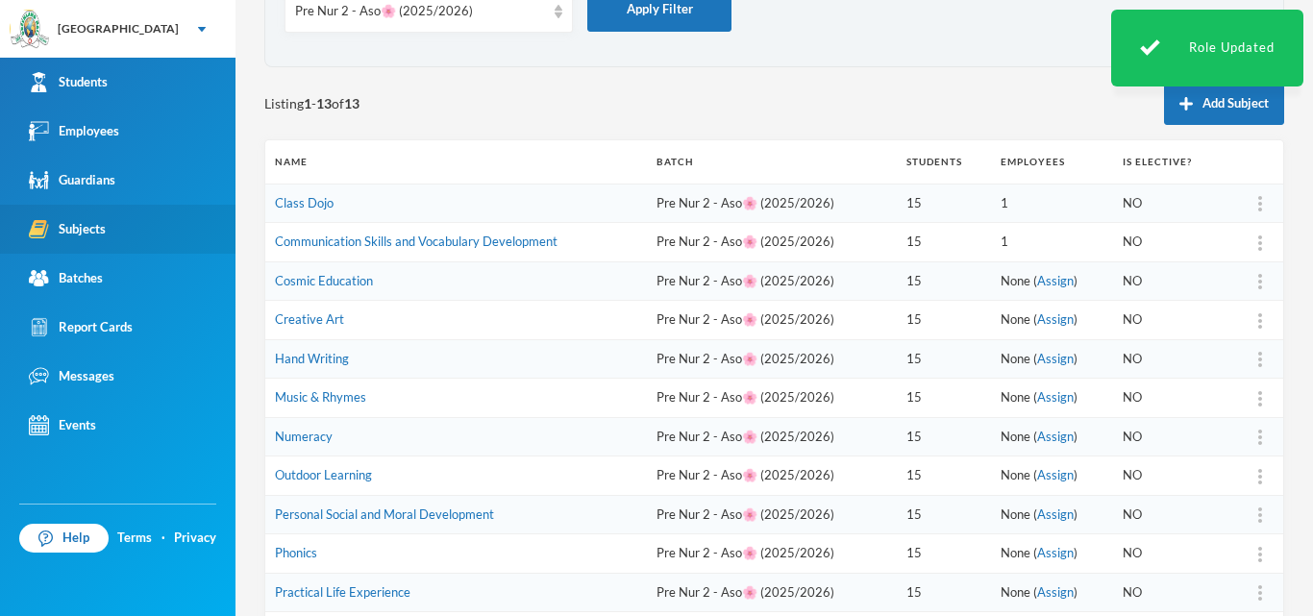
click at [1249, 210] on div at bounding box center [1260, 203] width 27 height 19
click at [1219, 253] on div "Assign Employee" at bounding box center [1197, 255] width 104 height 38
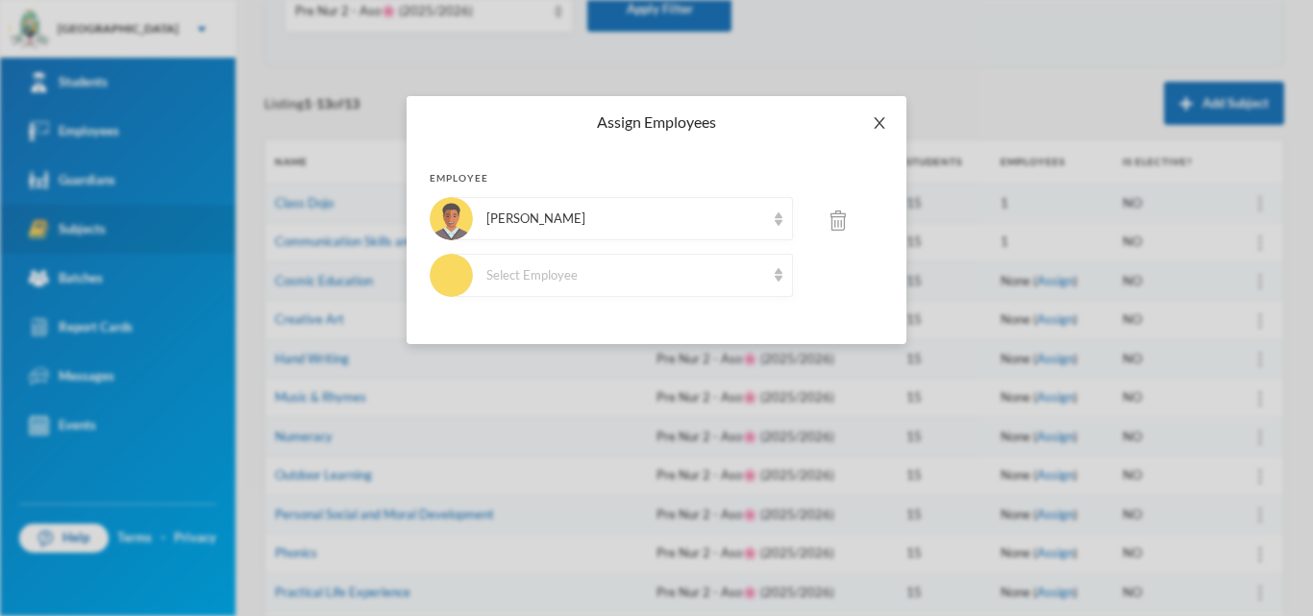
click at [873, 125] on icon "icon: close" at bounding box center [879, 122] width 15 height 15
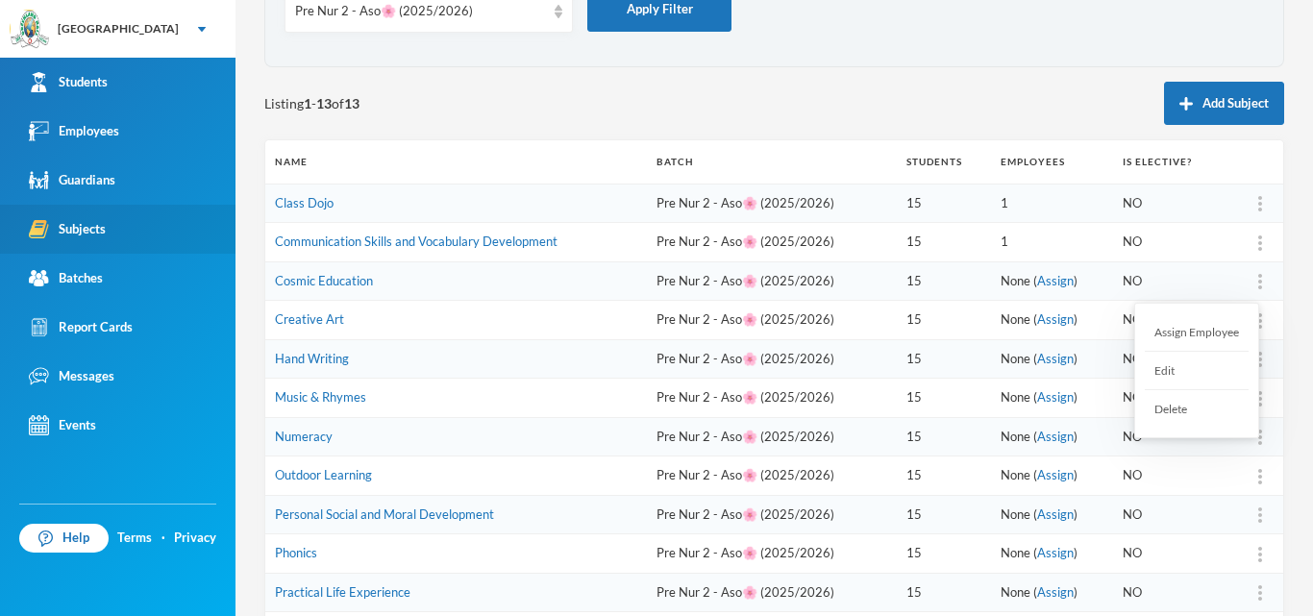
click at [1247, 282] on div at bounding box center [1260, 281] width 27 height 19
click at [1209, 326] on div "Assign Employee" at bounding box center [1197, 332] width 104 height 38
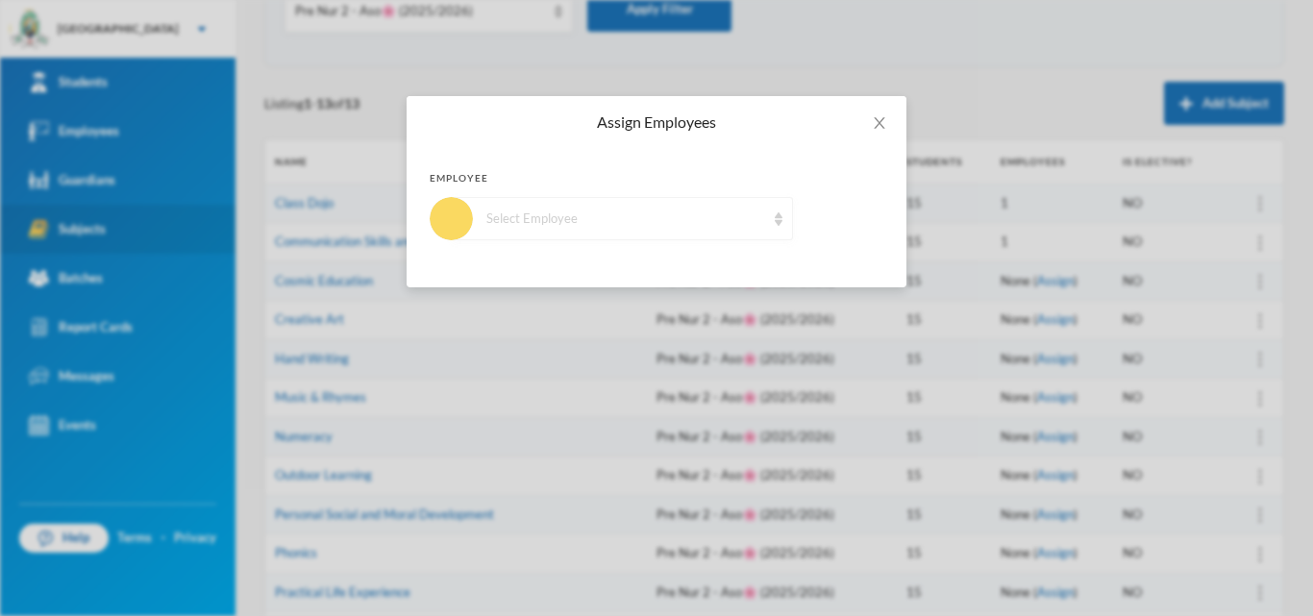
click at [606, 223] on div "Select Employee" at bounding box center [625, 219] width 279 height 19
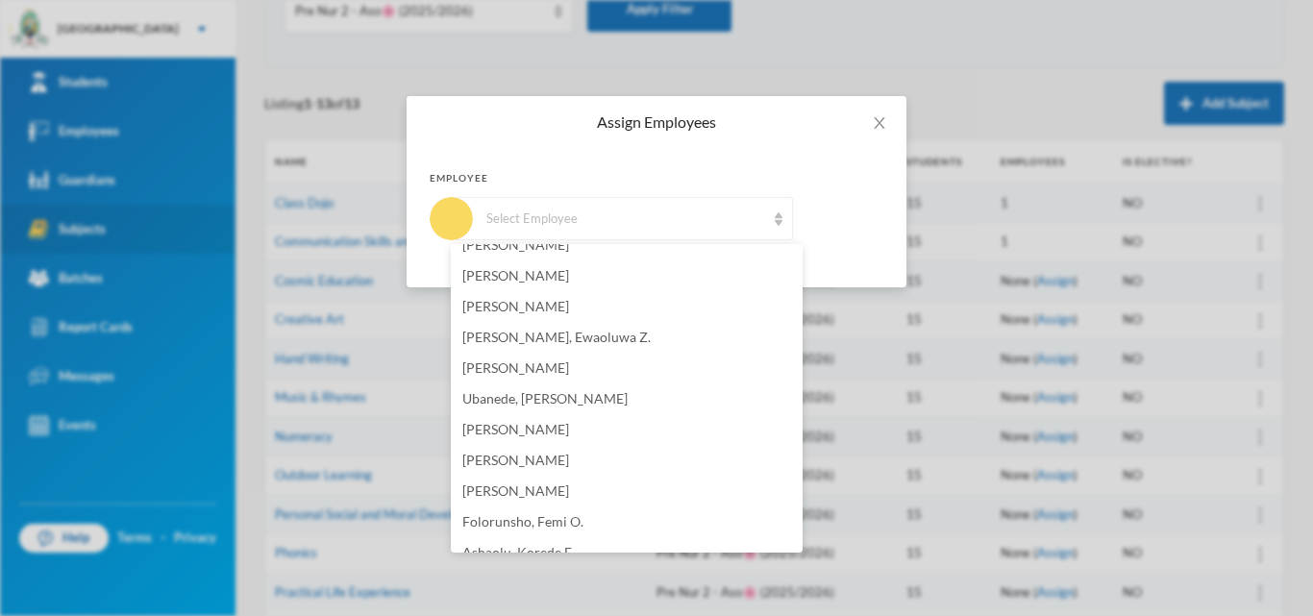
scroll to position [1014, 0]
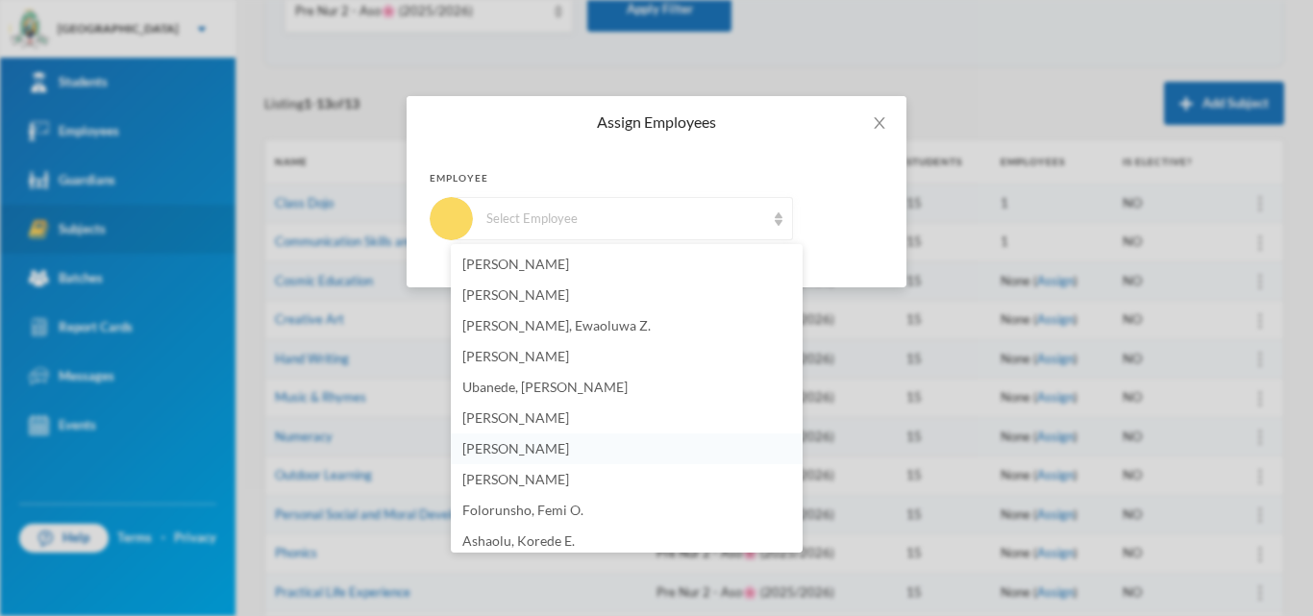
click at [607, 446] on li "[PERSON_NAME]" at bounding box center [627, 449] width 352 height 31
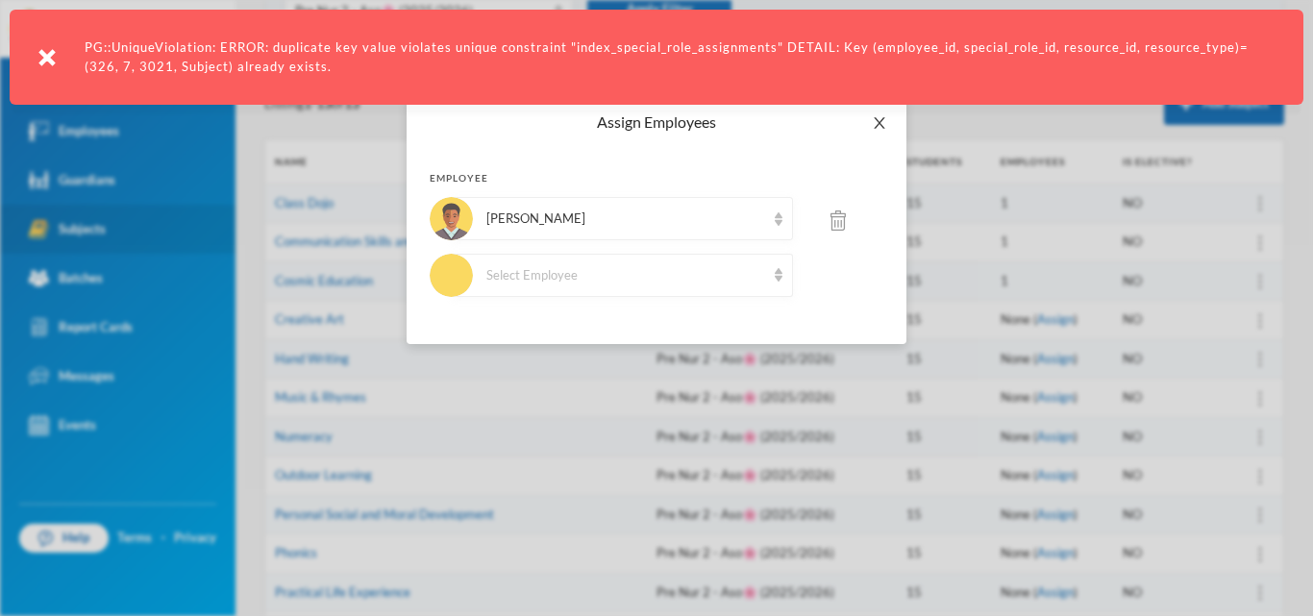
click at [877, 113] on span "Close" at bounding box center [880, 123] width 54 height 54
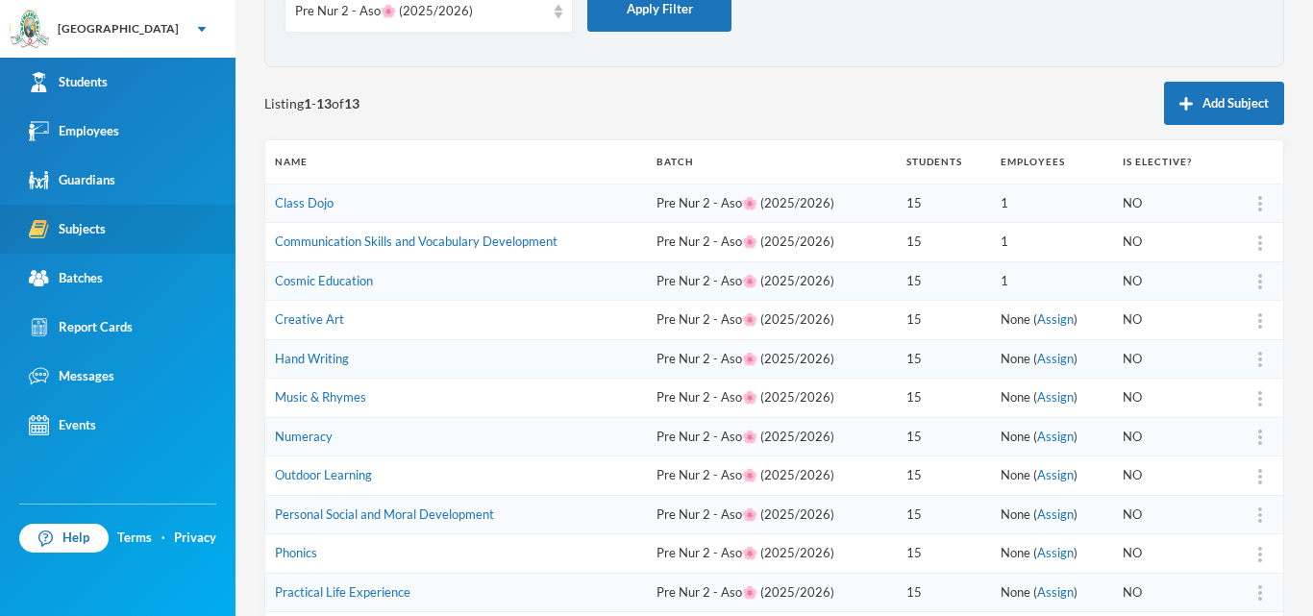
click at [1247, 330] on td at bounding box center [1254, 320] width 59 height 39
click at [1258, 321] on img at bounding box center [1260, 320] width 4 height 15
click at [1215, 370] on div "Assign Employee" at bounding box center [1197, 372] width 104 height 38
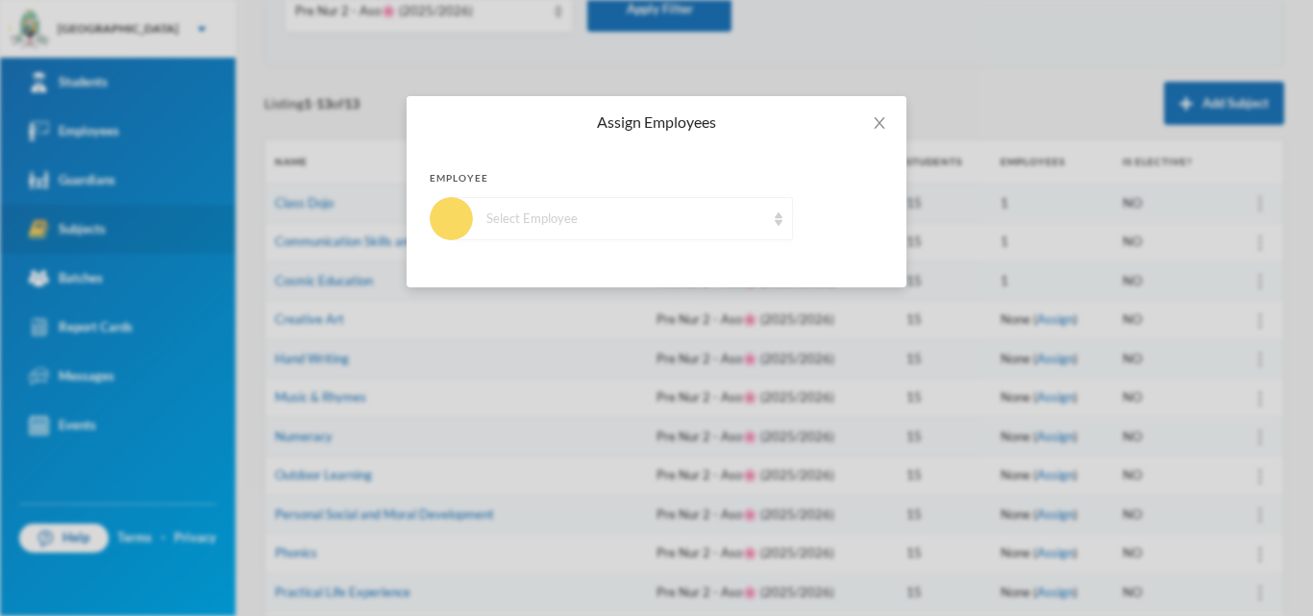
click at [599, 204] on div "Select Employee" at bounding box center [622, 218] width 341 height 43
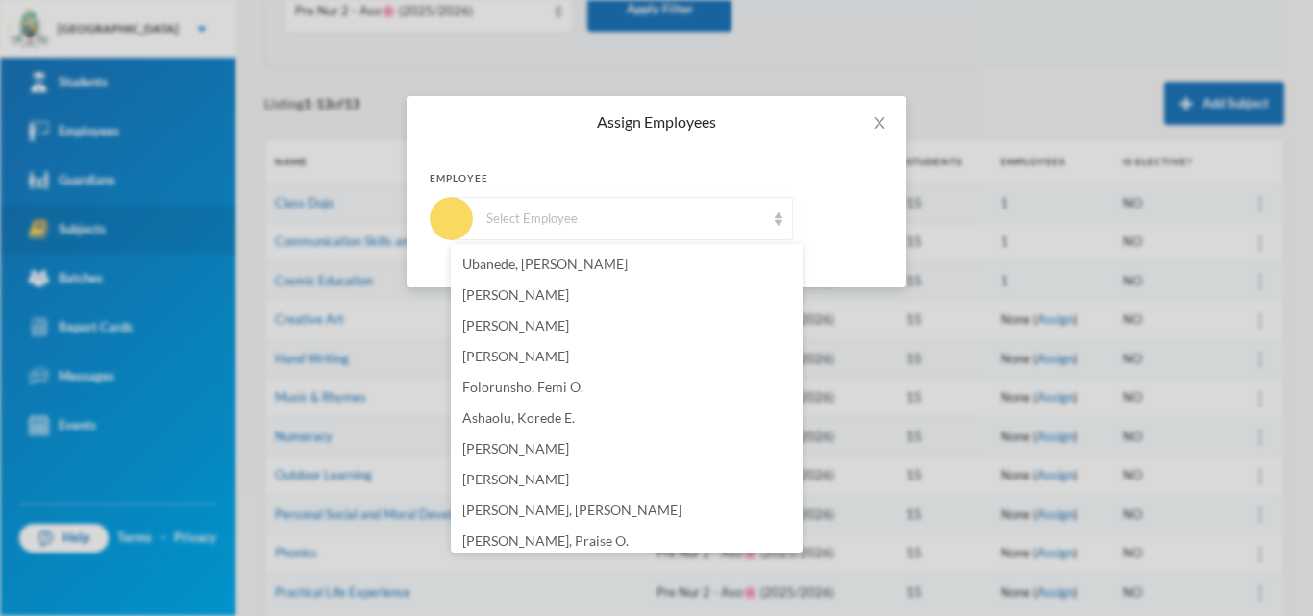
scroll to position [1132, 0]
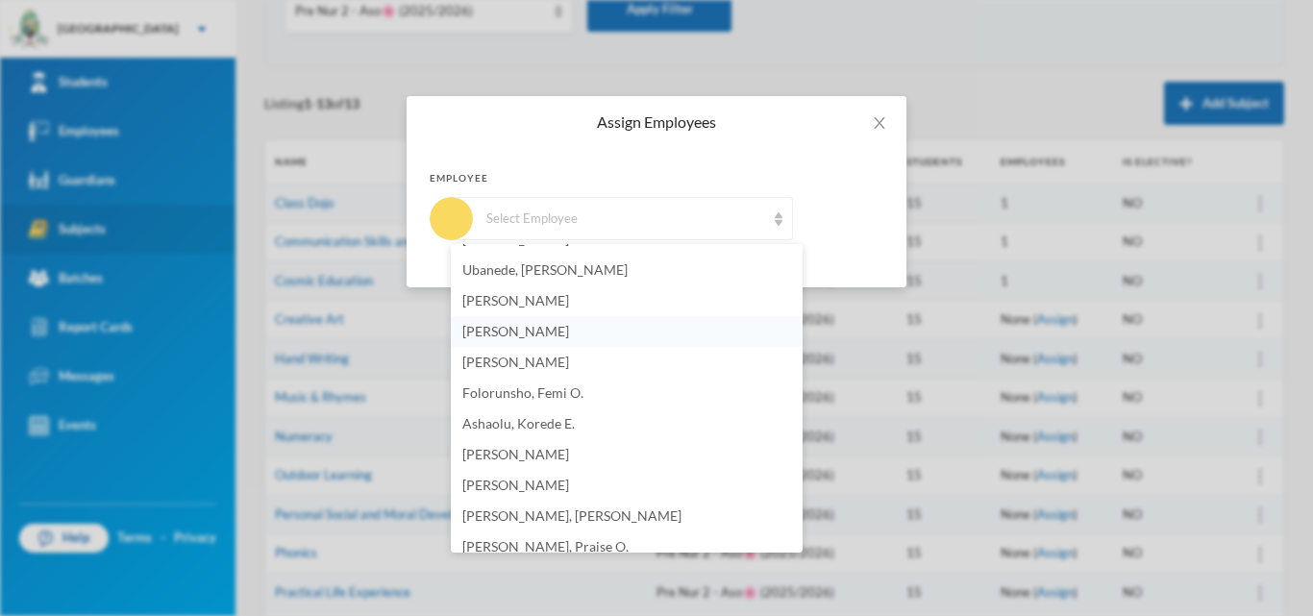
click at [608, 333] on li "[PERSON_NAME]" at bounding box center [627, 331] width 352 height 31
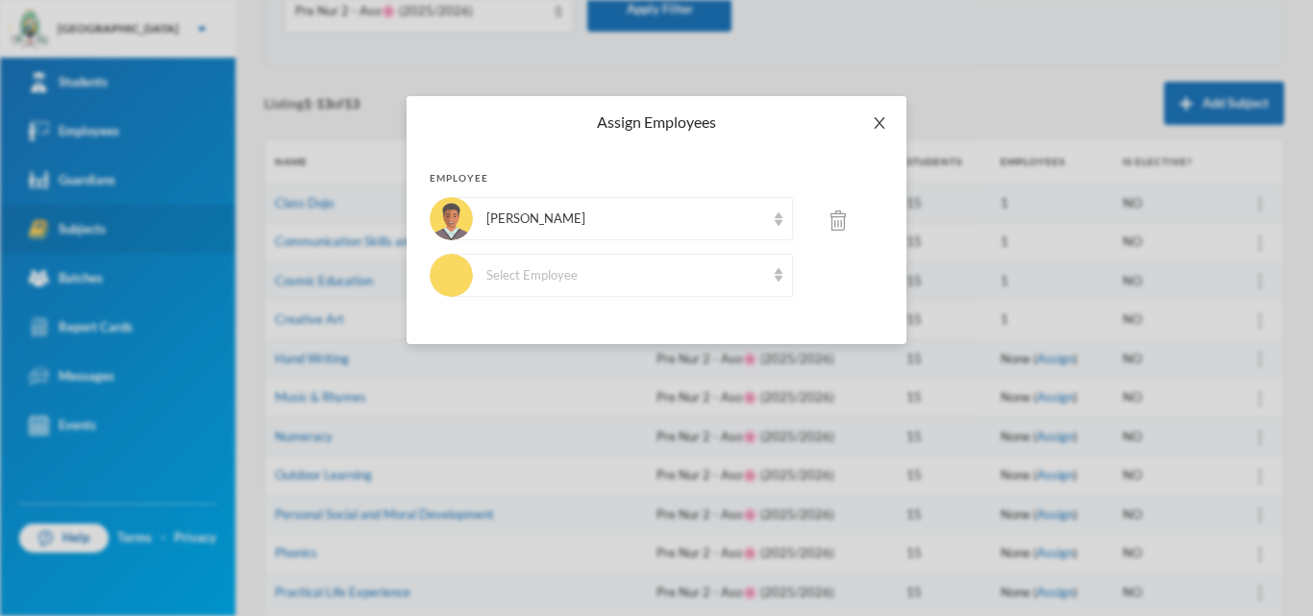
click at [884, 122] on icon "icon: close" at bounding box center [879, 122] width 15 height 15
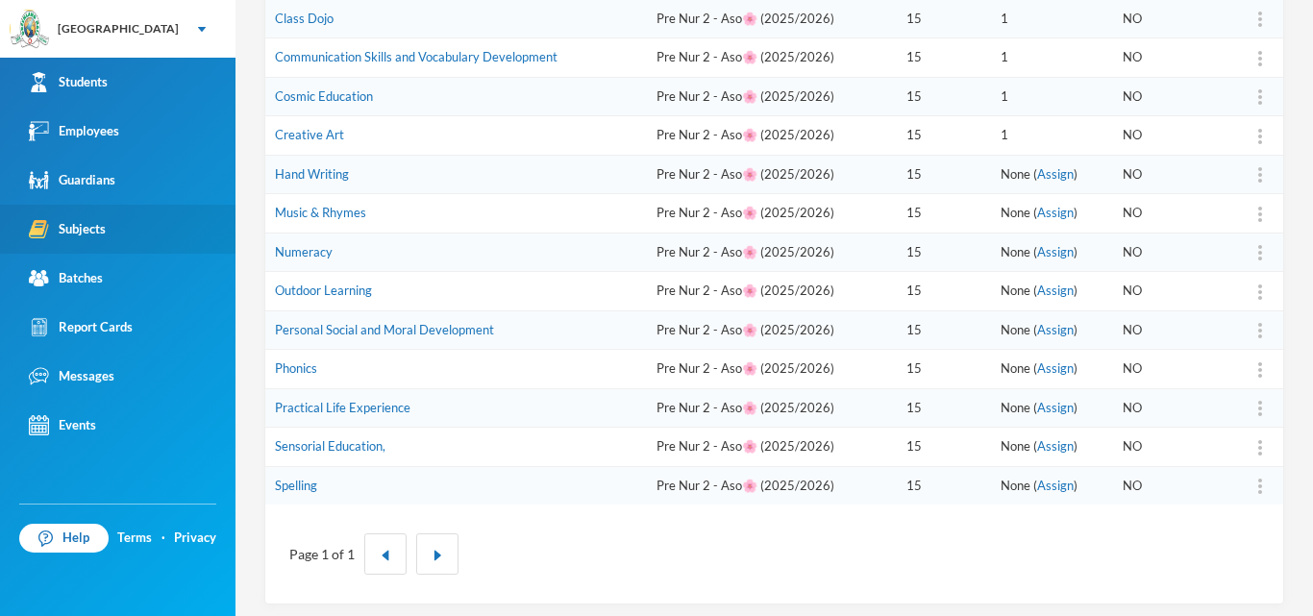
scroll to position [332, 0]
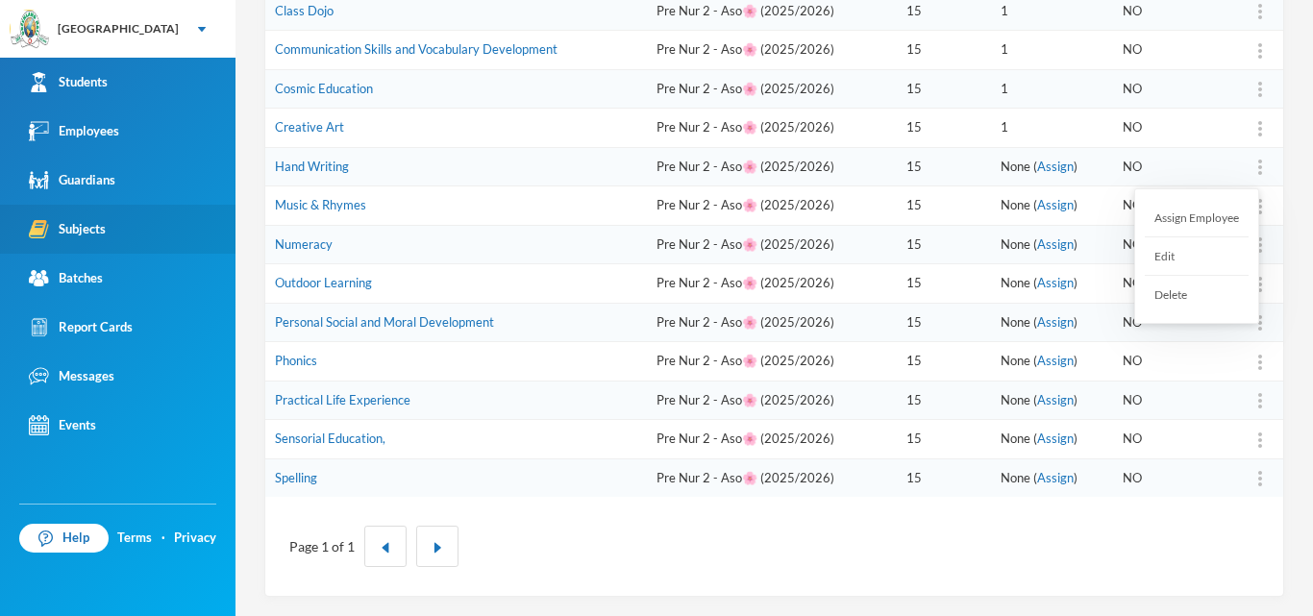
click at [1258, 169] on img at bounding box center [1260, 167] width 4 height 15
click at [1199, 215] on div "Assign Employee" at bounding box center [1197, 218] width 104 height 38
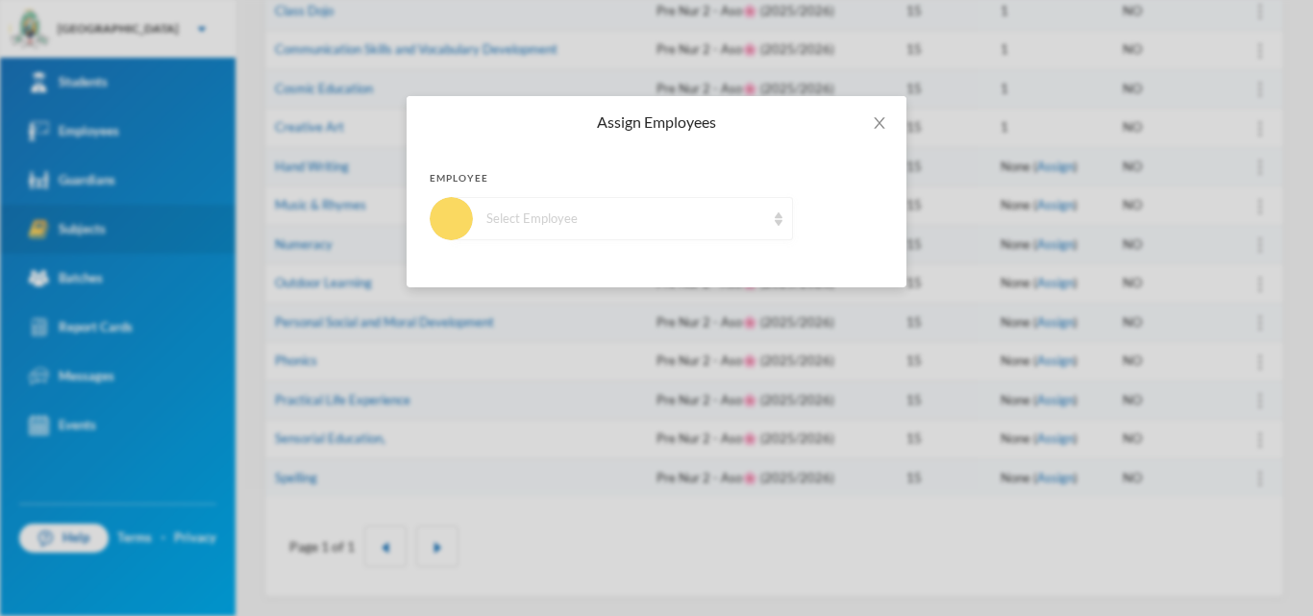
click at [515, 225] on div "Select Employee" at bounding box center [625, 219] width 279 height 19
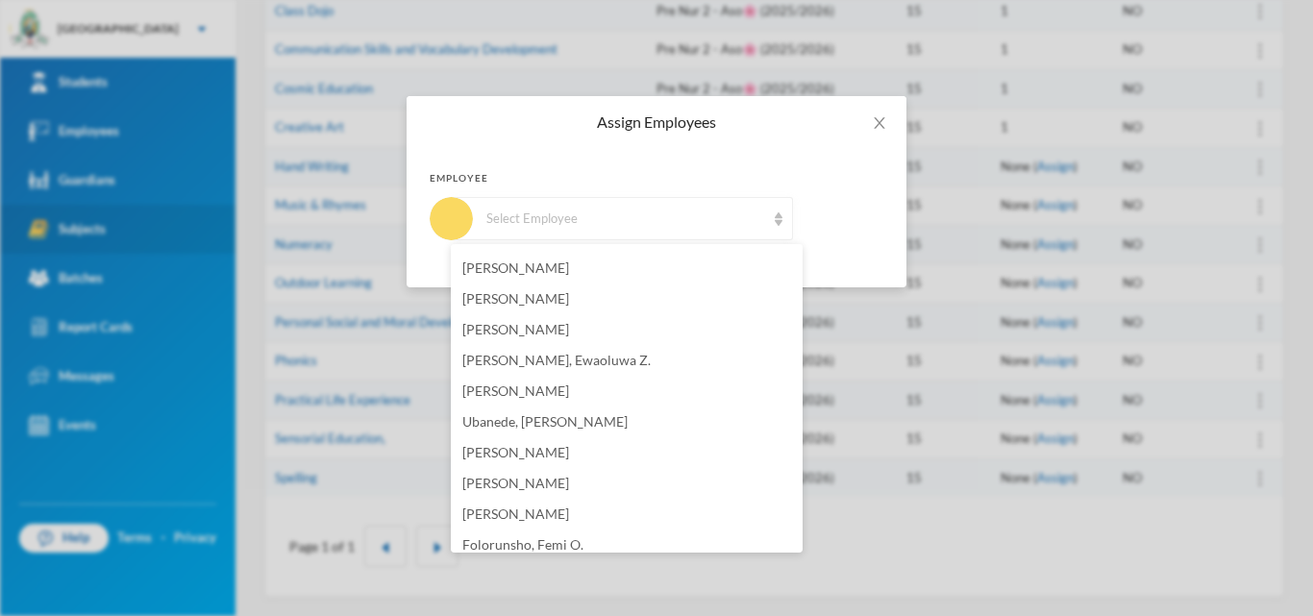
scroll to position [985, 0]
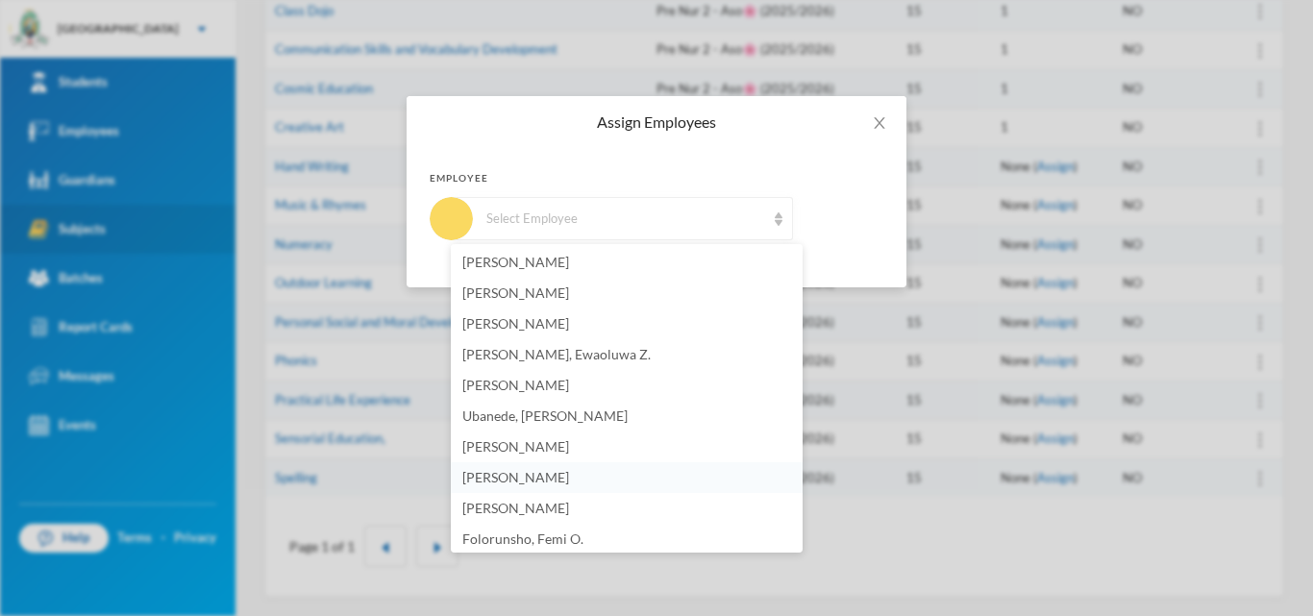
click at [571, 470] on li "[PERSON_NAME]" at bounding box center [627, 477] width 352 height 31
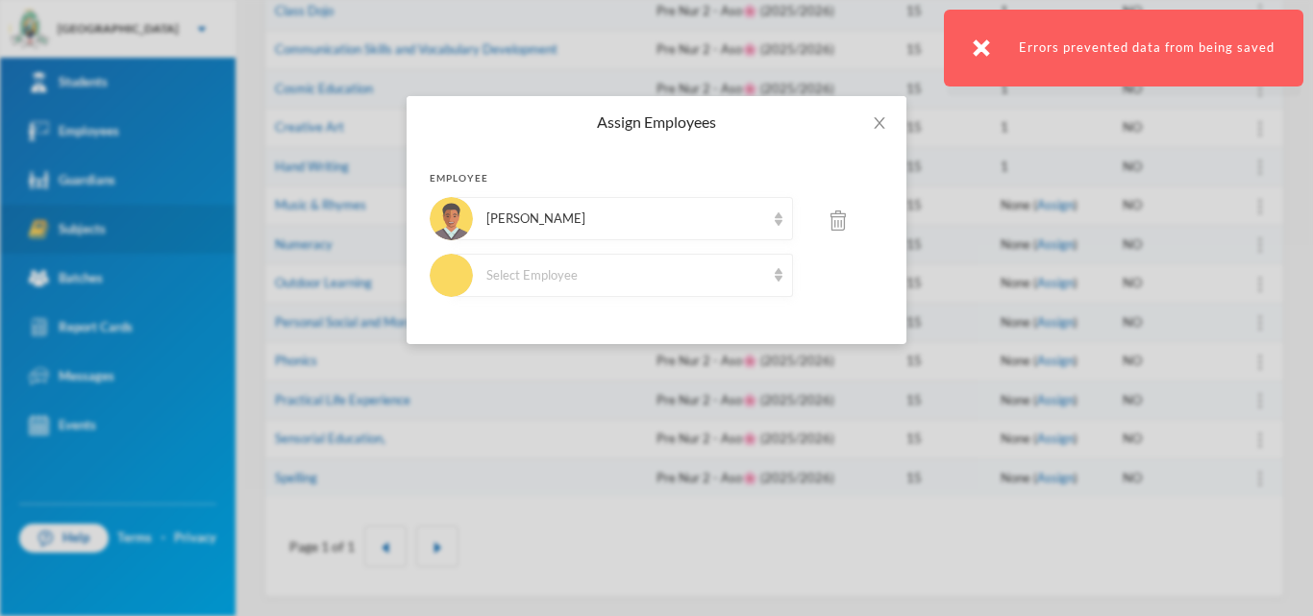
click at [984, 39] on img at bounding box center [981, 47] width 17 height 17
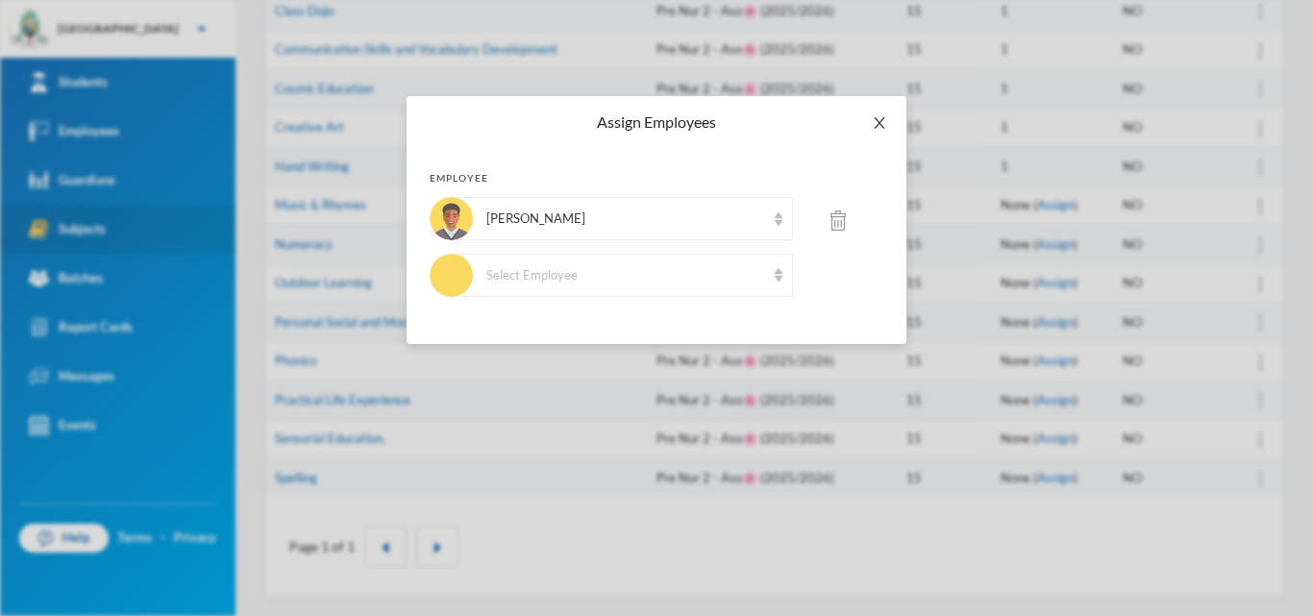
click at [877, 127] on icon "icon: close" at bounding box center [879, 123] width 11 height 12
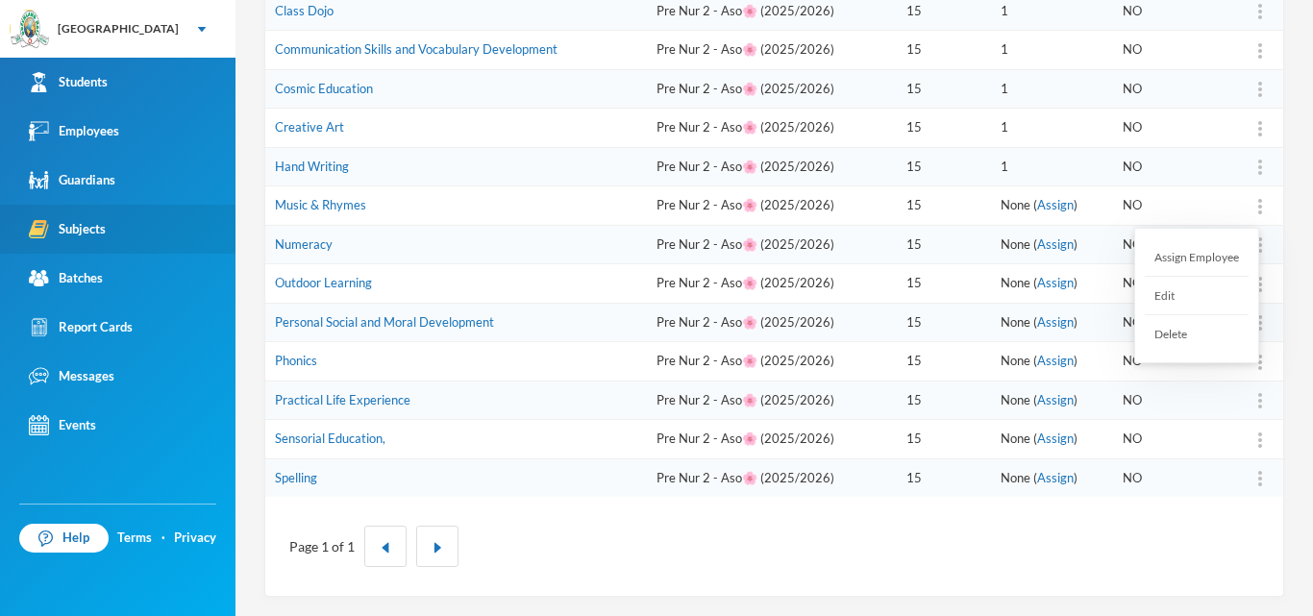
click at [1247, 208] on div at bounding box center [1260, 205] width 27 height 19
click at [1220, 256] on div "Assign Employee" at bounding box center [1197, 257] width 104 height 38
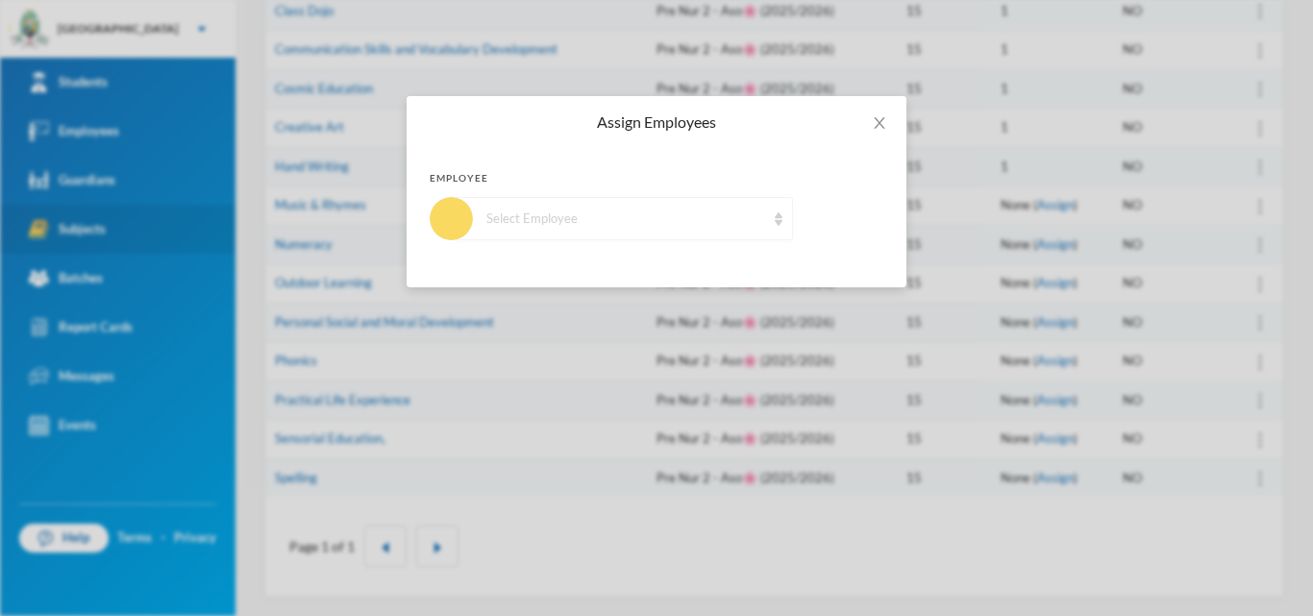
click at [755, 219] on div "Select Employee" at bounding box center [625, 219] width 279 height 19
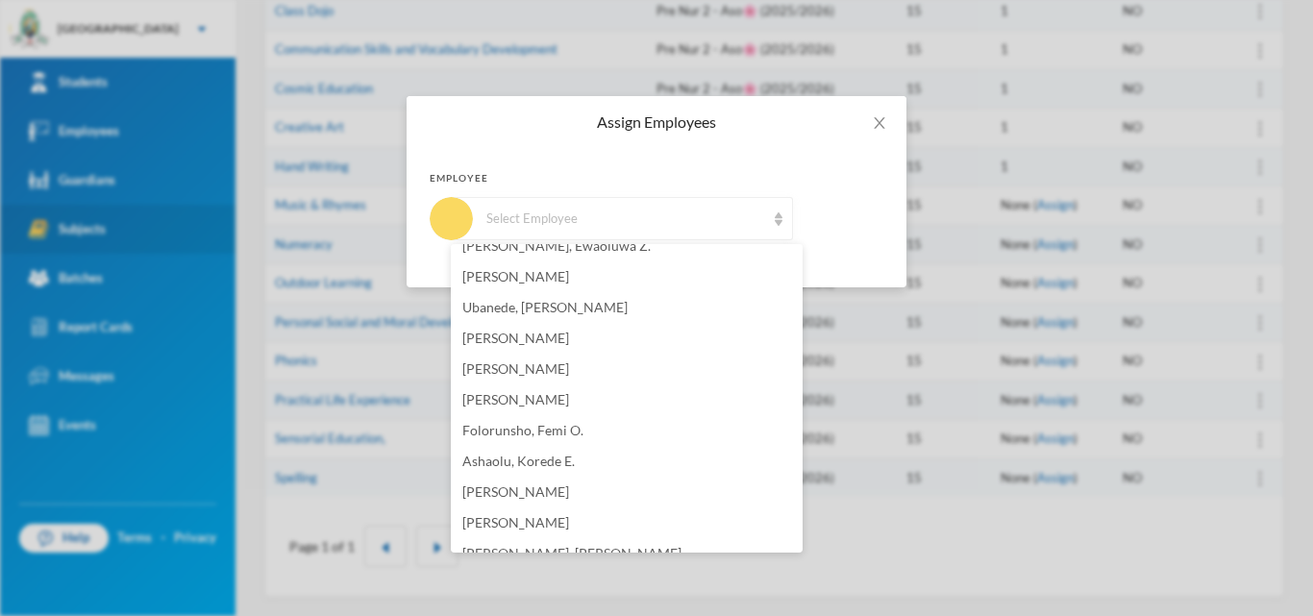
scroll to position [1154, 0]
click at [527, 308] on span "[PERSON_NAME]" at bounding box center [515, 309] width 107 height 16
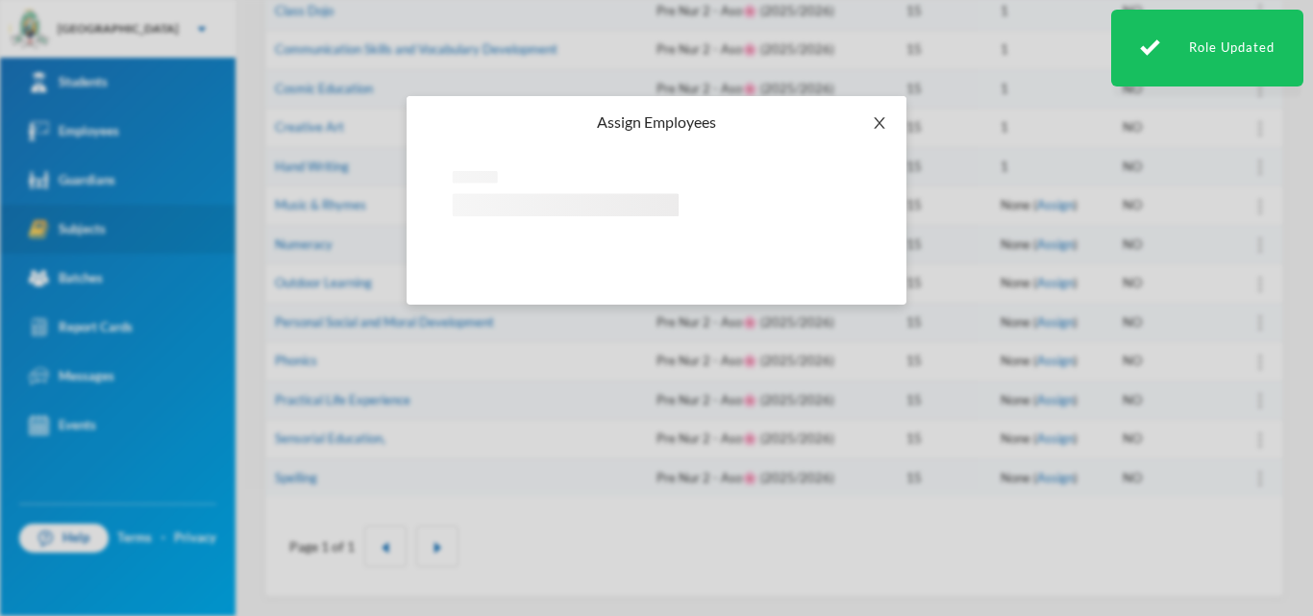
click at [885, 122] on icon "icon: close" at bounding box center [879, 122] width 15 height 15
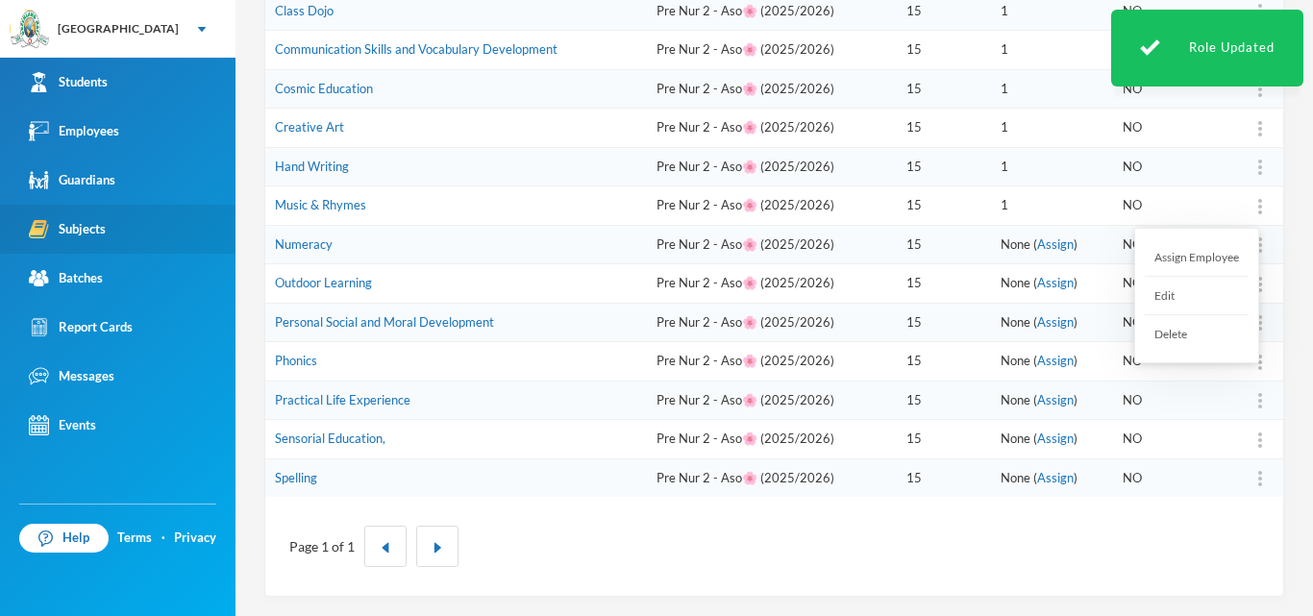
click at [1233, 252] on div "Assign Employee" at bounding box center [1197, 257] width 104 height 38
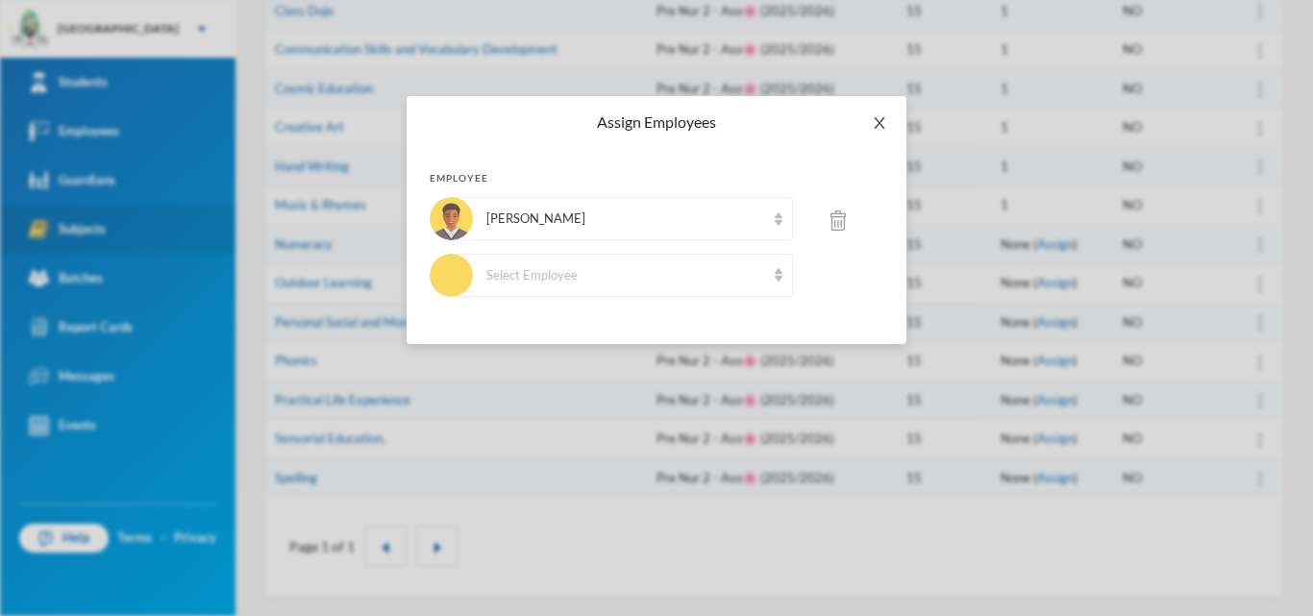
click at [882, 131] on span "Close" at bounding box center [880, 123] width 54 height 54
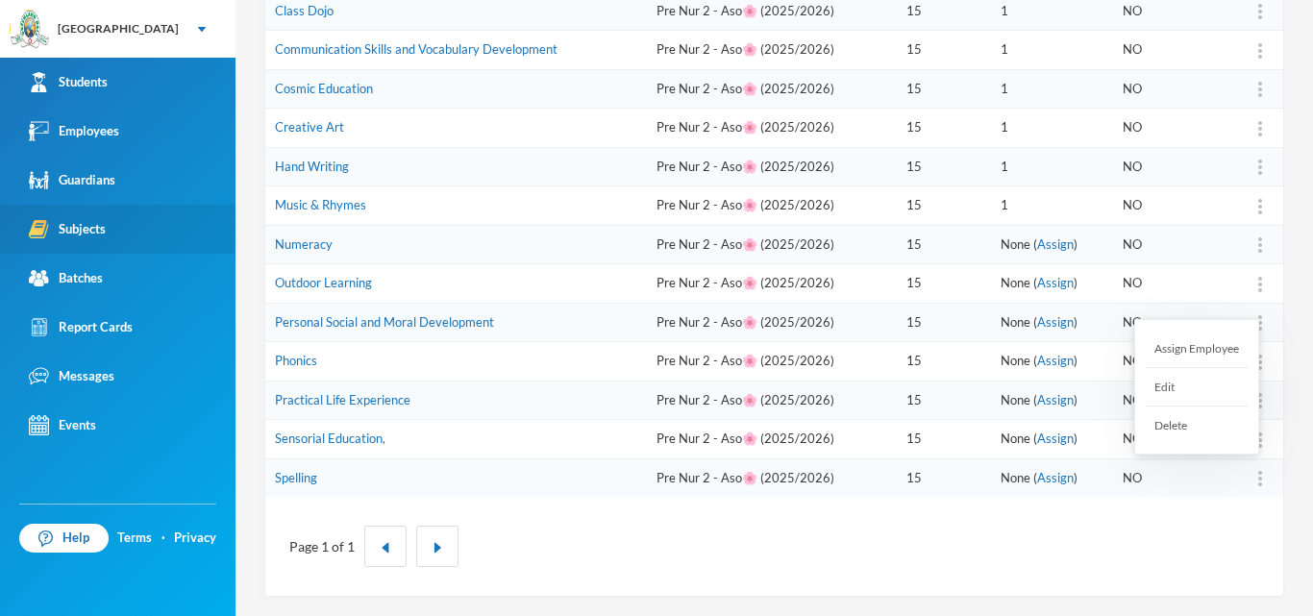
click at [1255, 486] on div at bounding box center [1260, 478] width 27 height 19
click at [1227, 351] on div "Assign Employee" at bounding box center [1197, 349] width 104 height 38
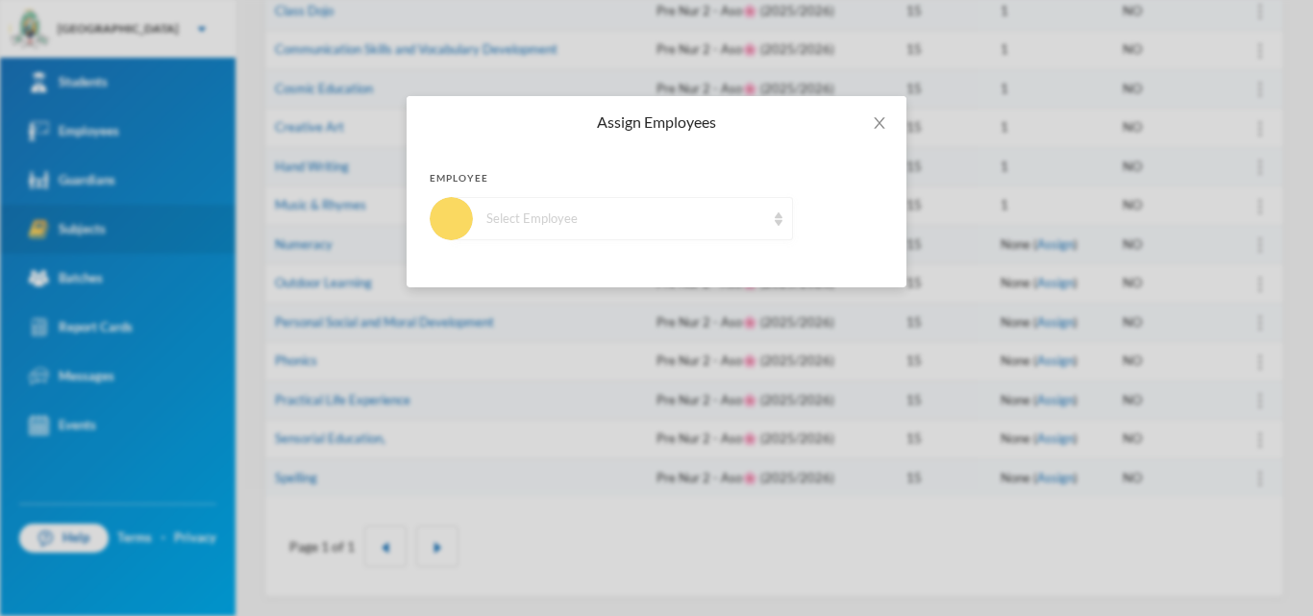
click at [570, 215] on div "Select Employee" at bounding box center [625, 219] width 279 height 19
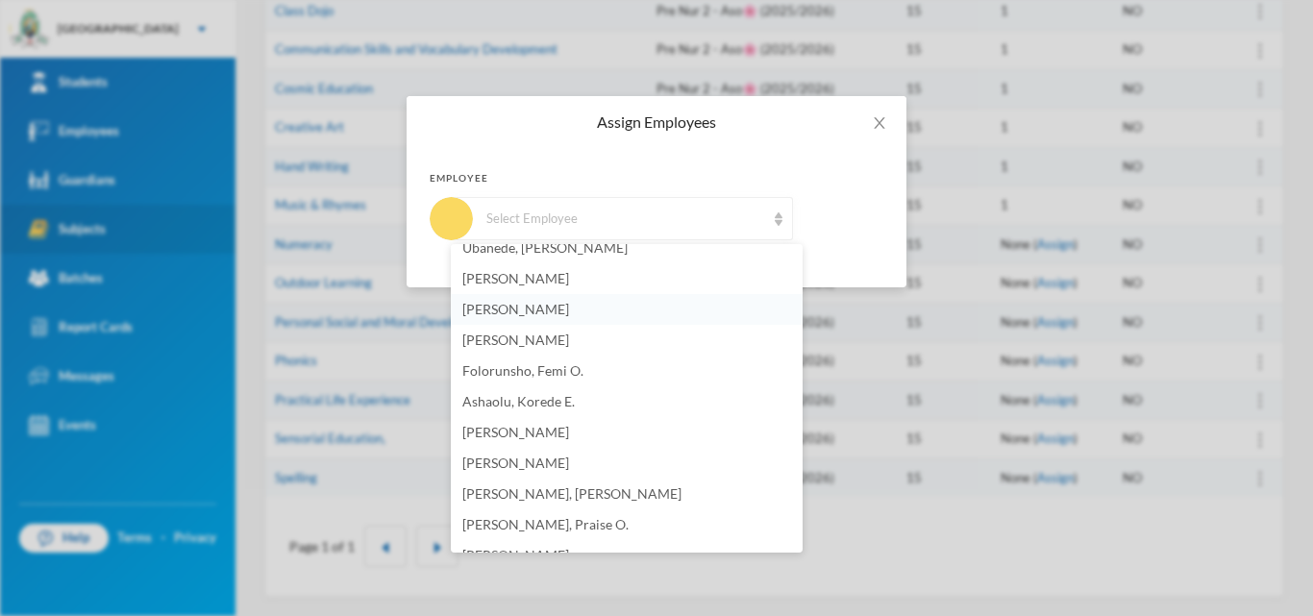
click at [569, 317] on li "[PERSON_NAME]" at bounding box center [627, 309] width 352 height 31
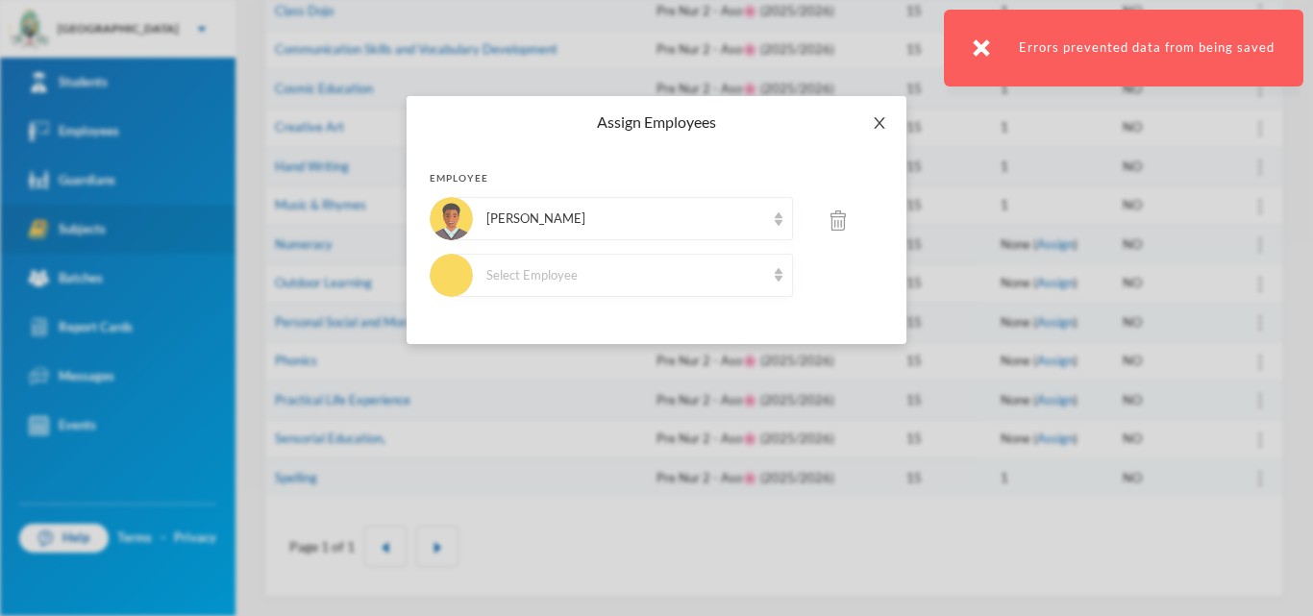
click at [884, 129] on icon "icon: close" at bounding box center [879, 122] width 15 height 15
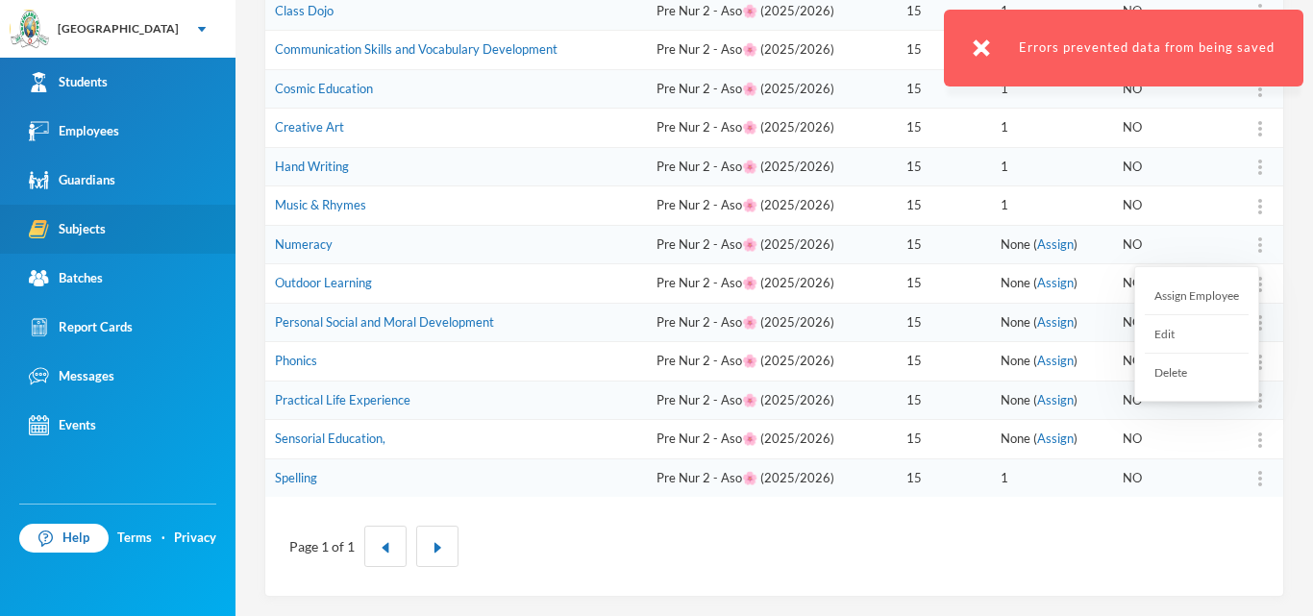
click at [1258, 246] on img at bounding box center [1260, 244] width 4 height 15
click at [1216, 296] on div "Assign Employee" at bounding box center [1197, 296] width 104 height 38
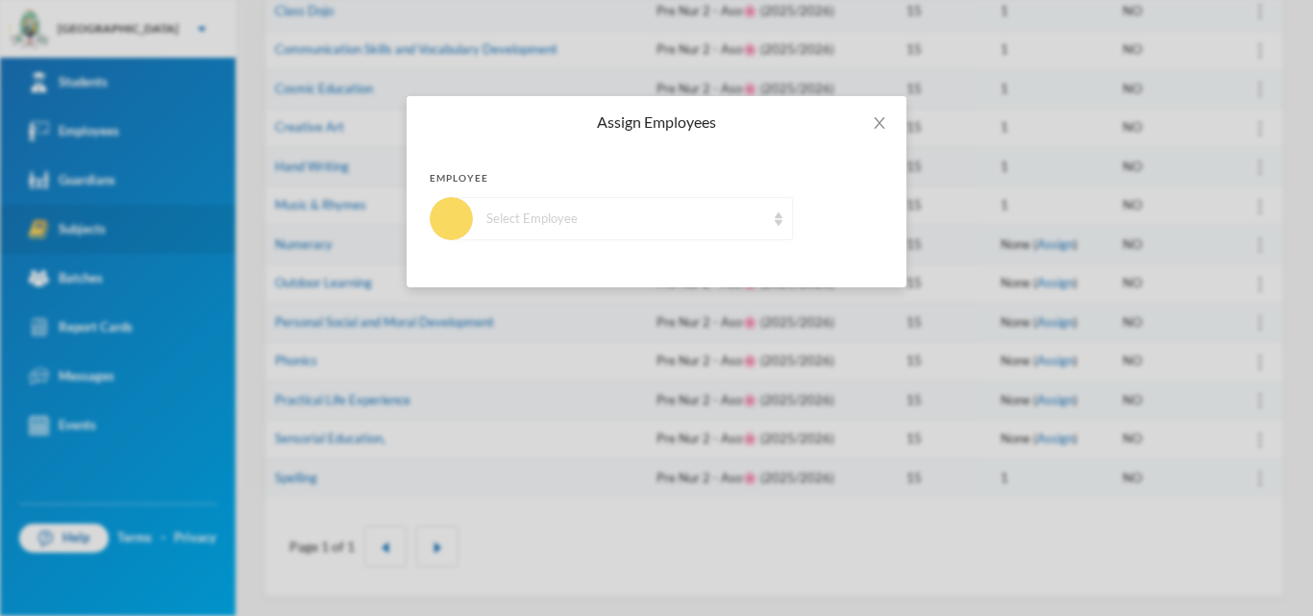
click at [628, 202] on div "Select Employee" at bounding box center [622, 218] width 341 height 43
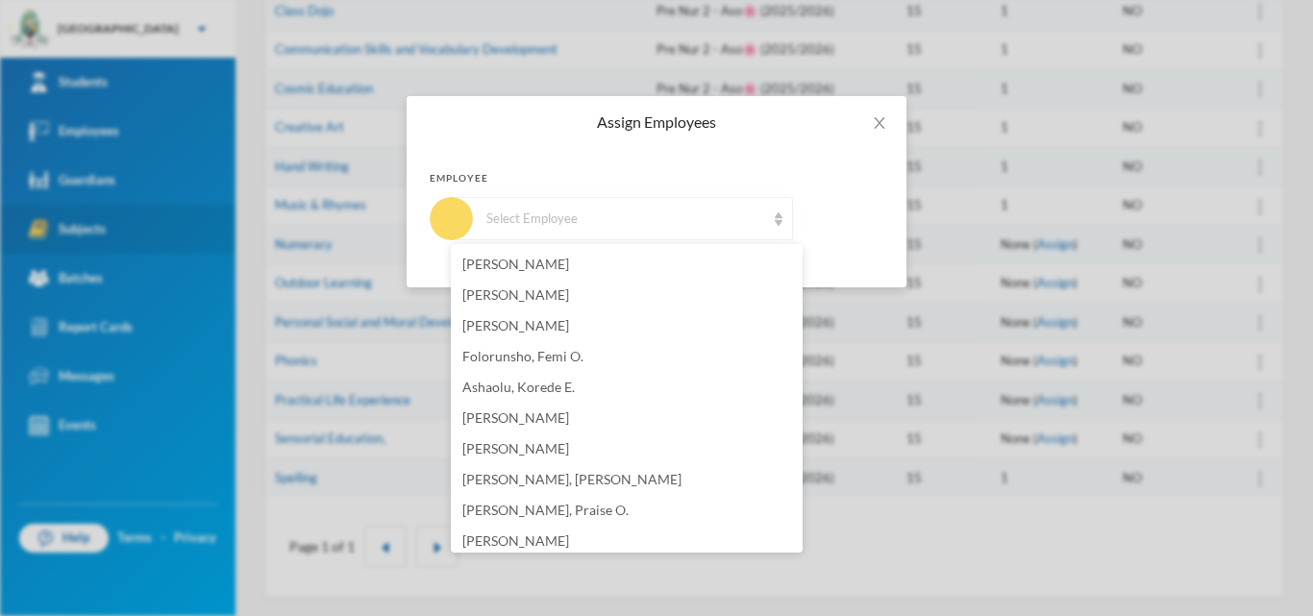
scroll to position [1072, 0]
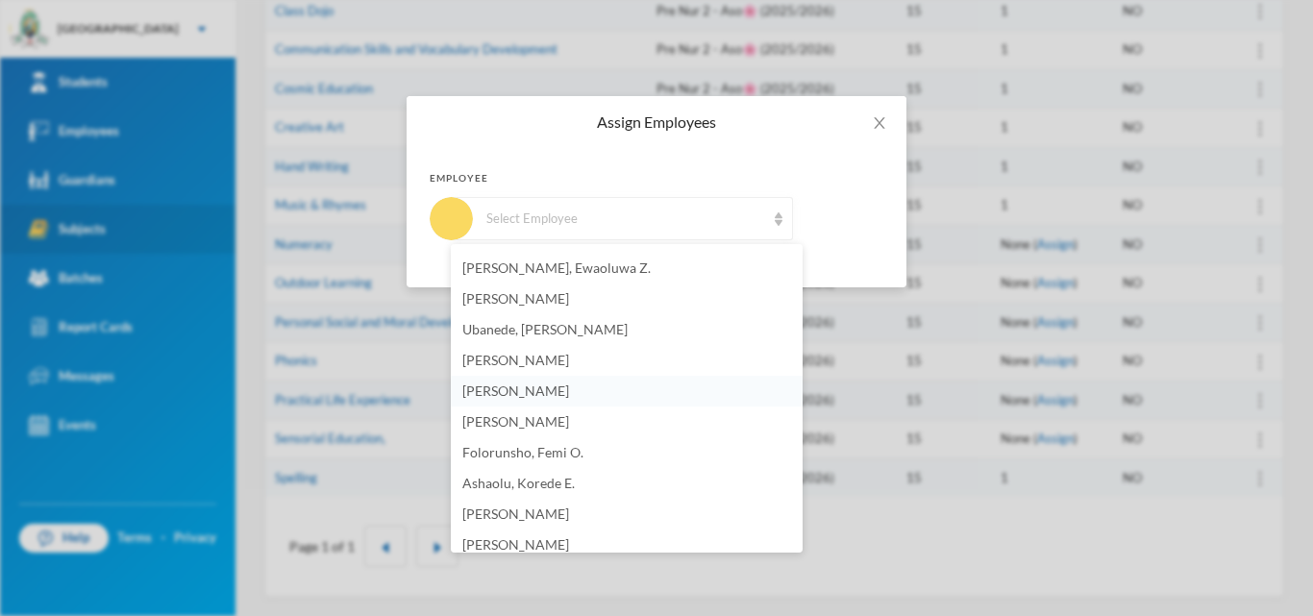
click at [548, 399] on li "[PERSON_NAME]" at bounding box center [627, 391] width 352 height 31
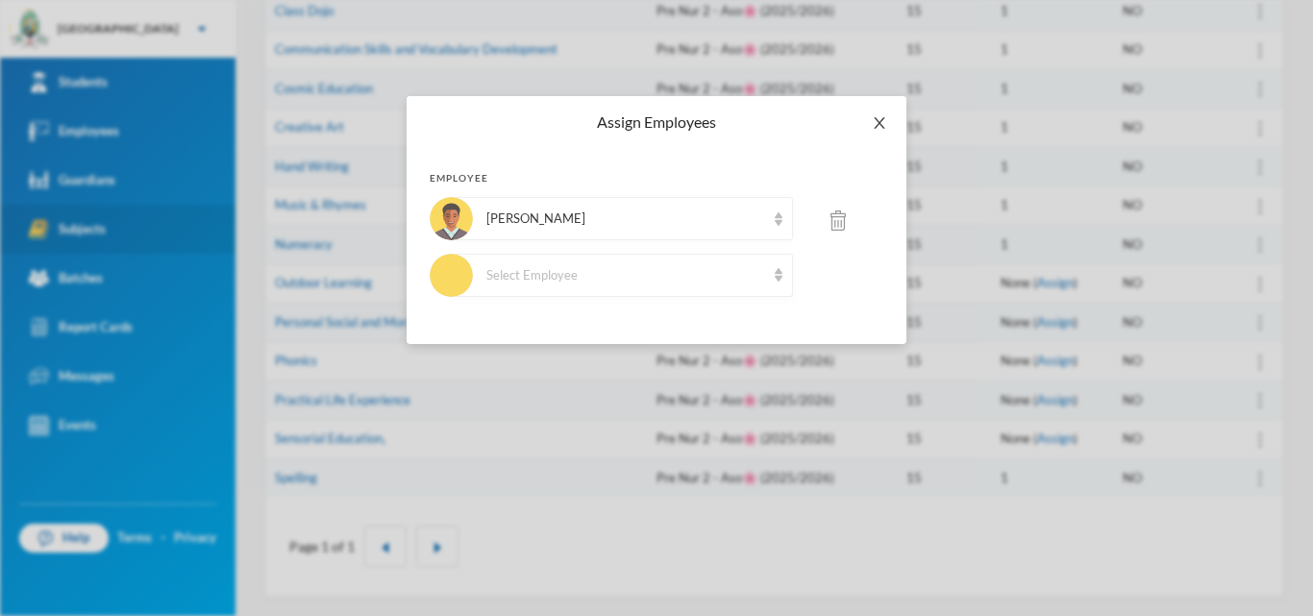
click at [876, 123] on icon "icon: close" at bounding box center [879, 122] width 15 height 15
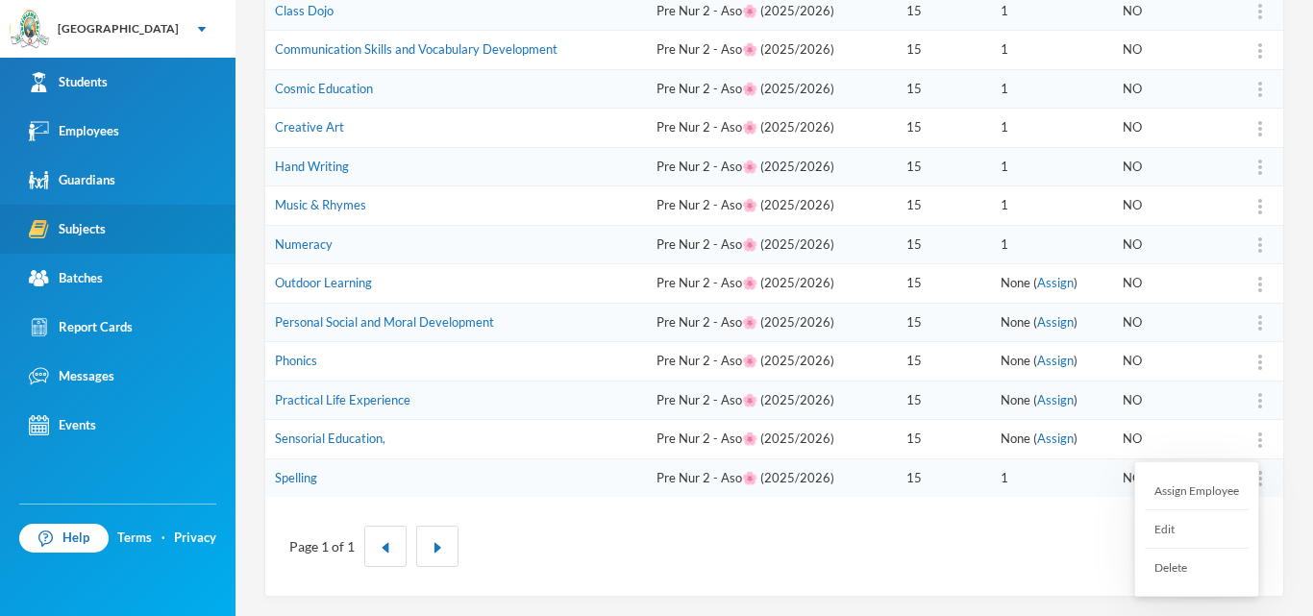
click at [1247, 439] on div at bounding box center [1260, 439] width 27 height 19
click at [1206, 496] on div "Assign Employee" at bounding box center [1197, 491] width 104 height 38
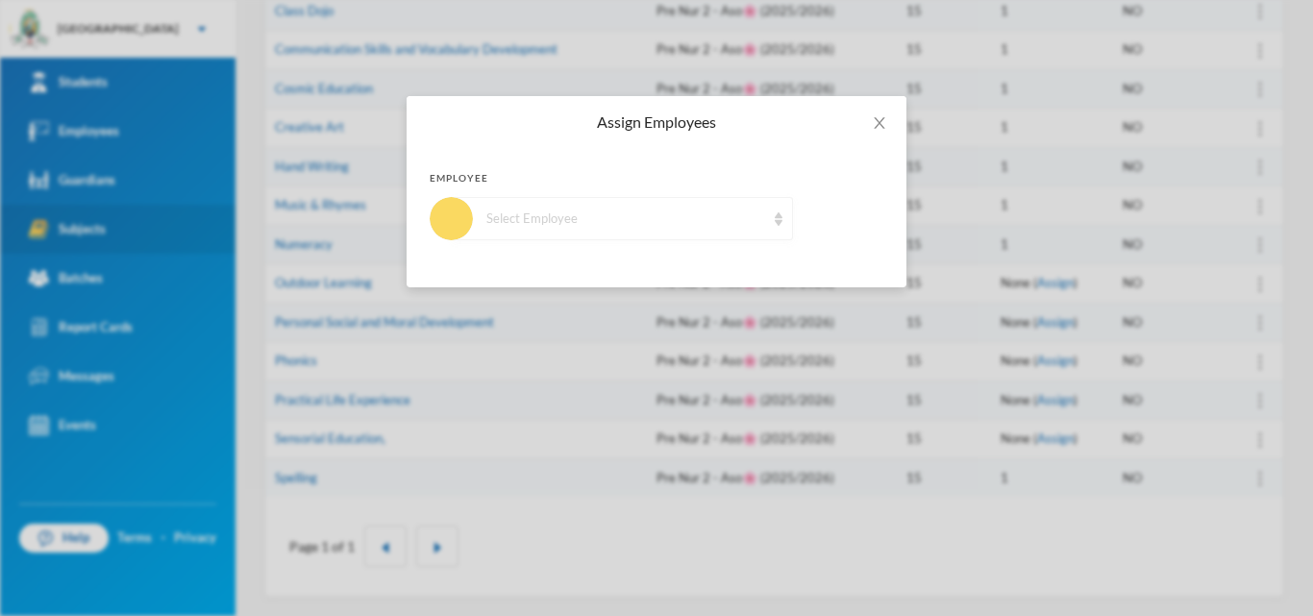
click at [718, 211] on div "Select Employee" at bounding box center [625, 219] width 279 height 19
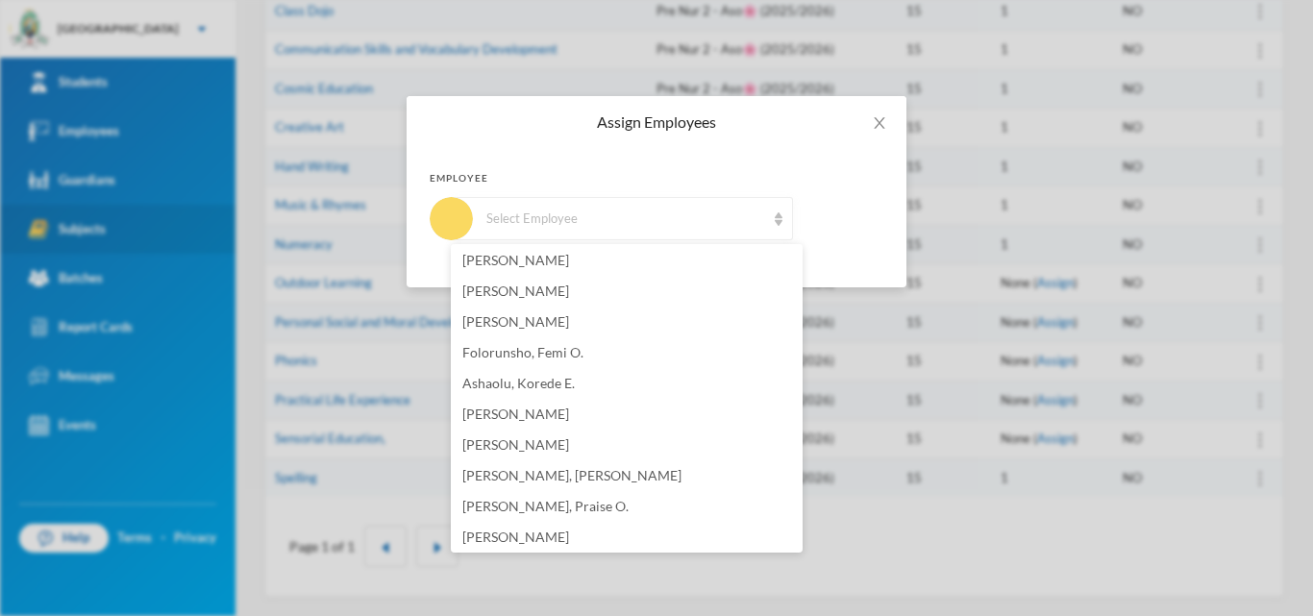
scroll to position [1154, 0]
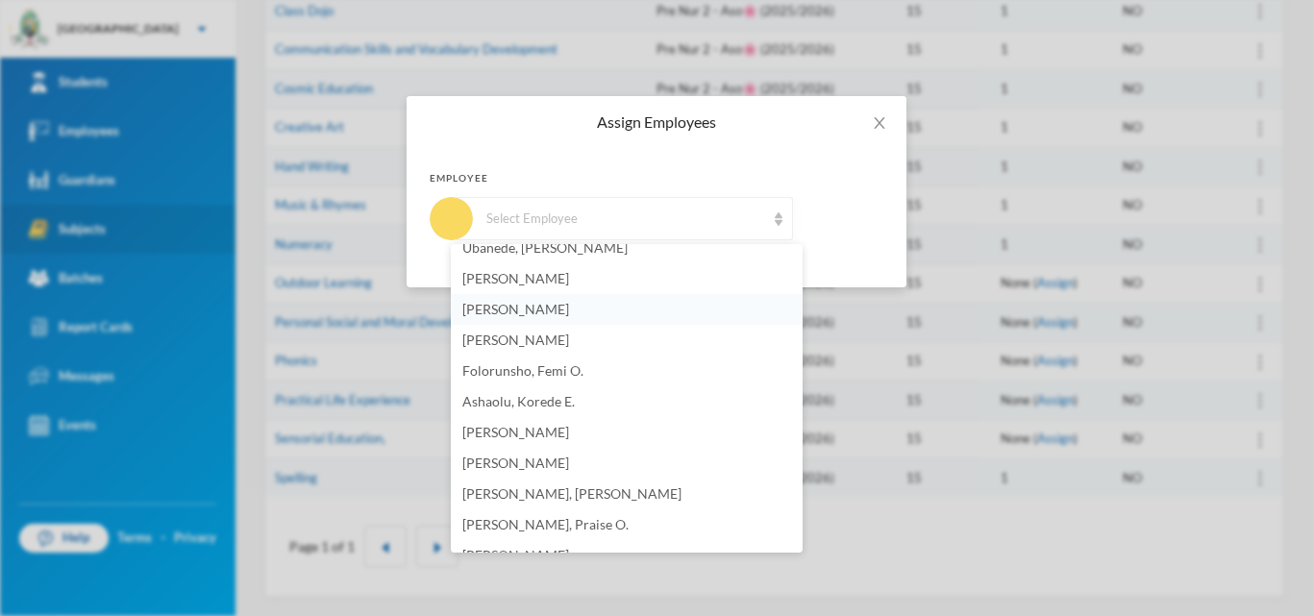
click at [510, 302] on span "[PERSON_NAME]" at bounding box center [515, 309] width 107 height 16
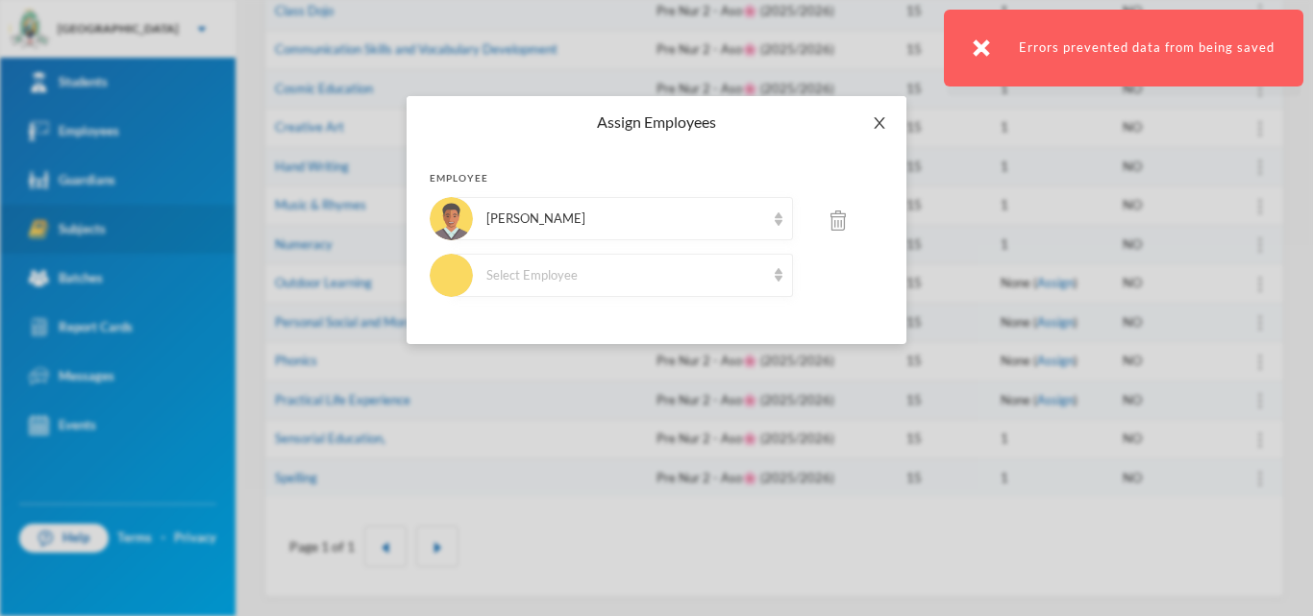
click at [880, 113] on span "Close" at bounding box center [880, 123] width 54 height 54
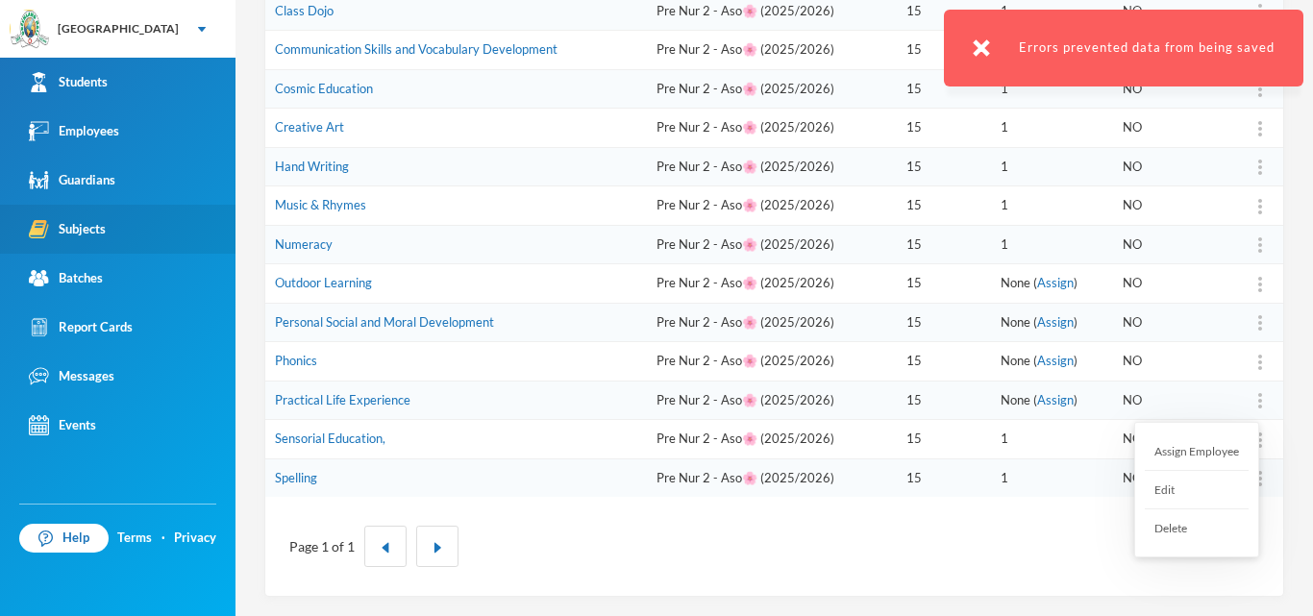
click at [1247, 401] on div at bounding box center [1260, 400] width 27 height 19
click at [1226, 439] on div "Assign Employee" at bounding box center [1197, 452] width 104 height 38
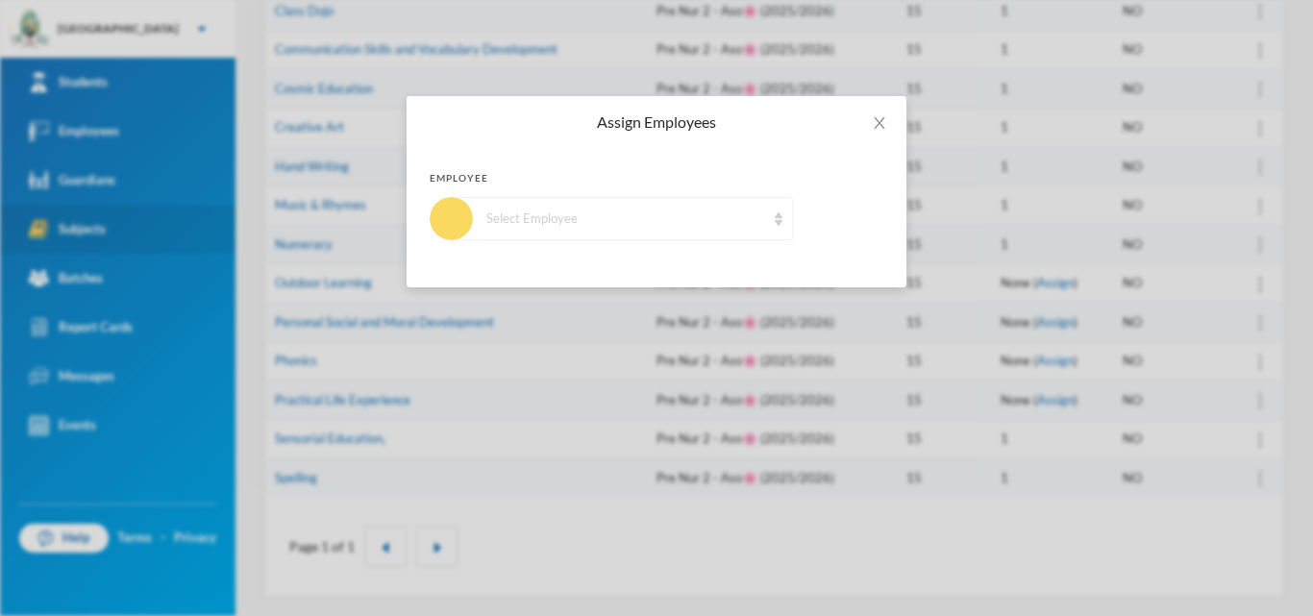
click at [727, 233] on div "Select Employee" at bounding box center [622, 218] width 341 height 43
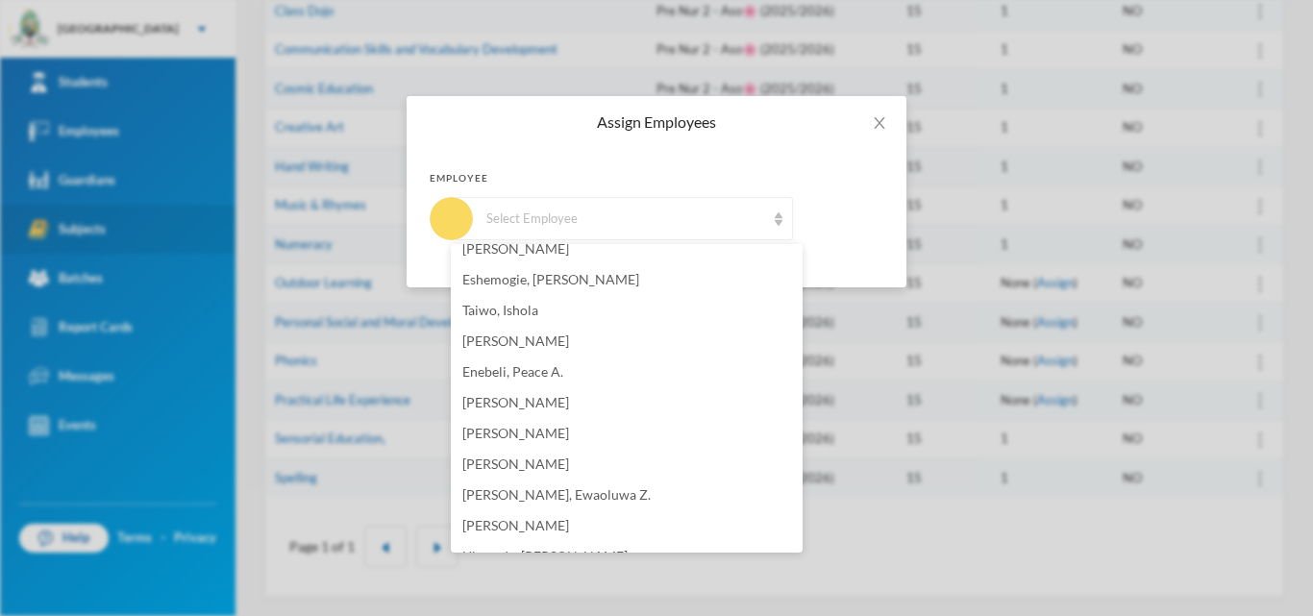
scroll to position [1058, 0]
click at [546, 408] on span "[PERSON_NAME]" at bounding box center [515, 405] width 107 height 16
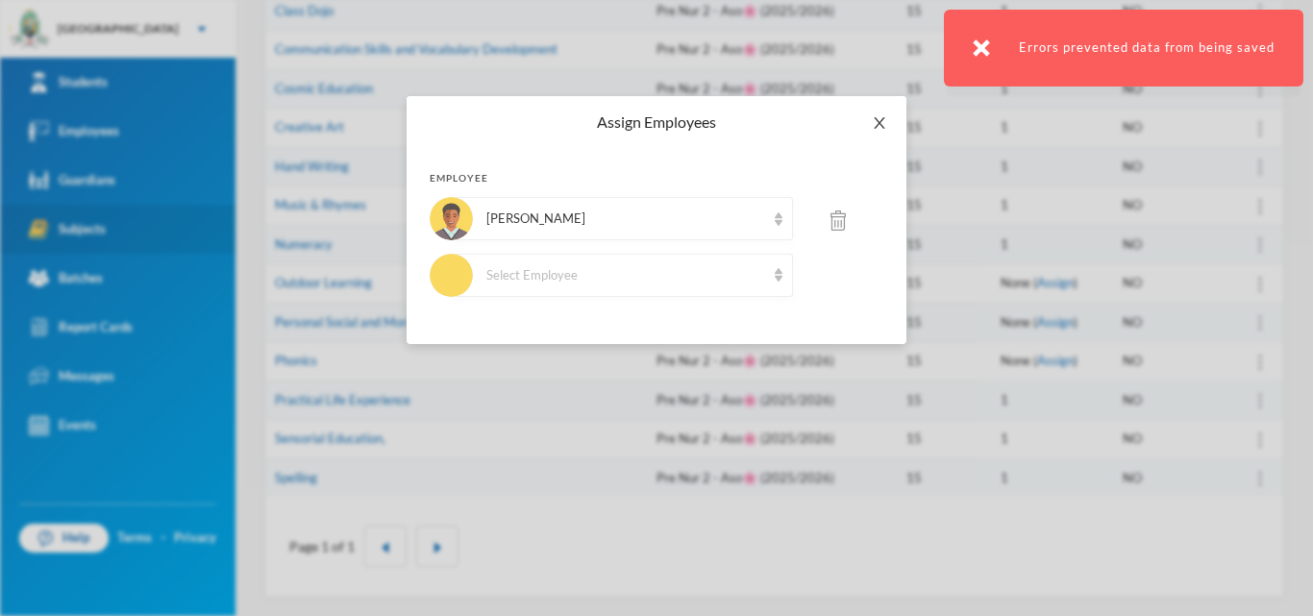
click at [878, 136] on span "Close" at bounding box center [880, 123] width 54 height 54
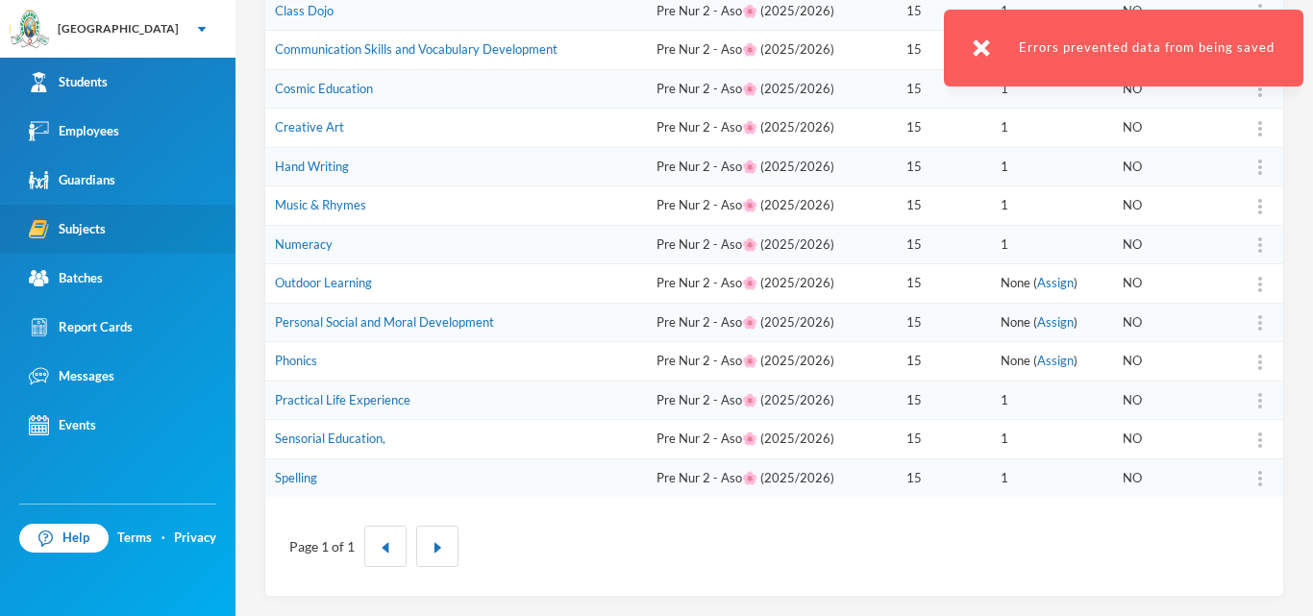
click at [1239, 373] on td at bounding box center [1254, 361] width 59 height 39
click at [1258, 367] on img at bounding box center [1260, 362] width 4 height 15
click at [1231, 407] on div "Assign Employee" at bounding box center [1197, 413] width 104 height 38
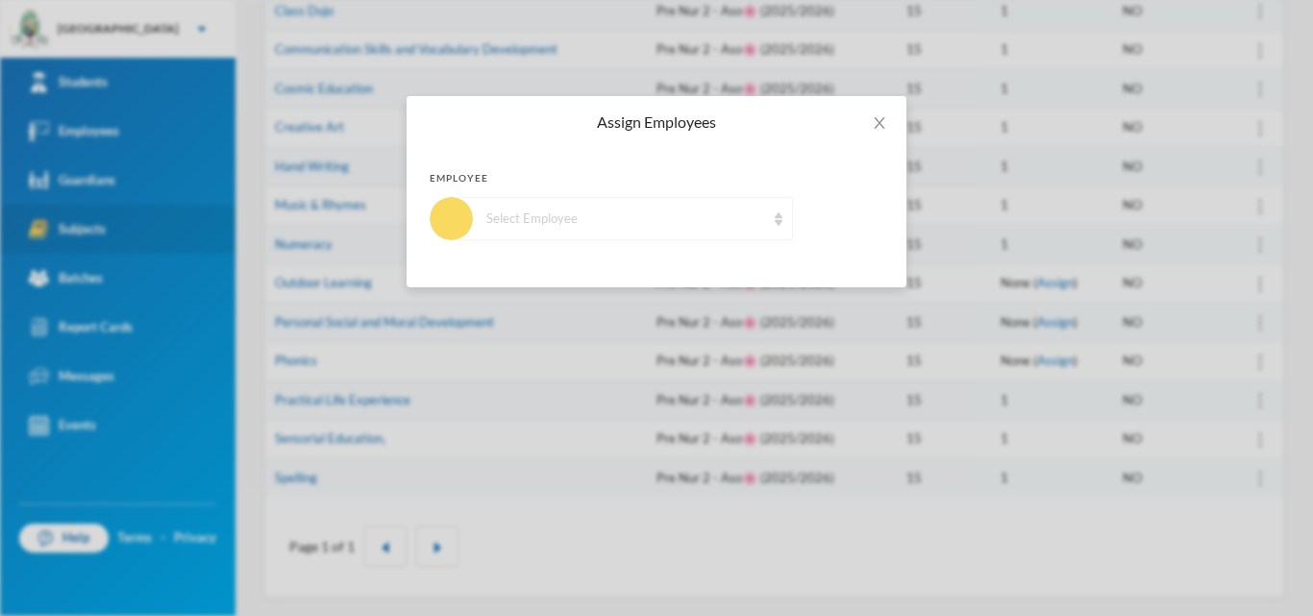
click at [732, 219] on div "Select Employee" at bounding box center [625, 219] width 279 height 19
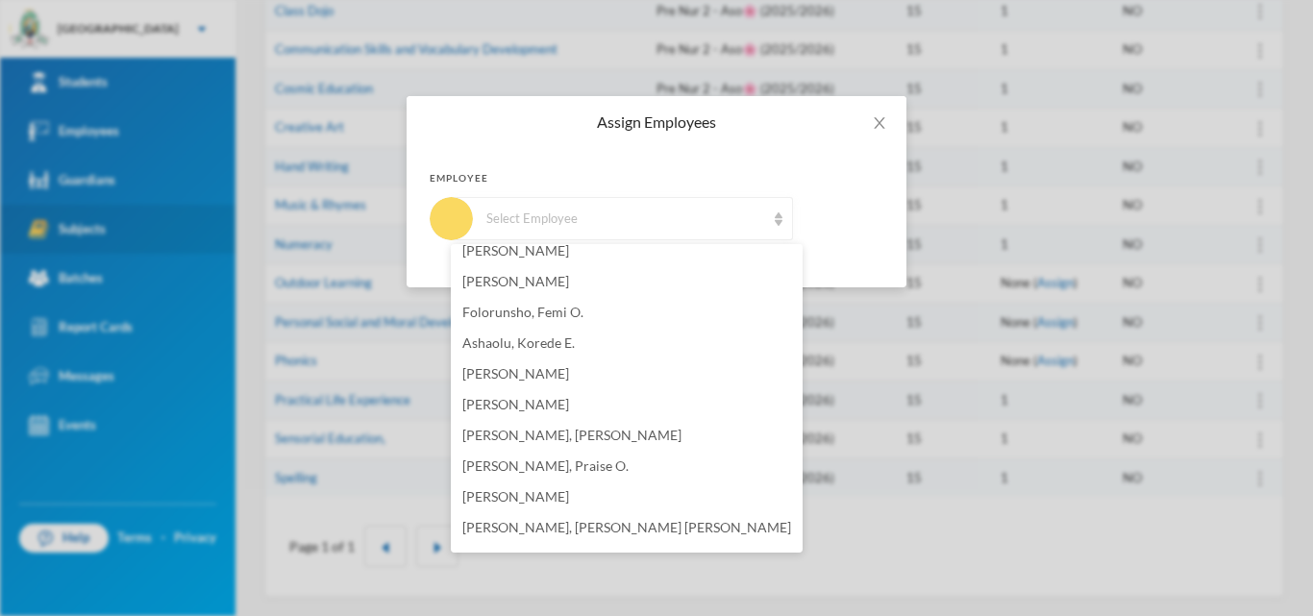
scroll to position [1168, 0]
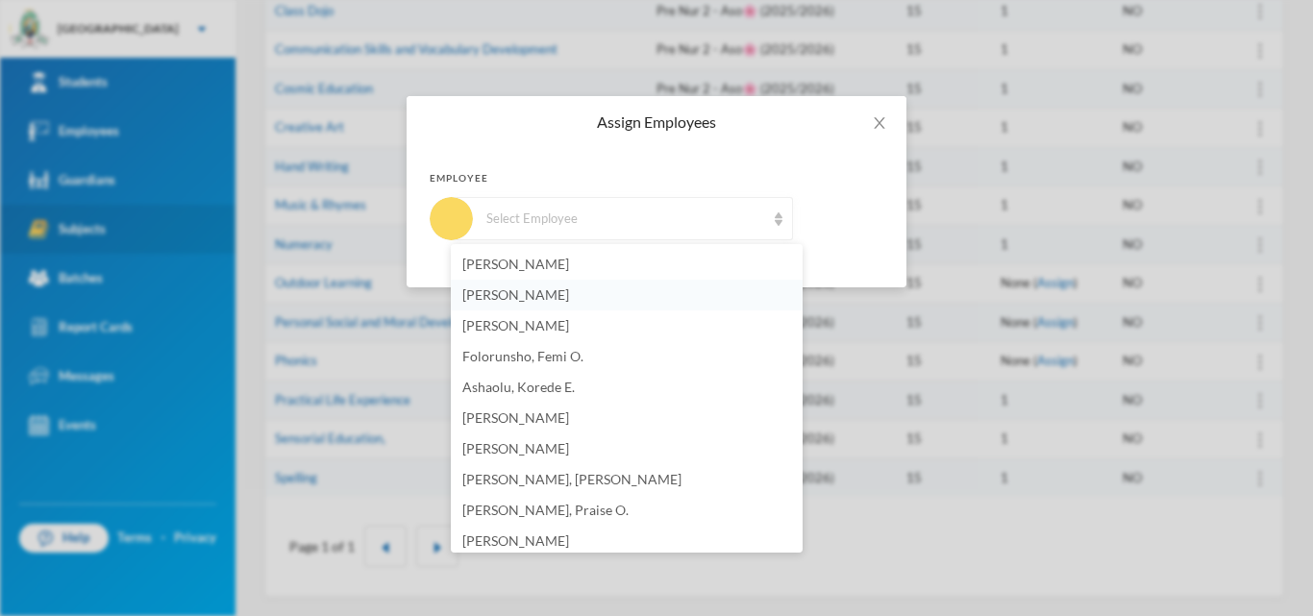
click at [506, 287] on span "[PERSON_NAME]" at bounding box center [515, 294] width 107 height 16
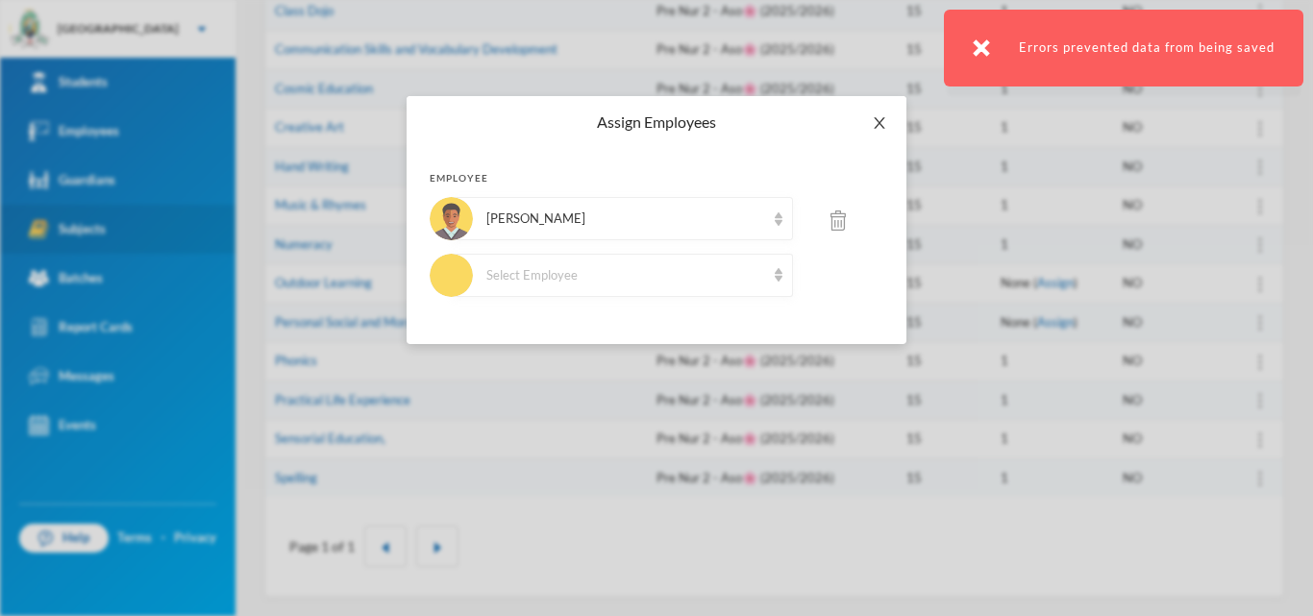
click at [882, 124] on icon "icon: close" at bounding box center [879, 122] width 15 height 15
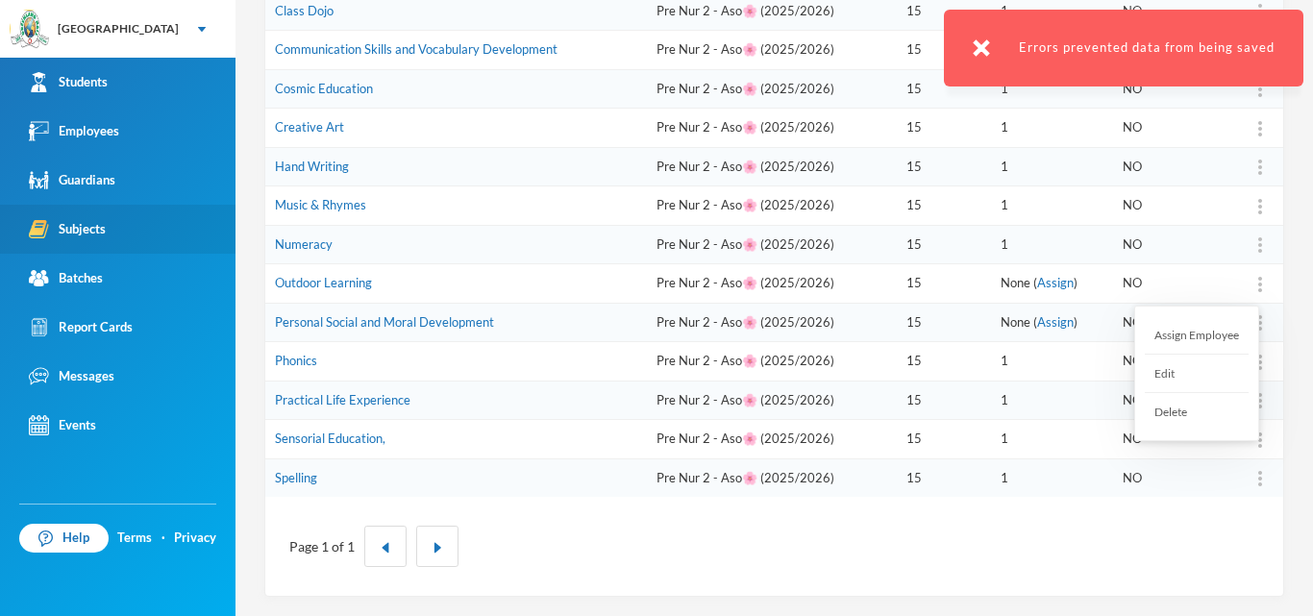
click at [1258, 286] on img at bounding box center [1260, 284] width 4 height 15
click at [1208, 342] on div "Assign Employee" at bounding box center [1197, 335] width 104 height 38
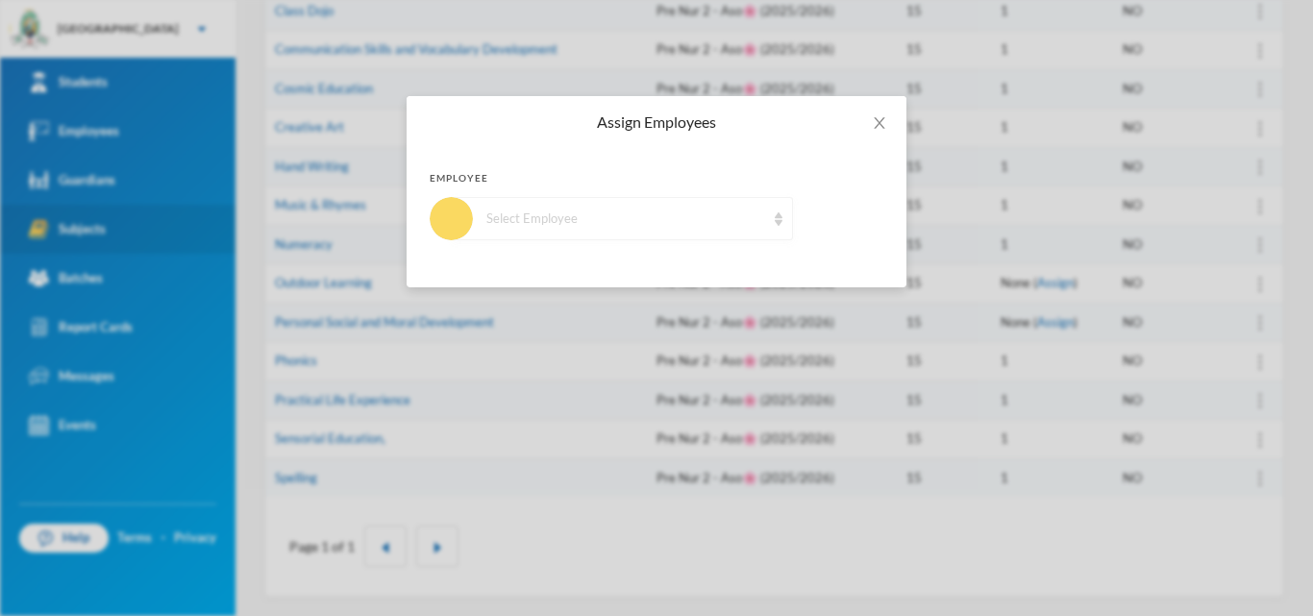
click at [730, 210] on div "Select Employee" at bounding box center [625, 219] width 279 height 19
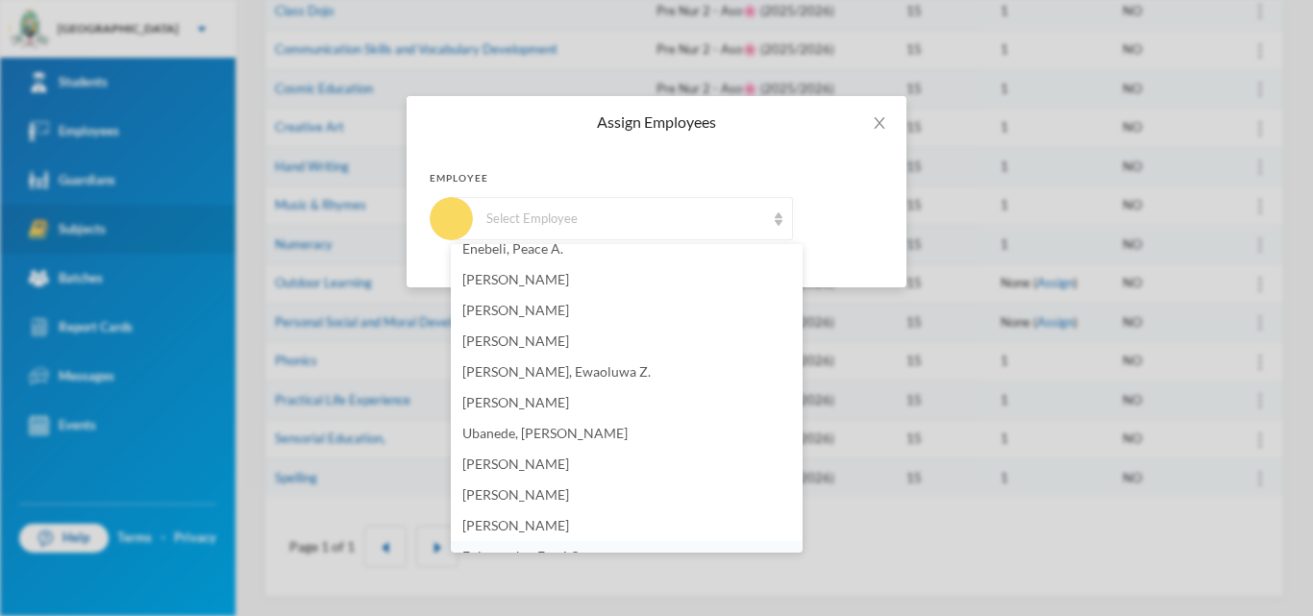
scroll to position [1058, 0]
click at [511, 415] on li "[PERSON_NAME]" at bounding box center [627, 405] width 352 height 31
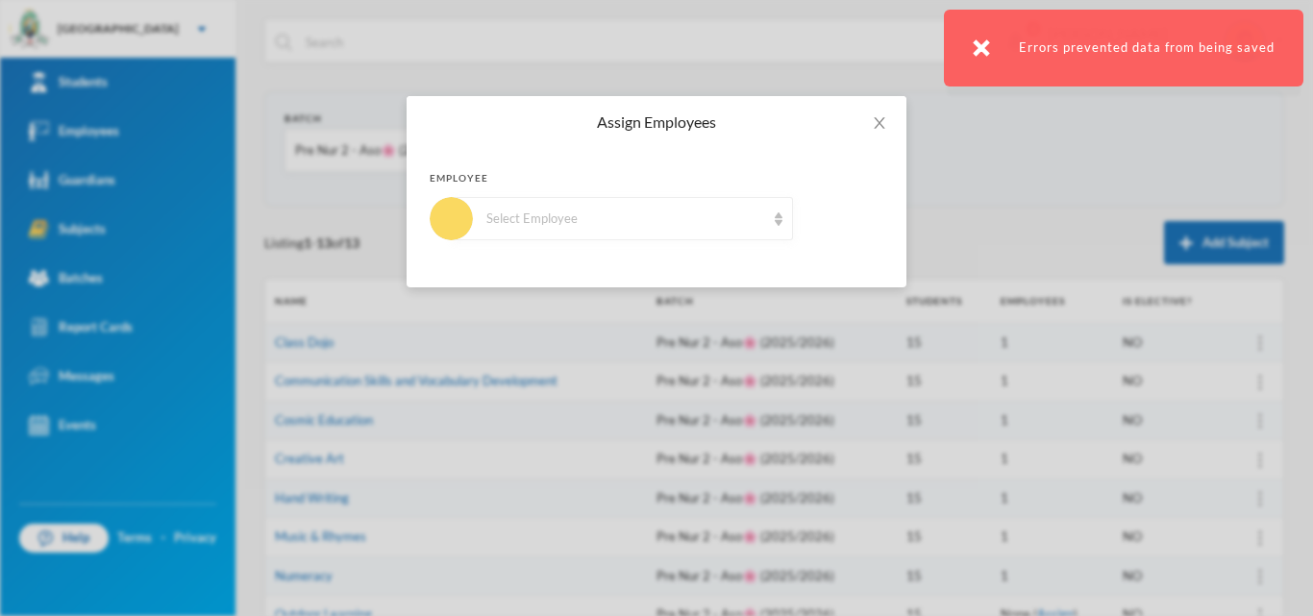
scroll to position [332, 0]
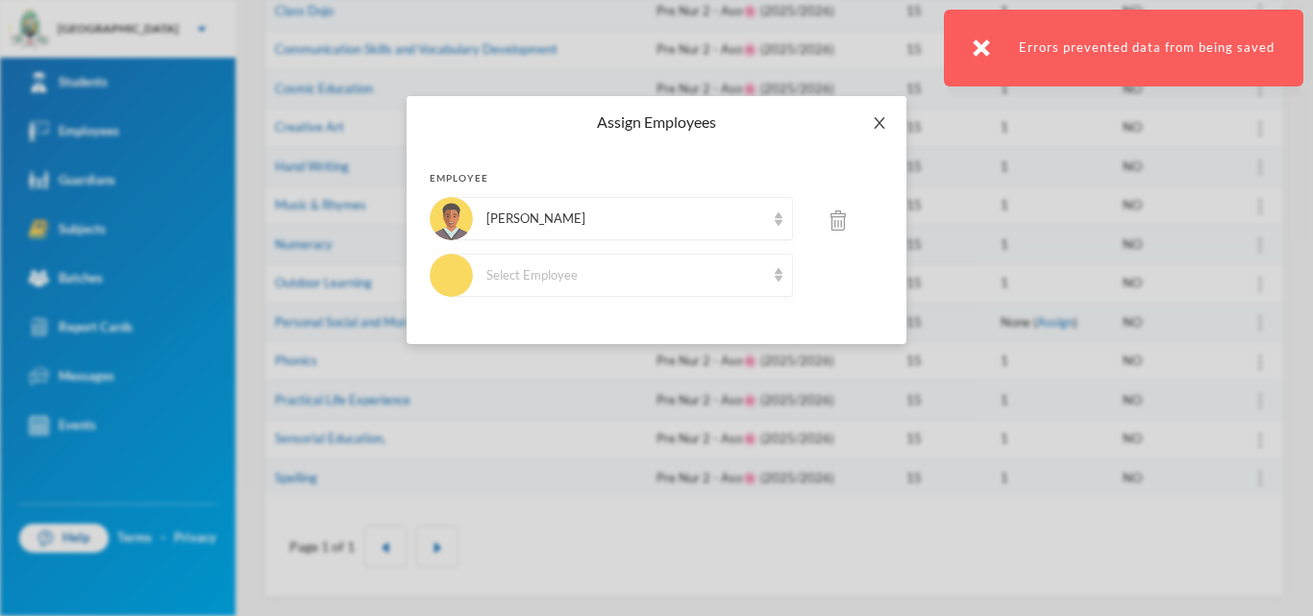
click at [878, 116] on icon "icon: close" at bounding box center [879, 122] width 15 height 15
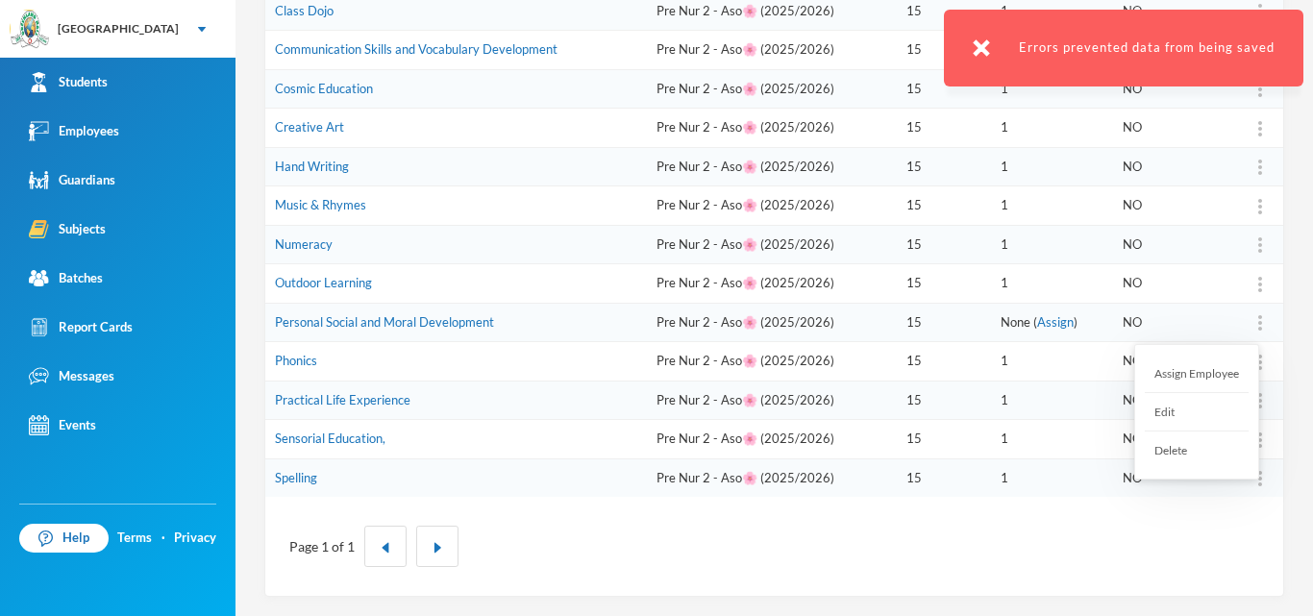
click at [1247, 318] on div at bounding box center [1260, 322] width 27 height 19
click at [1214, 376] on div "Assign Employee" at bounding box center [1197, 374] width 104 height 38
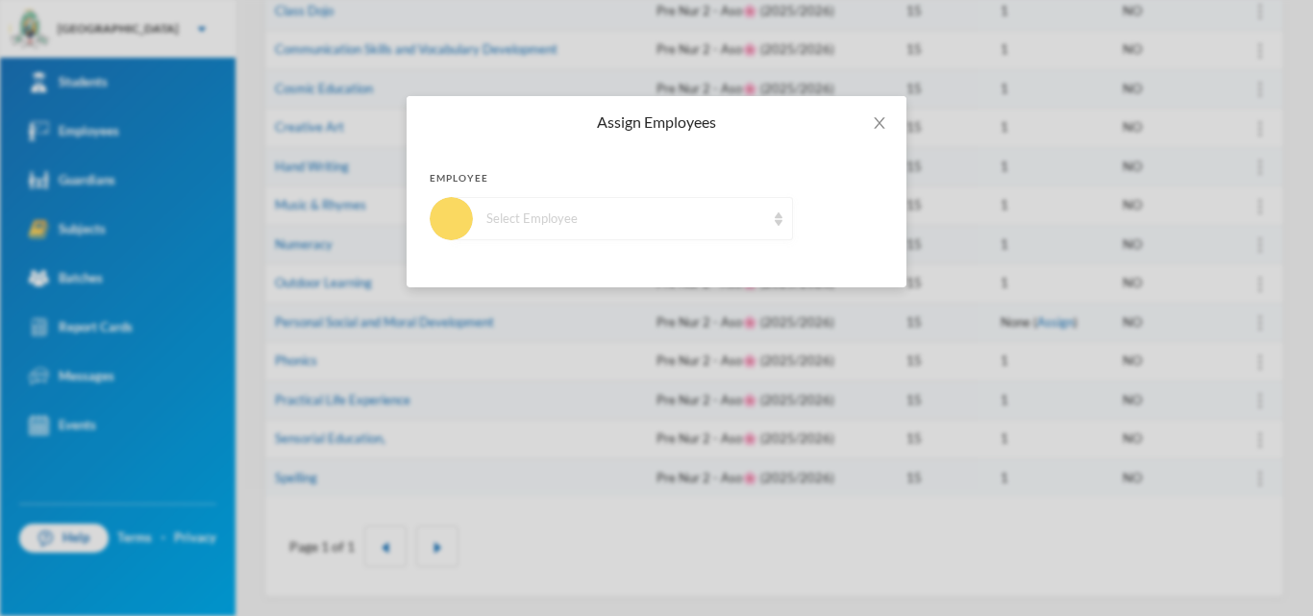
click at [679, 217] on div "Select Employee" at bounding box center [625, 219] width 279 height 19
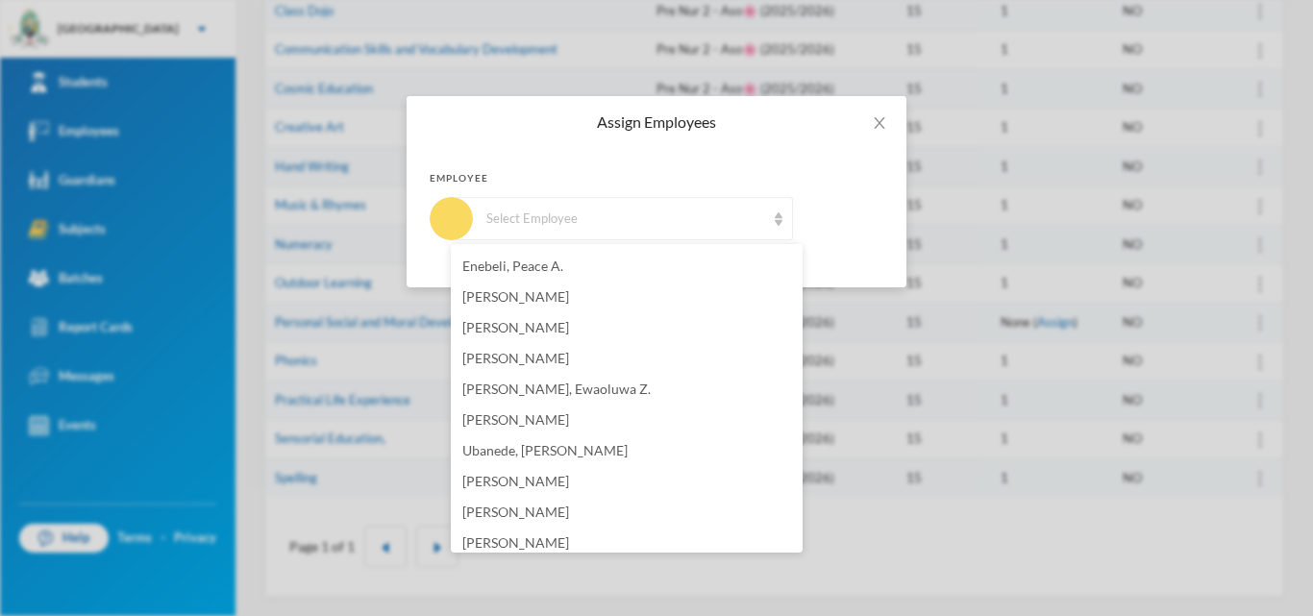
scroll to position [961, 0]
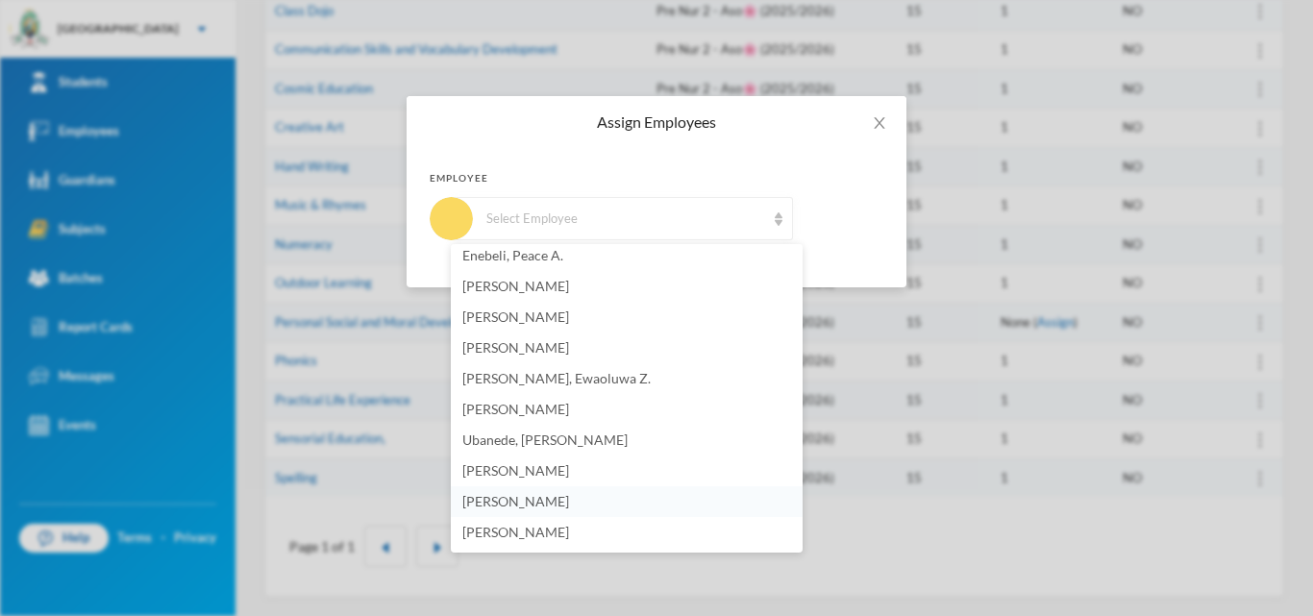
click at [543, 500] on span "[PERSON_NAME]" at bounding box center [515, 501] width 107 height 16
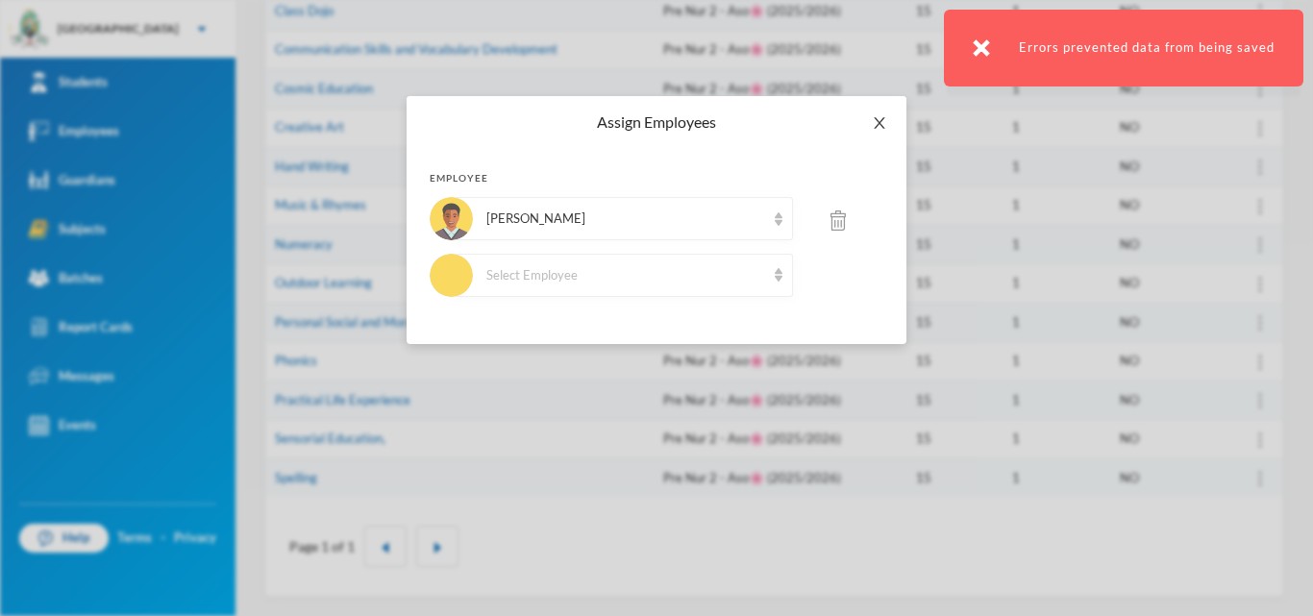
click at [875, 123] on icon "icon: close" at bounding box center [879, 122] width 15 height 15
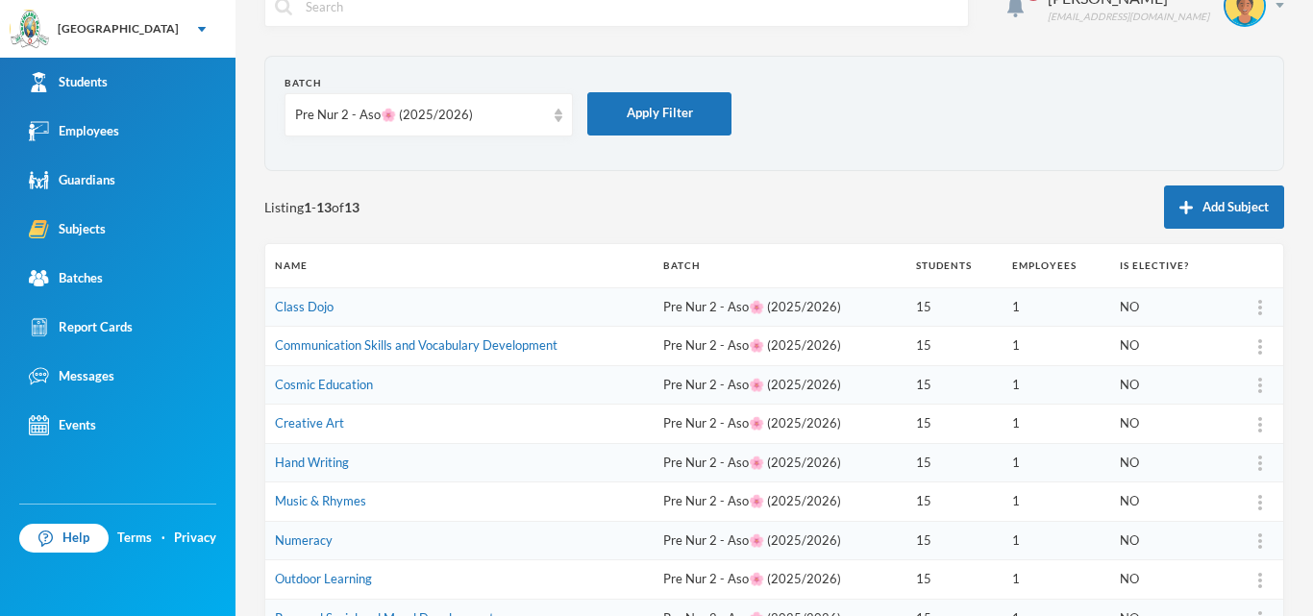
scroll to position [0, 0]
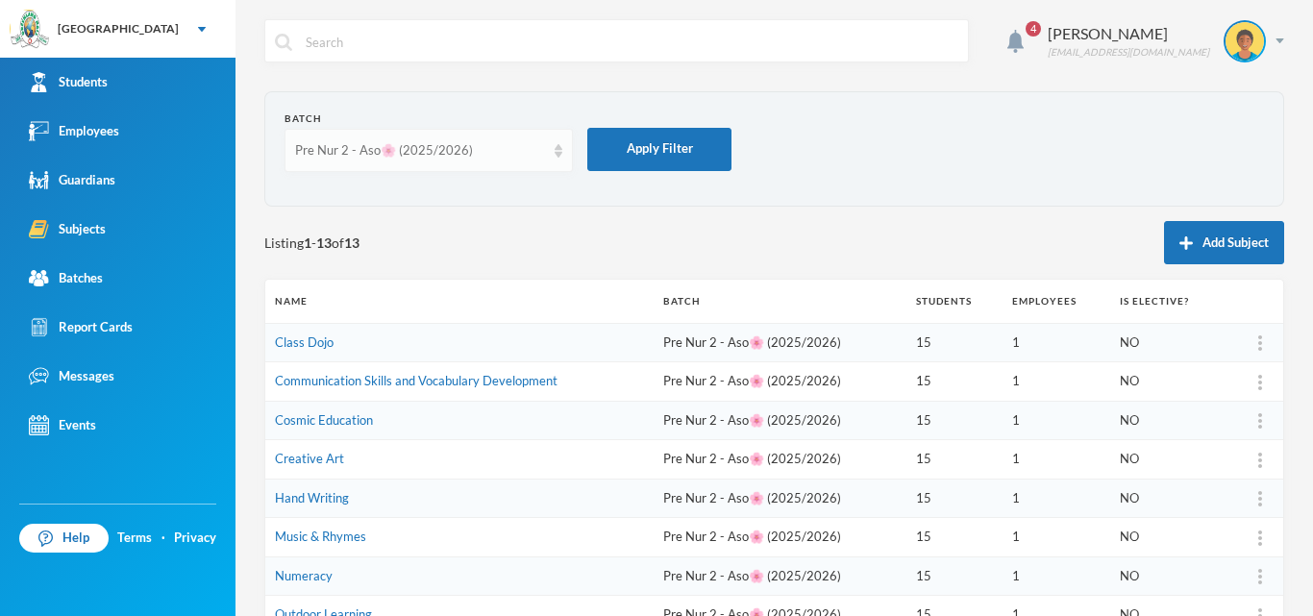
click at [501, 150] on div "Pre Nur 2 - Aso🌸 (2025/2026)" at bounding box center [420, 150] width 250 height 19
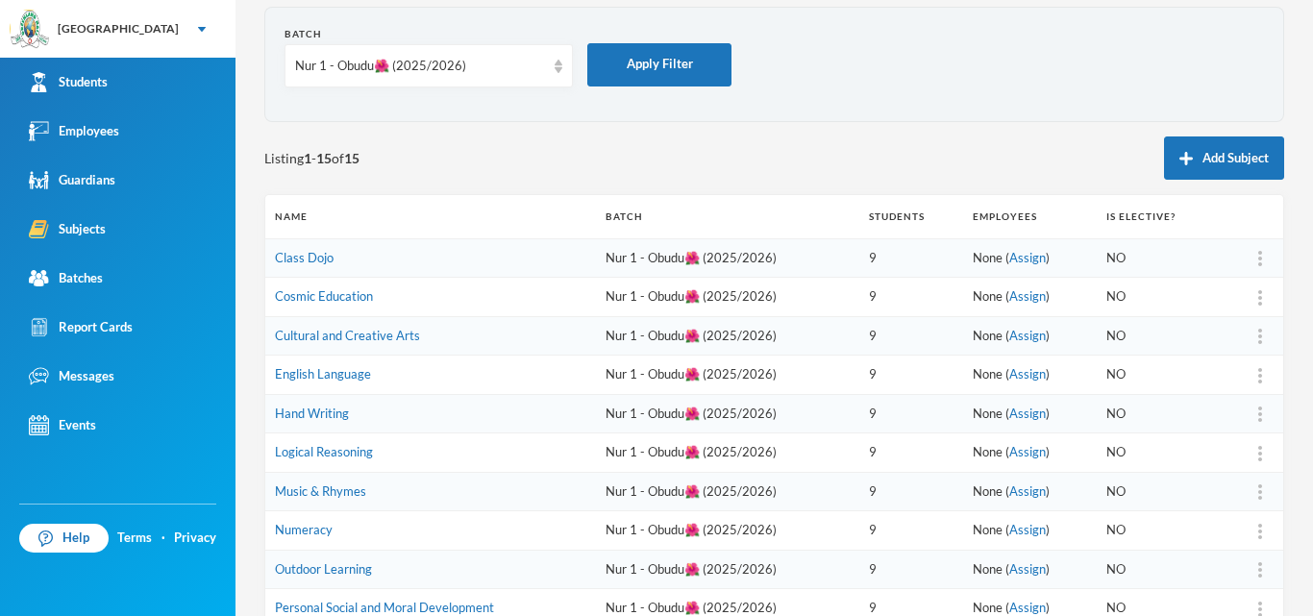
scroll to position [288, 0]
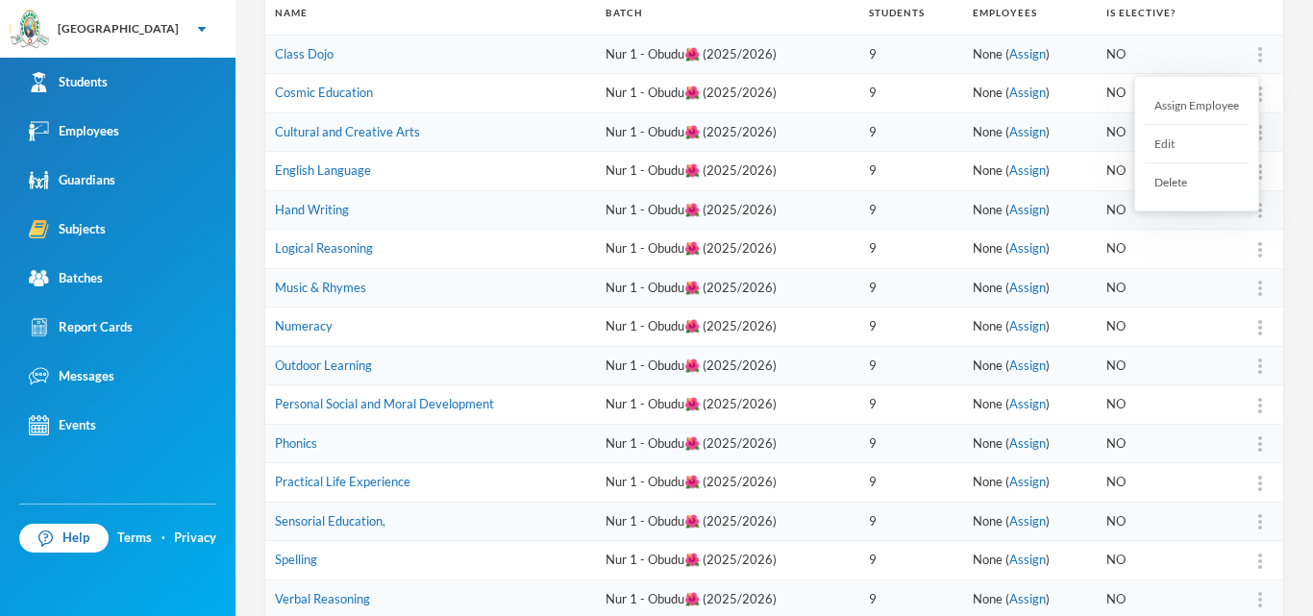
click at [1248, 46] on div at bounding box center [1260, 54] width 27 height 19
click at [1219, 108] on div "Assign Employee" at bounding box center [1197, 106] width 104 height 38
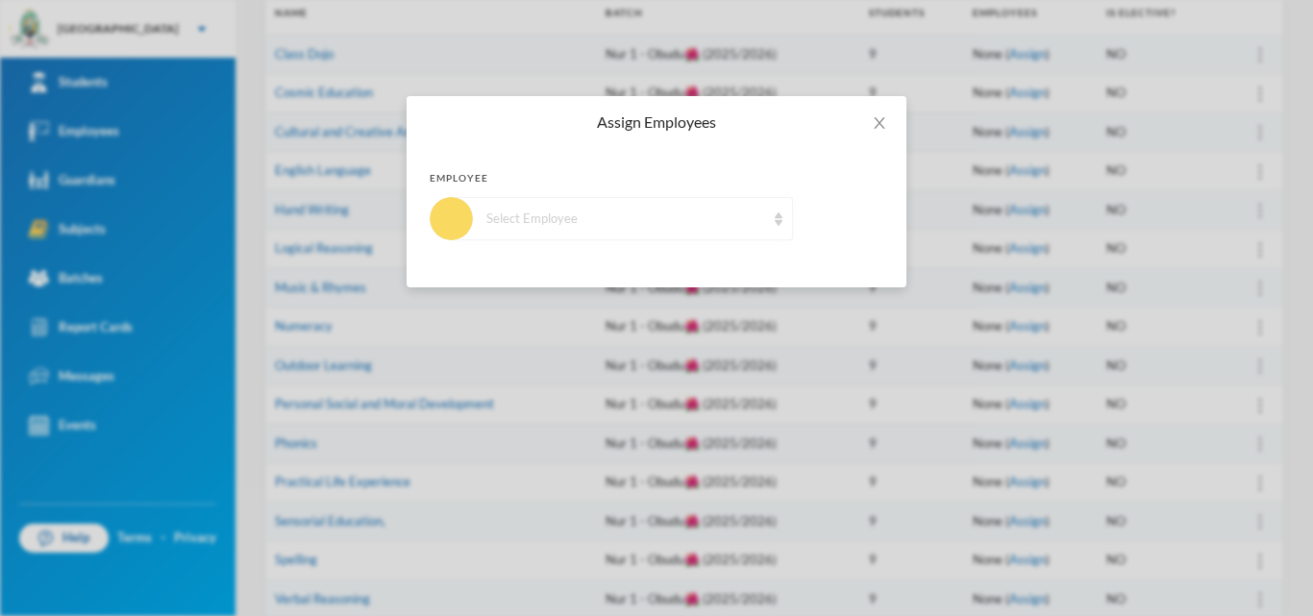
click at [639, 210] on div "Select Employee" at bounding box center [625, 219] width 279 height 19
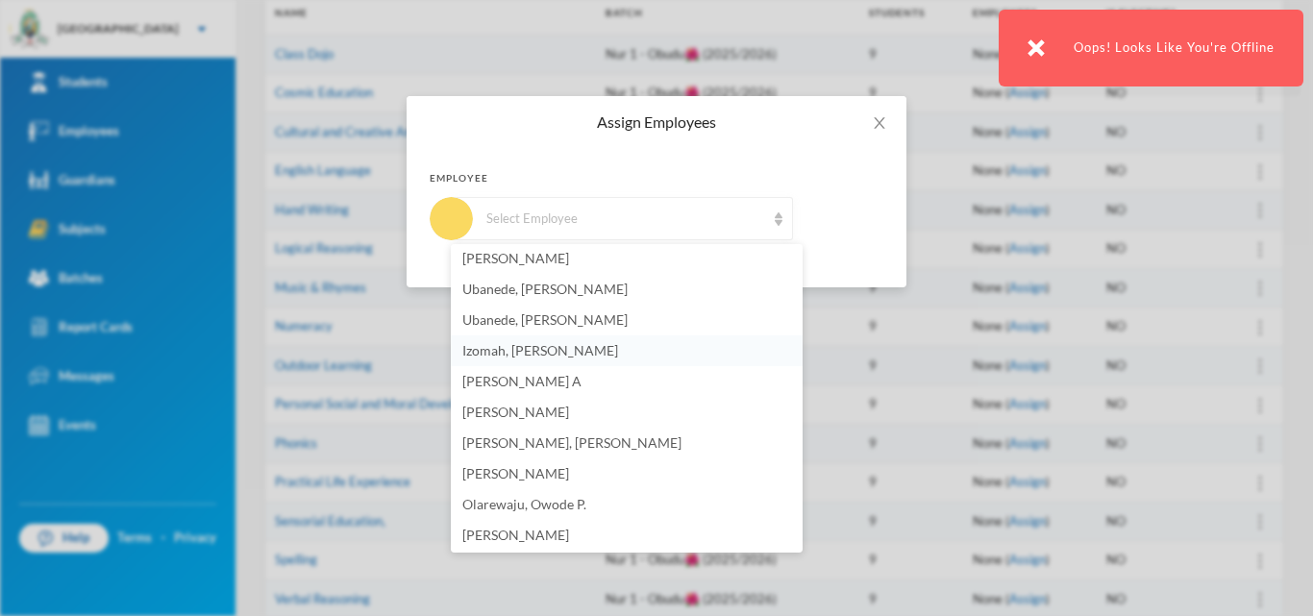
scroll to position [192, 0]
click at [480, 446] on span "[PERSON_NAME], [PERSON_NAME]" at bounding box center [571, 440] width 219 height 16
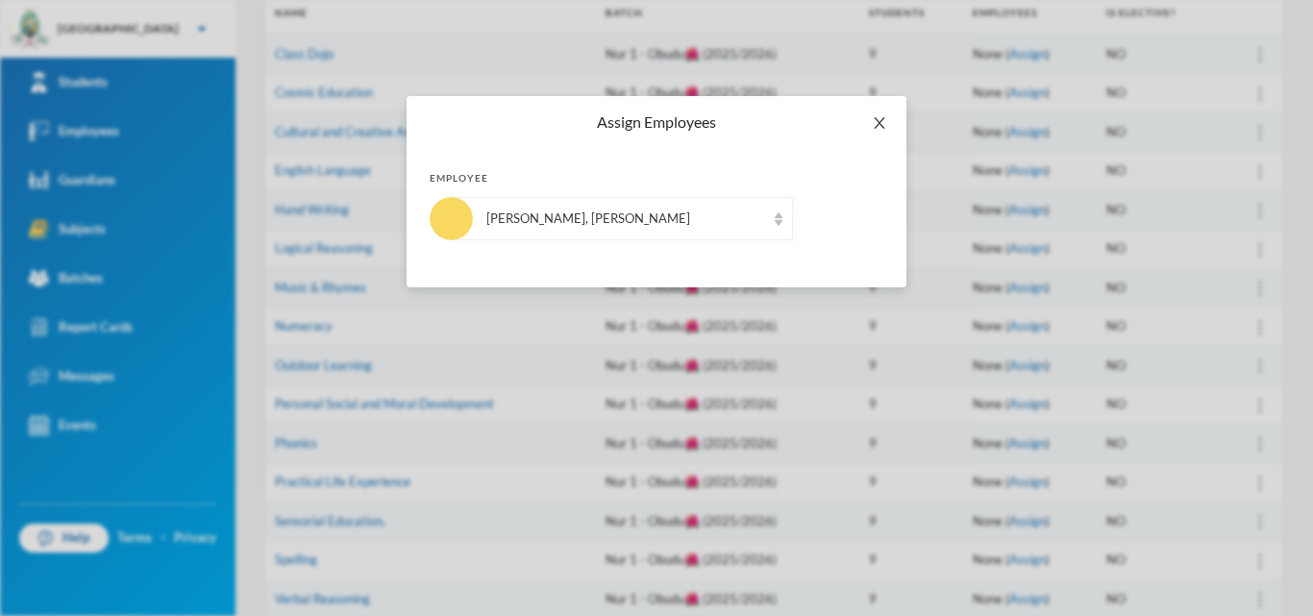
click at [881, 128] on icon "icon: close" at bounding box center [879, 122] width 15 height 15
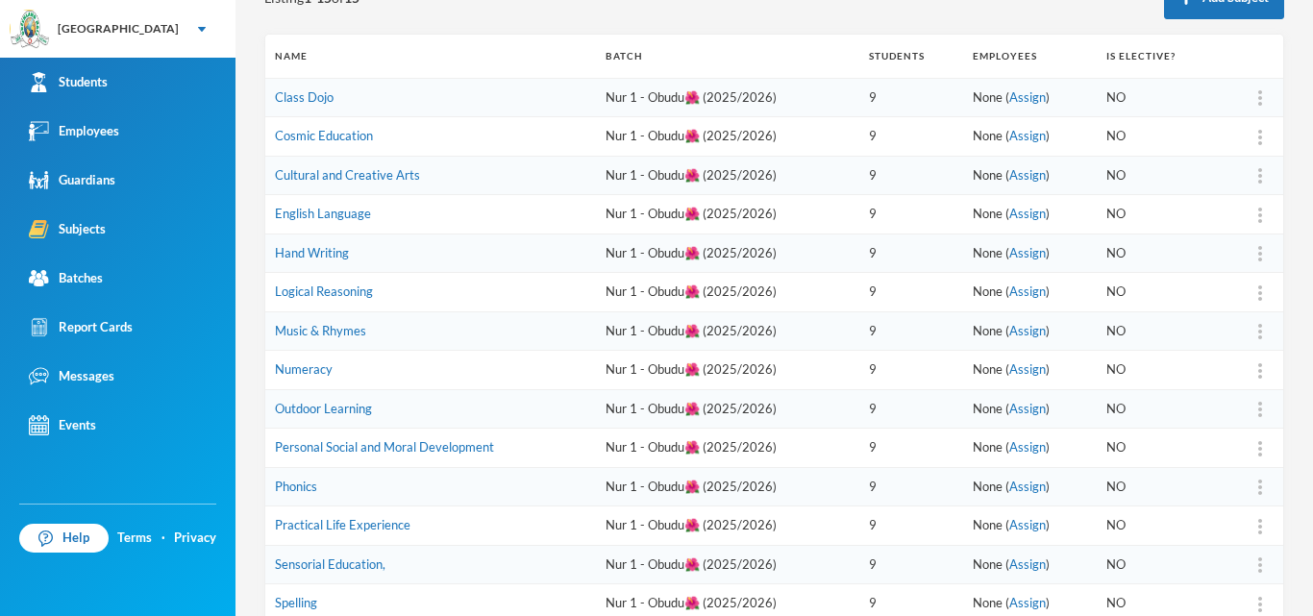
scroll to position [410, 0]
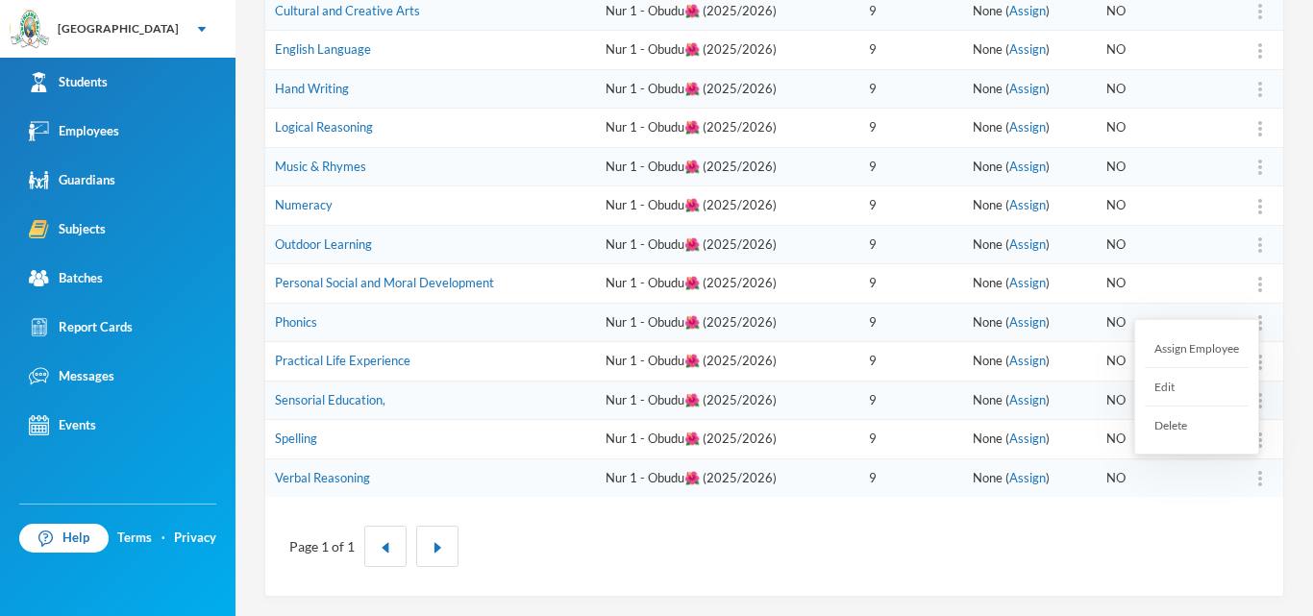
click at [1247, 479] on div at bounding box center [1260, 478] width 27 height 19
click at [1231, 345] on div "Assign Employee" at bounding box center [1197, 349] width 104 height 38
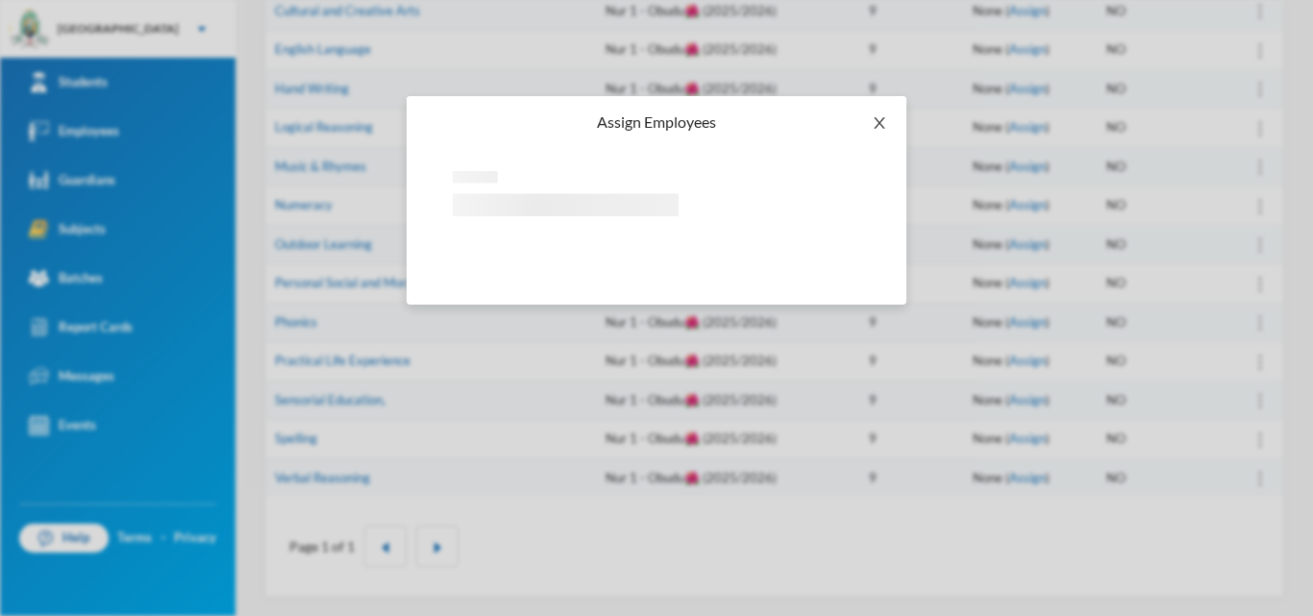
click at [880, 110] on span "Close" at bounding box center [880, 123] width 54 height 54
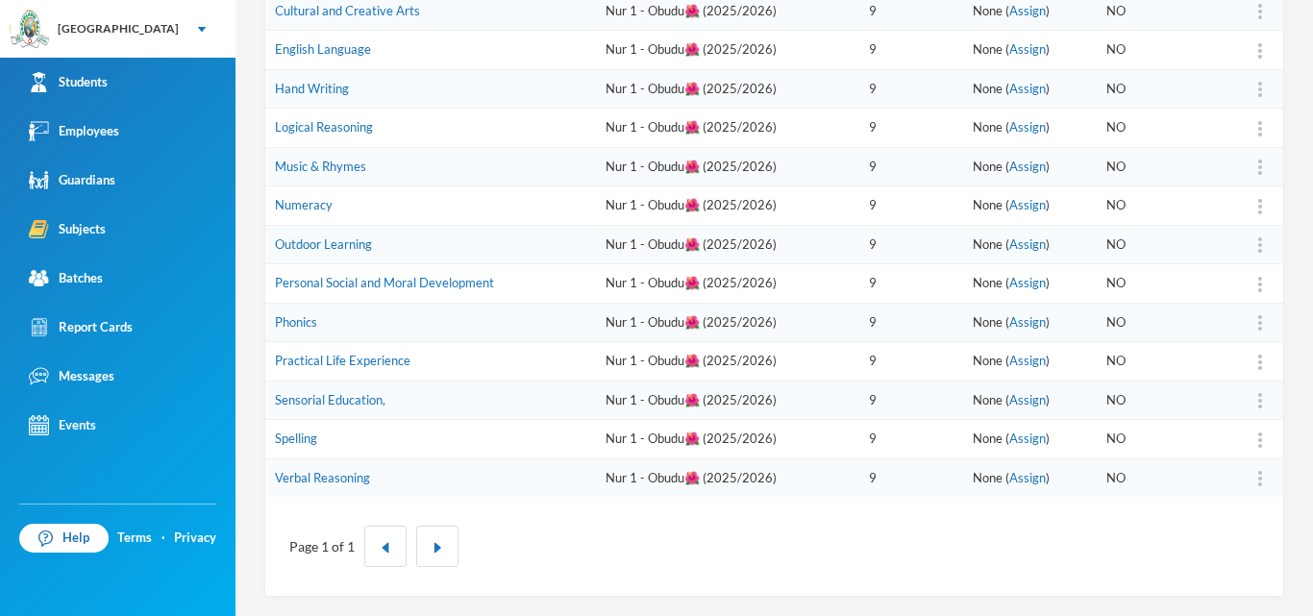
click at [910, 193] on td "9" at bounding box center [911, 206] width 104 height 39
click at [1247, 13] on div at bounding box center [1260, 11] width 27 height 19
click at [1207, 63] on div "Assign Employee" at bounding box center [1197, 62] width 104 height 38
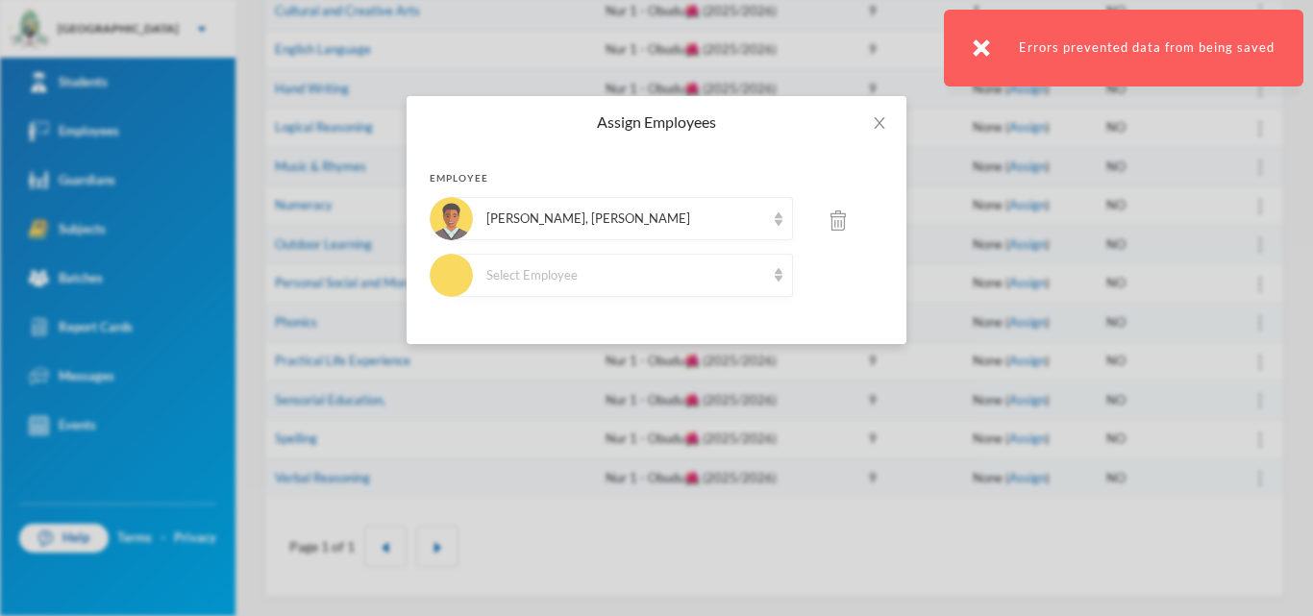
click at [639, 217] on div "[PERSON_NAME], [PERSON_NAME]" at bounding box center [625, 219] width 279 height 19
click at [875, 112] on span "Close" at bounding box center [880, 123] width 54 height 54
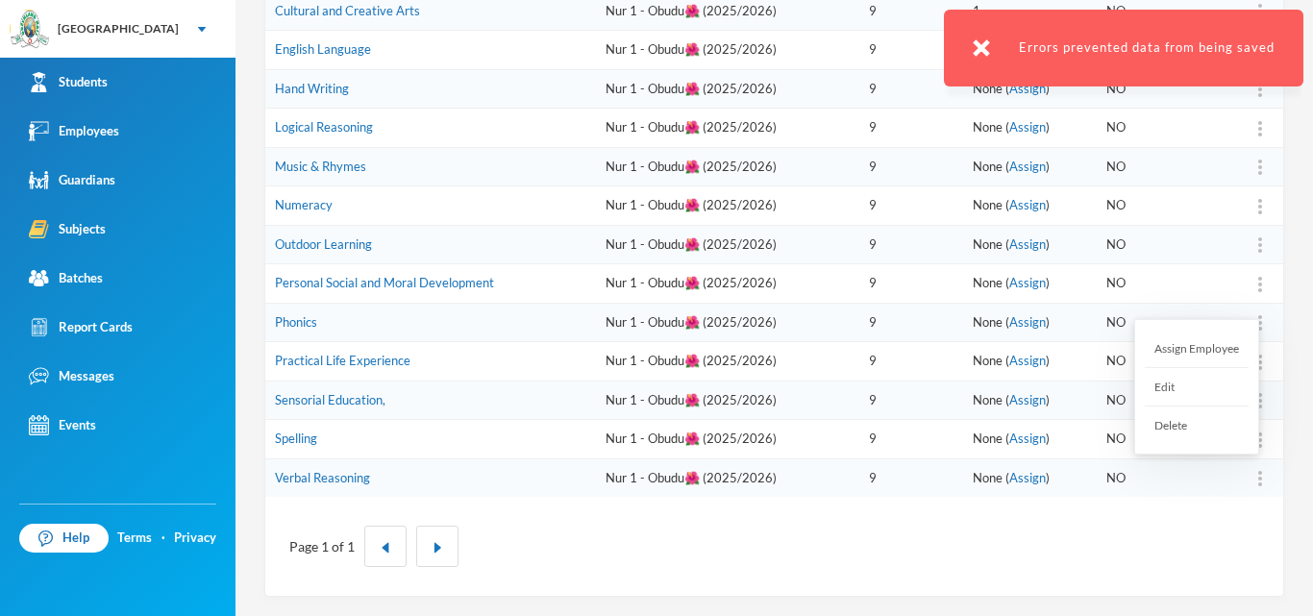
click at [1258, 486] on img at bounding box center [1260, 478] width 4 height 15
click at [1228, 348] on div "Assign Employee" at bounding box center [1197, 349] width 104 height 38
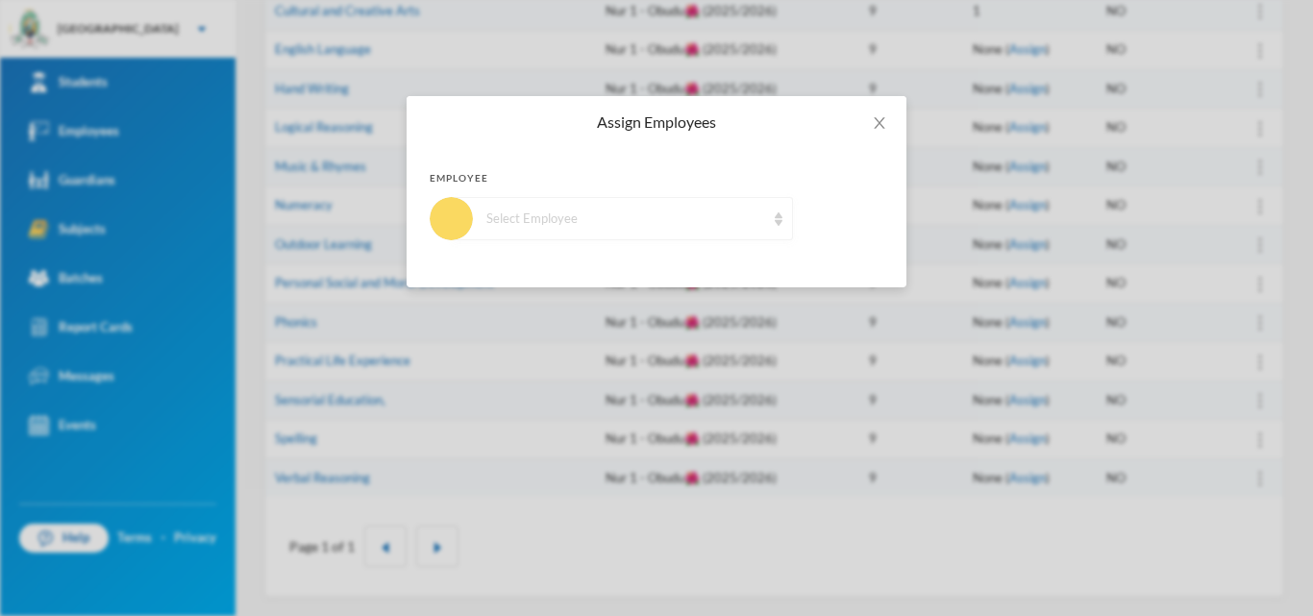
click at [670, 220] on div "Select Employee" at bounding box center [625, 219] width 279 height 19
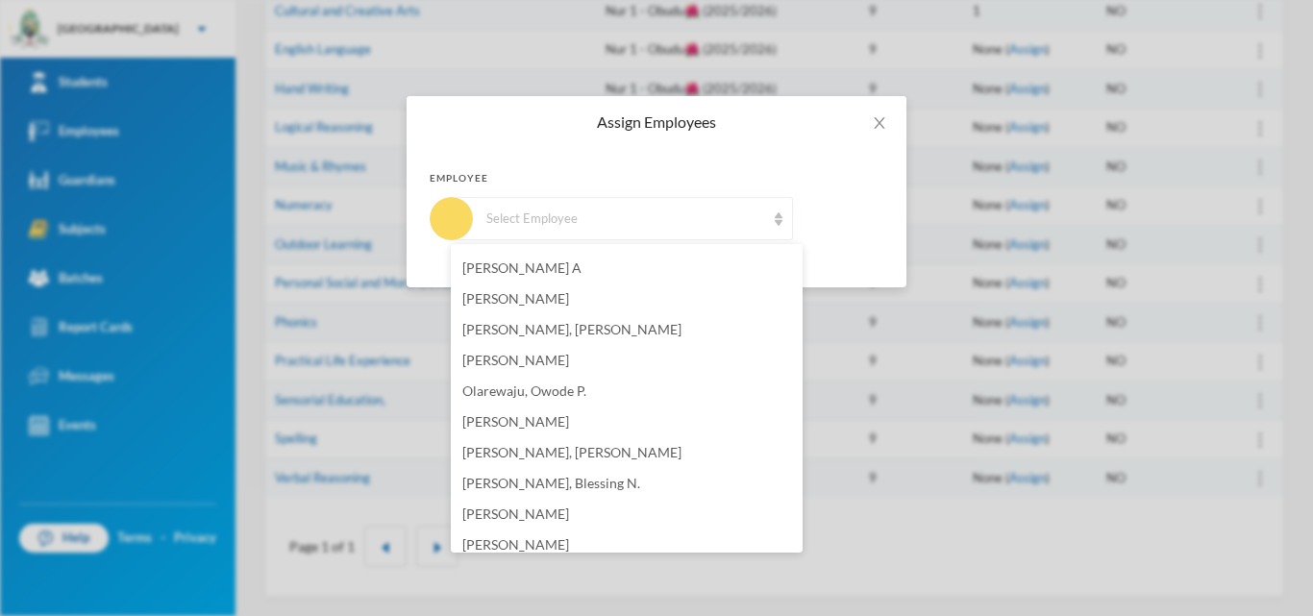
scroll to position [288, 0]
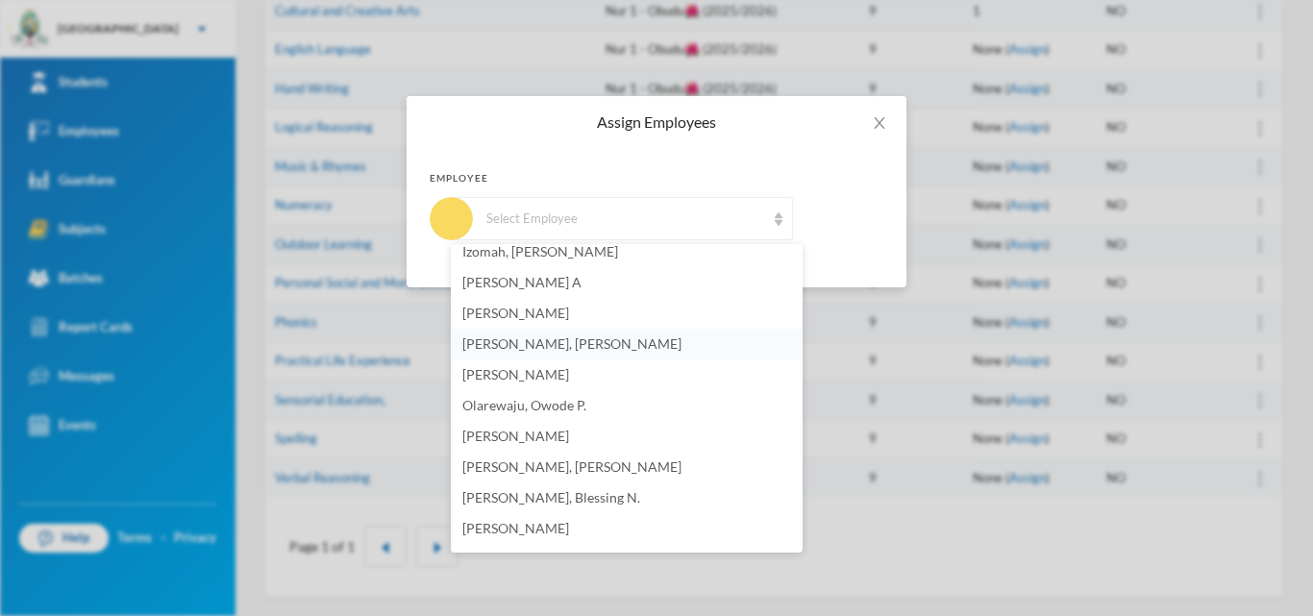
click at [531, 341] on span "[PERSON_NAME], [PERSON_NAME]" at bounding box center [571, 344] width 219 height 16
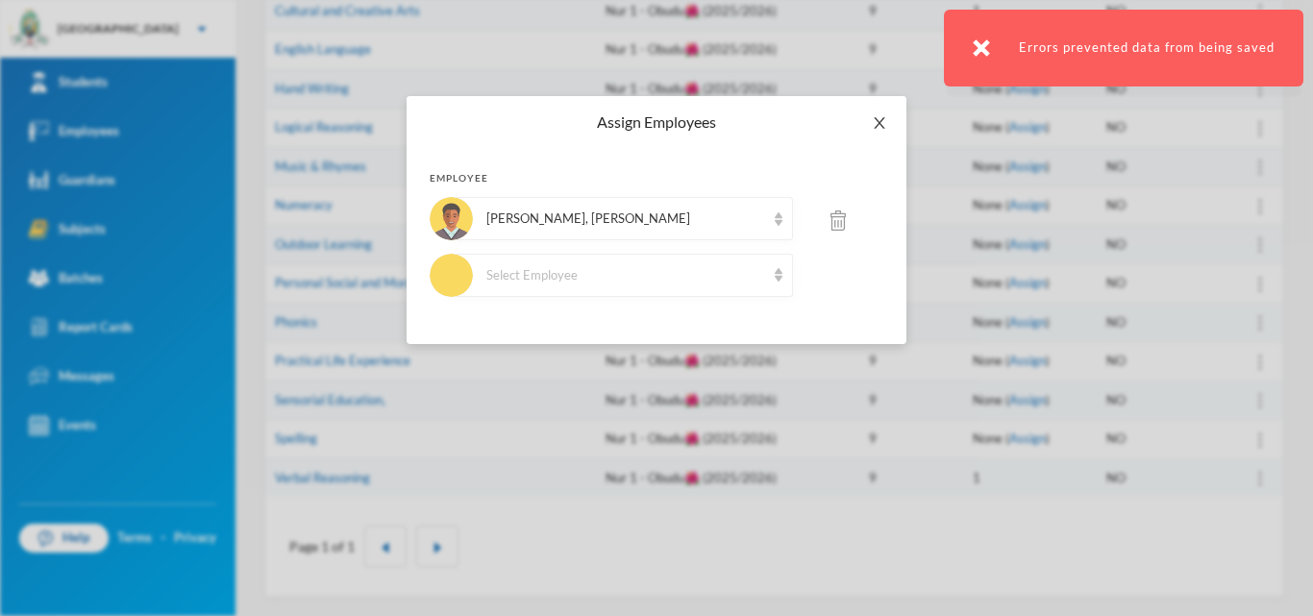
click at [883, 122] on icon "icon: close" at bounding box center [879, 122] width 15 height 15
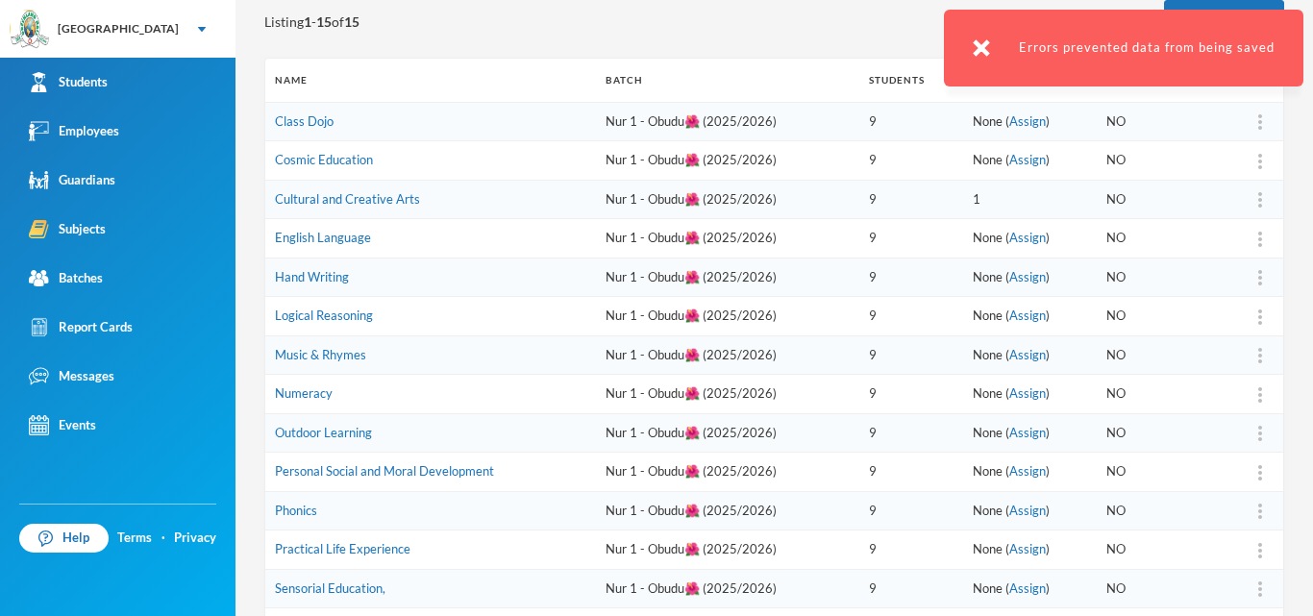
scroll to position [217, 0]
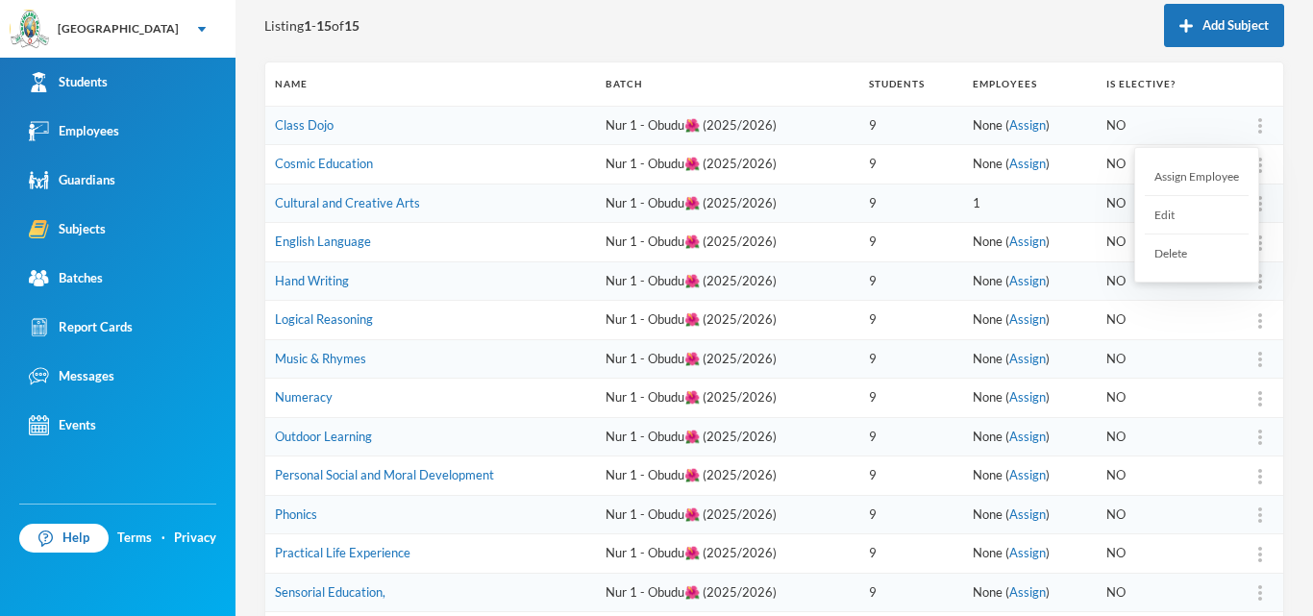
click at [1258, 119] on img at bounding box center [1260, 125] width 4 height 15
click at [1225, 185] on div "Assign Employee" at bounding box center [1197, 177] width 104 height 38
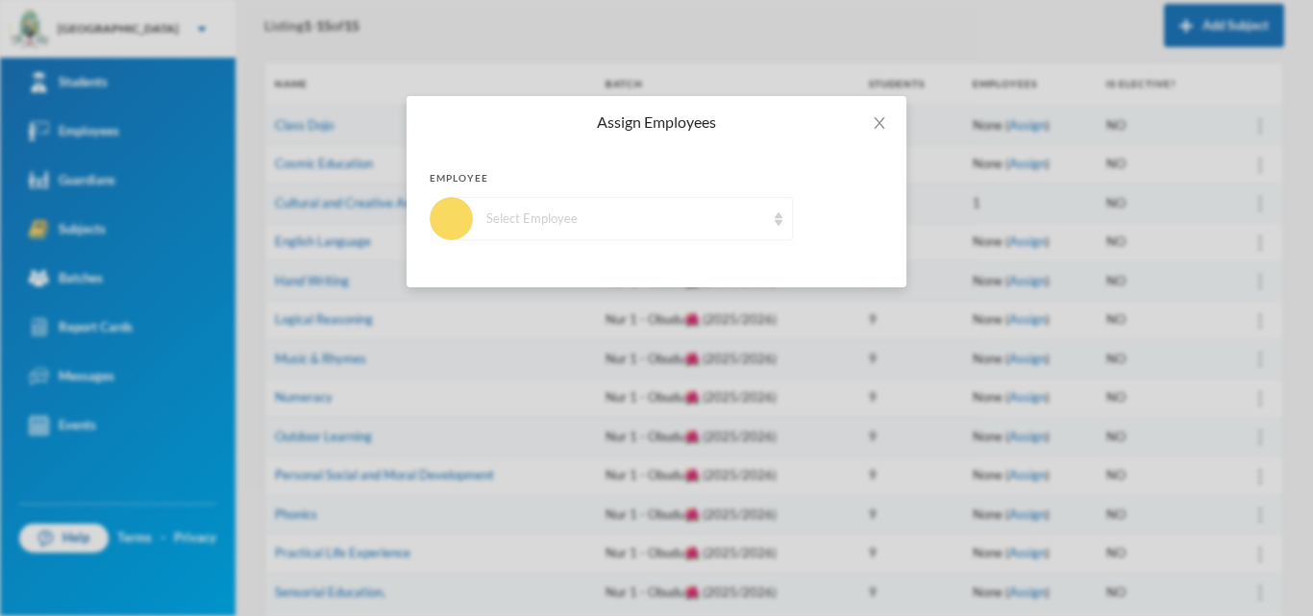
click at [582, 214] on div "Select Employee" at bounding box center [625, 219] width 279 height 19
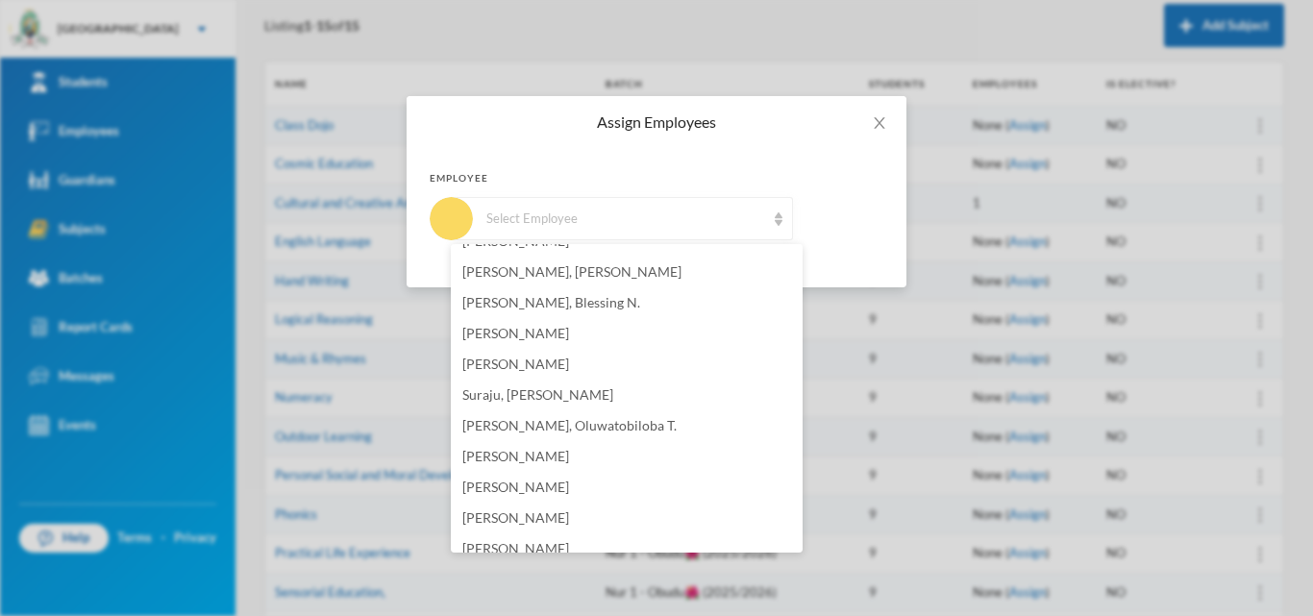
scroll to position [303, 0]
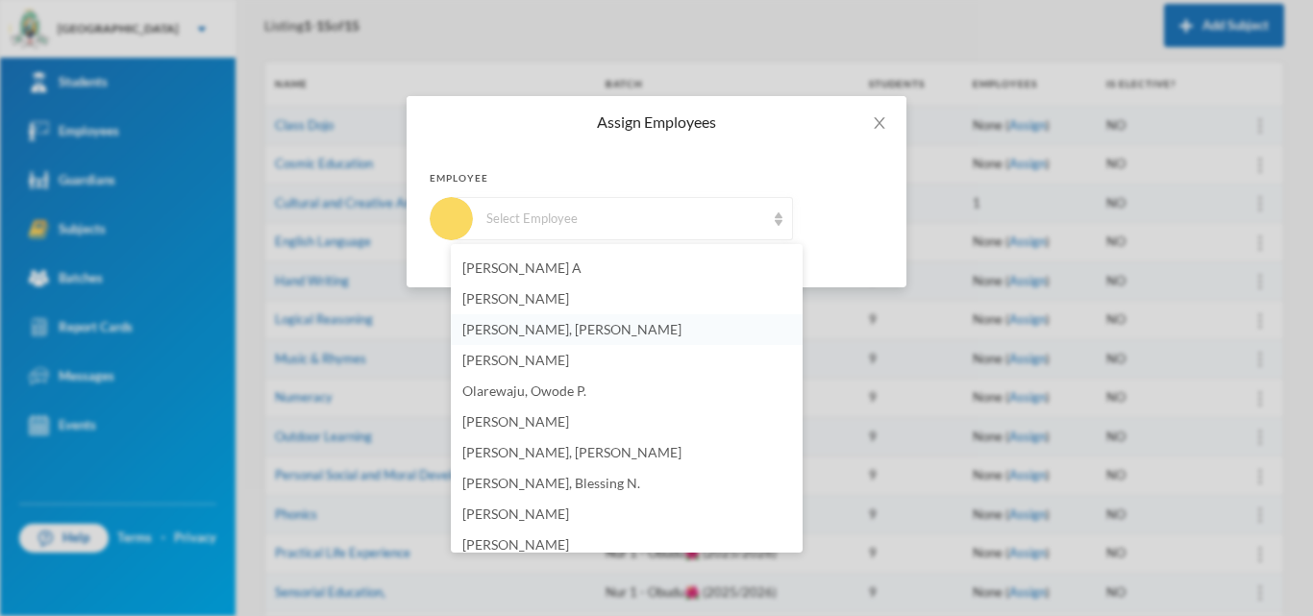
click at [575, 333] on span "[PERSON_NAME], [PERSON_NAME]" at bounding box center [571, 329] width 219 height 16
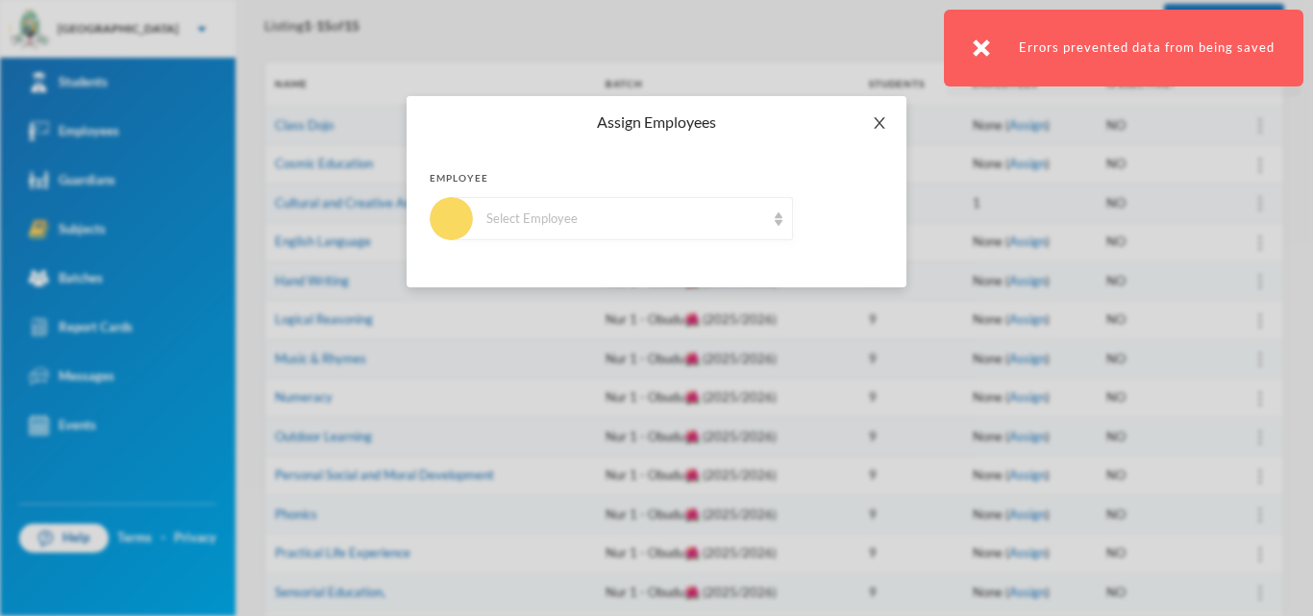
click at [884, 125] on icon "icon: close" at bounding box center [879, 122] width 15 height 15
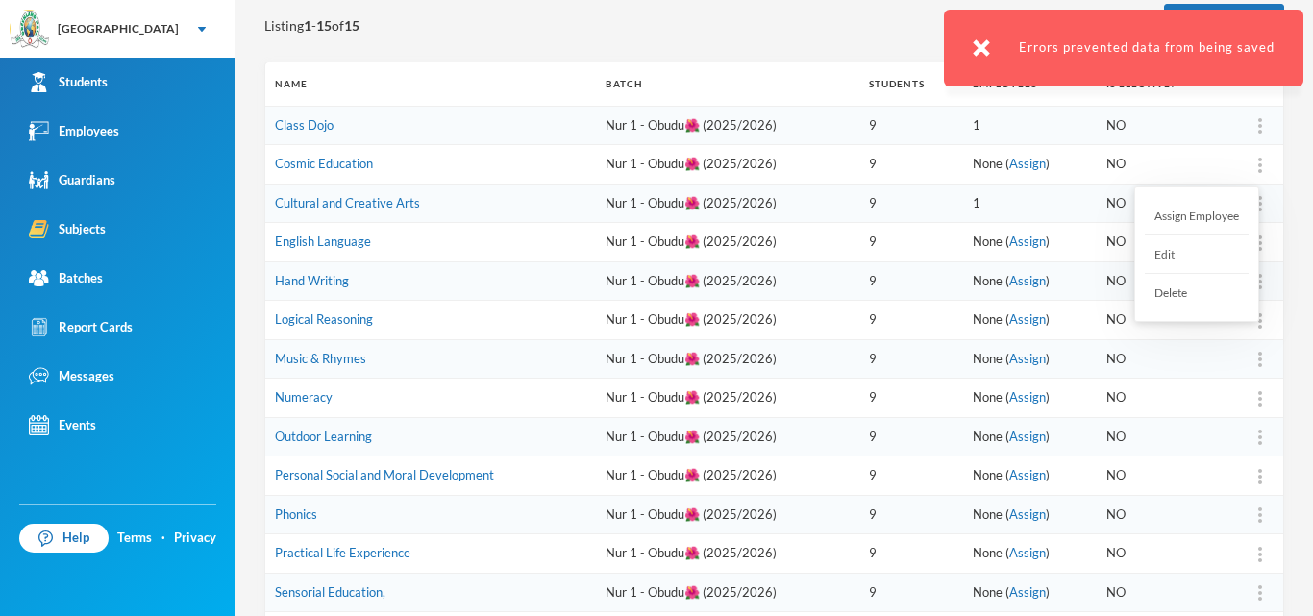
click at [1247, 160] on div at bounding box center [1260, 164] width 27 height 19
click at [1222, 217] on div "Assign Employee" at bounding box center [1197, 216] width 104 height 38
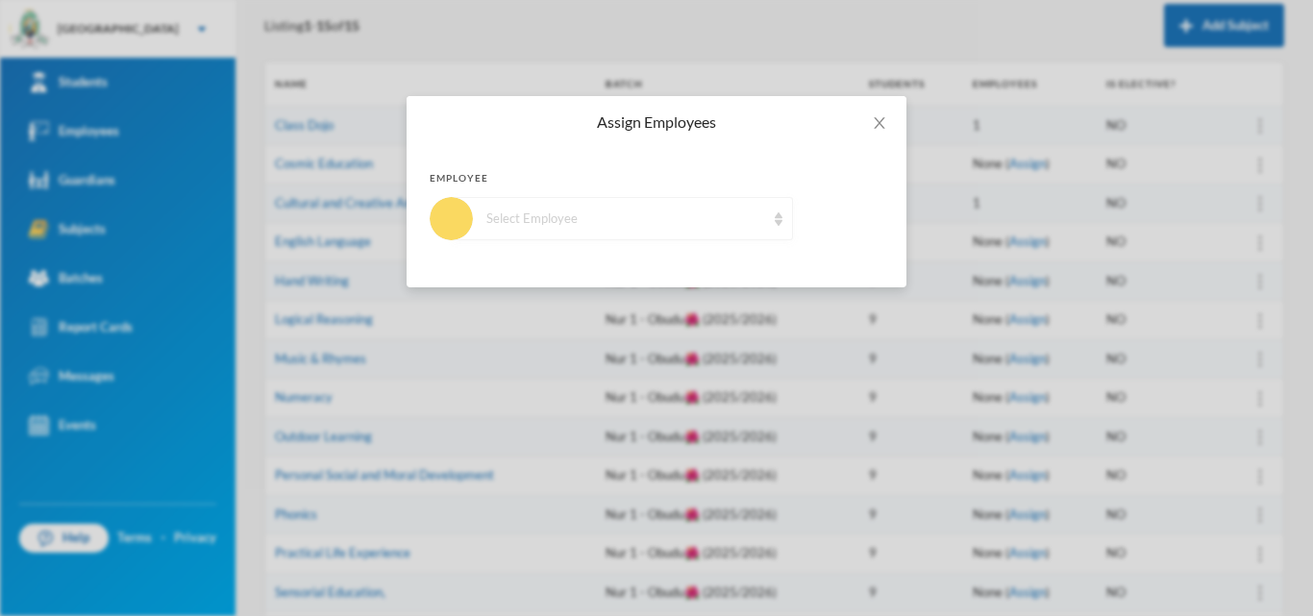
click at [660, 219] on div "Select Employee" at bounding box center [625, 219] width 279 height 19
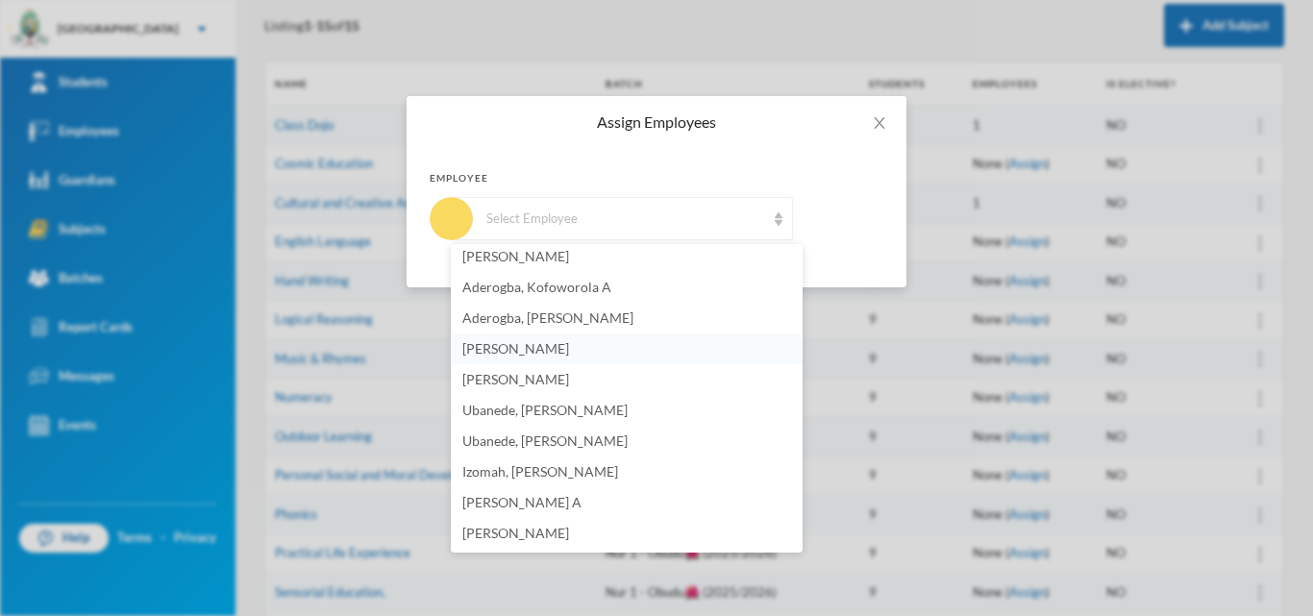
scroll to position [96, 0]
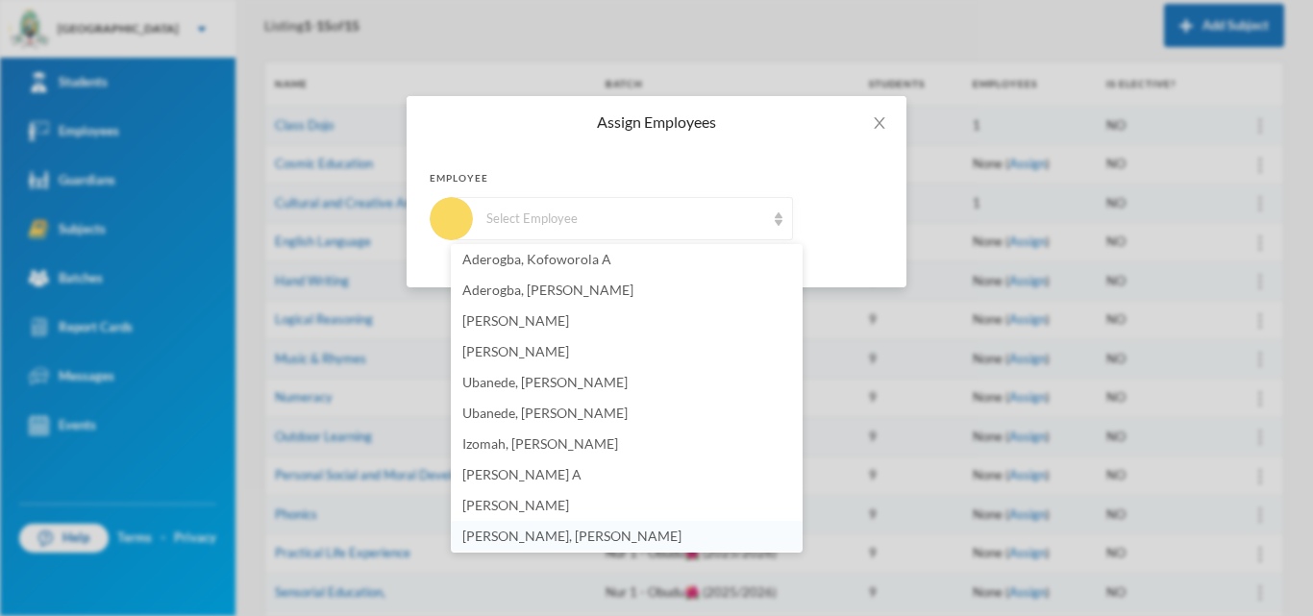
click at [504, 531] on span "[PERSON_NAME], [PERSON_NAME]" at bounding box center [571, 536] width 219 height 16
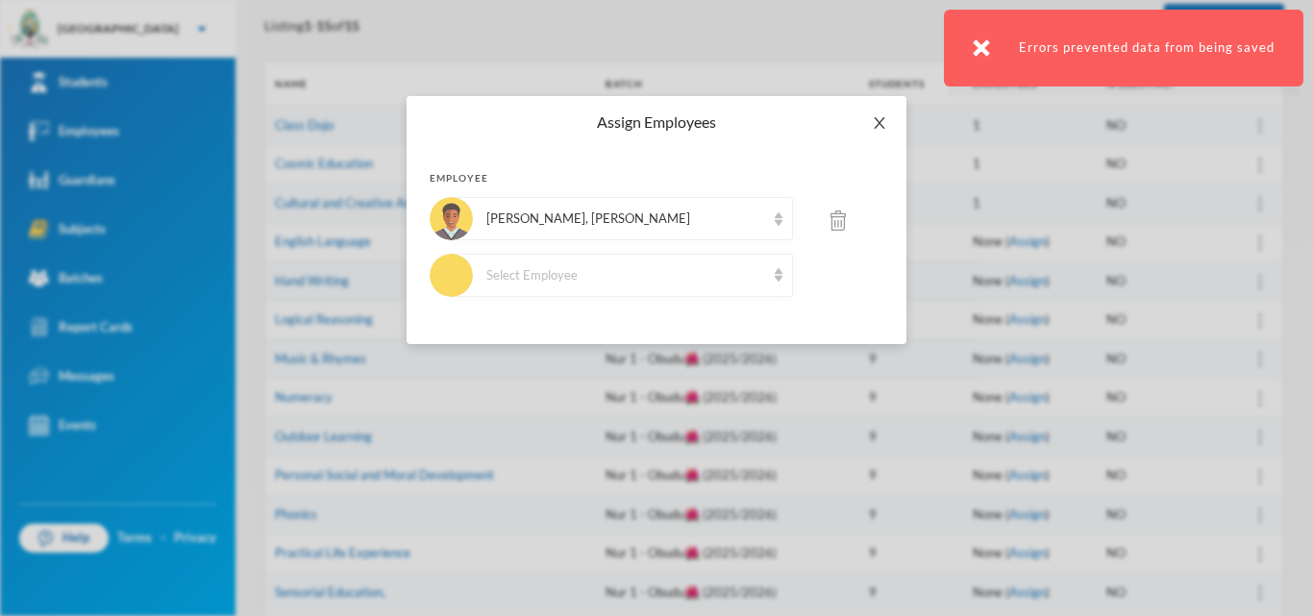
click at [884, 132] on span "Close" at bounding box center [880, 123] width 54 height 54
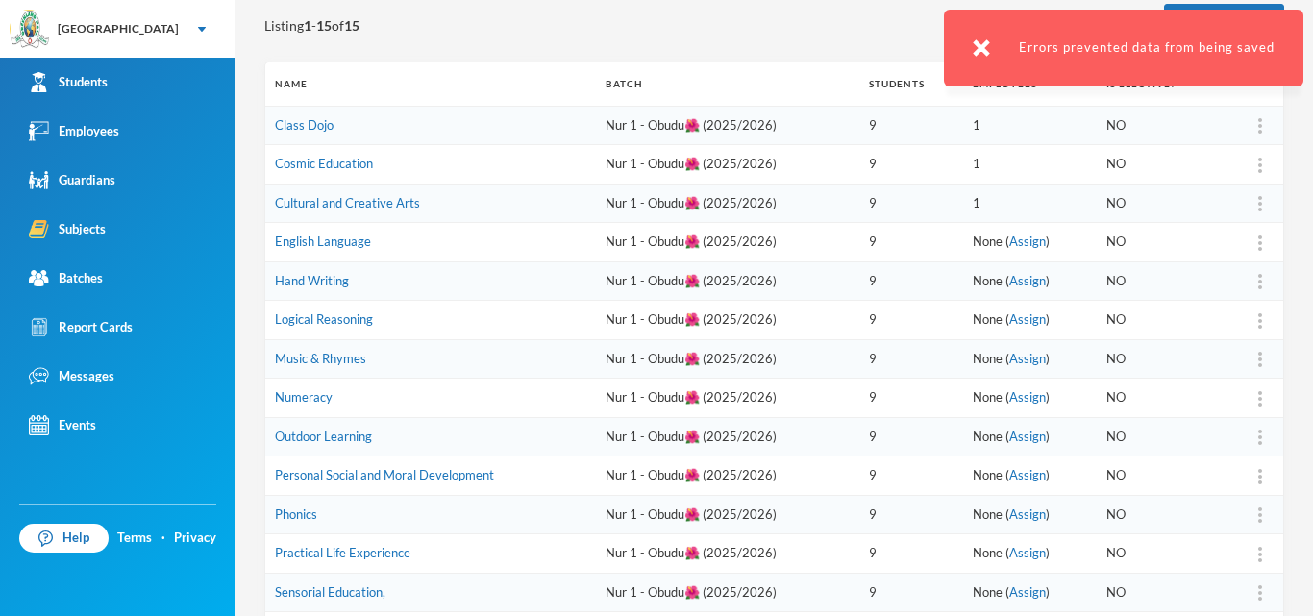
scroll to position [410, 0]
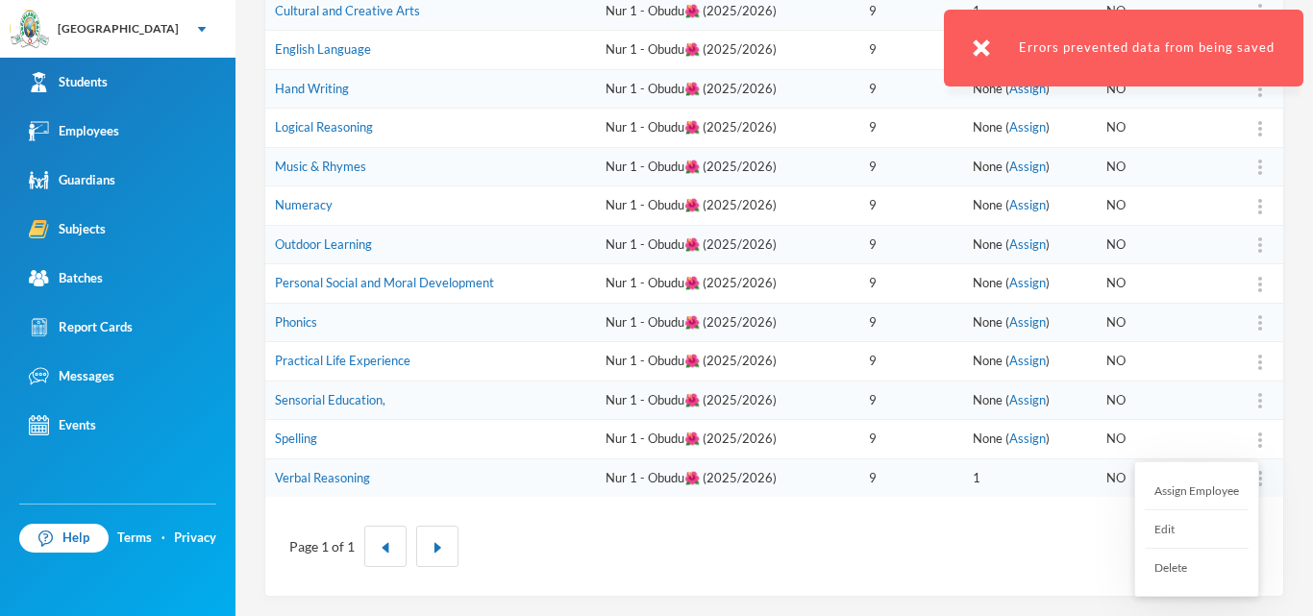
click at [1250, 440] on div at bounding box center [1260, 439] width 27 height 19
click at [1234, 489] on div "Assign Employee" at bounding box center [1197, 491] width 104 height 38
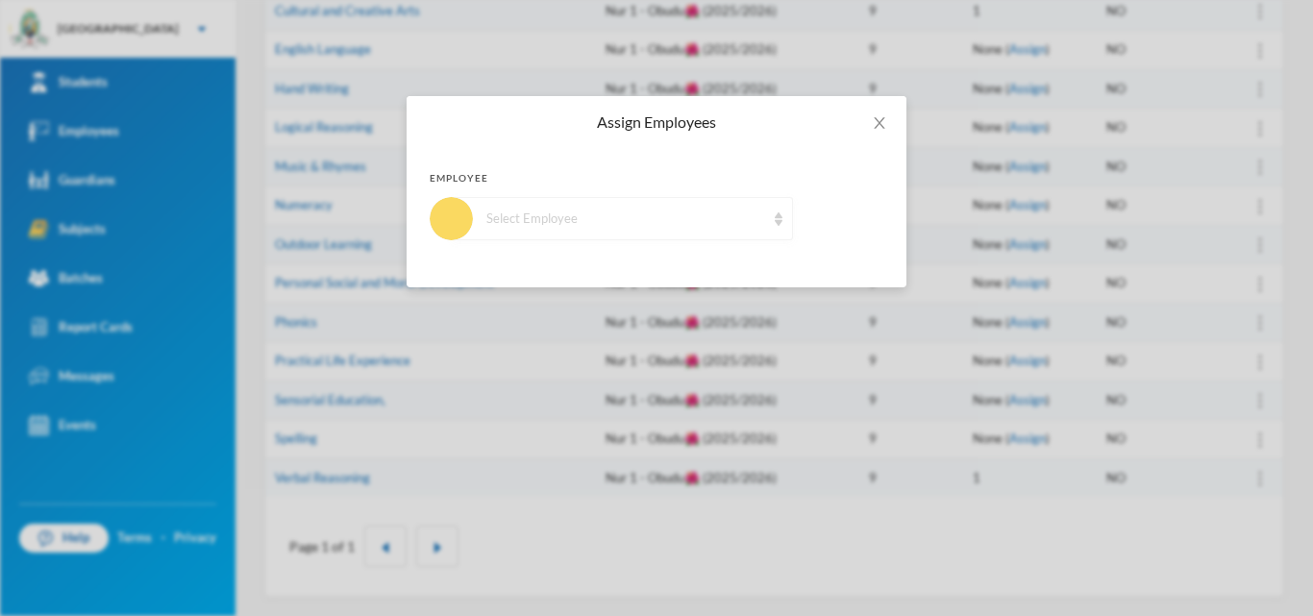
click at [637, 214] on div "Select Employee" at bounding box center [625, 219] width 279 height 19
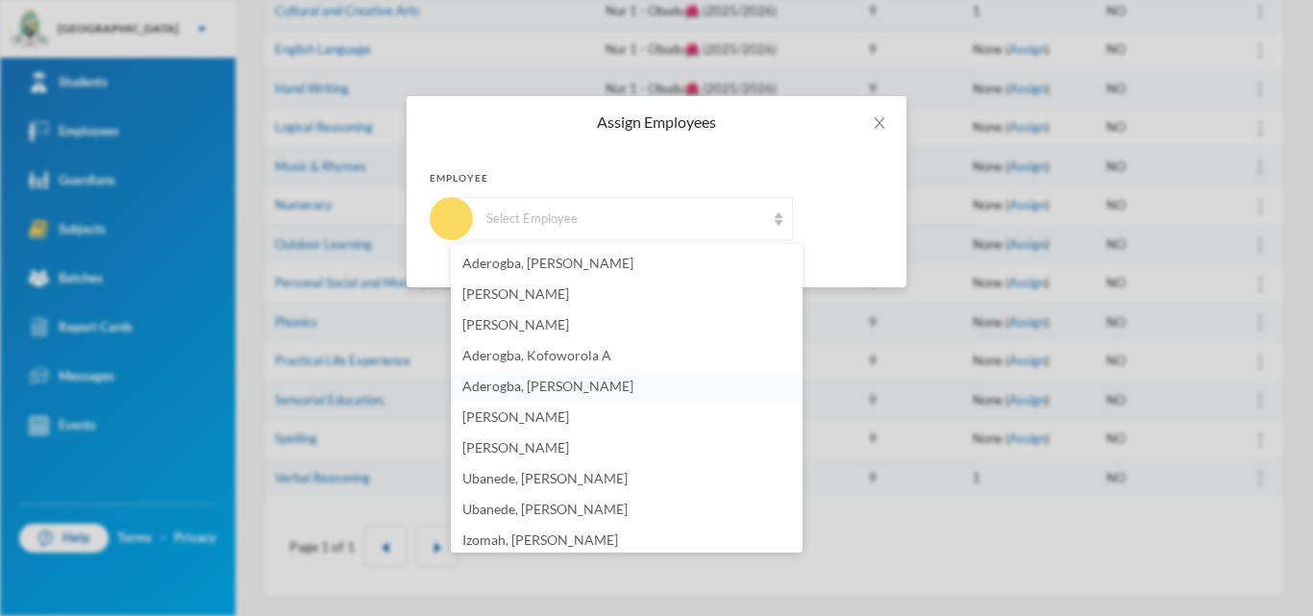
scroll to position [96, 0]
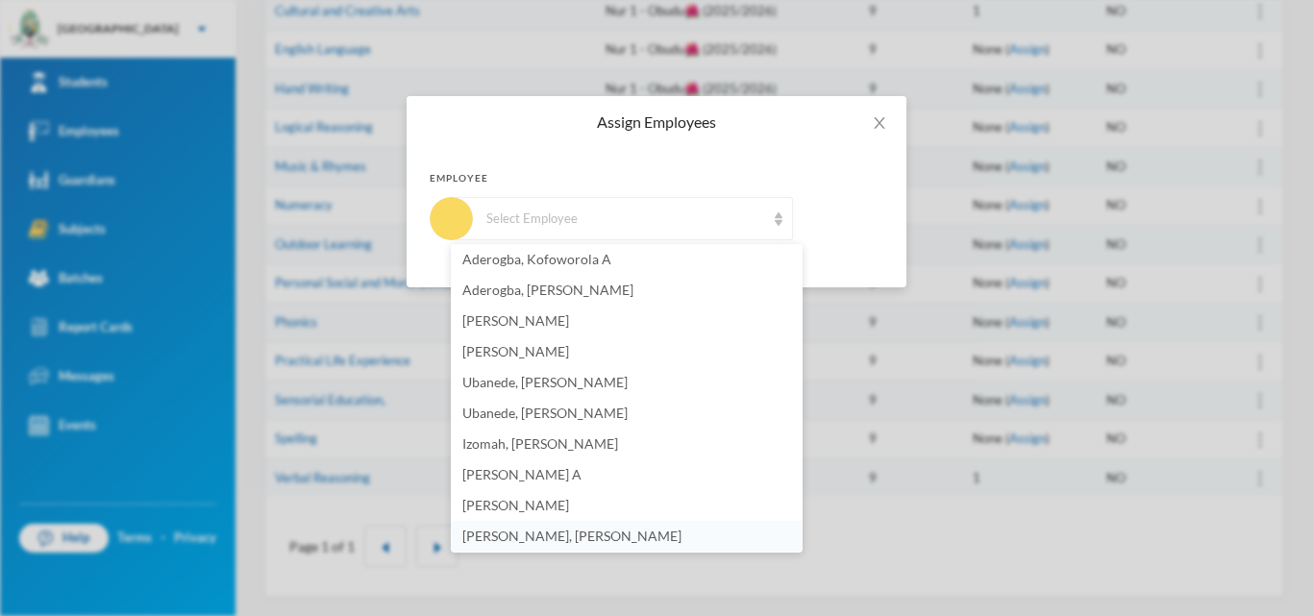
click at [518, 533] on span "[PERSON_NAME], [PERSON_NAME]" at bounding box center [571, 536] width 219 height 16
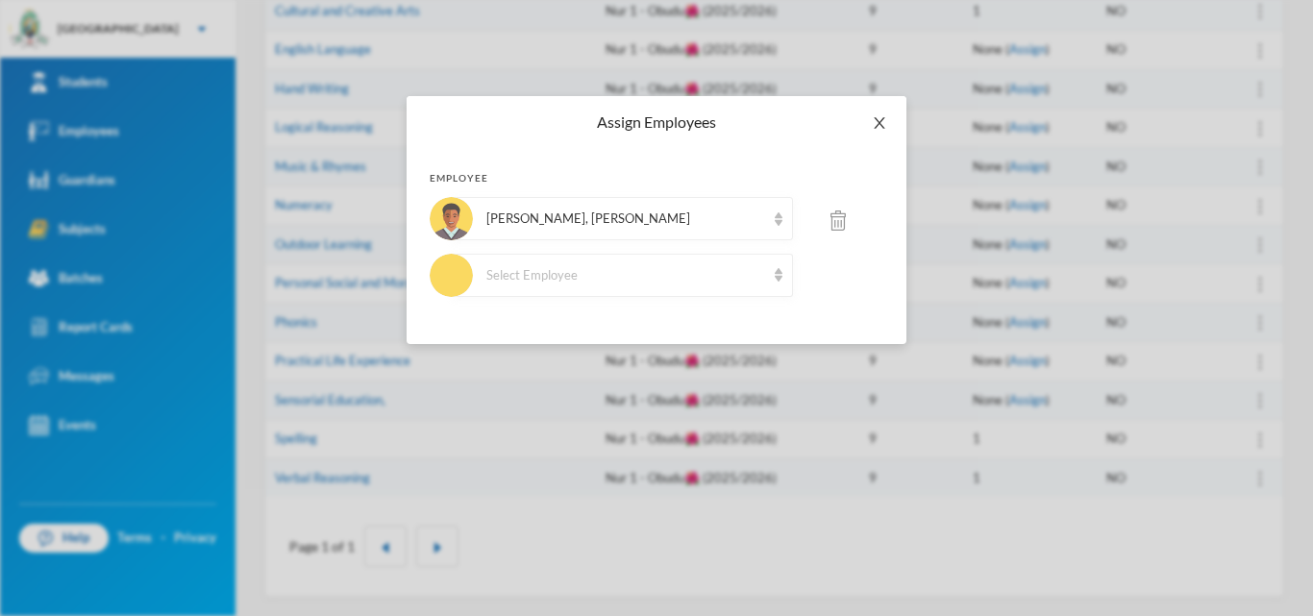
click at [879, 130] on span "Close" at bounding box center [880, 123] width 54 height 54
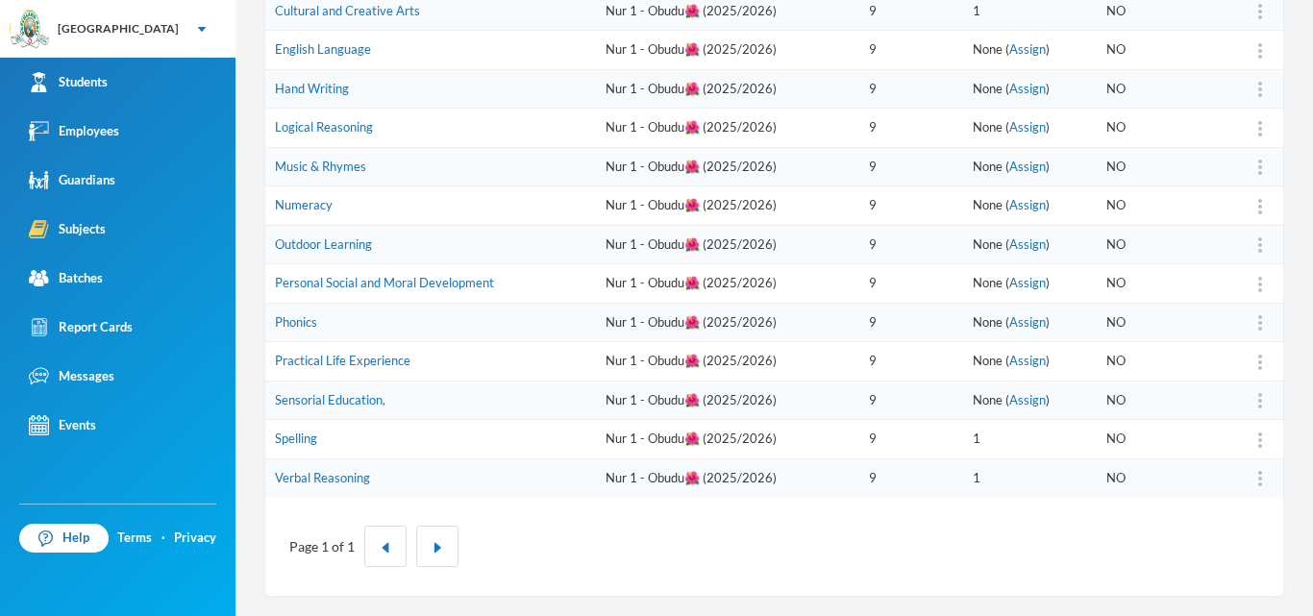
click at [1258, 406] on img at bounding box center [1260, 400] width 4 height 15
click at [1213, 444] on div "Assign Employee" at bounding box center [1197, 452] width 104 height 38
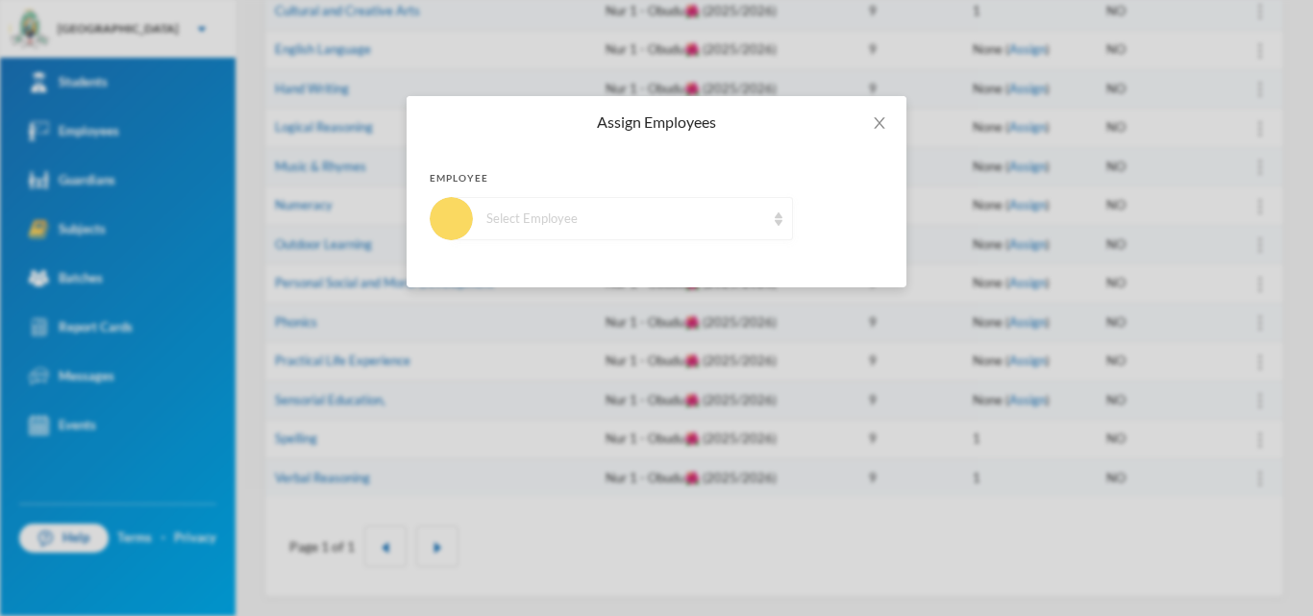
click at [696, 204] on div "Select Employee" at bounding box center [622, 218] width 341 height 43
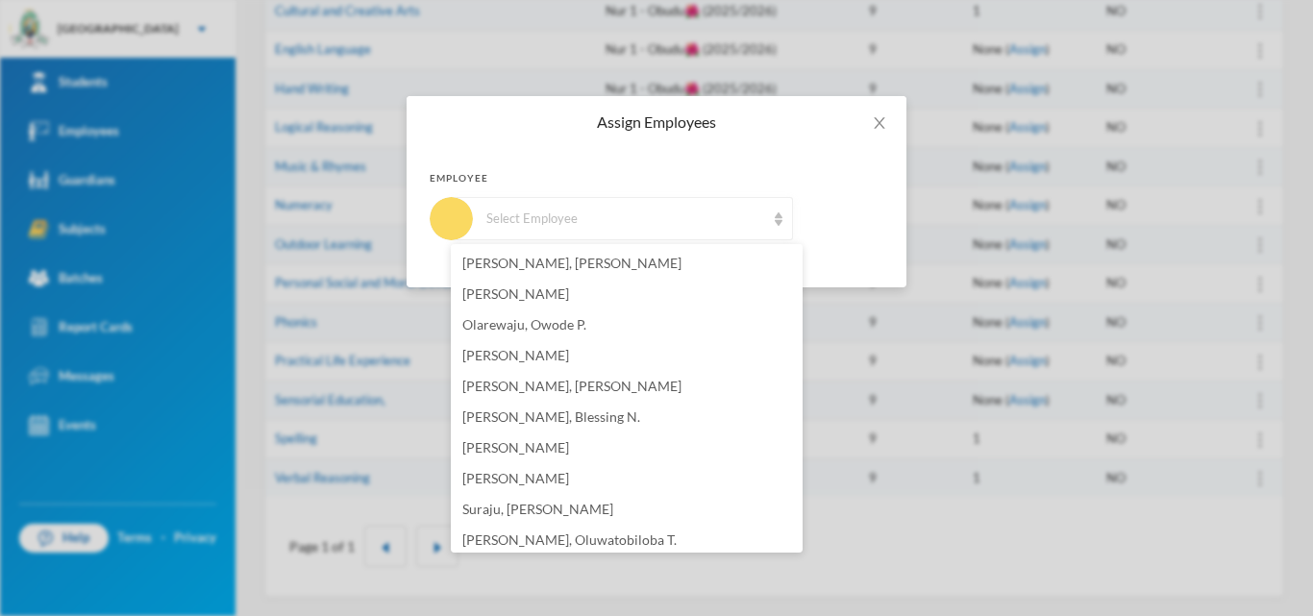
scroll to position [288, 0]
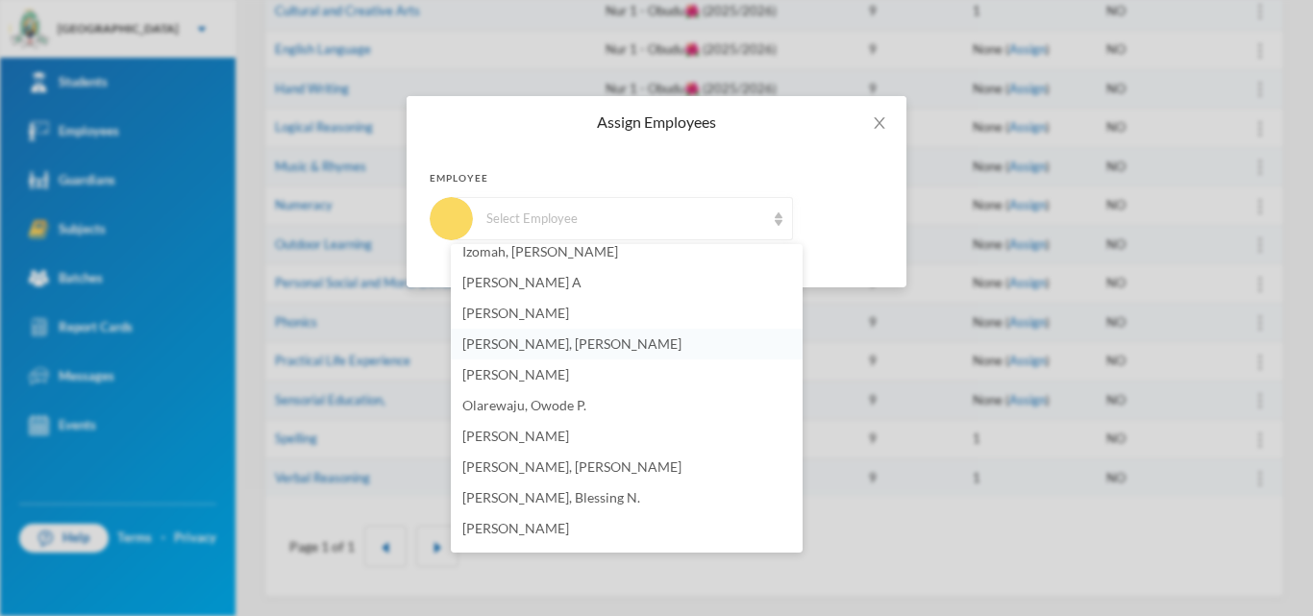
click at [539, 347] on span "[PERSON_NAME], [PERSON_NAME]" at bounding box center [571, 344] width 219 height 16
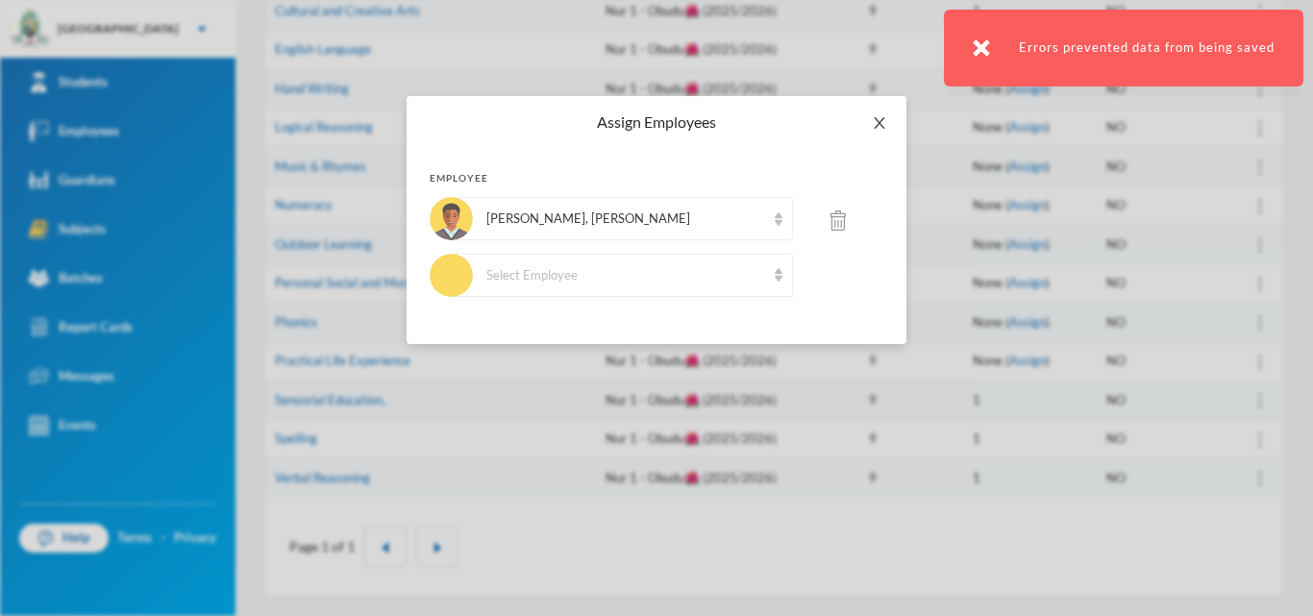
click at [873, 129] on icon "icon: close" at bounding box center [879, 122] width 15 height 15
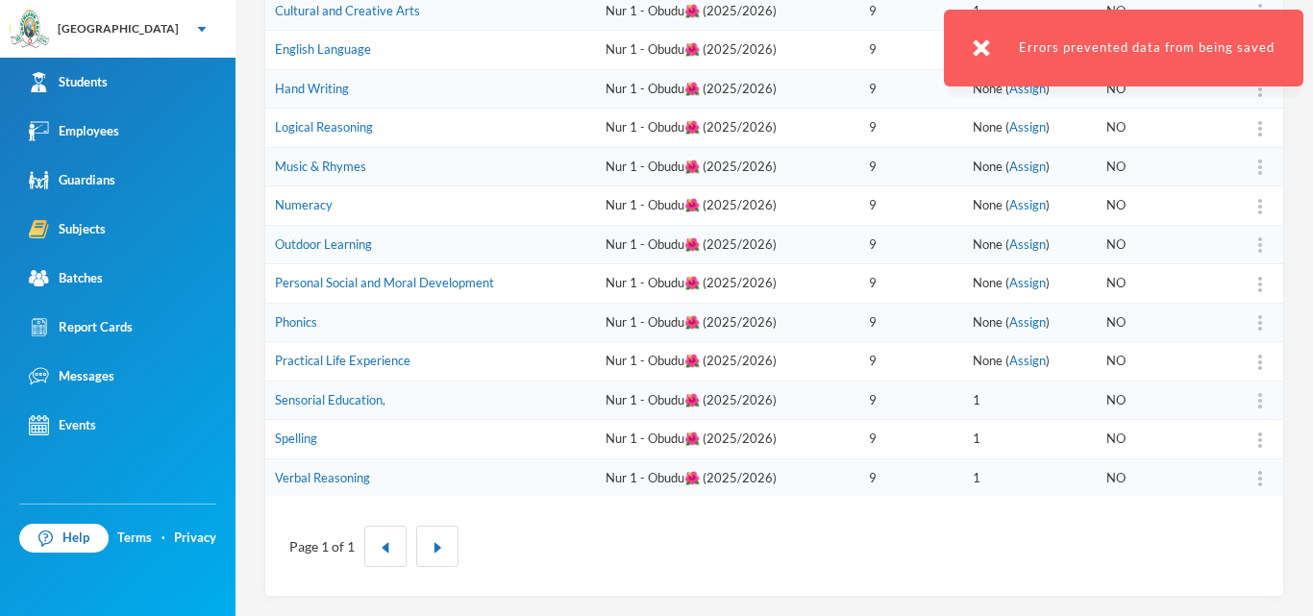
click at [1244, 350] on td at bounding box center [1251, 361] width 64 height 39
click at [1221, 405] on div "Assign Employee" at bounding box center [1197, 413] width 104 height 38
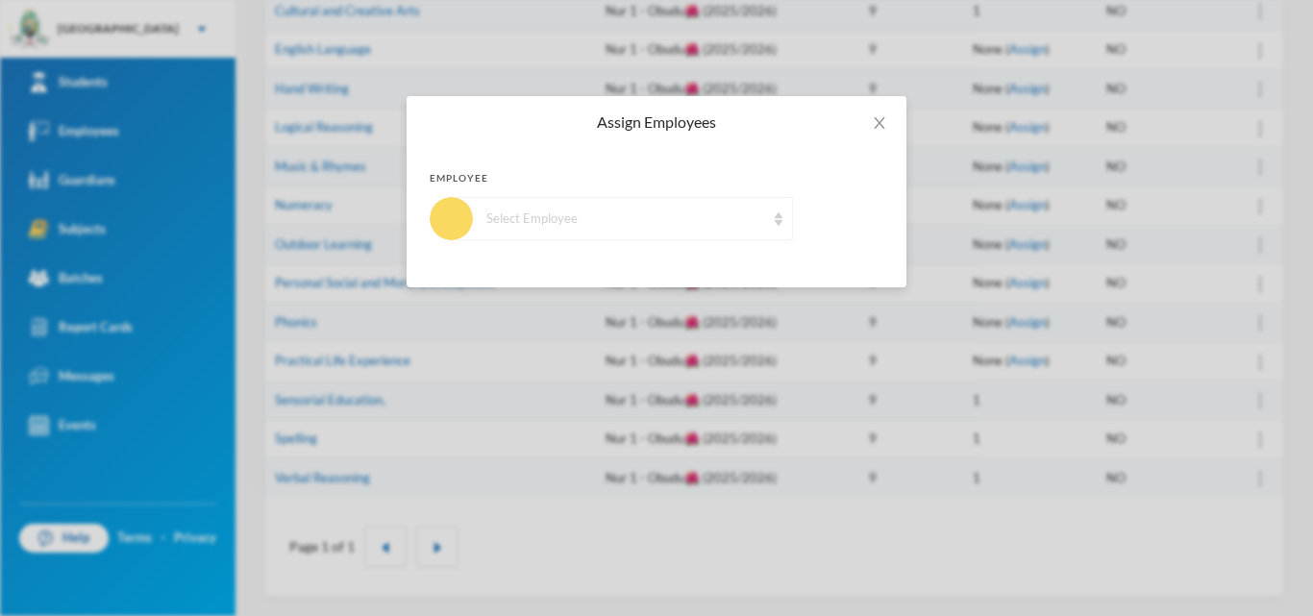
click at [674, 234] on div "Select Employee" at bounding box center [622, 218] width 341 height 43
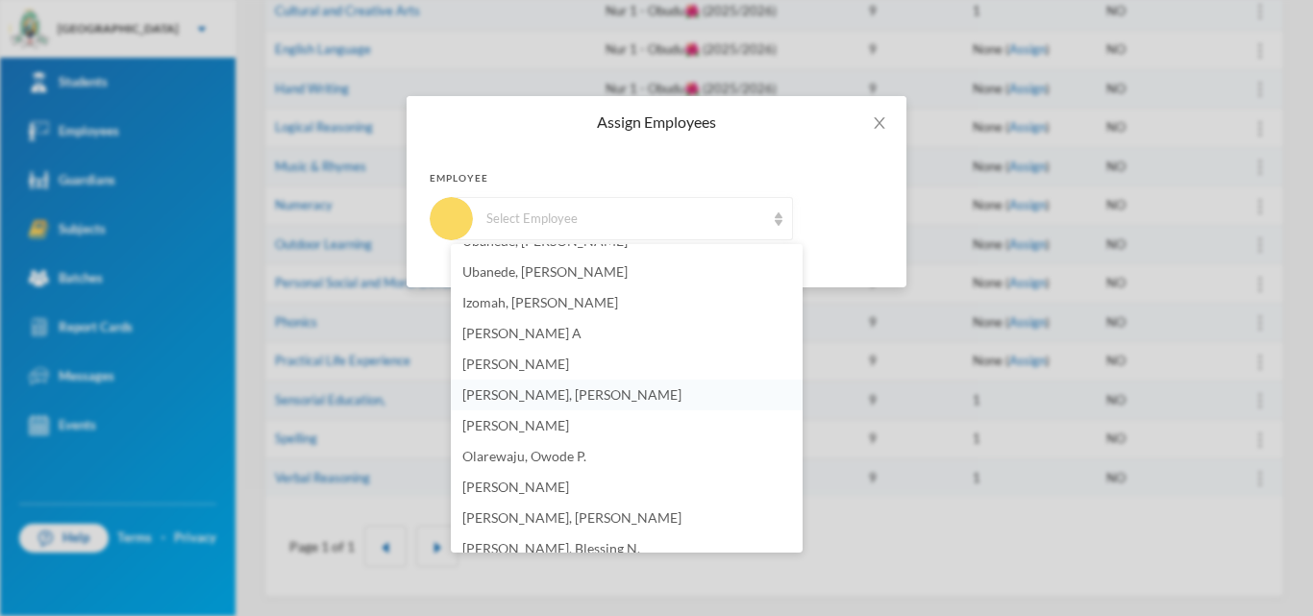
scroll to position [96, 0]
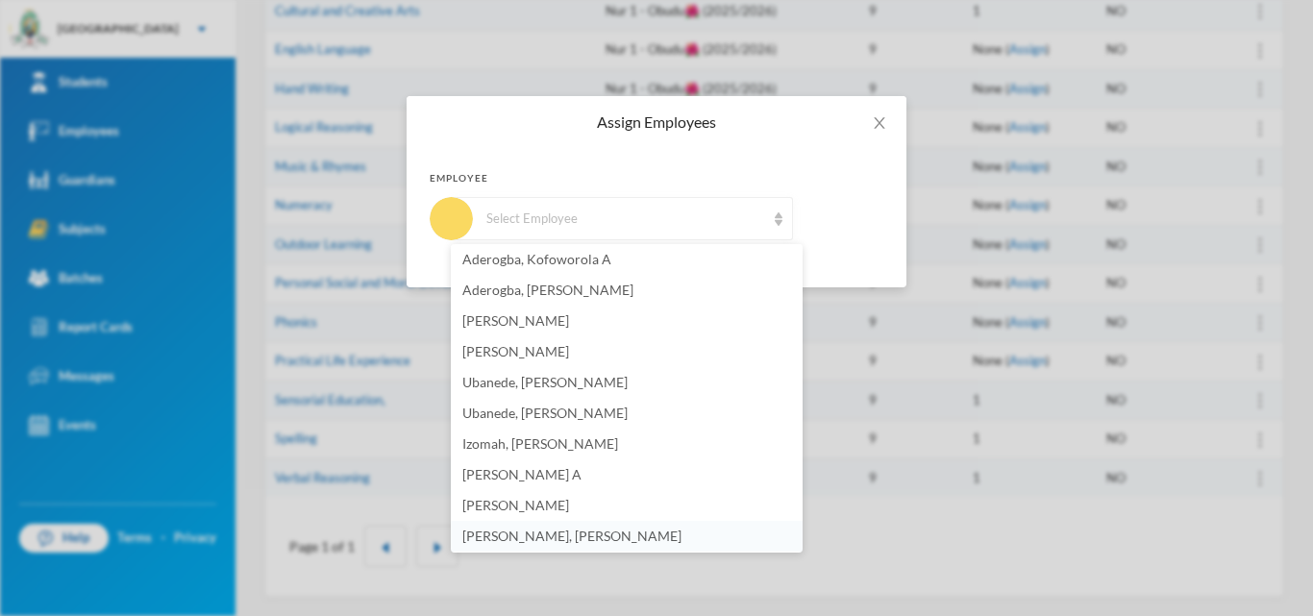
click at [544, 535] on span "[PERSON_NAME], [PERSON_NAME]" at bounding box center [571, 536] width 219 height 16
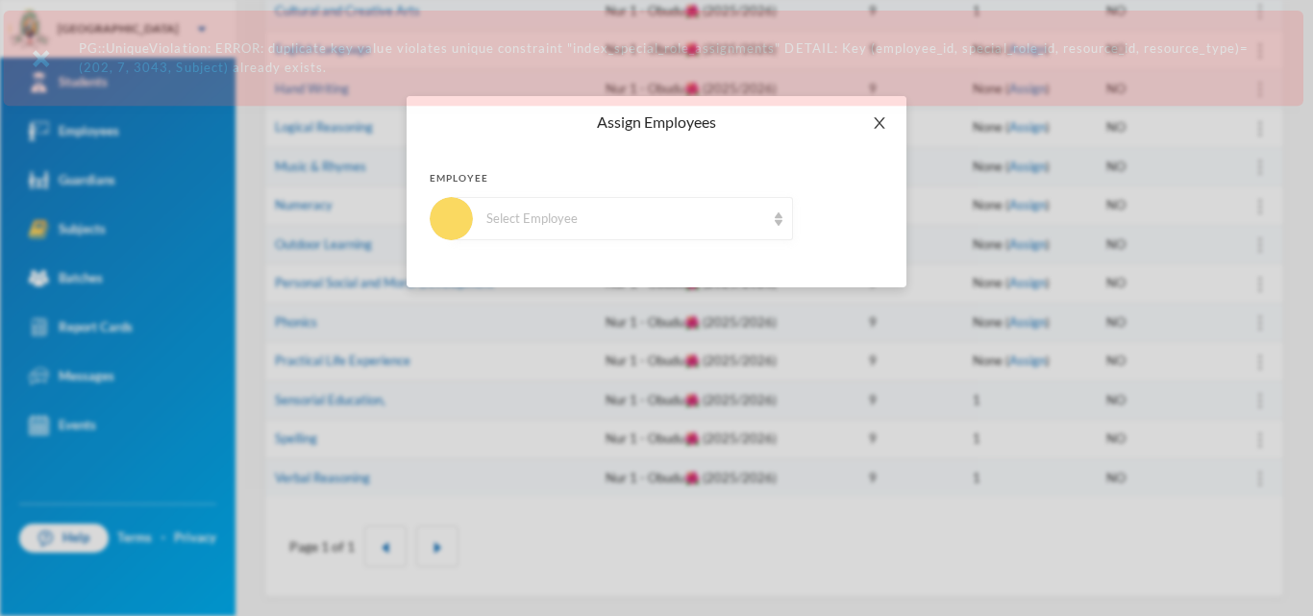
click at [877, 124] on icon "icon: close" at bounding box center [879, 122] width 15 height 15
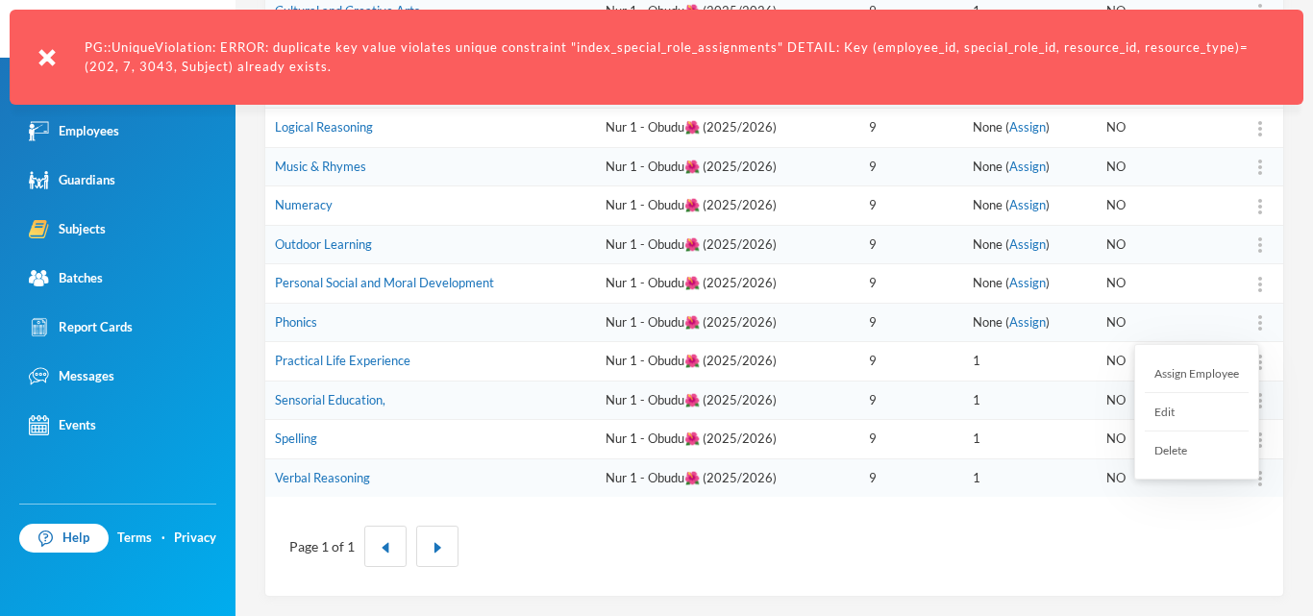
click at [1254, 324] on div at bounding box center [1260, 322] width 27 height 19
click at [1218, 364] on div "Assign Employee" at bounding box center [1197, 374] width 104 height 38
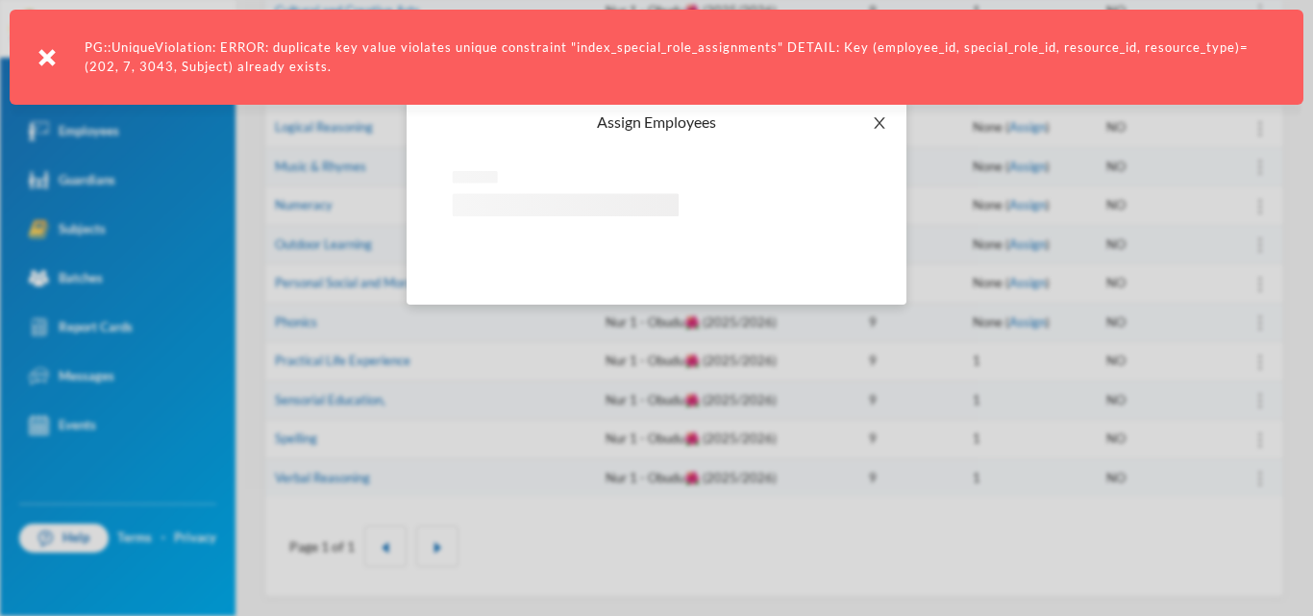
click at [870, 122] on span "Close" at bounding box center [880, 123] width 54 height 54
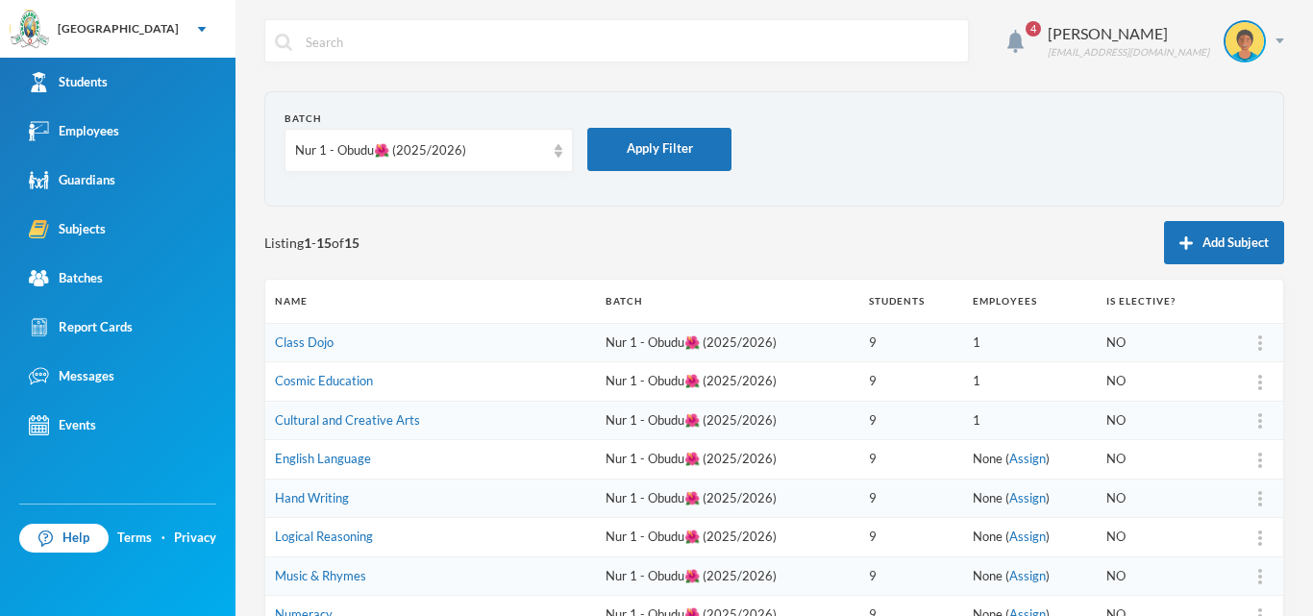
scroll to position [192, 0]
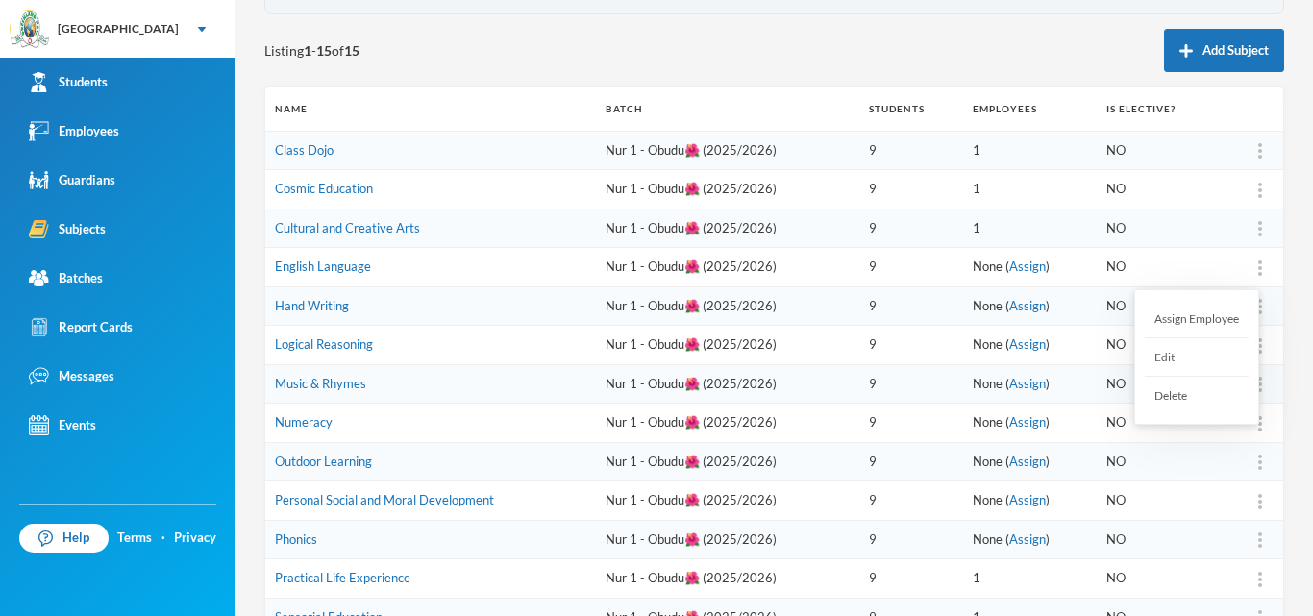
click at [1248, 267] on div at bounding box center [1260, 267] width 27 height 19
click at [1203, 320] on div "Assign Employee" at bounding box center [1197, 319] width 104 height 38
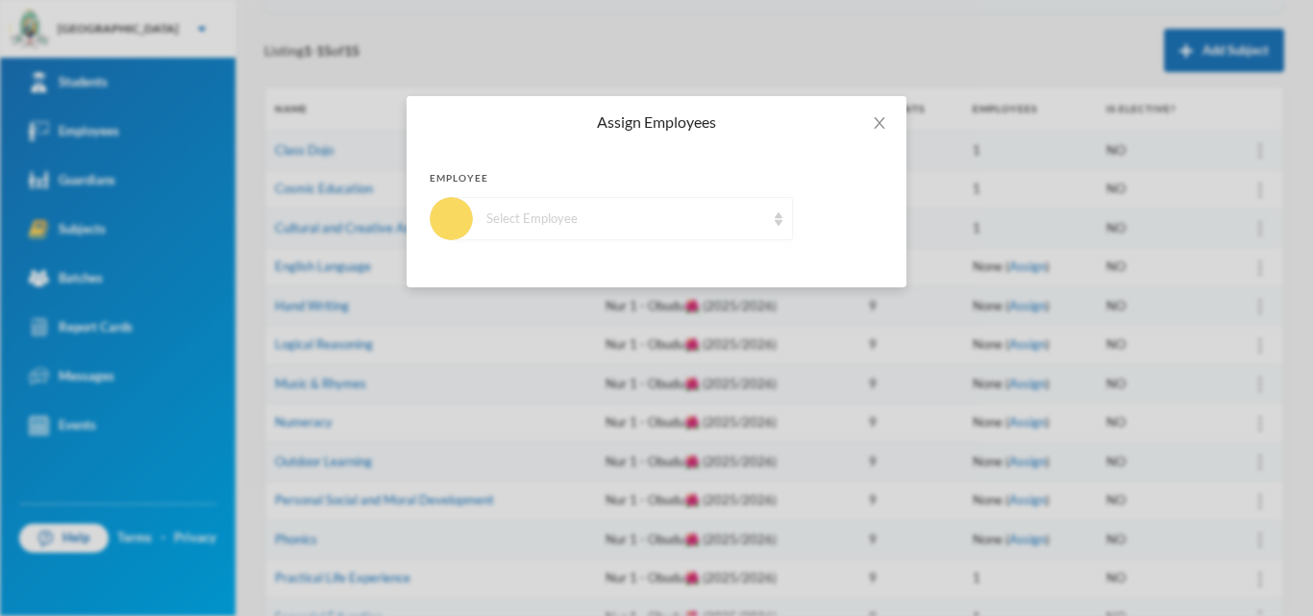
click at [674, 221] on div "Select Employee" at bounding box center [625, 219] width 279 height 19
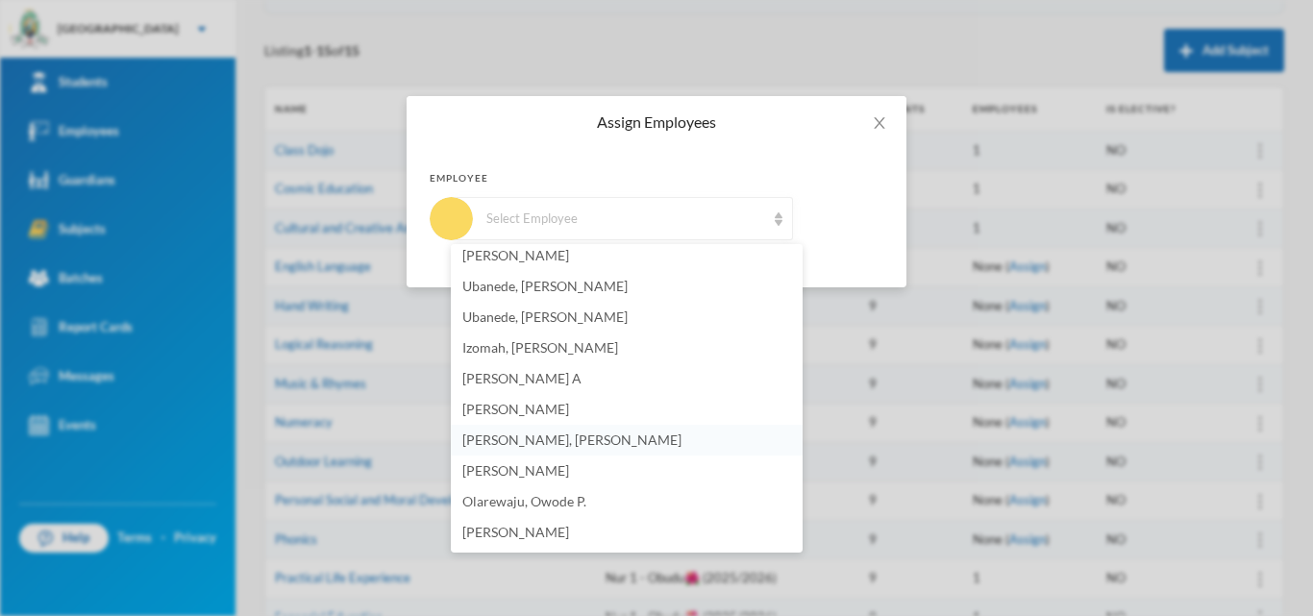
click at [541, 440] on span "[PERSON_NAME], [PERSON_NAME]" at bounding box center [571, 440] width 219 height 16
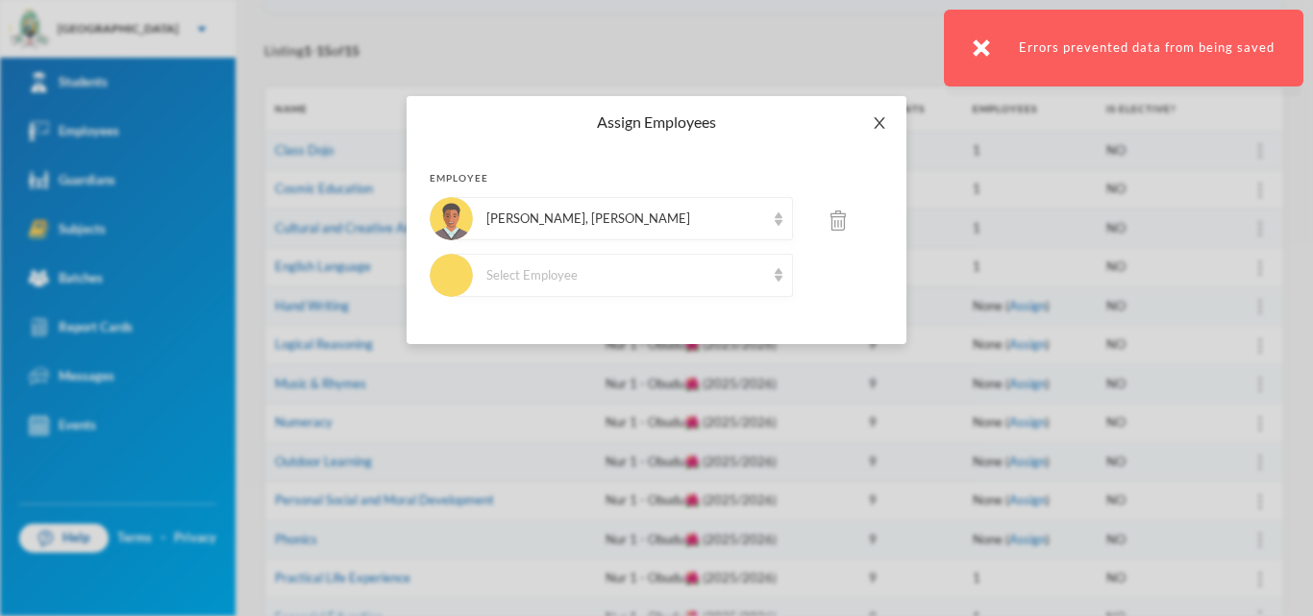
click at [871, 128] on span "Close" at bounding box center [880, 123] width 54 height 54
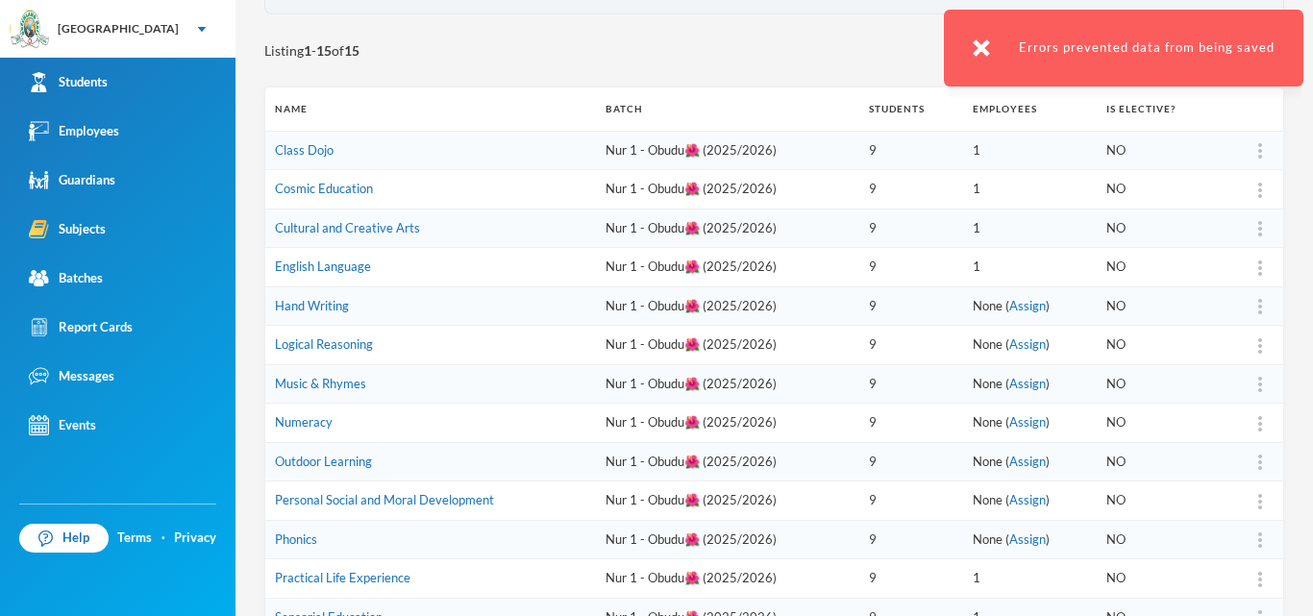
click at [1258, 313] on img at bounding box center [1260, 306] width 4 height 15
click at [1208, 353] on div "Assign Employee" at bounding box center [1197, 357] width 104 height 38
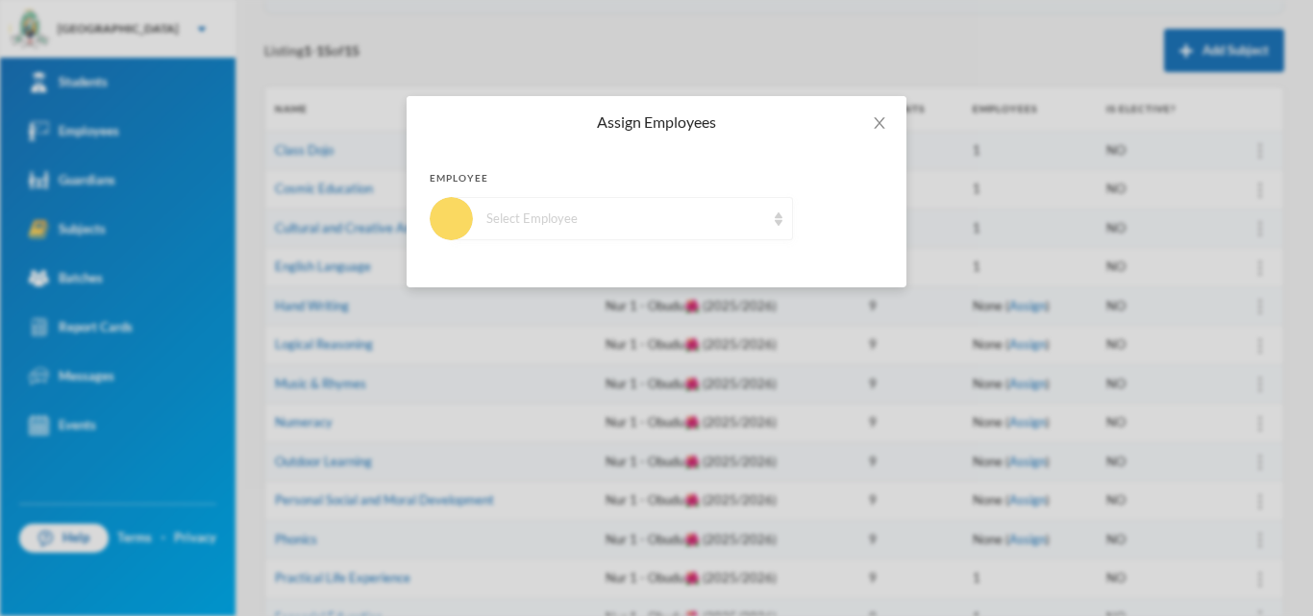
click at [759, 232] on div "Select Employee" at bounding box center [622, 218] width 341 height 43
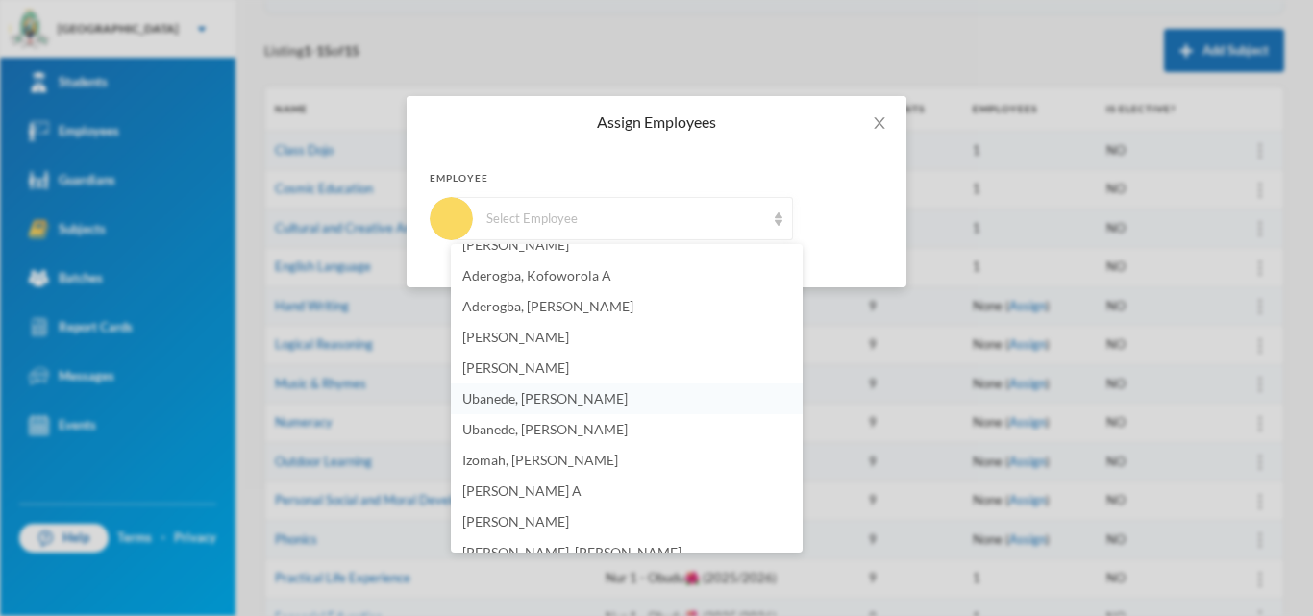
scroll to position [96, 0]
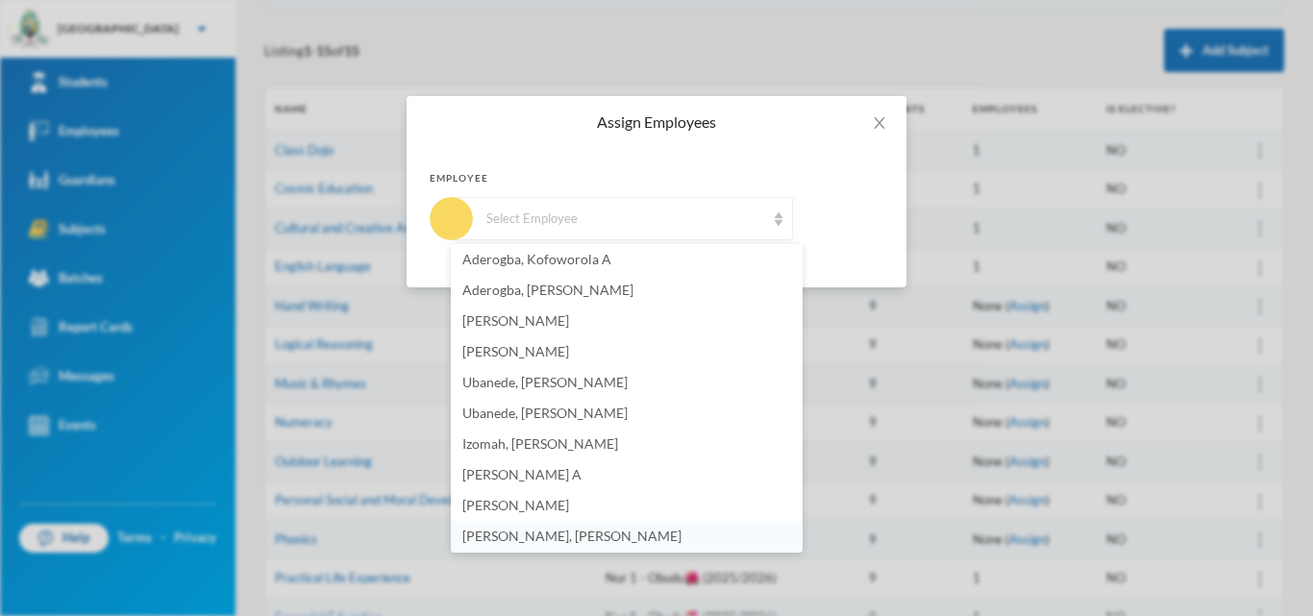
click at [493, 531] on span "[PERSON_NAME], [PERSON_NAME]" at bounding box center [571, 536] width 219 height 16
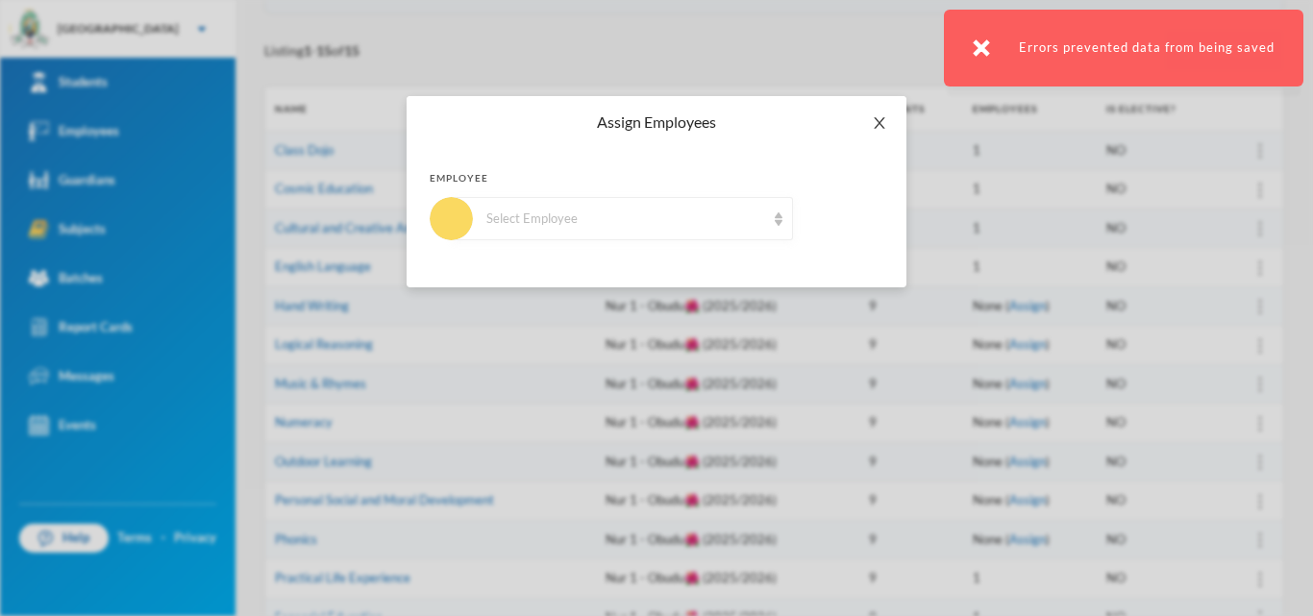
click at [870, 126] on span "Close" at bounding box center [880, 123] width 54 height 54
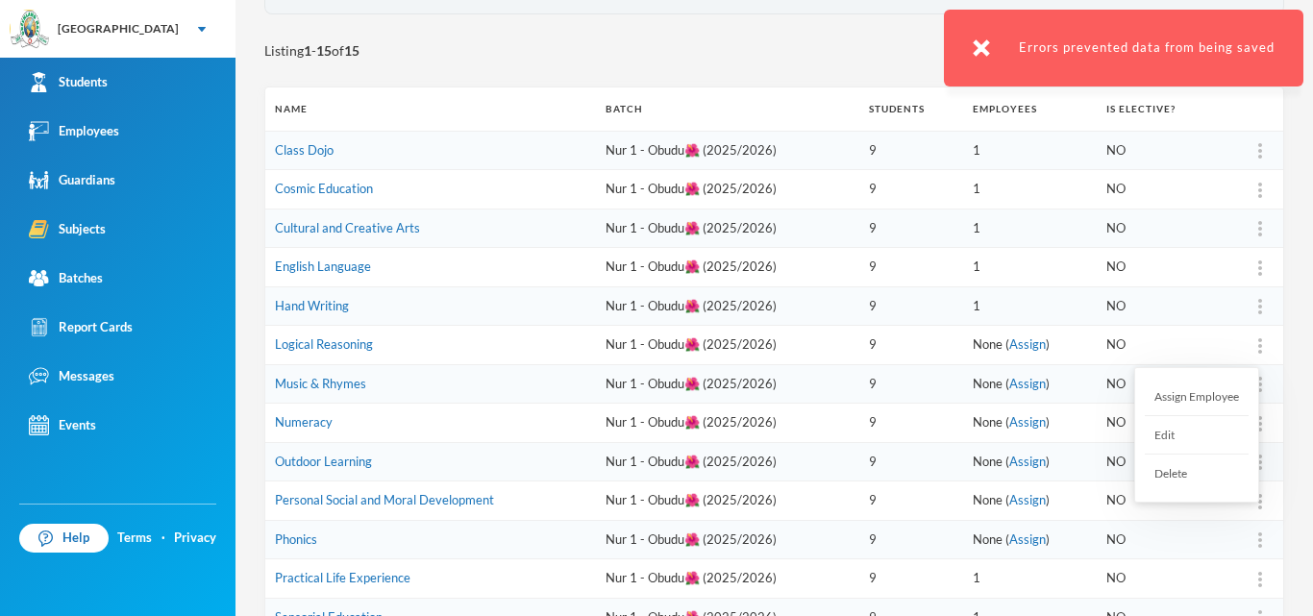
click at [1249, 349] on div at bounding box center [1260, 345] width 27 height 19
click at [1213, 392] on div "Assign Employee" at bounding box center [1197, 397] width 104 height 38
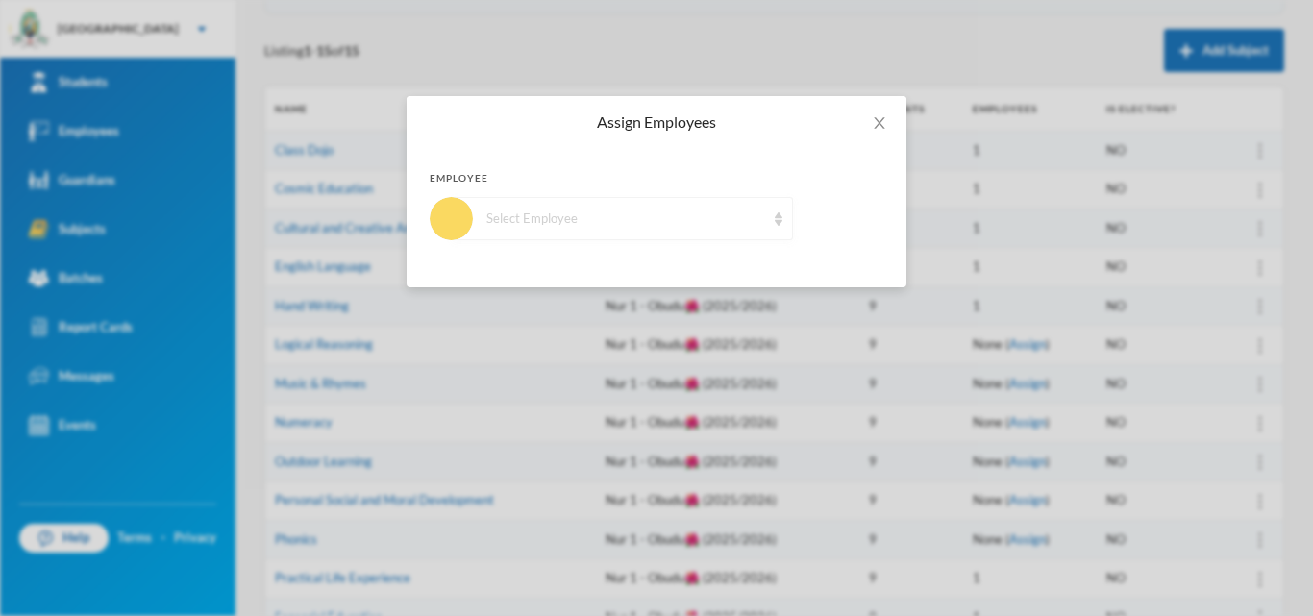
click at [746, 225] on div "Select Employee" at bounding box center [625, 219] width 279 height 19
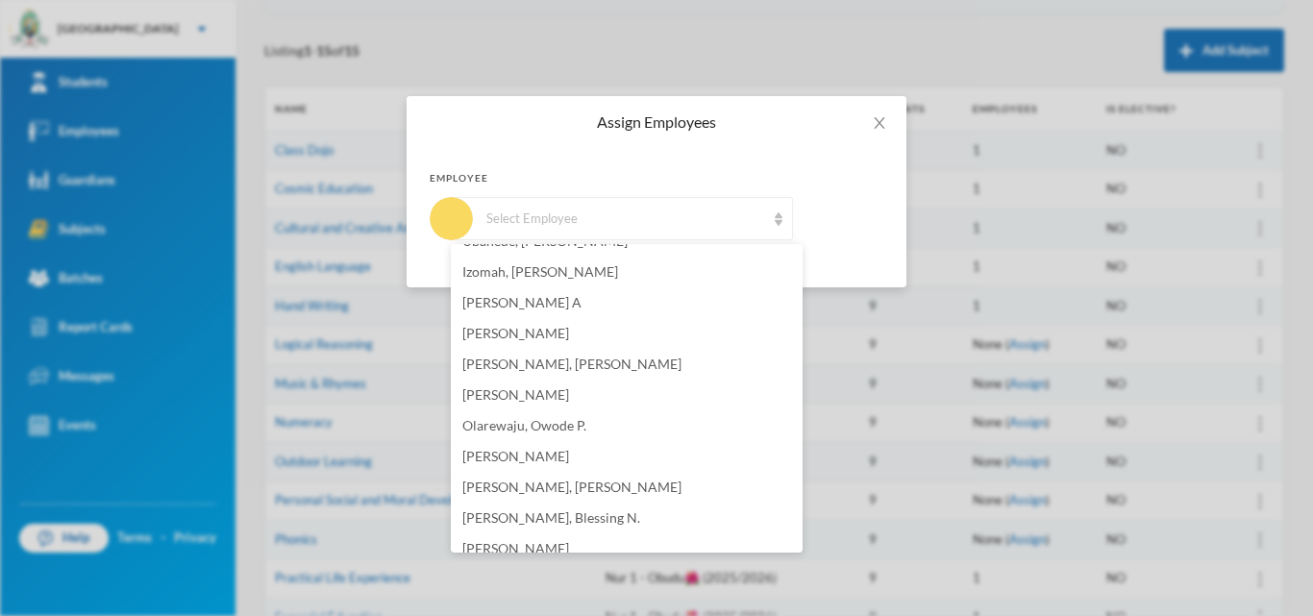
scroll to position [288, 0]
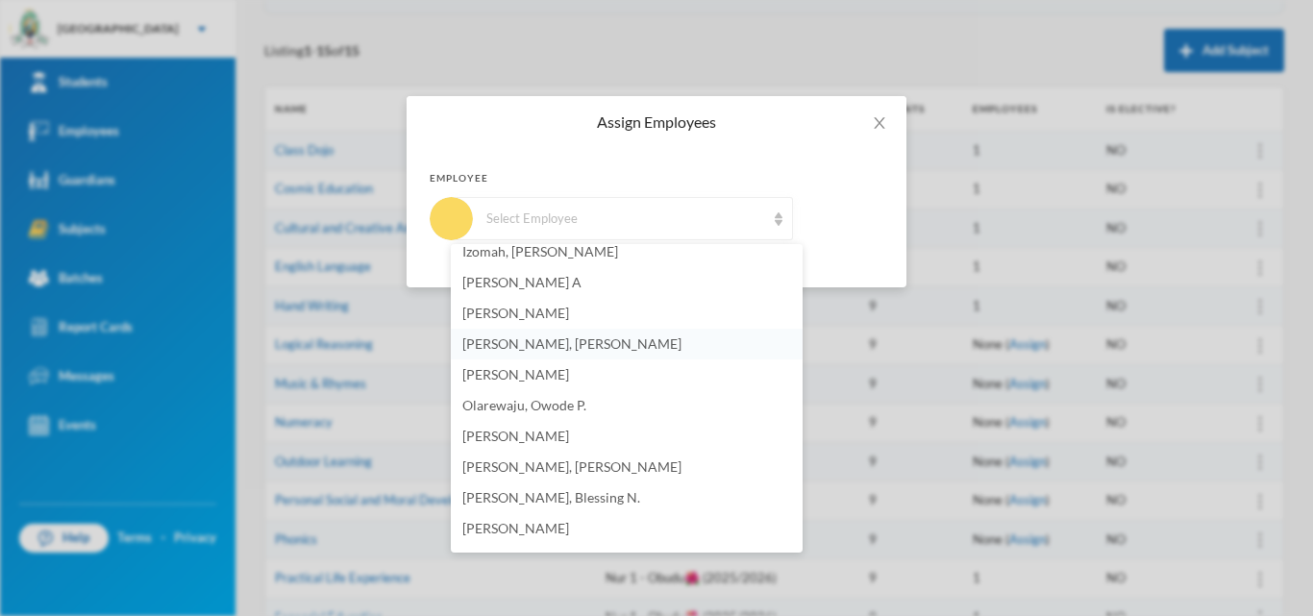
click at [492, 349] on span "[PERSON_NAME], [PERSON_NAME]" at bounding box center [571, 344] width 219 height 16
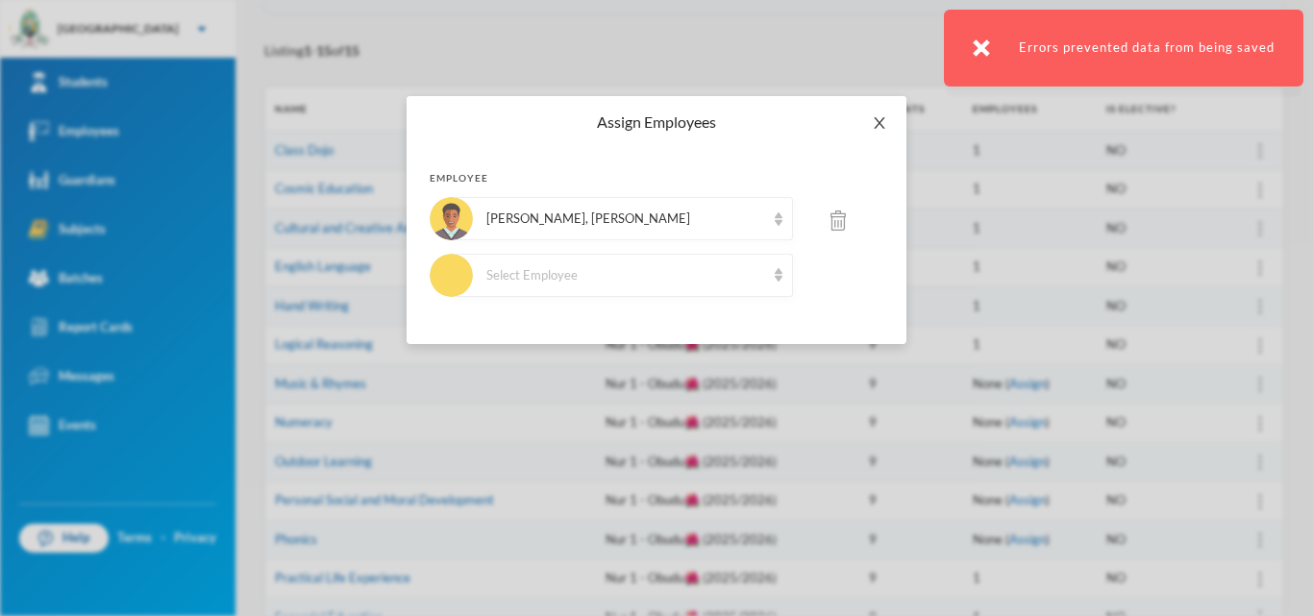
click at [889, 114] on span "Close" at bounding box center [880, 123] width 54 height 54
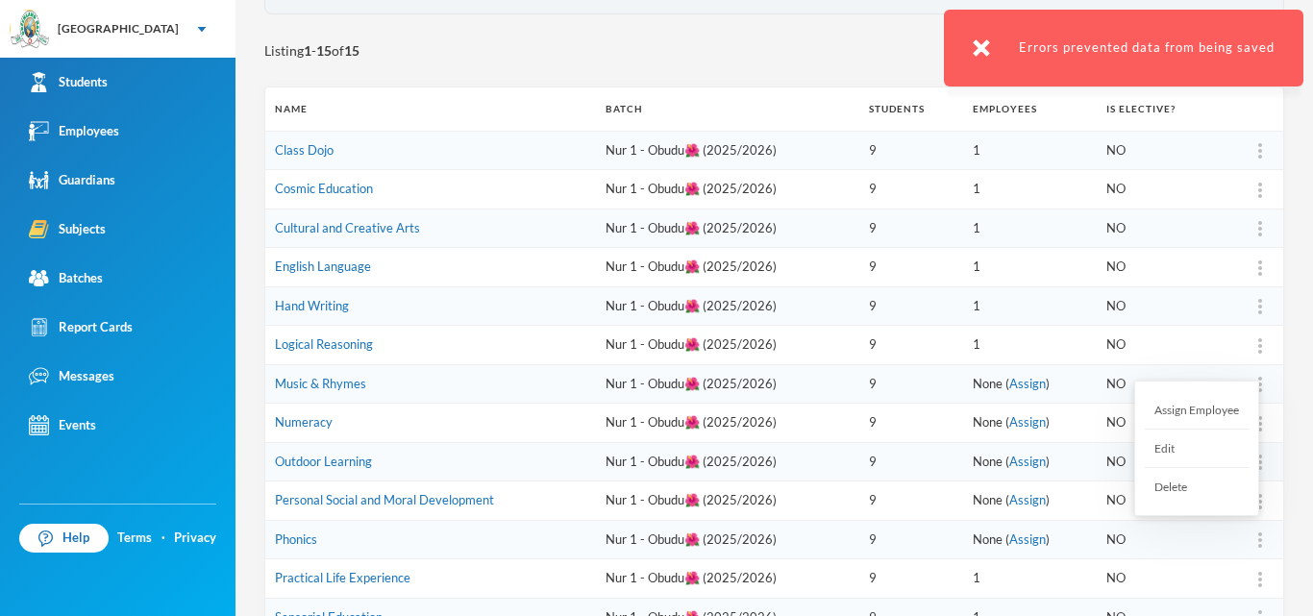
click at [1247, 542] on div at bounding box center [1260, 540] width 27 height 19
click at [1214, 416] on div "Assign Employee" at bounding box center [1197, 410] width 104 height 38
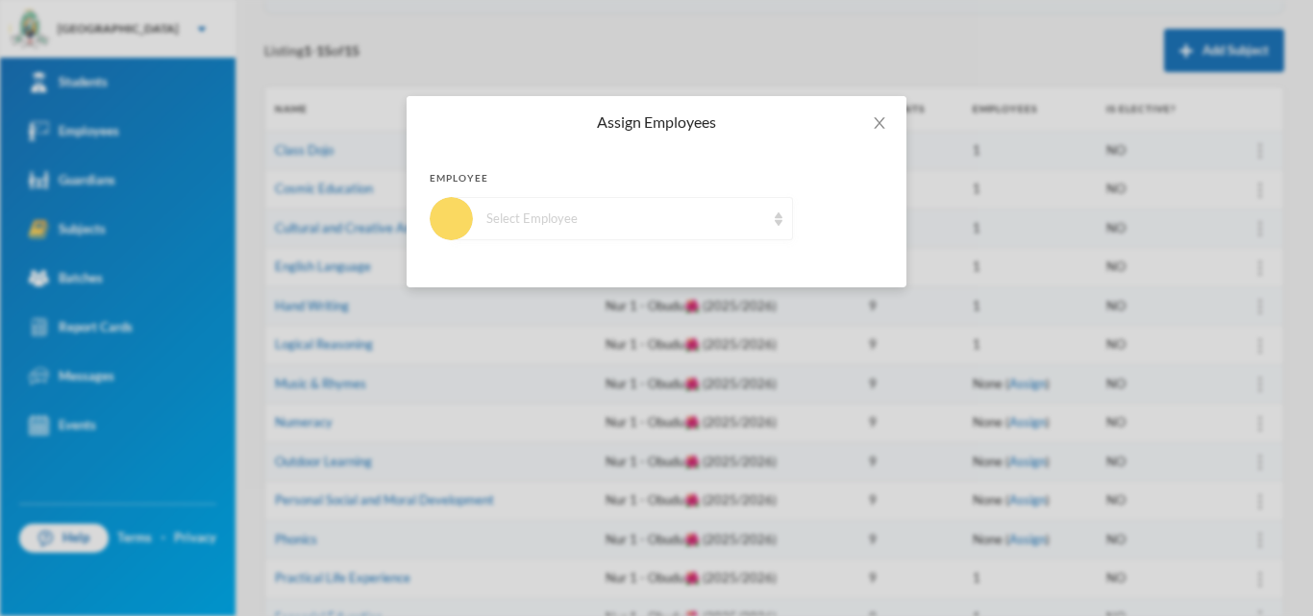
click at [716, 223] on div "Select Employee" at bounding box center [625, 219] width 279 height 19
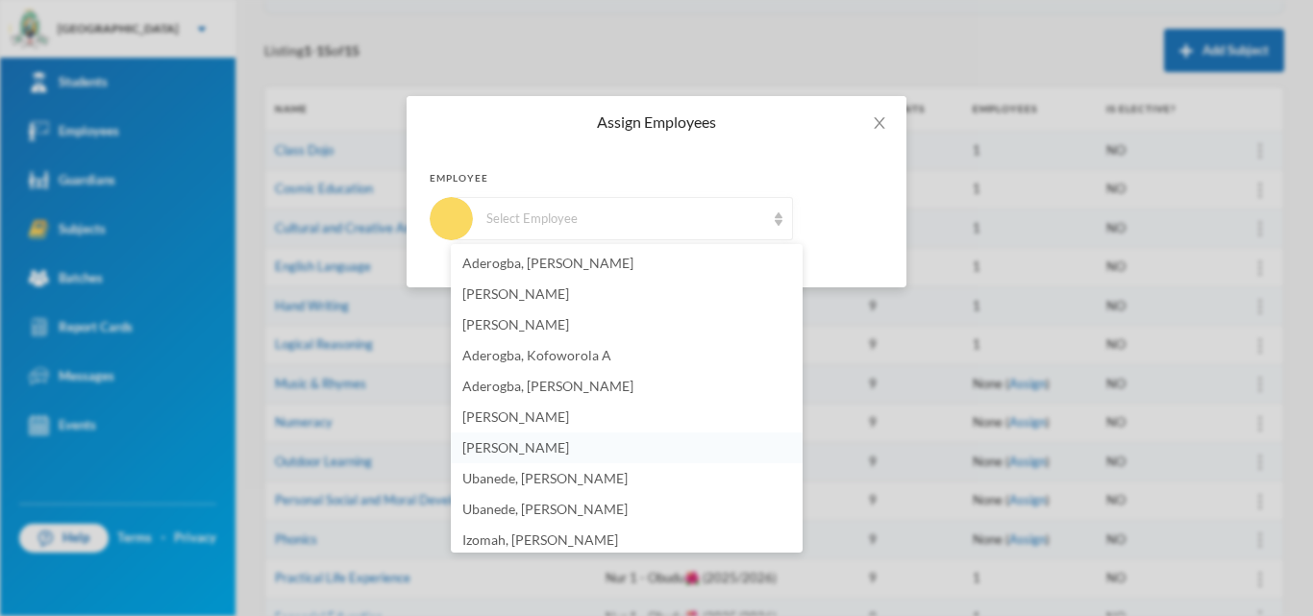
scroll to position [96, 0]
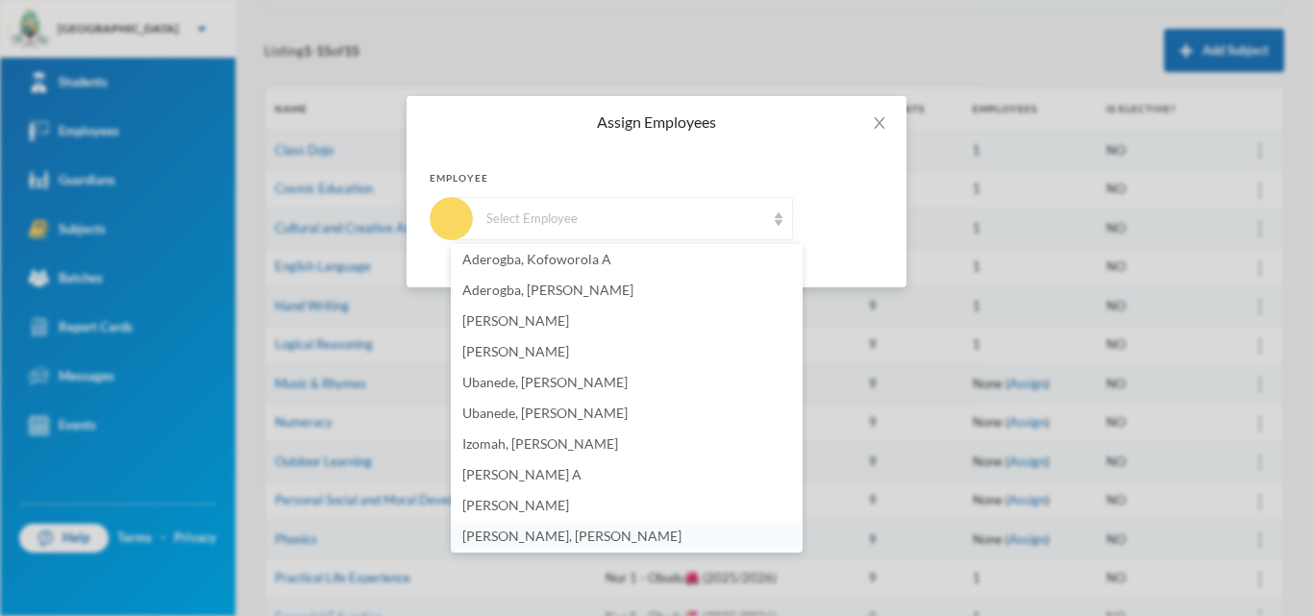
click at [544, 532] on span "[PERSON_NAME], [PERSON_NAME]" at bounding box center [571, 536] width 219 height 16
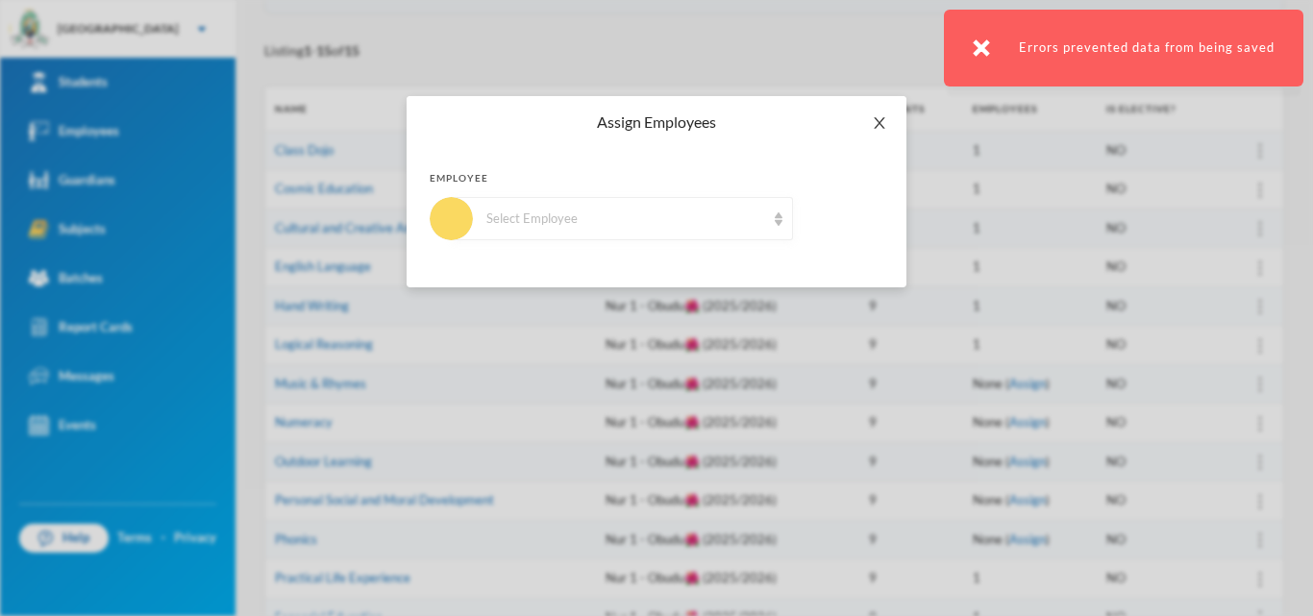
click at [877, 124] on icon "icon: close" at bounding box center [879, 122] width 15 height 15
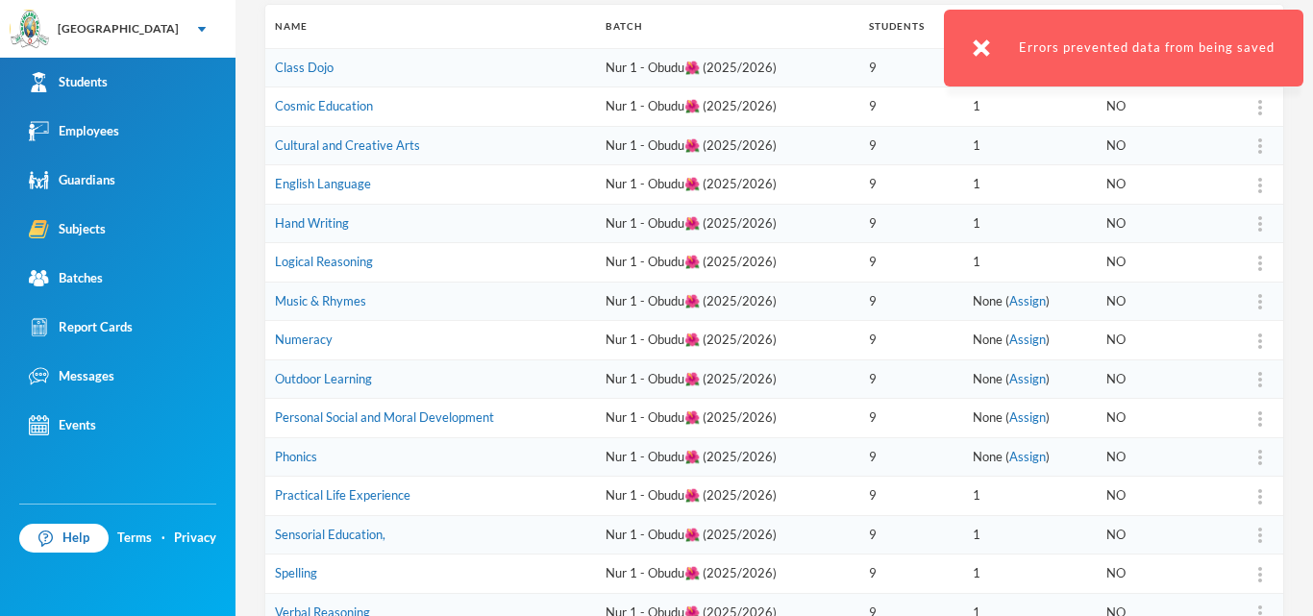
scroll to position [385, 0]
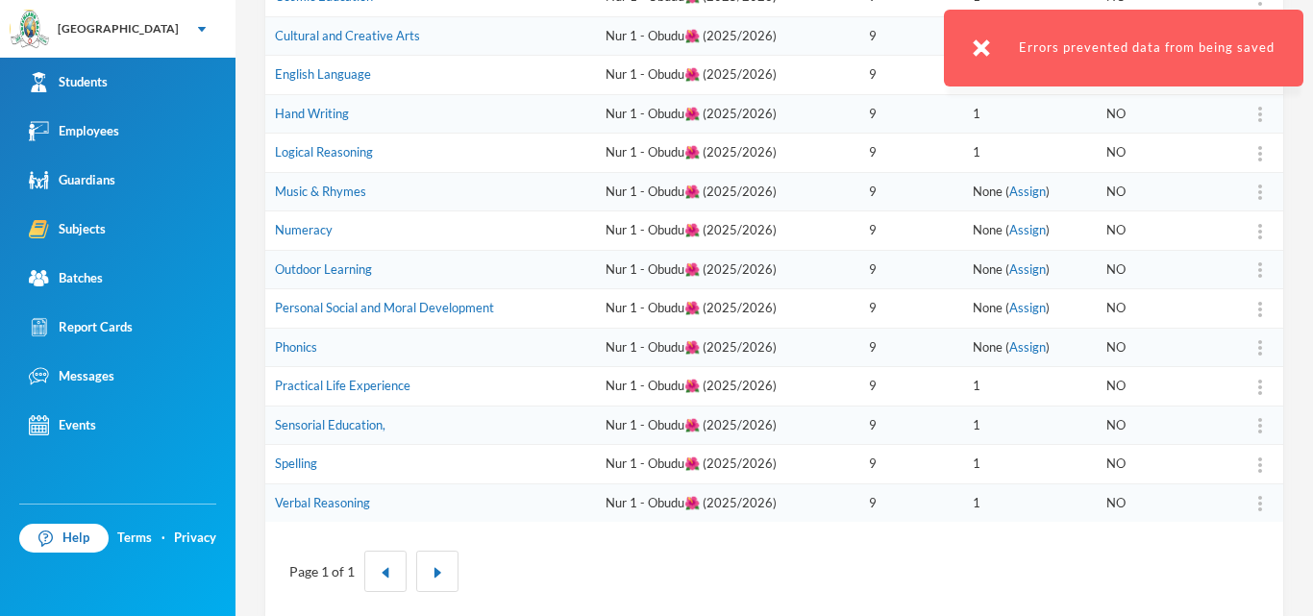
click at [1248, 353] on div at bounding box center [1260, 347] width 27 height 19
click at [1247, 311] on div at bounding box center [1260, 308] width 27 height 19
click at [1197, 358] on div "Assign Employee" at bounding box center [1197, 360] width 104 height 38
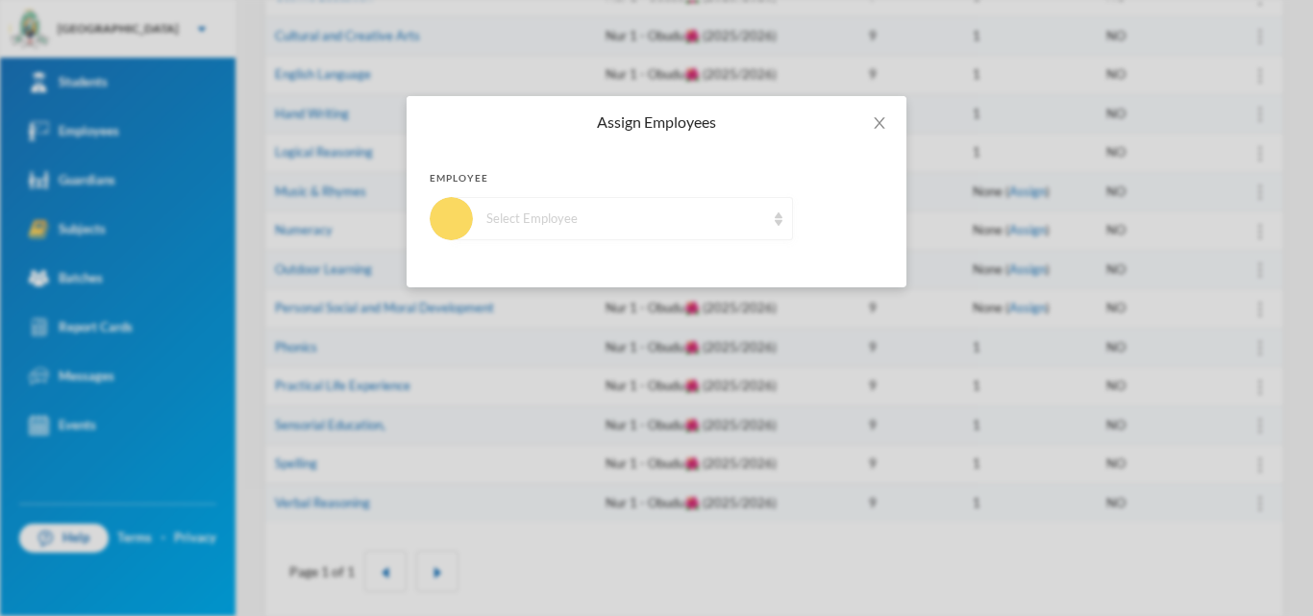
click at [665, 225] on div "Select Employee" at bounding box center [625, 219] width 279 height 19
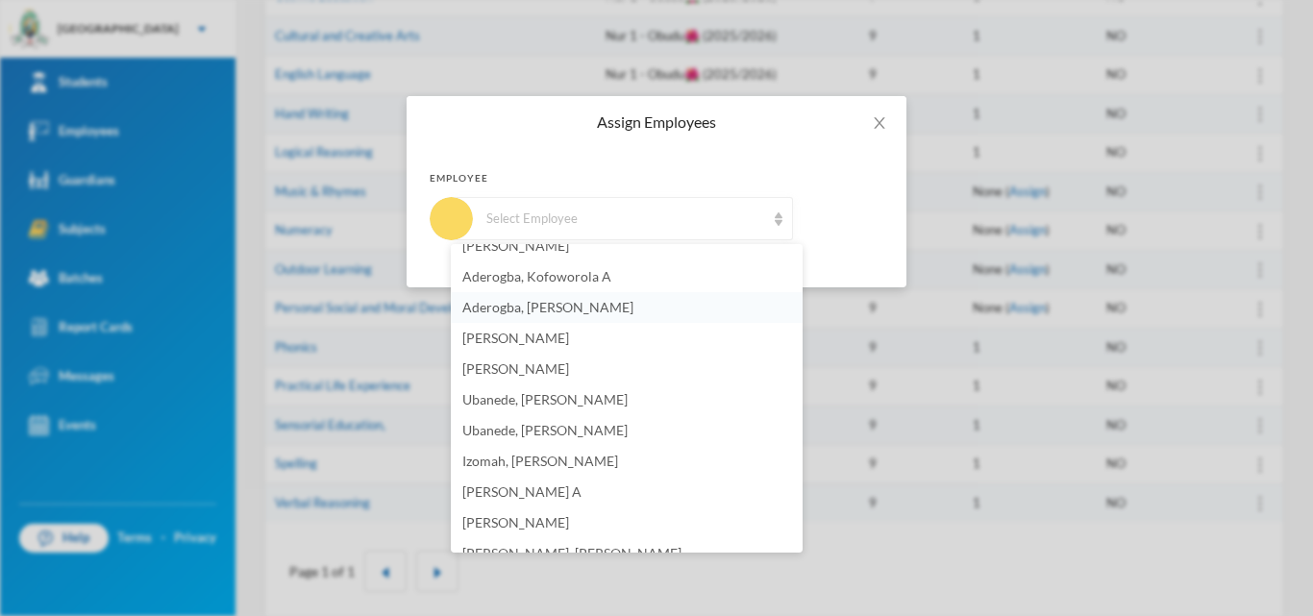
scroll to position [192, 0]
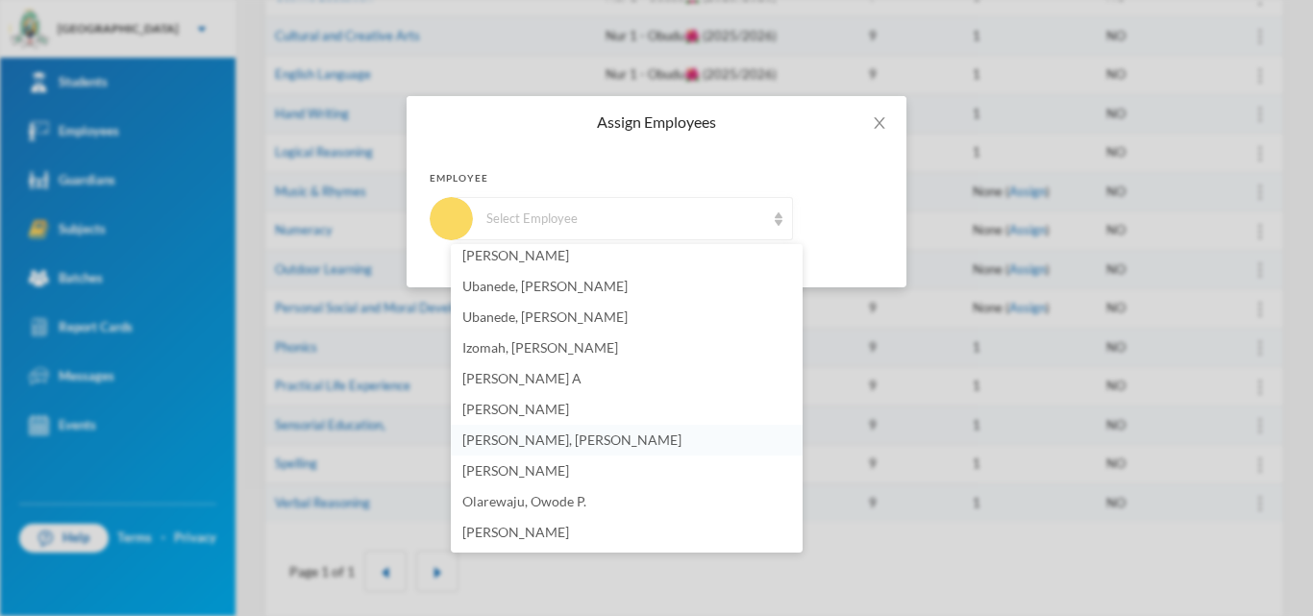
click at [572, 436] on span "[PERSON_NAME], [PERSON_NAME]" at bounding box center [571, 440] width 219 height 16
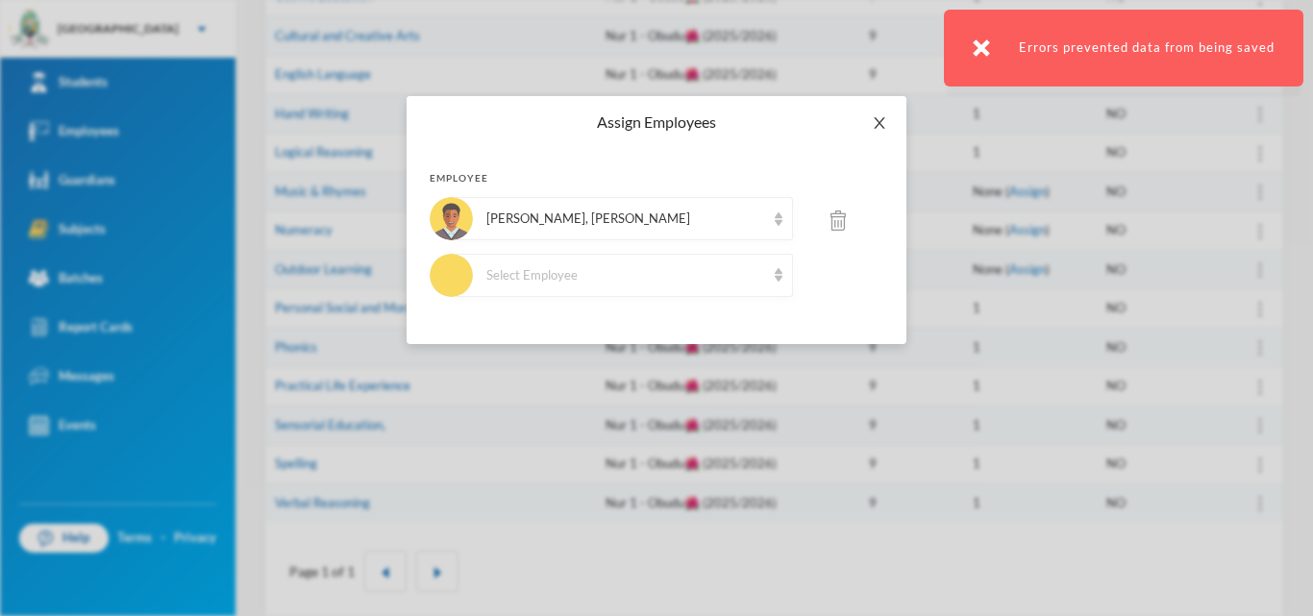
click at [873, 123] on icon "icon: close" at bounding box center [879, 122] width 15 height 15
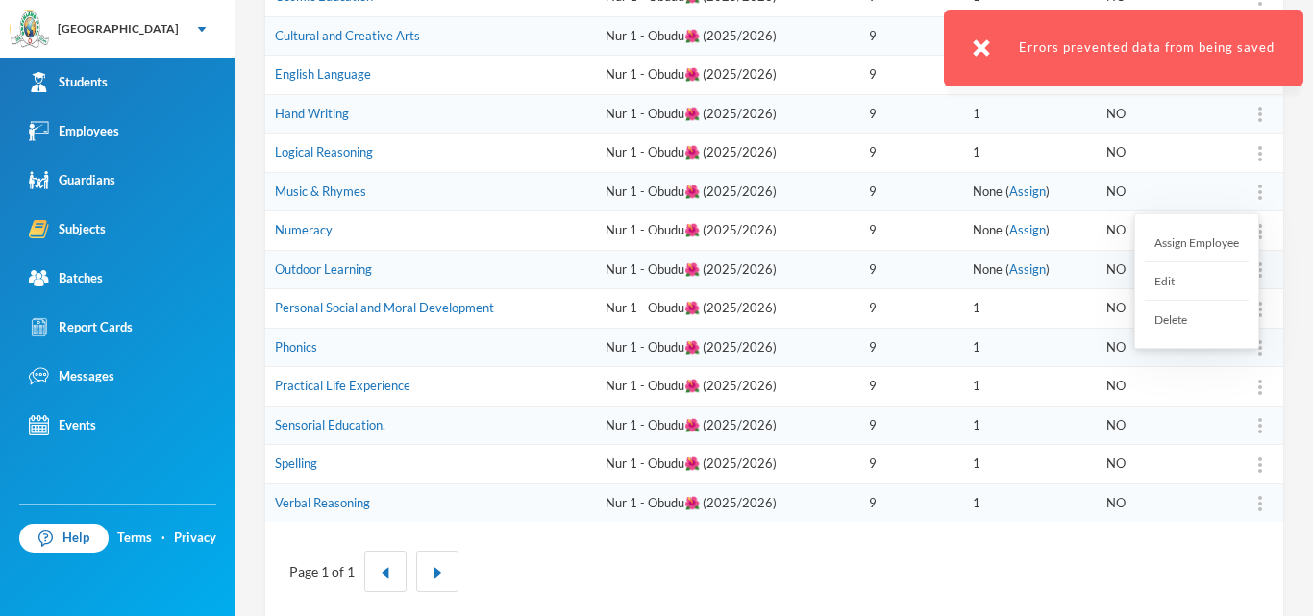
click at [1218, 237] on div "Assign Employee" at bounding box center [1197, 243] width 104 height 38
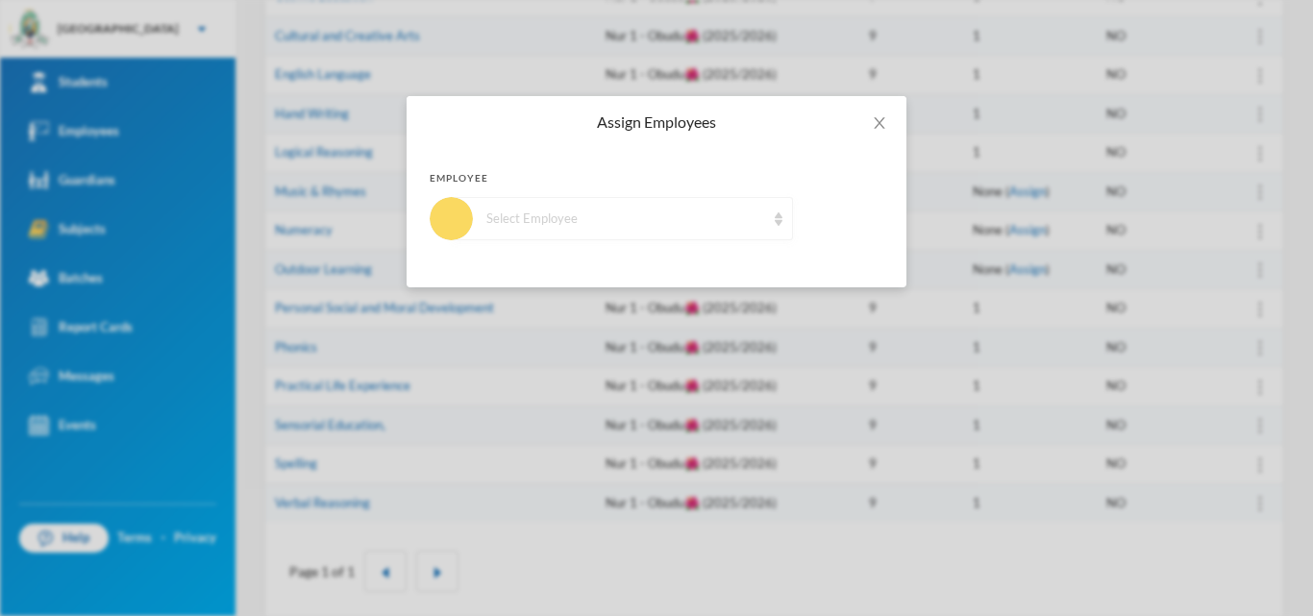
click at [747, 217] on div "Select Employee" at bounding box center [625, 219] width 279 height 19
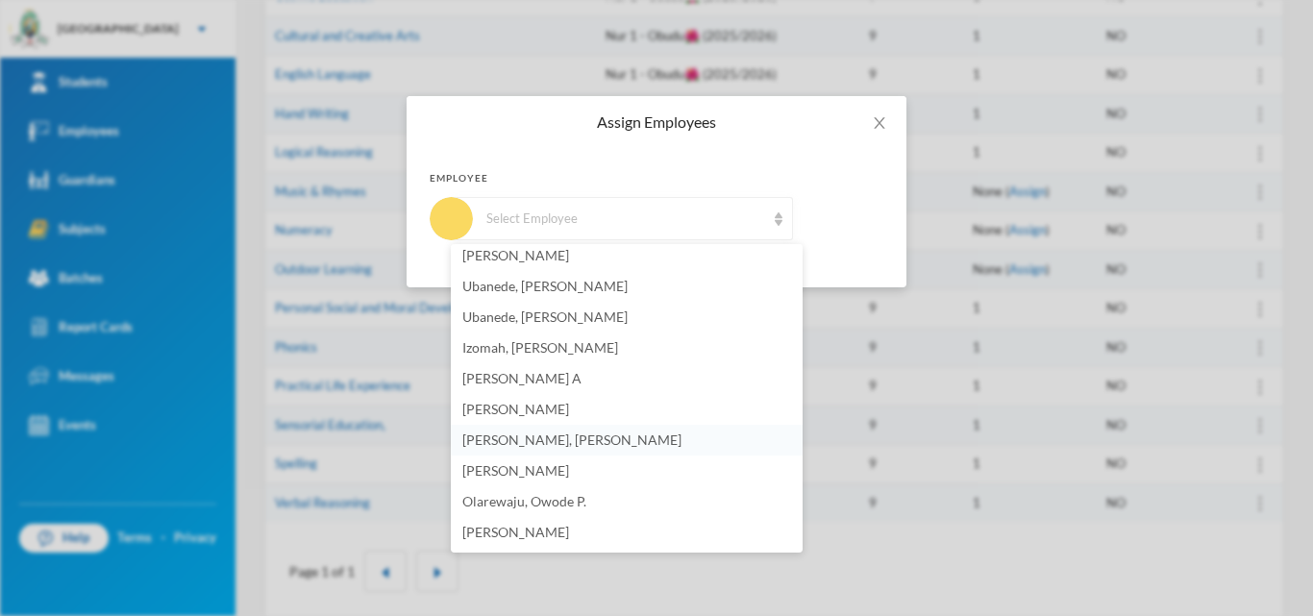
click at [515, 431] on li "[PERSON_NAME], [PERSON_NAME]" at bounding box center [627, 440] width 352 height 31
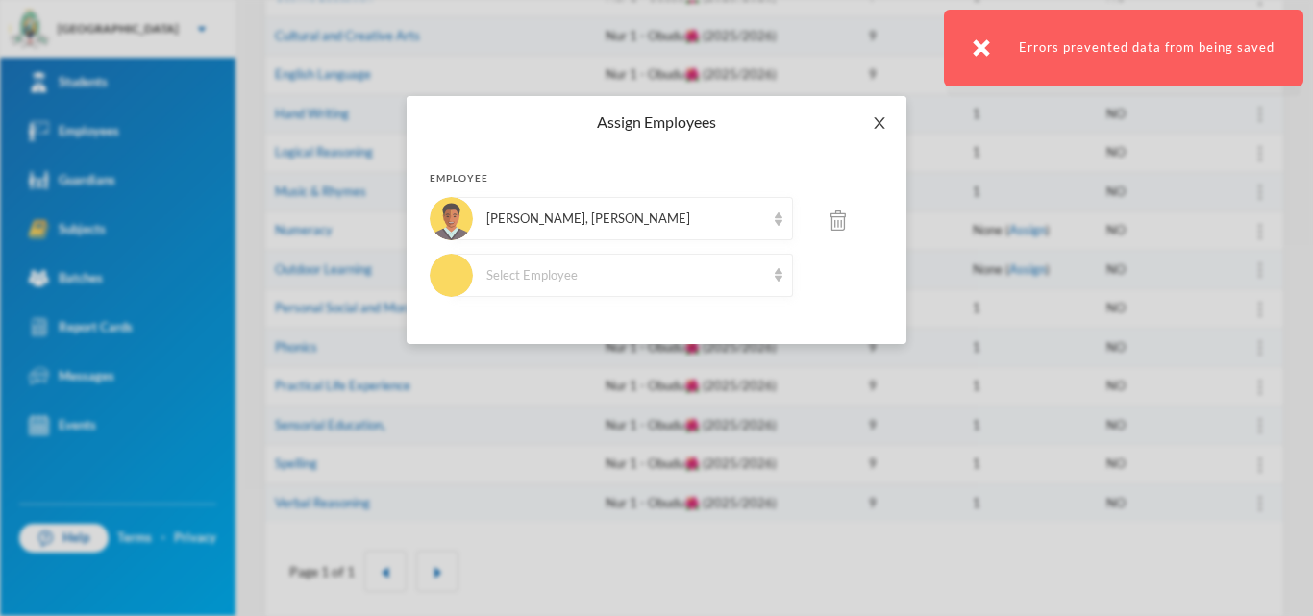
click at [877, 122] on icon "icon: close" at bounding box center [879, 122] width 15 height 15
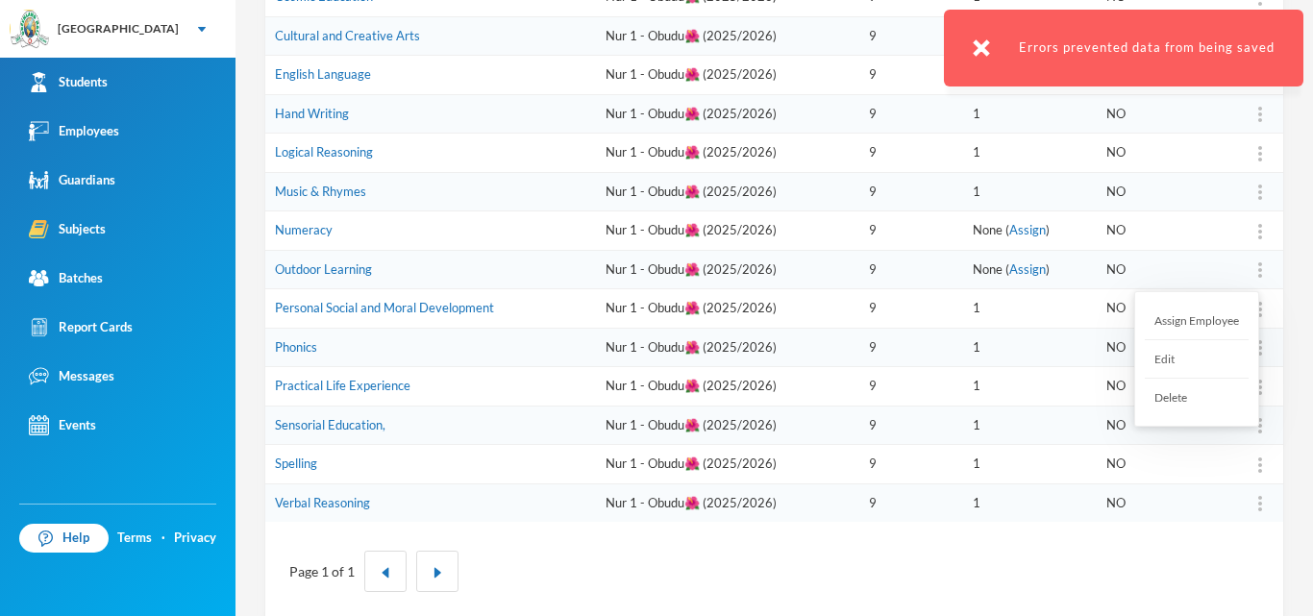
click at [1258, 270] on img at bounding box center [1260, 269] width 4 height 15
click at [1201, 318] on div "Assign Employee" at bounding box center [1197, 321] width 104 height 38
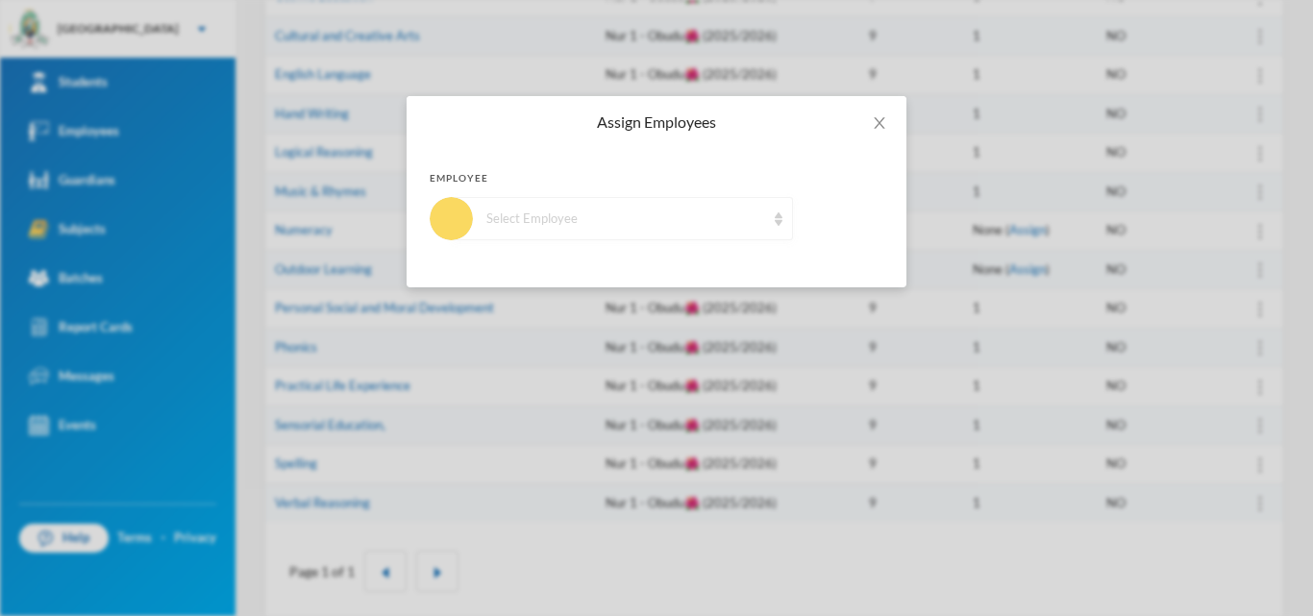
click at [720, 214] on div "Select Employee" at bounding box center [625, 219] width 279 height 19
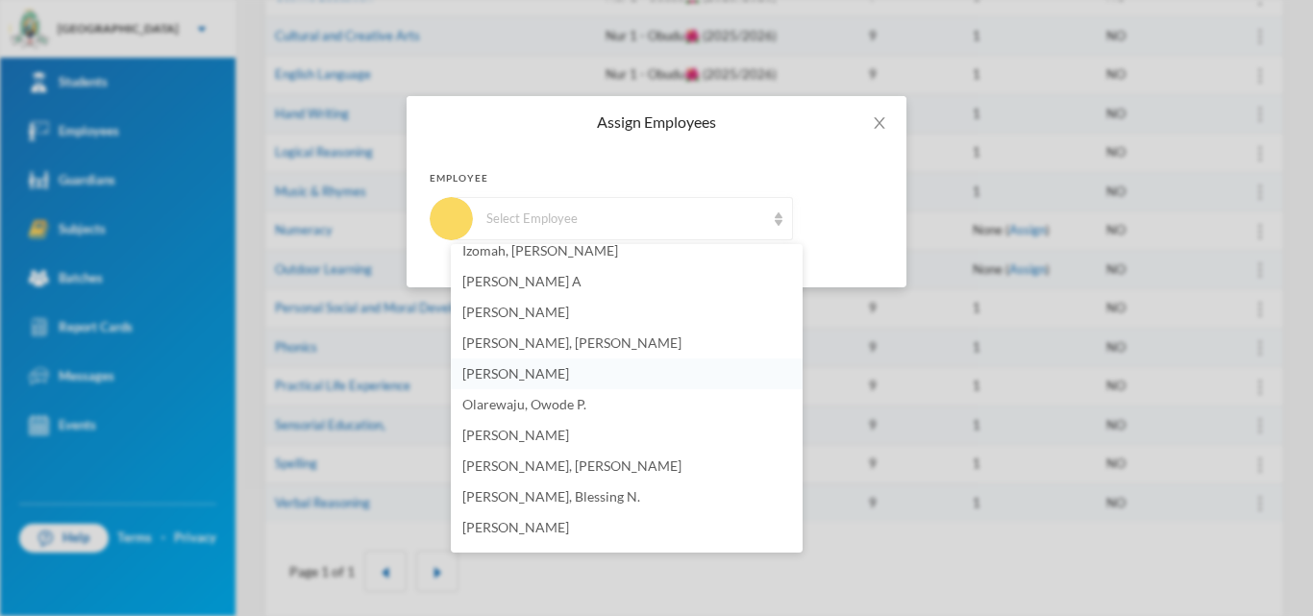
scroll to position [288, 0]
click at [620, 352] on li "[PERSON_NAME], [PERSON_NAME]" at bounding box center [627, 344] width 352 height 31
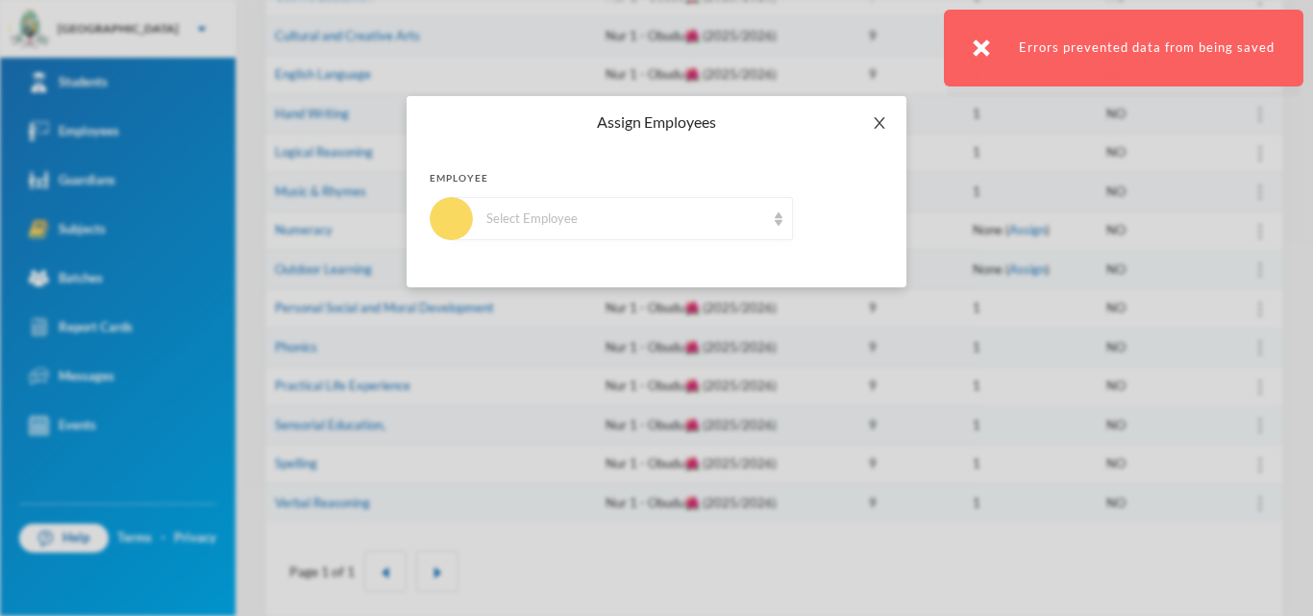
click at [876, 117] on icon "icon: close" at bounding box center [879, 122] width 15 height 15
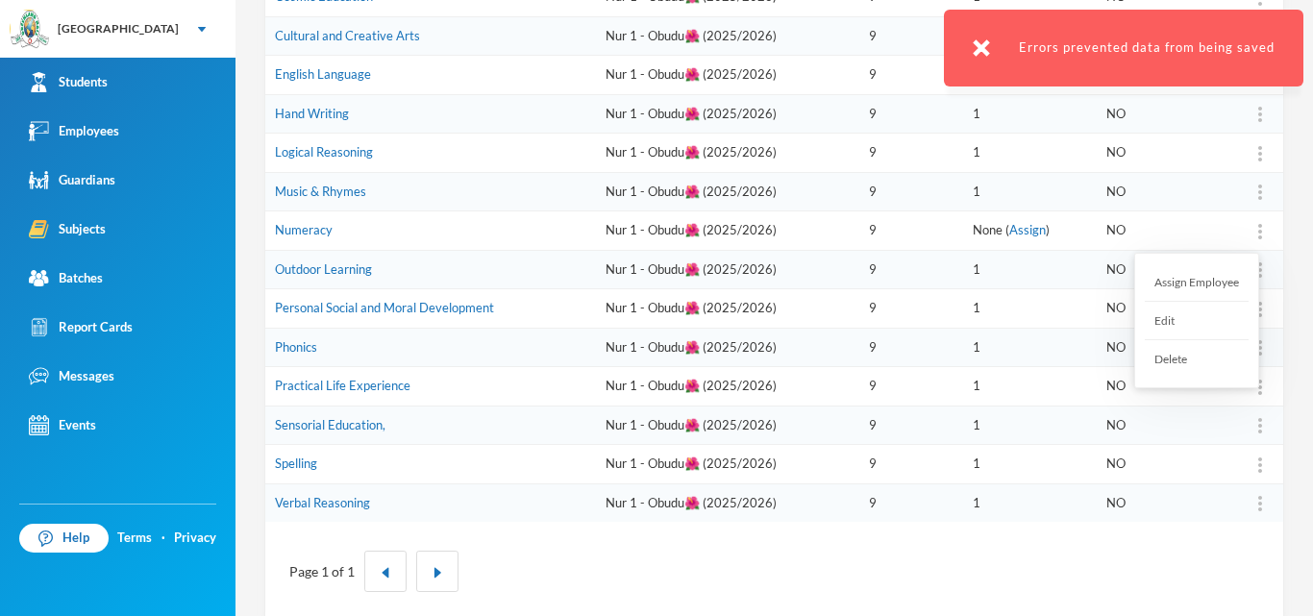
click at [1258, 237] on img at bounding box center [1260, 231] width 4 height 15
click at [1177, 286] on div "Assign Employee" at bounding box center [1197, 282] width 104 height 38
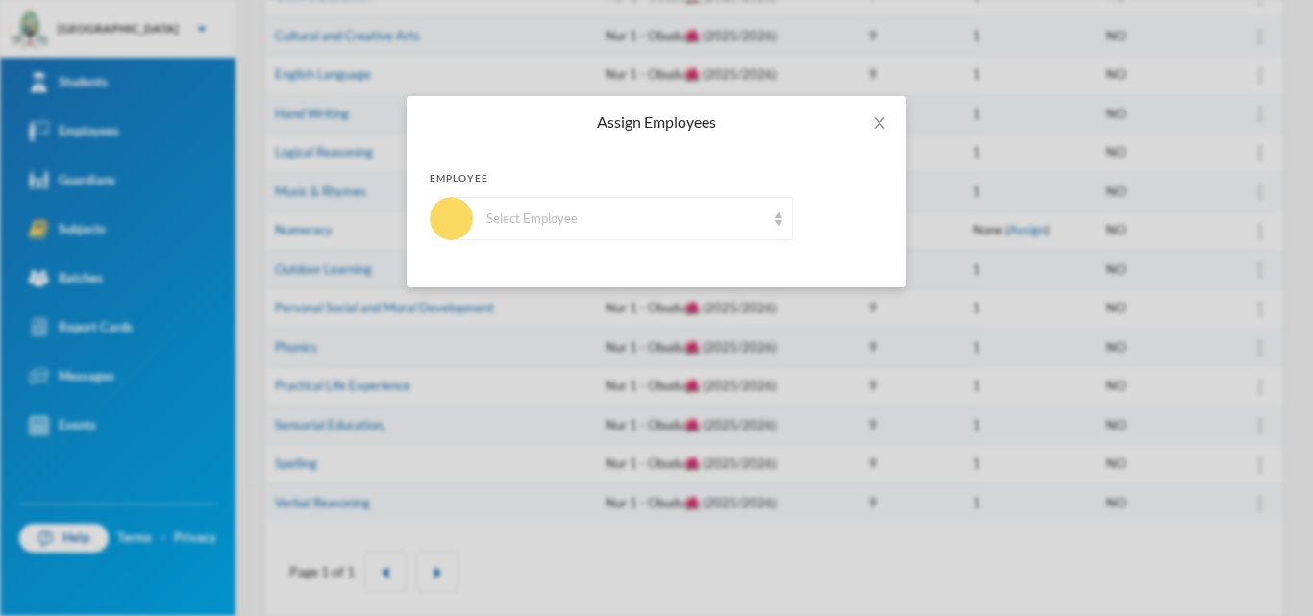
click at [727, 211] on div "Select Employee" at bounding box center [625, 219] width 279 height 19
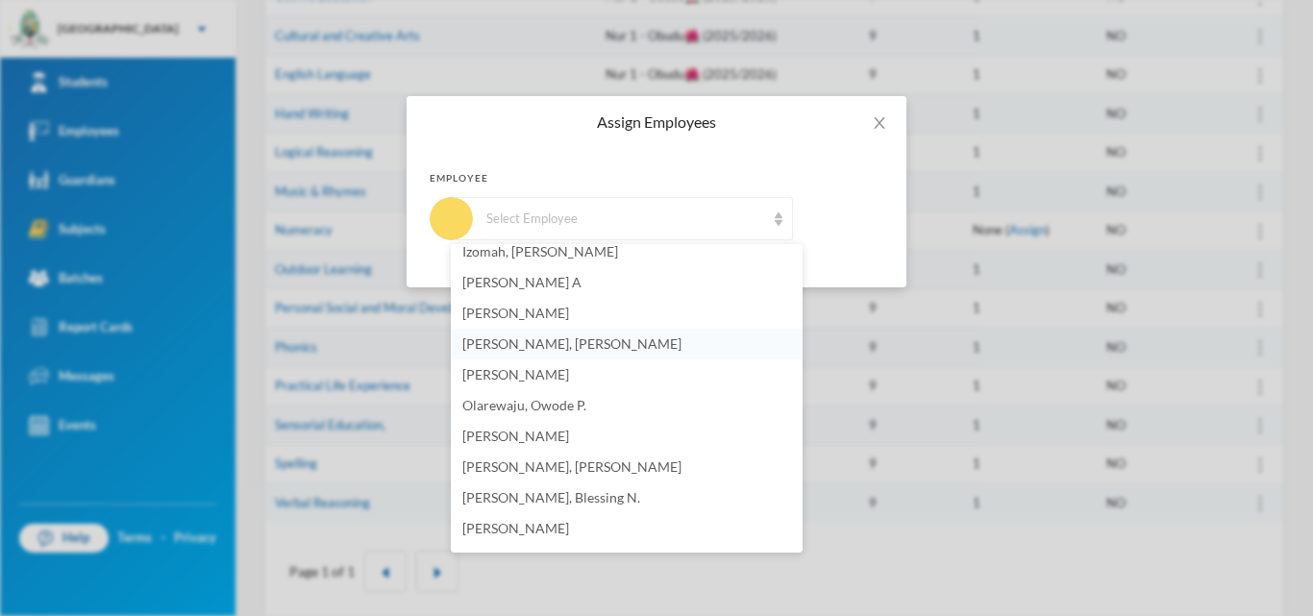
click at [622, 346] on li "[PERSON_NAME], [PERSON_NAME]" at bounding box center [627, 344] width 352 height 31
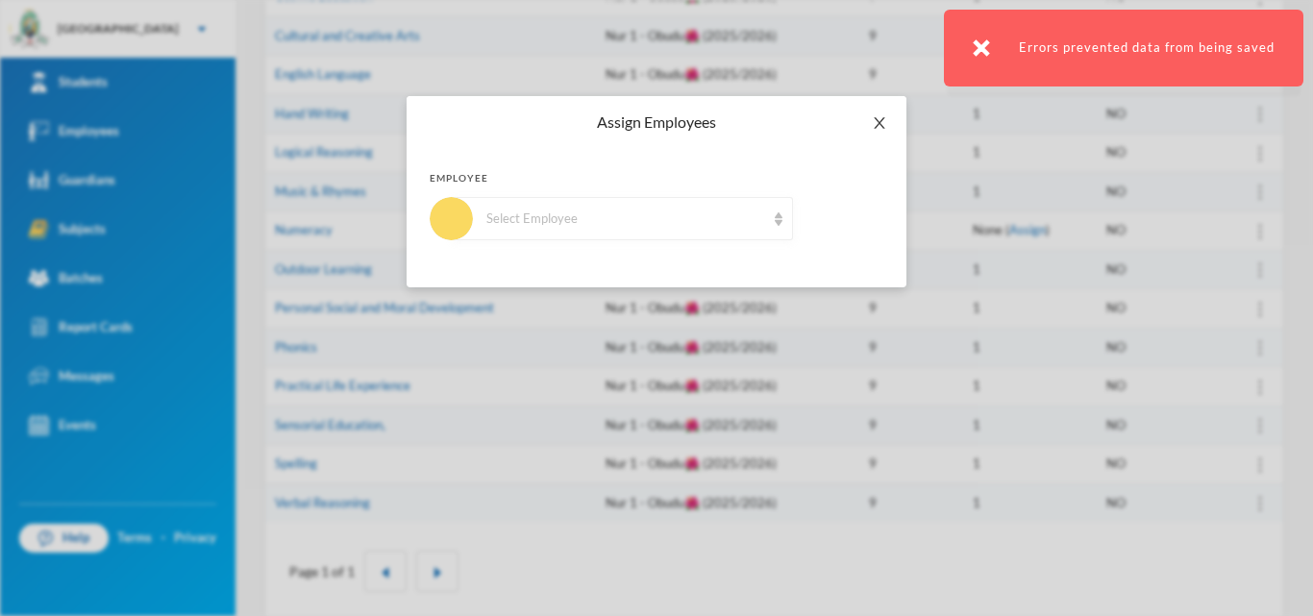
click at [885, 126] on icon "icon: close" at bounding box center [879, 122] width 15 height 15
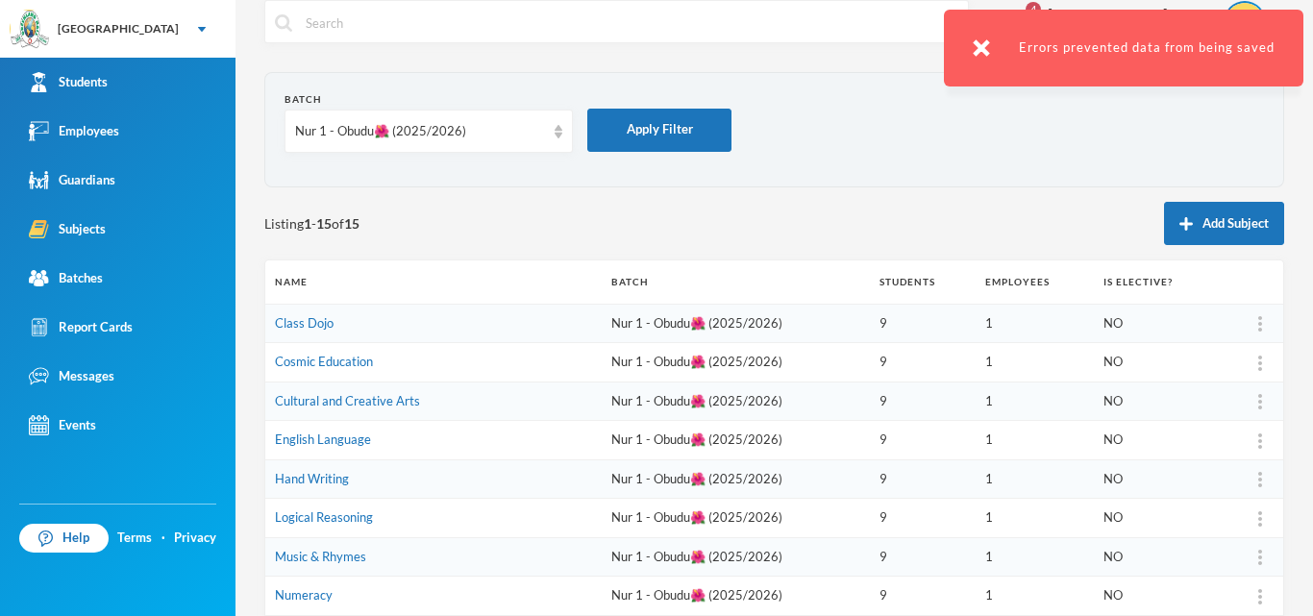
scroll to position [0, 0]
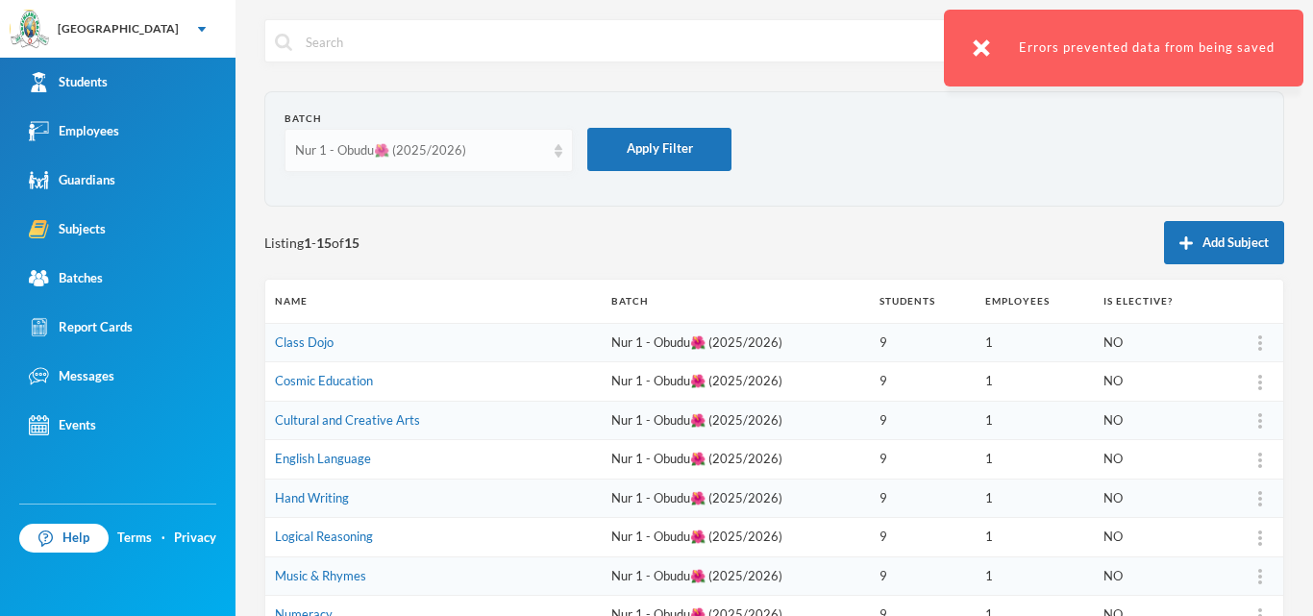
click at [526, 149] on div "Nur 1 - Obudu🌺 (2025/2026)" at bounding box center [420, 150] width 250 height 19
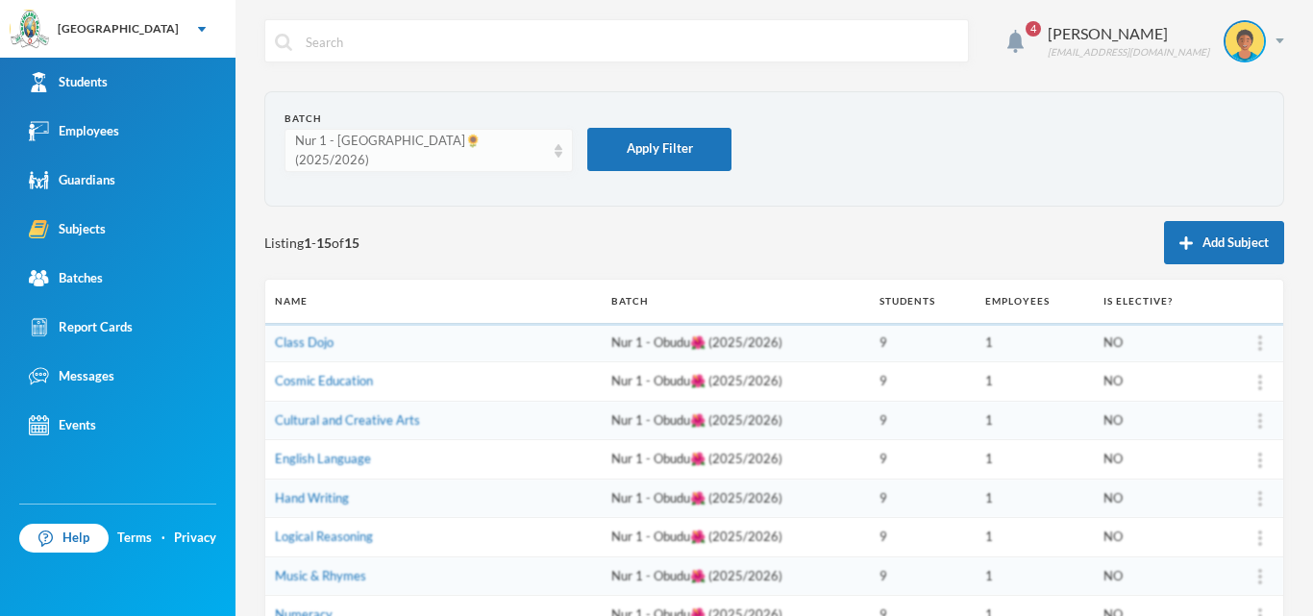
click at [475, 164] on div "Nur 1 - [GEOGRAPHIC_DATA]🌻 (2025/2026)" at bounding box center [429, 150] width 288 height 43
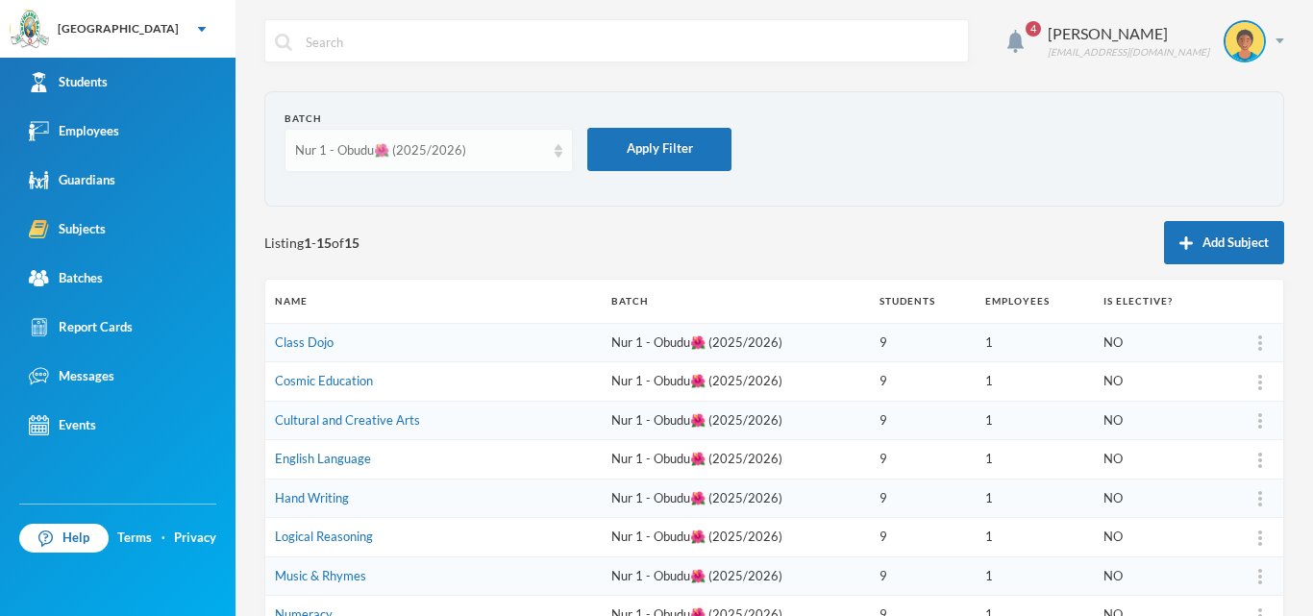
click at [464, 147] on div "Nur 1 - Obudu🌺 (2025/2026)" at bounding box center [420, 150] width 250 height 19
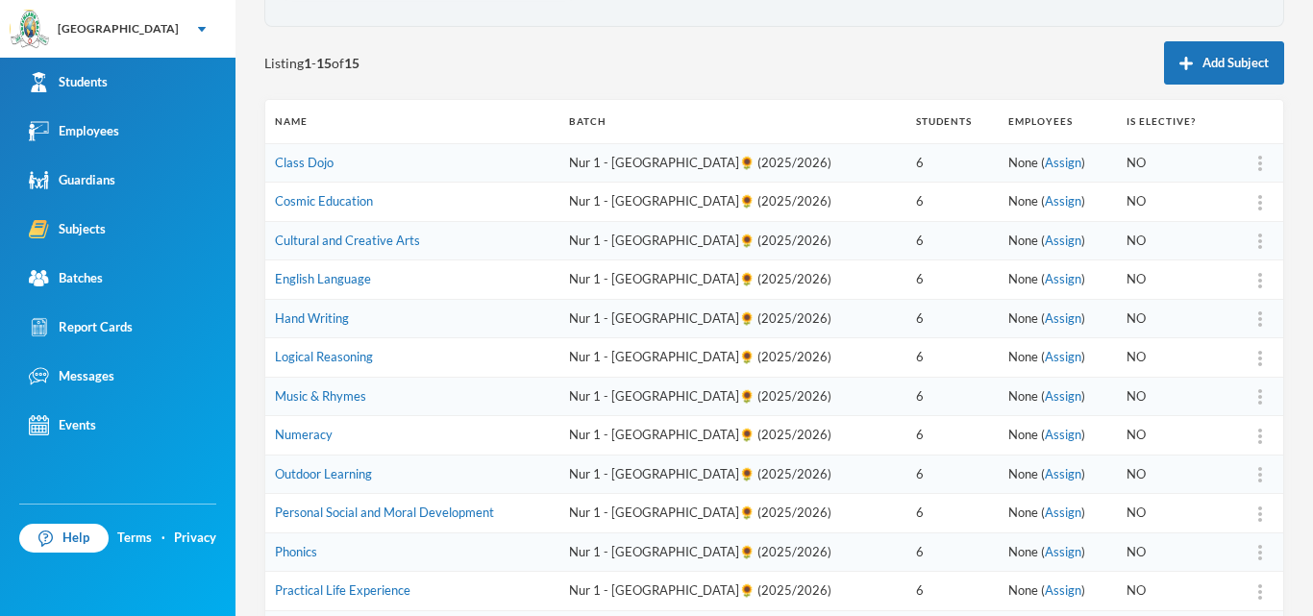
scroll to position [288, 0]
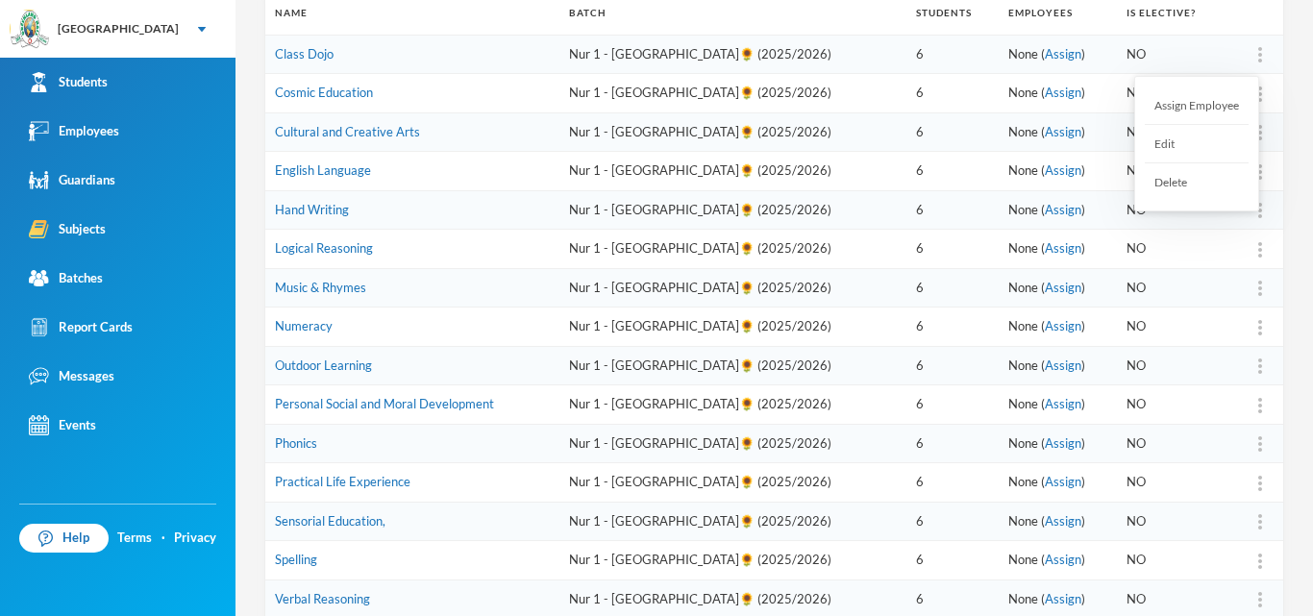
click at [1236, 98] on div "Assign Employee" at bounding box center [1197, 106] width 104 height 38
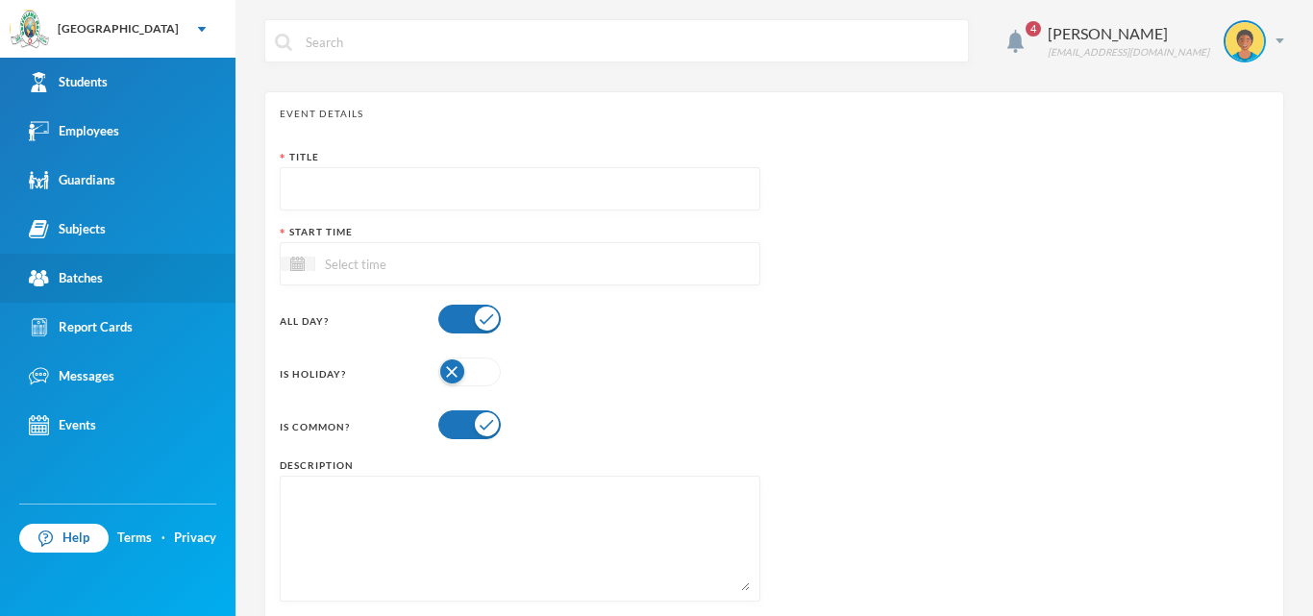
click at [80, 286] on div "Batches" at bounding box center [66, 278] width 74 height 20
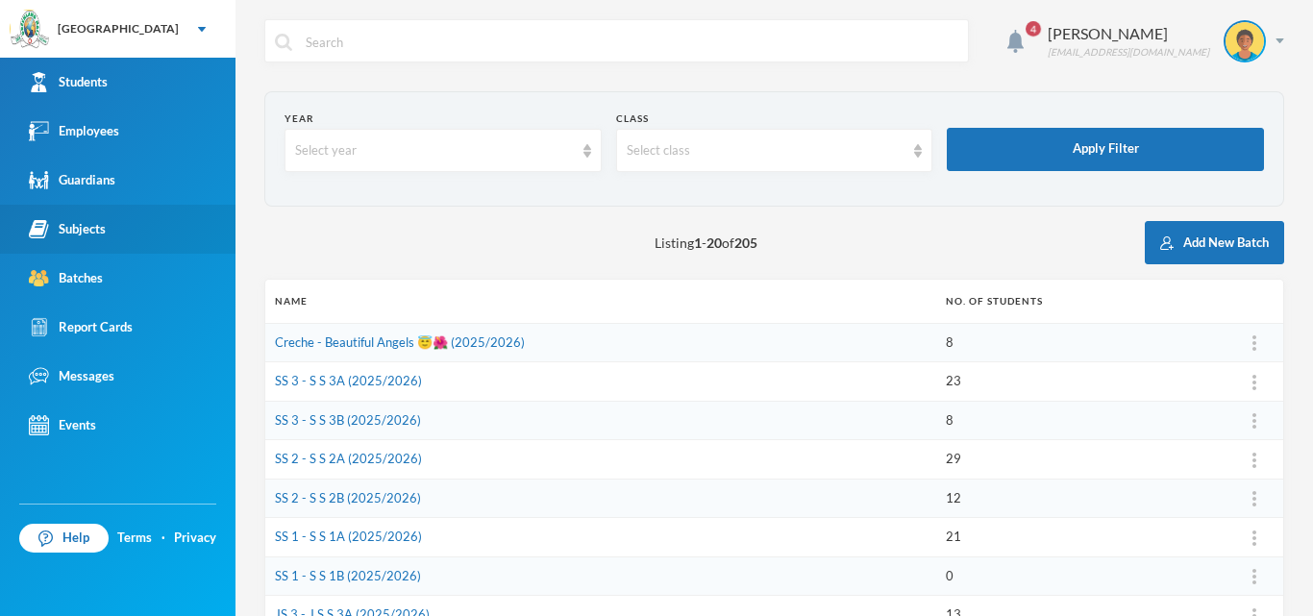
click at [92, 235] on div "Subjects" at bounding box center [67, 229] width 77 height 20
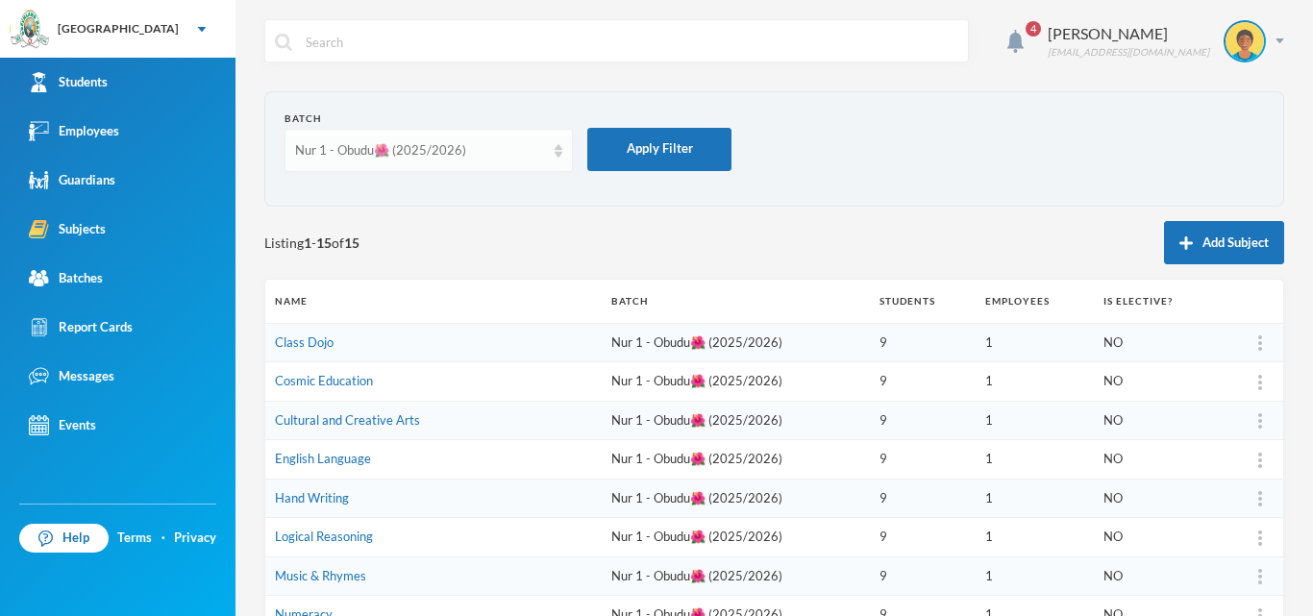
click at [535, 141] on div "Nur 1 - Obudu🌺 (2025/2026)" at bounding box center [420, 150] width 250 height 19
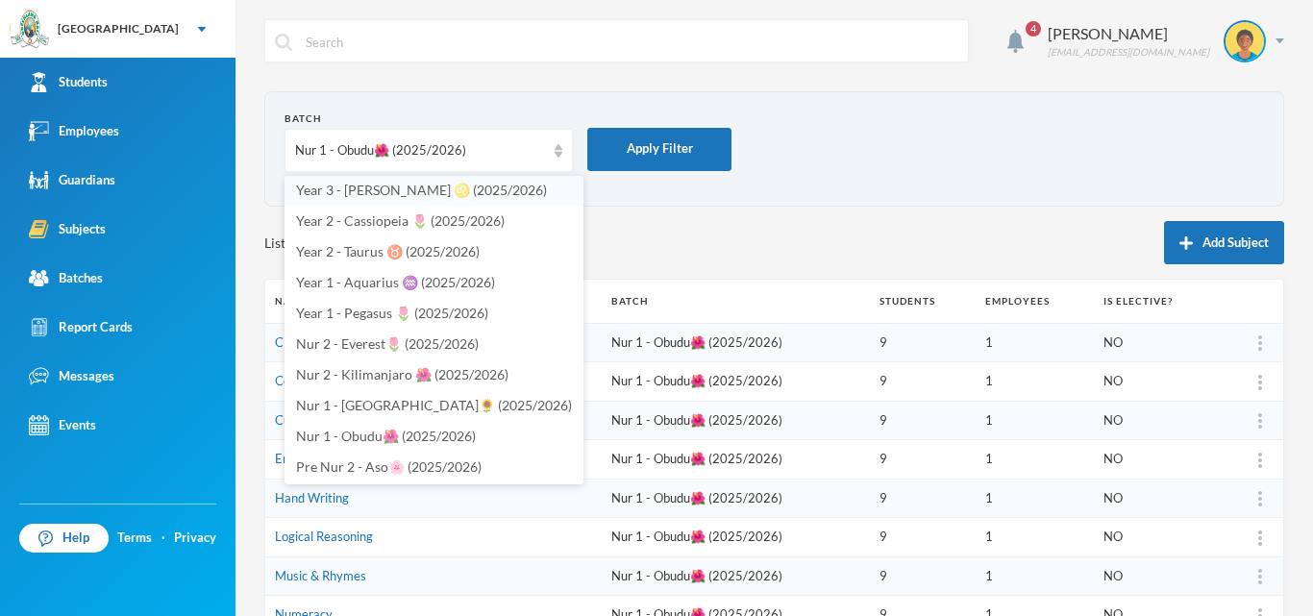
scroll to position [673, 0]
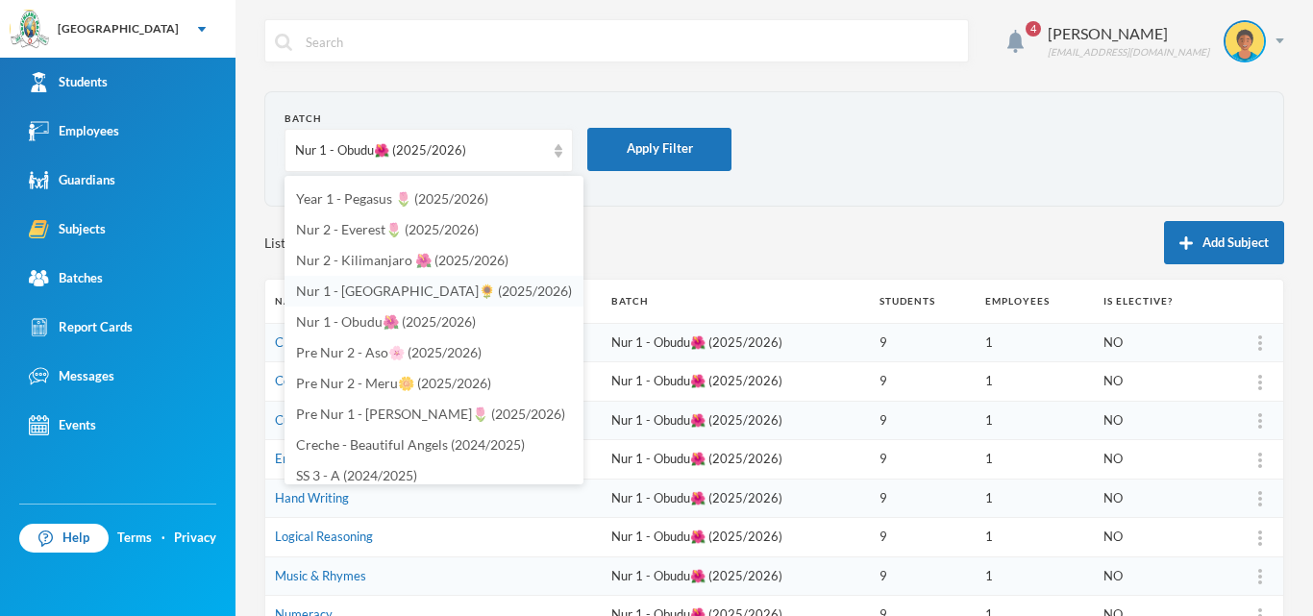
click at [407, 294] on span "Nur 1 - [GEOGRAPHIC_DATA]🌻 (2025/2026)" at bounding box center [434, 291] width 276 height 16
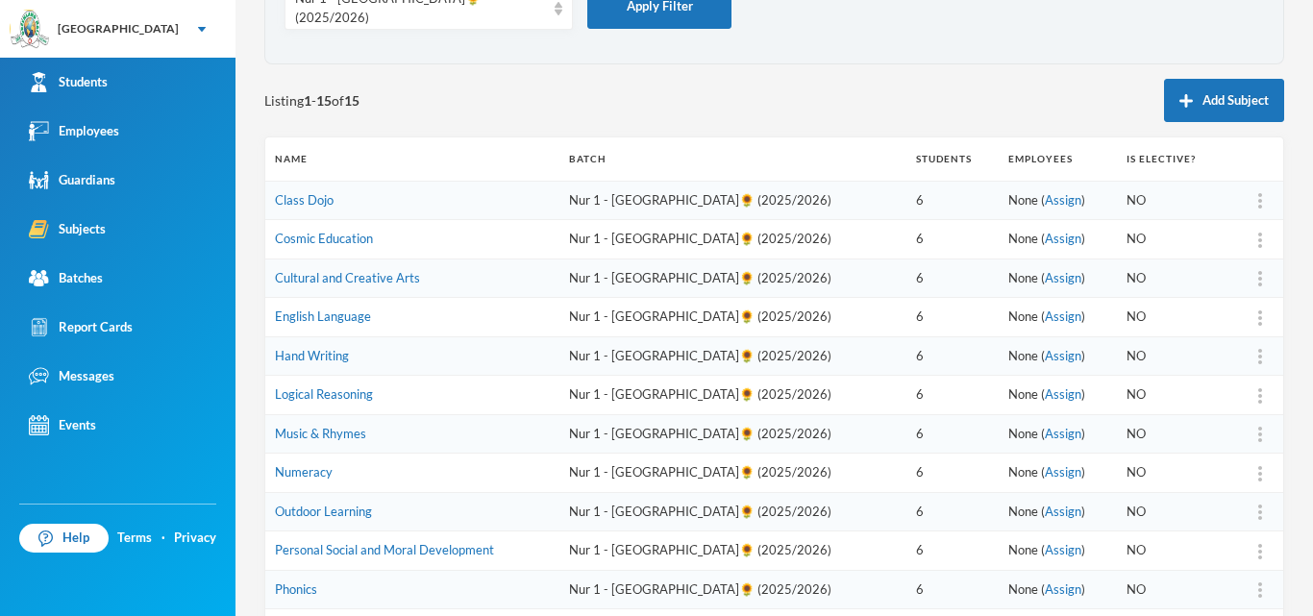
scroll to position [192, 0]
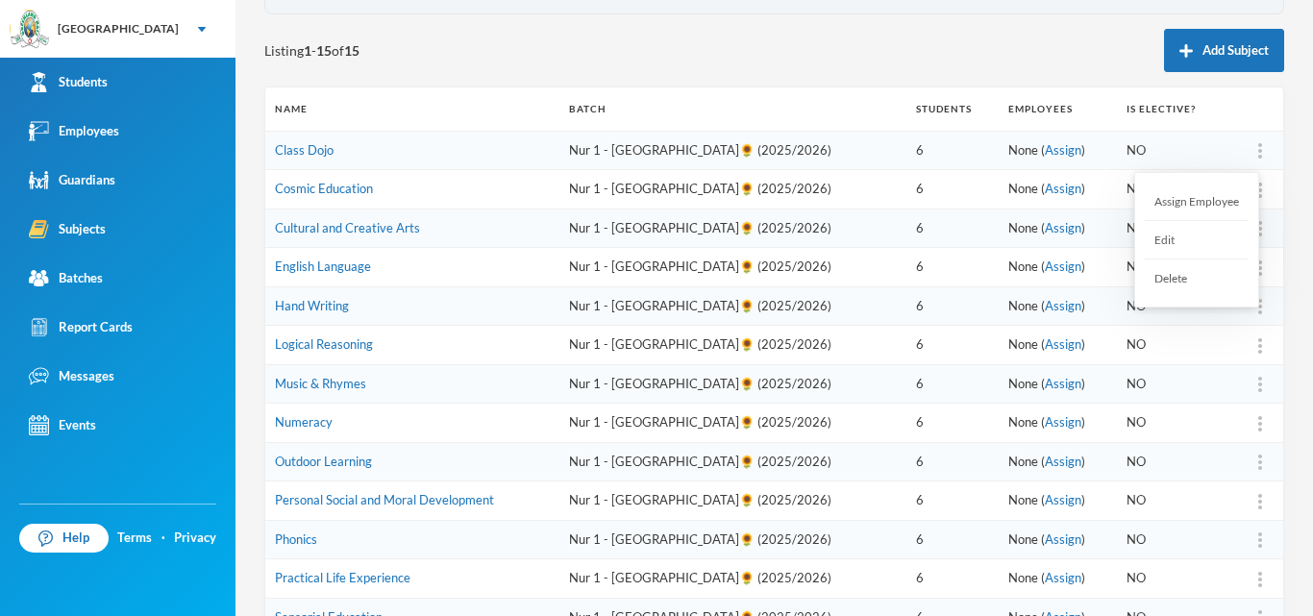
click at [1247, 147] on div at bounding box center [1260, 150] width 27 height 19
click at [1215, 195] on div "Assign Employee" at bounding box center [1197, 202] width 104 height 38
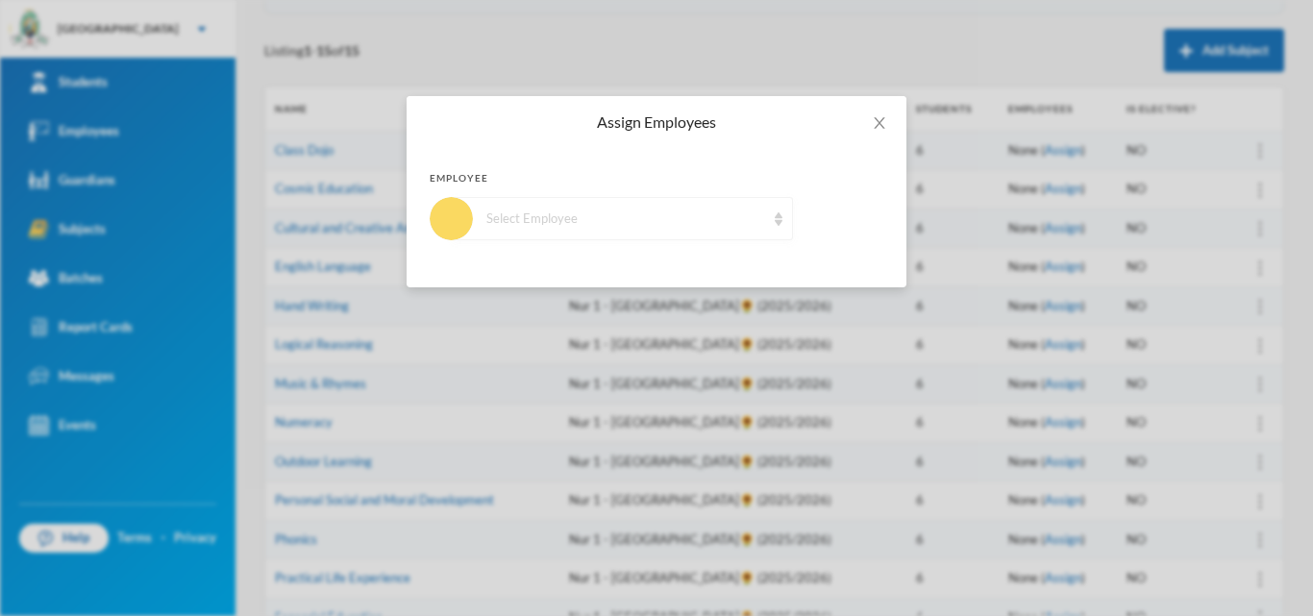
click at [622, 220] on div "Select Employee" at bounding box center [625, 219] width 279 height 19
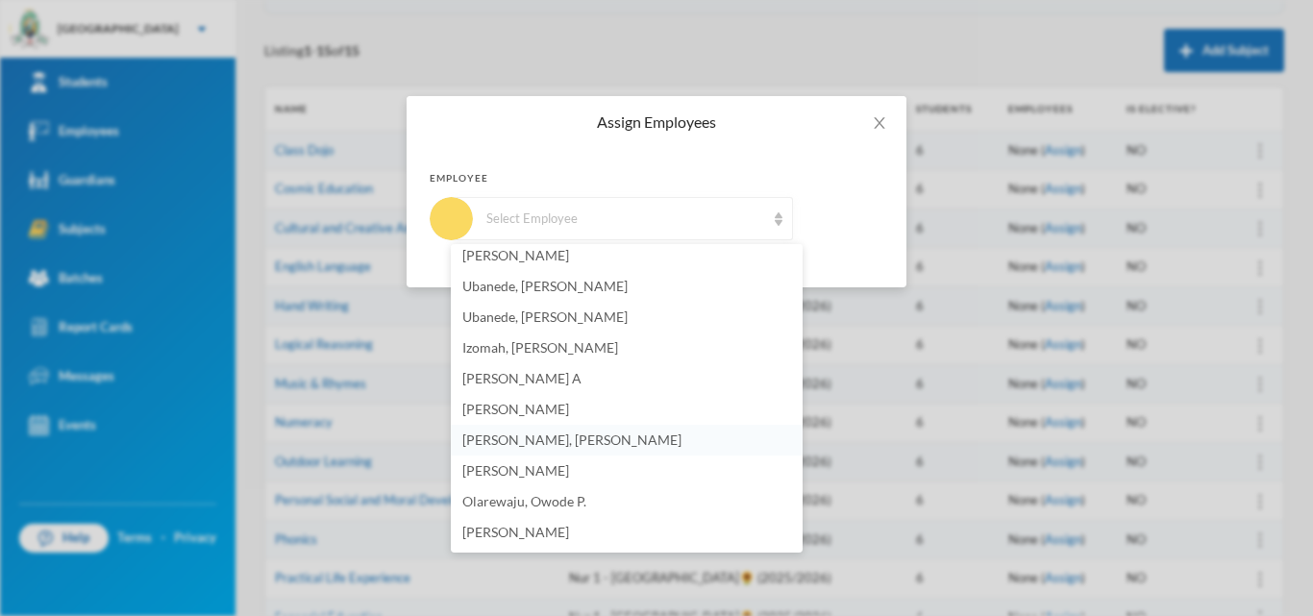
click at [534, 441] on span "[PERSON_NAME], [PERSON_NAME]" at bounding box center [571, 440] width 219 height 16
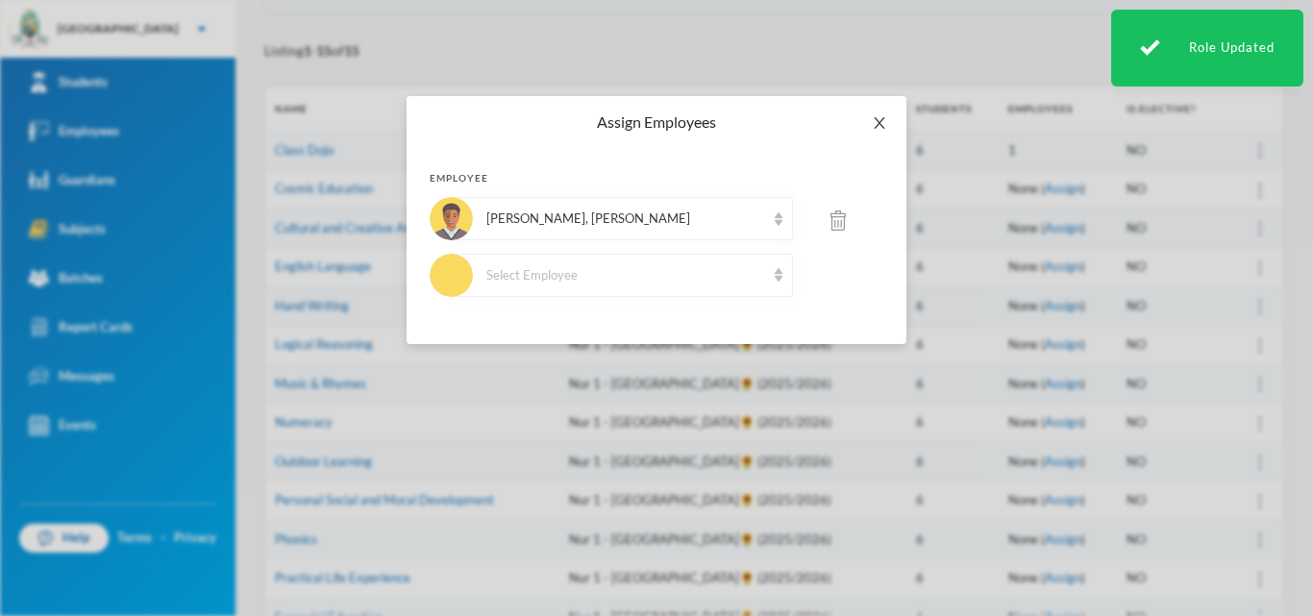
click at [868, 124] on span "Close" at bounding box center [880, 123] width 54 height 54
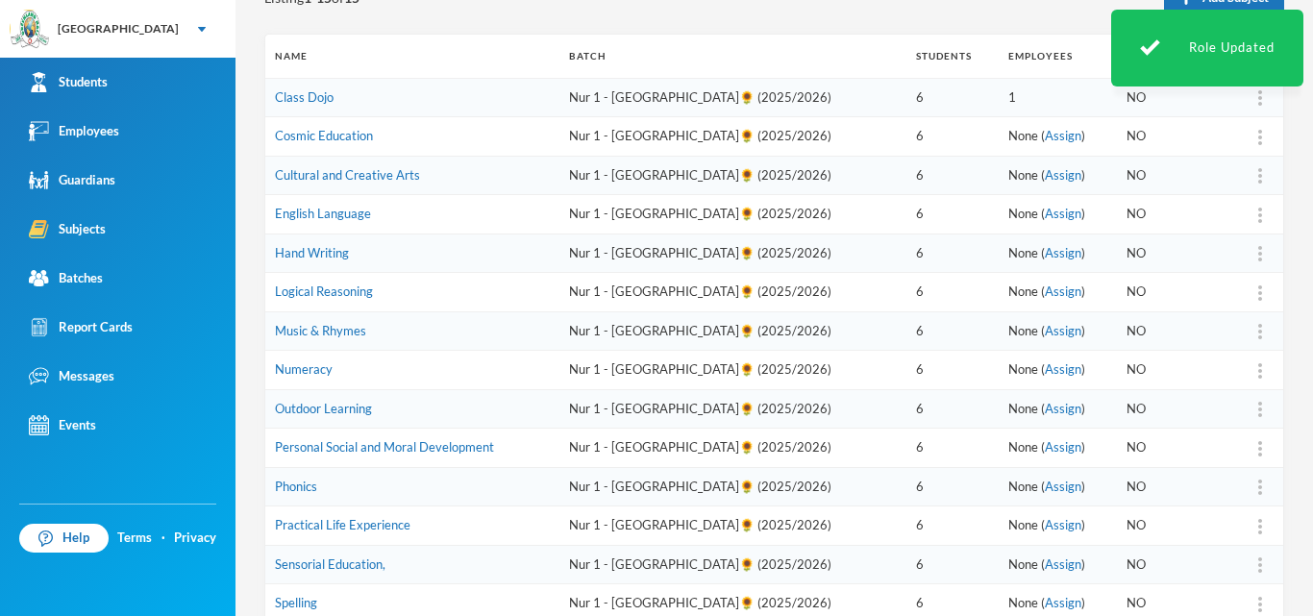
scroll to position [385, 0]
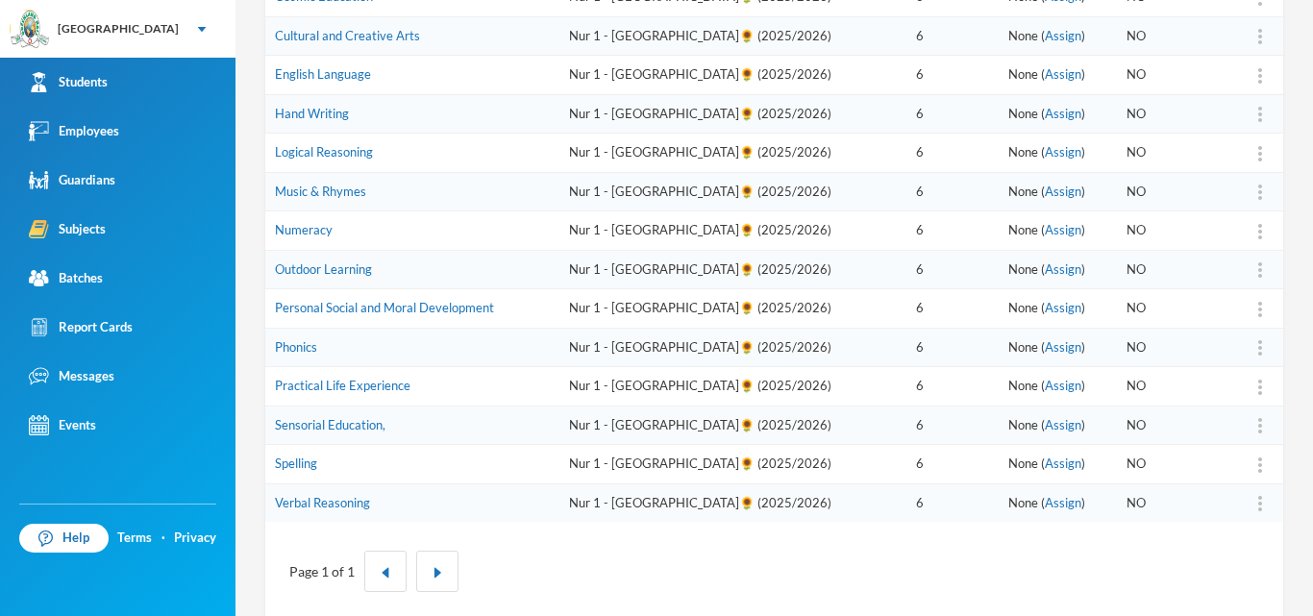
click at [1258, 509] on img at bounding box center [1260, 503] width 4 height 15
click at [1212, 368] on div "Assign Employee" at bounding box center [1197, 374] width 104 height 38
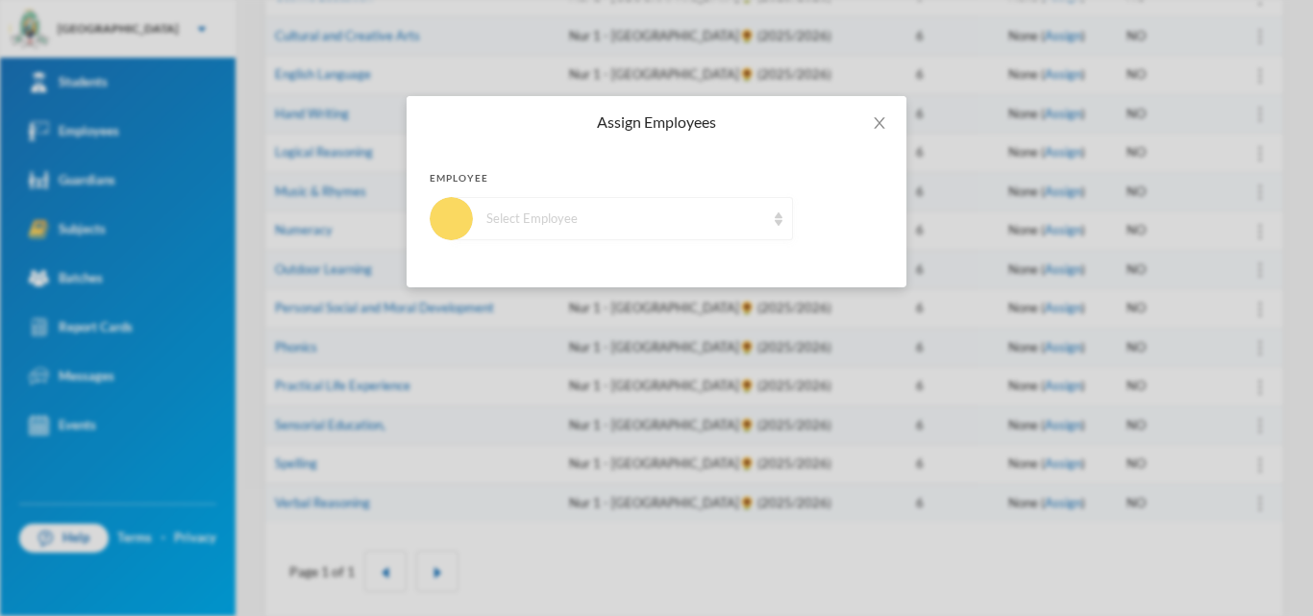
click at [547, 212] on div "Select Employee" at bounding box center [625, 219] width 279 height 19
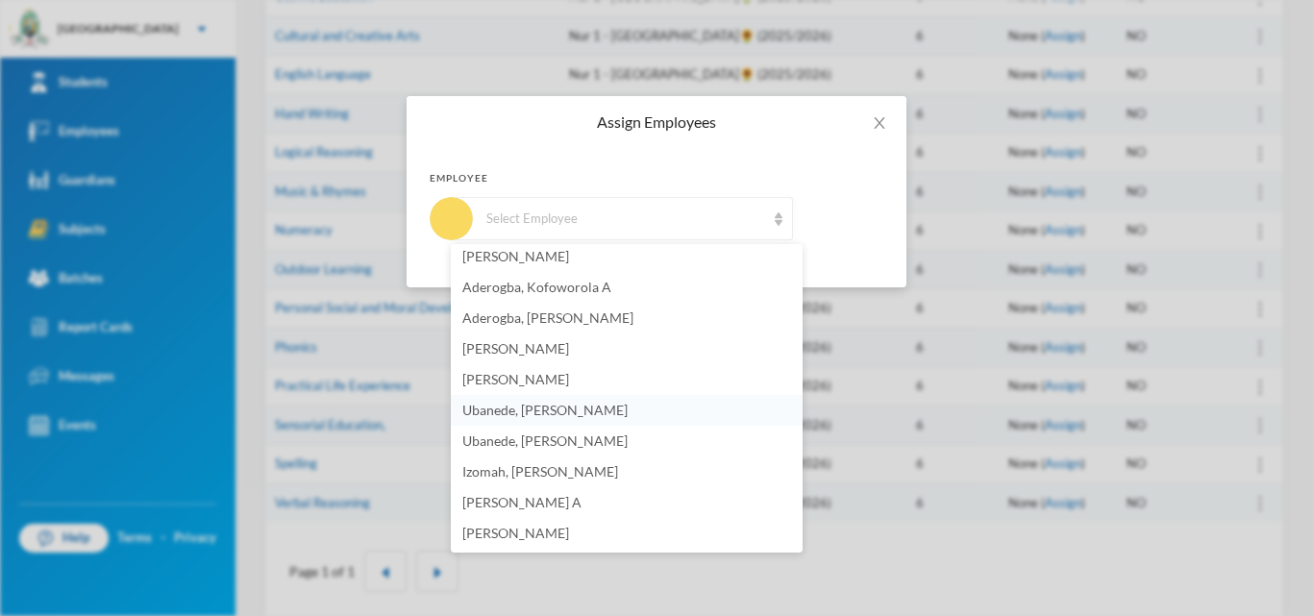
scroll to position [288, 0]
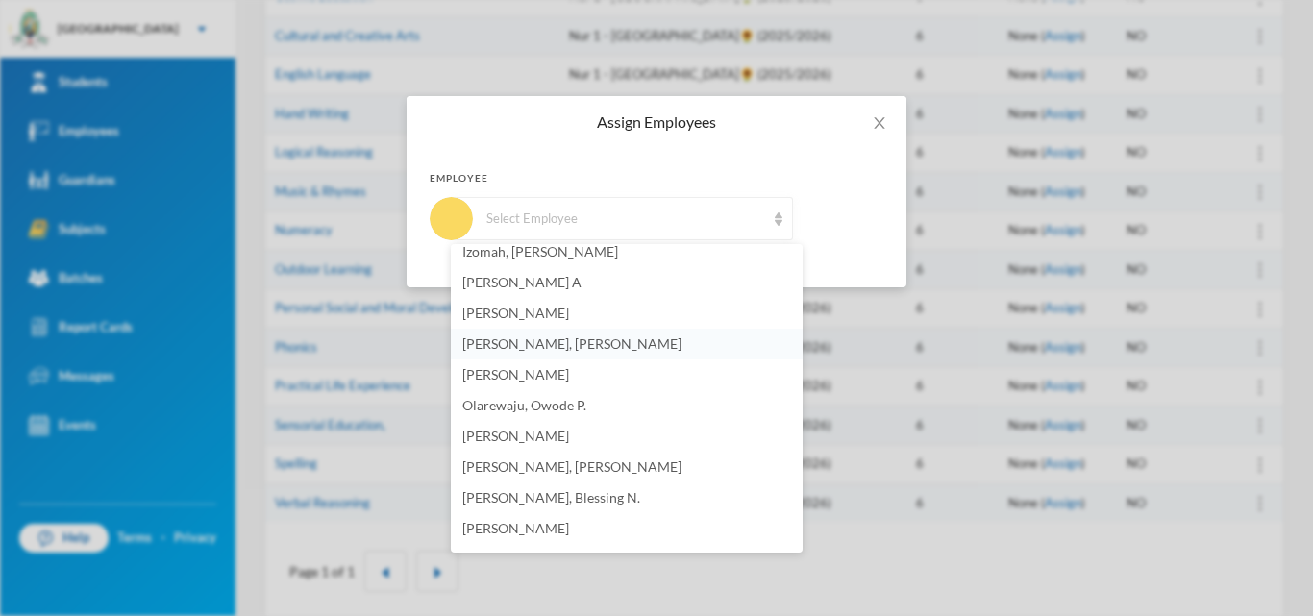
click at [509, 345] on span "[PERSON_NAME], [PERSON_NAME]" at bounding box center [571, 344] width 219 height 16
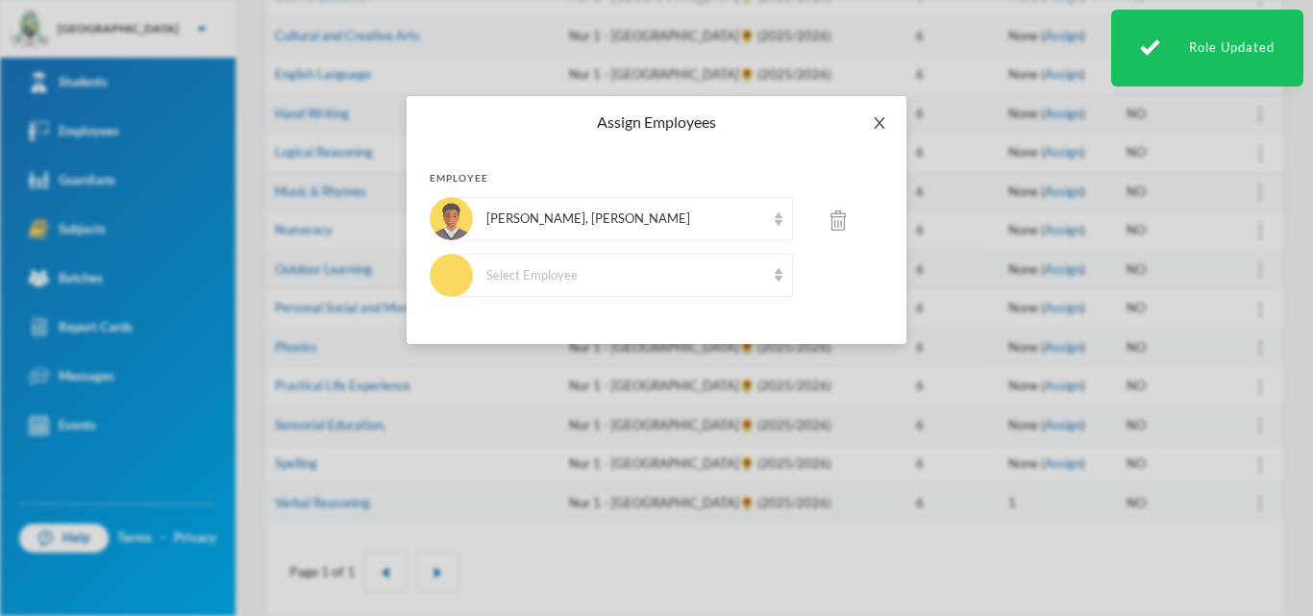
click at [873, 112] on span "Close" at bounding box center [880, 123] width 54 height 54
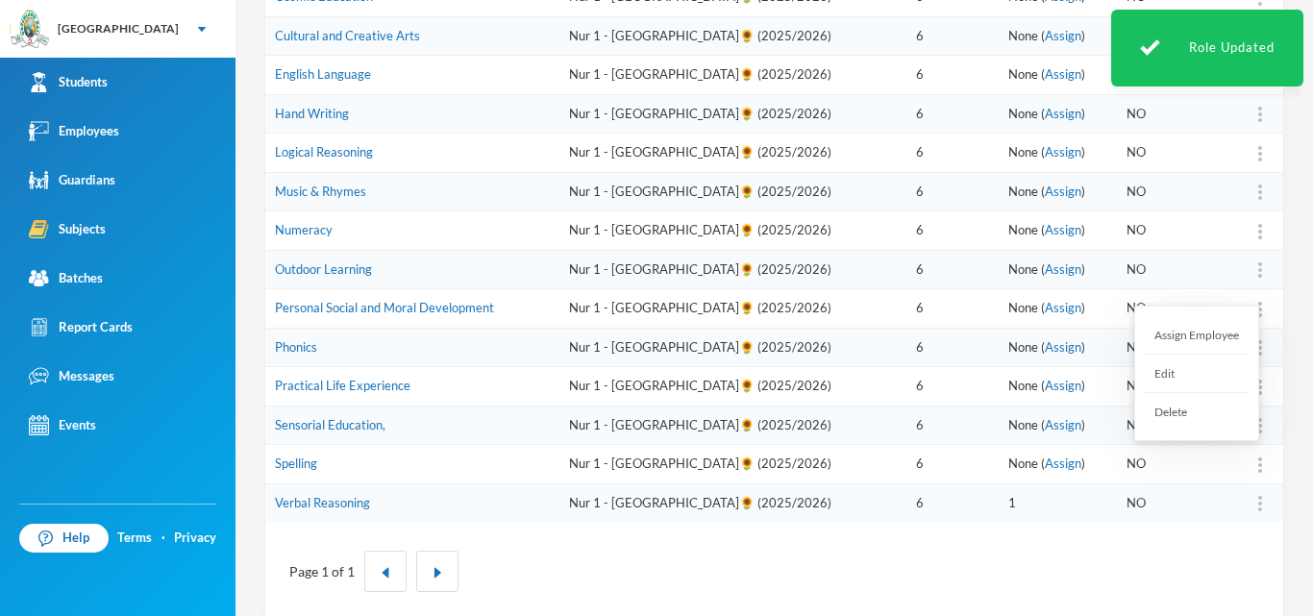
click at [1258, 463] on img at bounding box center [1260, 465] width 4 height 15
click at [1199, 327] on div "Assign Employee" at bounding box center [1197, 335] width 104 height 38
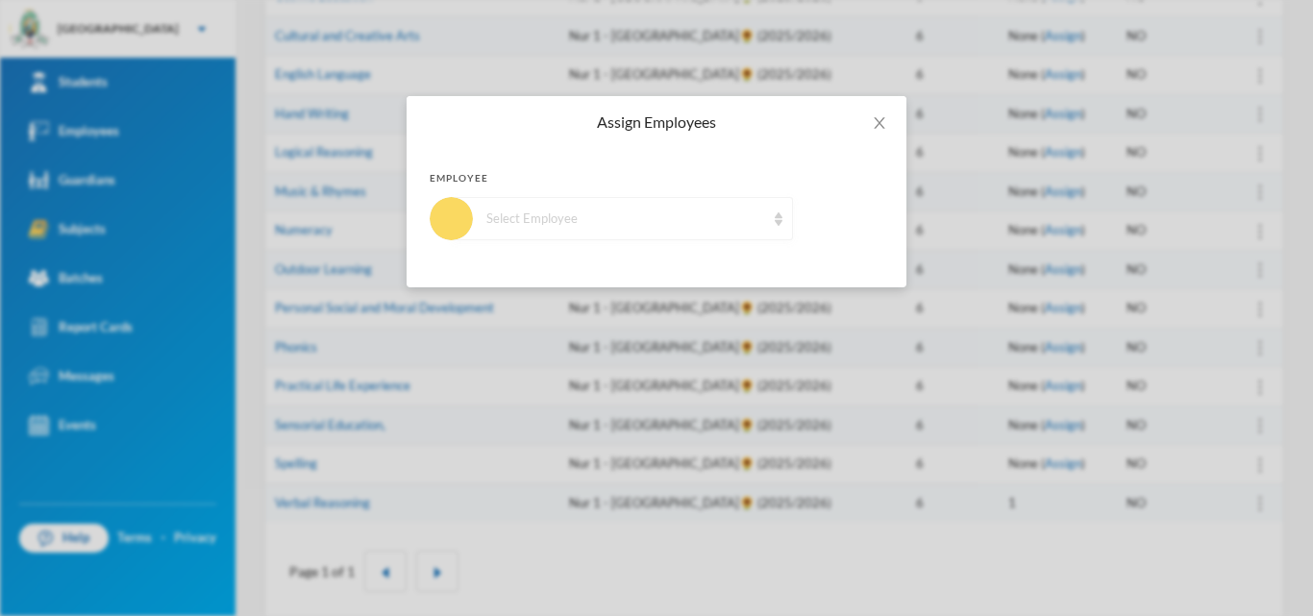
click at [549, 229] on div "Select Employee" at bounding box center [622, 218] width 341 height 43
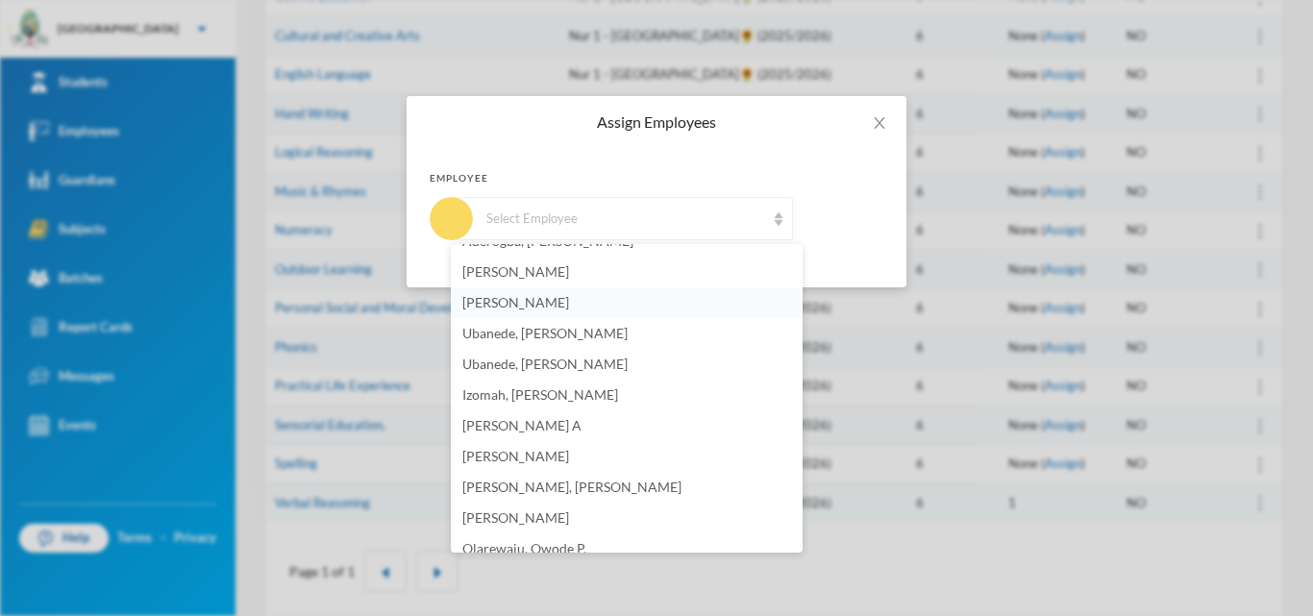
scroll to position [192, 0]
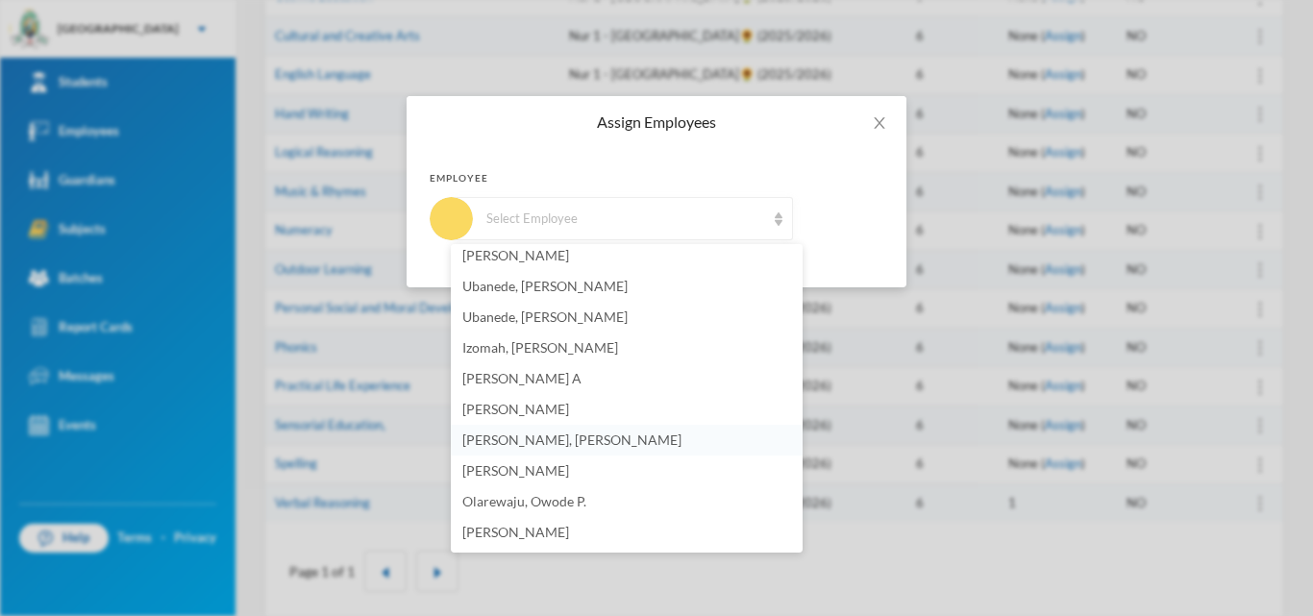
click at [497, 441] on span "[PERSON_NAME], [PERSON_NAME]" at bounding box center [571, 440] width 219 height 16
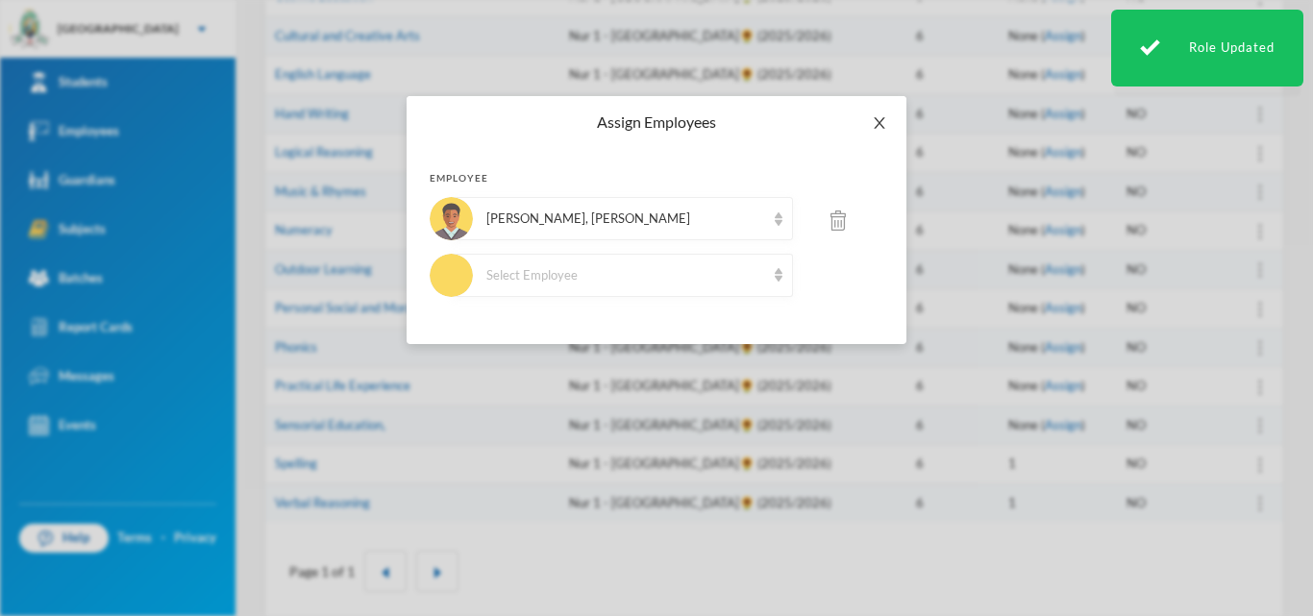
click at [885, 117] on icon "icon: close" at bounding box center [879, 122] width 15 height 15
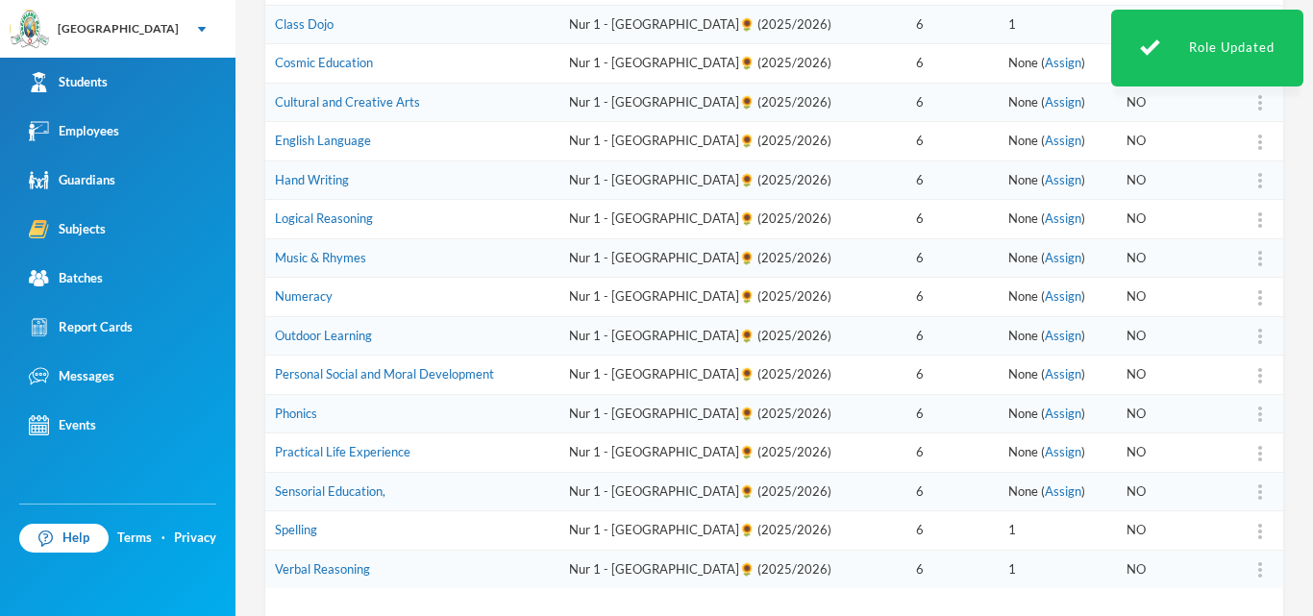
scroll to position [0, 0]
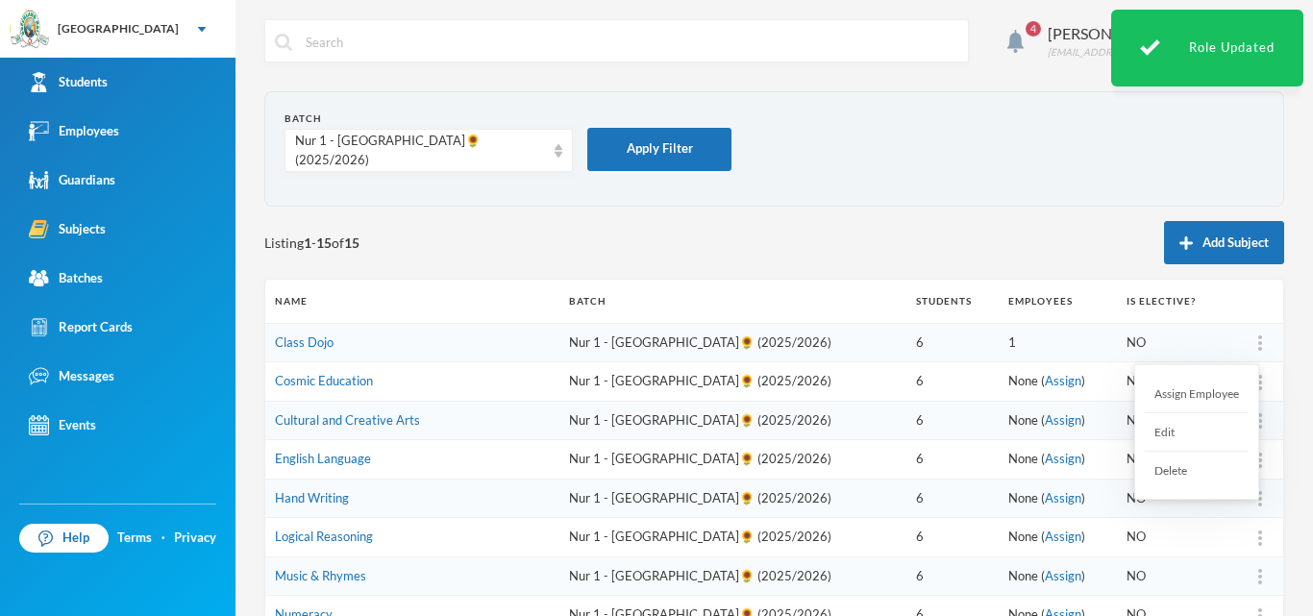
click at [1236, 396] on div "Assign Employee" at bounding box center [1197, 394] width 104 height 38
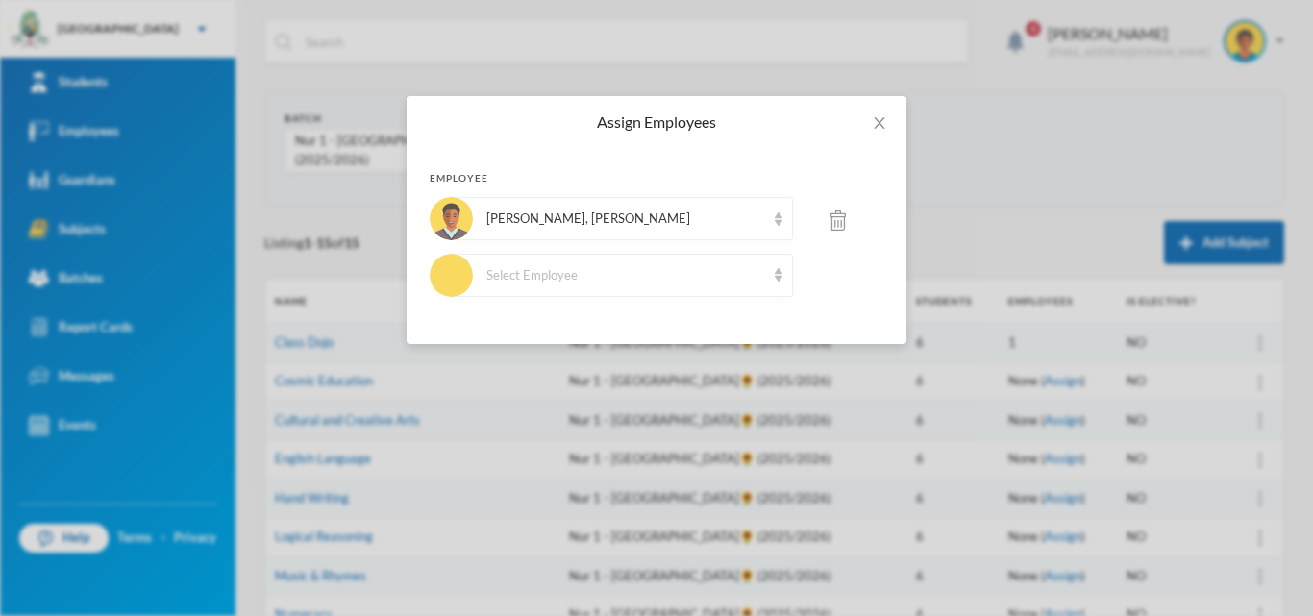
click at [741, 305] on div "Employee Amure, Olawunmi A. Select Employee" at bounding box center [657, 246] width 500 height 196
click at [731, 285] on div "Select Employee" at bounding box center [625, 275] width 279 height 19
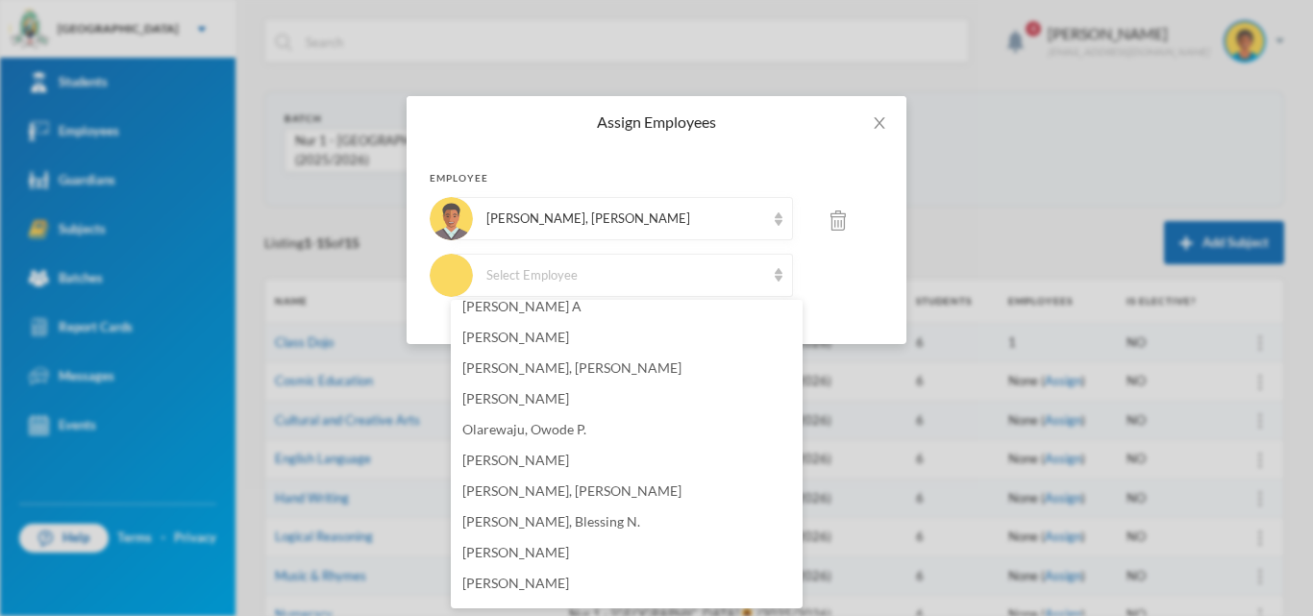
scroll to position [288, 0]
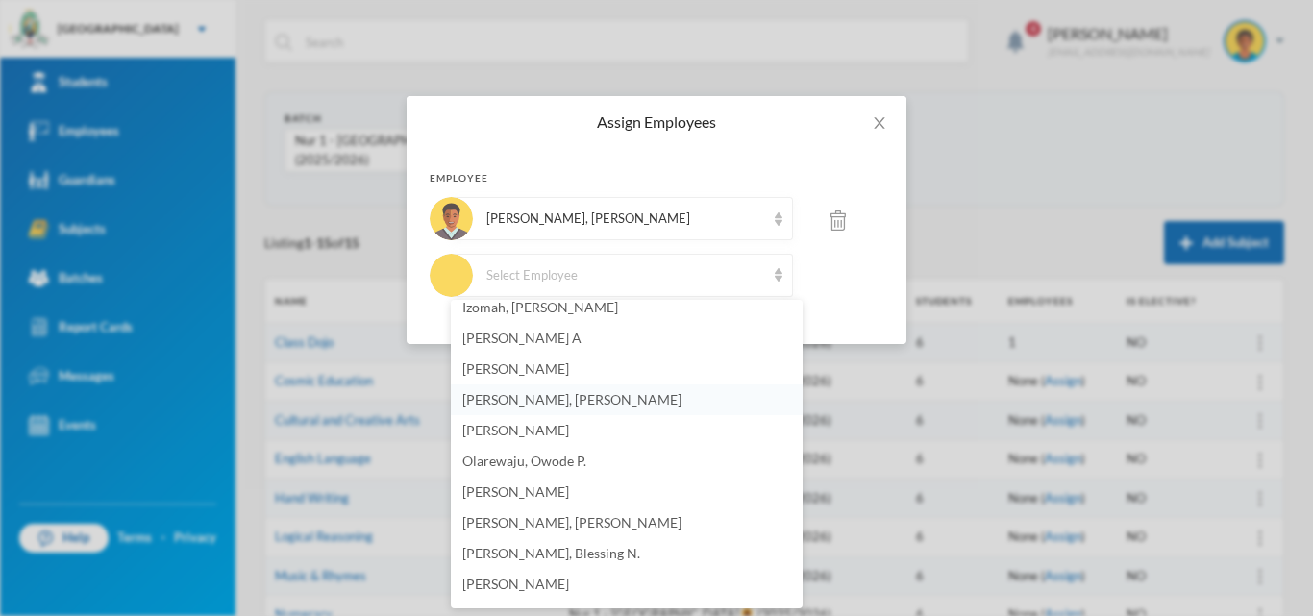
click at [530, 396] on span "[PERSON_NAME], [PERSON_NAME]" at bounding box center [571, 399] width 219 height 16
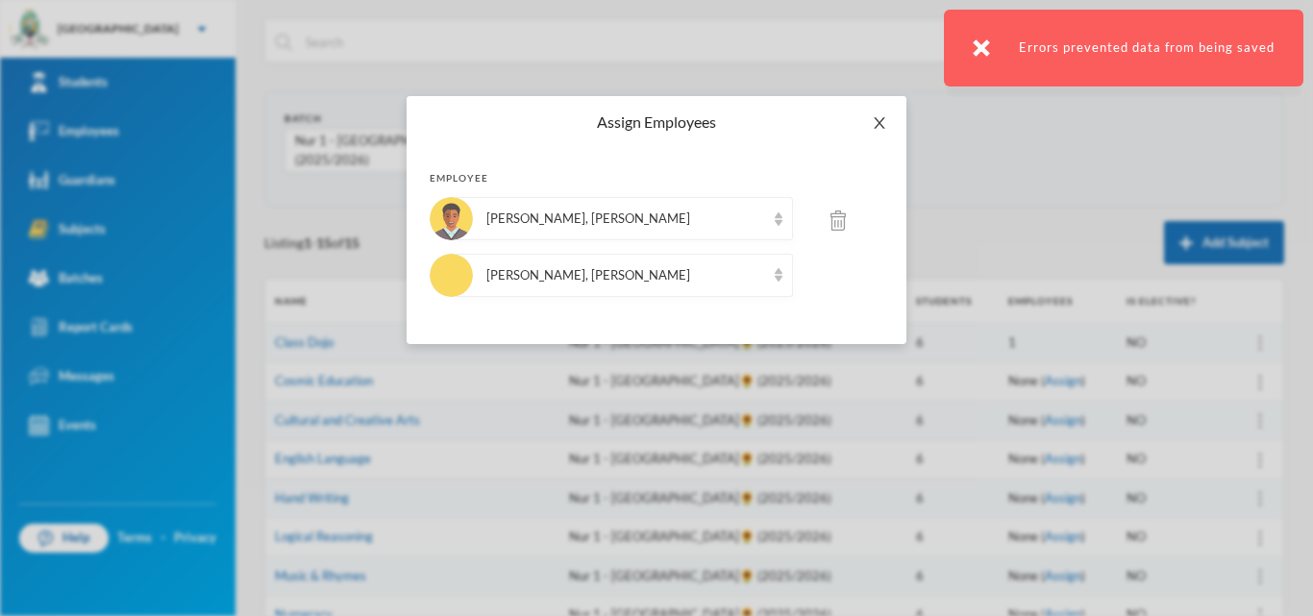
click at [871, 118] on span "Close" at bounding box center [880, 123] width 54 height 54
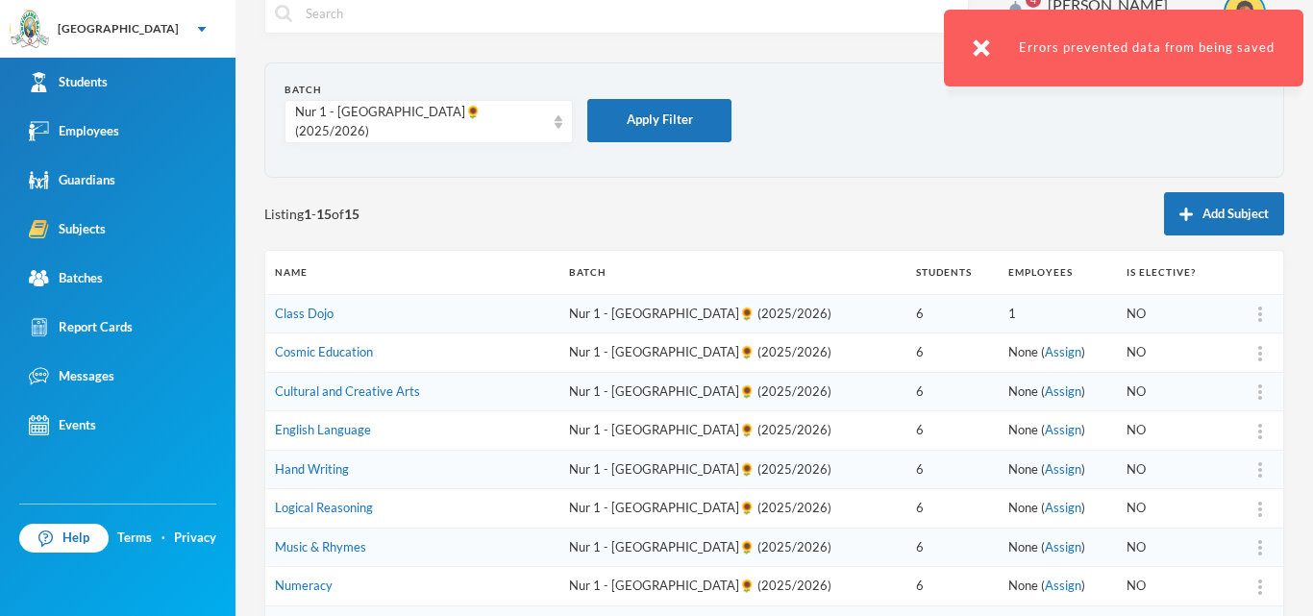
scroll to position [25, 0]
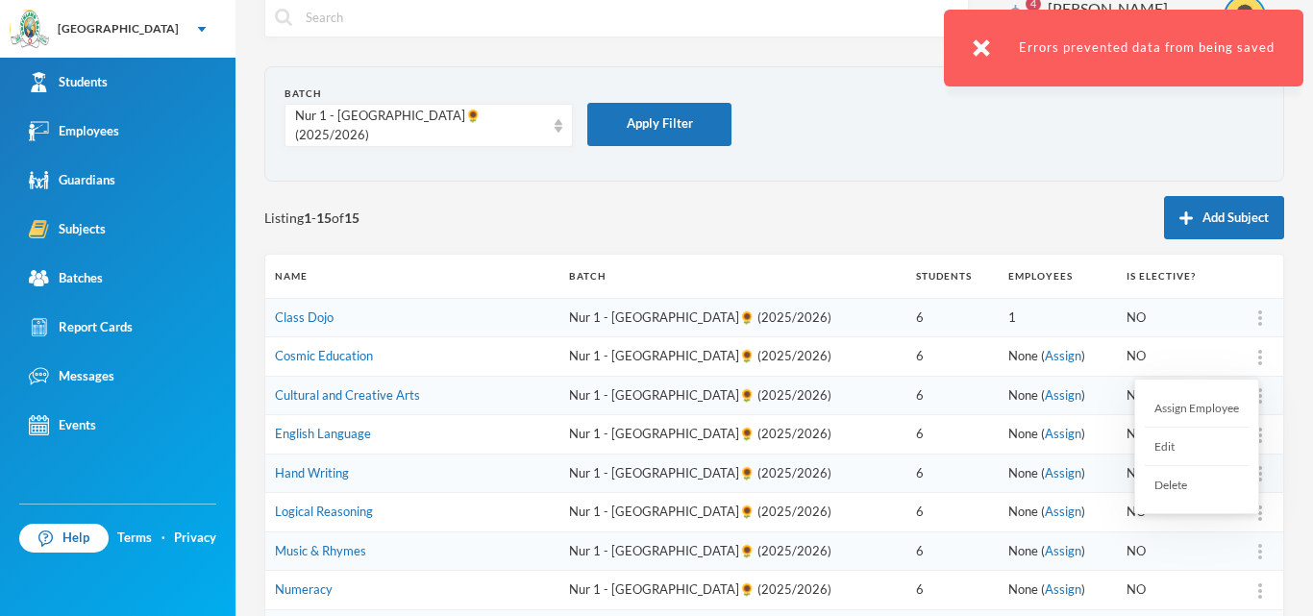
click at [1220, 400] on div "Assign Employee" at bounding box center [1197, 408] width 104 height 38
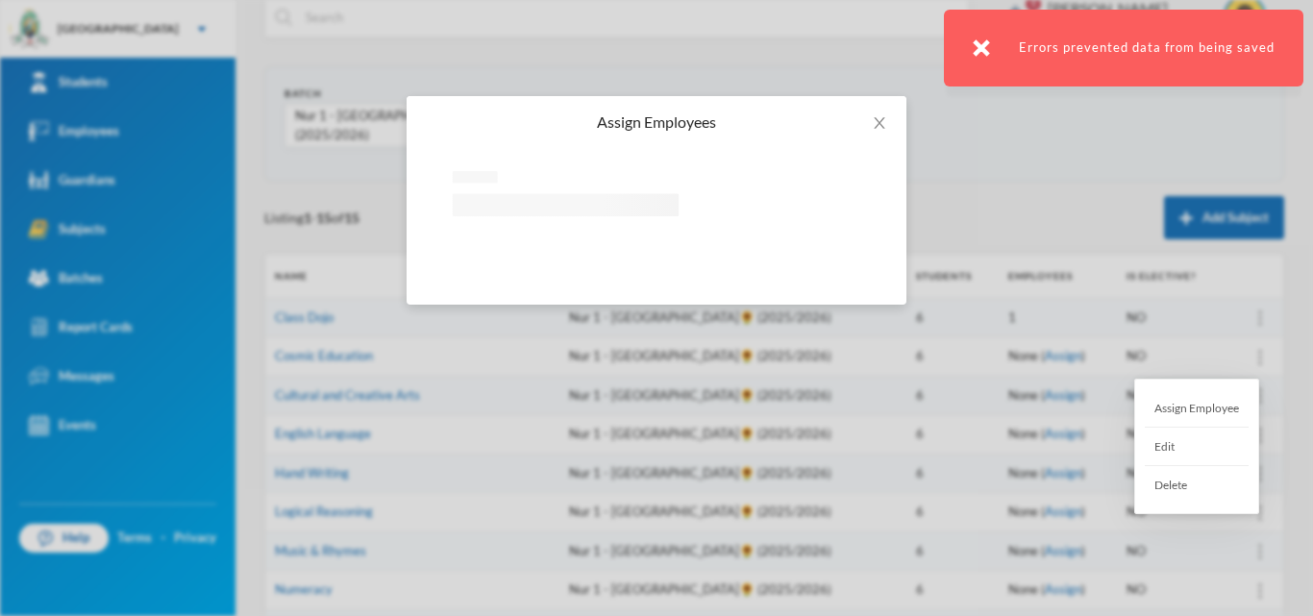
click at [1233, 373] on div "Assign Employee Edit Delete" at bounding box center [1196, 441] width 125 height 145
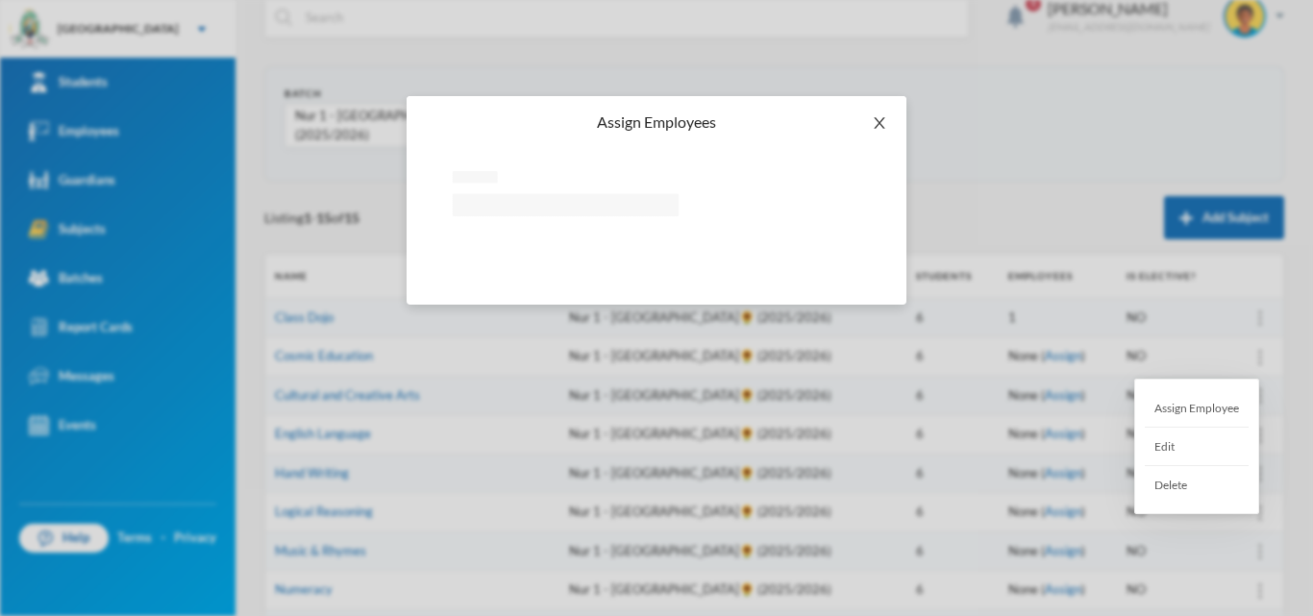
click at [882, 119] on icon "icon: close" at bounding box center [879, 122] width 15 height 15
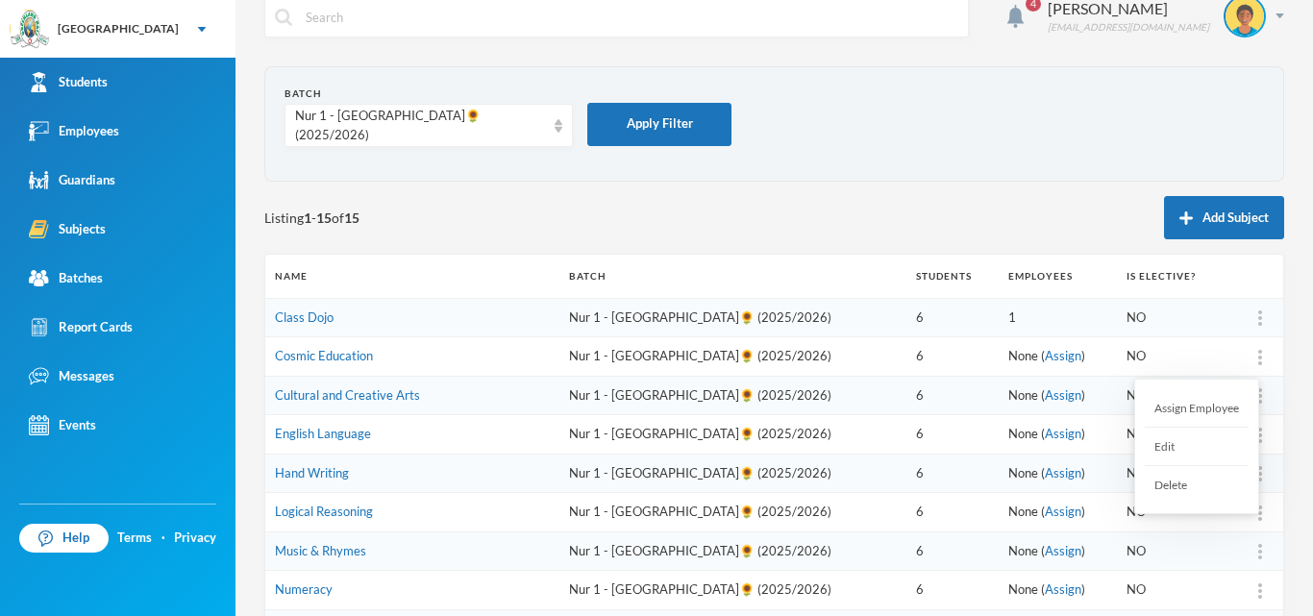
click at [1258, 358] on img at bounding box center [1260, 357] width 4 height 15
click at [1227, 412] on div "Assign Employee" at bounding box center [1197, 408] width 104 height 38
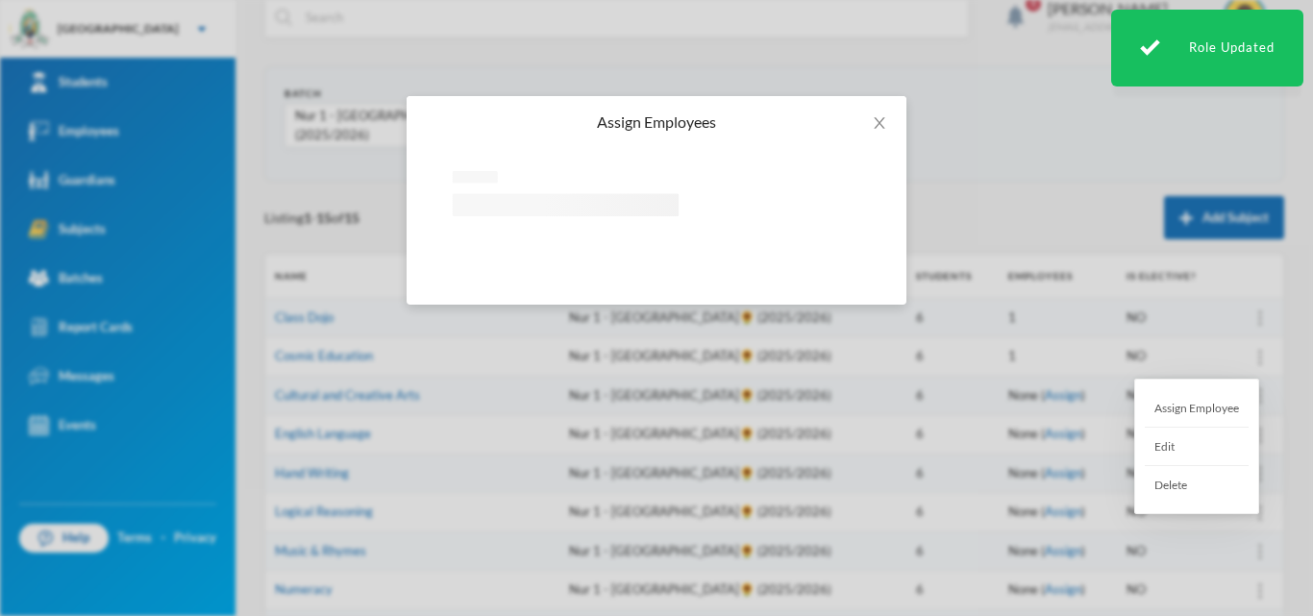
click at [1097, 392] on div "Assign Employees Loading interface..." at bounding box center [656, 308] width 1313 height 616
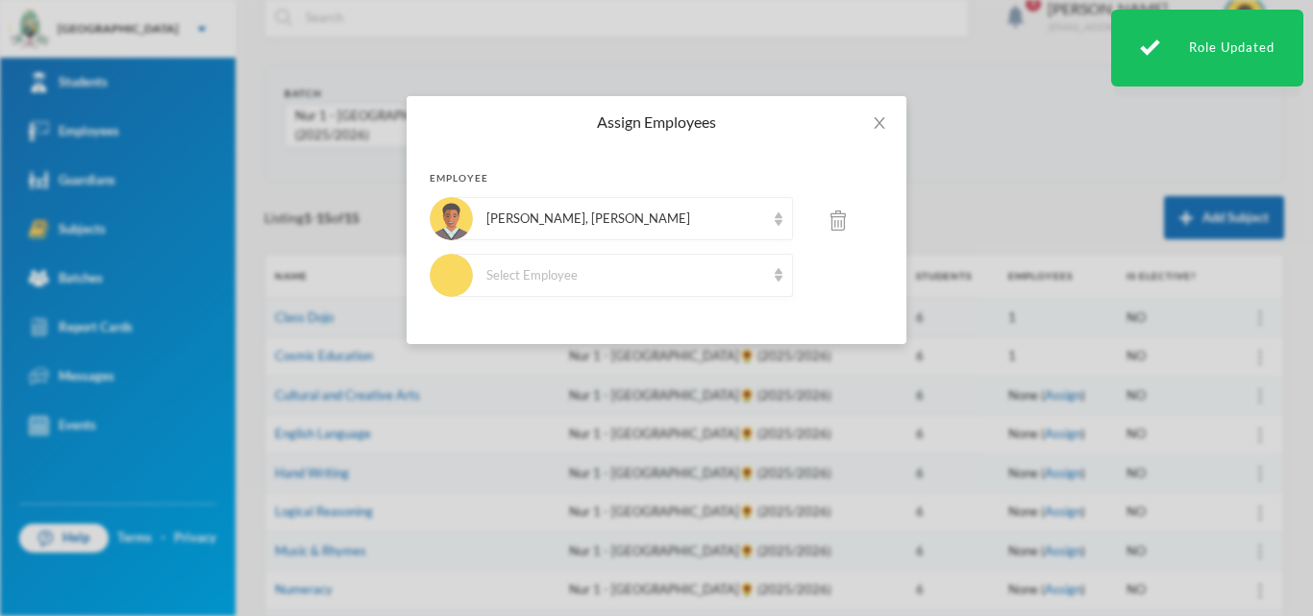
click at [1236, 402] on div "Assign Employees Employee Amure, Olawunmi A. Select Employee" at bounding box center [656, 308] width 1313 height 616
click at [873, 126] on icon "icon: close" at bounding box center [879, 122] width 15 height 15
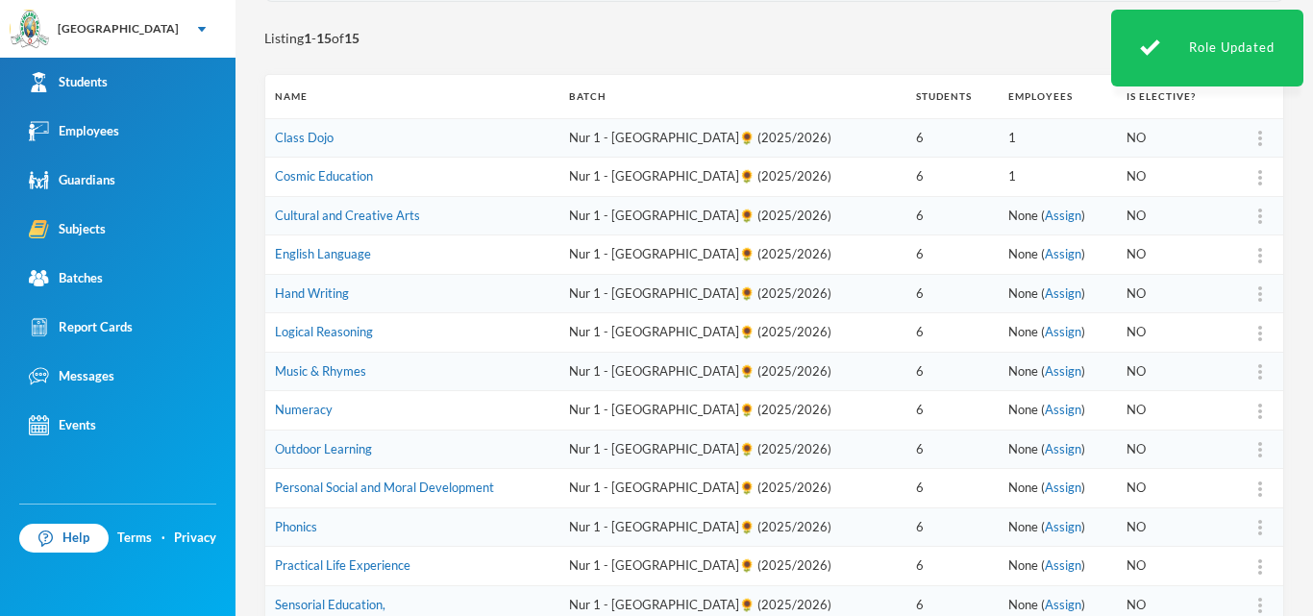
scroll to position [217, 0]
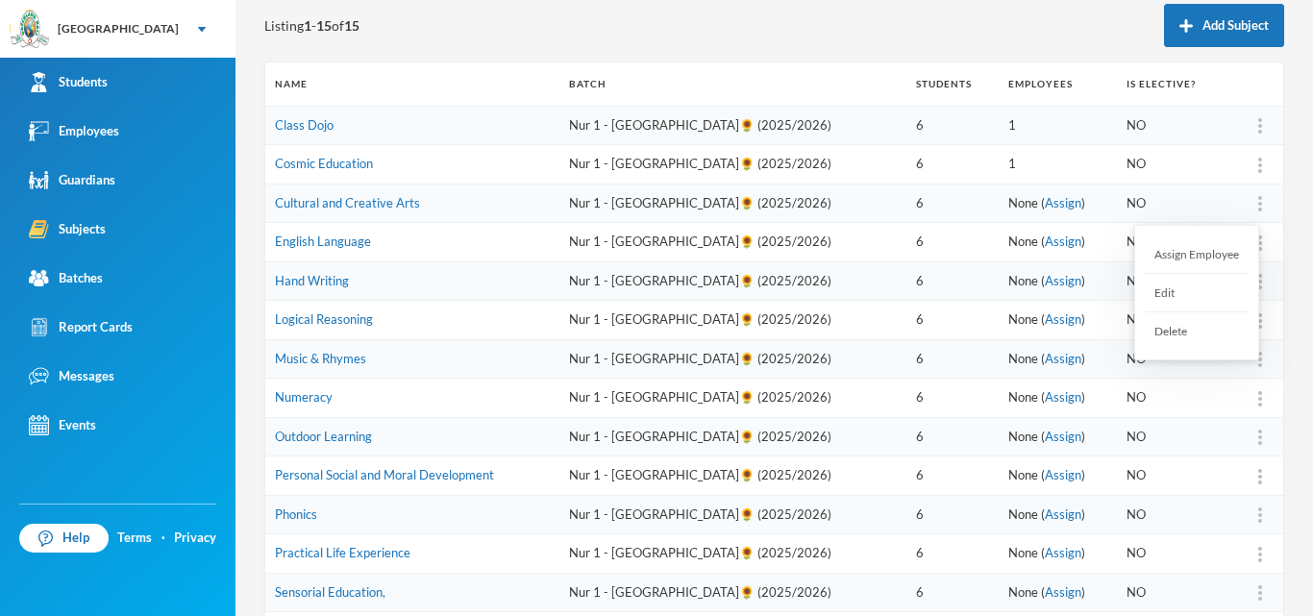
click at [1258, 202] on img at bounding box center [1260, 203] width 4 height 15
click at [1202, 252] on div "Assign Employee" at bounding box center [1197, 255] width 104 height 38
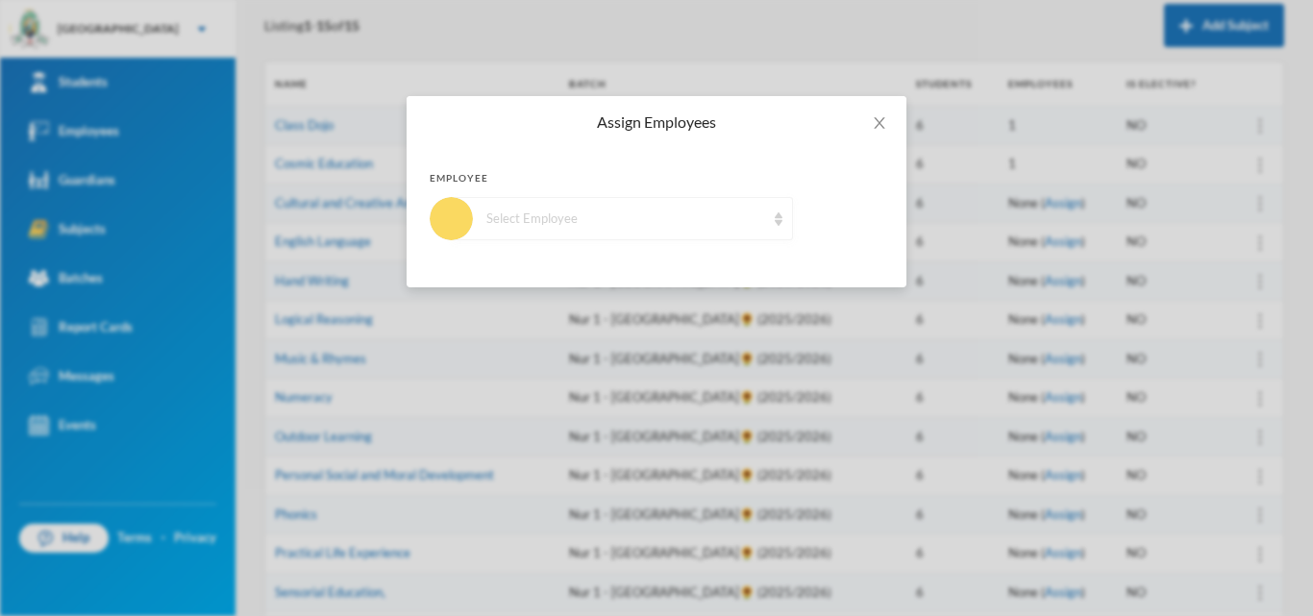
click at [681, 233] on div "Select Employee" at bounding box center [622, 218] width 341 height 43
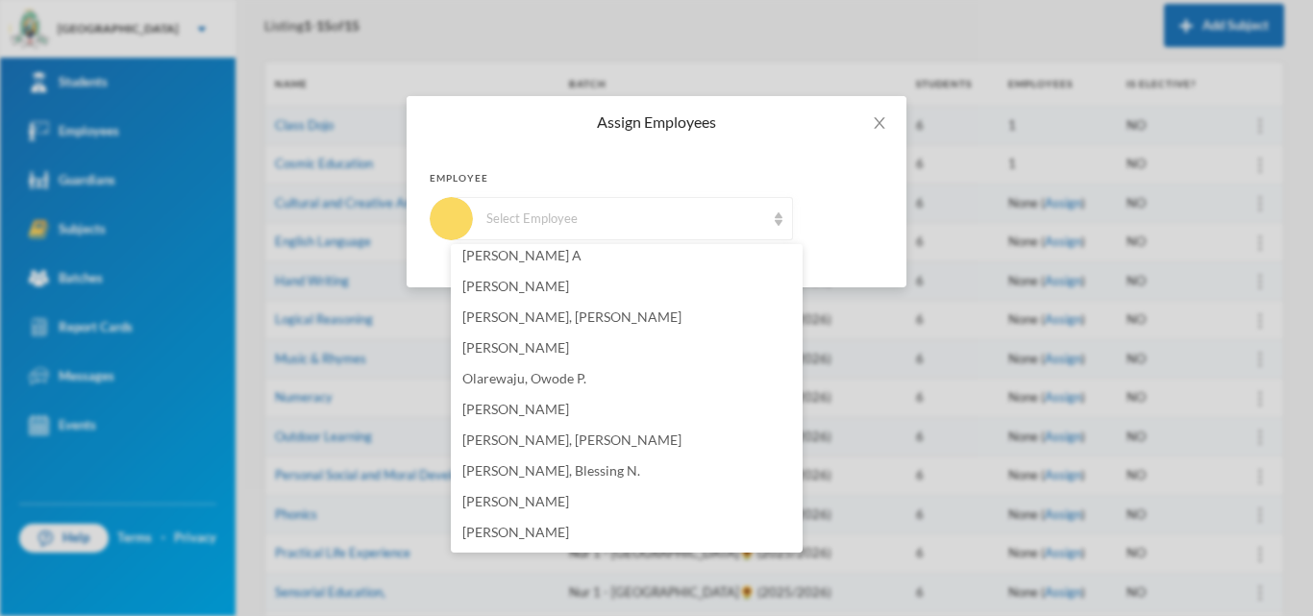
scroll to position [288, 0]
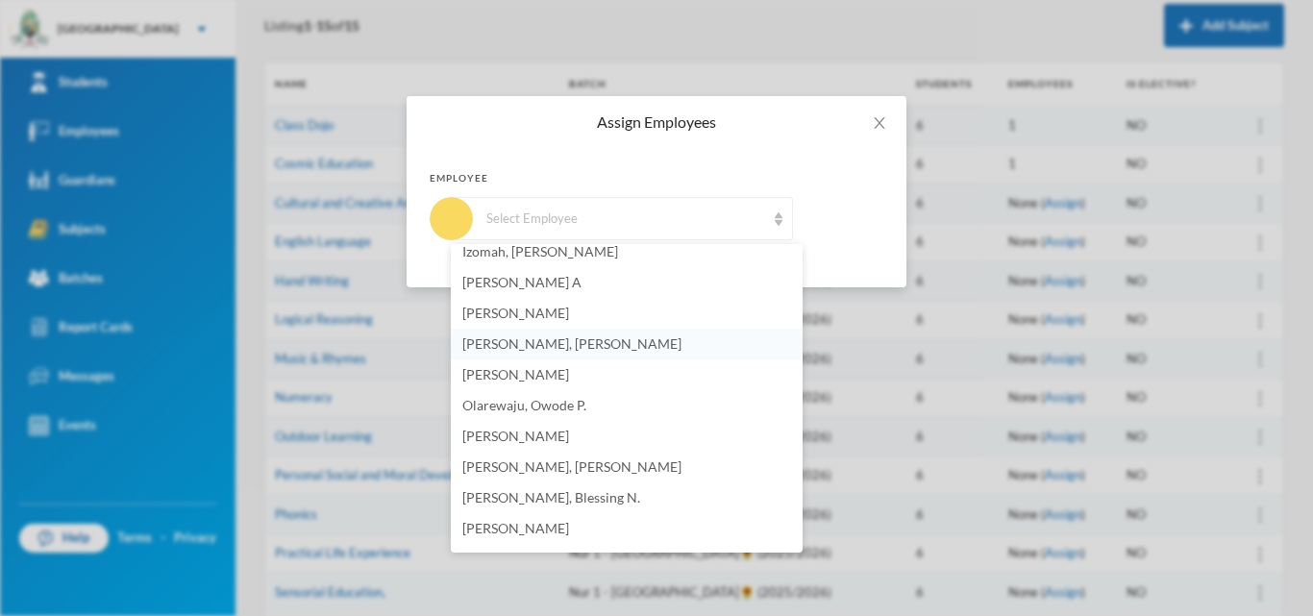
click at [490, 343] on span "[PERSON_NAME], [PERSON_NAME]" at bounding box center [571, 344] width 219 height 16
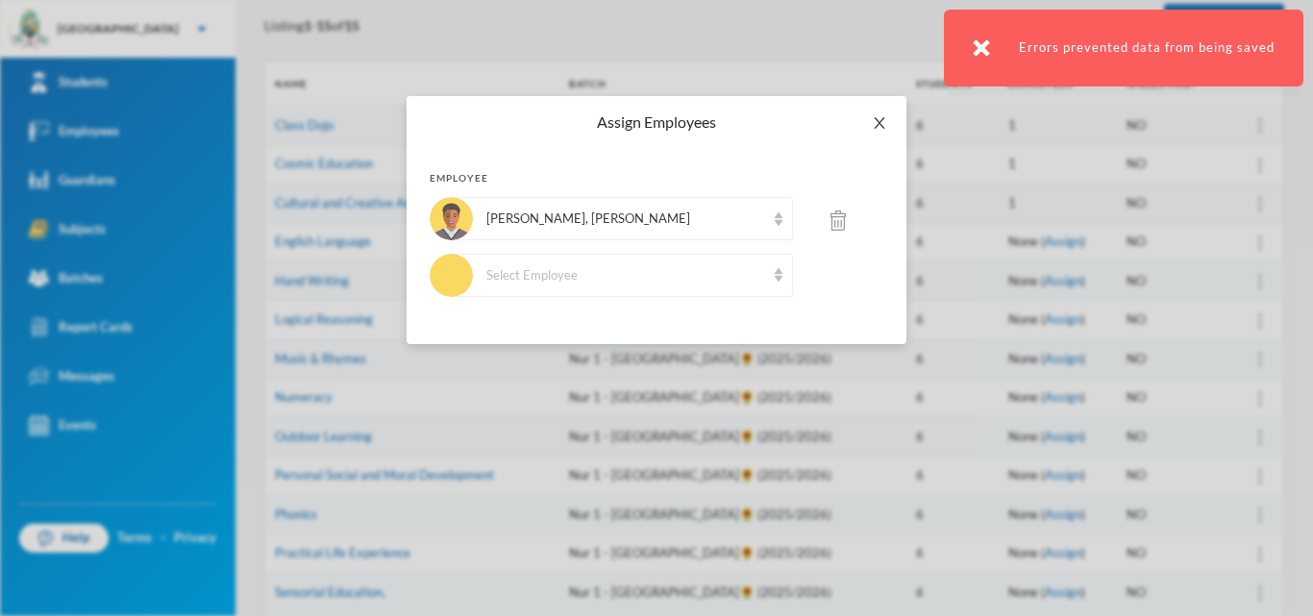
click at [885, 112] on span "Close" at bounding box center [880, 123] width 54 height 54
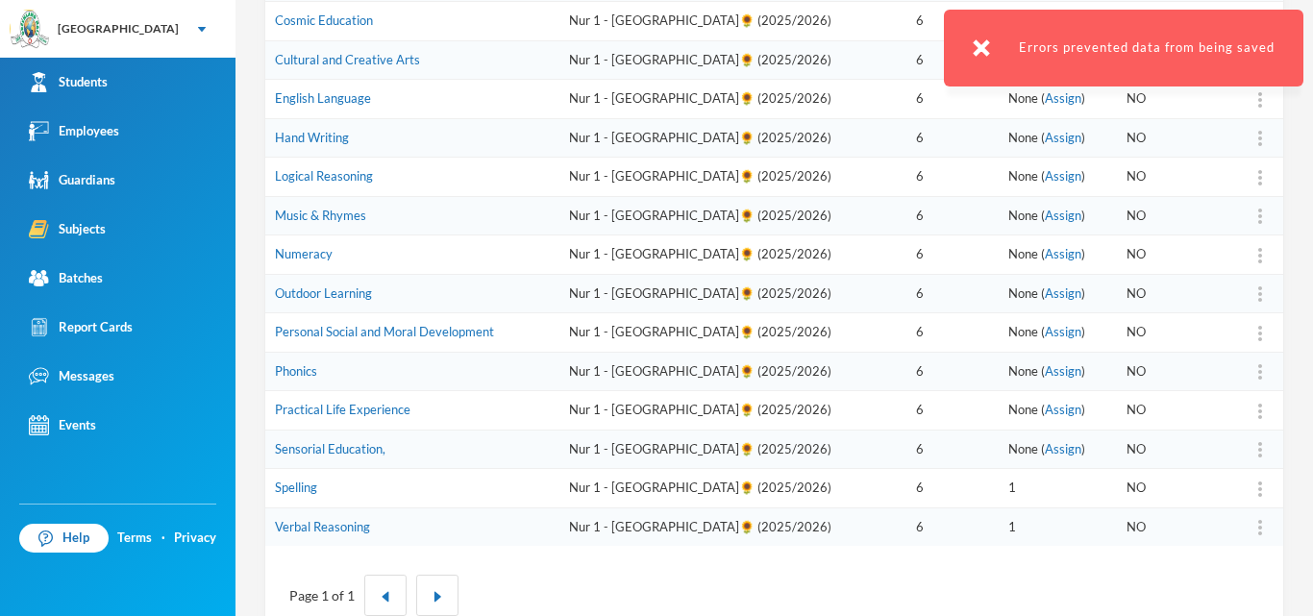
scroll to position [410, 0]
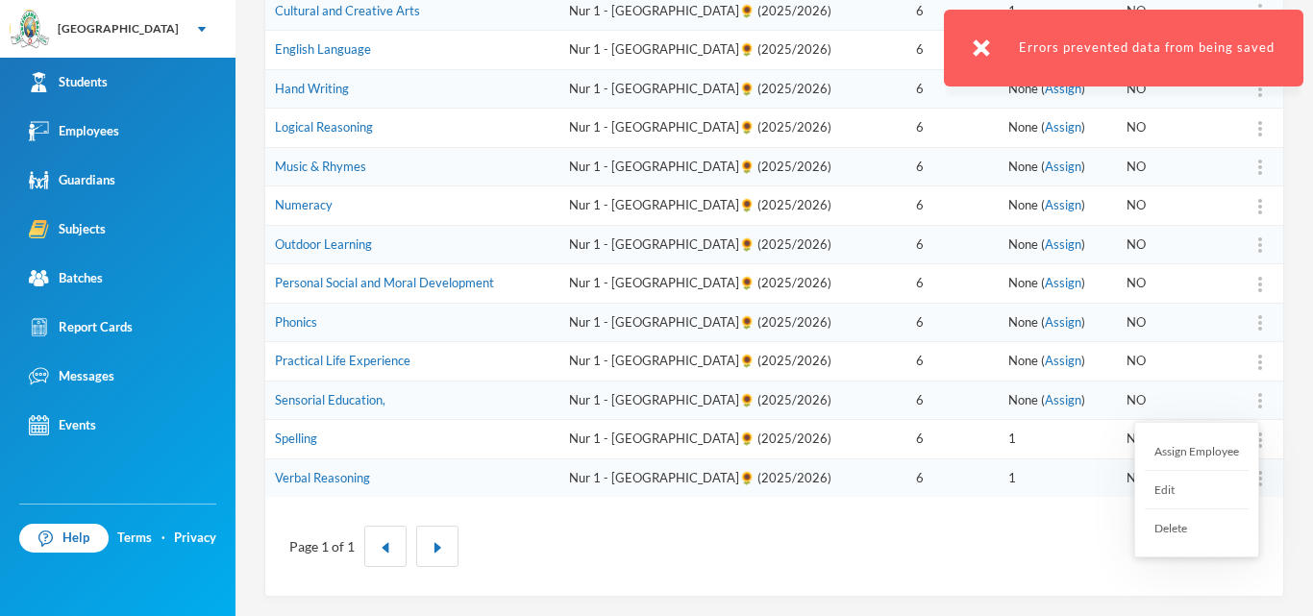
click at [1258, 398] on img at bounding box center [1260, 400] width 4 height 15
click at [1167, 455] on div "Assign Employee" at bounding box center [1197, 452] width 104 height 38
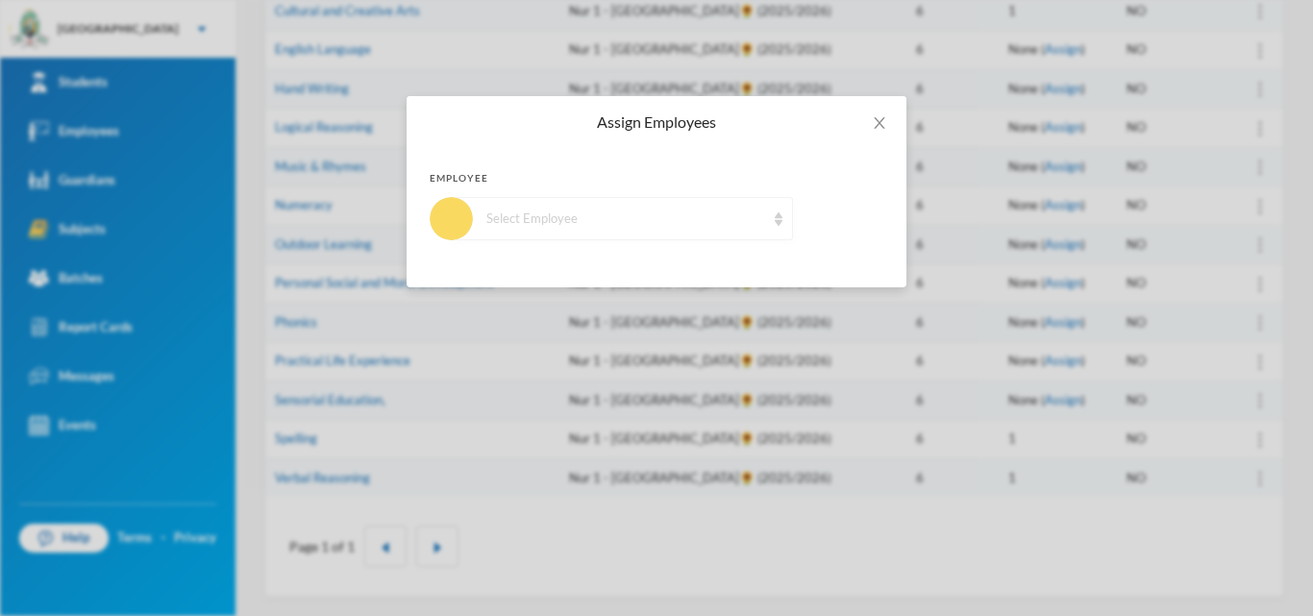
click at [682, 225] on div "Select Employee" at bounding box center [625, 219] width 279 height 19
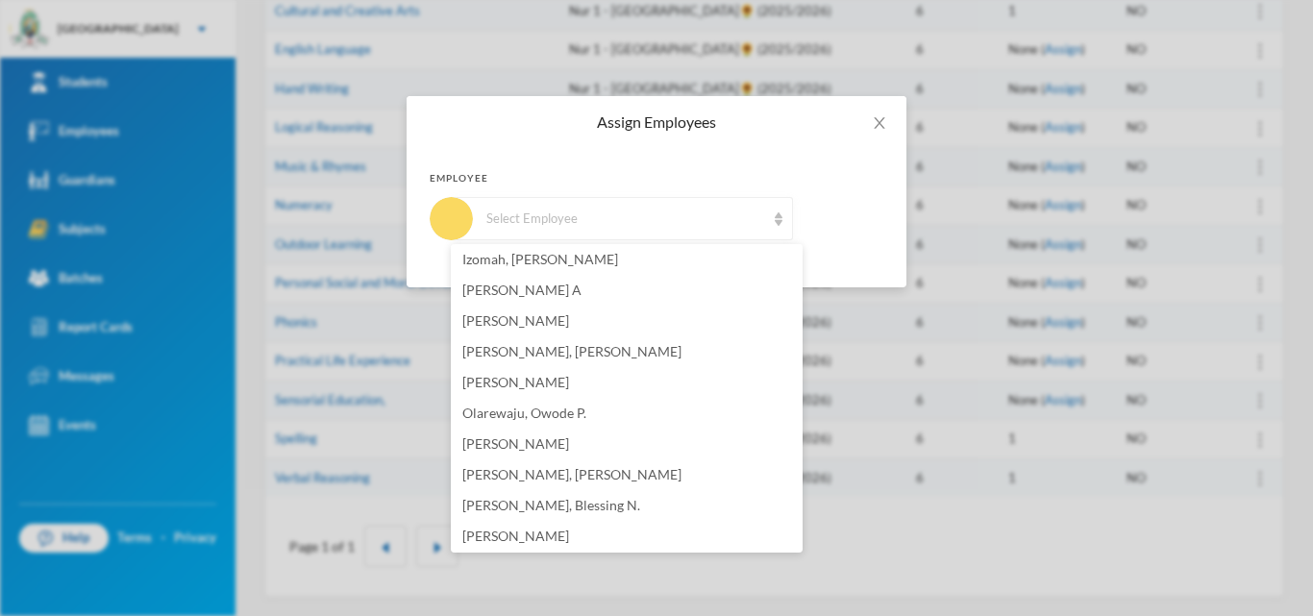
scroll to position [288, 0]
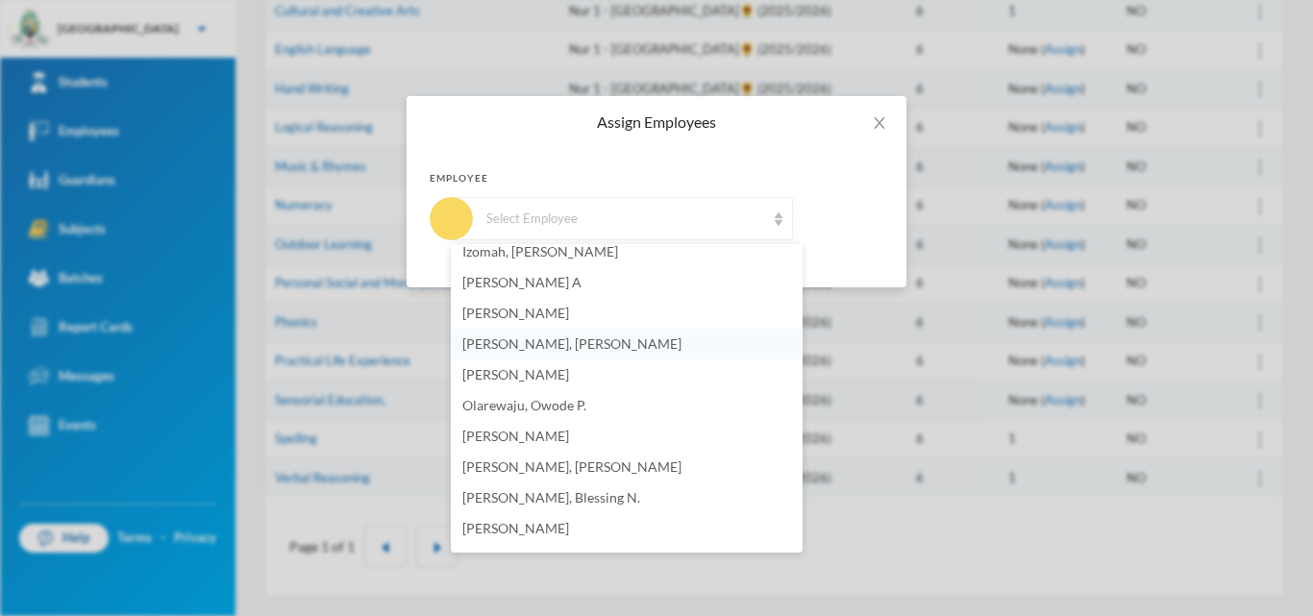
click at [557, 348] on span "[PERSON_NAME], [PERSON_NAME]" at bounding box center [571, 344] width 219 height 16
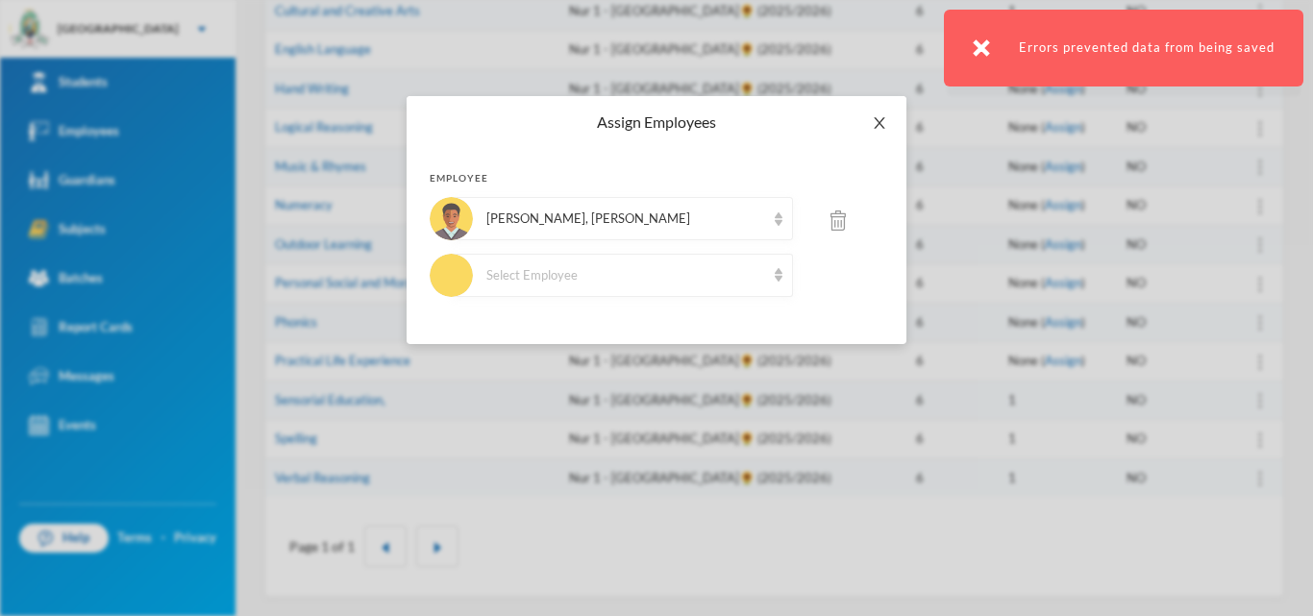
click at [881, 125] on icon "icon: close" at bounding box center [879, 123] width 11 height 12
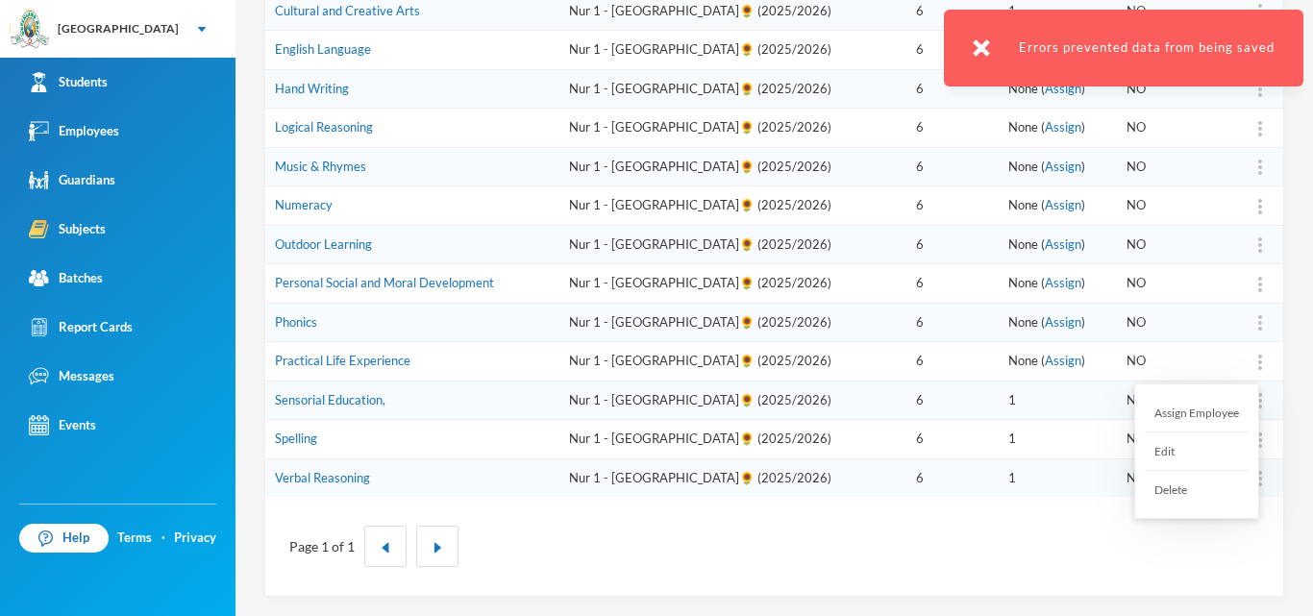
click at [1253, 369] on div at bounding box center [1260, 361] width 27 height 19
click at [1183, 417] on div "Assign Employee" at bounding box center [1197, 413] width 104 height 38
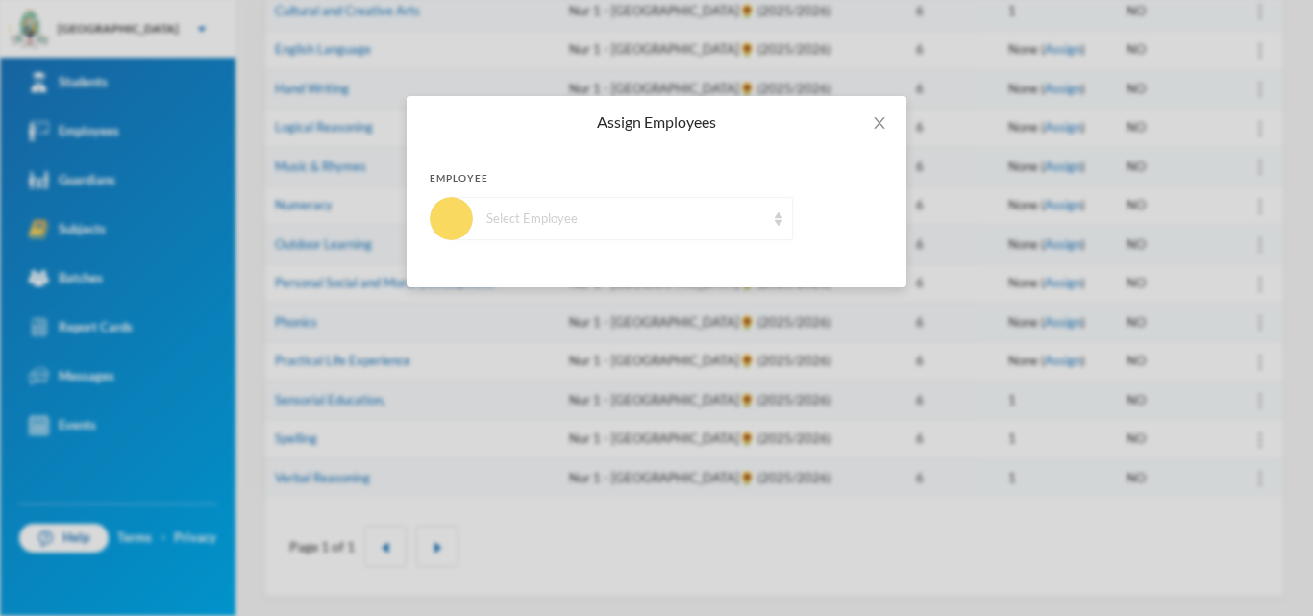
click at [716, 212] on div "Select Employee" at bounding box center [625, 219] width 279 height 19
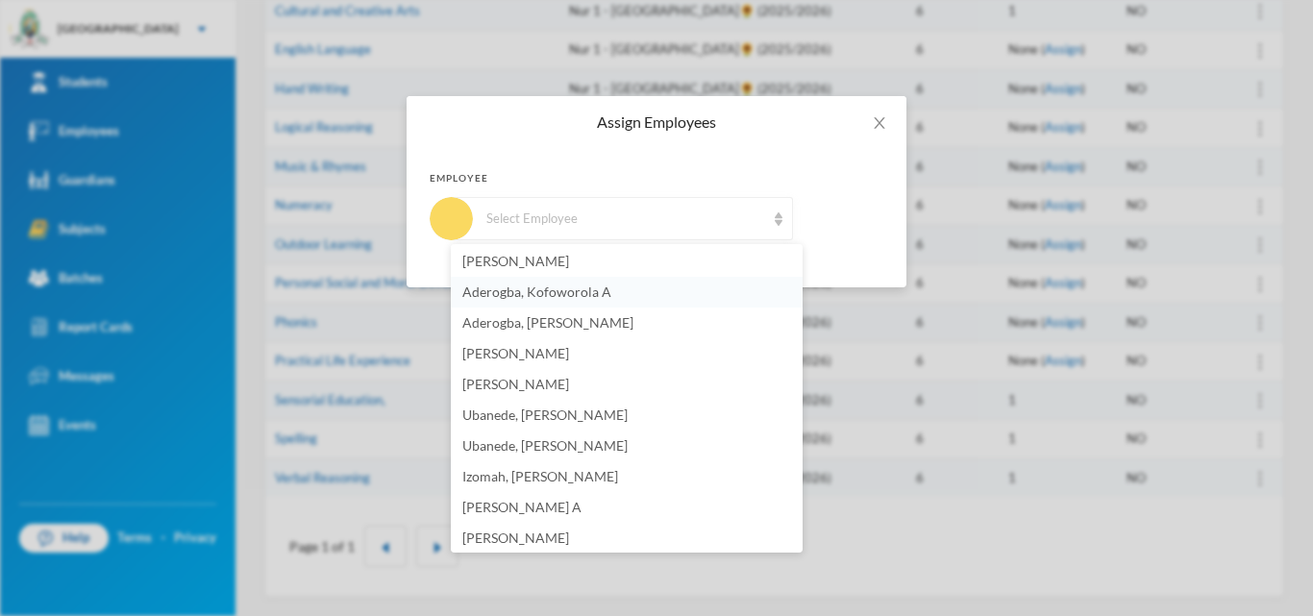
scroll to position [96, 0]
click at [487, 544] on li "[PERSON_NAME], [PERSON_NAME]" at bounding box center [627, 536] width 352 height 31
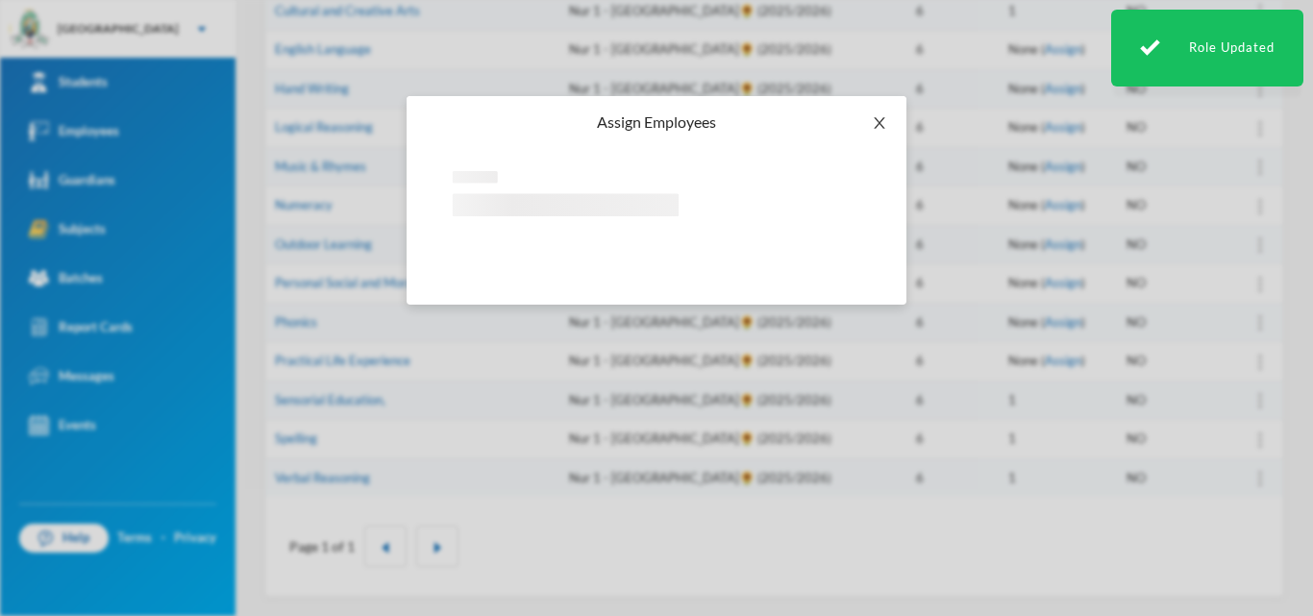
click at [888, 124] on span "Close" at bounding box center [880, 123] width 54 height 54
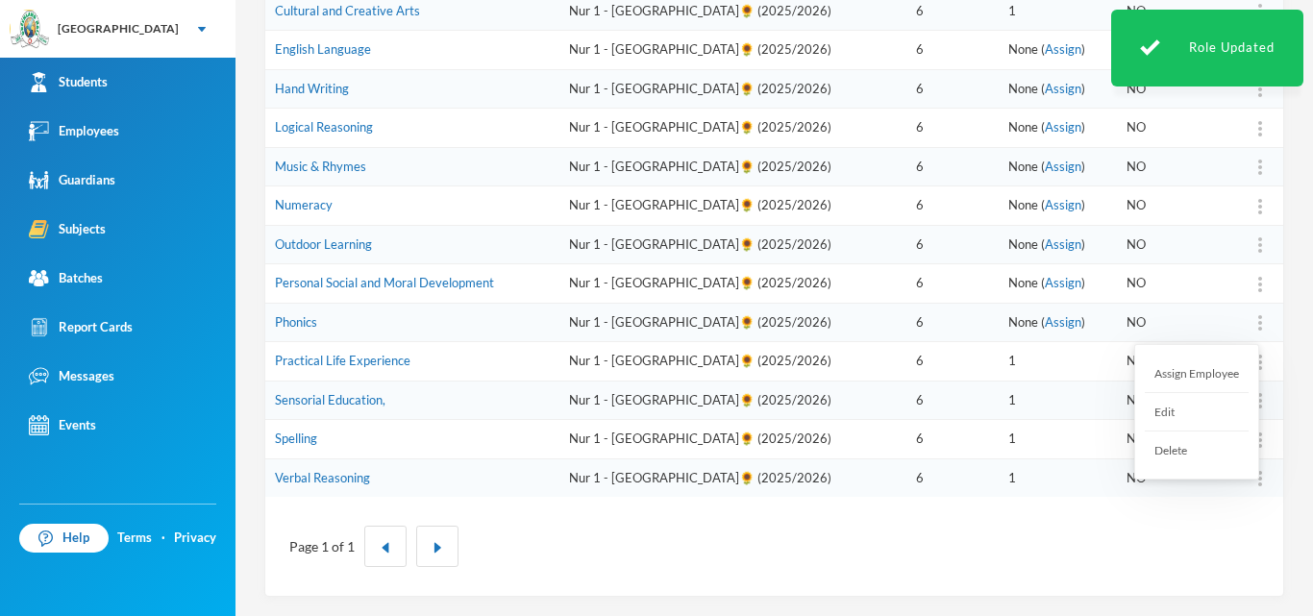
click at [1255, 327] on div at bounding box center [1260, 322] width 27 height 19
click at [1204, 387] on div "Assign Employee" at bounding box center [1197, 374] width 104 height 38
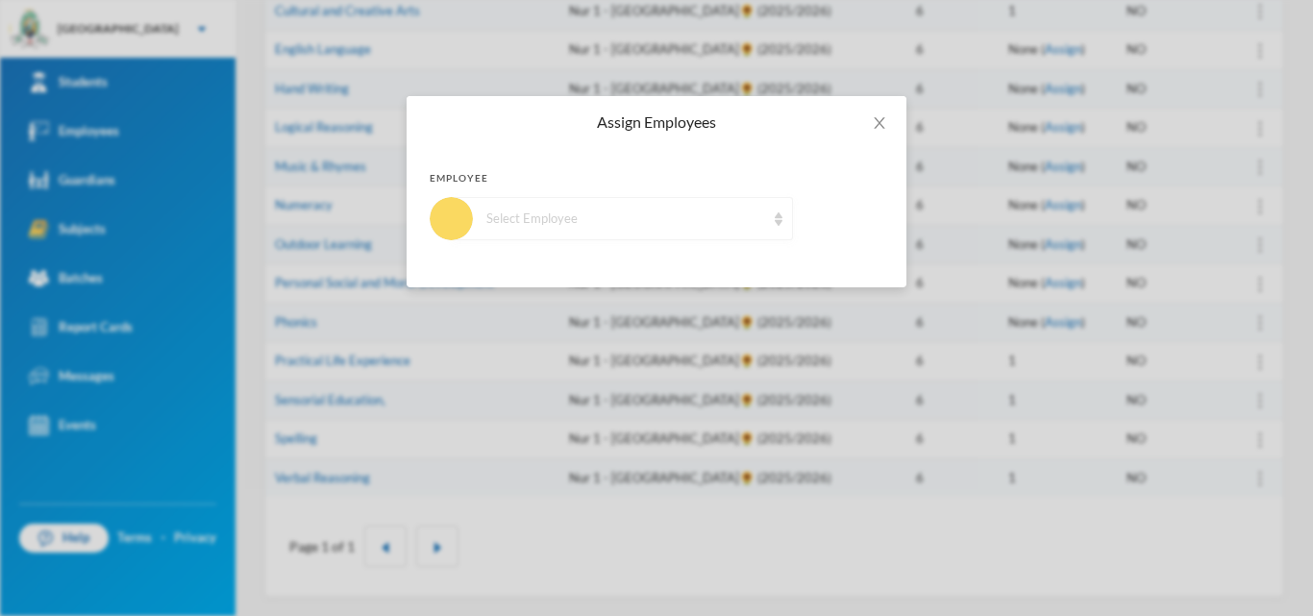
click at [727, 237] on div "Select Employee" at bounding box center [622, 218] width 341 height 43
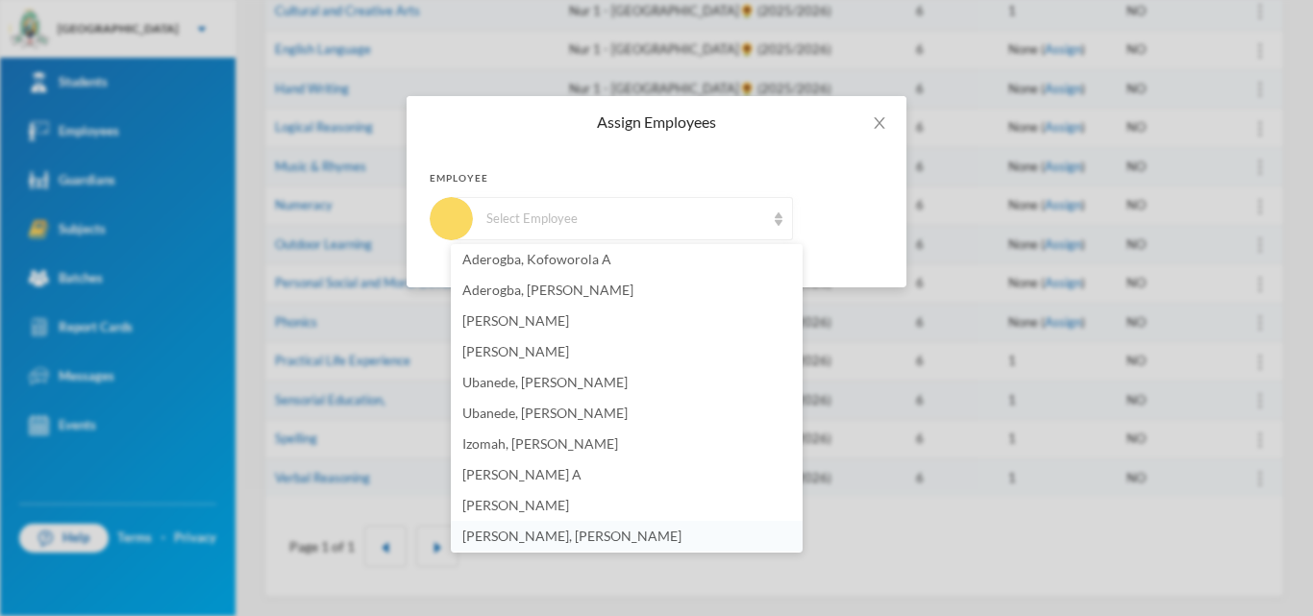
click at [509, 543] on span "[PERSON_NAME], [PERSON_NAME]" at bounding box center [571, 536] width 219 height 16
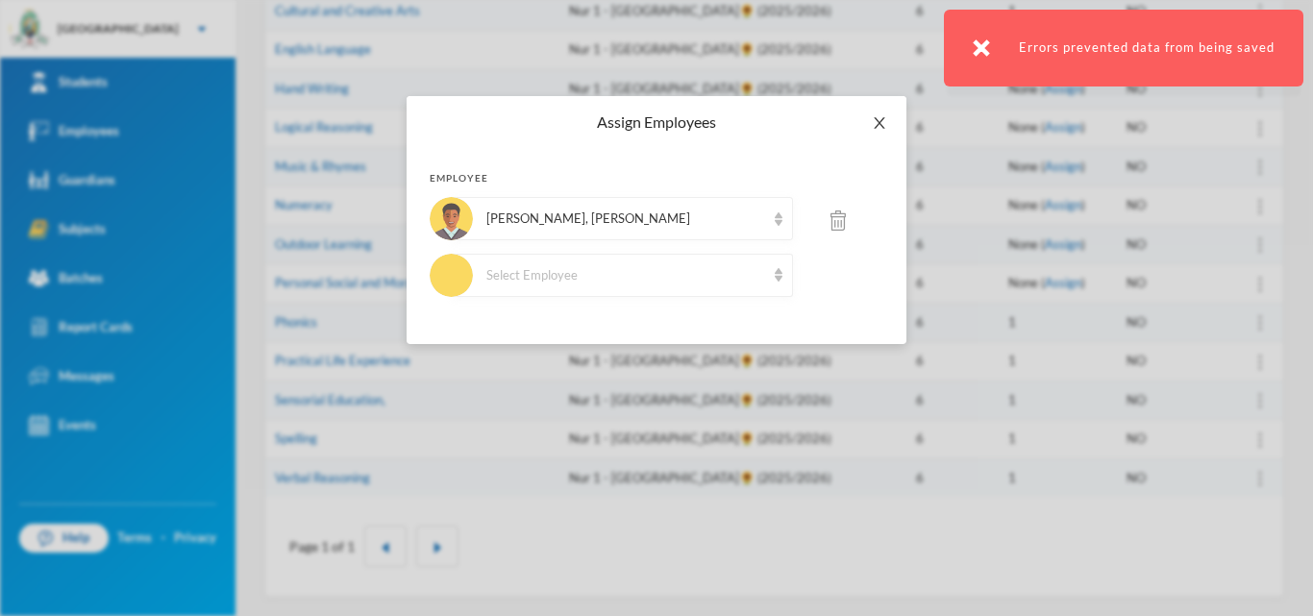
click at [884, 123] on icon "icon: close" at bounding box center [879, 122] width 15 height 15
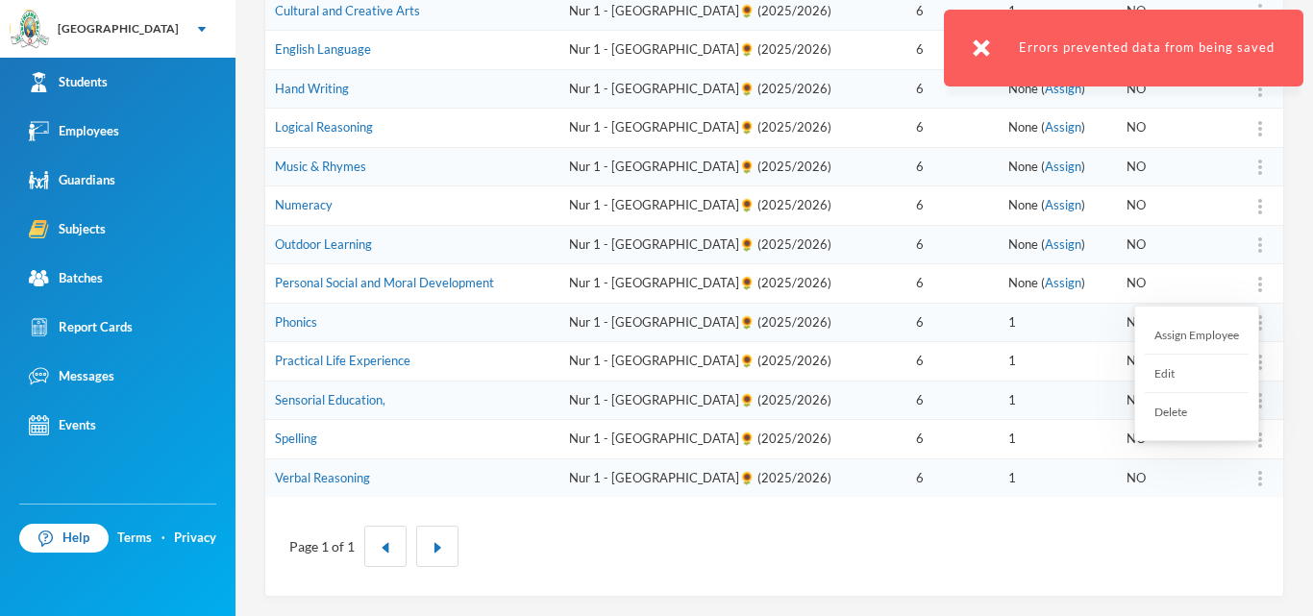
click at [1258, 282] on img at bounding box center [1260, 284] width 4 height 15
click at [1205, 332] on div "Assign Employee" at bounding box center [1197, 335] width 104 height 38
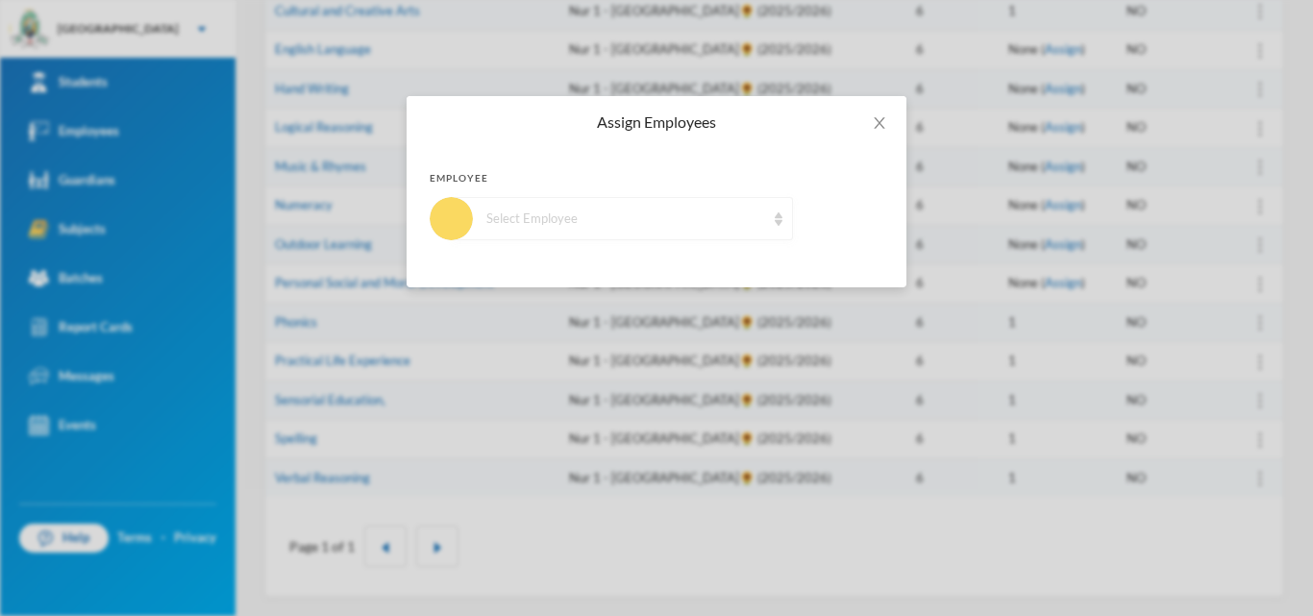
click at [674, 217] on div "Select Employee" at bounding box center [625, 219] width 279 height 19
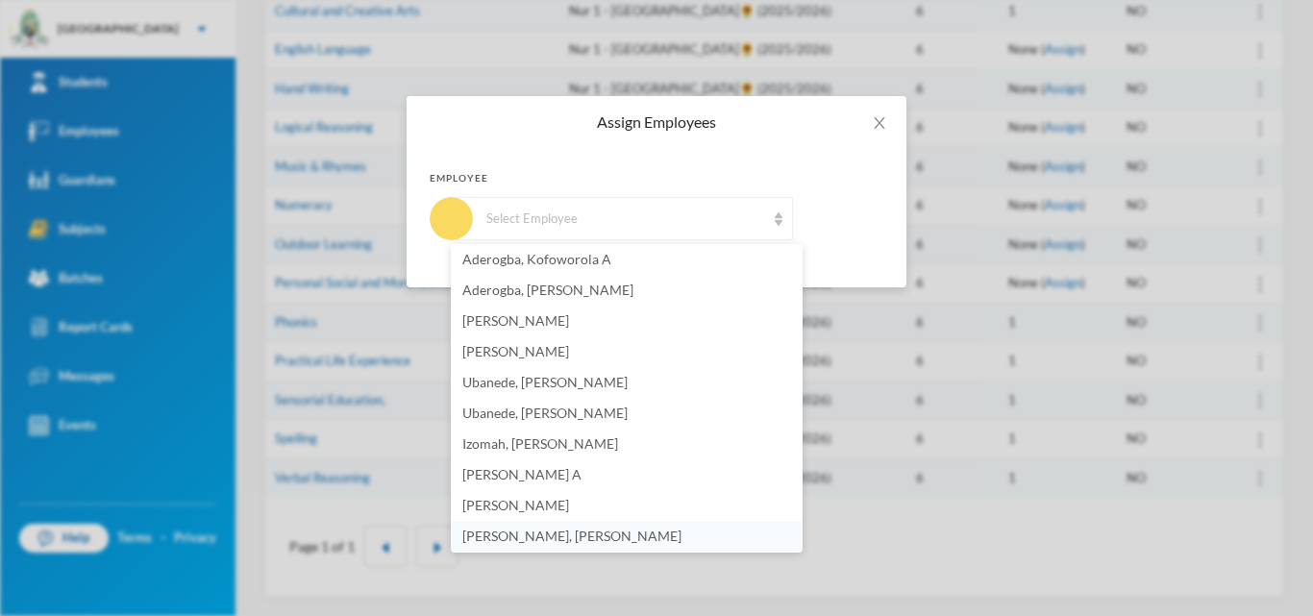
click at [473, 544] on li "[PERSON_NAME], [PERSON_NAME]" at bounding box center [627, 536] width 352 height 31
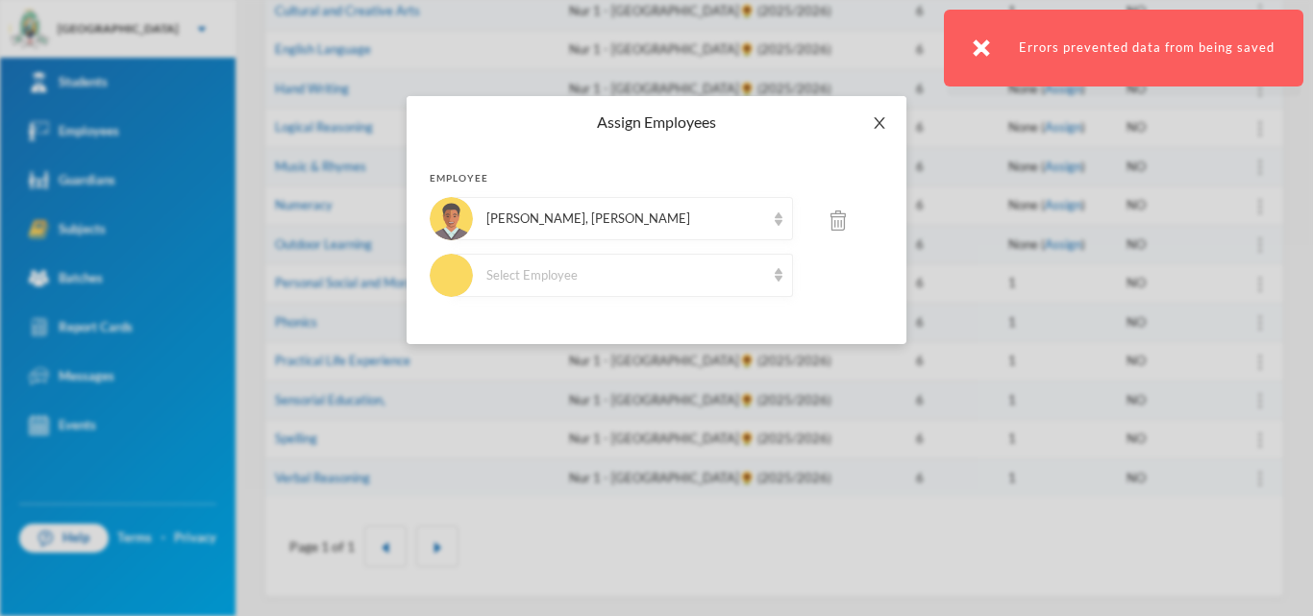
click at [883, 131] on span "Close" at bounding box center [880, 123] width 54 height 54
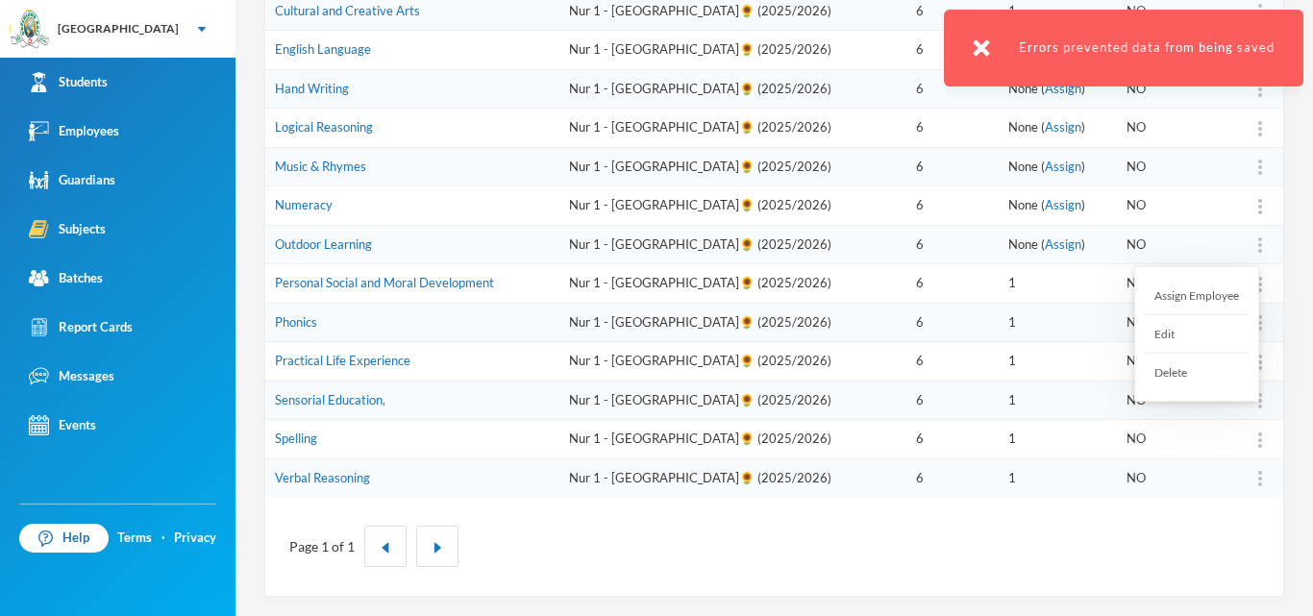
click at [1247, 243] on div at bounding box center [1260, 245] width 27 height 19
click at [1213, 304] on div "Assign Employee" at bounding box center [1197, 296] width 104 height 38
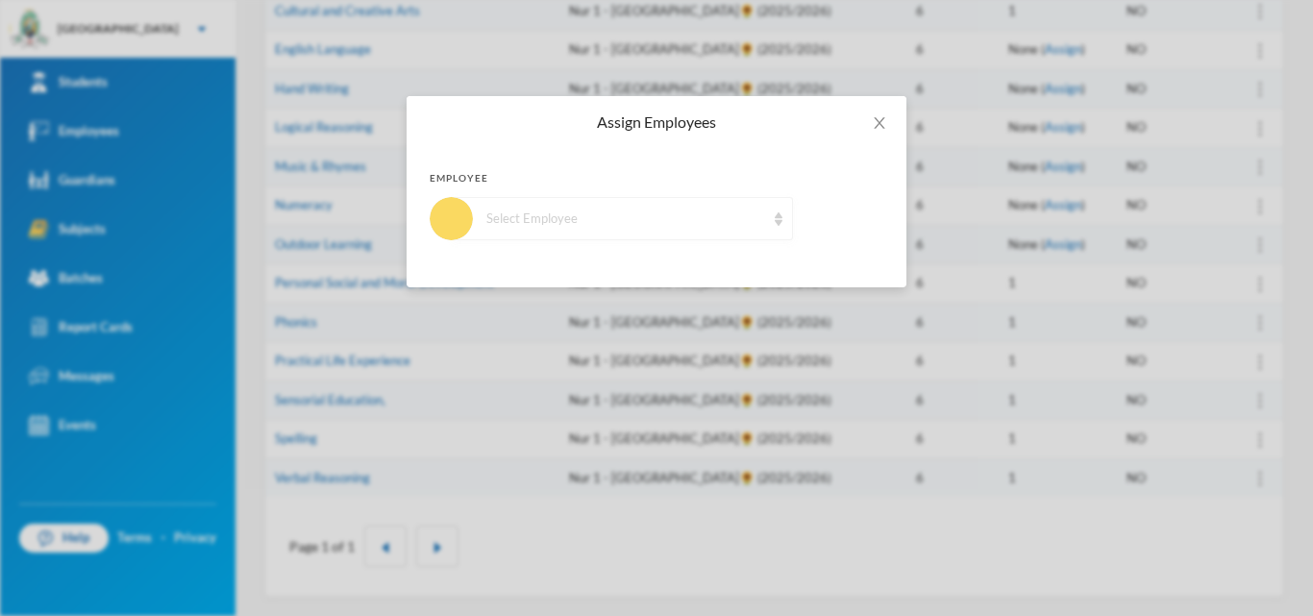
click at [604, 233] on div "Select Employee" at bounding box center [622, 218] width 341 height 43
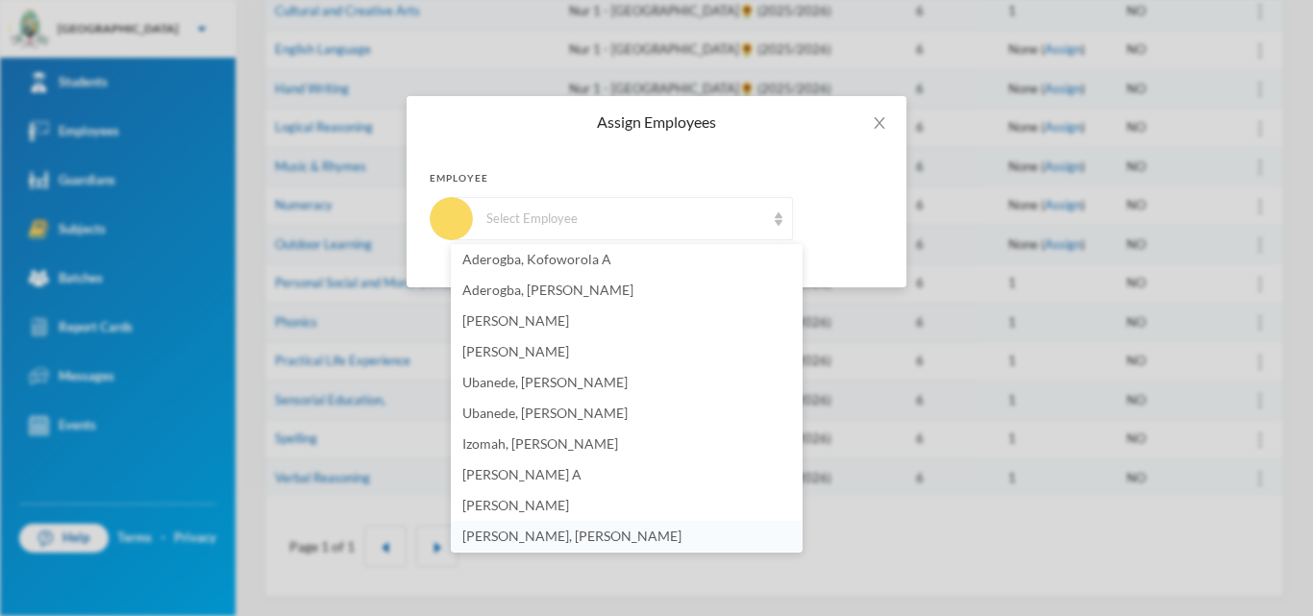
click at [480, 545] on li "[PERSON_NAME], [PERSON_NAME]" at bounding box center [627, 536] width 352 height 31
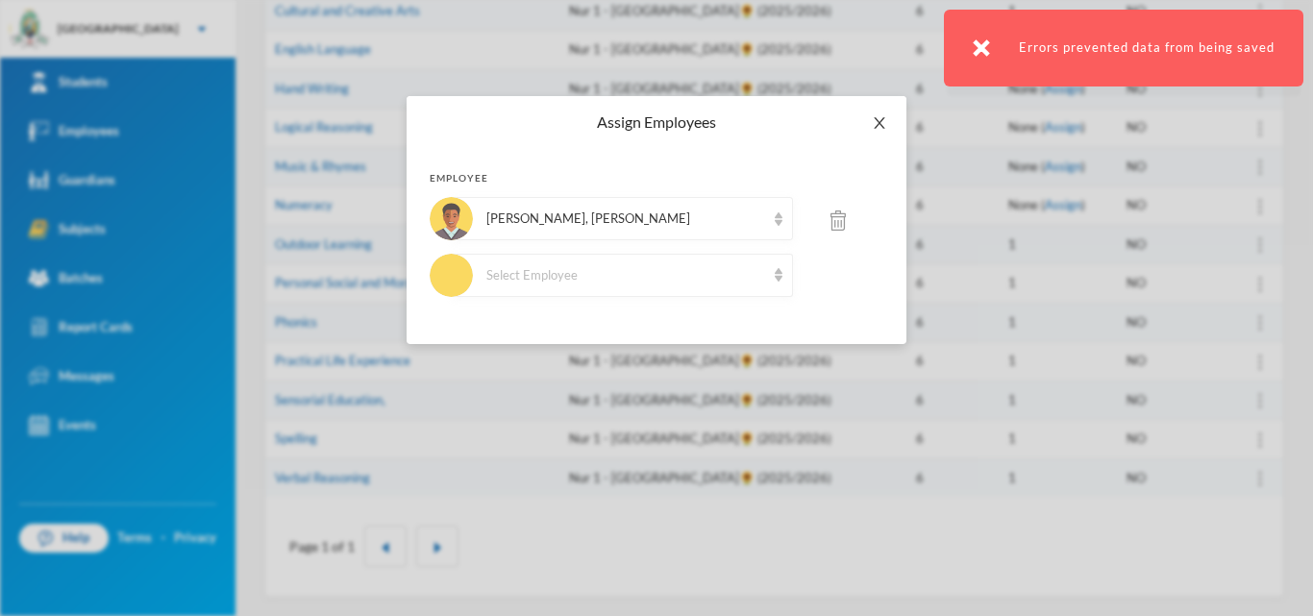
click at [872, 118] on icon "icon: close" at bounding box center [879, 122] width 15 height 15
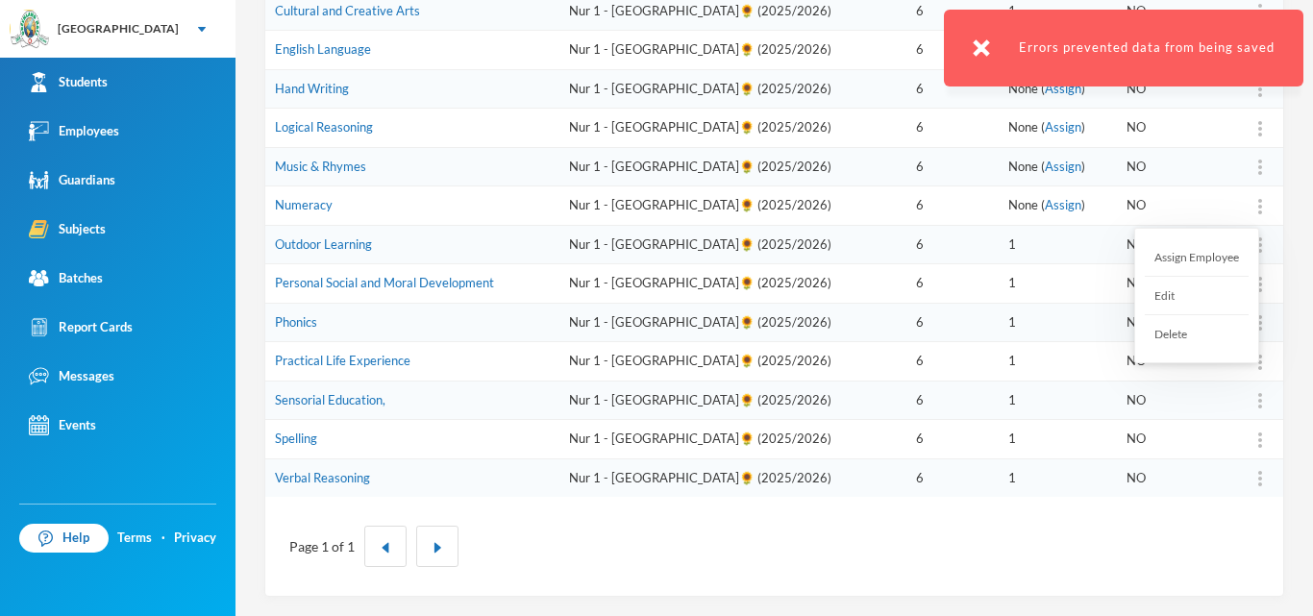
click at [1258, 199] on img at bounding box center [1260, 206] width 4 height 15
click at [1195, 256] on div "Assign Employee" at bounding box center [1197, 257] width 104 height 38
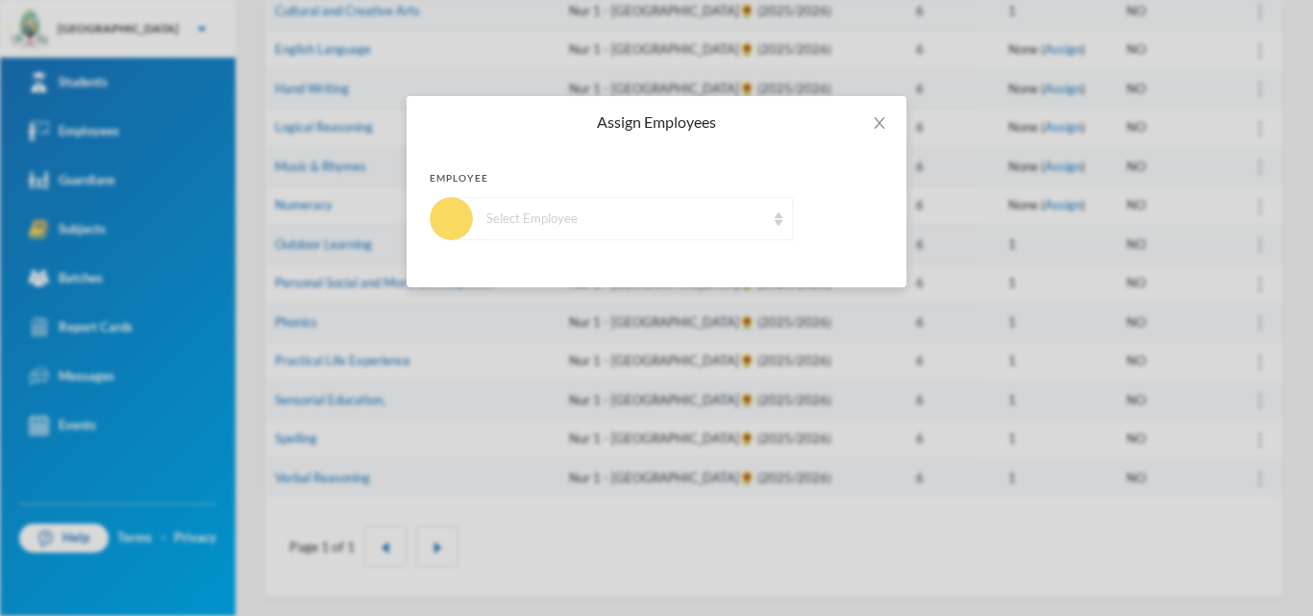
click at [636, 217] on div "Select Employee" at bounding box center [625, 219] width 279 height 19
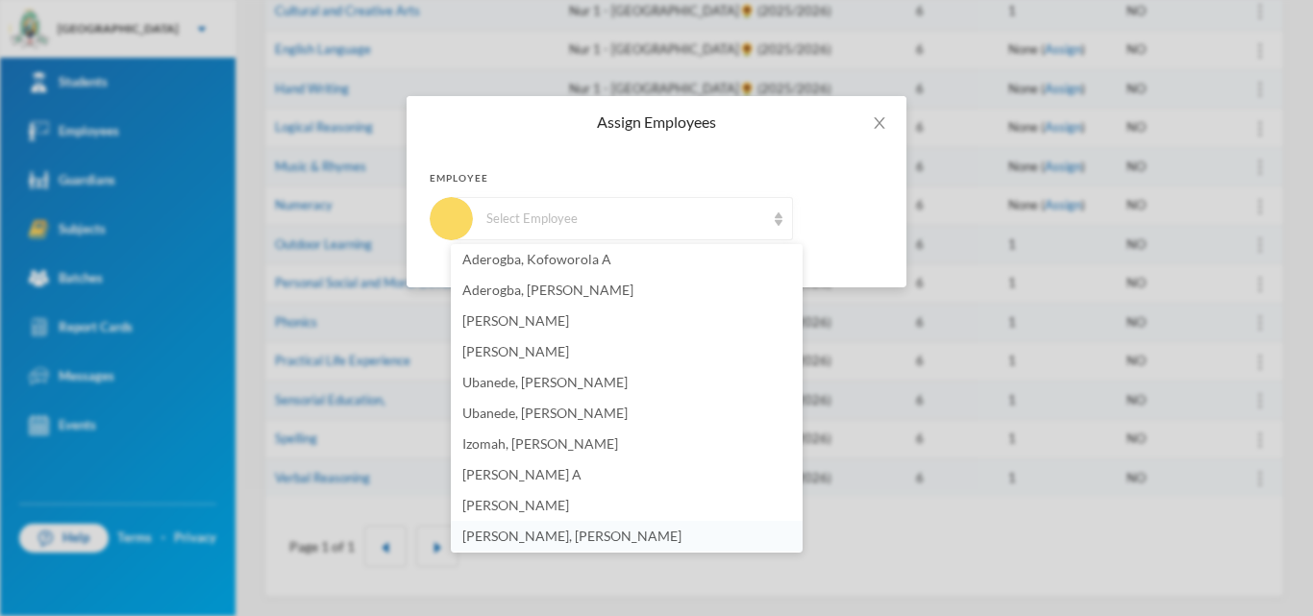
click at [535, 534] on span "[PERSON_NAME], [PERSON_NAME]" at bounding box center [571, 536] width 219 height 16
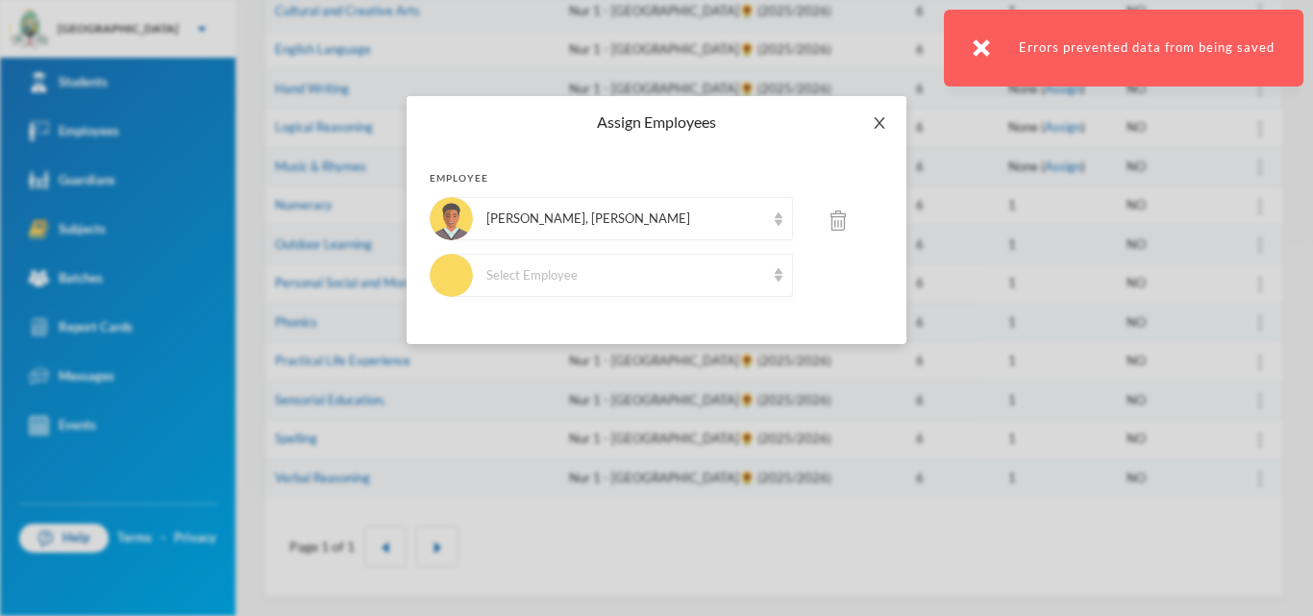
click at [882, 123] on icon "icon: close" at bounding box center [879, 122] width 15 height 15
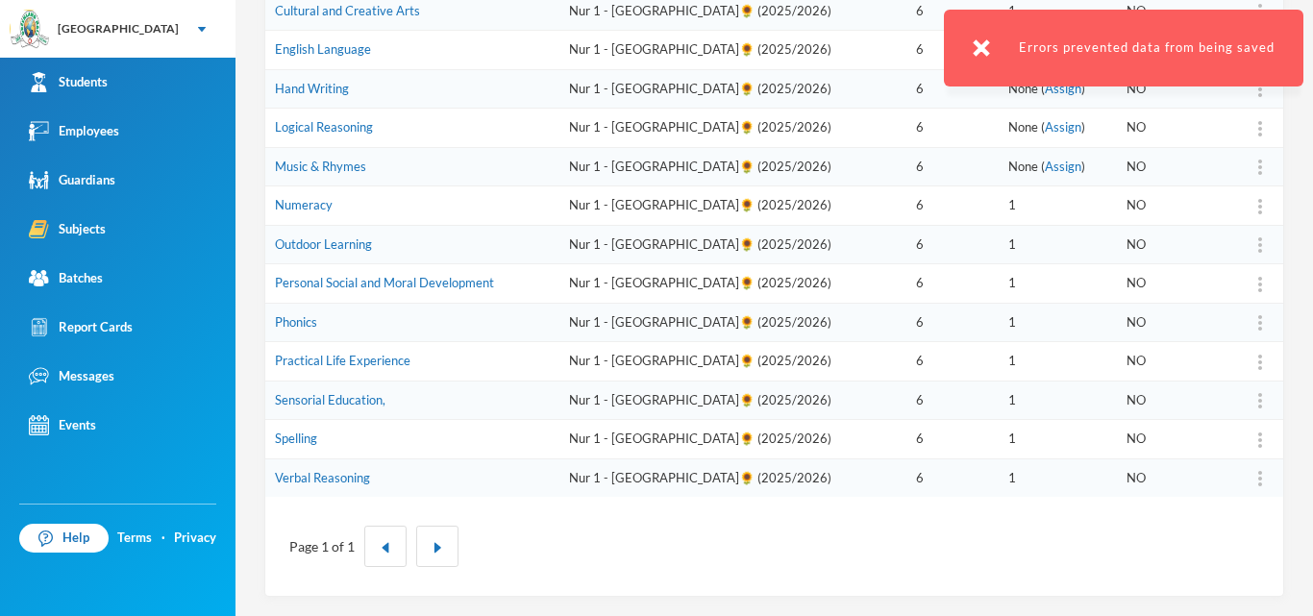
scroll to position [313, 0]
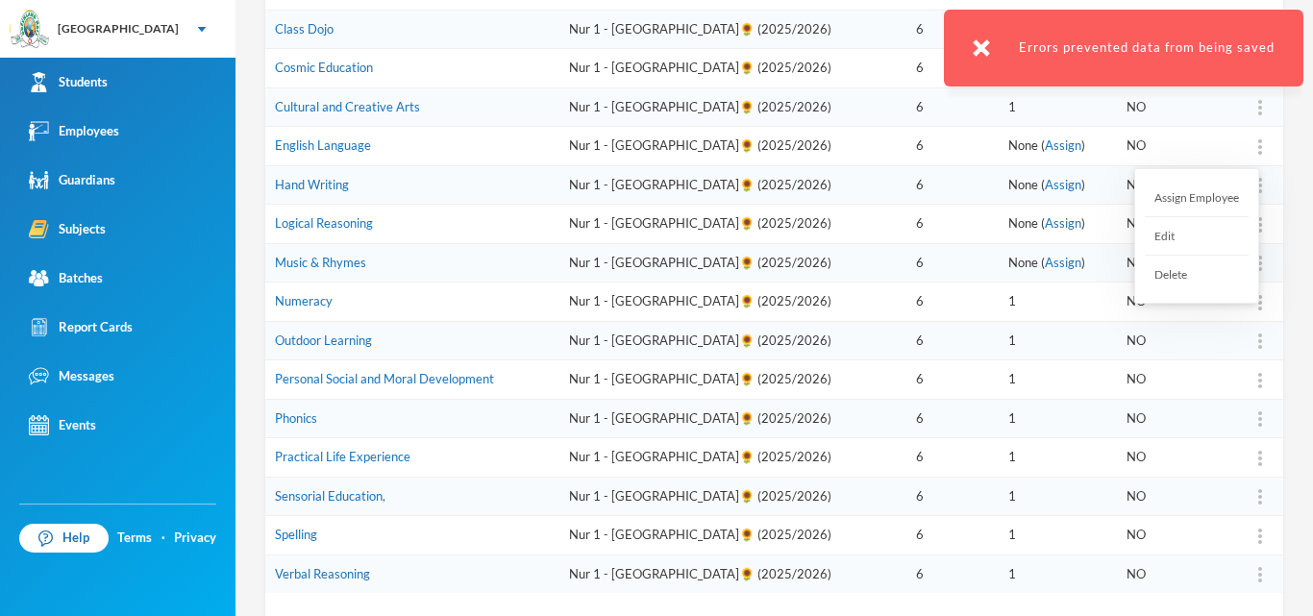
click at [1222, 203] on div "Assign Employee" at bounding box center [1197, 198] width 104 height 38
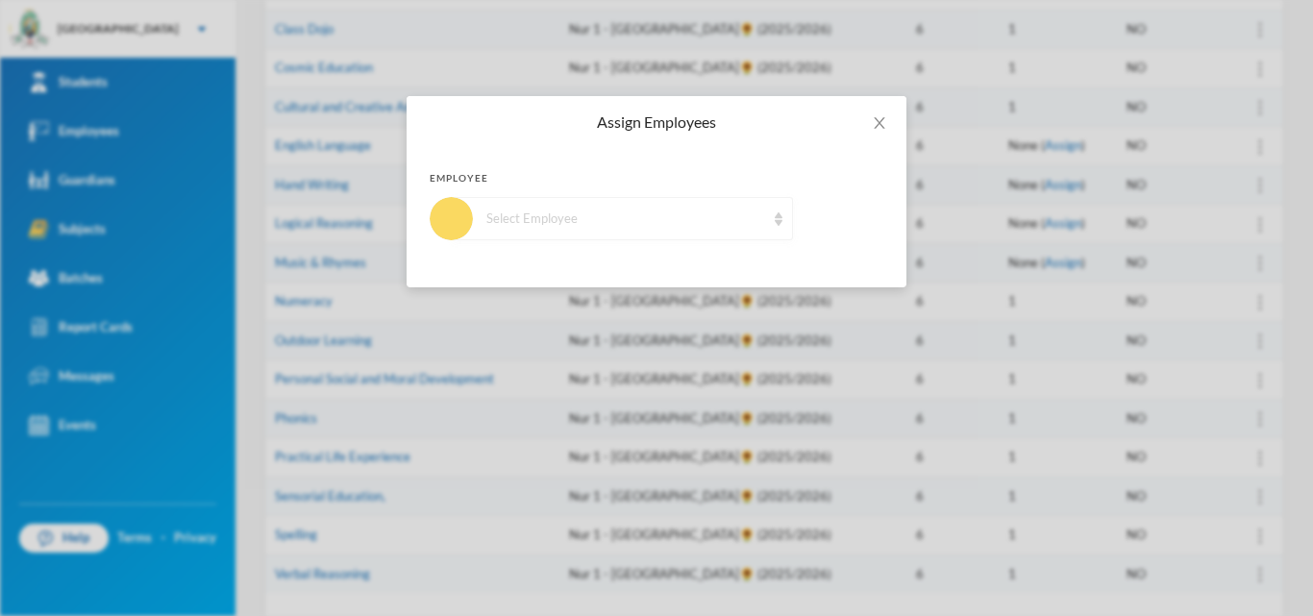
click at [744, 221] on div "Select Employee" at bounding box center [625, 219] width 279 height 19
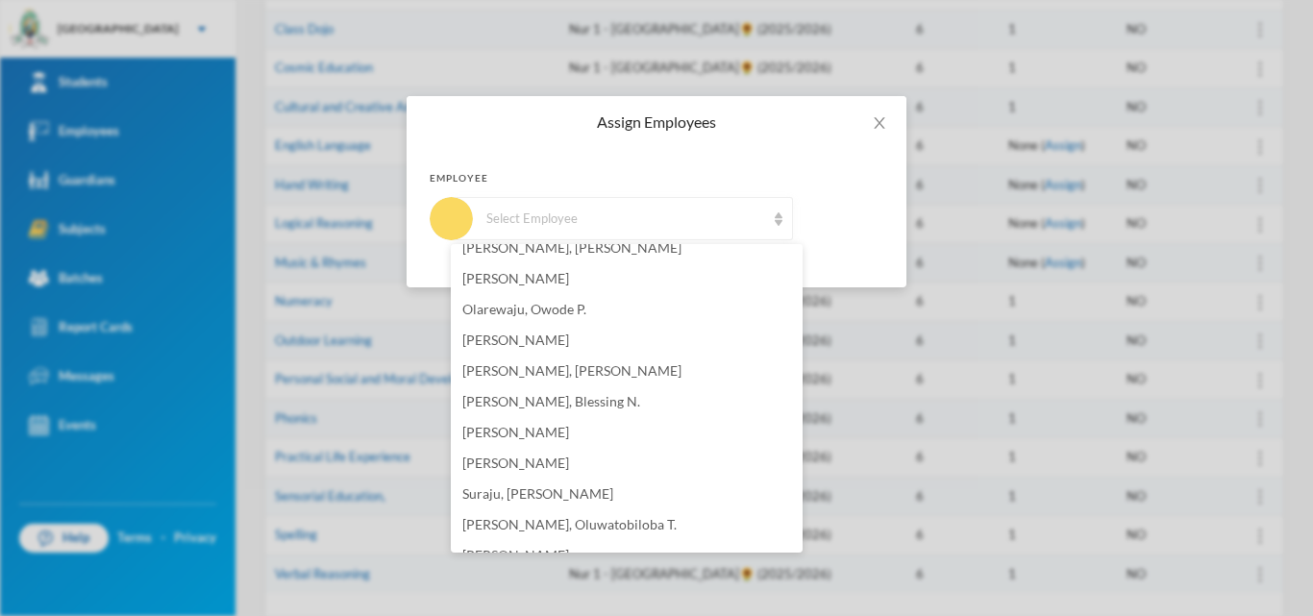
scroll to position [288, 0]
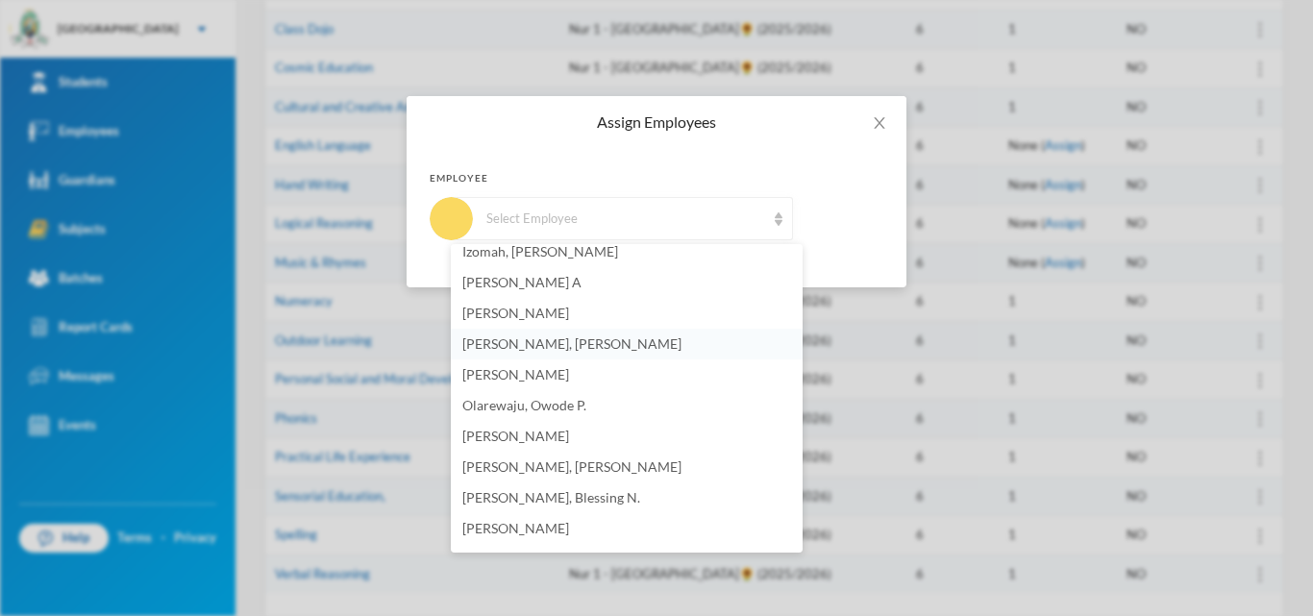
click at [543, 356] on li "[PERSON_NAME], [PERSON_NAME]" at bounding box center [627, 344] width 352 height 31
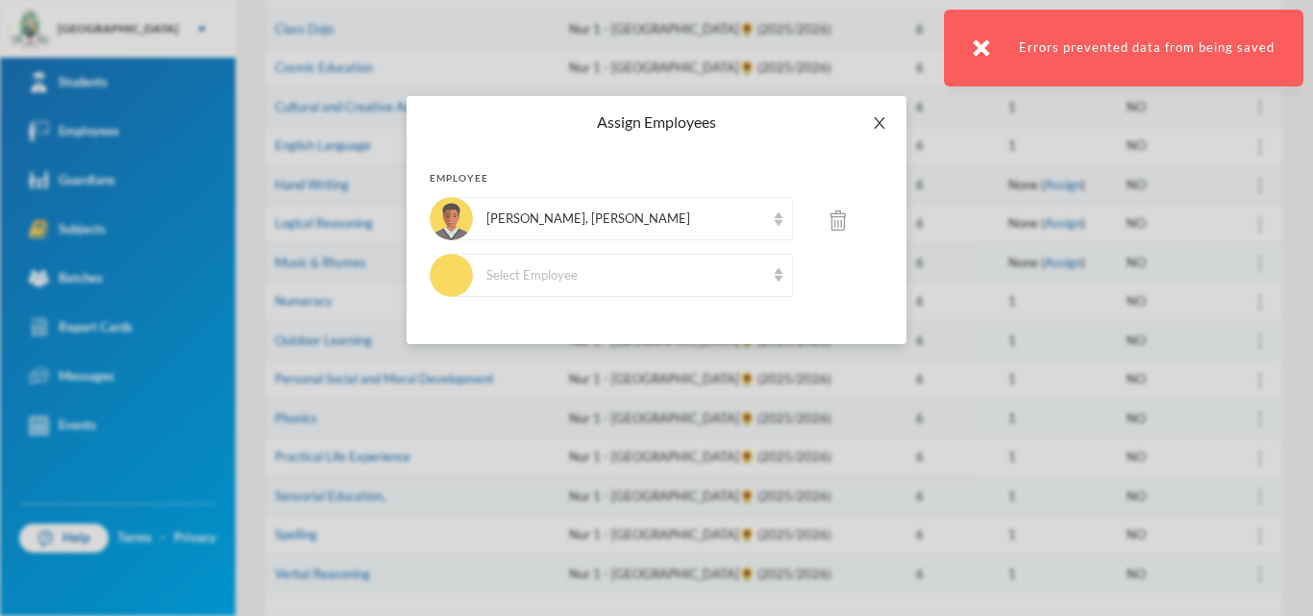
click at [875, 133] on span "Close" at bounding box center [880, 123] width 54 height 54
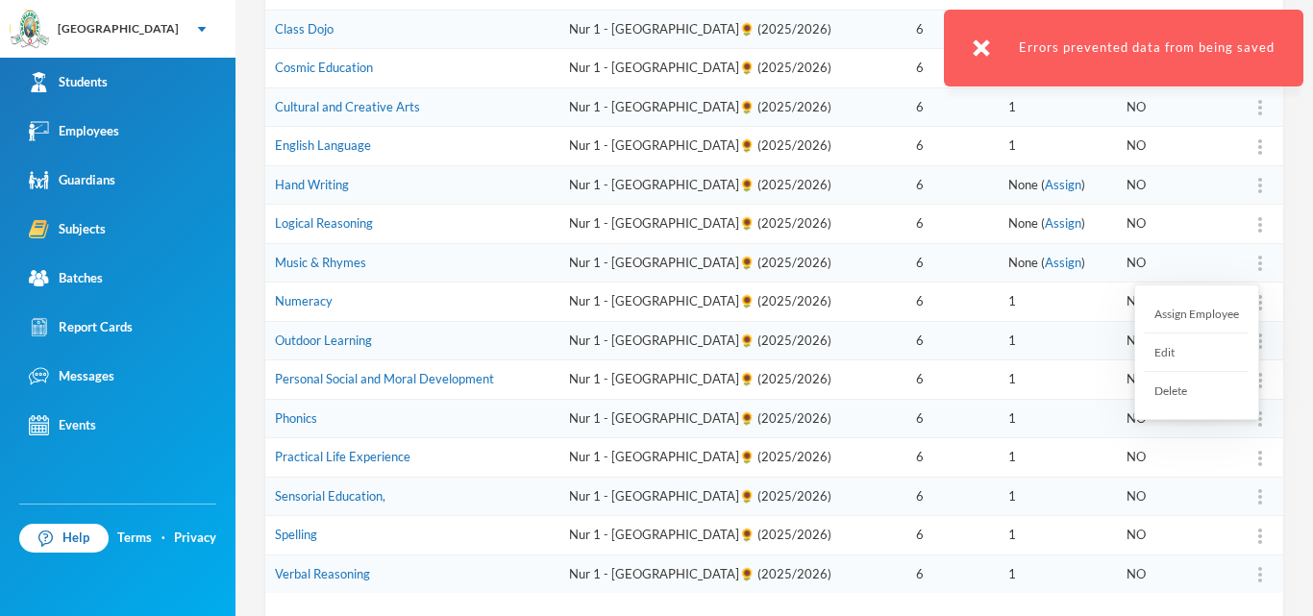
click at [1247, 262] on div at bounding box center [1260, 263] width 27 height 19
click at [1215, 311] on div "Assign Employee" at bounding box center [1197, 314] width 104 height 38
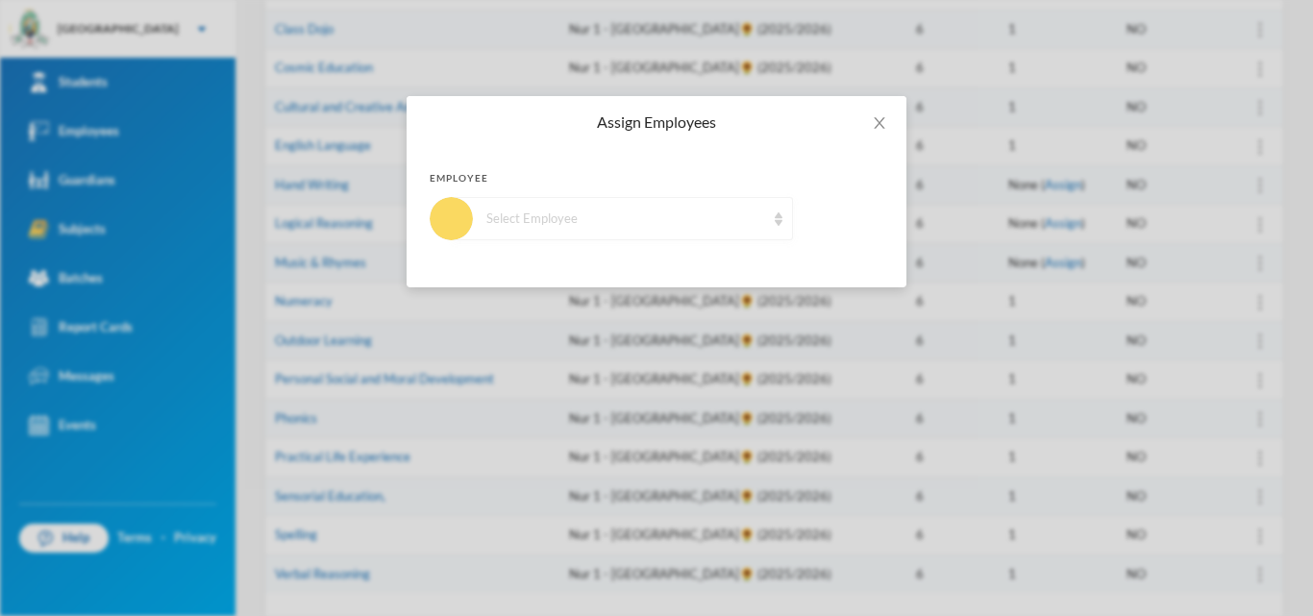
click at [660, 213] on div "Select Employee" at bounding box center [625, 219] width 279 height 19
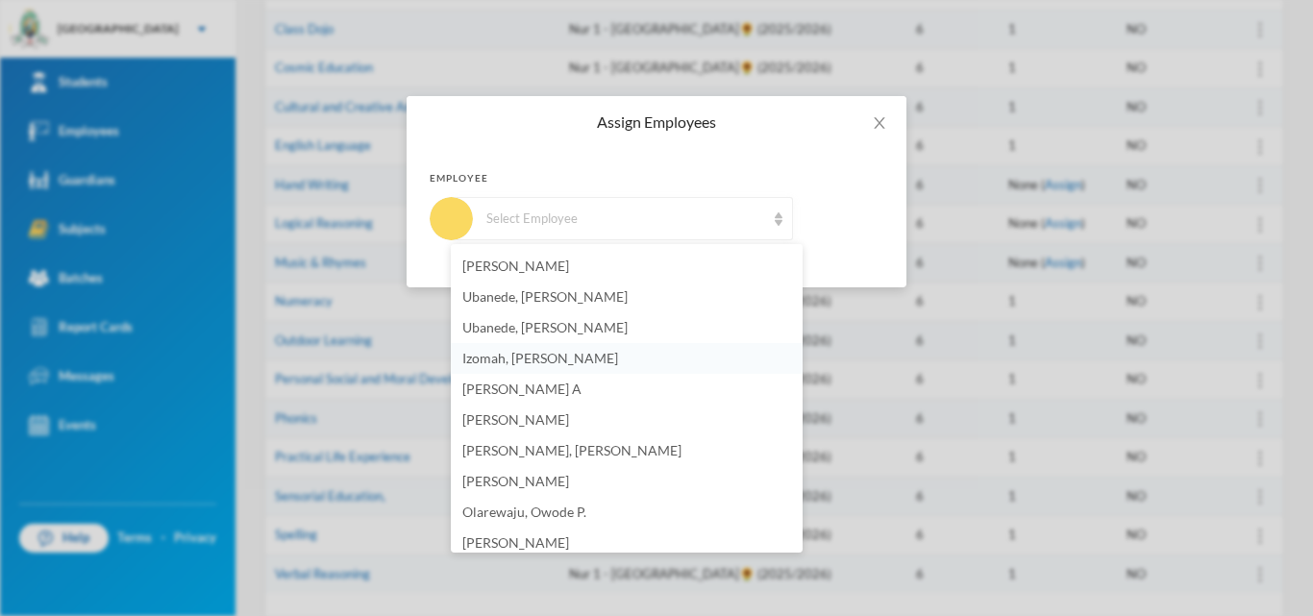
scroll to position [192, 0]
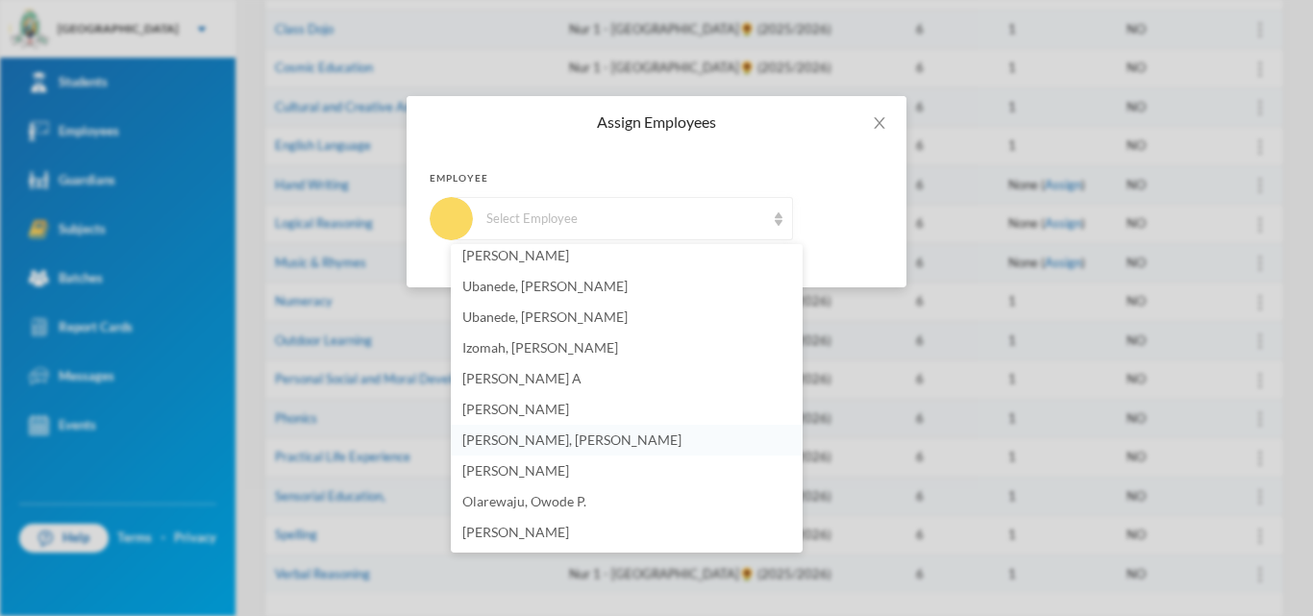
click at [537, 432] on li "[PERSON_NAME], [PERSON_NAME]" at bounding box center [627, 440] width 352 height 31
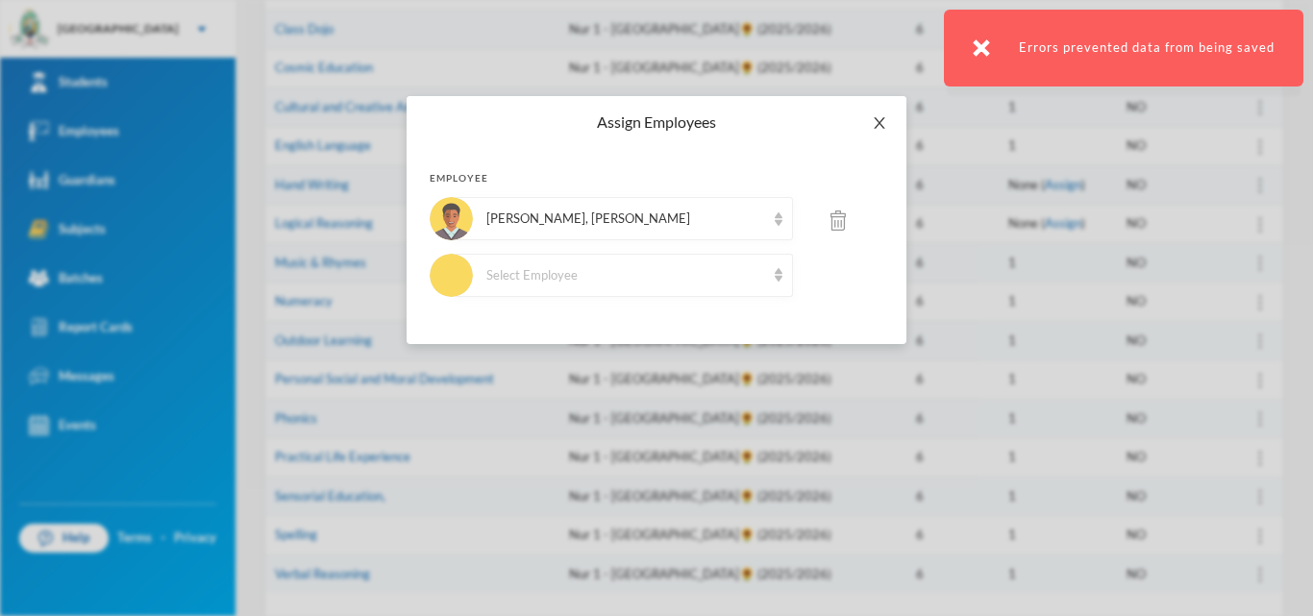
click at [885, 117] on icon "icon: close" at bounding box center [879, 122] width 15 height 15
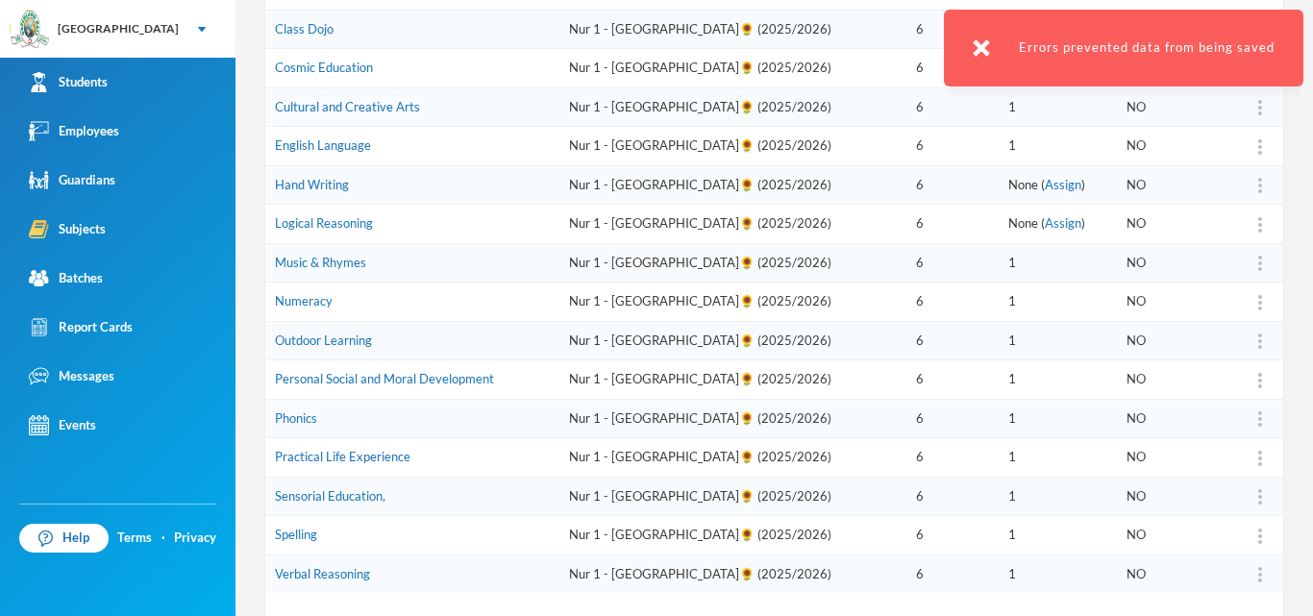
click at [1248, 194] on td at bounding box center [1255, 184] width 57 height 39
click at [1201, 238] on div "Assign Employee" at bounding box center [1197, 236] width 104 height 38
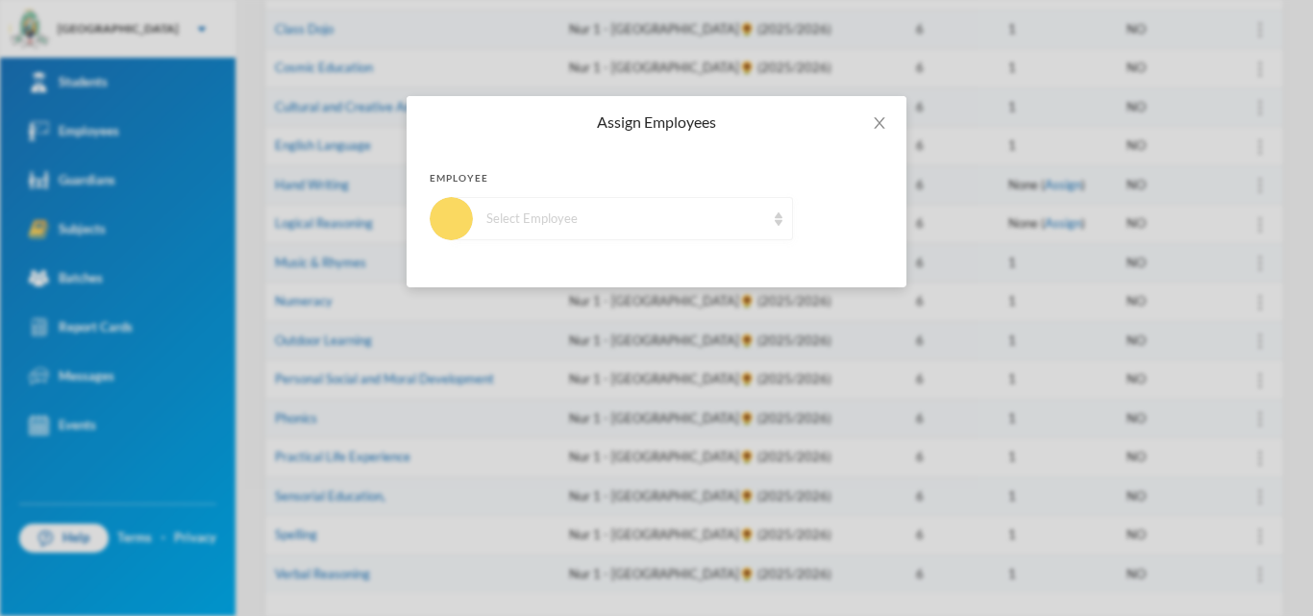
click at [729, 212] on div "Select Employee" at bounding box center [625, 219] width 279 height 19
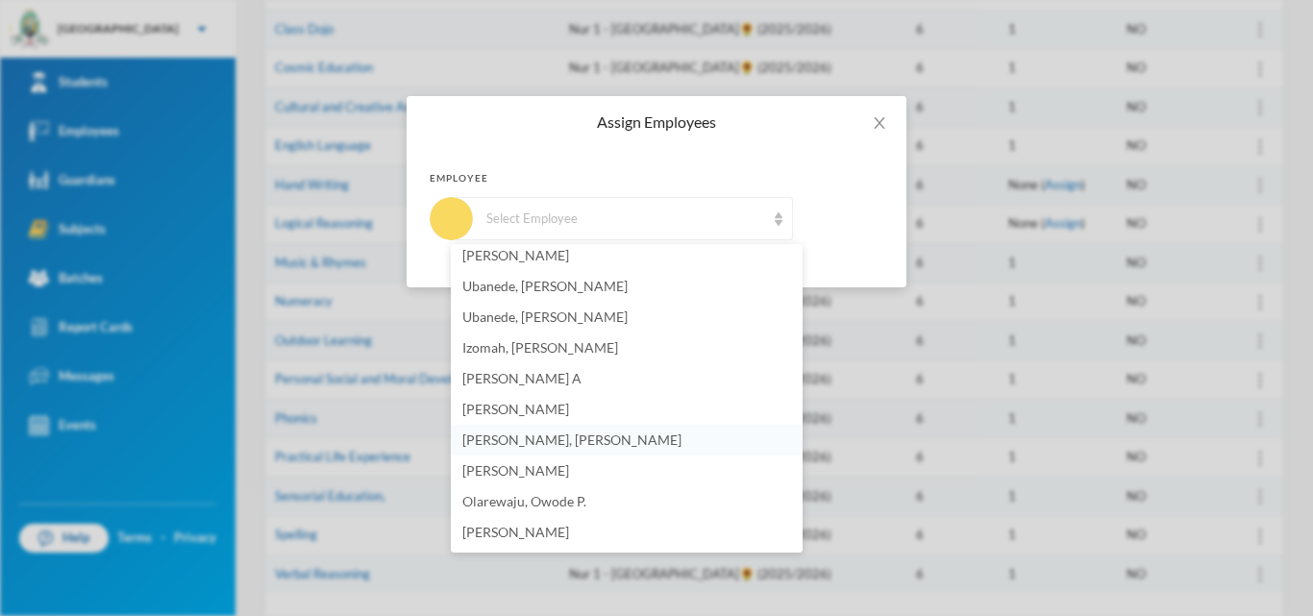
click at [498, 440] on span "[PERSON_NAME], [PERSON_NAME]" at bounding box center [571, 440] width 219 height 16
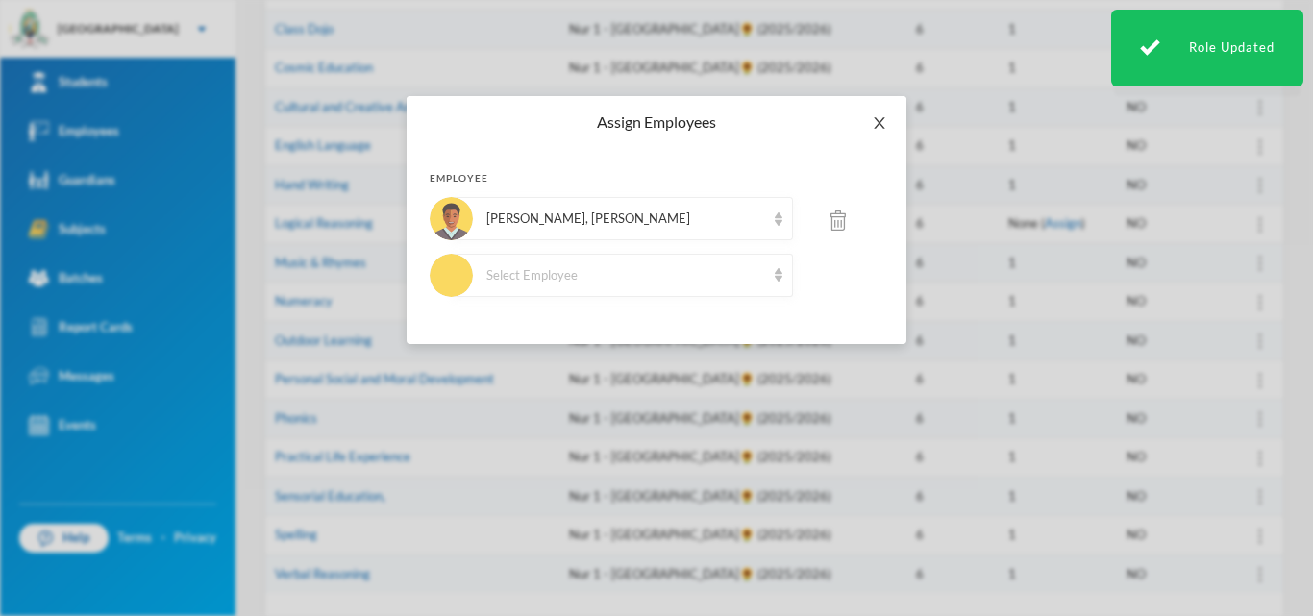
click at [871, 120] on span "Close" at bounding box center [880, 123] width 54 height 54
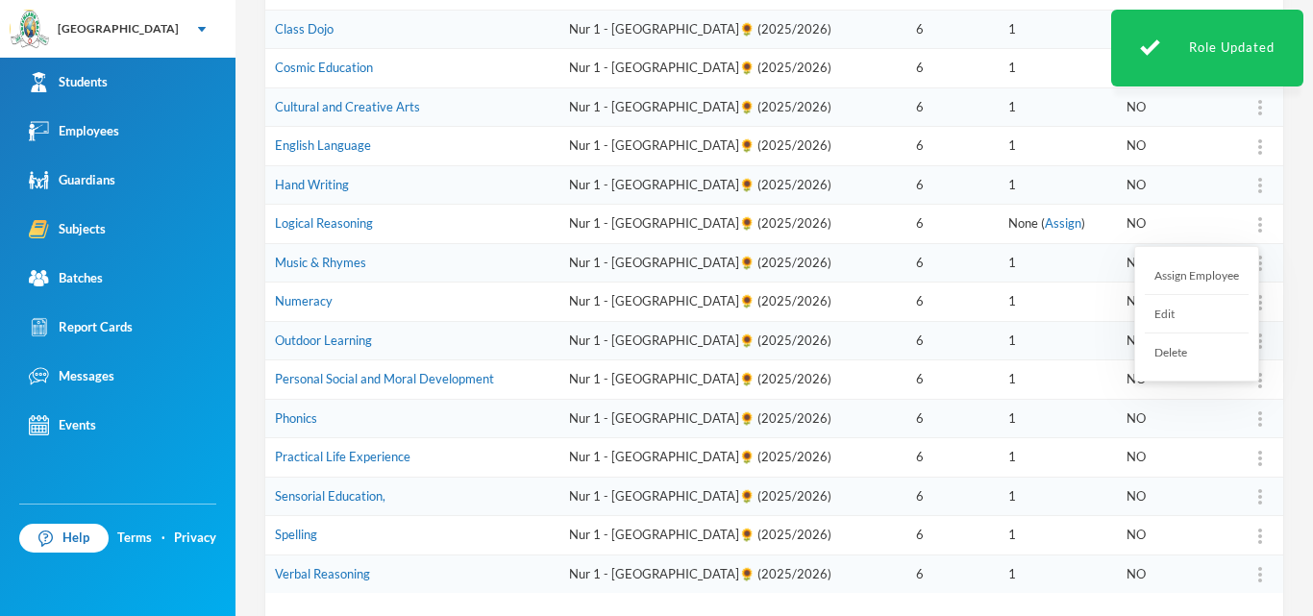
click at [1251, 227] on div at bounding box center [1260, 223] width 27 height 19
click at [1212, 282] on div "Assign Employee" at bounding box center [1197, 276] width 104 height 38
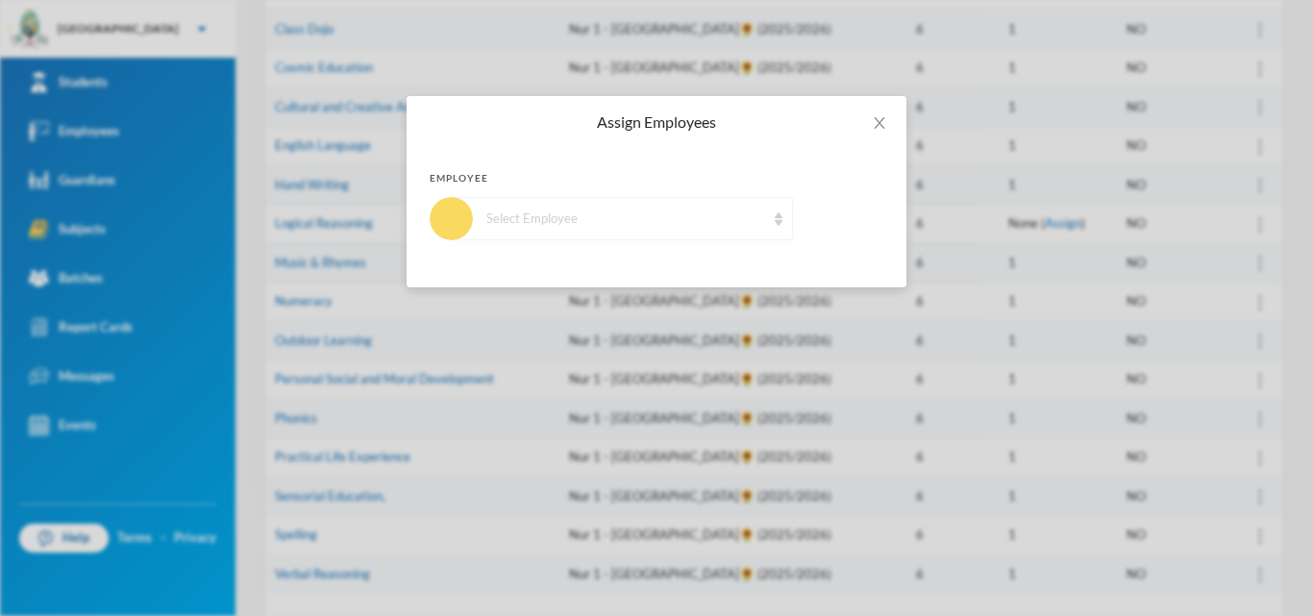
click at [693, 211] on div "Select Employee" at bounding box center [625, 219] width 279 height 19
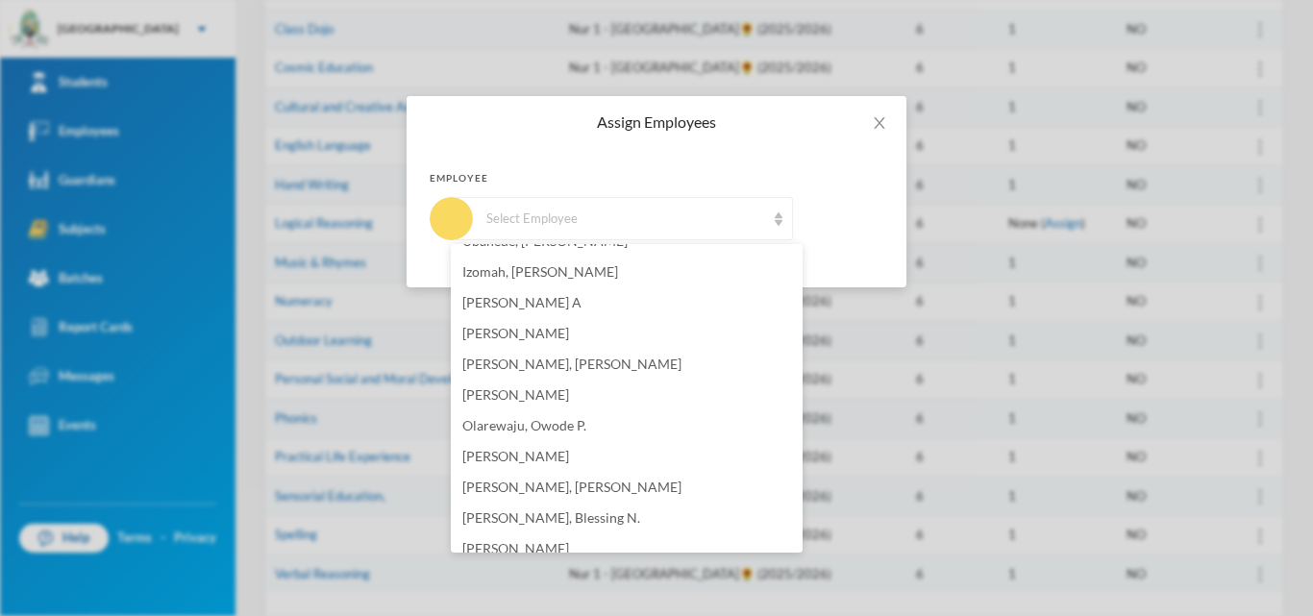
scroll to position [288, 0]
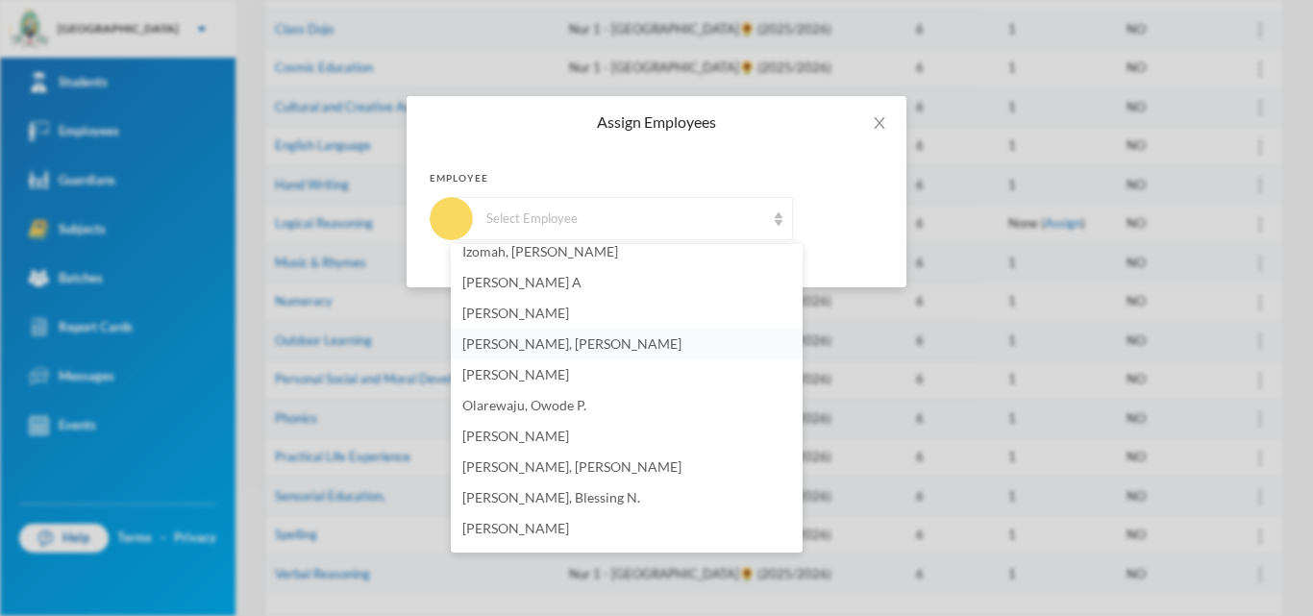
click at [499, 341] on span "[PERSON_NAME], [PERSON_NAME]" at bounding box center [571, 344] width 219 height 16
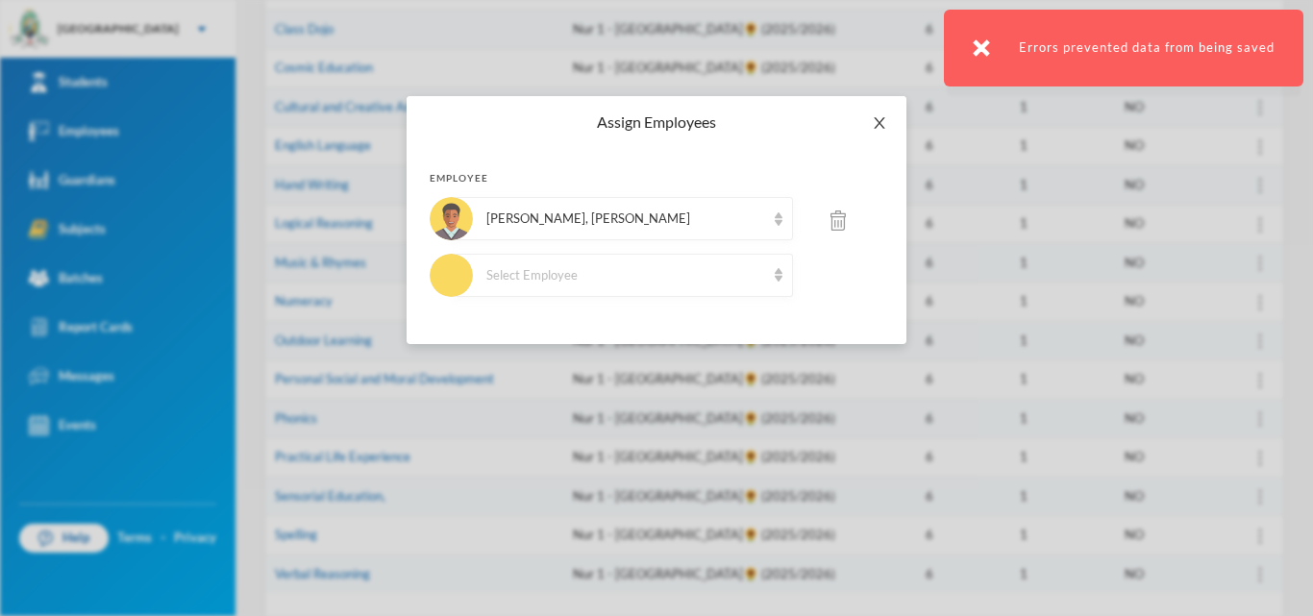
click at [880, 112] on span "Close" at bounding box center [880, 123] width 54 height 54
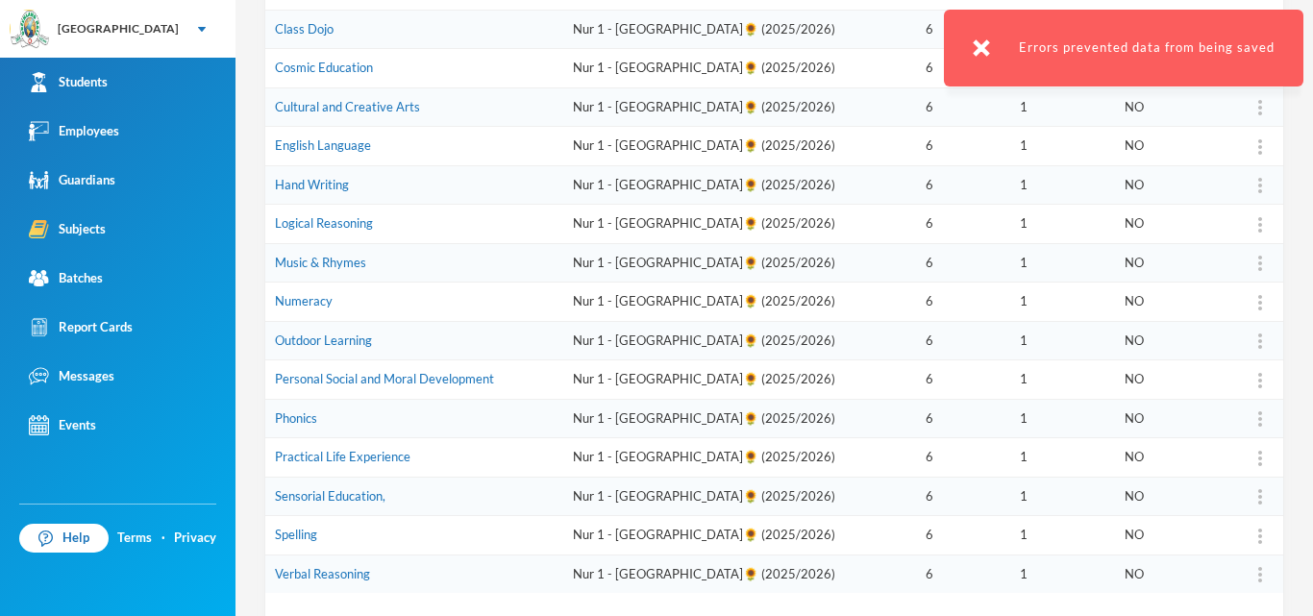
scroll to position [0, 0]
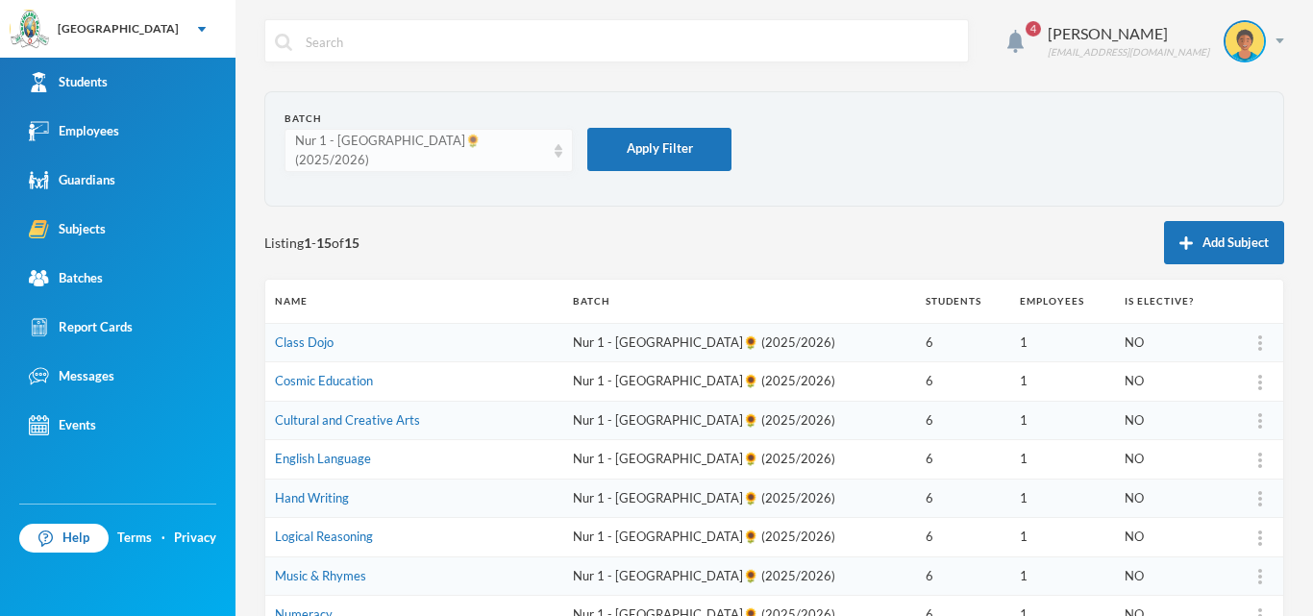
click at [543, 147] on div "Nur 1 - [GEOGRAPHIC_DATA]🌻 (2025/2026)" at bounding box center [420, 150] width 250 height 37
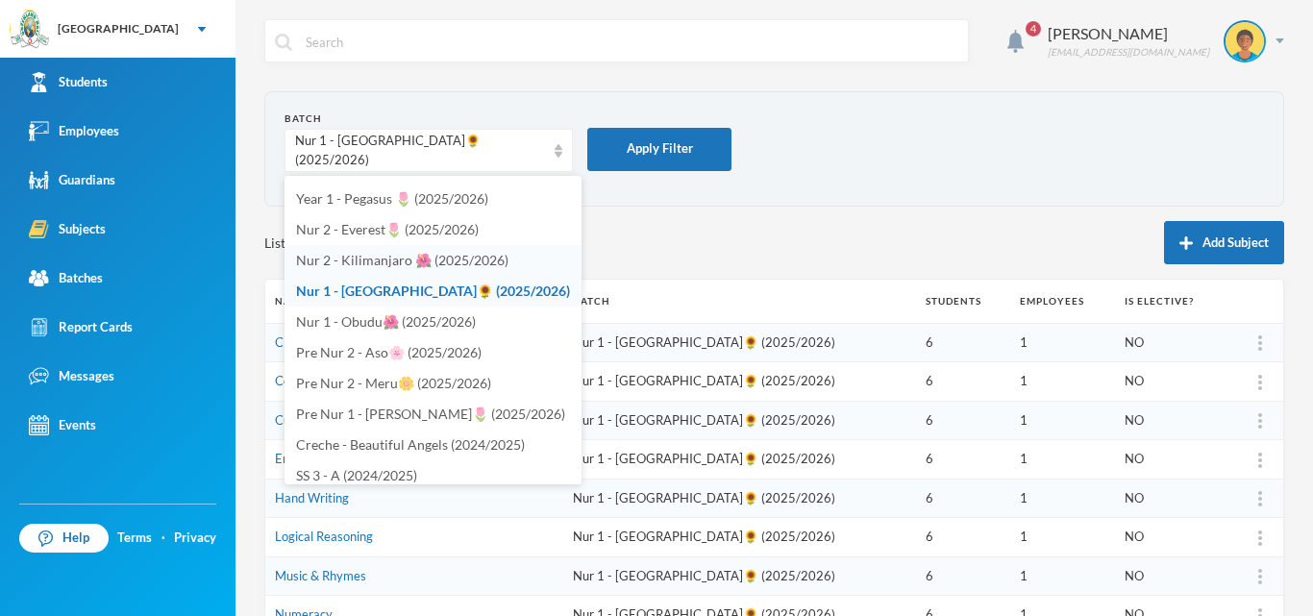
scroll to position [650, 0]
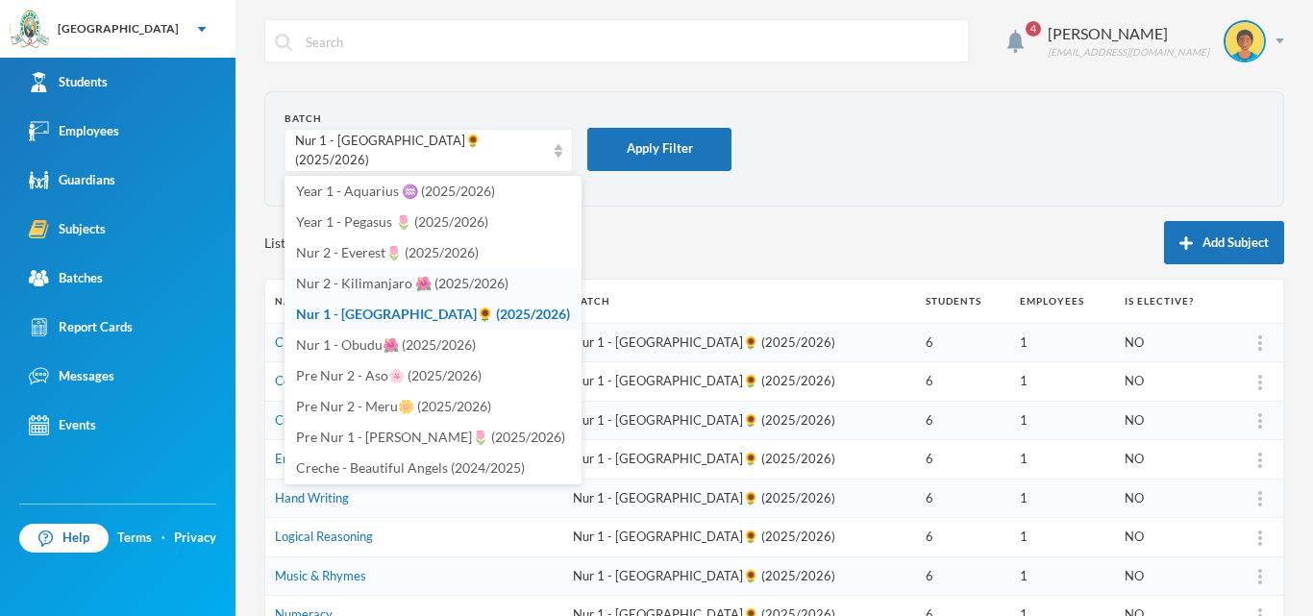
click at [361, 275] on span "Nur 2 - Kilimanjaro 🌺 (2025/2026)" at bounding box center [402, 283] width 212 height 16
